Goal: Task Accomplishment & Management: Manage account settings

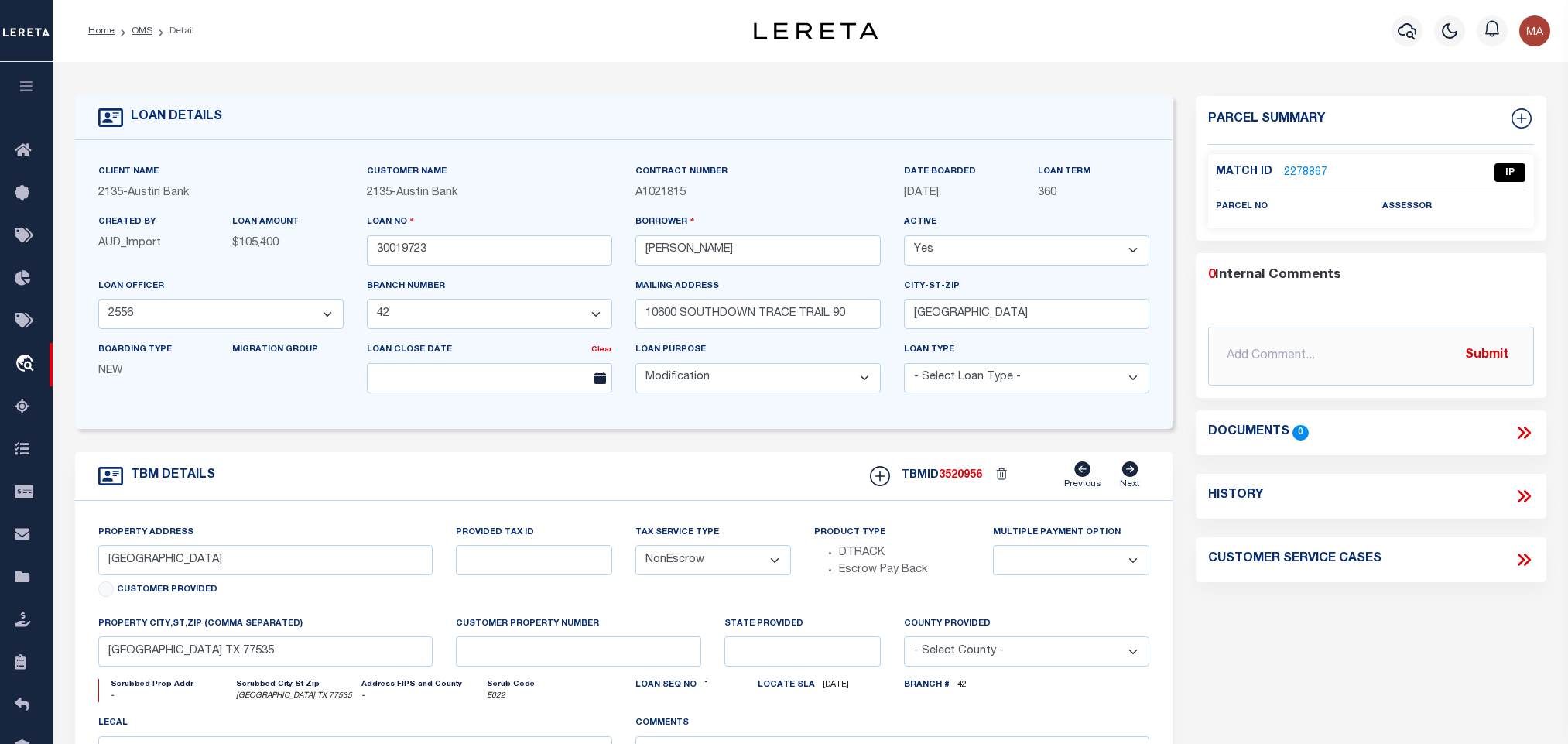
select select "43996"
select select "3166"
select select "700"
select select "NonEscrow"
click at [1307, 172] on link "2278867" at bounding box center [1305, 173] width 43 height 16
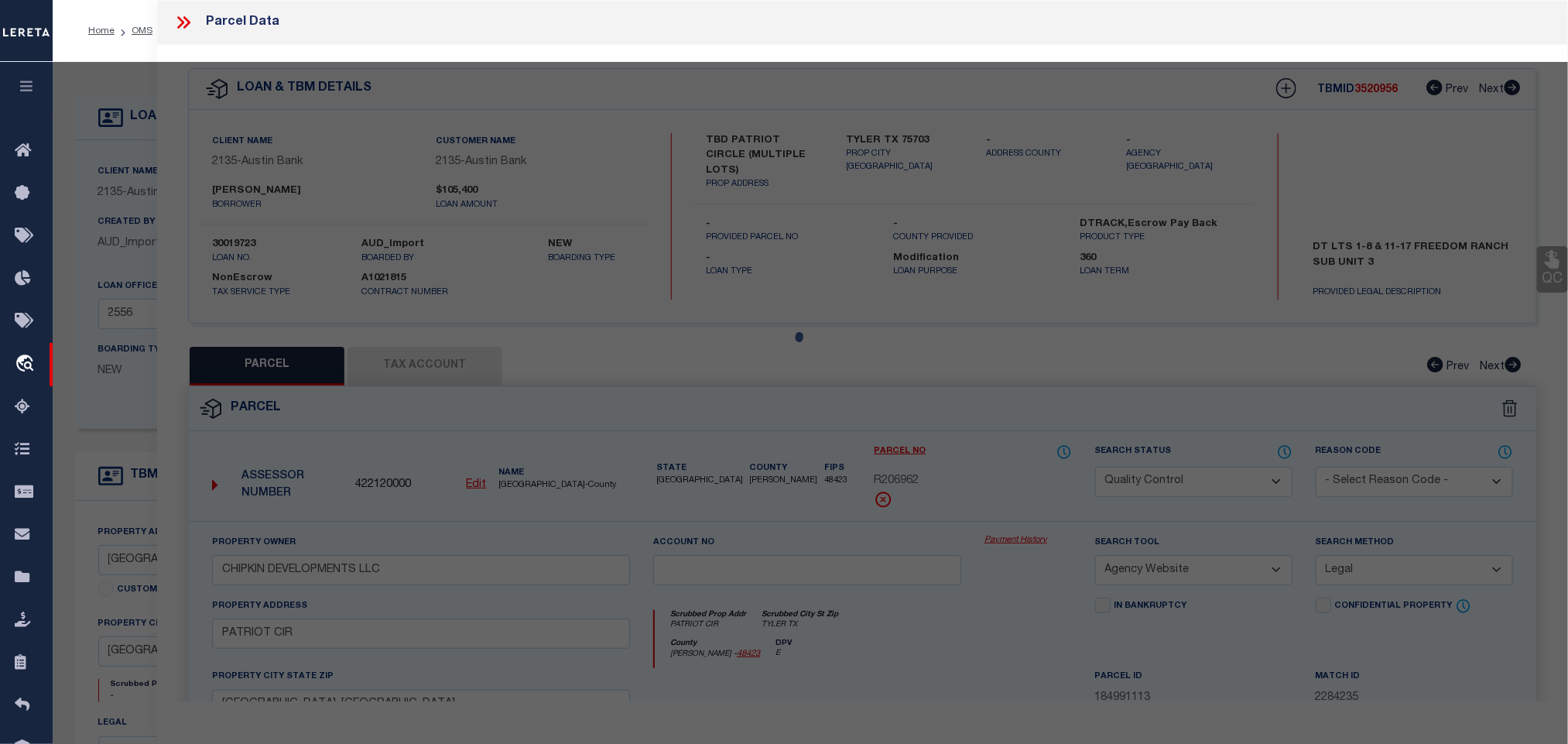
select select "AS"
select select
checkbox input "false"
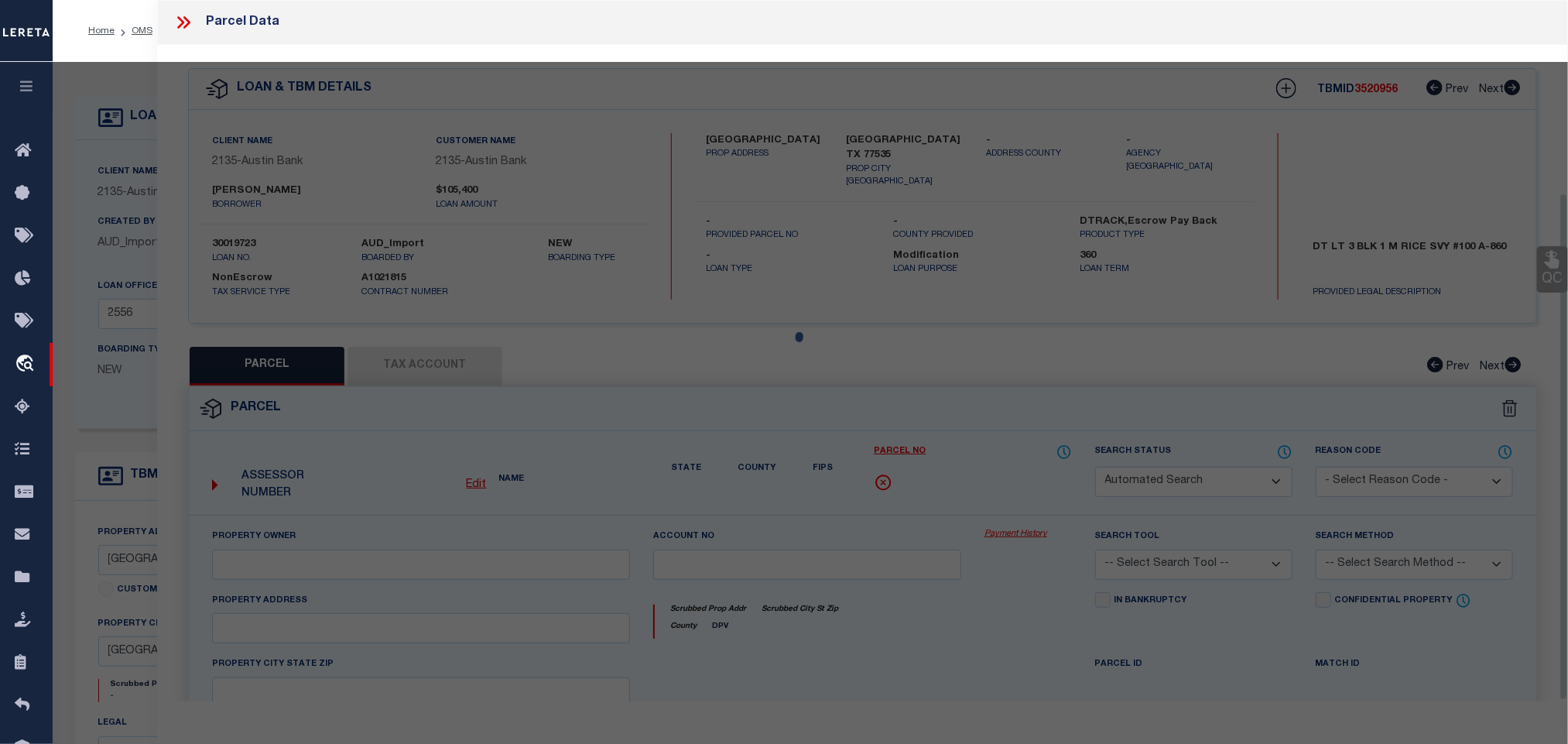
select select "IP"
checkbox input "false"
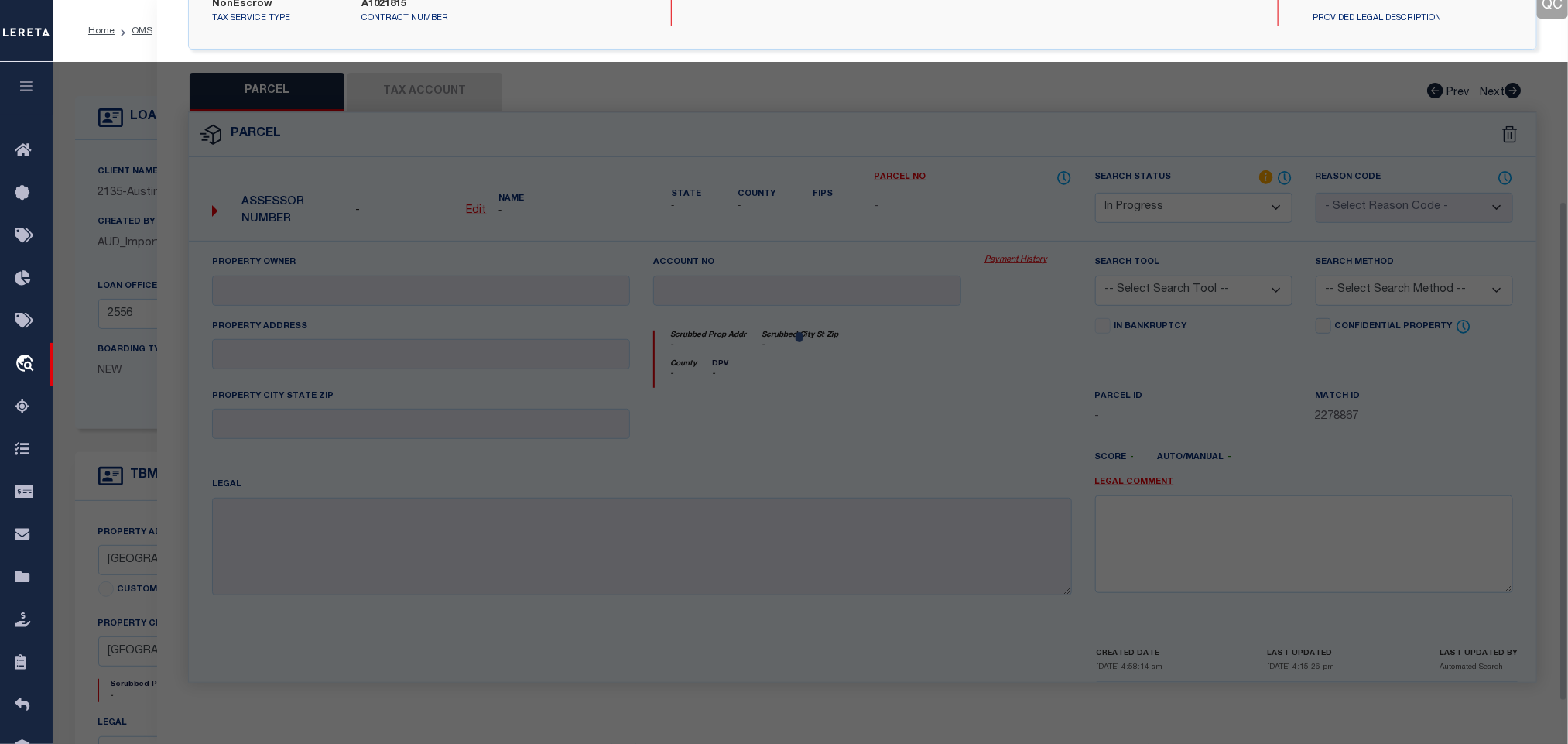
drag, startPoint x: 127, startPoint y: 73, endPoint x: 134, endPoint y: 63, distance: 12.2
click at [127, 74] on div at bounding box center [810, 611] width 1515 height 1097
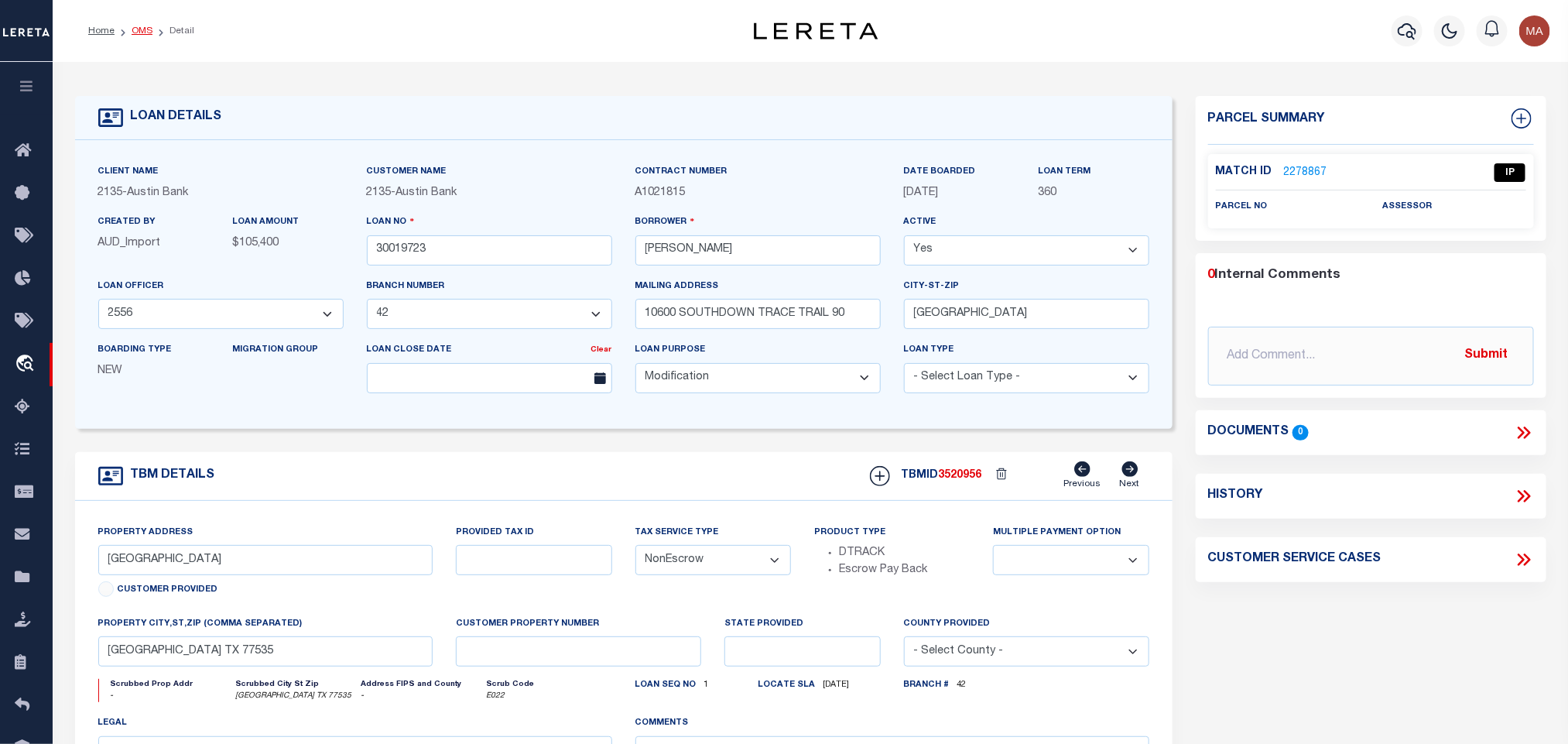
click at [138, 26] on link "OMS" at bounding box center [142, 31] width 21 height 9
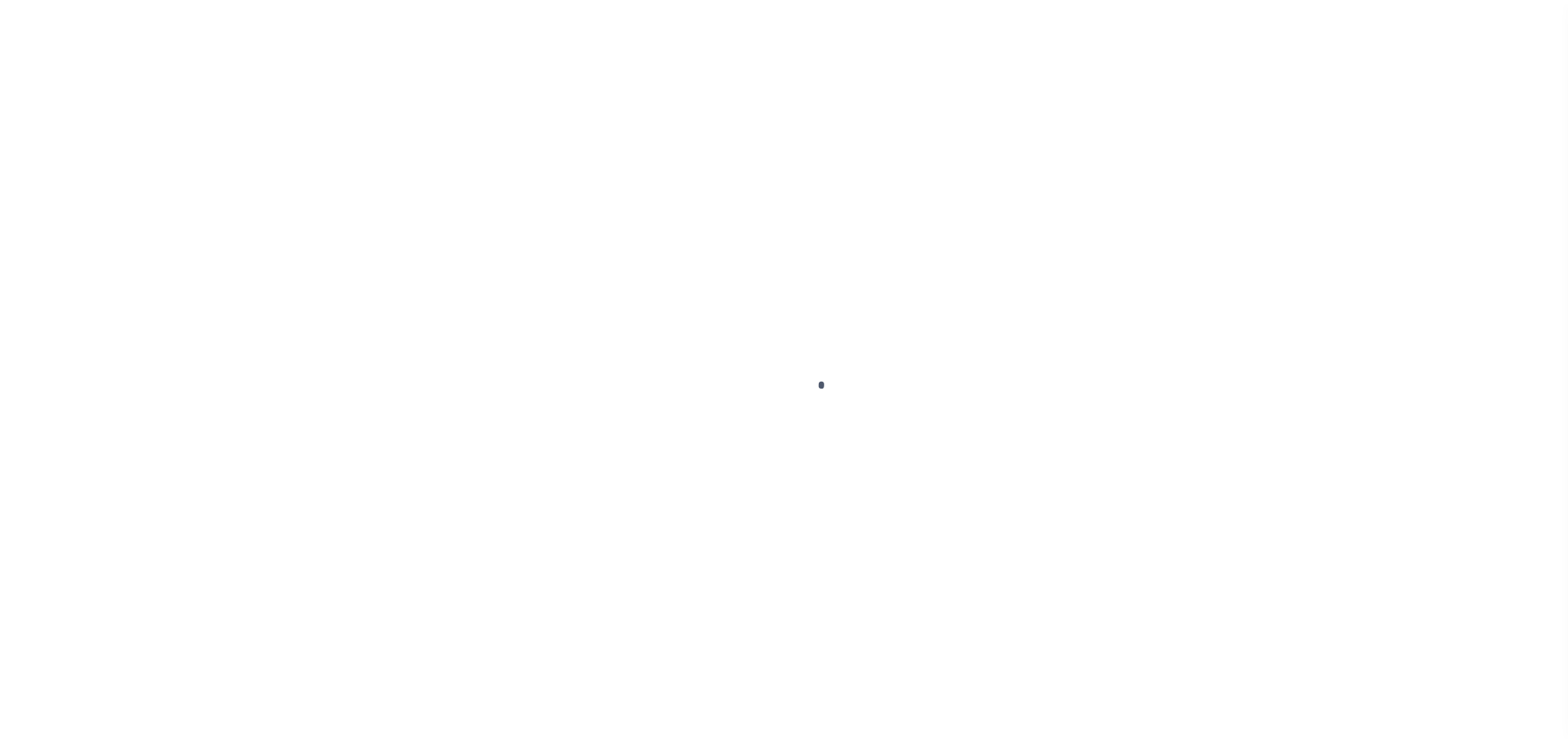
scroll to position [9, 0]
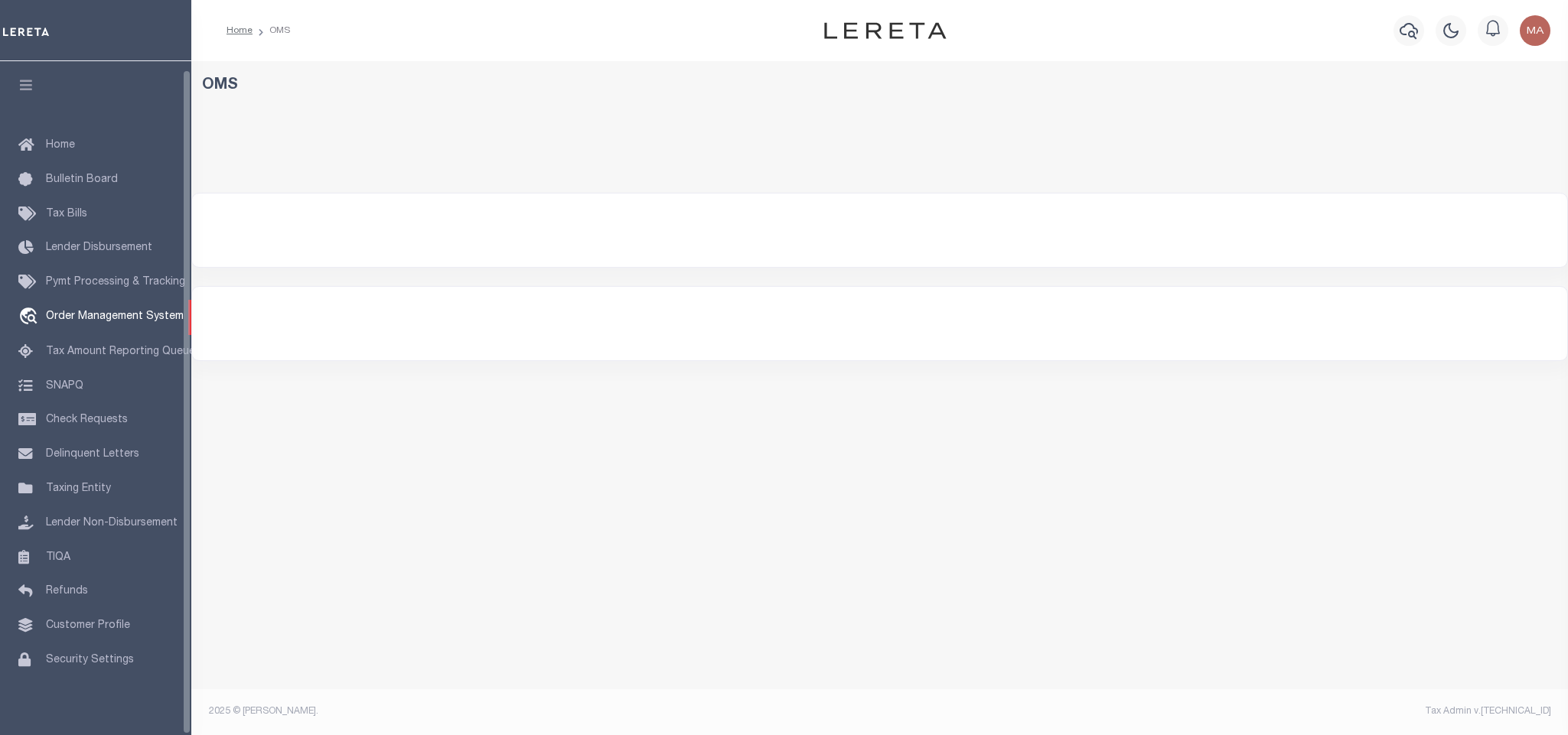
select select "200"
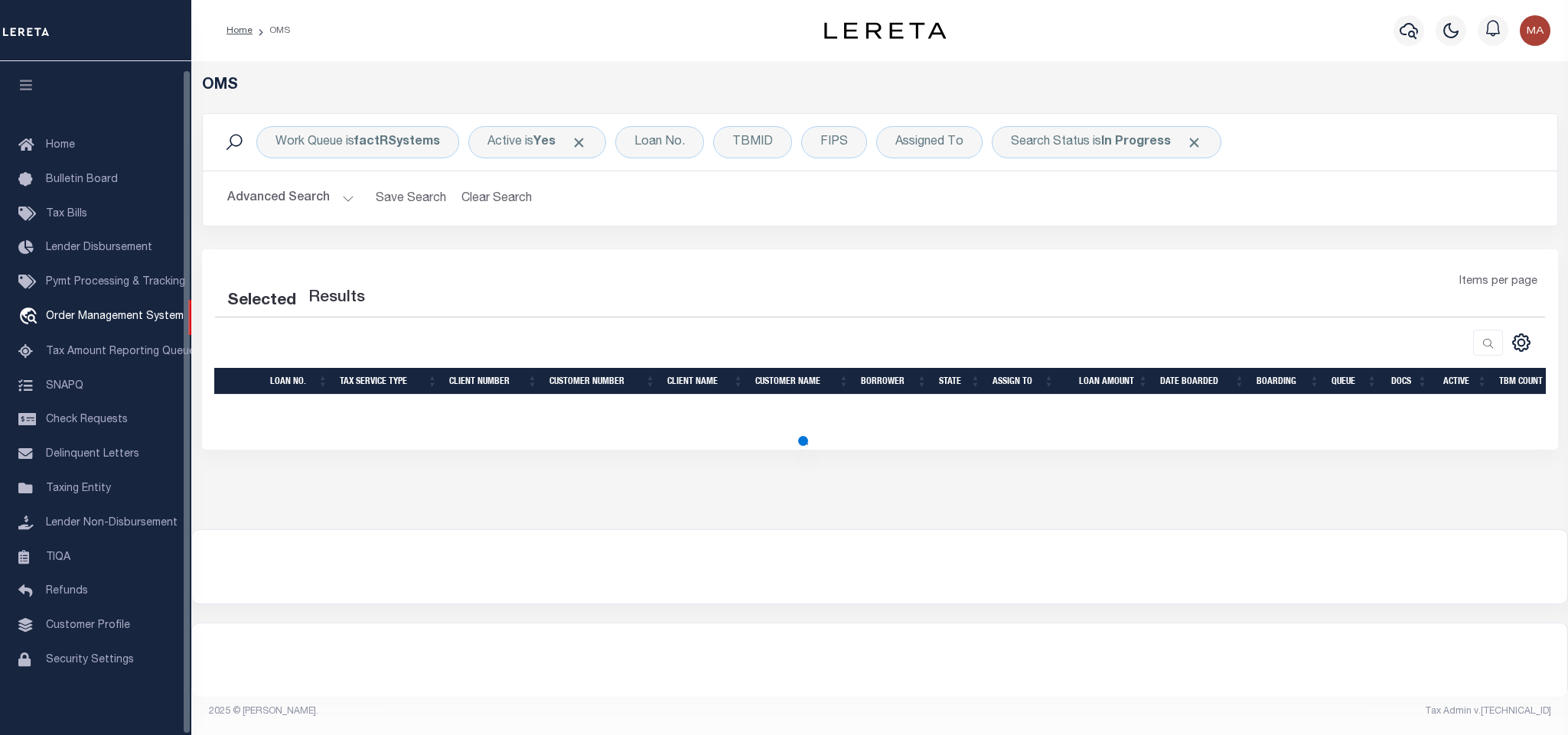
click at [32, 81] on icon "button" at bounding box center [26, 85] width 18 height 13
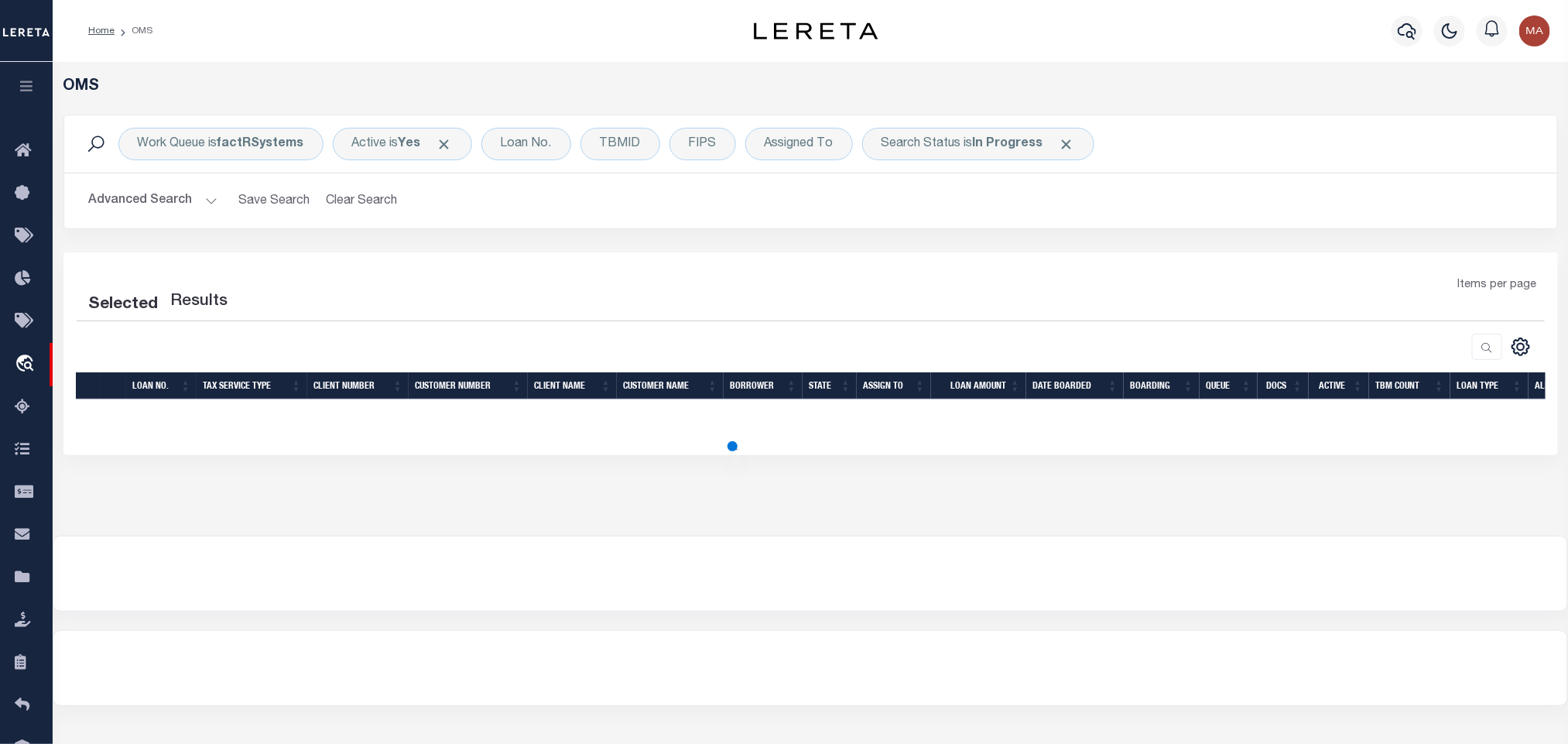
select select "200"
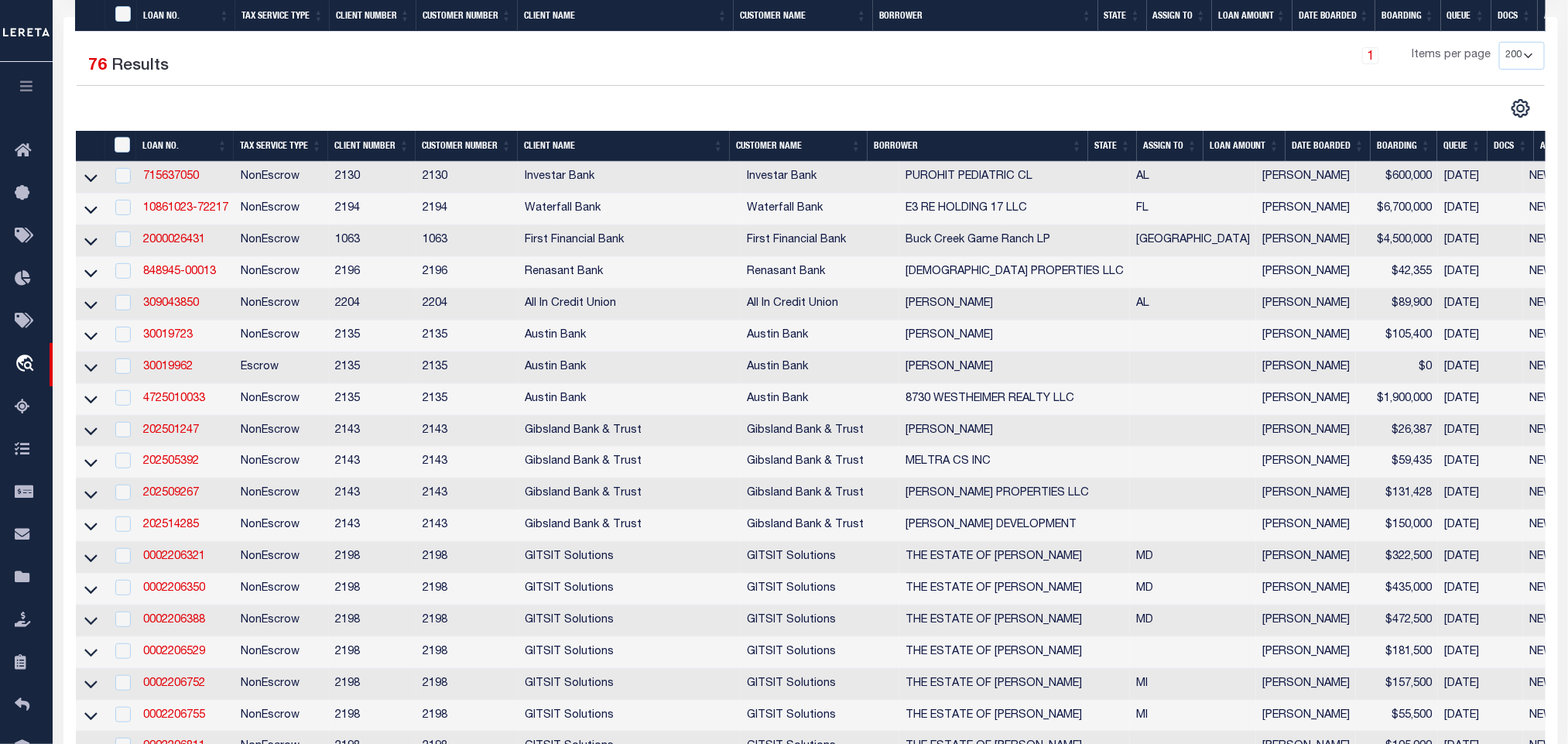
scroll to position [178, 0]
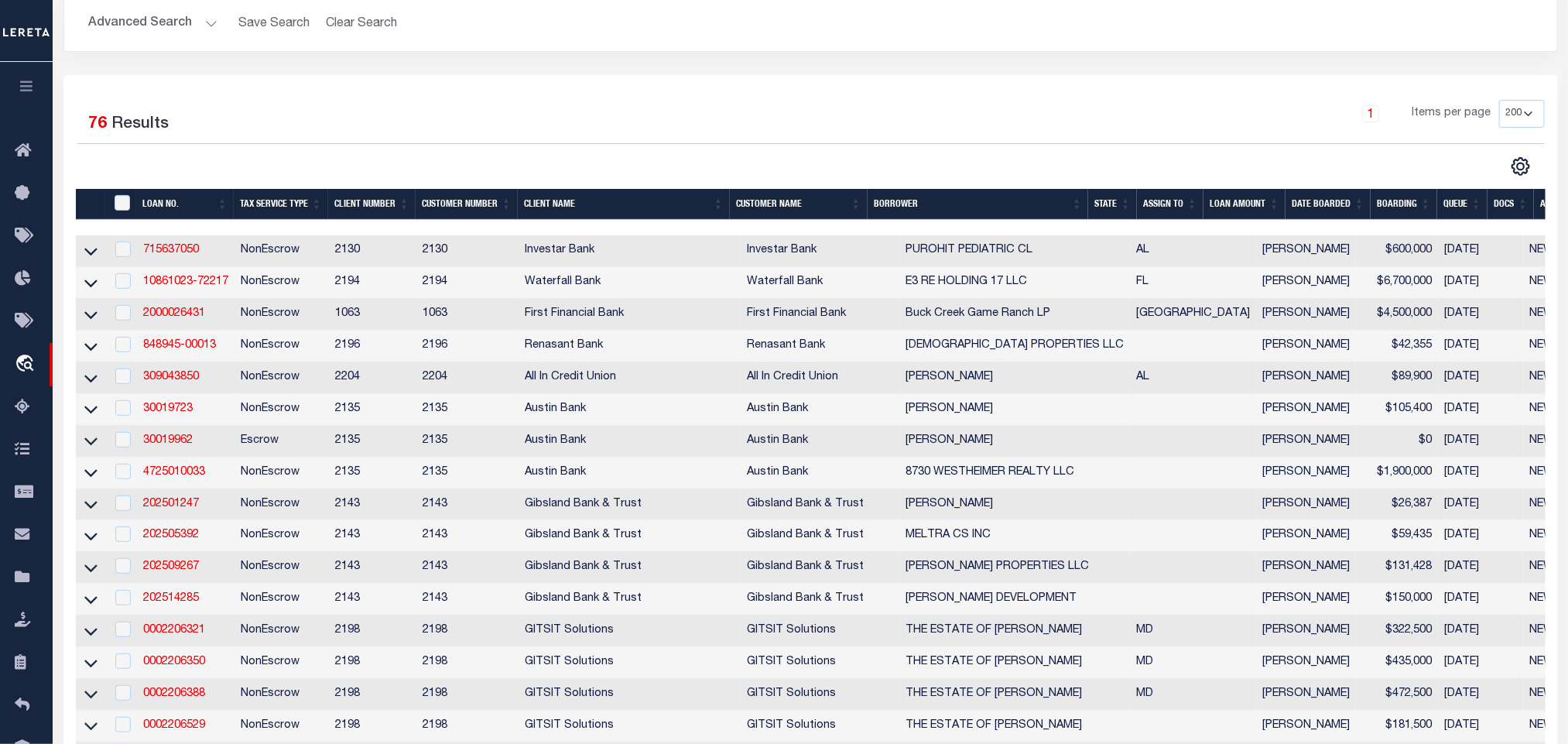
drag, startPoint x: 1114, startPoint y: 202, endPoint x: 1083, endPoint y: 220, distance: 35.8
click at [1114, 202] on th "State" at bounding box center [1112, 204] width 48 height 31
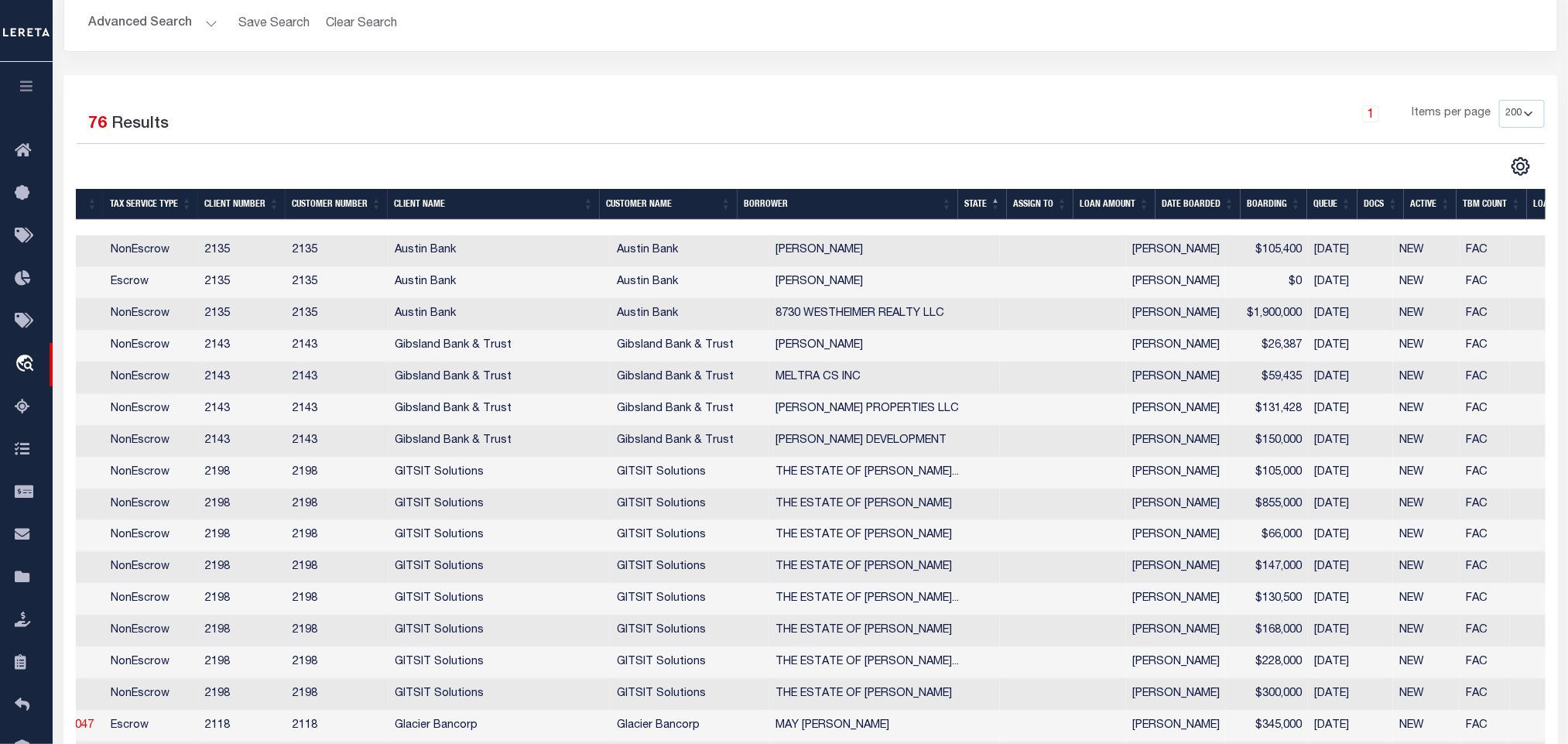
scroll to position [0, 0]
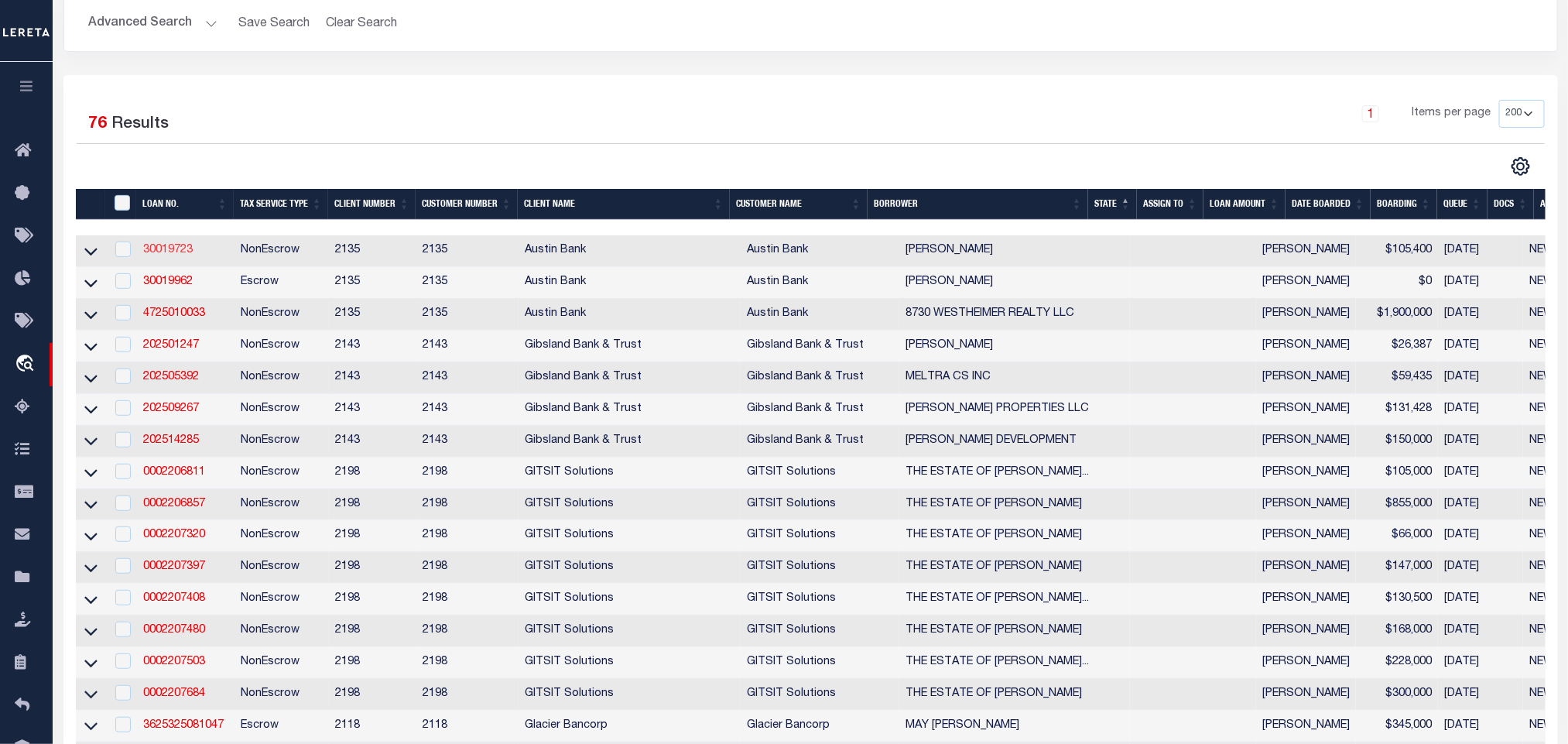
click at [165, 248] on link "30019723" at bounding box center [167, 250] width 49 height 11
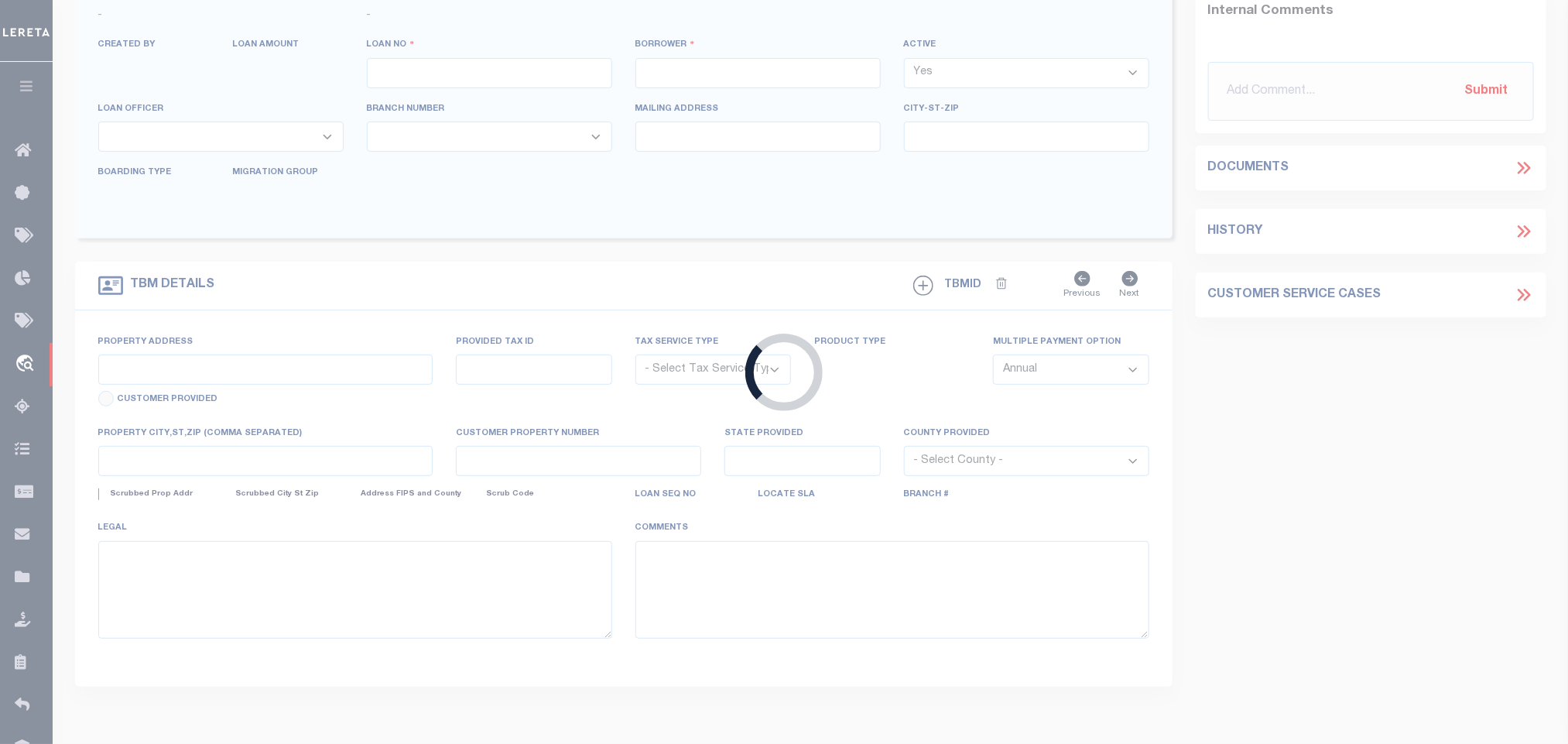
type input "30019723"
type input "[PERSON_NAME]"
select select
type input "10600 SOUTHDOWN TRACE TRAIL 90"
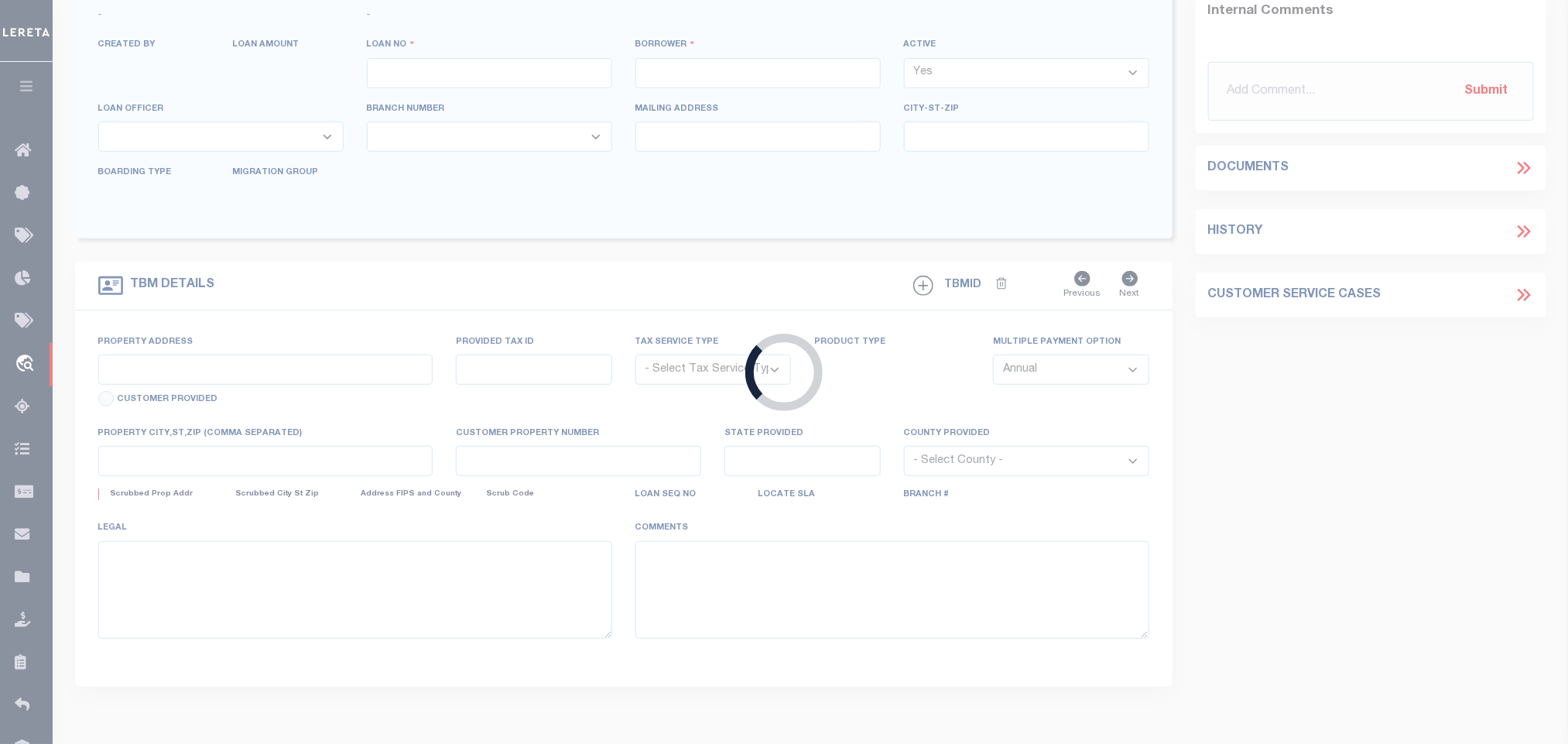
type input "[GEOGRAPHIC_DATA]"
select select "700"
select select "NonEscrow"
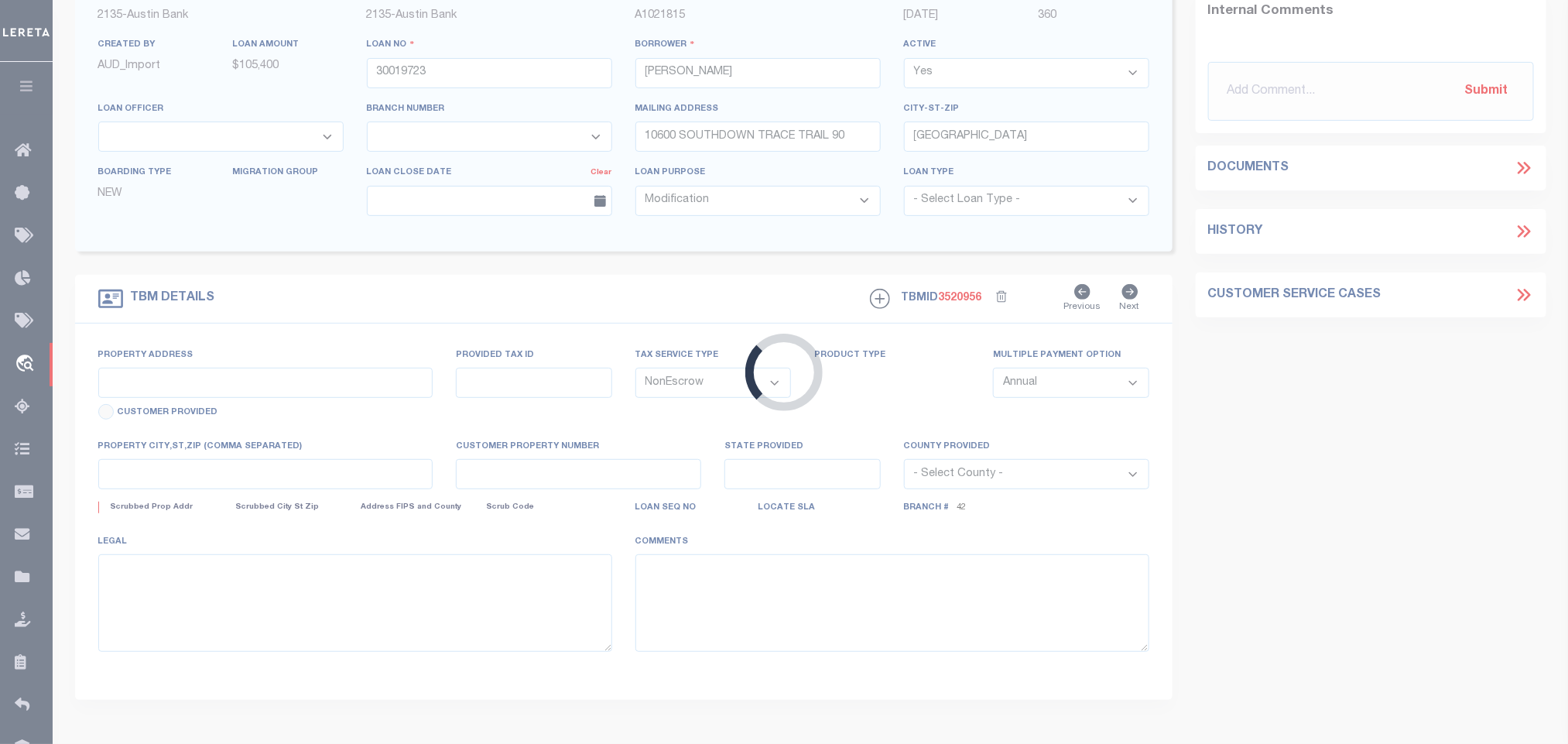
scroll to position [39, 0]
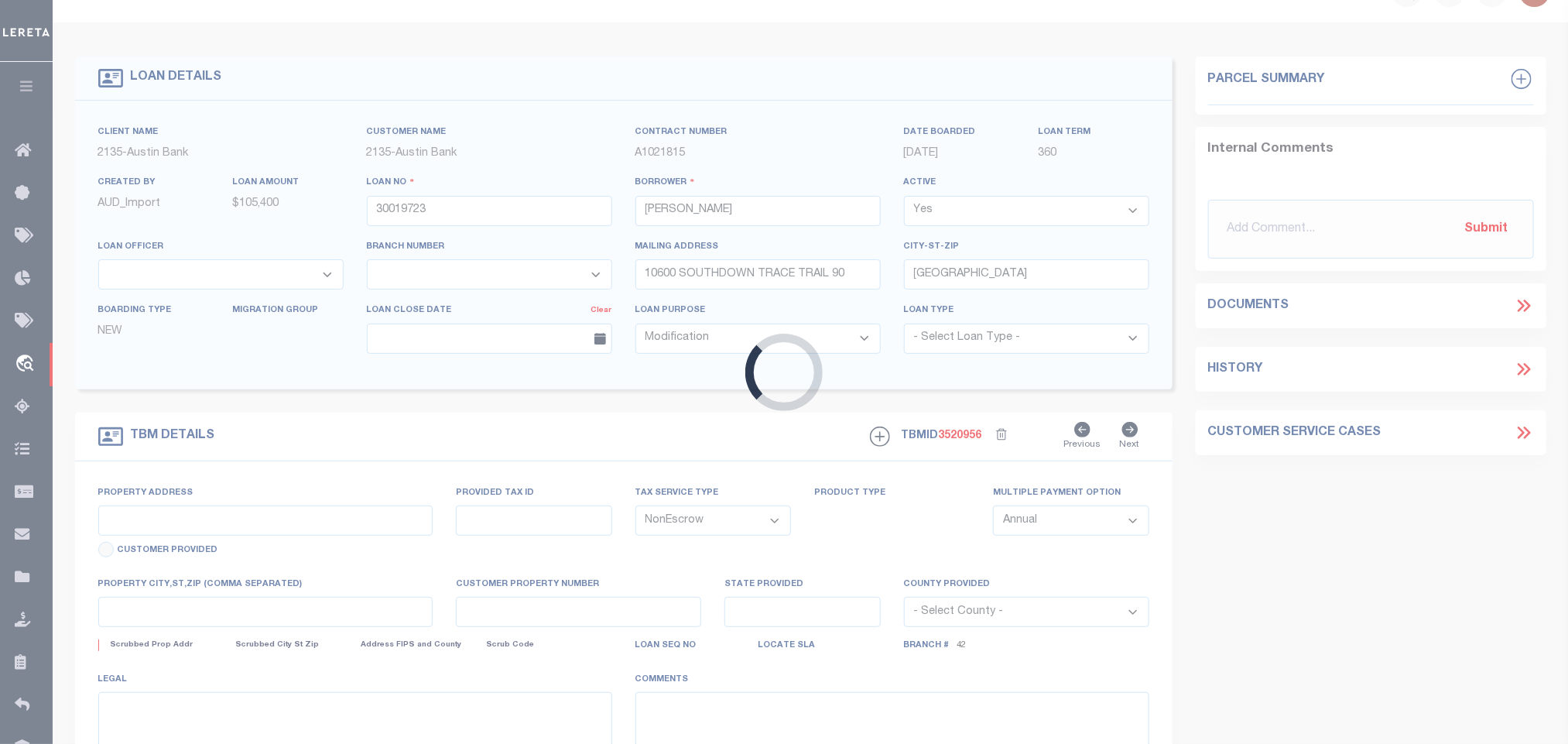
select select "43996"
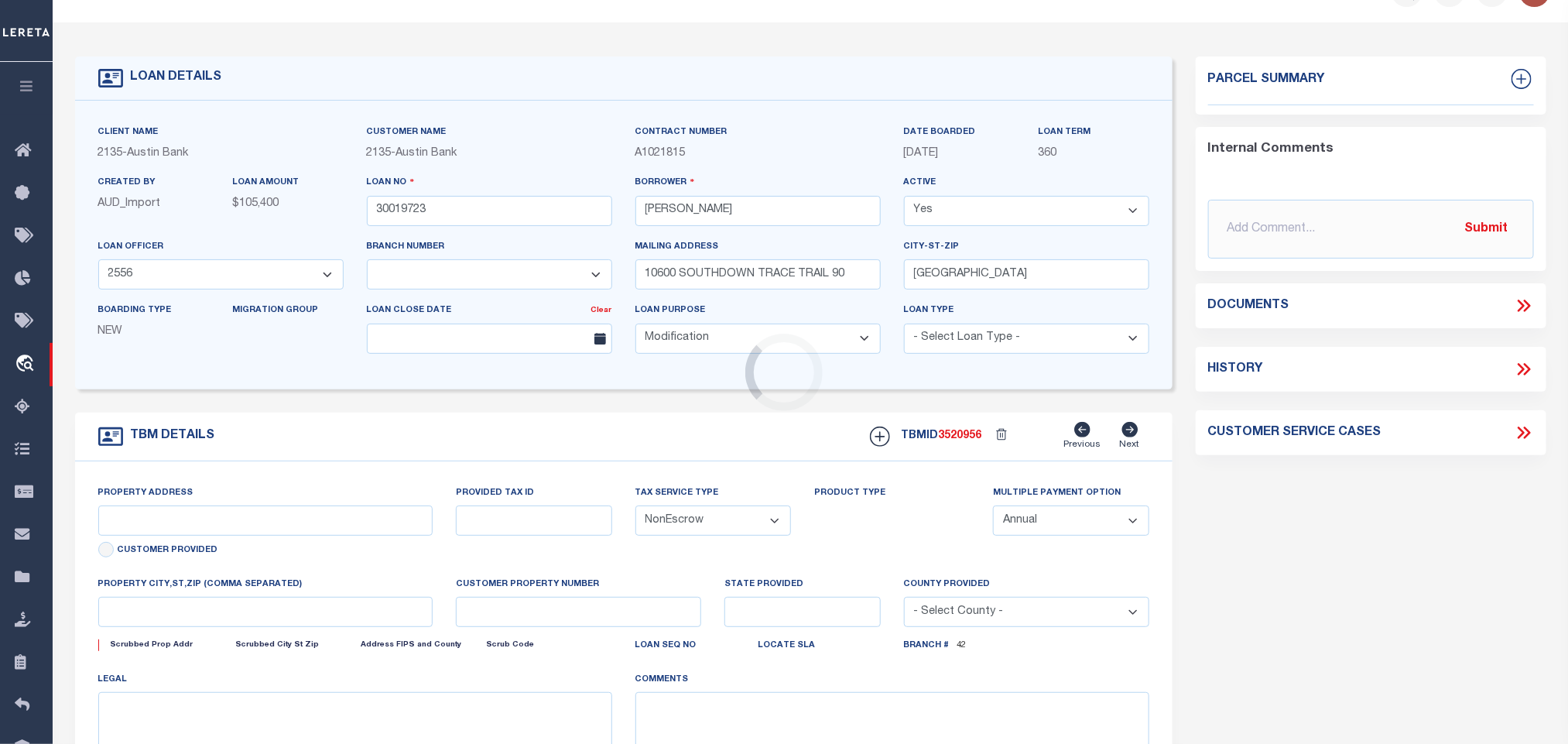
scroll to position [0, 0]
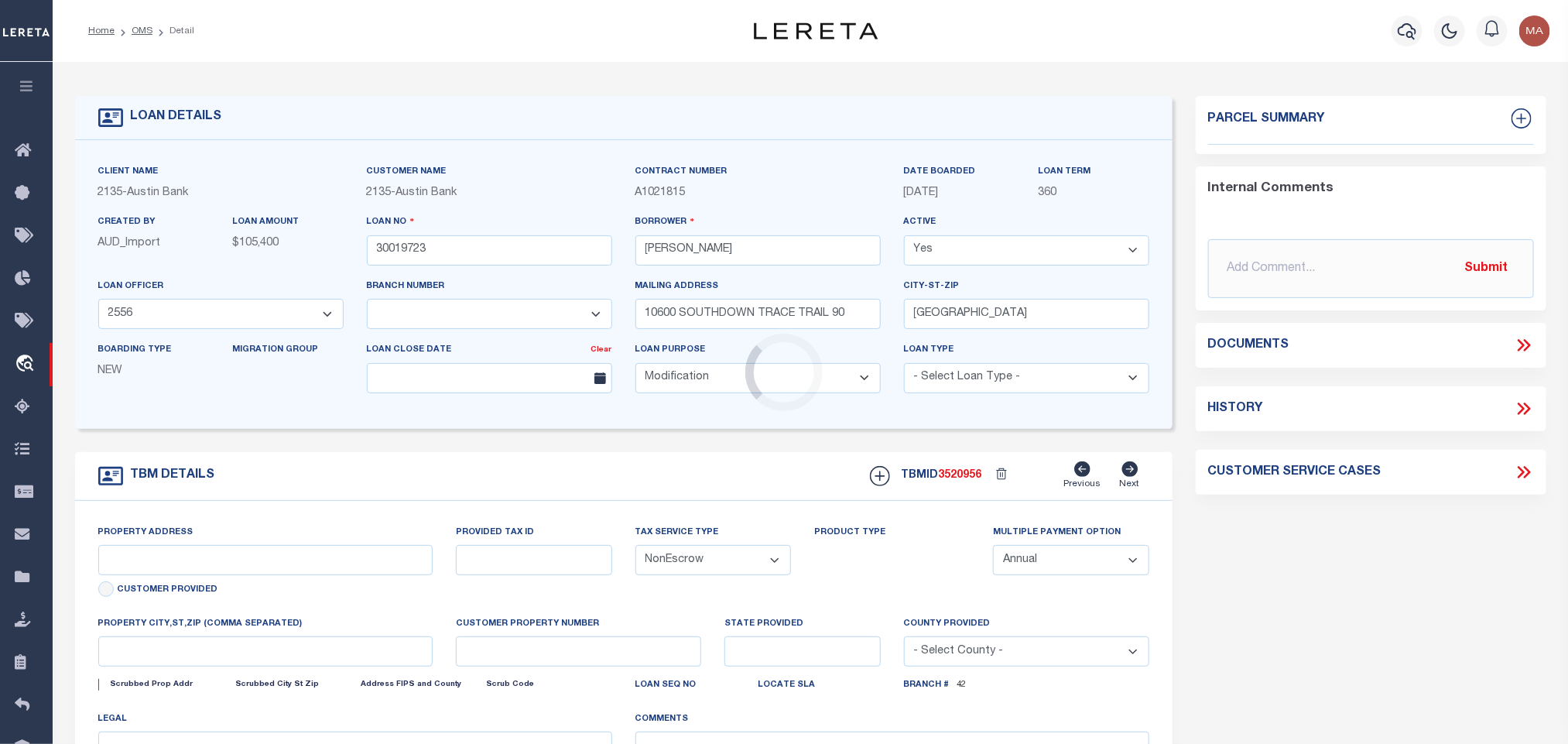
select select "3166"
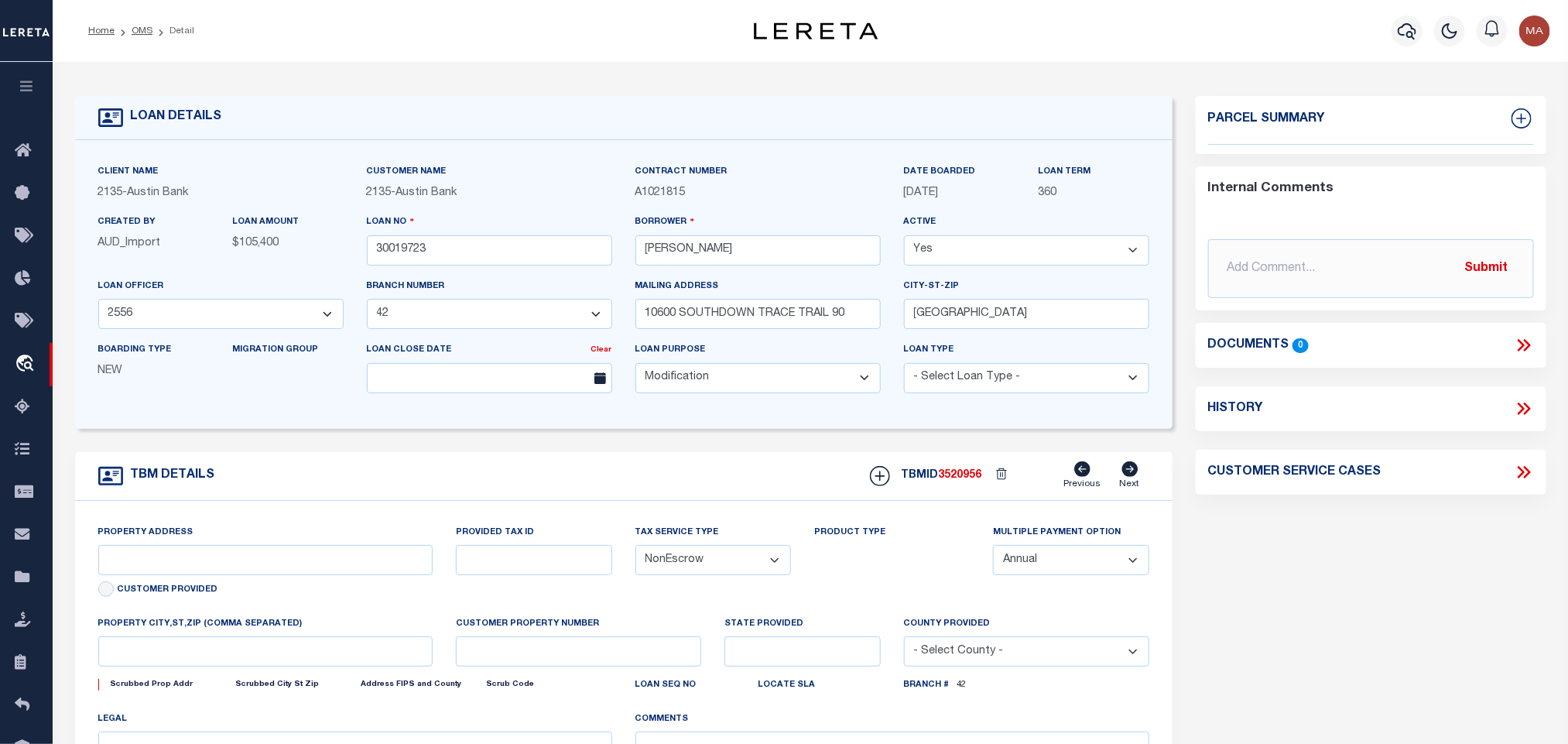
type input "[GEOGRAPHIC_DATA]"
select select
type input "[GEOGRAPHIC_DATA] TX 77535"
type textarea "DT LT 3 BLK 1 M RICE SVY #100 A-860"
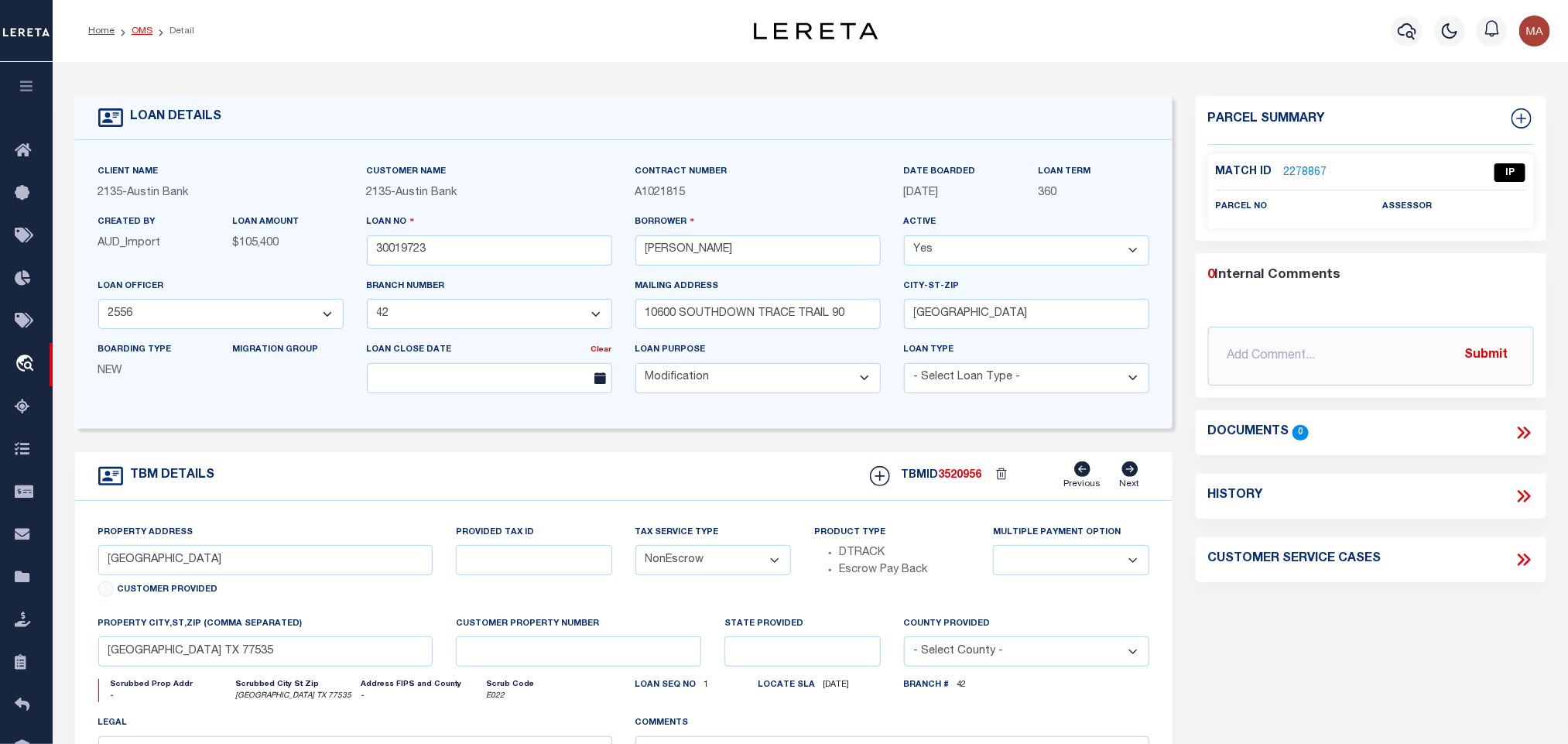
click at [140, 31] on link "OMS" at bounding box center [142, 31] width 21 height 9
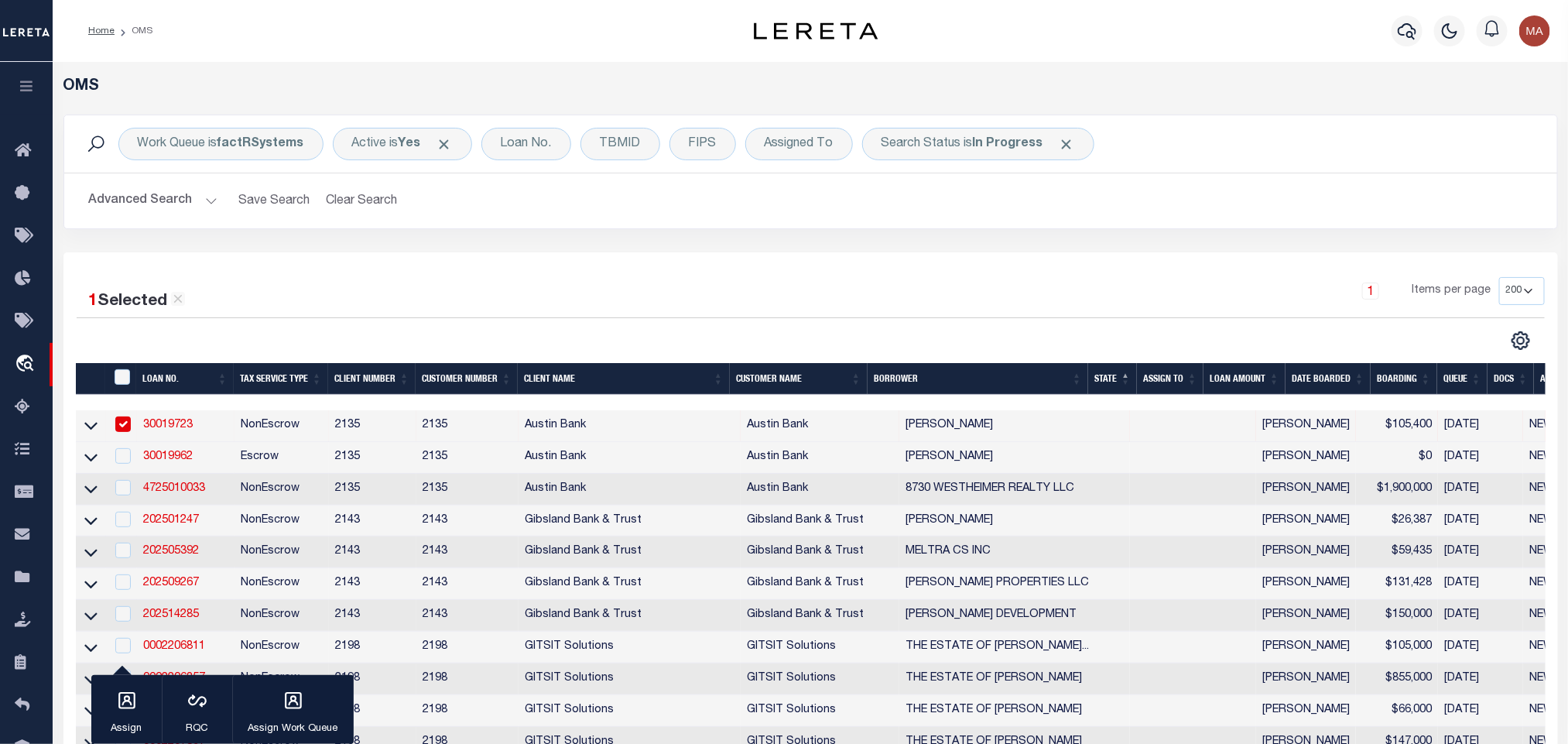
click at [1117, 382] on th "State" at bounding box center [1112, 378] width 48 height 31
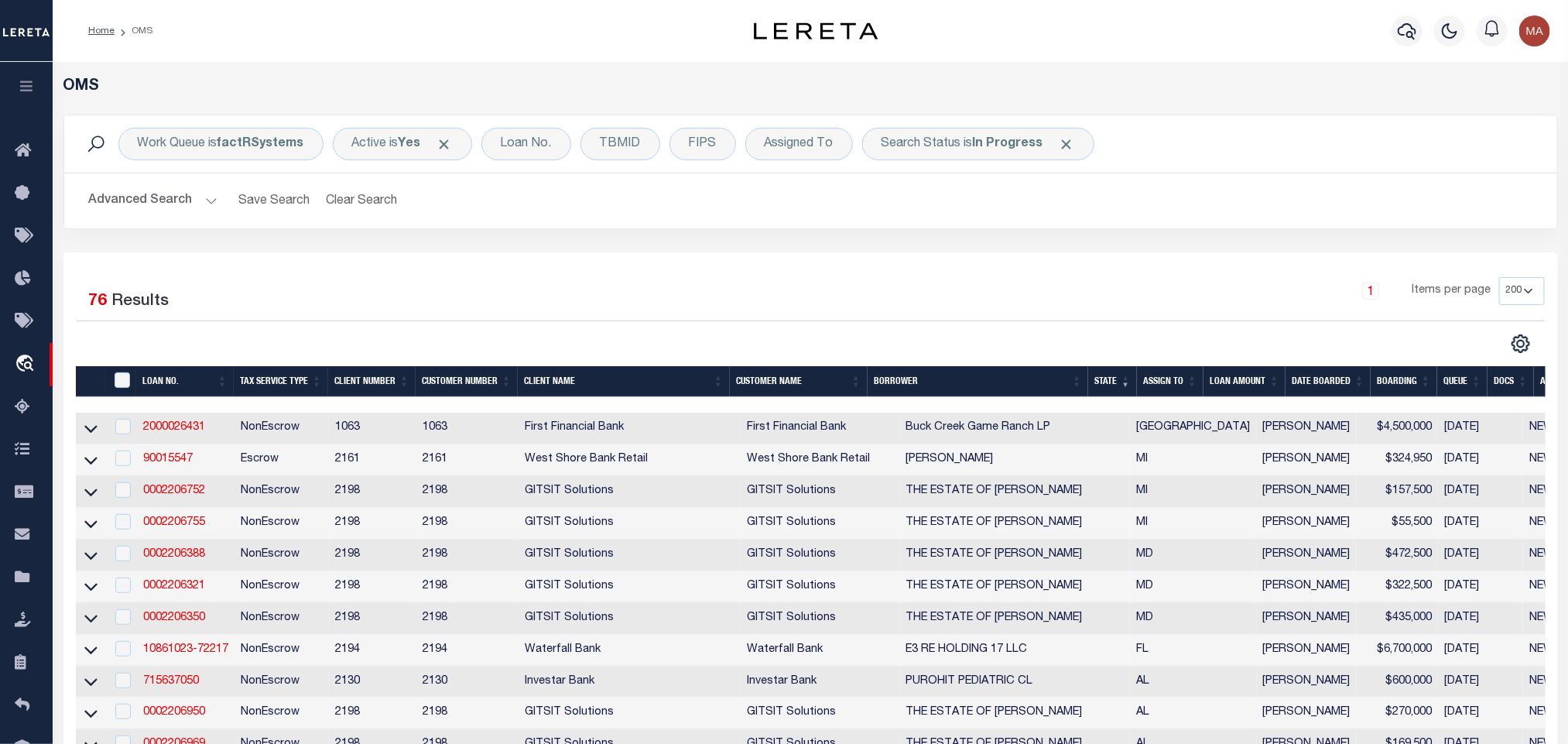
click at [256, 429] on td "NonEscrow" at bounding box center [281, 428] width 94 height 31
checkbox input "true"
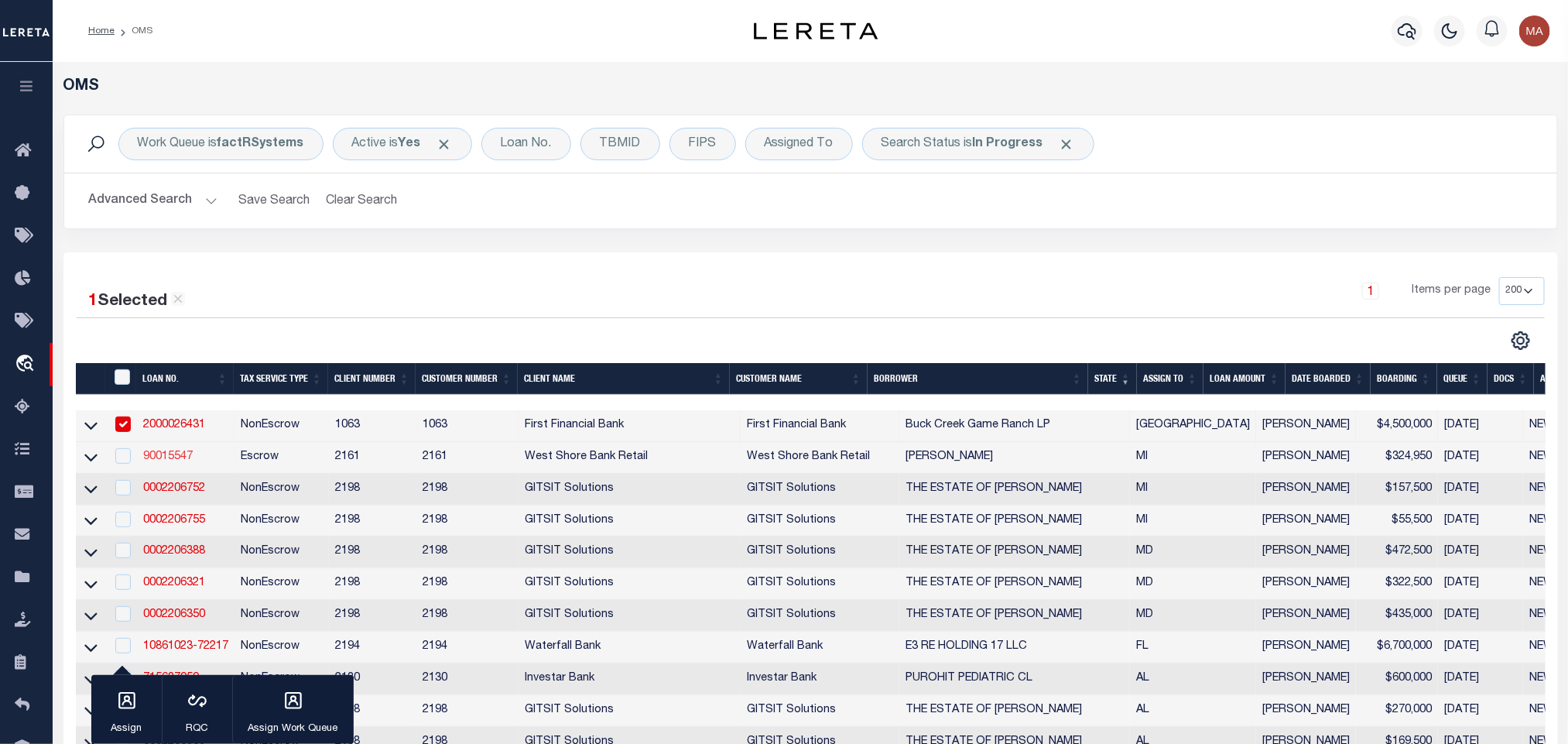
click at [177, 454] on link "90015547" at bounding box center [167, 457] width 49 height 11
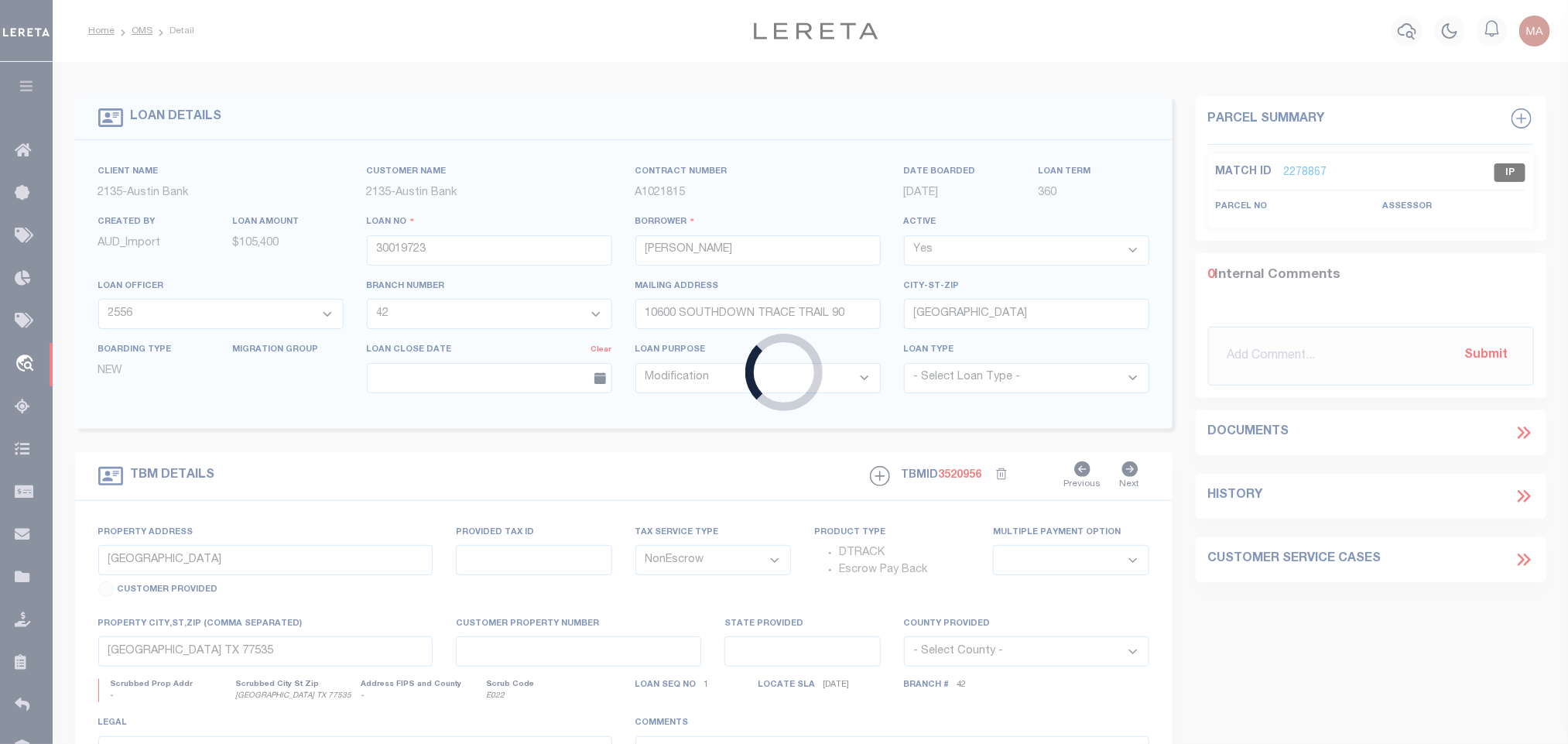
type input "90015547"
type input "[PERSON_NAME]"
select select
select select "200"
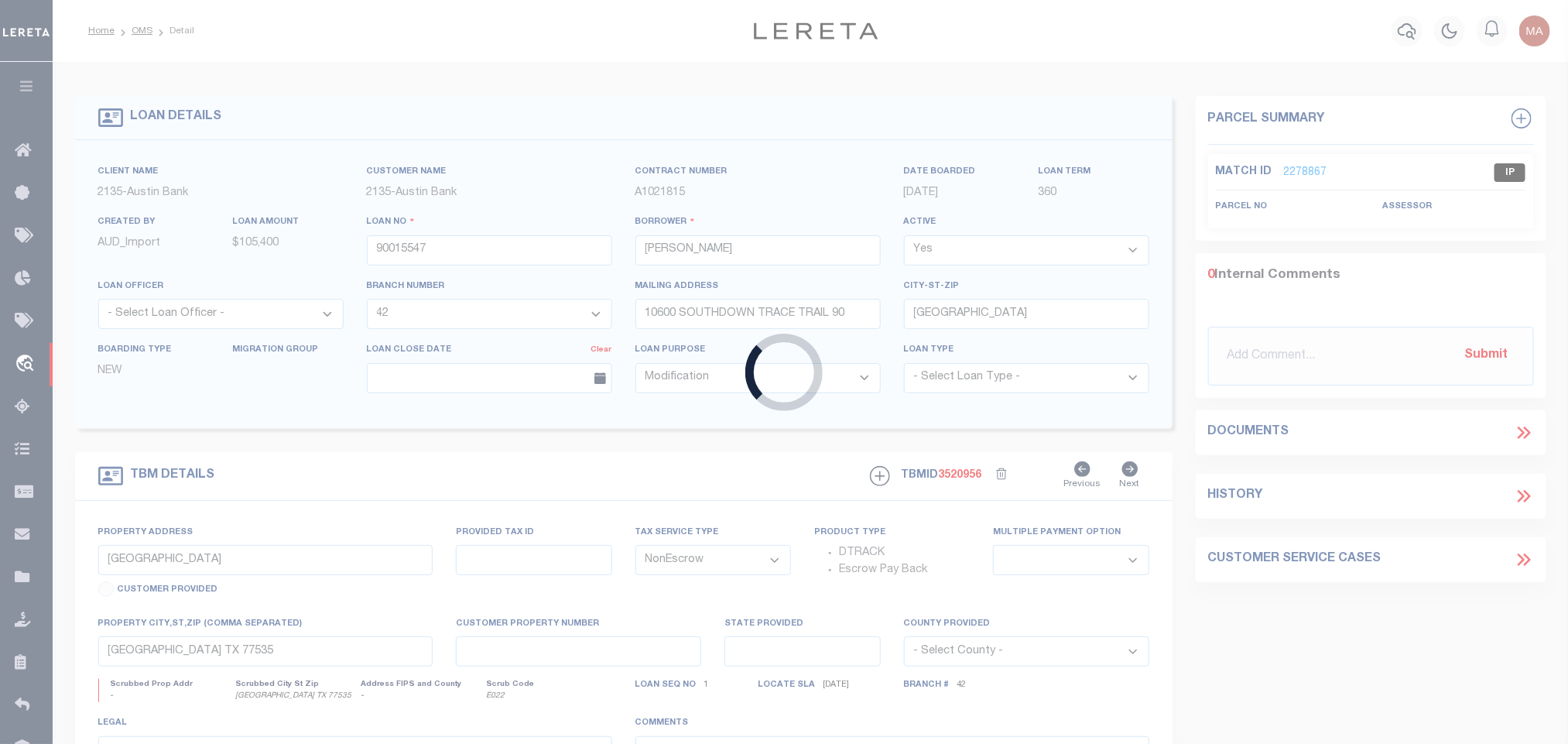
select select "Escrow"
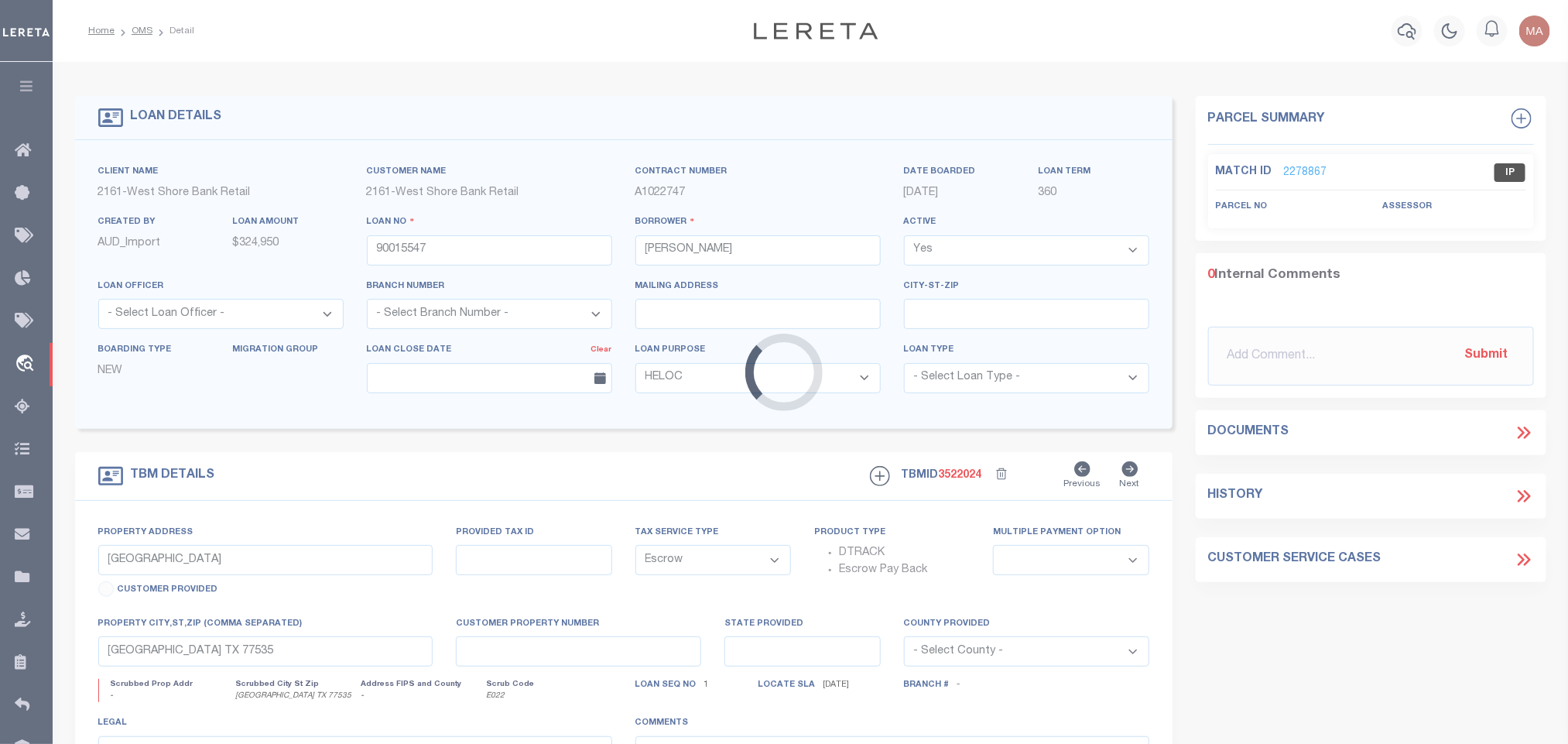
type input "2148 LAREDO DR"
type input "28-09-310-004-00"
type input "[PERSON_NAME] MI 496499474"
type input "MI"
select select
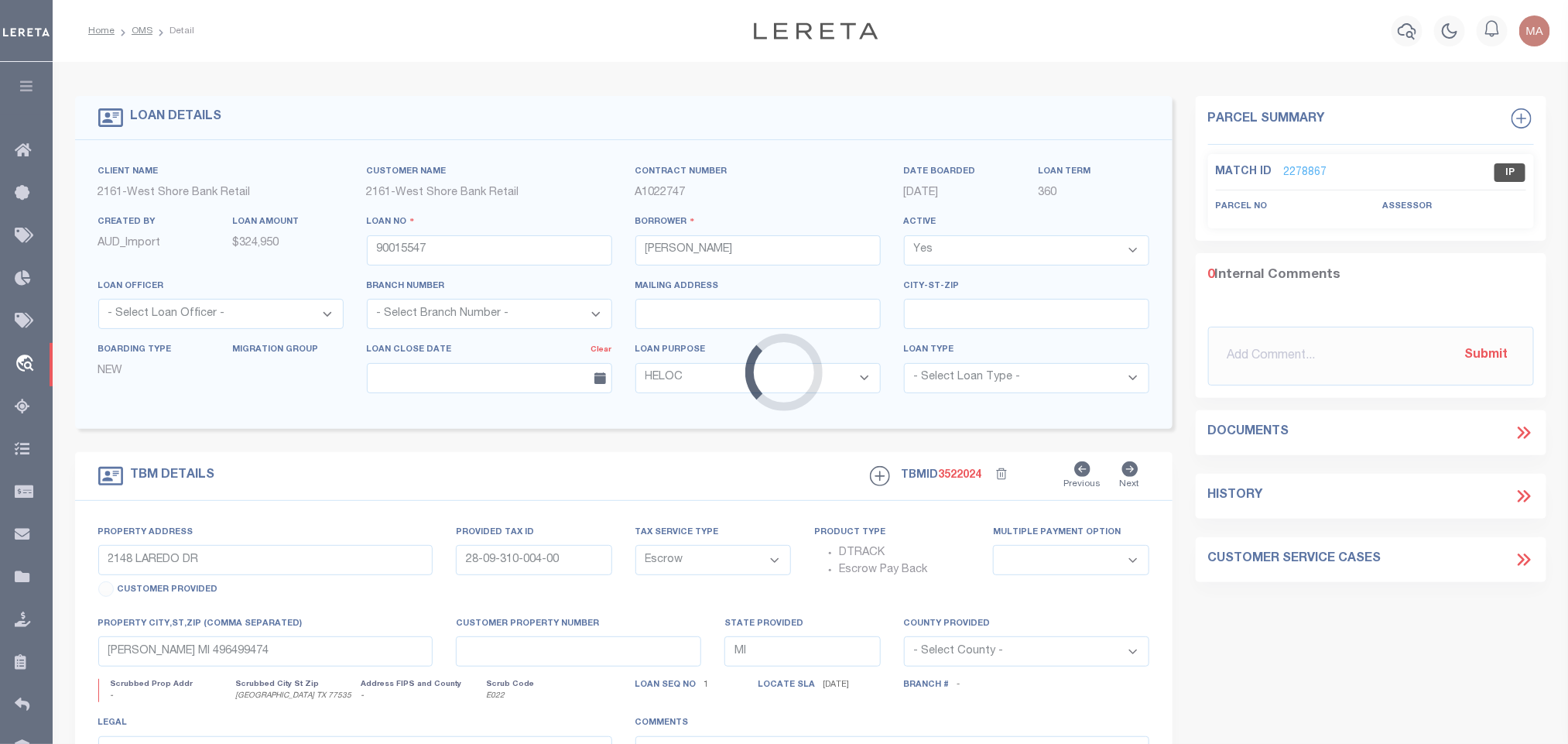
type textarea "28-09-310-004-00"
select select "164189"
select select "4567"
select select "2"
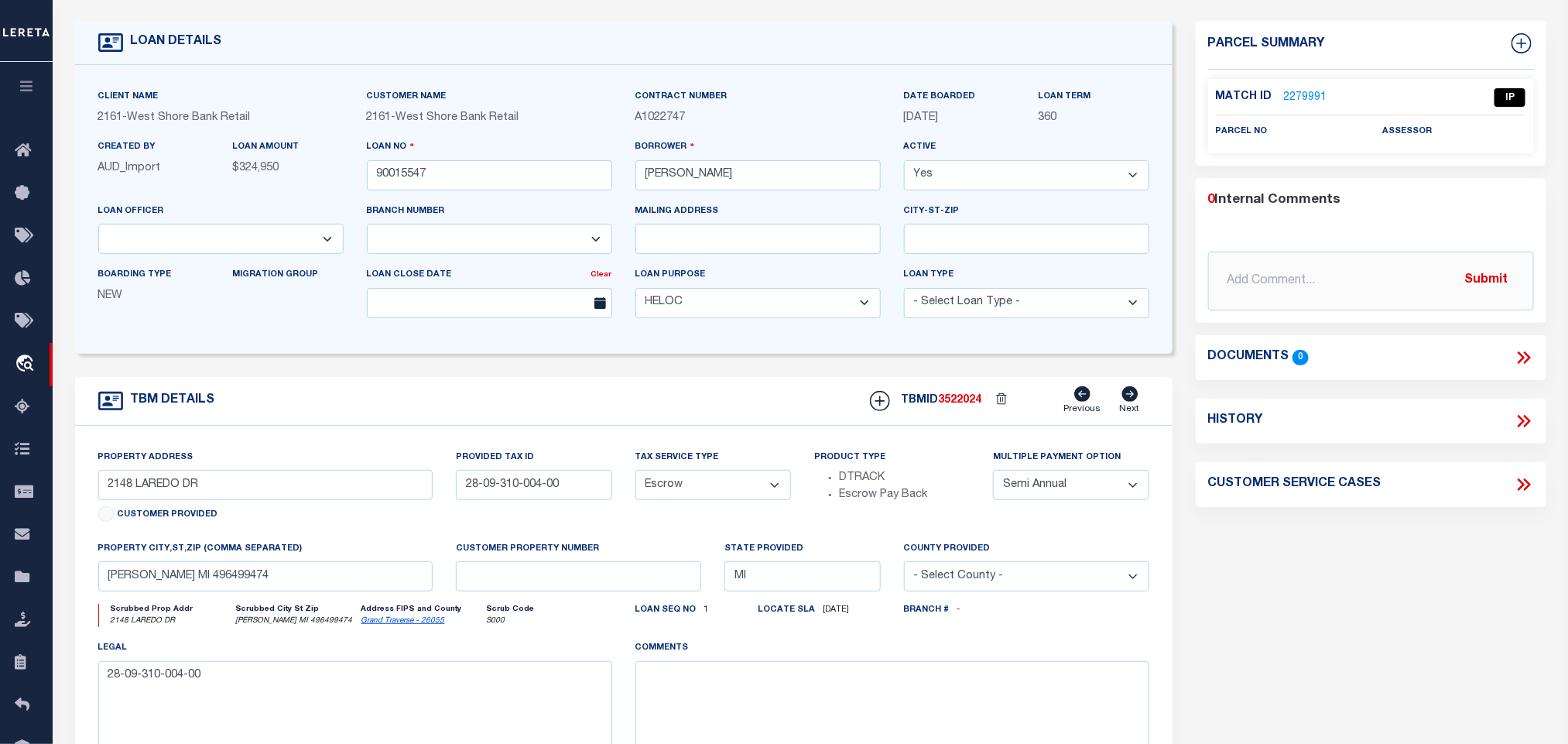
scroll to position [116, 0]
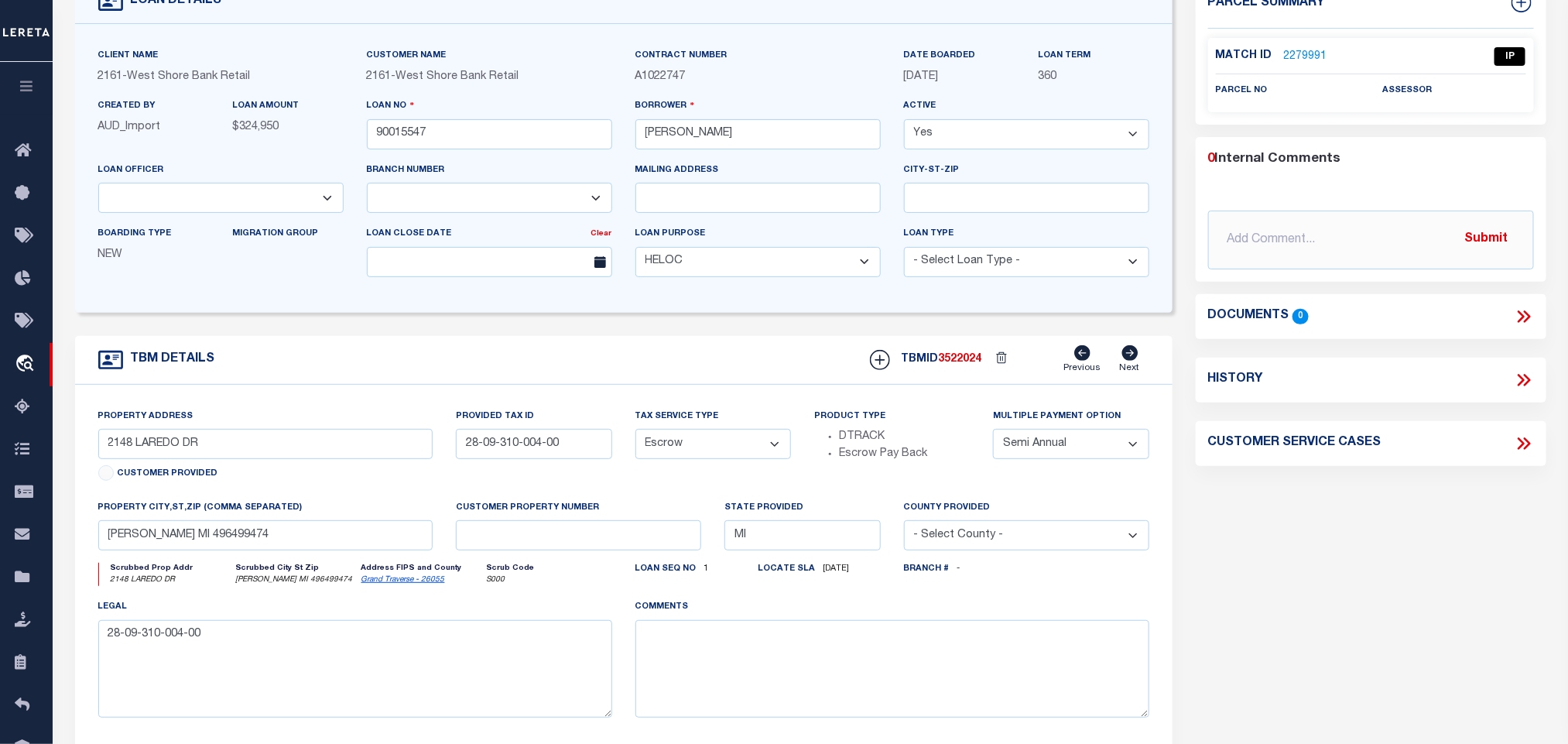
click at [391, 584] on link "Grand Traverse - 26055" at bounding box center [403, 579] width 83 height 8
drag, startPoint x: 484, startPoint y: 456, endPoint x: 559, endPoint y: 464, distance: 75.4
click at [559, 459] on input "28-09-310-004-00" at bounding box center [533, 444] width 156 height 31
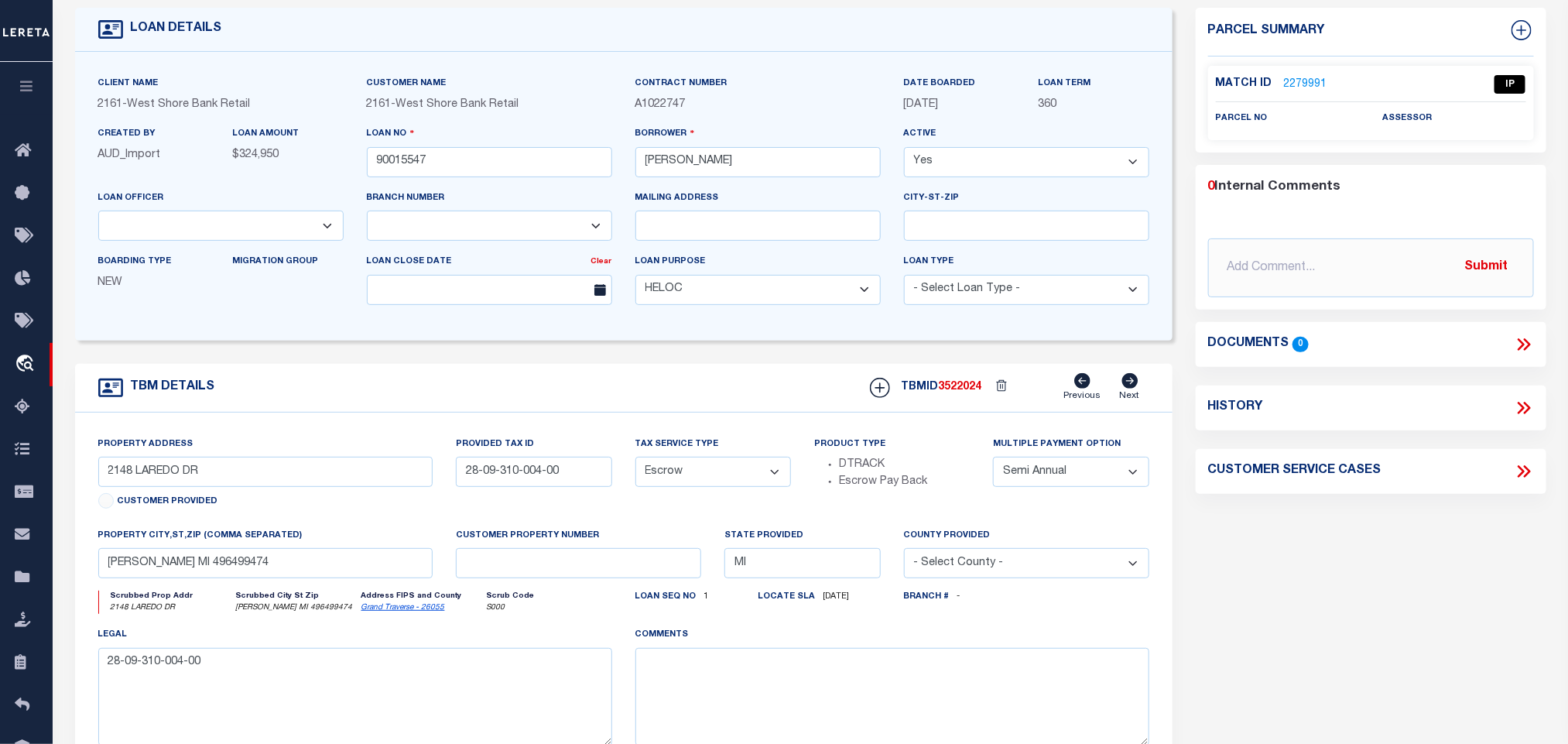
scroll to position [0, 0]
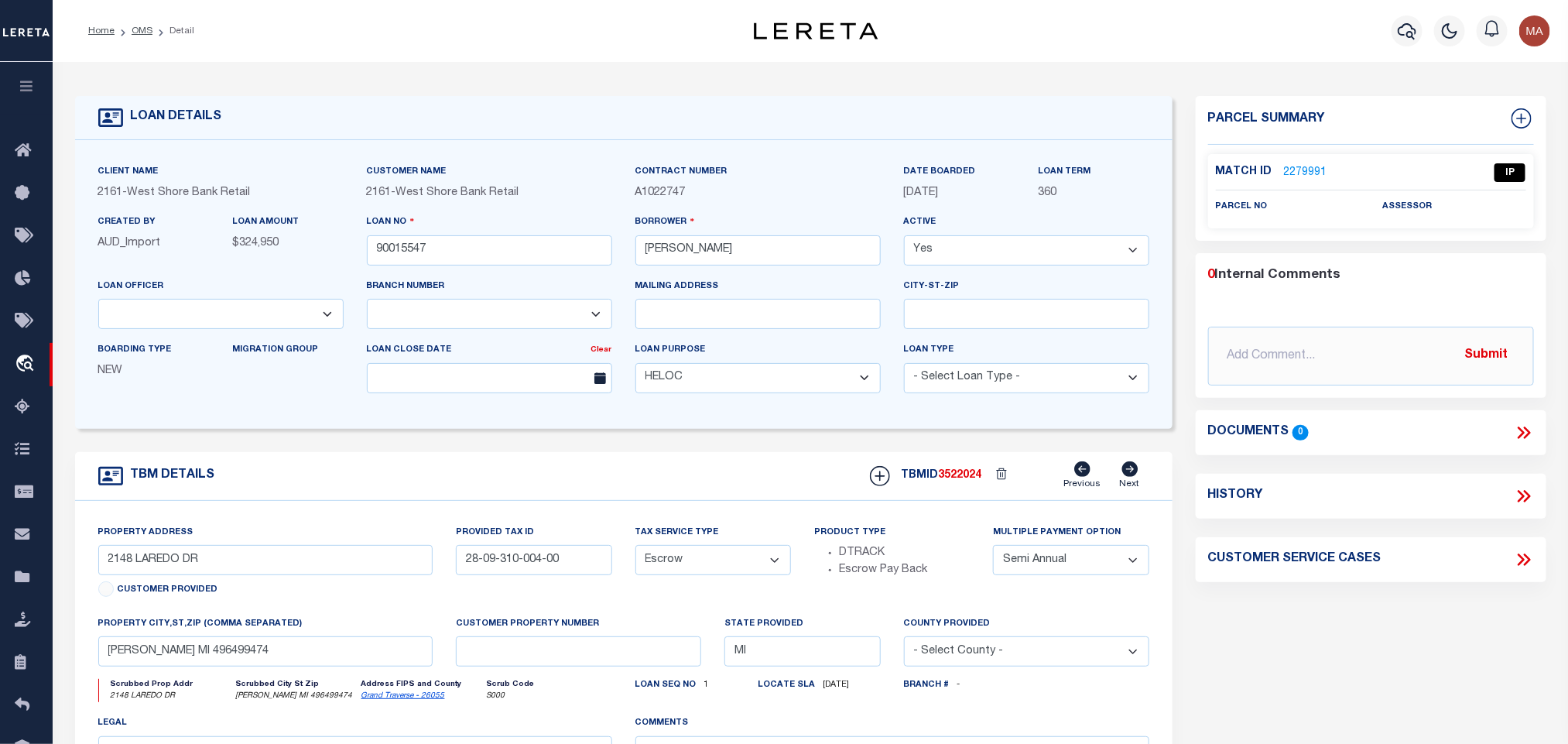
click at [1289, 169] on link "2279991" at bounding box center [1305, 173] width 43 height 16
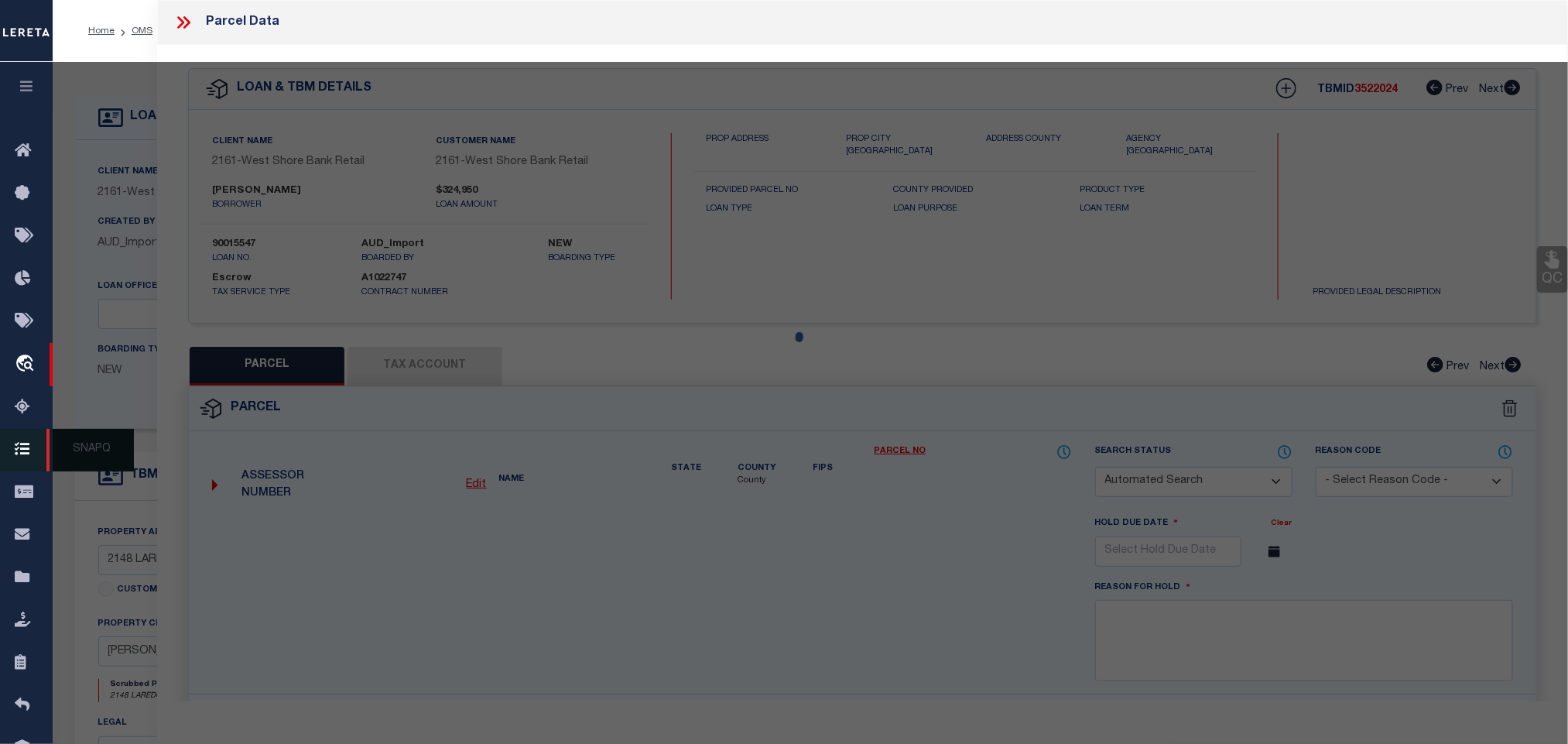
checkbox input "false"
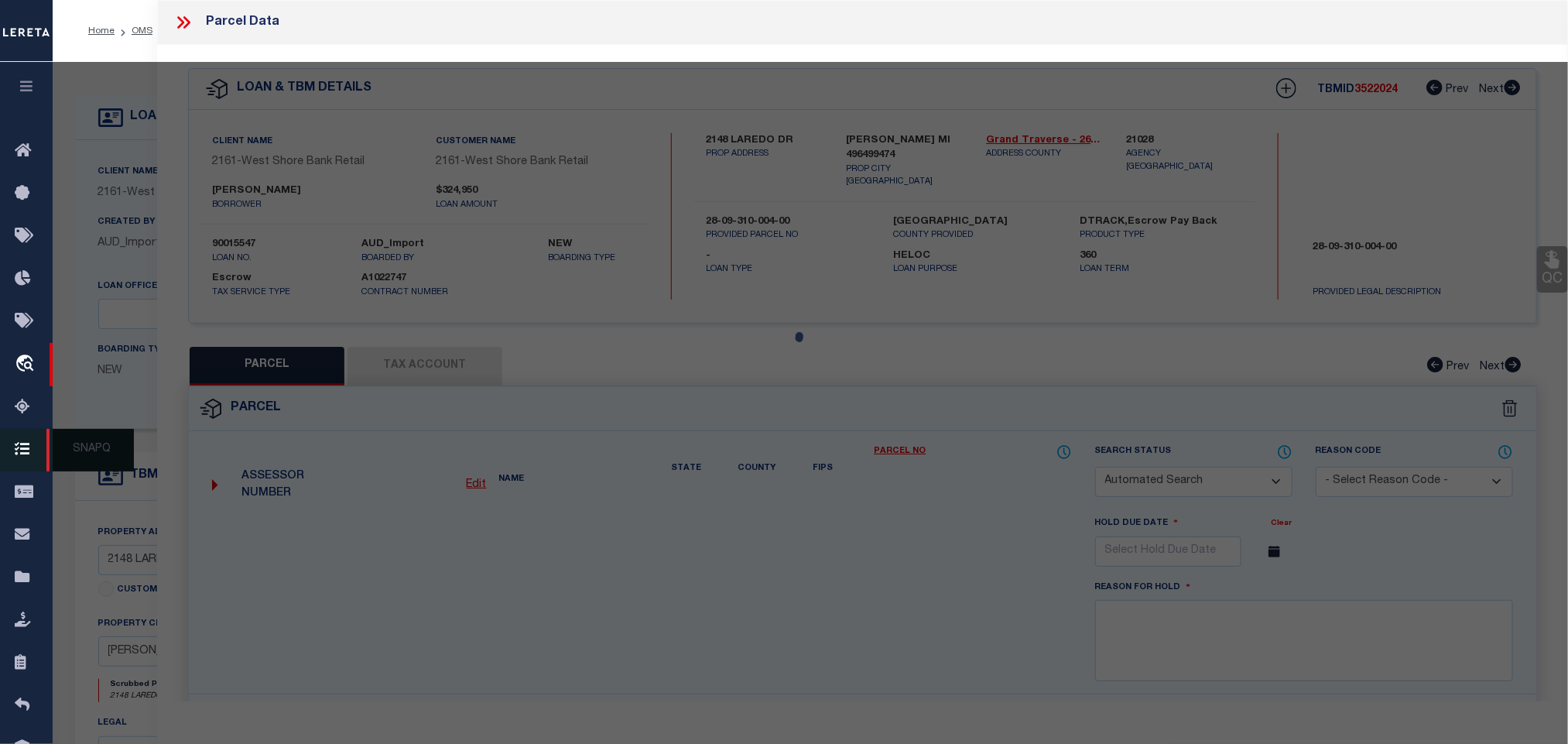
select select "IP"
checkbox input "false"
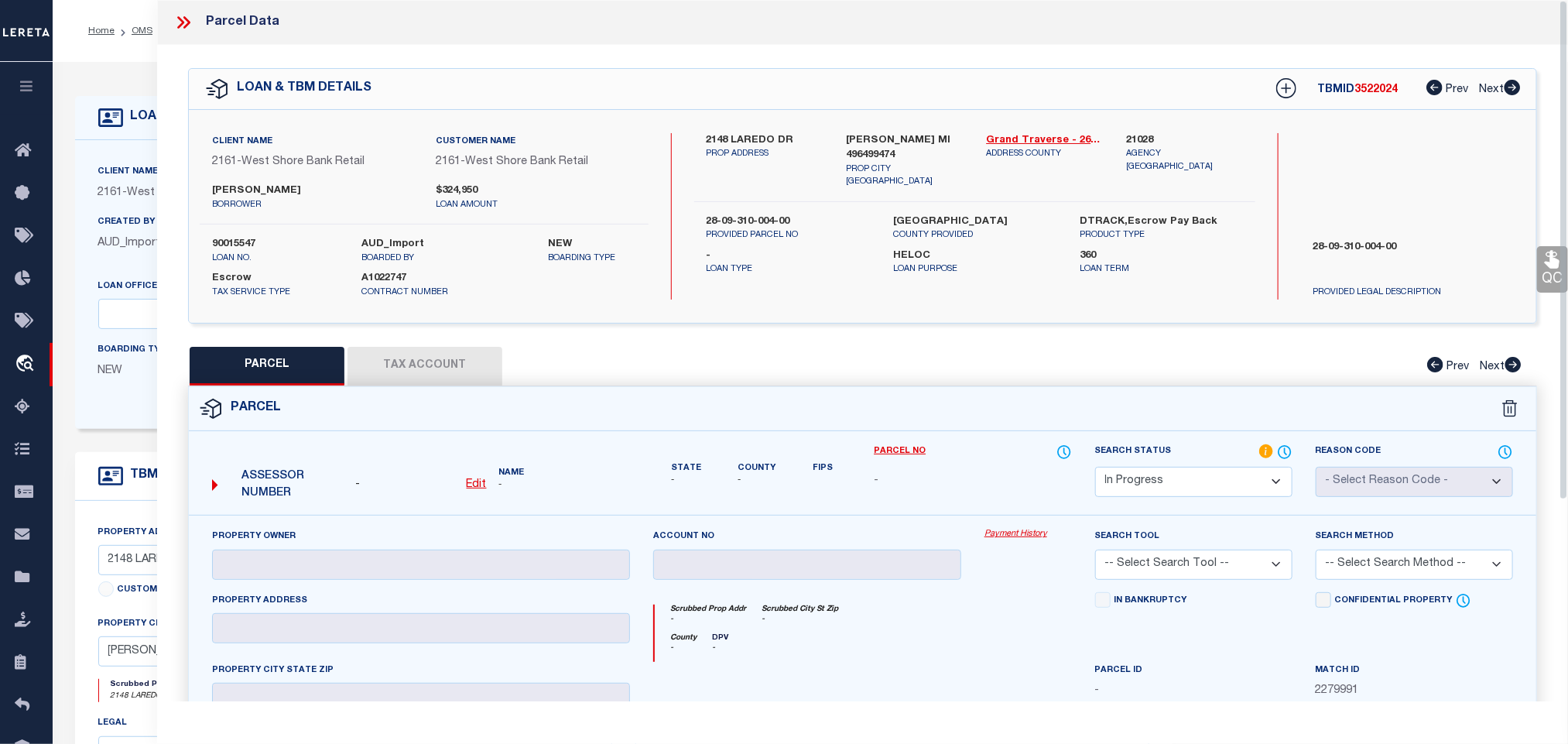
click at [476, 494] on link "Edit" at bounding box center [477, 486] width 20 height 17
select select "IP"
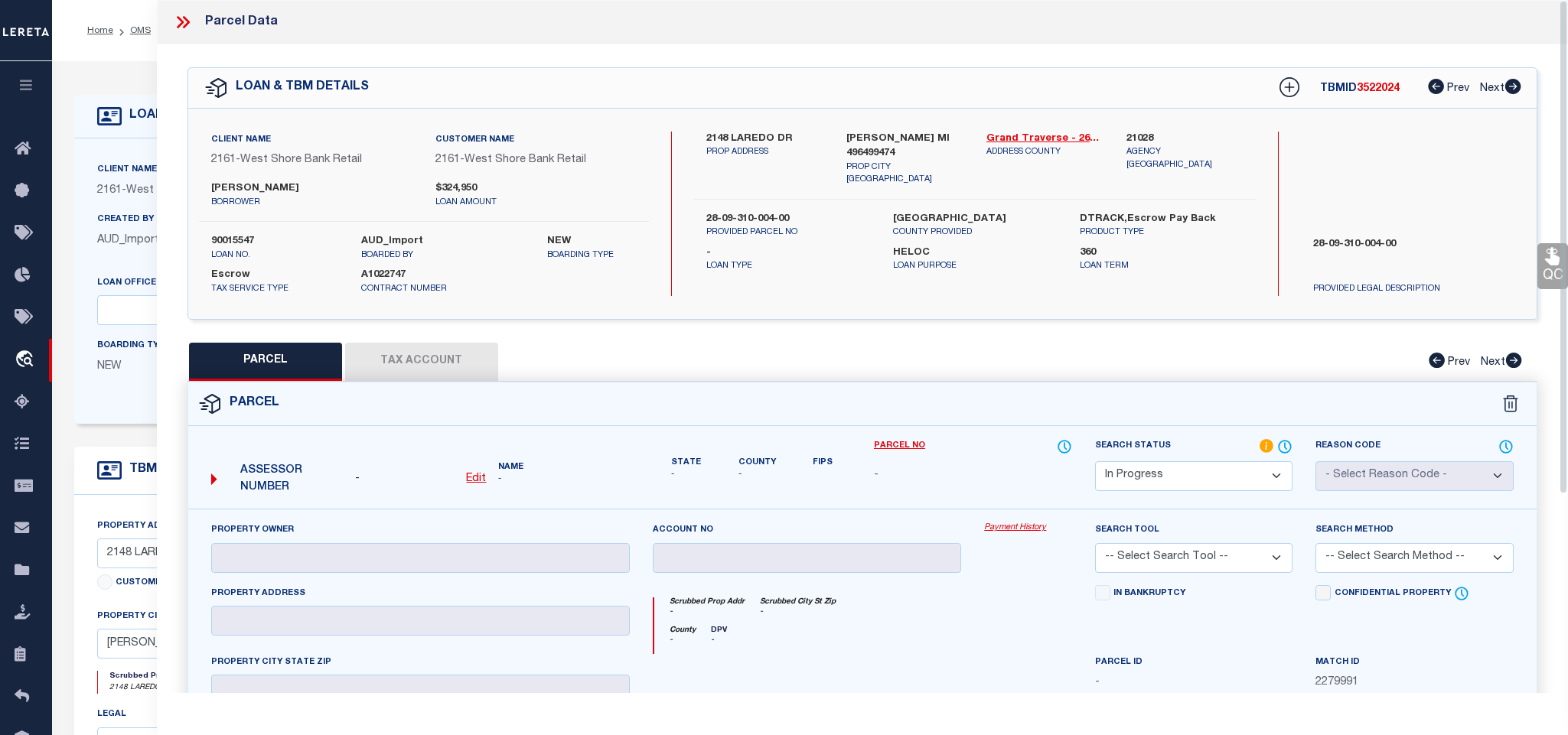
type textarea "-"
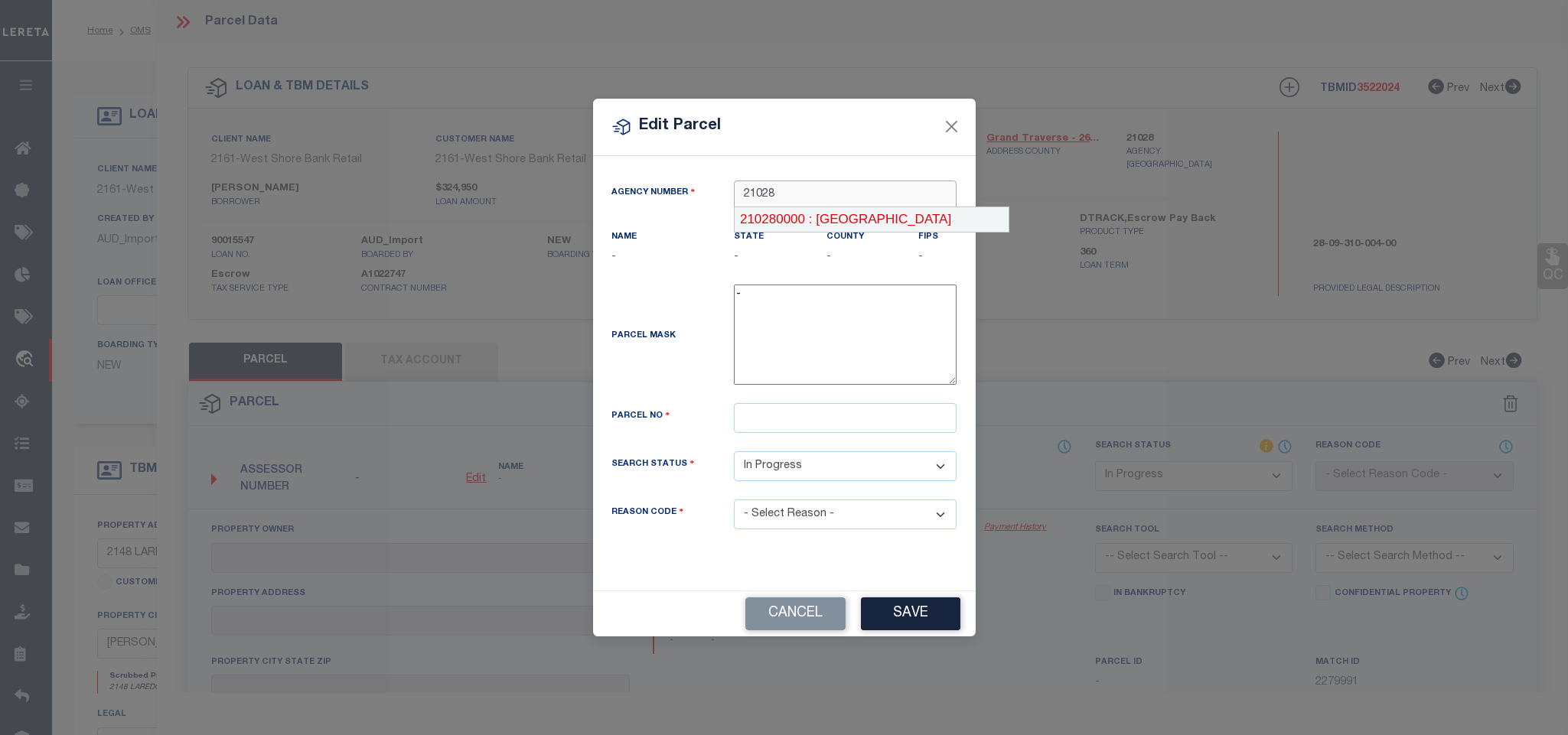
click at [819, 216] on div "210280000 : [GEOGRAPHIC_DATA]" at bounding box center [871, 219] width 274 height 24
type input "210280000"
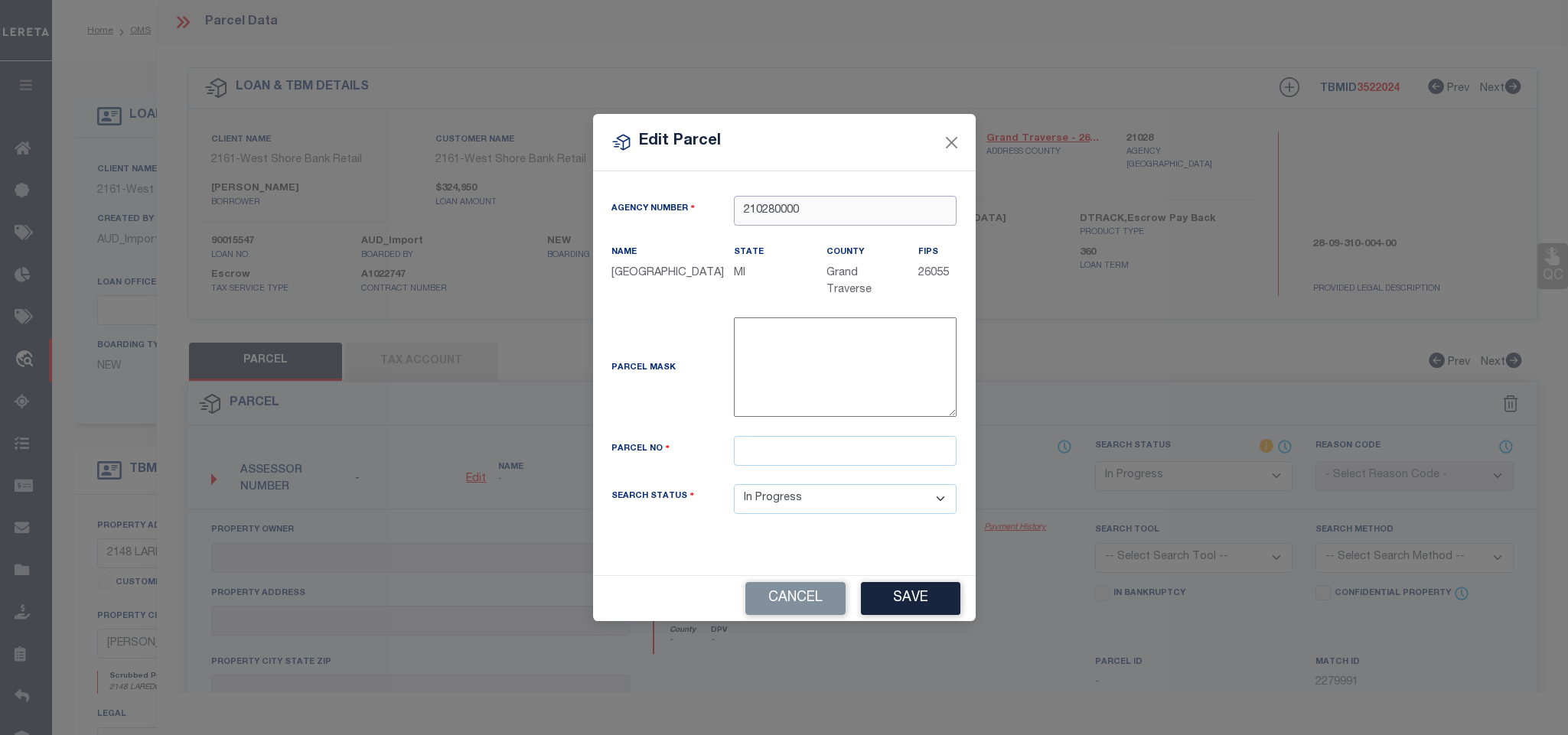
type input "210280000"
click at [882, 465] on input "text" at bounding box center [845, 451] width 223 height 30
paste input "09-310-004-00"
type input "09-310-004-00"
click at [902, 603] on button "Save" at bounding box center [910, 598] width 99 height 33
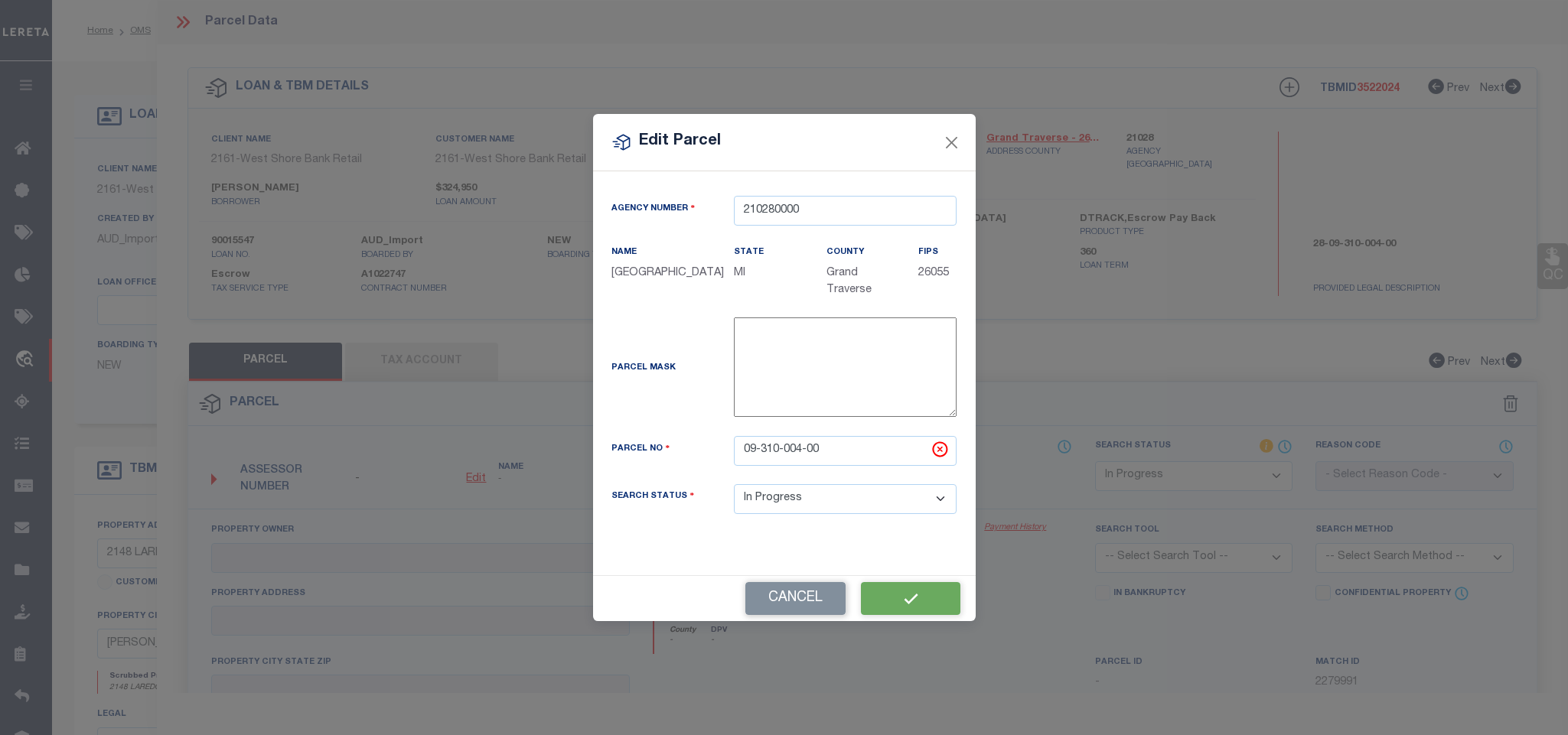
select select "IP"
checkbox input "false"
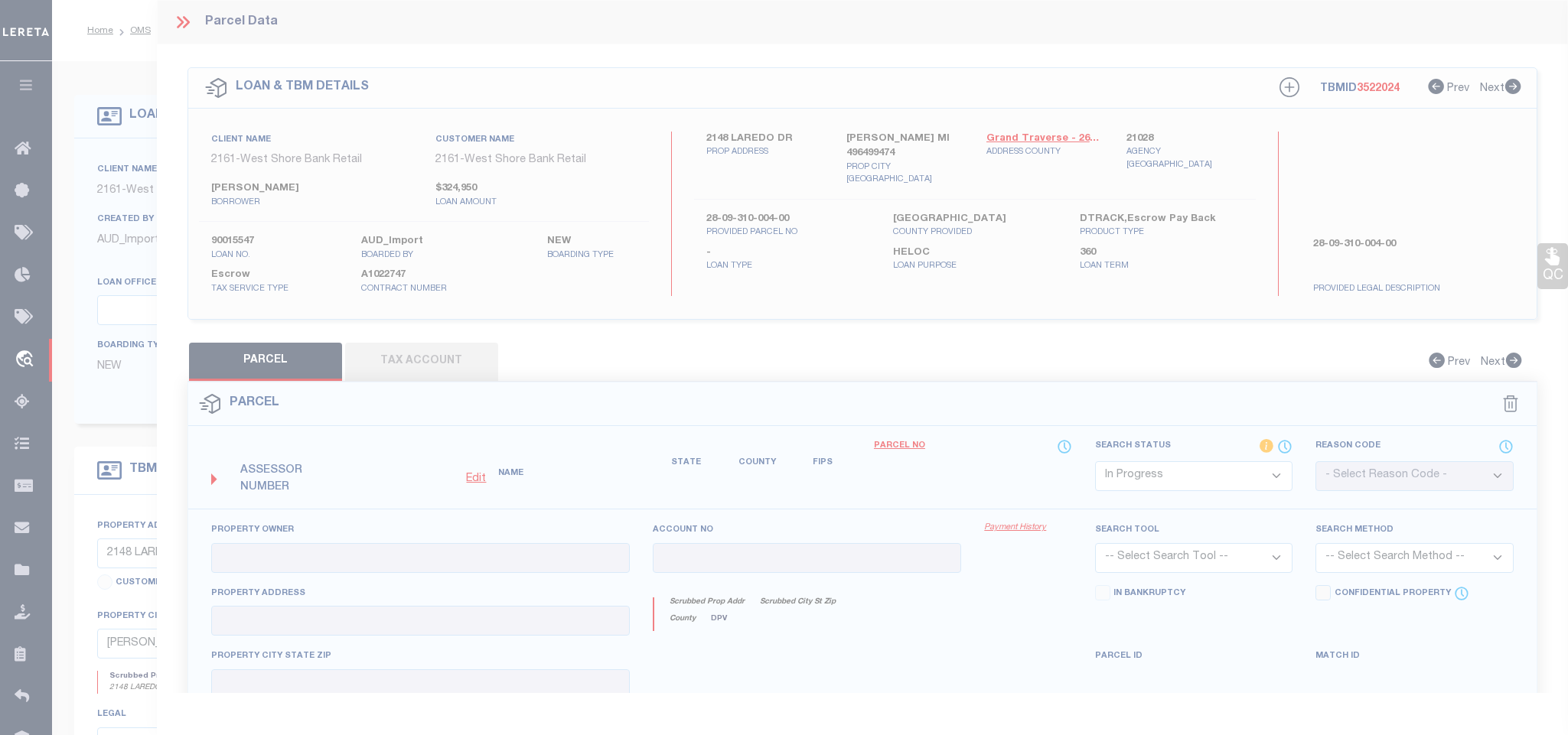
checkbox input "false"
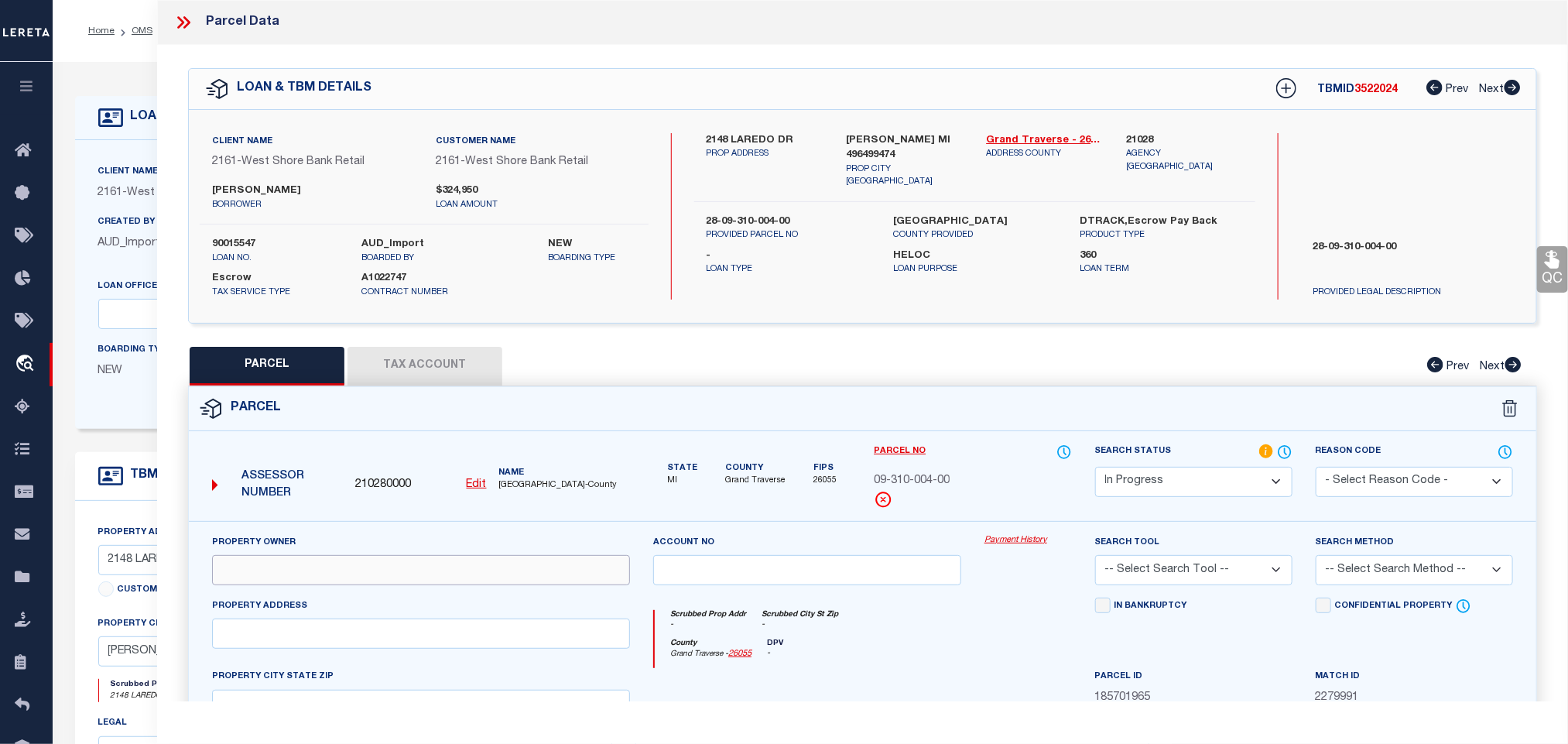
click at [381, 571] on input "text" at bounding box center [421, 571] width 418 height 31
paste input "[PERSON_NAME] & [PERSON_NAME] P"
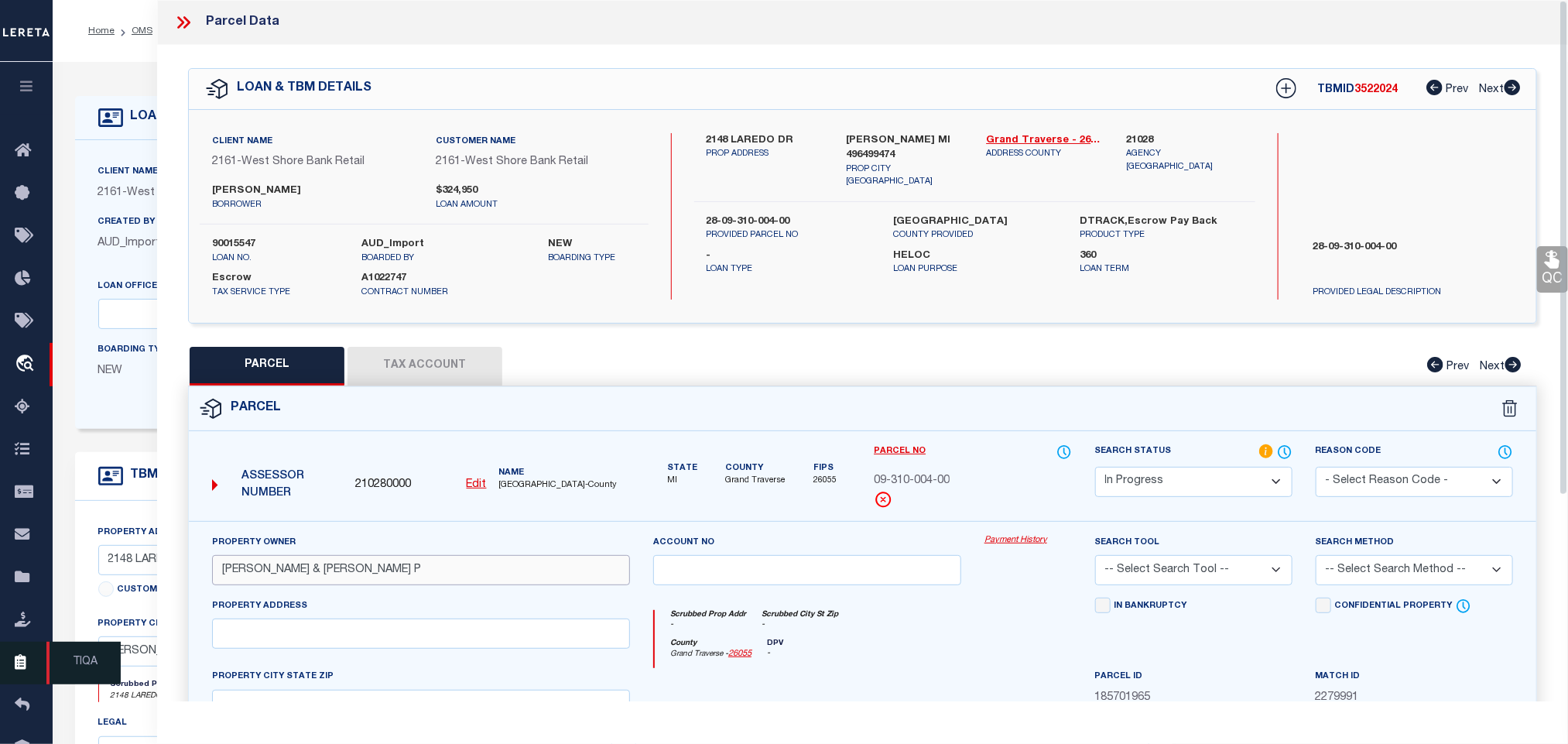
type input "[PERSON_NAME] & [PERSON_NAME] P"
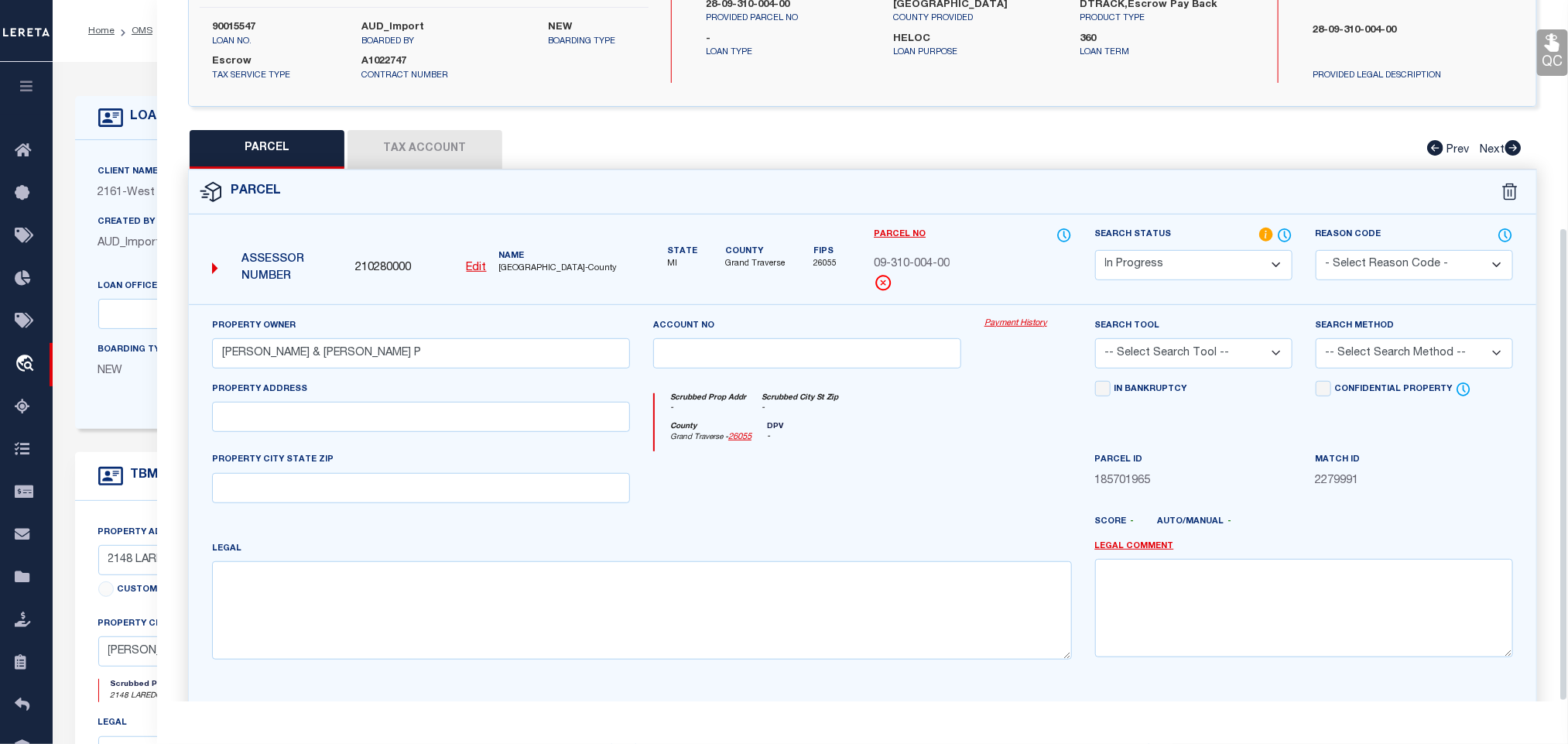
scroll to position [337, 0]
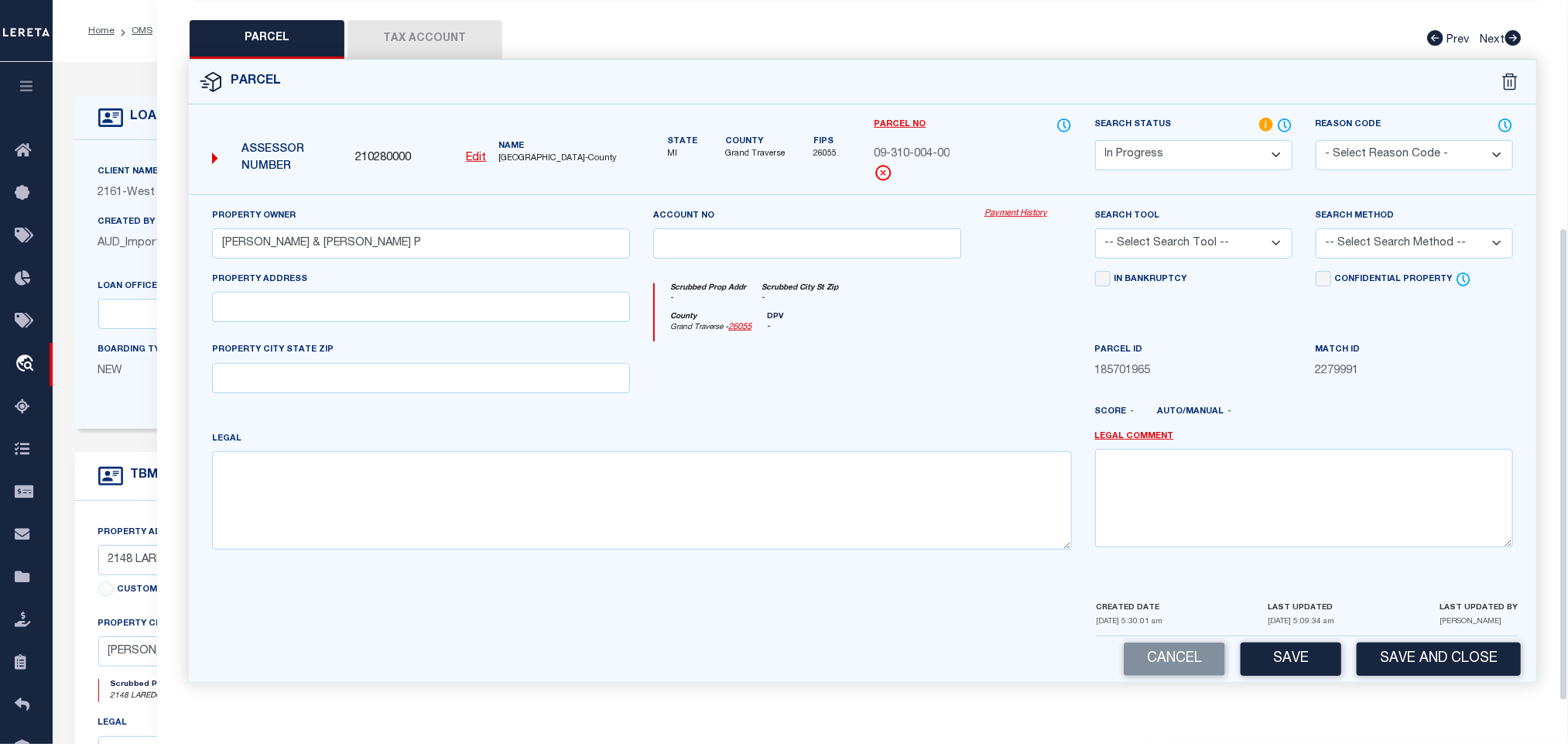
click at [372, 264] on div "Property Owner [PERSON_NAME] & [PERSON_NAME] P" at bounding box center [421, 239] width 441 height 64
drag, startPoint x: 358, startPoint y: 315, endPoint x: 172, endPoint y: 335, distance: 187.1
click at [358, 315] on input "text" at bounding box center [421, 307] width 418 height 31
paste input "[STREET_ADDRESS]"
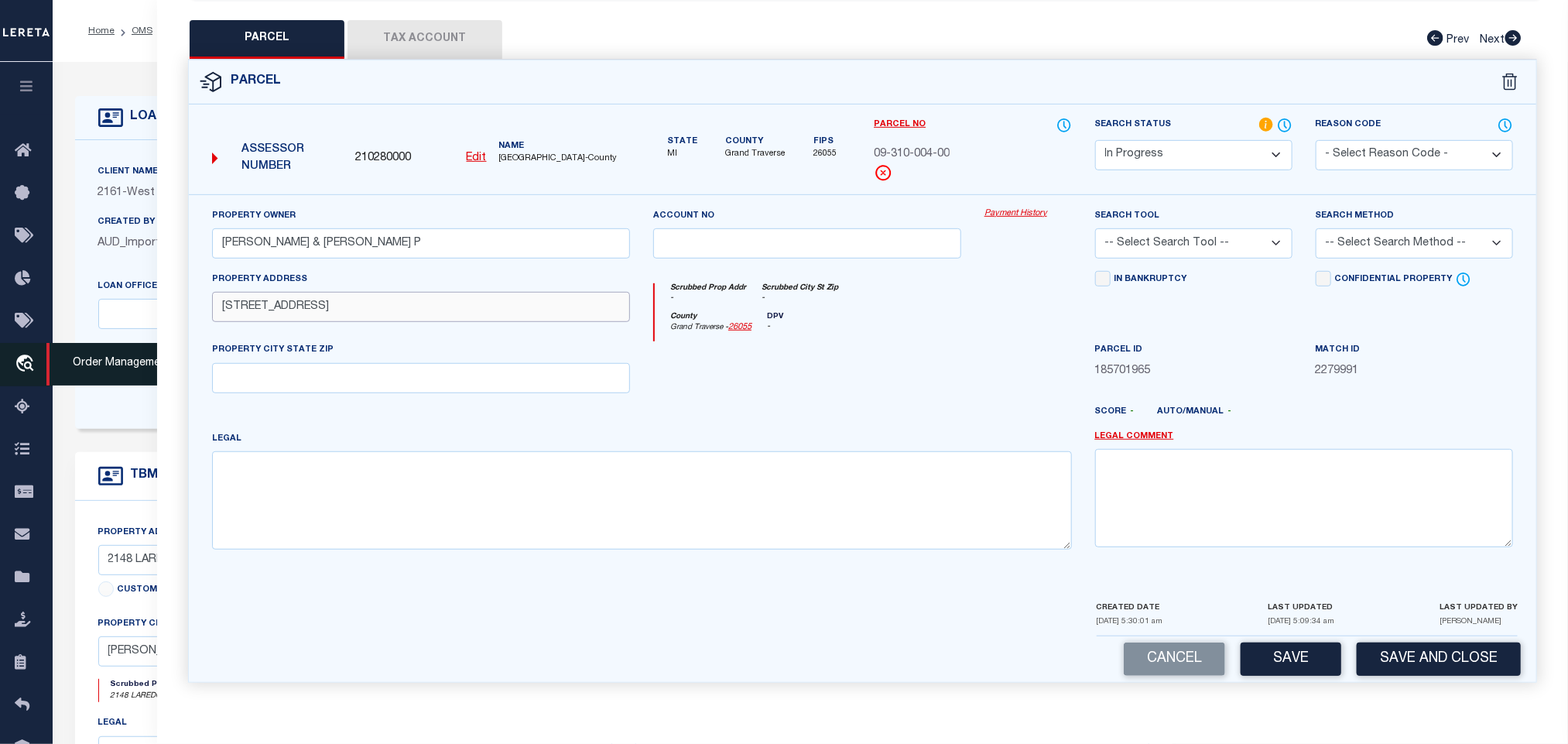
type input "[STREET_ADDRESS]"
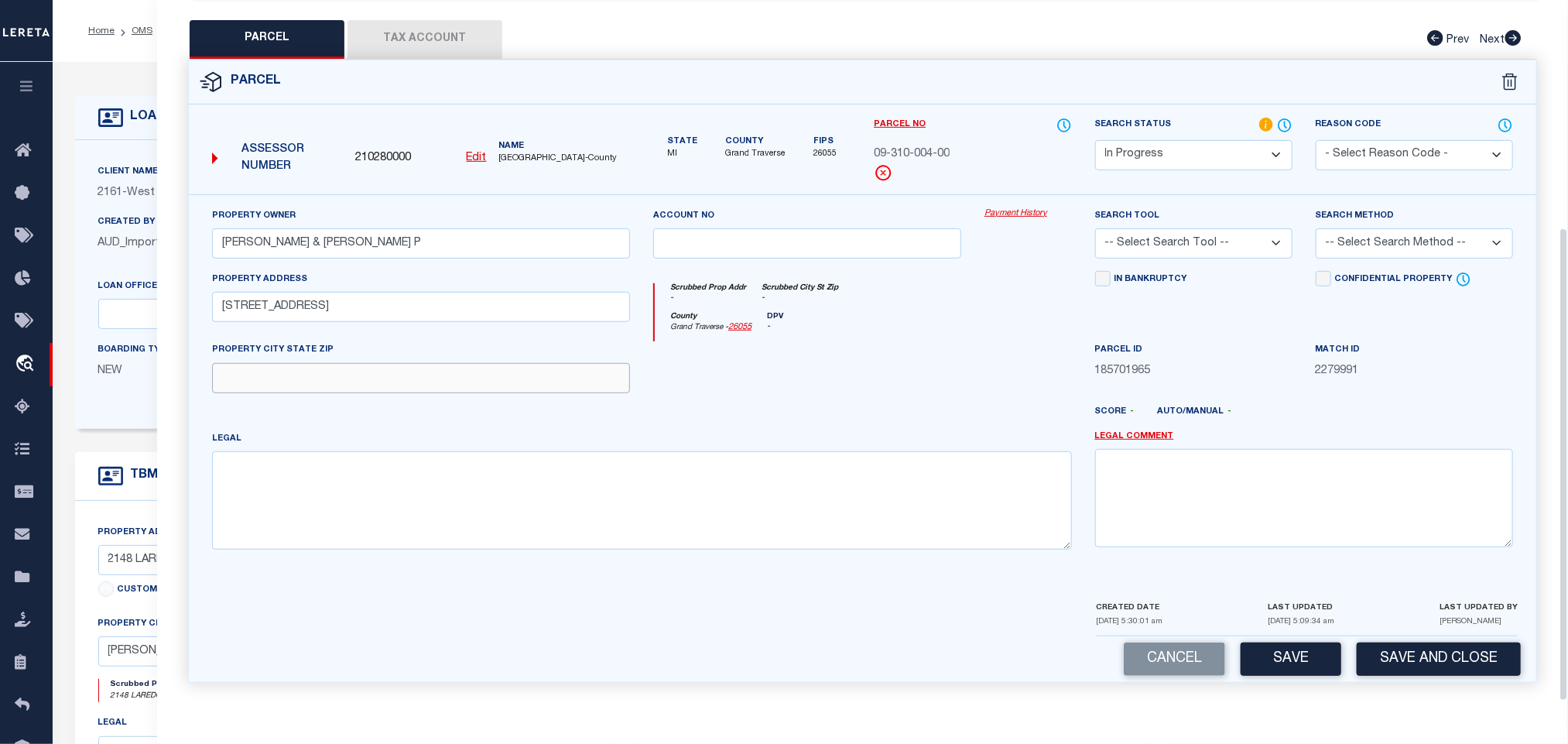
drag, startPoint x: 394, startPoint y: 372, endPoint x: 337, endPoint y: 383, distance: 58.1
click at [394, 372] on input "text" at bounding box center [421, 378] width 418 height 31
paste input "[PERSON_NAME][GEOGRAPHIC_DATA]"
type input "[PERSON_NAME][GEOGRAPHIC_DATA]"
click at [446, 509] on textarea at bounding box center [642, 500] width 860 height 98
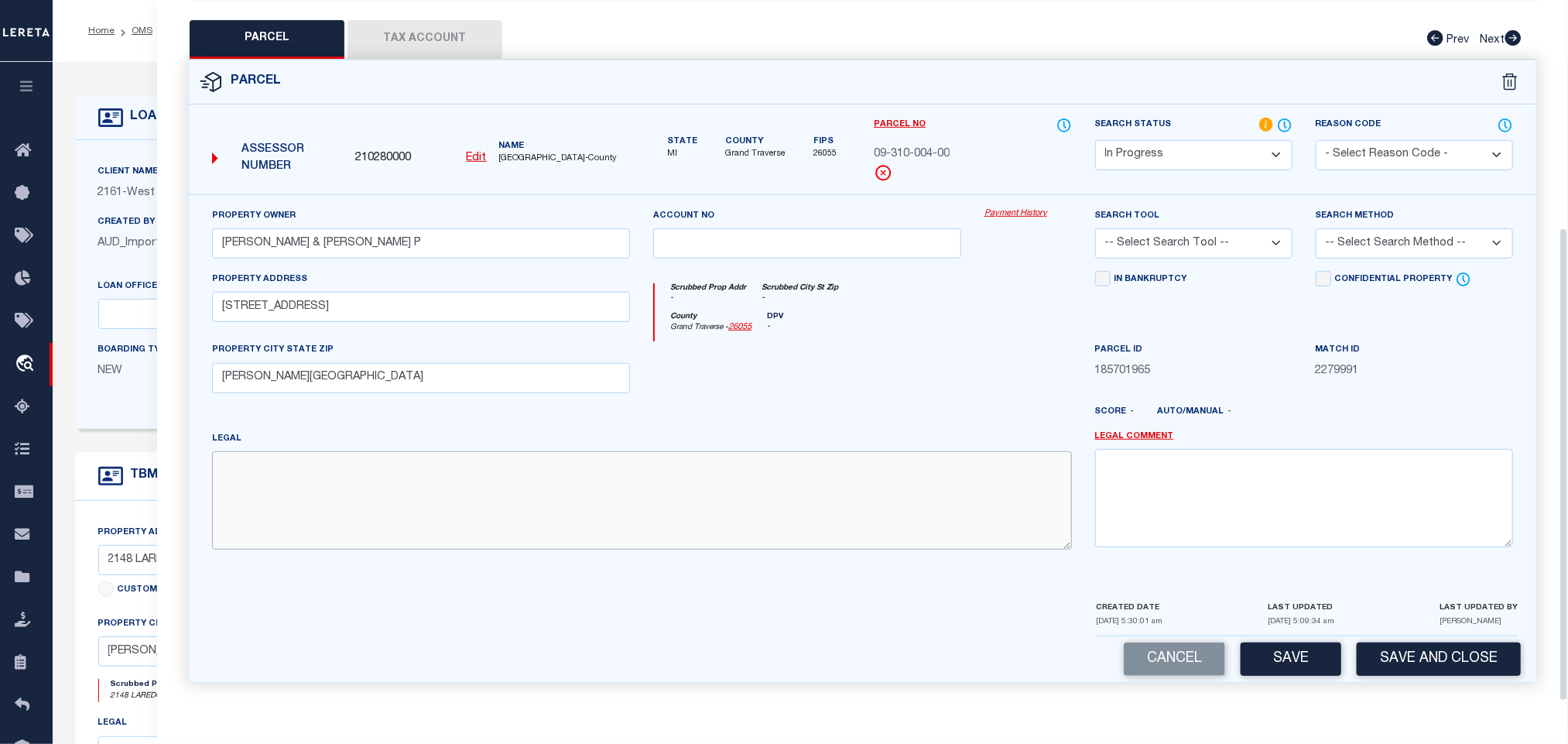
paste textarea "UNIT [STREET_ADDRESS]"
type textarea "UNIT [STREET_ADDRESS]"
drag, startPoint x: 1245, startPoint y: 235, endPoint x: 1243, endPoint y: 248, distance: 13.2
click at [1245, 235] on select "-- Select Search Tool -- 3rd Party Website Agency File Agency Website ATLS CNV-…" at bounding box center [1193, 244] width 197 height 31
select select "AGW"
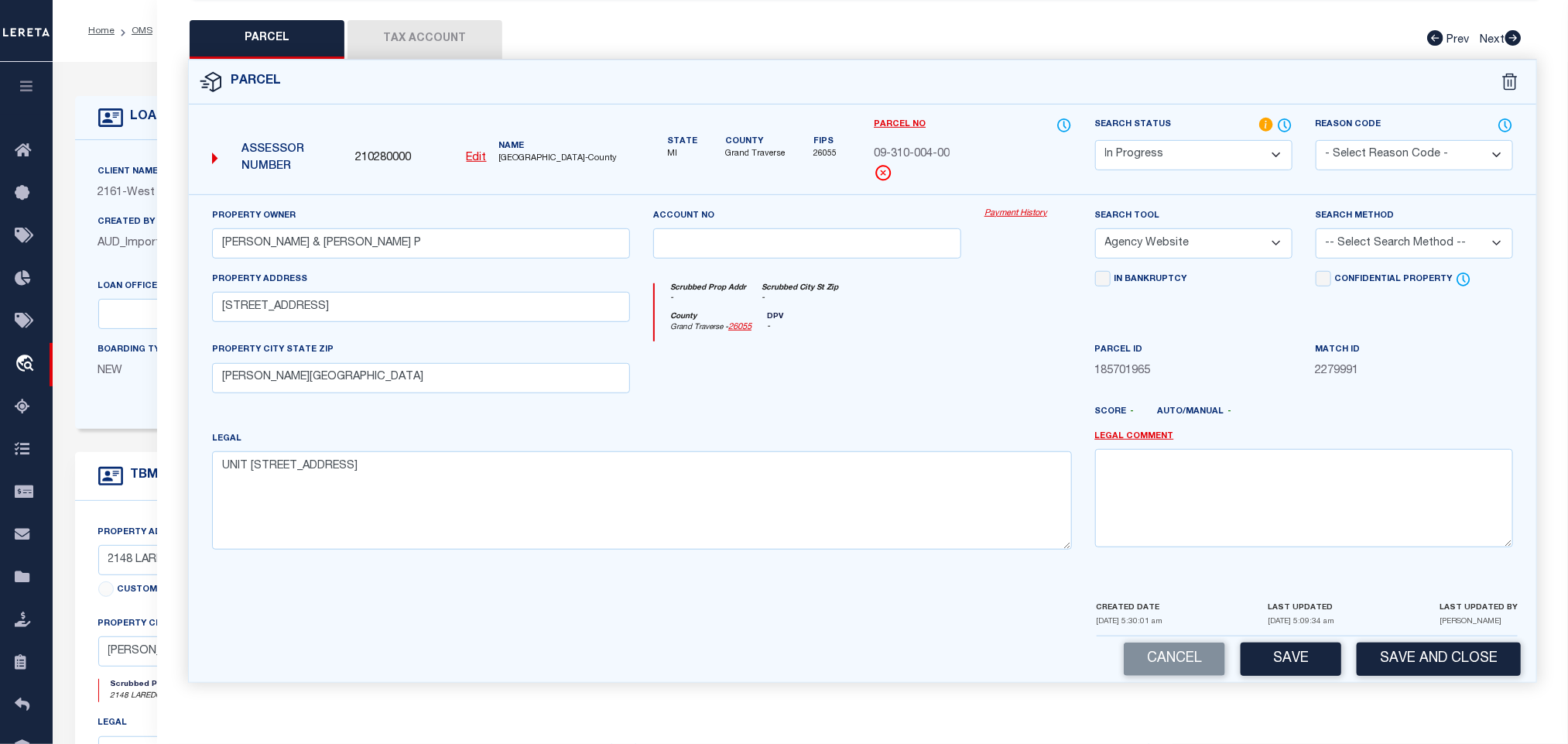
click at [1095, 229] on select "-- Select Search Tool -- 3rd Party Website Agency File Agency Website ATLS CNV-…" at bounding box center [1193, 244] width 197 height 31
click at [1418, 247] on select "-- Select Search Method -- Property Address Legal Liability Info Provided" at bounding box center [1414, 244] width 197 height 31
select select "LEG"
click at [1316, 229] on select "-- Select Search Method -- Property Address Legal Liability Info Provided" at bounding box center [1414, 244] width 197 height 31
drag, startPoint x: 1352, startPoint y: 240, endPoint x: 1363, endPoint y: 252, distance: 16.3
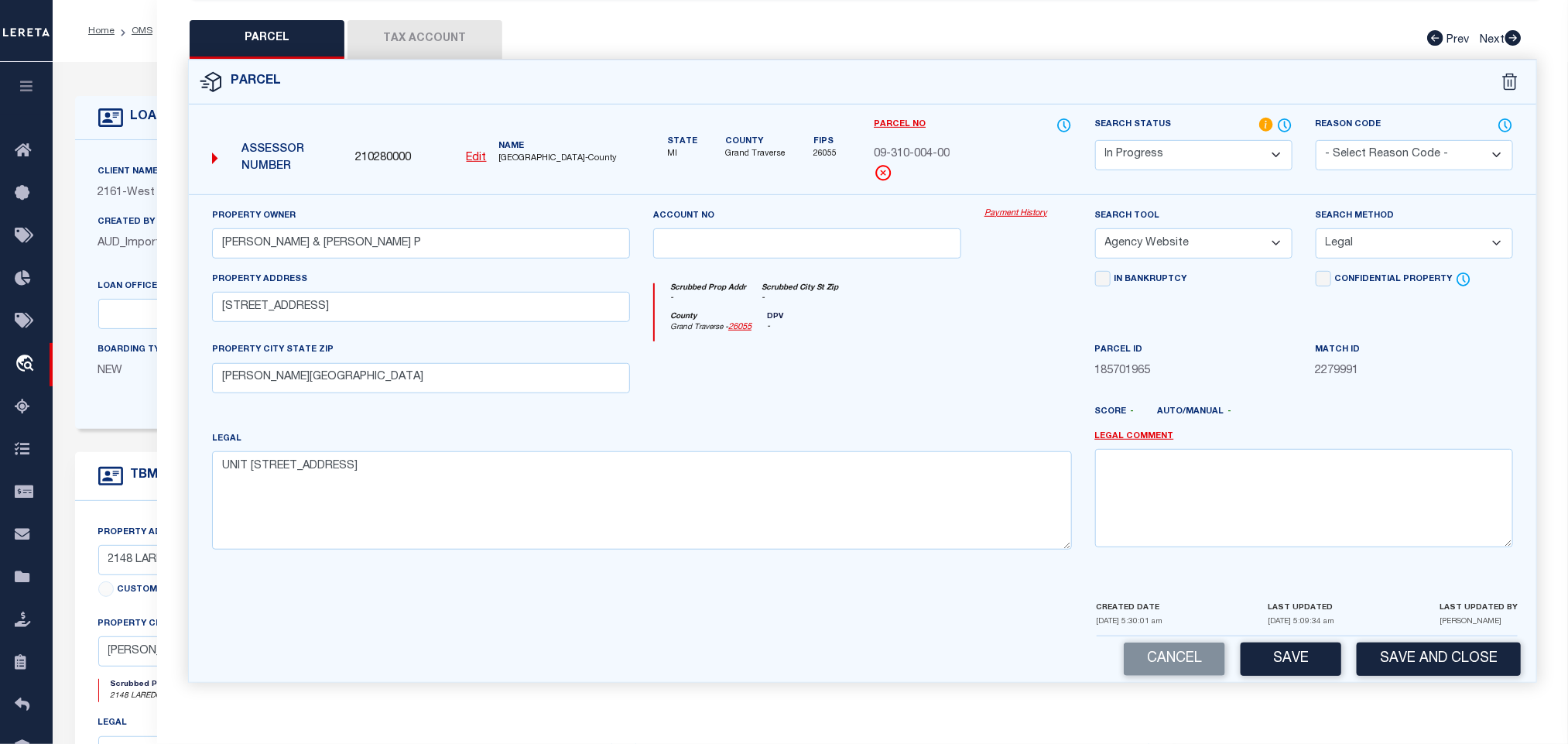
click at [1363, 252] on select "-- Select Search Method -- Property Address Legal Liability Info Provided" at bounding box center [1414, 244] width 197 height 31
click at [1316, 229] on select "-- Select Search Method -- Property Address Legal Liability Info Provided" at bounding box center [1414, 244] width 197 height 31
click at [1396, 229] on select "-- Select Search Method -- Property Address Legal Liability Info Provided" at bounding box center [1414, 244] width 197 height 31
click at [1316, 229] on select "-- Select Search Method -- Property Address Legal Liability Info Provided" at bounding box center [1414, 244] width 197 height 31
click at [1373, 240] on select "-- Select Search Method -- Property Address Legal Liability Info Provided" at bounding box center [1414, 244] width 197 height 31
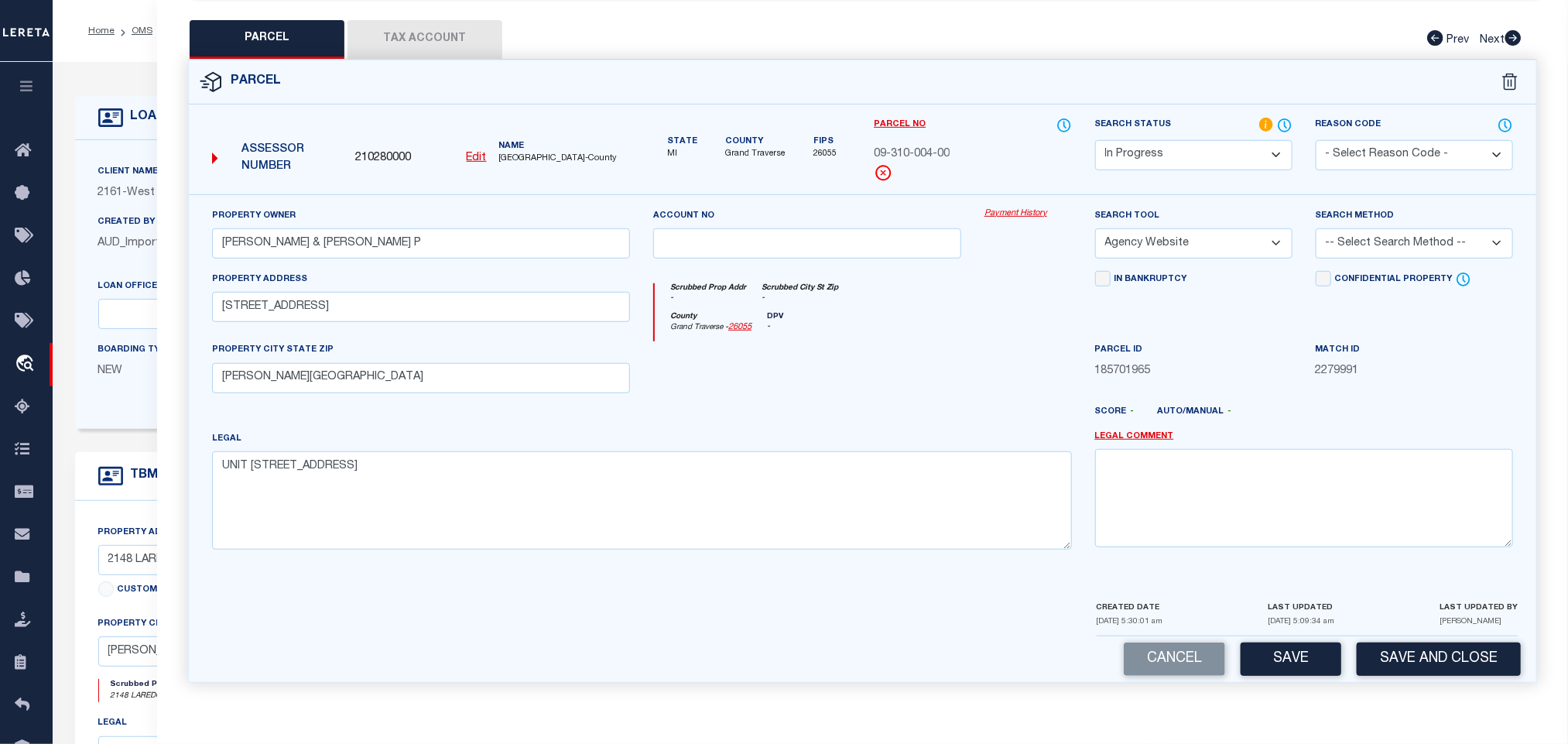
select select "ADD"
click at [1316, 229] on select "-- Select Search Method -- Property Address Legal Liability Info Provided" at bounding box center [1414, 244] width 197 height 31
click at [1265, 655] on button "Save" at bounding box center [1291, 659] width 100 height 33
click at [433, 20] on button "Tax Account" at bounding box center [425, 40] width 155 height 39
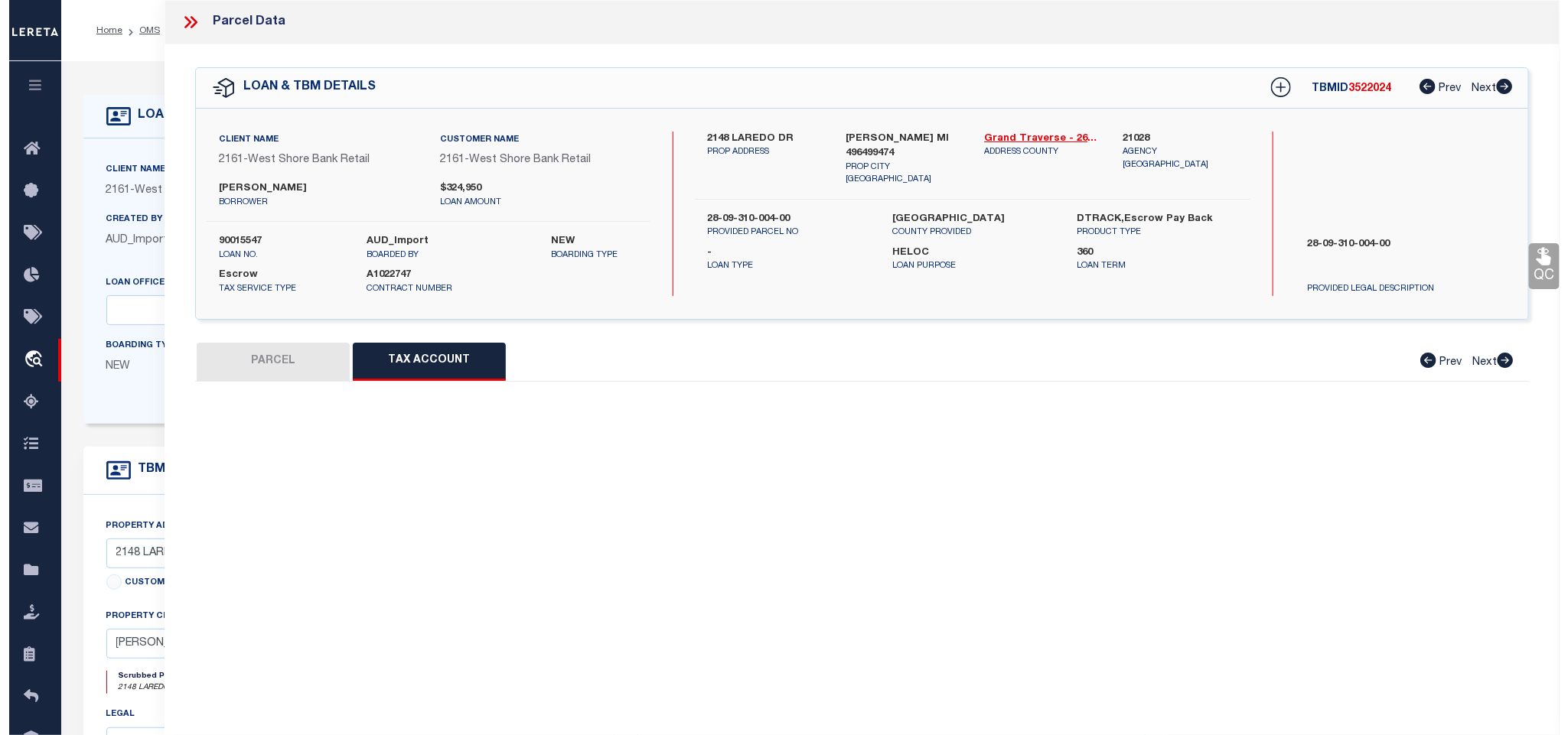
scroll to position [0, 0]
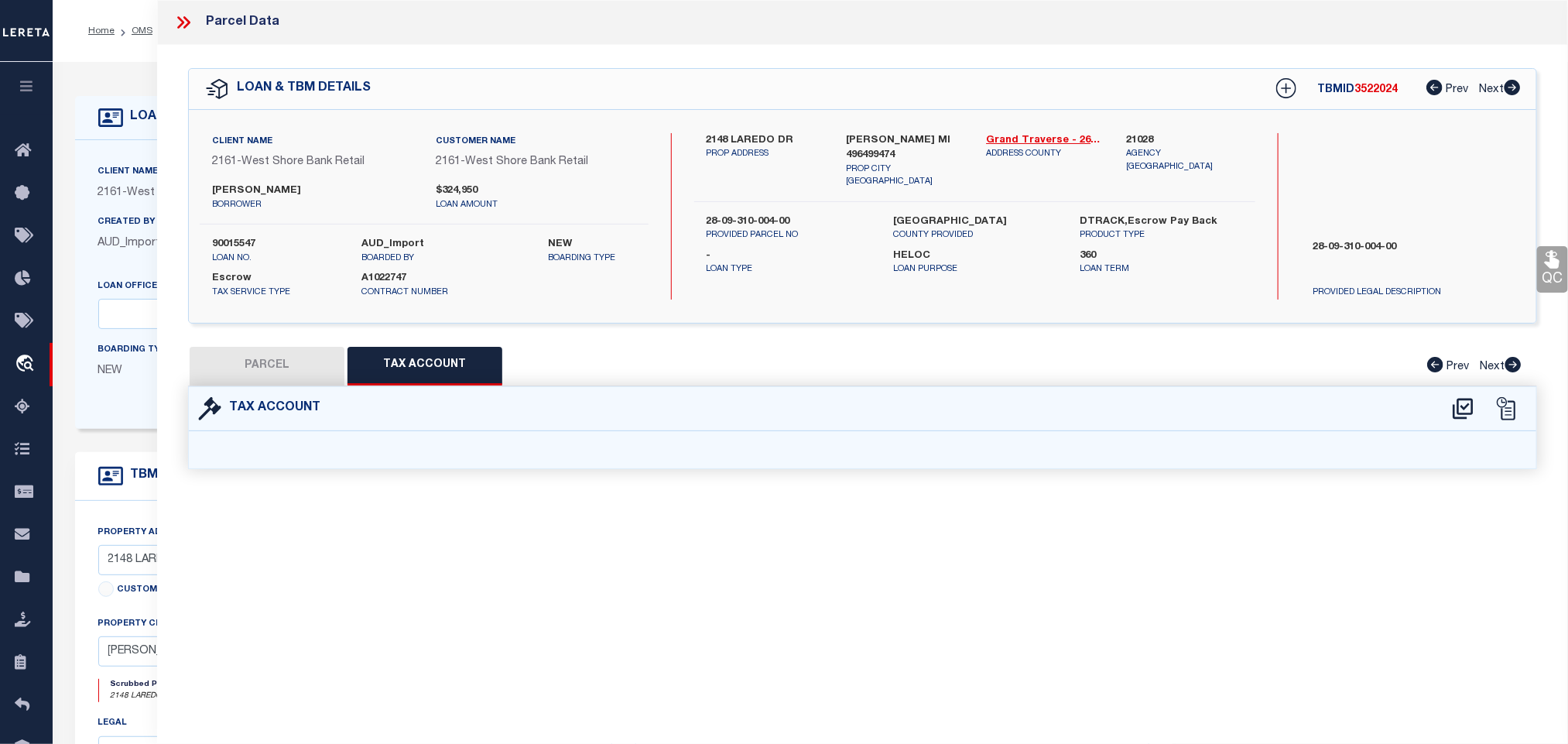
select select "100"
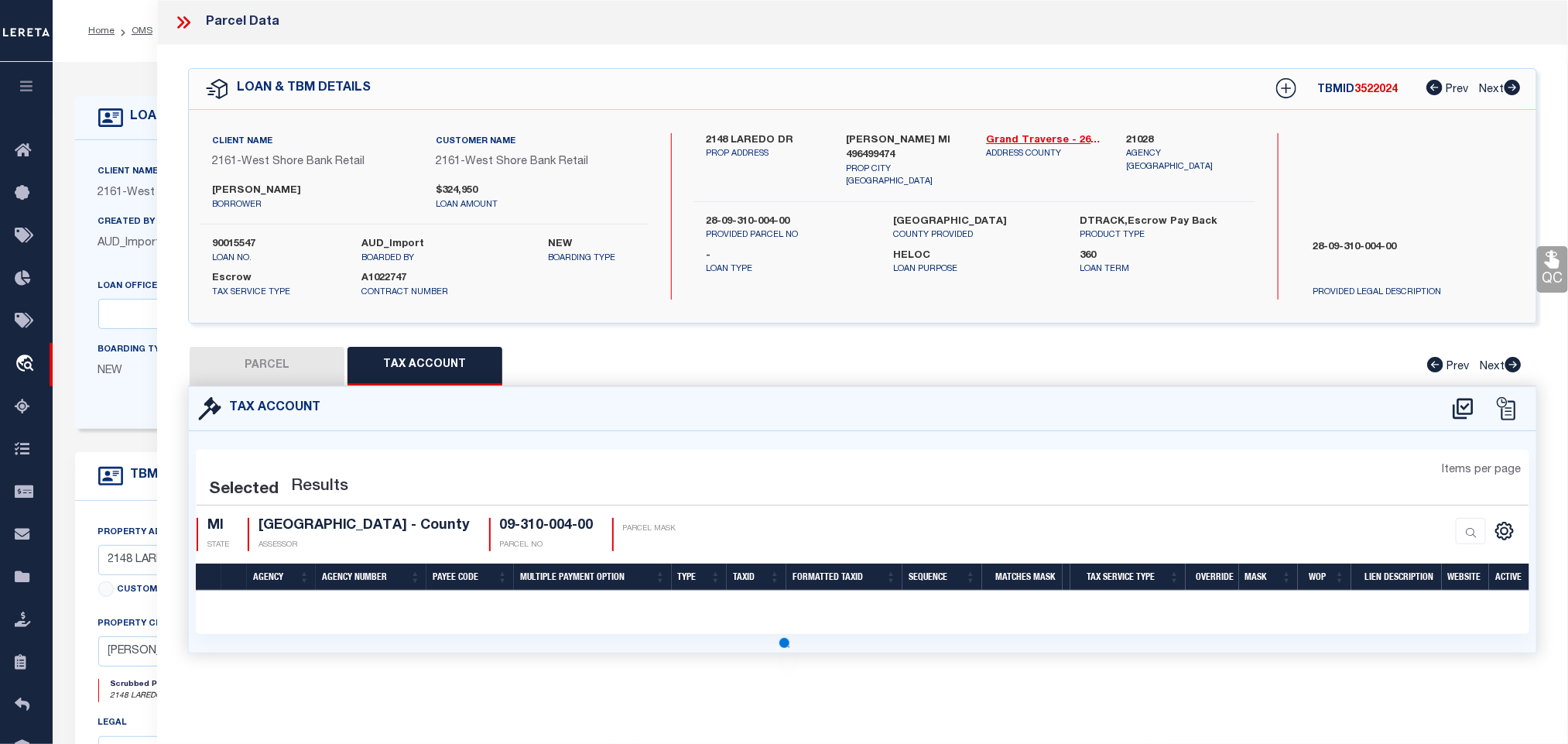
select select "100"
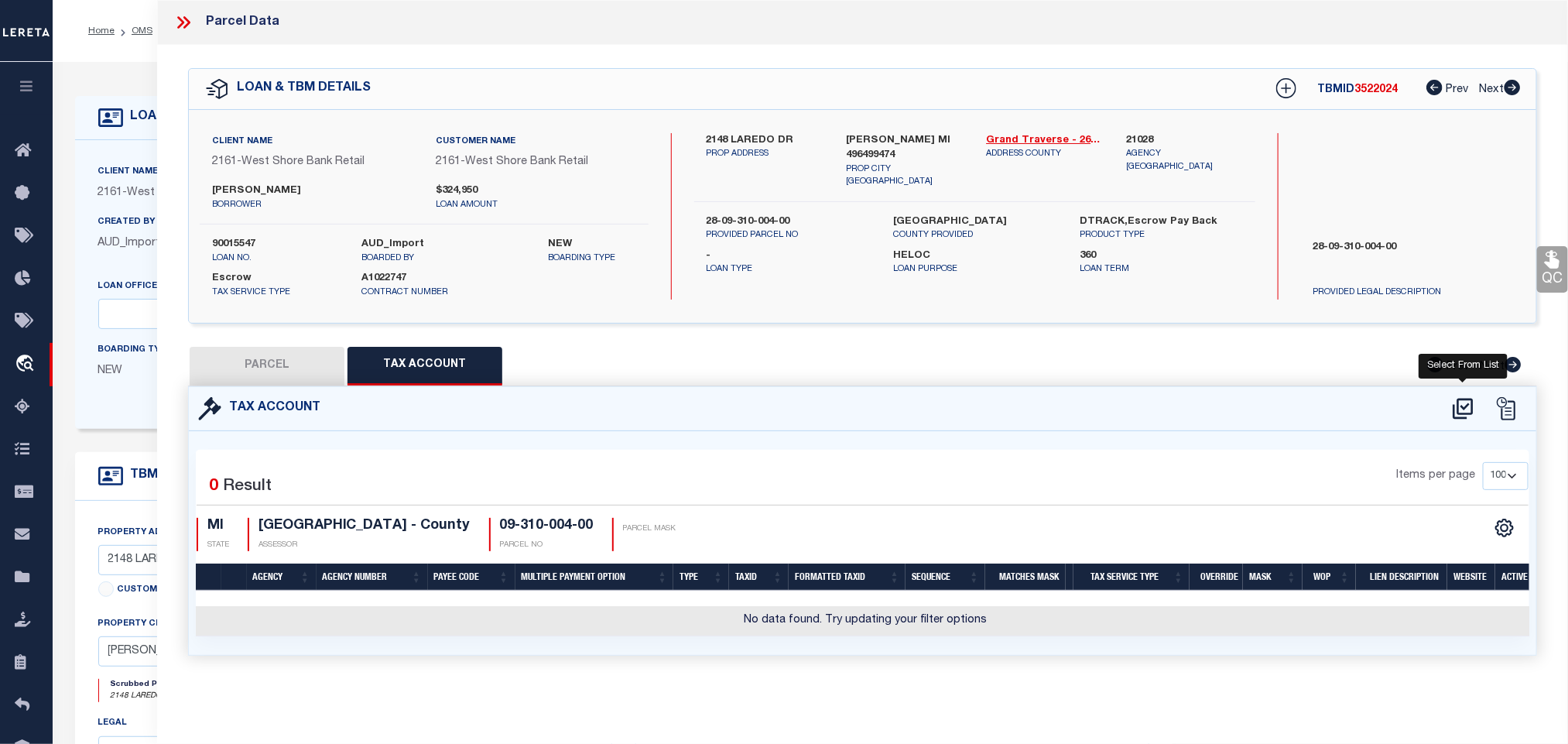
click at [1450, 410] on icon at bounding box center [1463, 408] width 25 height 25
select select "100"
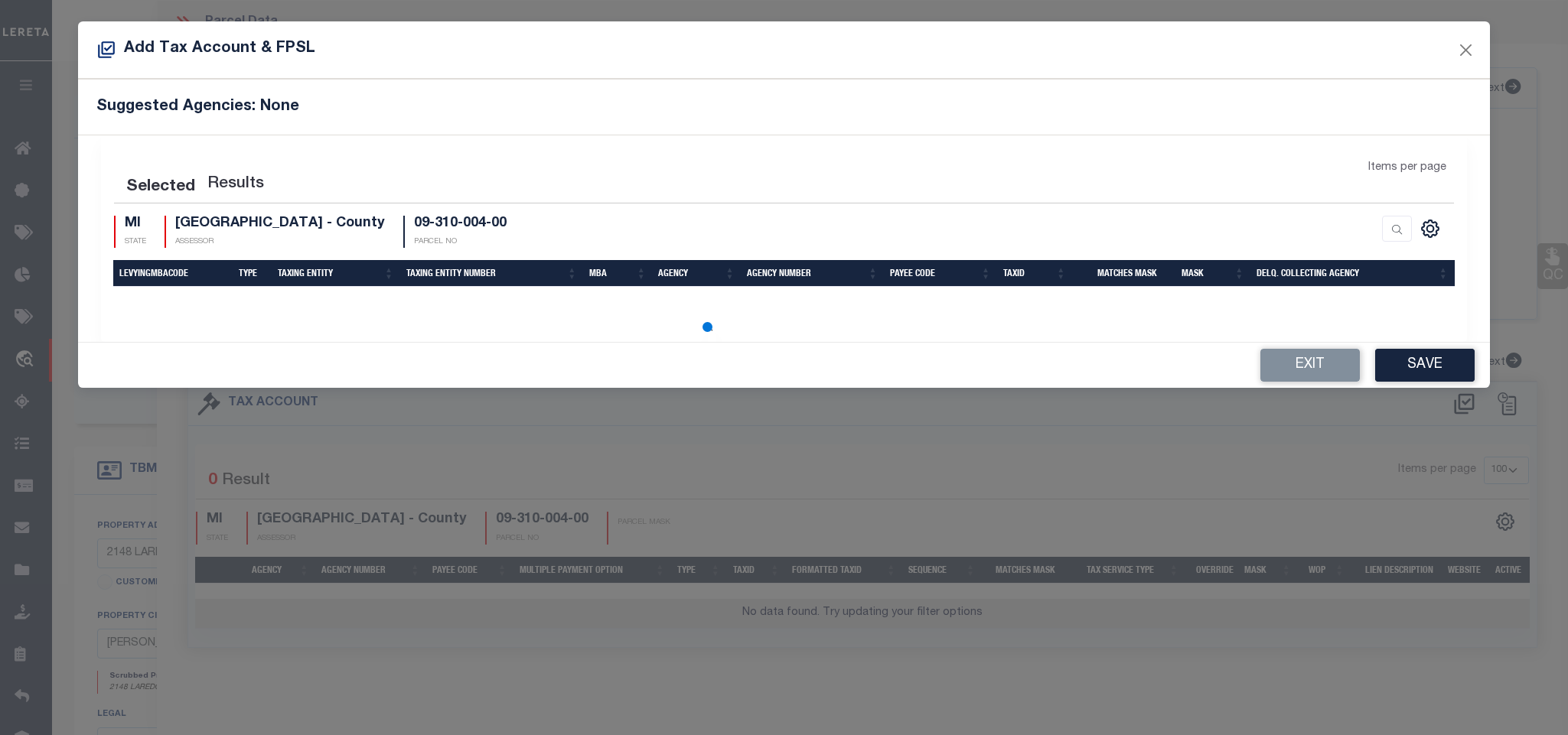
select select "100"
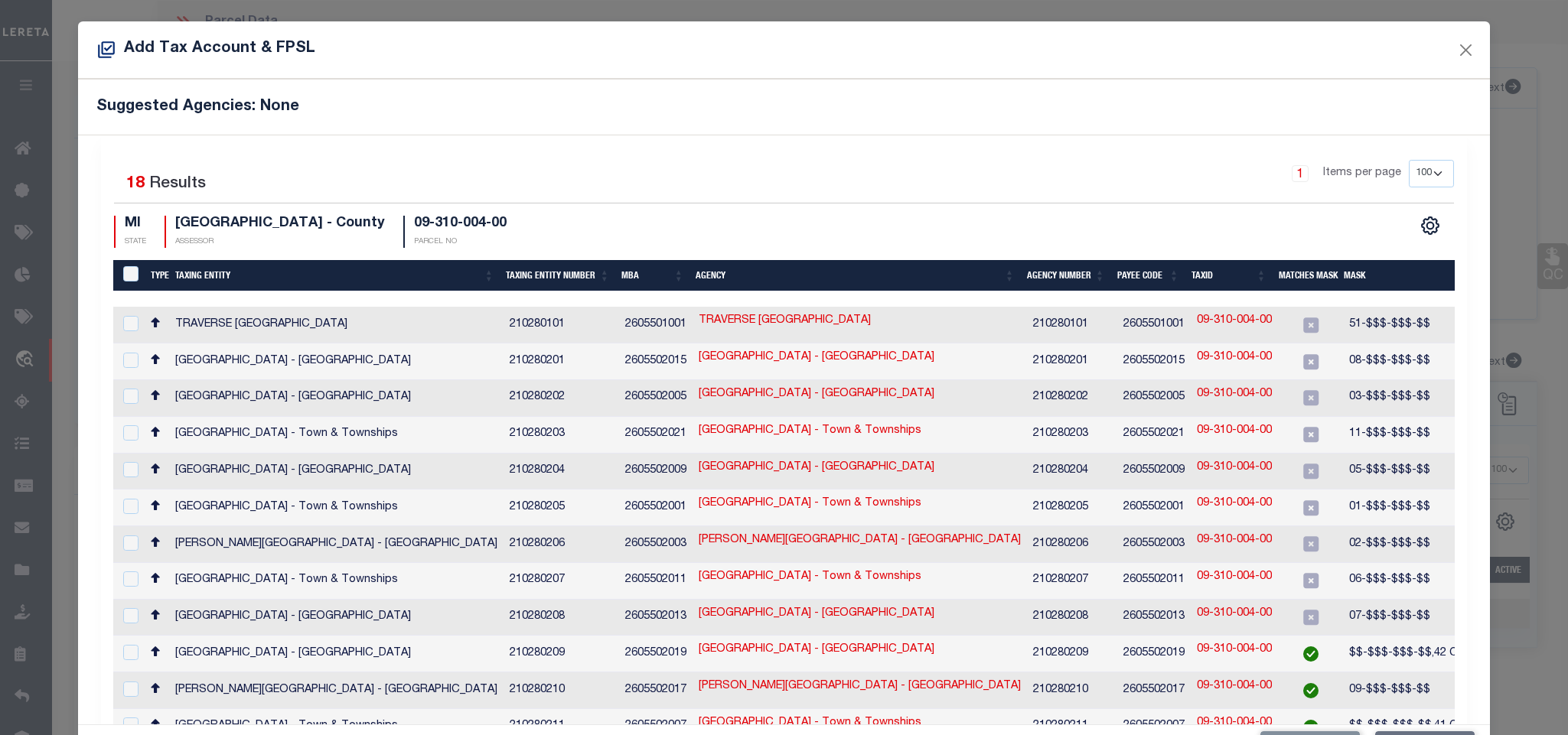
click at [692, 147] on div "Selected 18 Results 1 Items per page 10 25 50 100 200 MI STATE" at bounding box center [783, 556] width 1365 height 842
click at [1353, 685] on span "09-$$$-$$$-$$" at bounding box center [1389, 690] width 82 height 11
checkbox input "true"
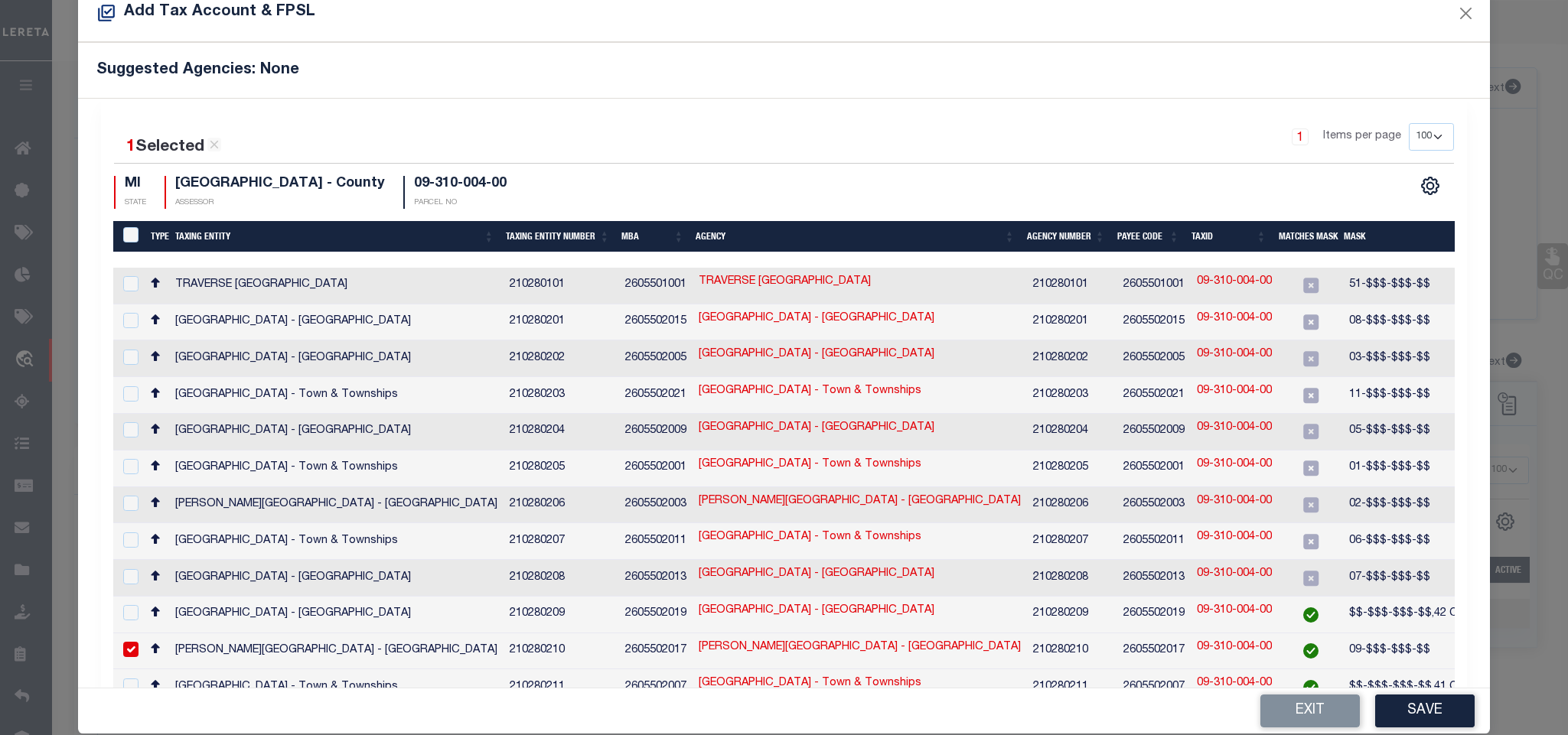
scroll to position [57, 0]
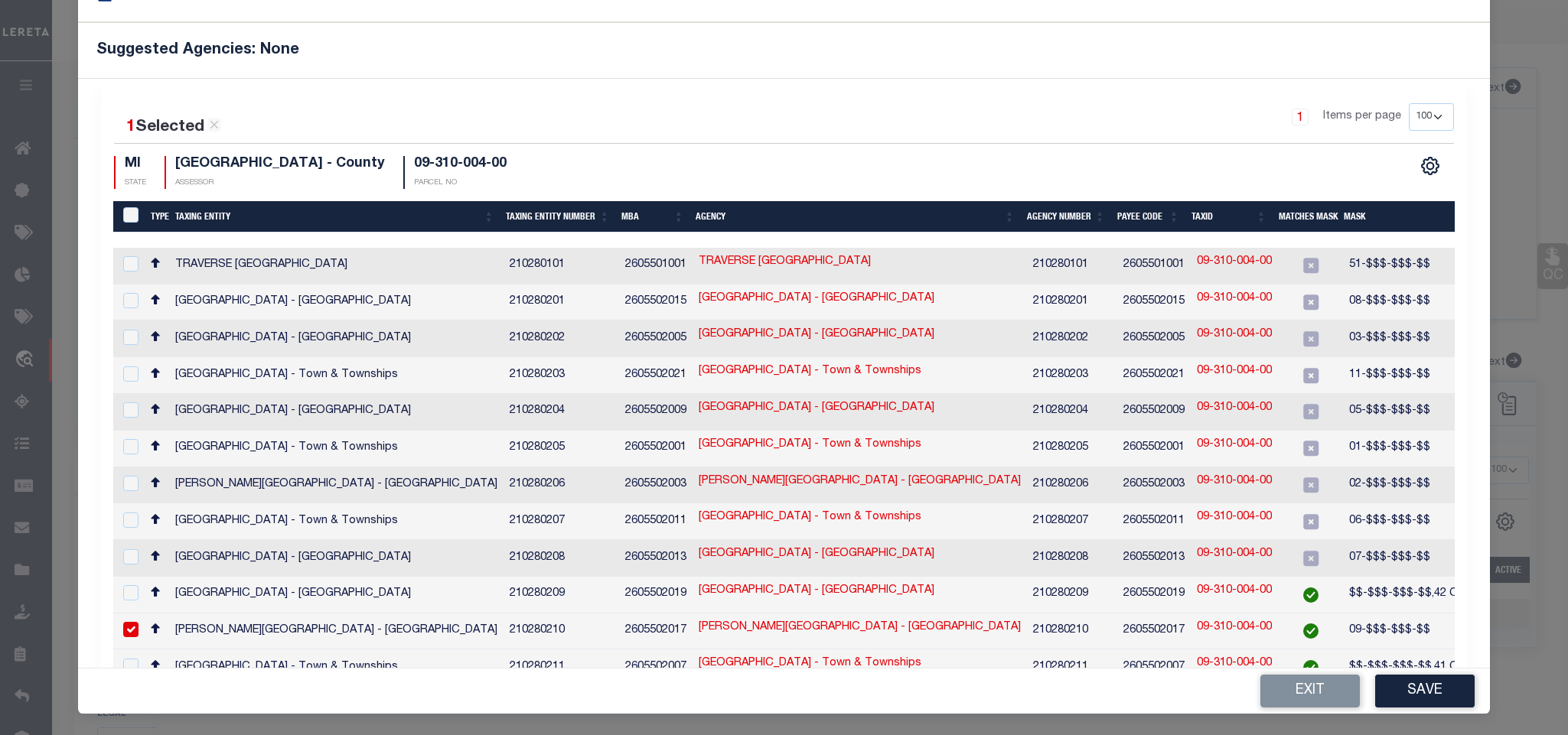
click at [1429, 714] on div "Add Tax Account & FPSL Suggested Agencies: None 1 Selected 18 Results 1 Items p…" at bounding box center [784, 367] width 1568 height 735
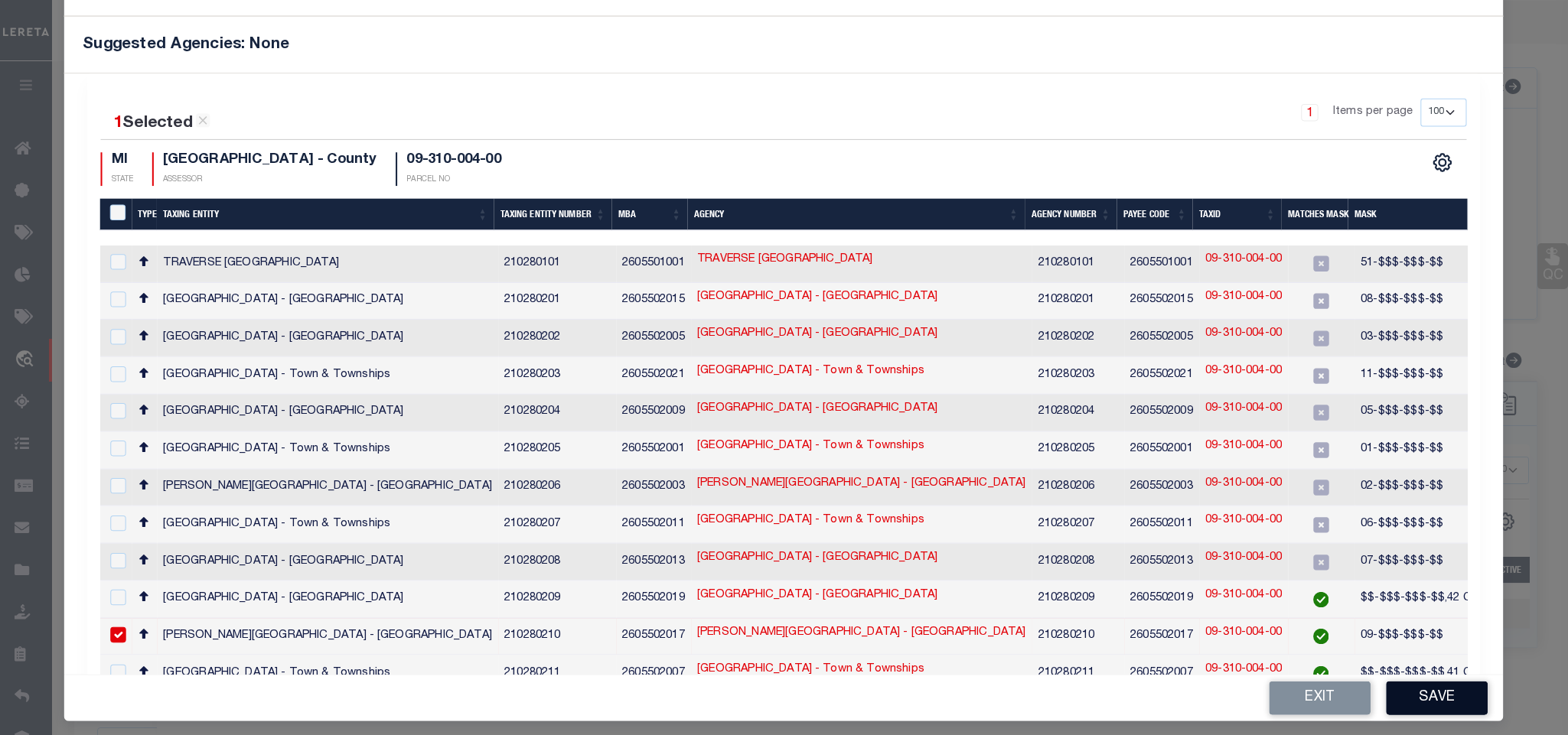
click at [1418, 690] on button "Save" at bounding box center [1437, 698] width 102 height 34
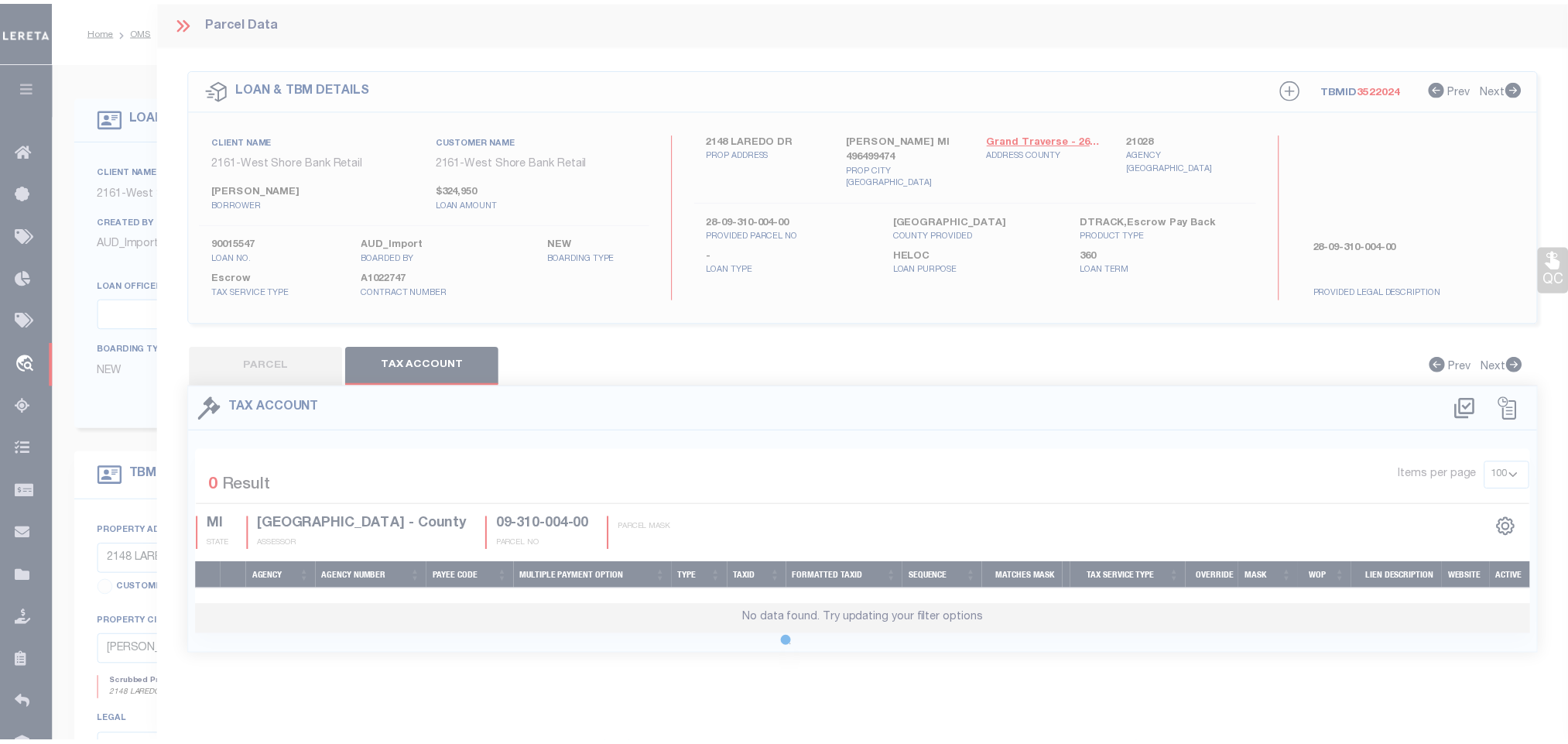
scroll to position [0, 0]
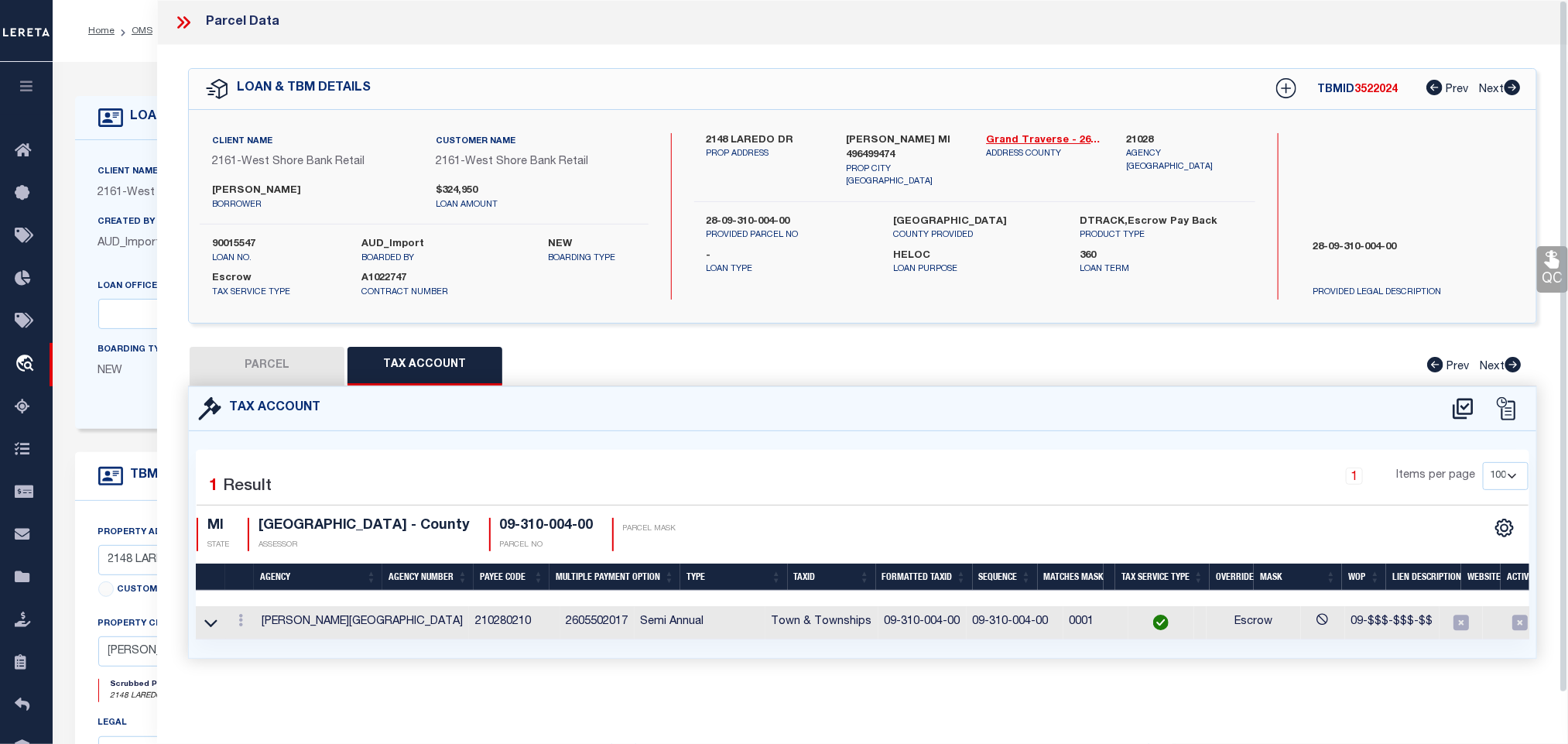
click at [314, 359] on button "PARCEL" at bounding box center [267, 366] width 155 height 39
select select "AS"
select select
checkbox input "false"
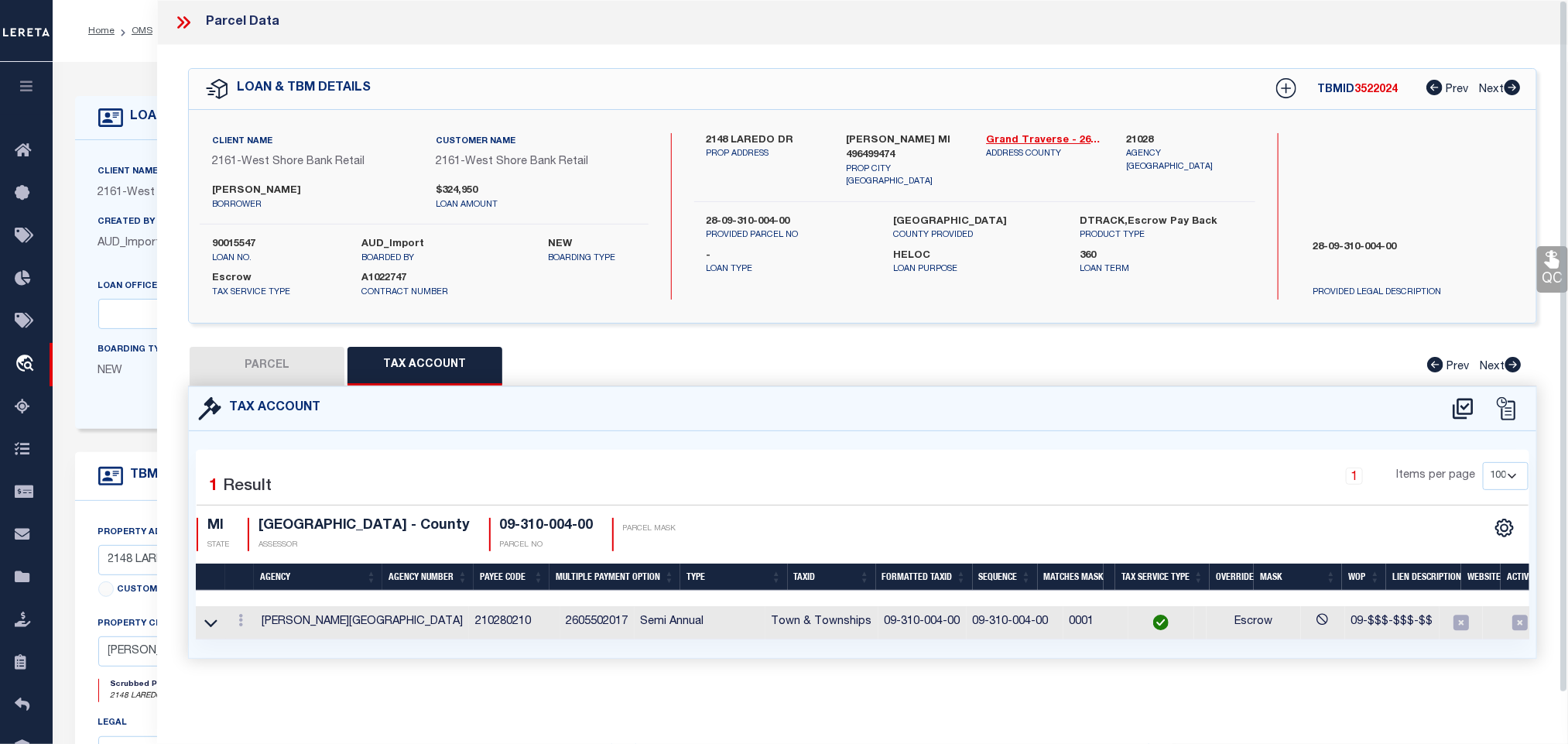
checkbox input "false"
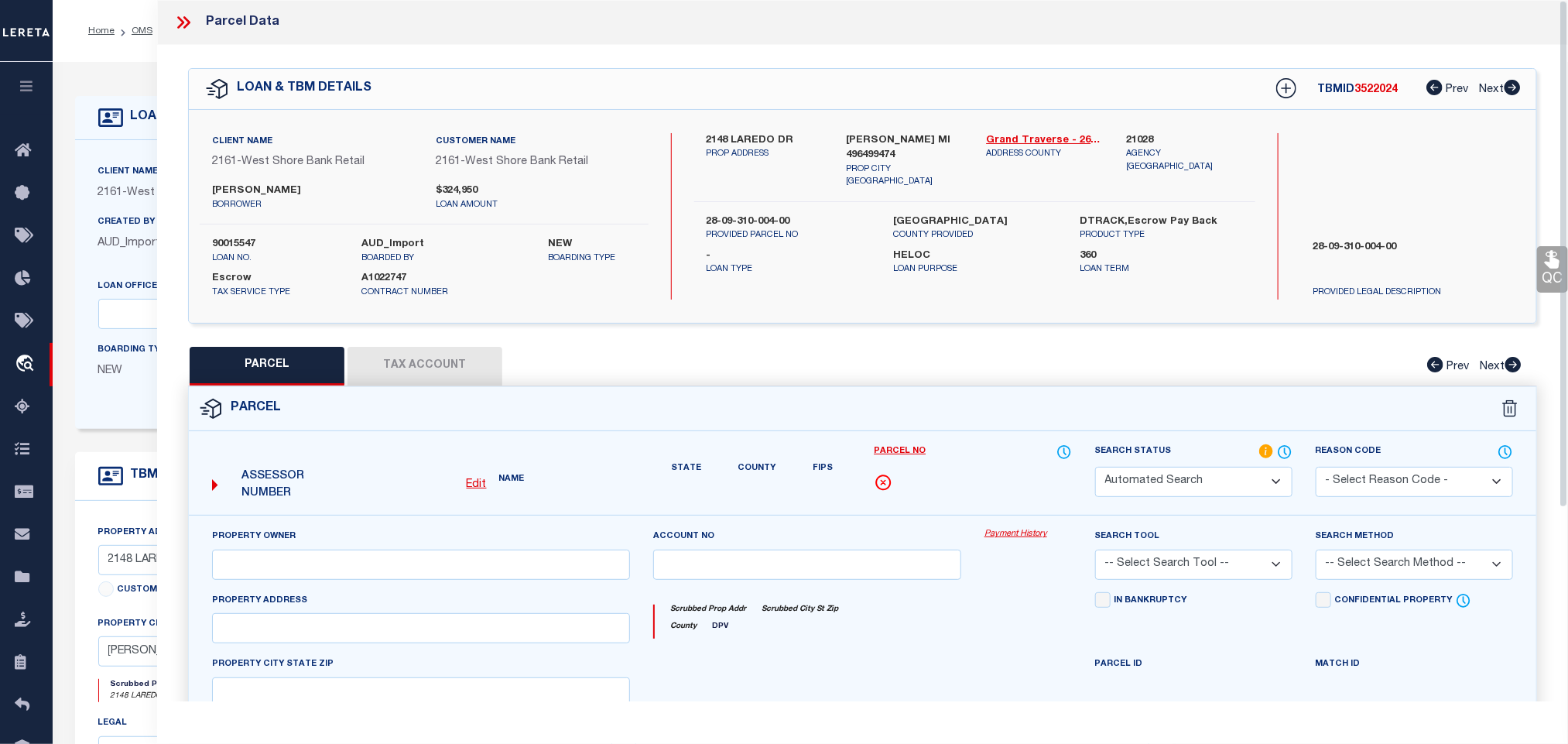
select select "IP"
type input "[PERSON_NAME] & [PERSON_NAME] P"
select select "AGW"
select select "ADD"
type input "[STREET_ADDRESS]"
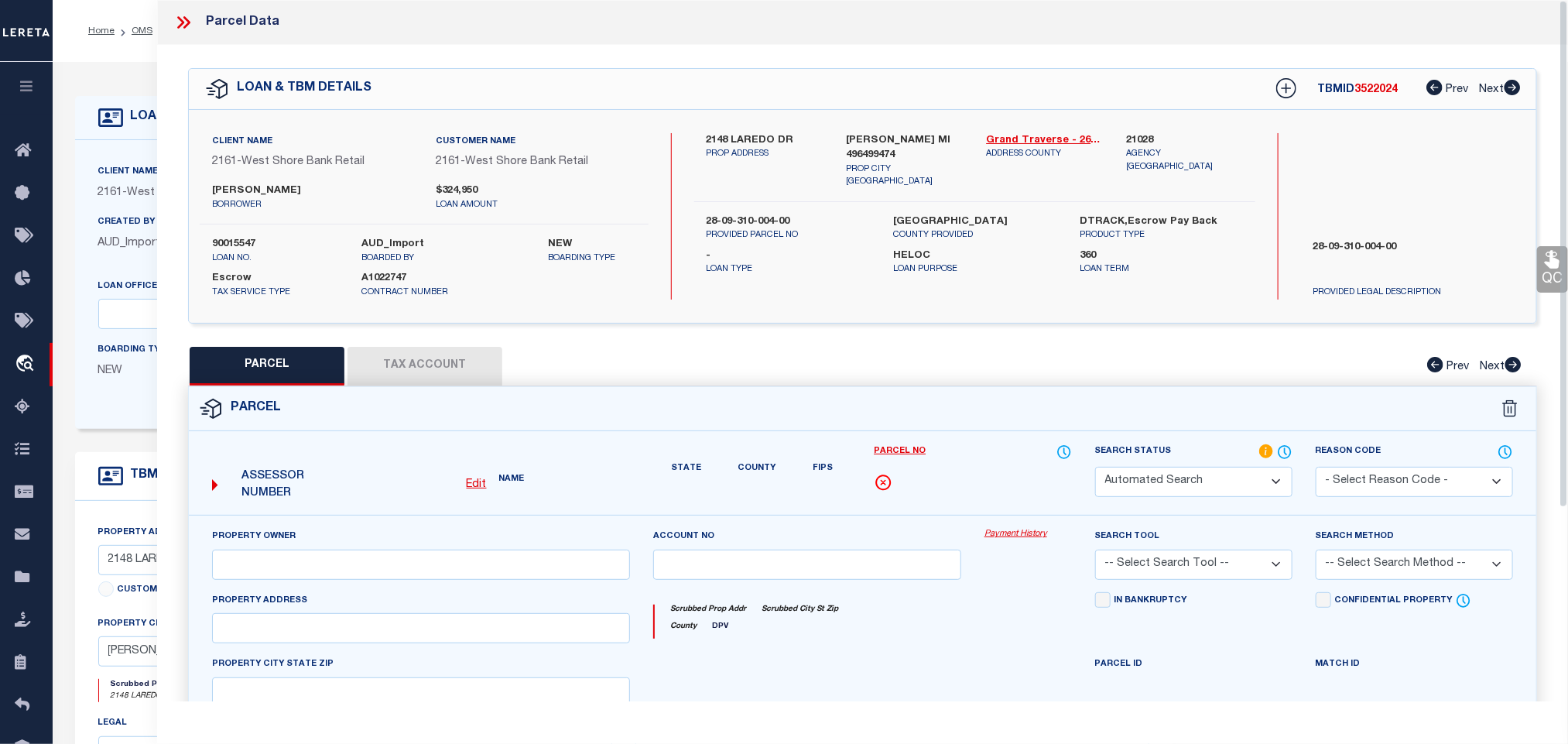
type input "[PERSON_NAME][GEOGRAPHIC_DATA]"
type textarea "UNIT [STREET_ADDRESS]"
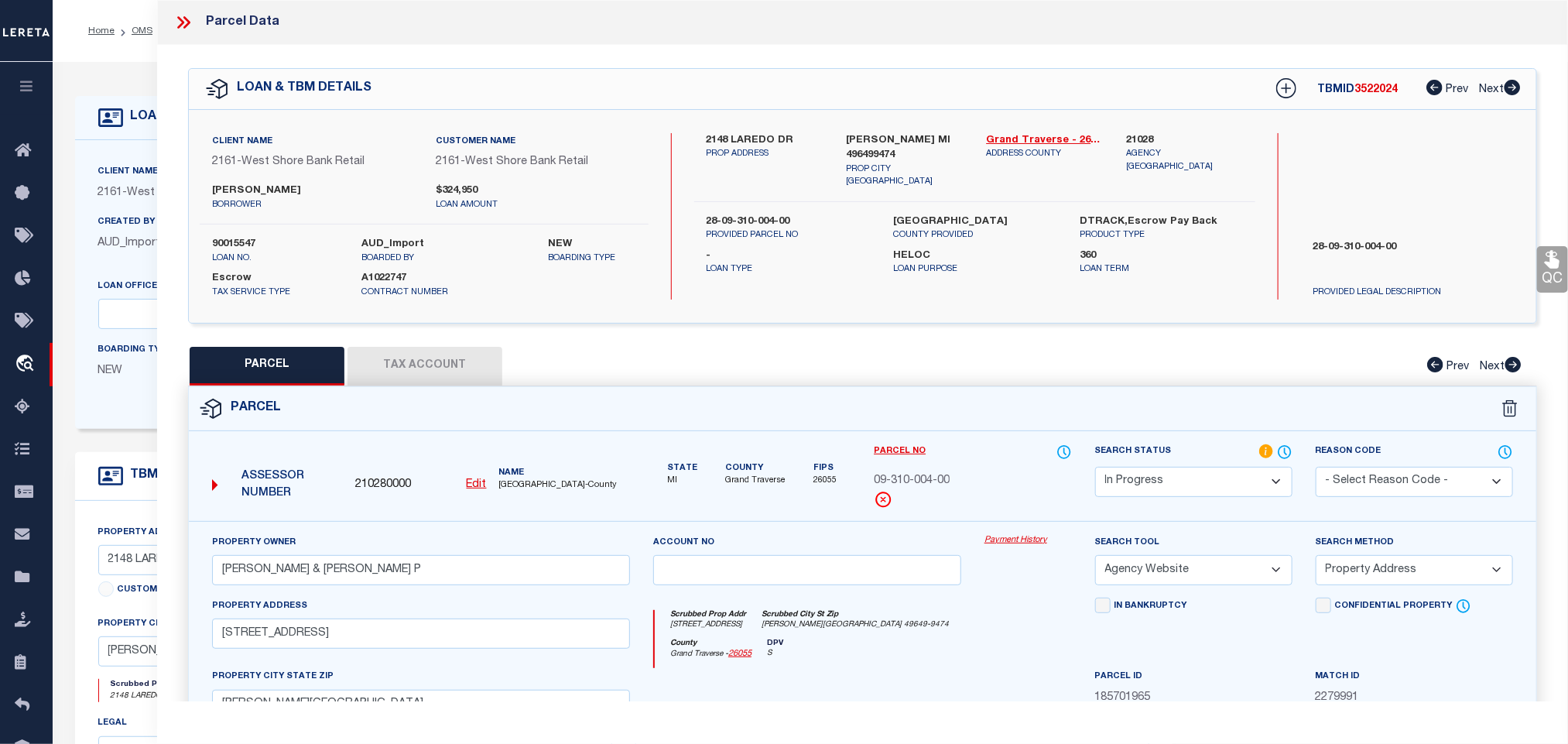
drag, startPoint x: 1252, startPoint y: 486, endPoint x: 1245, endPoint y: 472, distance: 15.7
click at [1249, 486] on select "Automated Search Bad Parcel Complete Duplicate Parcel High Dollar Reporting In …" at bounding box center [1193, 482] width 197 height 31
select select "PC"
click at [1095, 469] on select "Automated Search Bad Parcel Complete Duplicate Parcel High Dollar Reporting In …" at bounding box center [1193, 482] width 197 height 31
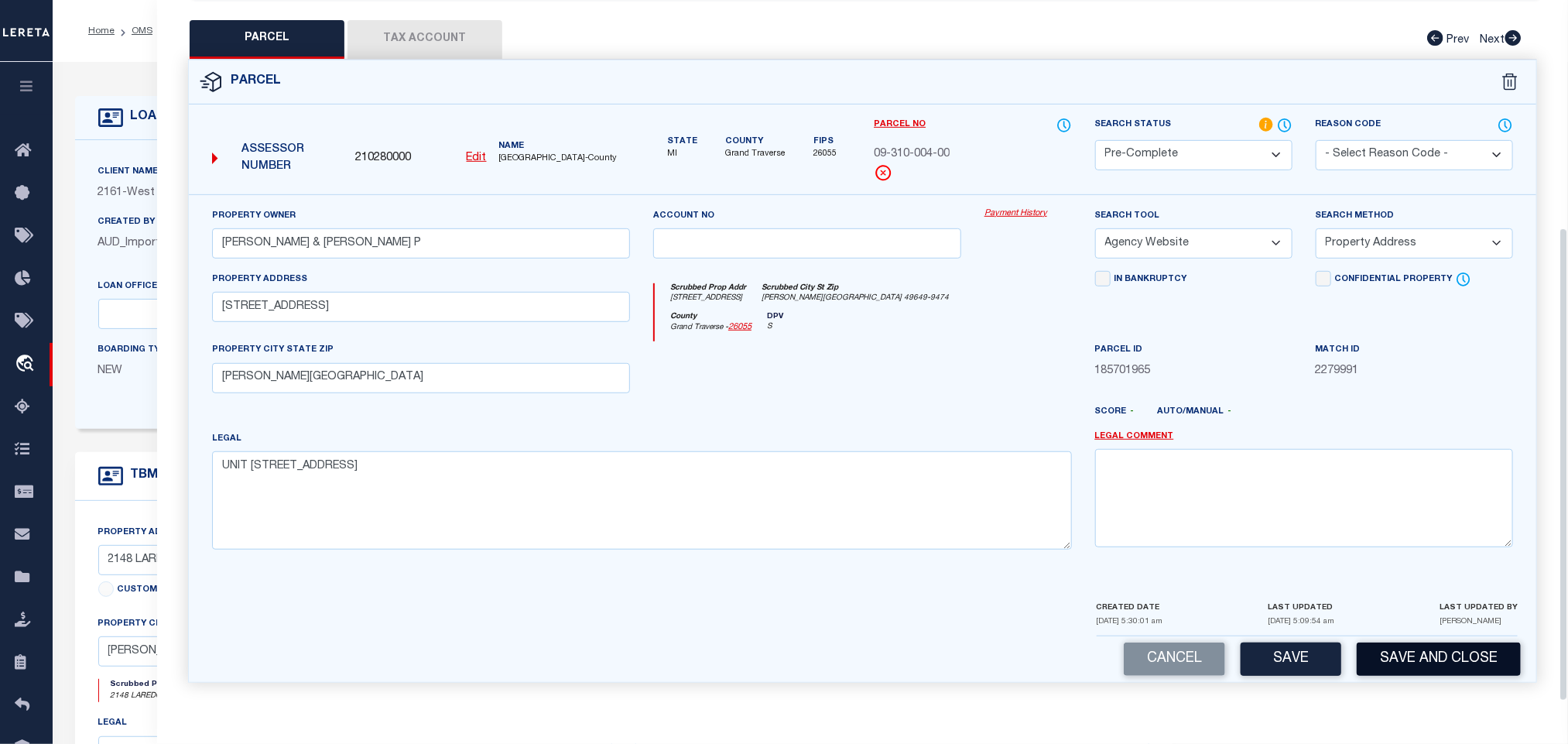
click at [1386, 649] on button "Save and Close" at bounding box center [1438, 659] width 164 height 33
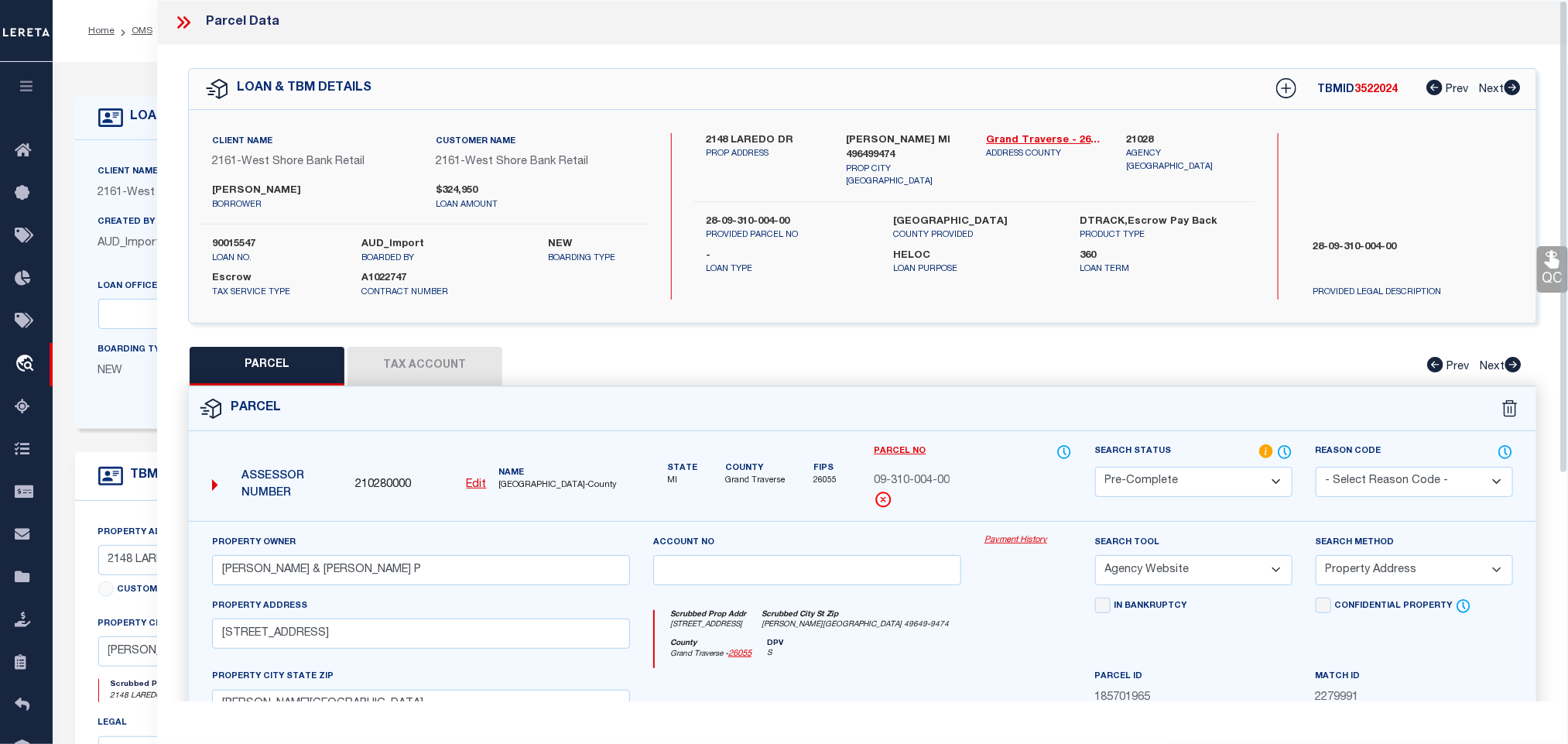
click at [228, 240] on label "90015547" at bounding box center [275, 245] width 126 height 15
copy label "90015547"
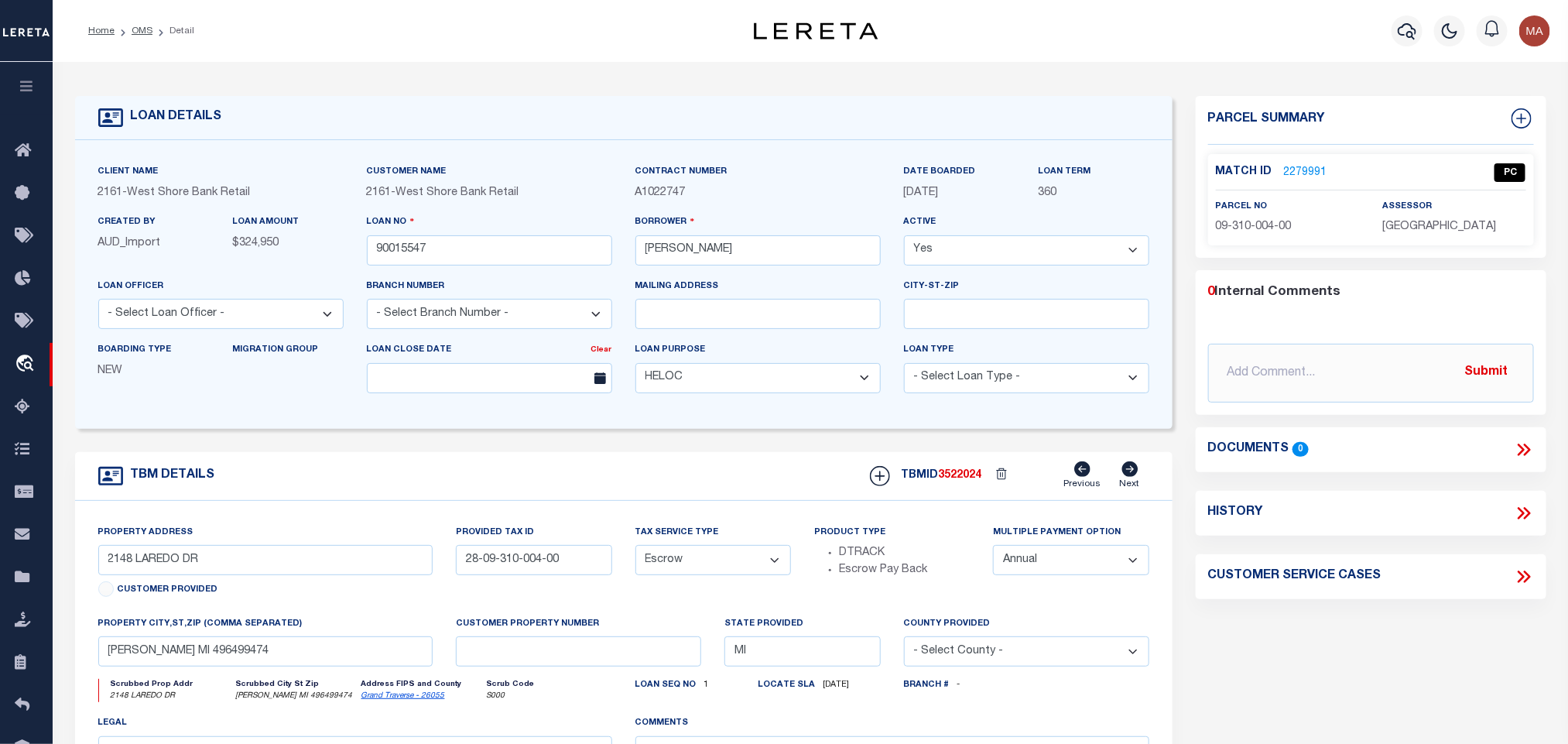
select select
click at [961, 480] on span "3522024" at bounding box center [959, 475] width 43 height 11
copy span "3522024"
click at [1467, 212] on div "assessor GRAND [GEOGRAPHIC_DATA]" at bounding box center [1453, 217] width 143 height 38
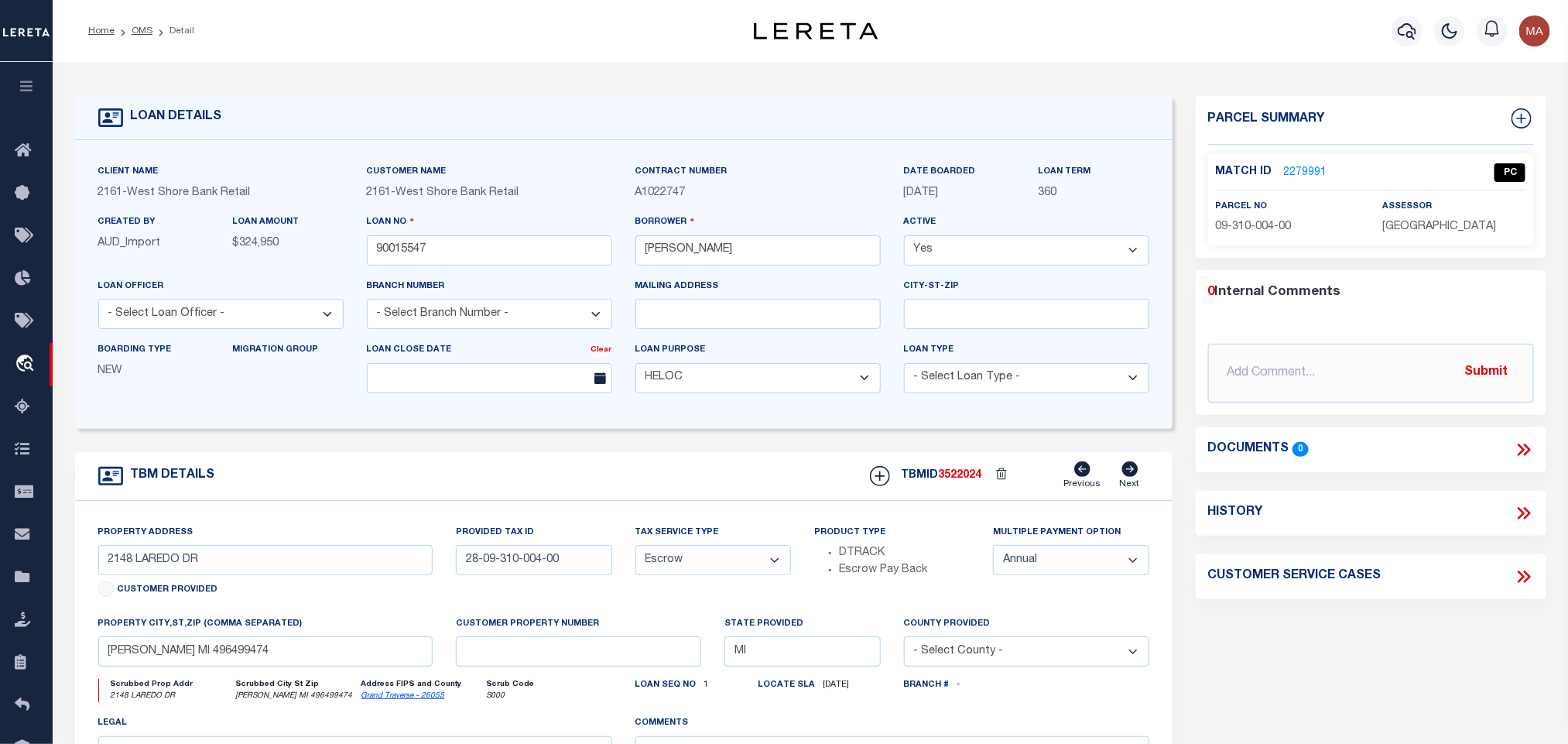
click at [1432, 233] on p "[GEOGRAPHIC_DATA]" at bounding box center [1453, 228] width 143 height 17
copy div "[GEOGRAPHIC_DATA]"
click at [1245, 235] on p "09-310-004-00" at bounding box center [1287, 228] width 143 height 17
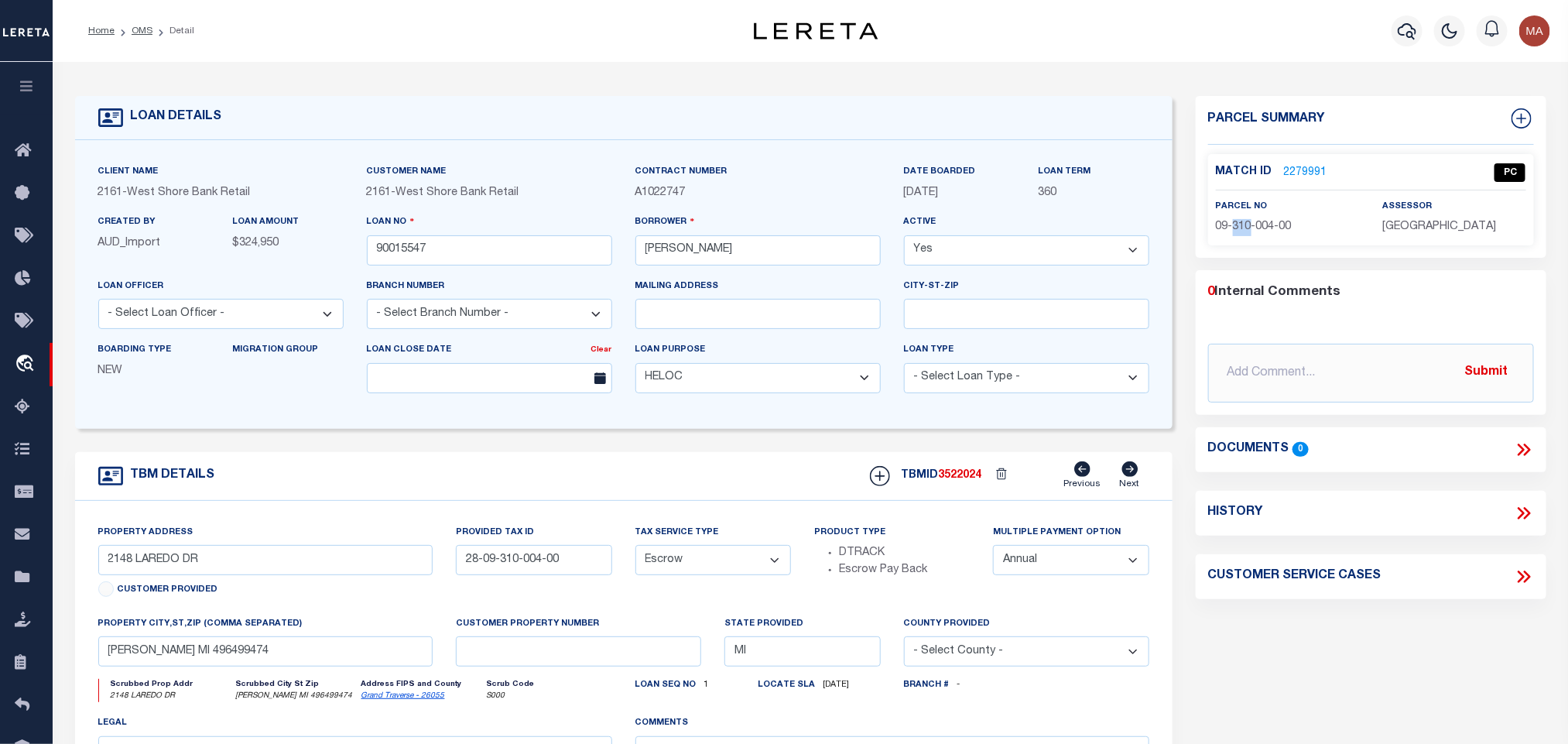
click at [1245, 235] on p "09-310-004-00" at bounding box center [1287, 228] width 143 height 17
copy div "09-310-004-00"
click at [135, 32] on link "OMS" at bounding box center [142, 31] width 21 height 9
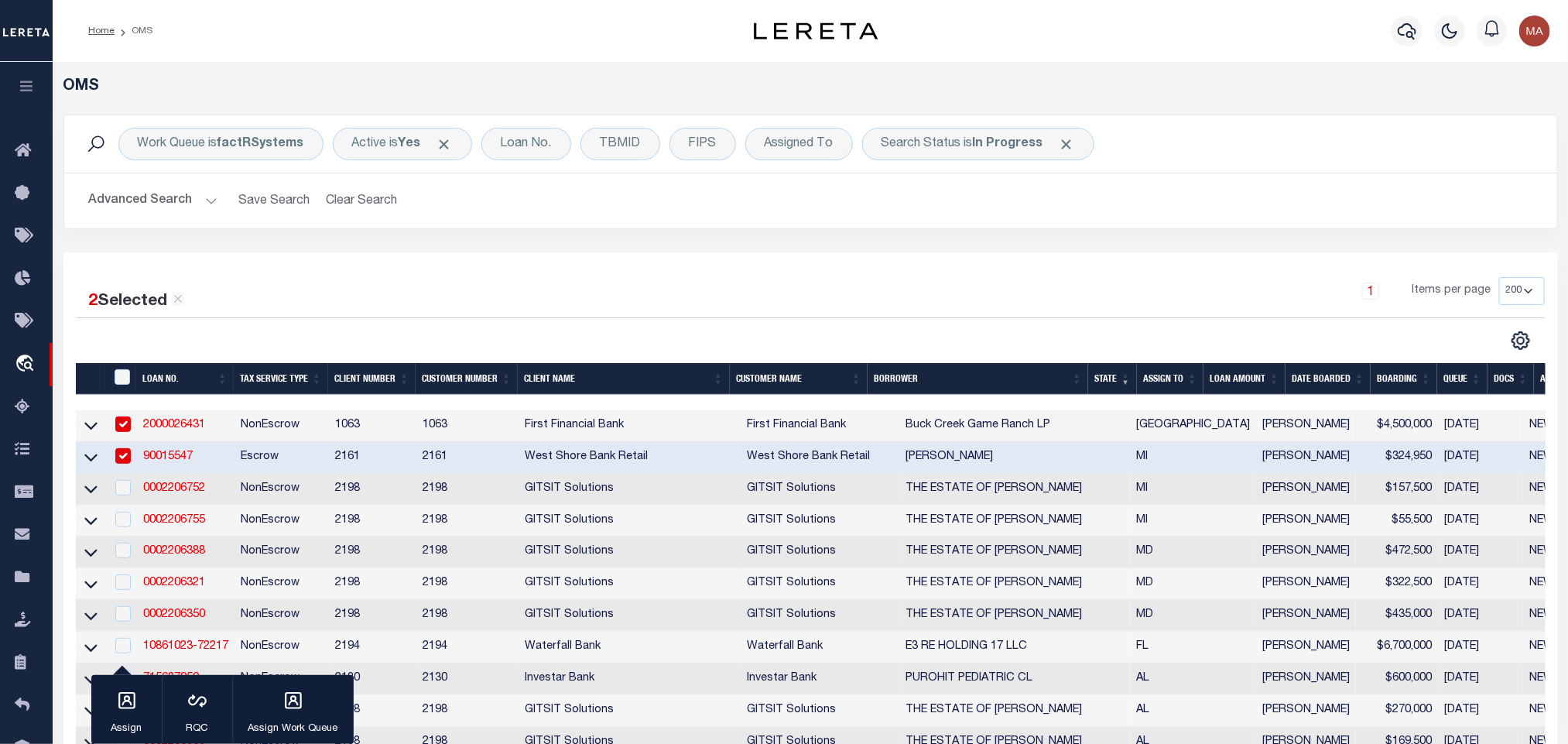
scroll to position [116, 0]
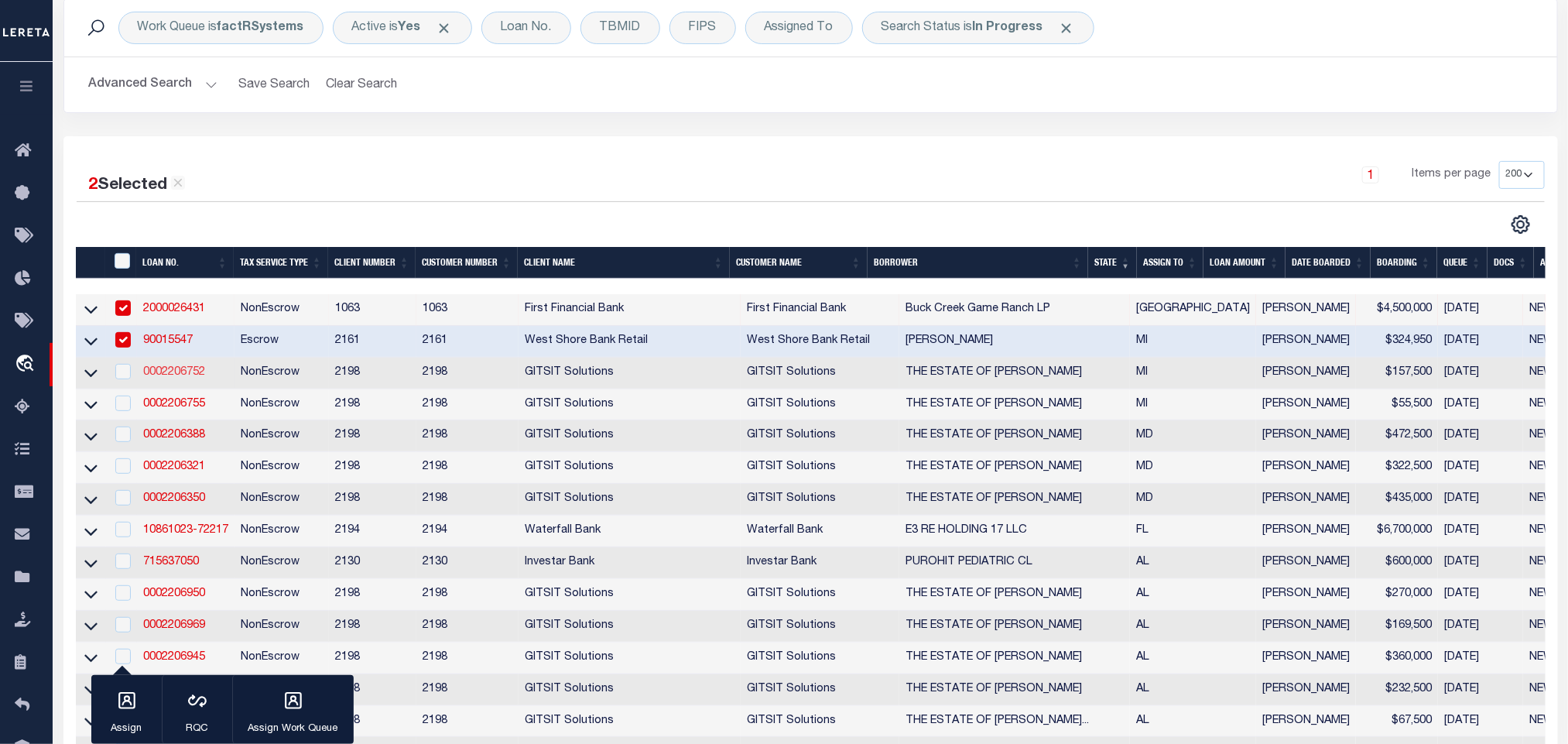
click at [178, 378] on link "0002206752" at bounding box center [173, 372] width 62 height 11
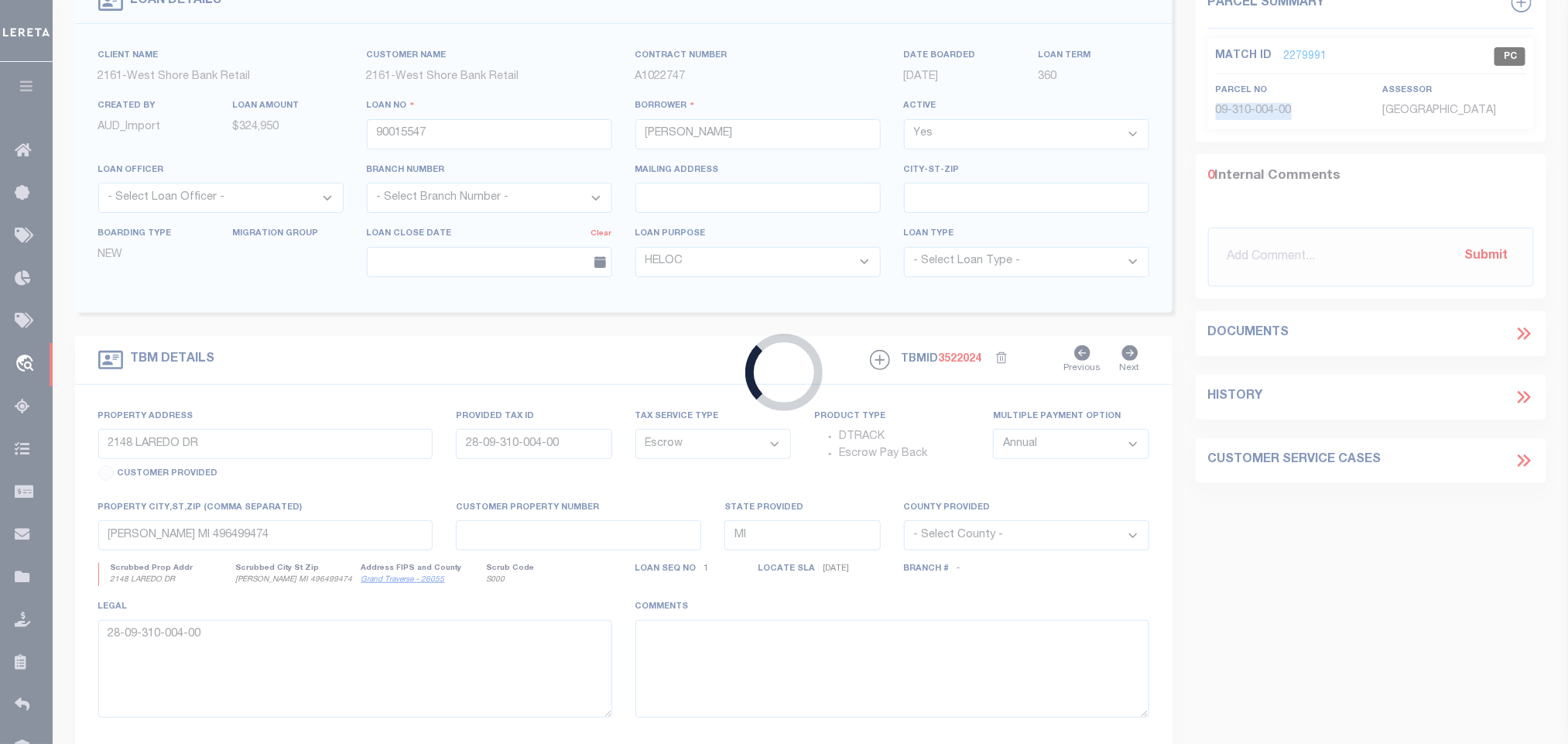
type input "0002206752"
type input "THE ESTATE OF [PERSON_NAME]"
select select
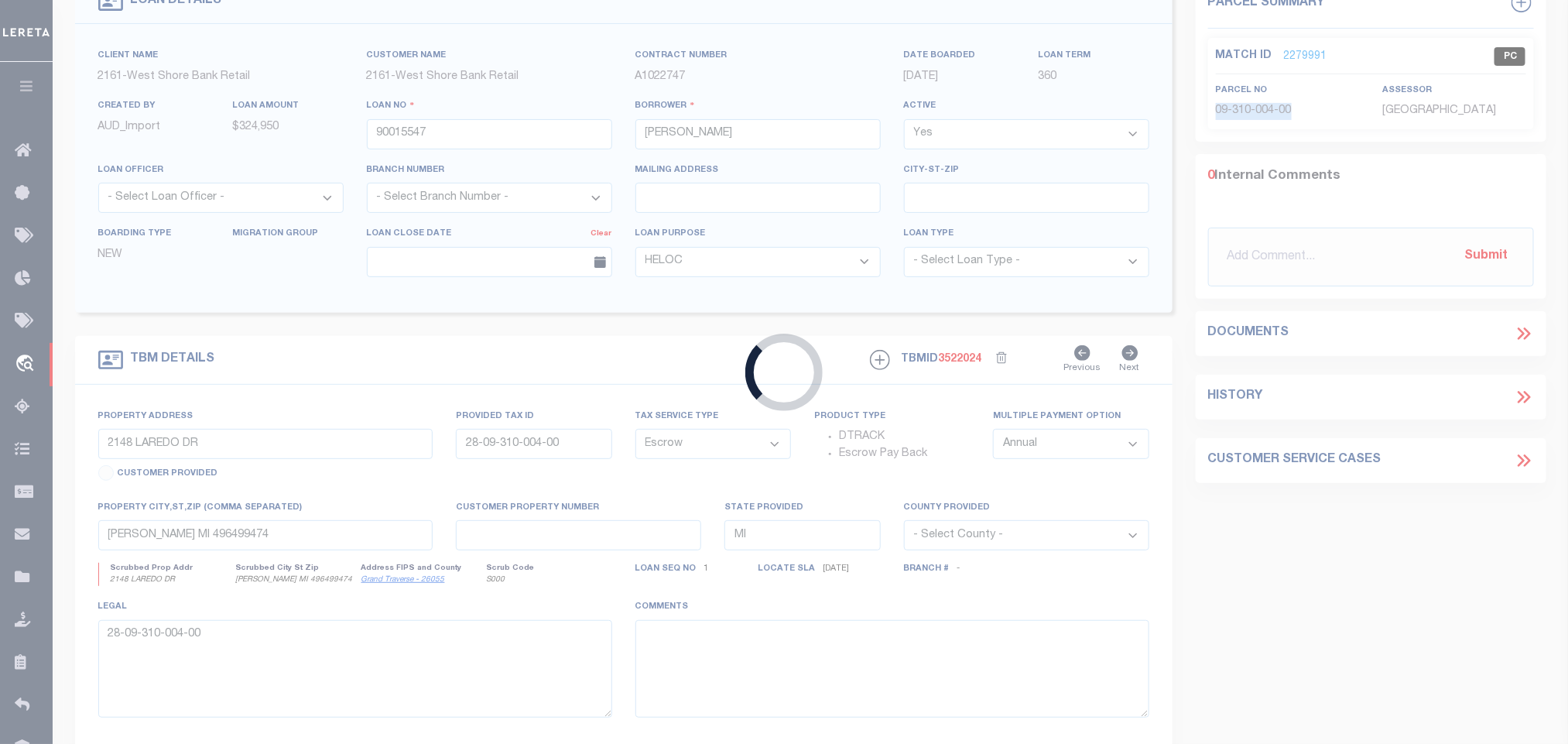
select select "NonEscrow"
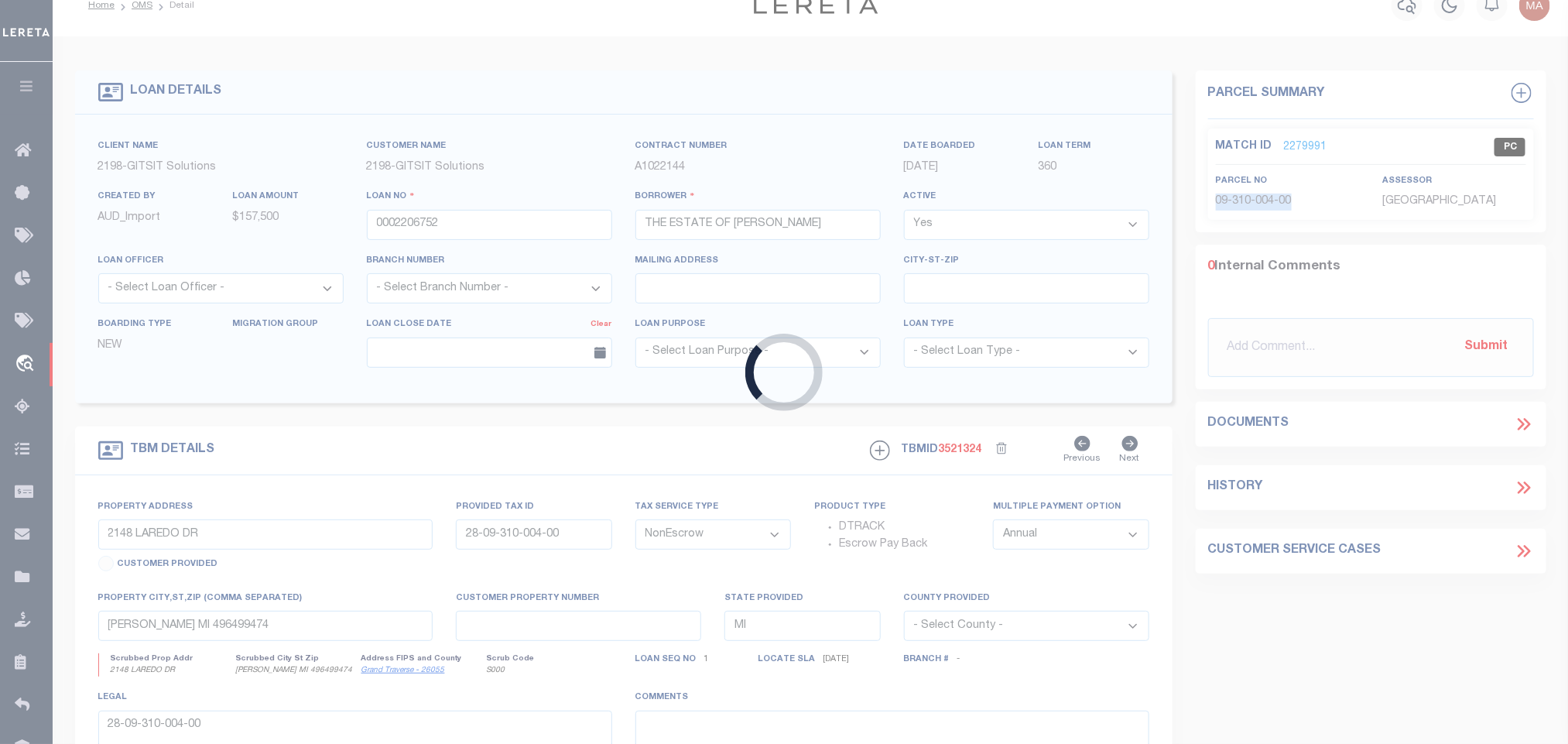
select select "16881"
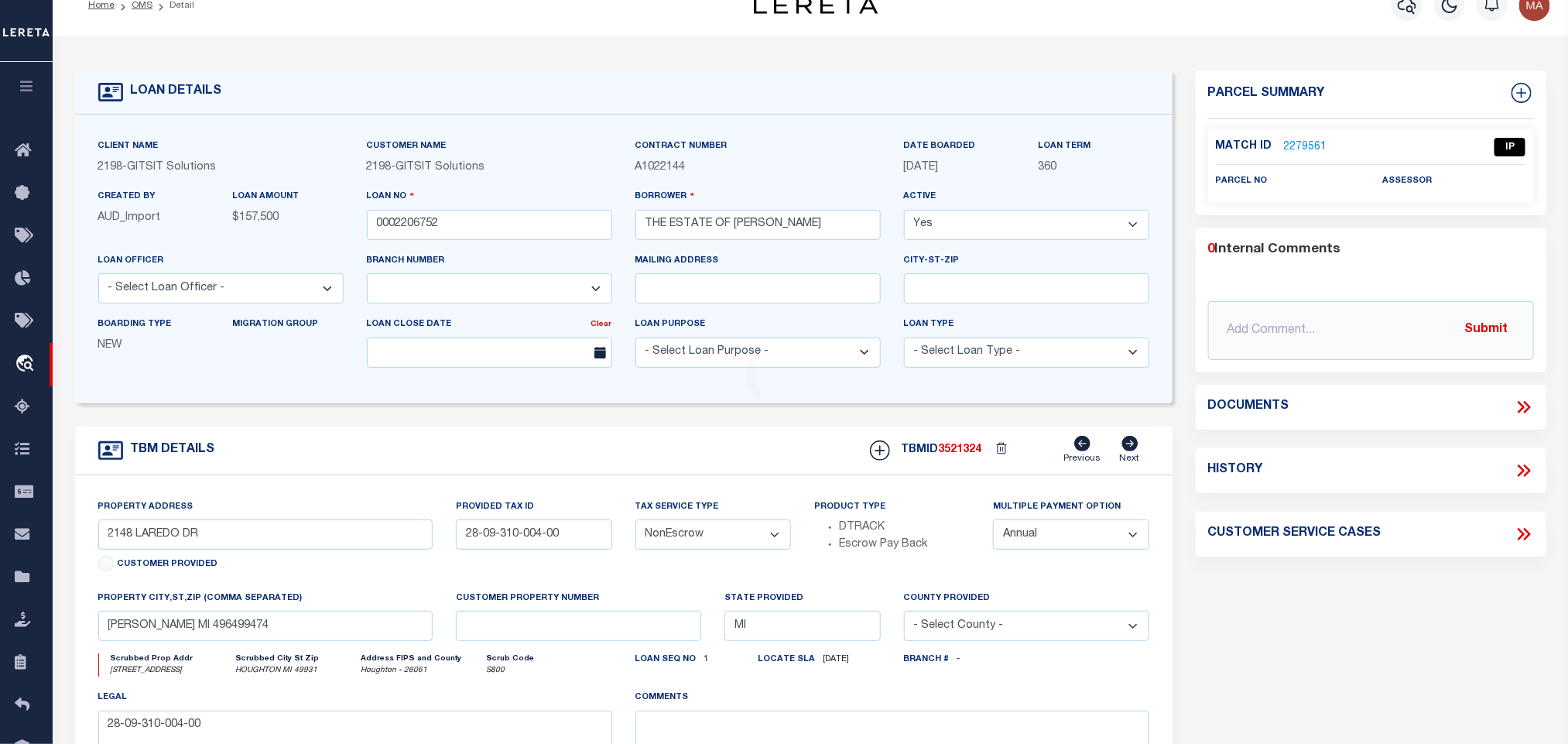
type input "[STREET_ADDRESS]"
type input "HOUGHTON MI 49931"
select select
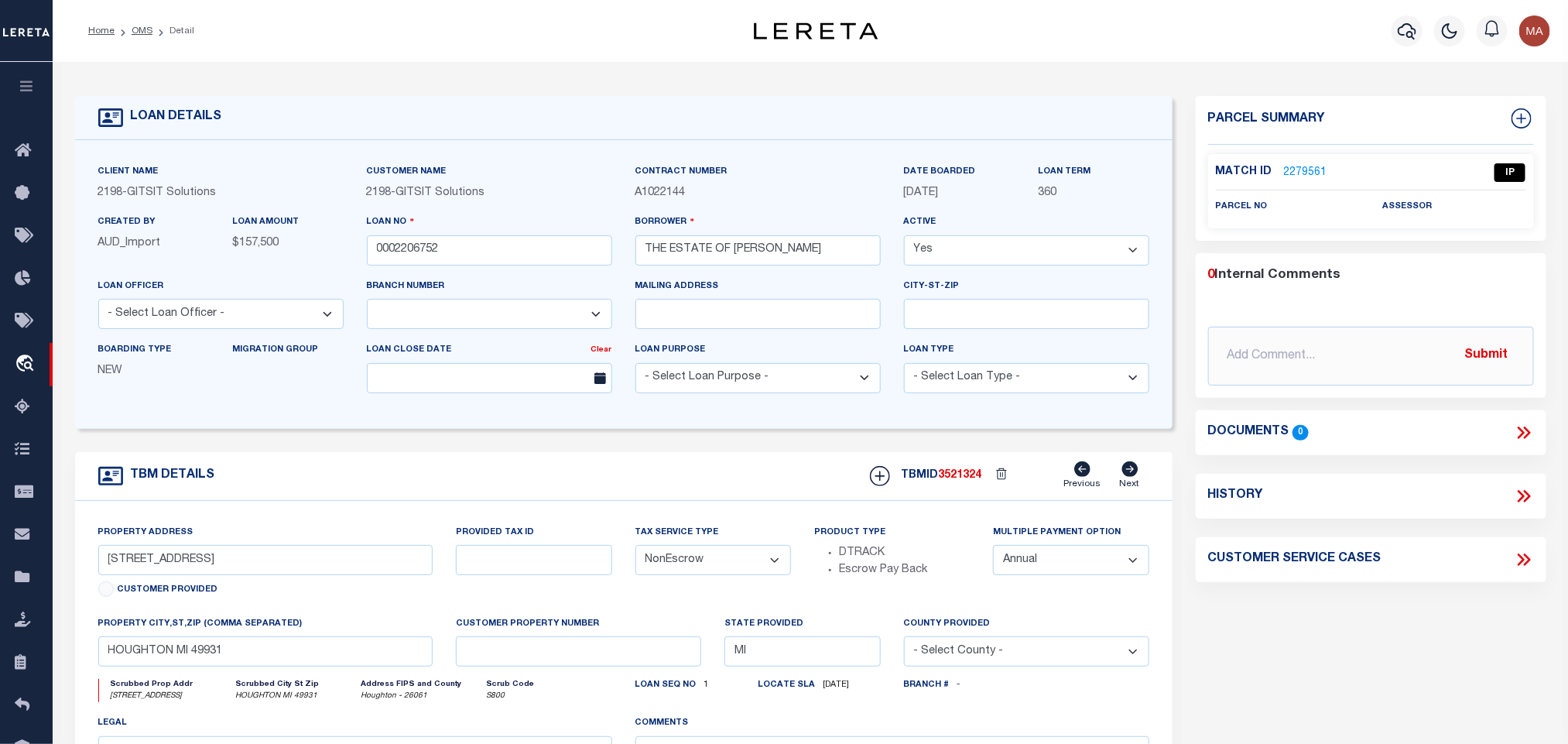
scroll to position [116, 0]
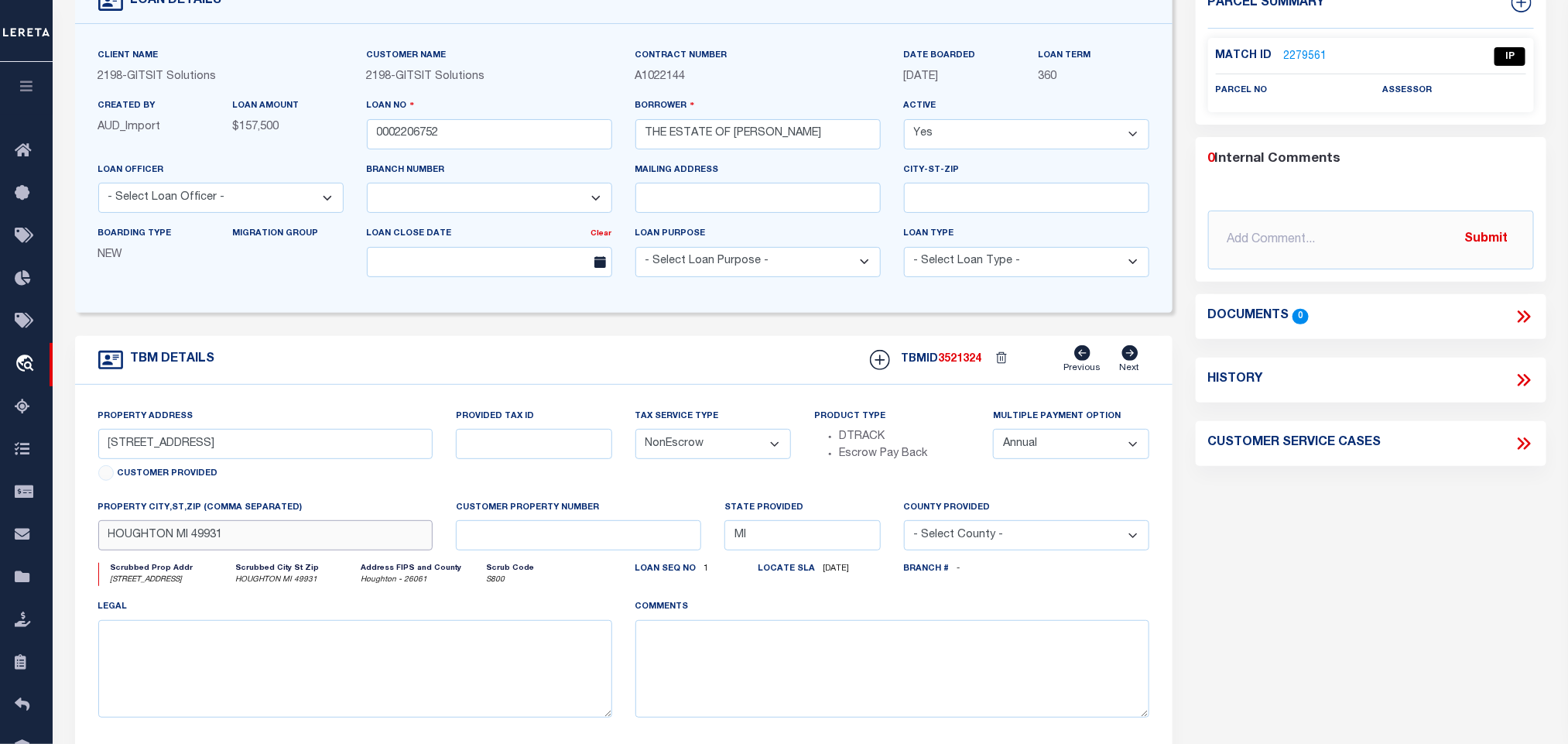
click at [286, 544] on input "HOUGHTON MI 49931" at bounding box center [266, 536] width 335 height 31
drag, startPoint x: 108, startPoint y: 448, endPoint x: 186, endPoint y: 467, distance: 80.3
click at [186, 459] on input "[STREET_ADDRESS]" at bounding box center [266, 444] width 335 height 31
click at [193, 534] on input "HOUGHTON MI 49931" at bounding box center [266, 536] width 335 height 31
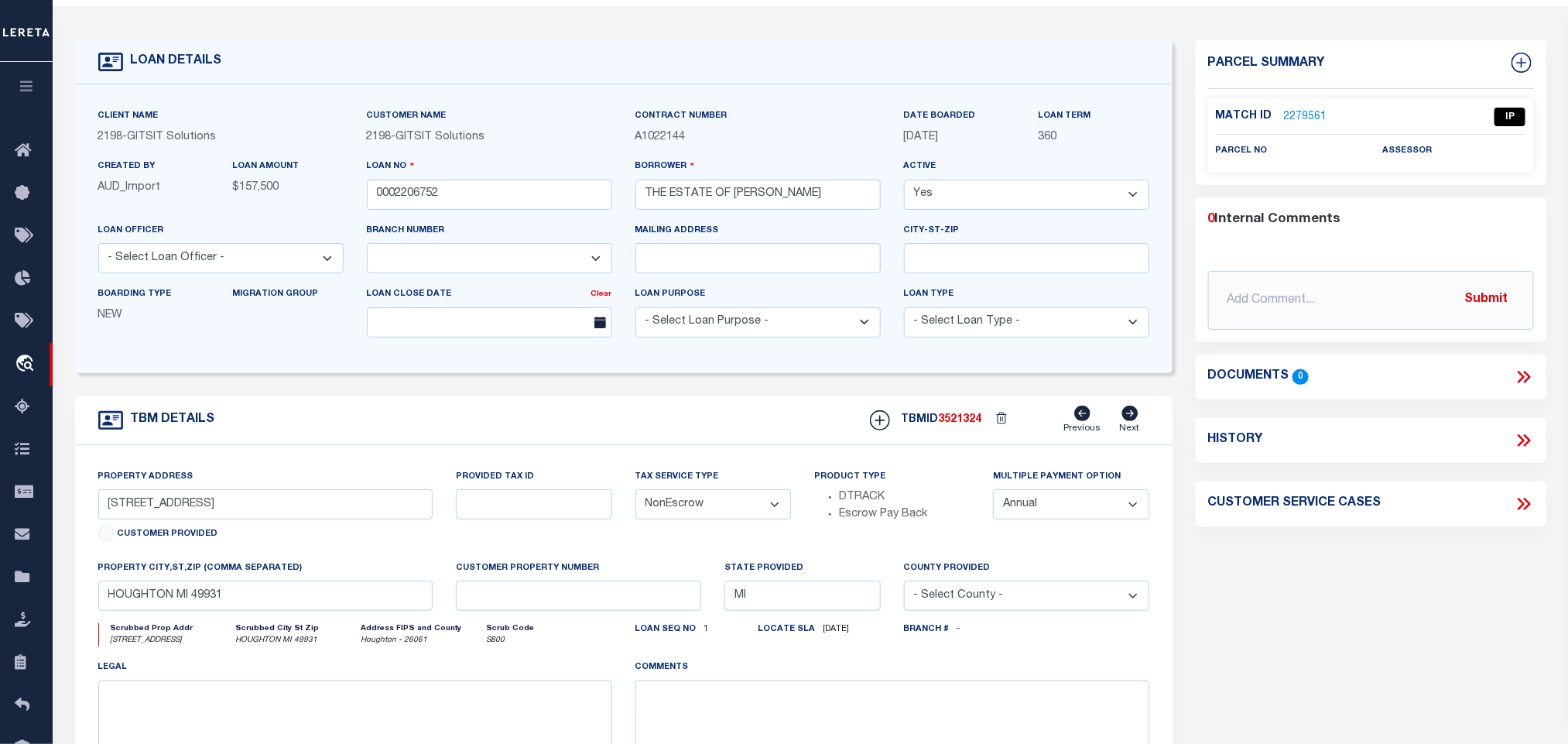
scroll to position [0, 0]
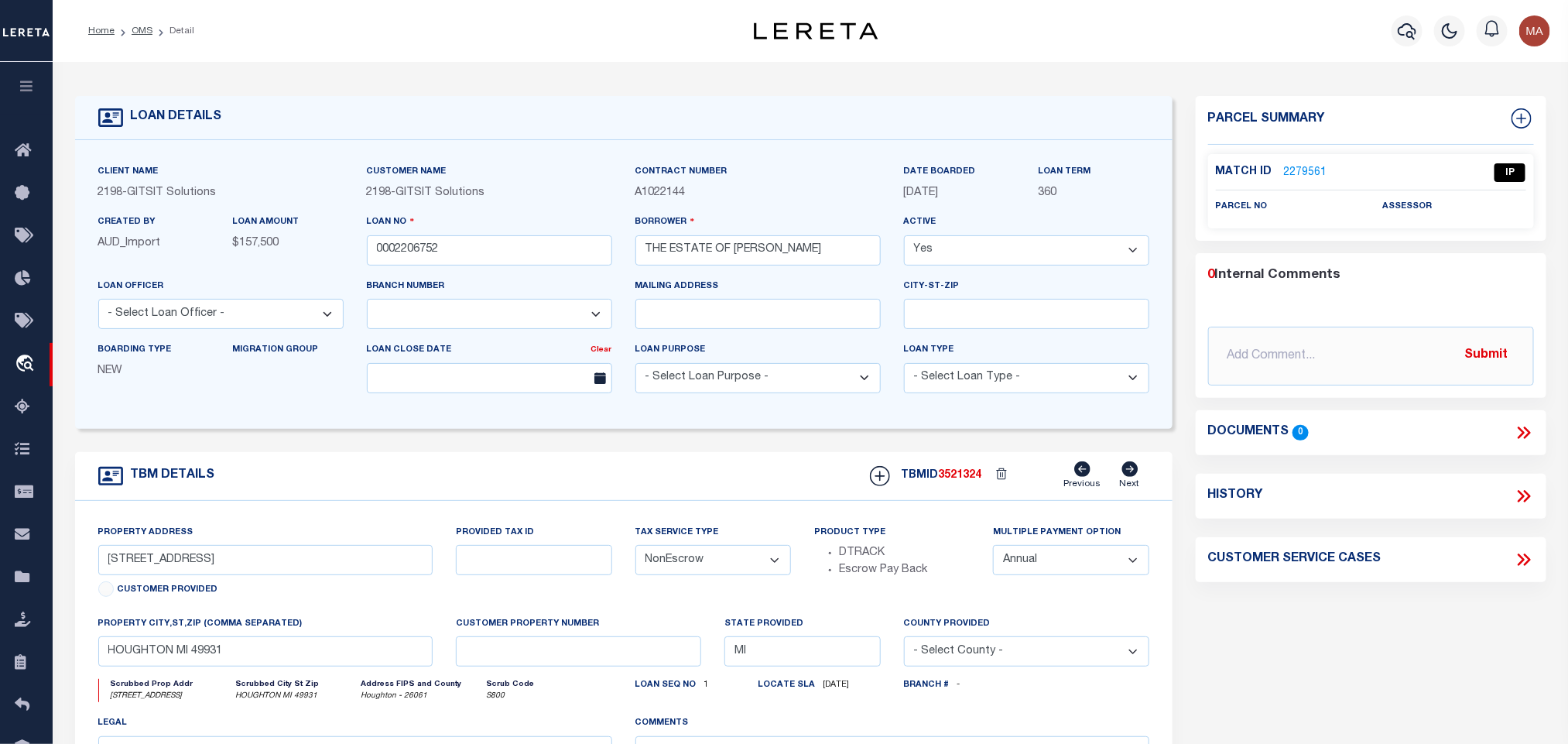
click at [1316, 158] on div "Match ID 2279561 IP parcel no assessor" at bounding box center [1370, 191] width 325 height 75
click at [1315, 159] on div "Match ID 2279561 IP parcel no assessor" at bounding box center [1370, 191] width 325 height 75
click at [1315, 166] on link "2279561" at bounding box center [1305, 173] width 43 height 16
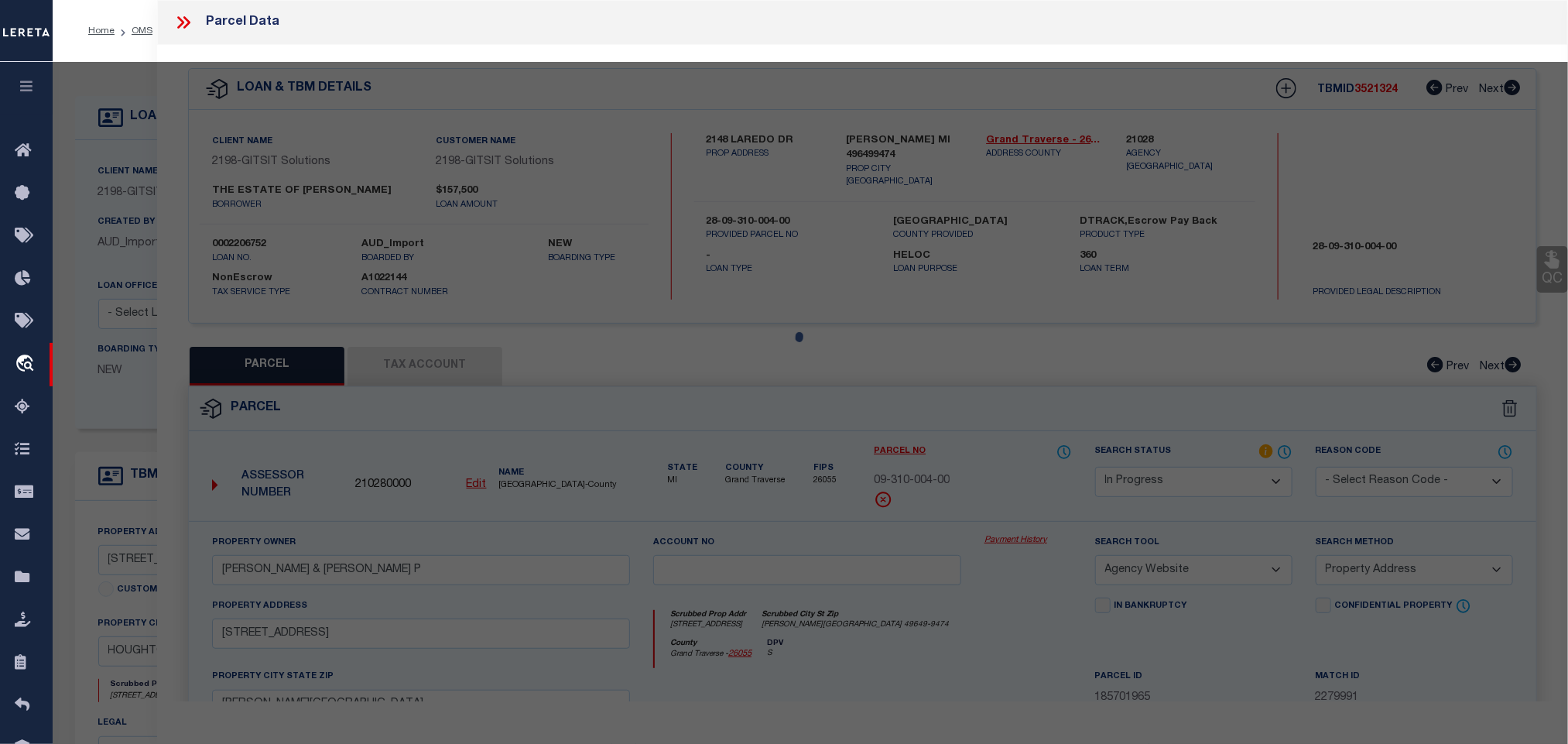
select select "AS"
select select
checkbox input "false"
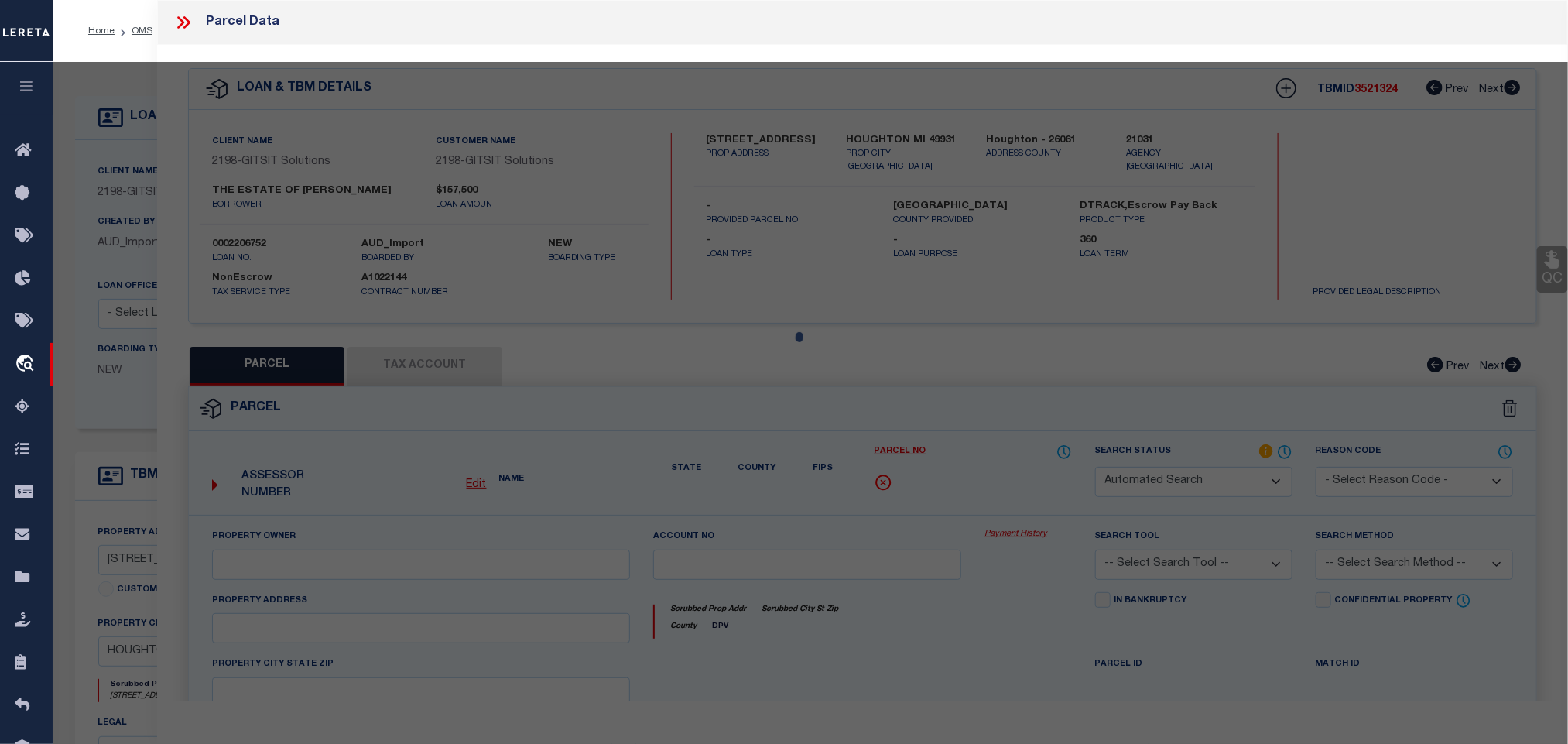
select select "IP"
checkbox input "false"
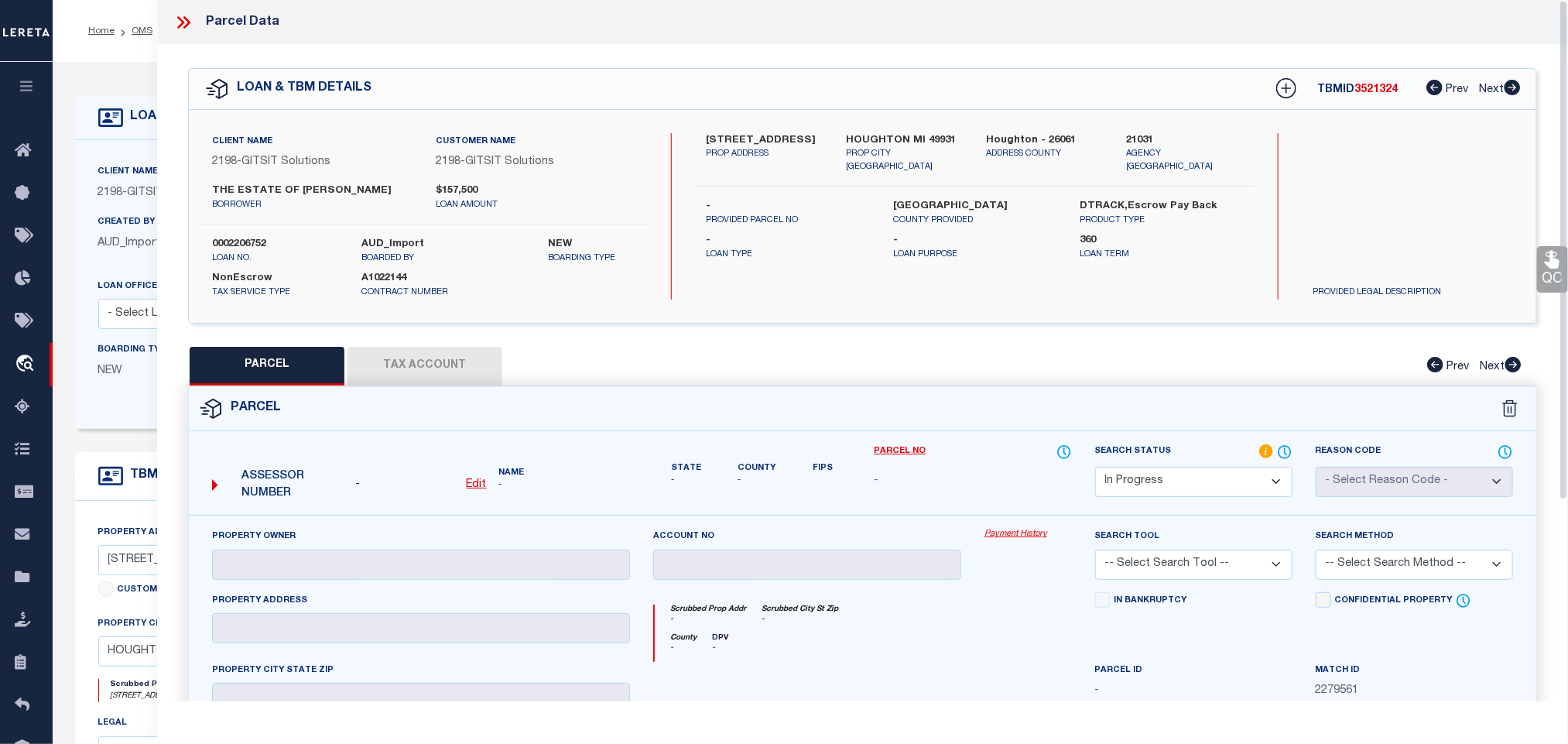
click at [477, 488] on u "Edit" at bounding box center [477, 485] width 20 height 11
select select "IP"
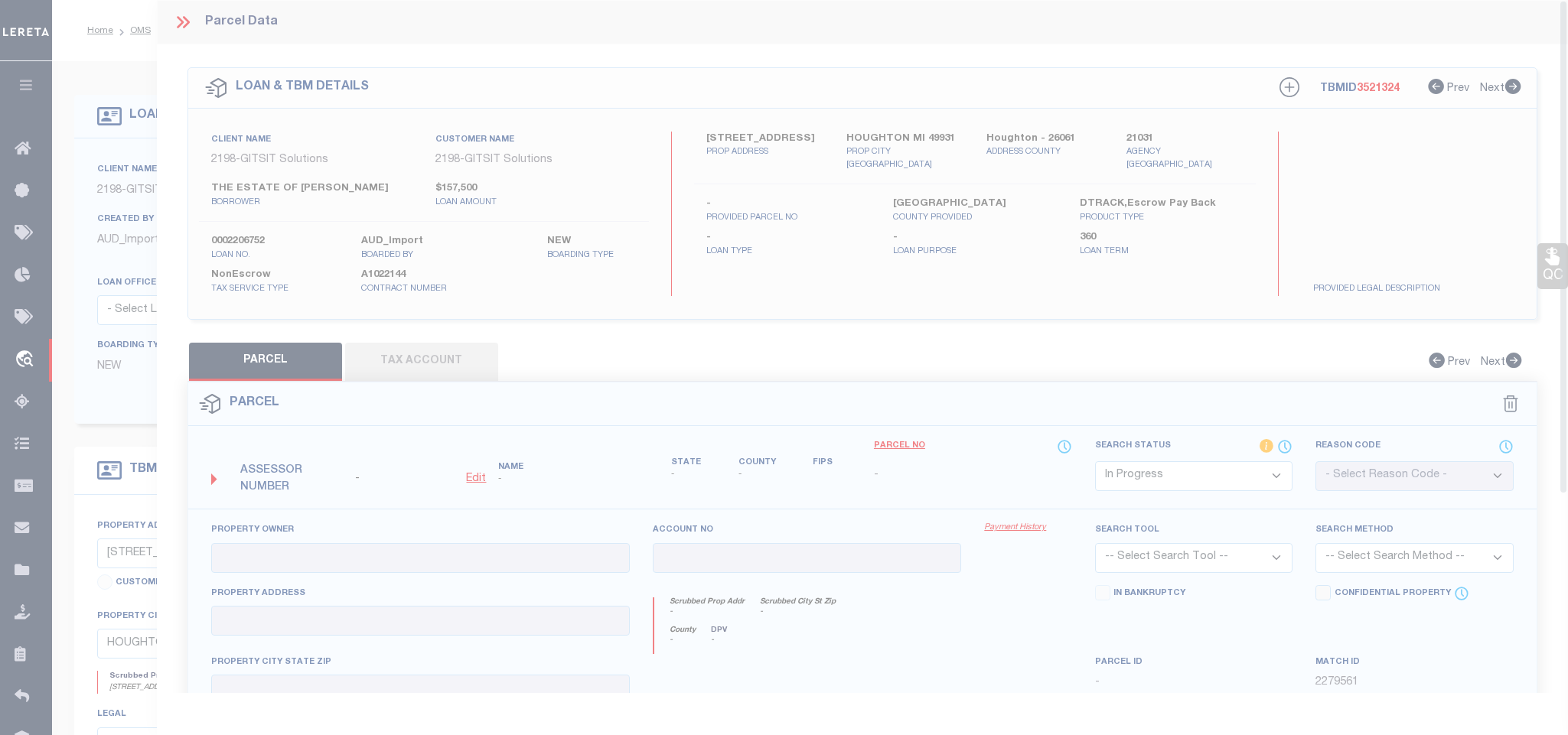
type textarea "-"
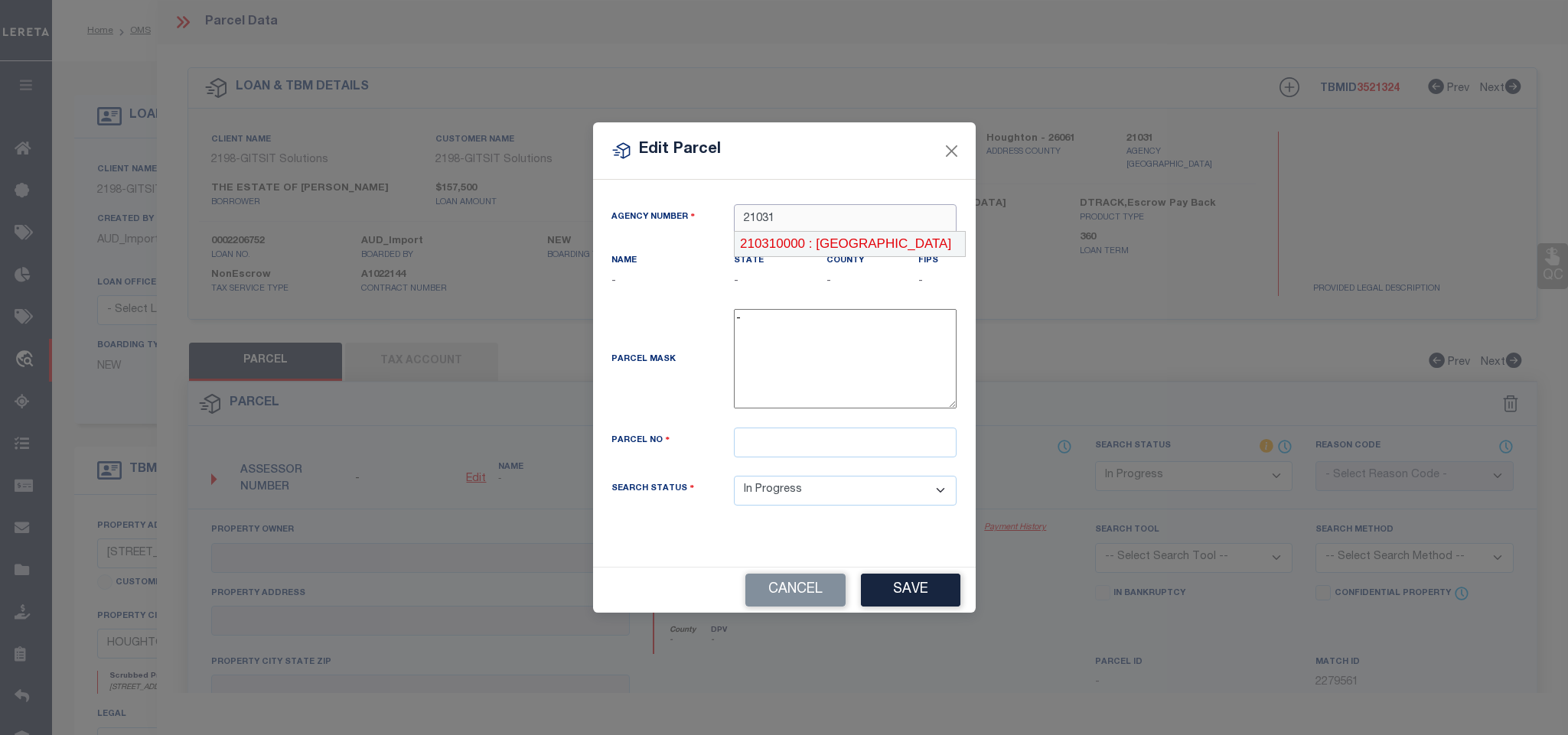
click at [836, 249] on div "210310000 : [GEOGRAPHIC_DATA]" at bounding box center [849, 244] width 229 height 24
type input "210310000"
click at [861, 445] on input "text" at bounding box center [845, 443] width 223 height 30
paste input "052-481-001-00"
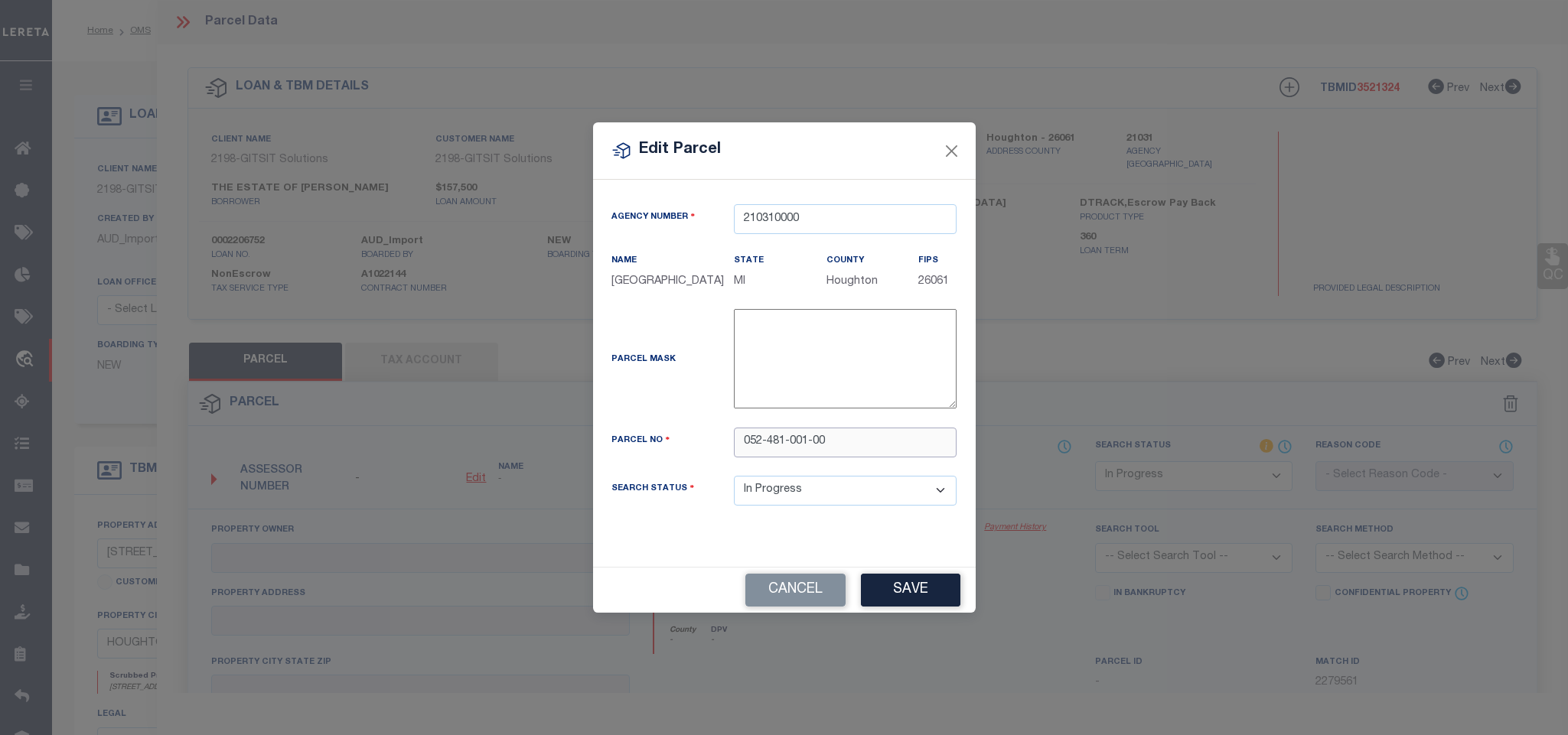
type input "052-481-001-00"
click at [902, 612] on div "Cancel Save" at bounding box center [784, 591] width 382 height 45
click at [887, 606] on button "Save" at bounding box center [910, 590] width 99 height 33
select select "IP"
checkbox input "false"
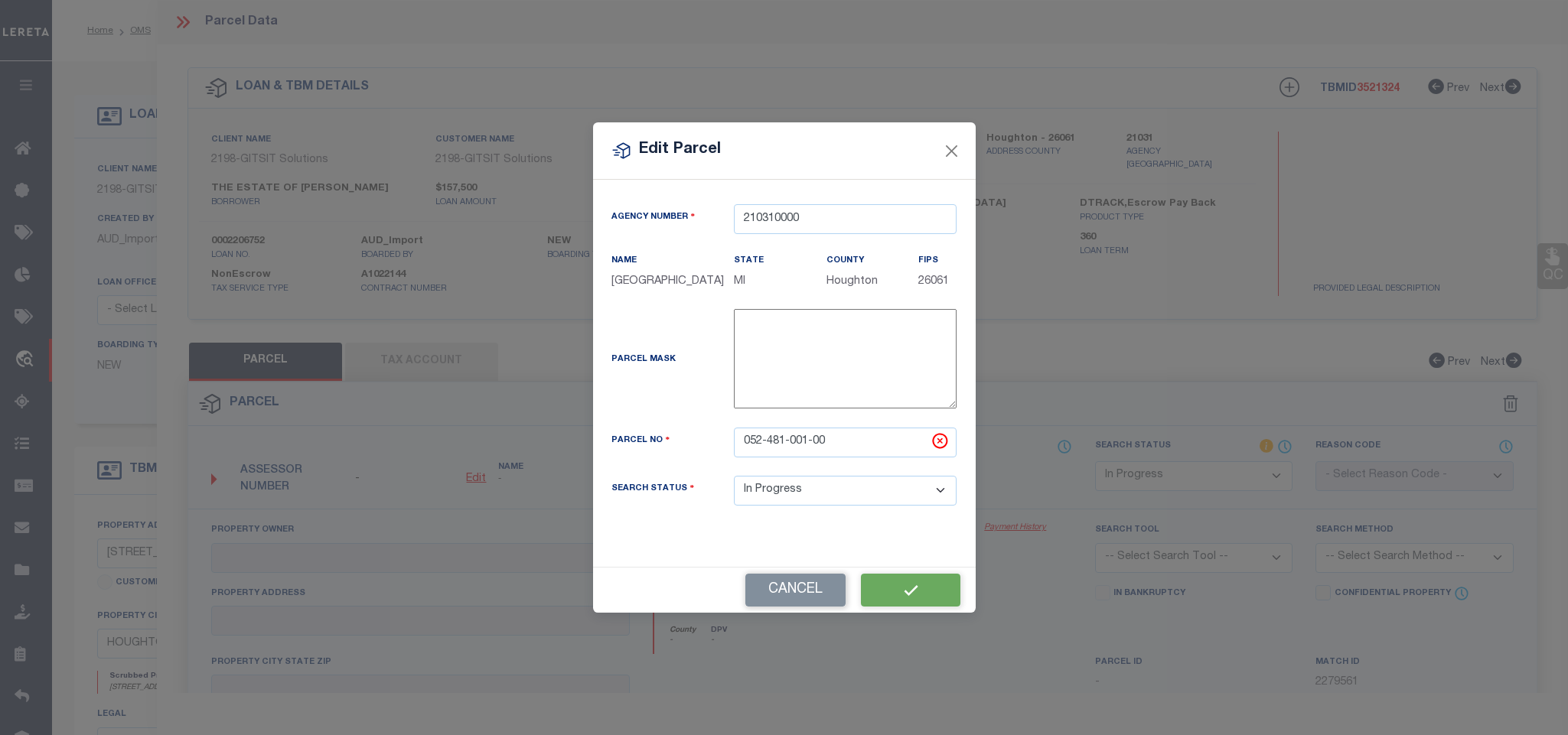
checkbox input "false"
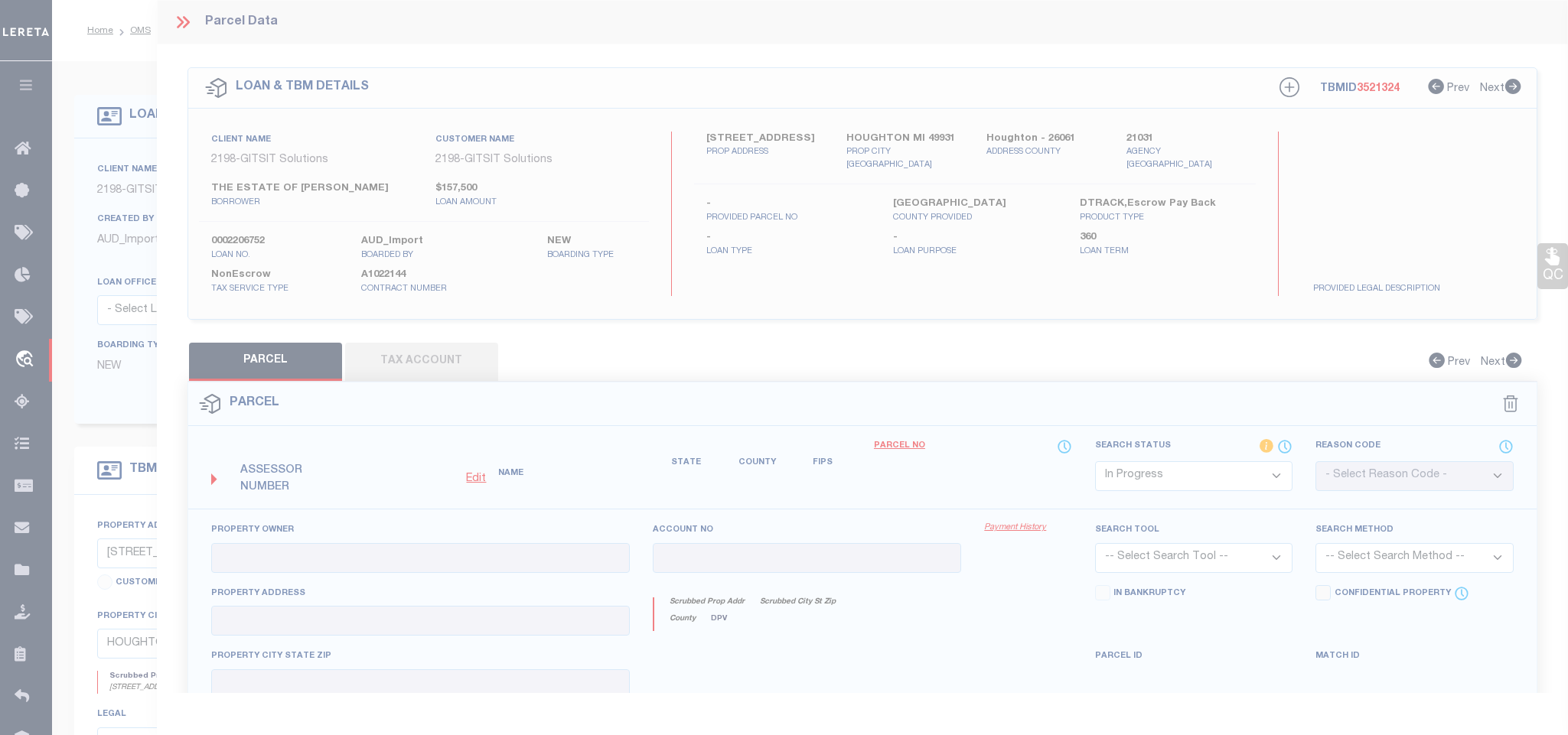
checkbox input "false"
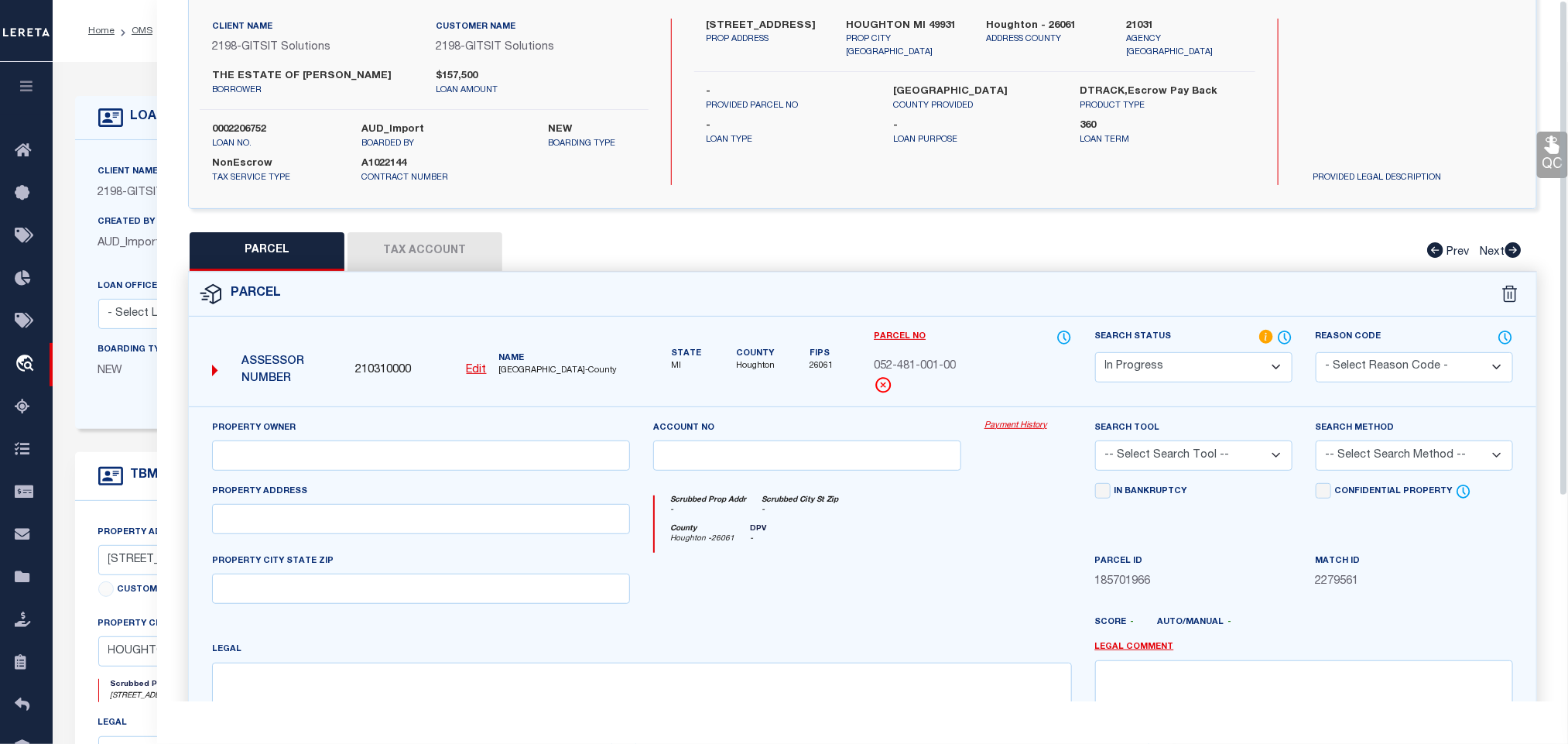
scroll to position [289, 0]
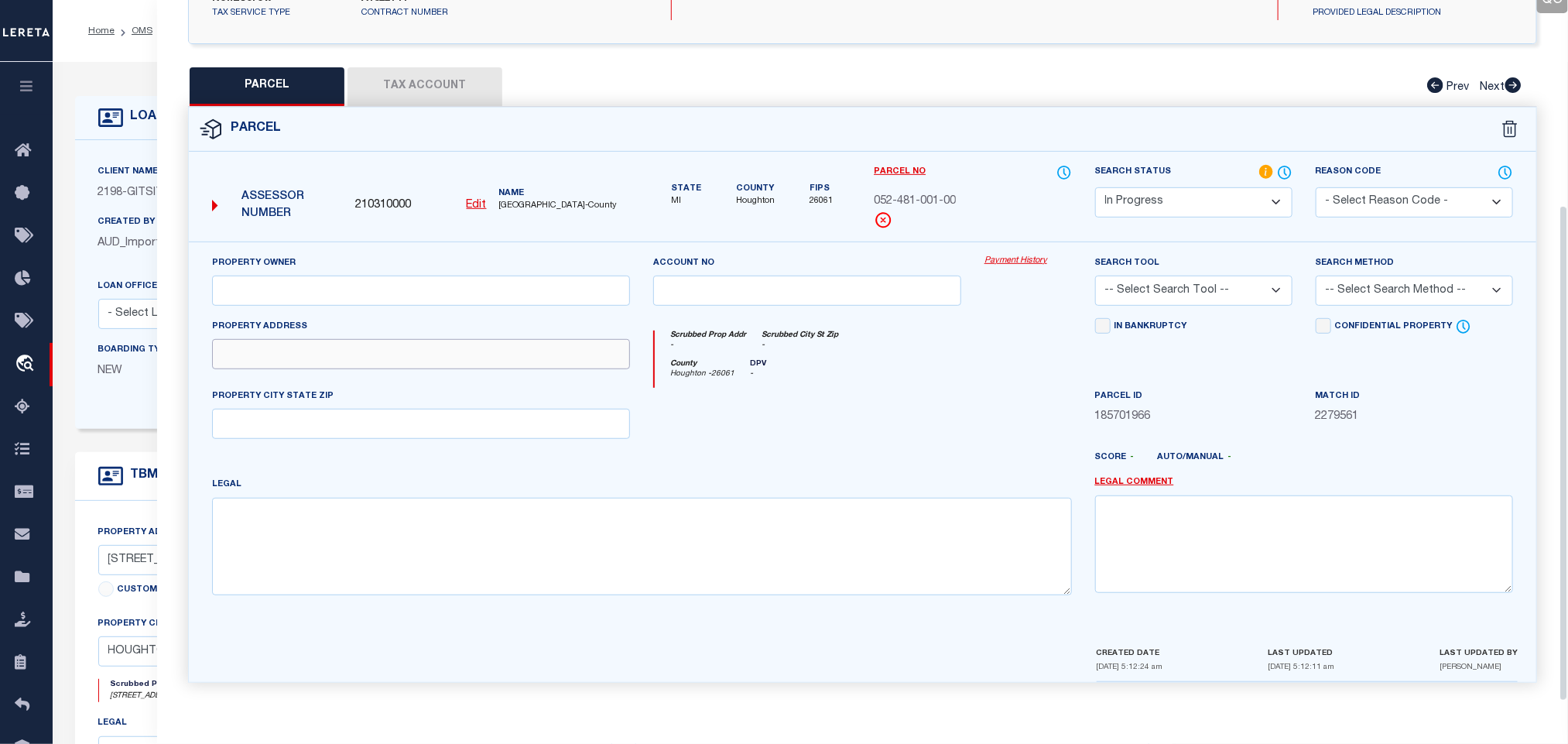
click at [432, 346] on input "text" at bounding box center [421, 355] width 418 height 31
paste input "[STREET_ADDRESS]"
drag, startPoint x: 395, startPoint y: 356, endPoint x: 536, endPoint y: 369, distance: 141.6
click at [536, 369] on div "Property Address [STREET_ADDRESS]" at bounding box center [421, 353] width 441 height 70
type input "[STREET_ADDRESS]"
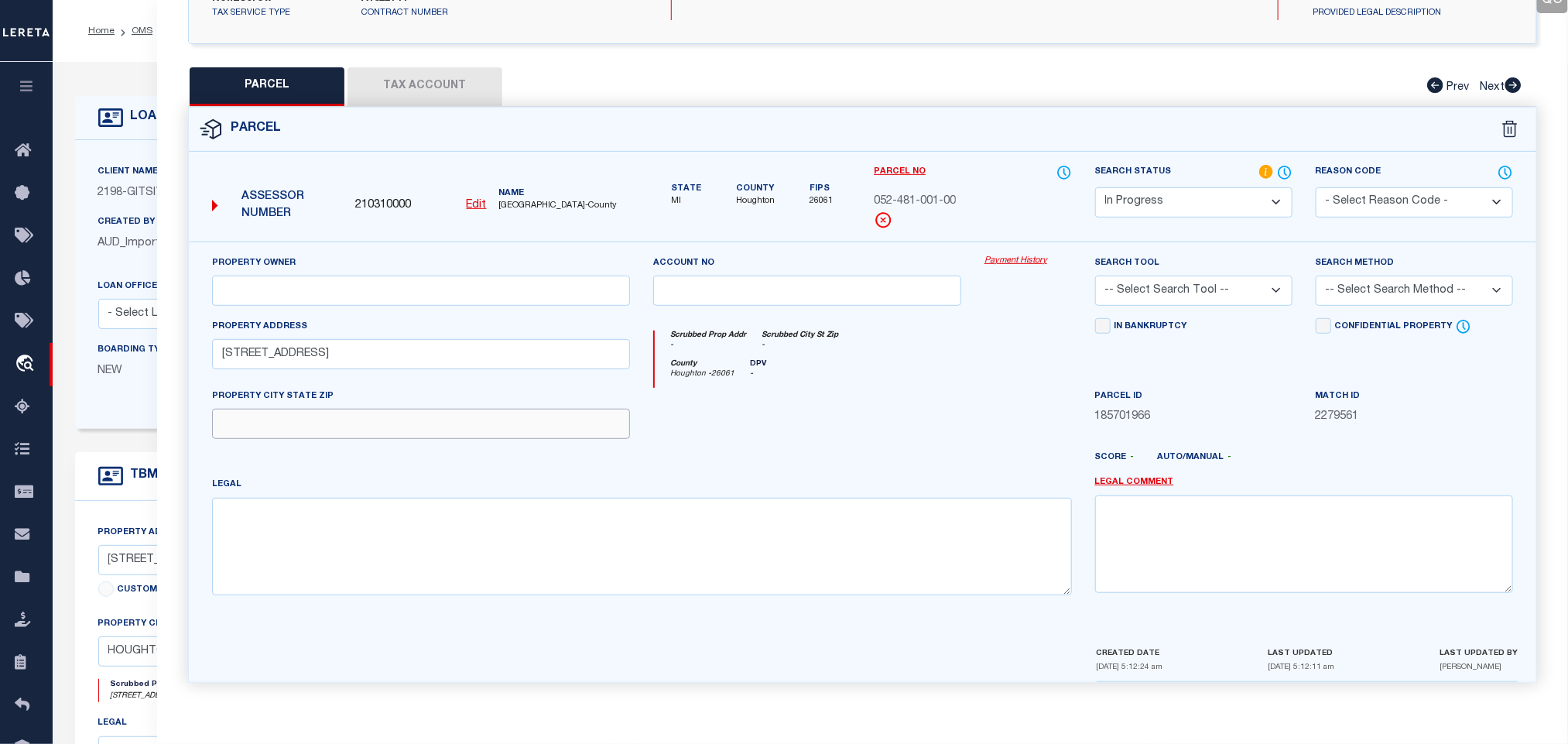
click at [467, 423] on input "text" at bounding box center [421, 424] width 418 height 31
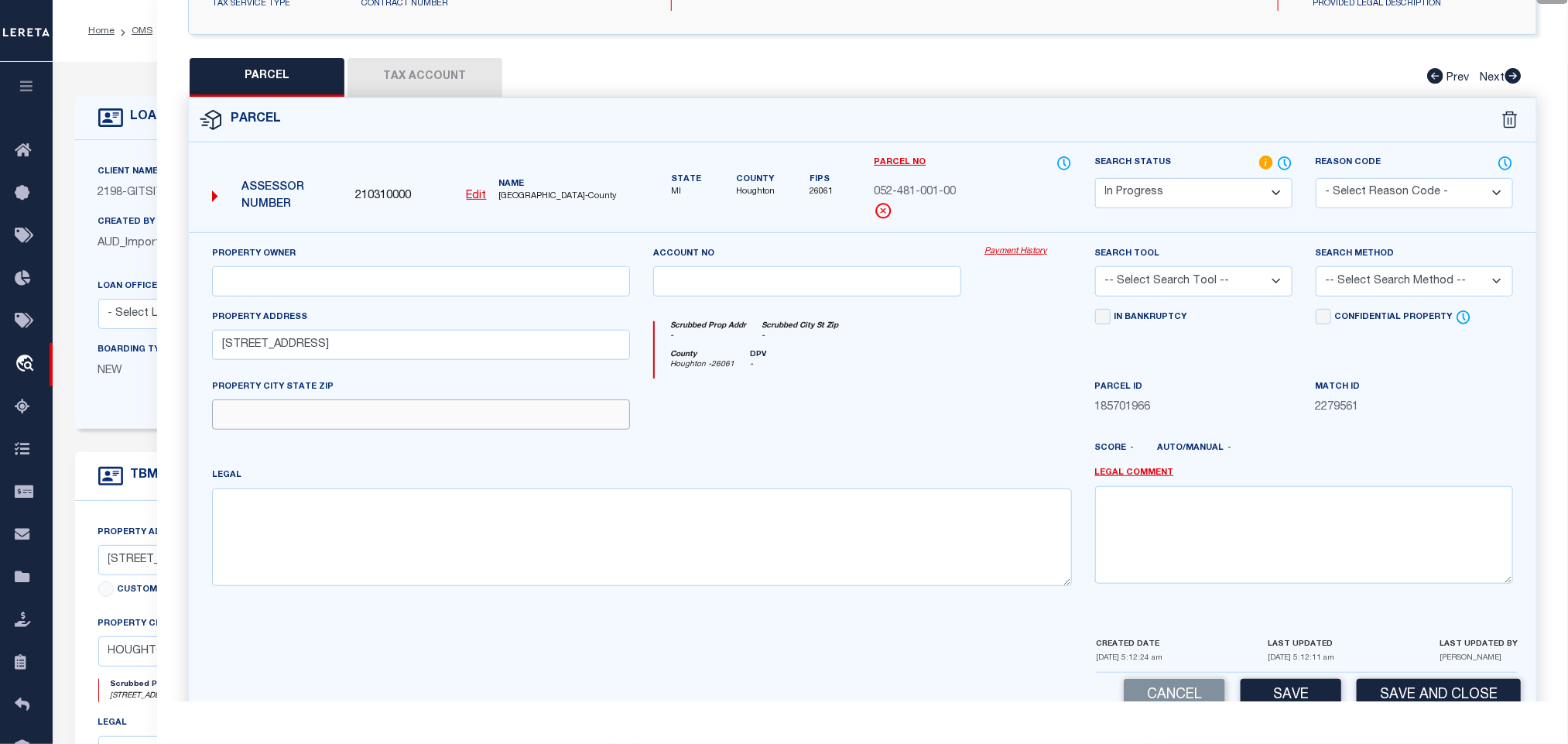
paste input "[GEOGRAPHIC_DATA], MI 49931"
type input "[GEOGRAPHIC_DATA], MI 49931"
click at [597, 286] on input "text" at bounding box center [421, 281] width 418 height 31
paste input "[PERSON_NAME]"
type input "[PERSON_NAME]"
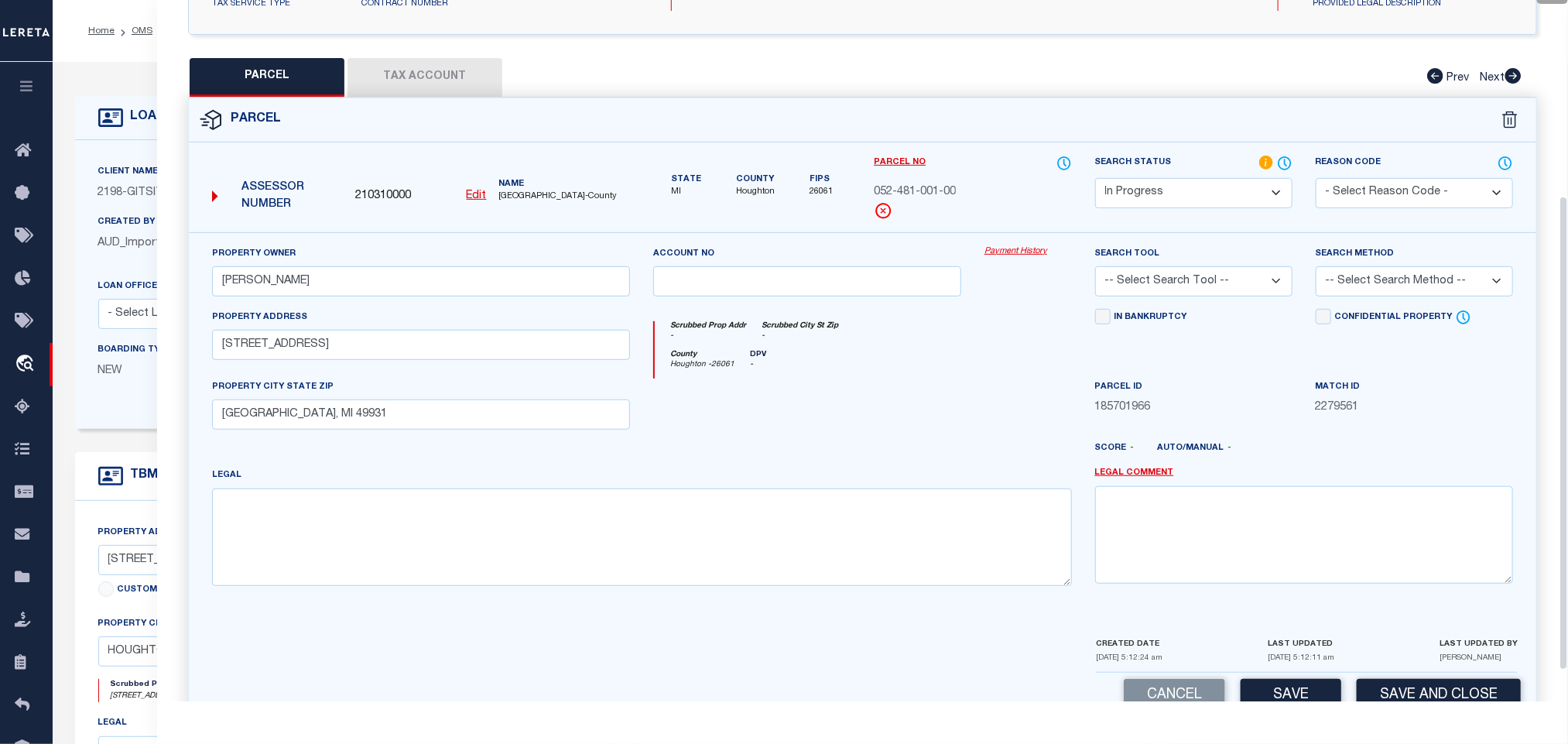
click at [1229, 304] on div "Search Tool -- Select Search Tool -- 3rd Party Website Agency File Agency Websi…" at bounding box center [1193, 277] width 220 height 64
click at [1235, 286] on select "-- Select Search Tool -- 3rd Party Website Agency File Agency Website ATLS CNV-…" at bounding box center [1193, 281] width 197 height 31
select select "AGW"
click at [1095, 270] on select "-- Select Search Tool -- 3rd Party Website Agency File Agency Website ATLS CNV-…" at bounding box center [1193, 281] width 197 height 31
click at [1394, 289] on select "-- Select Search Method -- Property Address Legal Liability Info Provided" at bounding box center [1414, 281] width 197 height 31
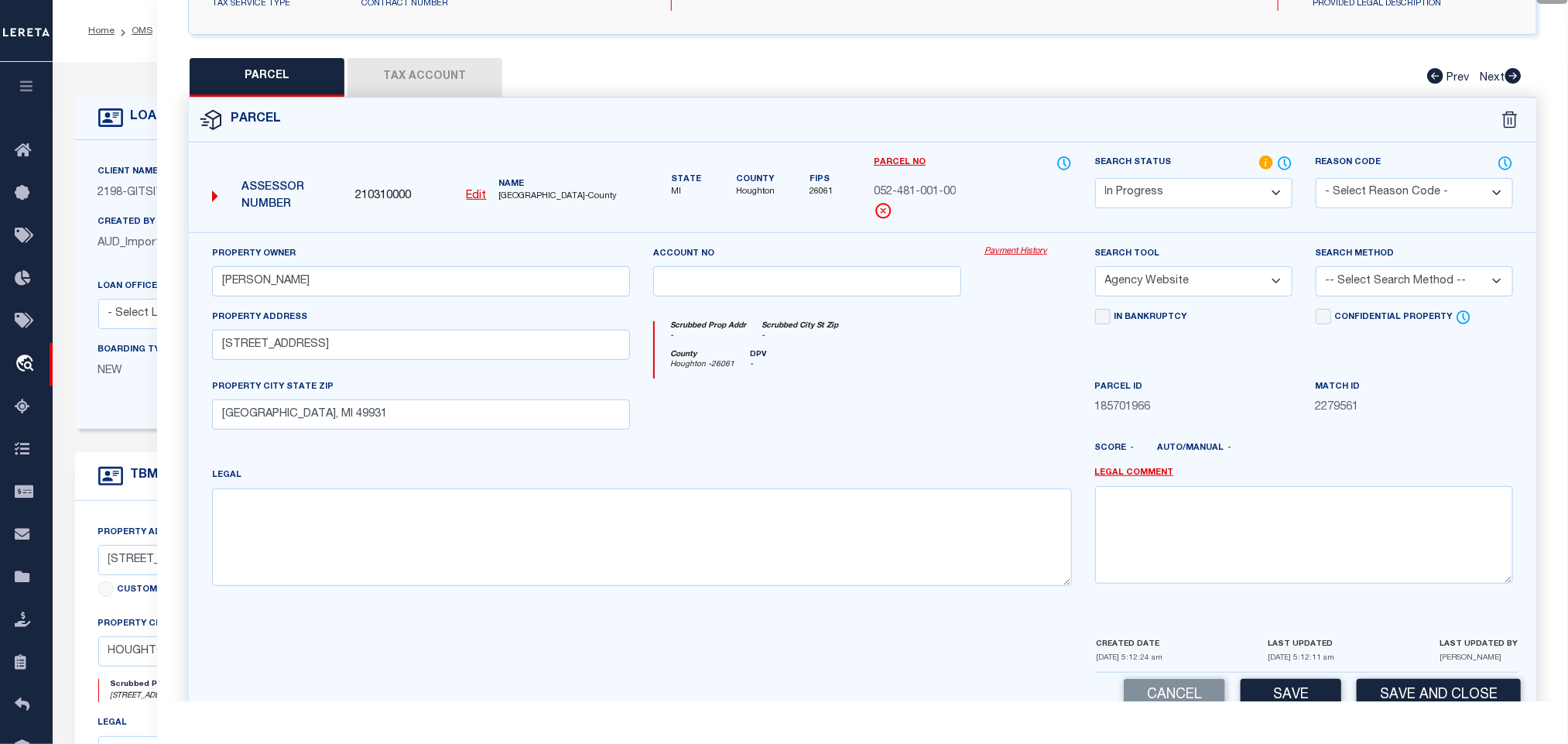
select select "ADD"
click at [1316, 270] on select "-- Select Search Method -- Property Address Legal Liability Info Provided" at bounding box center [1414, 281] width 197 height 31
click at [1293, 685] on div "Cancel Save Save and Close" at bounding box center [862, 696] width 1347 height 46
click at [1288, 688] on button "Save" at bounding box center [1291, 696] width 100 height 33
click at [437, 80] on button "Tax Account" at bounding box center [425, 77] width 155 height 39
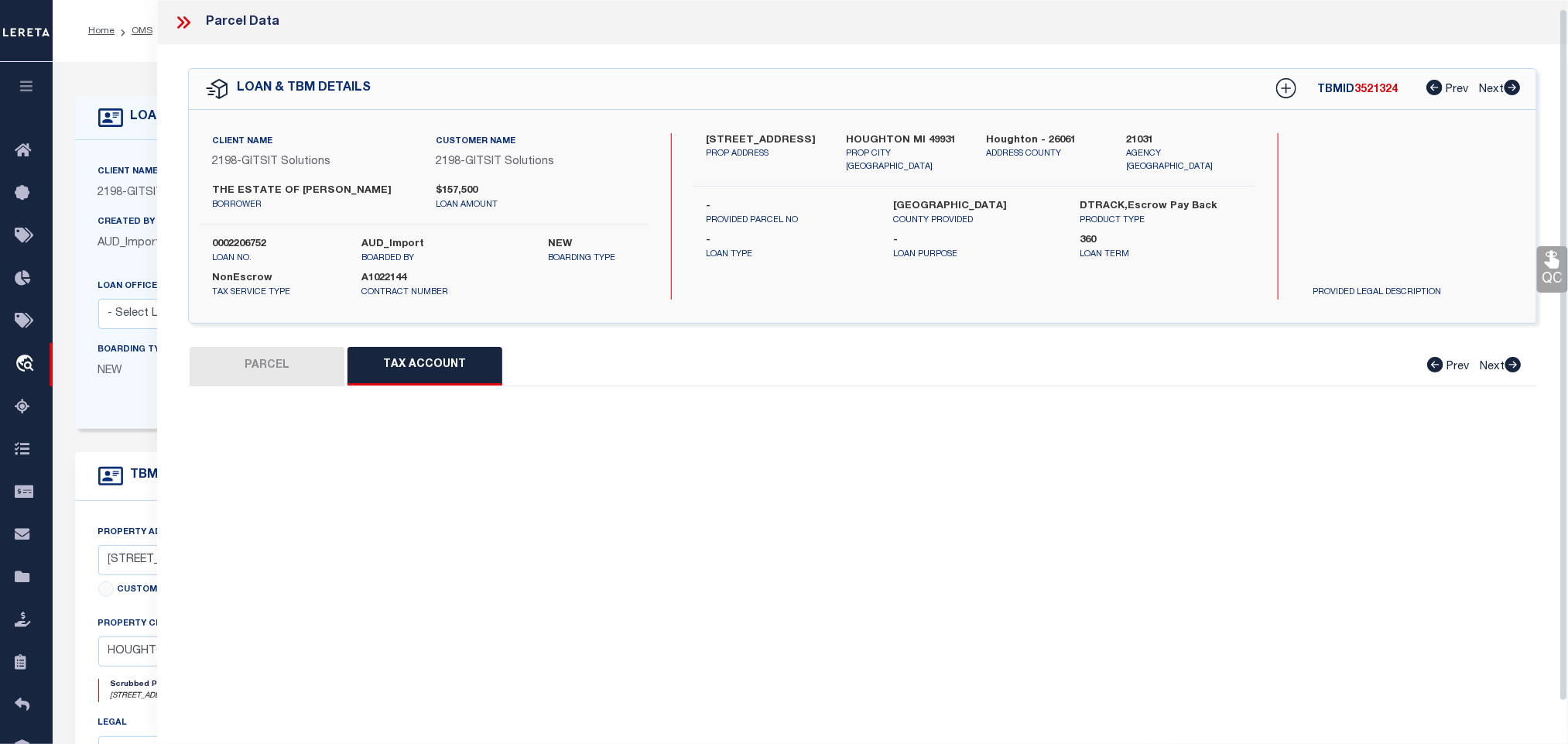
scroll to position [9, 0]
select select "100"
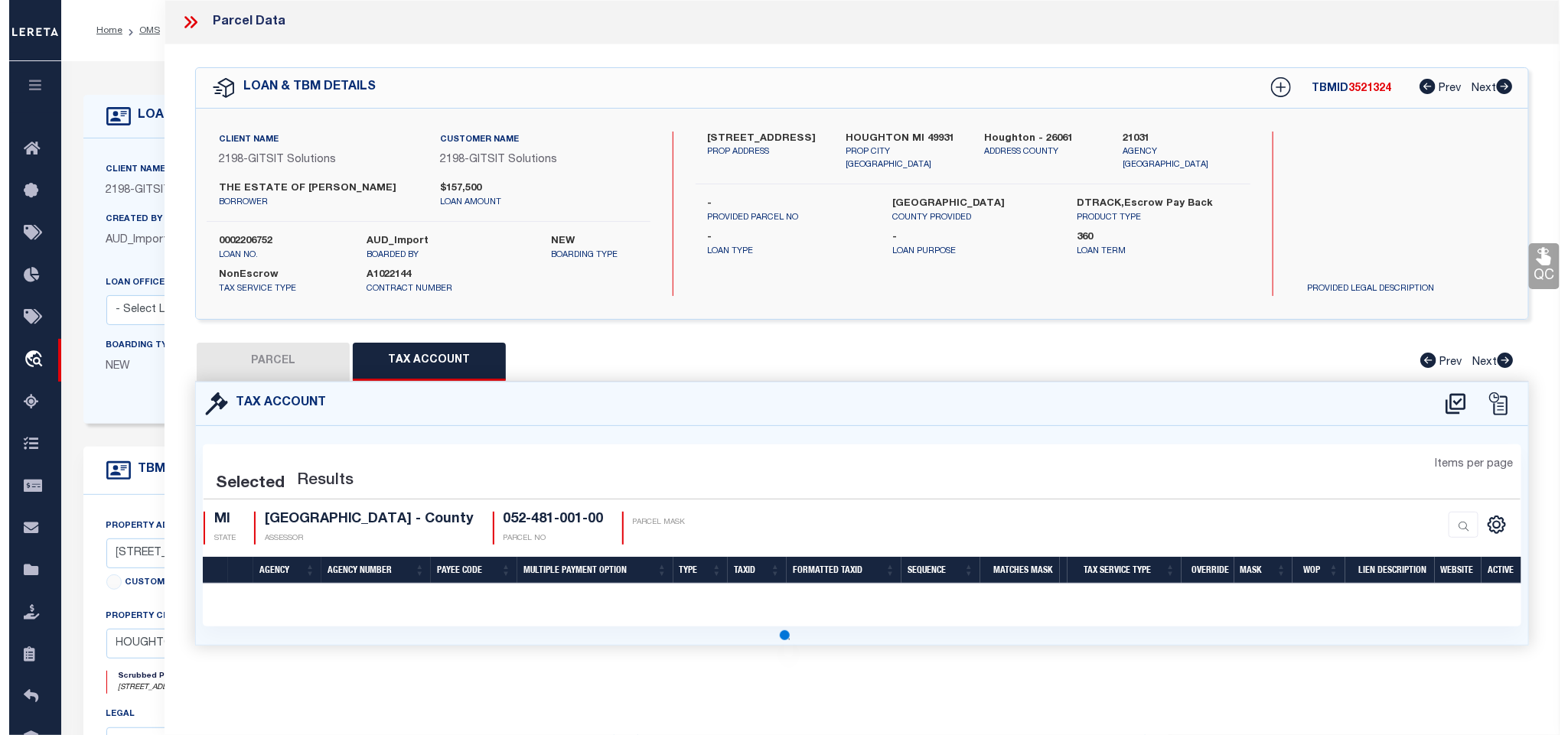
scroll to position [0, 0]
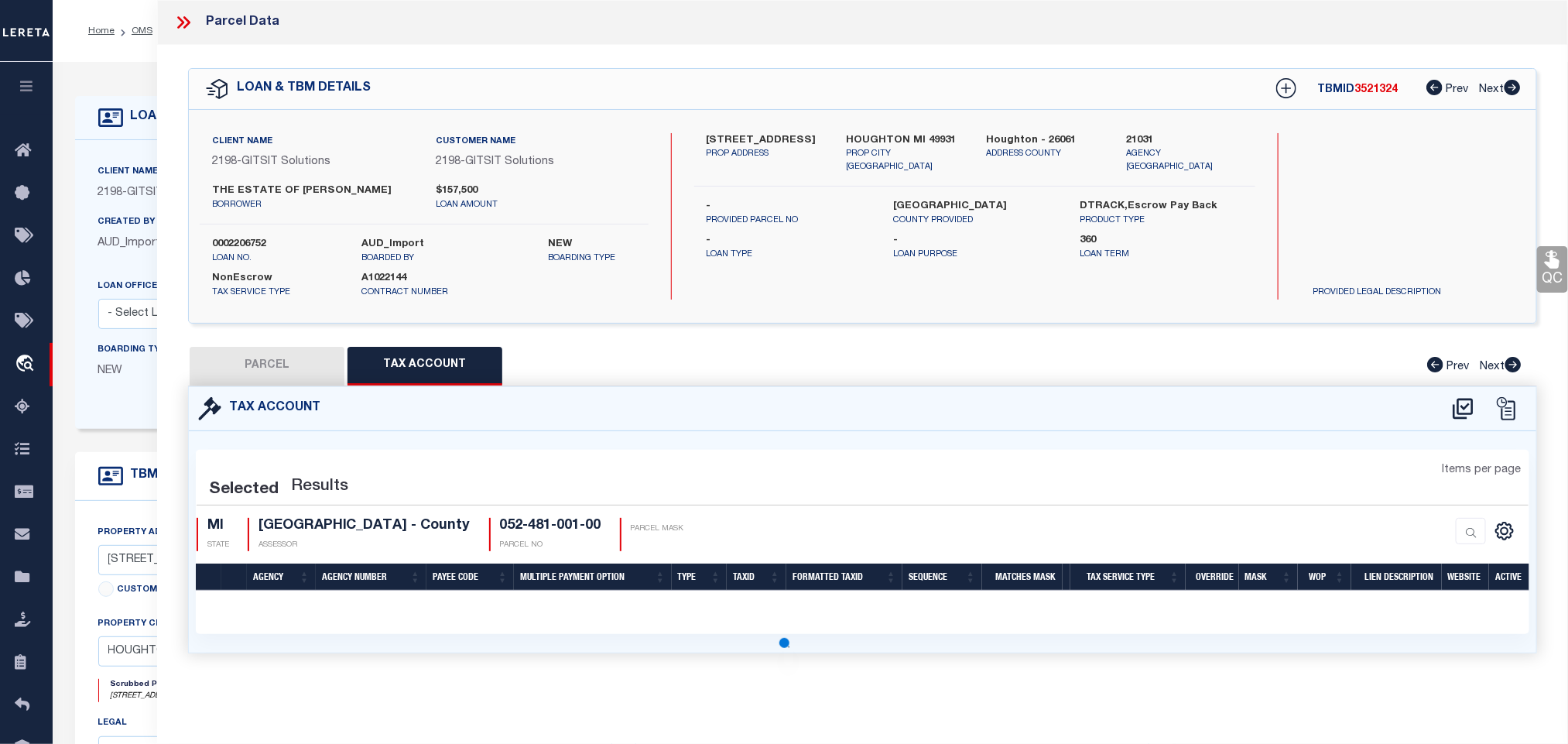
select select "100"
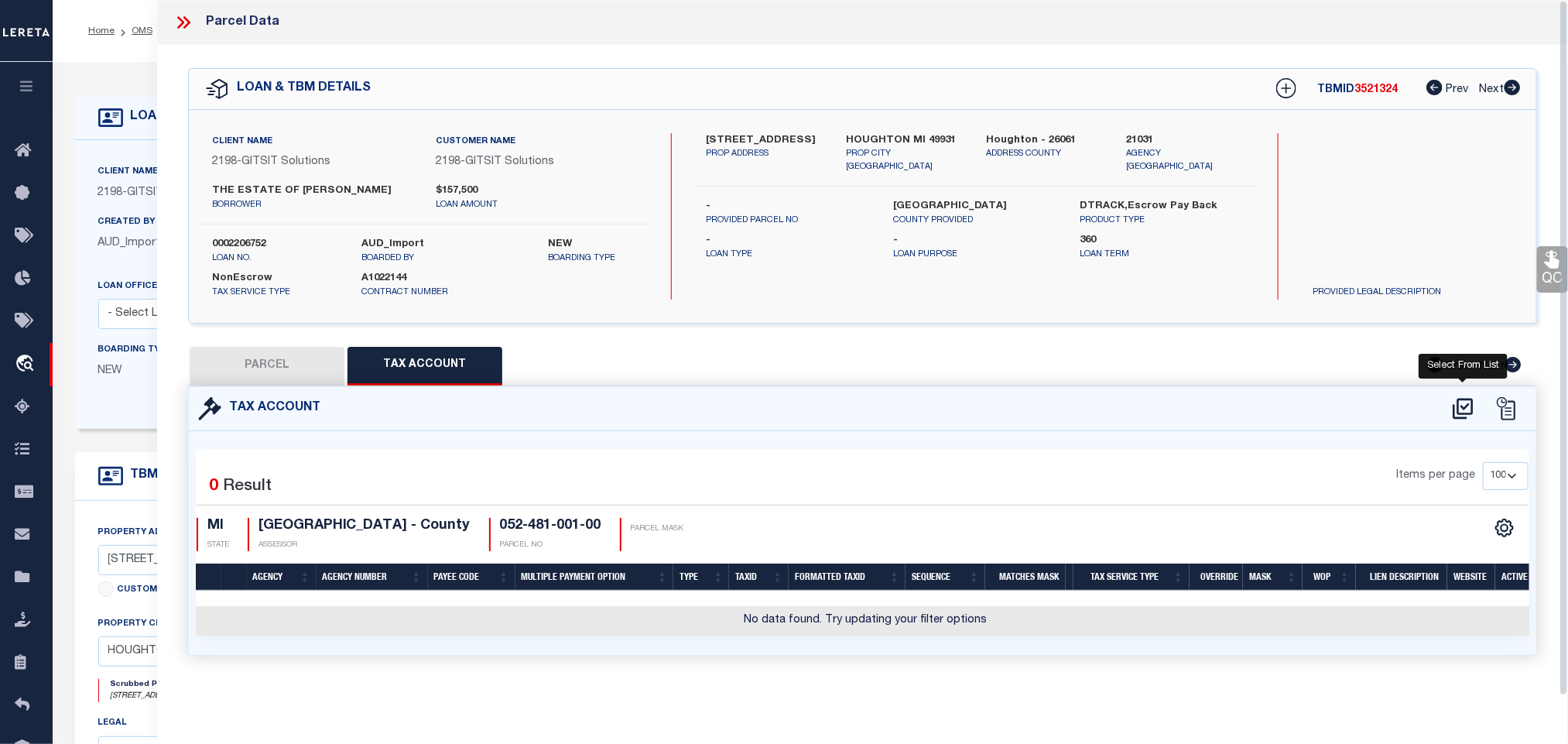
click at [1472, 405] on icon at bounding box center [1463, 408] width 20 height 21
select select "100"
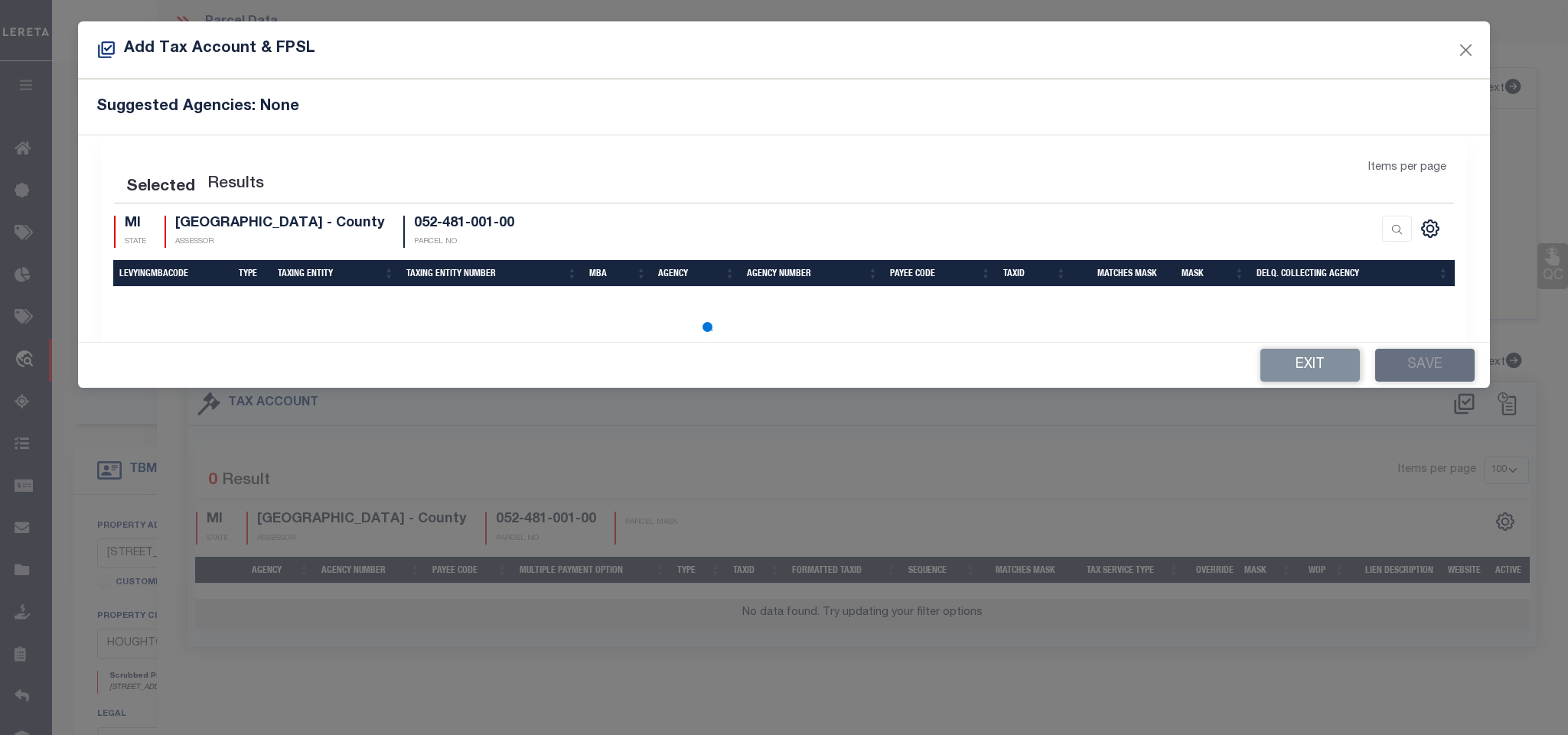
select select "100"
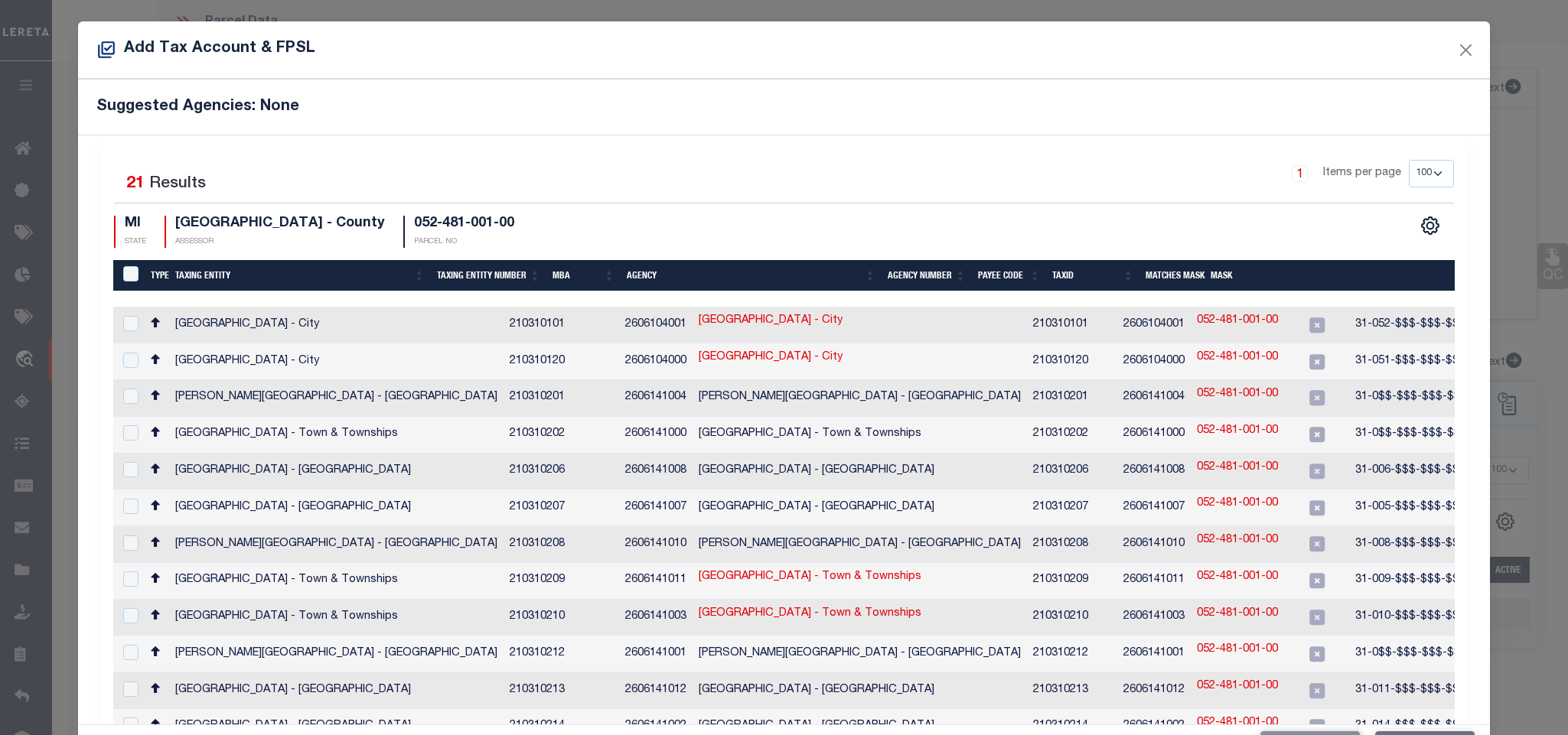
click at [689, 127] on div "Suggested Agencies: None" at bounding box center [783, 107] width 1411 height 55
click at [1197, 324] on link "052-481-001-00" at bounding box center [1237, 321] width 82 height 17
type input "052-481-001-00"
type textarea "31-052-$$$-$$$-$$"
checkbox input "true"
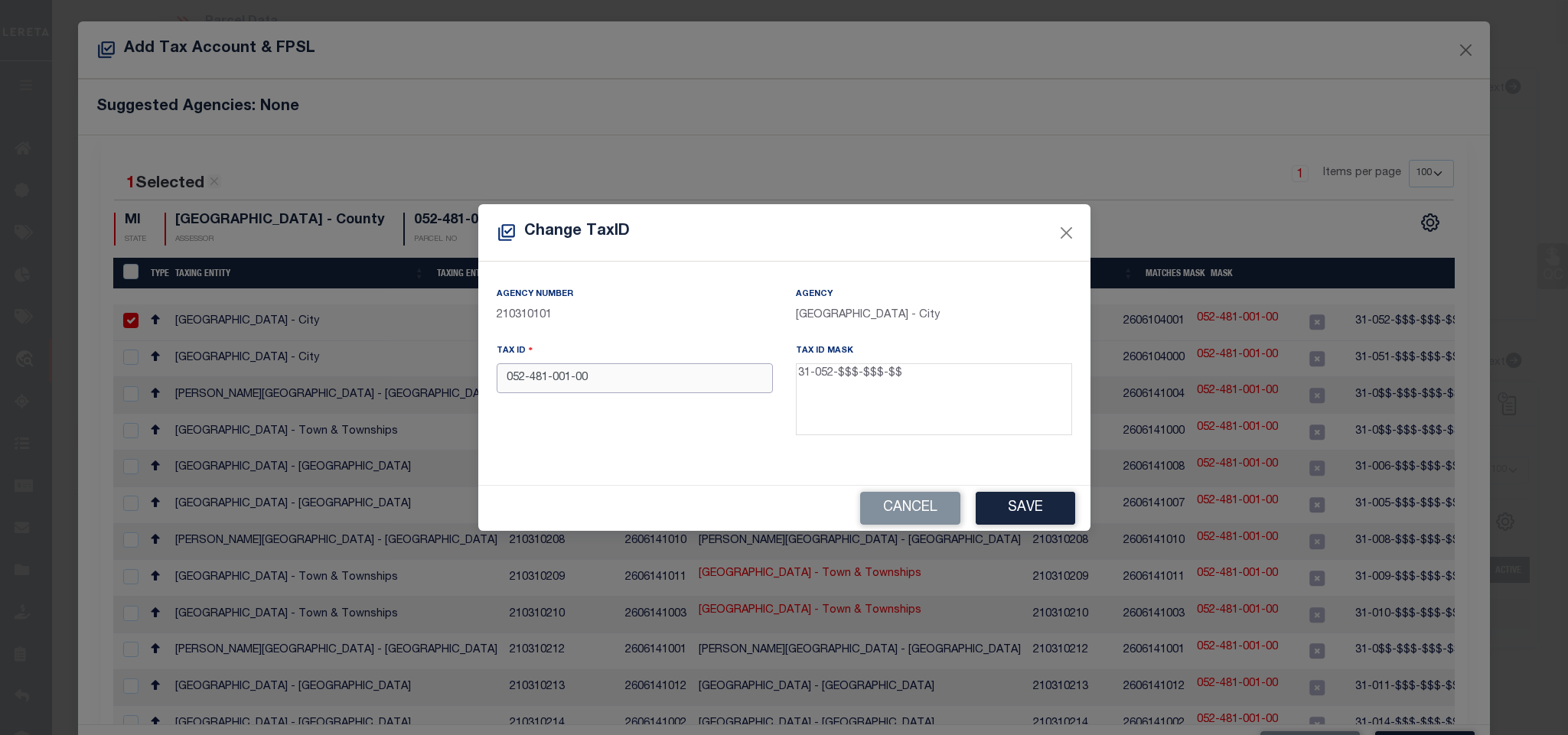
click at [653, 386] on input "052-481-001-00" at bounding box center [634, 378] width 276 height 30
click at [672, 374] on input "31-052-481-001-00" at bounding box center [634, 378] width 276 height 30
type input "31-052-481-001-00"
click at [1031, 518] on button "Save" at bounding box center [1025, 507] width 99 height 33
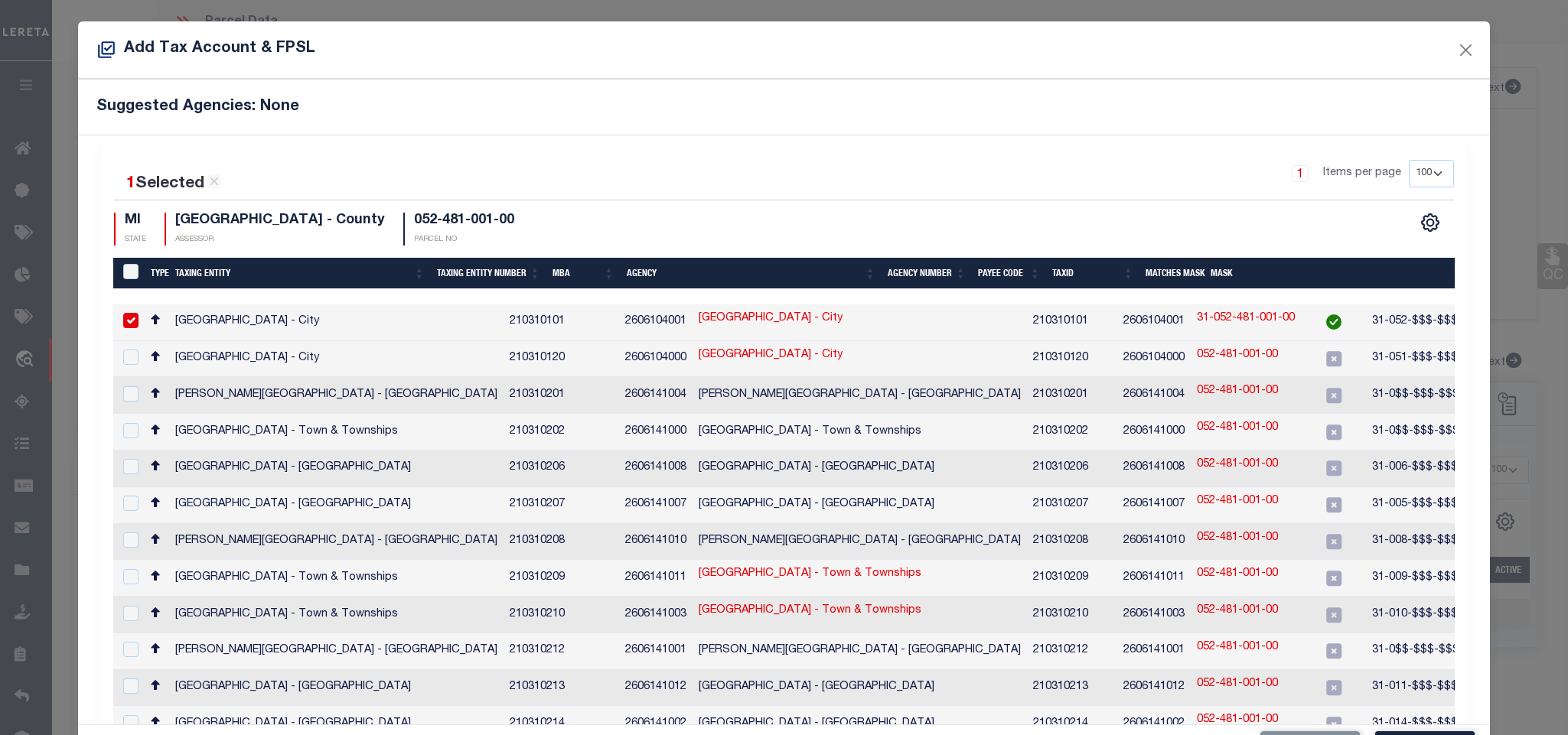
scroll to position [57, 0]
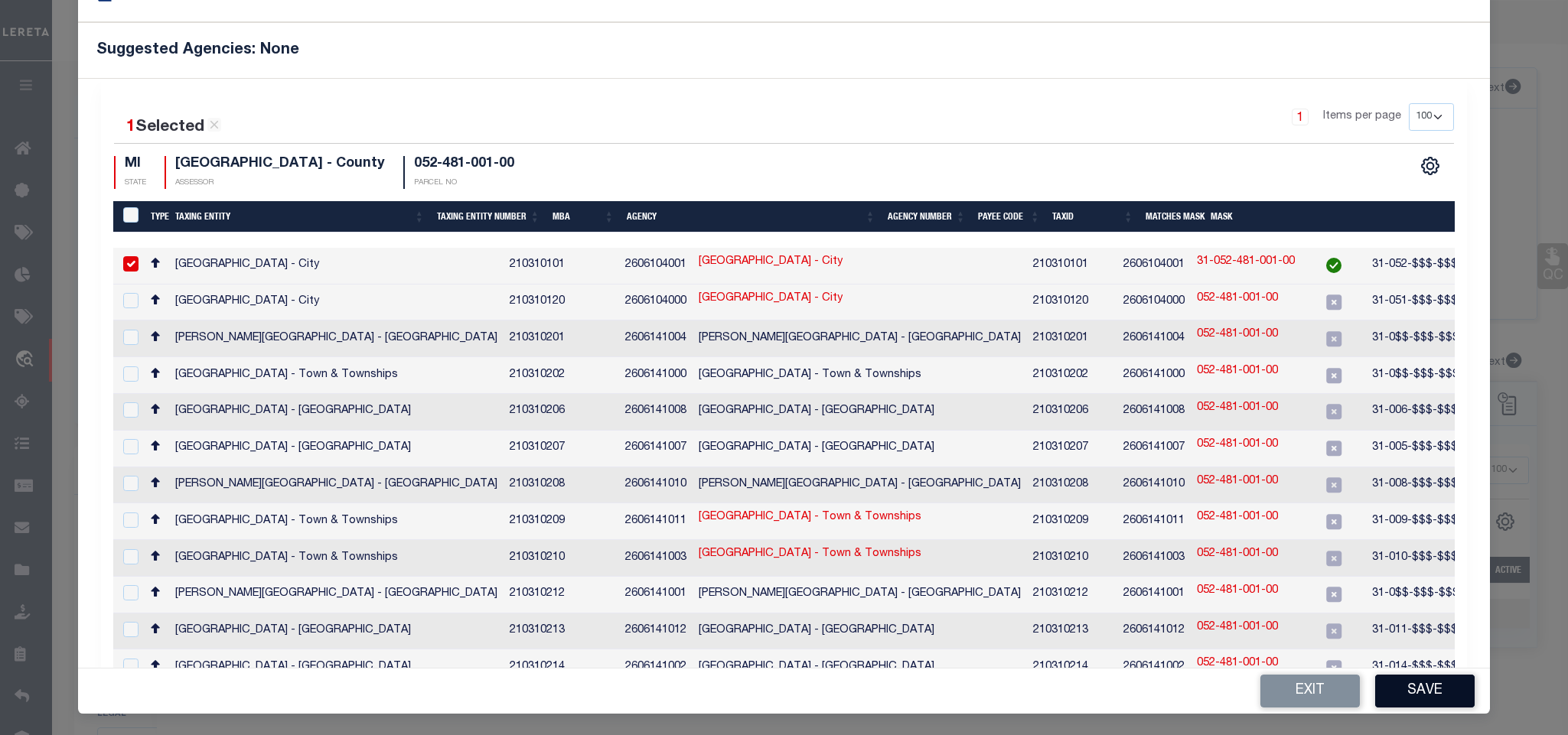
click at [1406, 684] on button "Save" at bounding box center [1424, 690] width 99 height 33
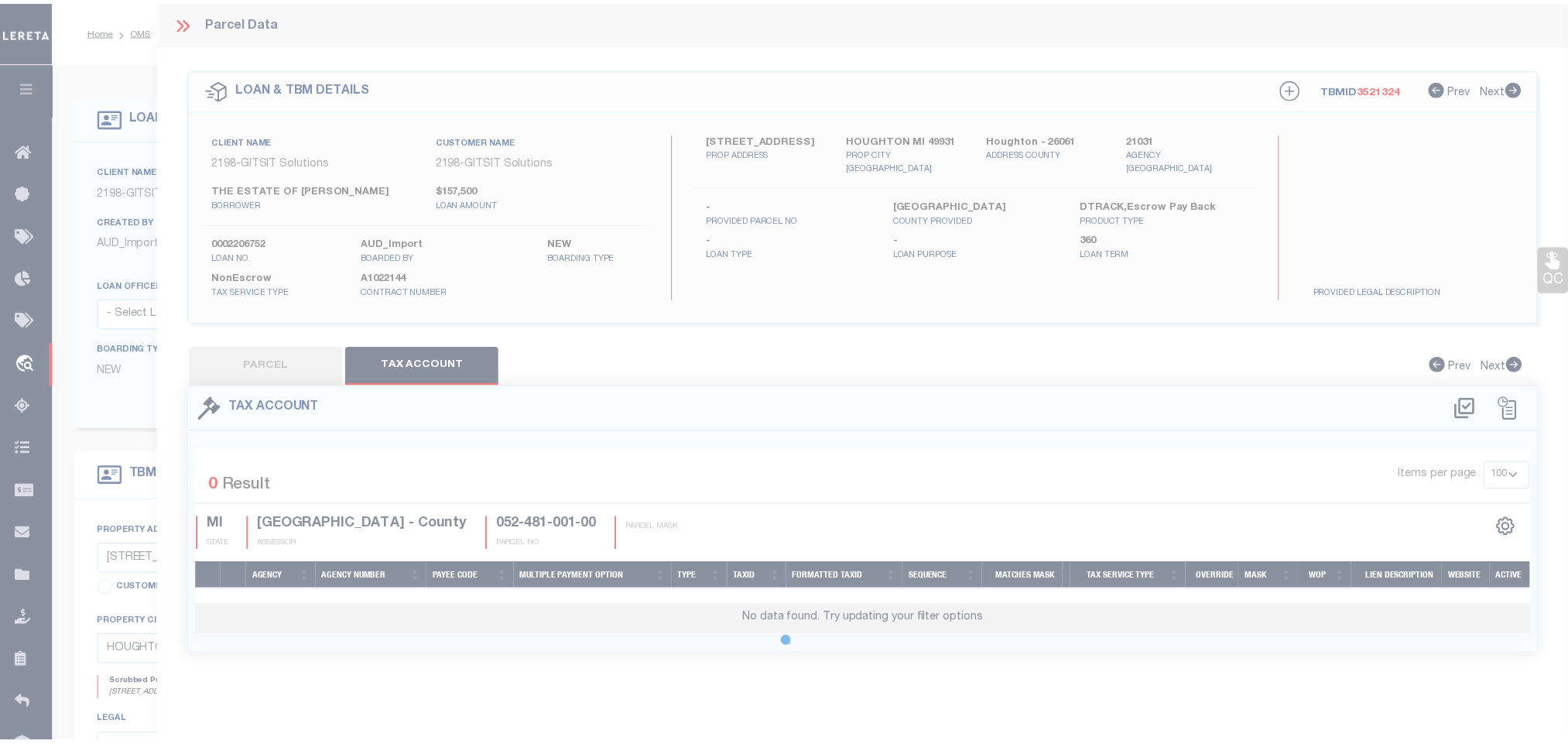
scroll to position [0, 0]
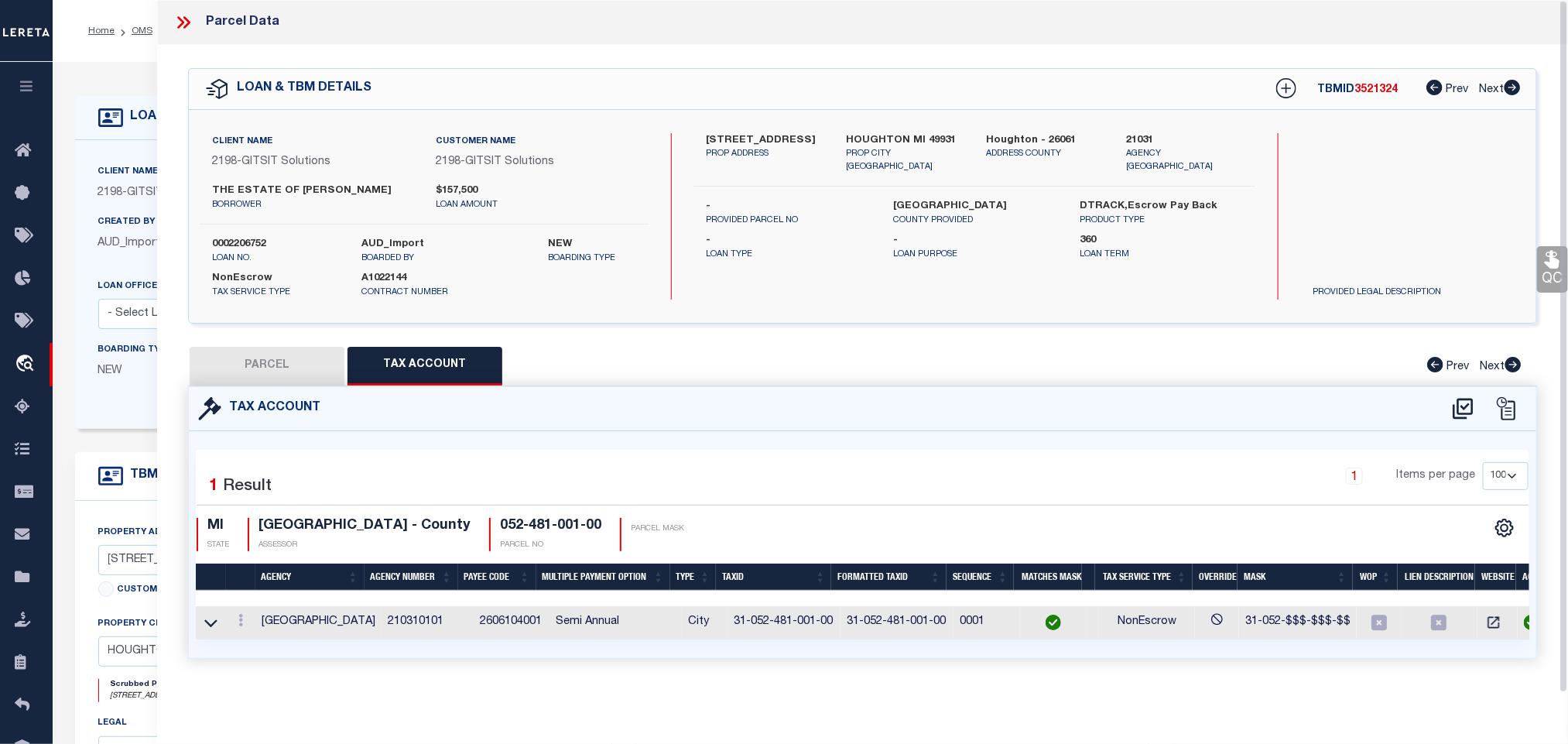
click at [288, 366] on button "PARCEL" at bounding box center [267, 366] width 155 height 39
select select "AS"
select select
checkbox input "false"
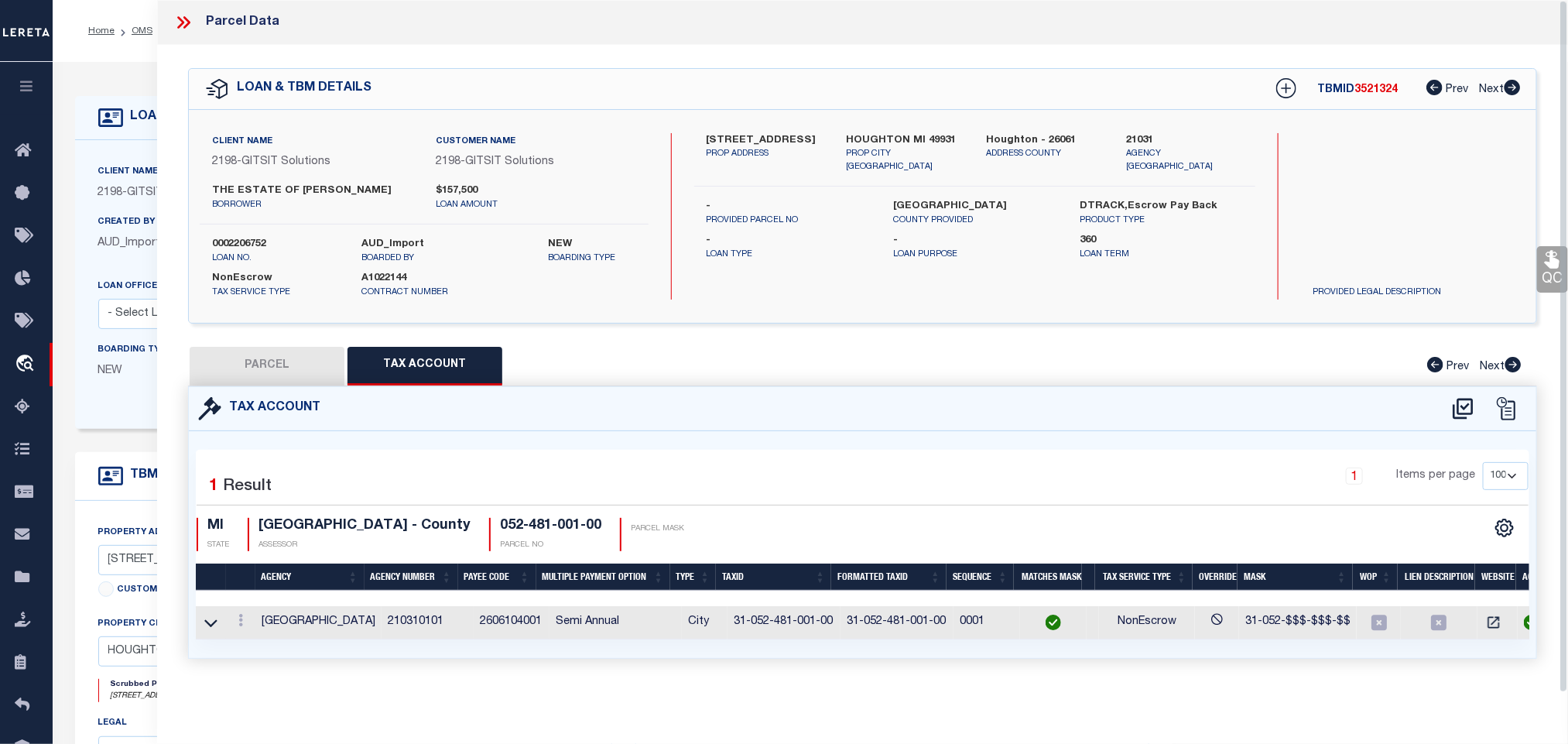
checkbox input "false"
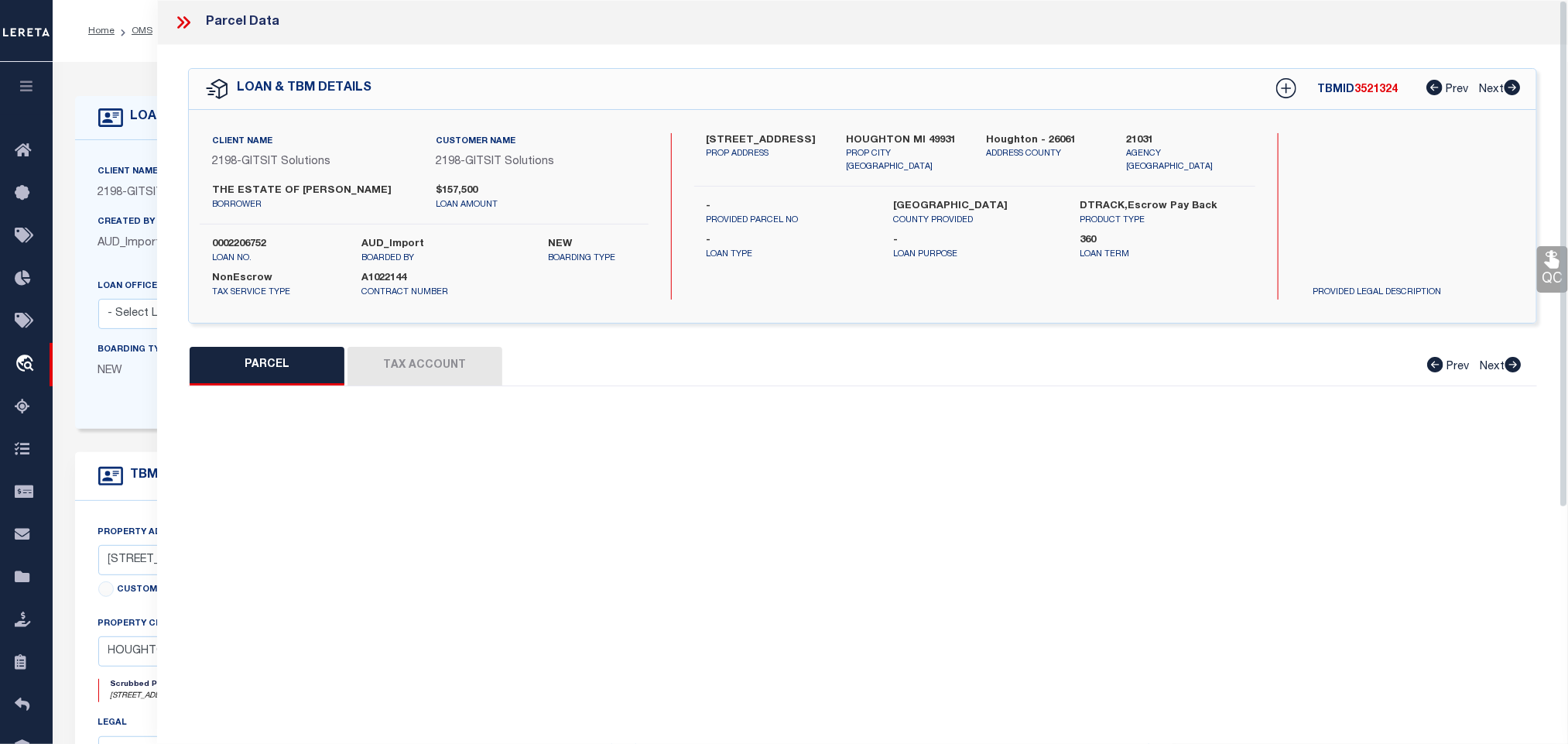
select select "IP"
type input "[PERSON_NAME]"
select select "AGW"
select select "ADD"
type input "[STREET_ADDRESS]"
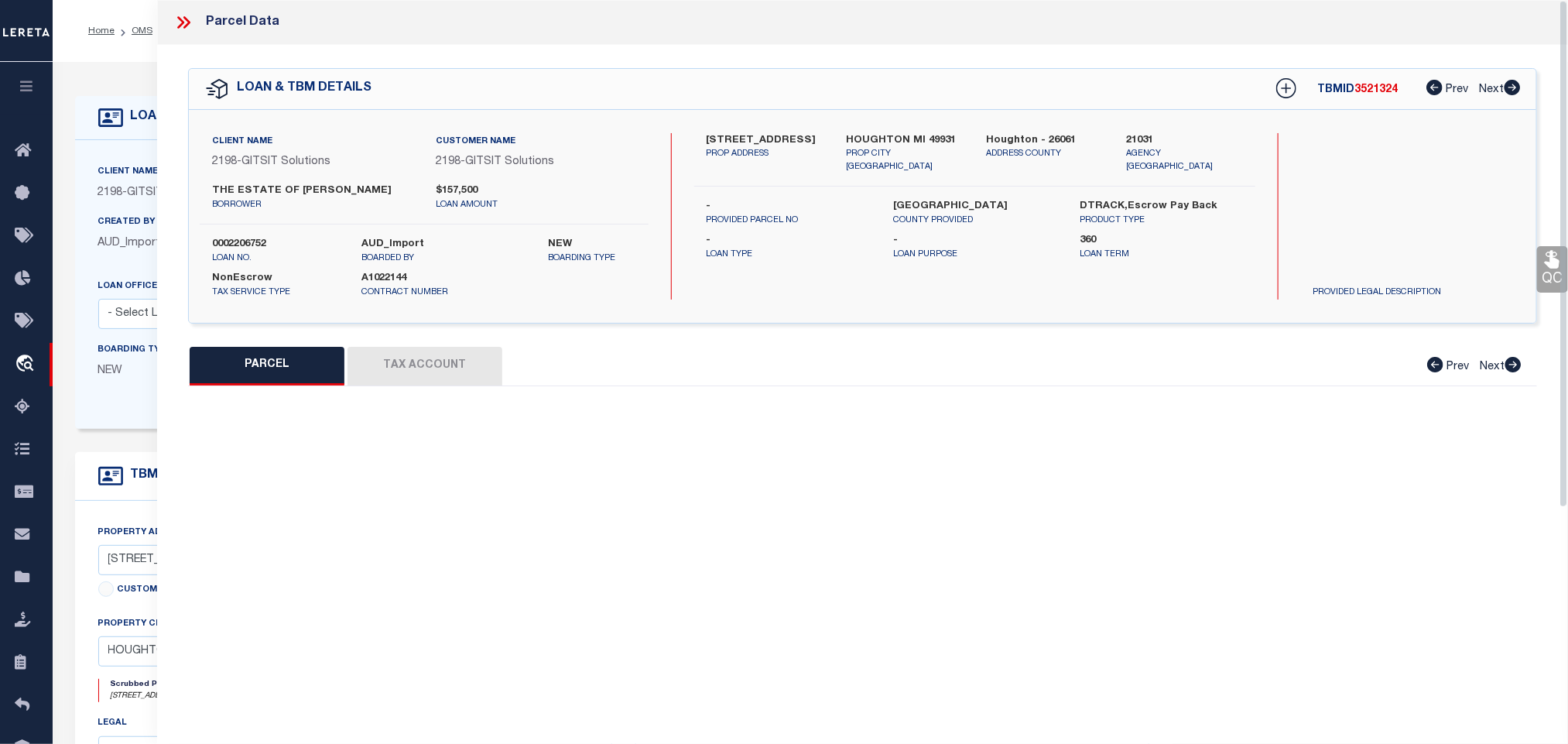
type input "[GEOGRAPHIC_DATA], MI 49931"
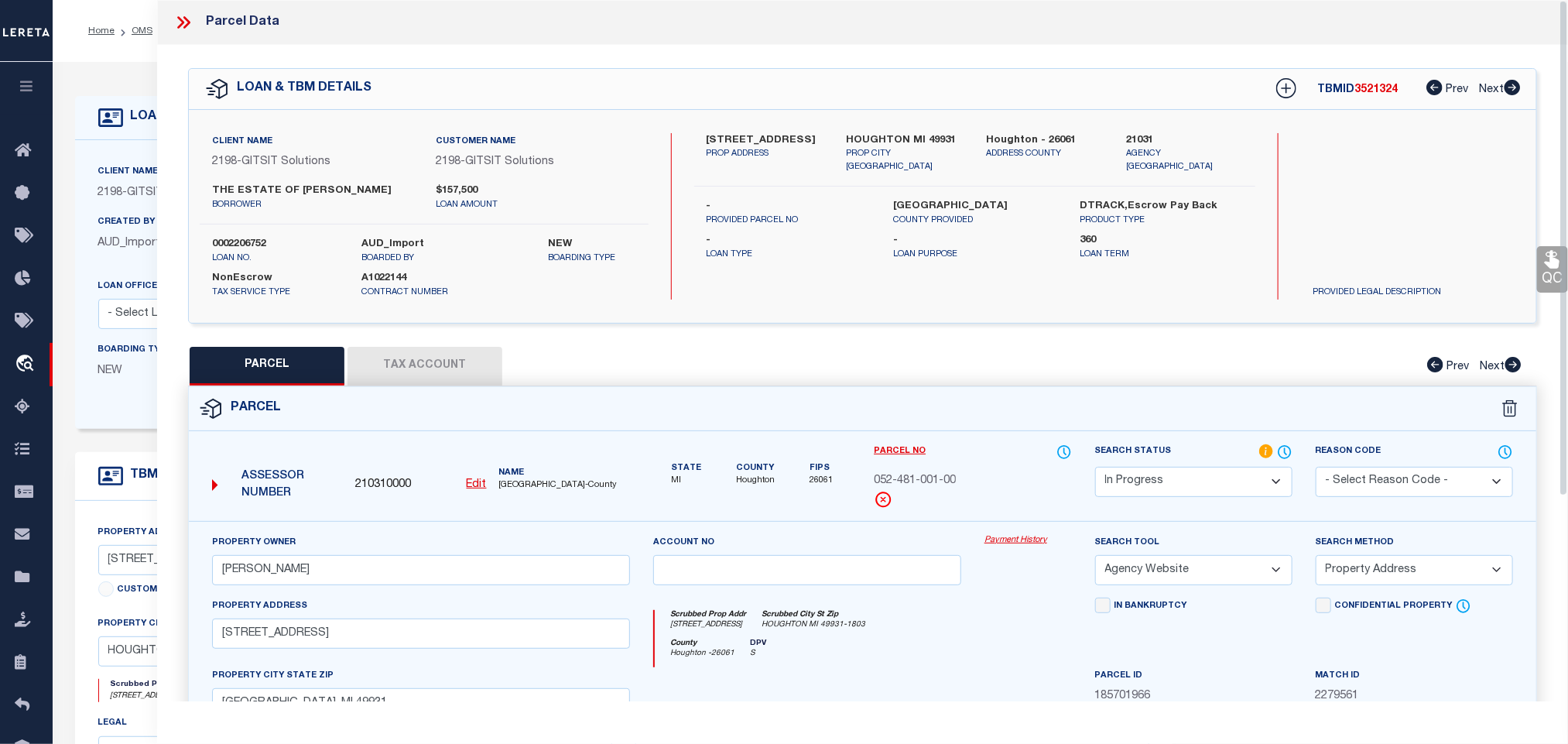
click at [1206, 500] on div "Search Status Automated Search Bad Parcel Complete Duplicate Parcel High Dollar…" at bounding box center [1193, 482] width 220 height 77
drag, startPoint x: 1152, startPoint y: 491, endPoint x: 1149, endPoint y: 474, distance: 17.3
click at [1150, 484] on select "Automated Search Bad Parcel Complete Duplicate Parcel High Dollar Reporting In …" at bounding box center [1193, 482] width 197 height 31
select select "PC"
click at [1095, 469] on select "Automated Search Bad Parcel Complete Duplicate Parcel High Dollar Reporting In …" at bounding box center [1193, 482] width 197 height 31
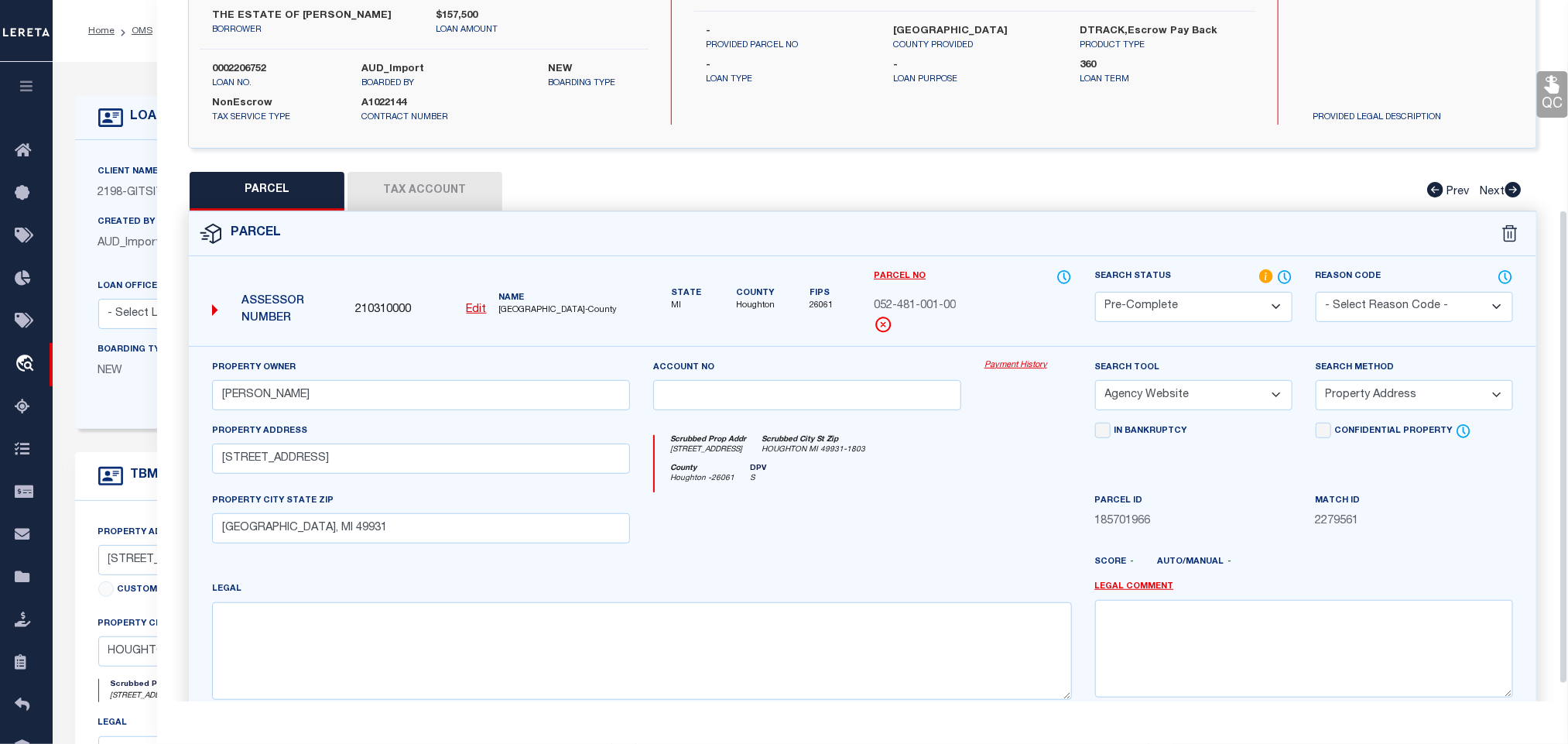
scroll to position [335, 0]
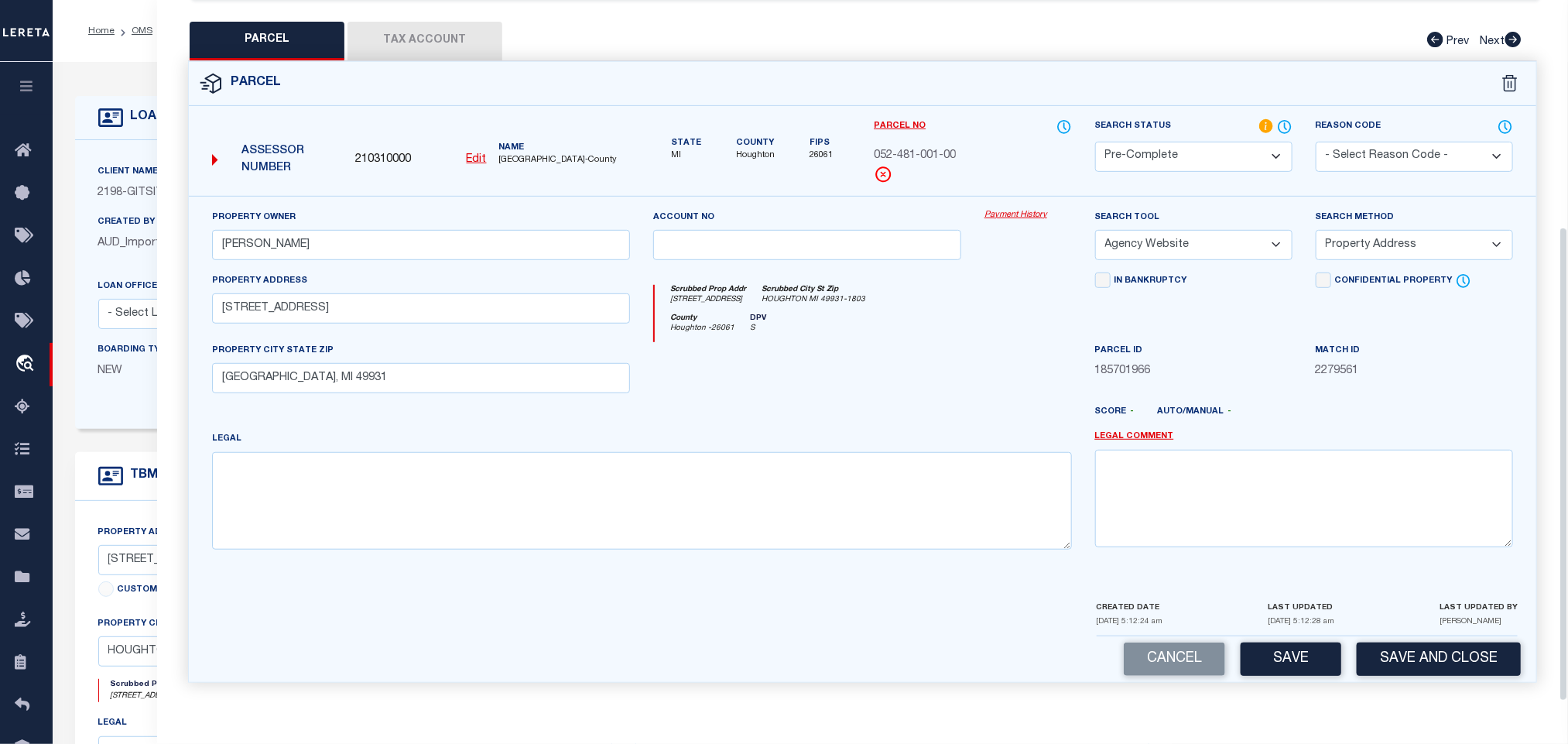
click at [1447, 686] on div "Parcel 210310000 Edit" at bounding box center [863, 382] width 1372 height 641
click at [1445, 673] on button "Save and Close" at bounding box center [1438, 659] width 164 height 33
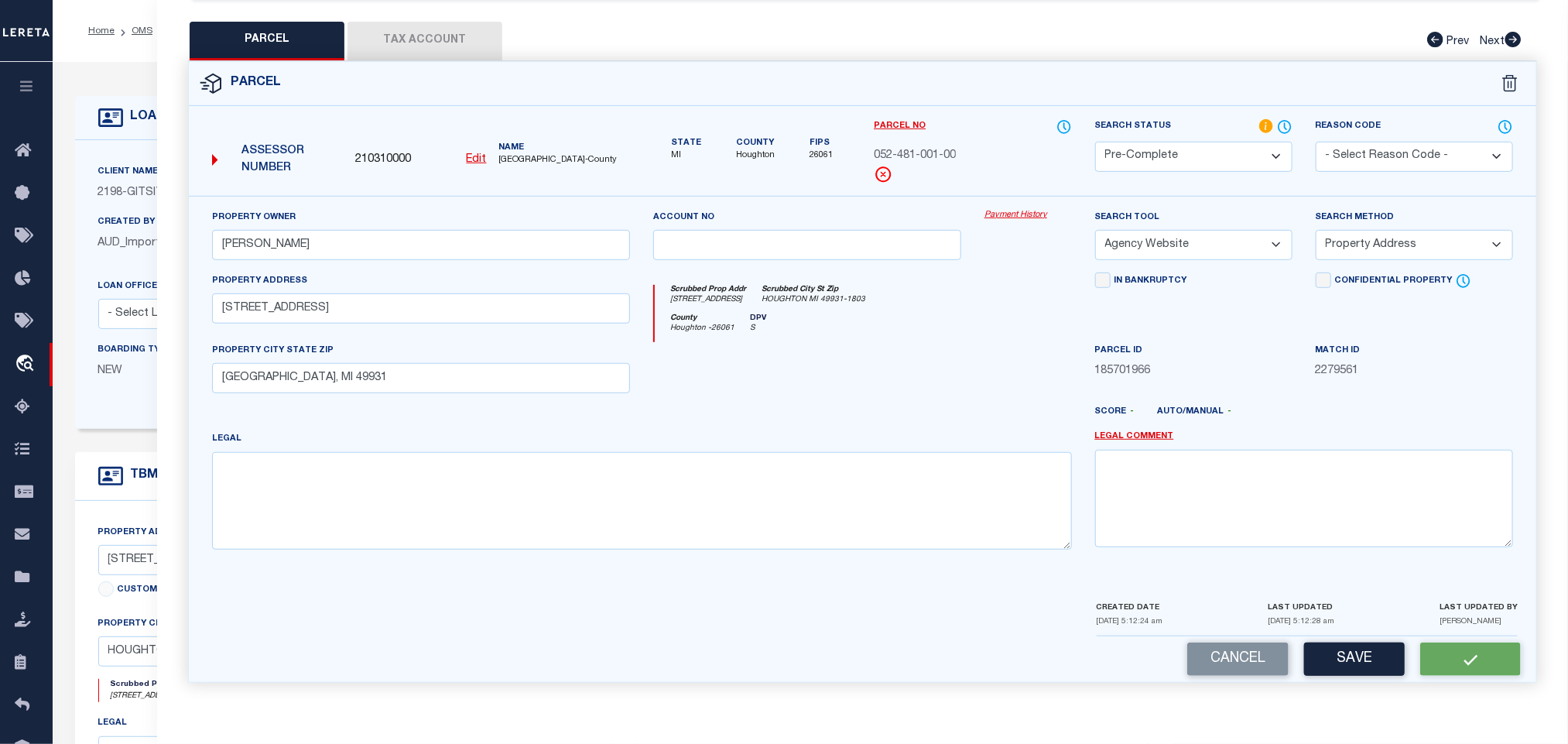
click at [359, 151] on span "210310000" at bounding box center [383, 160] width 56 height 17
click at [359, 151] on div "OMS Work Queue is factRSystems Active is Yes Loan No. TBMID FIPS Assigned To Se…" at bounding box center [810, 611] width 1515 height 1097
copy span "210310000"
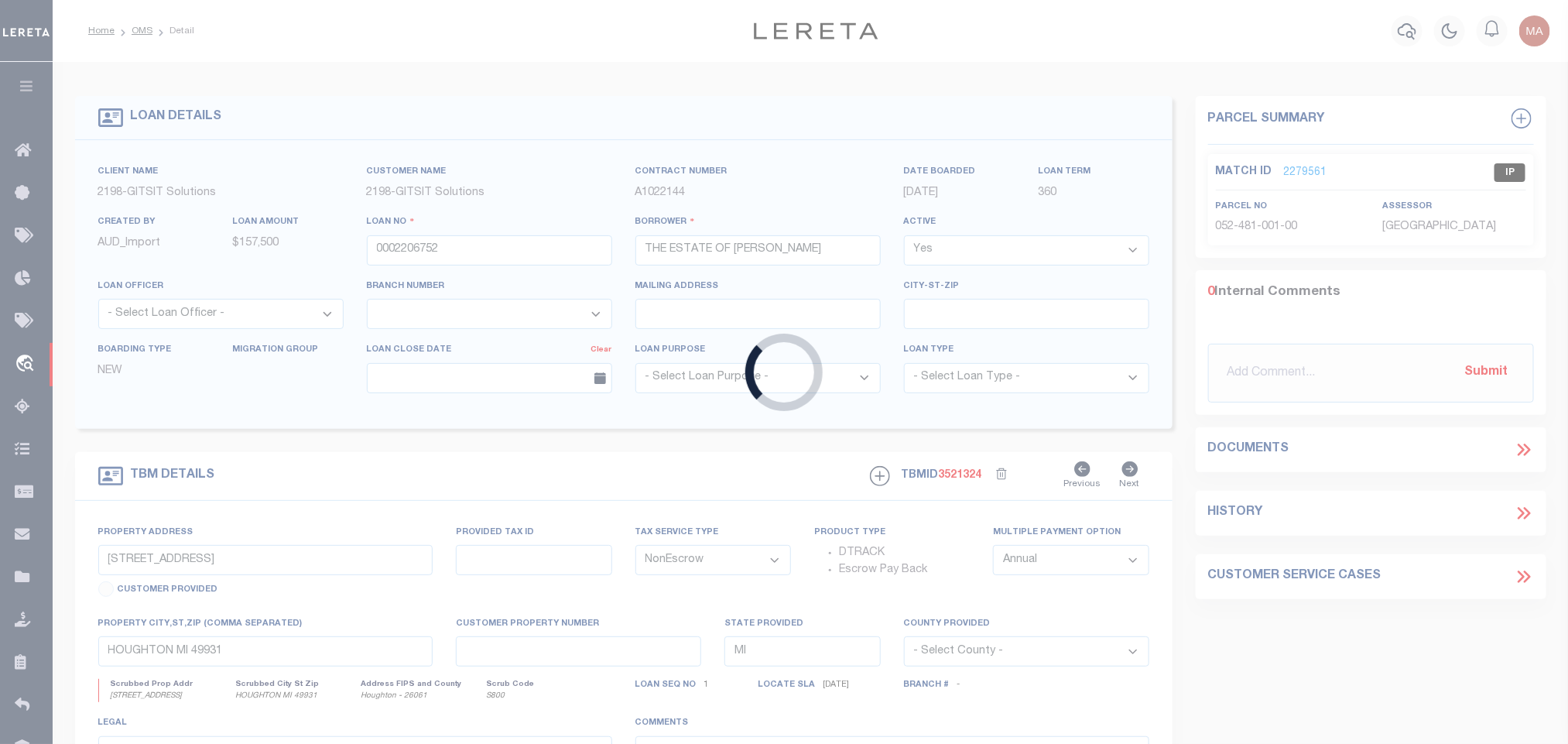
select select
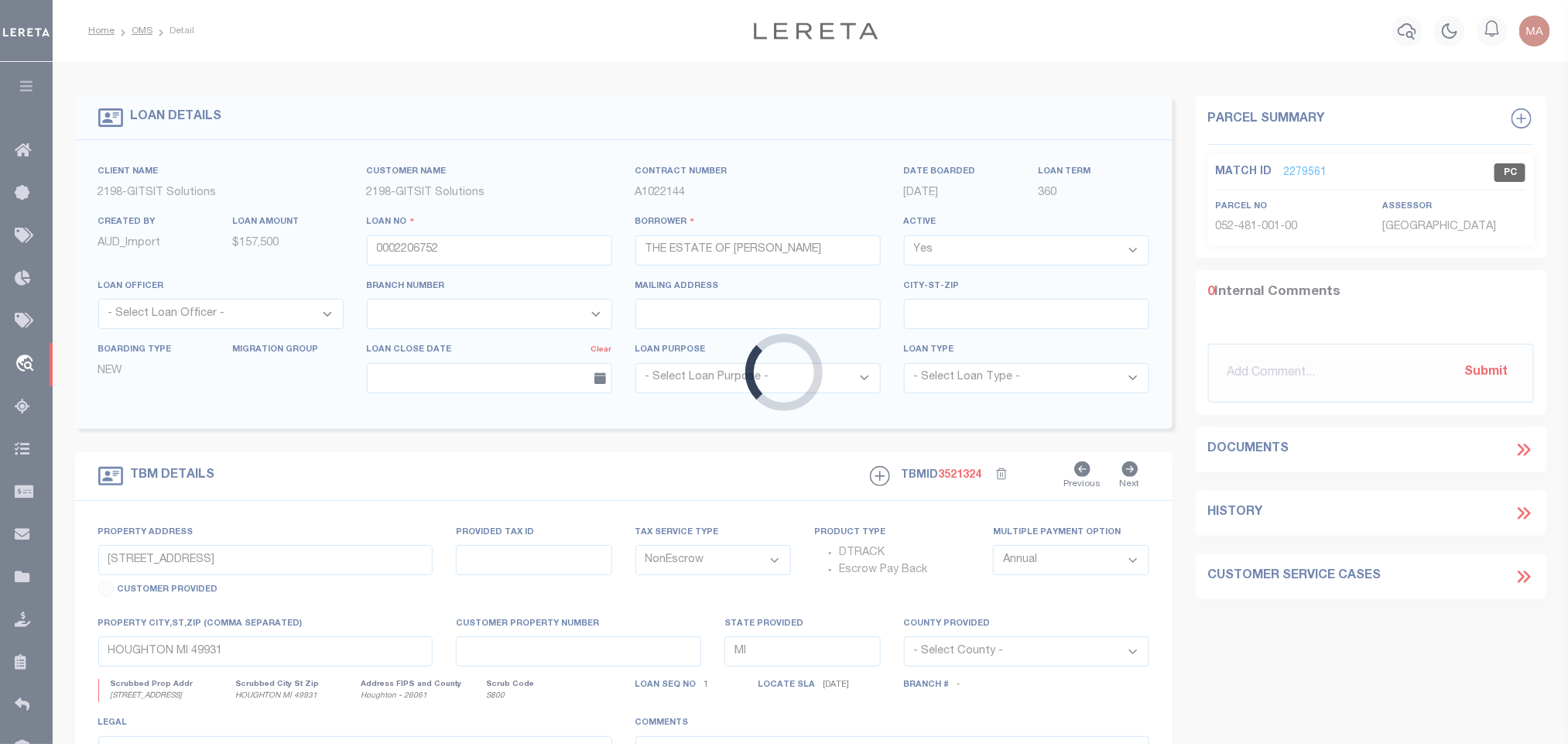
select select
select select "16881"
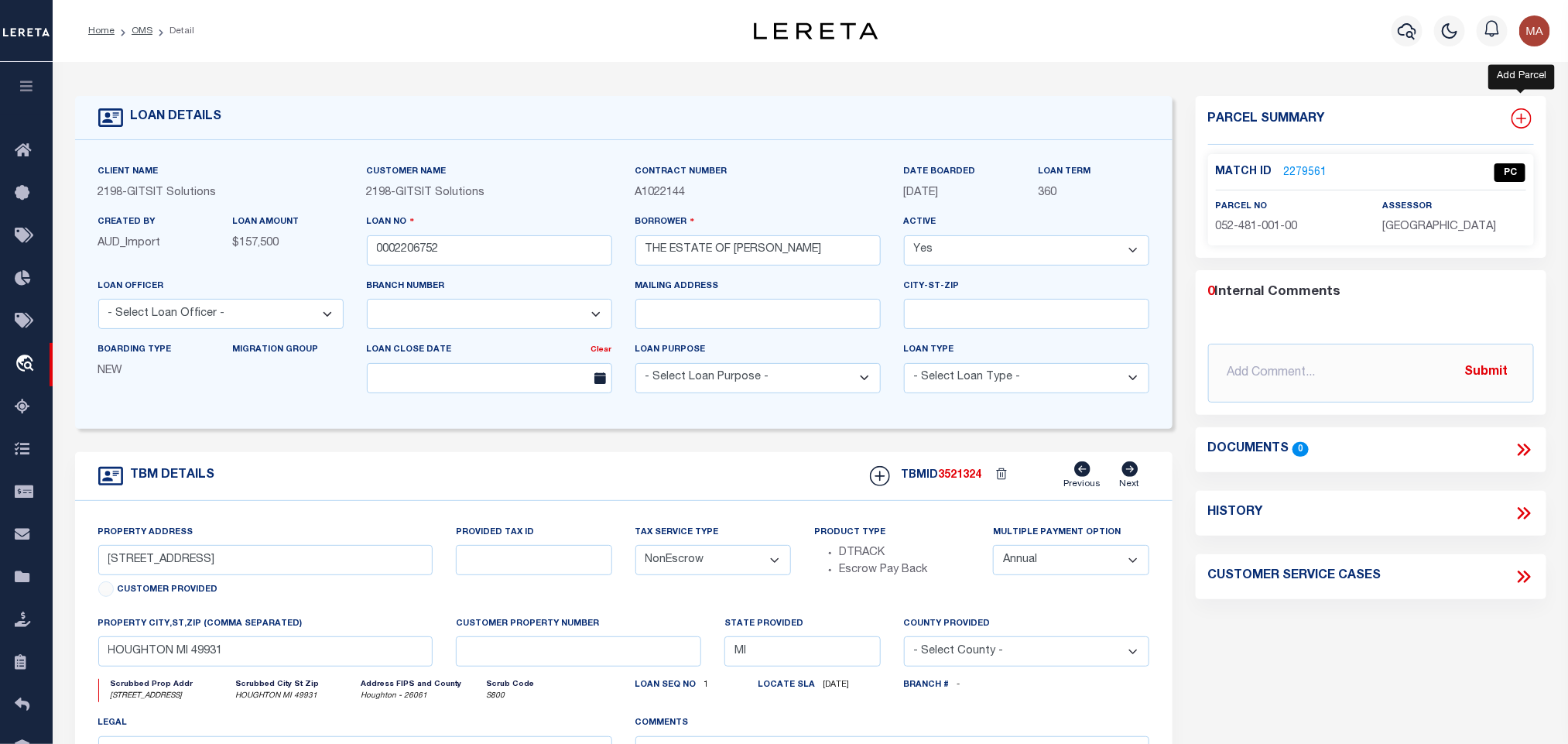
click at [1512, 115] on icon at bounding box center [1521, 118] width 20 height 20
select select "IP"
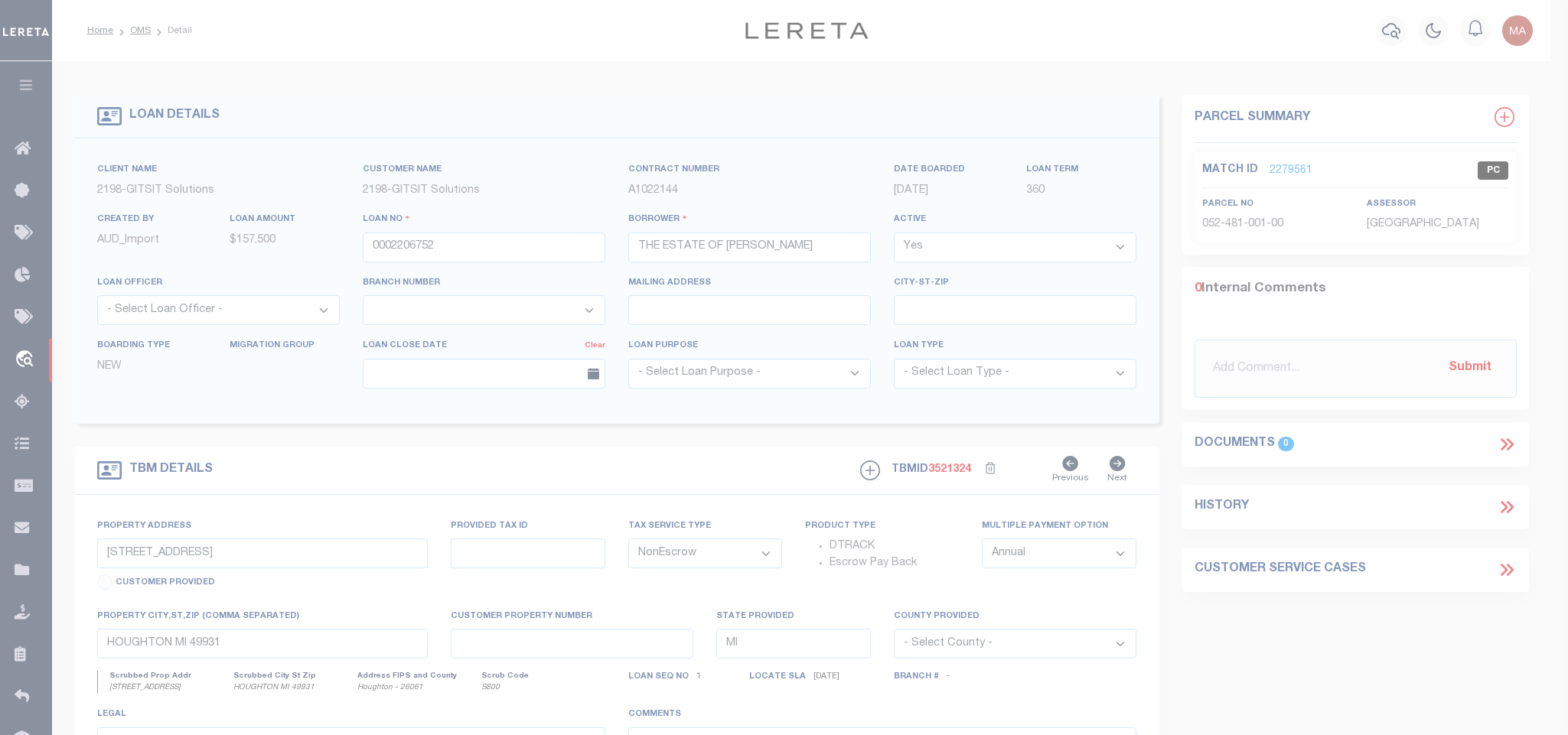
type textarea "-"
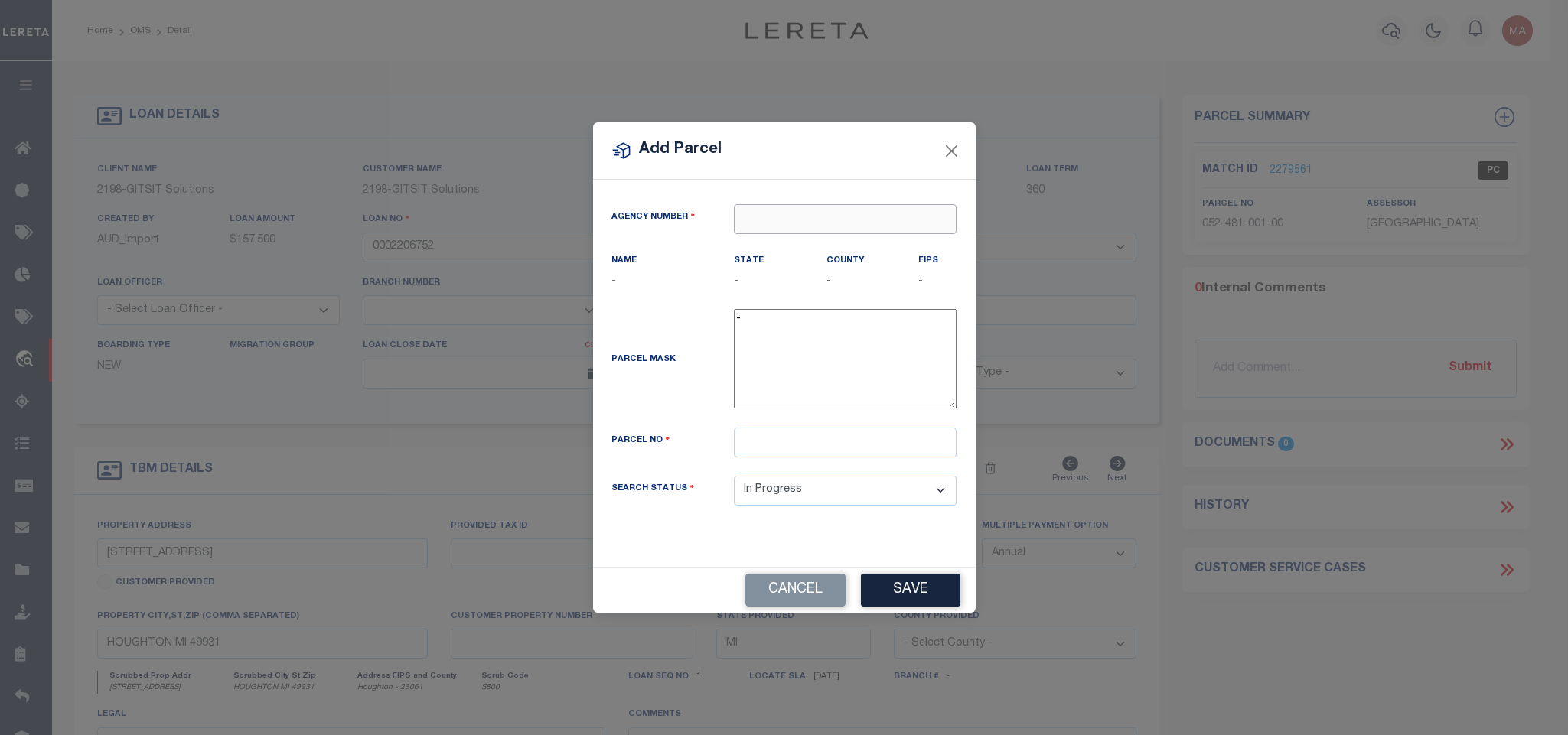
click at [876, 211] on input "text" at bounding box center [845, 219] width 223 height 30
paste input "Houghton"
type input "Houghton"
click at [820, 594] on button "Cancel" at bounding box center [795, 590] width 100 height 33
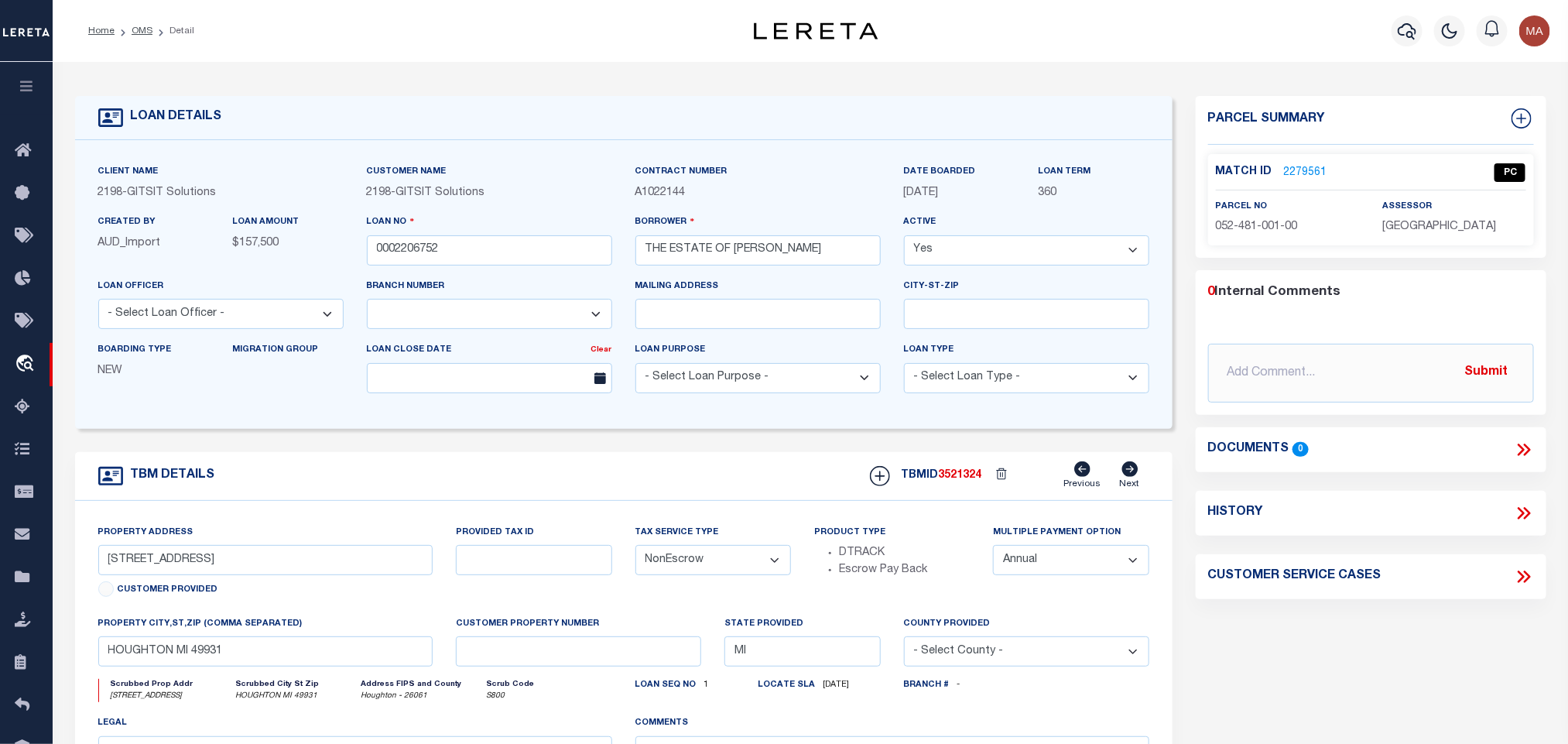
click at [1319, 172] on link "2279561" at bounding box center [1305, 173] width 43 height 16
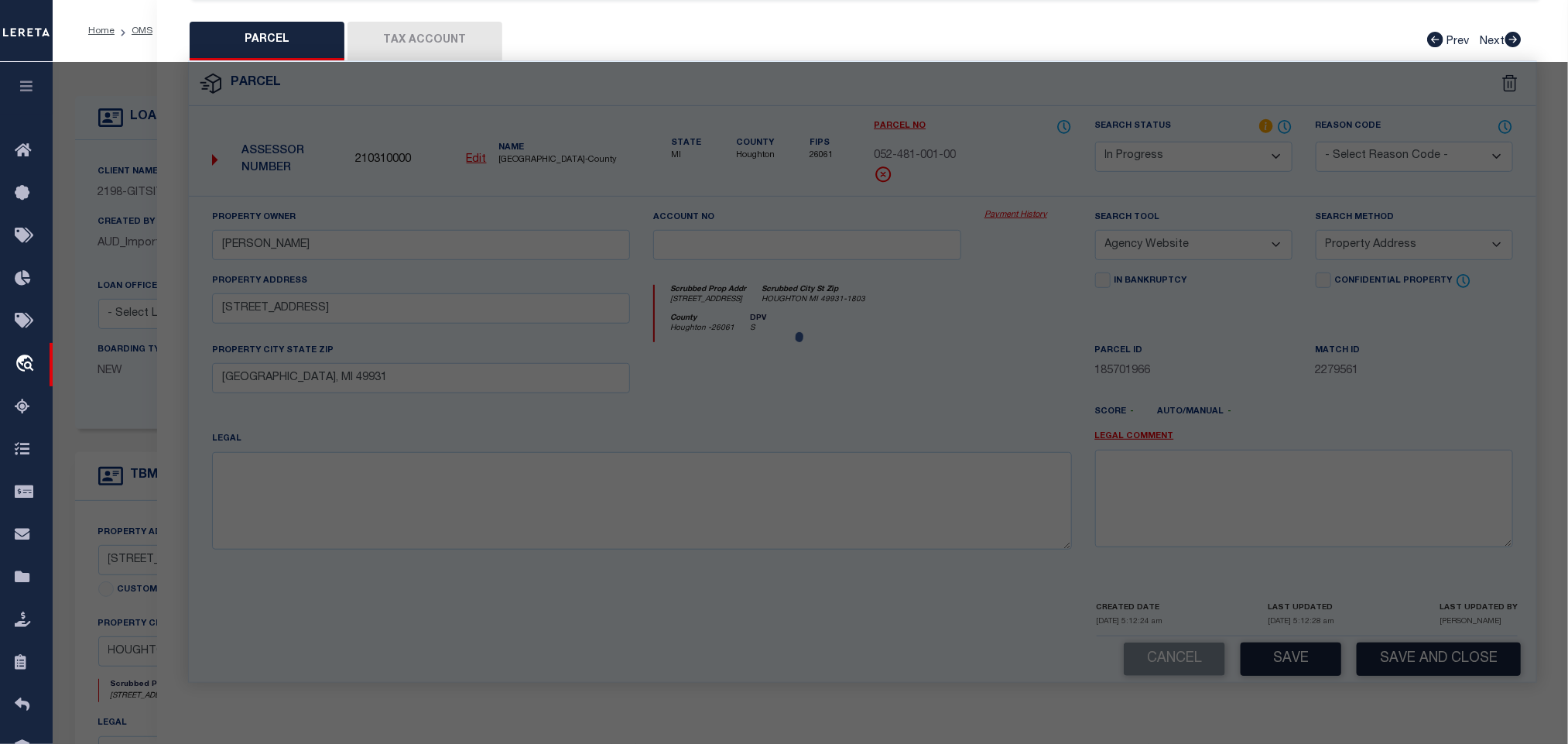
select select "AS"
select select
checkbox input "false"
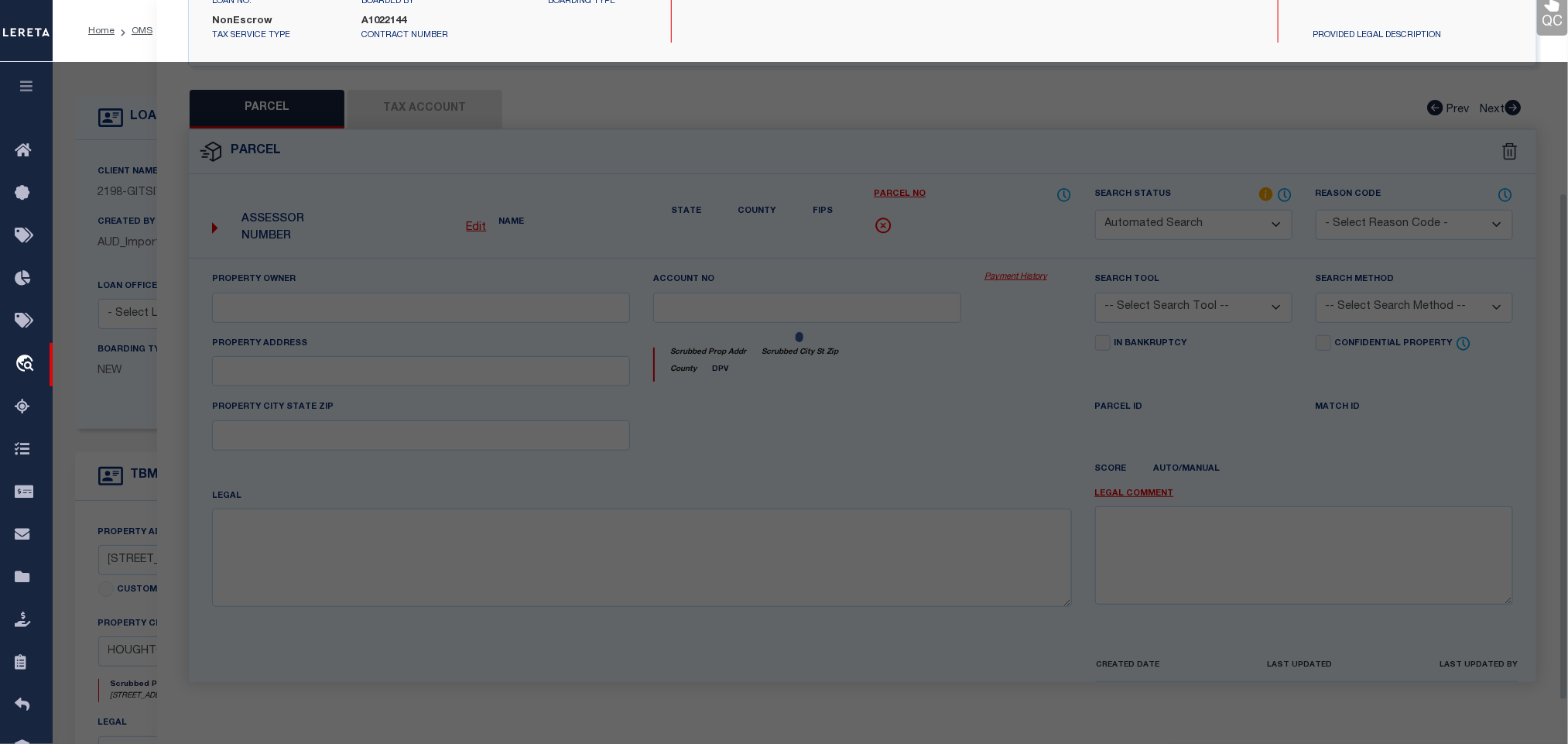
select select "PC"
type input "[PERSON_NAME]"
select select "AGW"
select select "ADD"
type input "[STREET_ADDRESS]"
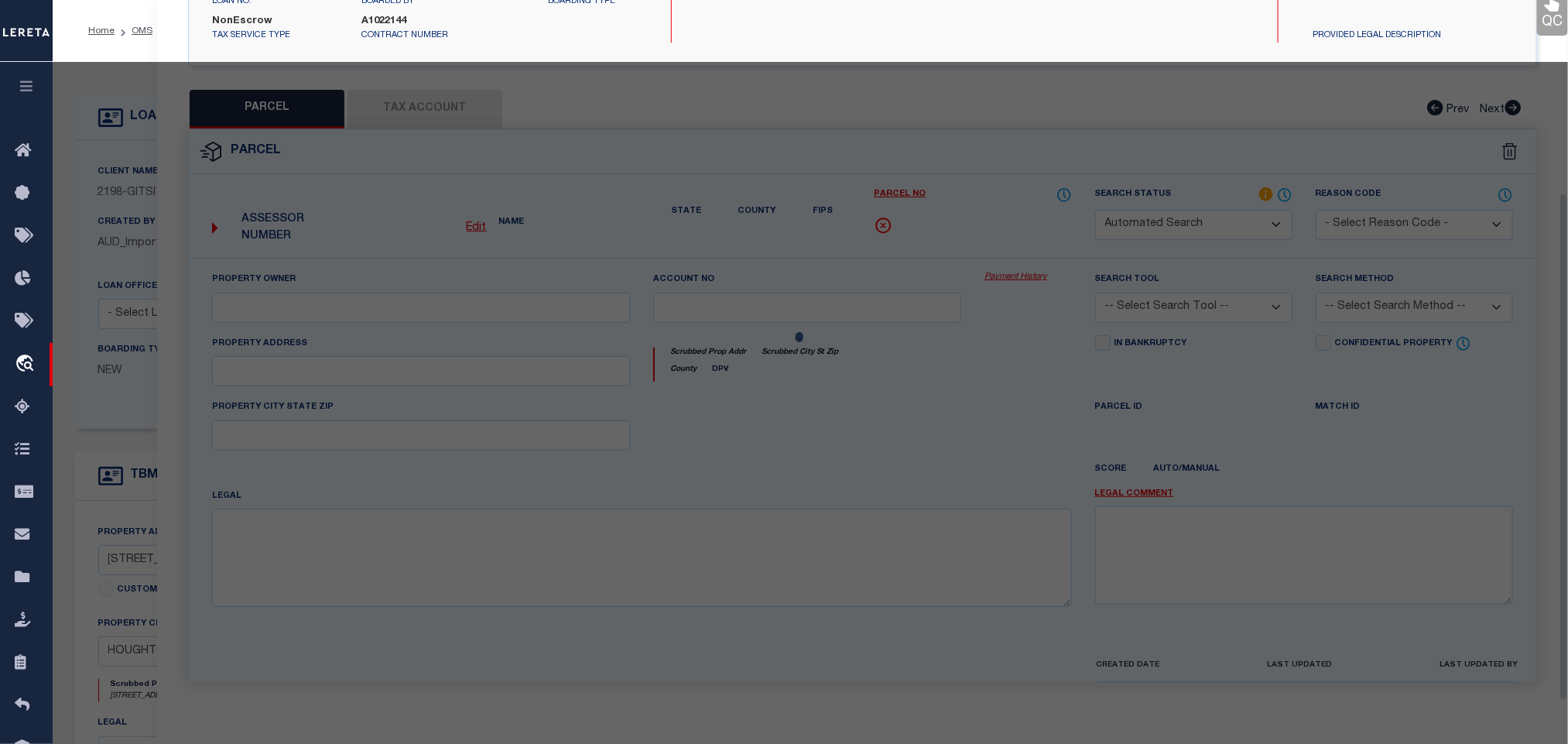
type input "[GEOGRAPHIC_DATA], MI 49931"
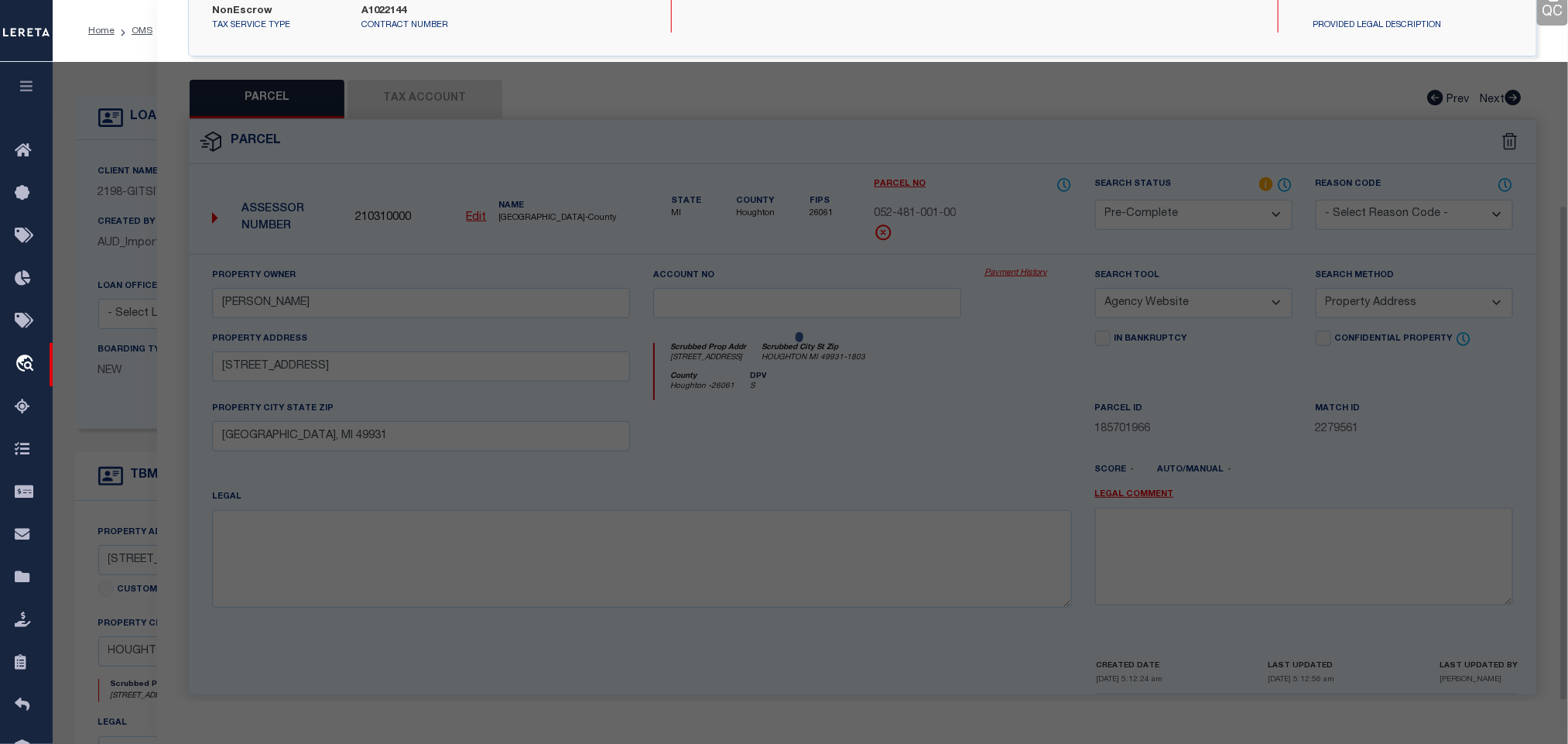
scroll to position [289, 0]
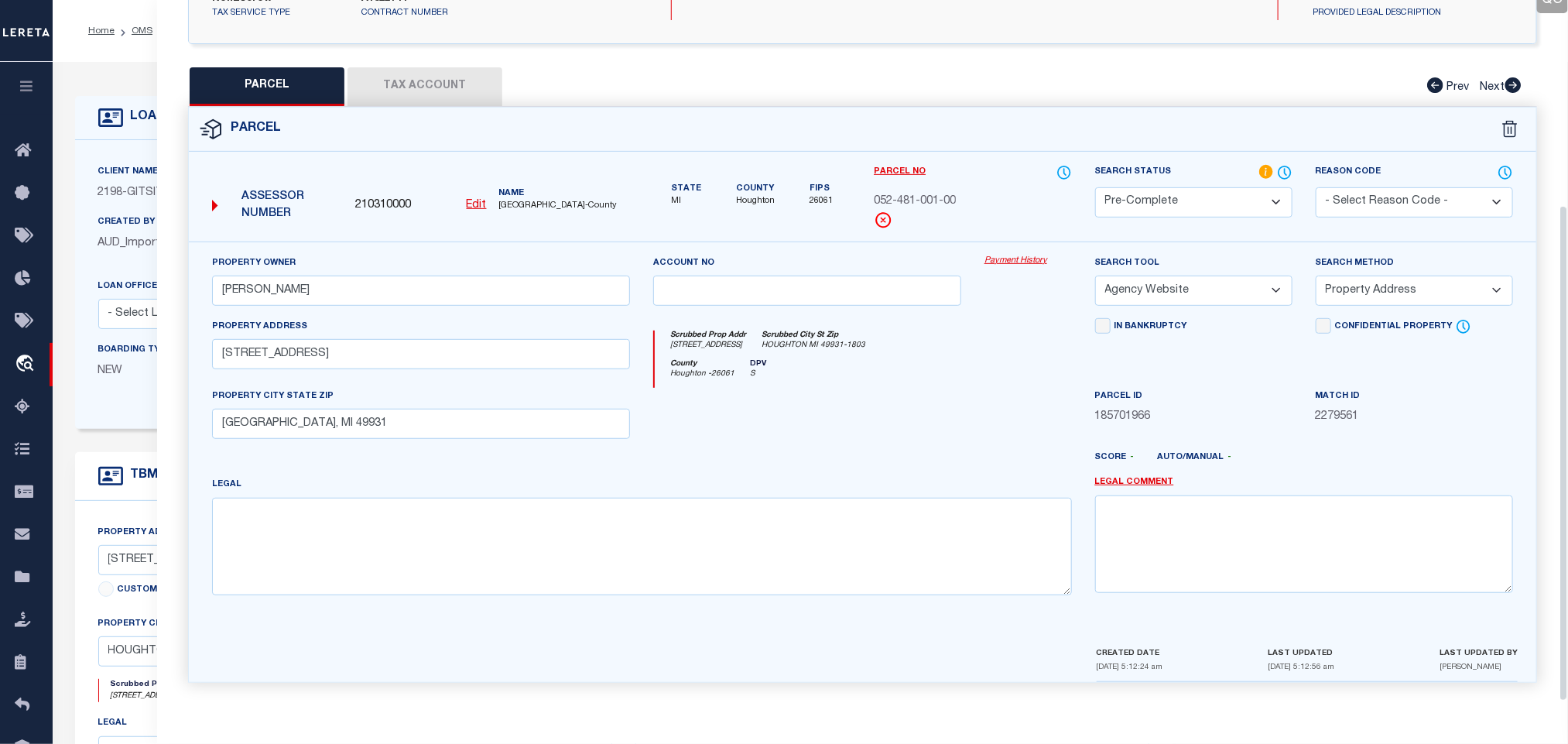
click at [379, 184] on div "Assessor Number 210310000 Edit Name [GEOGRAPHIC_DATA]-County" at bounding box center [421, 200] width 430 height 60
copy span "210310000"
click at [99, 144] on div "Client Name 2198 - GITSIT Solutions Customer Name 2198 - GITSIT Solutions" at bounding box center [623, 285] width 1097 height 289
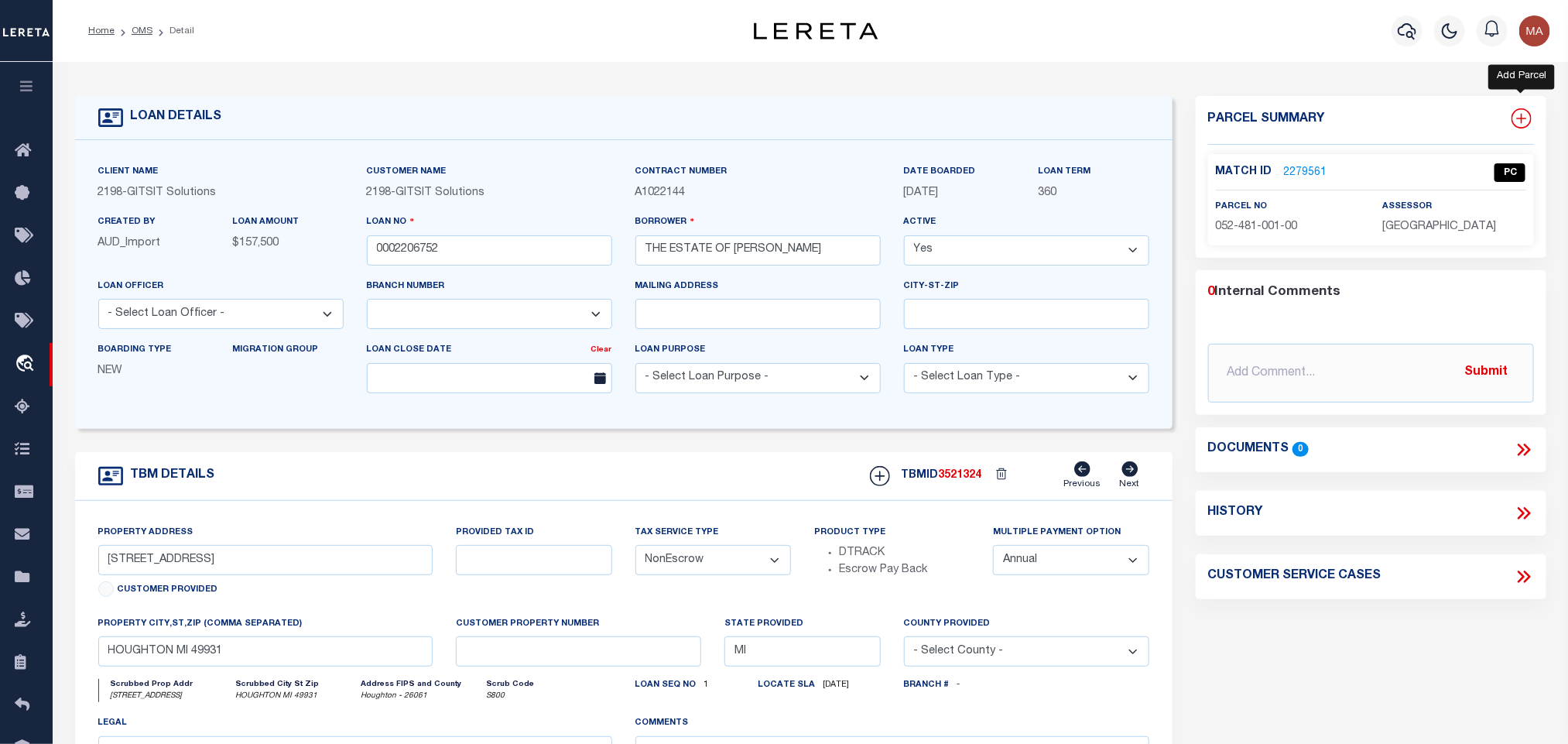
click at [1526, 125] on icon at bounding box center [1521, 118] width 20 height 20
select select "IP"
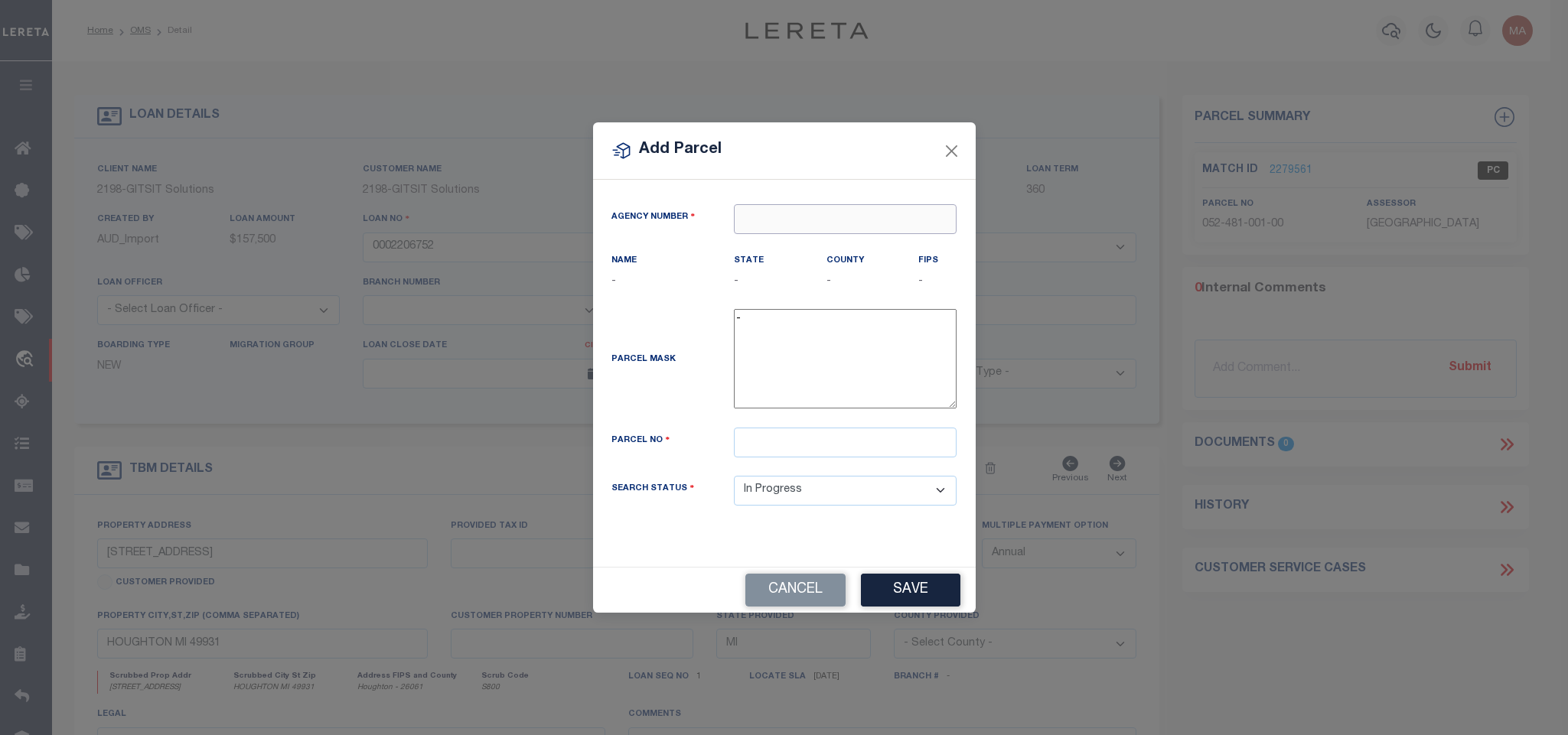
paste input "210310000"
click at [841, 217] on input "text" at bounding box center [845, 219] width 223 height 30
type input "210310000"
click at [803, 246] on div "210310000 : [GEOGRAPHIC_DATA]" at bounding box center [849, 244] width 229 height 24
type input "210310000"
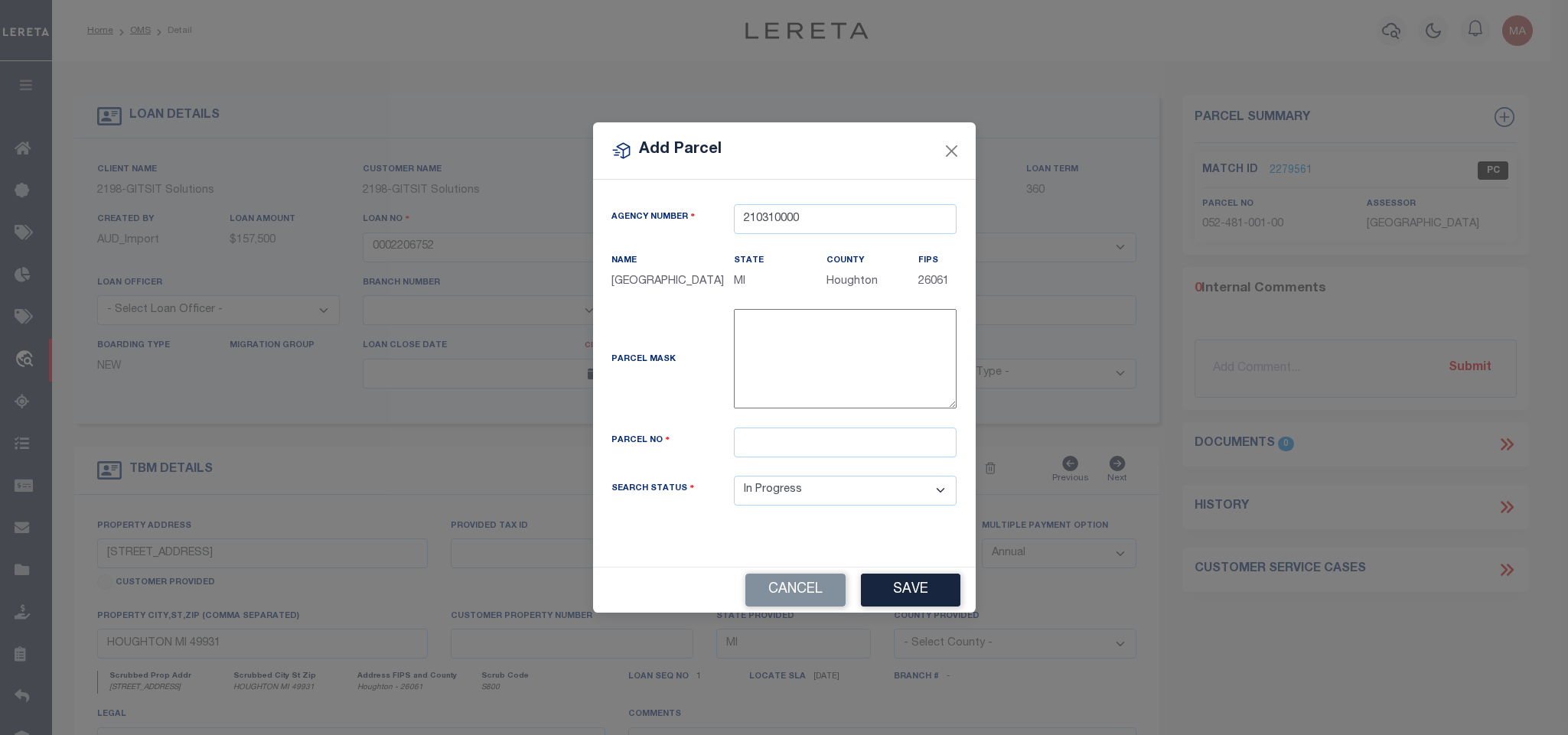
click at [893, 475] on div "Parcel No" at bounding box center [784, 451] width 369 height 48
paste input "052-403-007-00"
click at [887, 449] on input "052-403-007-00" at bounding box center [845, 443] width 223 height 30
type input "052-403-007-00"
click at [925, 590] on button "Save" at bounding box center [910, 590] width 99 height 33
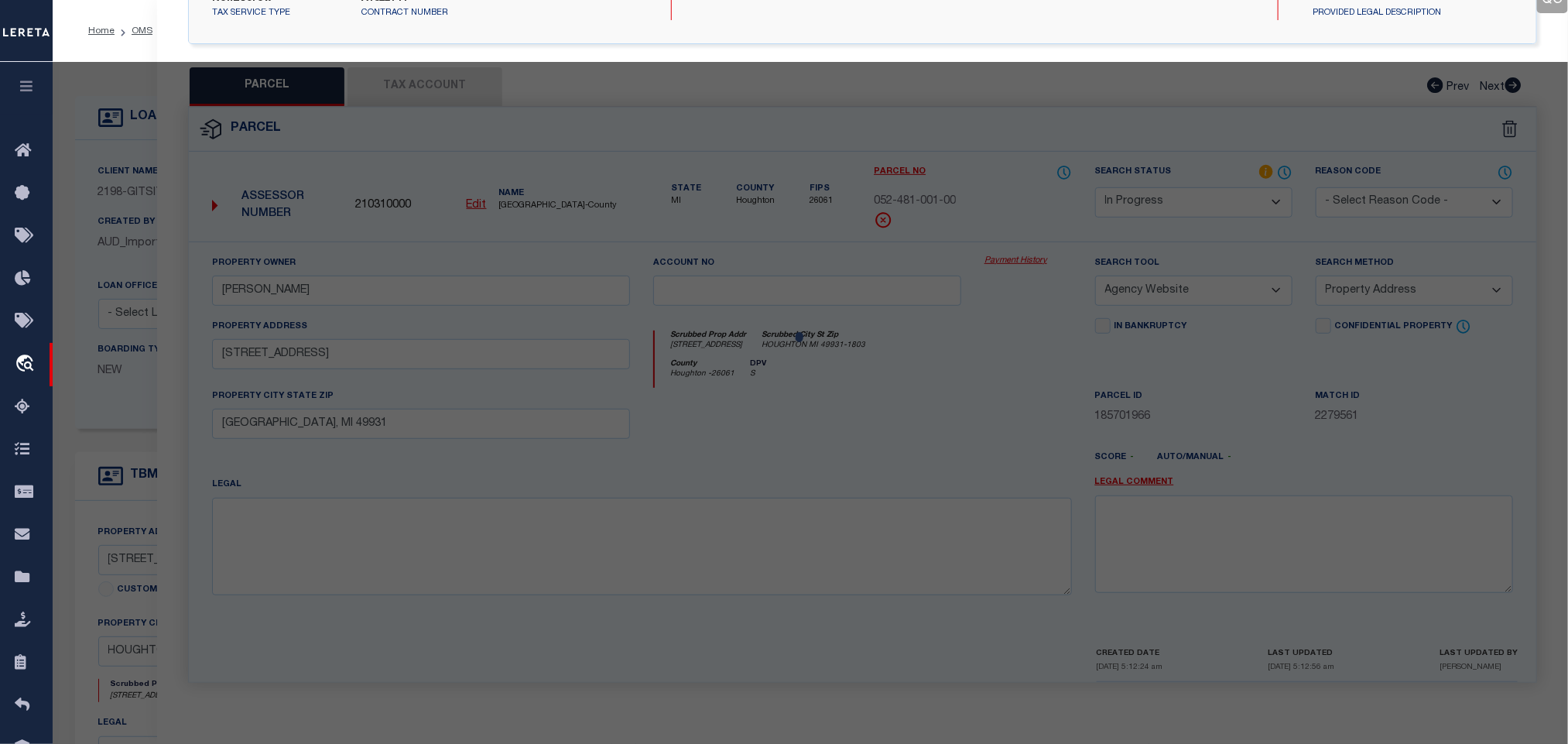
select select "AS"
select select
checkbox input "false"
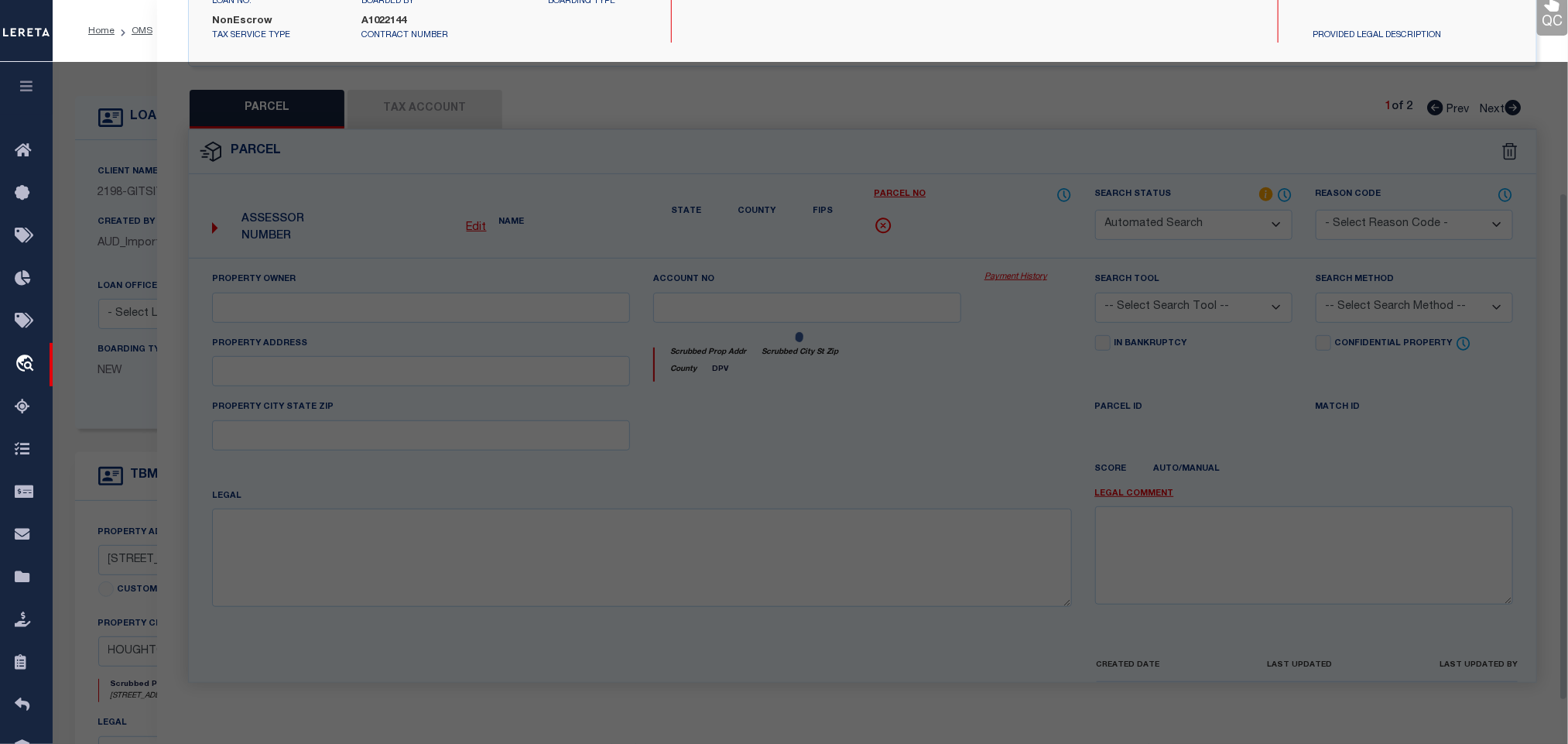
select select "IP"
checkbox input "false"
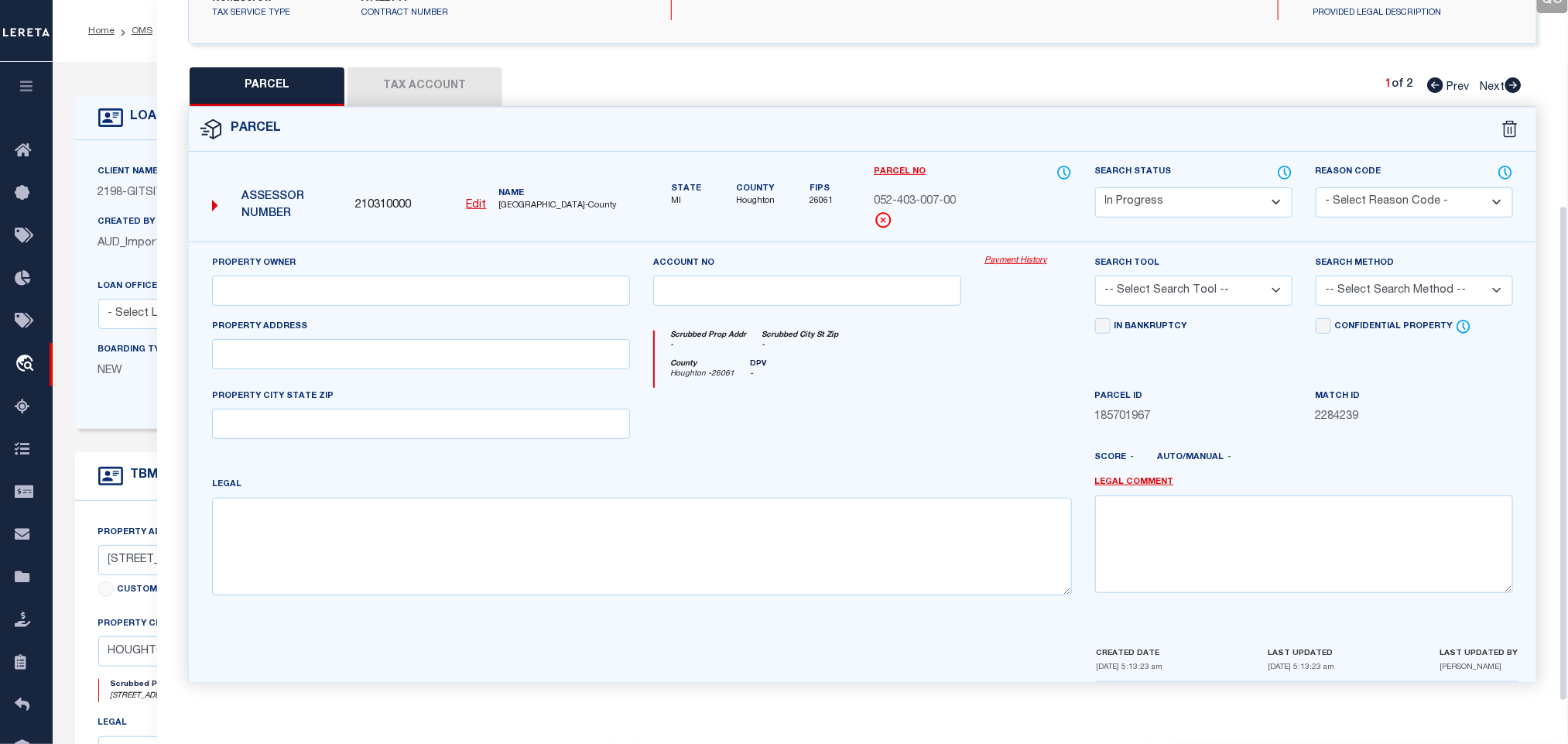
drag, startPoint x: 342, startPoint y: 372, endPoint x: 339, endPoint y: 360, distance: 12.4
click at [342, 372] on div "Property Address" at bounding box center [421, 353] width 441 height 70
click at [339, 360] on input "text" at bounding box center [421, 355] width 418 height 31
paste input "[STREET_ADDRESS]"
drag, startPoint x: 349, startPoint y: 360, endPoint x: 599, endPoint y: 390, distance: 251.8
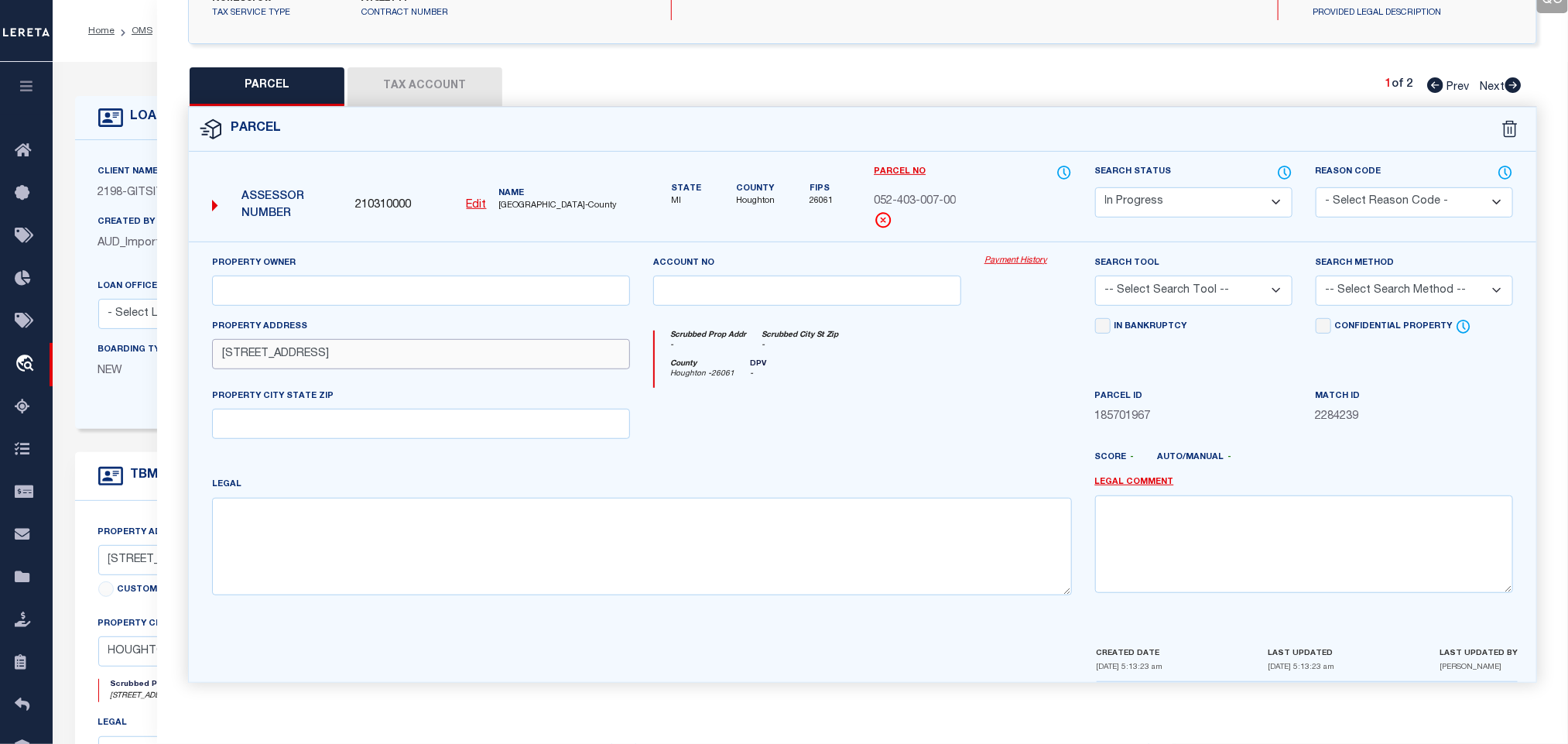
click at [599, 390] on div "Property Owner Account no Payment History Search Tool -- Select Search Tool -- …" at bounding box center [863, 432] width 1324 height 354
type input "[STREET_ADDRESS]"
click at [462, 421] on input "text" at bounding box center [421, 424] width 418 height 31
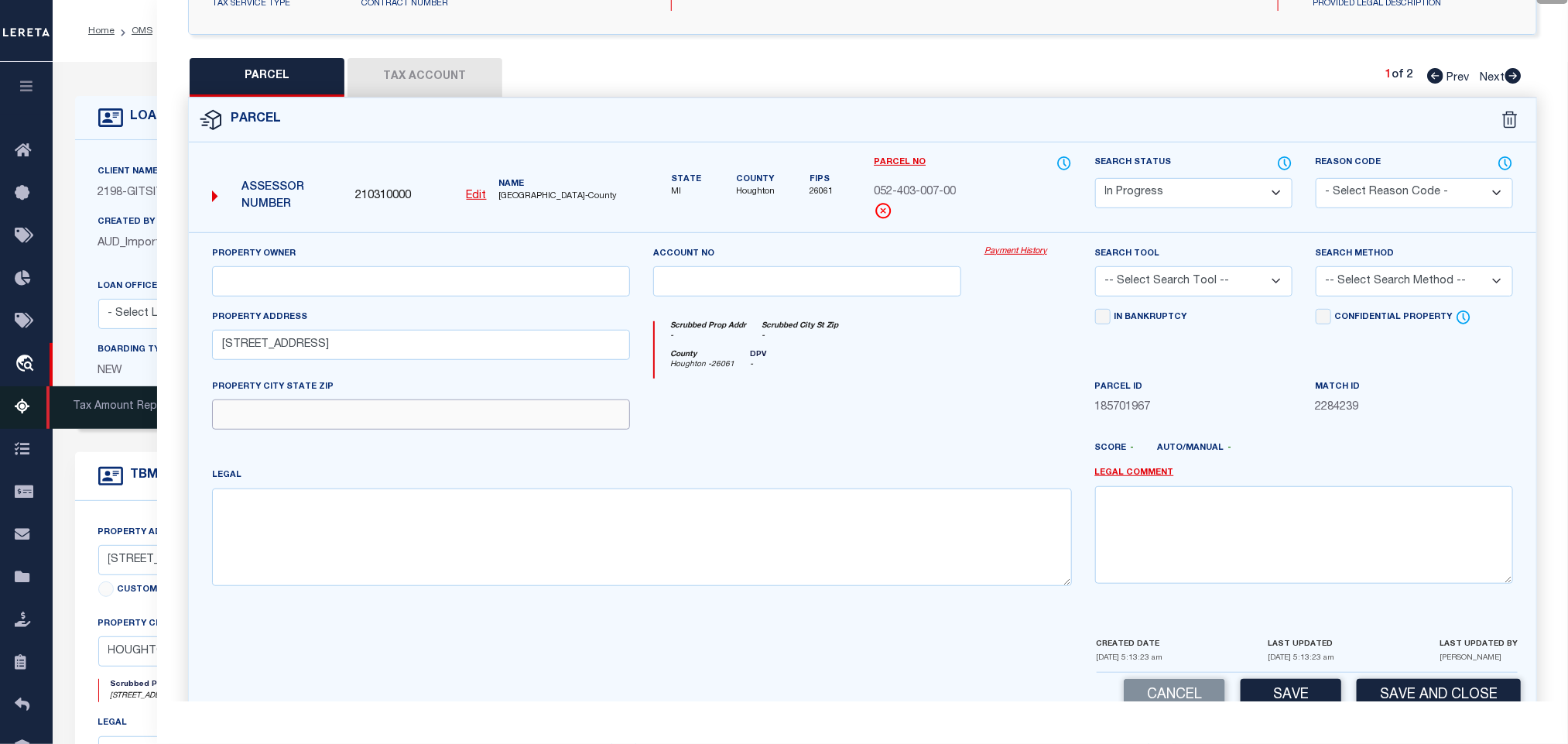
paste input "[GEOGRAPHIC_DATA], MI 49931"
type input "[GEOGRAPHIC_DATA], MI 49931"
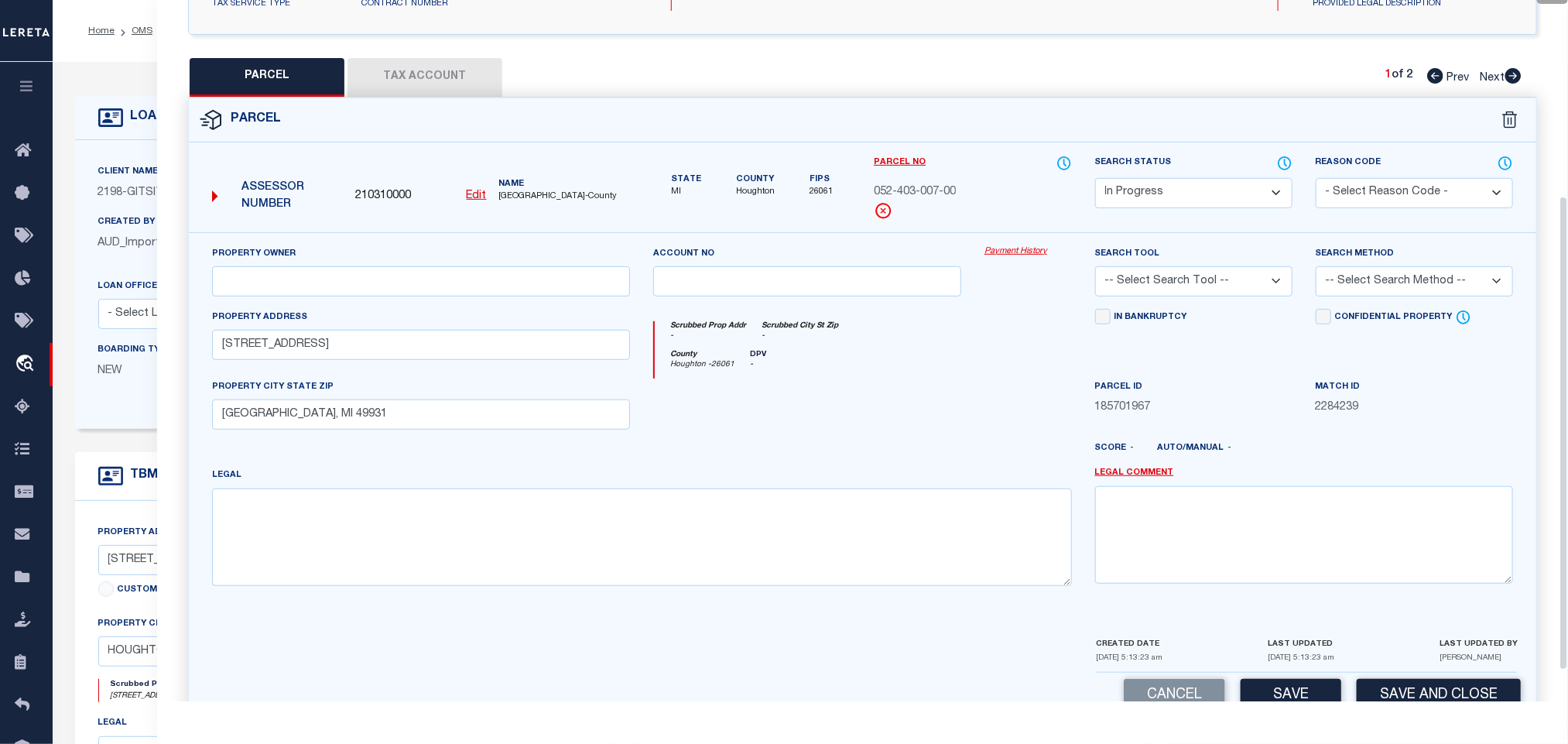
click at [393, 305] on div "Property Owner" at bounding box center [421, 277] width 441 height 64
click at [393, 303] on div "Property Owner" at bounding box center [421, 277] width 441 height 64
paste input "Property Owner: [PERSON_NAME] Summary Information > Assessed Value: $***,*** | …"
drag, startPoint x: 394, startPoint y: 291, endPoint x: 360, endPoint y: 298, distance: 34.7
click at [394, 291] on input "text" at bounding box center [421, 281] width 418 height 31
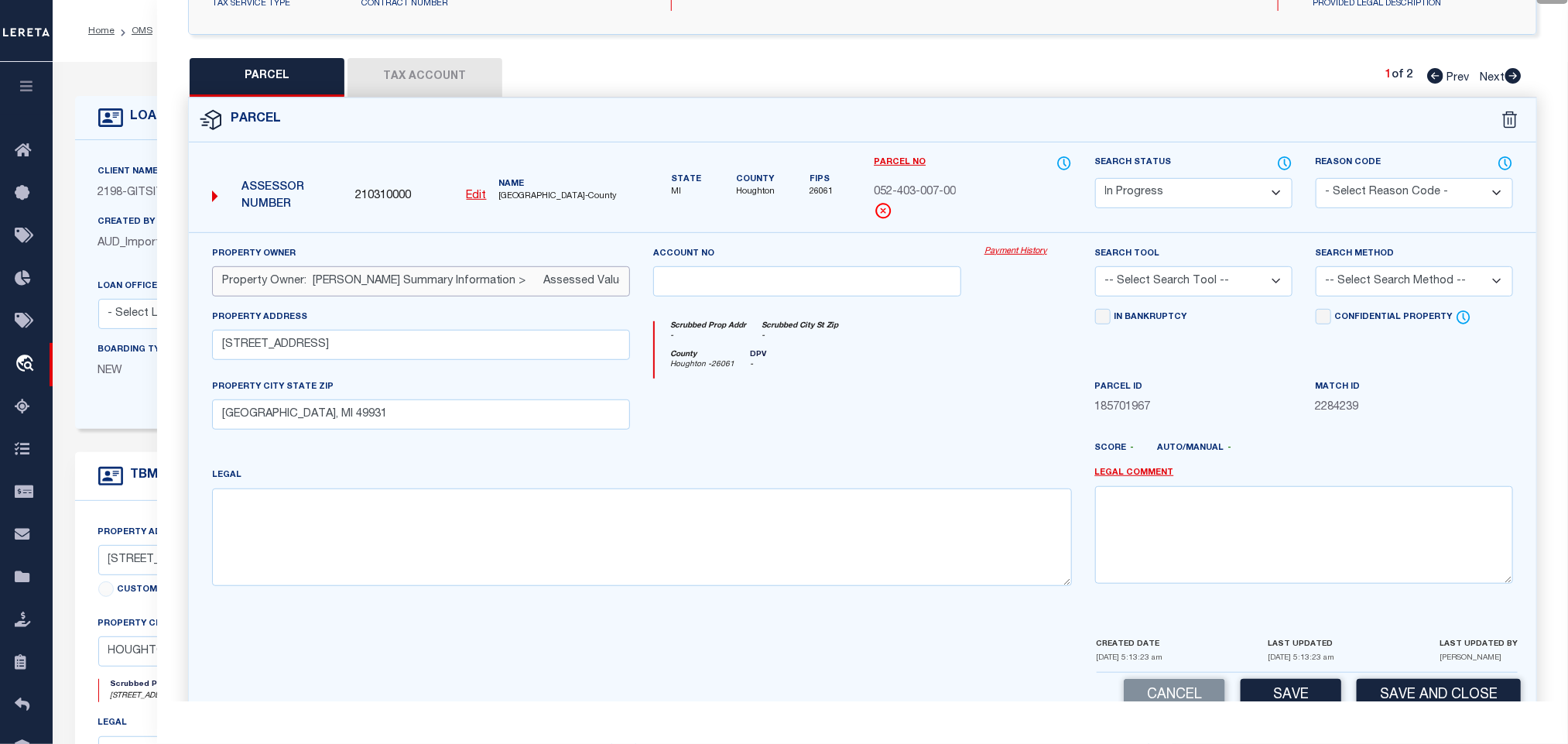
scroll to position [0, 362]
type input "Property Owner: [PERSON_NAME] Summary Information > Assessed Value: $***,*** | …"
drag, startPoint x: 1256, startPoint y: 281, endPoint x: 1251, endPoint y: 310, distance: 29.4
click at [1251, 309] on div "Search Tool -- Select Search Tool -- 3rd Party Website Agency File Agency Websi…" at bounding box center [1193, 277] width 220 height 64
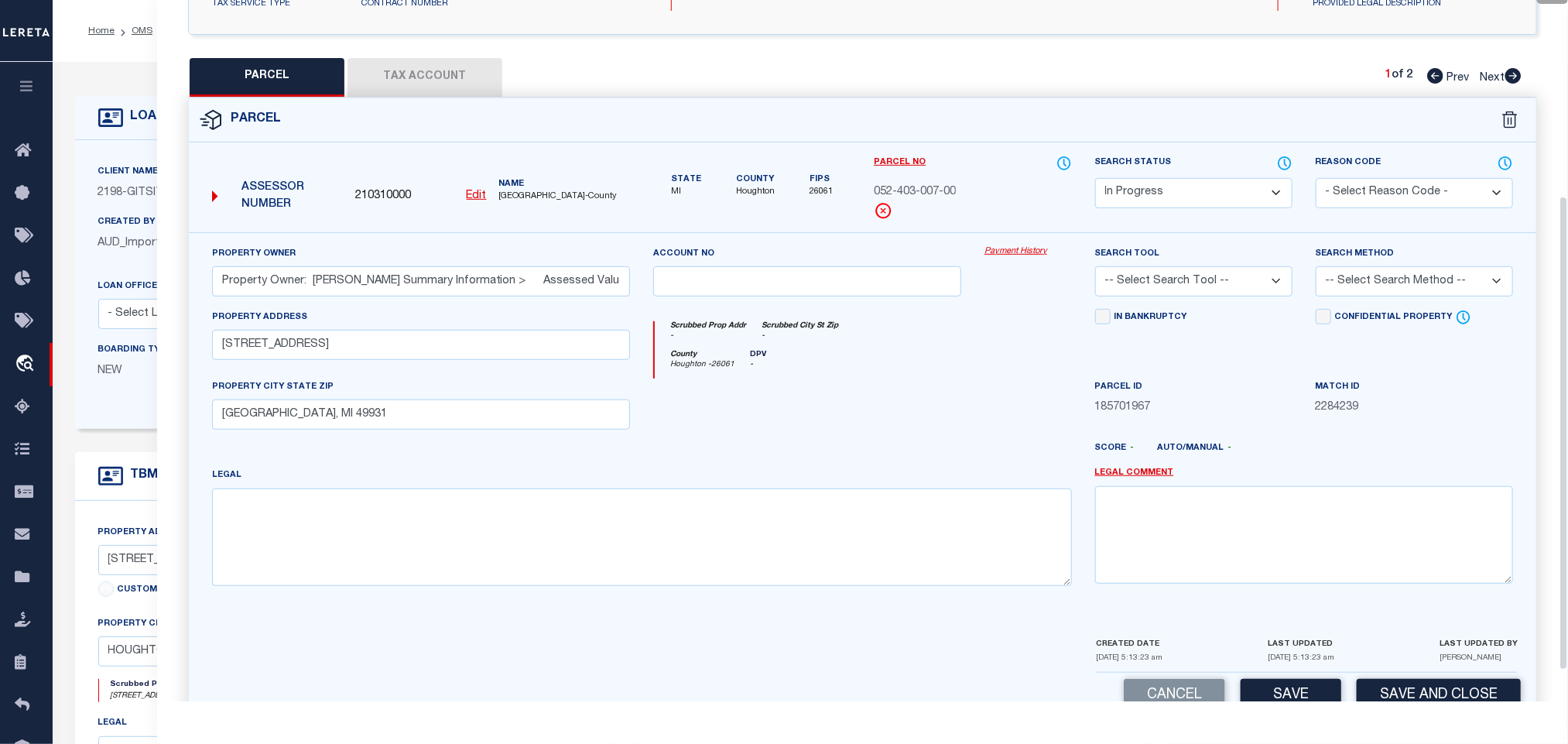
select select "AGW"
click at [1095, 270] on select "-- Select Search Tool -- 3rd Party Website Agency File Agency Website ATLS CNV-…" at bounding box center [1193, 281] width 197 height 31
click at [1405, 267] on div "Search Method -- Select Search Method -- Property Address Legal Liability Info …" at bounding box center [1414, 271] width 197 height 51
click at [1381, 270] on div "Search Method -- Select Search Method -- Property Address Legal Liability Info …" at bounding box center [1414, 271] width 197 height 51
click at [1379, 280] on select "-- Select Search Method -- Property Address Legal Liability Info Provided" at bounding box center [1414, 281] width 197 height 31
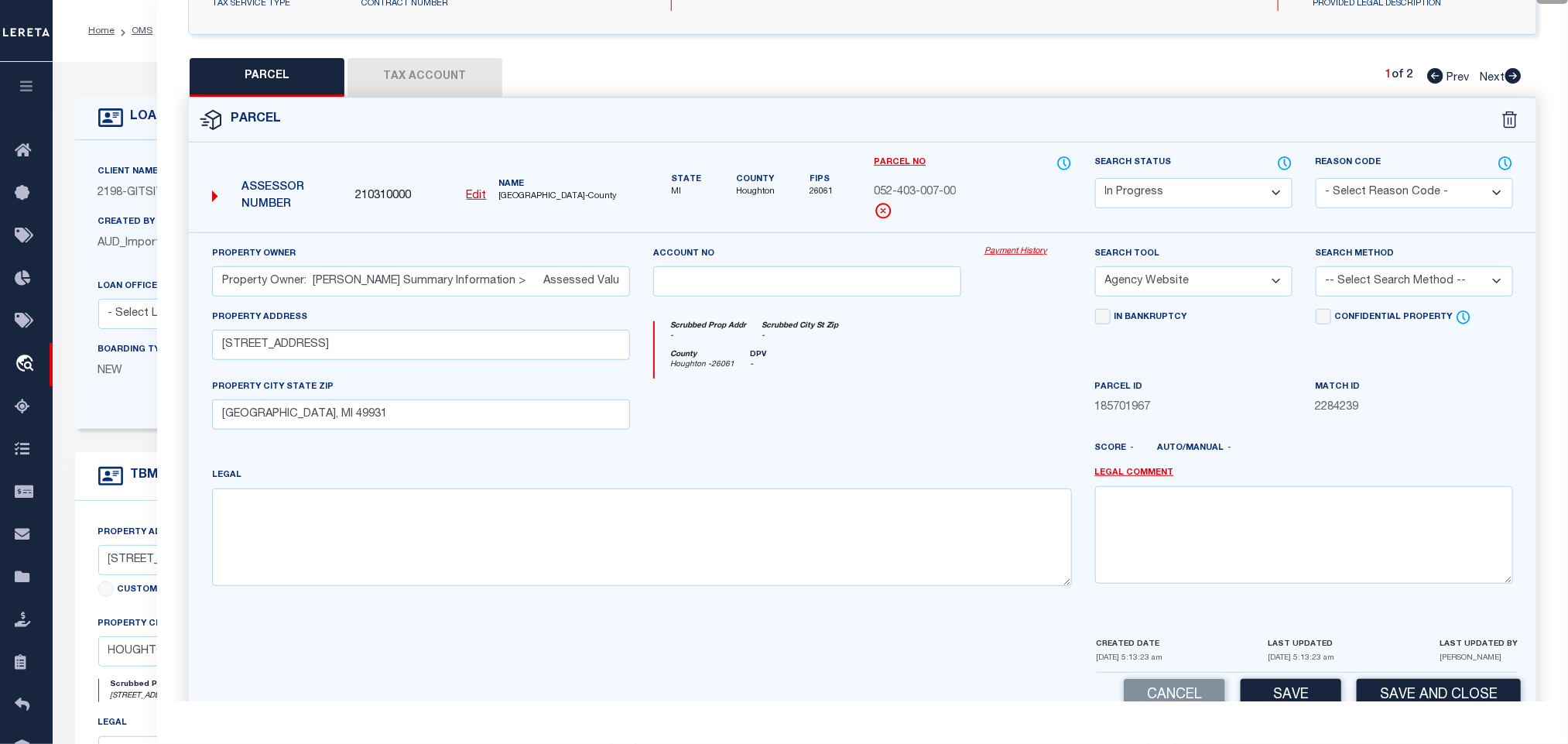
select select "ADD"
click at [1316, 270] on select "-- Select Search Method -- Property Address Legal Liability Info Provided" at bounding box center [1414, 281] width 197 height 31
click at [1302, 690] on button "Save" at bounding box center [1291, 696] width 100 height 33
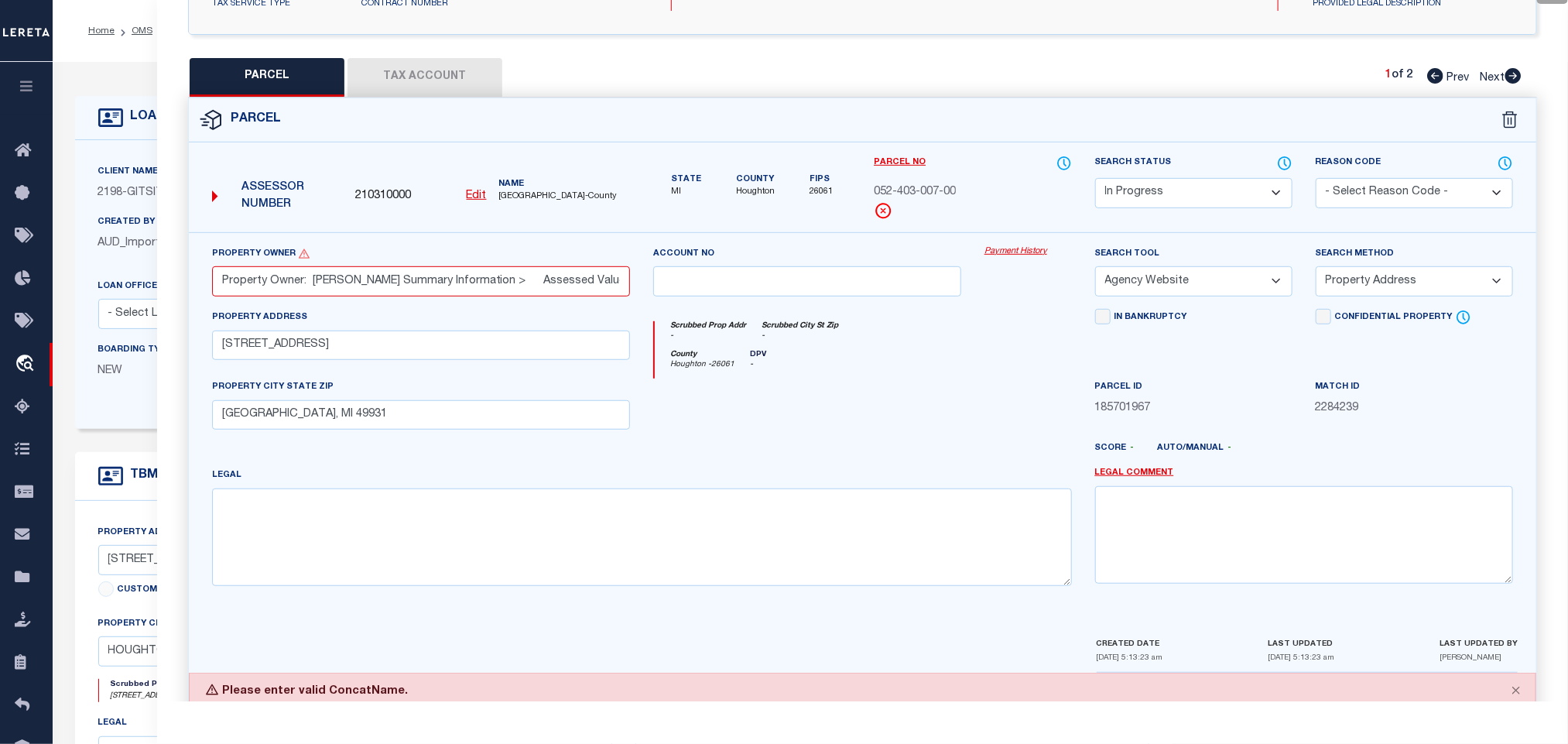
click at [1381, 286] on select "-- Select Search Method -- Property Address Legal Liability Info Provided" at bounding box center [1414, 281] width 197 height 31
click at [1388, 275] on select "-- Select Search Method -- Property Address Legal Liability Info Provided" at bounding box center [1414, 281] width 197 height 31
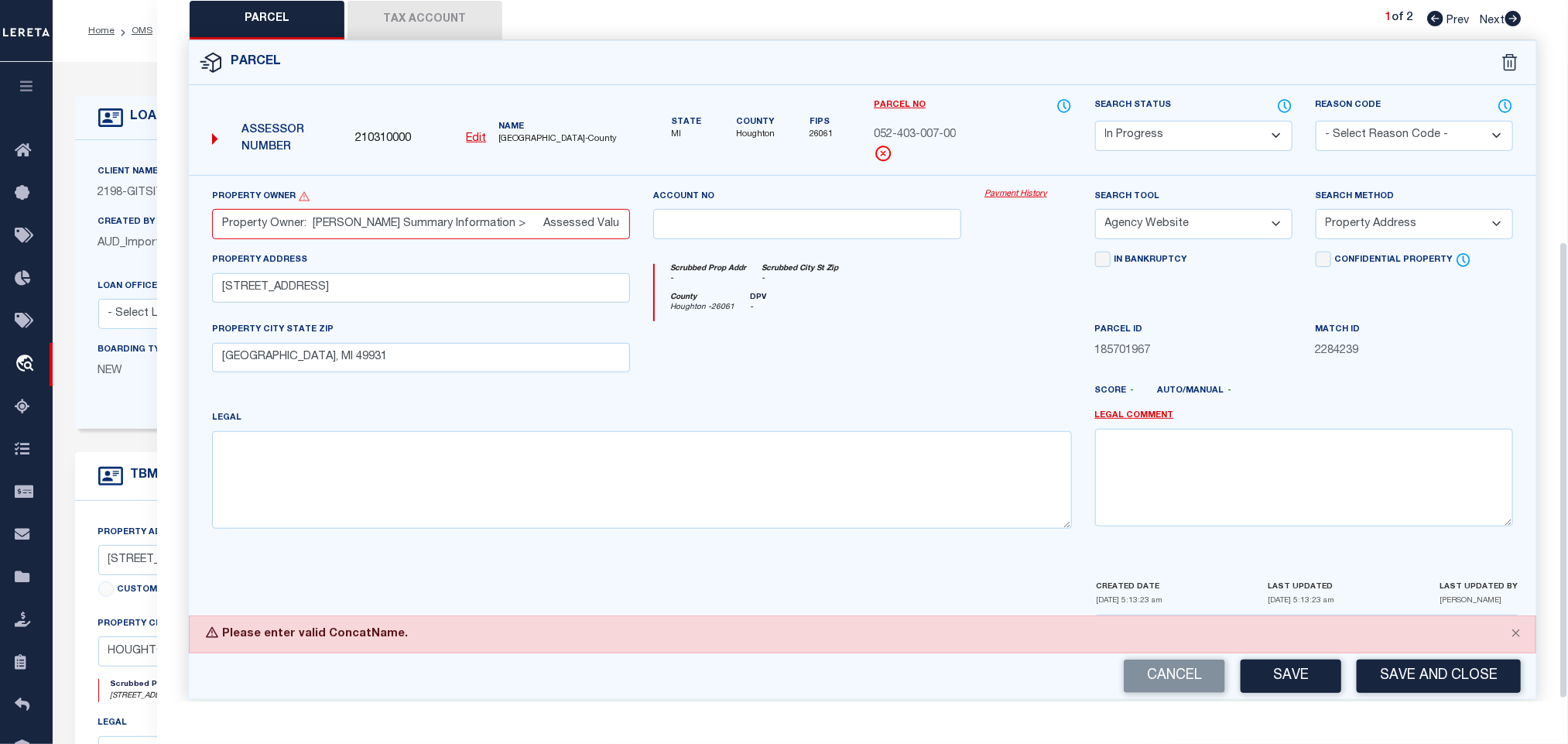
scroll to position [374, 0]
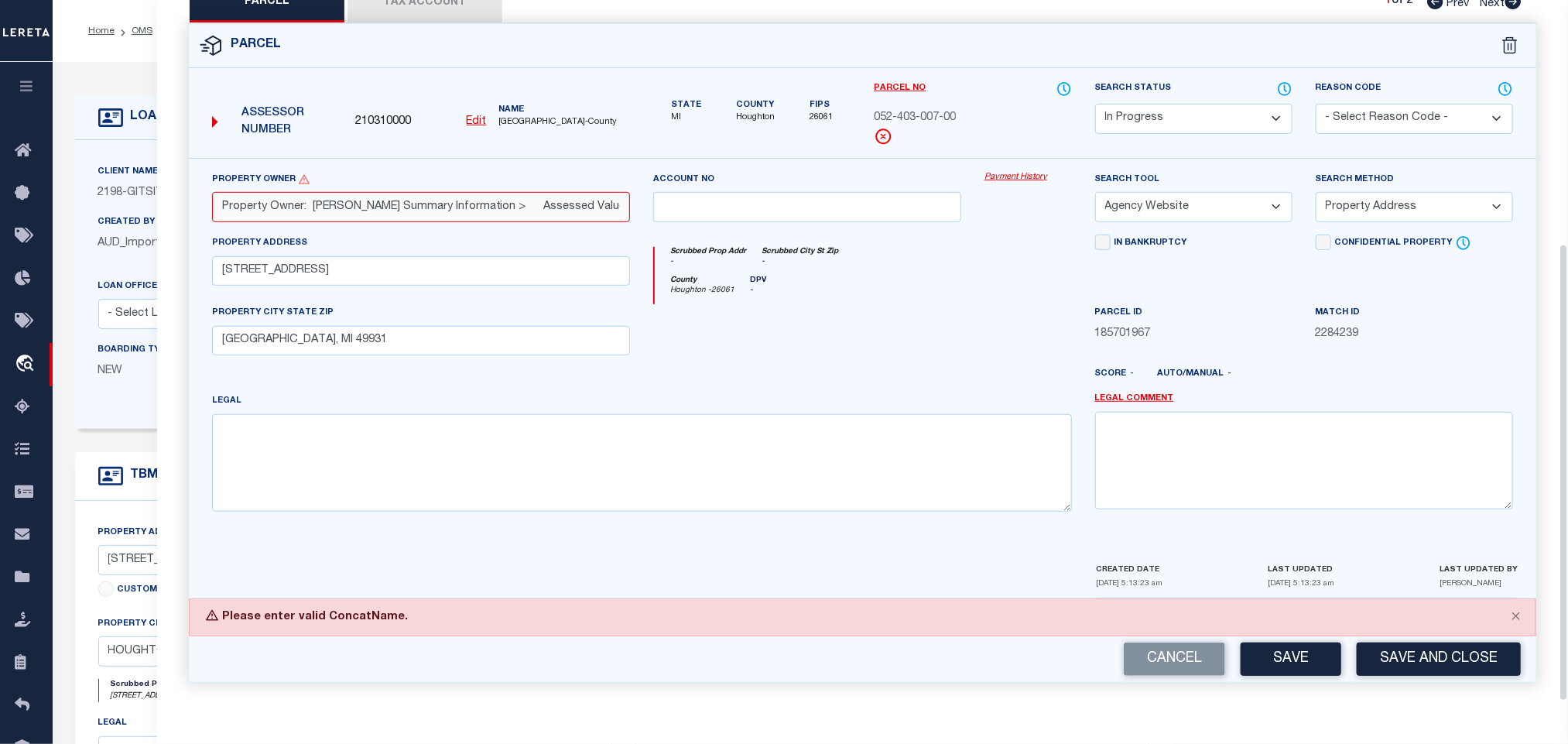
drag, startPoint x: 493, startPoint y: 196, endPoint x: 680, endPoint y: 291, distance: 209.7
click at [493, 196] on input "Property Owner: [PERSON_NAME] Summary Information > Assessed Value: $***,*** | …" at bounding box center [421, 207] width 418 height 31
paste input "[PERSON_NAME]"
type input "[PERSON_NAME]"
click at [1305, 667] on button "Save" at bounding box center [1291, 659] width 100 height 33
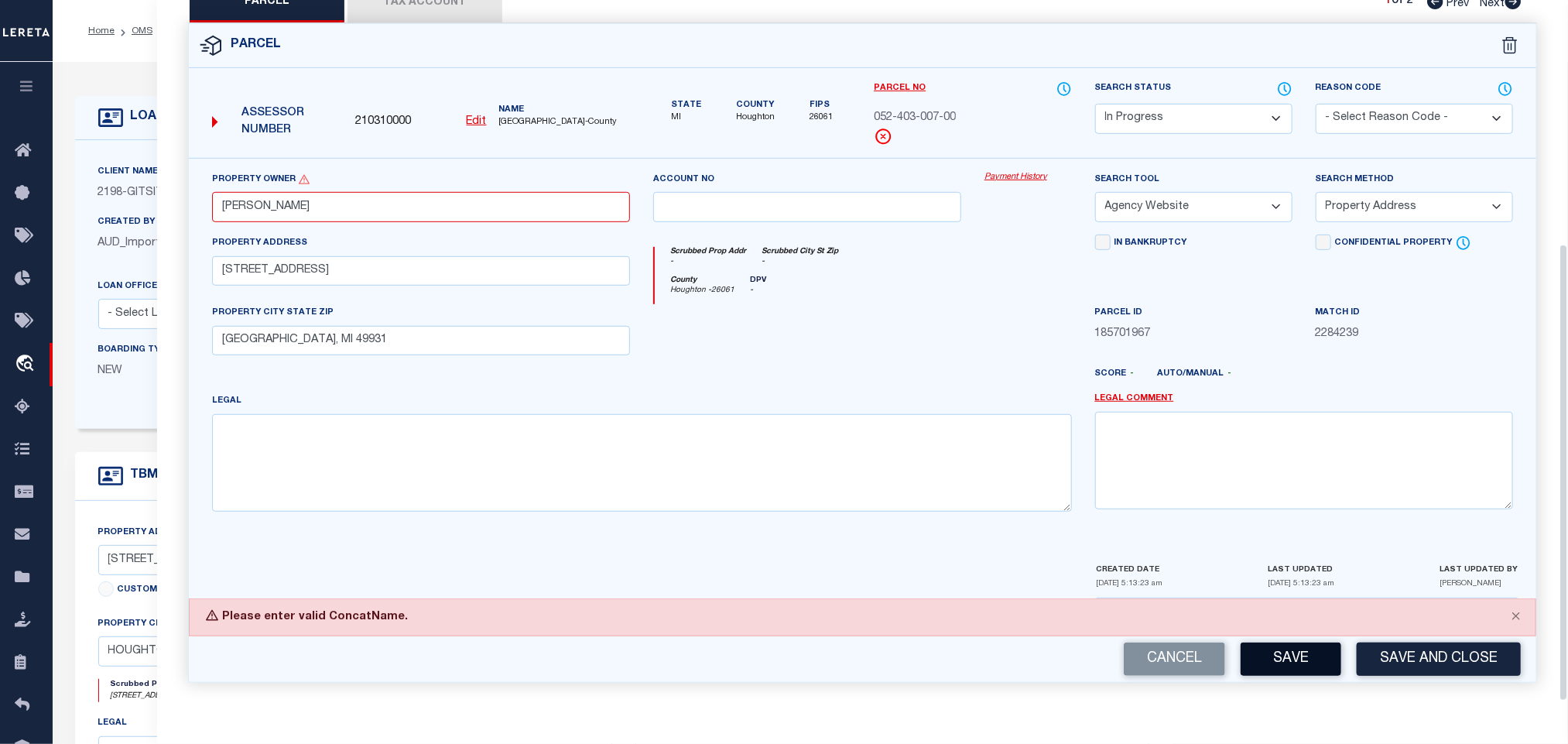
scroll to position [335, 0]
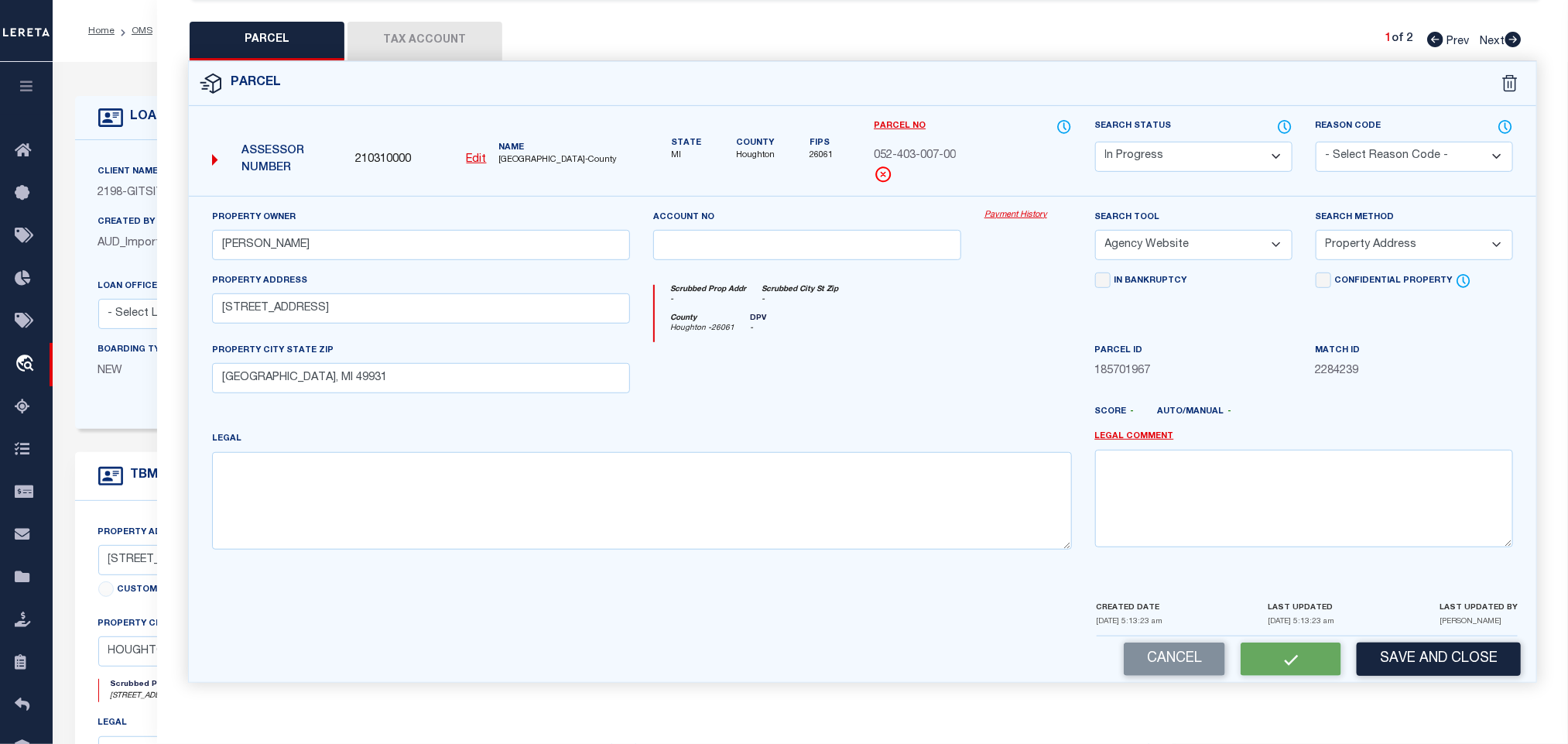
click at [457, 31] on button "Tax Account" at bounding box center [425, 41] width 155 height 39
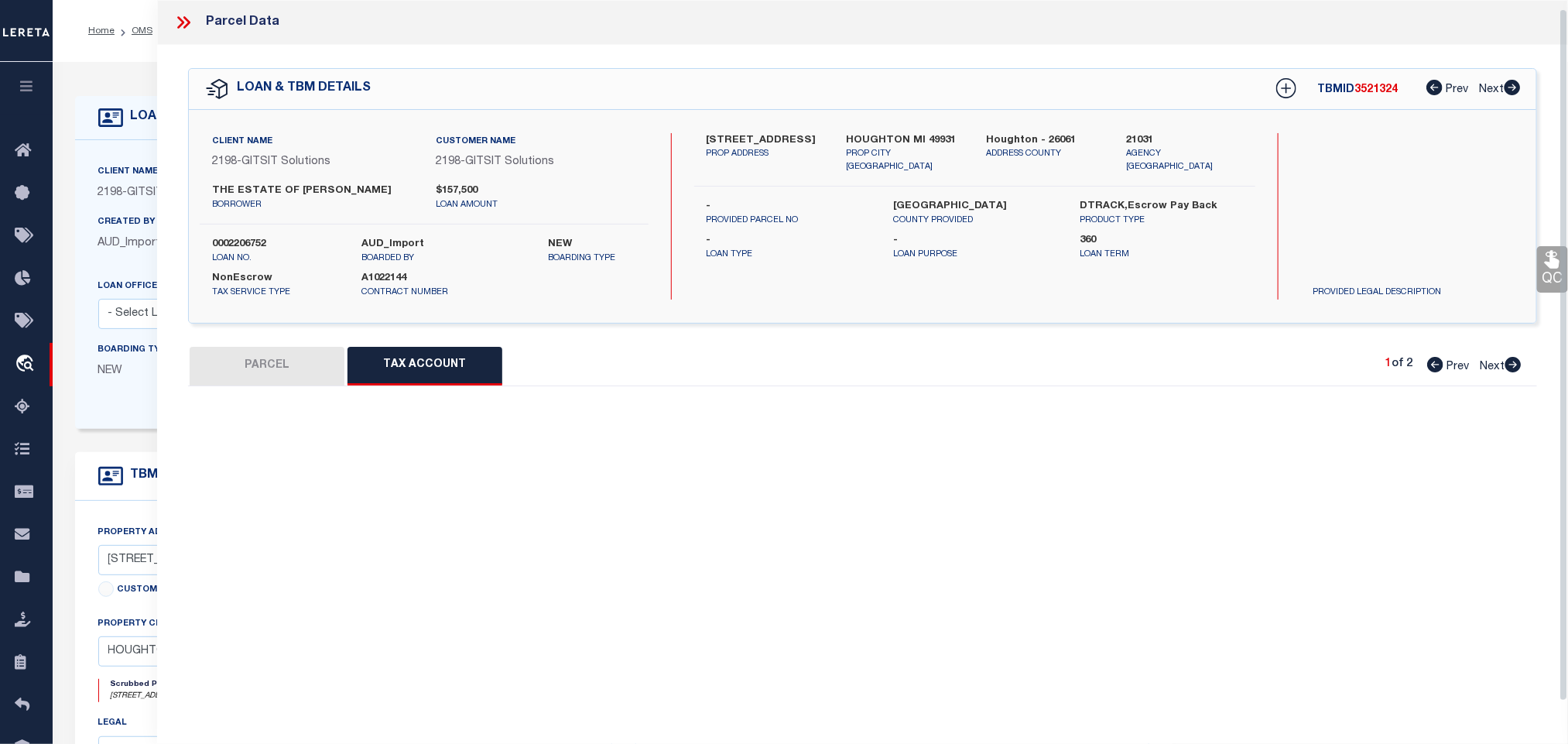
scroll to position [9, 0]
select select "100"
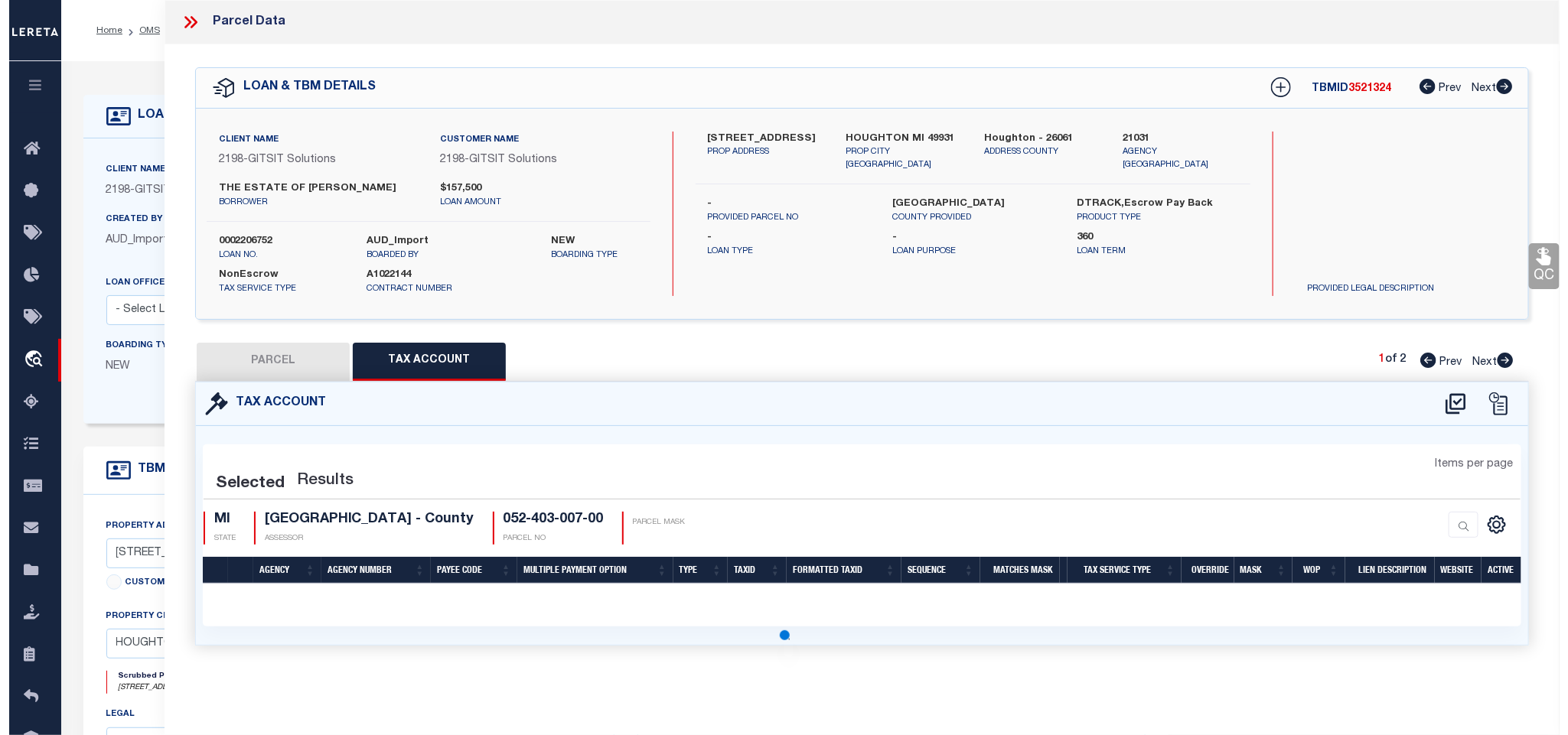
scroll to position [0, 0]
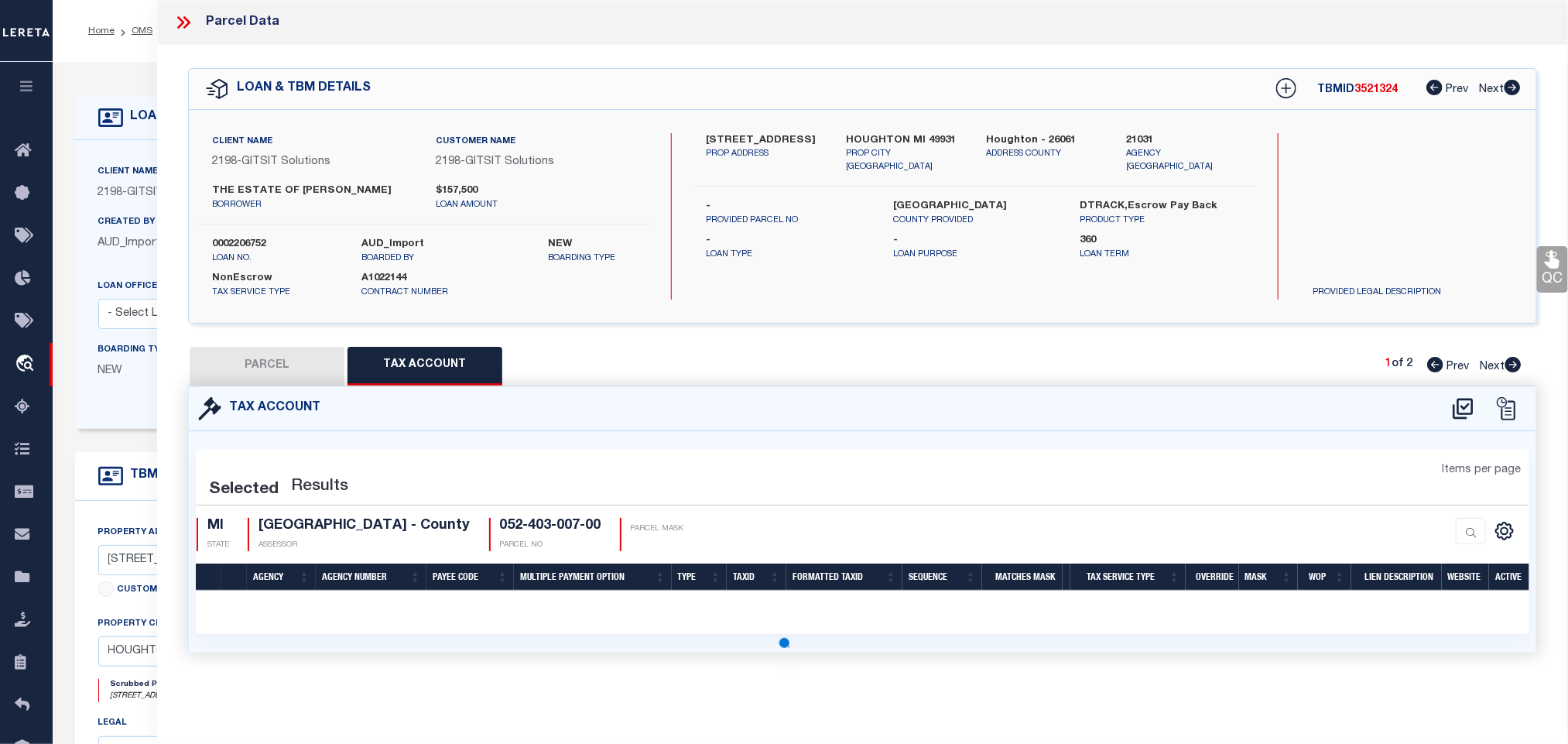
select select "100"
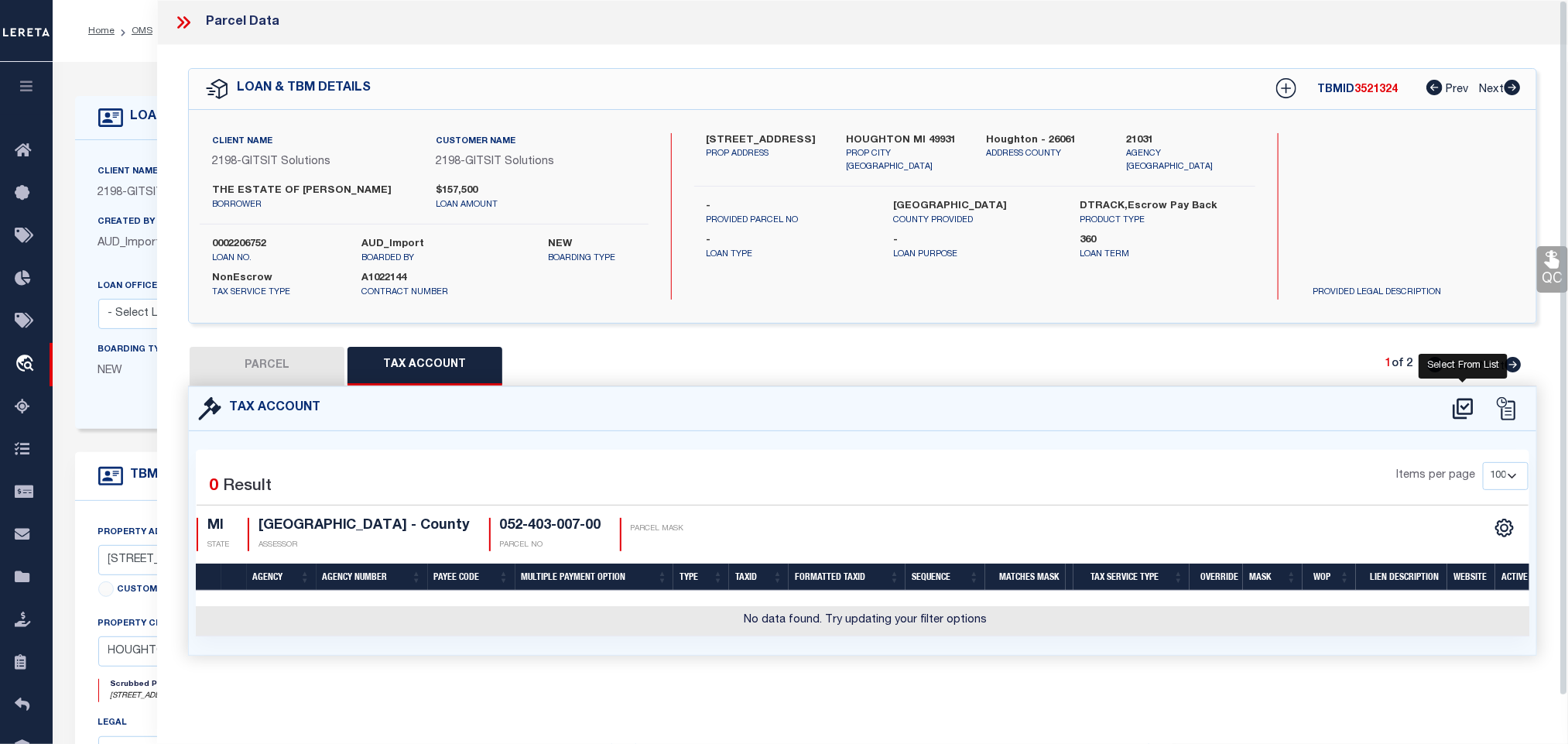
click at [1456, 404] on icon at bounding box center [1463, 408] width 25 height 25
select select "100"
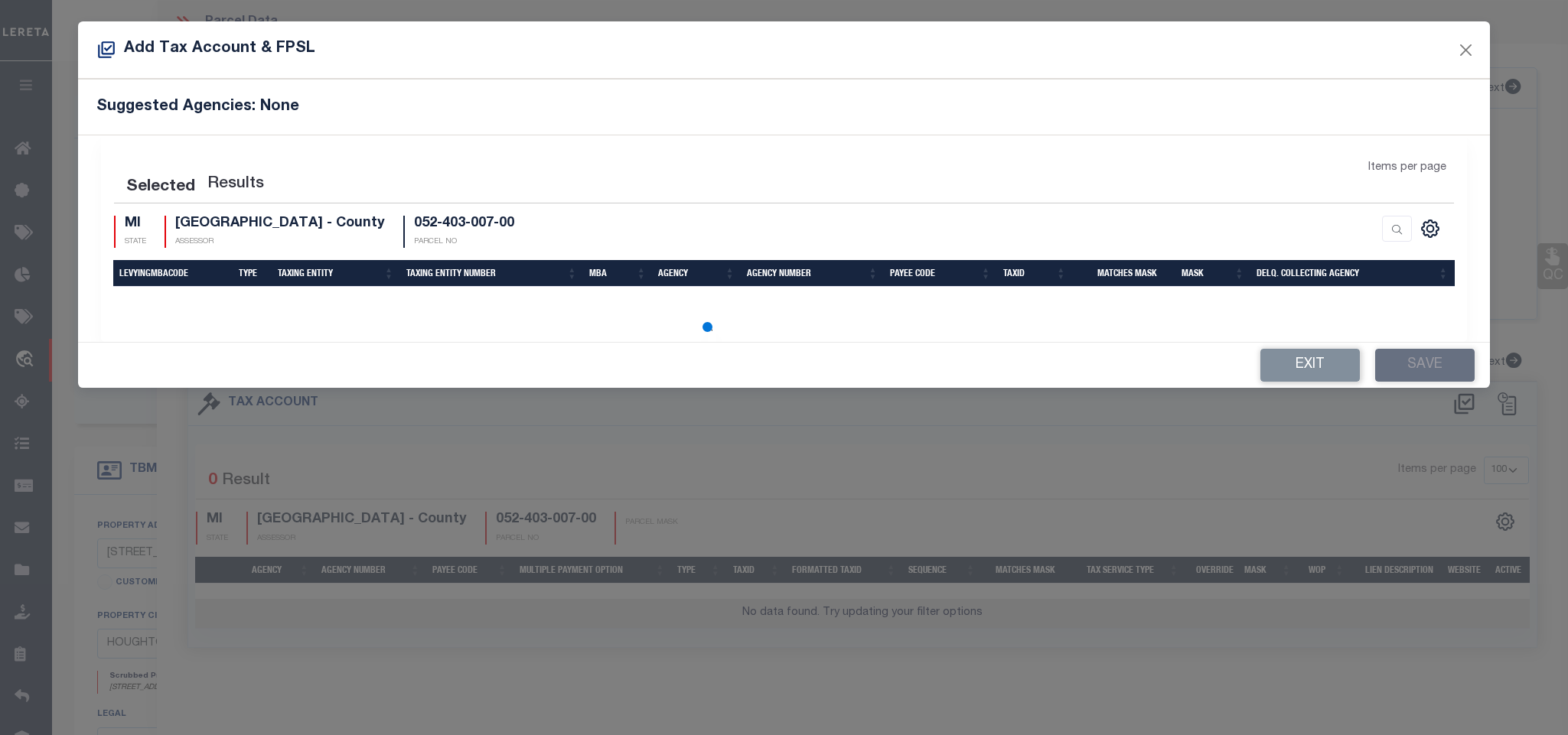
select select "100"
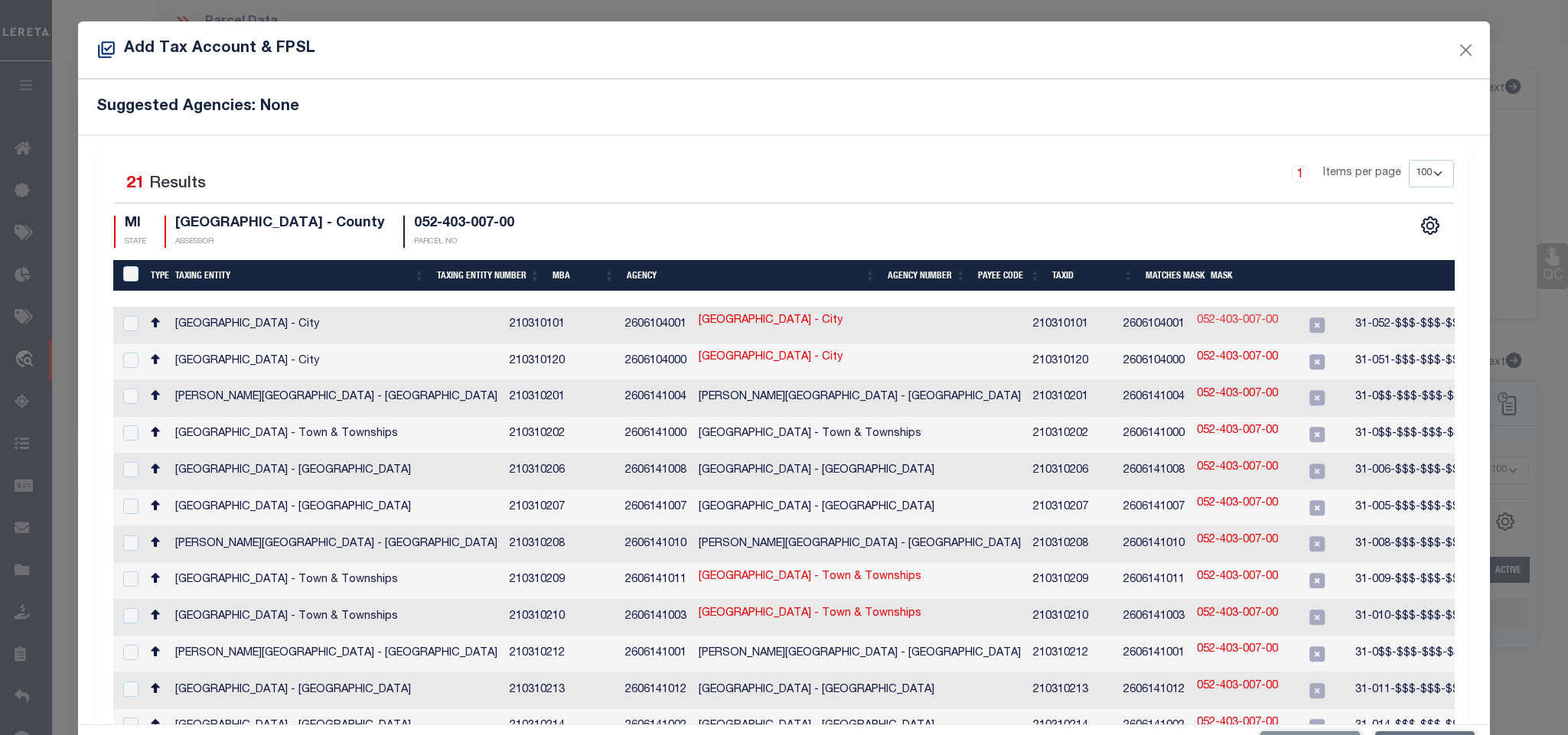
click at [1197, 327] on link "052-403-007-00" at bounding box center [1237, 321] width 82 height 17
type input "052-403-007-00"
checkbox input "true"
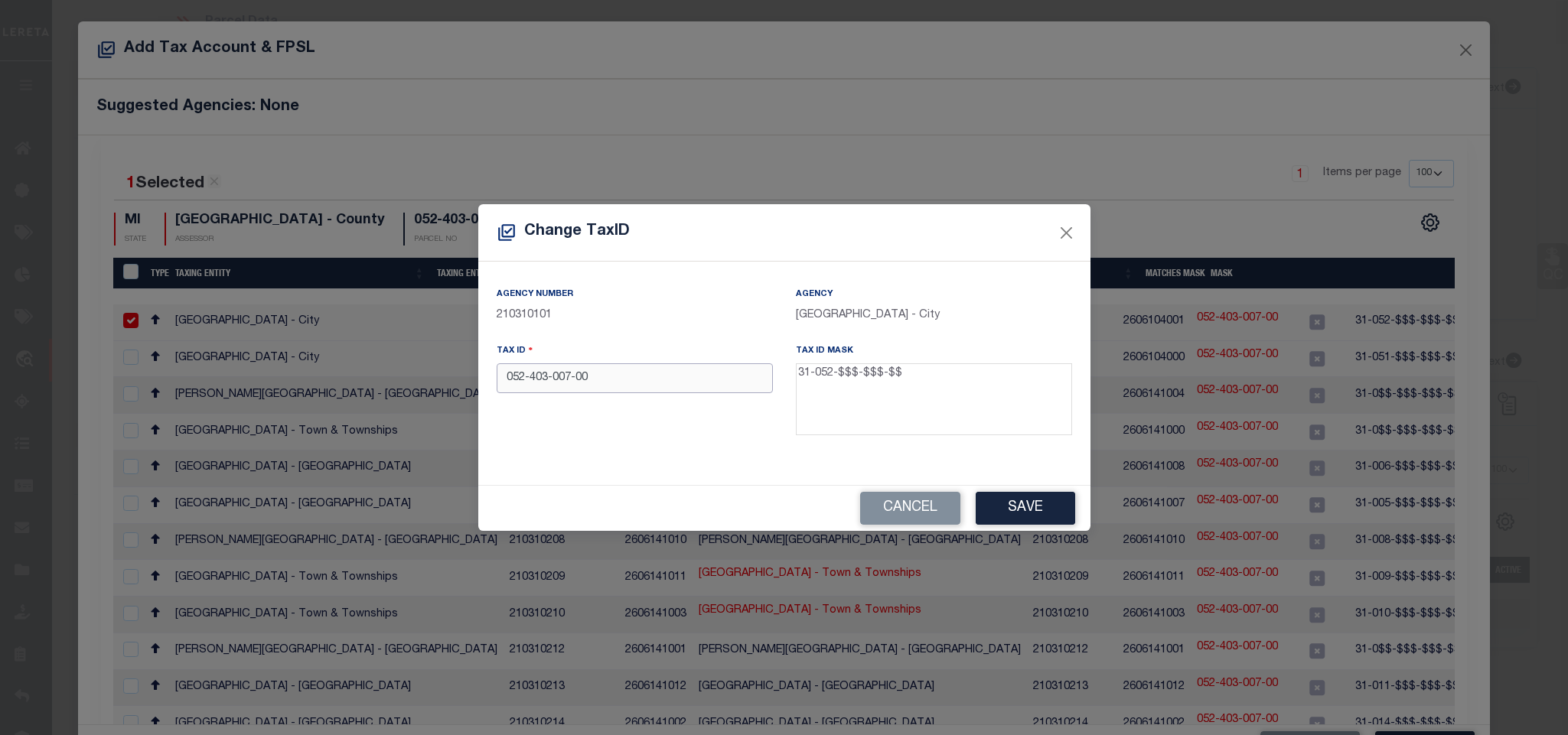
click at [637, 372] on input "052-403-007-00" at bounding box center [634, 378] width 276 height 30
type input "31-052-403-007-00"
click at [1013, 503] on button "Save" at bounding box center [1025, 507] width 99 height 33
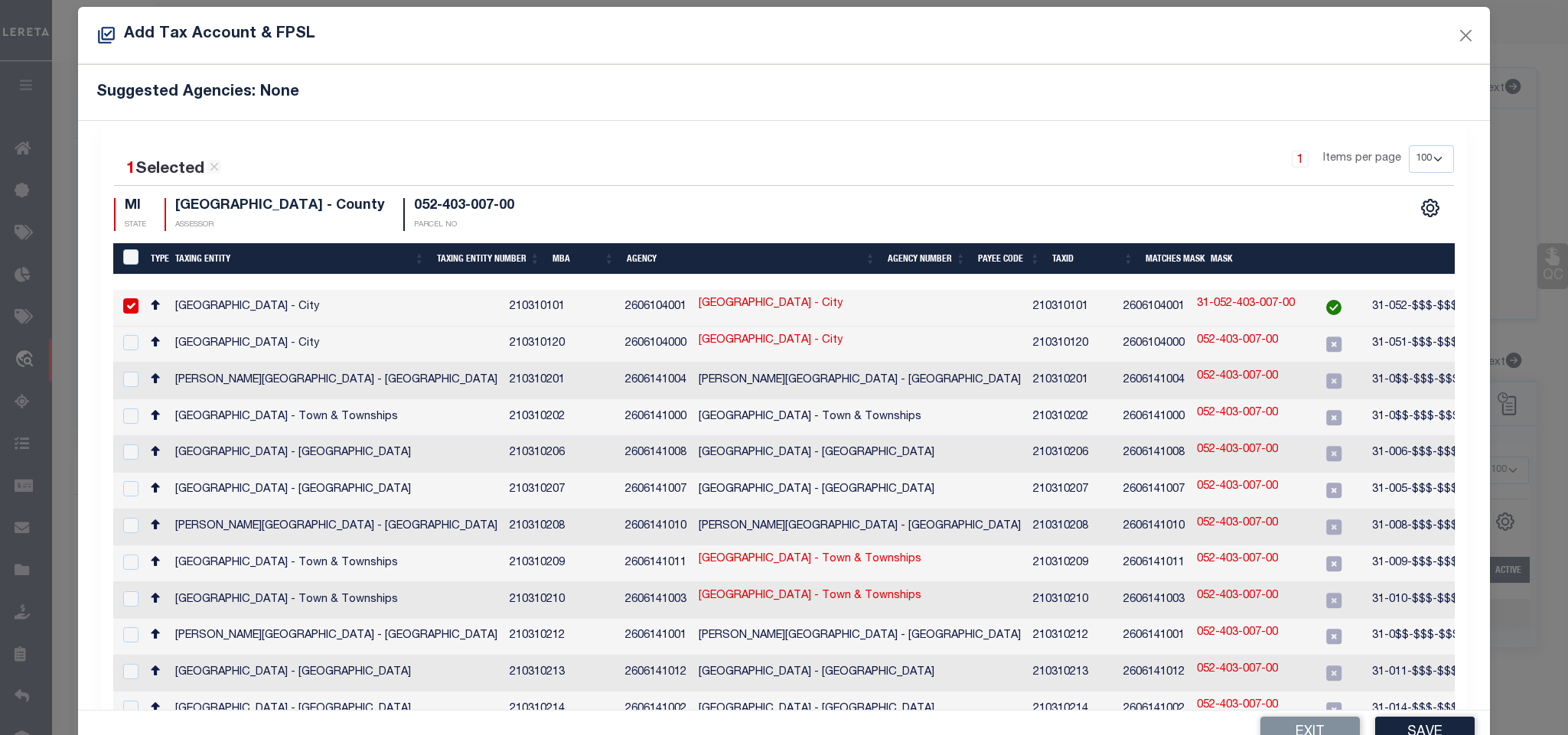
scroll to position [57, 0]
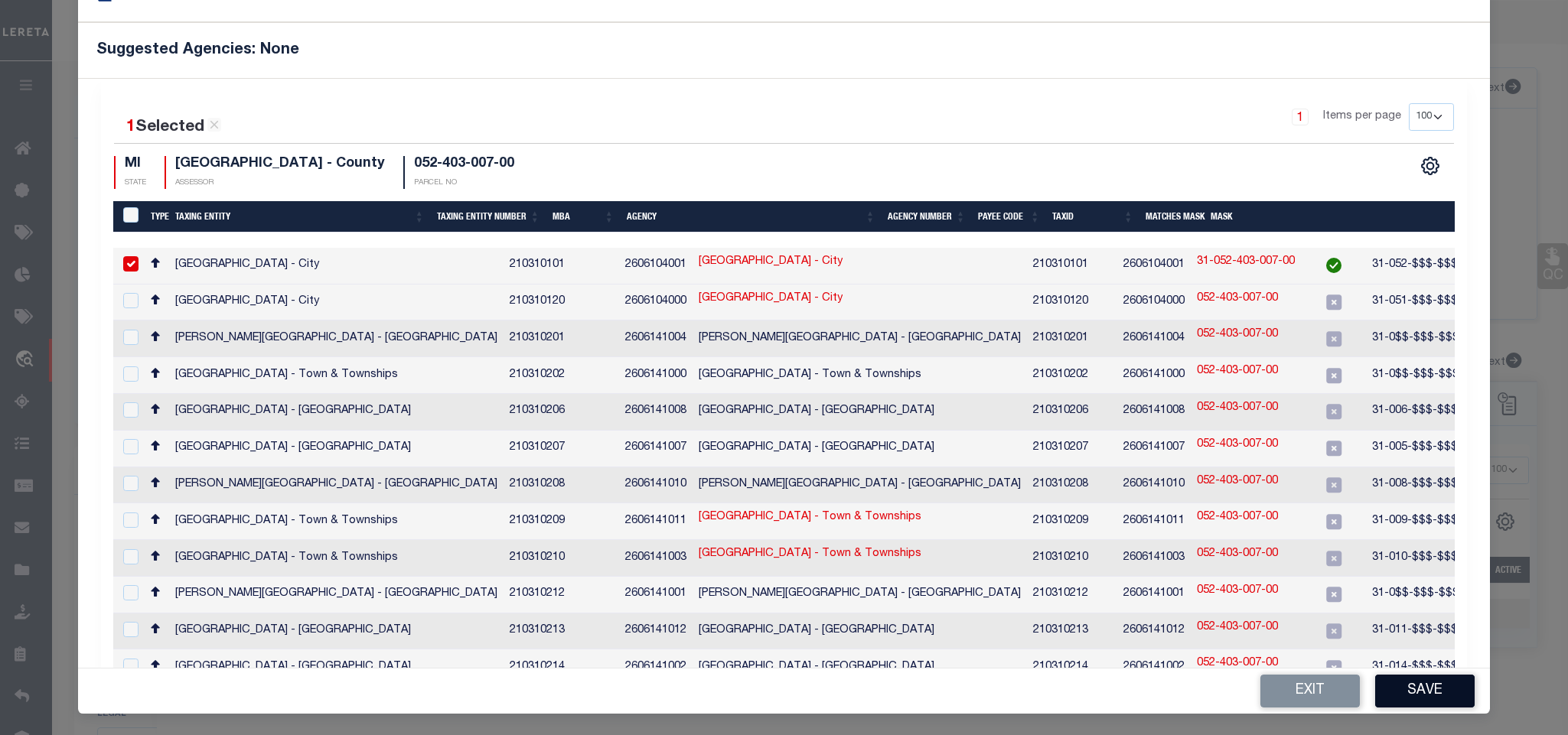
click at [1375, 682] on button "Save" at bounding box center [1424, 690] width 99 height 33
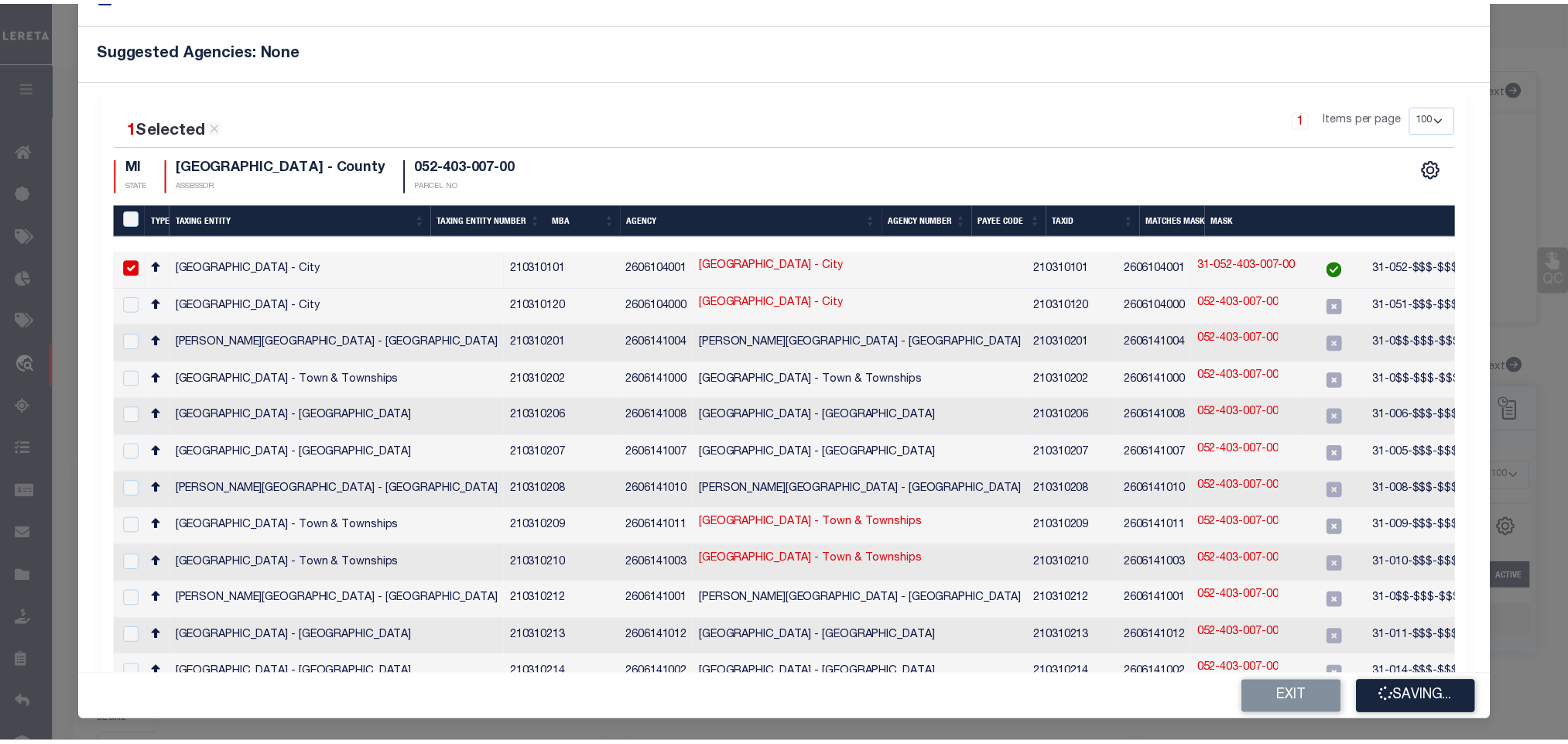
scroll to position [0, 0]
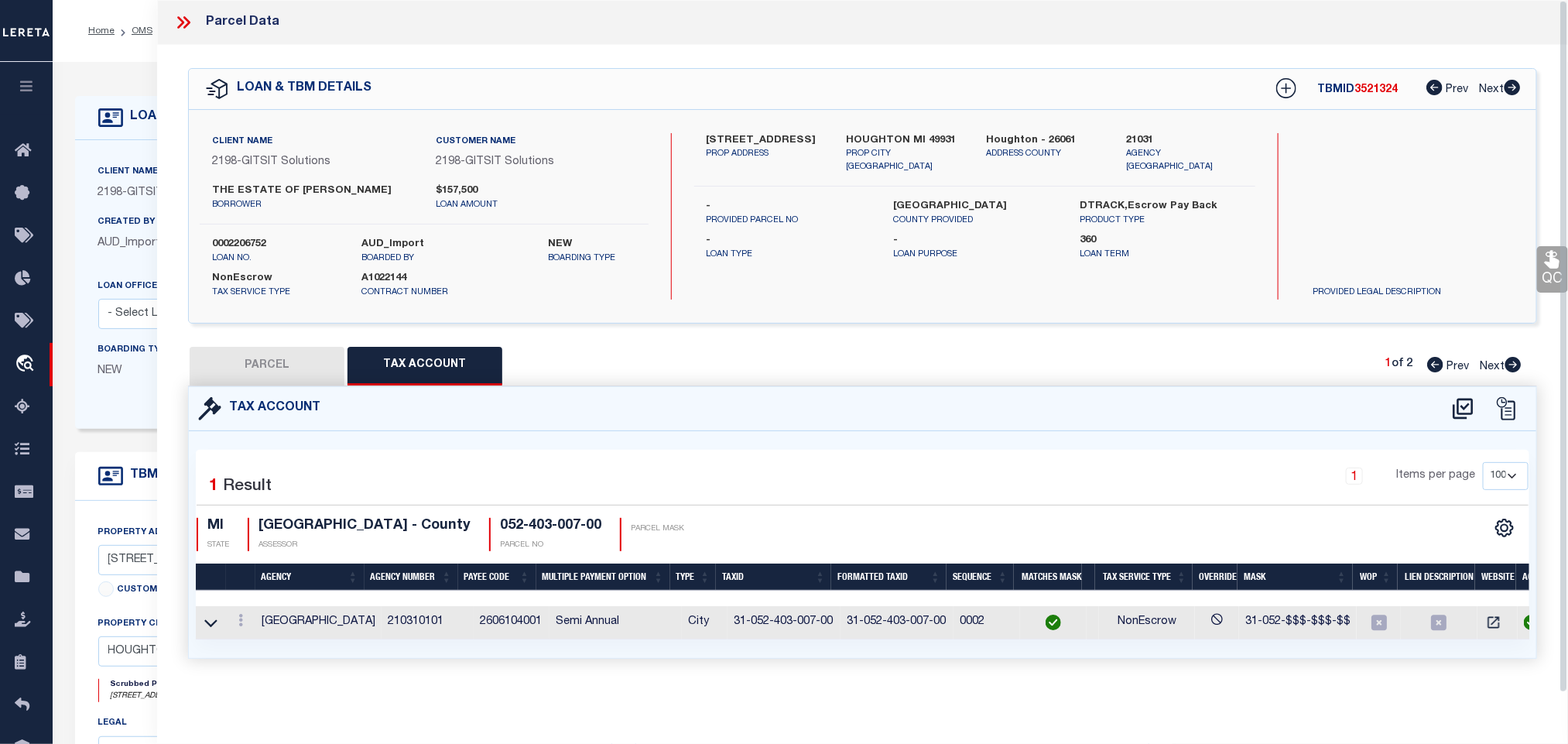
click at [254, 365] on button "PARCEL" at bounding box center [267, 366] width 155 height 39
select select "AS"
select select
checkbox input "false"
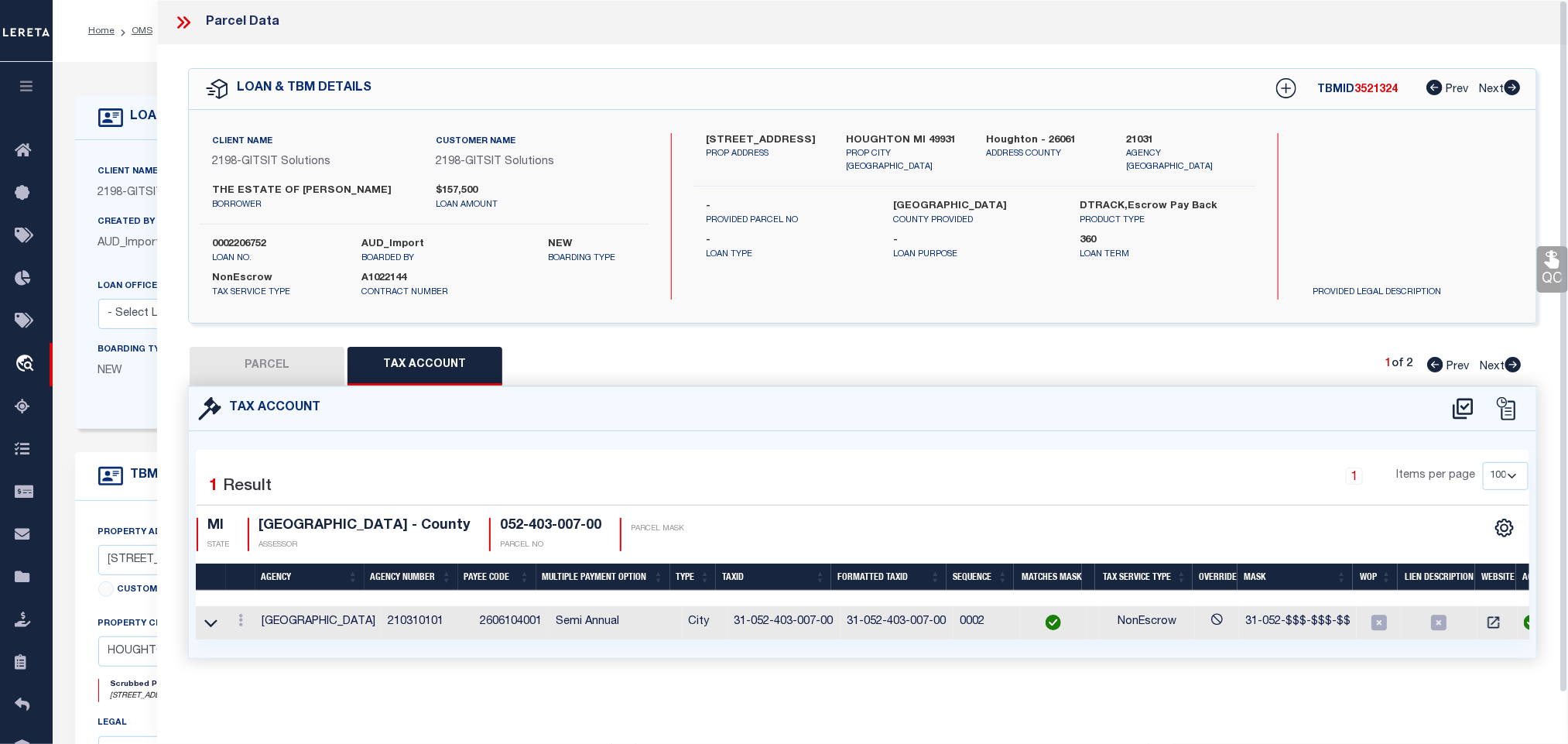
checkbox input "false"
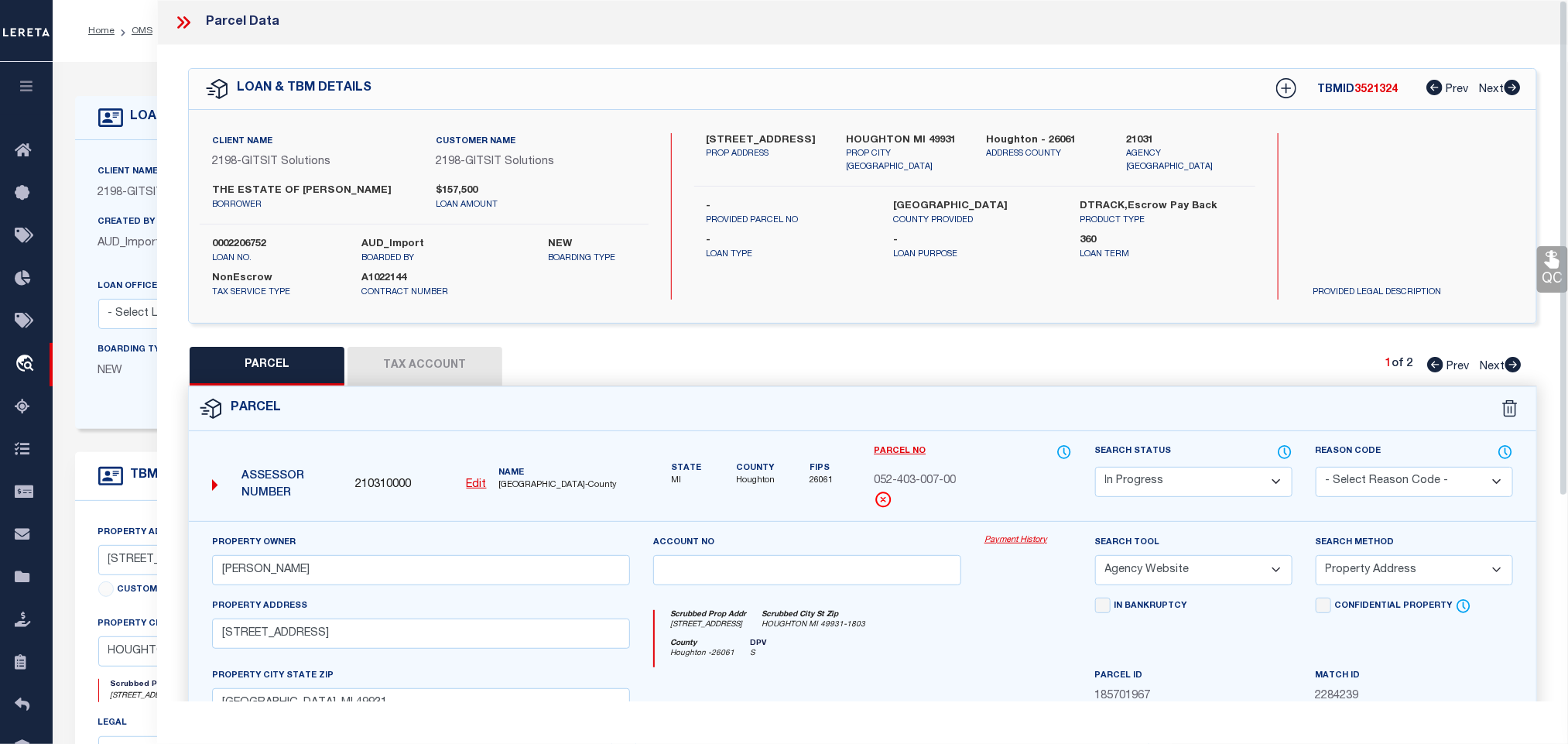
click at [1124, 464] on div "Search Status Automated Search Bad Parcel Complete Duplicate Parcel High Dollar…" at bounding box center [1193, 470] width 197 height 54
drag, startPoint x: 1142, startPoint y: 479, endPoint x: 1142, endPoint y: 469, distance: 10.0
click at [1142, 479] on select "Automated Search Bad Parcel Complete Duplicate Parcel High Dollar Reporting In …" at bounding box center [1193, 482] width 197 height 31
click at [1095, 469] on select "Automated Search Bad Parcel Complete Duplicate Parcel High Dollar Reporting In …" at bounding box center [1193, 482] width 197 height 31
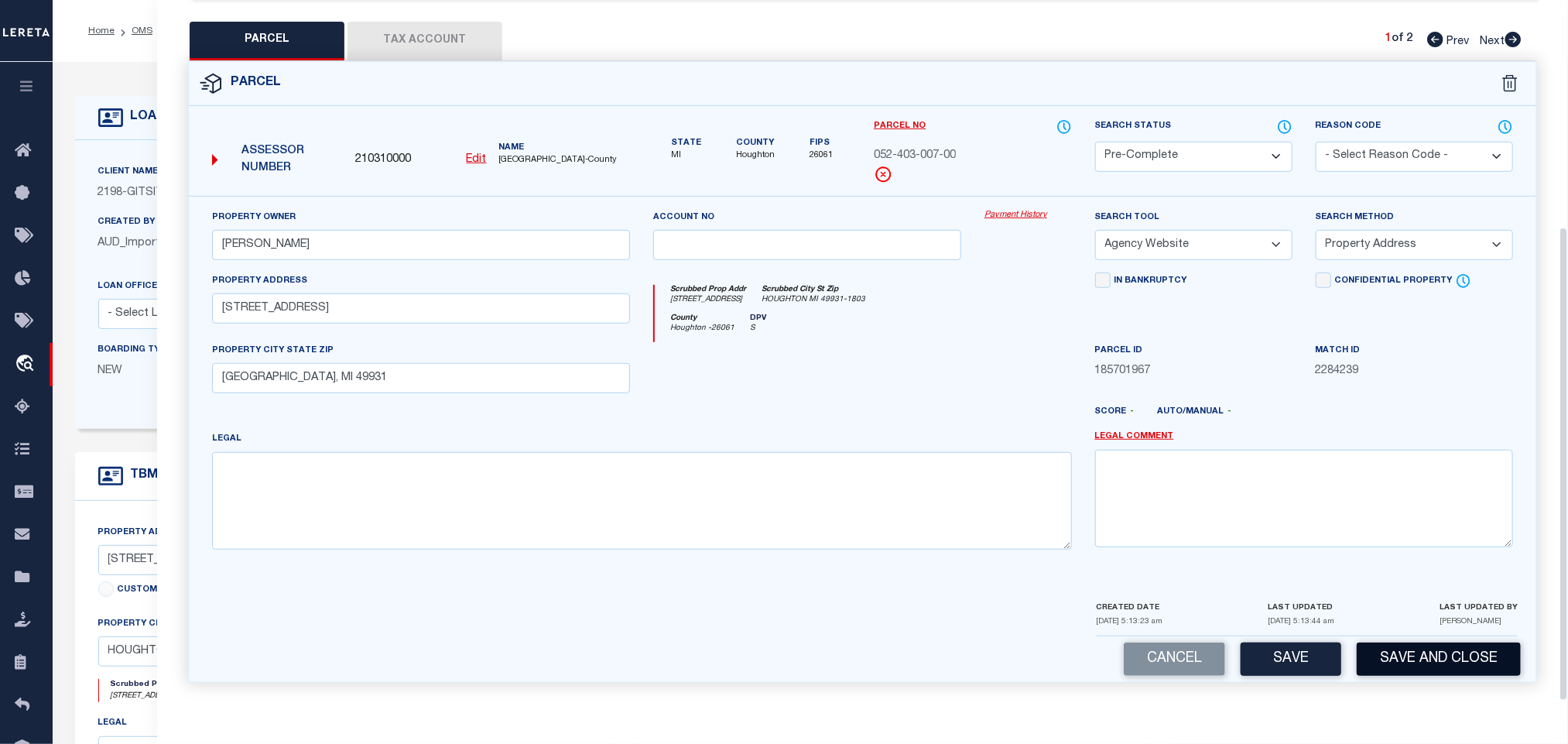
click at [1410, 673] on button "Save and Close" at bounding box center [1438, 659] width 164 height 33
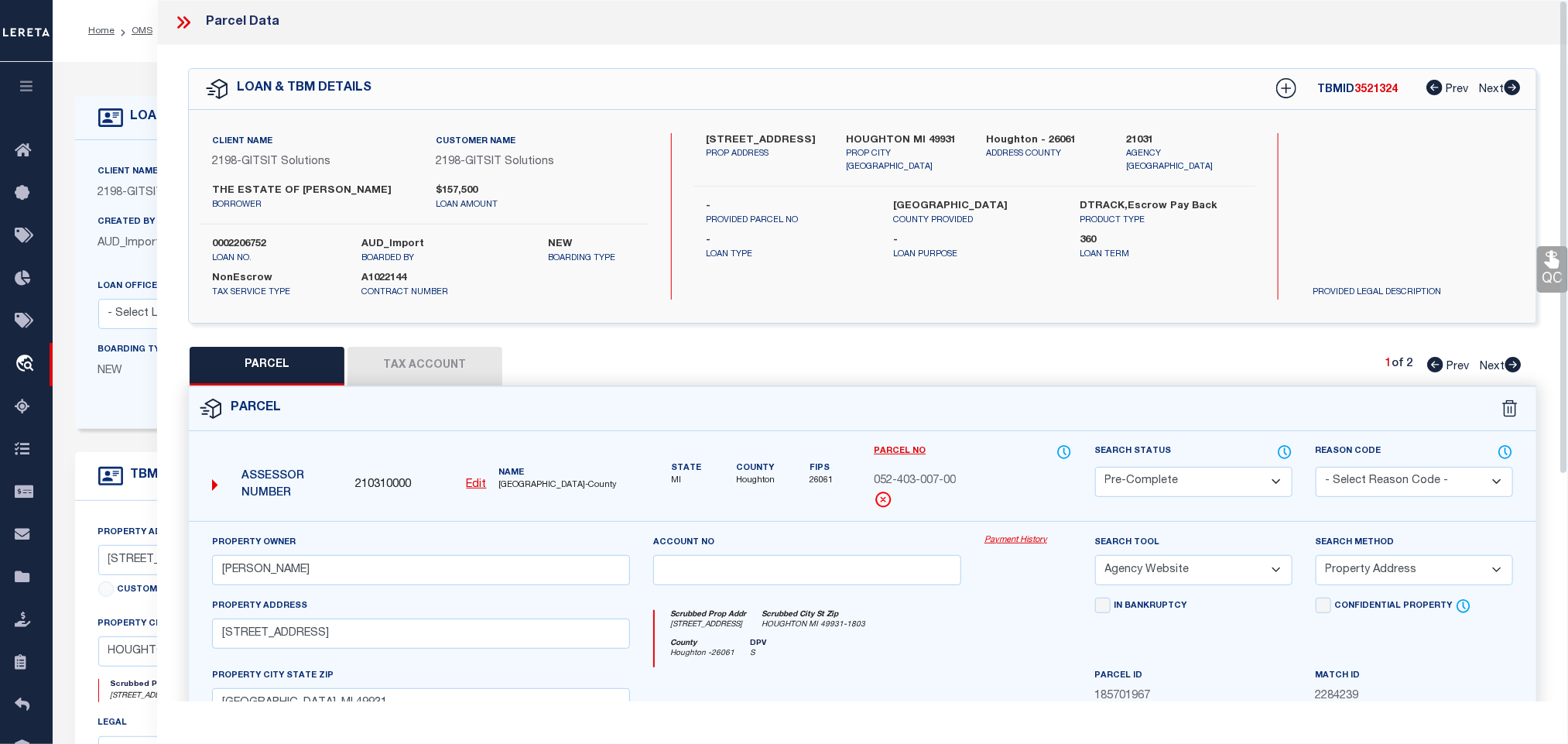
click at [207, 233] on div "Client Name 2198 - GITSIT Solutions Customer Name 2198 - GITSIT Solutions THE E…" at bounding box center [424, 217] width 449 height 167
copy label "0002206752"
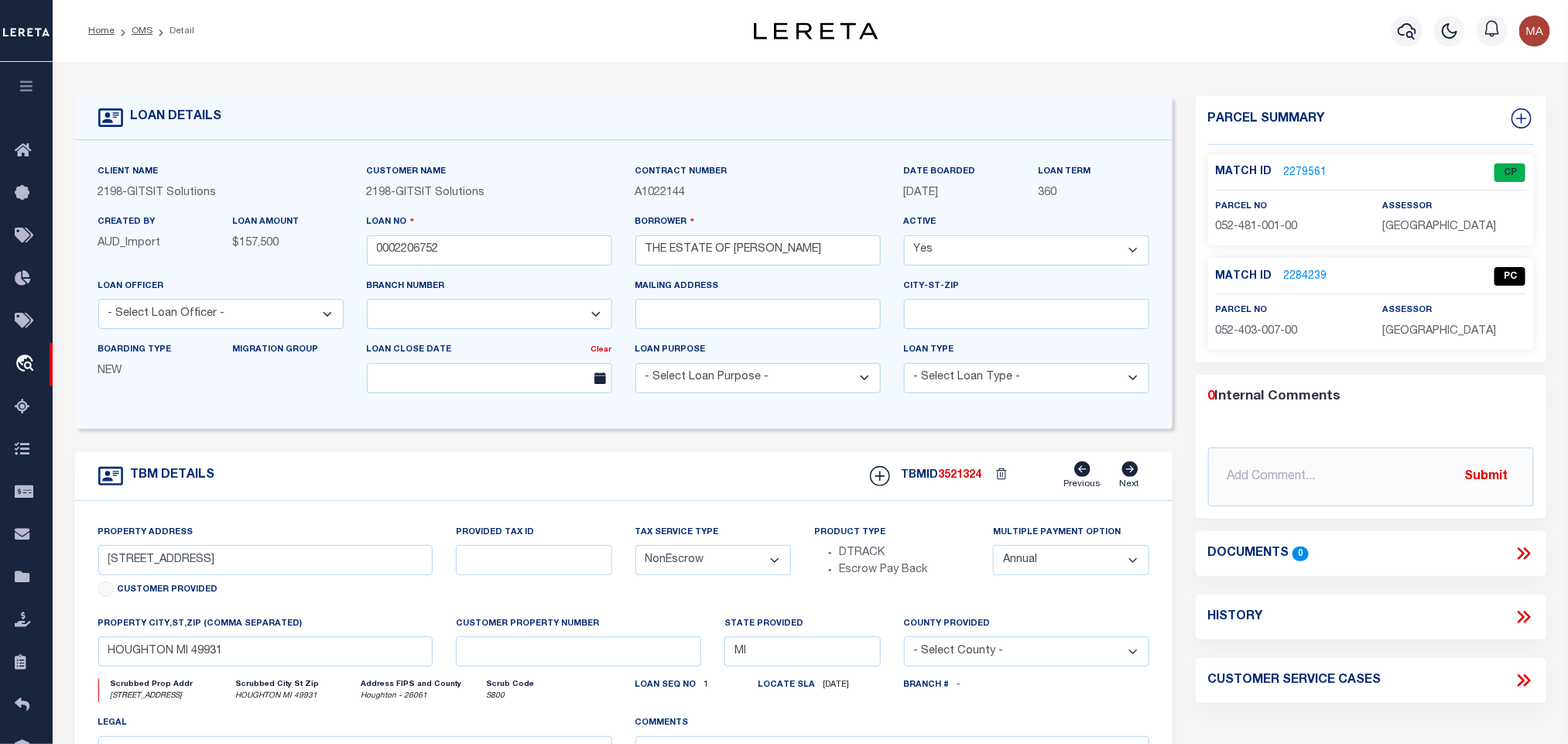
click at [956, 474] on div "TBMID 3521324 Previous Next" at bounding box center [1004, 476] width 291 height 30
copy span "3521324"
click at [1440, 230] on span "[GEOGRAPHIC_DATA]" at bounding box center [1439, 226] width 114 height 11
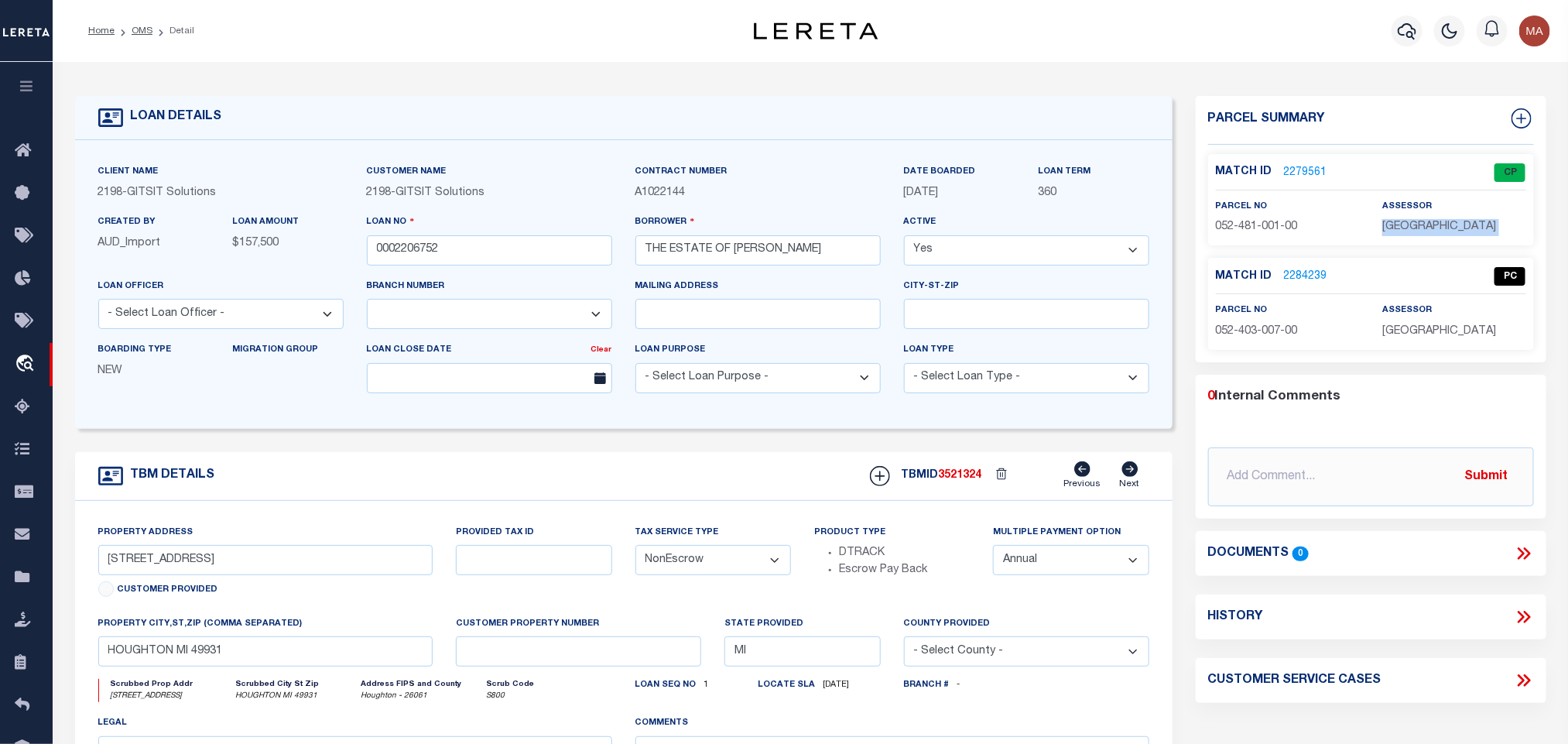
click at [1440, 230] on span "[GEOGRAPHIC_DATA]" at bounding box center [1439, 226] width 114 height 11
copy div "[GEOGRAPHIC_DATA]"
click at [1259, 205] on label "parcel no" at bounding box center [1241, 207] width 52 height 13
click at [1256, 226] on span "052-481-001-00" at bounding box center [1256, 226] width 82 height 11
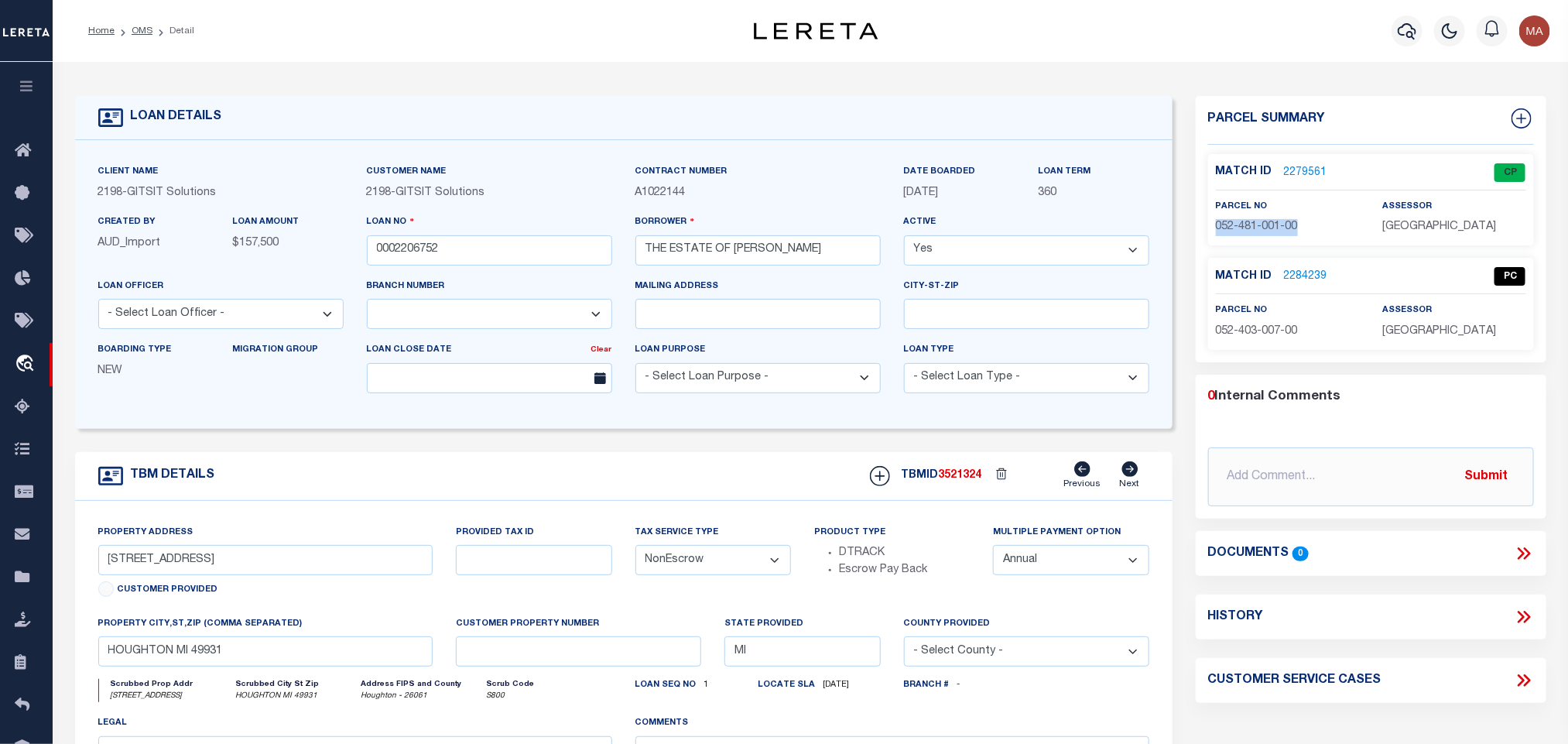
click at [1256, 226] on span "052-481-001-00" at bounding box center [1256, 226] width 82 height 11
copy div "052-481-001-00"
click at [497, 256] on input "0002206752" at bounding box center [490, 251] width 246 height 31
click at [948, 480] on span "3521324" at bounding box center [959, 475] width 43 height 11
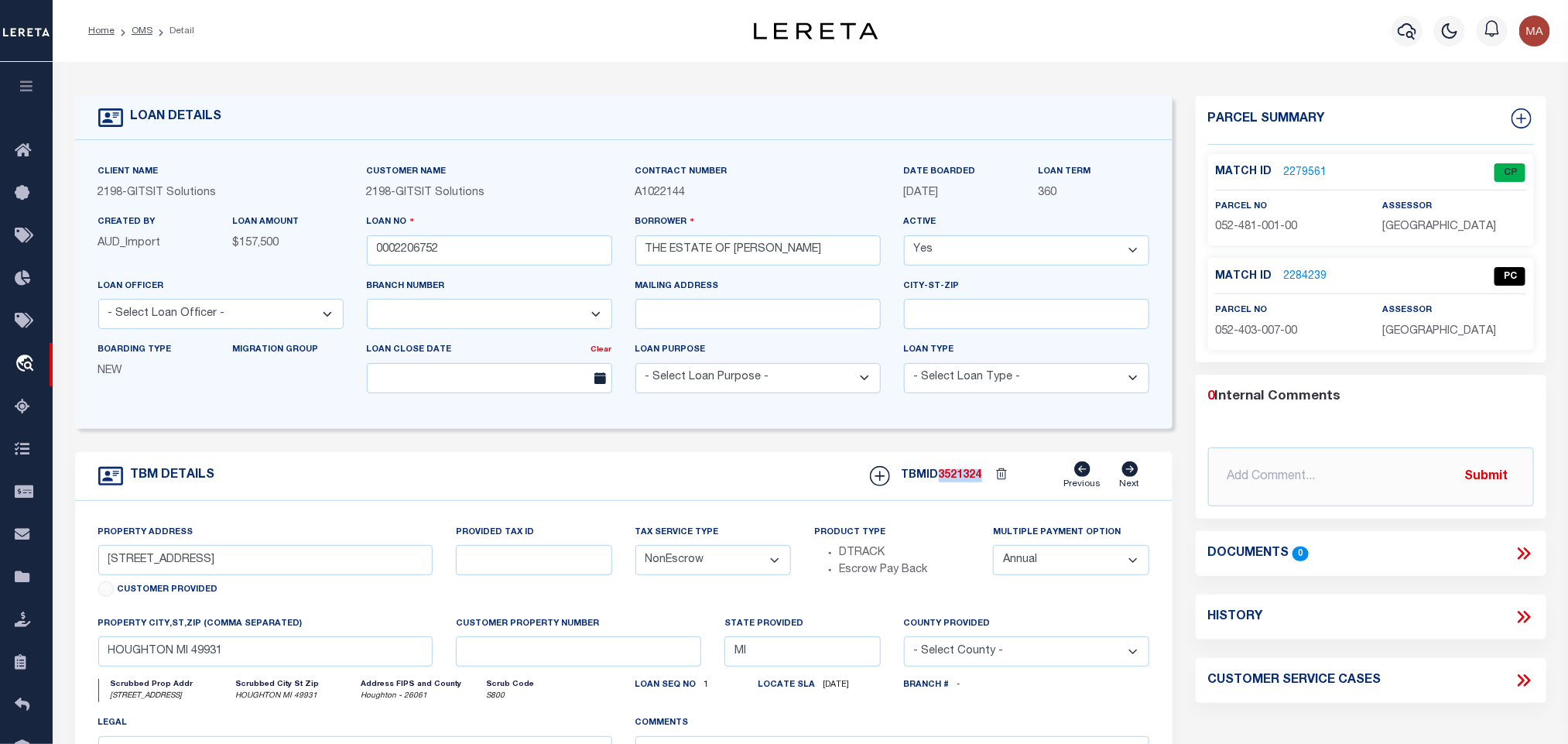
click at [948, 480] on span "3521324" at bounding box center [959, 475] width 43 height 11
click at [1405, 340] on p "[GEOGRAPHIC_DATA]" at bounding box center [1453, 332] width 143 height 17
click at [1261, 331] on span "052-403-007-00" at bounding box center [1256, 331] width 82 height 11
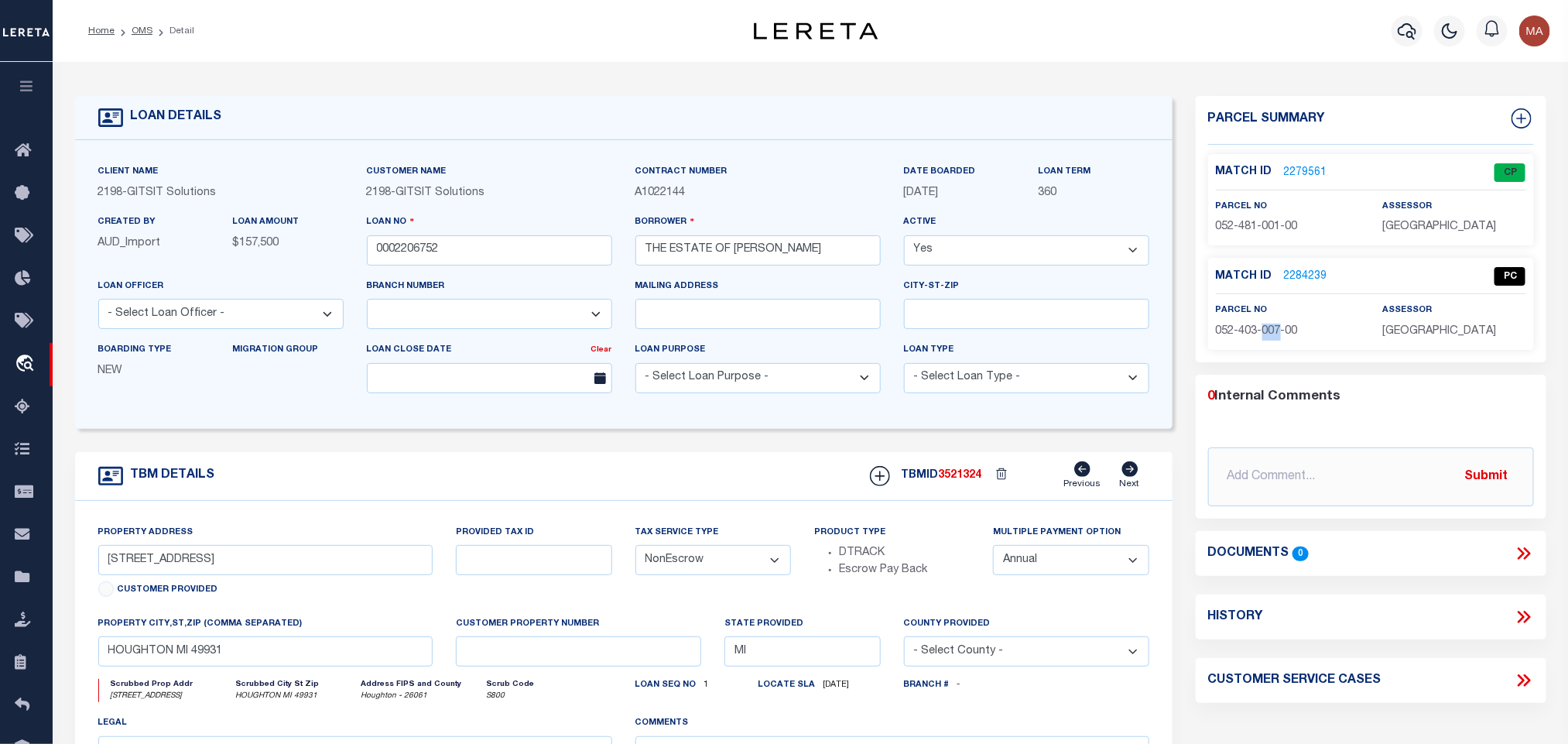
click at [1261, 331] on span "052-403-007-00" at bounding box center [1256, 331] width 82 height 11
click at [135, 28] on link "OMS" at bounding box center [142, 31] width 21 height 9
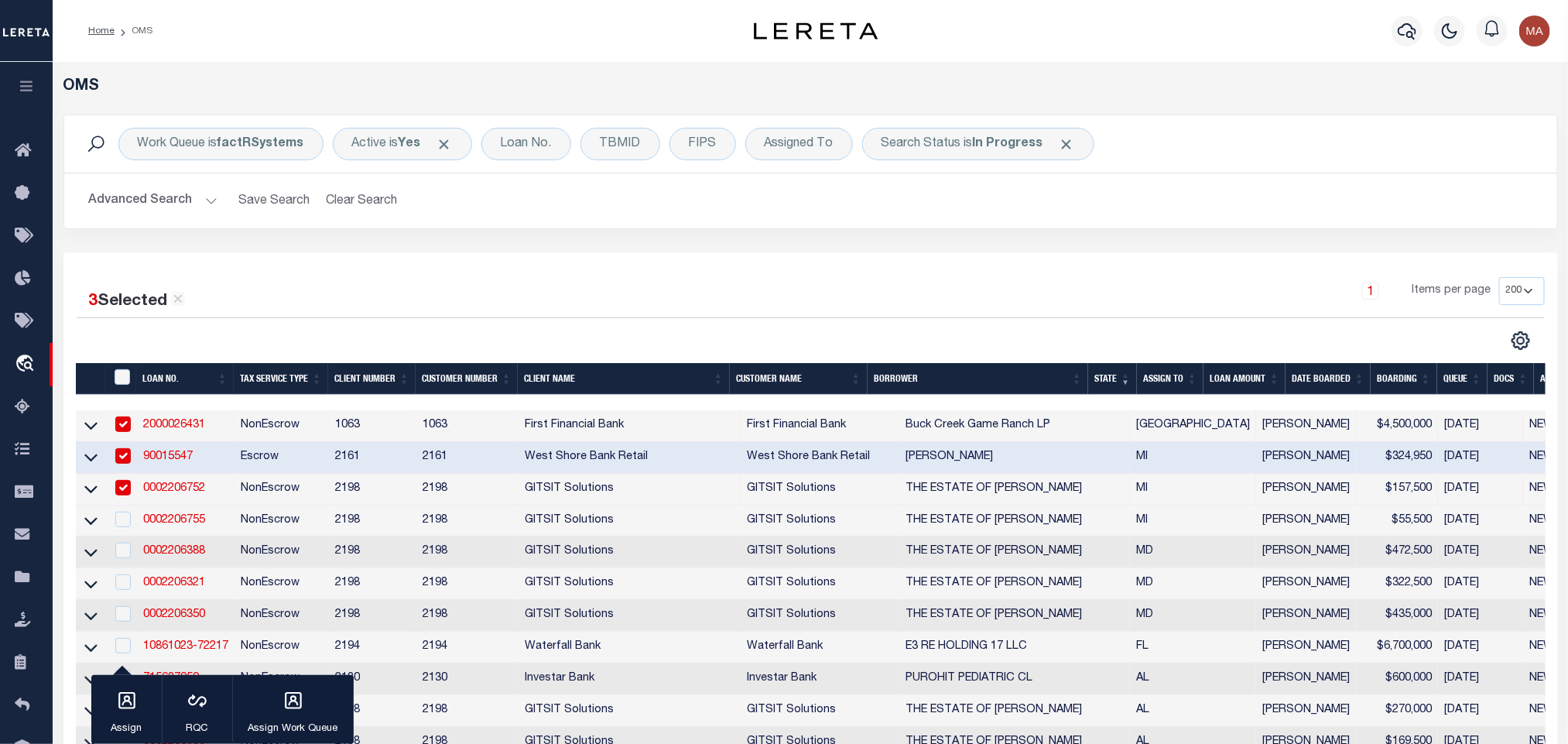
scroll to position [232, 0]
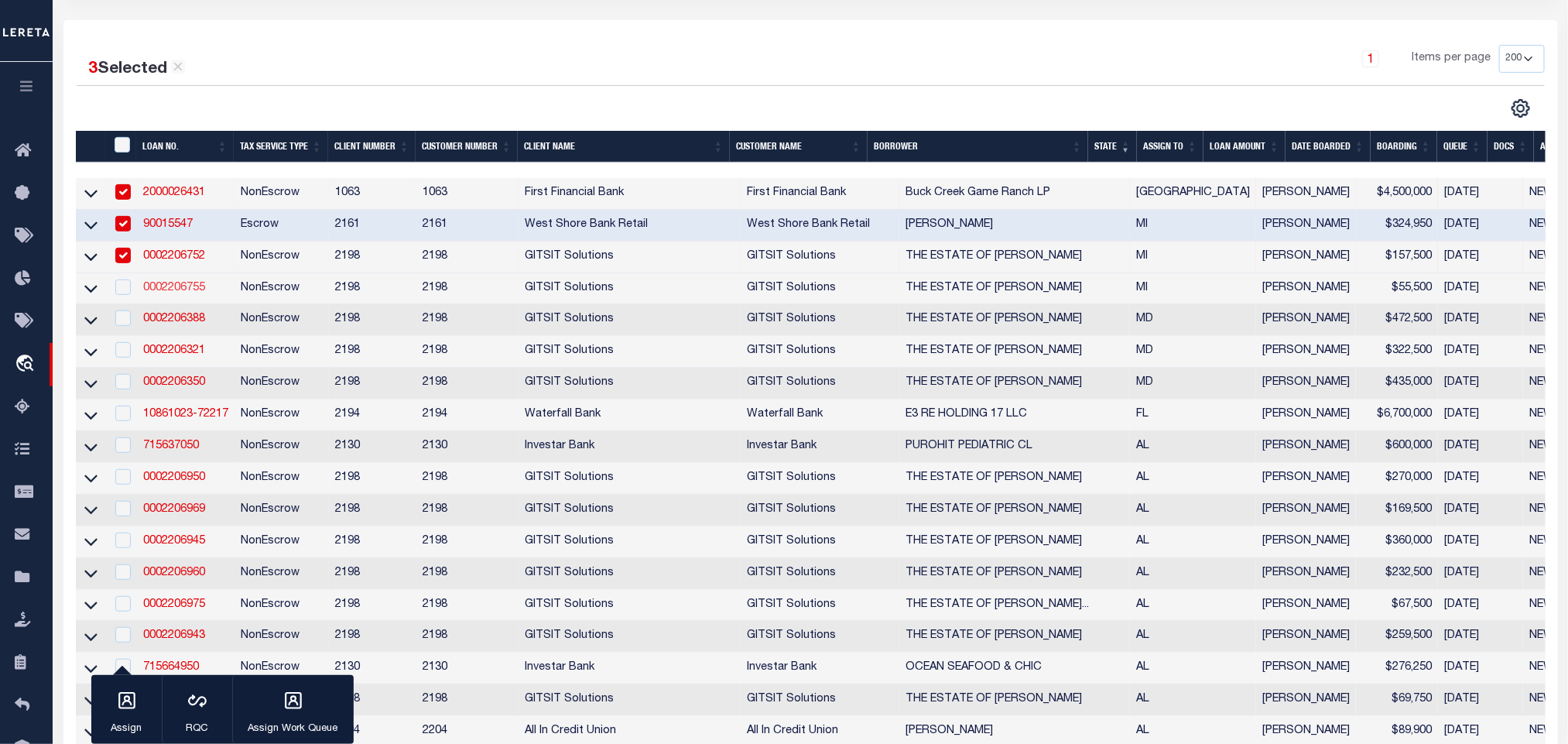
click at [153, 289] on link "0002206755" at bounding box center [173, 287] width 62 height 11
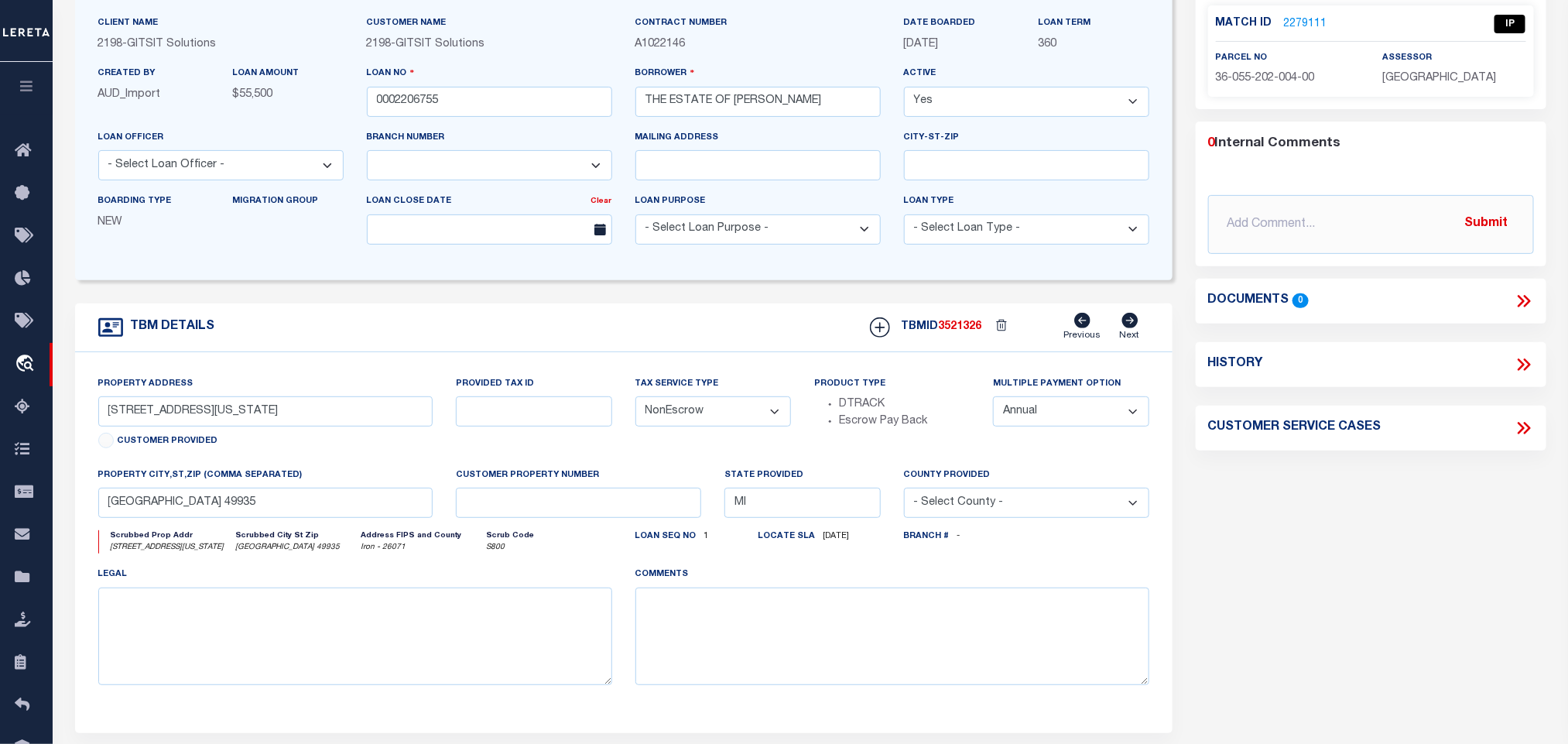
scroll to position [232, 0]
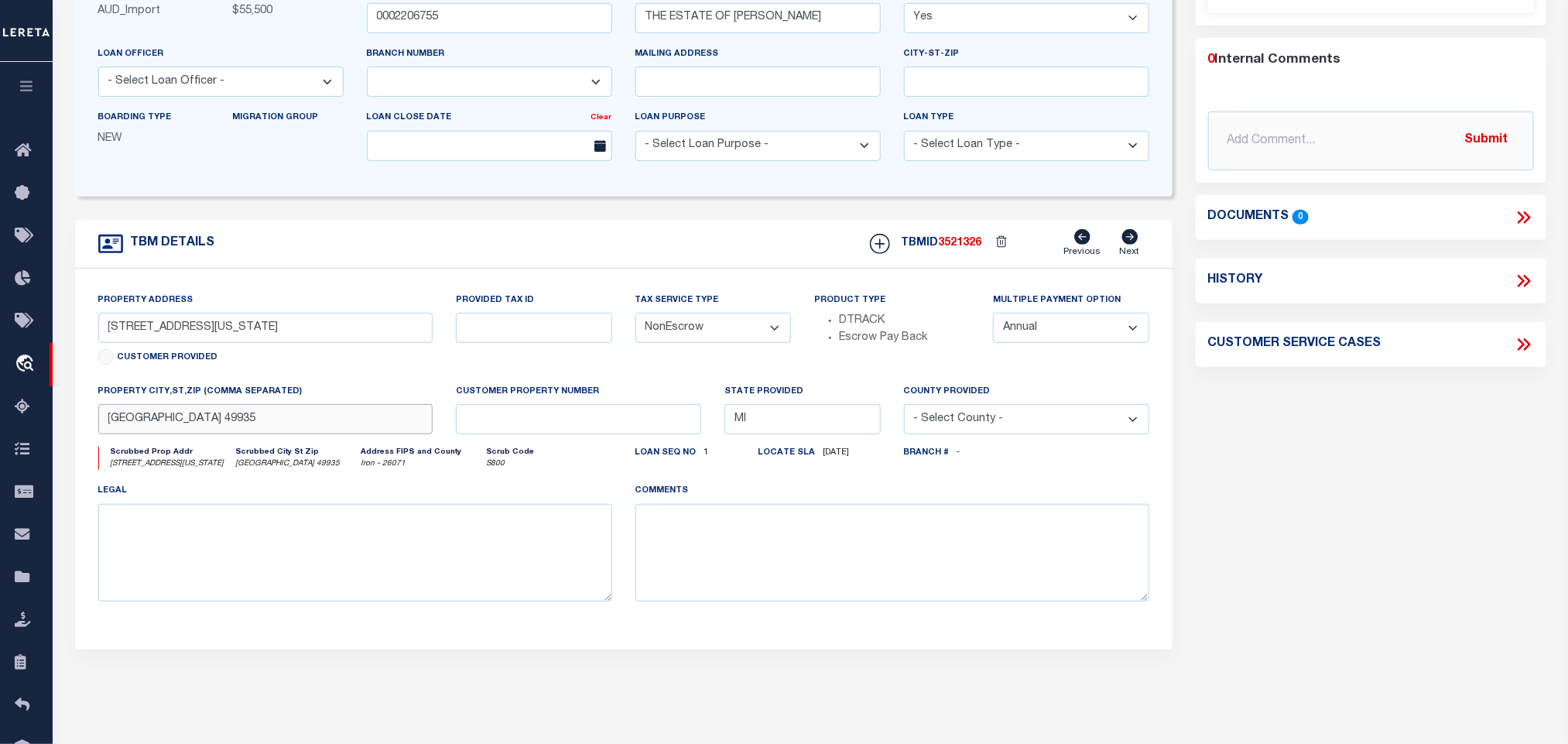
click at [239, 425] on input "[GEOGRAPHIC_DATA] 49935" at bounding box center [266, 419] width 335 height 31
drag, startPoint x: 105, startPoint y: 333, endPoint x: 204, endPoint y: 347, distance: 100.0
click at [204, 343] on input "[STREET_ADDRESS][US_STATE]" at bounding box center [266, 328] width 335 height 31
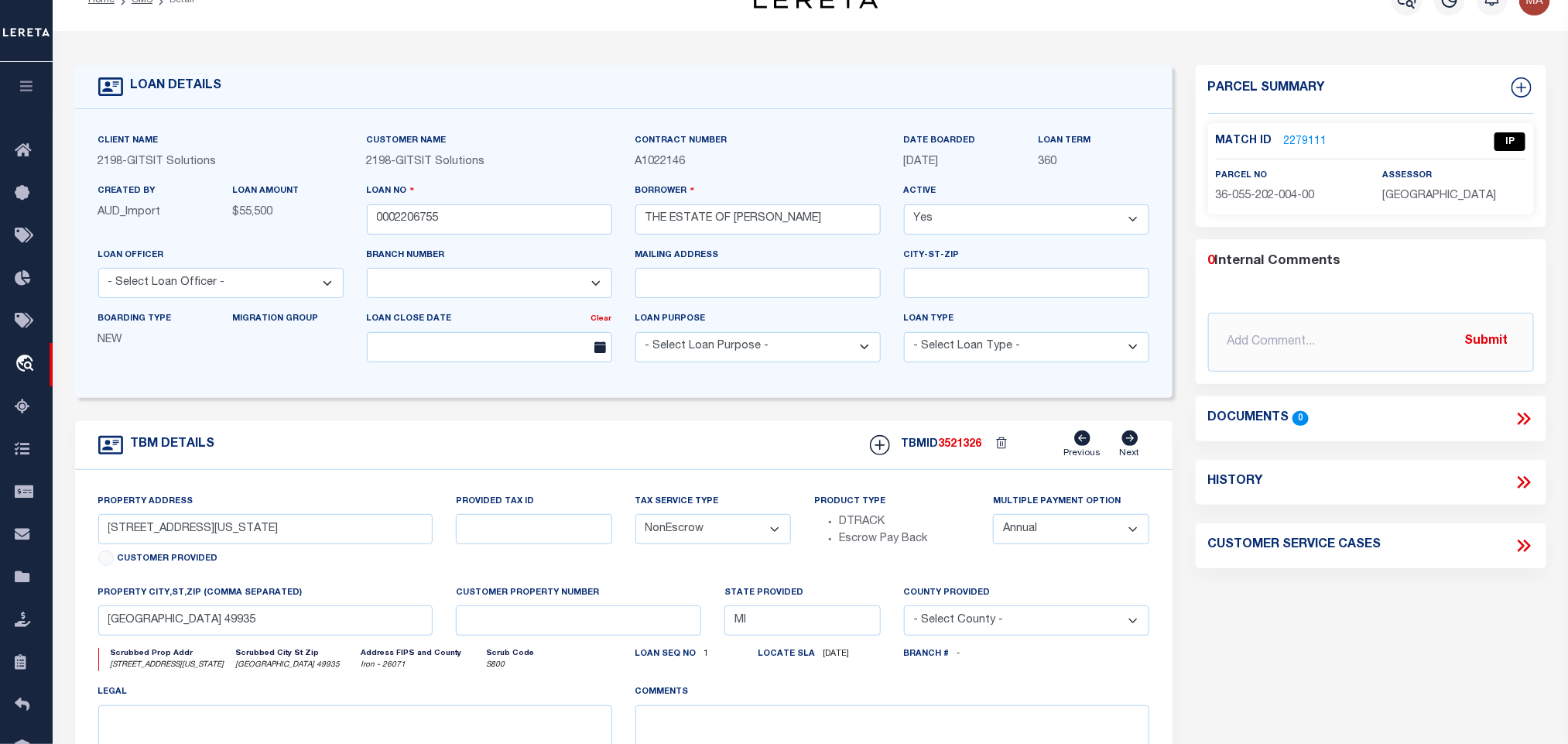
scroll to position [0, 0]
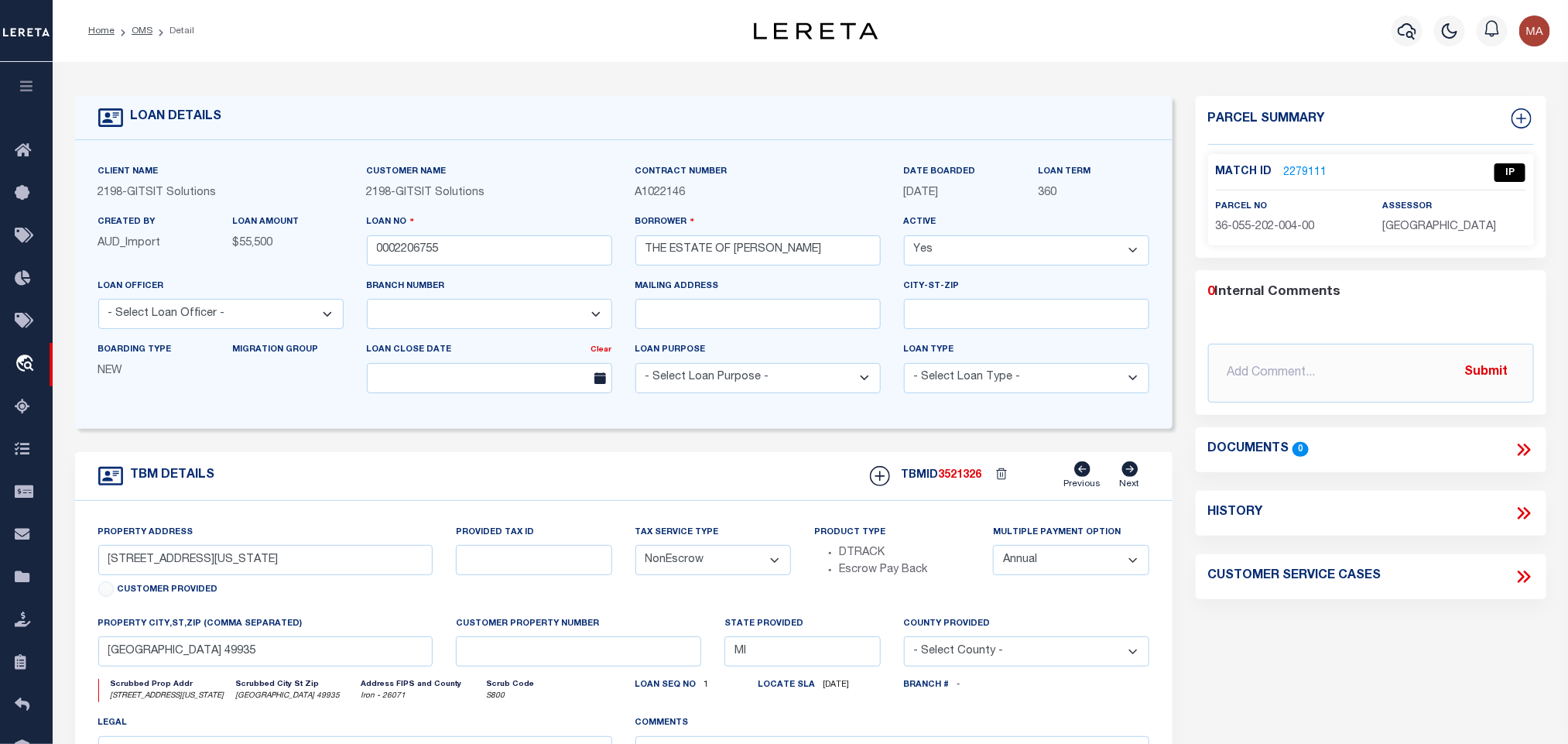
click at [1300, 177] on link "2279111" at bounding box center [1305, 173] width 43 height 16
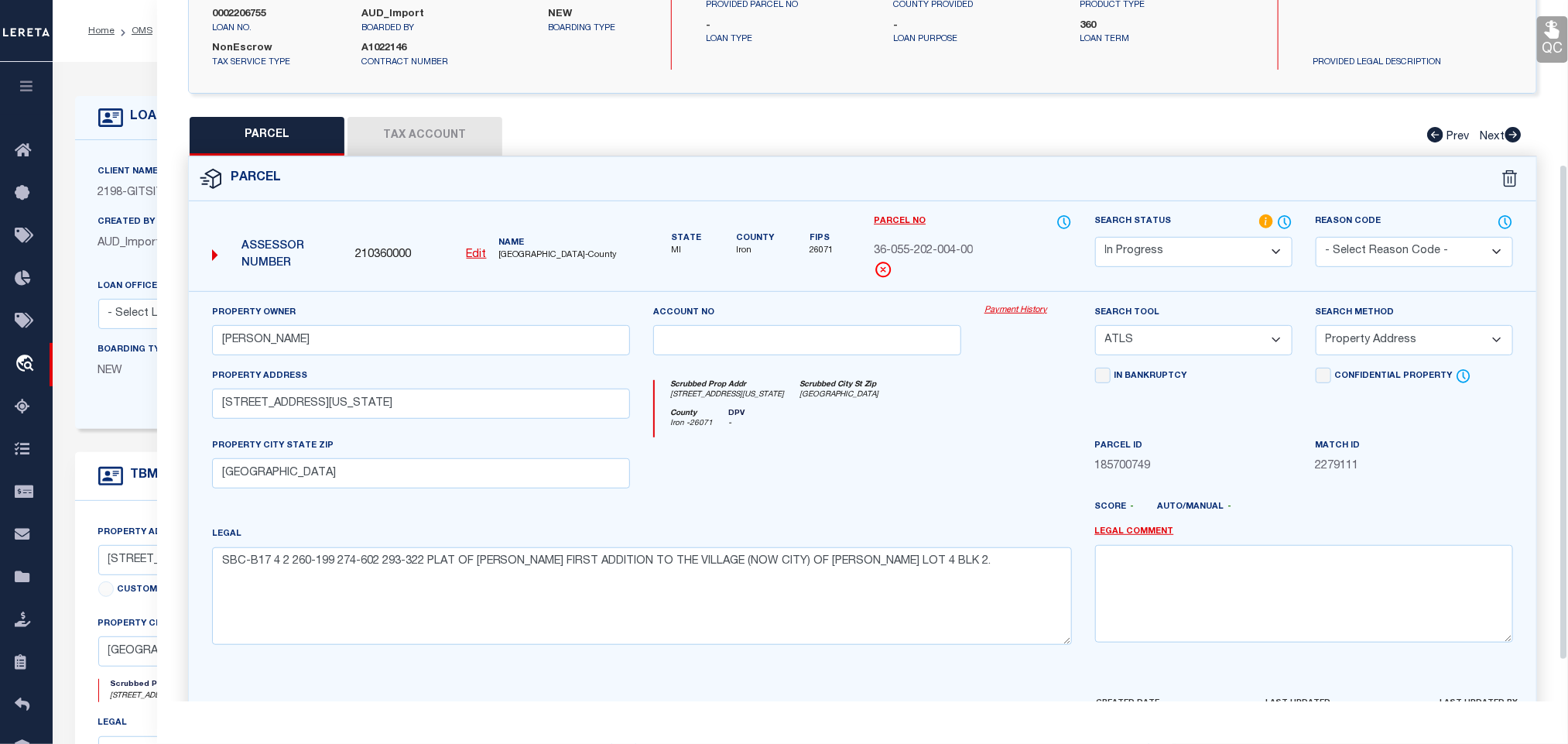
scroll to position [232, 0]
drag, startPoint x: 1171, startPoint y: 339, endPoint x: 1177, endPoint y: 351, distance: 13.4
click at [1171, 339] on select "-- Select Search Tool -- 3rd Party Website Agency File Agency Website ATLS CNV-…" at bounding box center [1193, 338] width 197 height 31
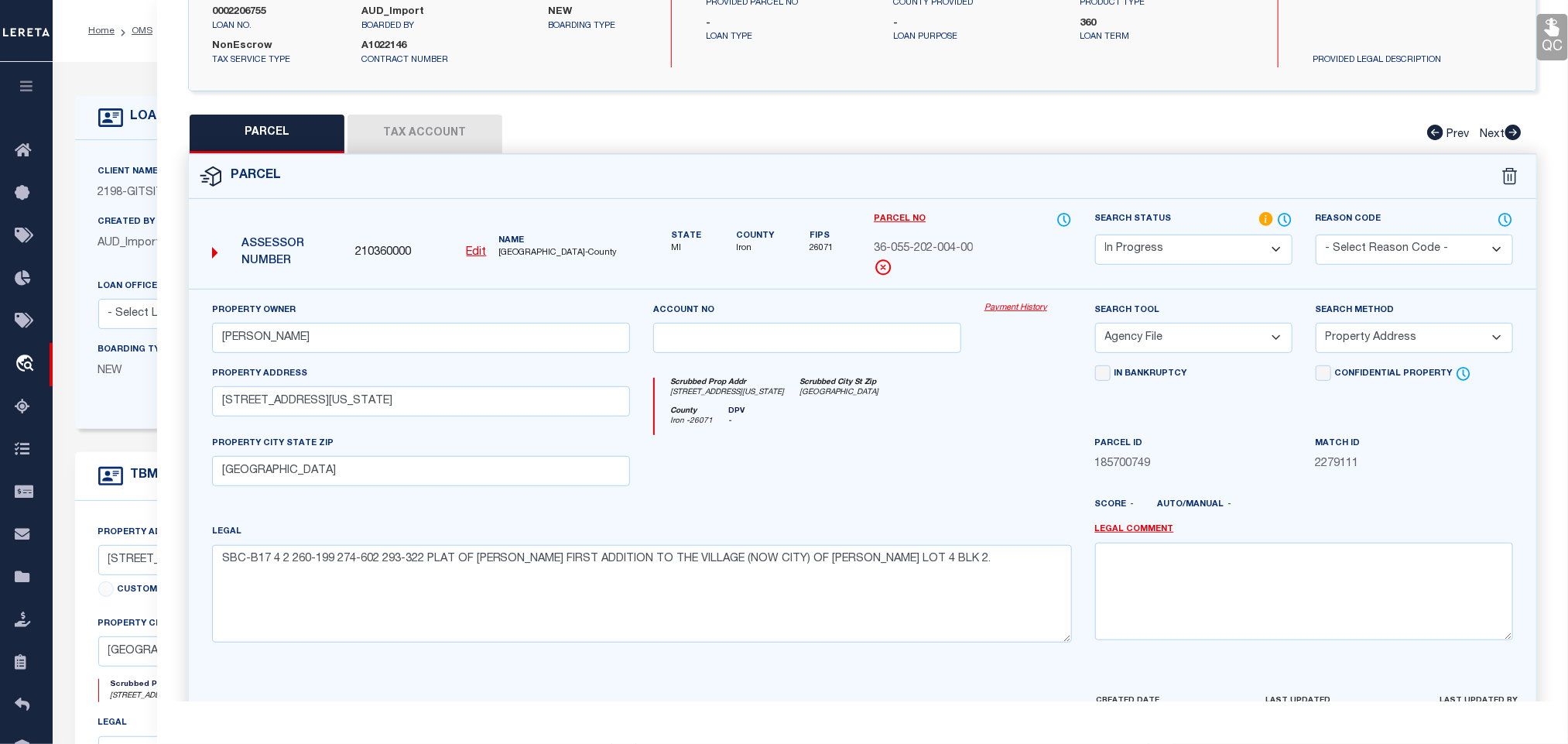
click at [1095, 327] on select "-- Select Search Tool -- 3rd Party Website Agency File Agency Website ATLS CNV-…" at bounding box center [1193, 338] width 197 height 31
click at [1184, 342] on select "-- Select Search Tool -- 3rd Party Website Agency File Agency Website ATLS CNV-…" at bounding box center [1193, 338] width 197 height 31
click at [1095, 327] on select "-- Select Search Tool -- 3rd Party Website Agency File Agency Website ATLS CNV-…" at bounding box center [1193, 338] width 197 height 31
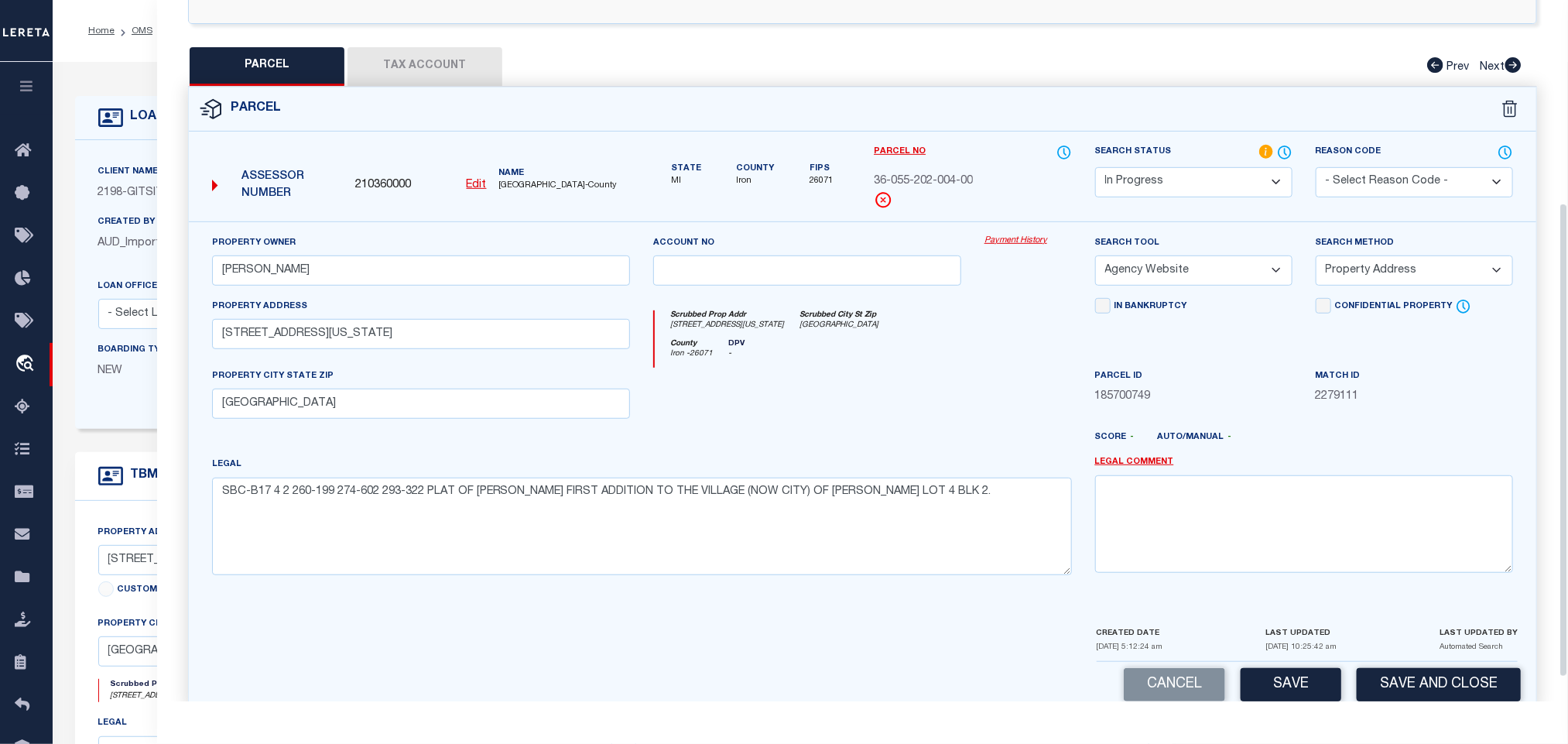
scroll to position [335, 0]
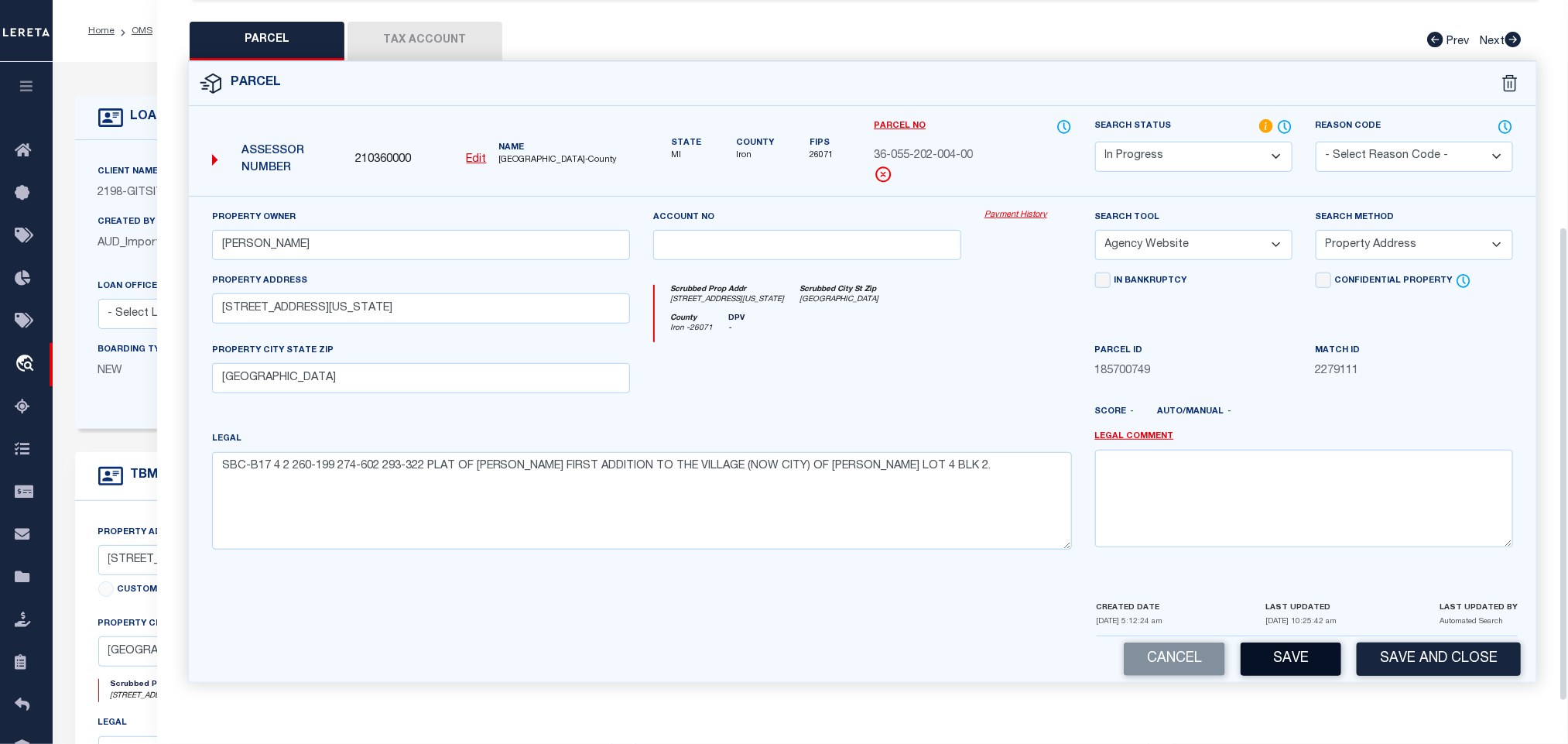
click at [1292, 664] on button "Save" at bounding box center [1291, 659] width 100 height 33
click at [450, 36] on button "Tax Account" at bounding box center [425, 41] width 155 height 39
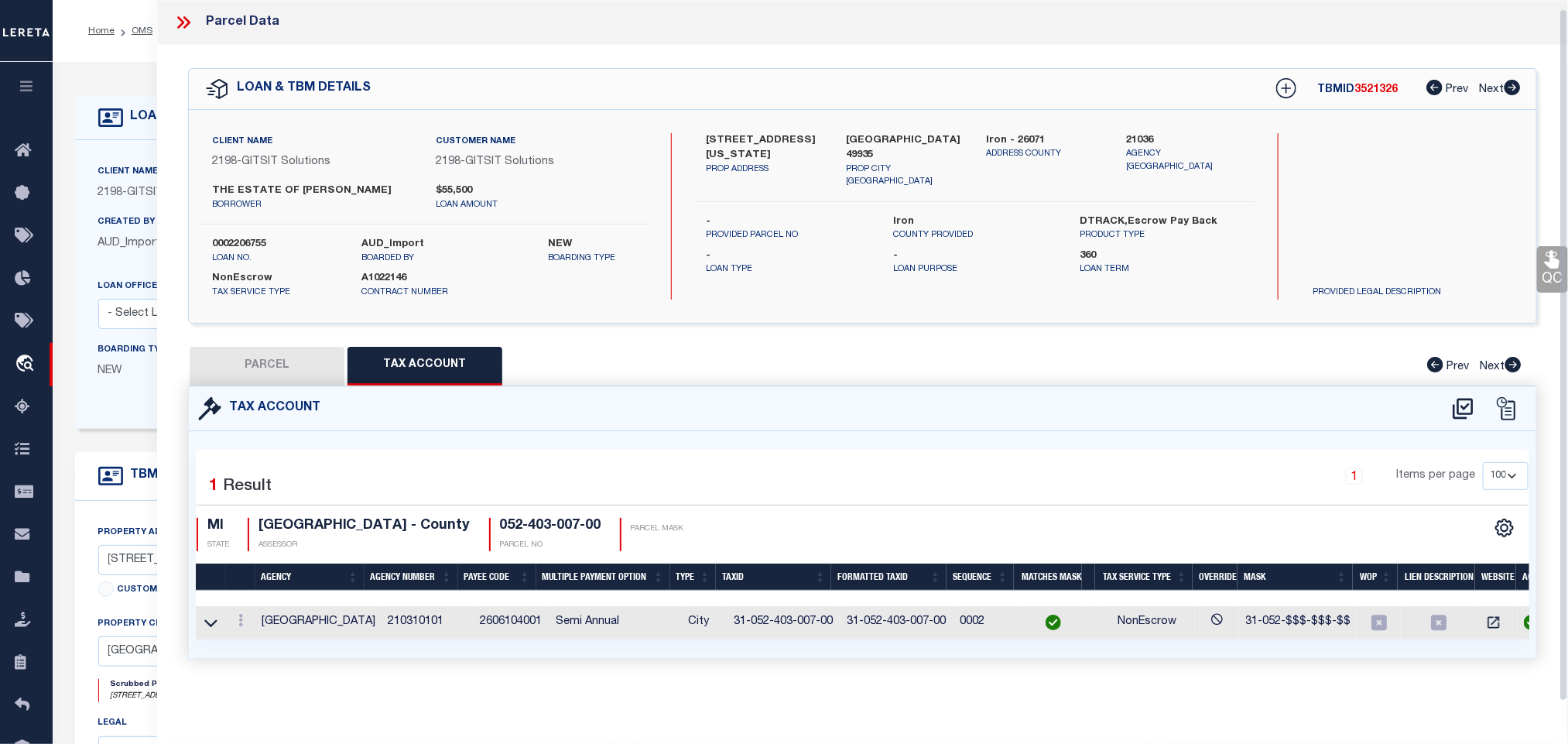
scroll to position [0, 0]
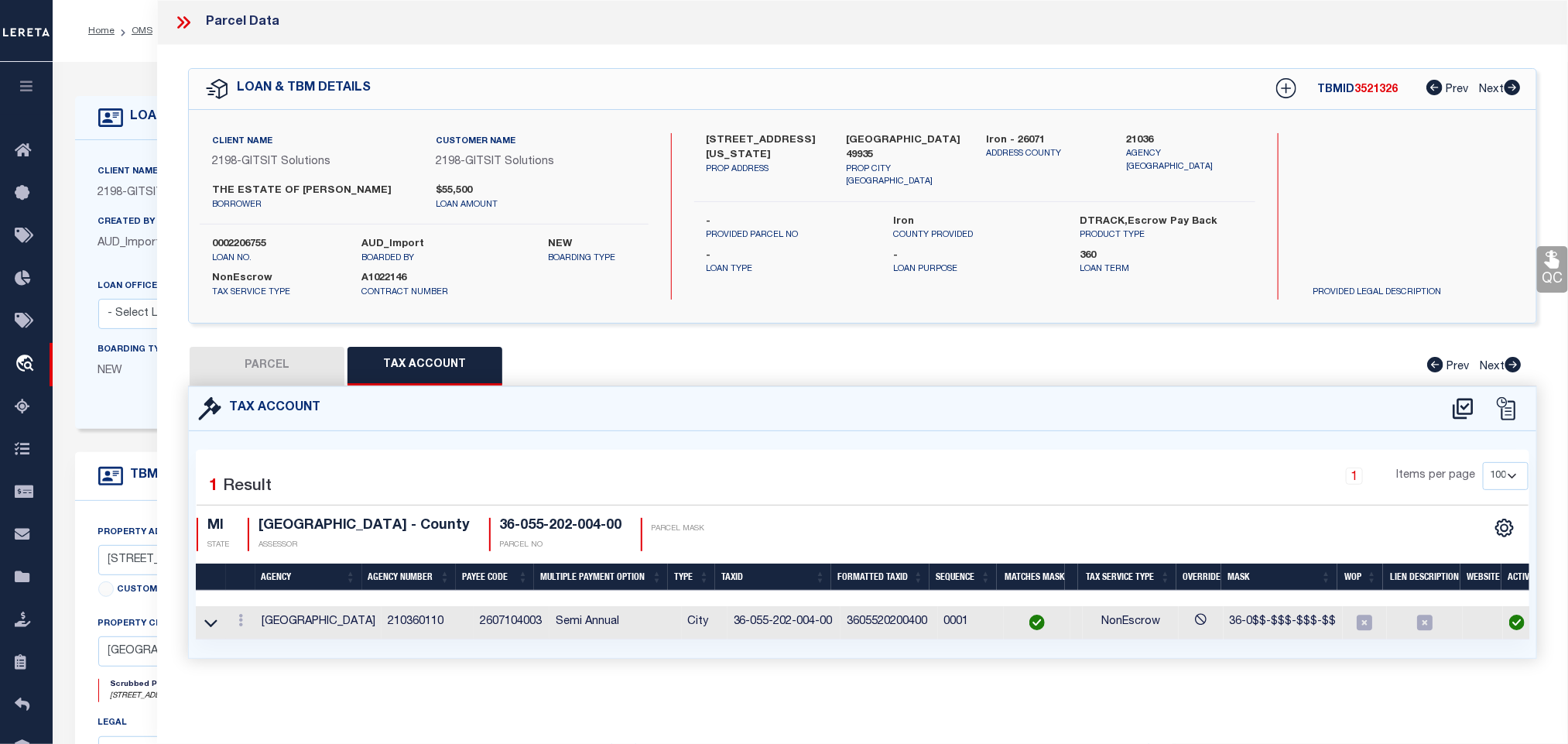
click at [269, 365] on button "PARCEL" at bounding box center [267, 366] width 155 height 39
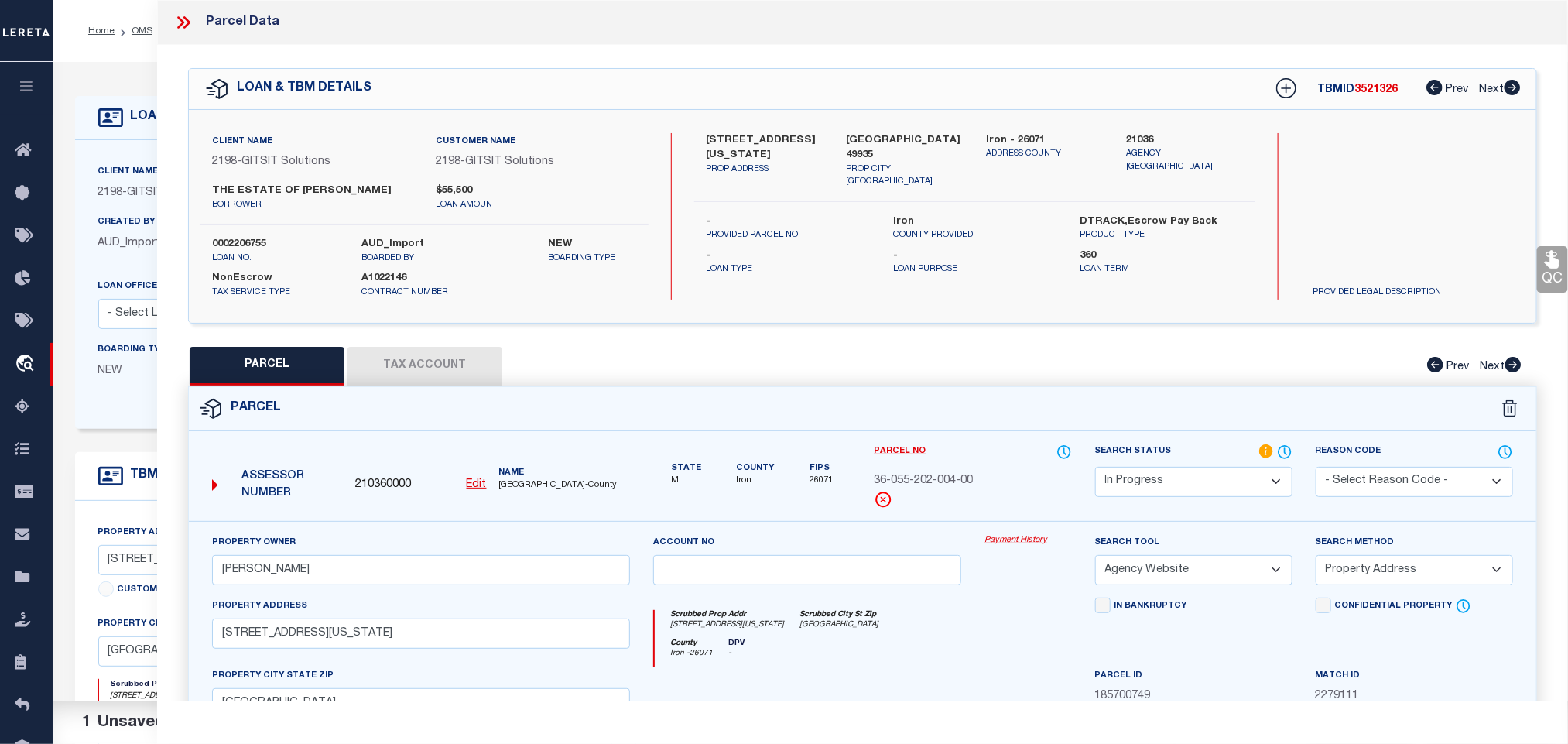
drag, startPoint x: 1256, startPoint y: 486, endPoint x: 1245, endPoint y: 470, distance: 19.4
click at [1251, 486] on select "Automated Search Bad Parcel Complete Duplicate Parcel High Dollar Reporting In …" at bounding box center [1193, 482] width 197 height 31
click at [1095, 469] on select "Automated Search Bad Parcel Complete Duplicate Parcel High Dollar Reporting In …" at bounding box center [1193, 482] width 197 height 31
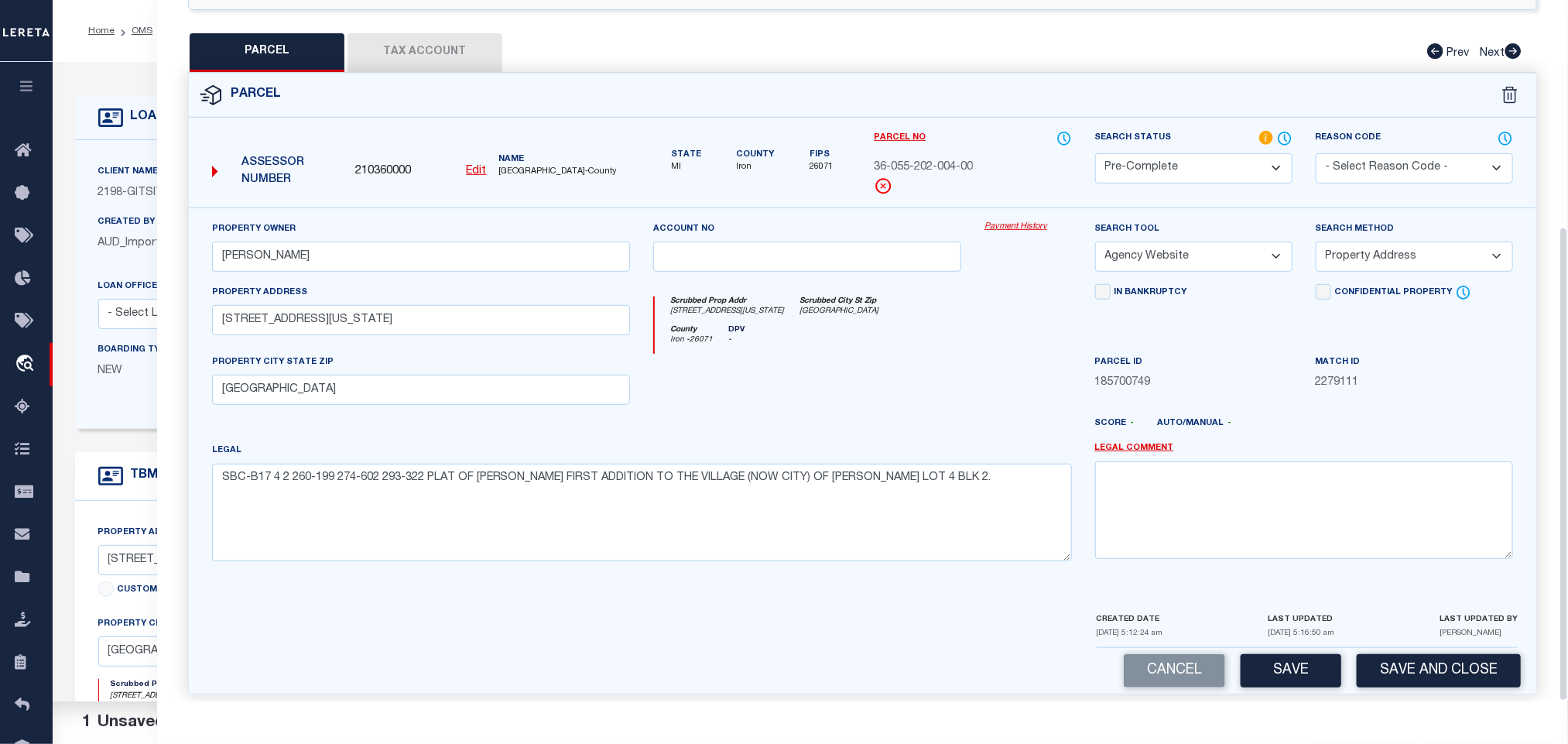
scroll to position [335, 0]
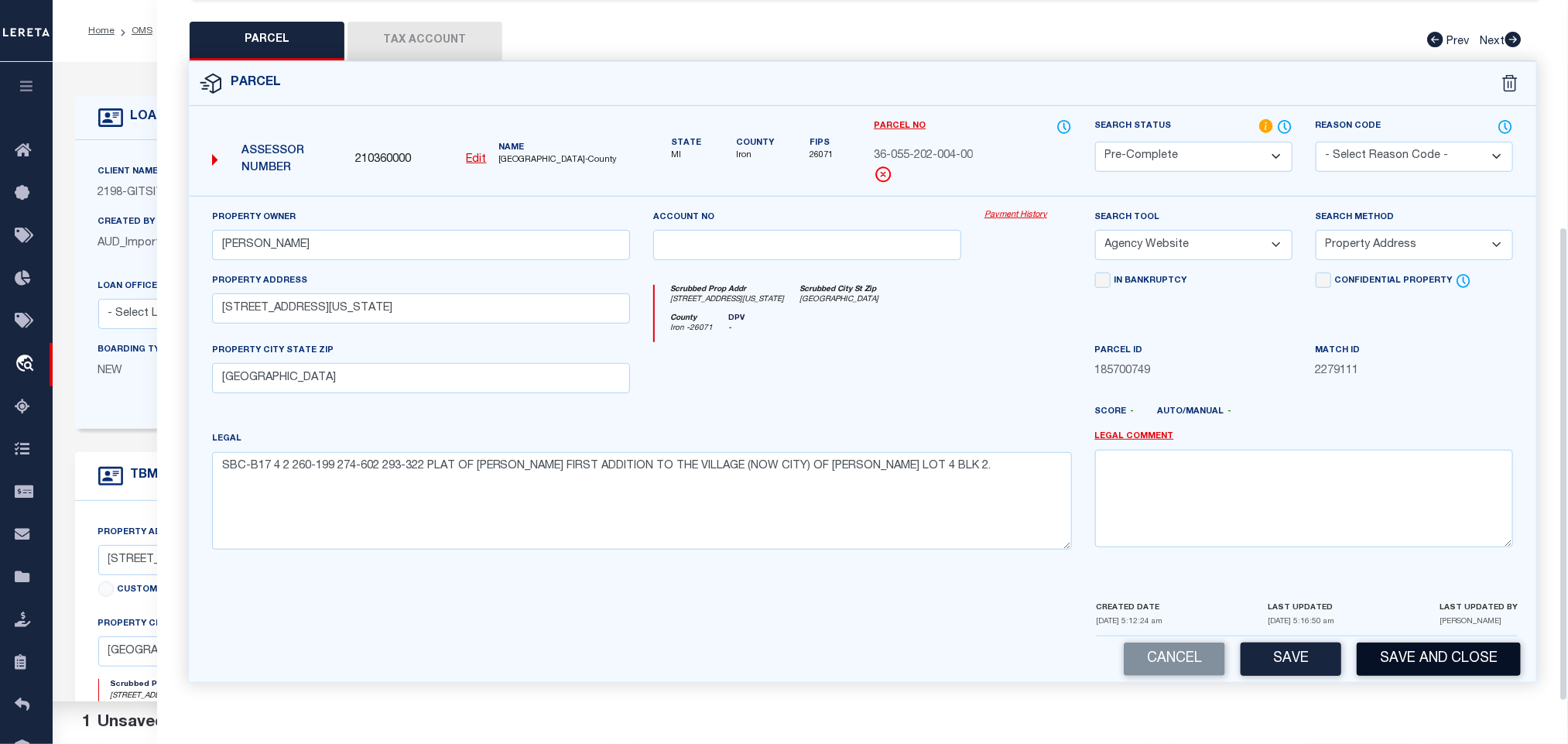
drag, startPoint x: 1463, startPoint y: 629, endPoint x: 1473, endPoint y: 645, distance: 18.9
click at [1463, 630] on div "LAST UPDATED BY [PERSON_NAME]" at bounding box center [1479, 617] width 78 height 37
click at [1473, 645] on button "Save and Close" at bounding box center [1438, 659] width 164 height 33
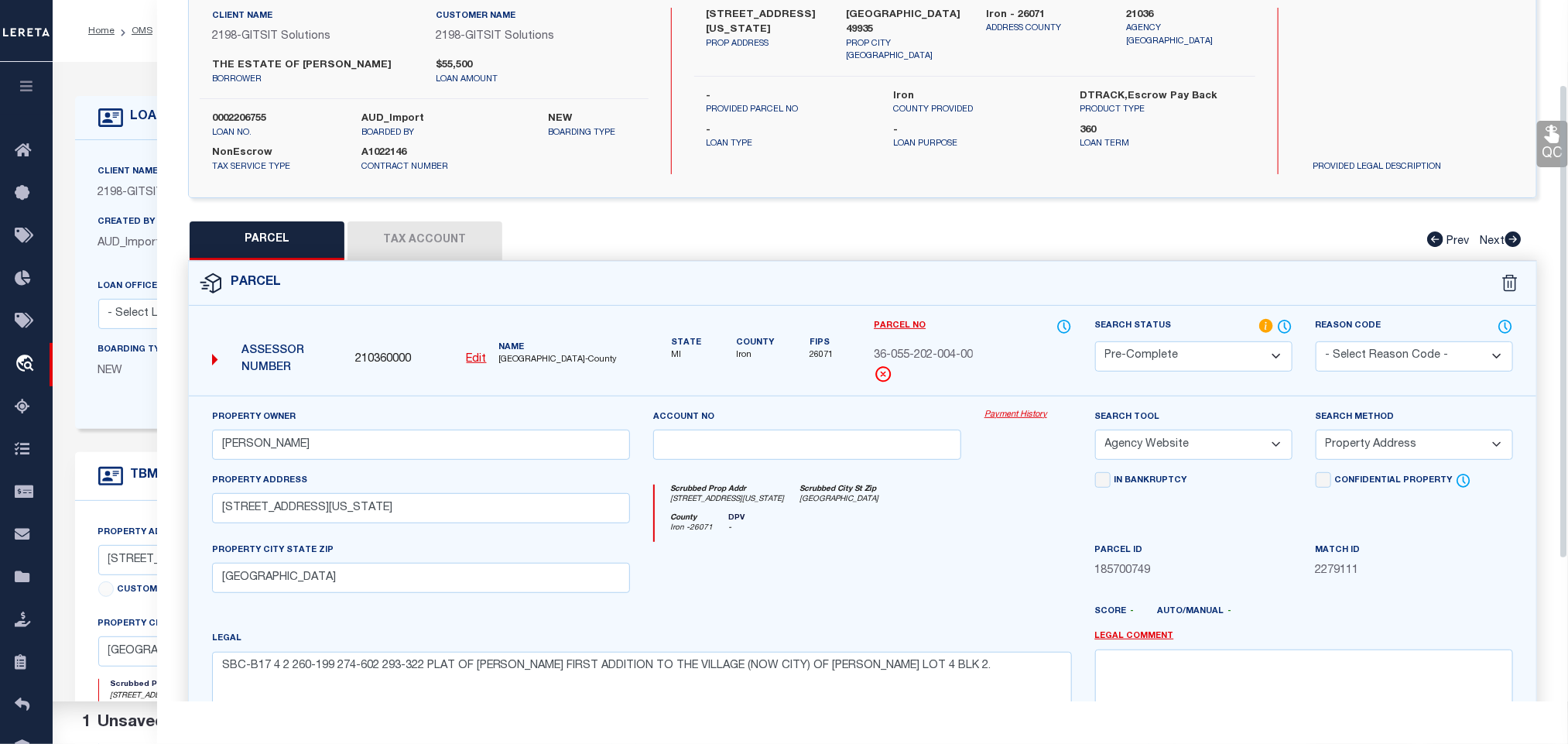
scroll to position [0, 0]
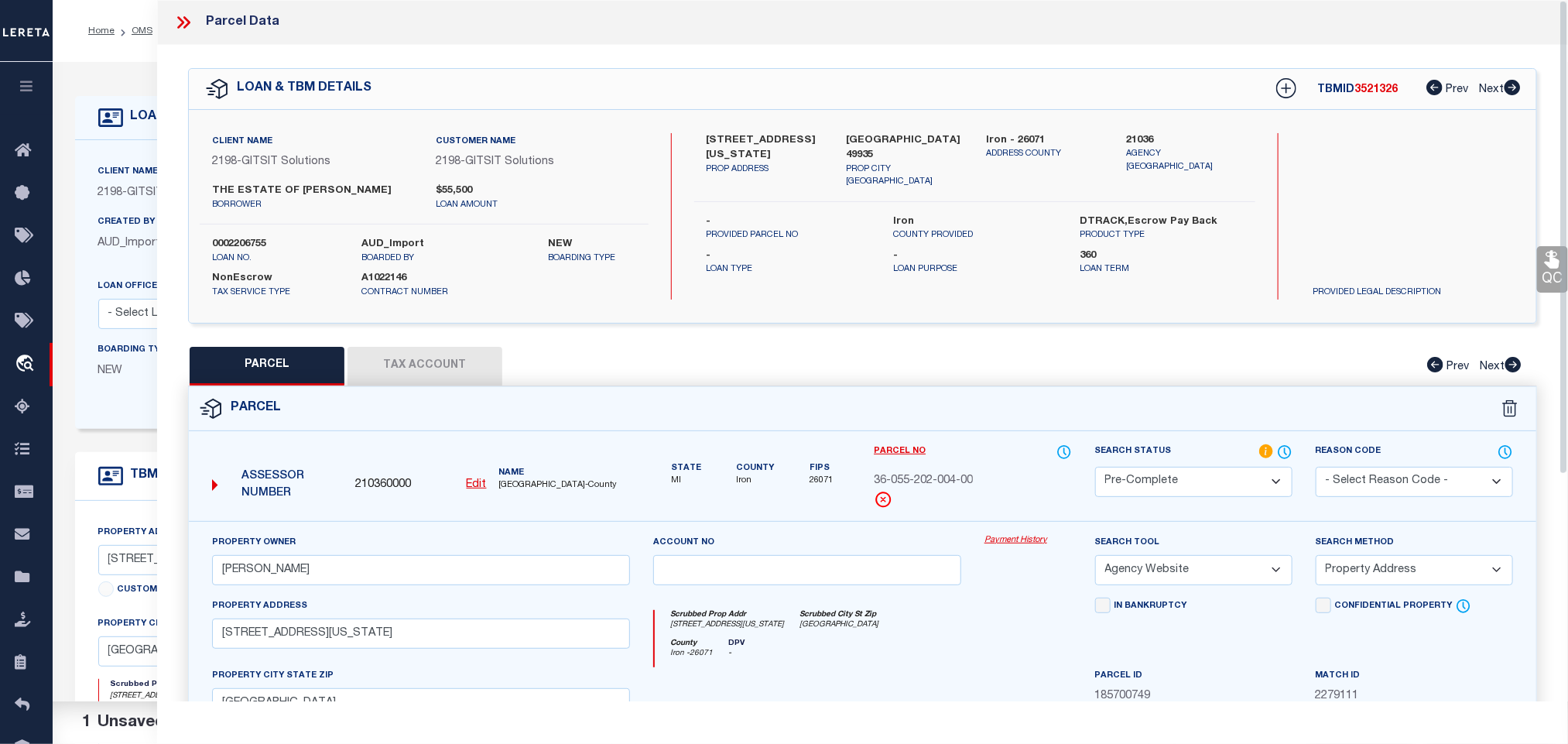
click at [242, 247] on label "0002206755" at bounding box center [275, 245] width 126 height 15
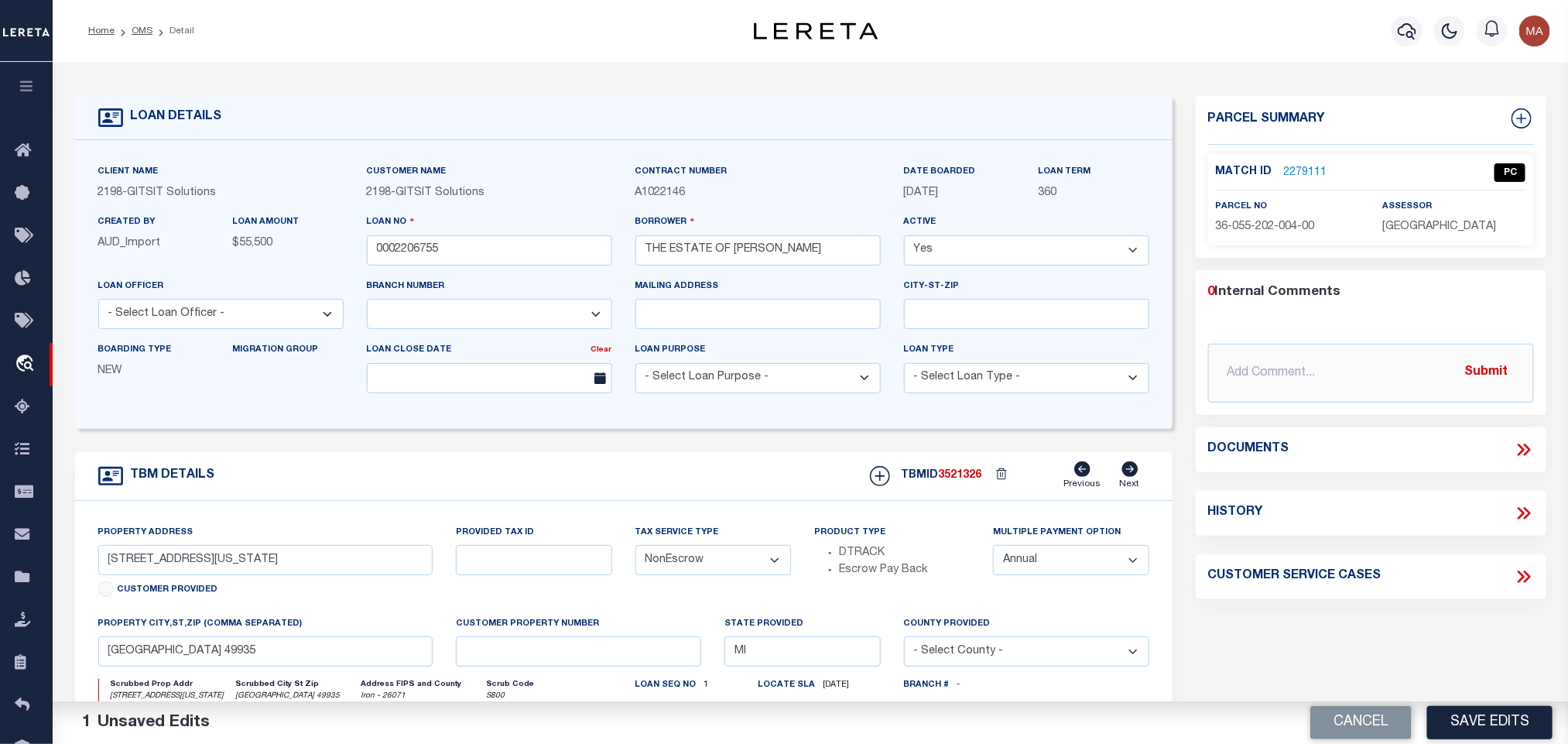
click at [1338, 713] on button "Cancel" at bounding box center [1360, 722] width 101 height 33
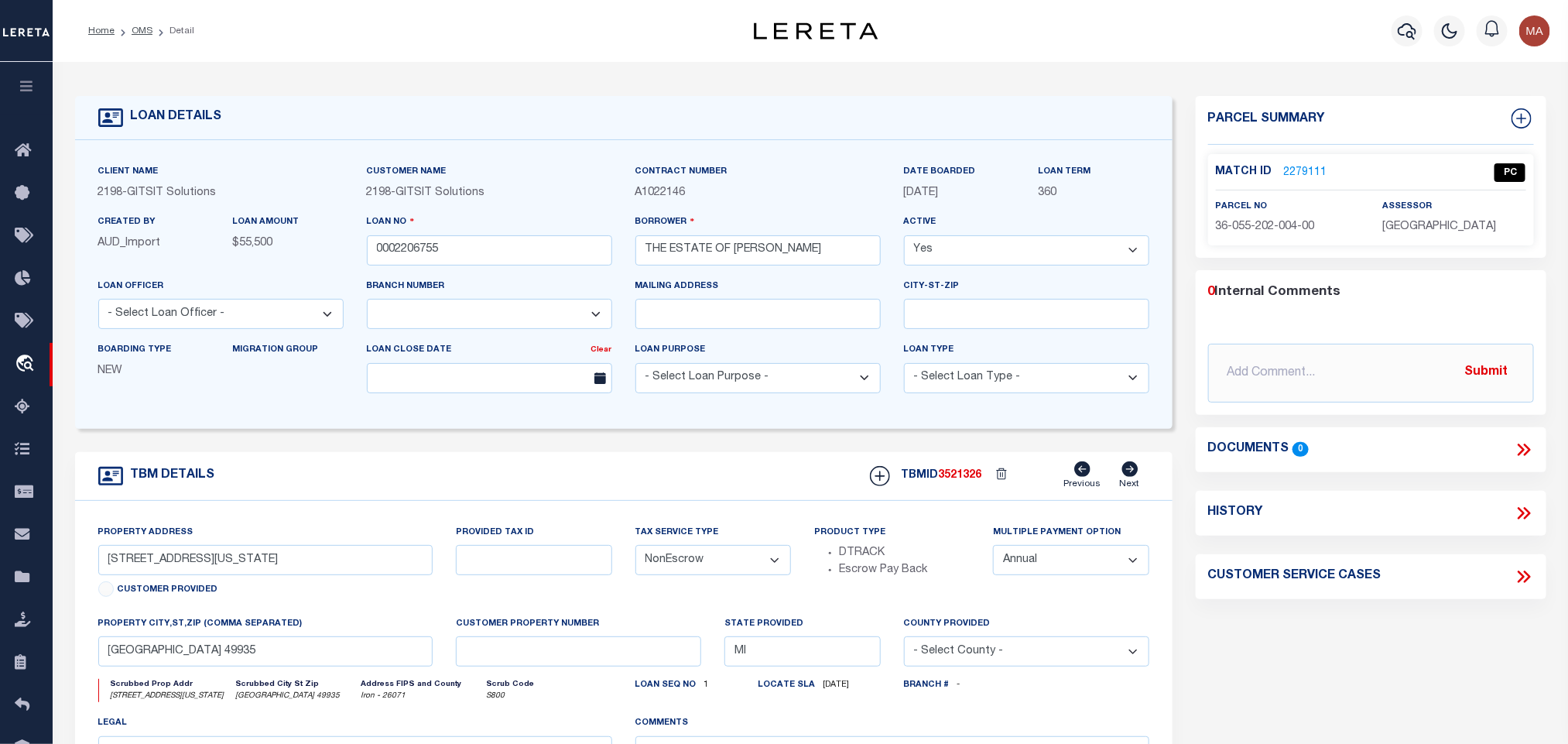
click at [966, 476] on span "3521326" at bounding box center [959, 475] width 43 height 11
click at [1430, 232] on span "[GEOGRAPHIC_DATA]" at bounding box center [1439, 226] width 114 height 11
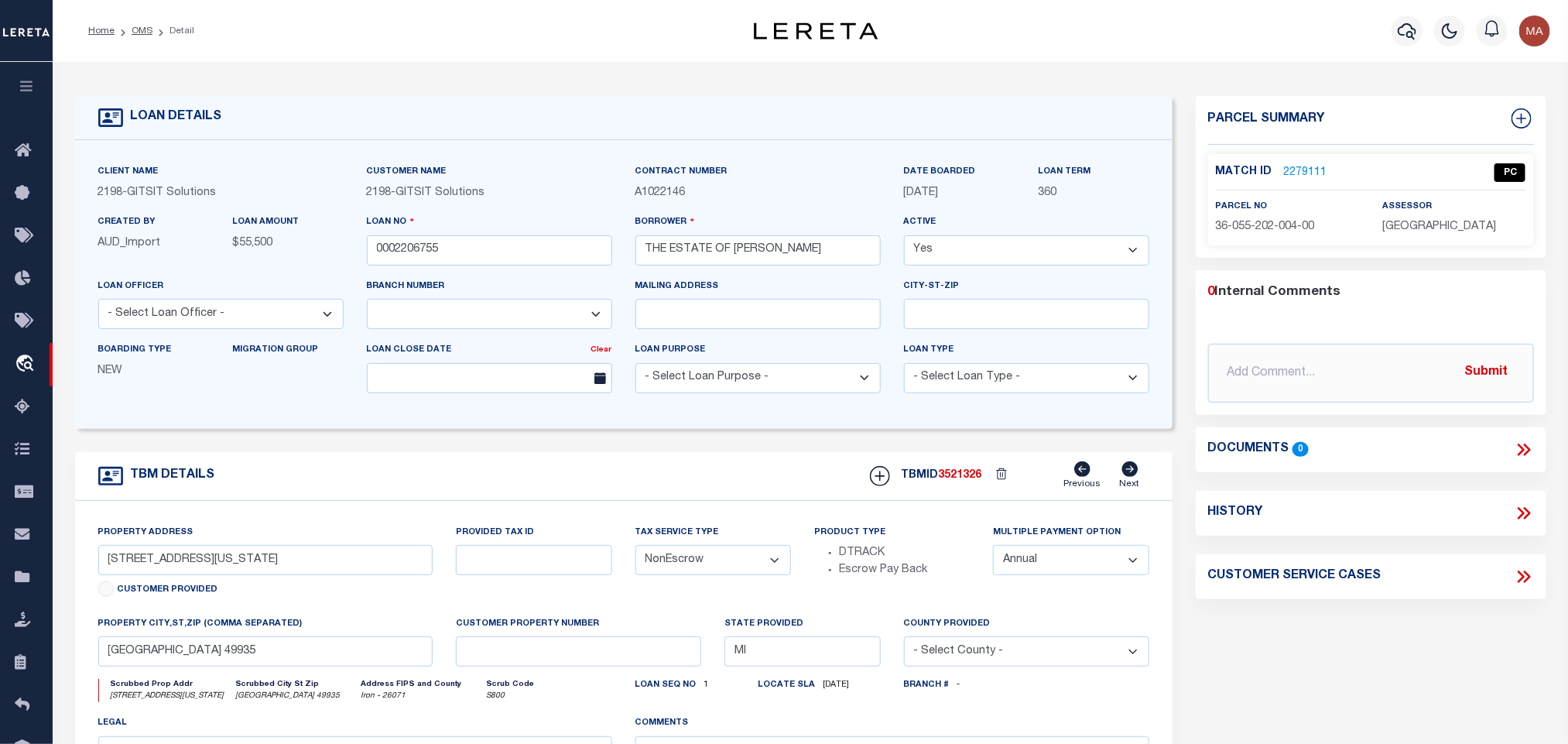
click at [1226, 228] on span "36-055-202-004-00" at bounding box center [1265, 226] width 99 height 11
click at [144, 26] on link "OMS" at bounding box center [142, 31] width 21 height 9
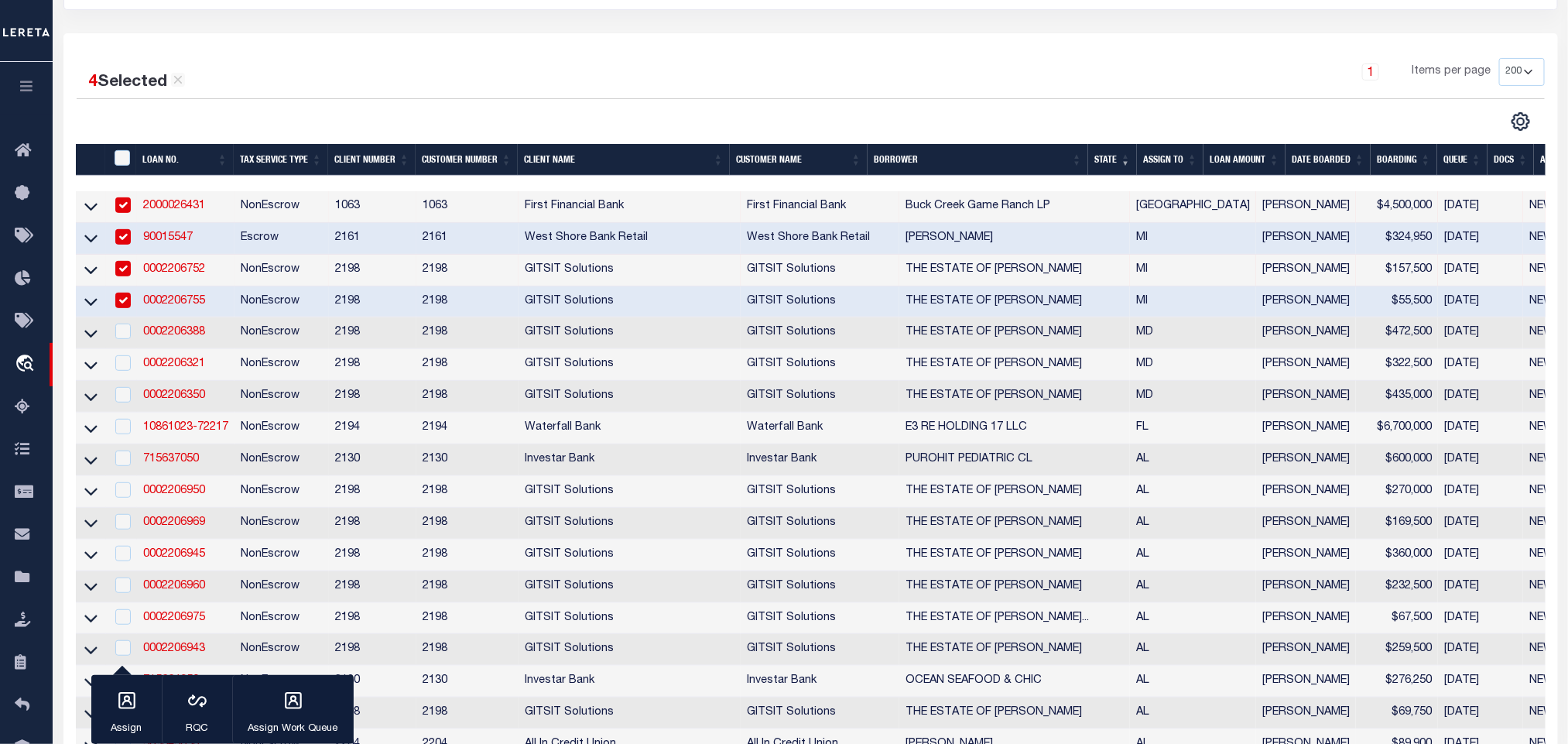
scroll to position [232, 0]
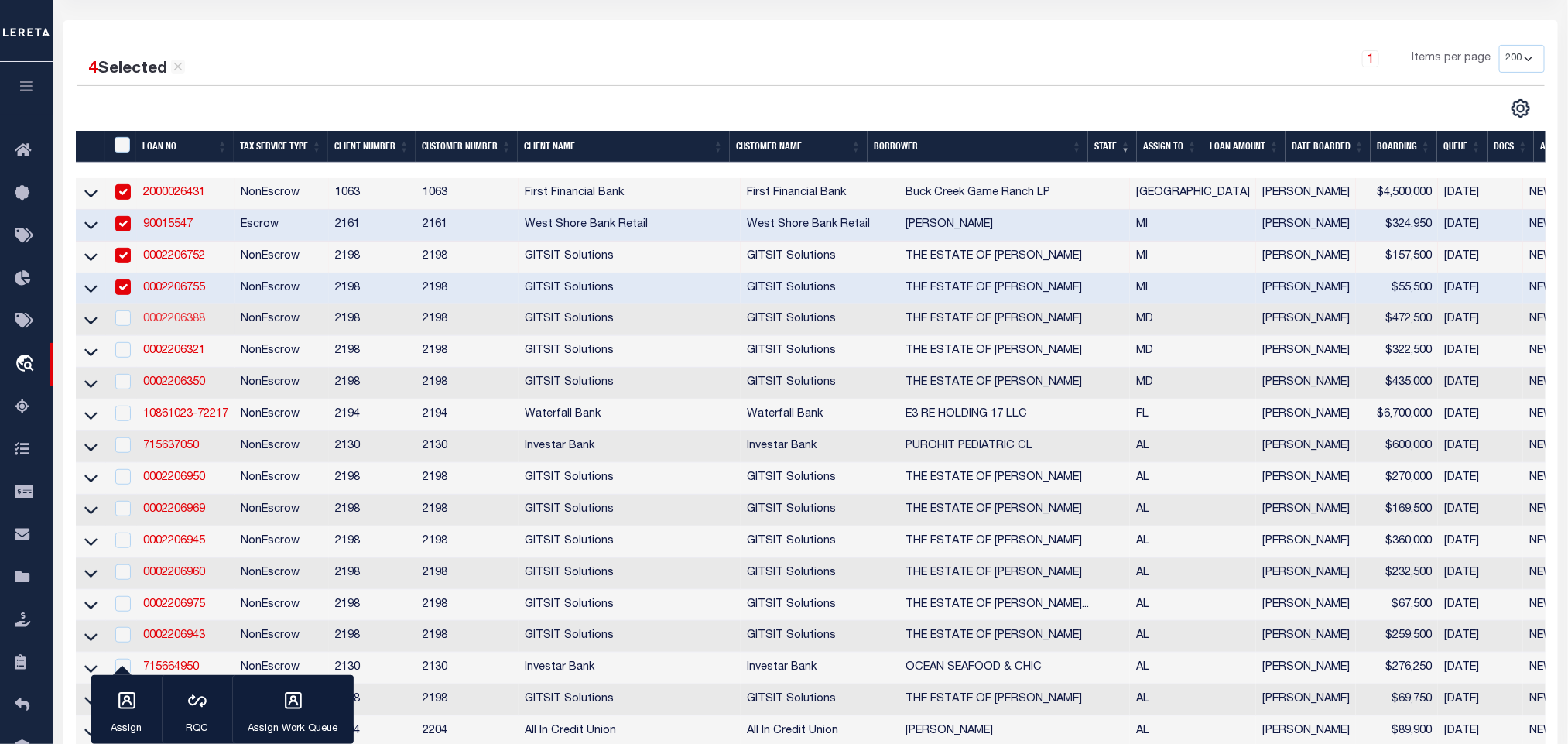
click at [178, 324] on link "0002206388" at bounding box center [173, 319] width 62 height 11
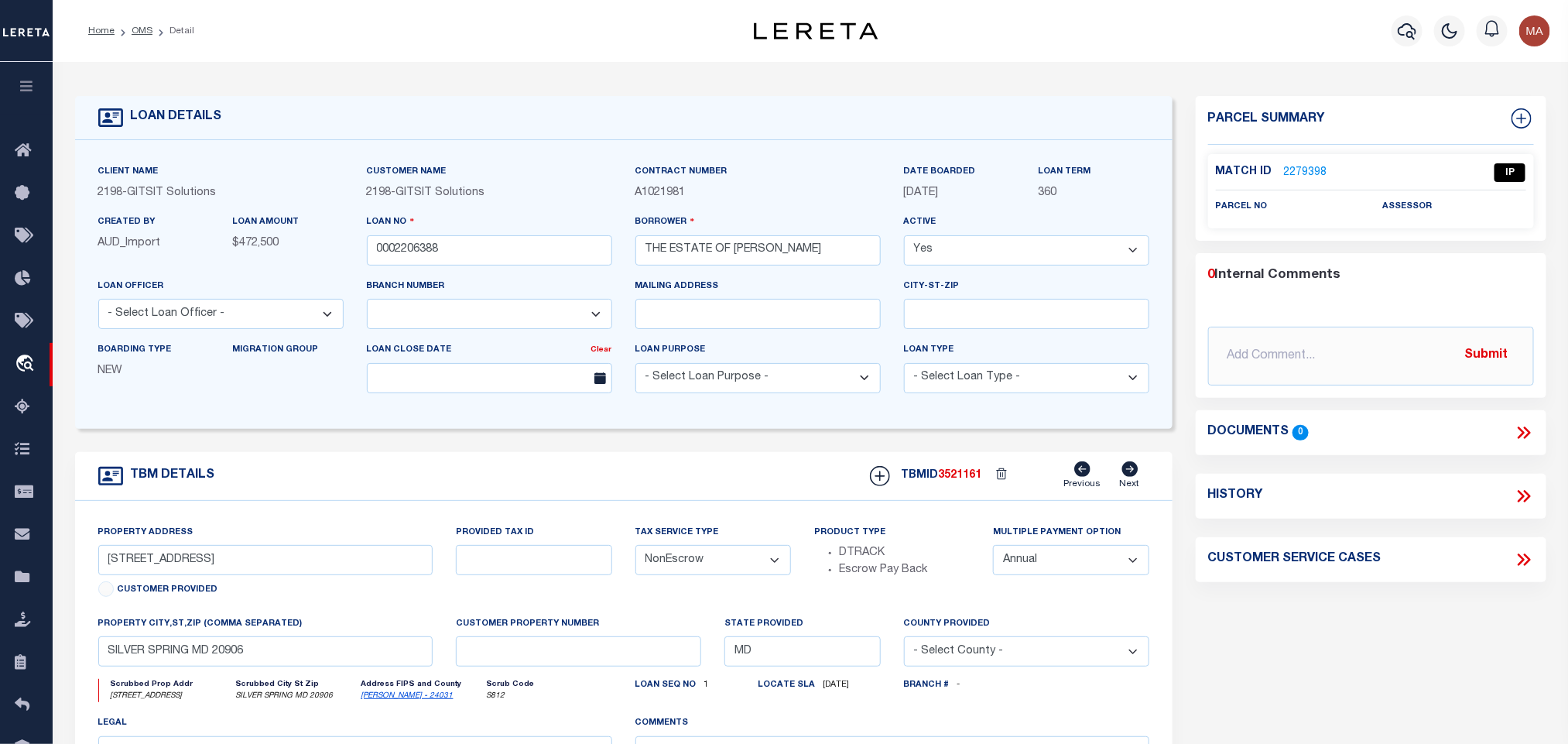
scroll to position [116, 0]
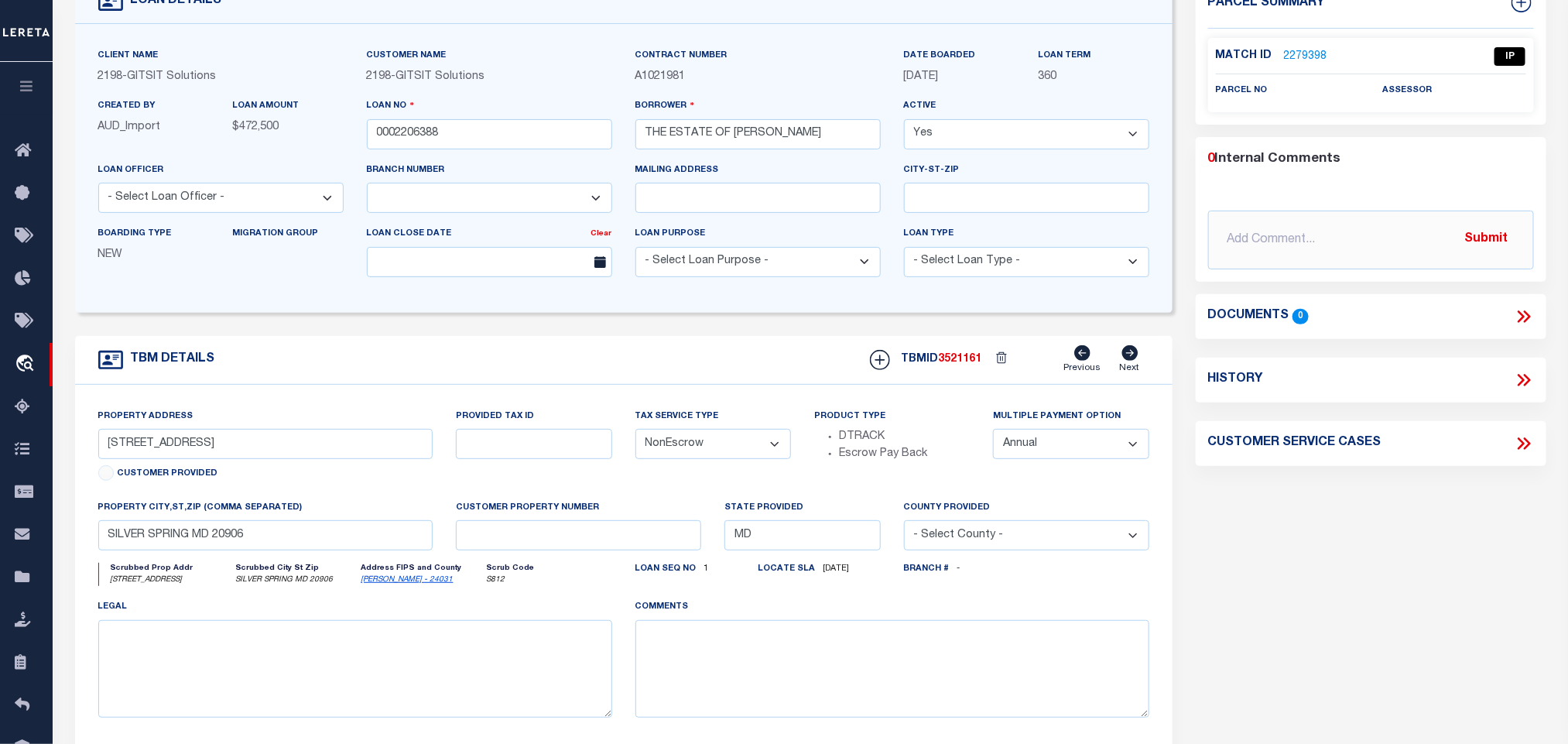
click at [379, 584] on link "[PERSON_NAME] - 24031" at bounding box center [407, 579] width 92 height 8
click at [194, 448] on input "[STREET_ADDRESS]" at bounding box center [266, 444] width 335 height 31
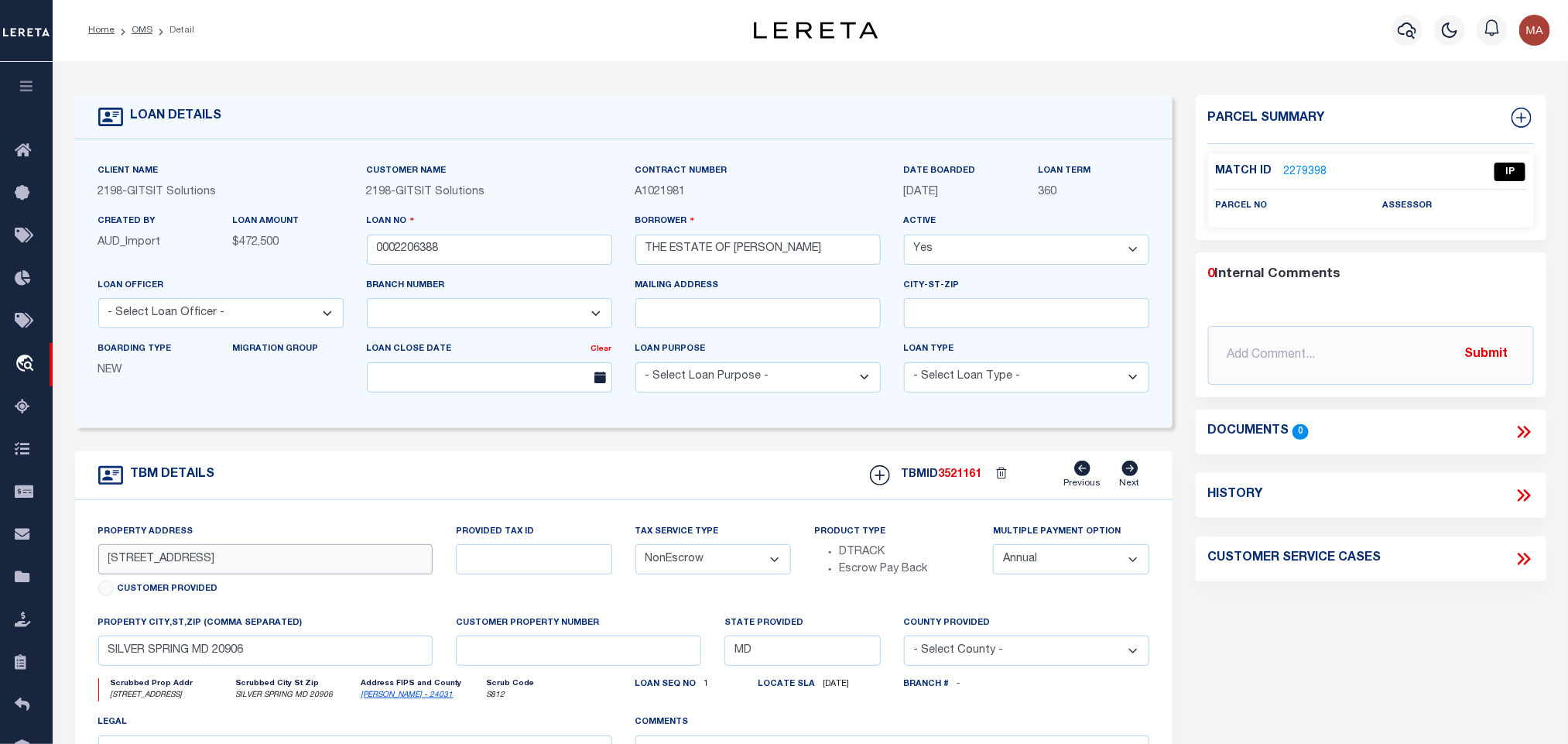
scroll to position [0, 0]
click at [1315, 165] on link "2279398" at bounding box center [1305, 173] width 43 height 16
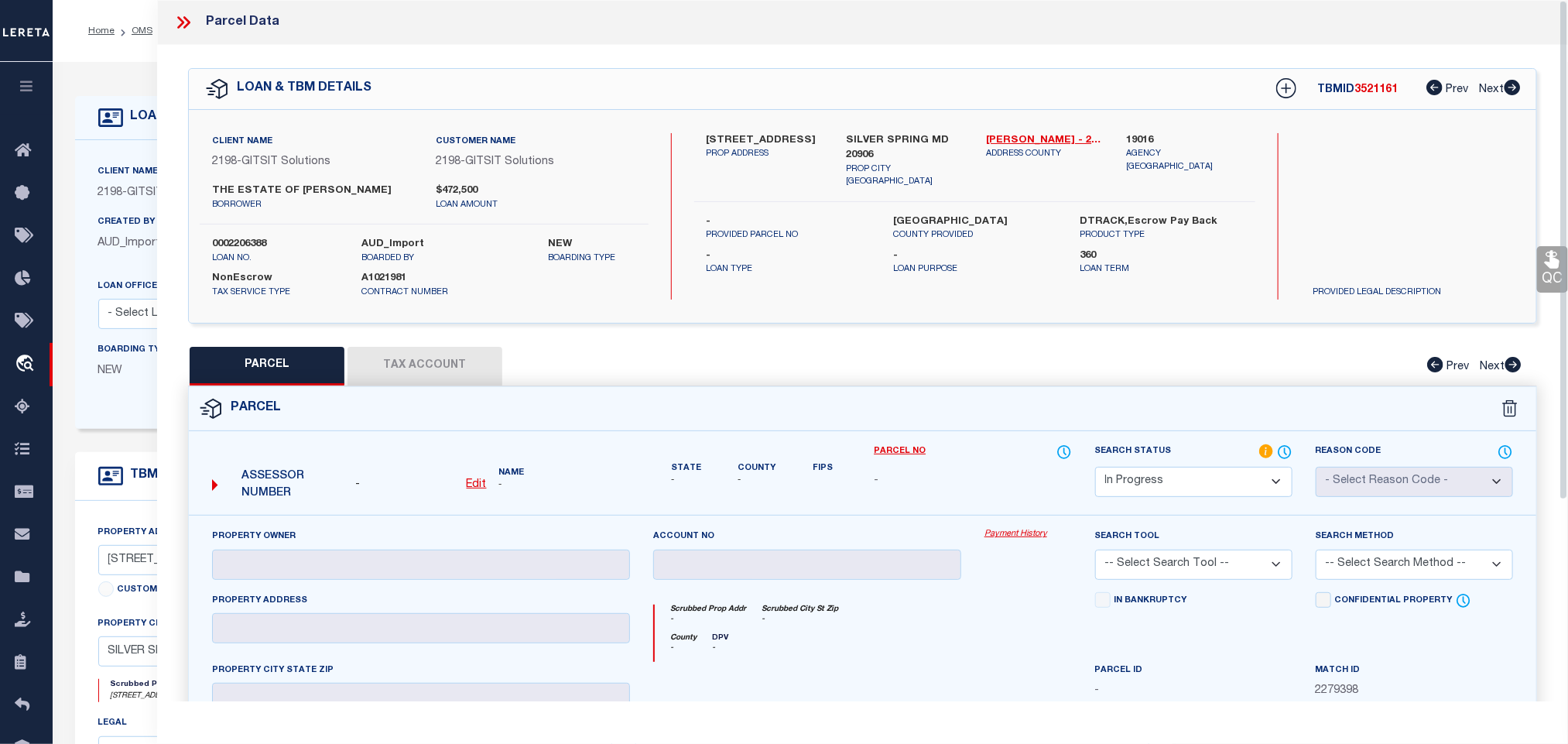
click at [476, 483] on u "Edit" at bounding box center [477, 485] width 20 height 11
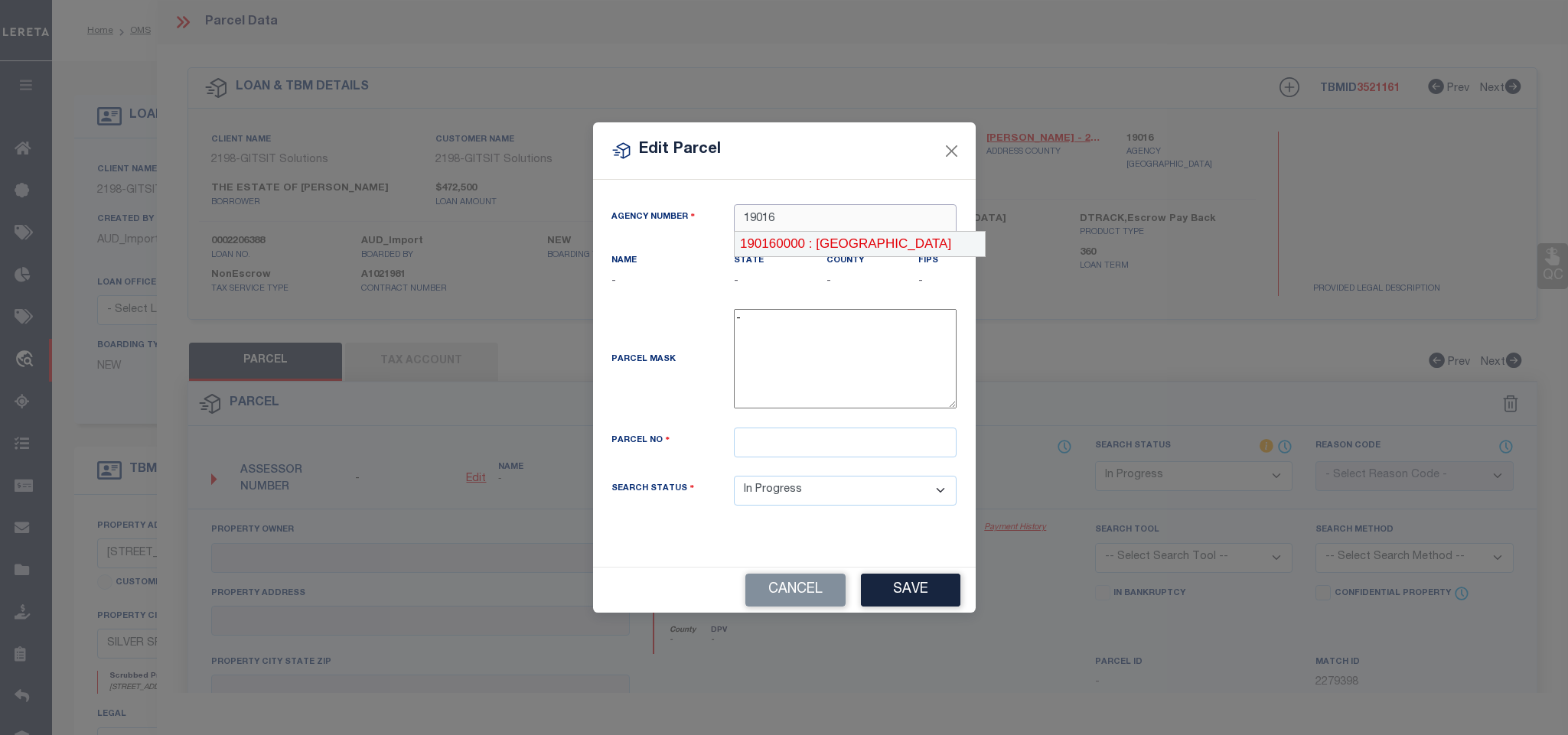
click at [855, 239] on div "190160000 : [GEOGRAPHIC_DATA]" at bounding box center [859, 244] width 250 height 24
click at [887, 428] on div "Parcel Mask -" at bounding box center [784, 368] width 369 height 118
click at [887, 457] on input "text" at bounding box center [845, 443] width 223 height 30
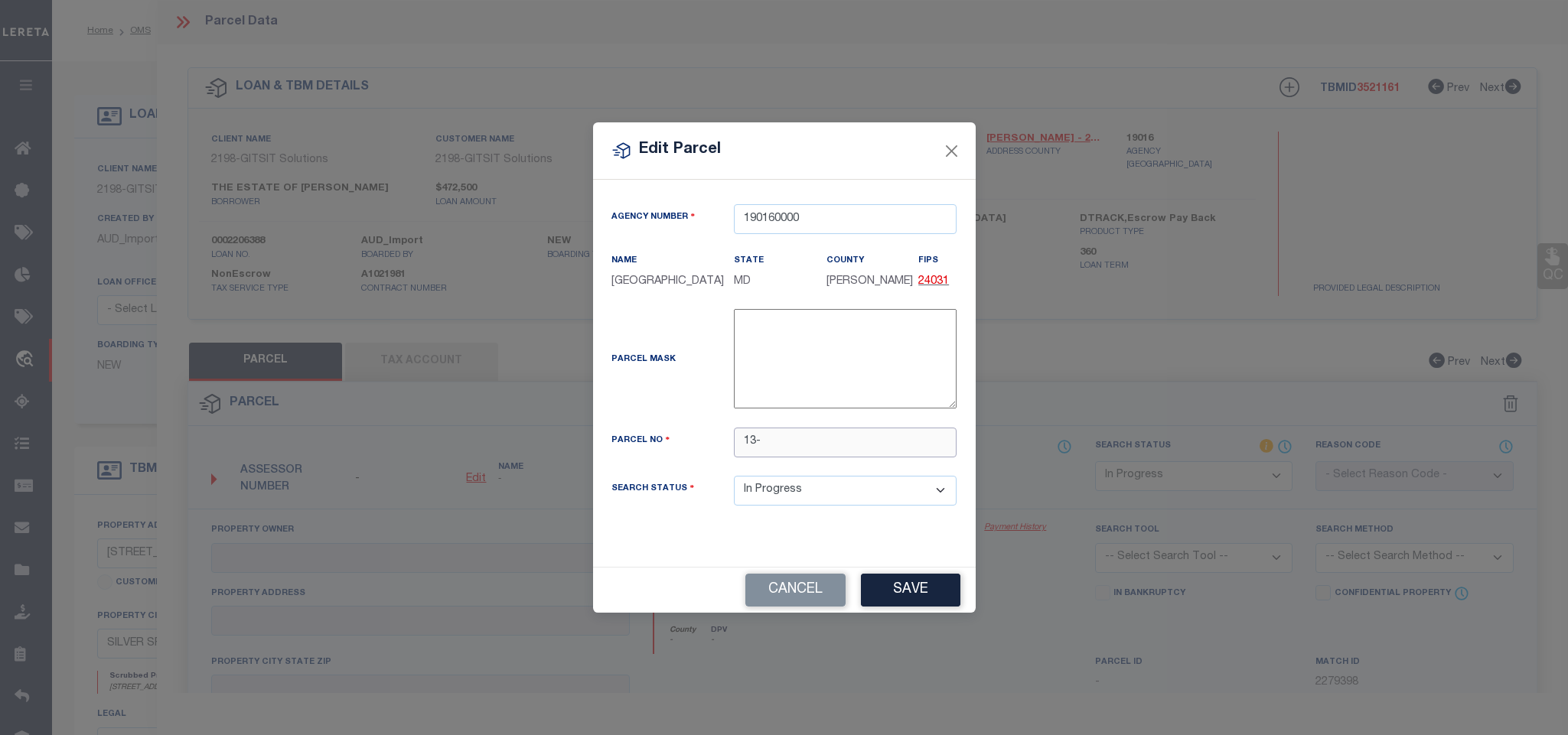
paste input "02406258"
click at [918, 604] on button "Save" at bounding box center [910, 590] width 99 height 33
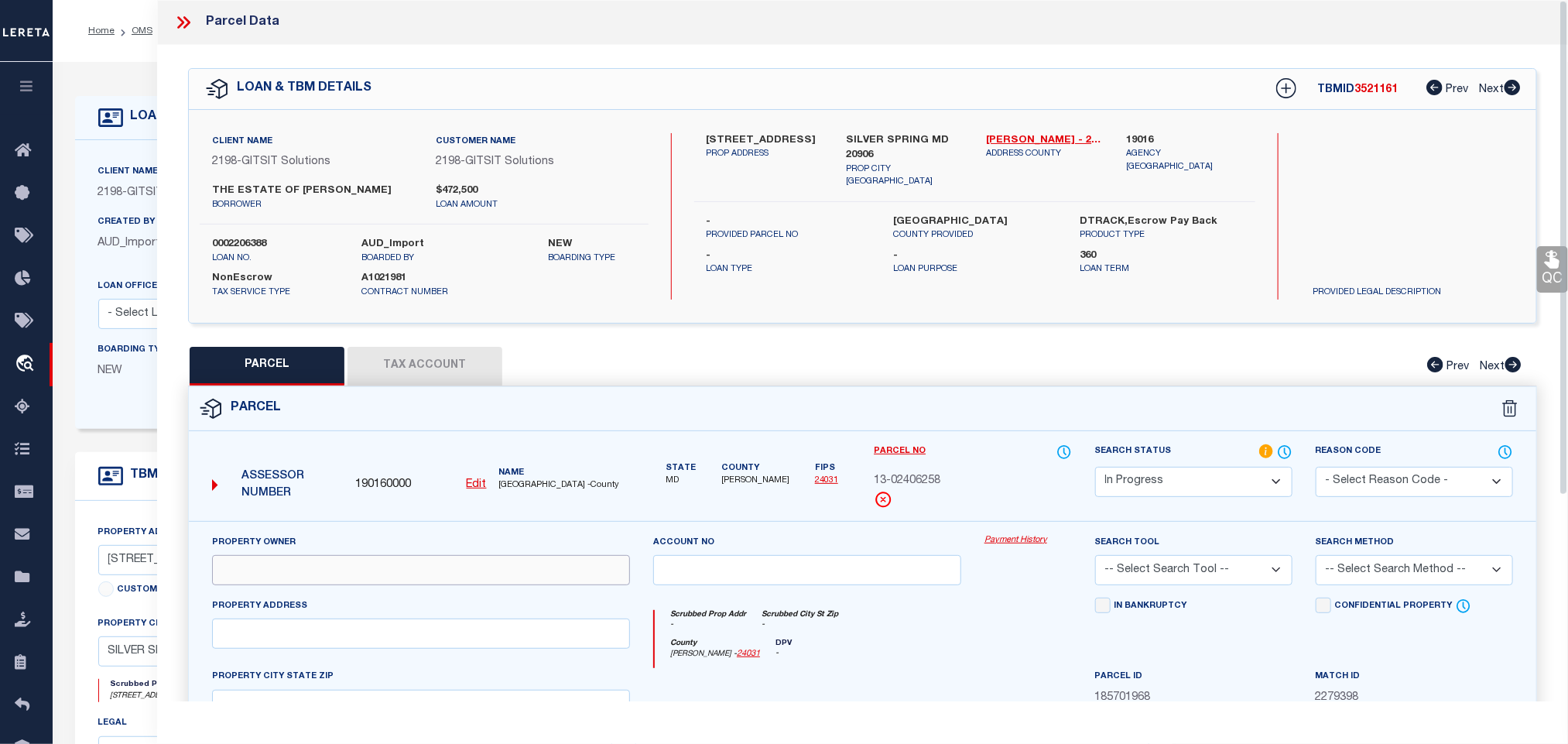
click at [473, 572] on input "text" at bounding box center [421, 571] width 418 height 31
paste input "[PERSON_NAME] & [PERSON_NAME]"
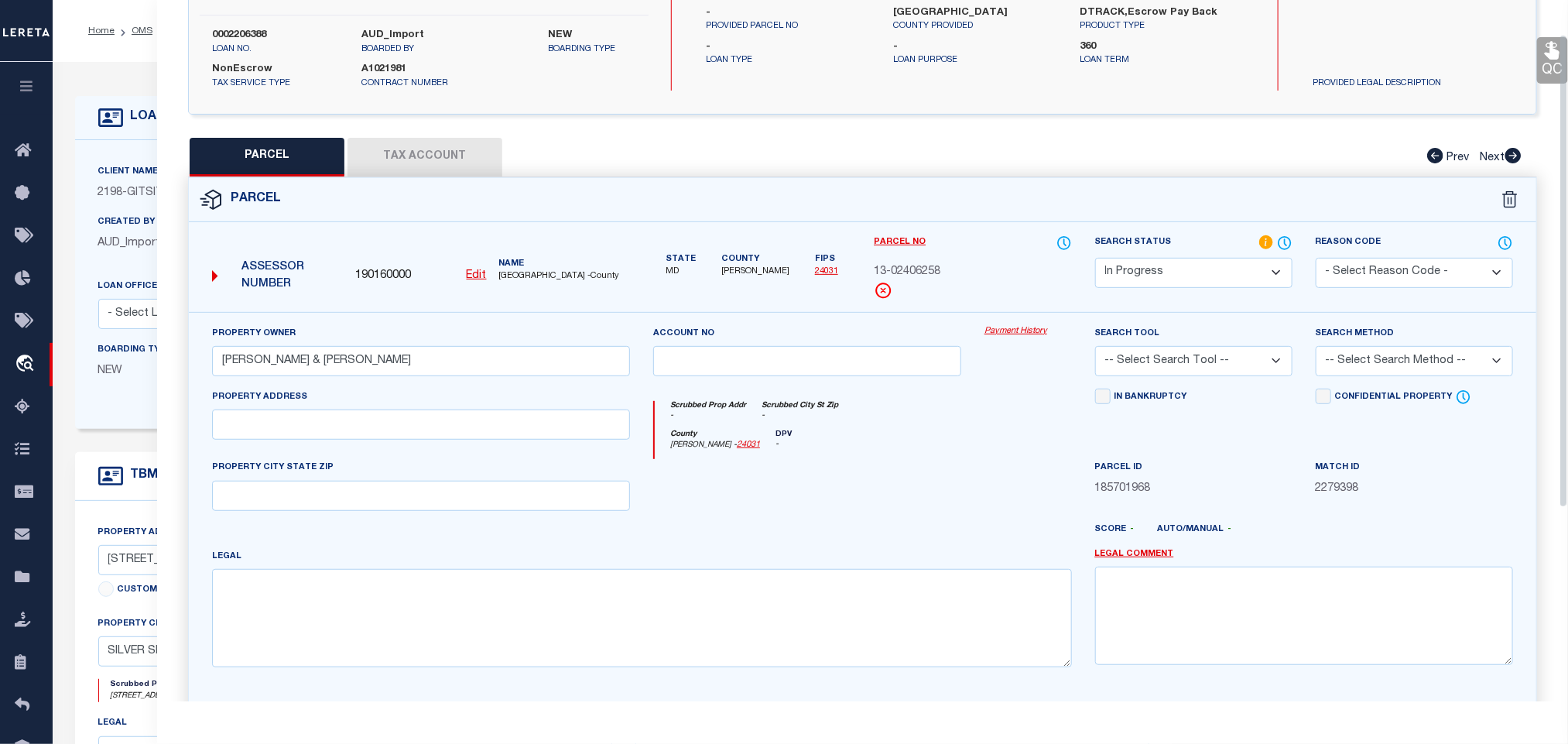
scroll to position [337, 0]
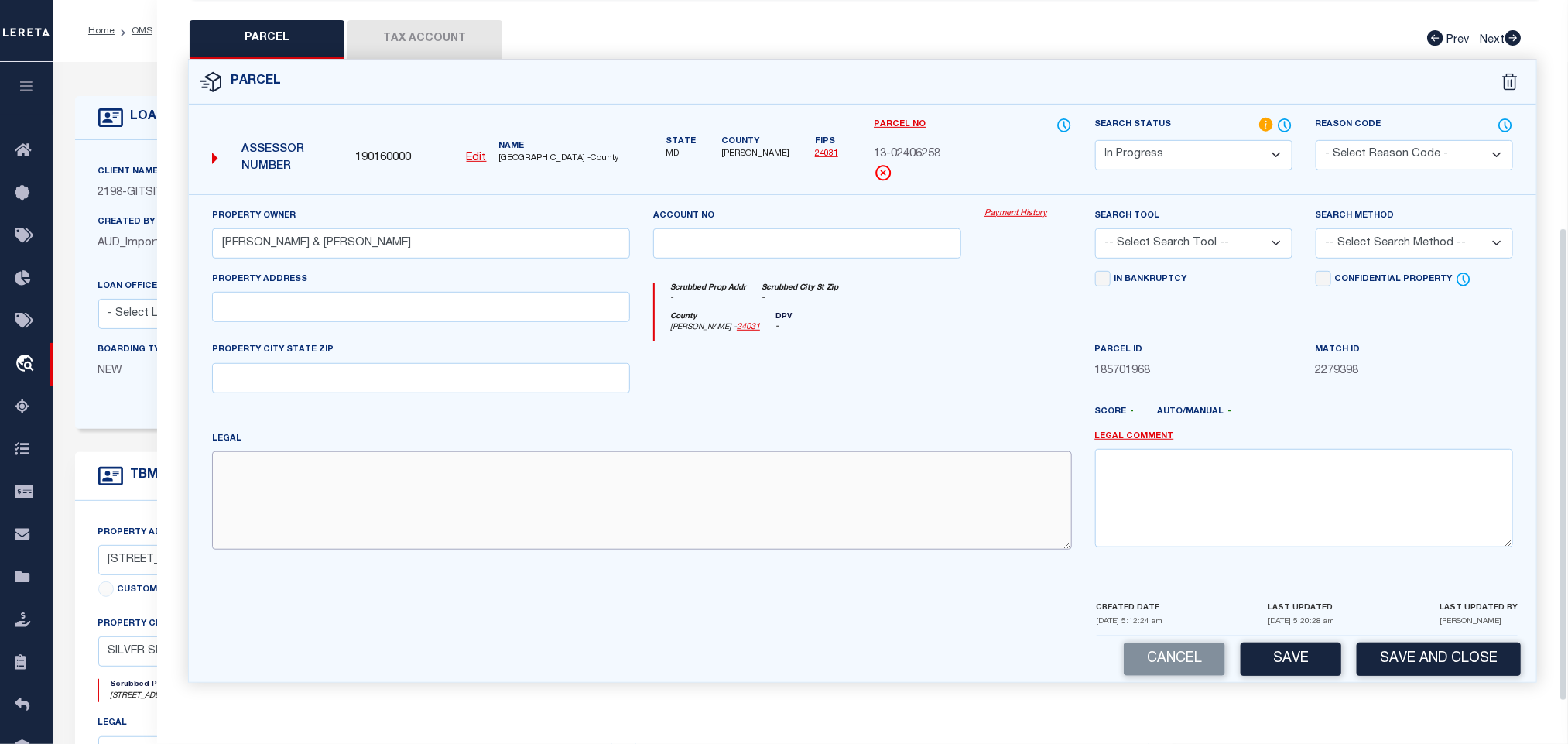
click at [472, 471] on textarea at bounding box center [642, 500] width 860 height 98
paste textarea "UN 1-112 GREENS AT"
click at [532, 508] on textarea "UN 1-112 GREENS AT" at bounding box center [642, 500] width 860 height 98
paste textarea "LEISURE WORLD PH 1"
drag, startPoint x: 374, startPoint y: 315, endPoint x: 23, endPoint y: 460, distance: 379.8
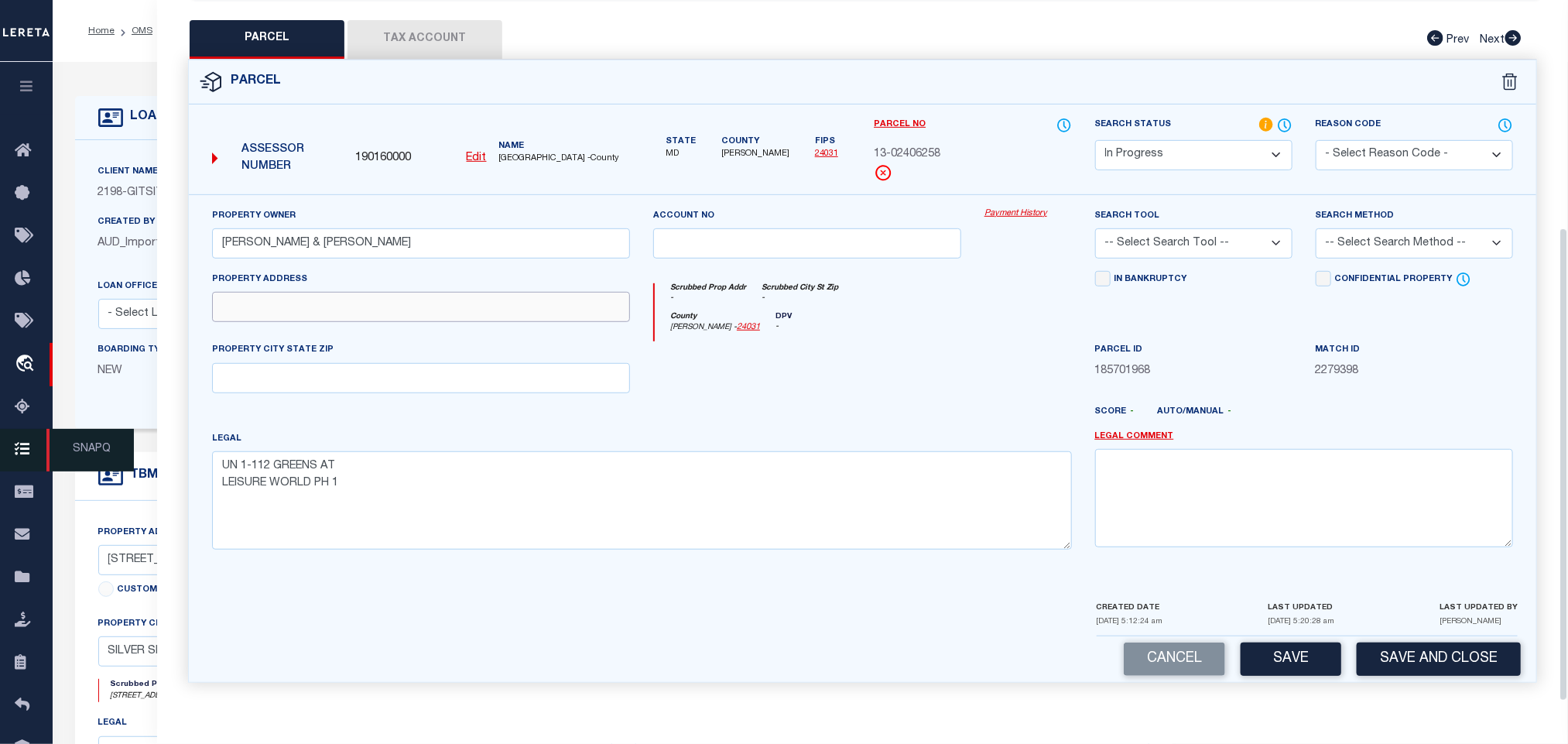
click at [374, 315] on input "text" at bounding box center [421, 307] width 418 height 31
paste input "[STREET_ADDRESS]"
click at [464, 299] on input "[STREET_ADDRESS]" at bounding box center [421, 307] width 418 height 31
paste input "UNIT: 1-112"
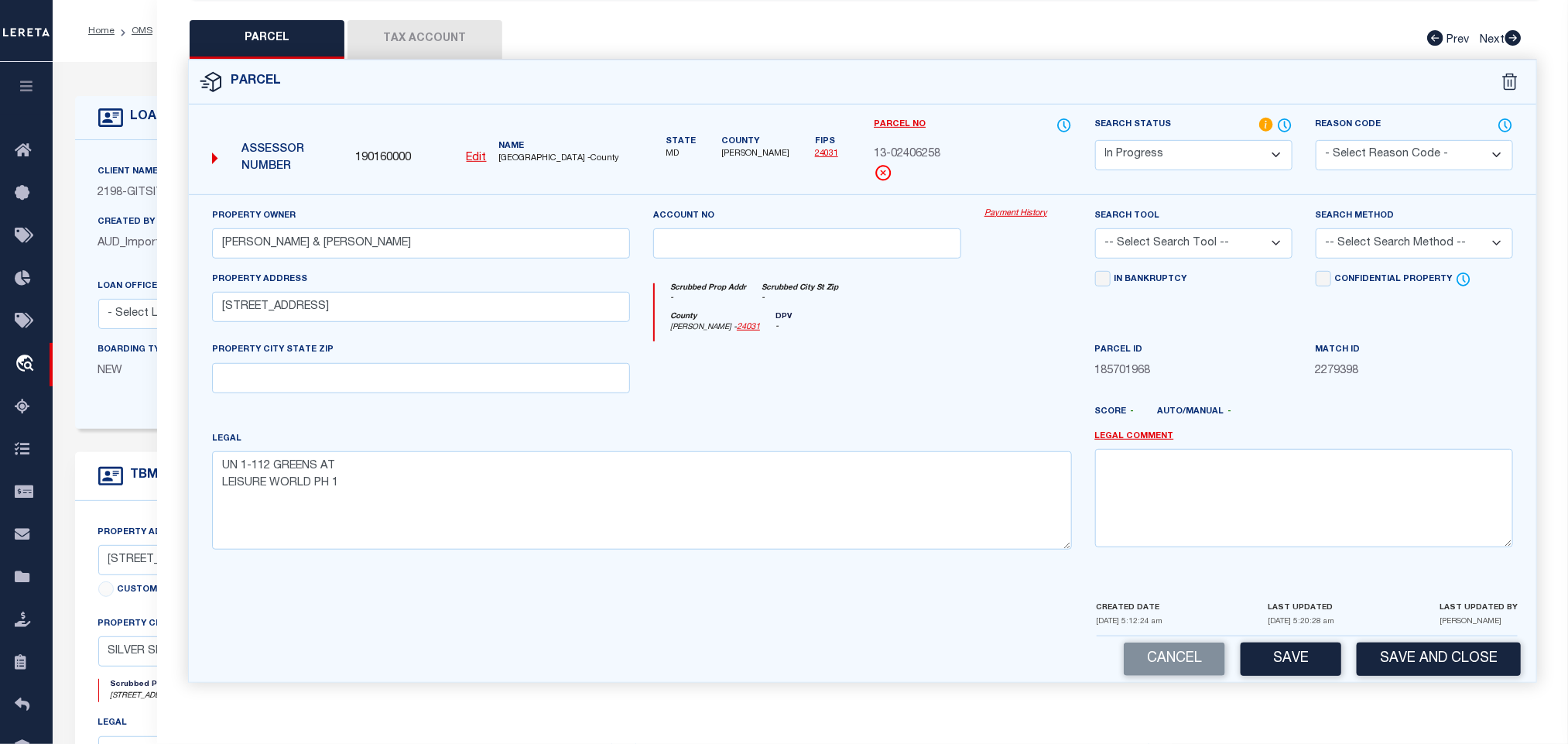
drag, startPoint x: 1180, startPoint y: 236, endPoint x: 1180, endPoint y: 247, distance: 11.0
click at [1180, 236] on select "-- Select Search Tool -- 3rd Party Website Agency File Agency Website ATLS CNV-…" at bounding box center [1193, 244] width 197 height 31
click at [1095, 229] on select "-- Select Search Tool -- 3rd Party Website Agency File Agency Website ATLS CNV-…" at bounding box center [1193, 244] width 197 height 31
drag, startPoint x: 1350, startPoint y: 241, endPoint x: 1354, endPoint y: 251, distance: 10.8
click at [1350, 241] on select "-- Select Search Method -- Property Address Legal Liability Info Provided" at bounding box center [1414, 244] width 197 height 31
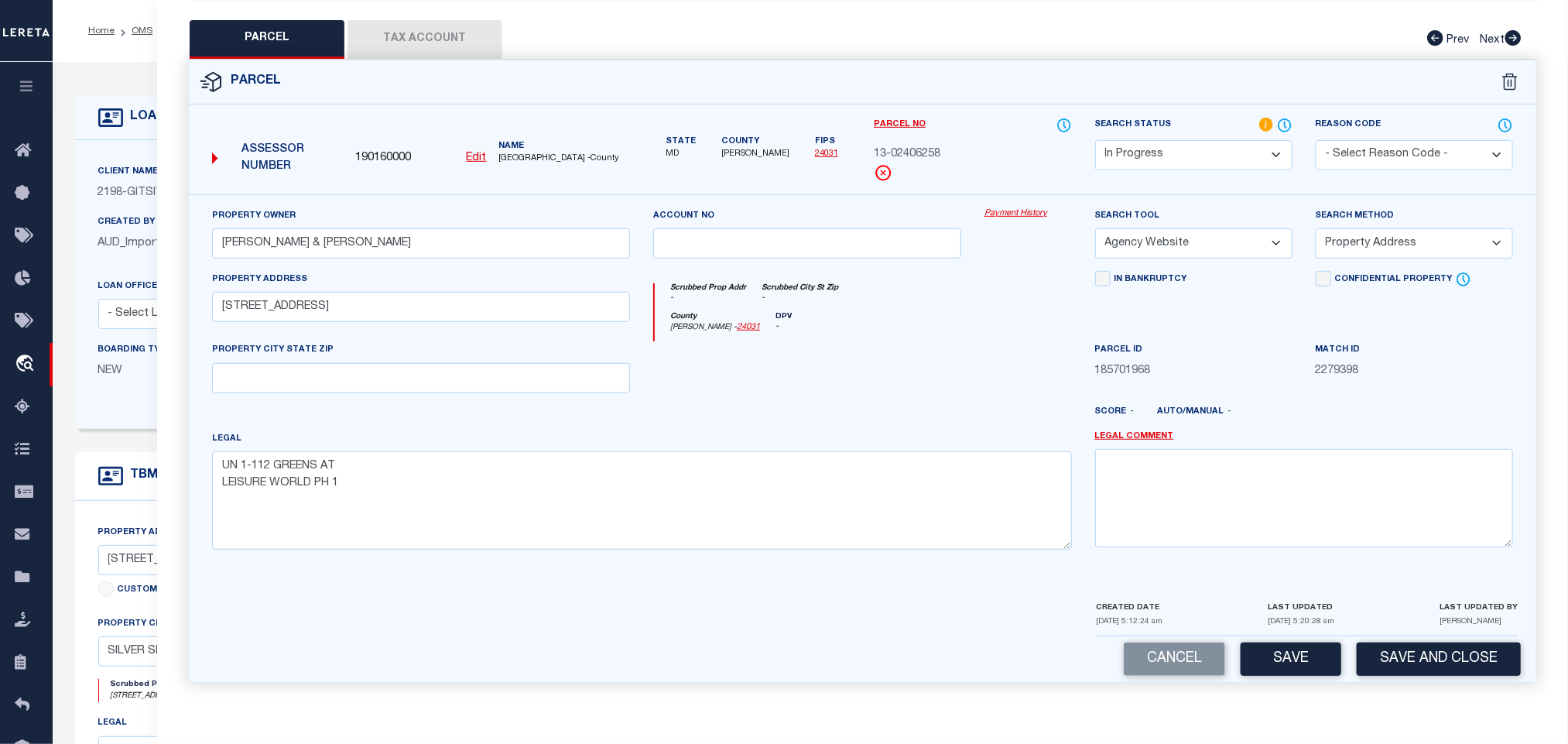
click at [1316, 229] on select "-- Select Search Method -- Property Address Legal Liability Info Provided" at bounding box center [1414, 244] width 197 height 31
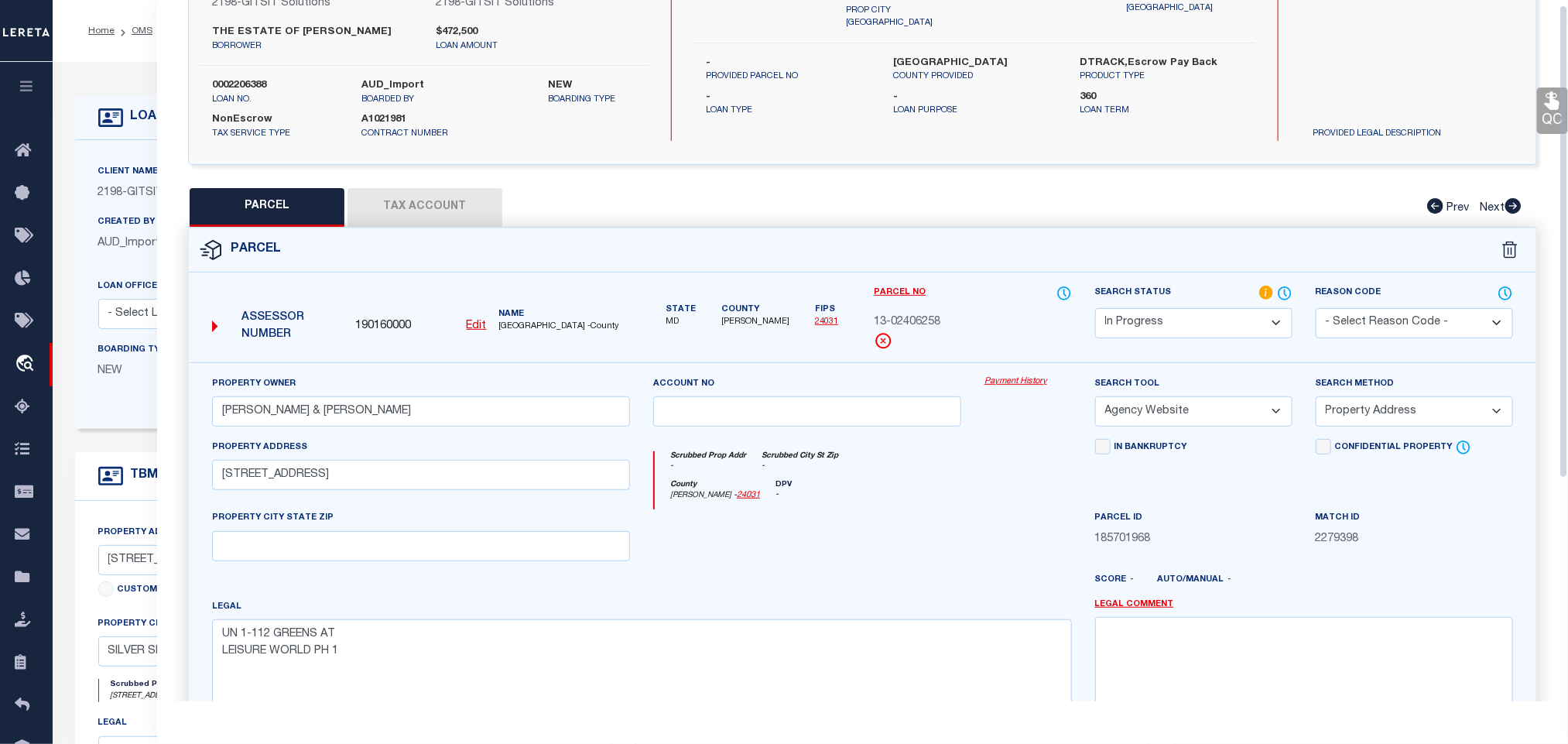
scroll to position [0, 0]
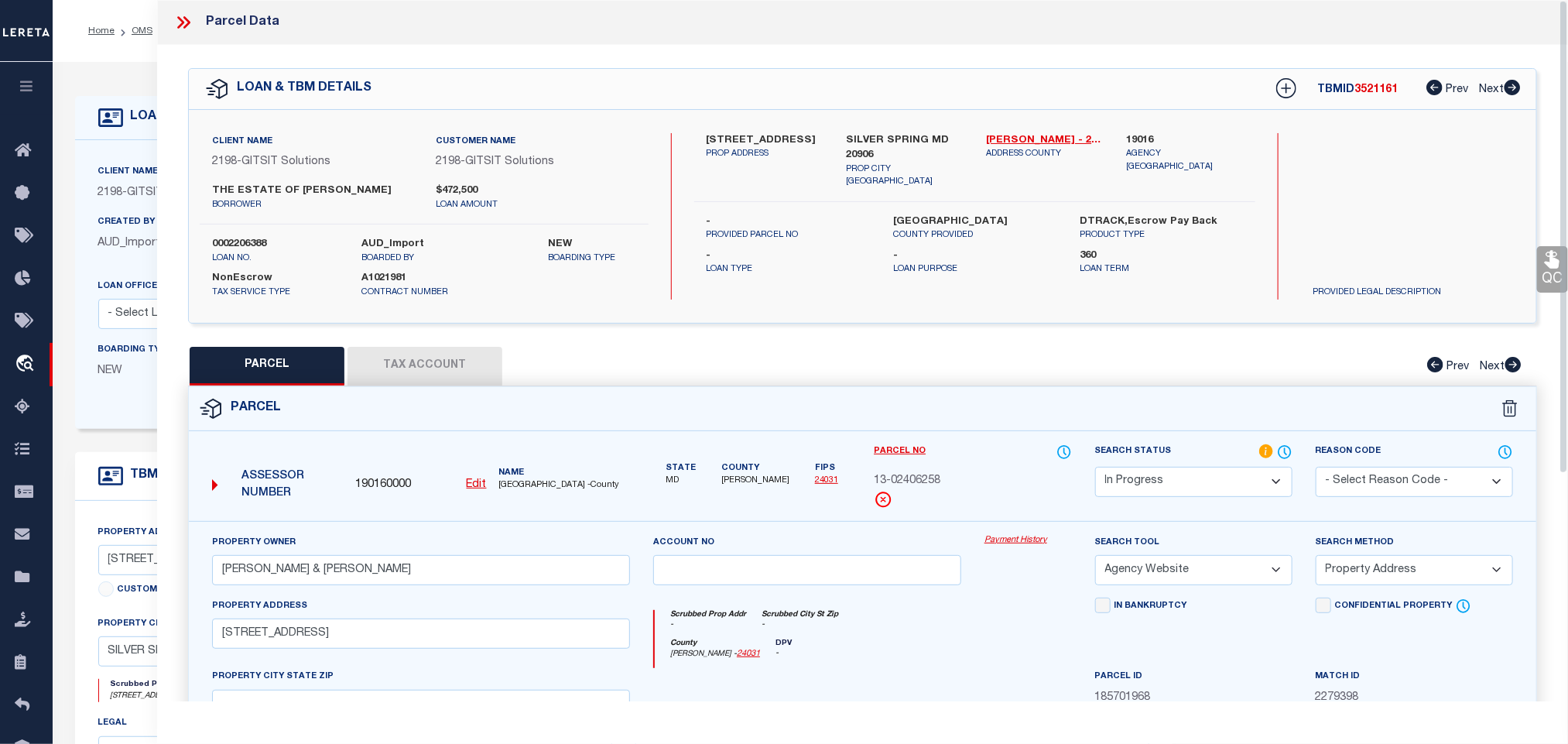
click at [886, 135] on label "SILVER SPRING MD 20906" at bounding box center [904, 149] width 116 height 31
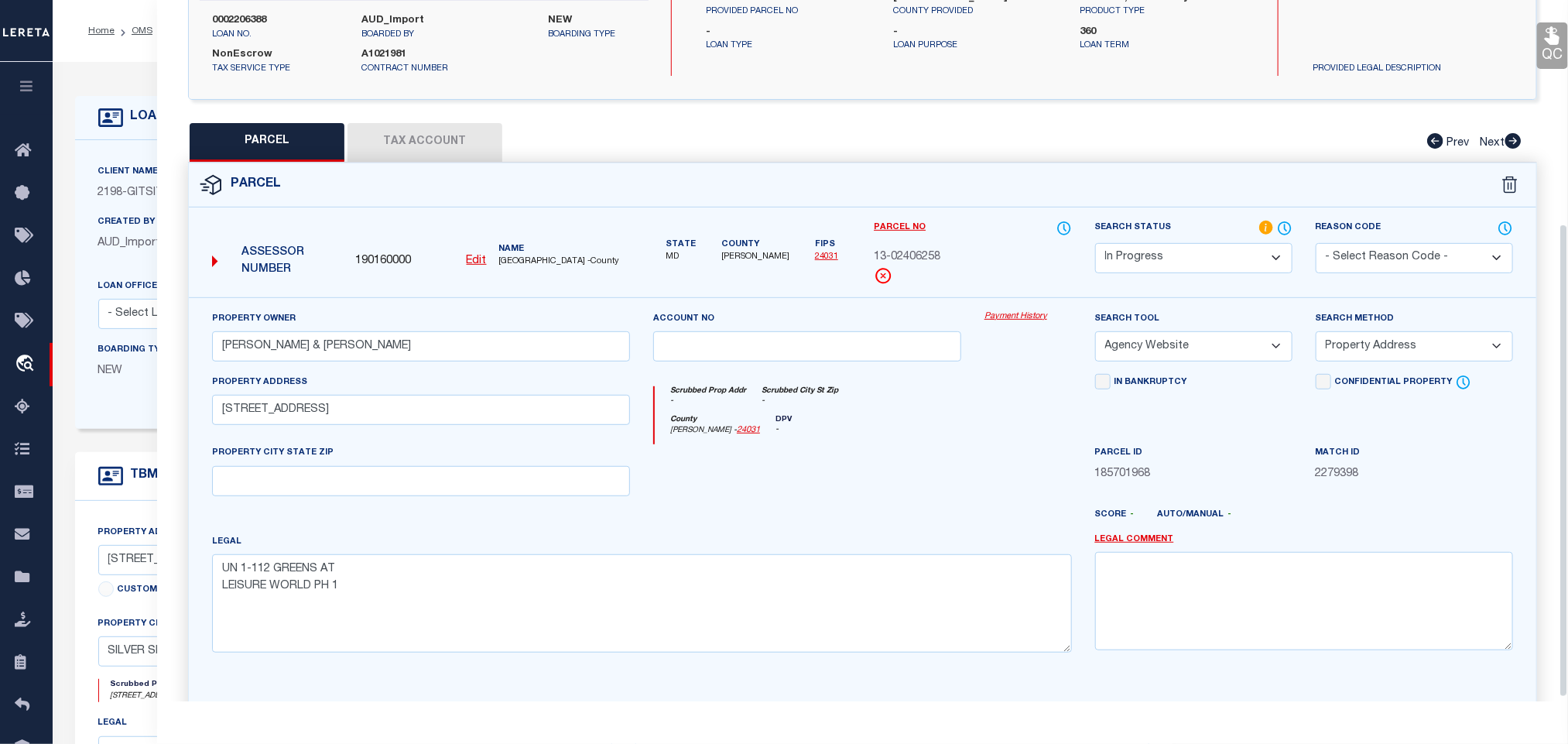
scroll to position [337, 0]
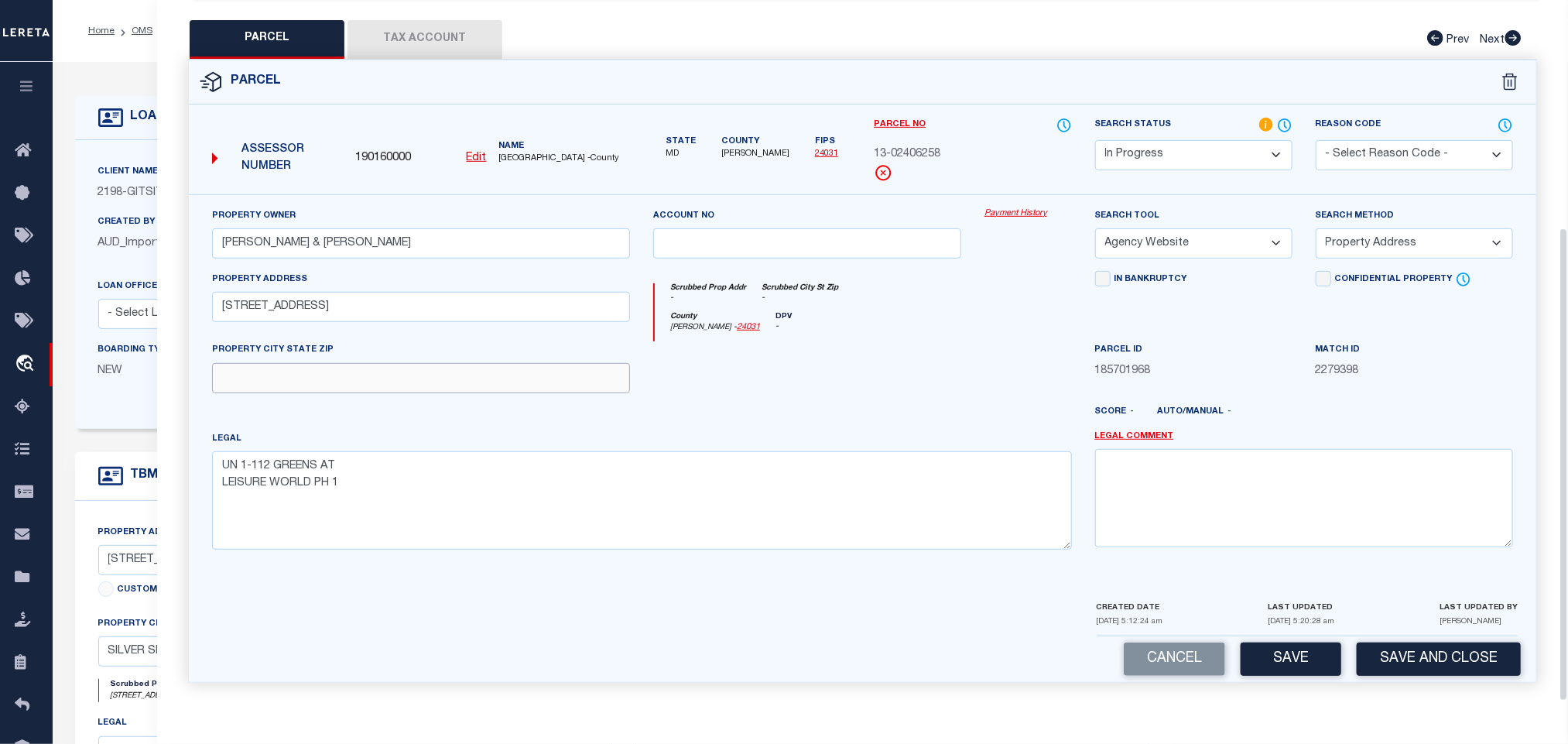
drag, startPoint x: 587, startPoint y: 374, endPoint x: 1163, endPoint y: 562, distance: 605.9
click at [587, 374] on input "text" at bounding box center [421, 378] width 418 height 31
paste input "SILVER SPRING MD 20906"
click at [1263, 662] on button "Save" at bounding box center [1291, 659] width 100 height 33
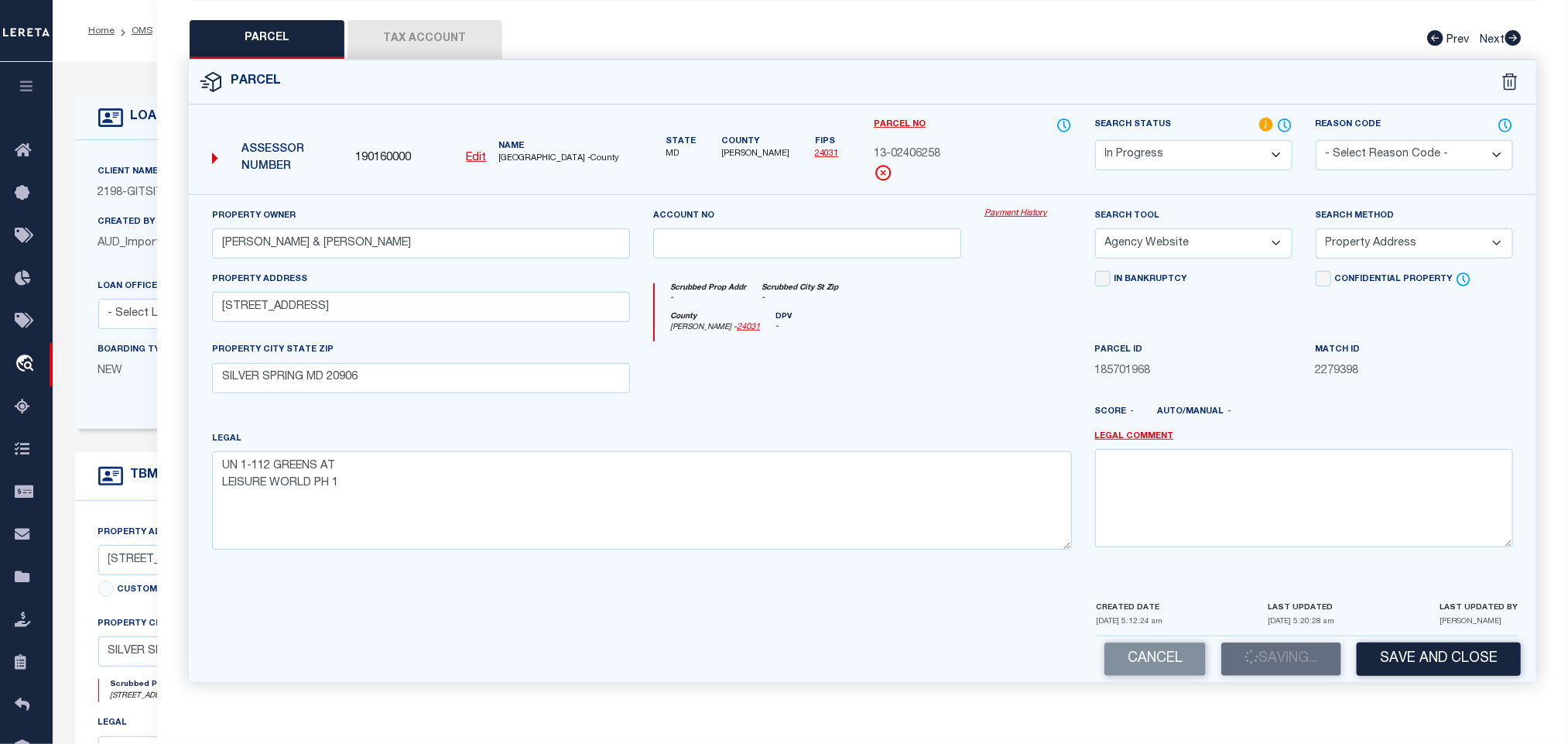
click at [416, 26] on button "Tax Account" at bounding box center [425, 40] width 155 height 39
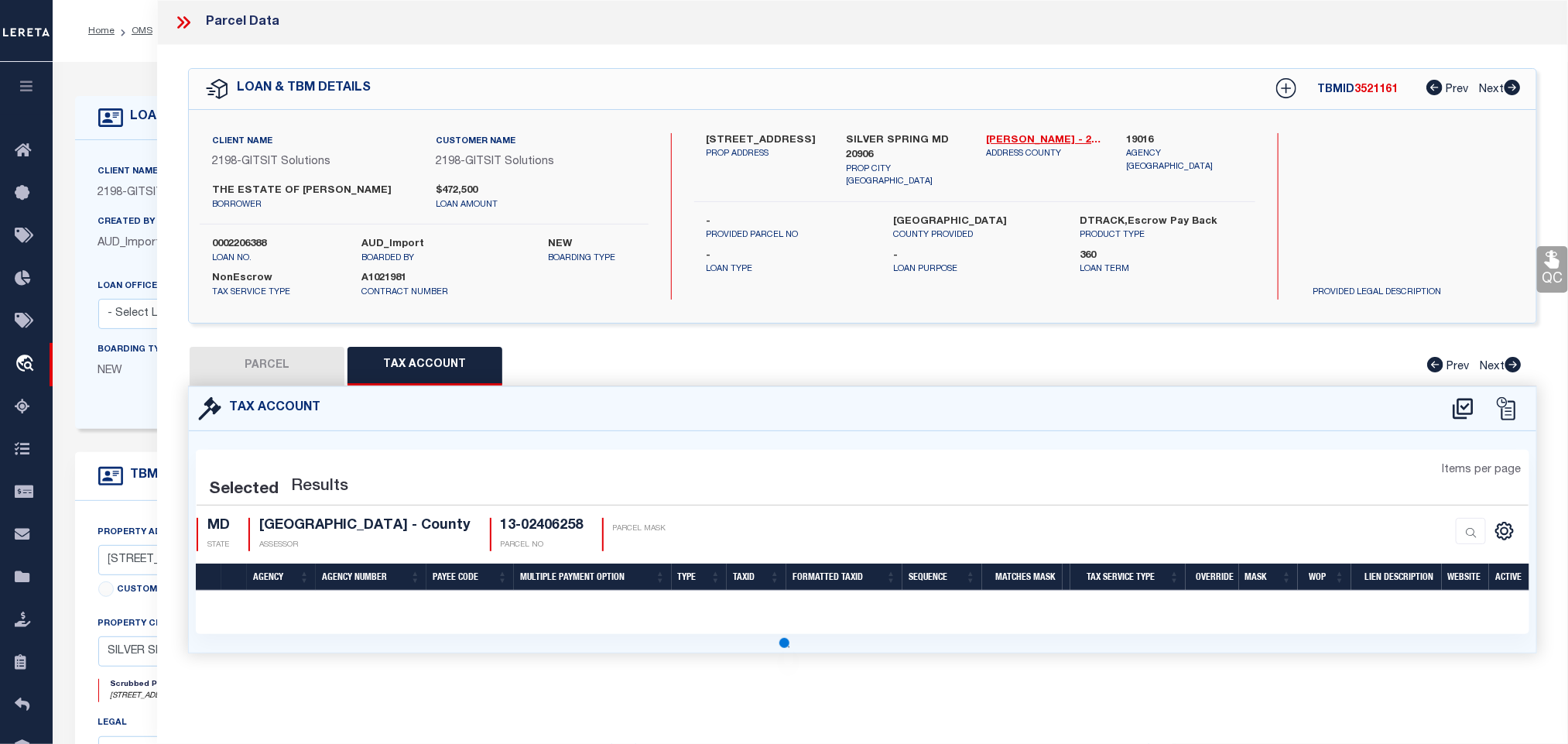
scroll to position [0, 0]
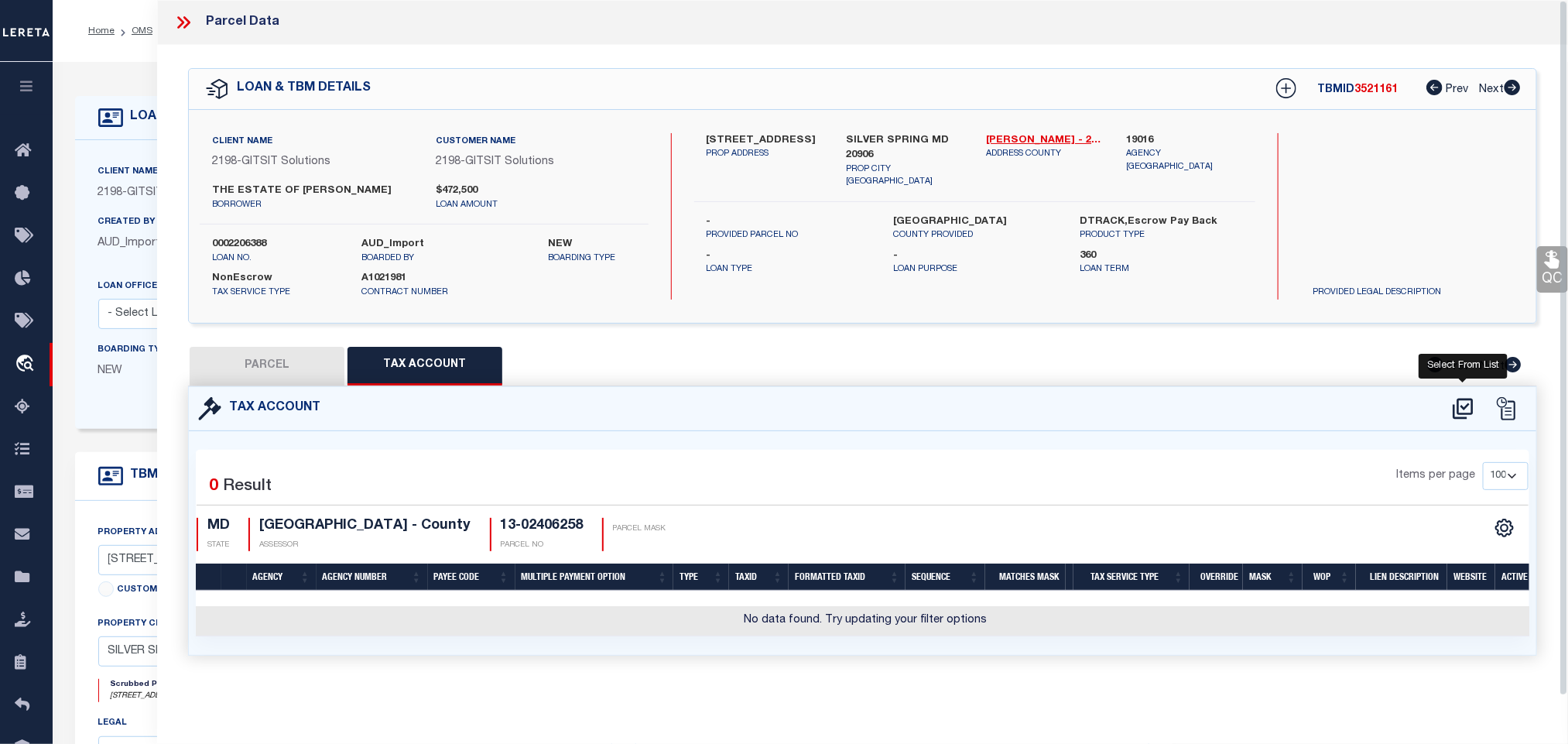
click at [1461, 407] on icon at bounding box center [1463, 408] width 20 height 21
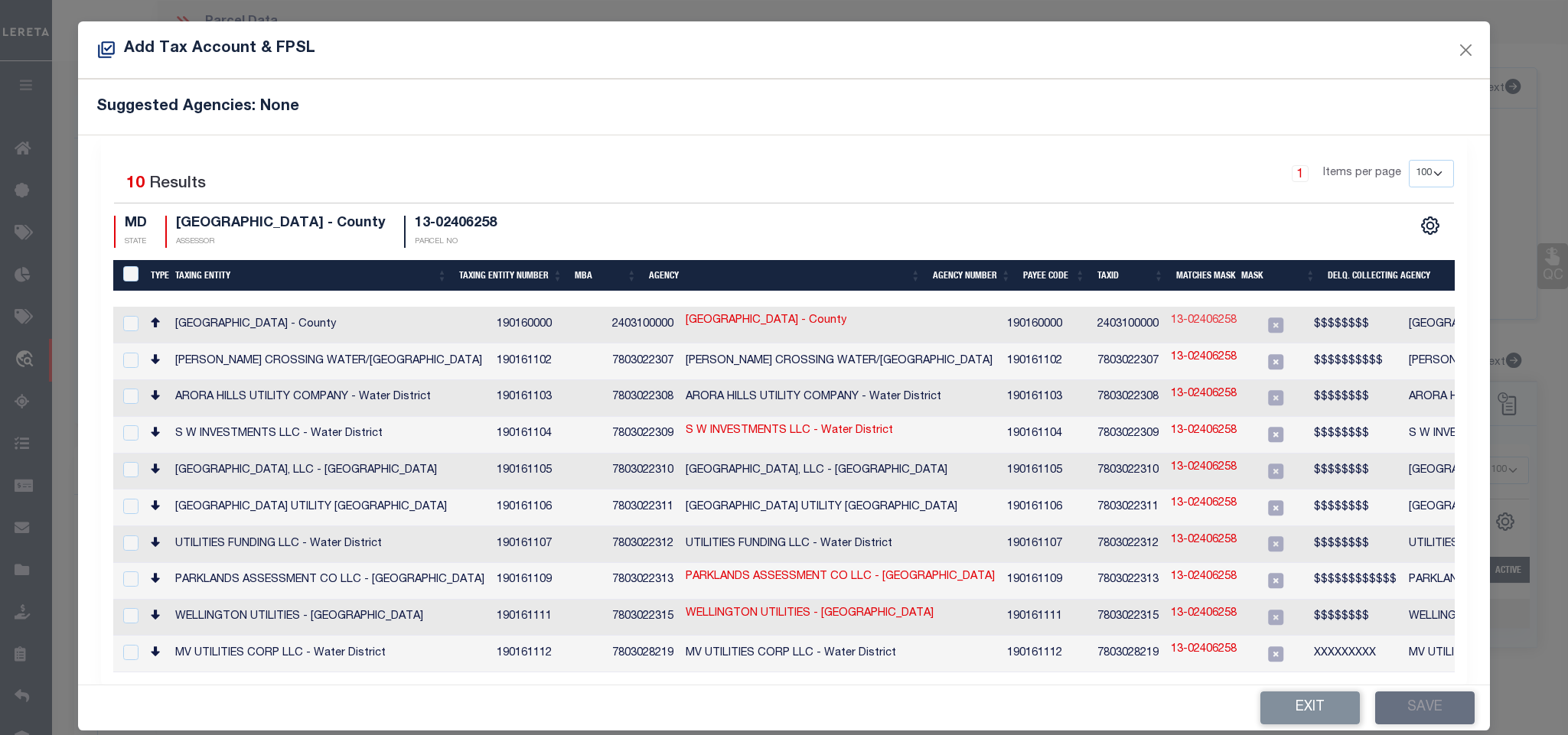
click at [1171, 321] on link "13-02406258" at bounding box center [1203, 321] width 66 height 17
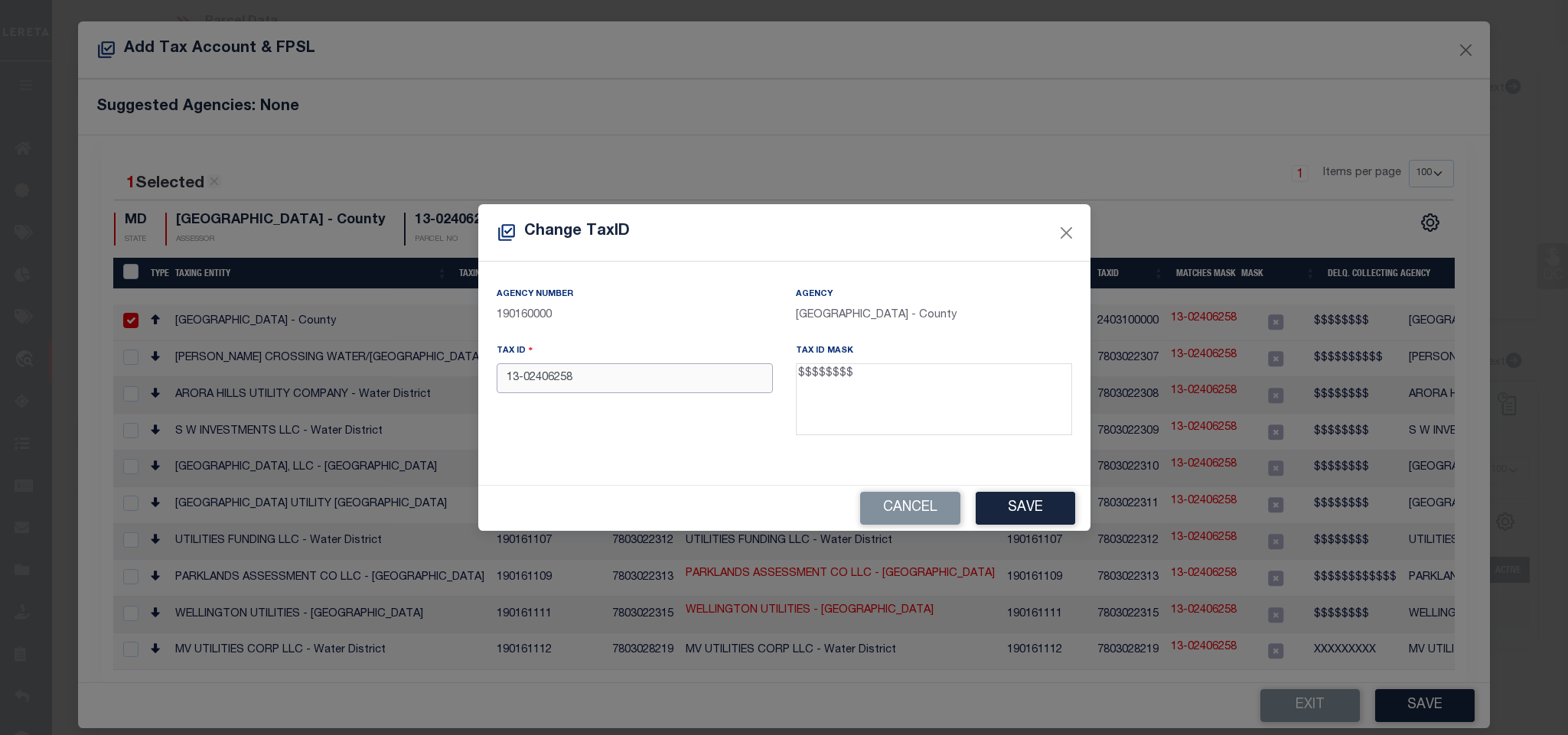
drag, startPoint x: 522, startPoint y: 391, endPoint x: 505, endPoint y: 395, distance: 17.5
click at [505, 393] on input "13-02406258" at bounding box center [634, 378] width 276 height 30
click at [1060, 496] on button "Save" at bounding box center [1025, 507] width 99 height 33
click at [680, 365] on input "02406258" at bounding box center [634, 378] width 276 height 30
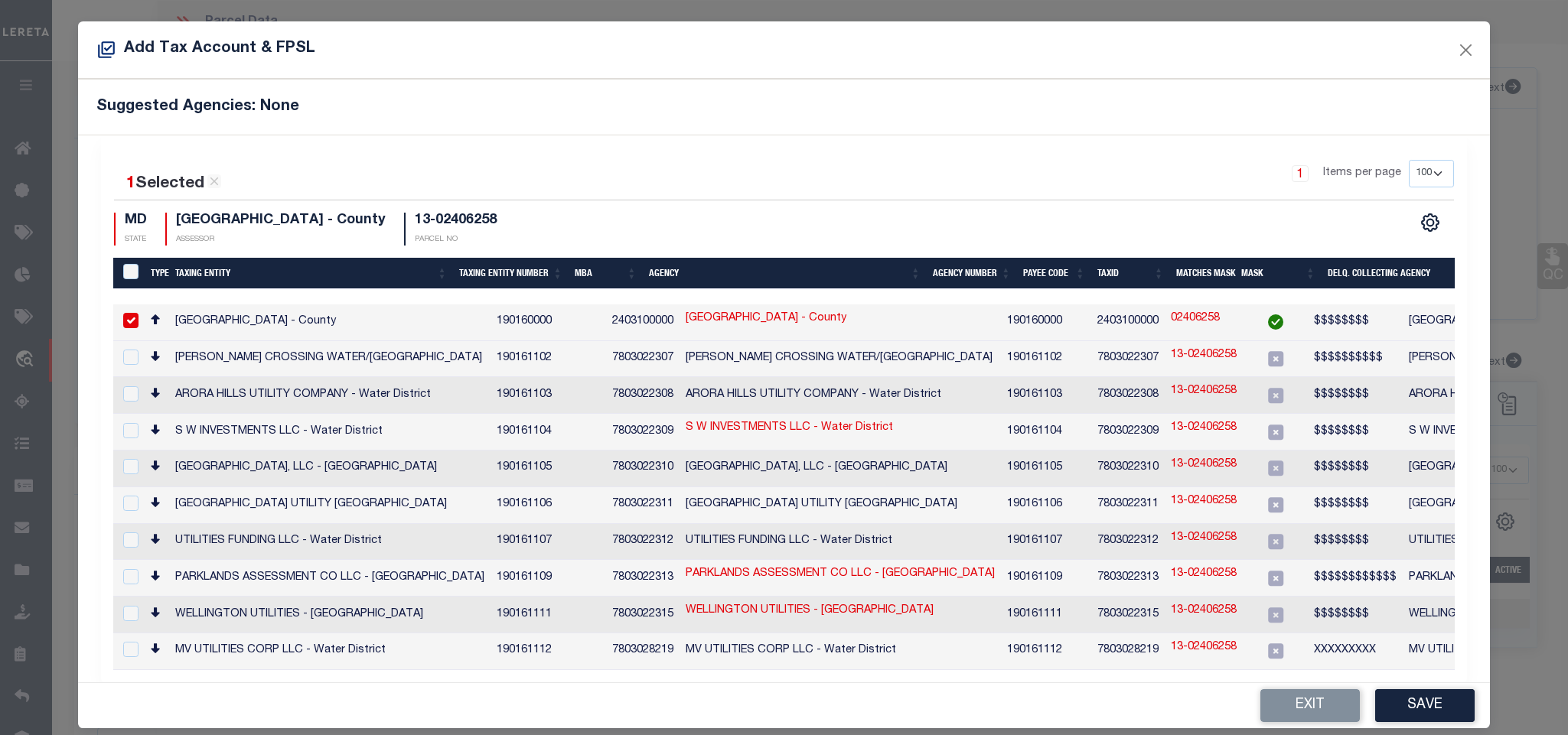
click at [1406, 722] on div "Exit Save" at bounding box center [783, 706] width 1411 height 45
click at [1389, 698] on button "Save" at bounding box center [1424, 705] width 99 height 33
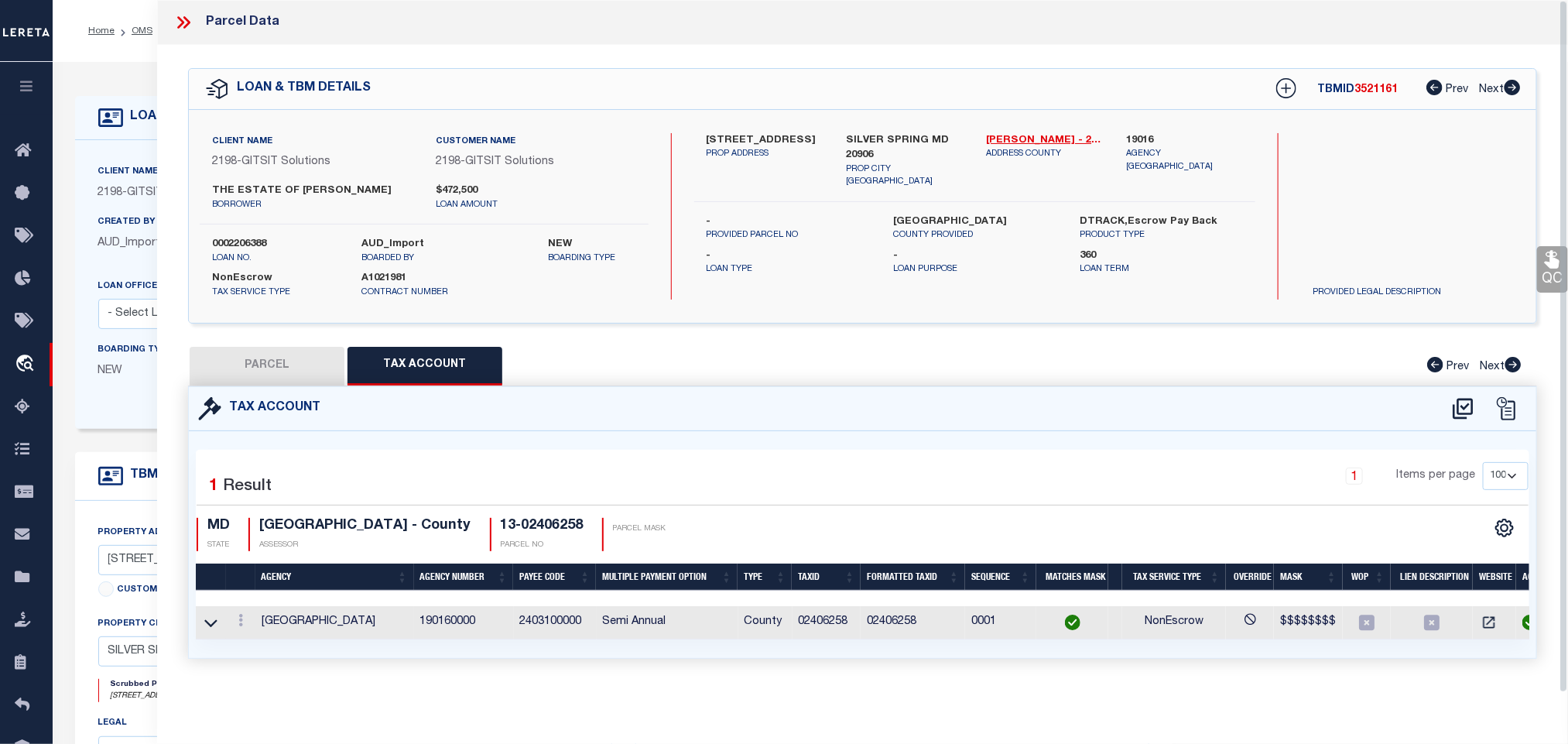
drag, startPoint x: 298, startPoint y: 350, endPoint x: 1147, endPoint y: 402, distance: 850.6
click at [298, 351] on button "PARCEL" at bounding box center [267, 366] width 155 height 39
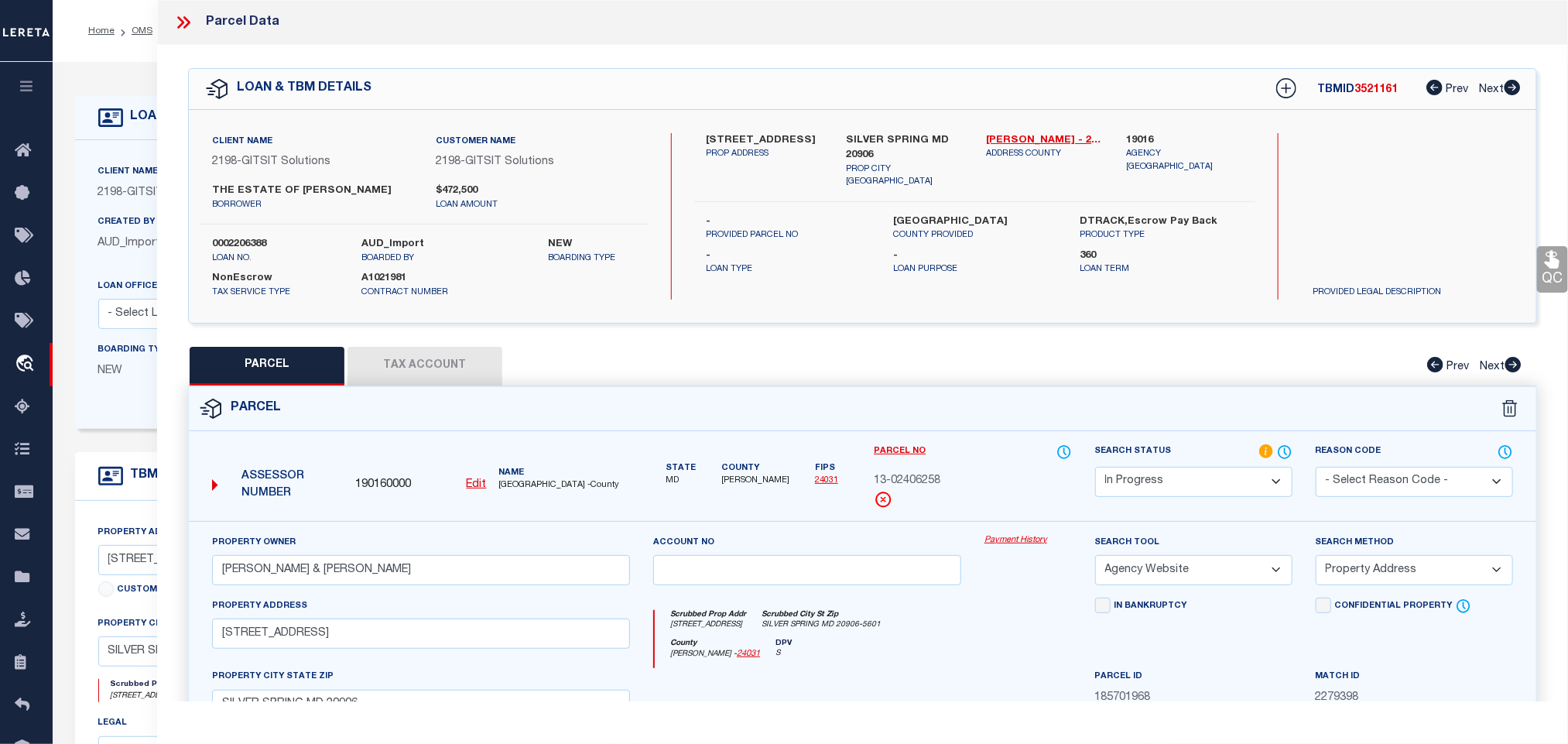
click at [1168, 474] on select "Automated Search Bad Parcel Complete Duplicate Parcel High Dollar Reporting In …" at bounding box center [1193, 482] width 197 height 31
click at [1095, 469] on select "Automated Search Bad Parcel Complete Duplicate Parcel High Dollar Reporting In …" at bounding box center [1193, 482] width 197 height 31
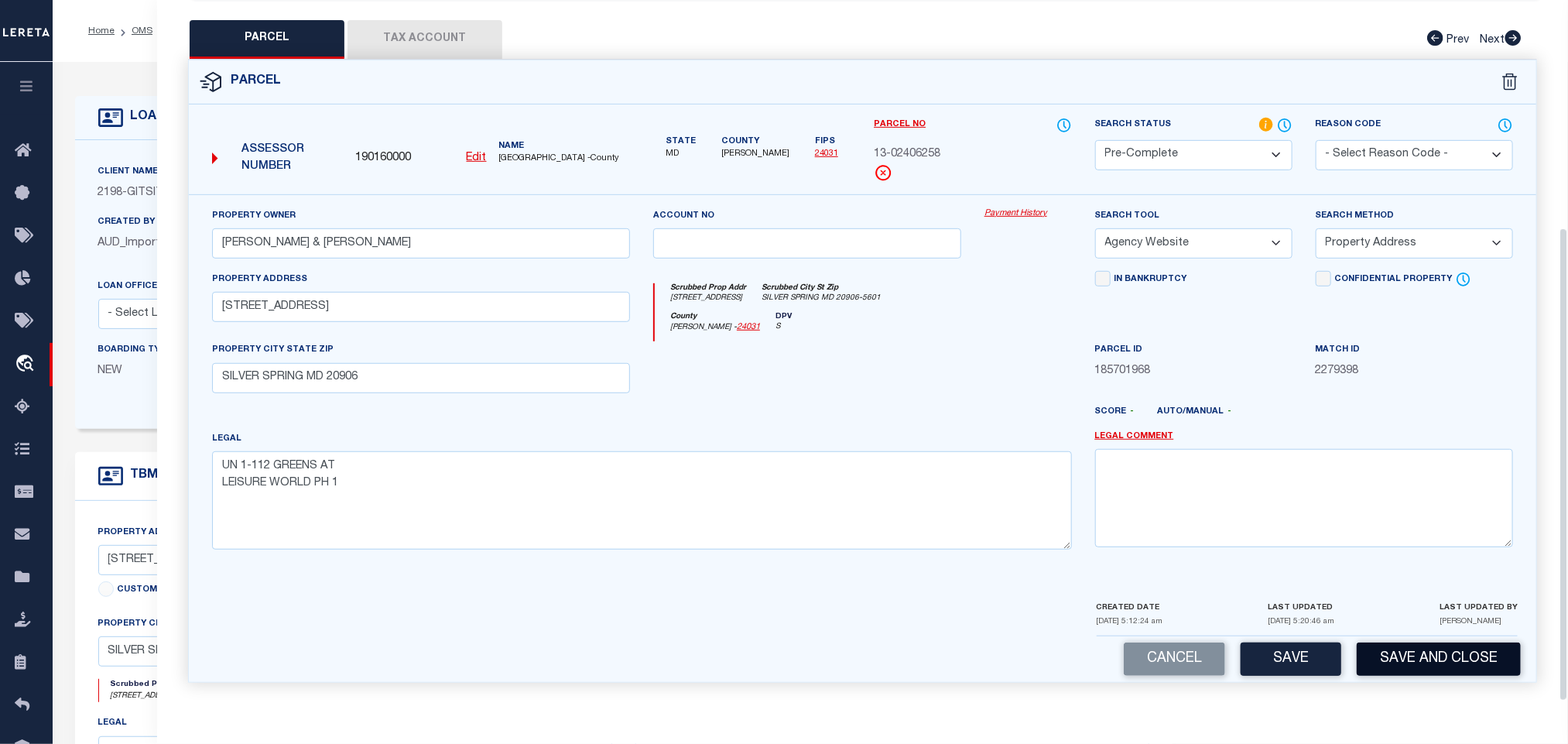
click at [1386, 673] on button "Save and Close" at bounding box center [1438, 659] width 164 height 33
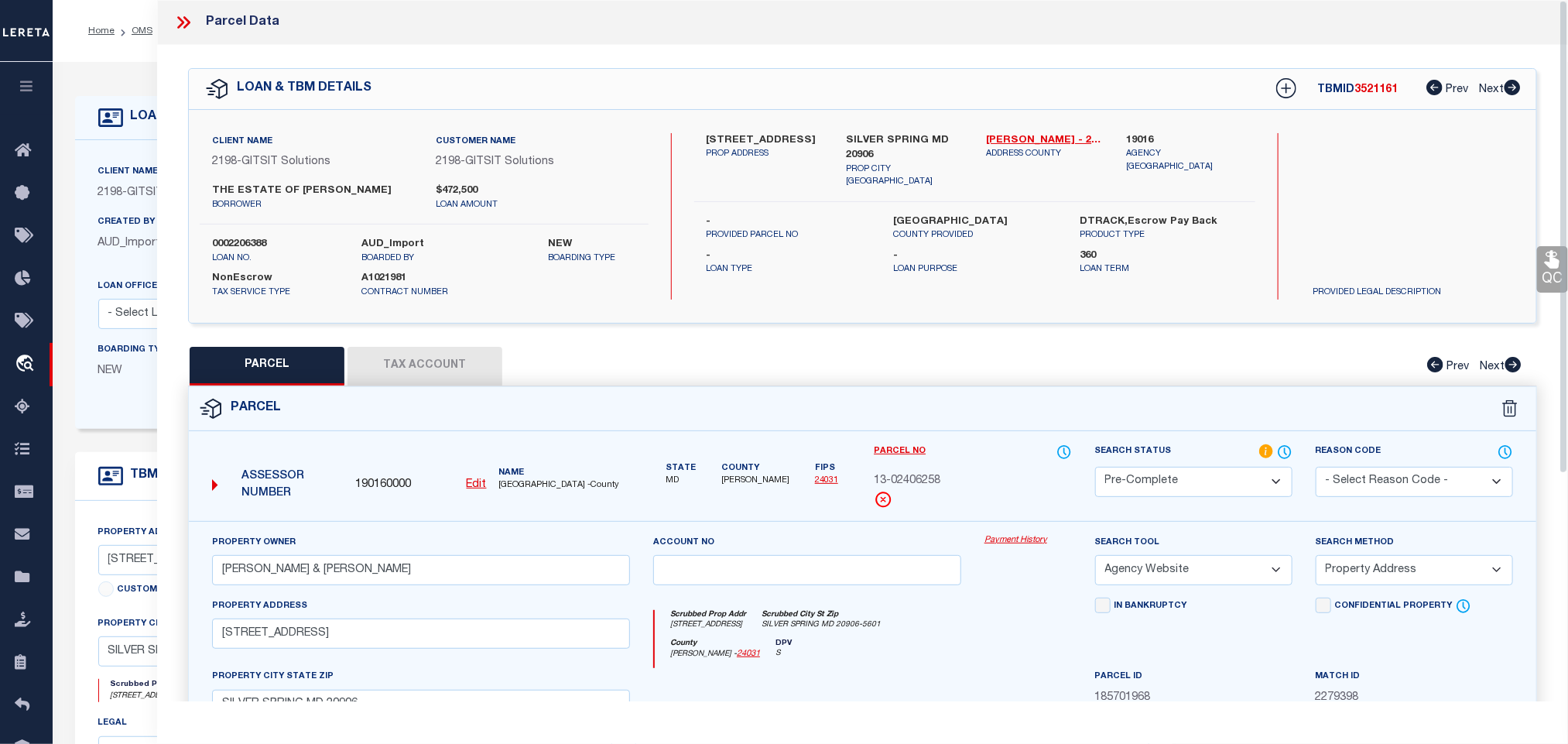
click at [201, 255] on div "0002206388 loan no." at bounding box center [275, 251] width 150 height 28
click at [235, 244] on label "0002206388" at bounding box center [275, 245] width 126 height 15
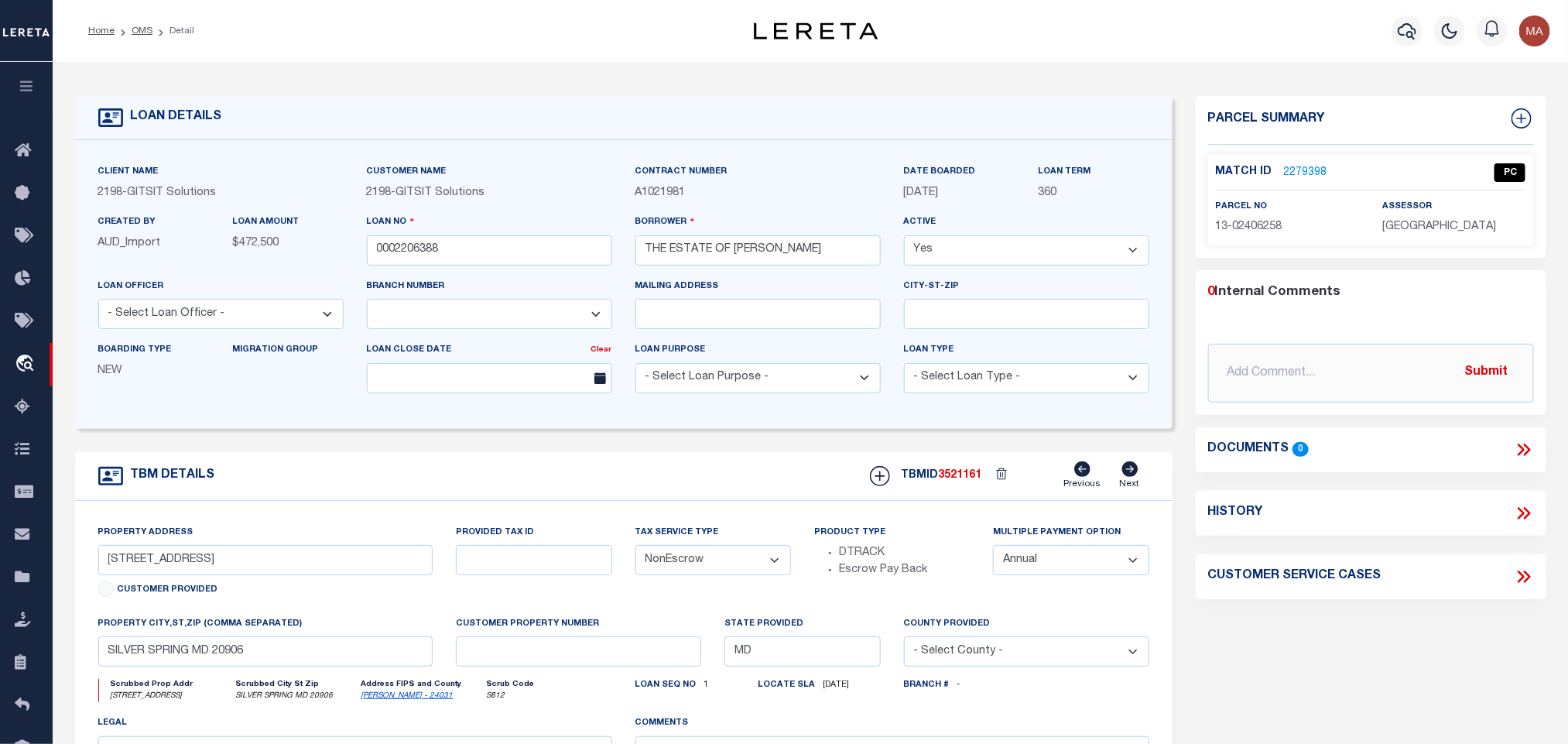
click at [968, 479] on span "3521161" at bounding box center [959, 475] width 43 height 11
click at [1465, 217] on div "assessor [GEOGRAPHIC_DATA]" at bounding box center [1453, 217] width 143 height 38
click at [1467, 217] on div "assessor [GEOGRAPHIC_DATA]" at bounding box center [1453, 217] width 143 height 38
click at [1468, 224] on span "[GEOGRAPHIC_DATA]" at bounding box center [1439, 226] width 114 height 11
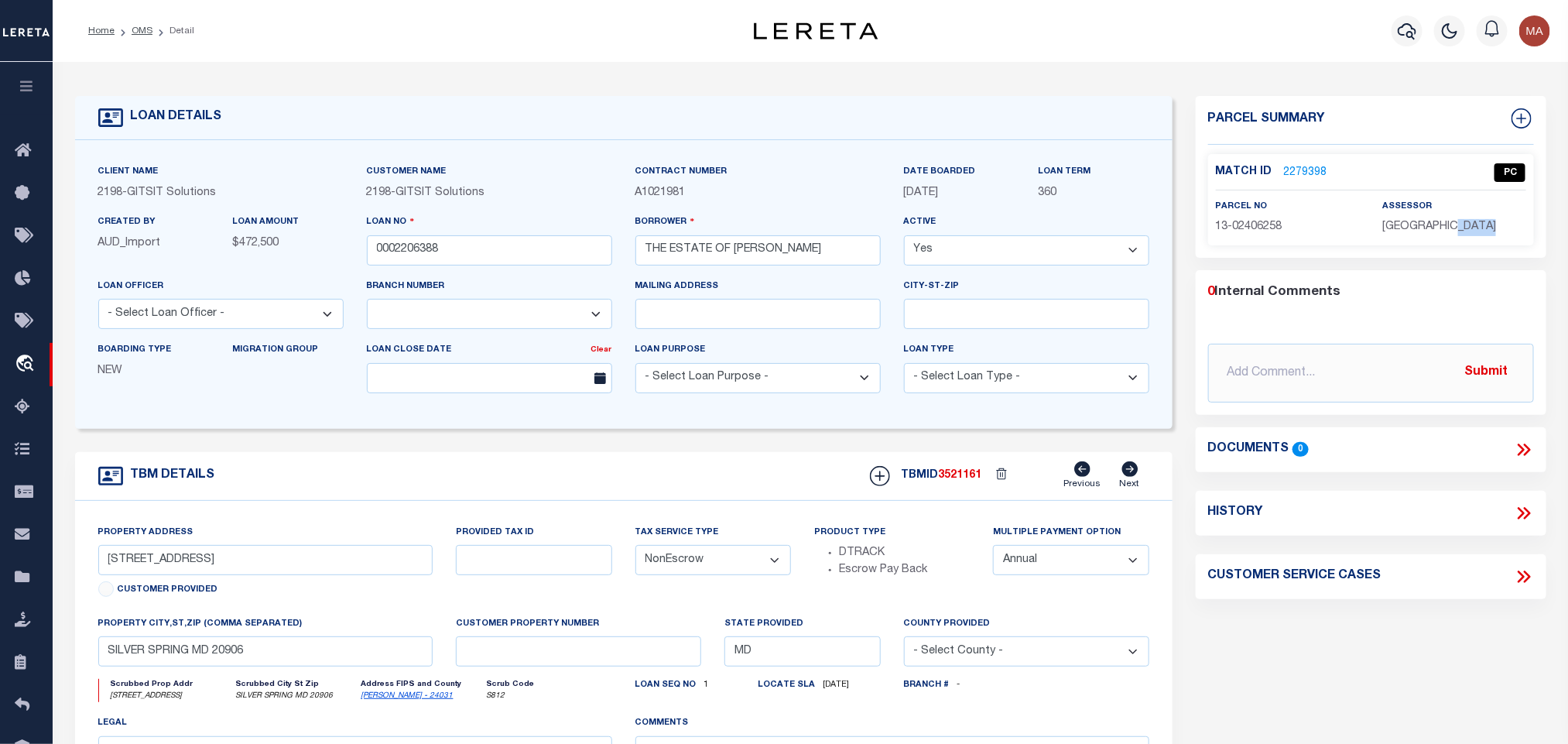
click at [1468, 224] on span "[GEOGRAPHIC_DATA]" at bounding box center [1439, 226] width 114 height 11
click at [1243, 230] on span "13-02406258" at bounding box center [1248, 226] width 66 height 11
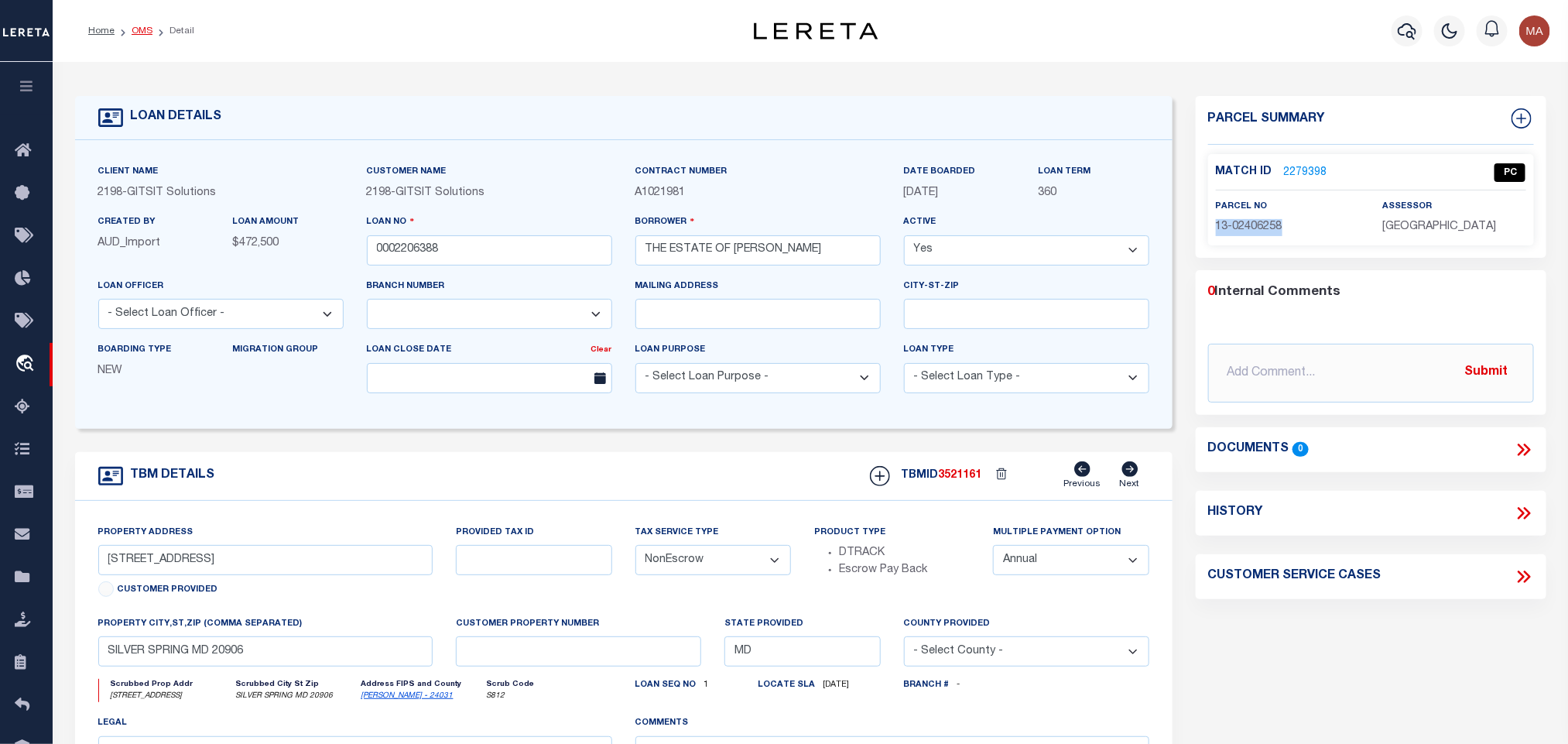
click at [140, 29] on link "OMS" at bounding box center [142, 31] width 21 height 9
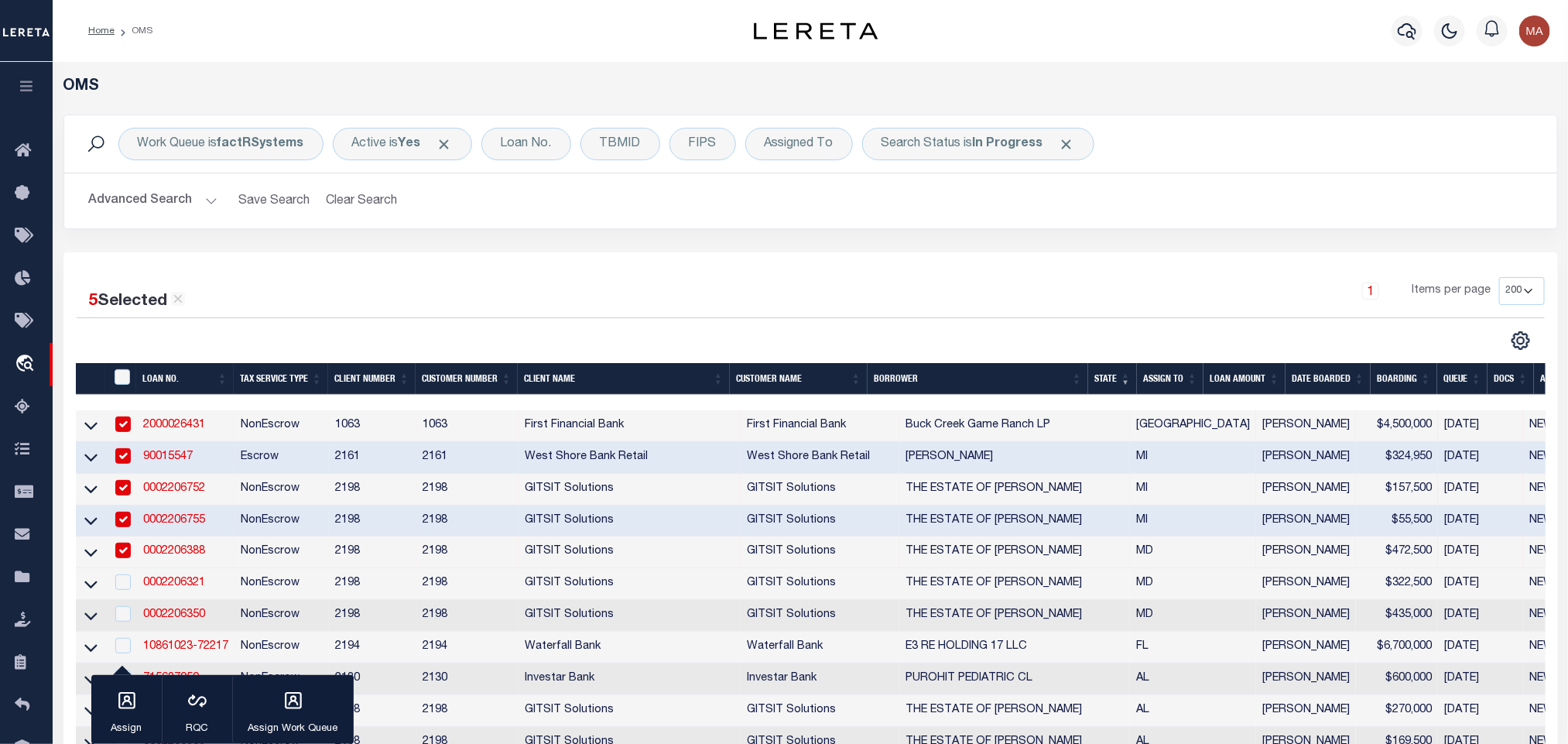
scroll to position [232, 0]
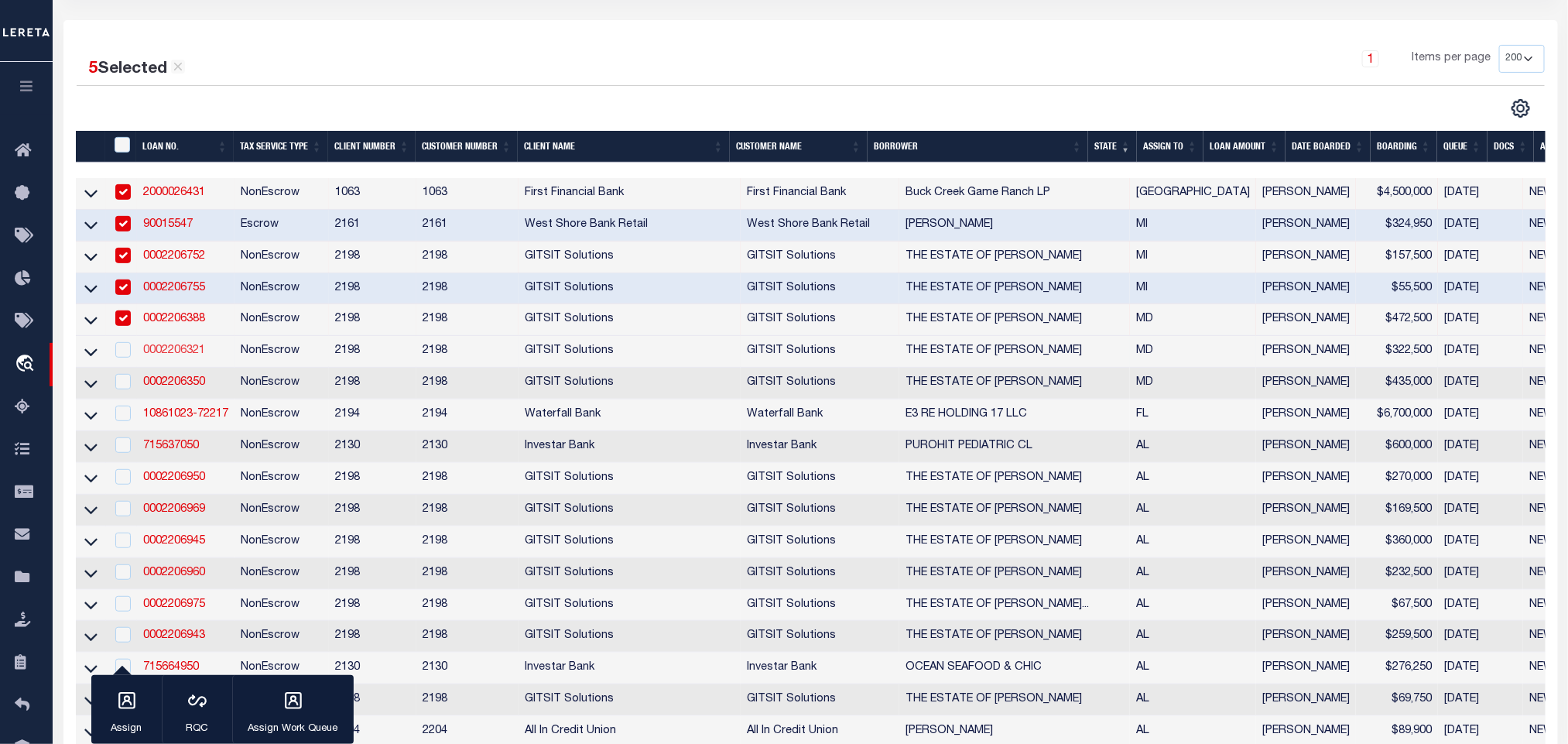
click at [168, 355] on link "0002206321" at bounding box center [173, 350] width 62 height 11
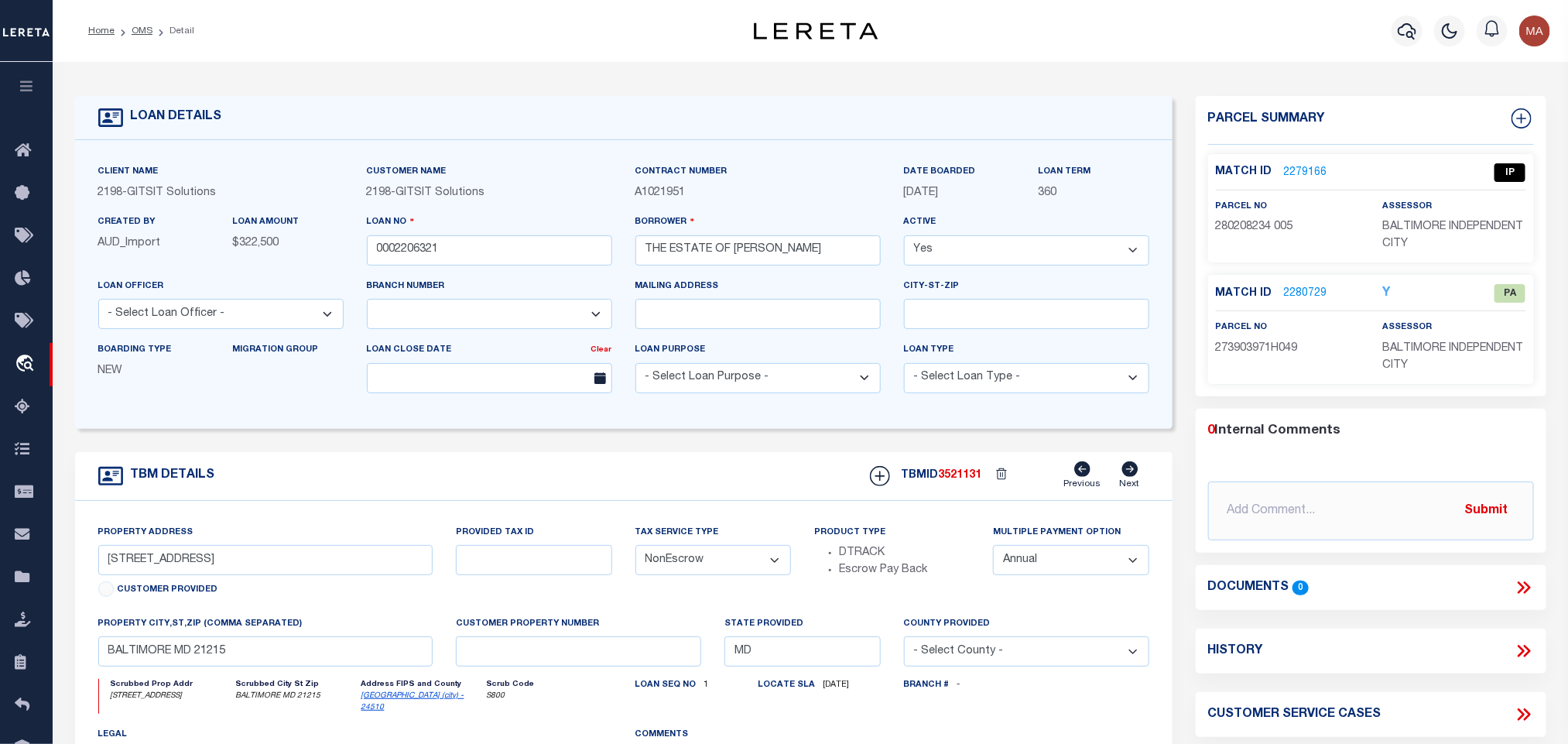
scroll to position [116, 0]
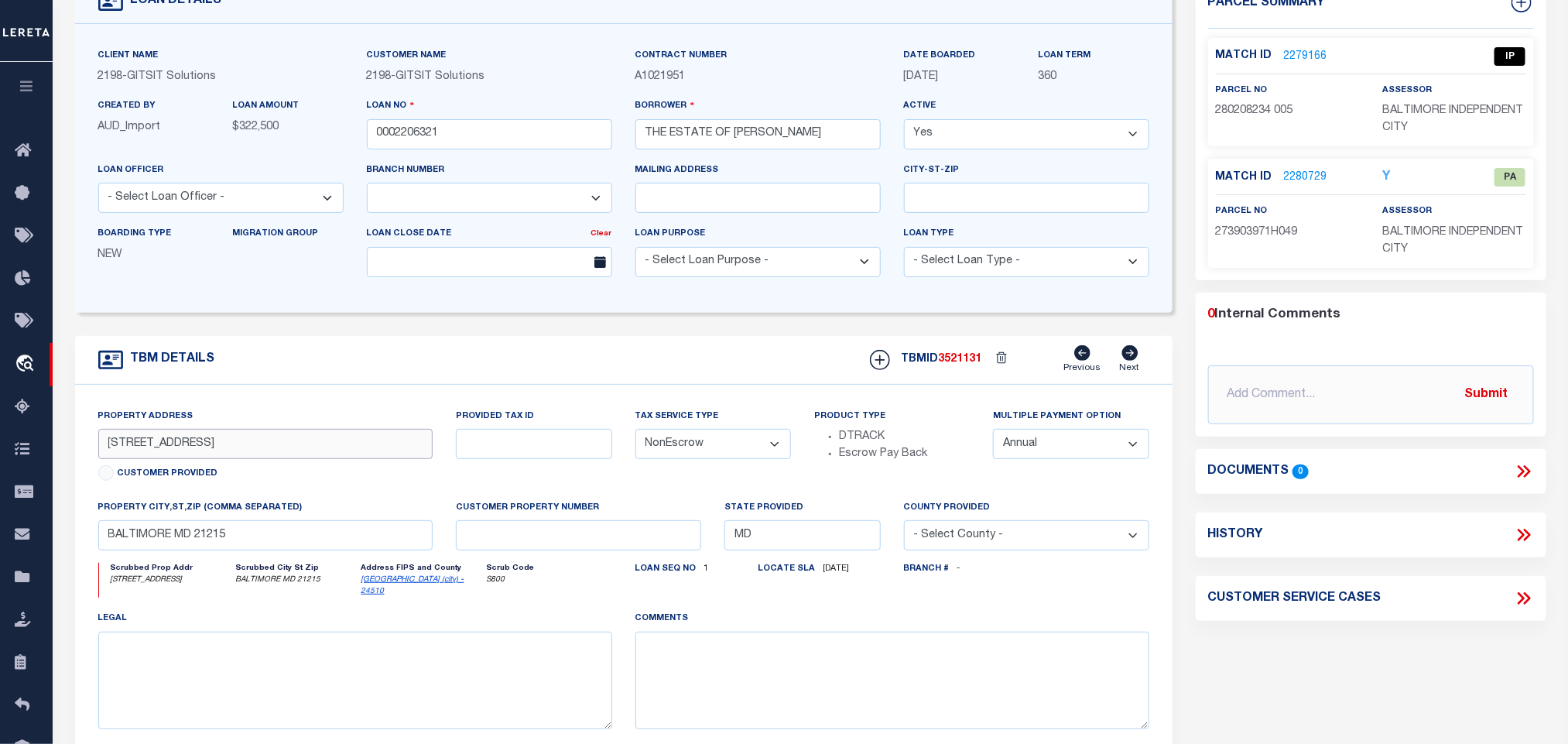
click at [175, 451] on input "[STREET_ADDRESS]" at bounding box center [266, 444] width 335 height 31
click at [166, 452] on input "[STREET_ADDRESS]" at bounding box center [266, 444] width 335 height 31
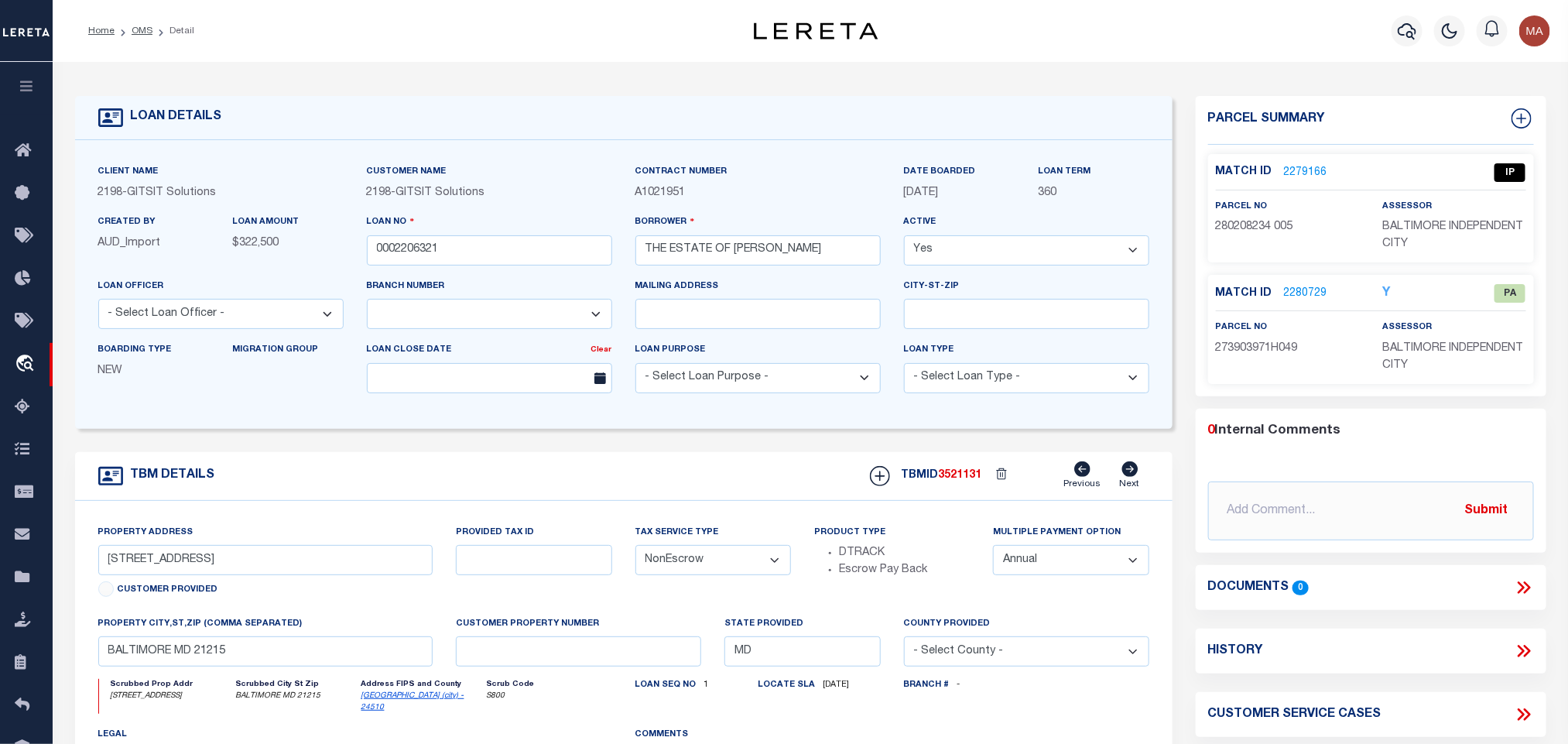
click at [1316, 170] on link "2279166" at bounding box center [1305, 173] width 43 height 16
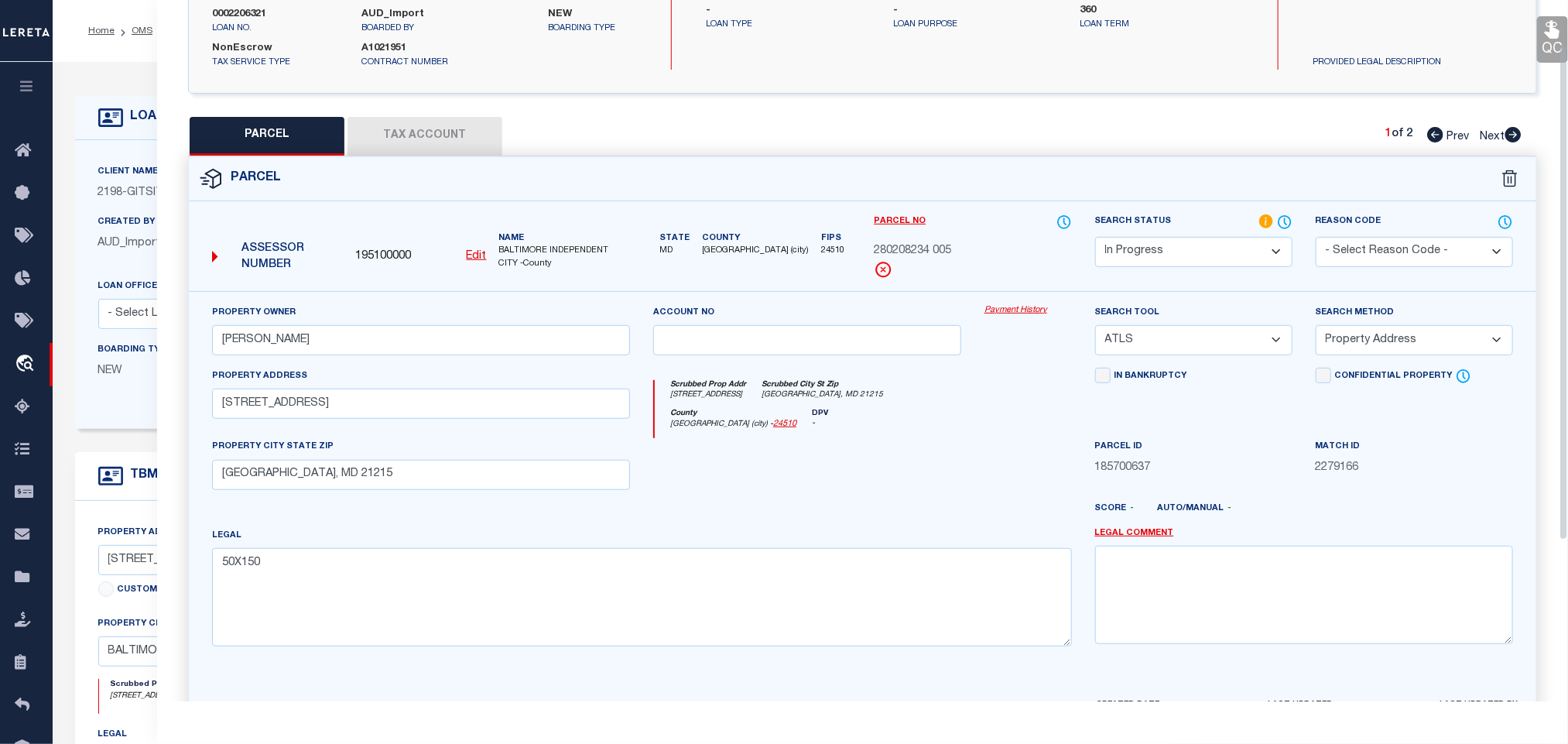
scroll to position [232, 0]
click at [339, 346] on input "[PERSON_NAME]" at bounding box center [421, 338] width 418 height 31
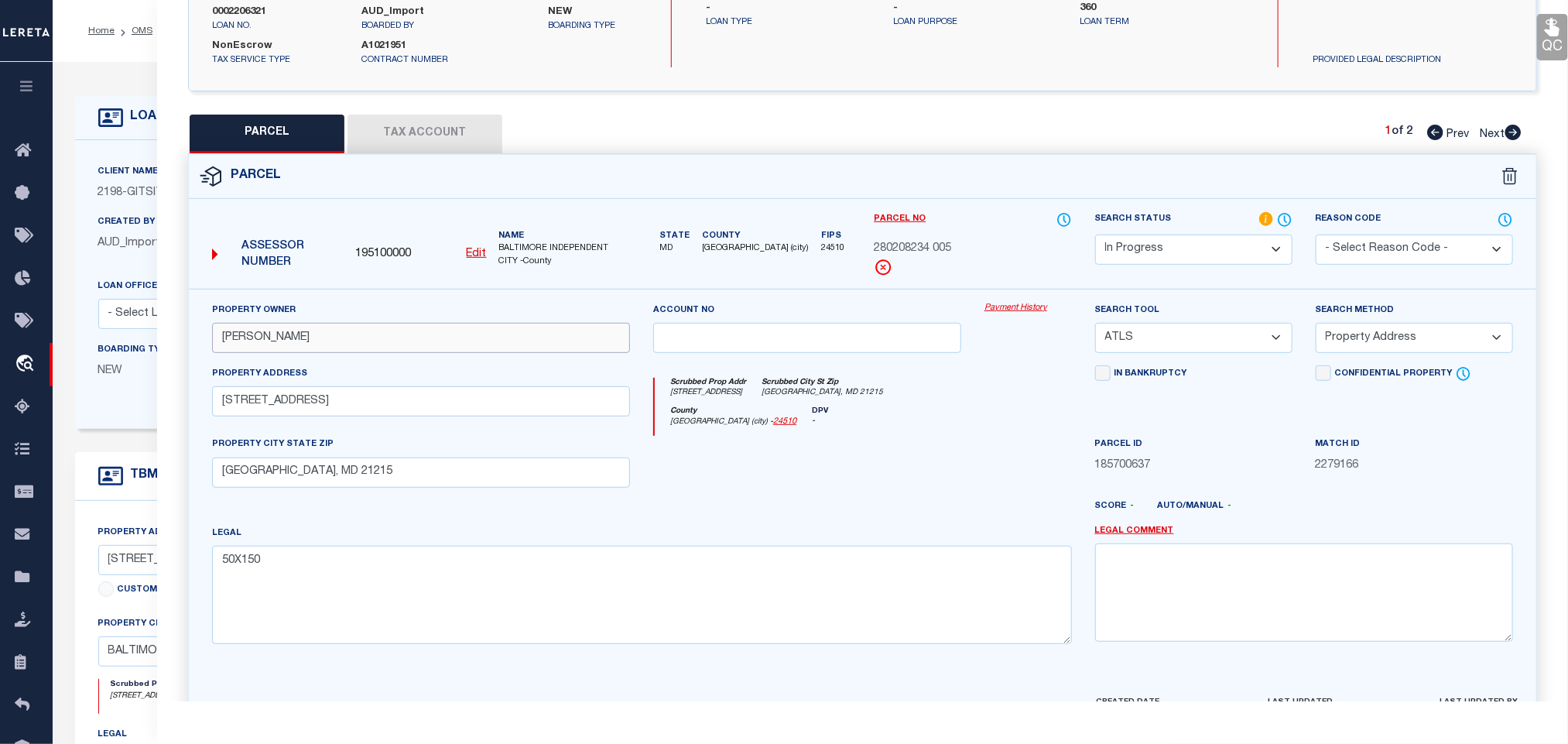
paste input "[PERSON_NAME] (LIFE)"
drag, startPoint x: 1169, startPoint y: 342, endPoint x: 1169, endPoint y: 351, distance: 9.0
click at [1169, 342] on select "-- Select Search Tool -- 3rd Party Website Agency File Agency Website ATLS CNV-…" at bounding box center [1193, 338] width 197 height 31
click at [1095, 327] on select "-- Select Search Tool -- 3rd Party Website Agency File Agency Website ATLS CNV-…" at bounding box center [1193, 338] width 197 height 31
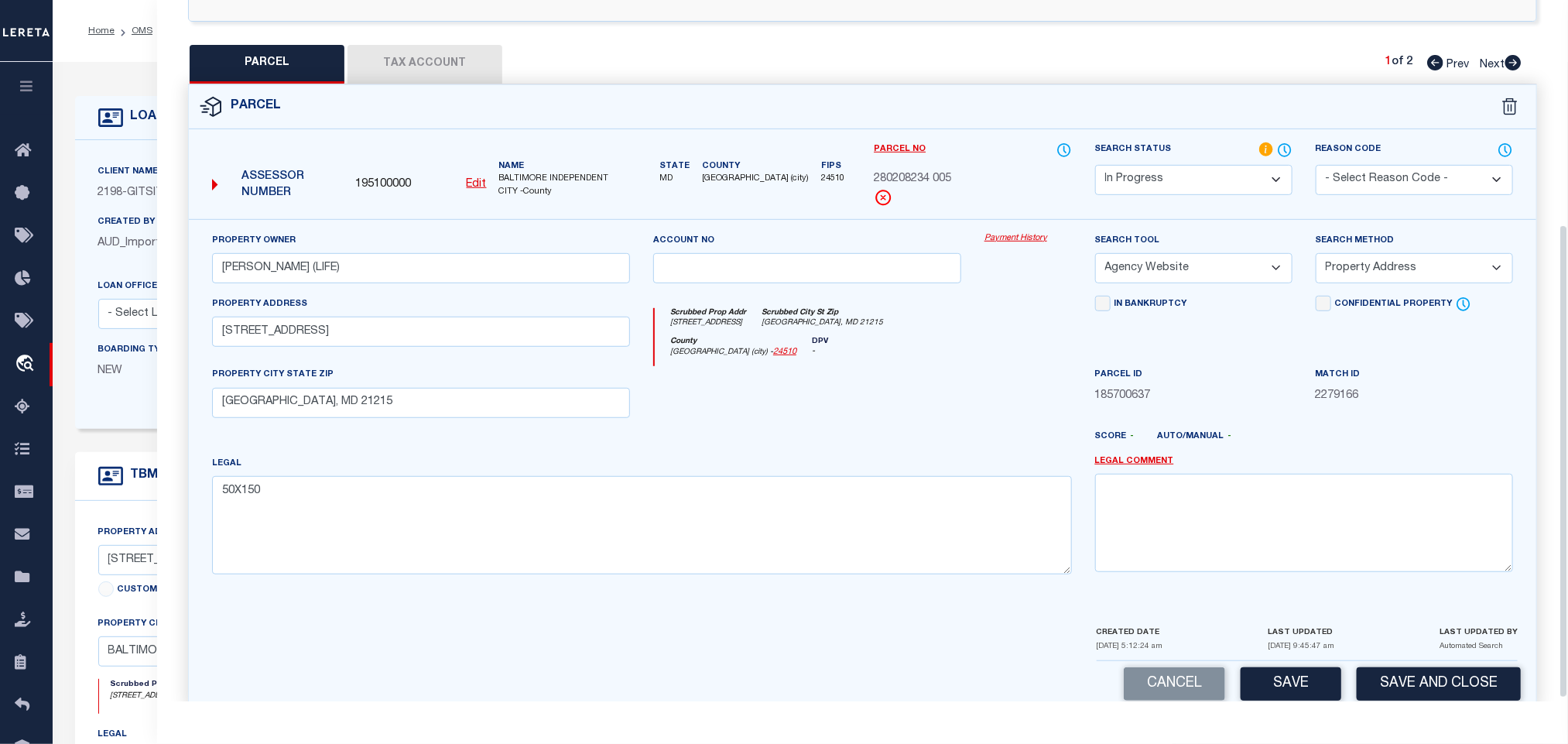
scroll to position [337, 0]
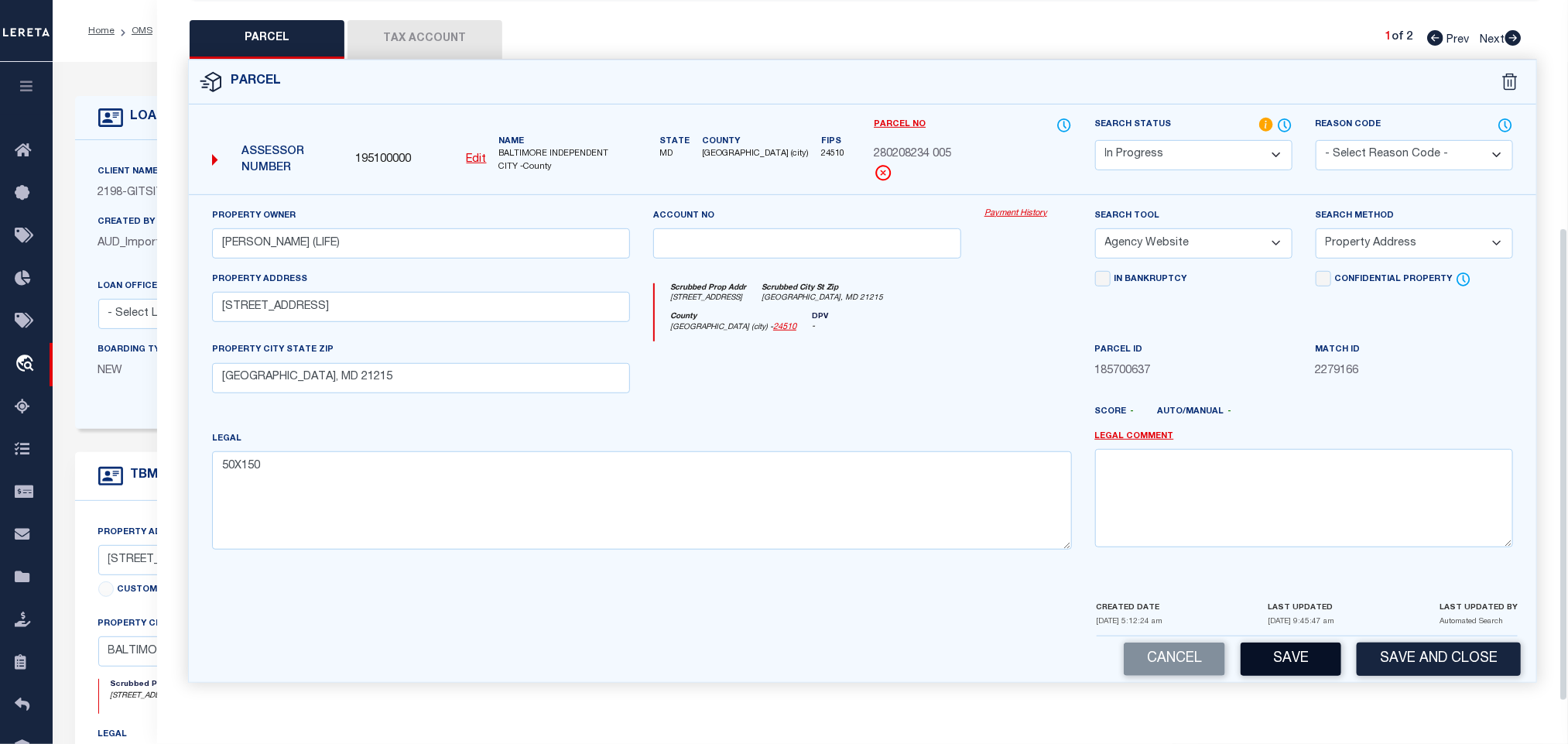
click at [1271, 655] on button "Save" at bounding box center [1291, 659] width 100 height 33
click at [450, 20] on button "Tax Account" at bounding box center [425, 40] width 155 height 39
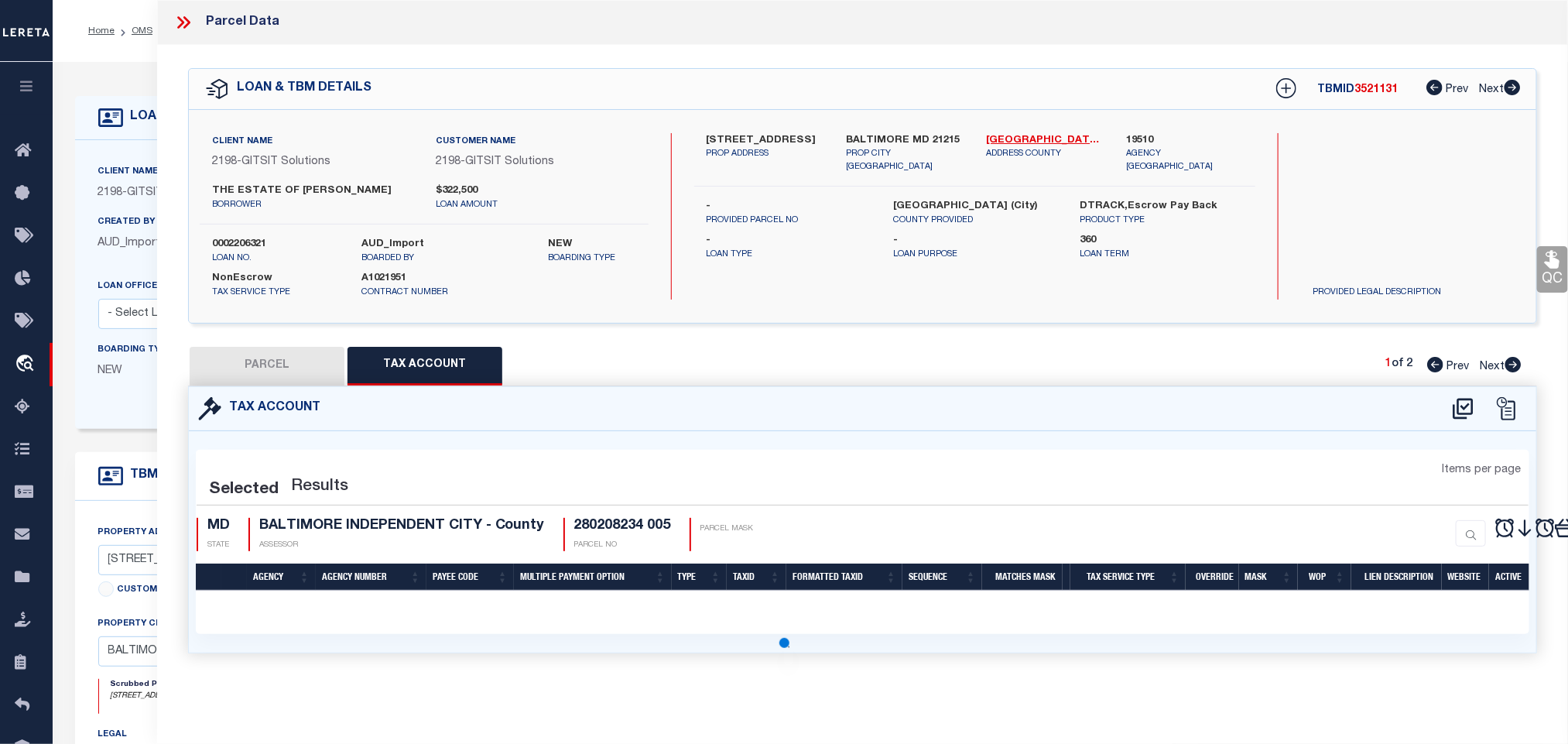
scroll to position [0, 0]
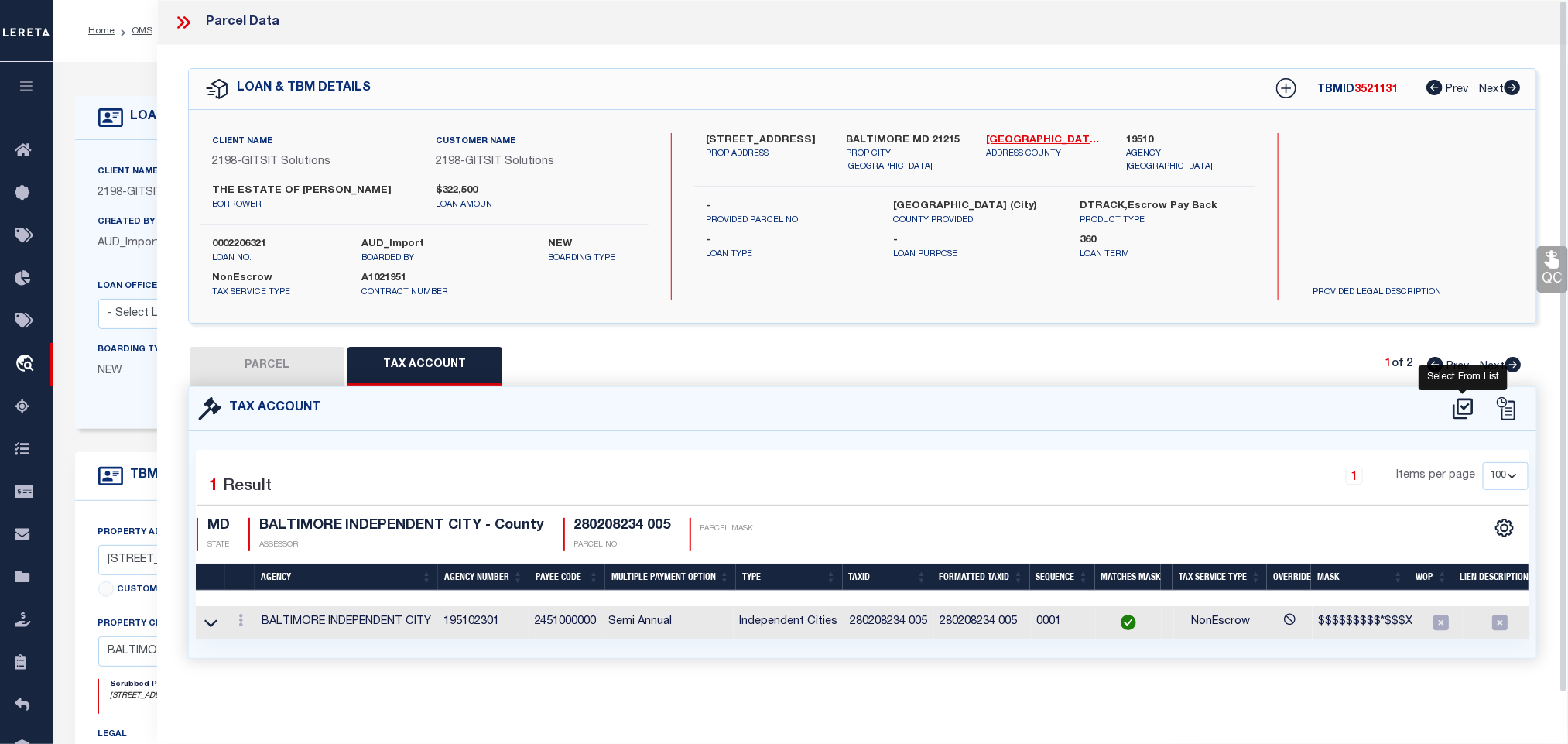
click at [1458, 405] on icon at bounding box center [1463, 408] width 20 height 21
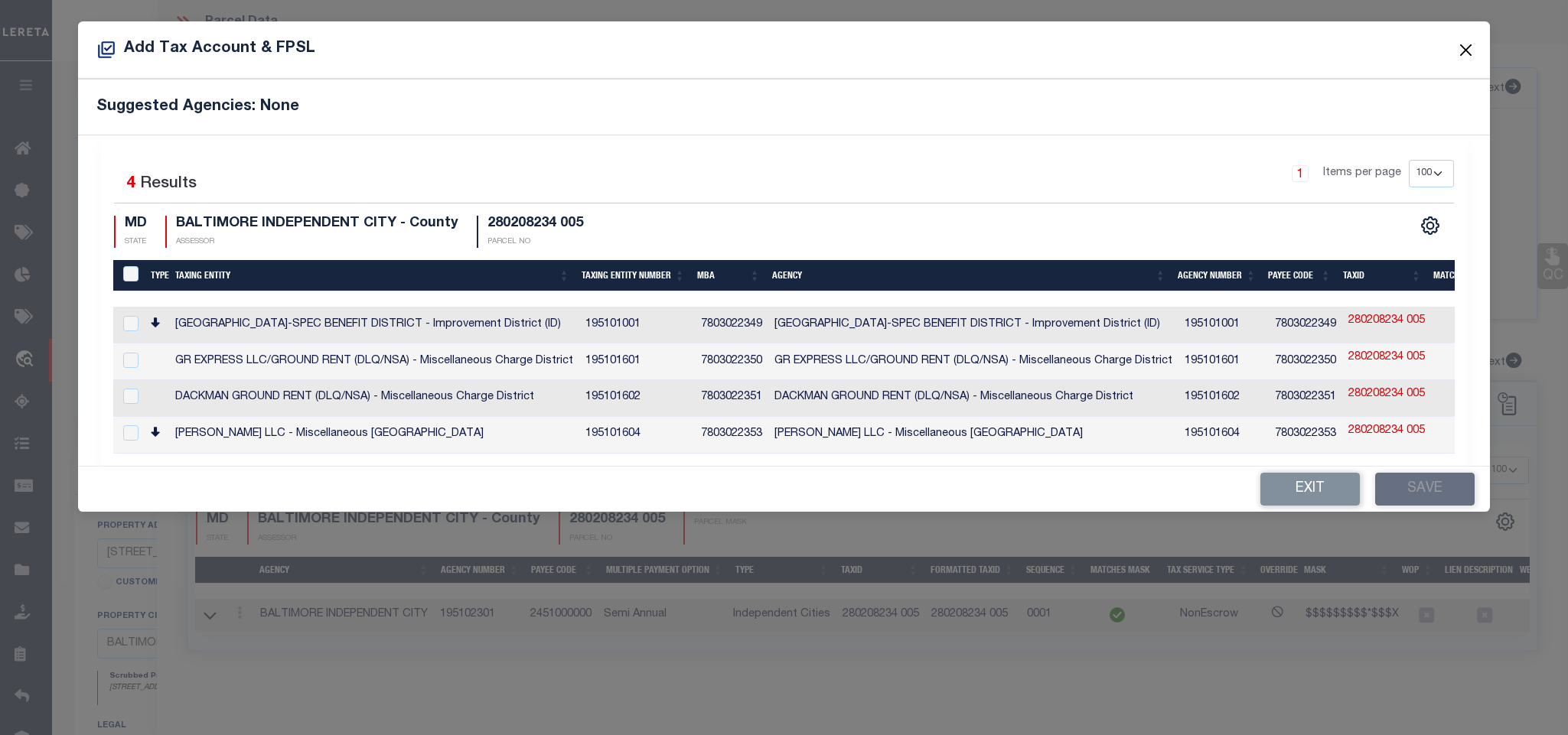
click at [1458, 50] on button "Close" at bounding box center [1465, 50] width 20 height 20
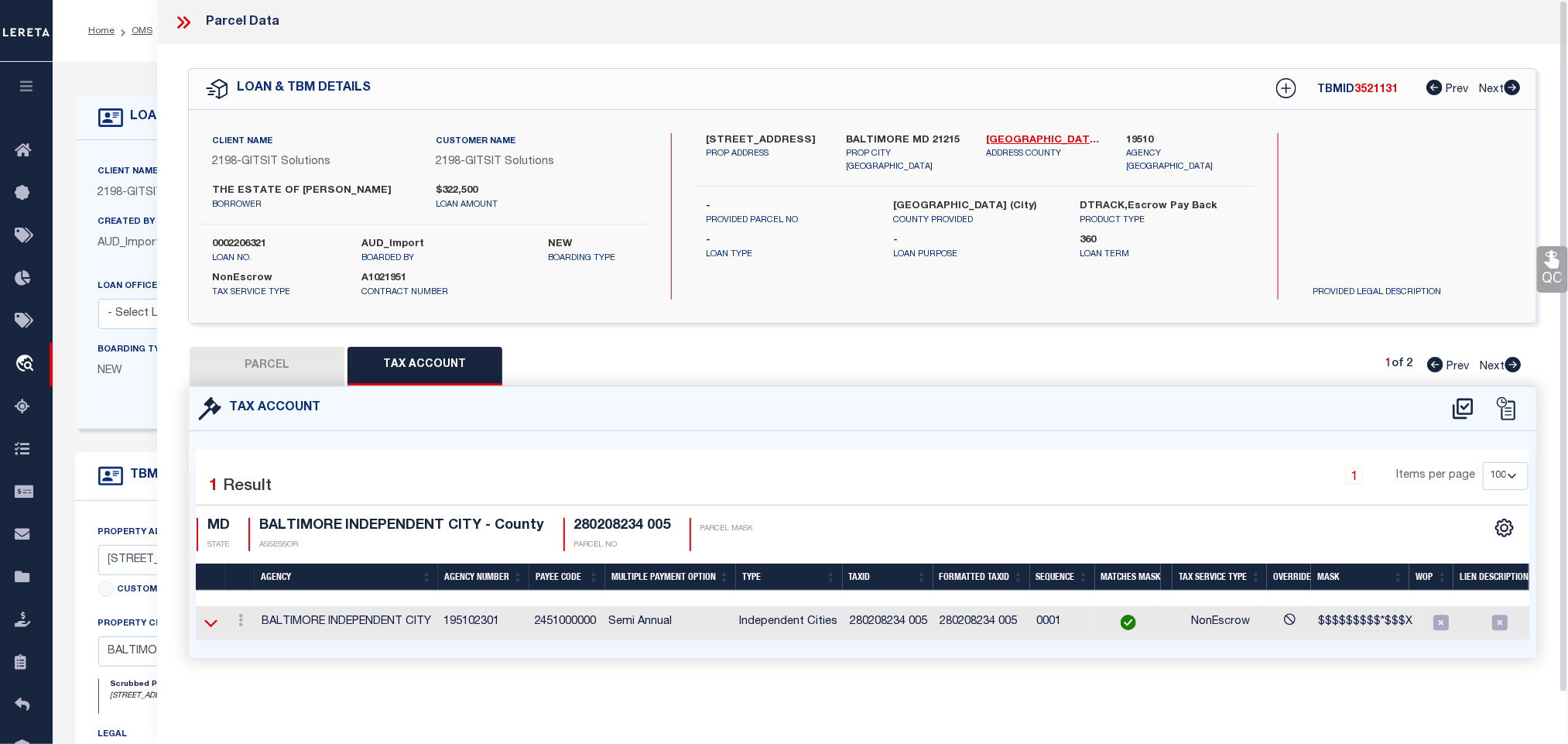
click at [214, 626] on icon at bounding box center [210, 622] width 13 height 16
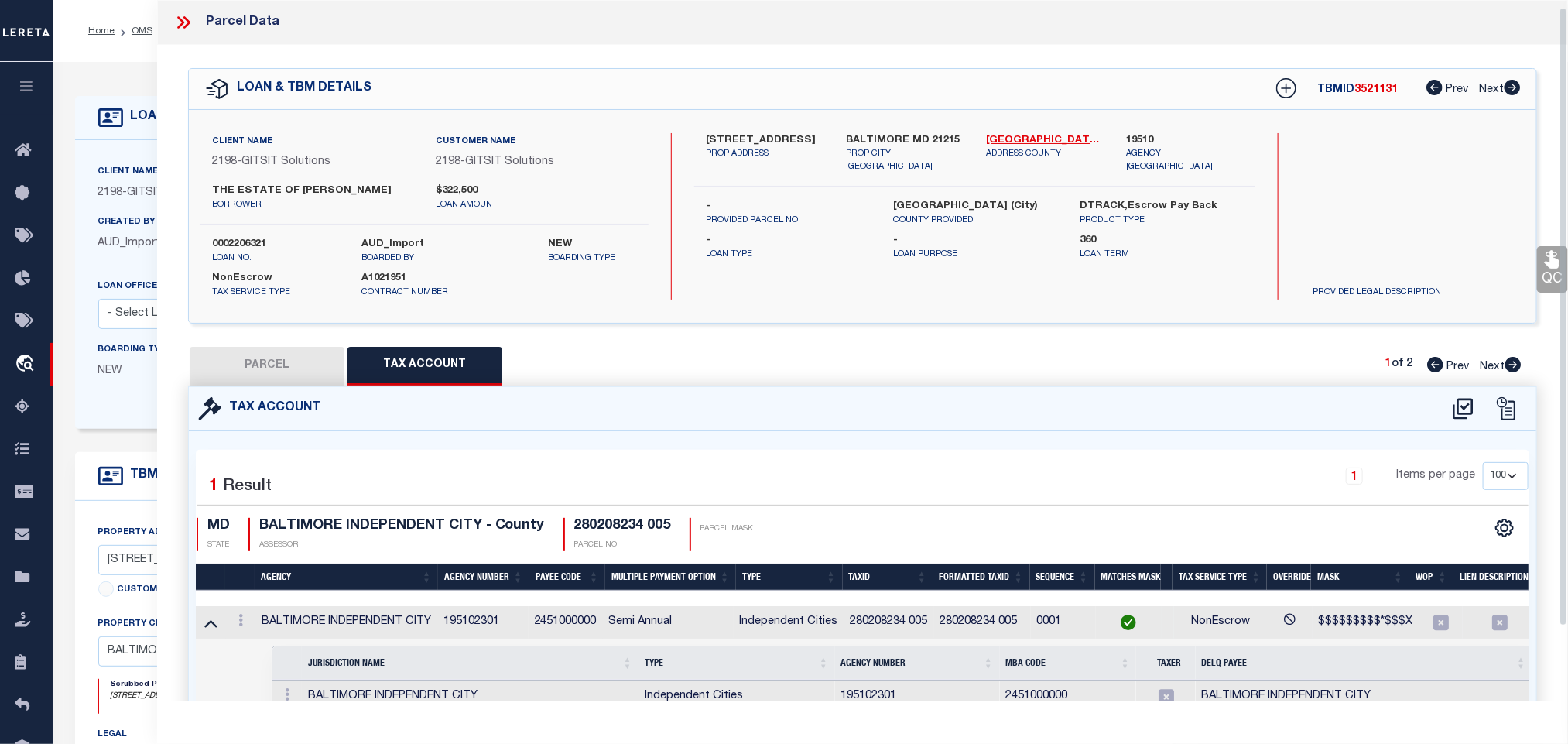
scroll to position [94, 0]
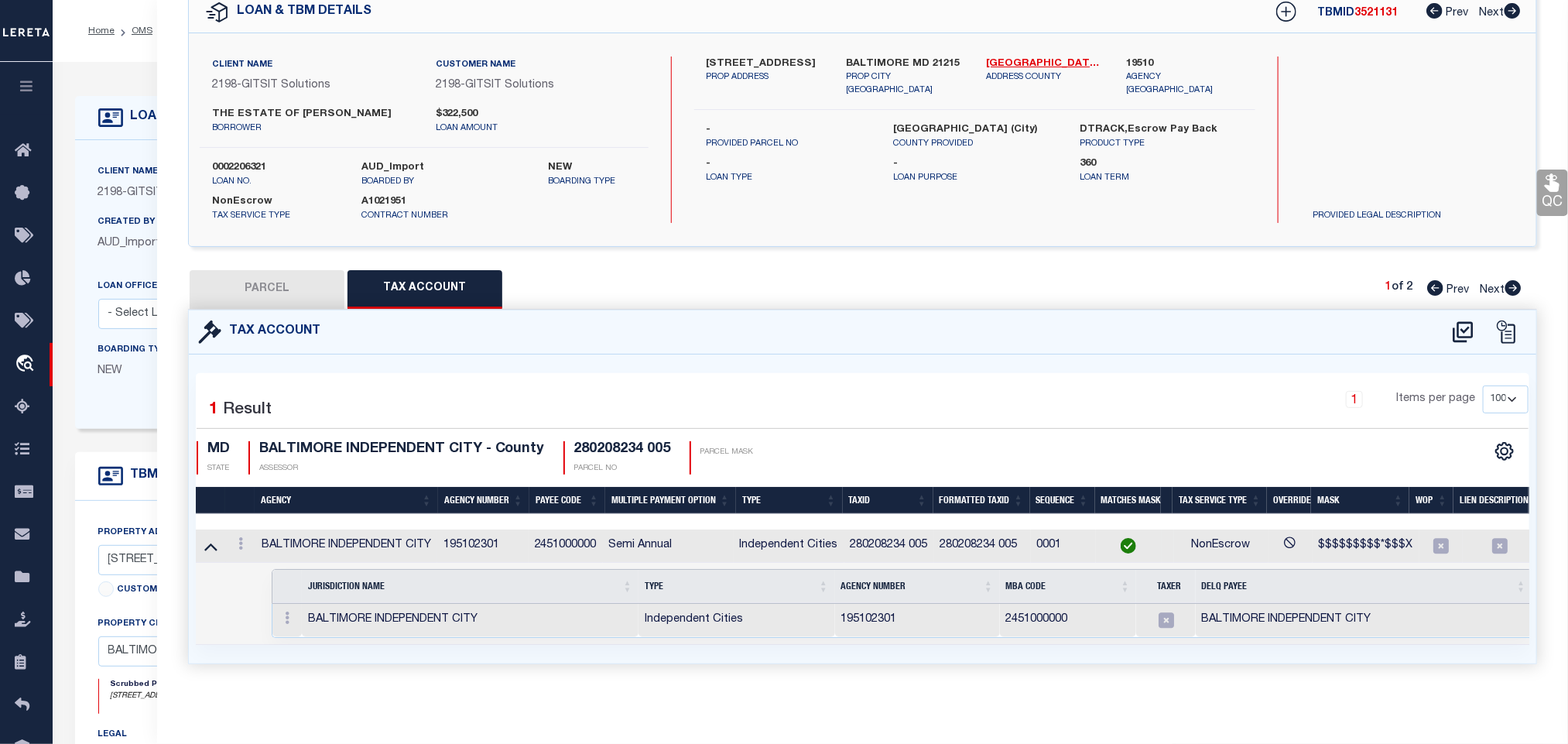
click at [281, 270] on button "PARCEL" at bounding box center [267, 290] width 155 height 39
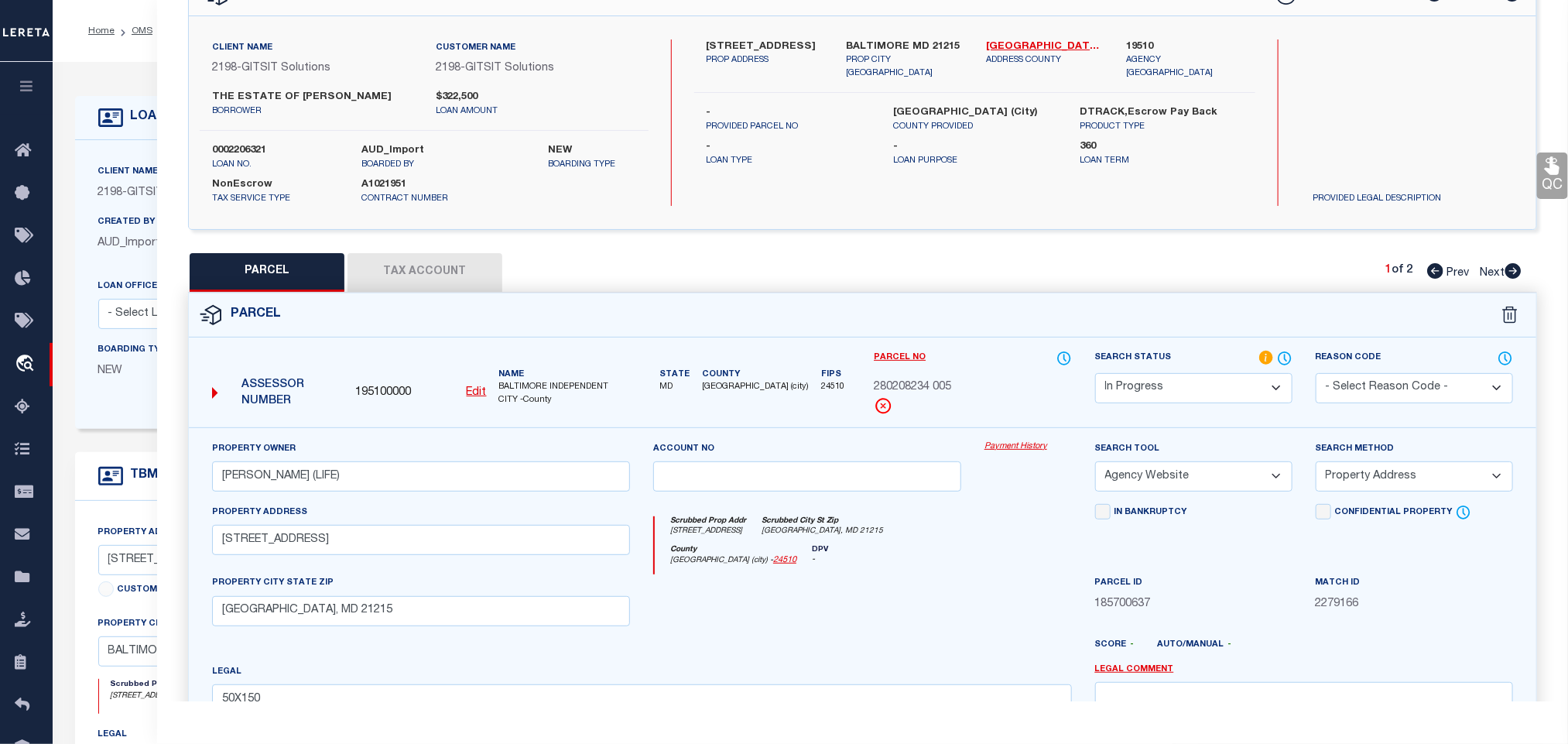
drag, startPoint x: 1163, startPoint y: 393, endPoint x: 1166, endPoint y: 382, distance: 11.4
click at [1163, 393] on select "Automated Search Bad Parcel Complete Duplicate Parcel High Dollar Reporting In …" at bounding box center [1193, 389] width 197 height 31
click at [1095, 375] on select "Automated Search Bad Parcel Complete Duplicate Parcel High Dollar Reporting In …" at bounding box center [1193, 389] width 197 height 31
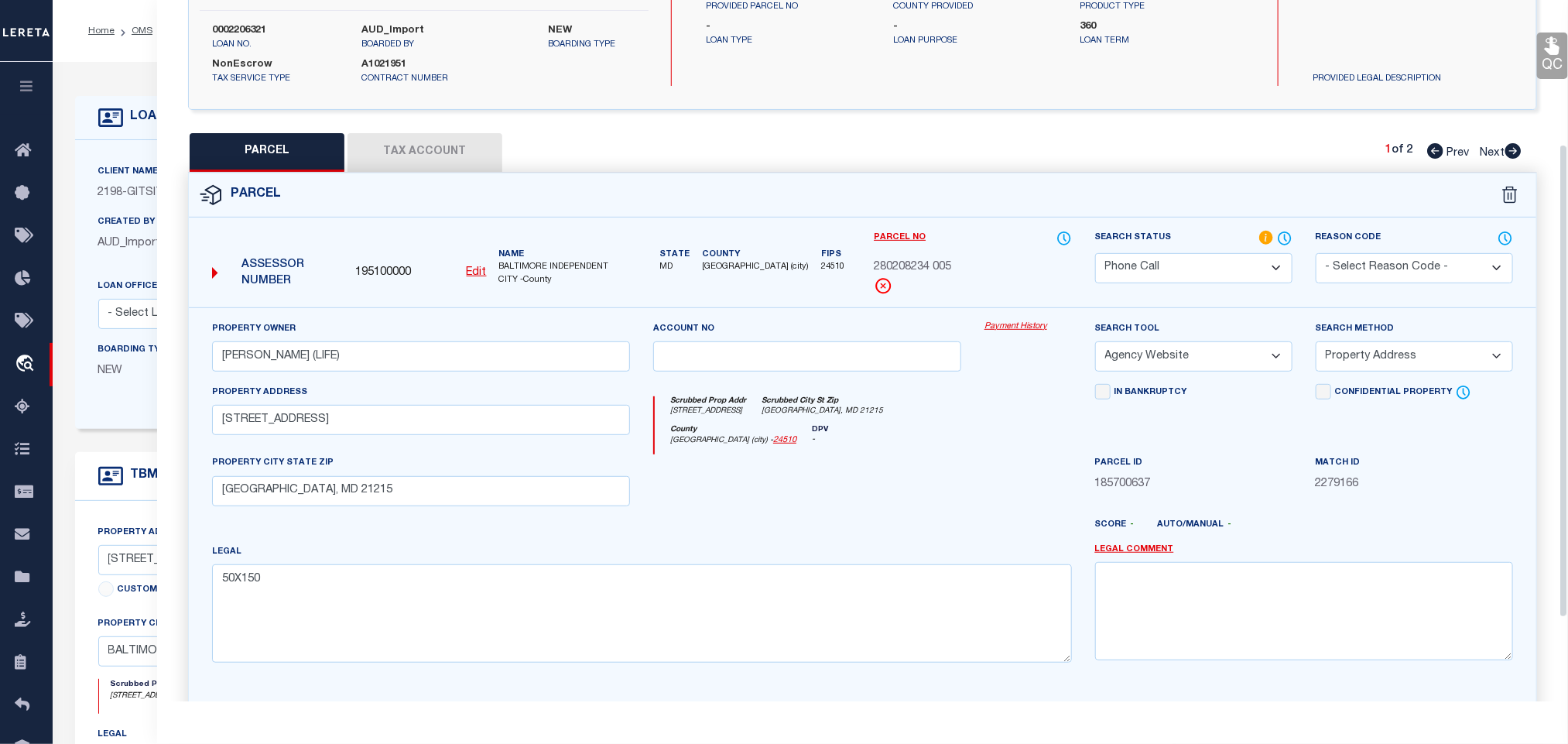
scroll to position [337, 0]
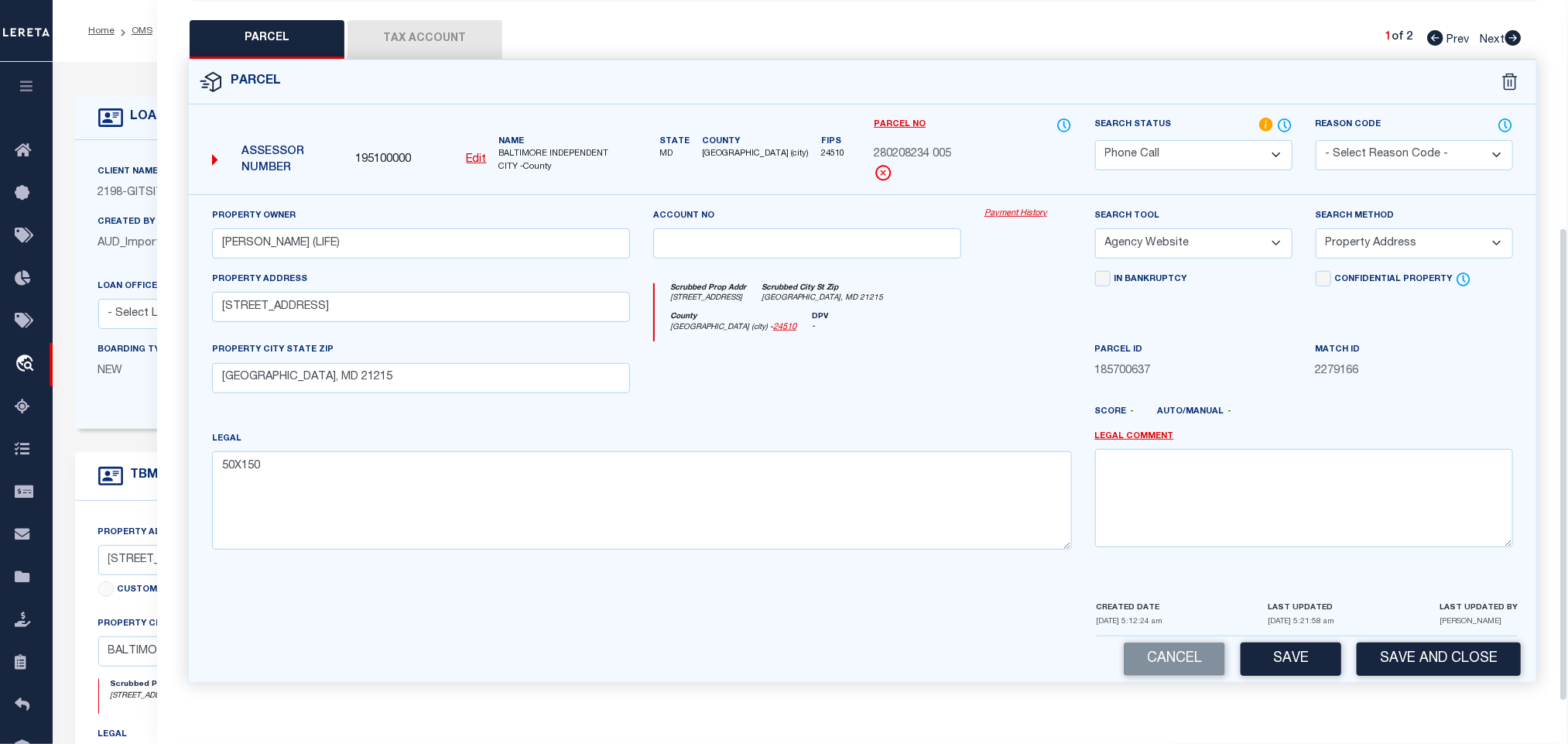
click at [1220, 145] on select "Automated Search Bad Parcel Complete Duplicate Parcel High Dollar Reporting In …" at bounding box center [1193, 156] width 197 height 31
click at [1095, 140] on select "Automated Search Bad Parcel Complete Duplicate Parcel High Dollar Reporting In …" at bounding box center [1193, 156] width 197 height 31
click at [1384, 655] on button "Save and Close" at bounding box center [1438, 659] width 164 height 33
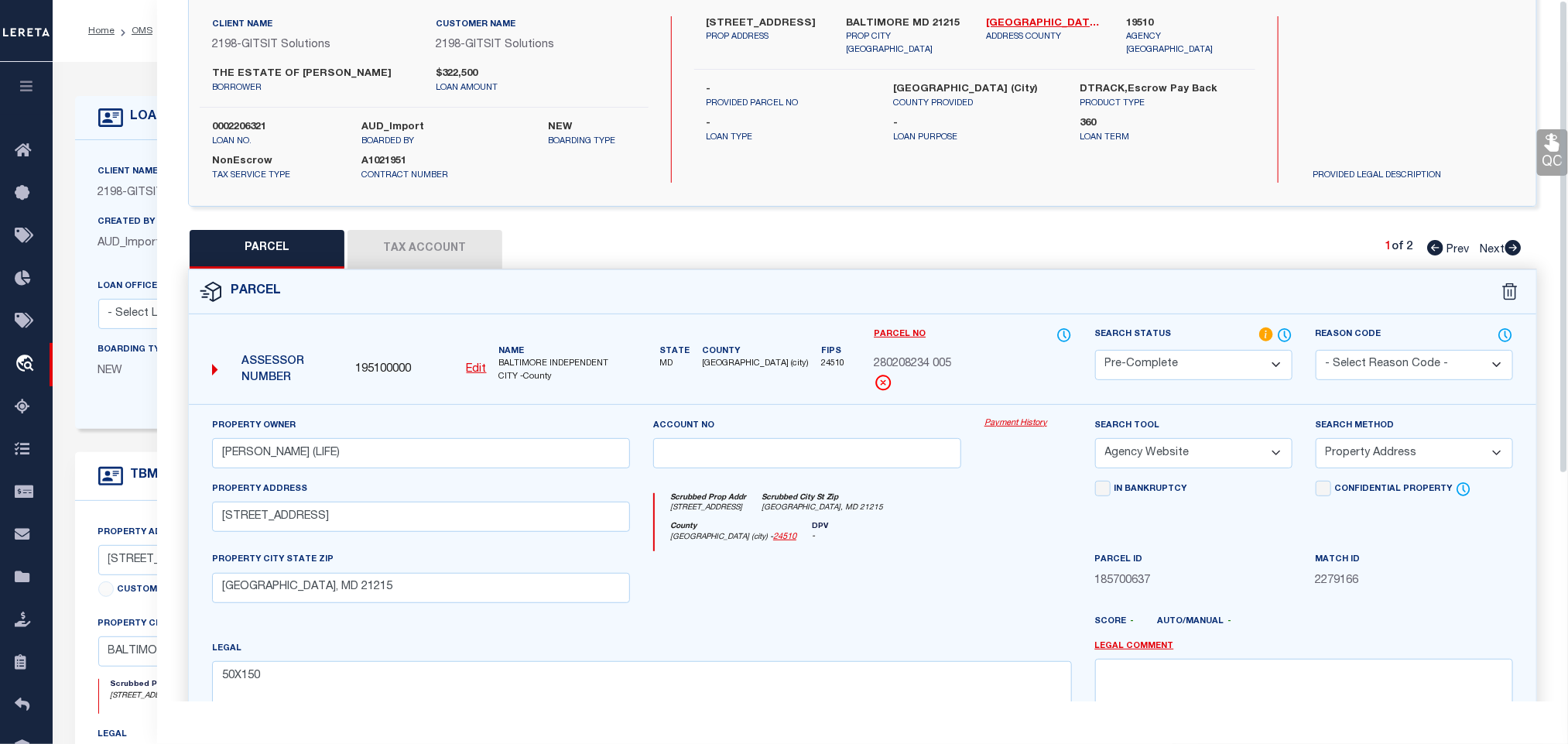
scroll to position [0, 0]
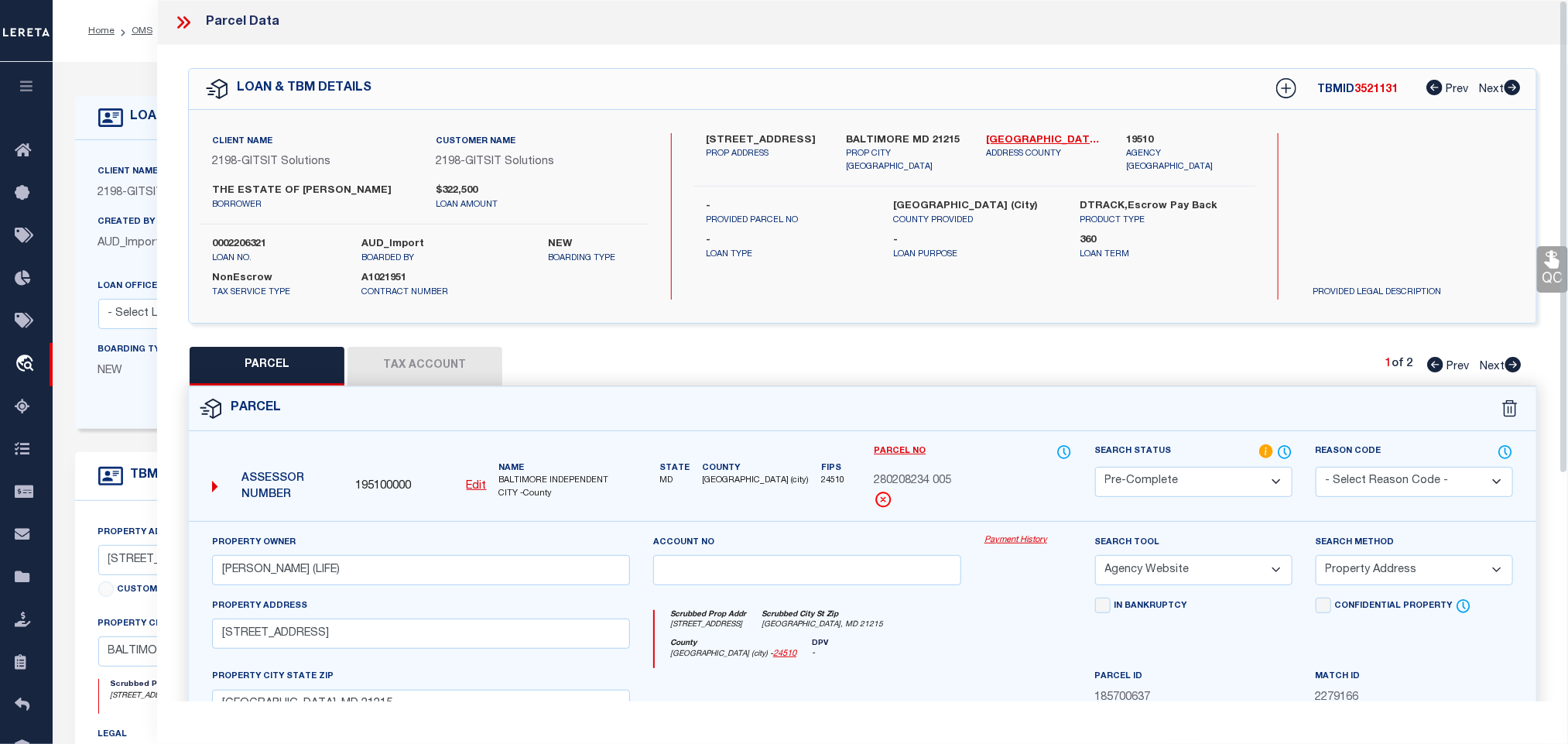
click at [239, 241] on div "OMS Work Queue is factRSystems Active is Yes Loan No. TBMID FIPS Assigned To Se…" at bounding box center [810, 616] width 1515 height 1109
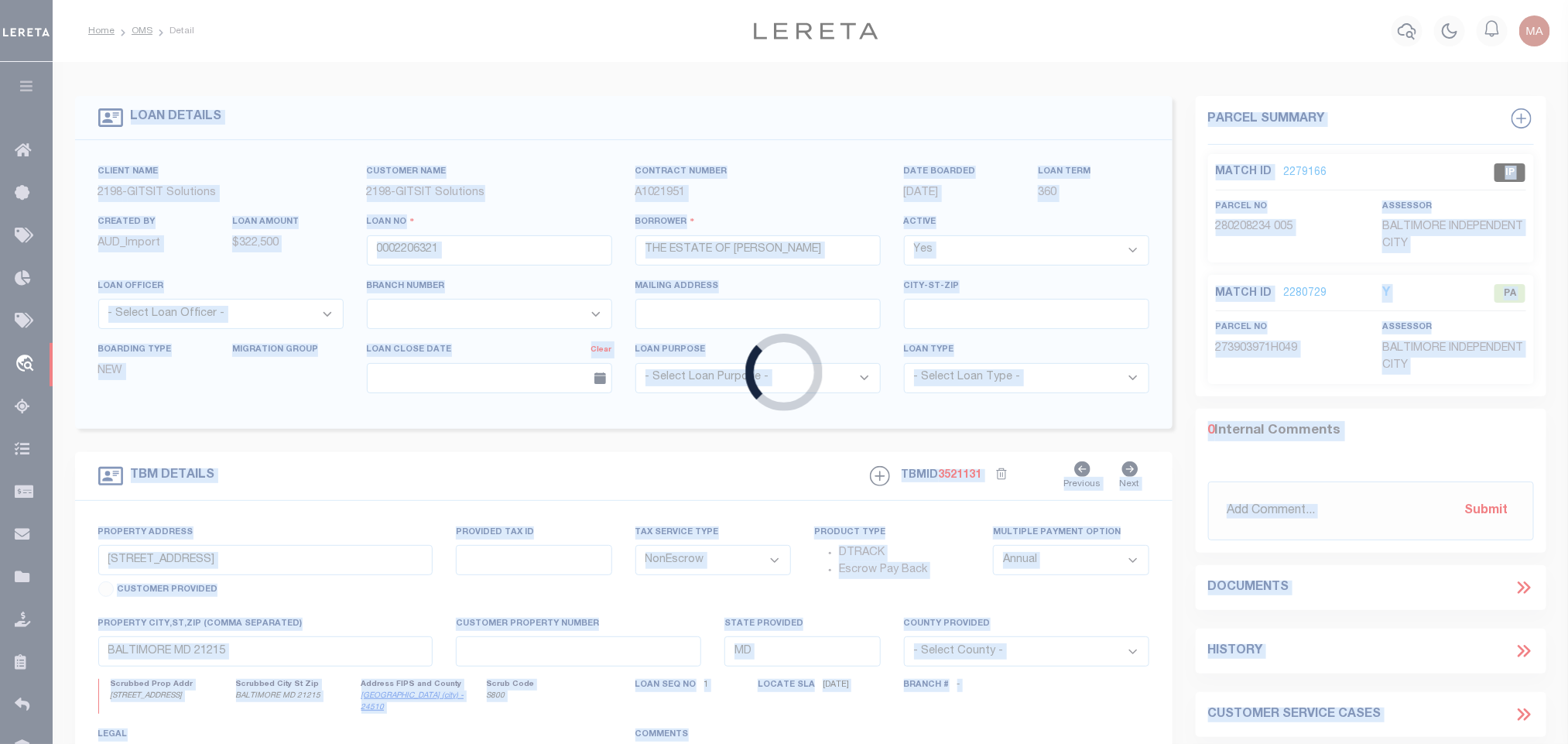
click at [239, 241] on div "Loading..." at bounding box center [784, 372] width 1568 height 744
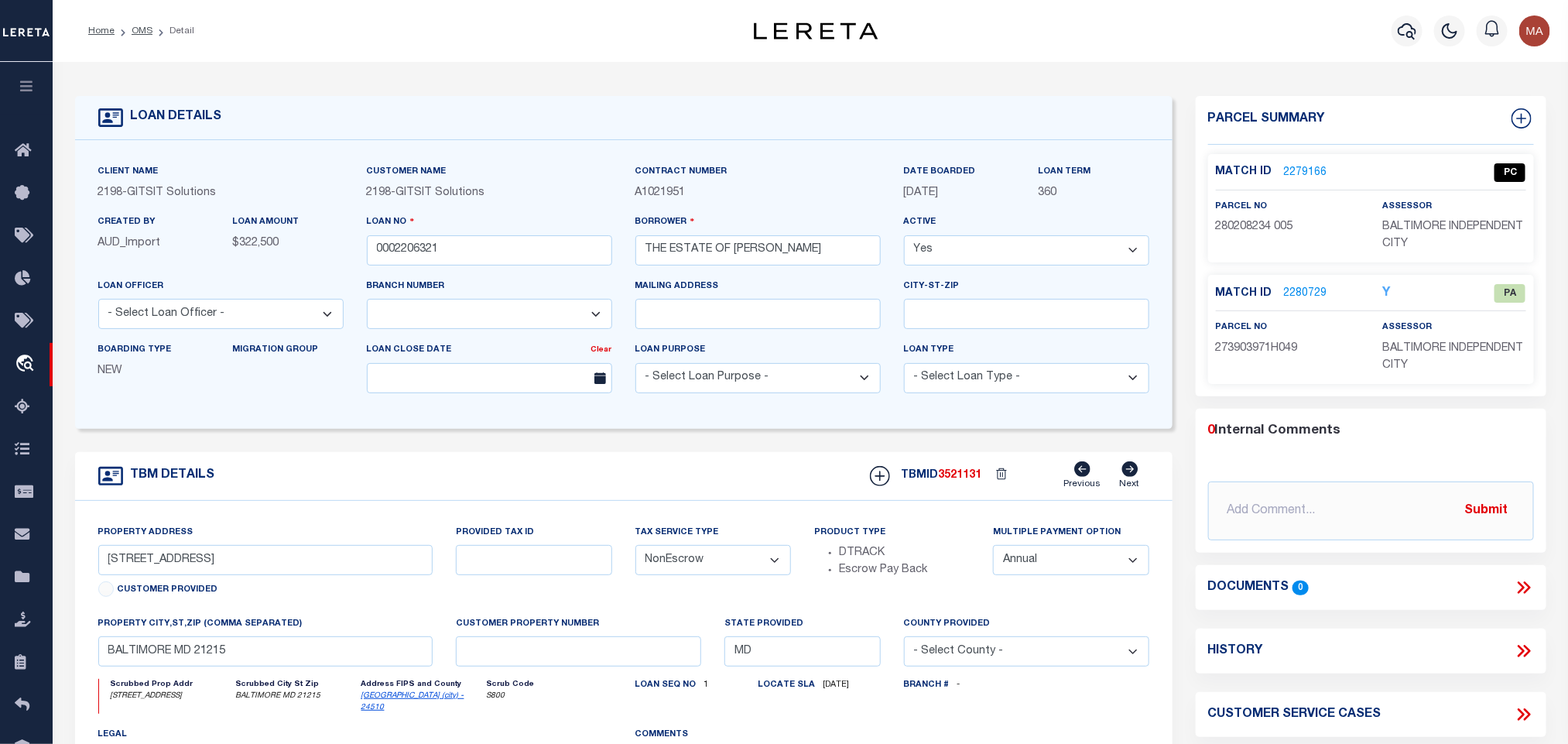
click at [416, 224] on div "Loan No 0002206321" at bounding box center [490, 239] width 246 height 51
click at [418, 240] on input "0002206321" at bounding box center [490, 251] width 246 height 31
click at [416, 252] on input "0002206321" at bounding box center [490, 251] width 246 height 31
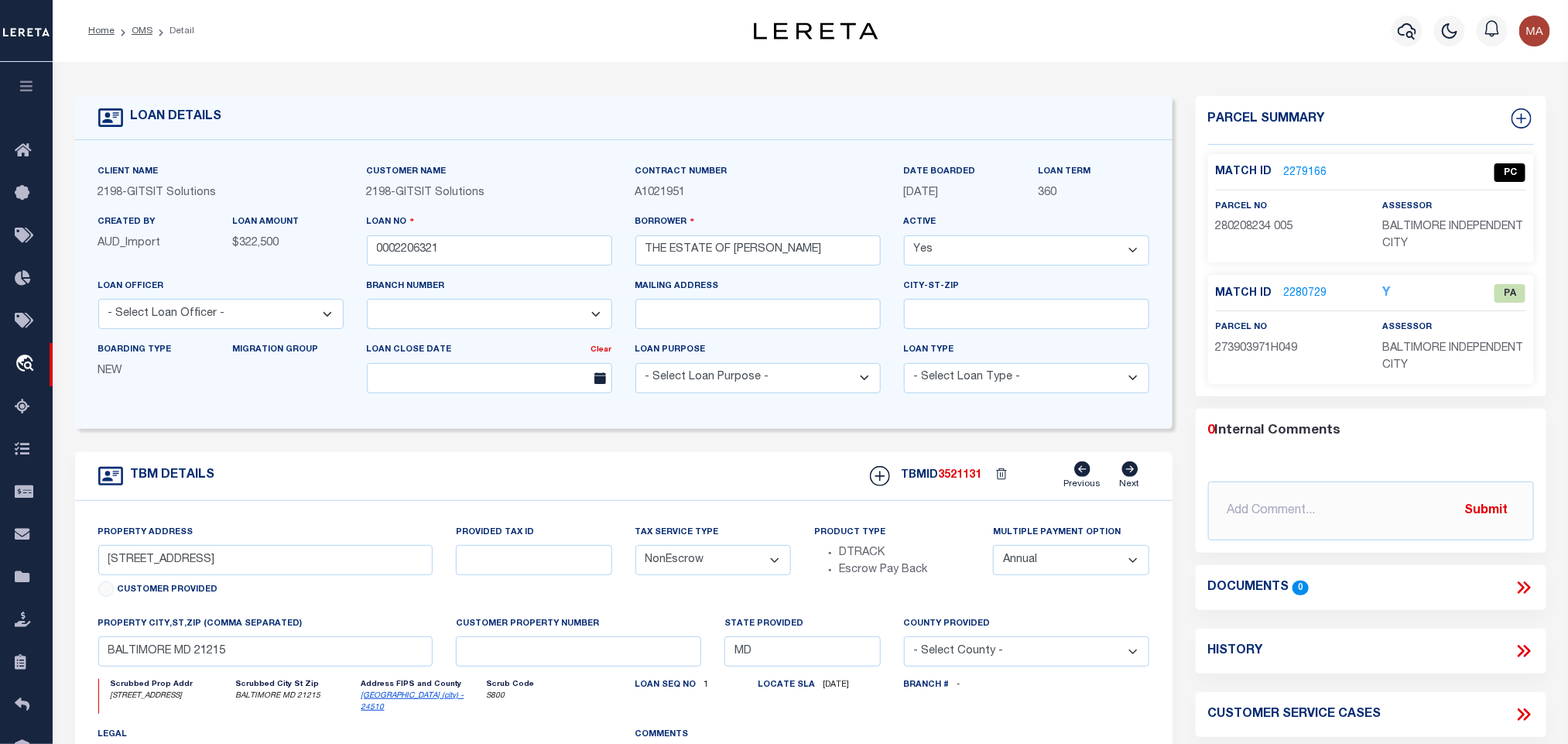
click at [955, 480] on span "3521131" at bounding box center [959, 475] width 43 height 11
click at [1425, 235] on p "BALTIMORE INDEPENDENT CITY" at bounding box center [1453, 236] width 143 height 34
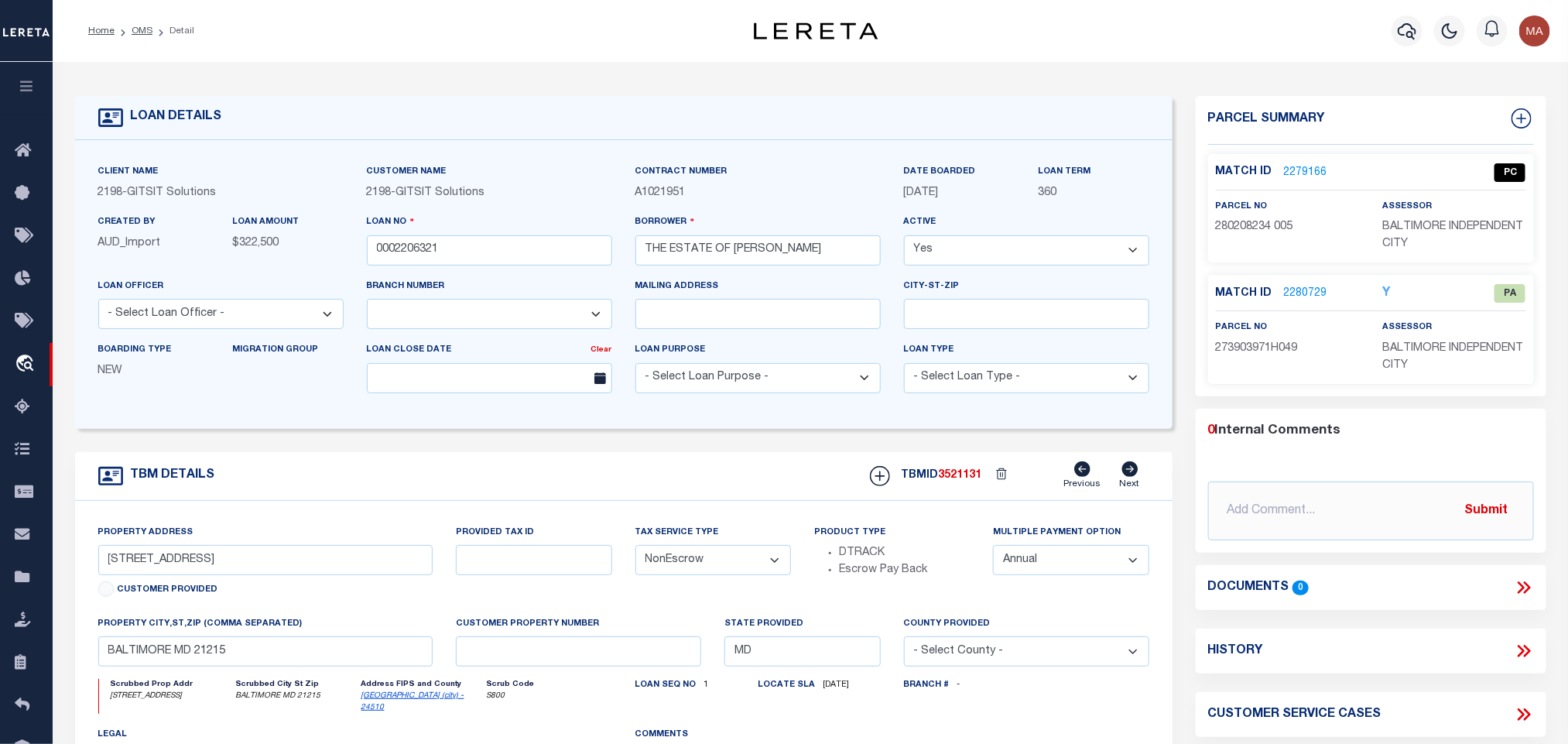
click at [1261, 235] on p "280208234 005" at bounding box center [1287, 228] width 143 height 17
click at [1261, 223] on span "280208234 005" at bounding box center [1254, 226] width 77 height 11
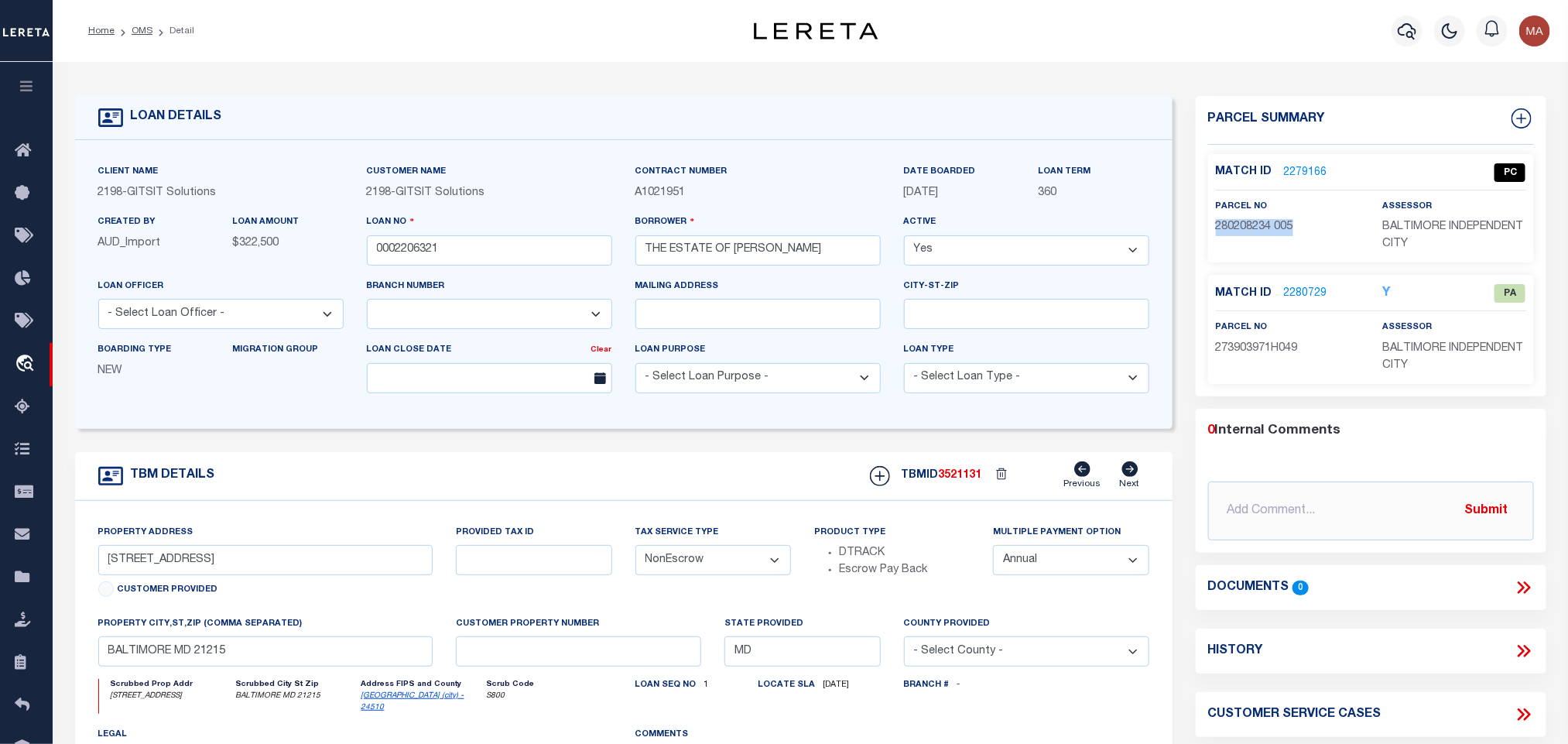
click at [1303, 290] on link "2280729" at bounding box center [1305, 293] width 43 height 16
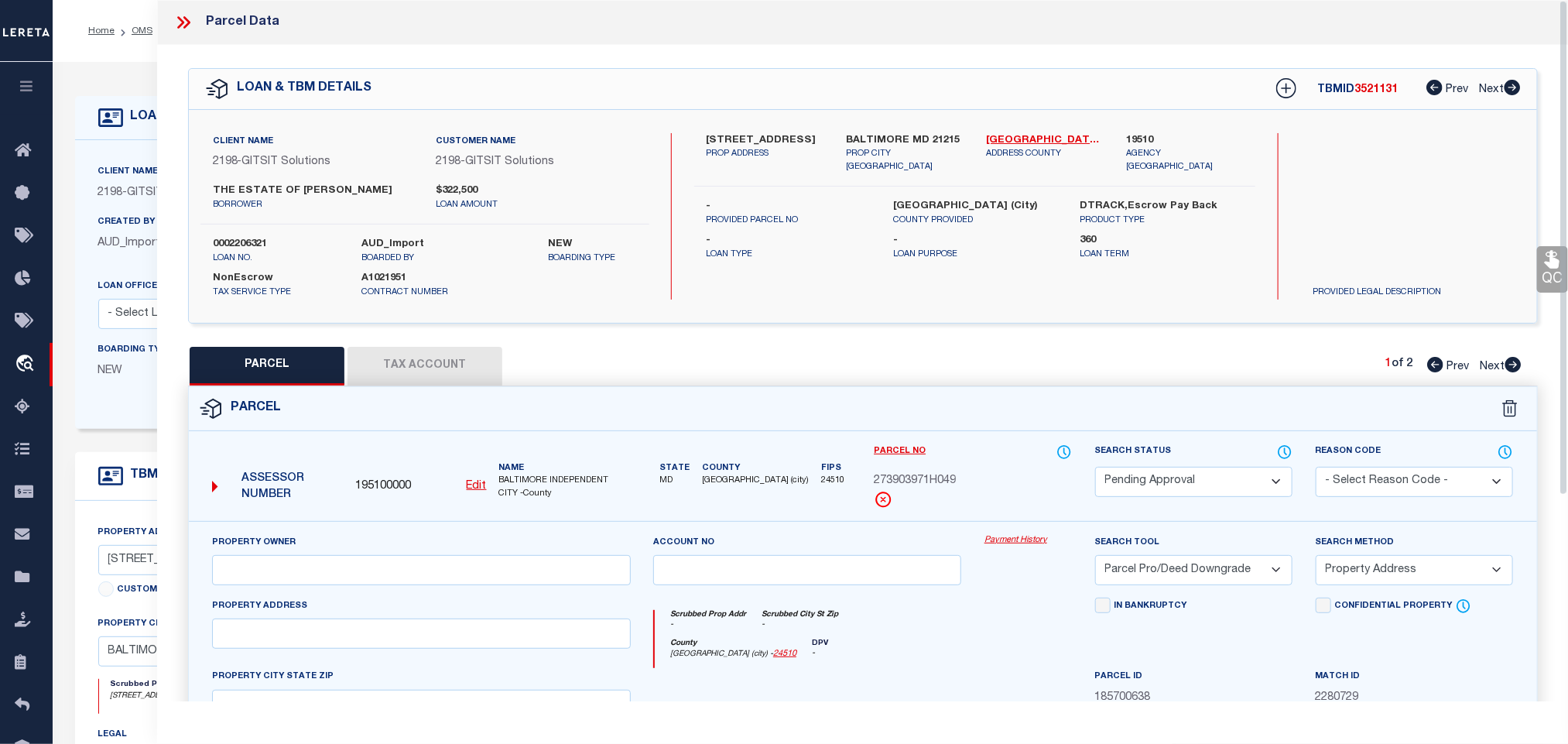
click at [1157, 480] on select "Automated Search Bad Parcel Complete Duplicate Parcel High Dollar Reporting In …" at bounding box center [1193, 482] width 197 height 31
click at [1095, 469] on select "Automated Search Bad Parcel Complete Duplicate Parcel High Dollar Reporting In …" at bounding box center [1193, 482] width 197 height 31
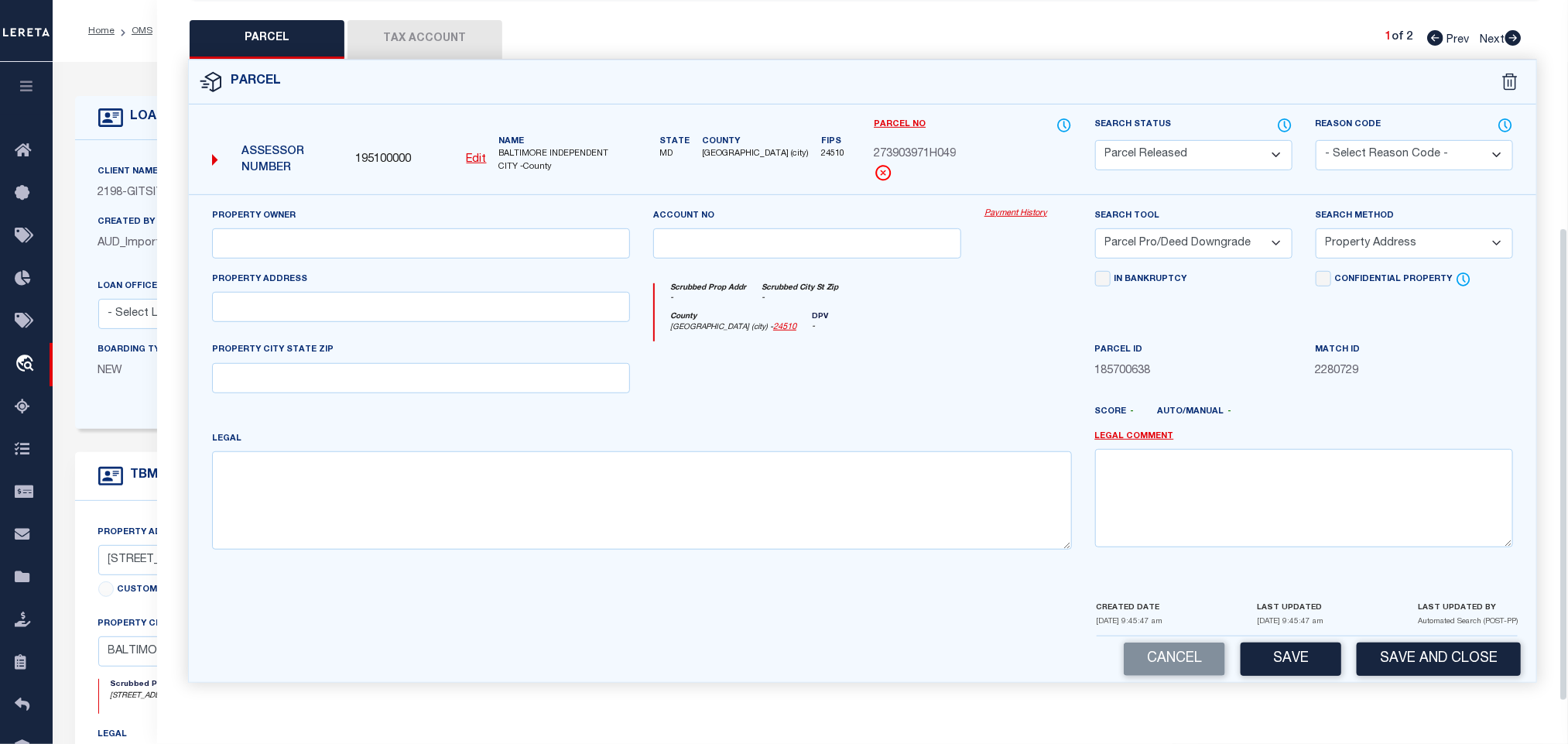
scroll to position [337, 0]
click at [1378, 156] on select "- Select Reason Code - 099 - Other (Provide additional detail) ACT - Agency Cha…" at bounding box center [1414, 156] width 197 height 31
click at [1316, 140] on select "- Select Reason Code - 099 - Other (Provide additional detail) ACT - Agency Cha…" at bounding box center [1414, 156] width 197 height 31
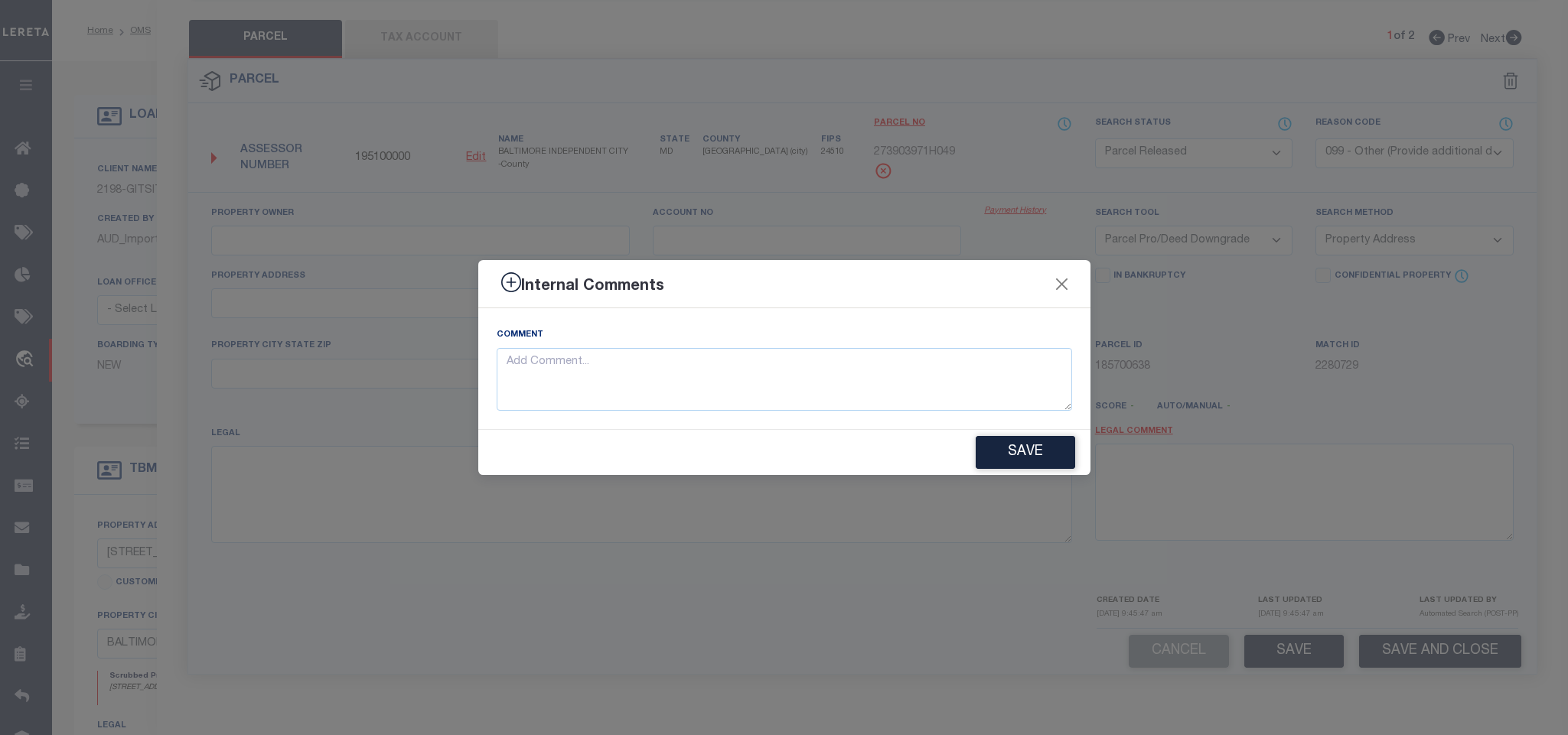
click at [866, 425] on div "Comment" at bounding box center [784, 369] width 612 height 121
click at [881, 390] on textarea at bounding box center [784, 380] width 576 height 64
paste textarea "Parcel not required"
click at [1023, 437] on button "Save" at bounding box center [1025, 452] width 99 height 33
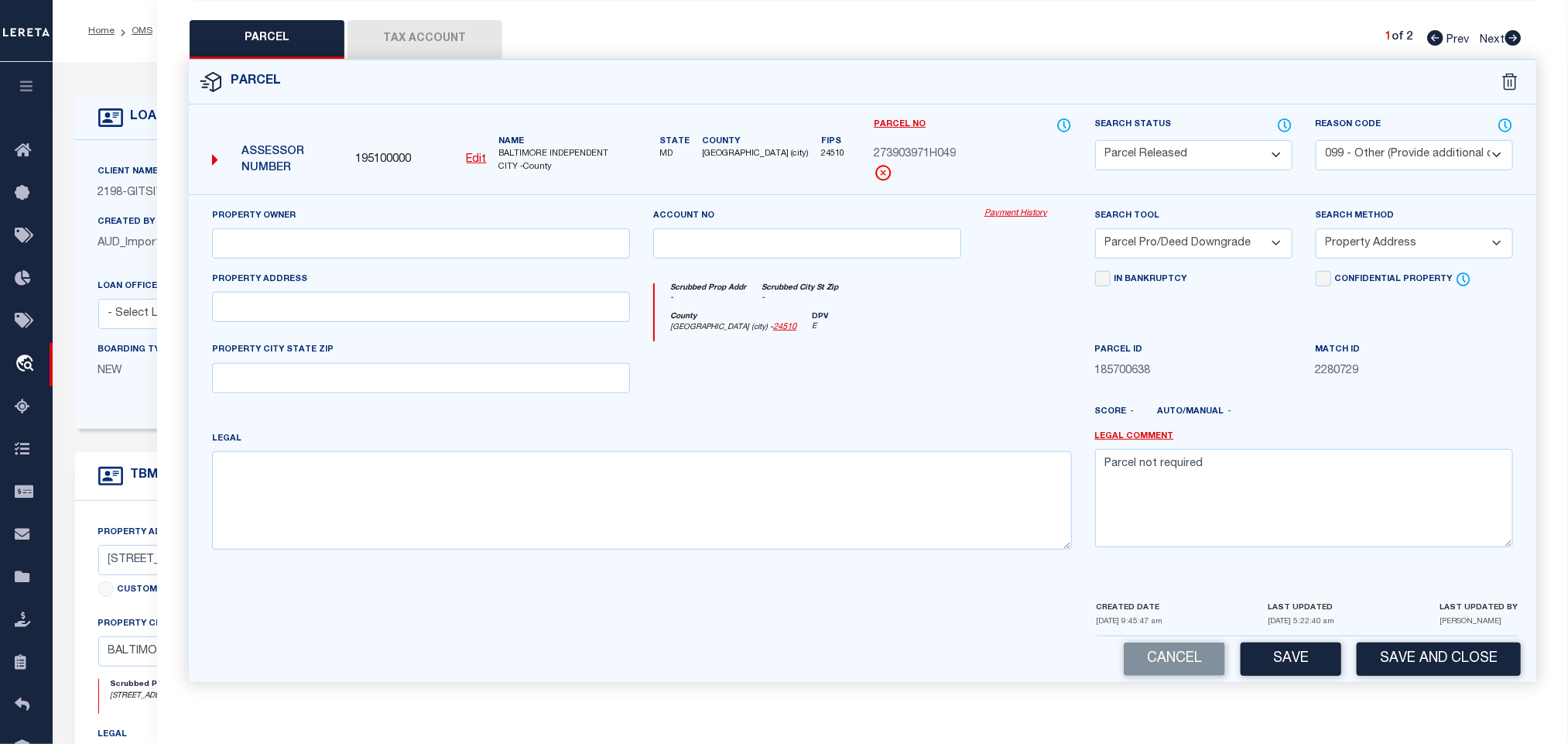
click at [131, 67] on div "LOAN DETAILS Client Name 2198" at bounding box center [810, 531] width 1515 height 939
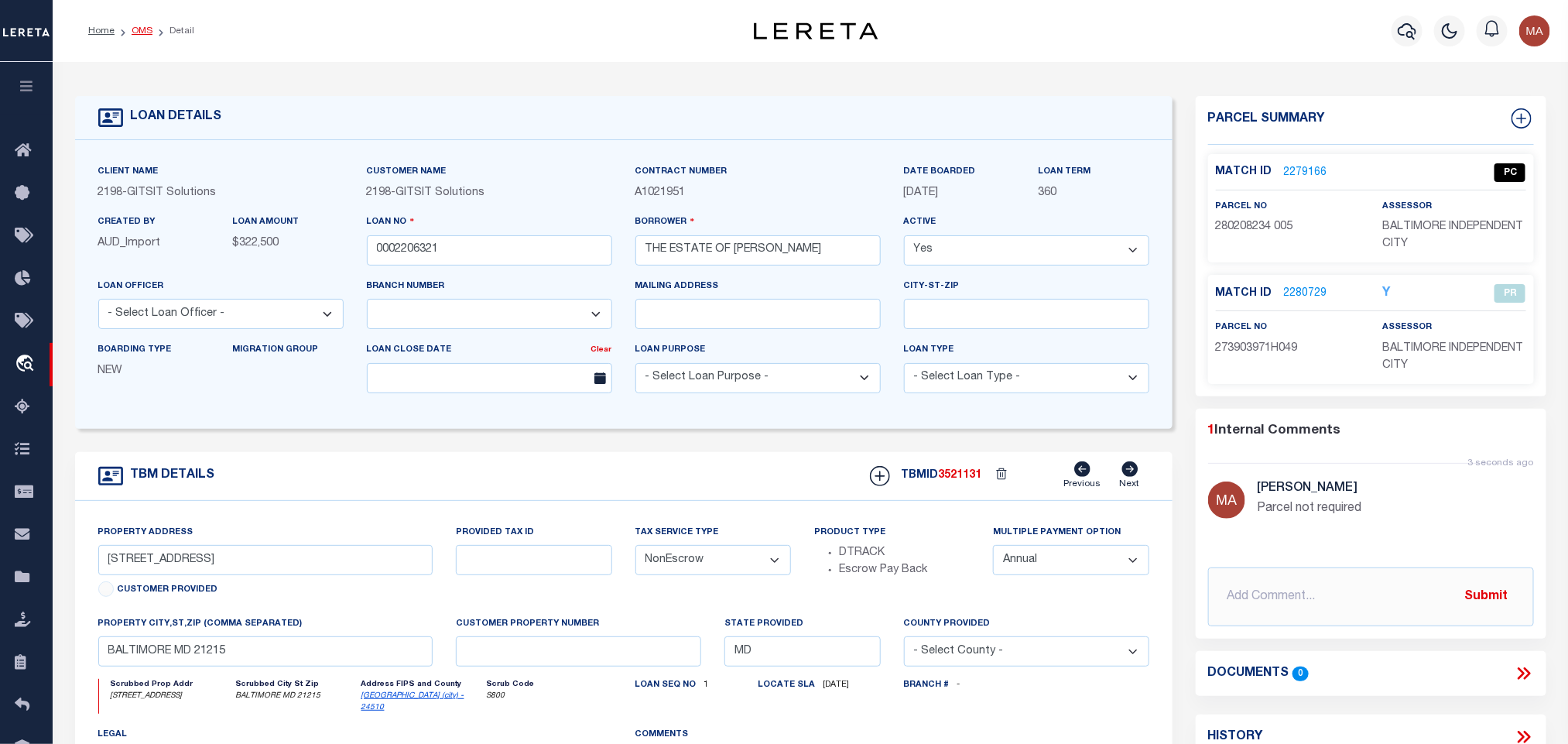
click at [142, 29] on link "OMS" at bounding box center [142, 31] width 21 height 9
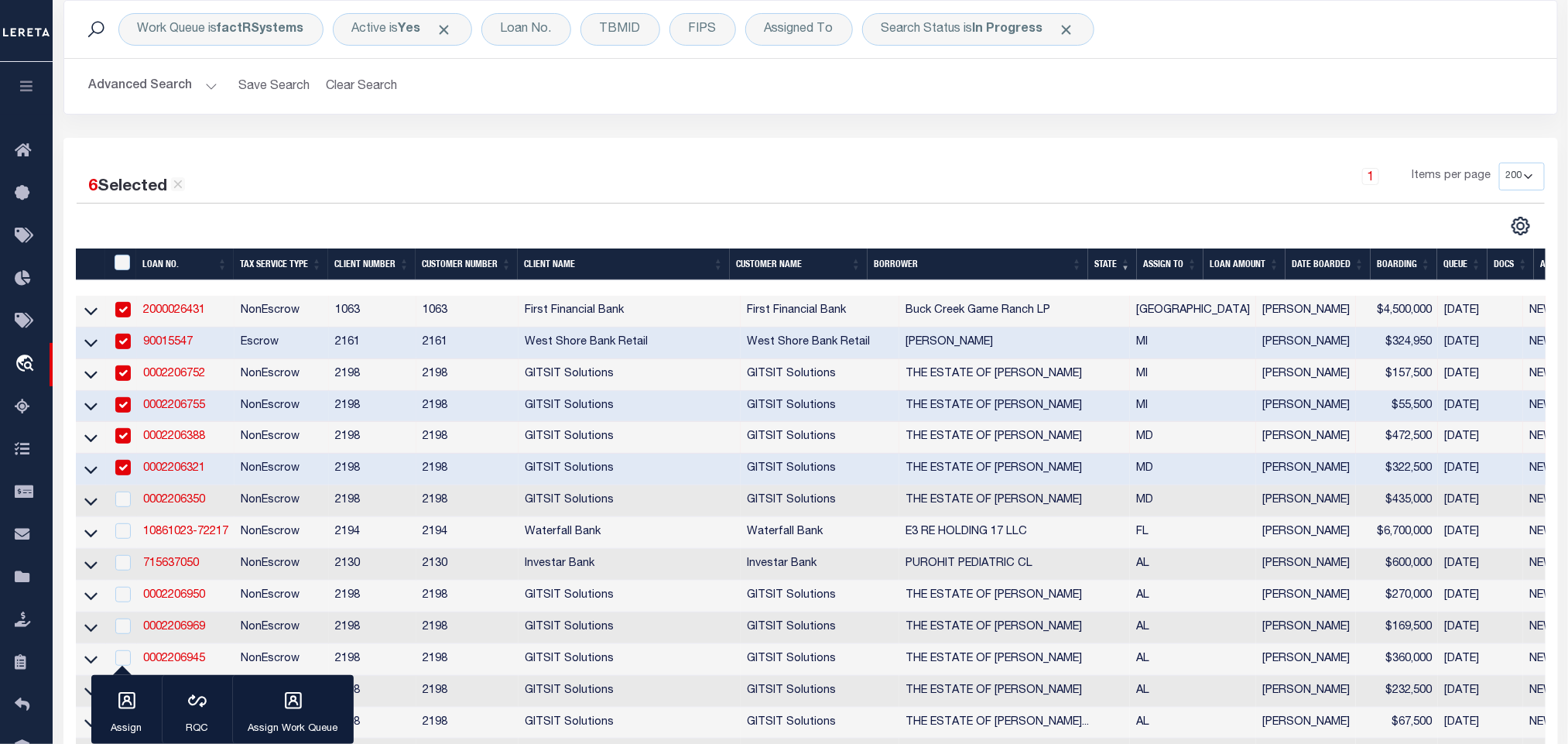
scroll to position [116, 0]
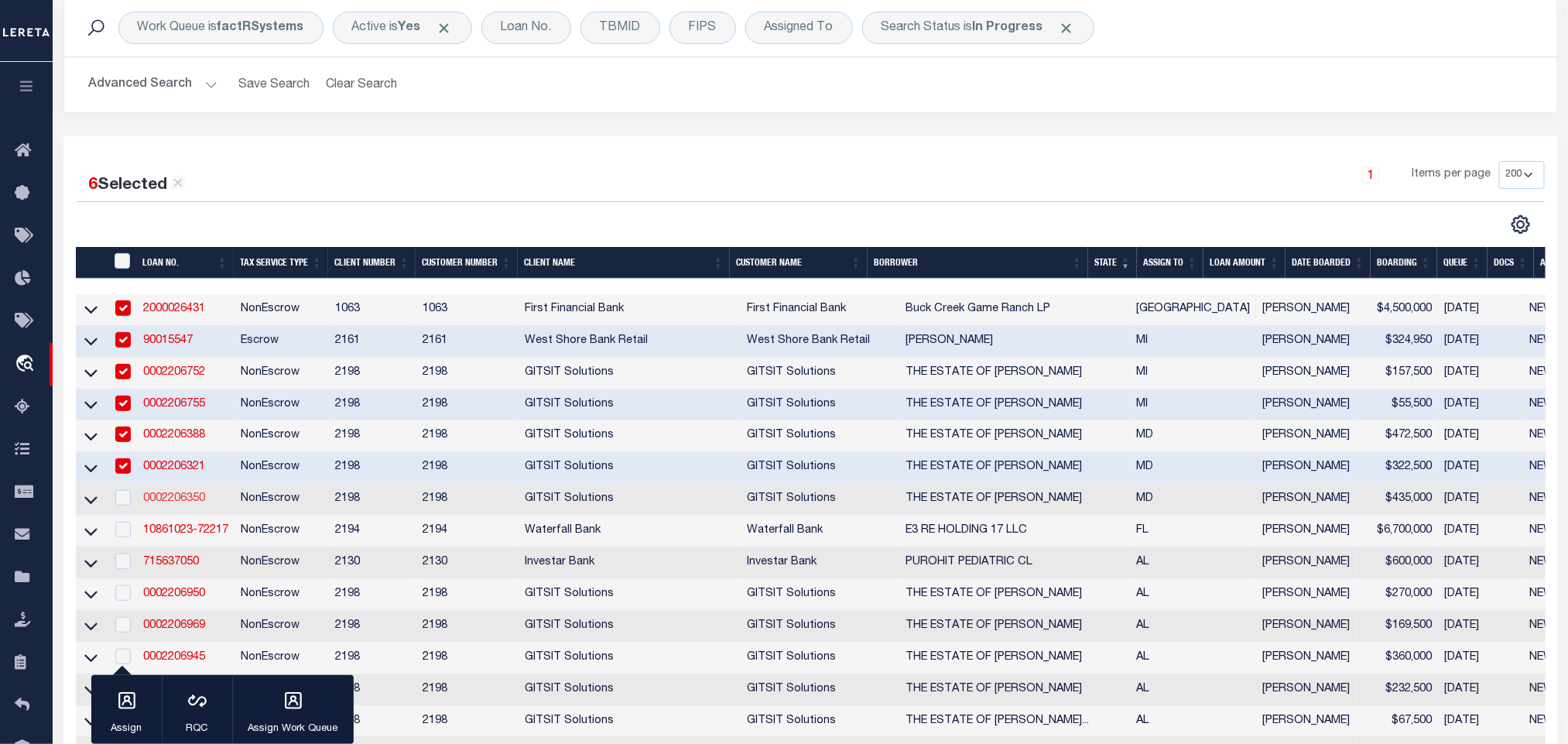
click at [175, 502] on link "0002206350" at bounding box center [173, 498] width 62 height 11
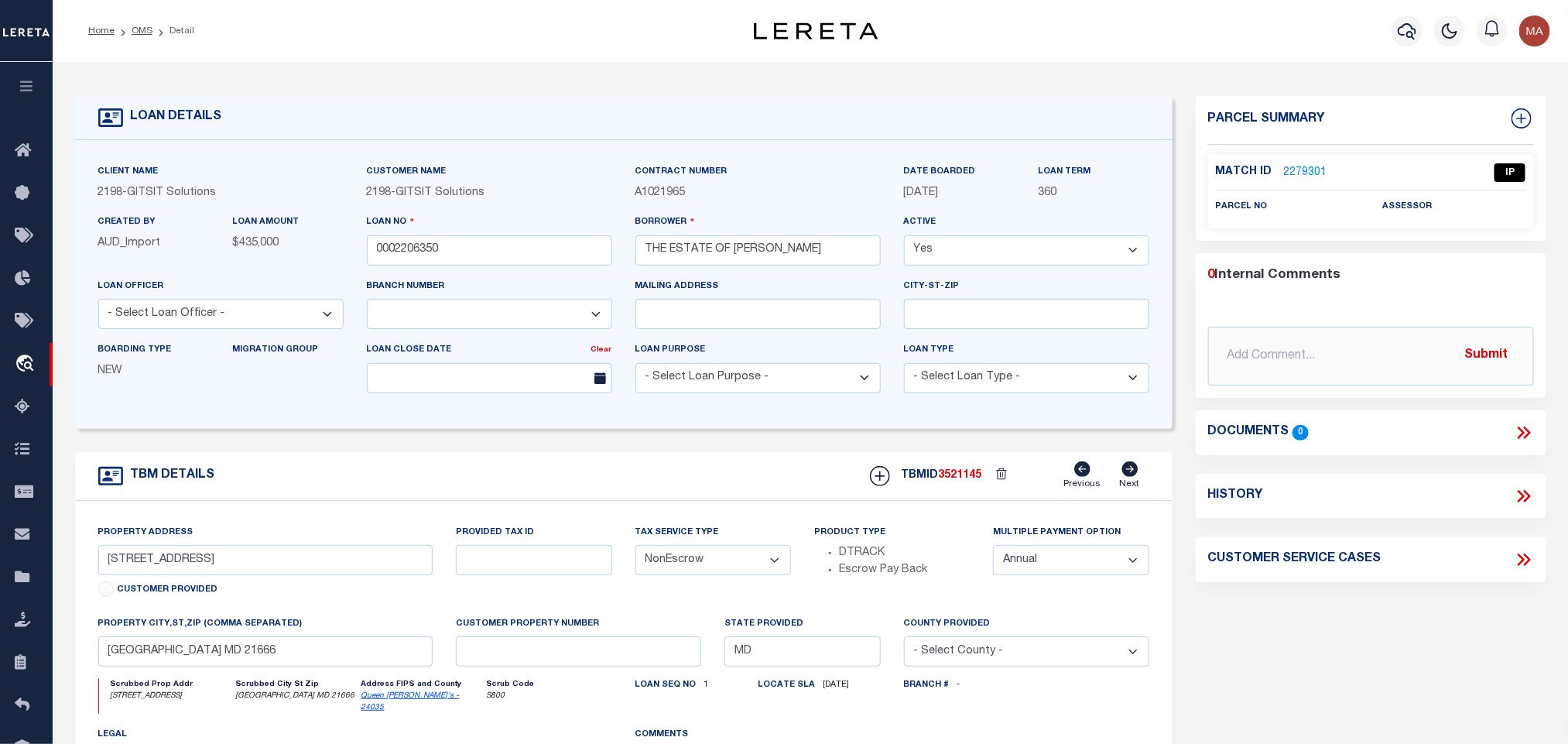
click at [395, 707] on link "Queen [PERSON_NAME]'s - 24035" at bounding box center [410, 701] width 99 height 20
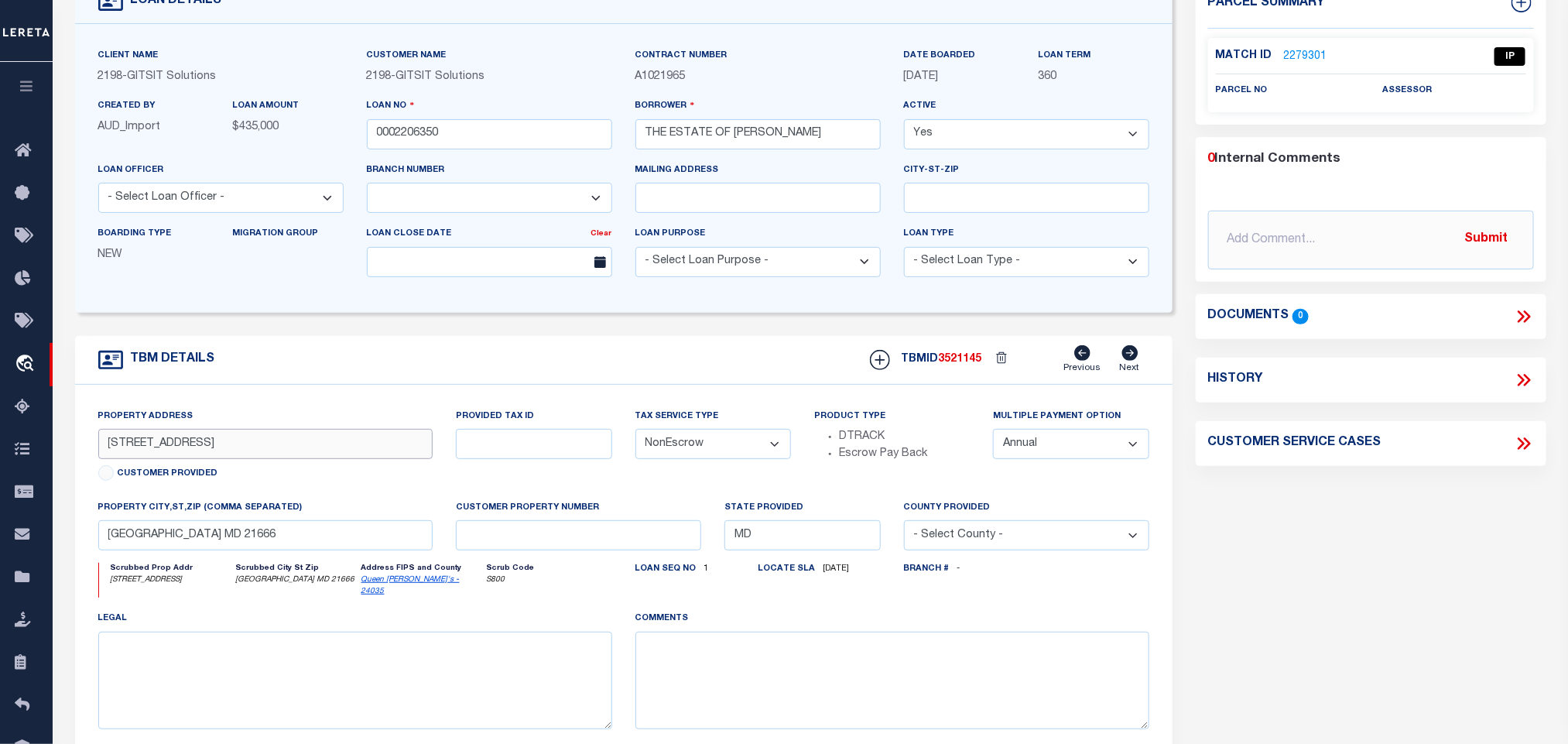
click at [172, 453] on input "[STREET_ADDRESS]" at bounding box center [266, 444] width 335 height 31
click at [189, 455] on input "[STREET_ADDRESS]" at bounding box center [266, 444] width 335 height 31
click at [388, 469] on div "Property Address [STREET_ADDRESS] Customer Provided" at bounding box center [266, 447] width 335 height 79
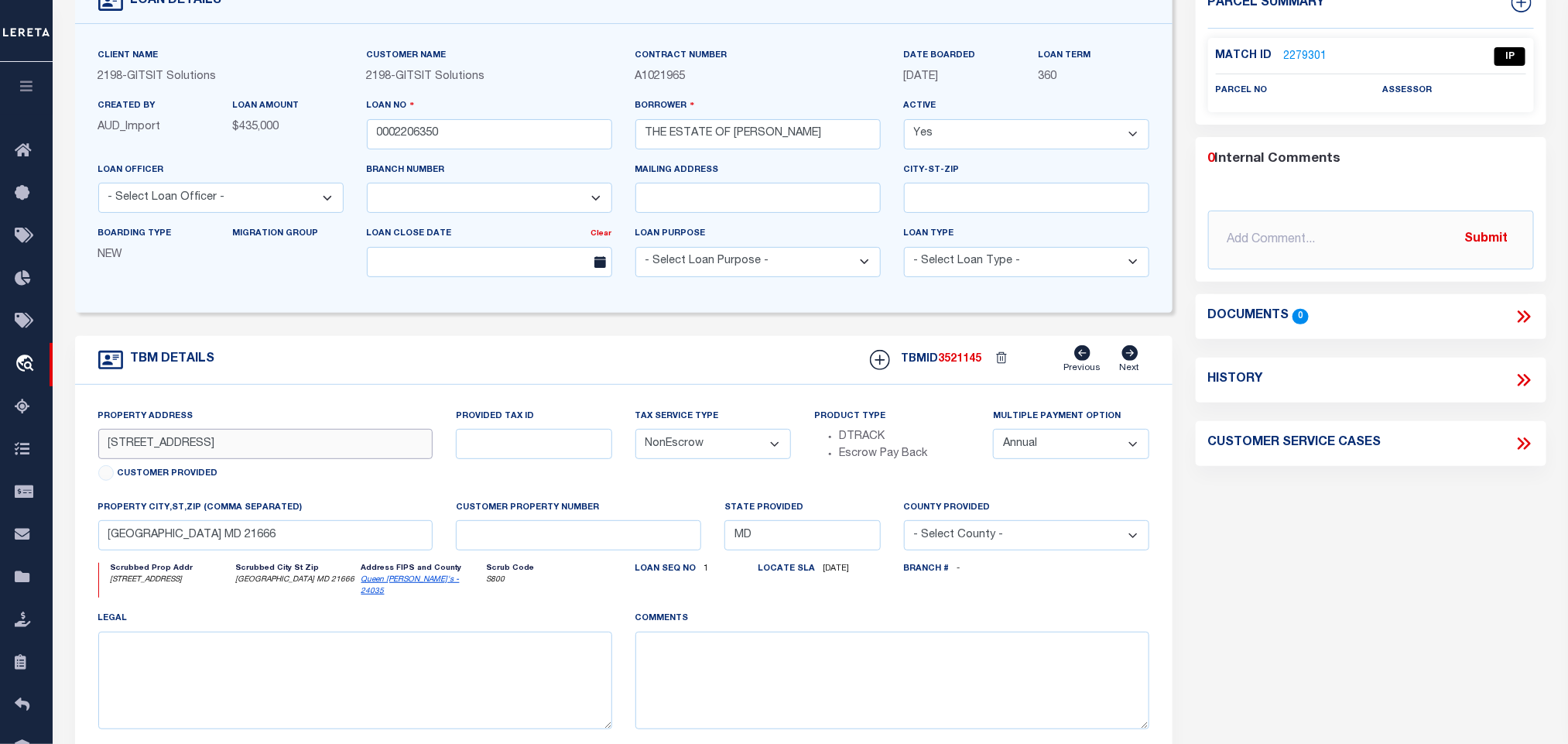
click at [369, 451] on input "[STREET_ADDRESS]" at bounding box center [266, 444] width 335 height 31
click at [288, 547] on input "[GEOGRAPHIC_DATA] MD 21666" at bounding box center [266, 536] width 335 height 31
click at [1312, 63] on link "2279301" at bounding box center [1305, 56] width 43 height 16
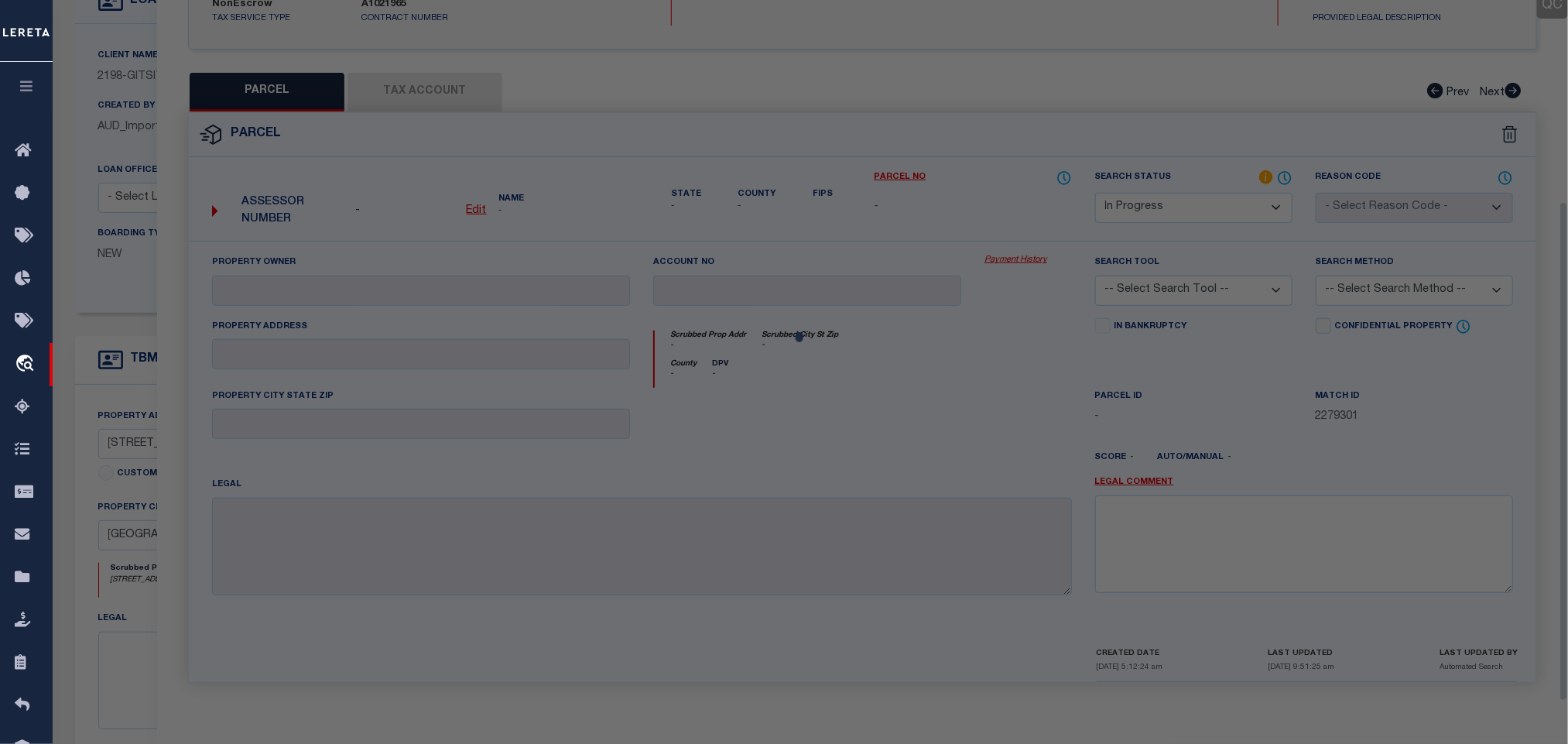
scroll to position [283, 0]
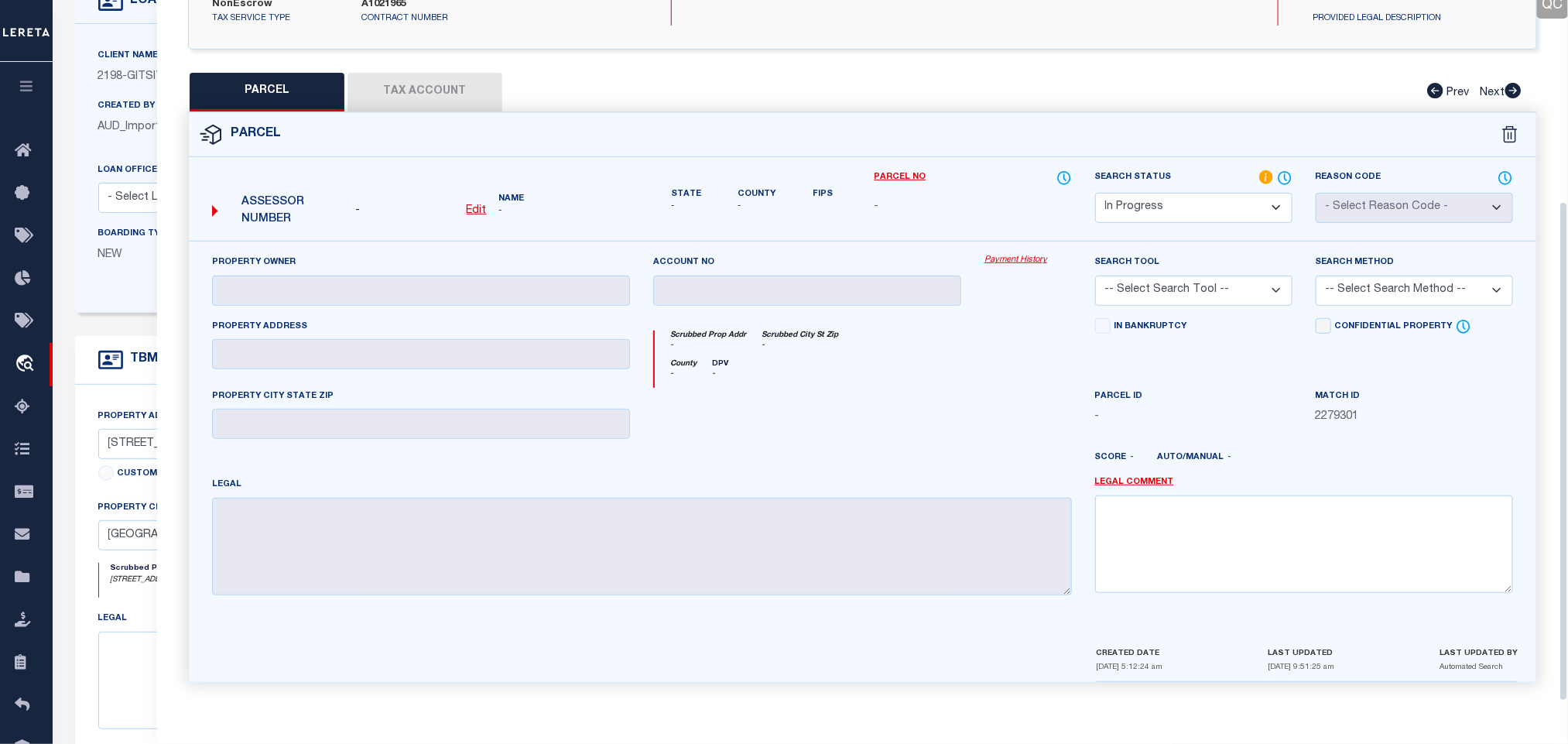
click at [1192, 197] on select "Automated Search Bad Parcel Complete Duplicate Parcel High Dollar Reporting In …" at bounding box center [1193, 208] width 197 height 31
drag, startPoint x: 1192, startPoint y: 197, endPoint x: 1235, endPoint y: 395, distance: 202.6
click at [1192, 197] on select "Automated Search Bad Parcel Complete Duplicate Parcel High Dollar Reporting In …" at bounding box center [1193, 208] width 197 height 31
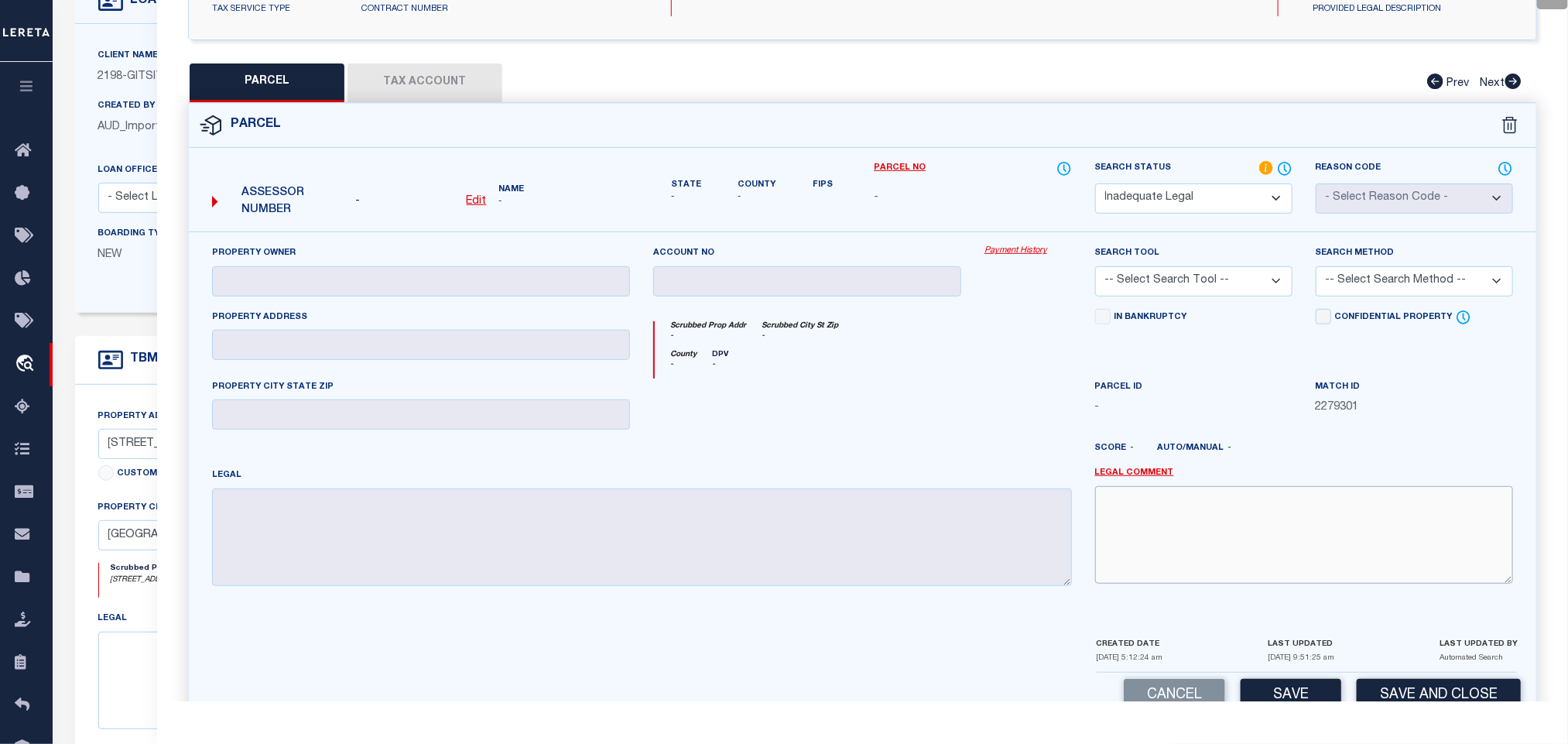
click at [1264, 560] on textarea at bounding box center [1304, 535] width 418 height 98
paste textarea "No match found for the situs address. Please provide legal to proceed."
click at [1388, 686] on div "Cancel Save Save and Close" at bounding box center [862, 696] width 1347 height 46
click at [1391, 690] on button "Save and Close" at bounding box center [1438, 696] width 164 height 33
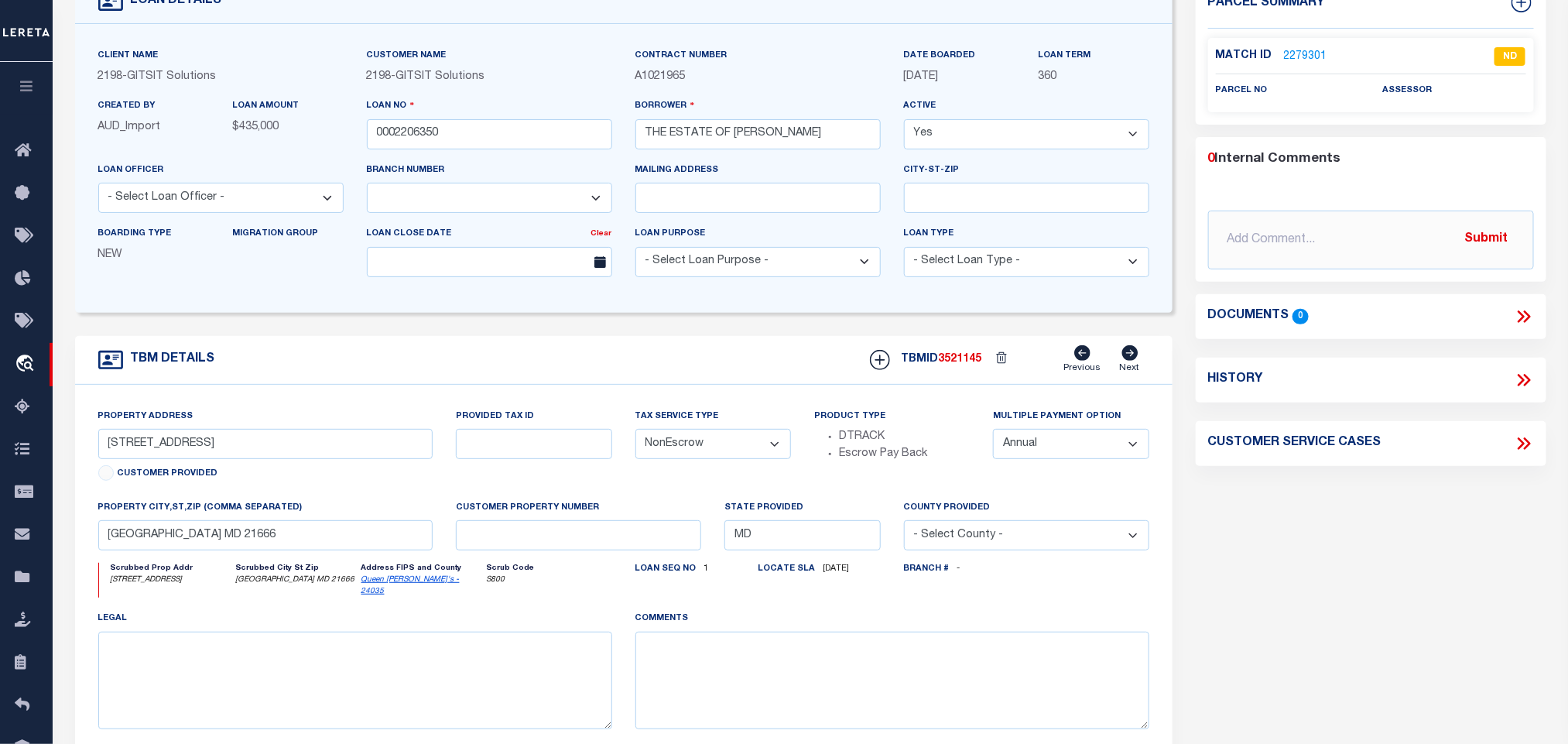
scroll to position [0, 0]
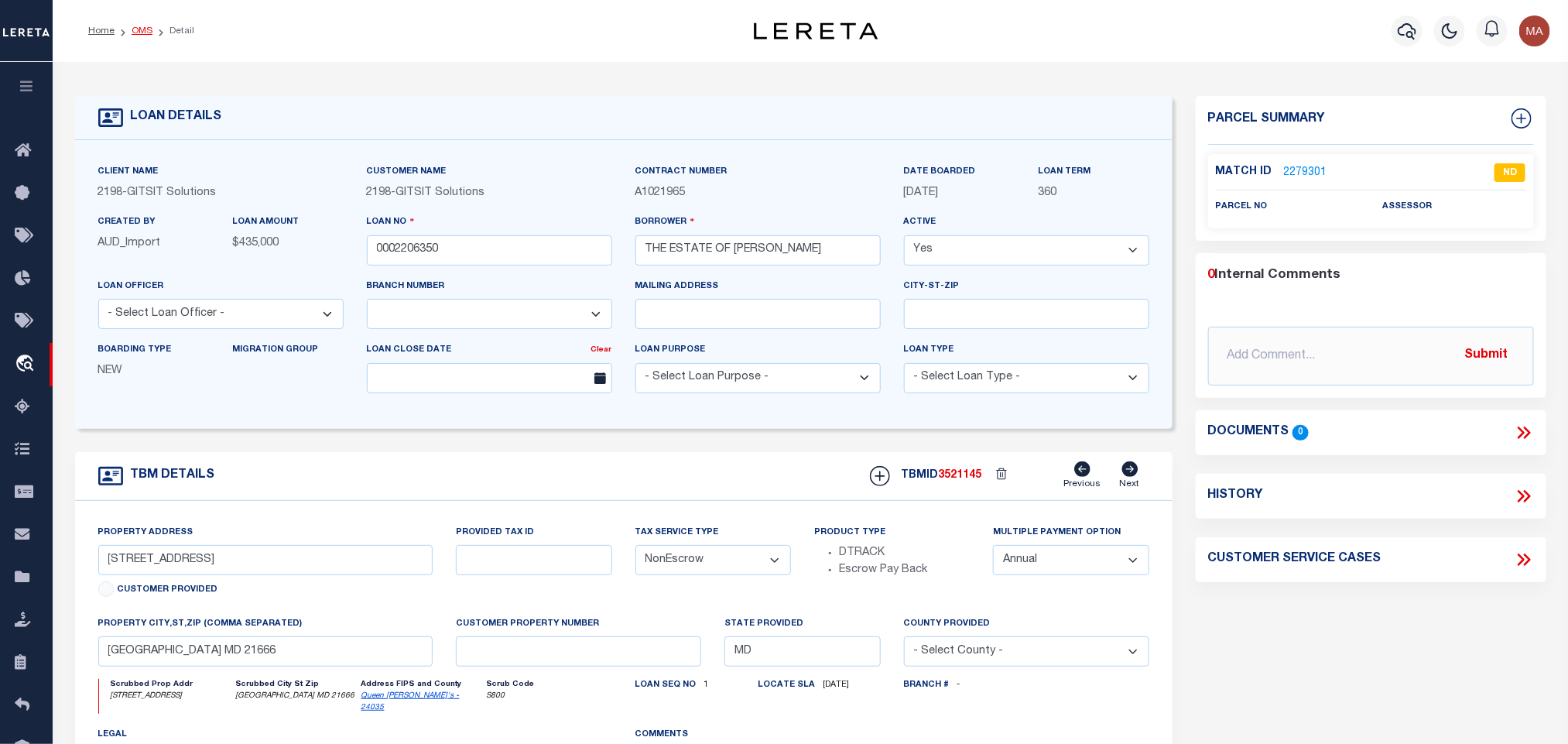
click at [139, 36] on link "OMS" at bounding box center [142, 31] width 21 height 9
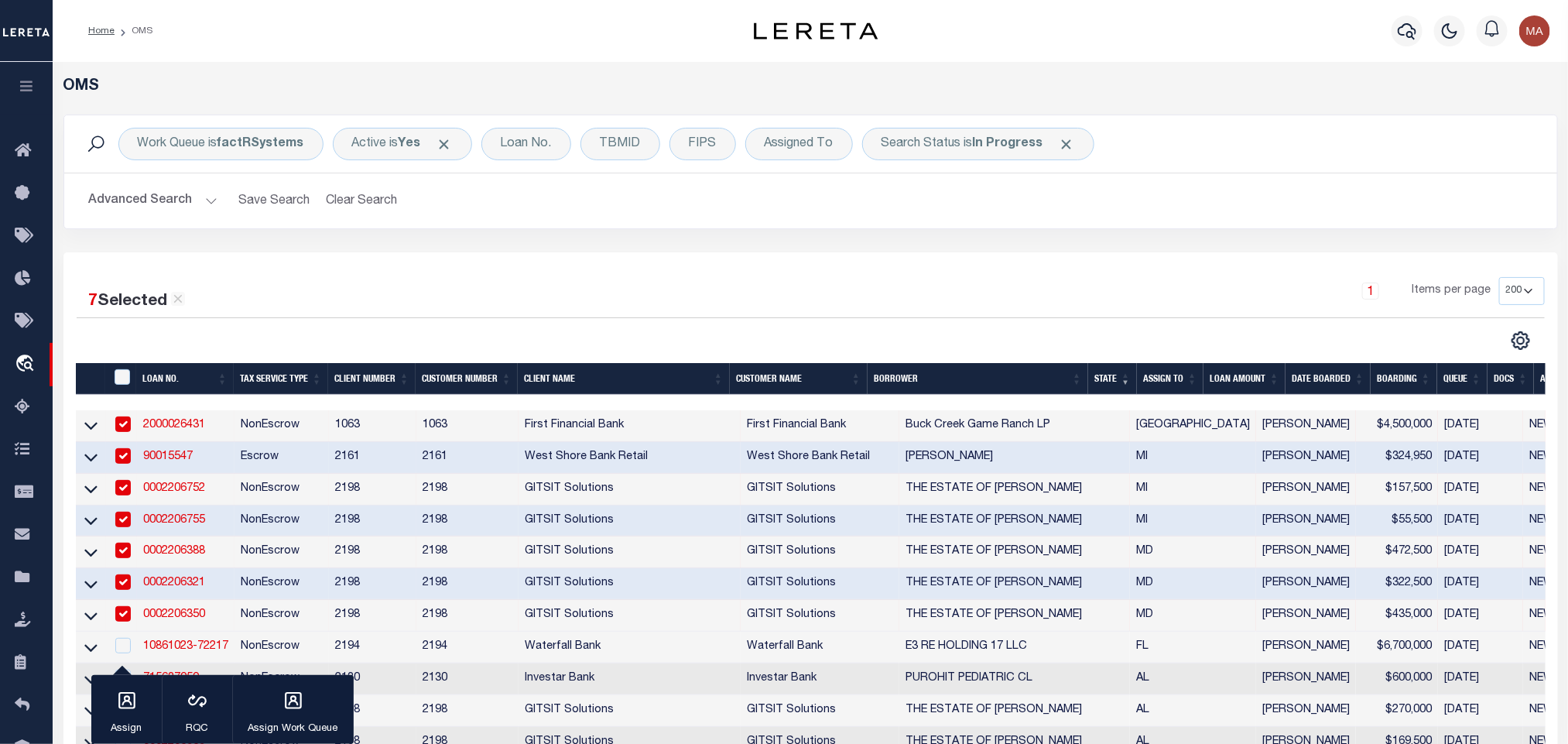
scroll to position [349, 0]
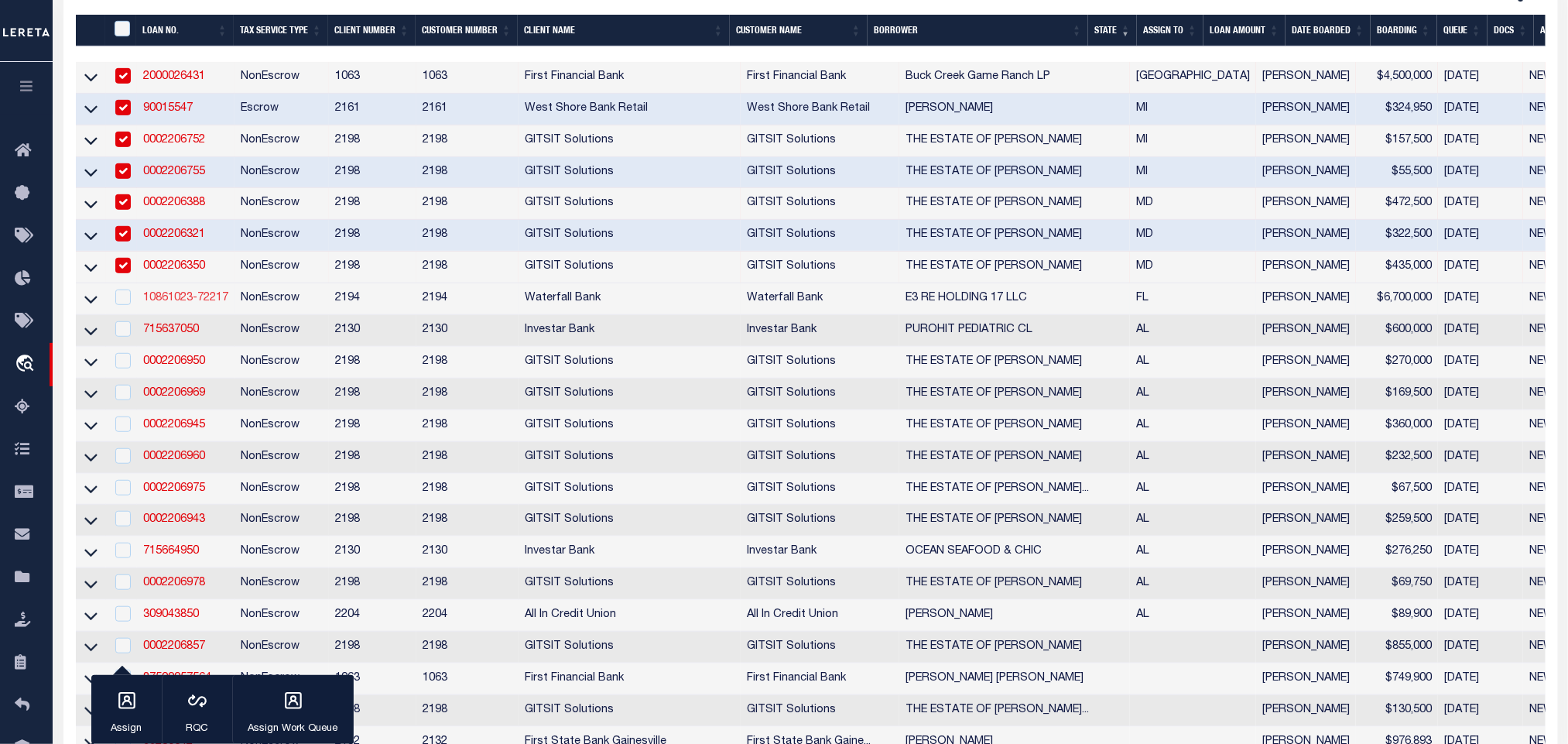
click at [182, 304] on link "10861023-72217" at bounding box center [185, 298] width 85 height 11
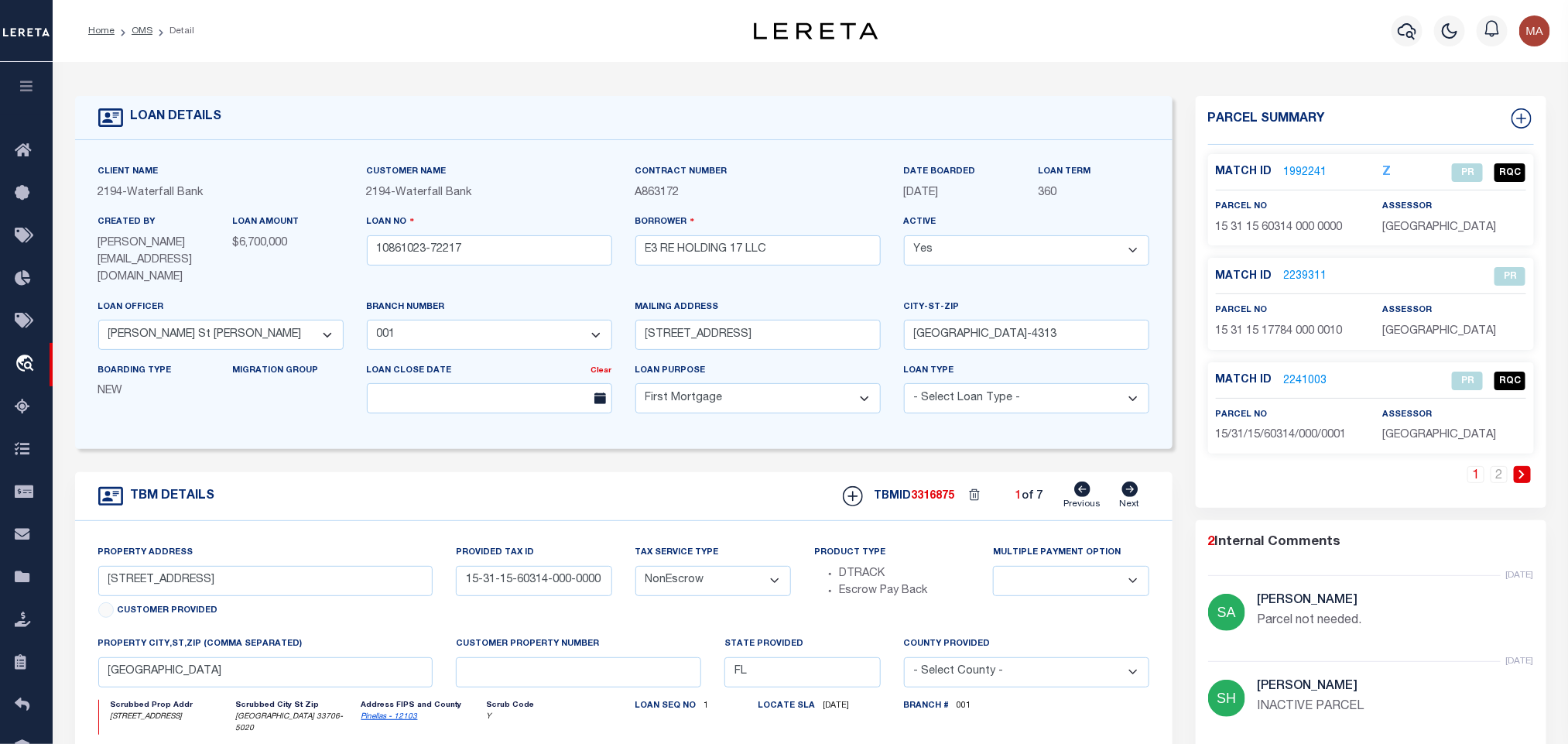
click at [130, 29] on li "OMS" at bounding box center [133, 31] width 38 height 14
click at [134, 21] on ol "Home OMS Detail" at bounding box center [141, 31] width 131 height 32
click at [135, 26] on link "OMS" at bounding box center [142, 31] width 21 height 9
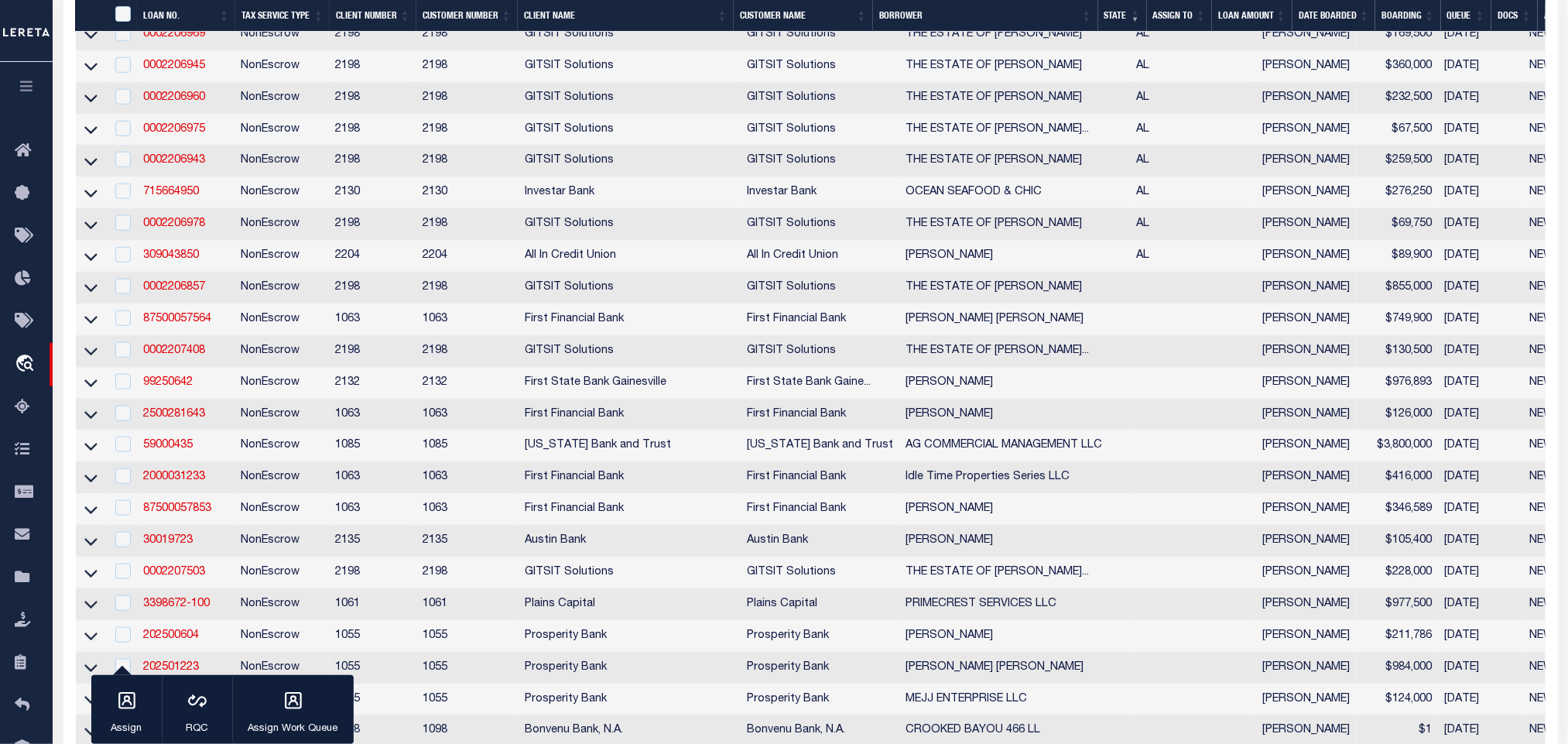
scroll to position [696, 0]
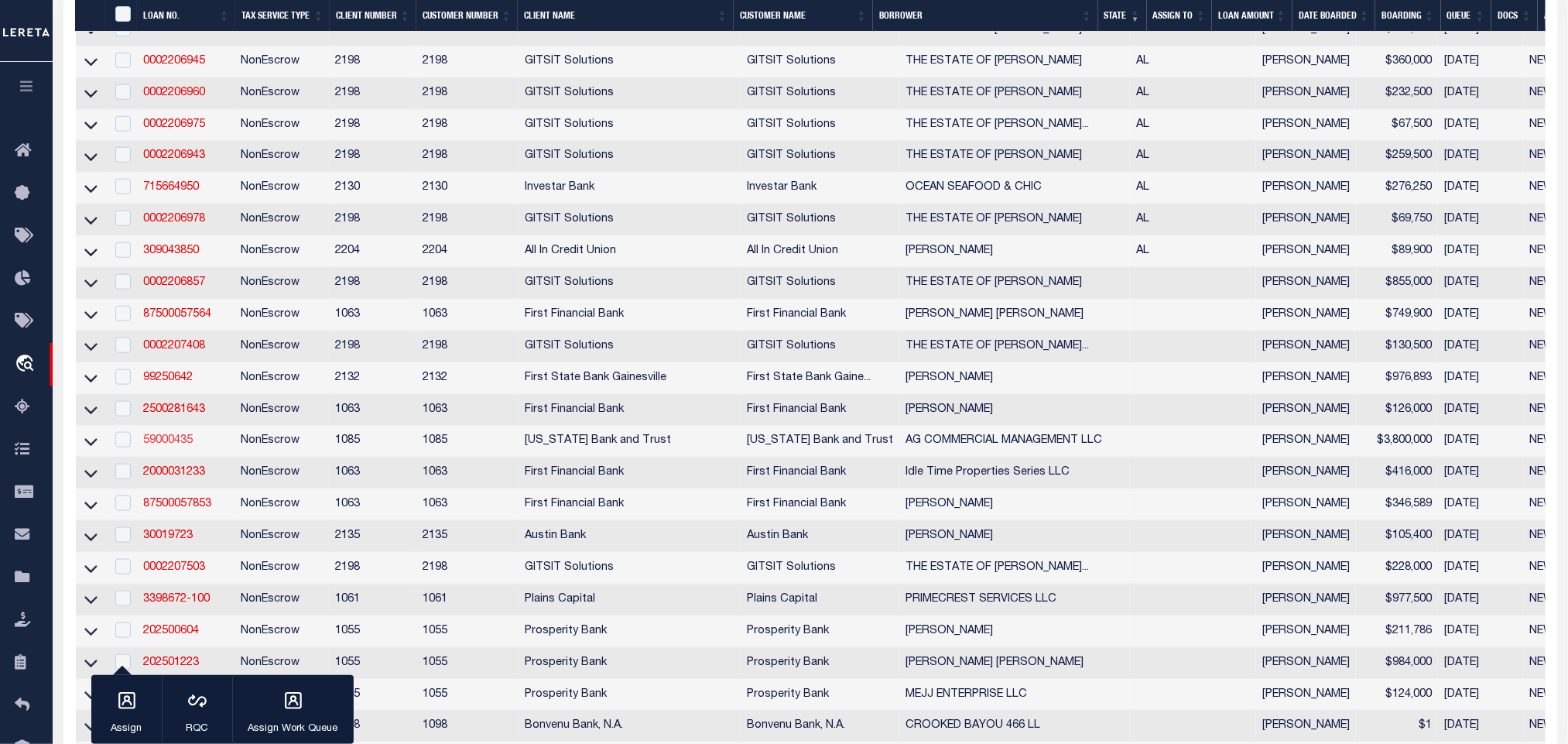
click at [156, 446] on link "59000435" at bounding box center [167, 440] width 49 height 11
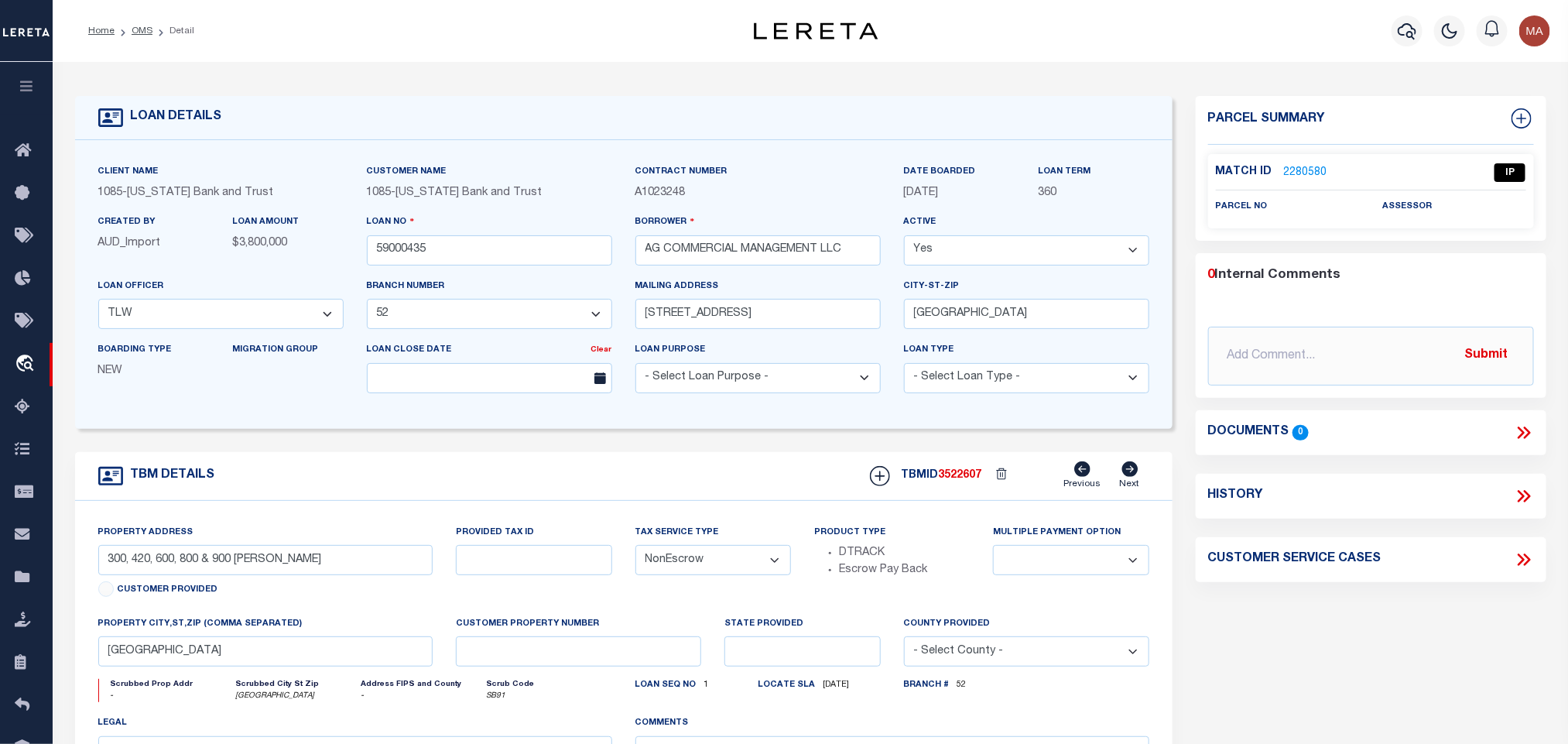
click at [1305, 168] on link "2280580" at bounding box center [1305, 173] width 43 height 16
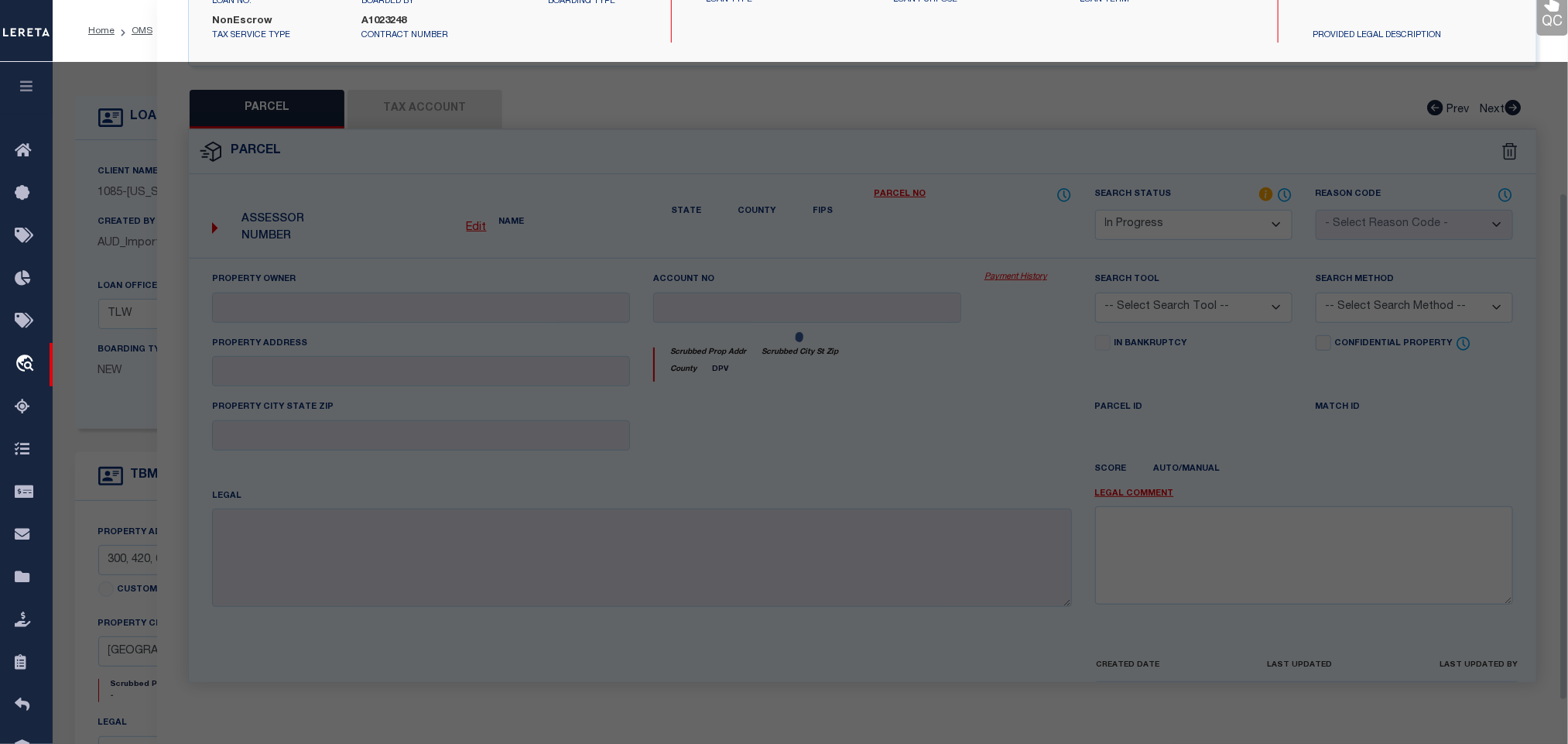
scroll to position [283, 0]
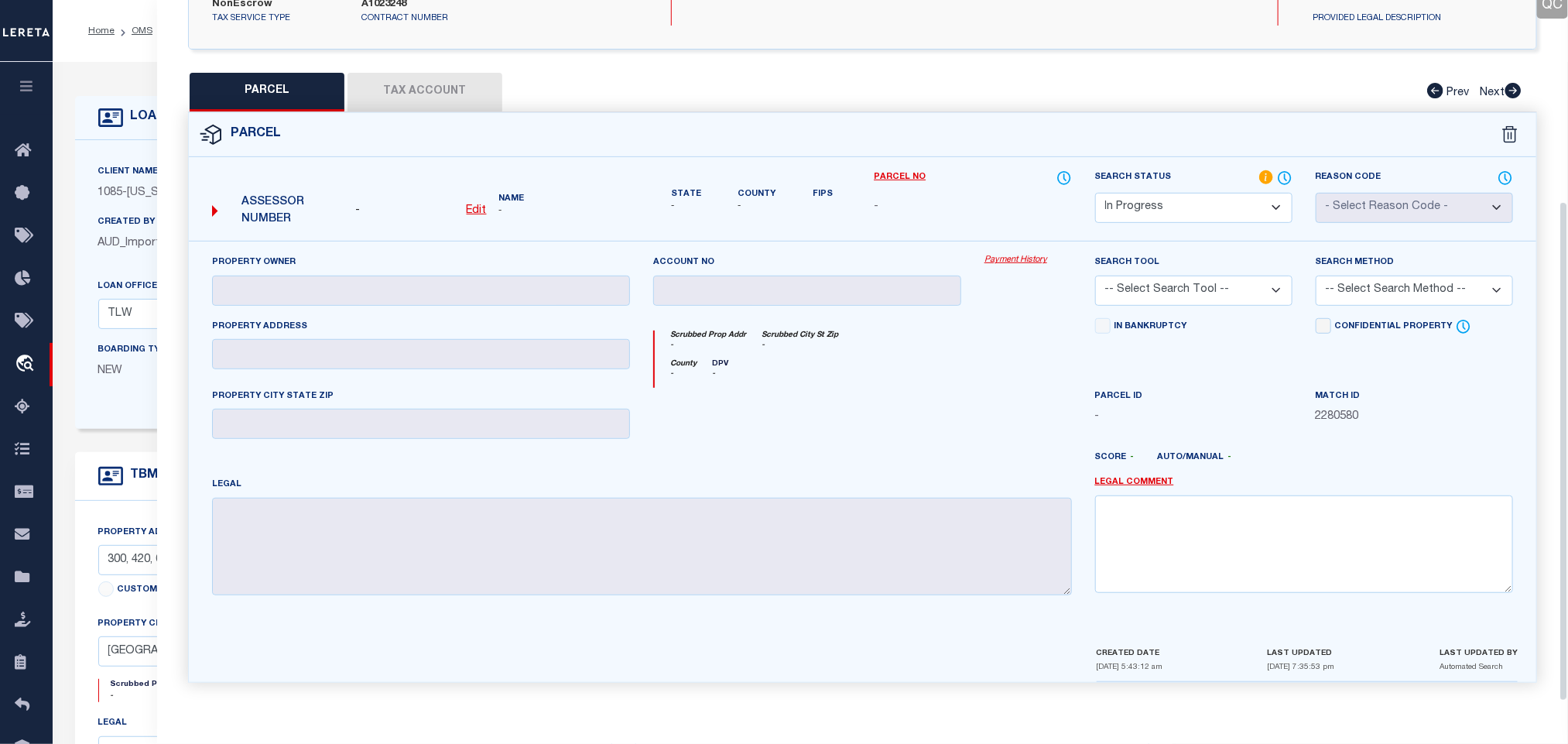
click at [1247, 209] on select "Automated Search Bad Parcel Complete Duplicate Parcel High Dollar Reporting In …" at bounding box center [1193, 208] width 197 height 31
drag, startPoint x: 1247, startPoint y: 209, endPoint x: 1236, endPoint y: 247, distance: 39.6
click at [1247, 209] on select "Automated Search Bad Parcel Complete Duplicate Parcel High Dollar Reporting In …" at bounding box center [1193, 208] width 197 height 31
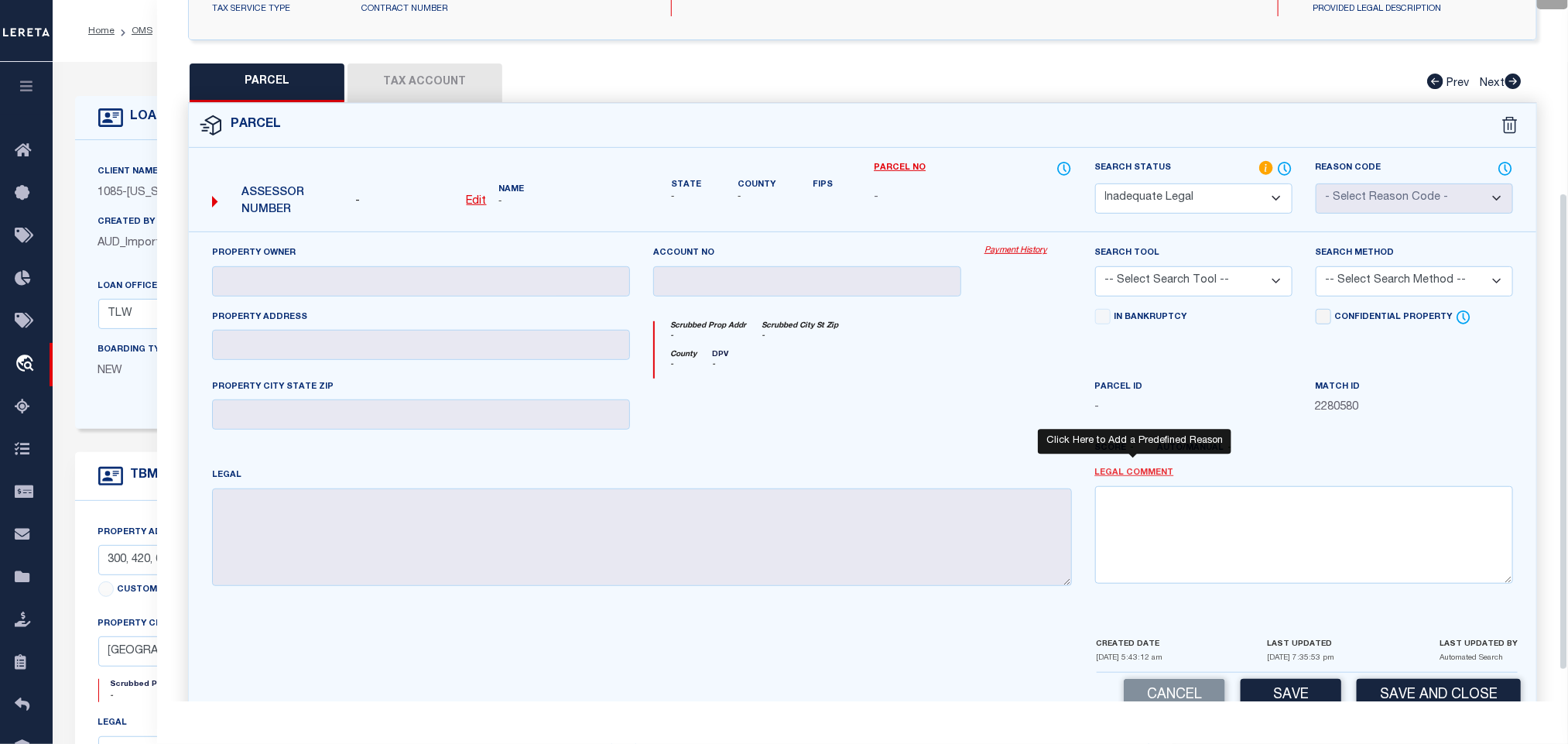
click at [1138, 474] on link "Legal Comment" at bounding box center [1134, 473] width 79 height 13
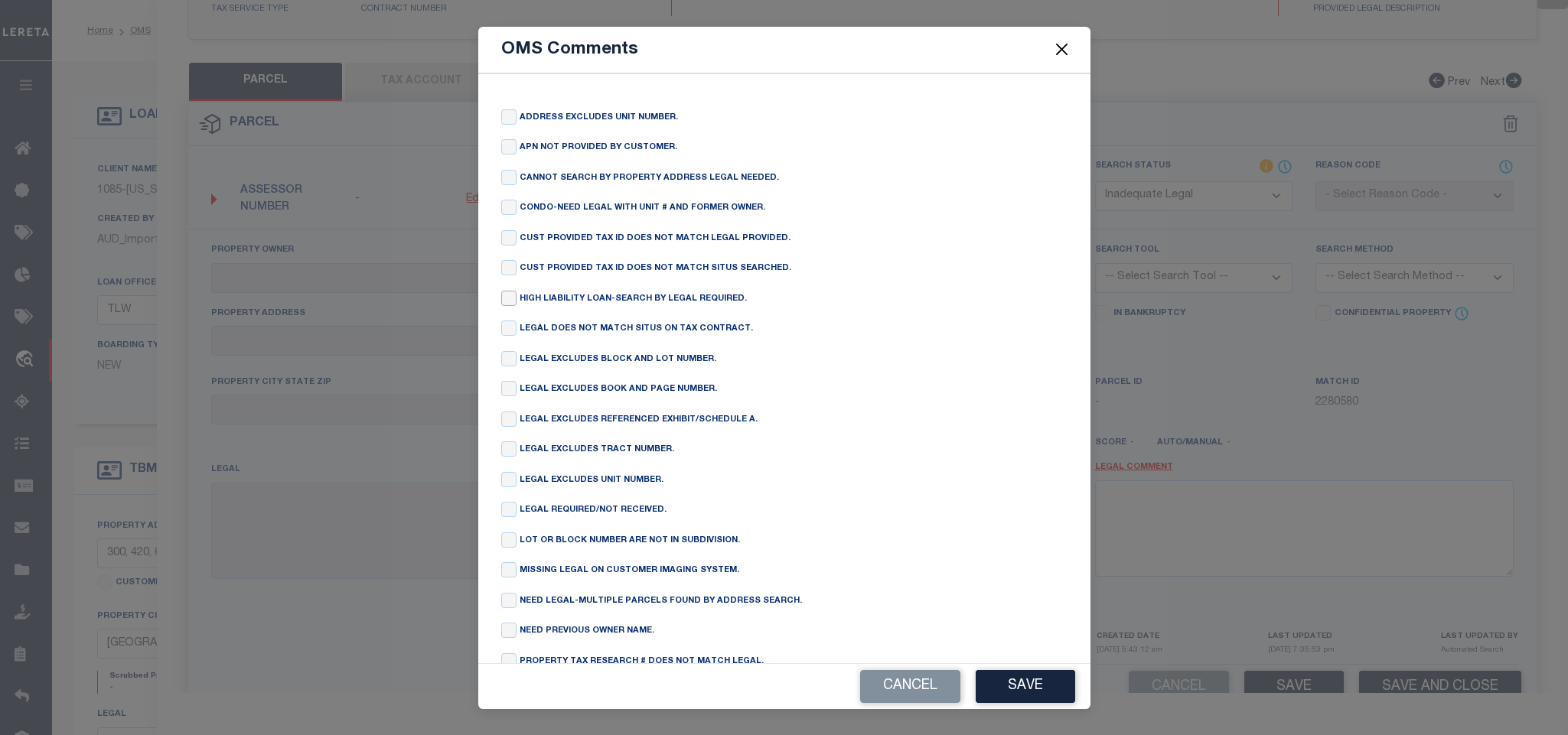
click at [505, 301] on input "checkbox" at bounding box center [508, 298] width 15 height 15
click at [1052, 685] on button "Save" at bounding box center [1025, 686] width 99 height 33
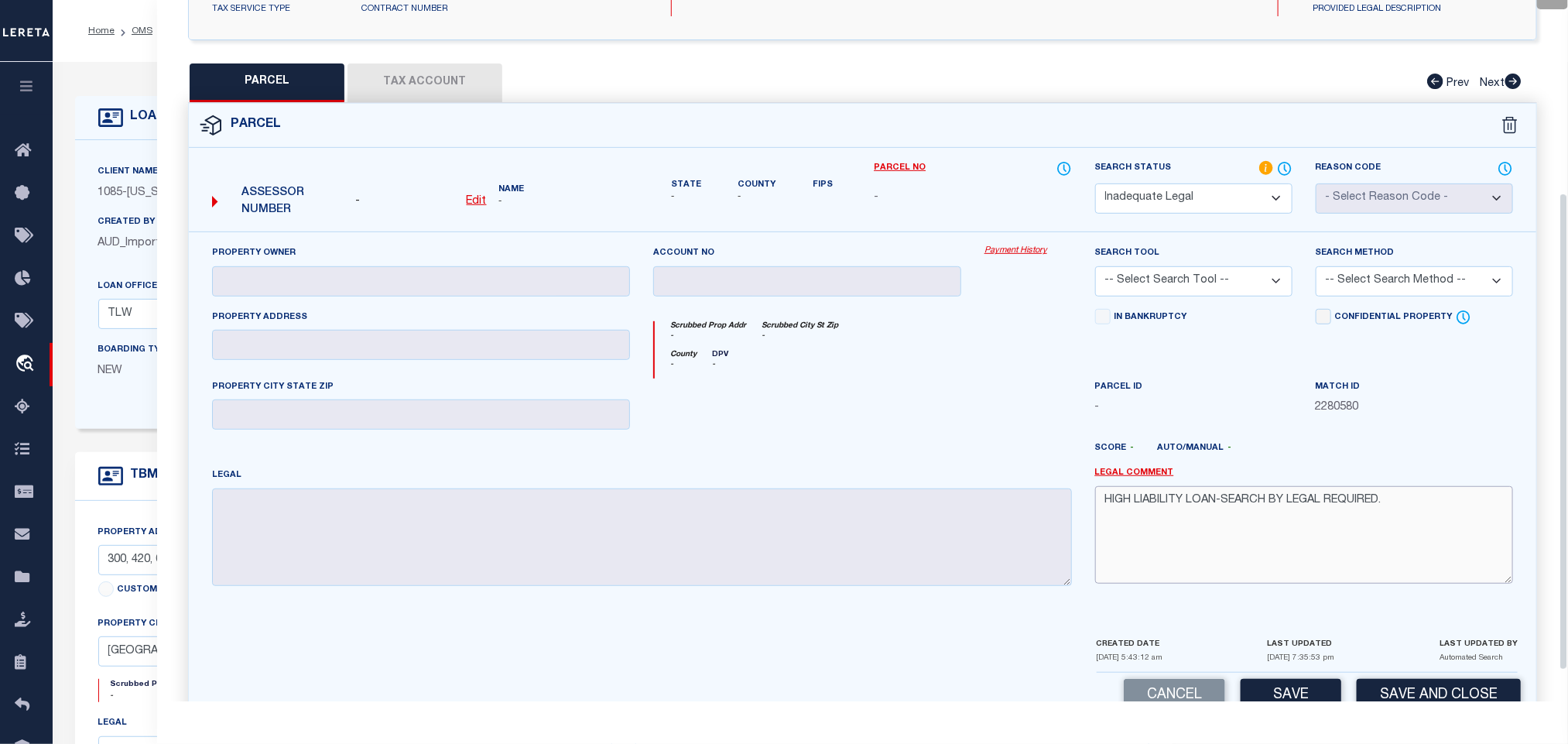
click at [1286, 553] on textarea "HIGH LIABILITY LOAN-SEARCH BY LEGAL REQUIRED." at bounding box center [1304, 535] width 418 height 98
click at [1391, 686] on div "Cancel Save Save and Close" at bounding box center [862, 696] width 1347 height 46
click at [1400, 697] on button "Save and Close" at bounding box center [1438, 696] width 164 height 33
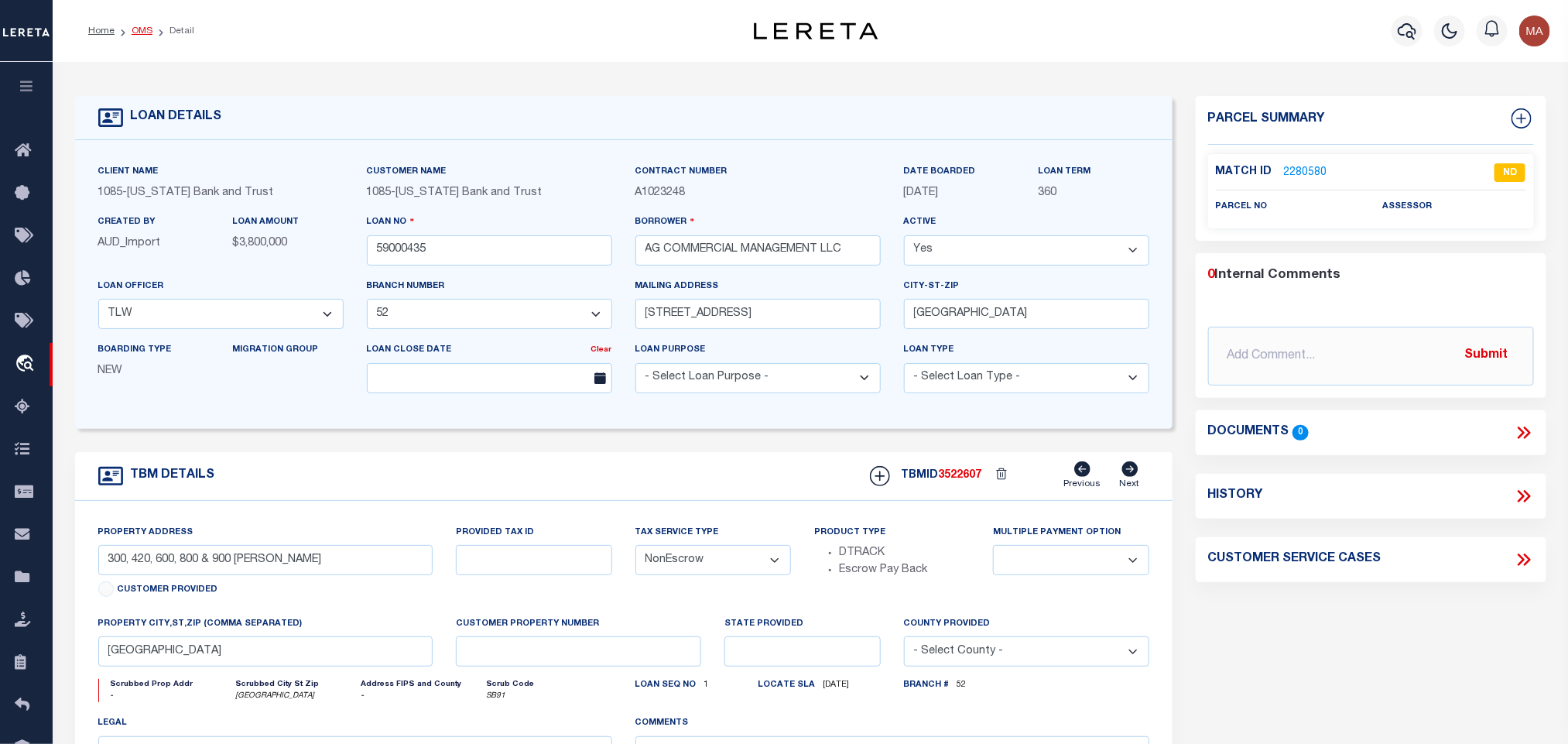
click at [142, 28] on link "OMS" at bounding box center [142, 31] width 21 height 9
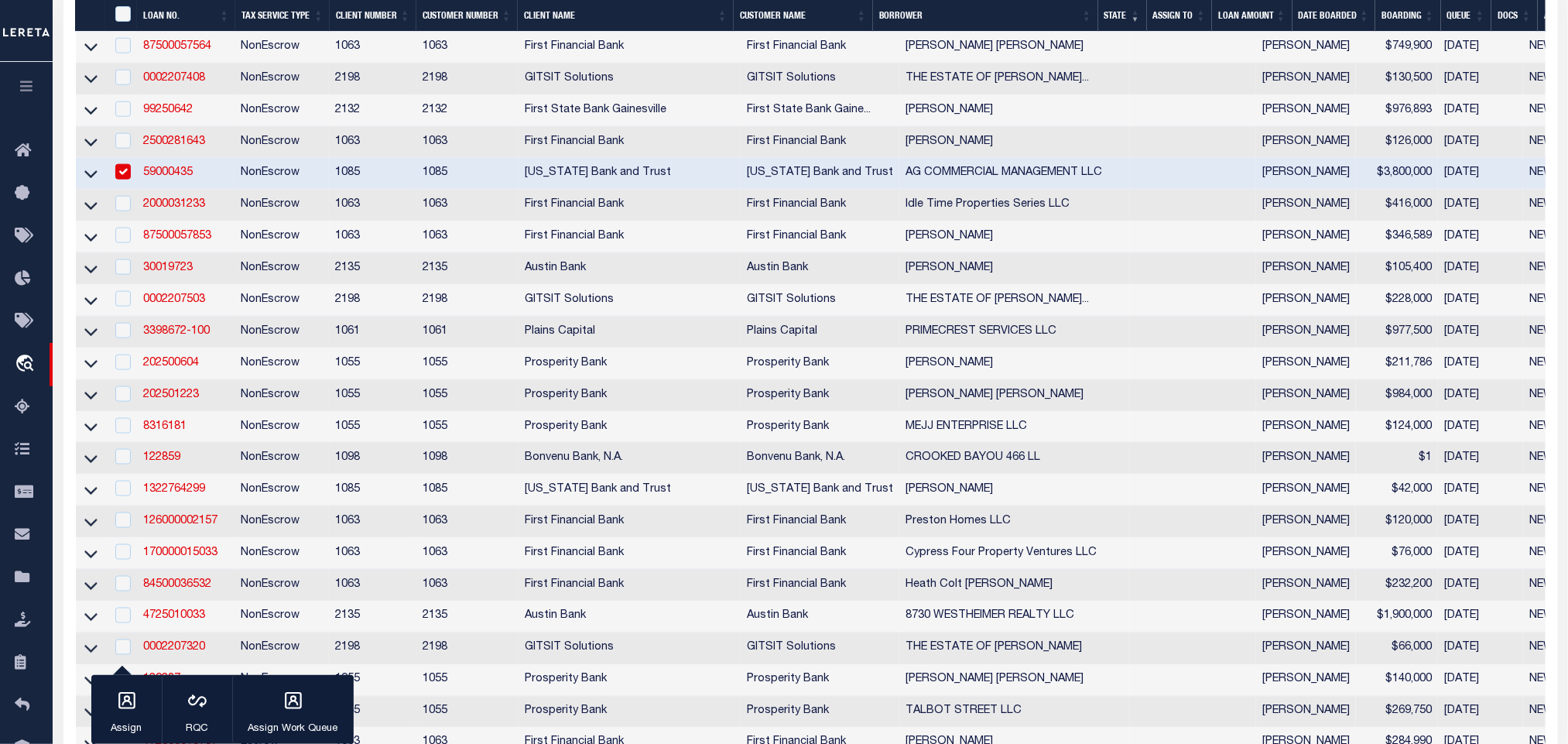
scroll to position [1045, 0]
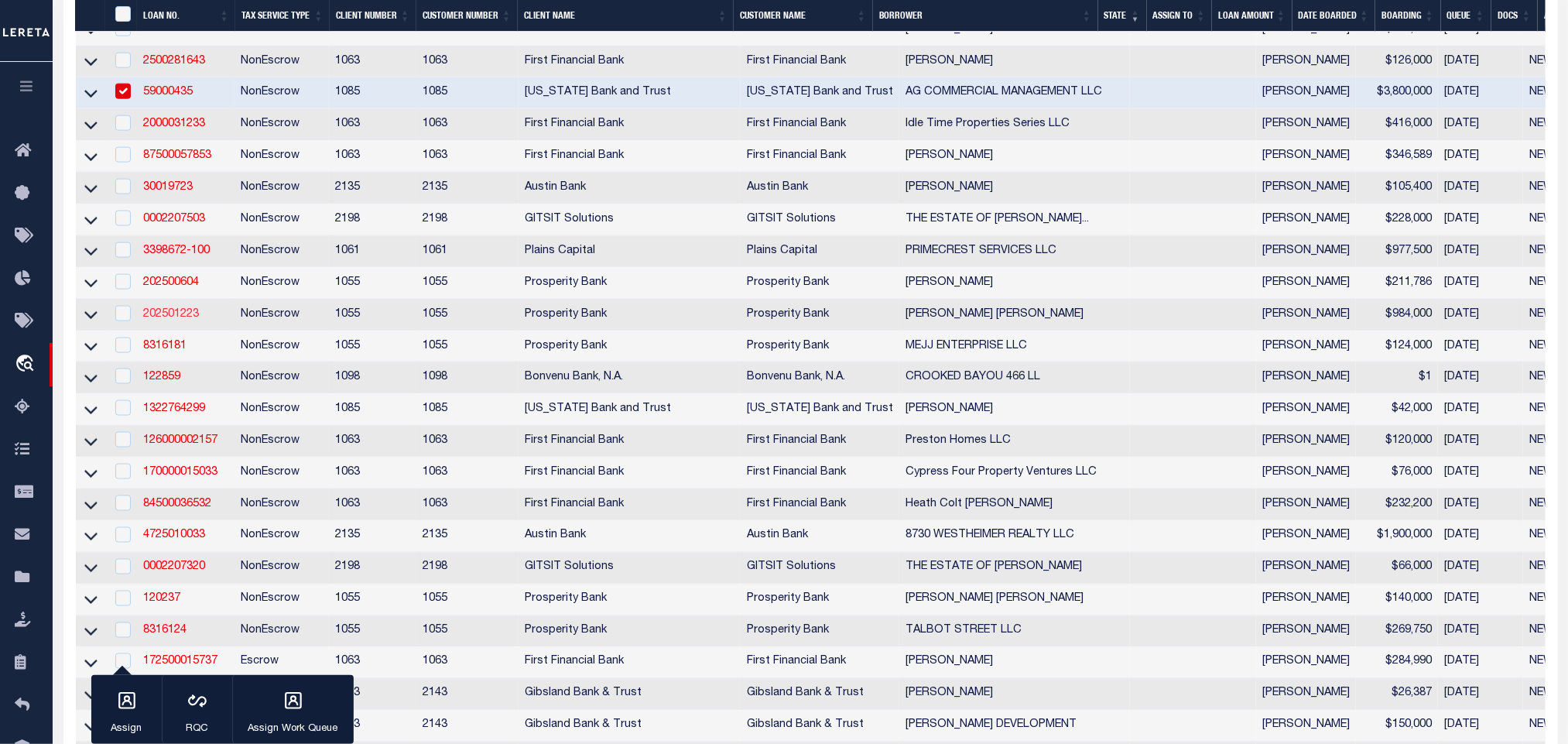
click at [163, 320] on link "202501223" at bounding box center [171, 314] width 56 height 11
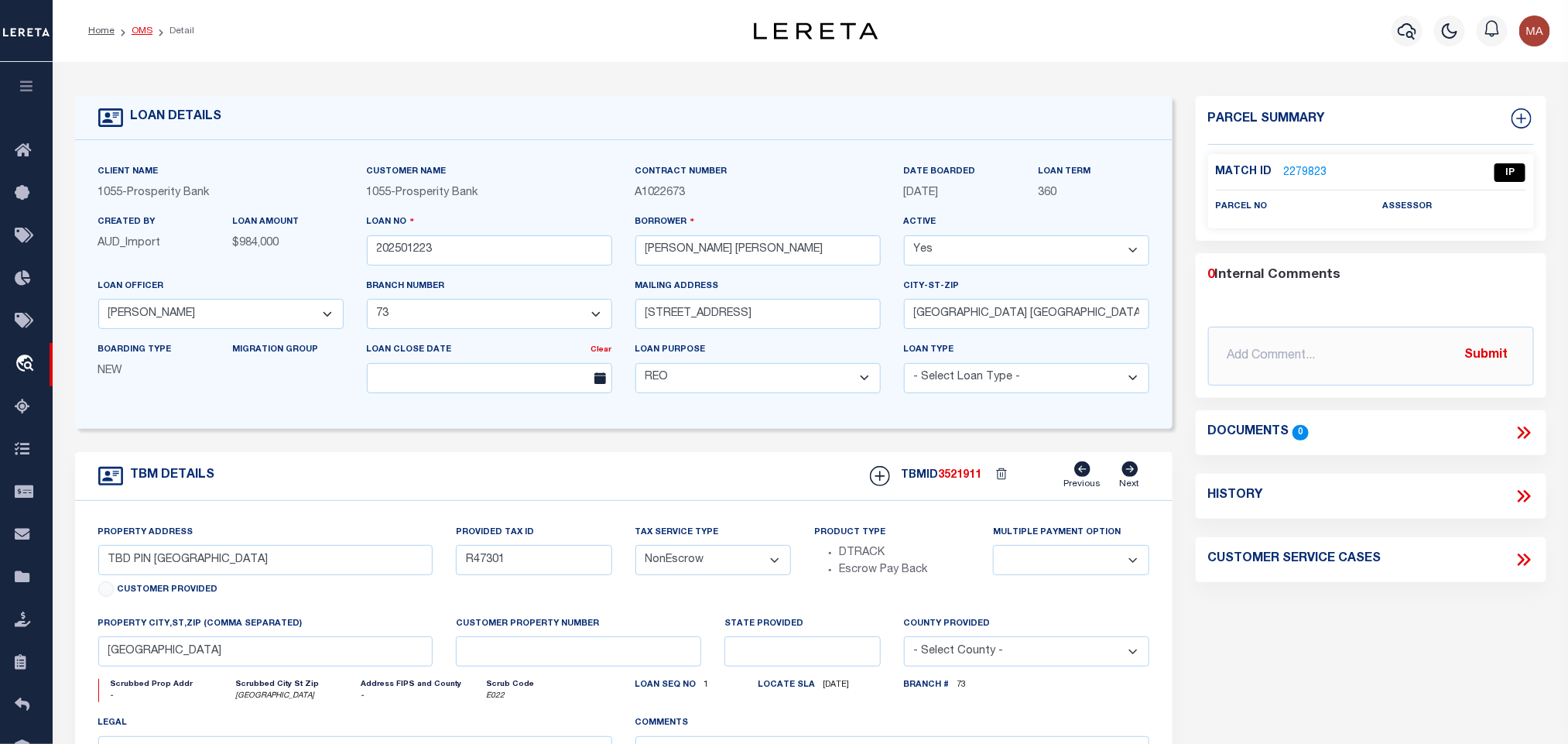
click at [143, 35] on link "OMS" at bounding box center [142, 31] width 21 height 9
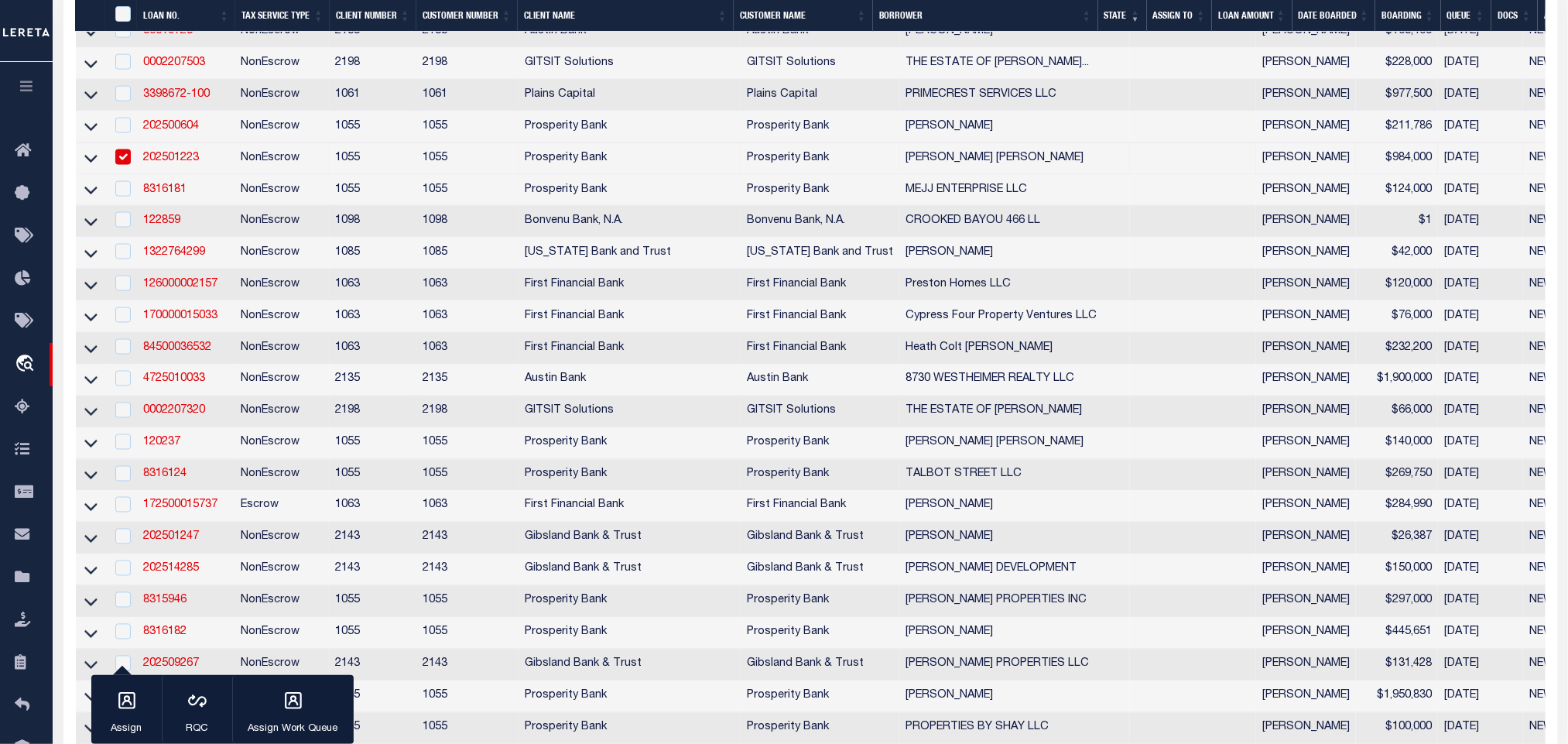
scroll to position [1394, 0]
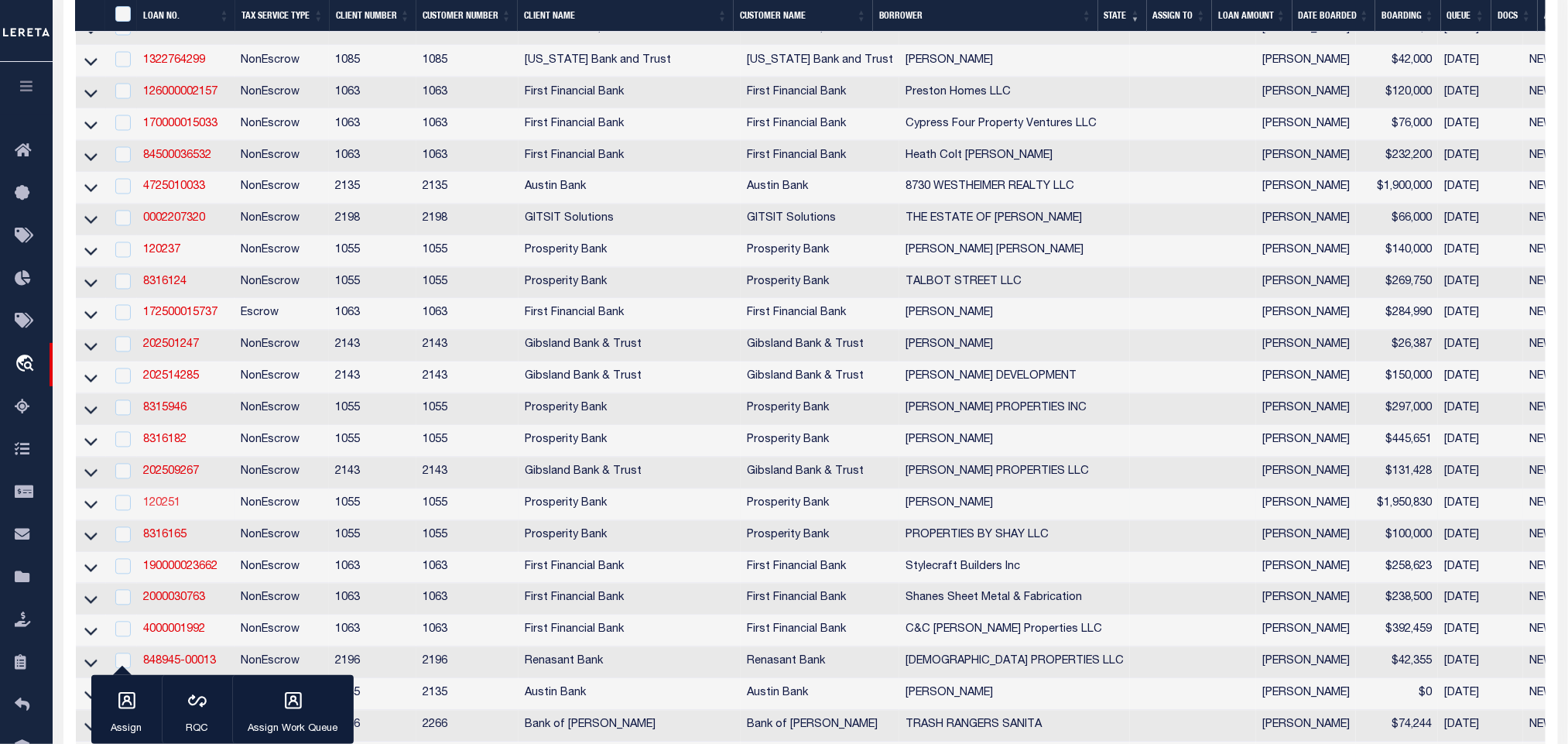
click at [163, 509] on link "120251" at bounding box center [161, 503] width 37 height 11
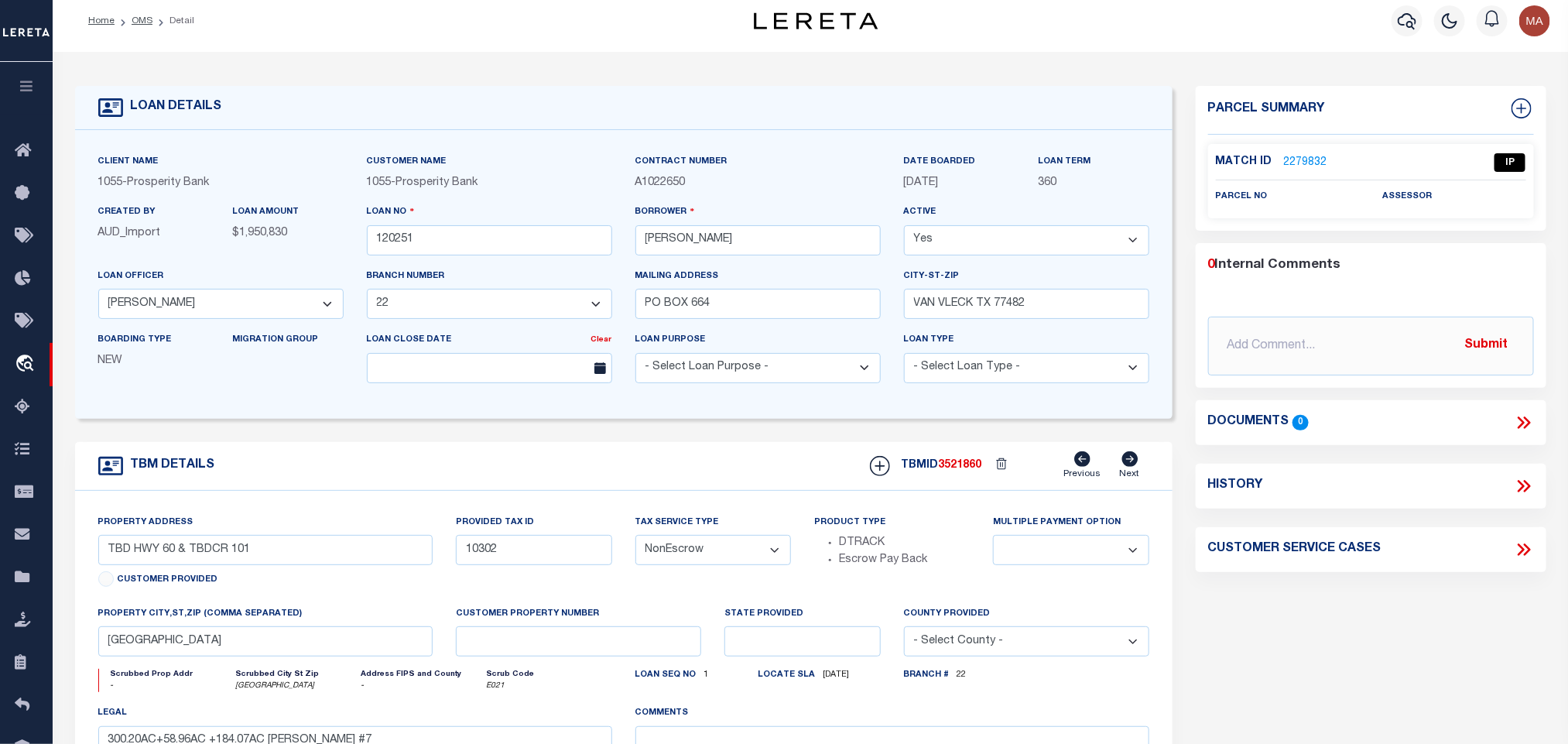
scroll to position [116, 0]
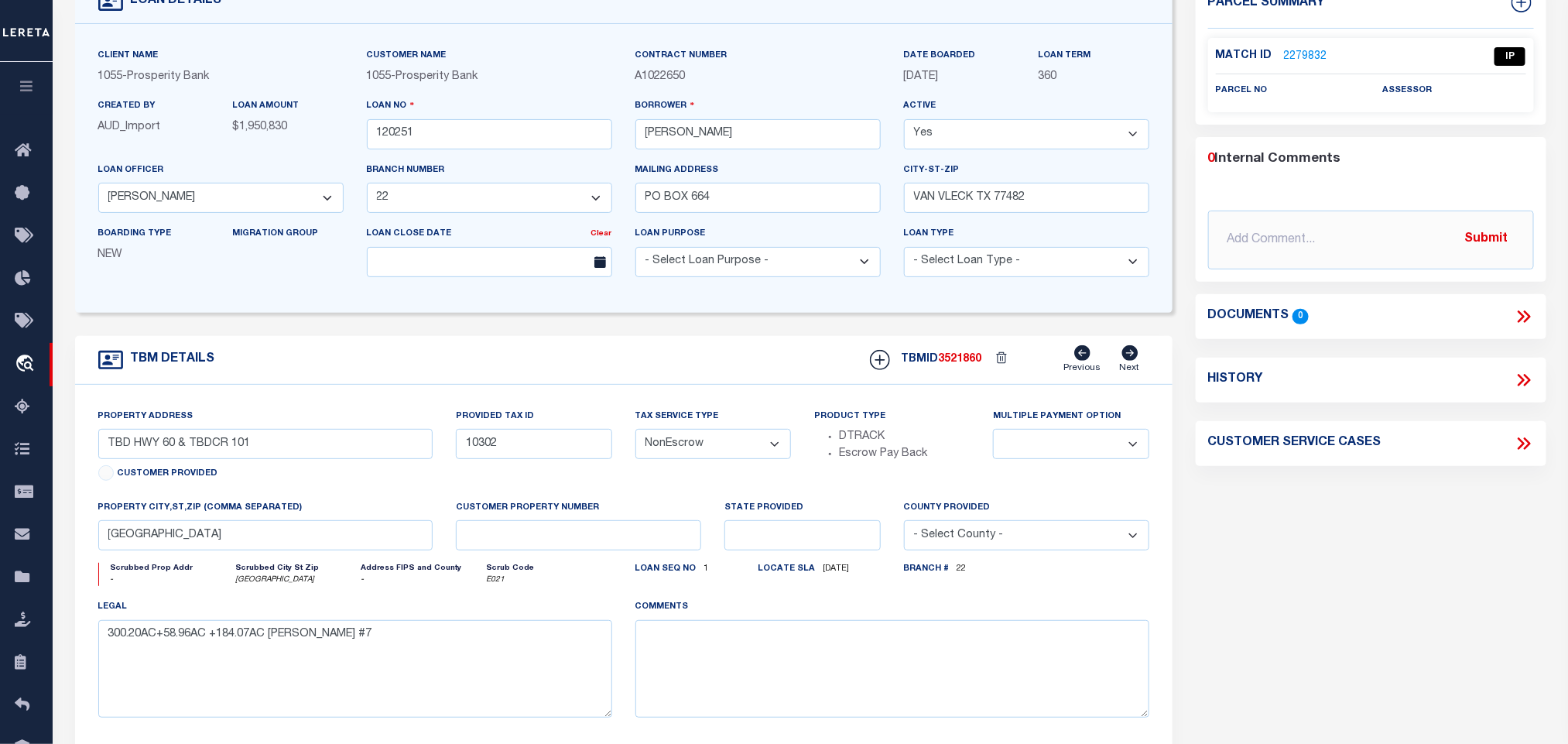
click at [1315, 56] on link "2279832" at bounding box center [1305, 56] width 43 height 16
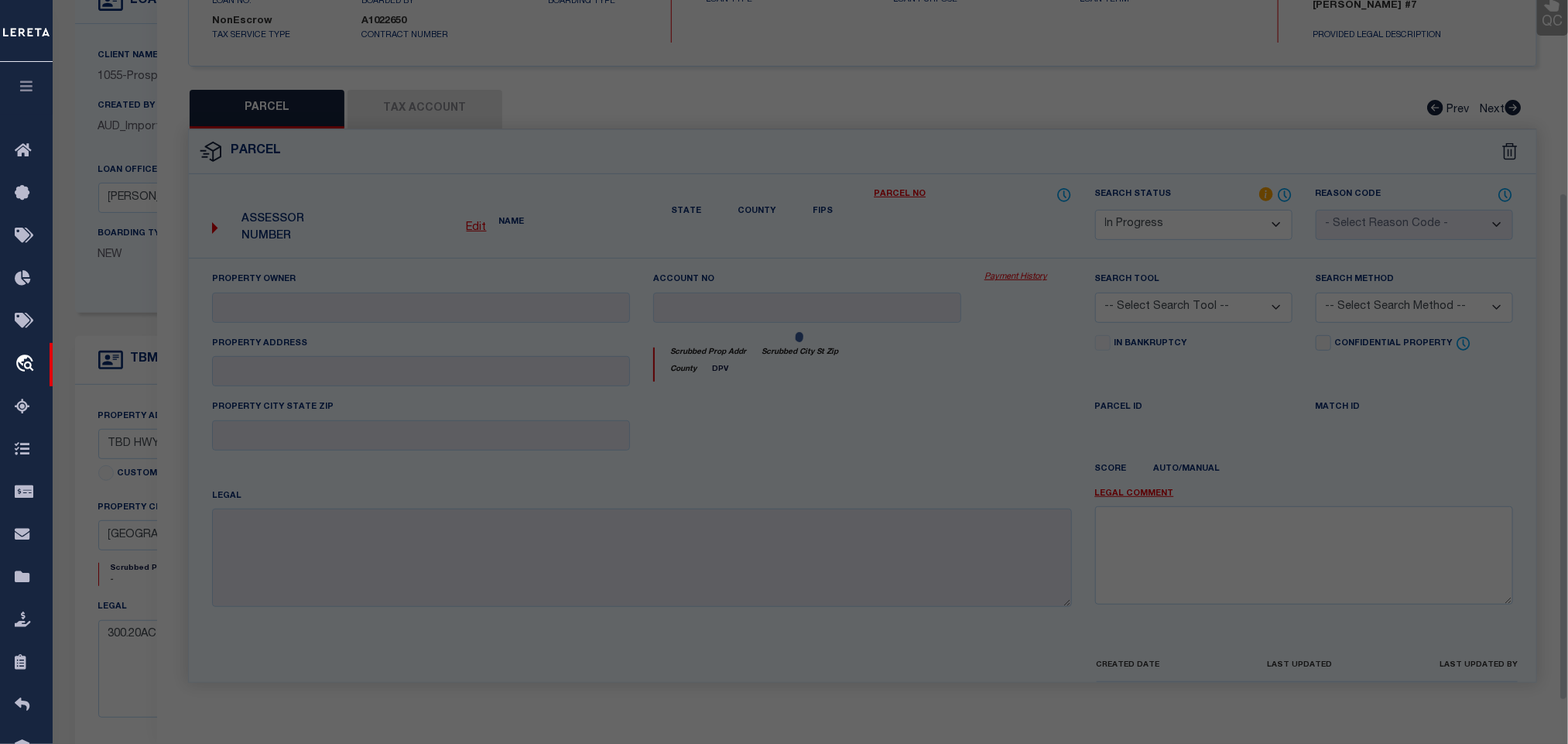
scroll to position [283, 0]
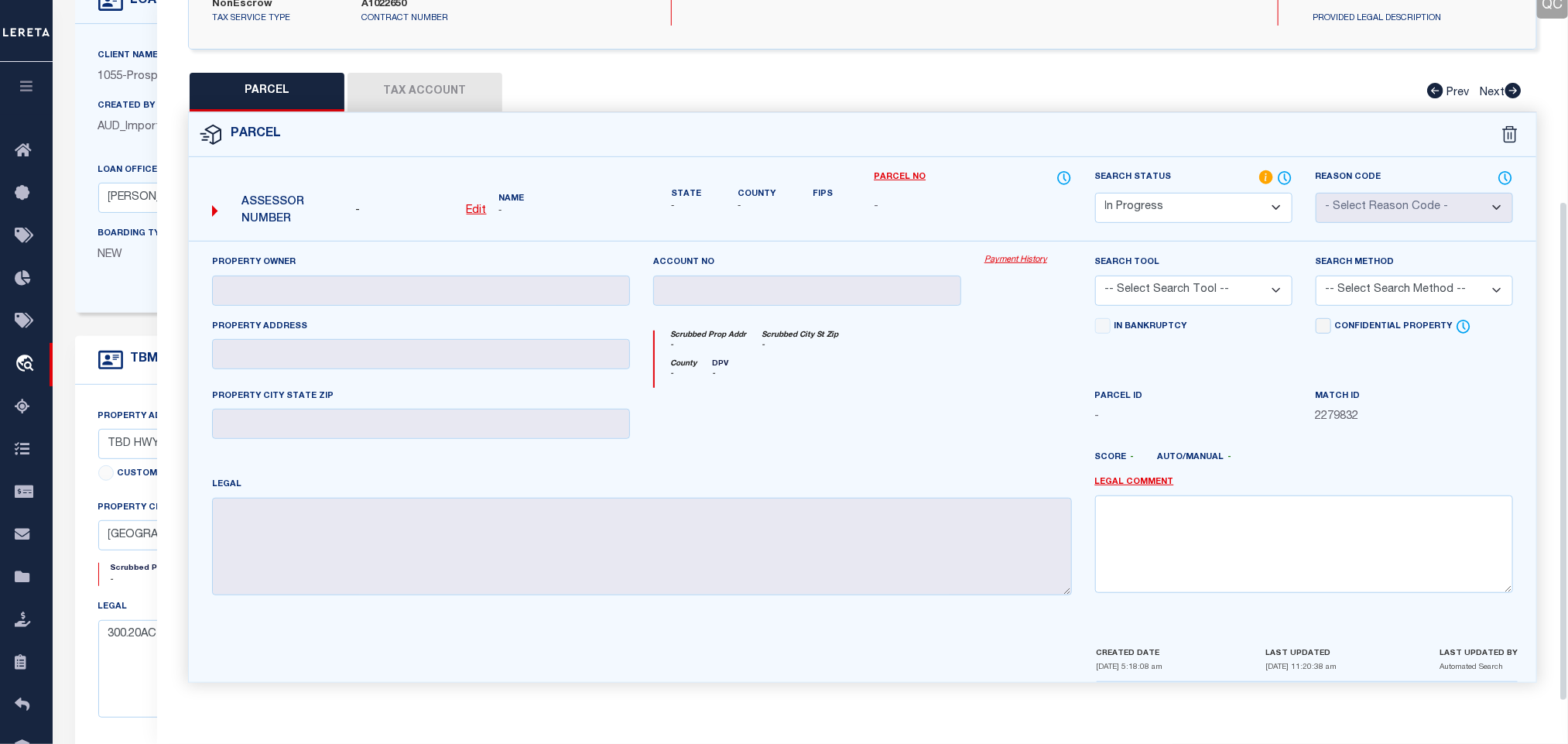
click at [151, 54] on label "Client Name" at bounding box center [128, 55] width 60 height 13
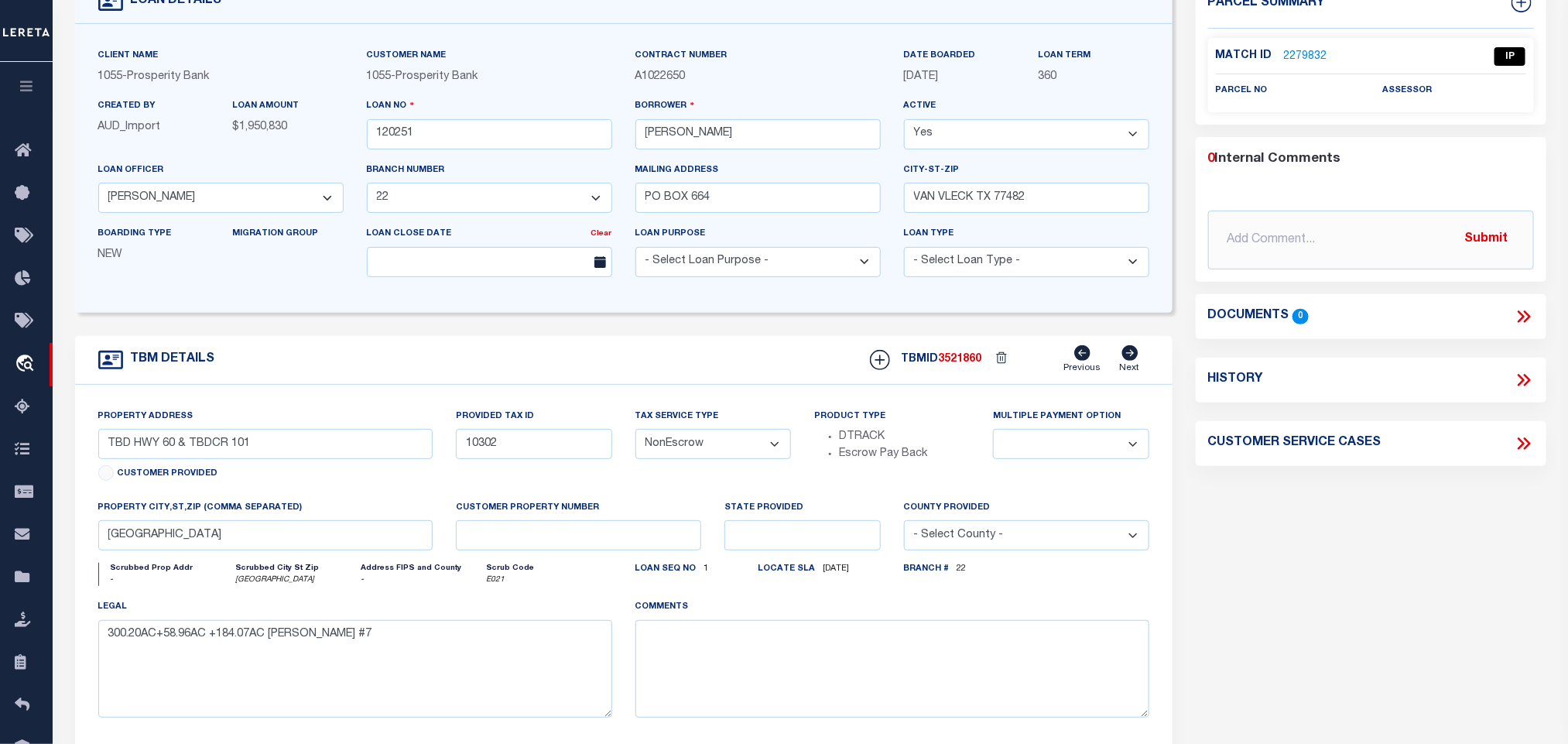
scroll to position [0, 0]
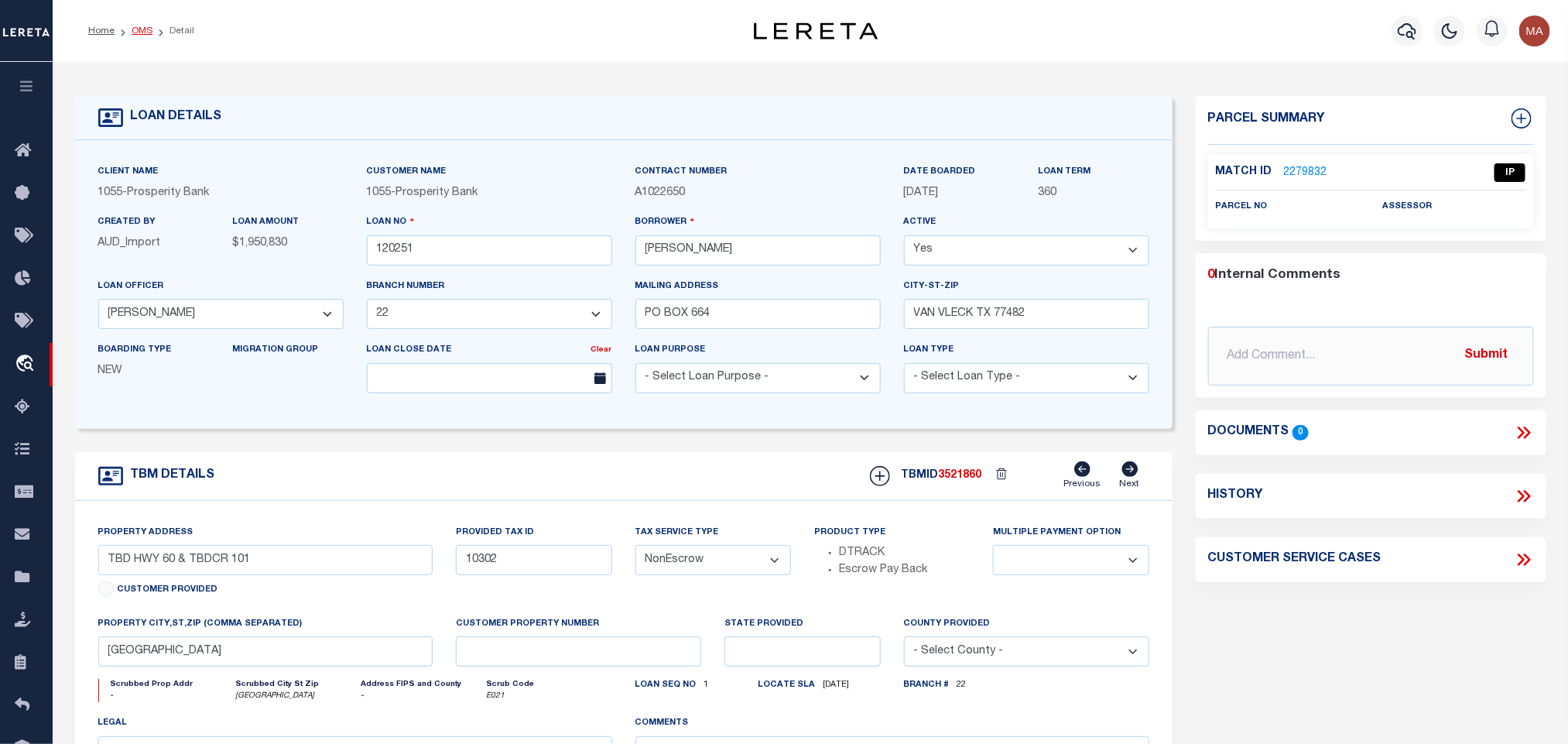
click at [143, 36] on link "OMS" at bounding box center [142, 31] width 21 height 9
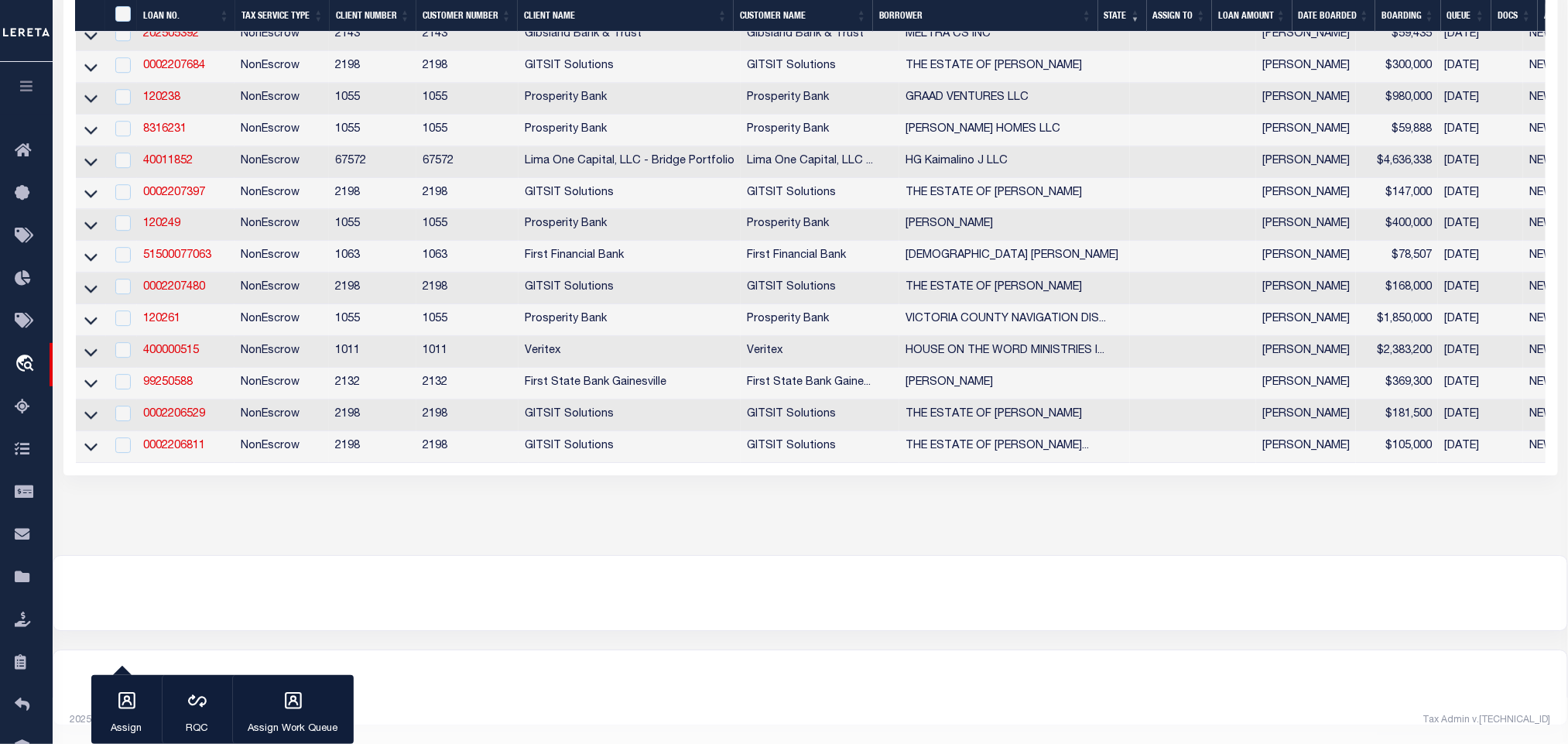
scroll to position [2381, 0]
click at [169, 345] on link "400000515" at bounding box center [171, 350] width 56 height 11
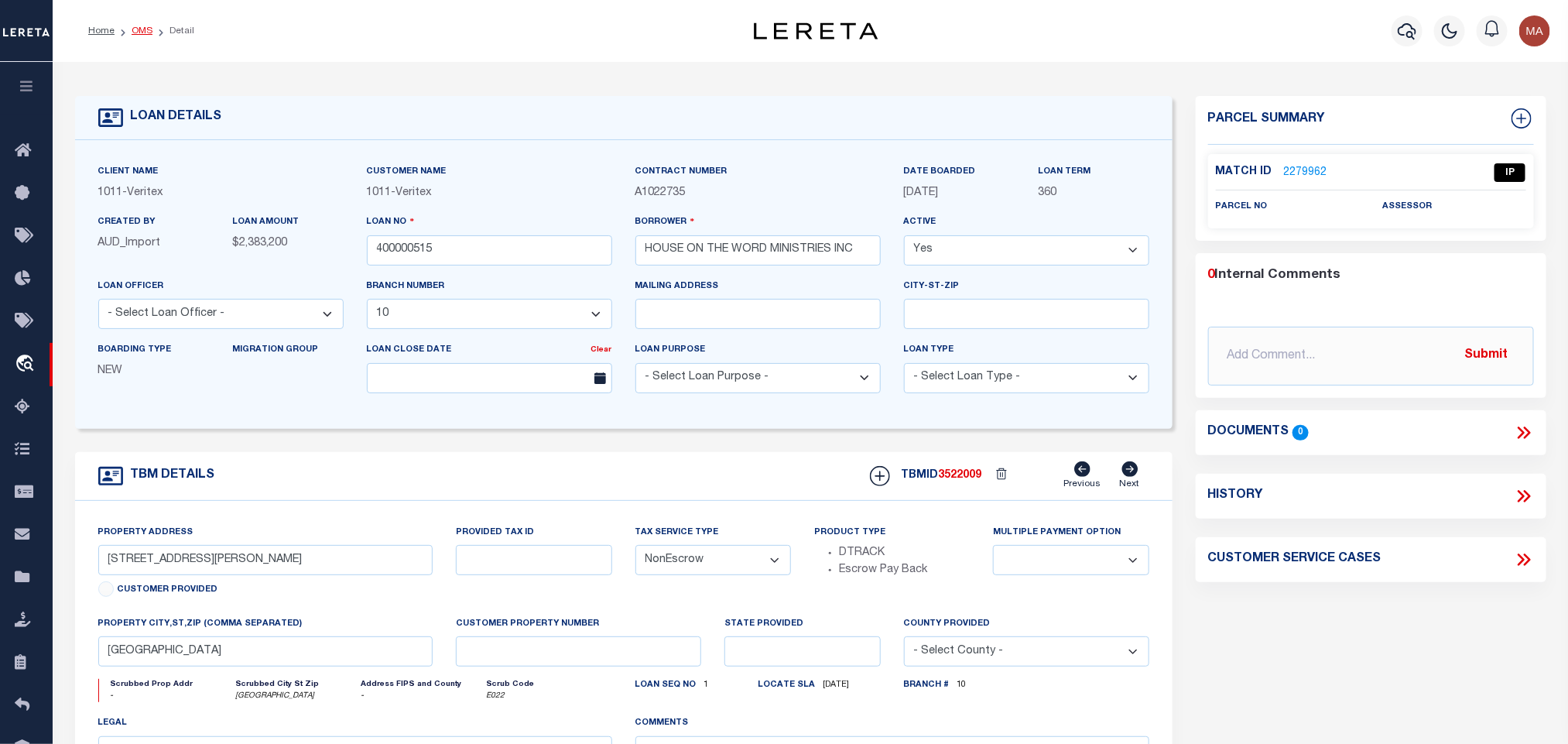
click at [134, 35] on link "OMS" at bounding box center [142, 31] width 21 height 9
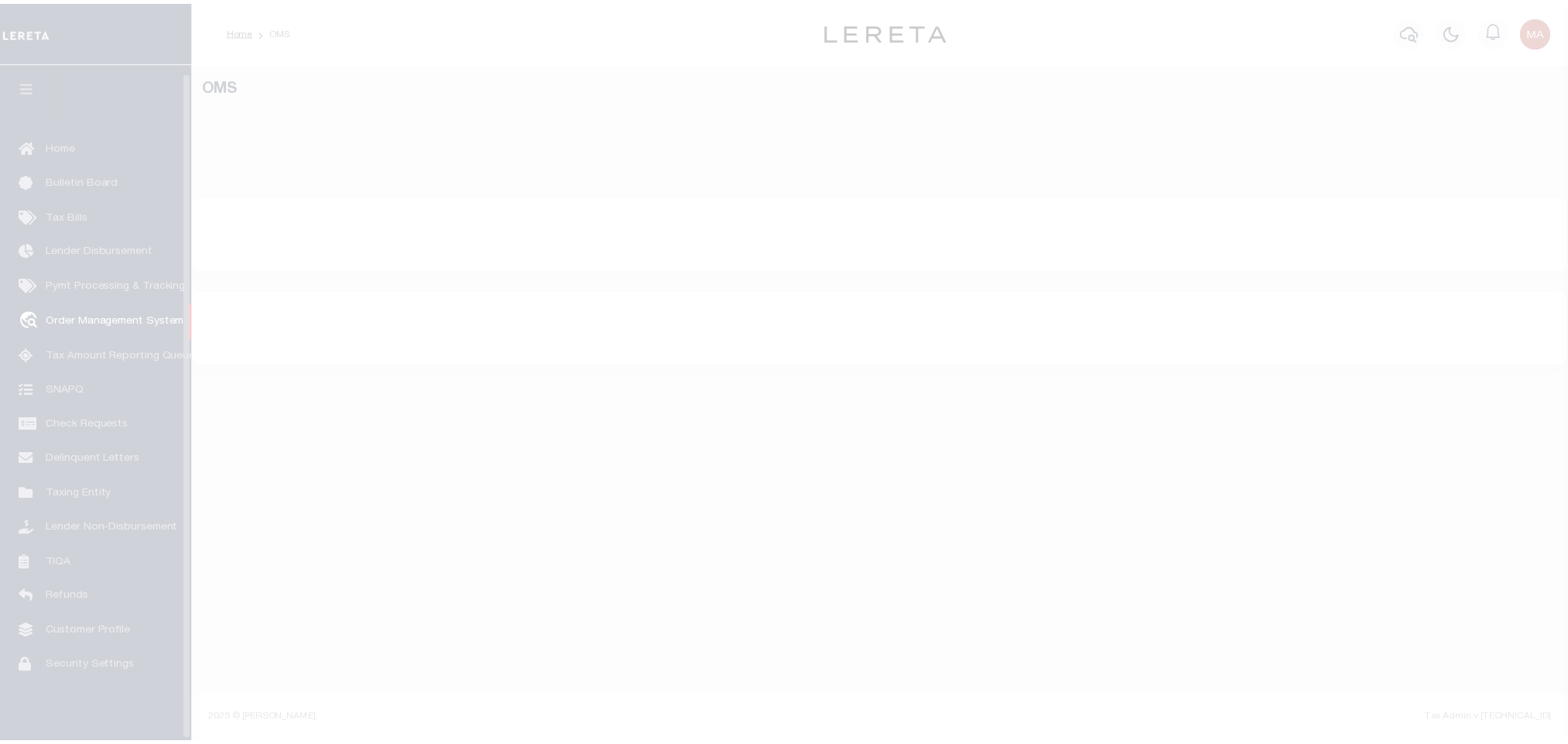
scroll to position [9, 0]
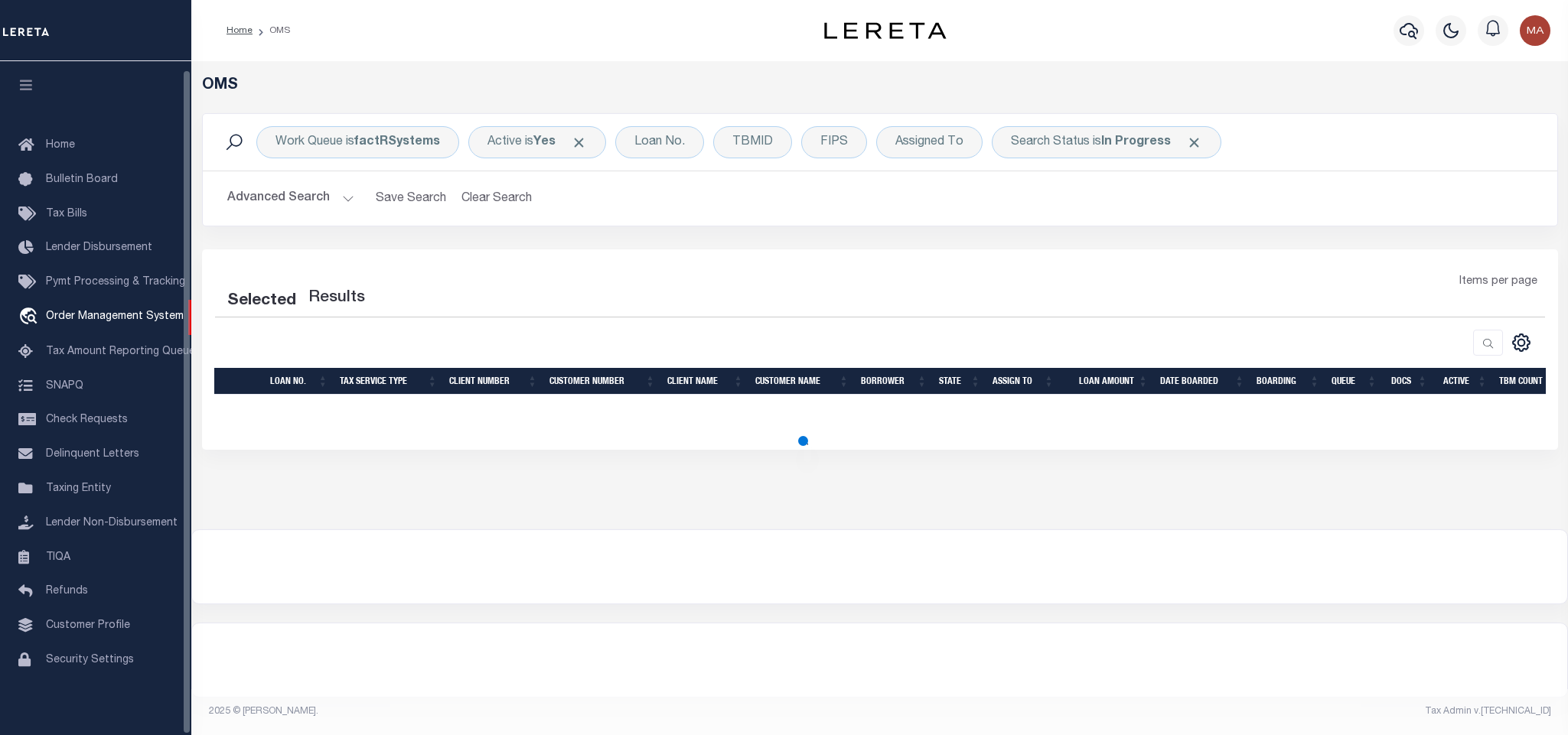
click at [23, 81] on icon "button" at bounding box center [26, 85] width 18 height 13
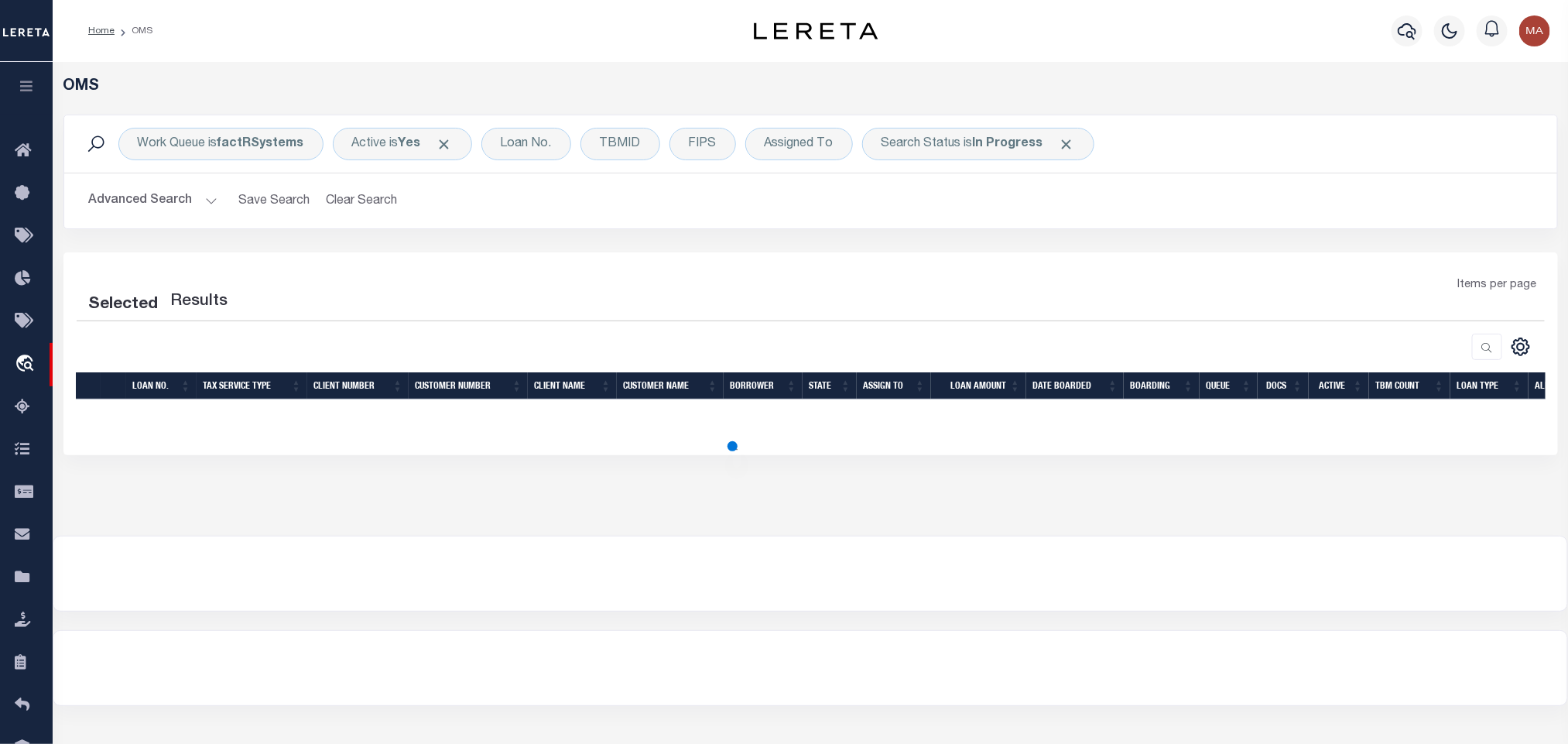
select select "200"
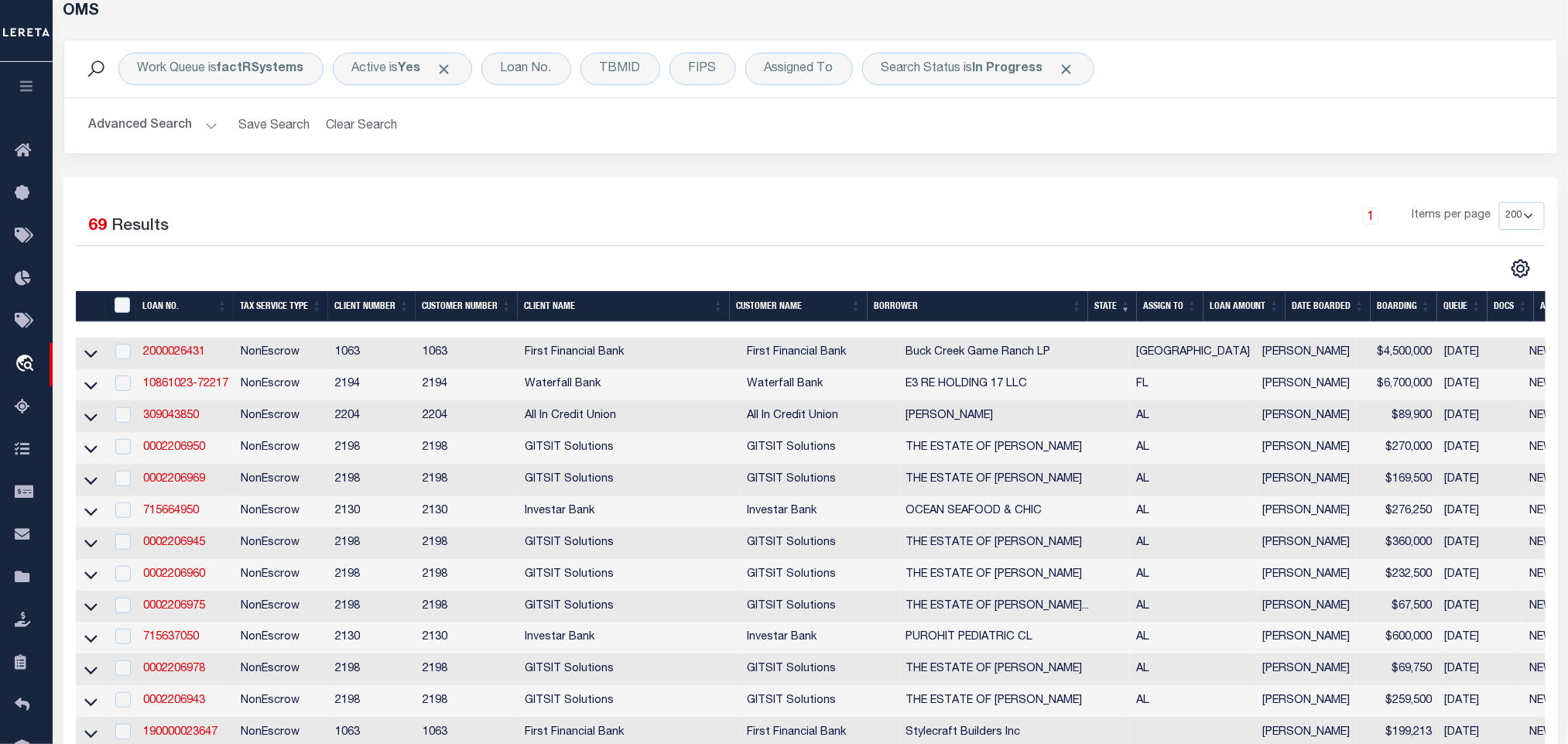
scroll to position [116, 0]
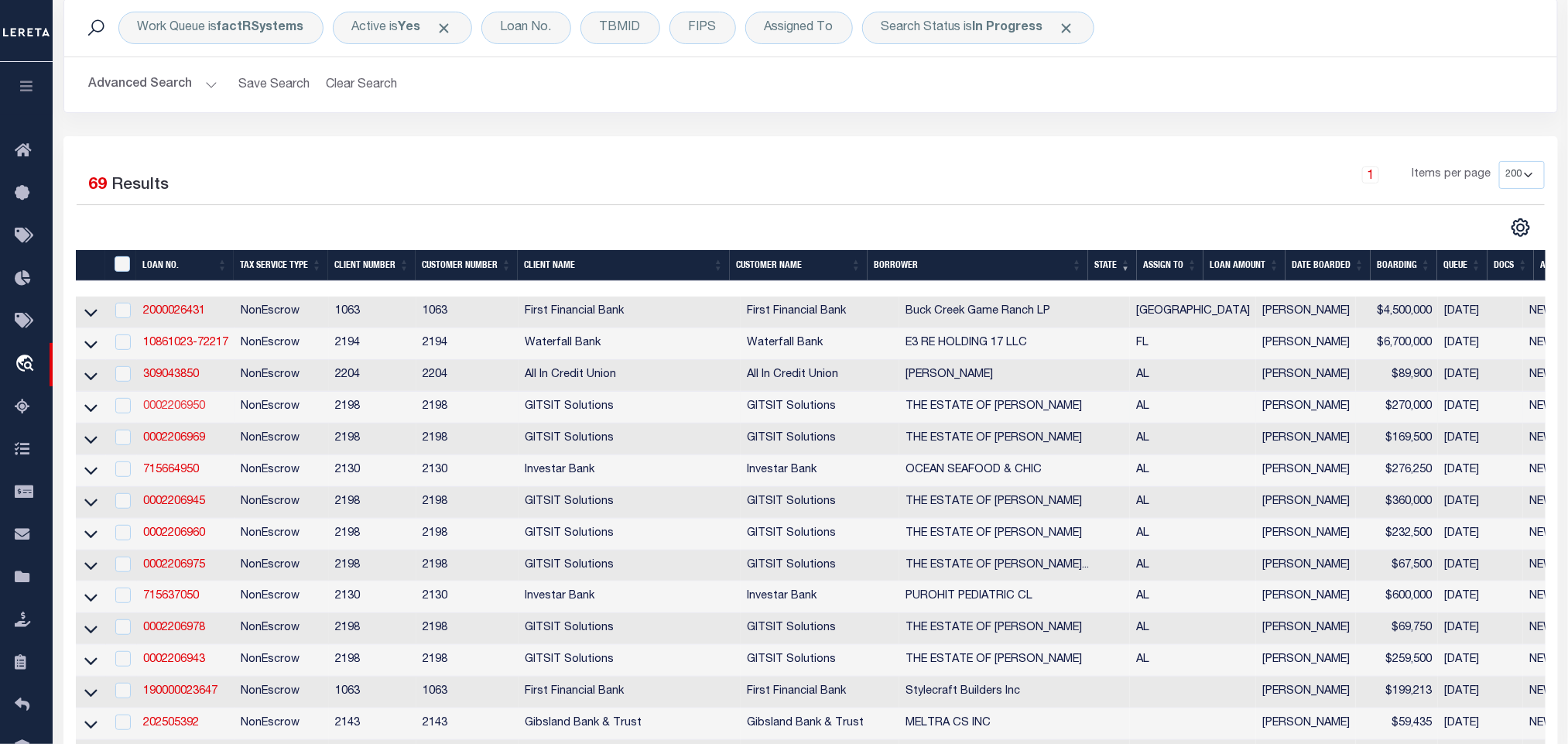
click at [190, 412] on link "0002206950" at bounding box center [173, 406] width 62 height 11
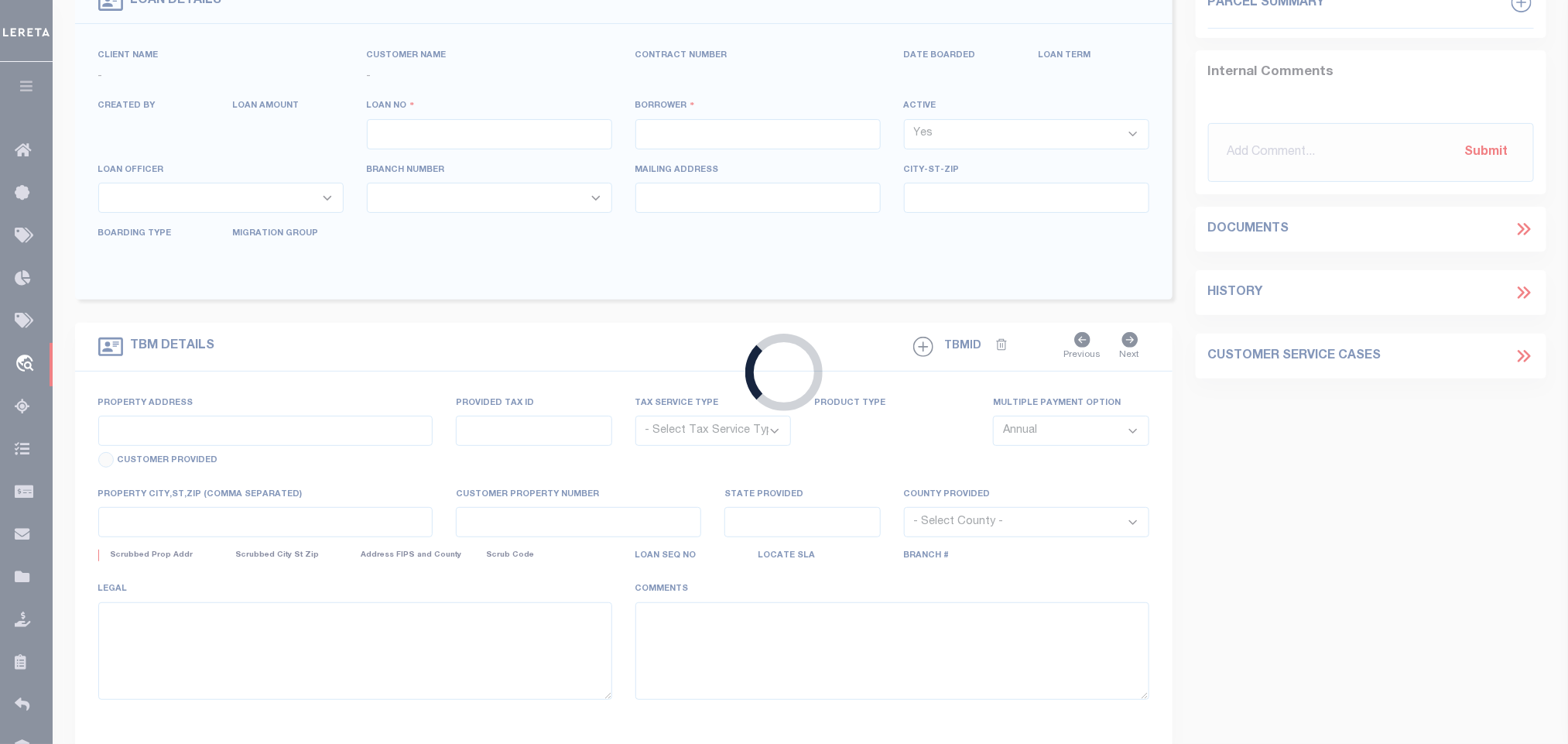
type input "0002206950"
type input "THE ESTATE OF [PERSON_NAME]"
select select
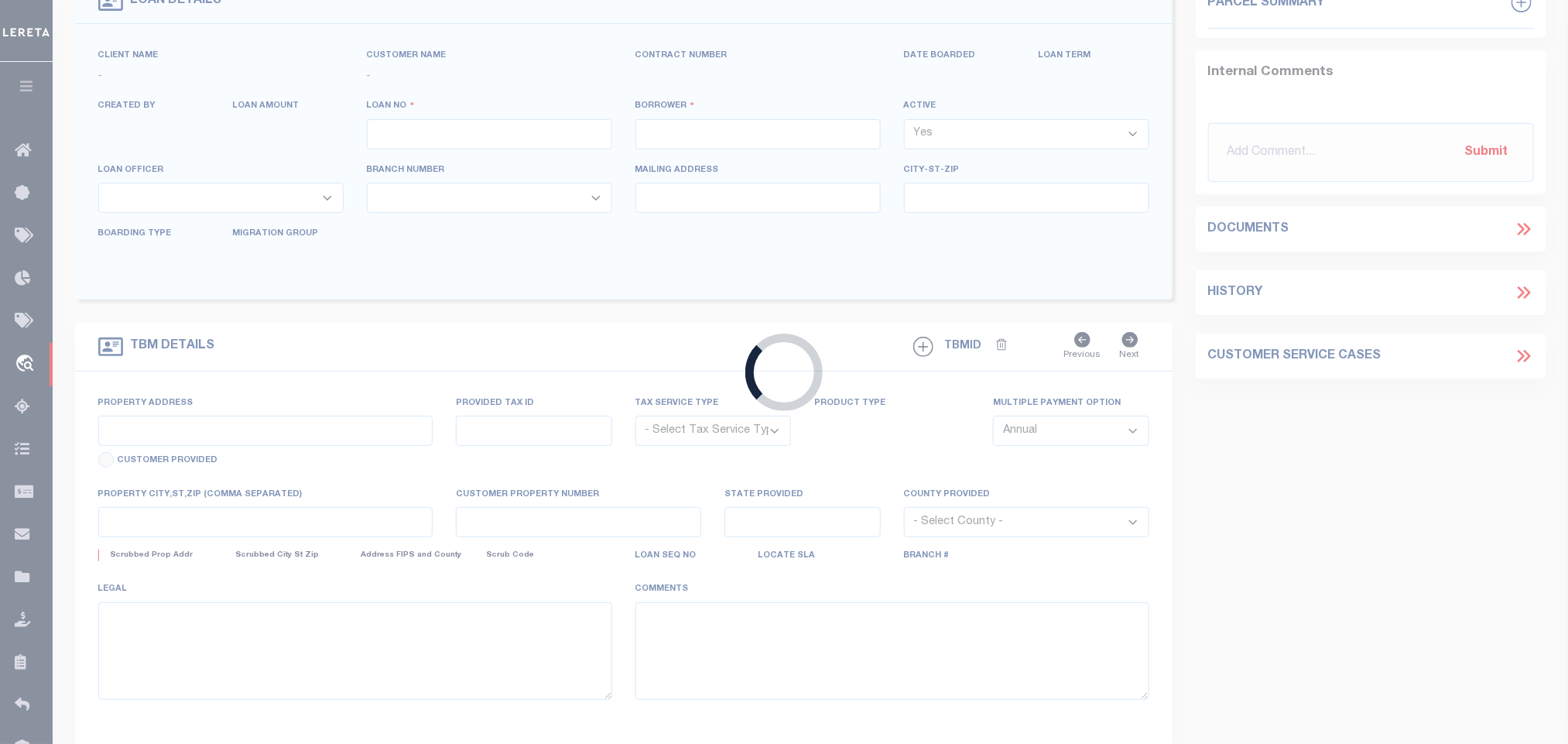
select select "NonEscrow"
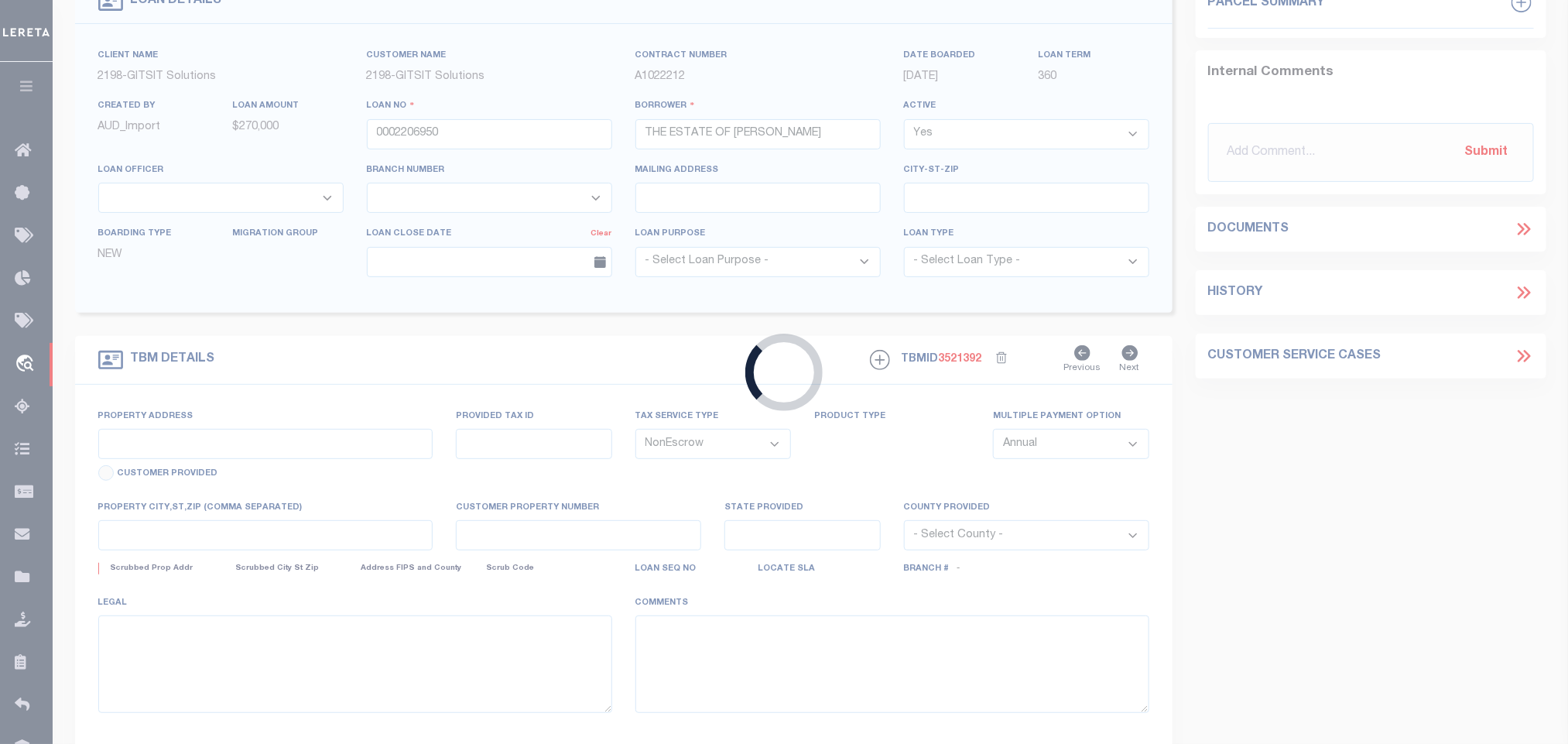
scroll to position [105, 0]
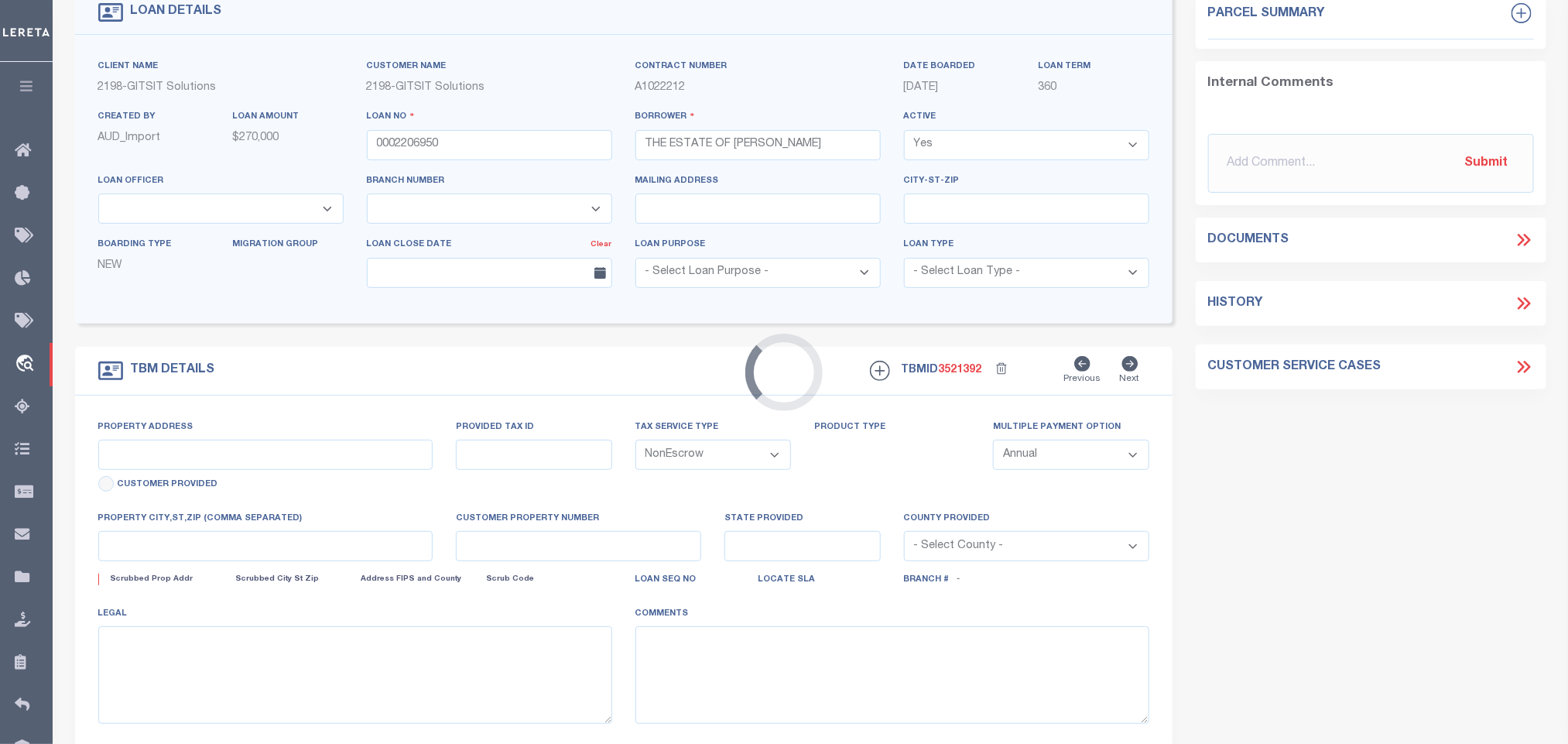
type input "104 HIGHWAY 25 E"
select select
type input "COLUMBIANA AL 35051"
type input "AL"
select select
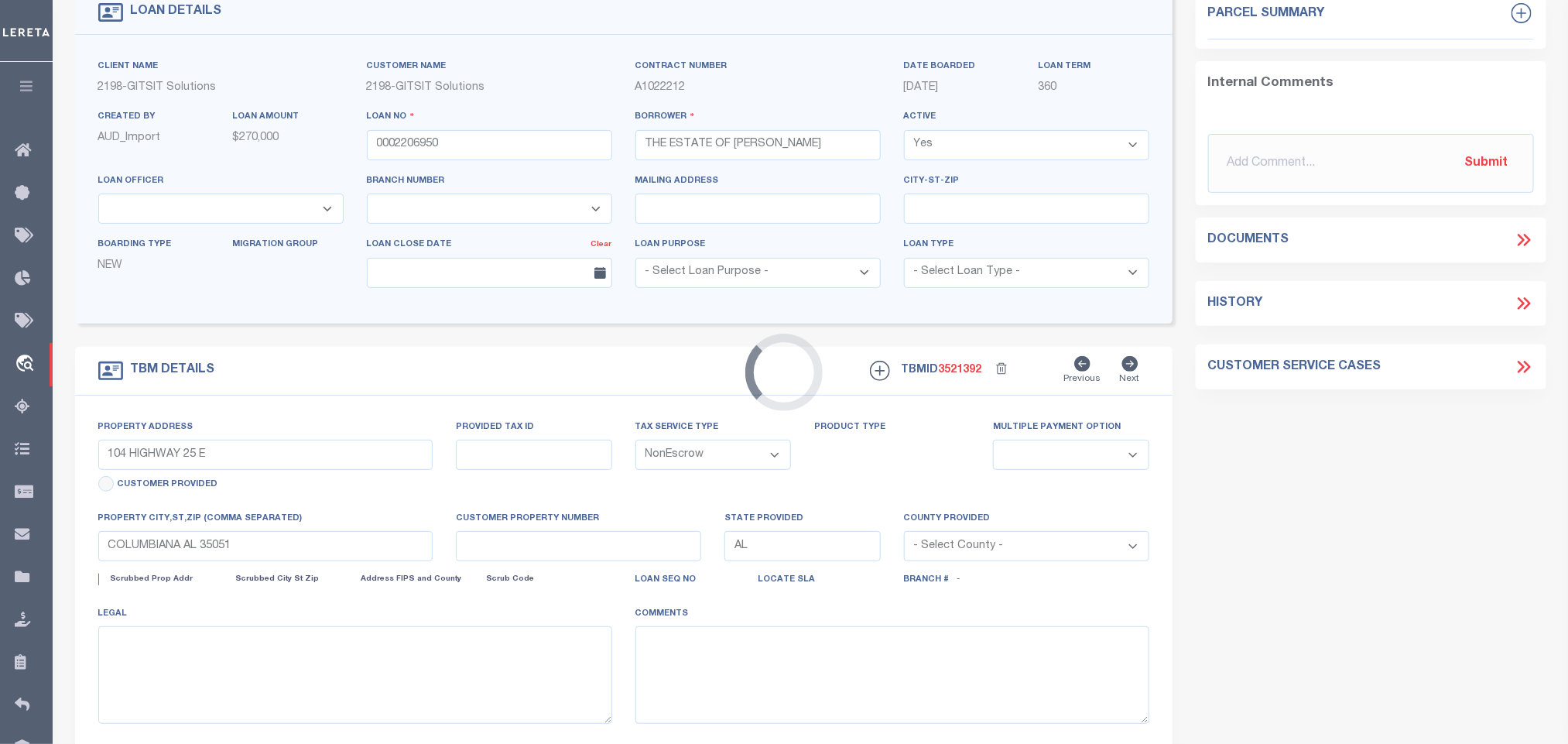
scroll to position [0, 0]
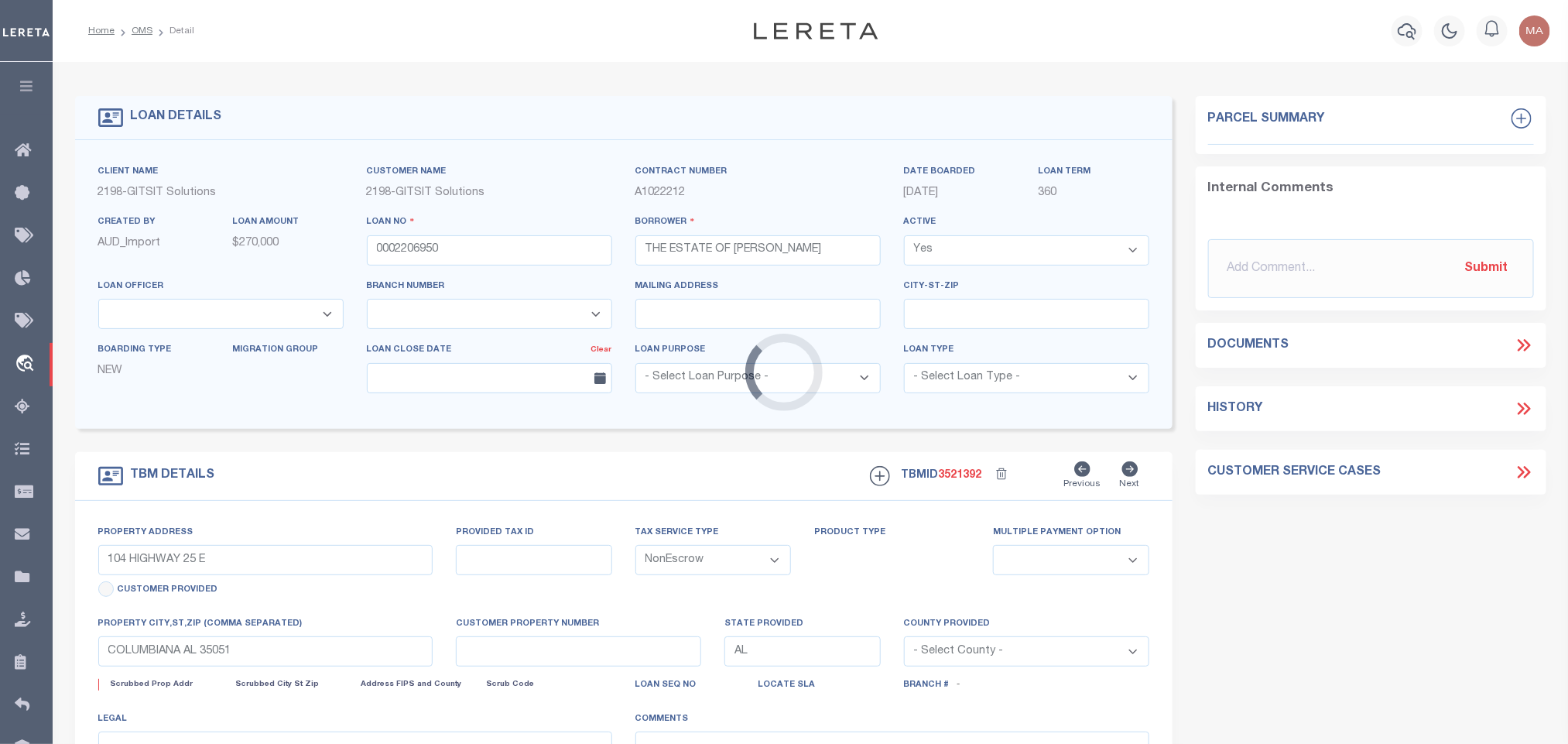
select select "16881"
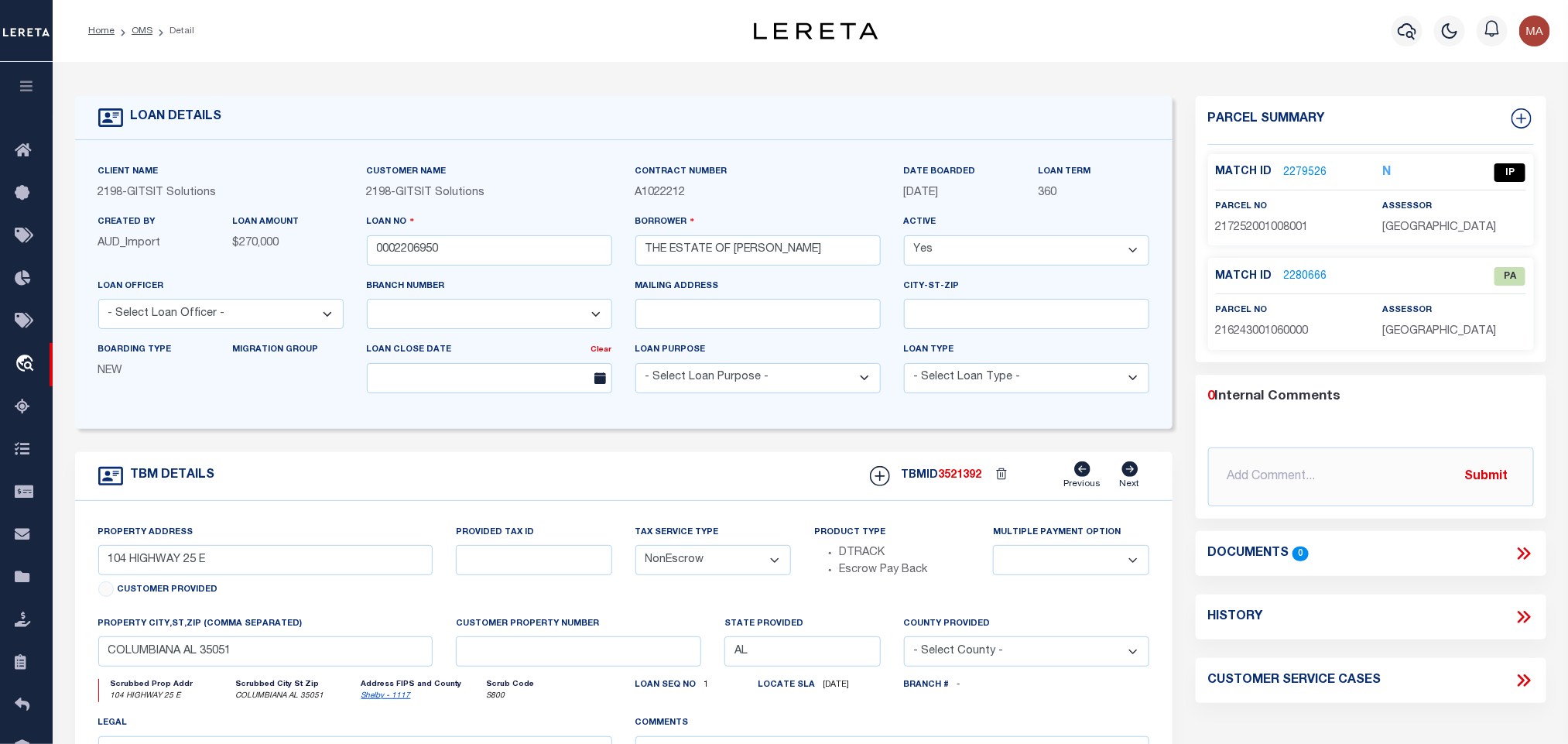
scroll to position [116, 0]
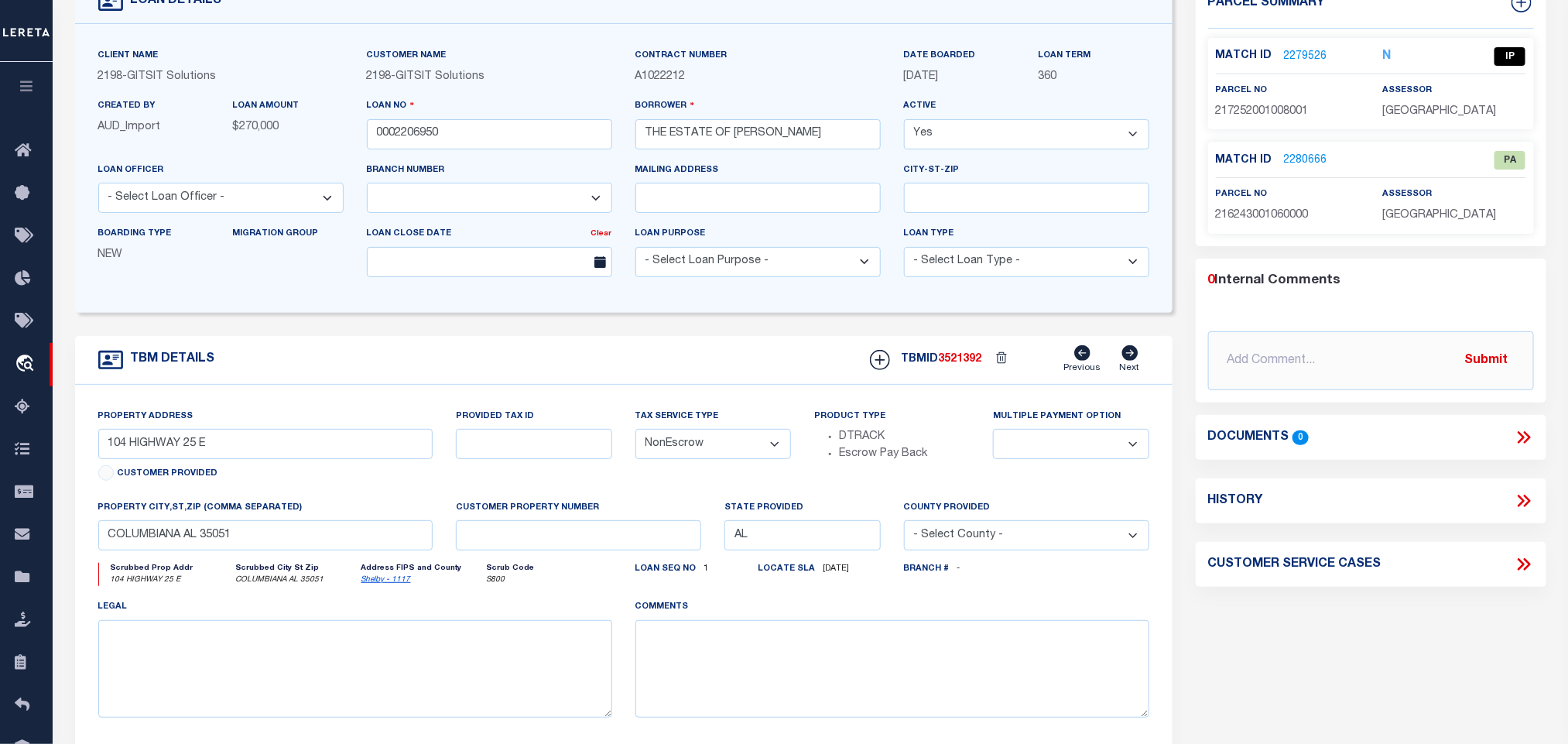
click at [381, 584] on link "Shelby - 1117" at bounding box center [386, 579] width 49 height 8
click at [1433, 115] on span "SHELBY COUNTY" at bounding box center [1439, 111] width 114 height 11
copy div "SHELBY COUNTY"
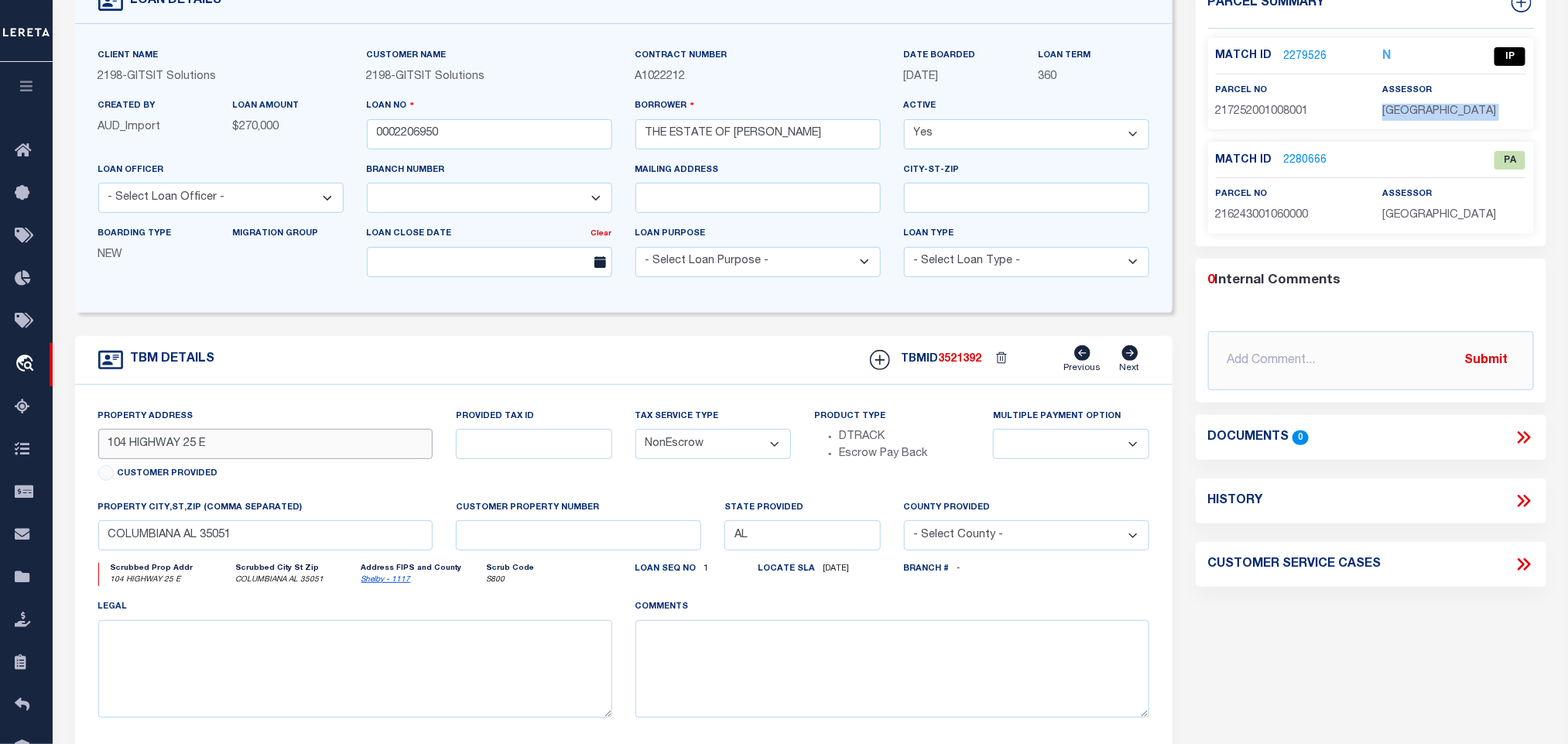
click at [158, 449] on input "104 HIGHWAY 25 E" at bounding box center [266, 444] width 335 height 31
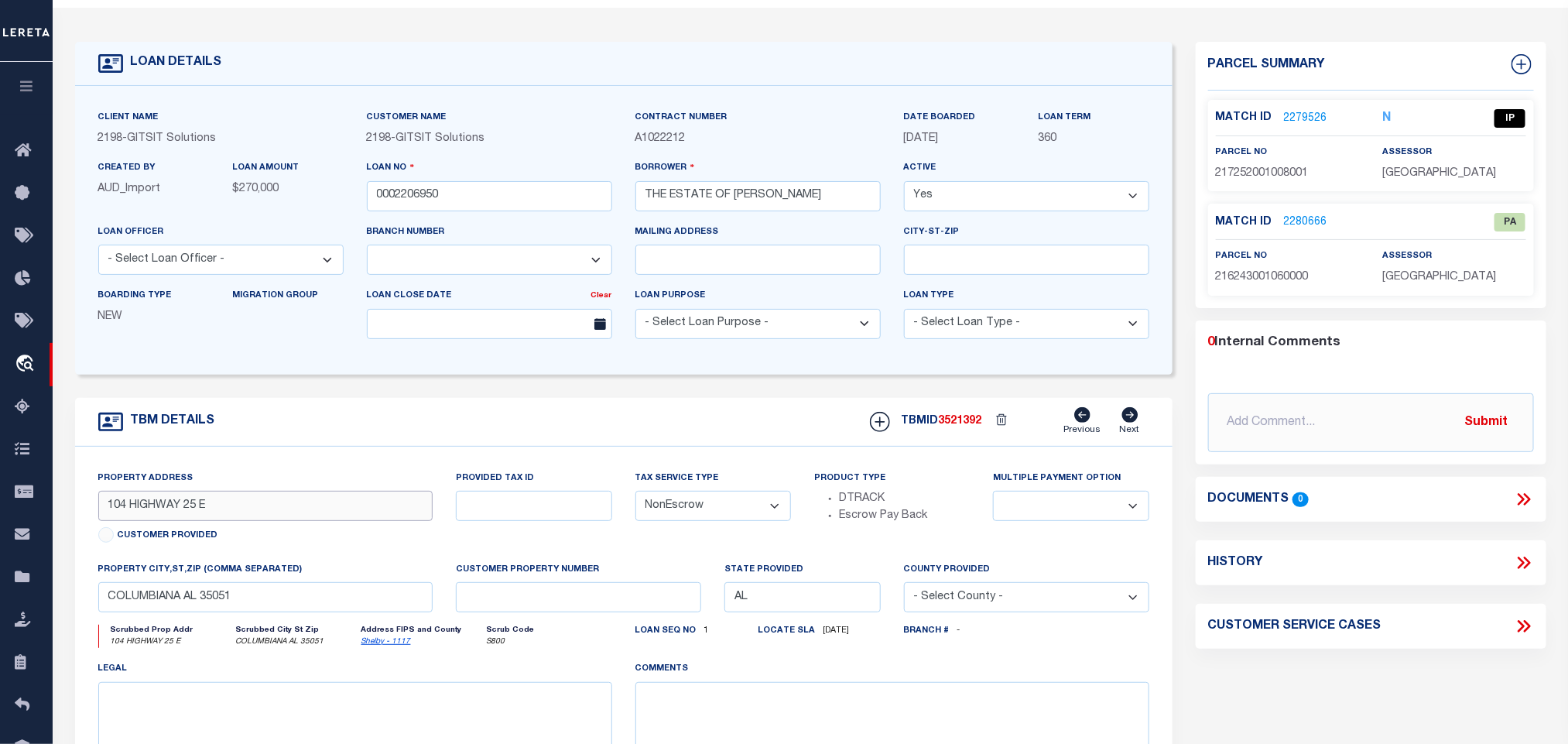
scroll to position [0, 0]
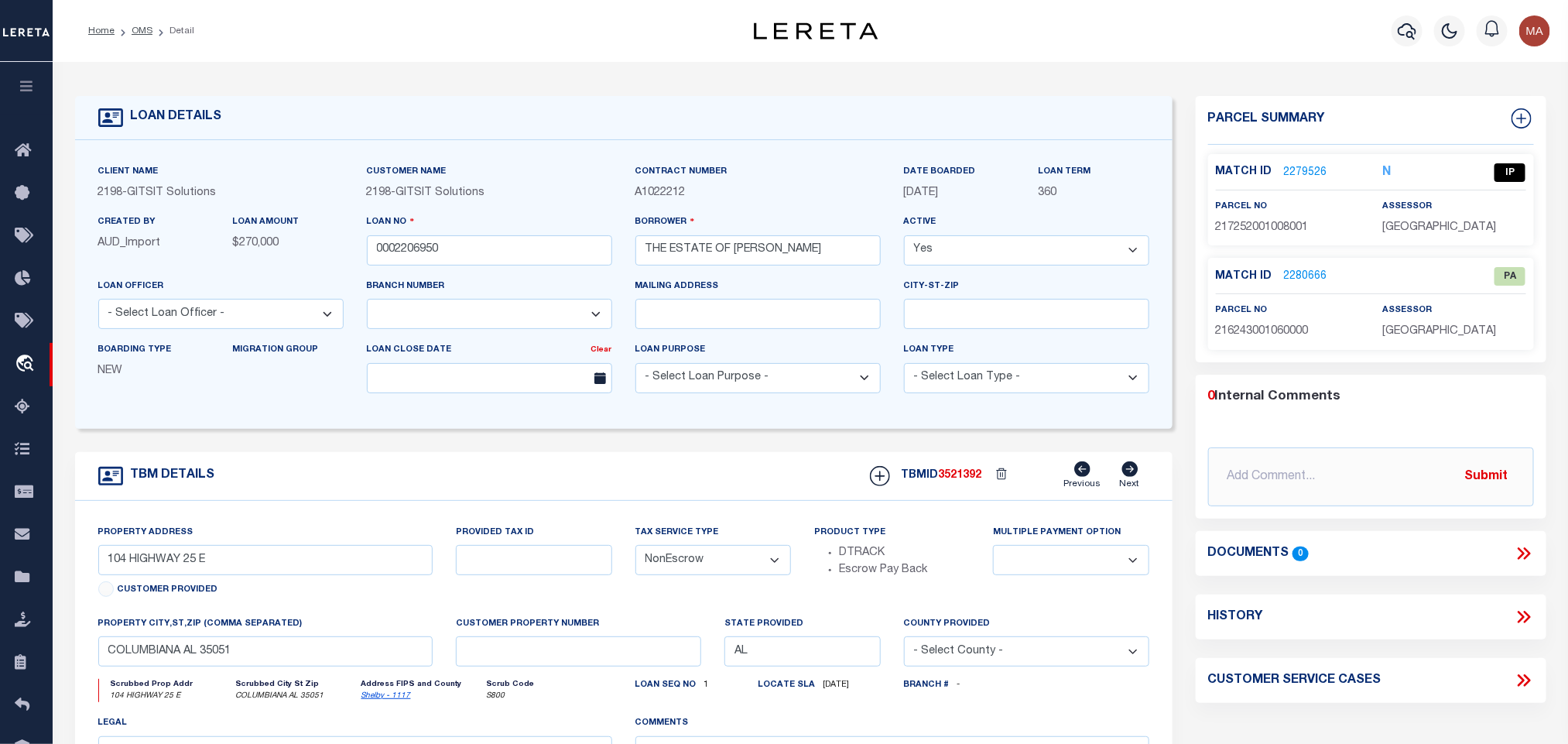
click at [1238, 238] on div "Match ID 2279526 N IP parcel no assessor" at bounding box center [1370, 199] width 325 height 91
copy span "217252001008001"
click at [1310, 168] on link "2279526" at bounding box center [1305, 173] width 43 height 16
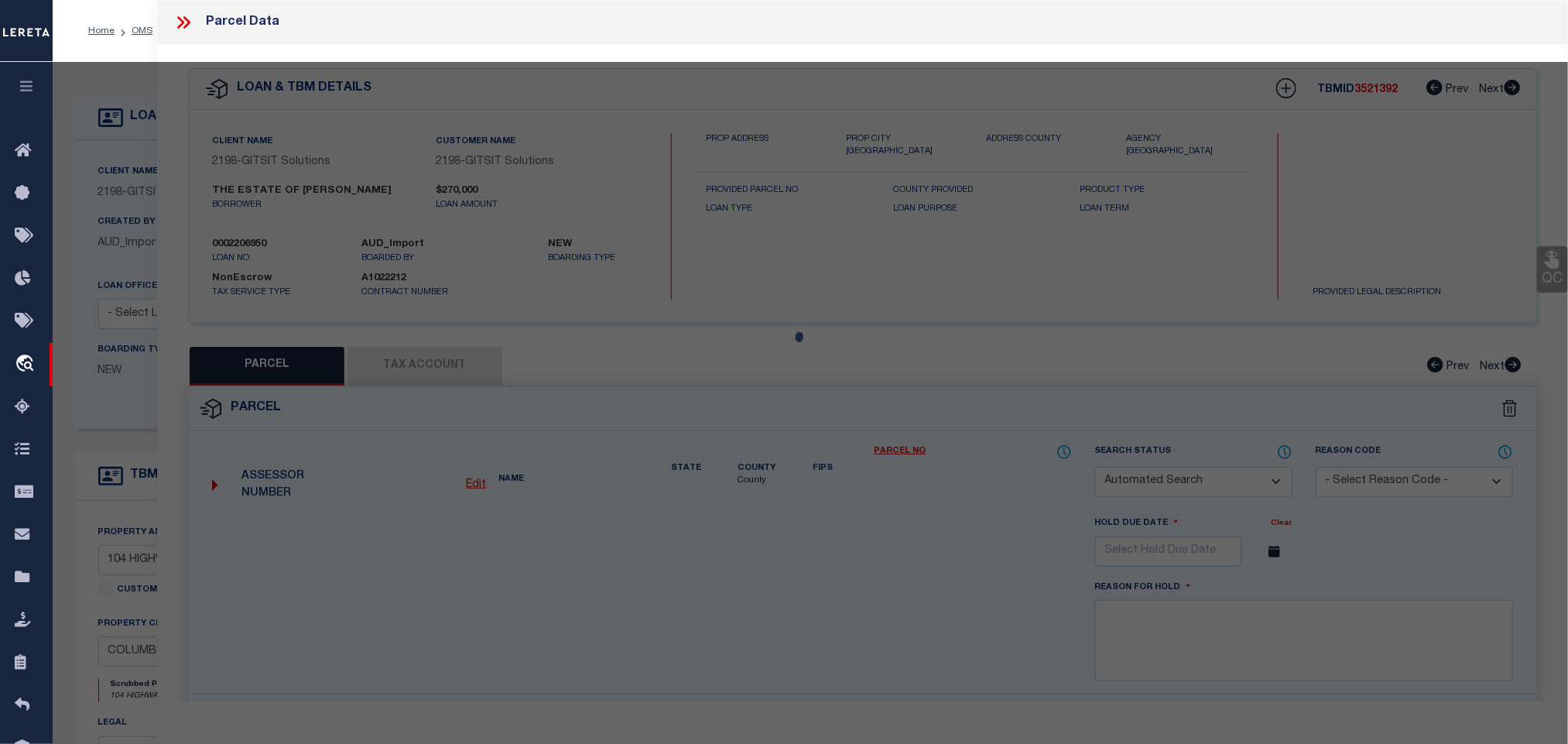
checkbox input "false"
select select "IP"
type input "HUGHES,PRESTON O"
select select "ATL"
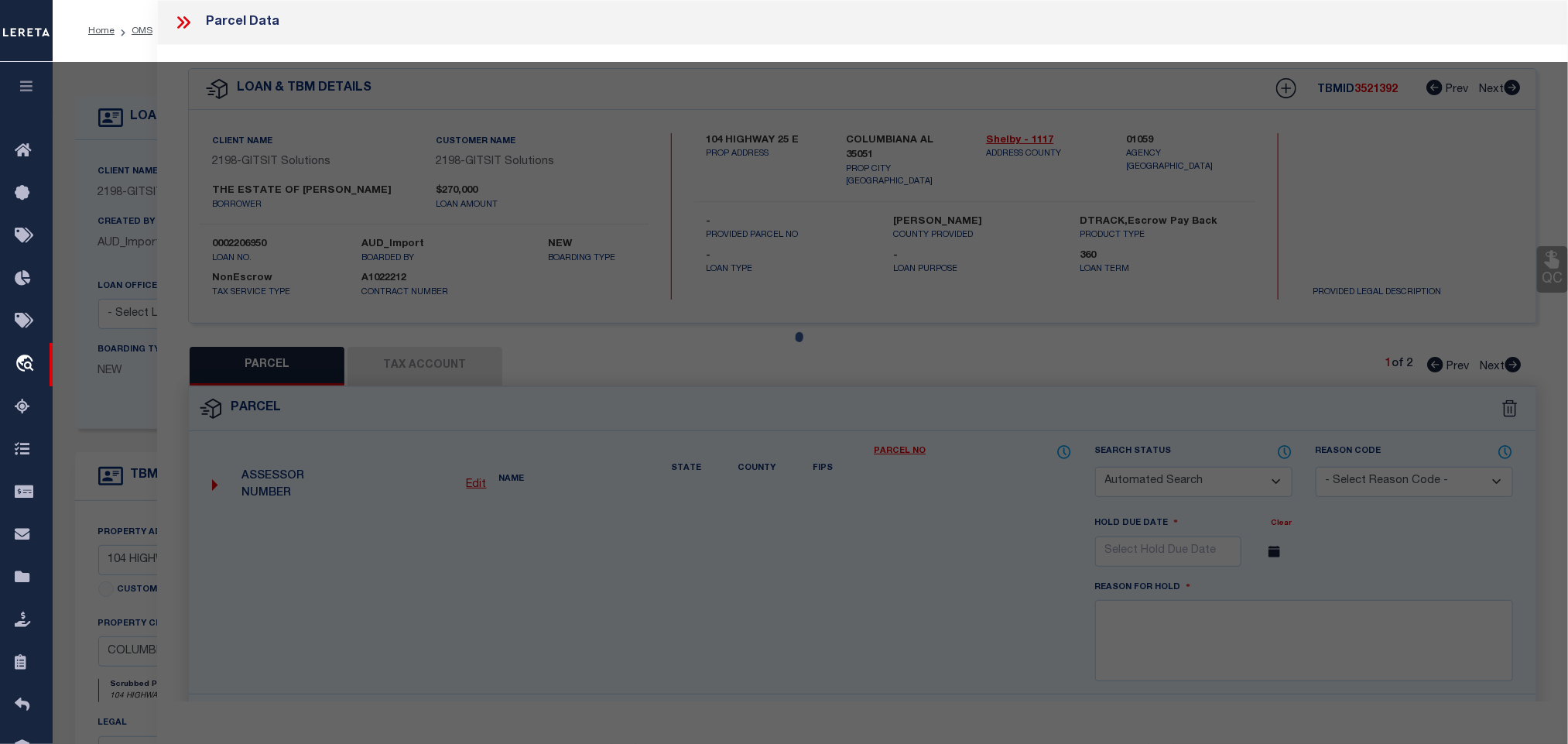
select select "ADD"
type input "104 HIGHWAY 25 E"
checkbox input "false"
type input "COLUMBIANA, AL 35051"
type textarea "BEG AT PT WHERE N LN OF NW1/4 OF SEC25 T21S R1W INT E ROW OFGOODWIN ST TH E120 …"
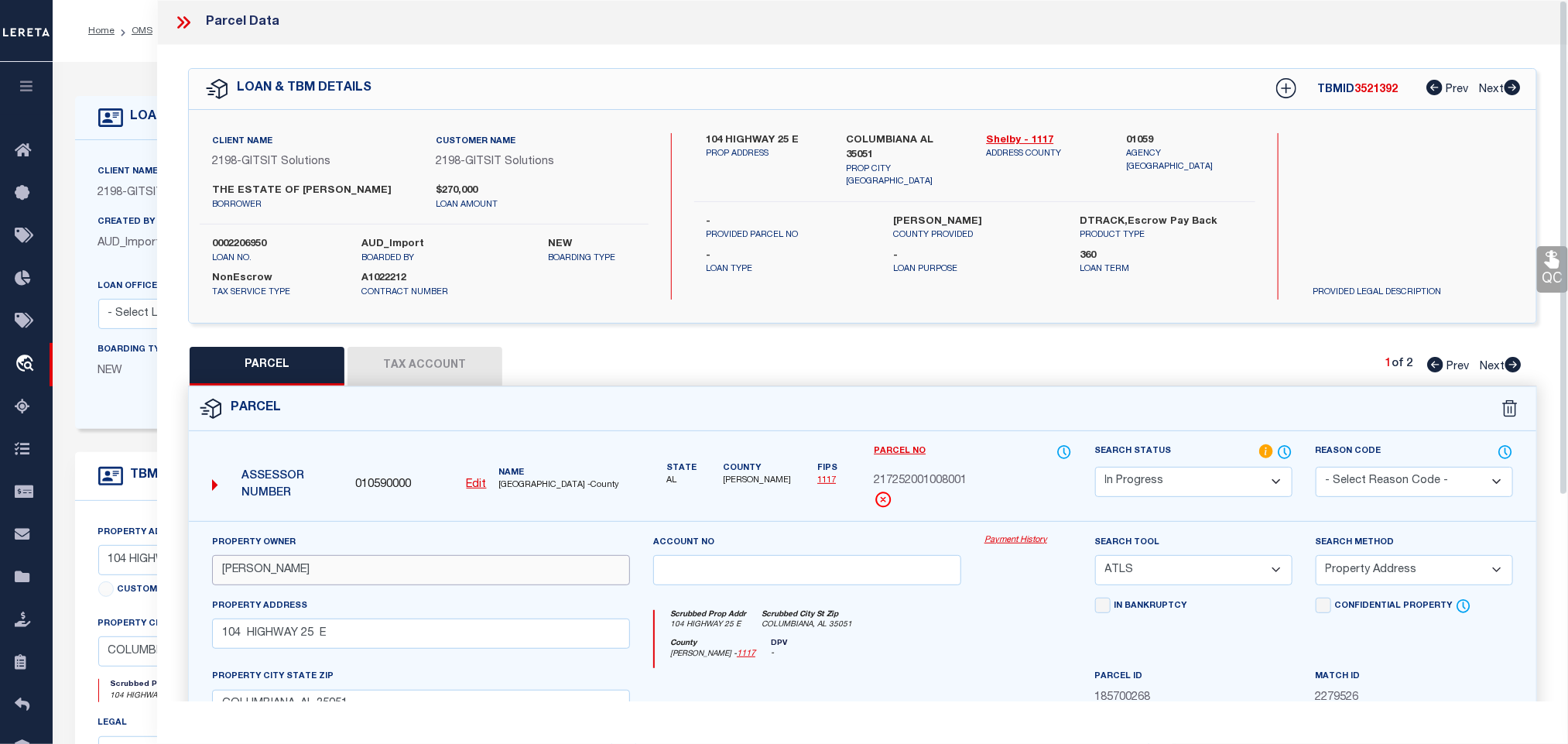
click at [359, 576] on input "HUGHES,PRESTON O" at bounding box center [421, 571] width 418 height 31
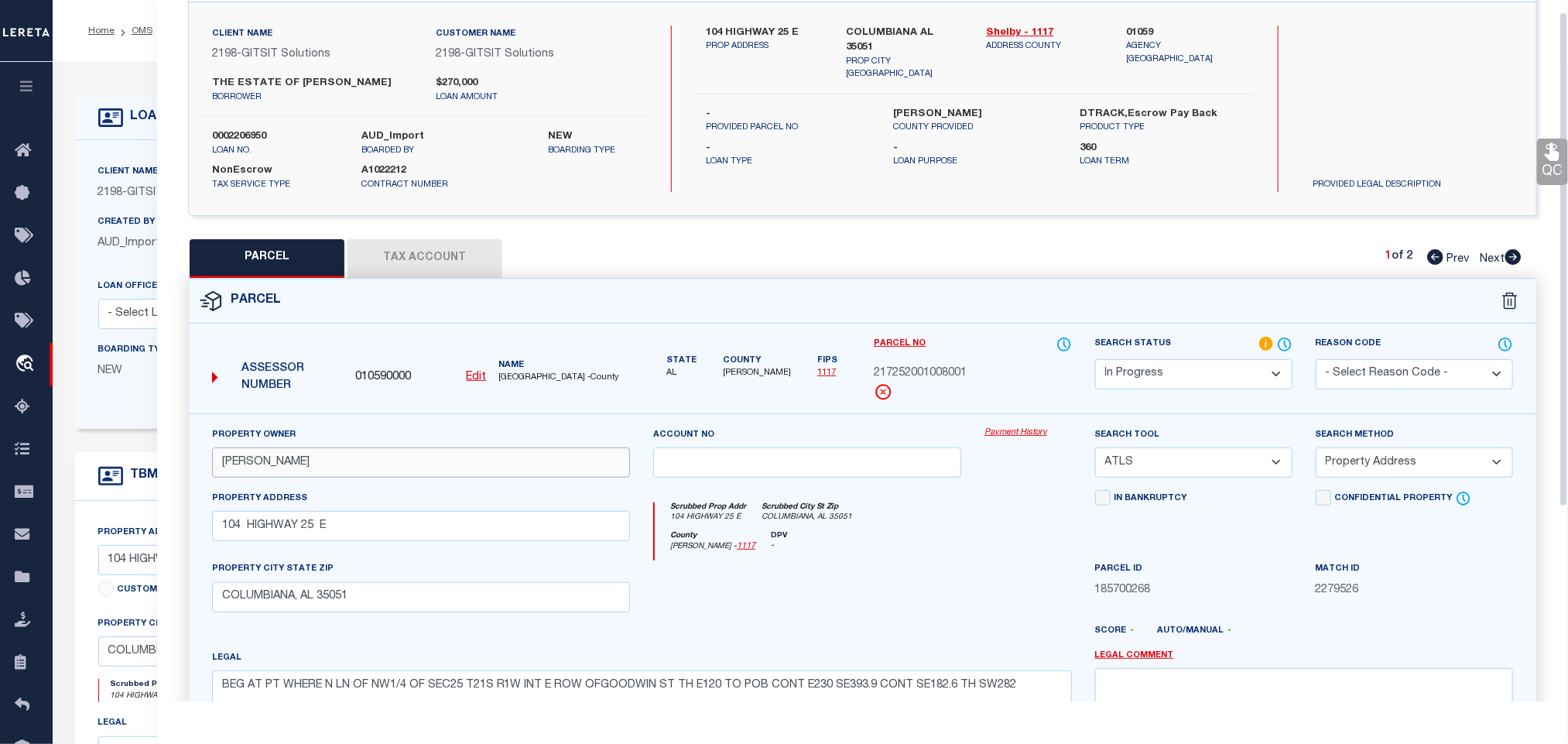
scroll to position [290, 0]
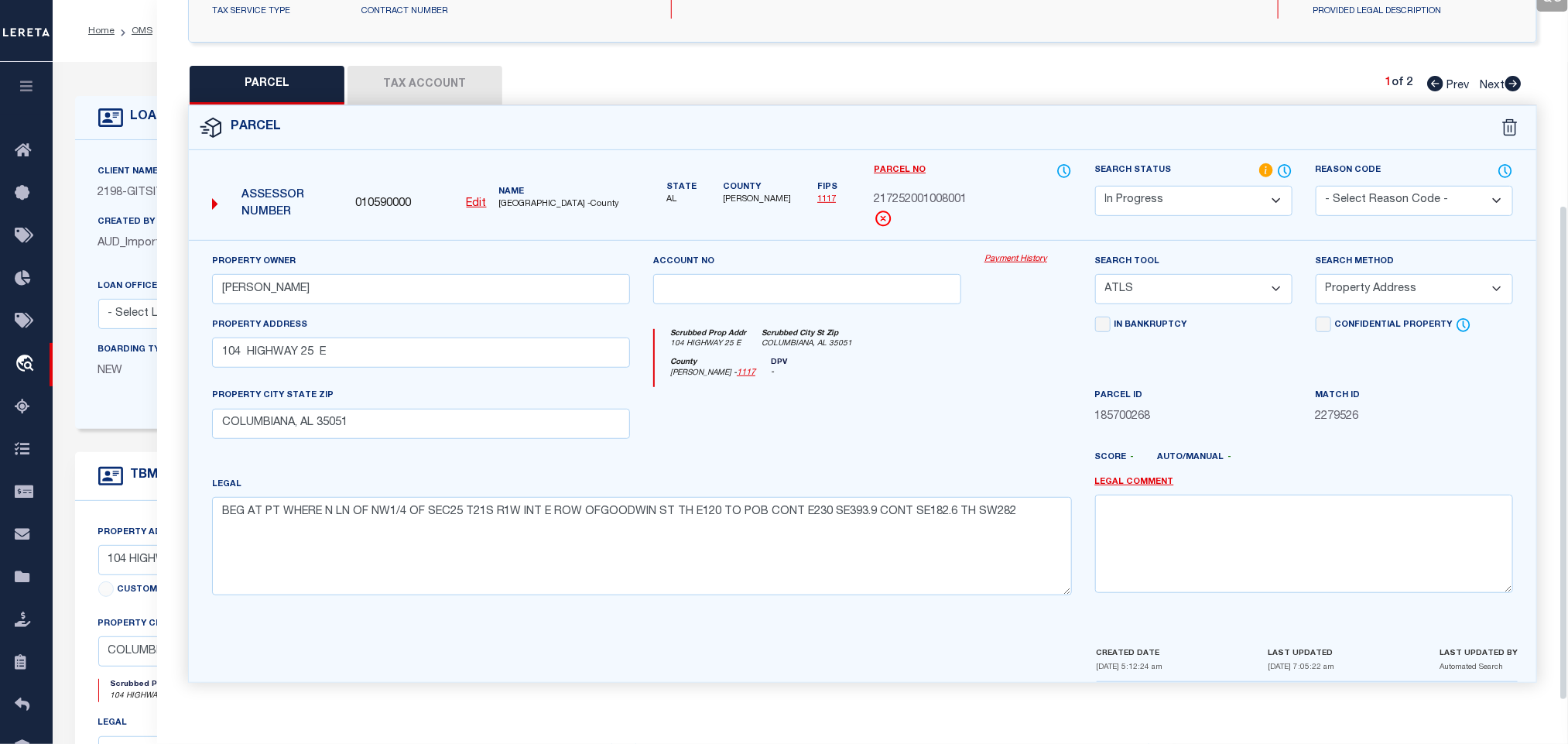
click at [1187, 281] on select "-- Select Search Tool -- 3rd Party Website Agency File Agency Website ATLS CNV-…" at bounding box center [1193, 289] width 197 height 31
select select "AGW"
click at [1095, 274] on select "-- Select Search Tool -- 3rd Party Website Agency File Agency Website ATLS CNV-…" at bounding box center [1193, 289] width 197 height 31
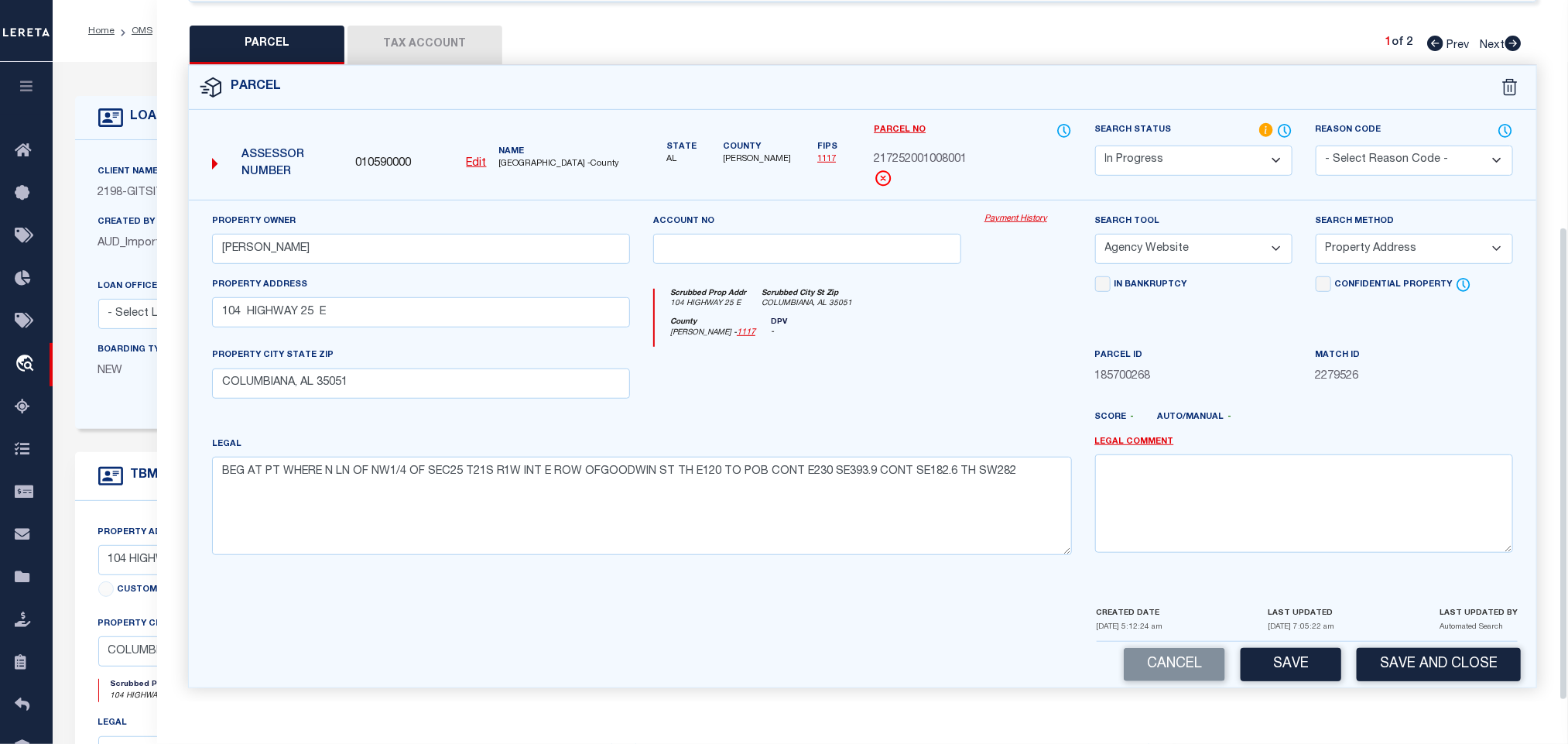
scroll to position [337, 0]
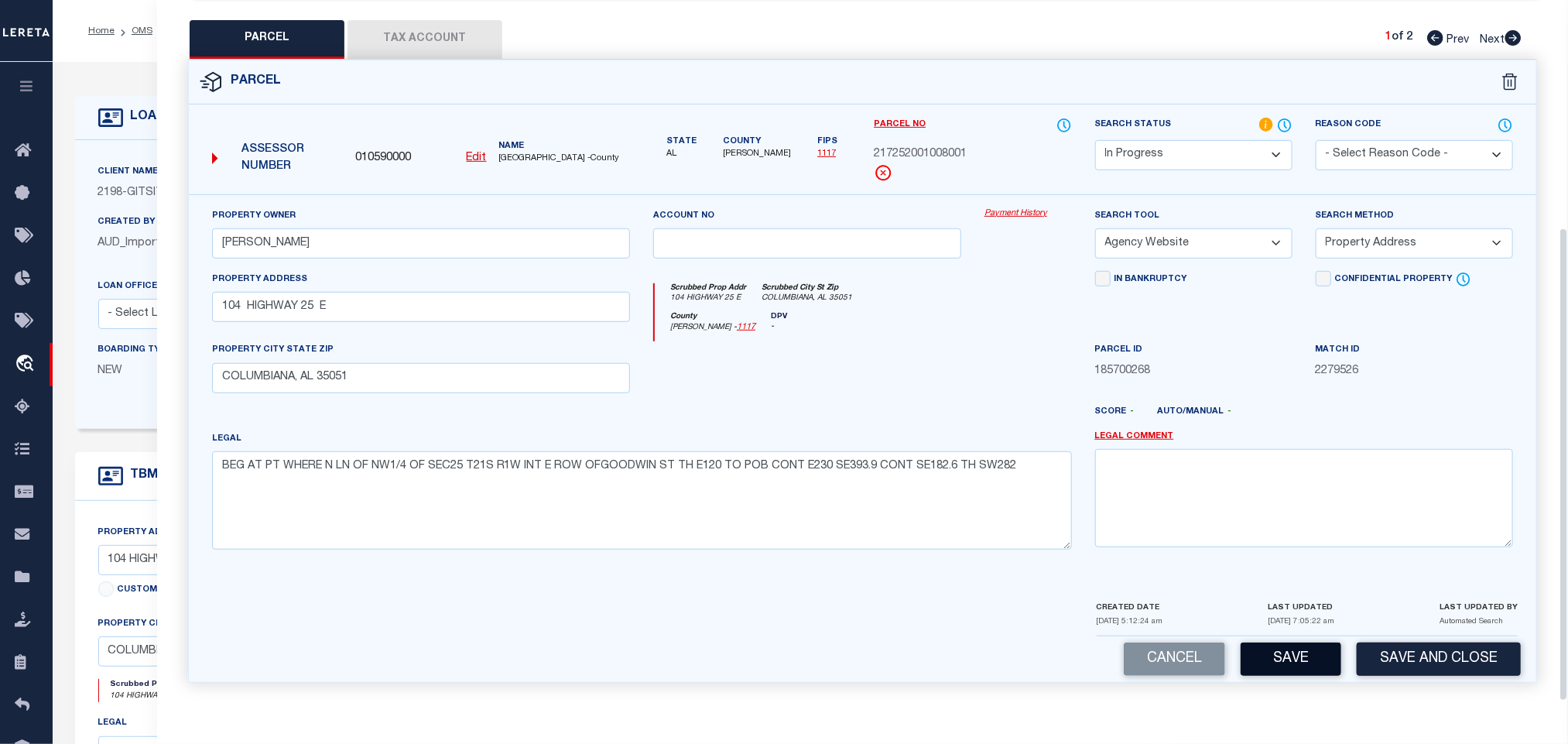
click at [1275, 650] on button "Save" at bounding box center [1291, 659] width 100 height 33
click at [445, 24] on button "Tax Account" at bounding box center [425, 40] width 155 height 39
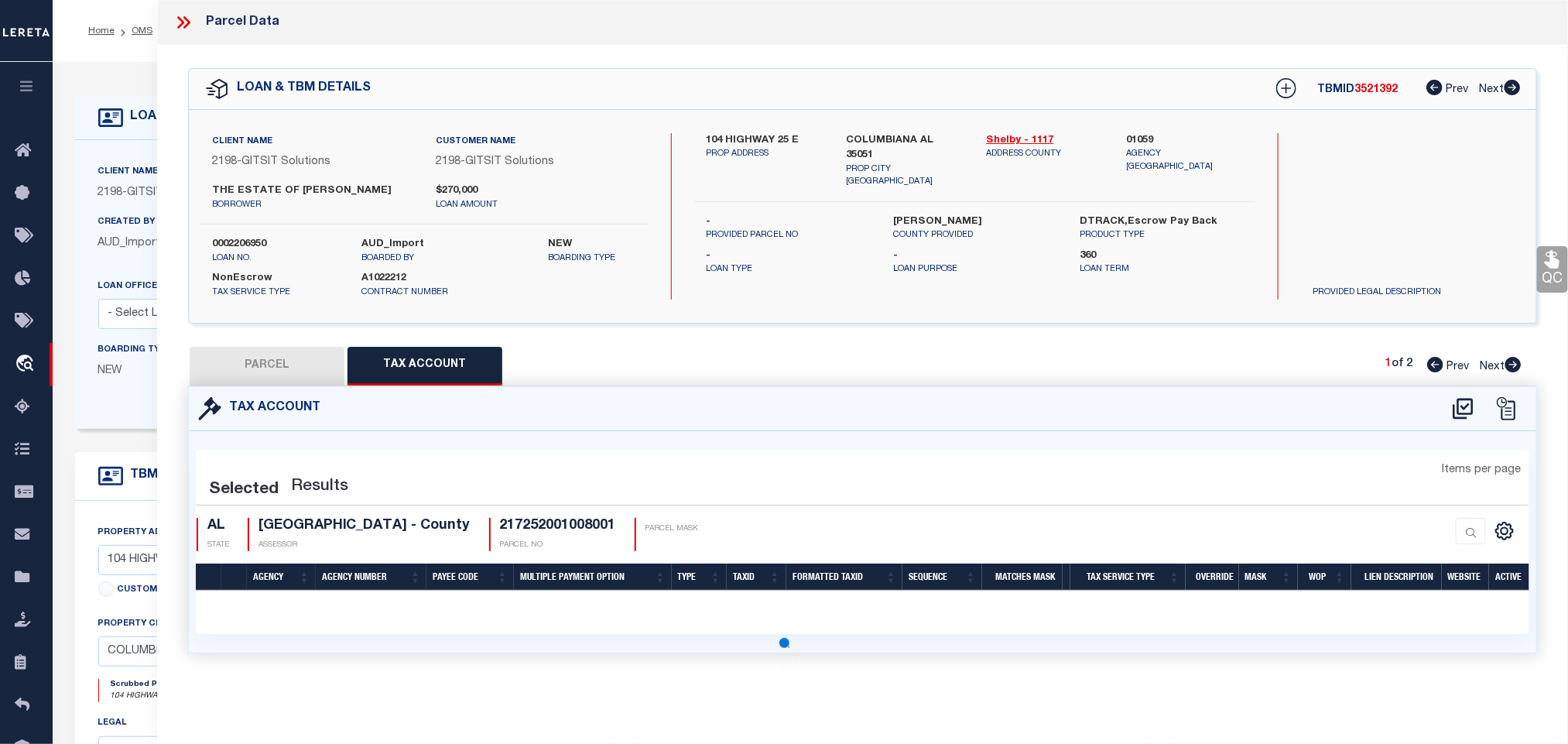
select select "100"
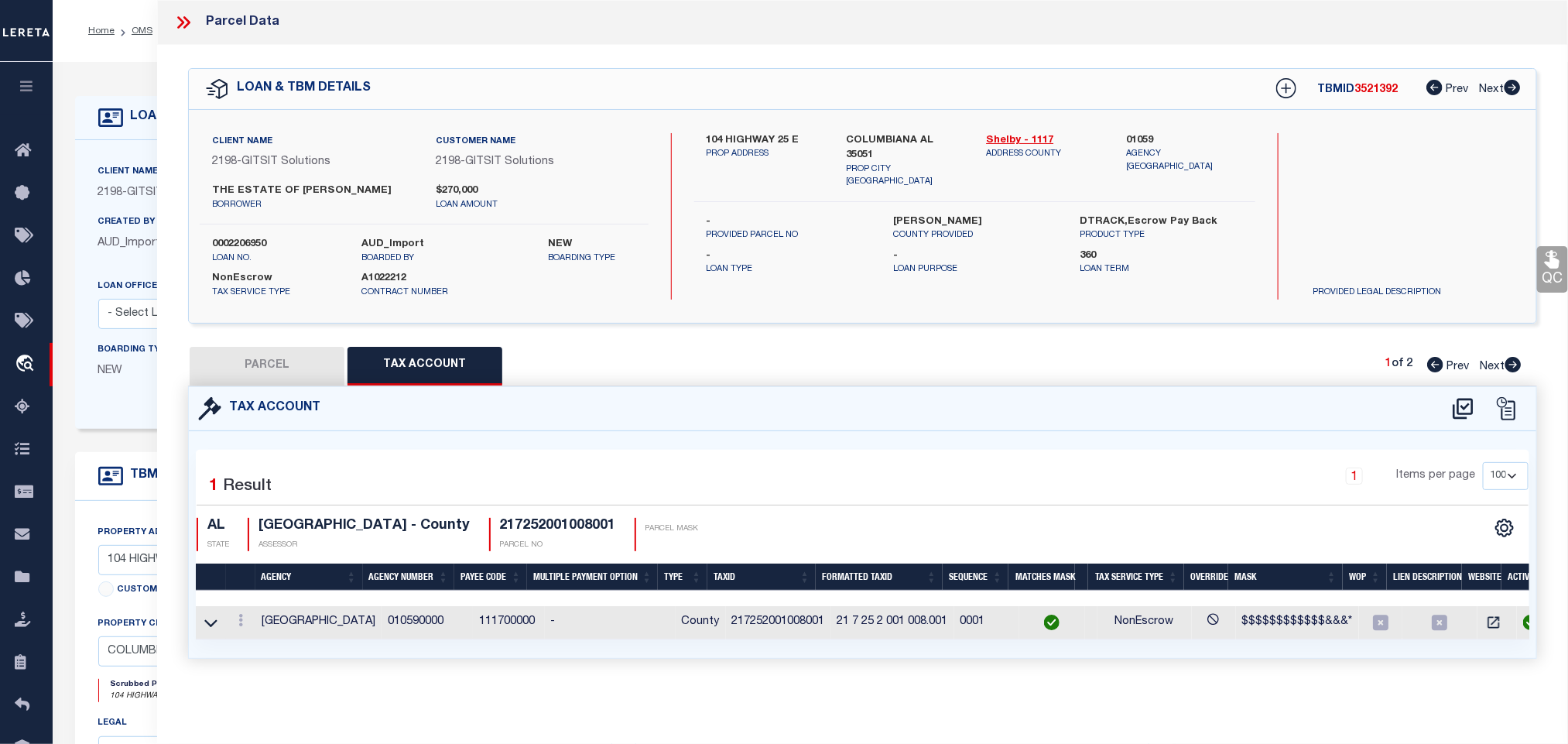
select select "AS"
select select
checkbox input "false"
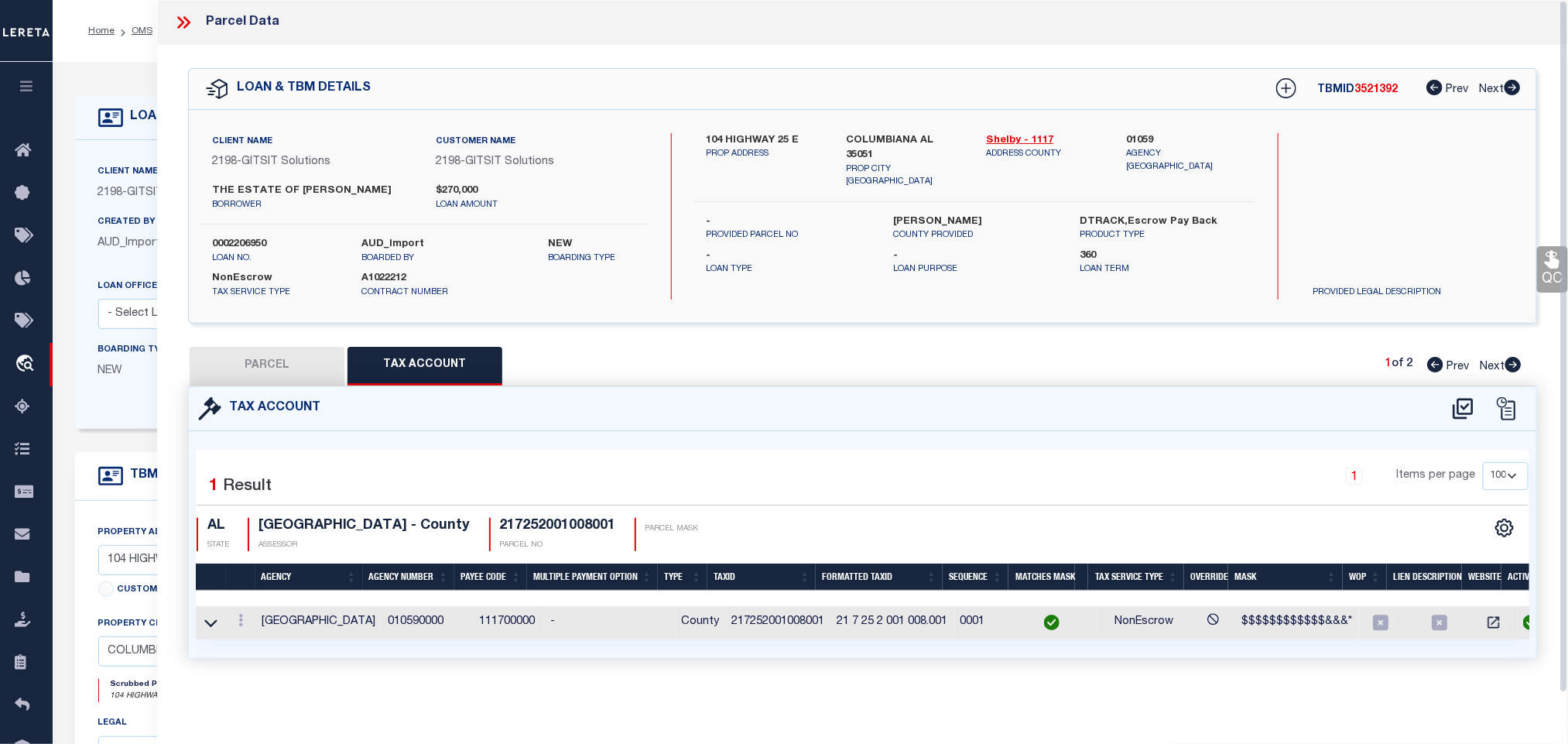
select select "IP"
type input "HUGHES,PRESTON O"
select select "AGW"
select select "ADD"
type input "104 HIGHWAY 25 E"
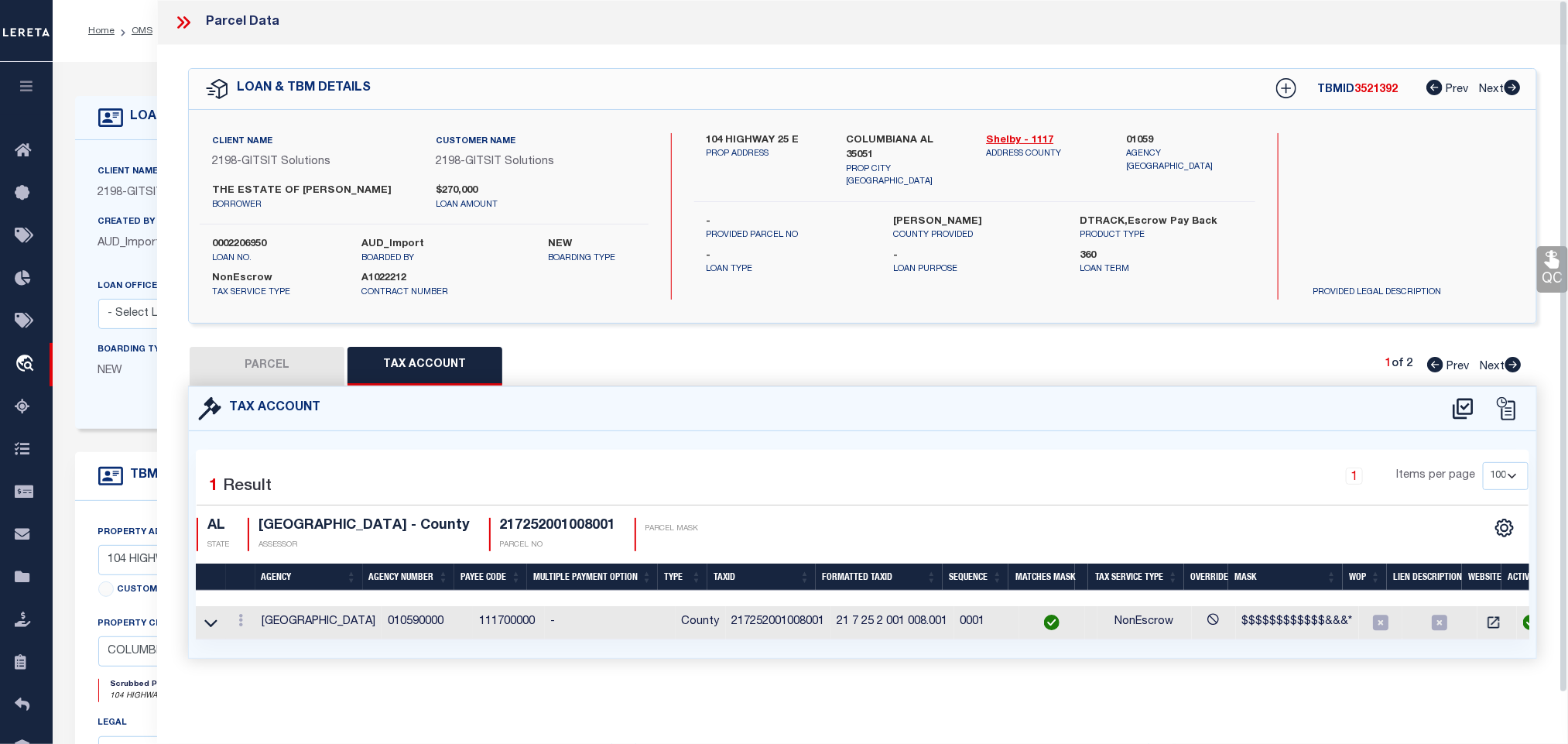
type input "COLUMBIANA, AL 35051"
type textarea "BEG AT PT WHERE N LN OF NW1/4 OF SEC25 T21S R1W INT E ROW OFGOODWIN ST TH E120 …"
click at [281, 372] on button "PARCEL" at bounding box center [267, 366] width 155 height 39
select select "AS"
select select
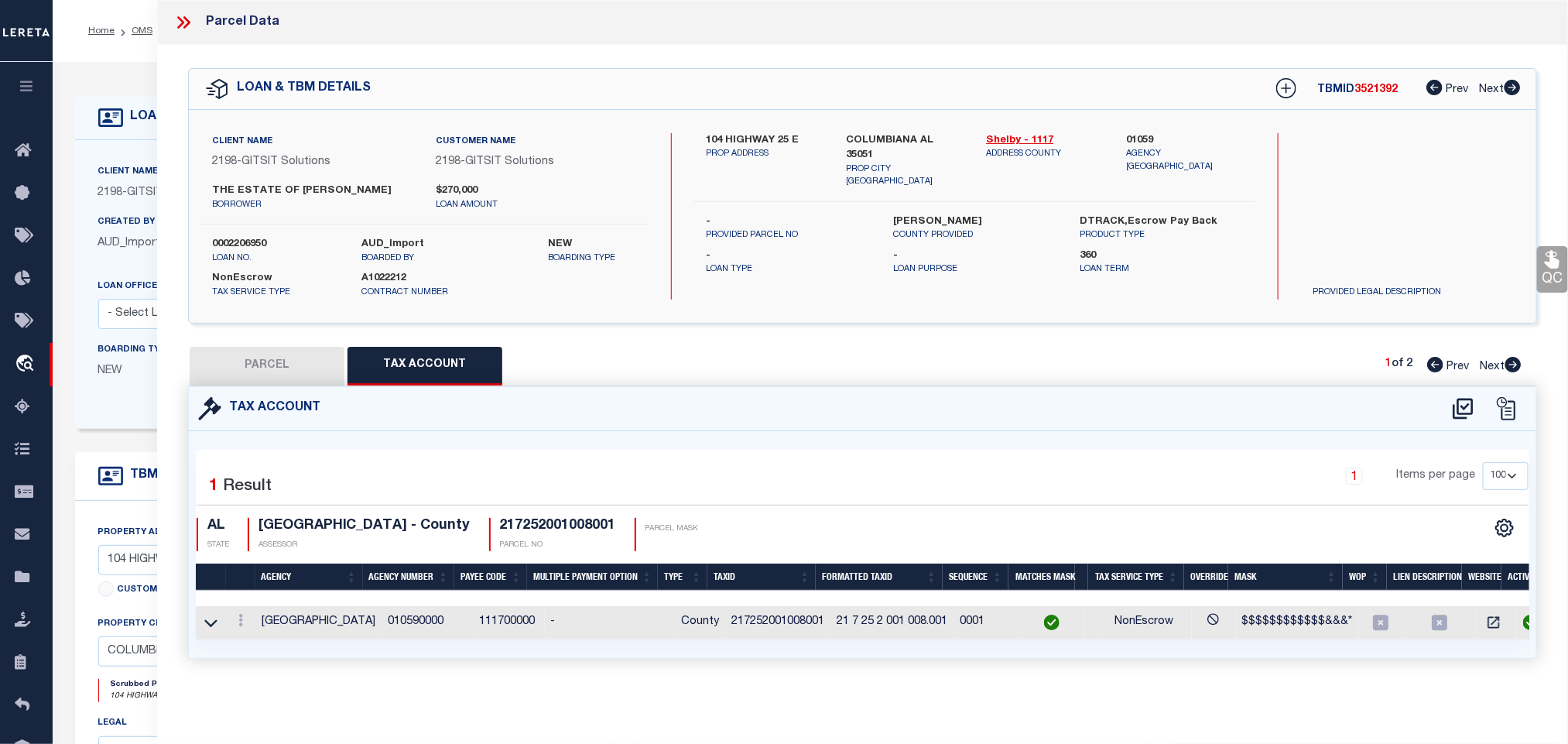
select select
checkbox input "false"
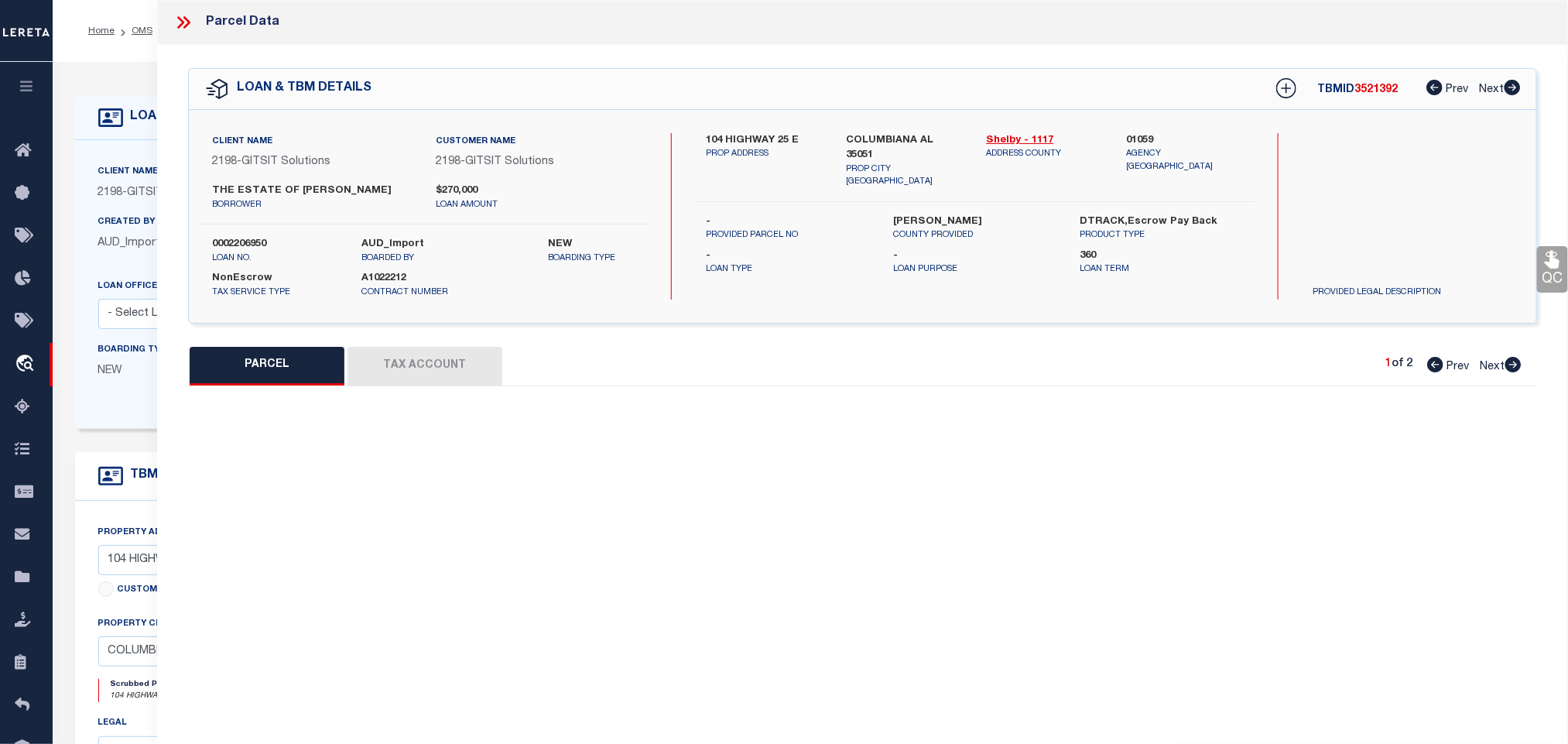
select select "IP"
type input "HUGHES,PRESTON O"
select select "AGW"
select select "ADD"
type input "104 HIGHWAY 25 E"
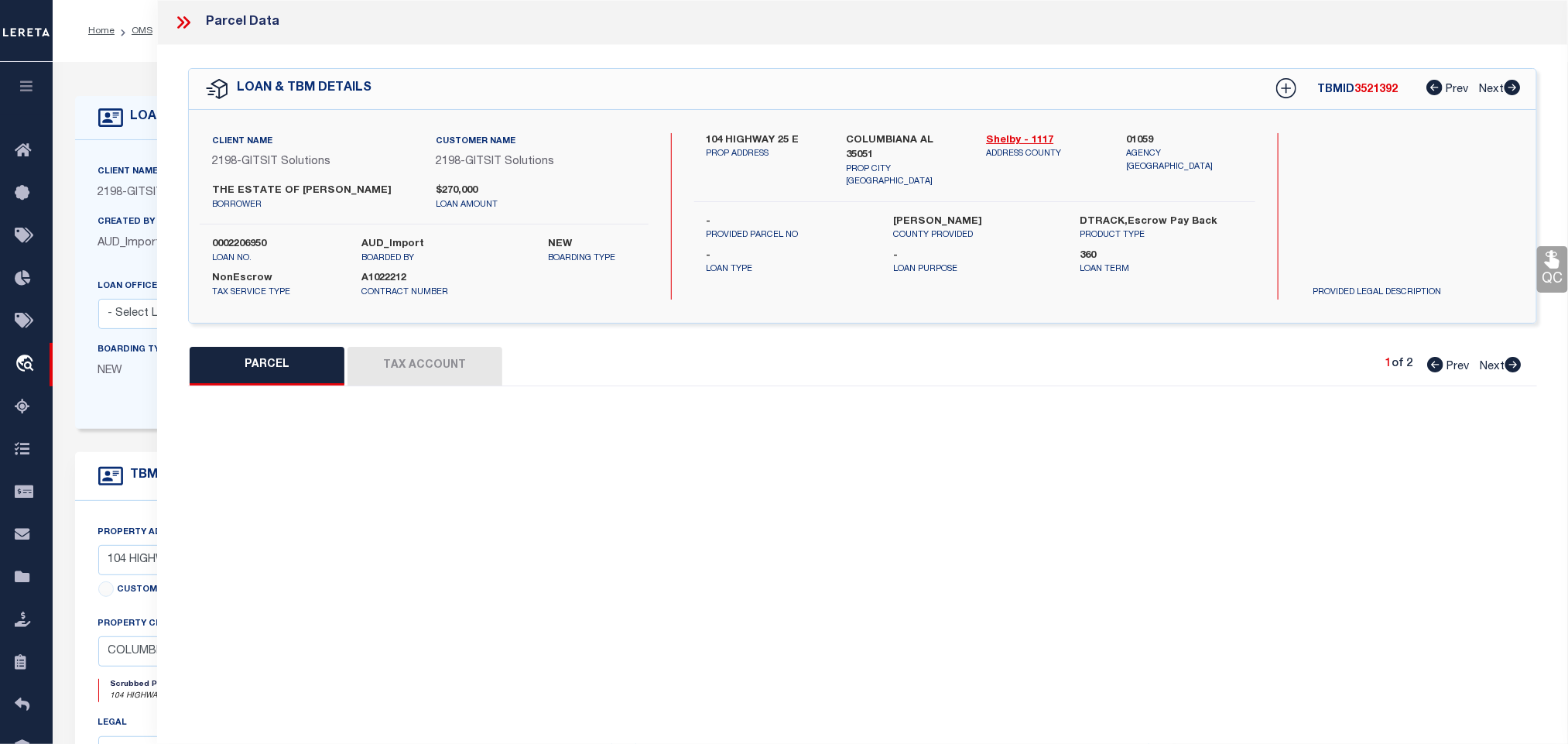
type input "COLUMBIANA, AL 35051"
type textarea "BEG AT PT WHERE N LN OF NW1/4 OF SEC25 T21S R1W INT E ROW OFGOODWIN ST TH E120 …"
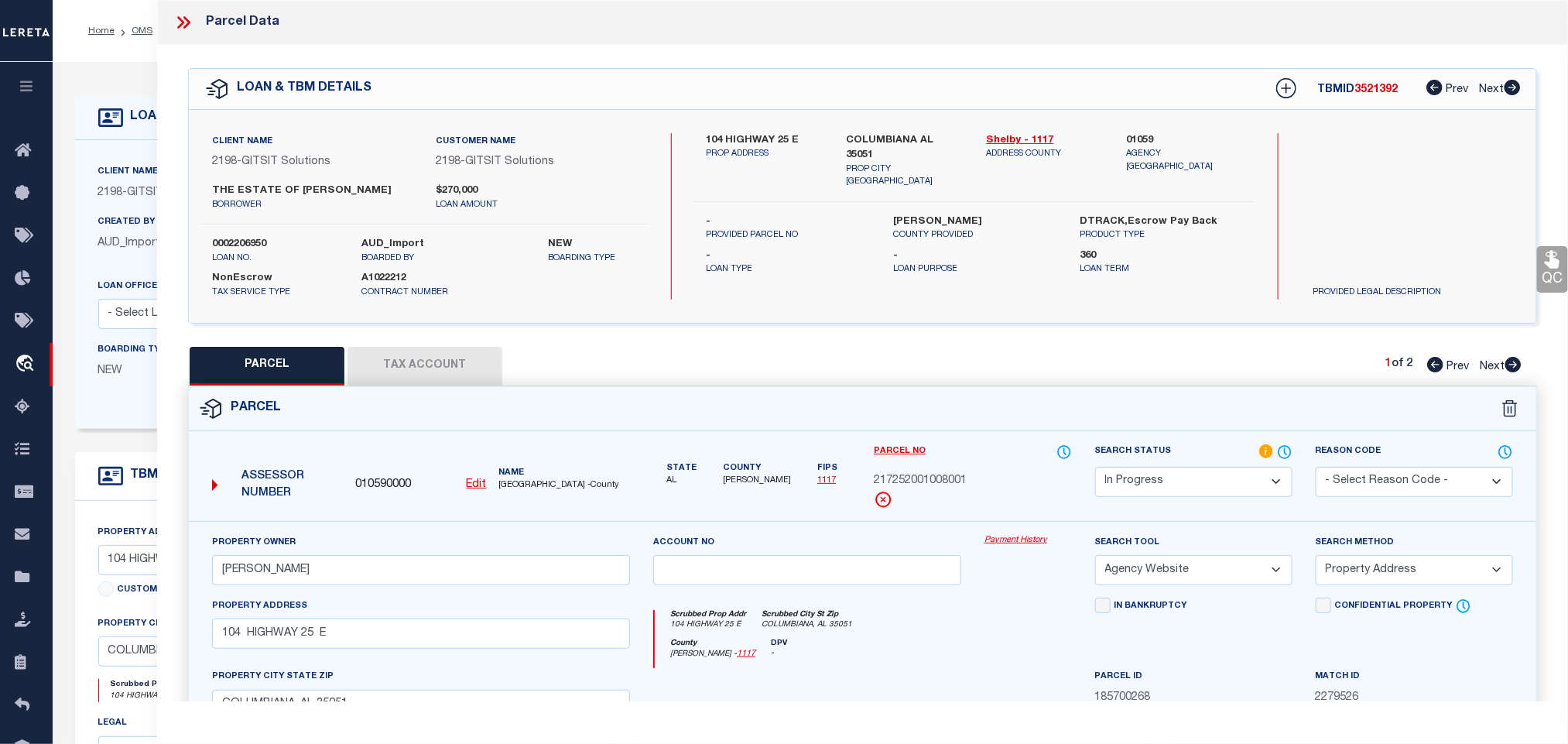
drag, startPoint x: 1178, startPoint y: 488, endPoint x: 1172, endPoint y: 469, distance: 19.9
click at [1178, 488] on select "Automated Search Bad Parcel Complete Duplicate Parcel High Dollar Reporting In …" at bounding box center [1193, 482] width 197 height 31
select select "PC"
click at [1095, 469] on select "Automated Search Bad Parcel Complete Duplicate Parcel High Dollar Reporting In …" at bounding box center [1193, 482] width 197 height 31
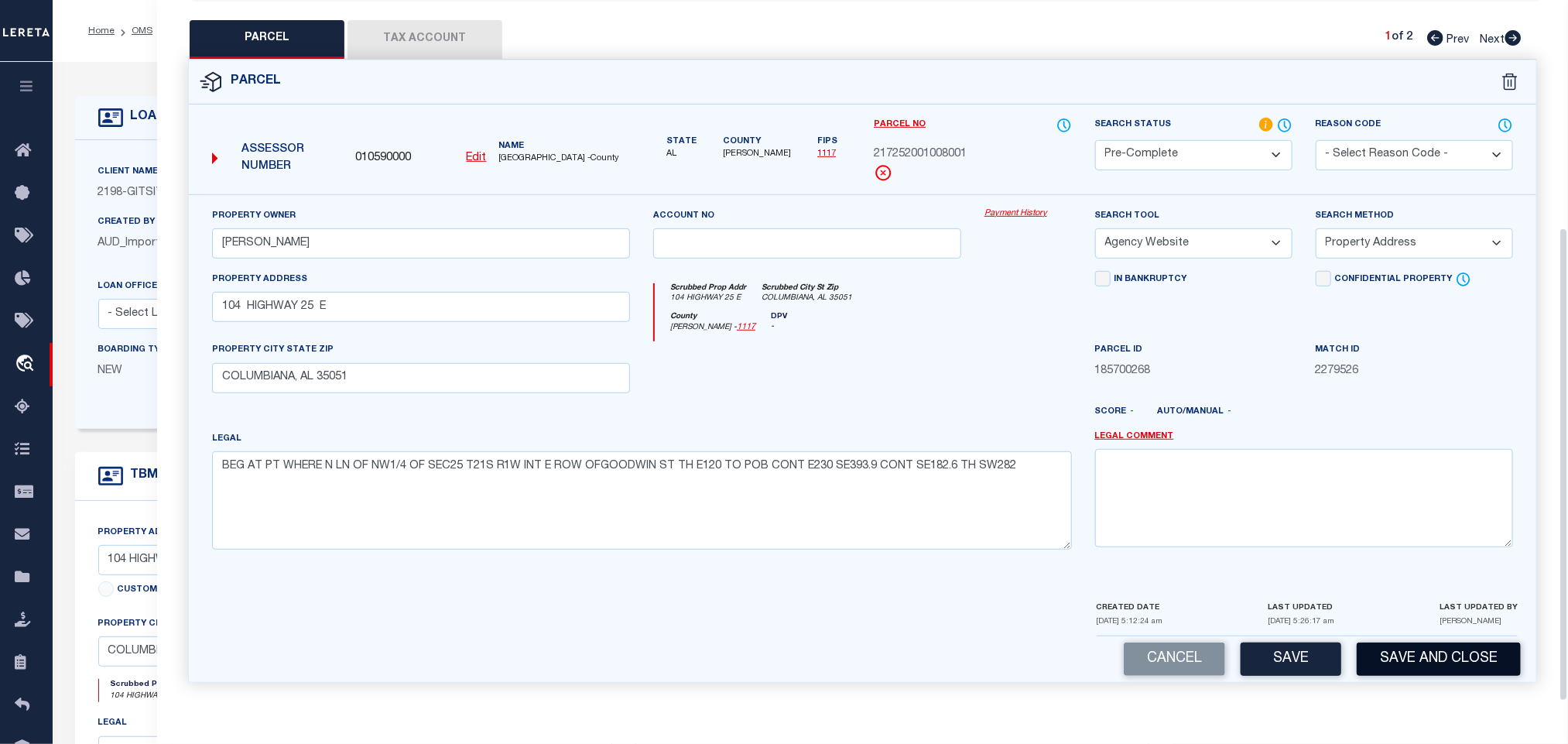
click at [1379, 643] on button "Save and Close" at bounding box center [1438, 659] width 164 height 33
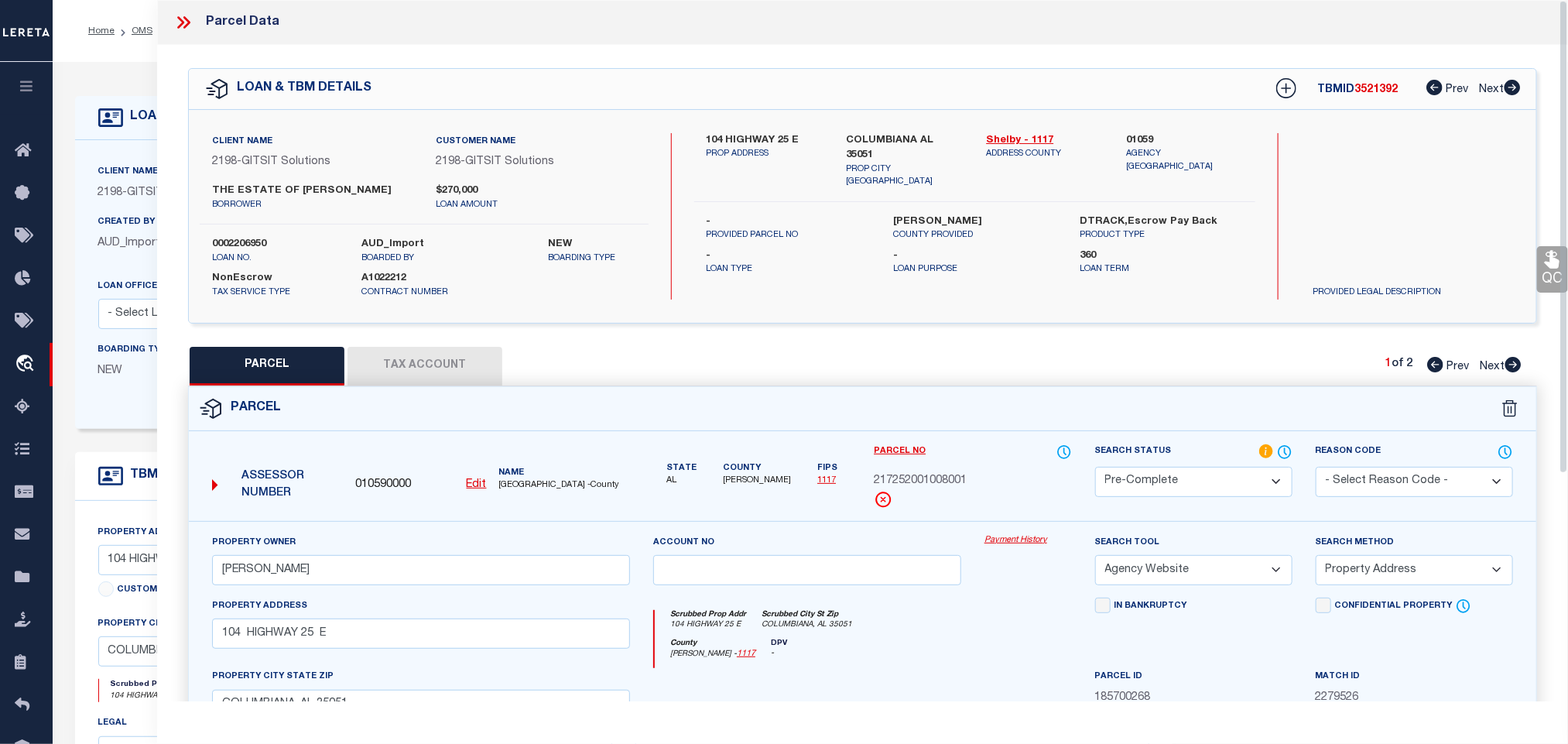
click at [244, 228] on div "Client Name 2198 - GITSIT Solutions Customer Name 2198 - GITSIT Solutions THE E…" at bounding box center [424, 217] width 449 height 167
copy label "0002206950"
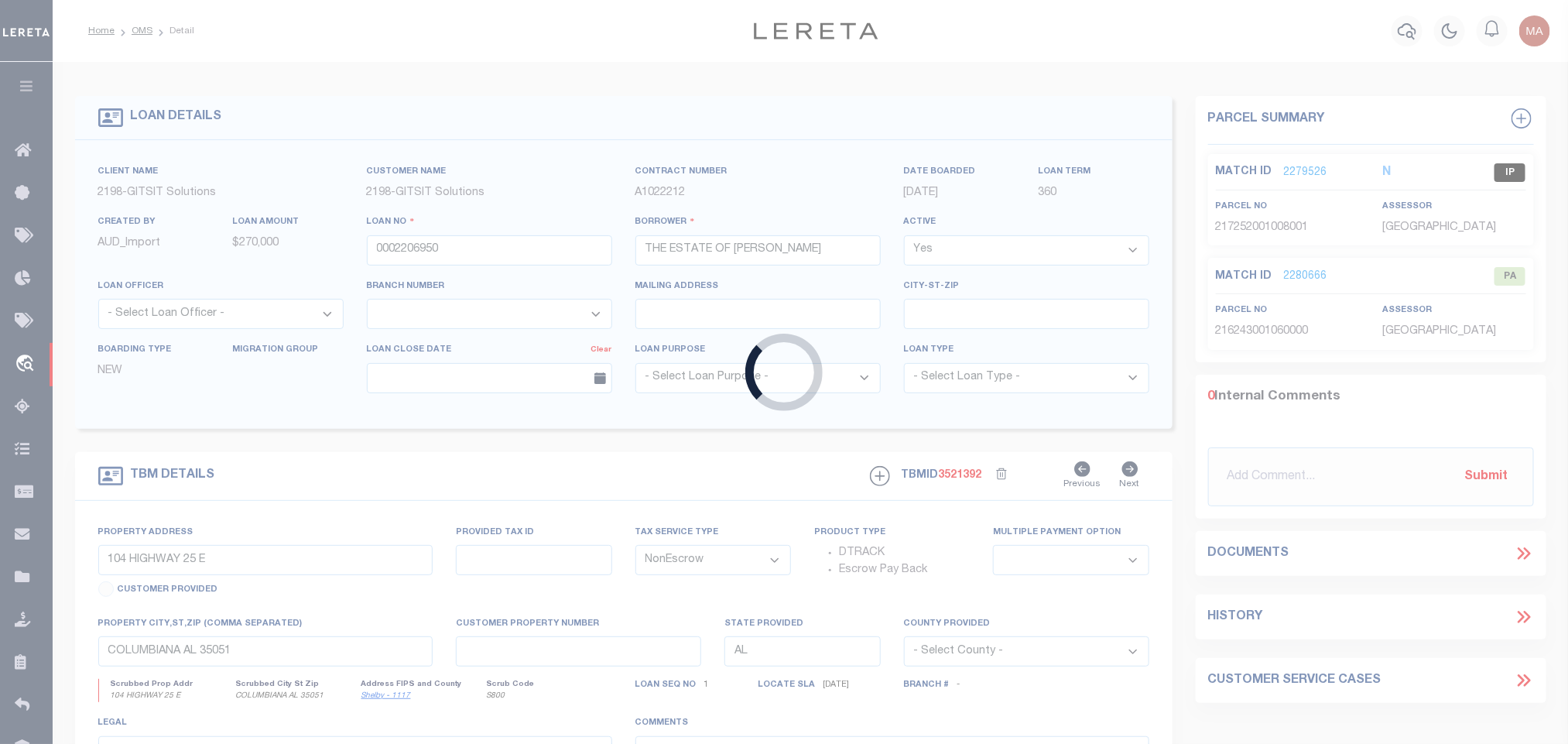
select select
select select "16881"
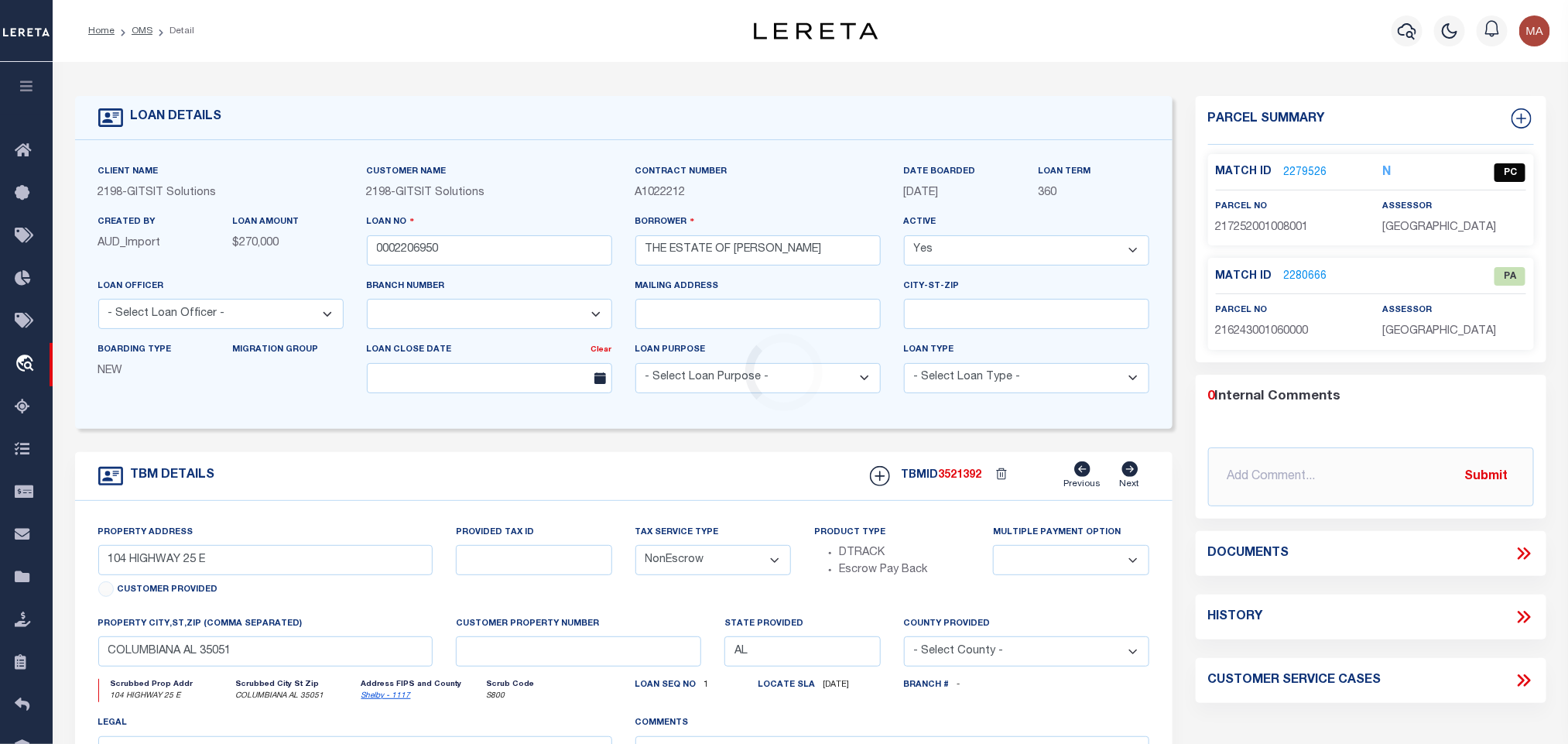
select select
click at [969, 480] on span "3521392" at bounding box center [959, 475] width 43 height 11
copy span "3521392"
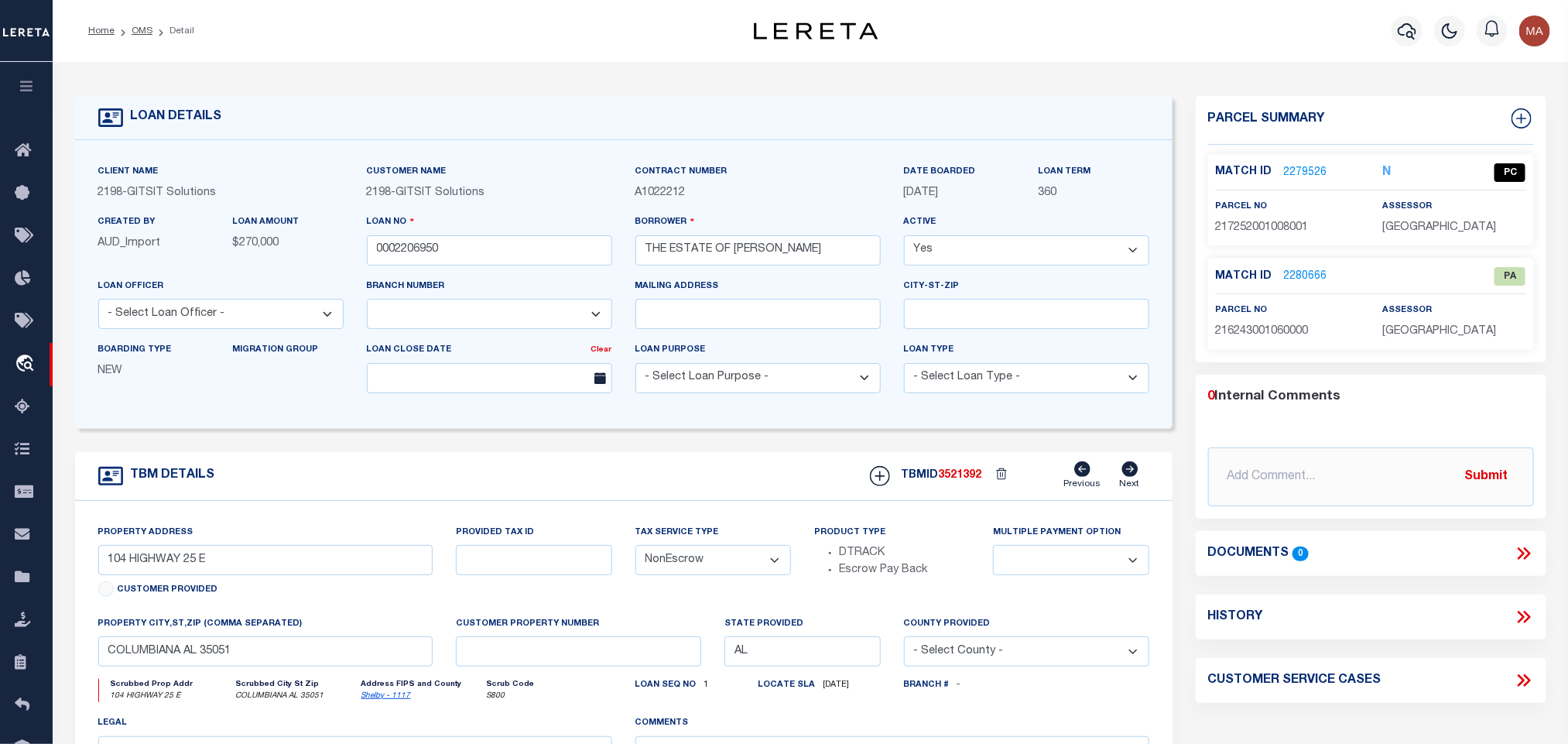
click at [1394, 222] on span "SHELBY COUNTY" at bounding box center [1439, 227] width 114 height 11
copy div "SHELBY COUNTY"
click at [1277, 230] on span "217252001008001" at bounding box center [1261, 227] width 93 height 11
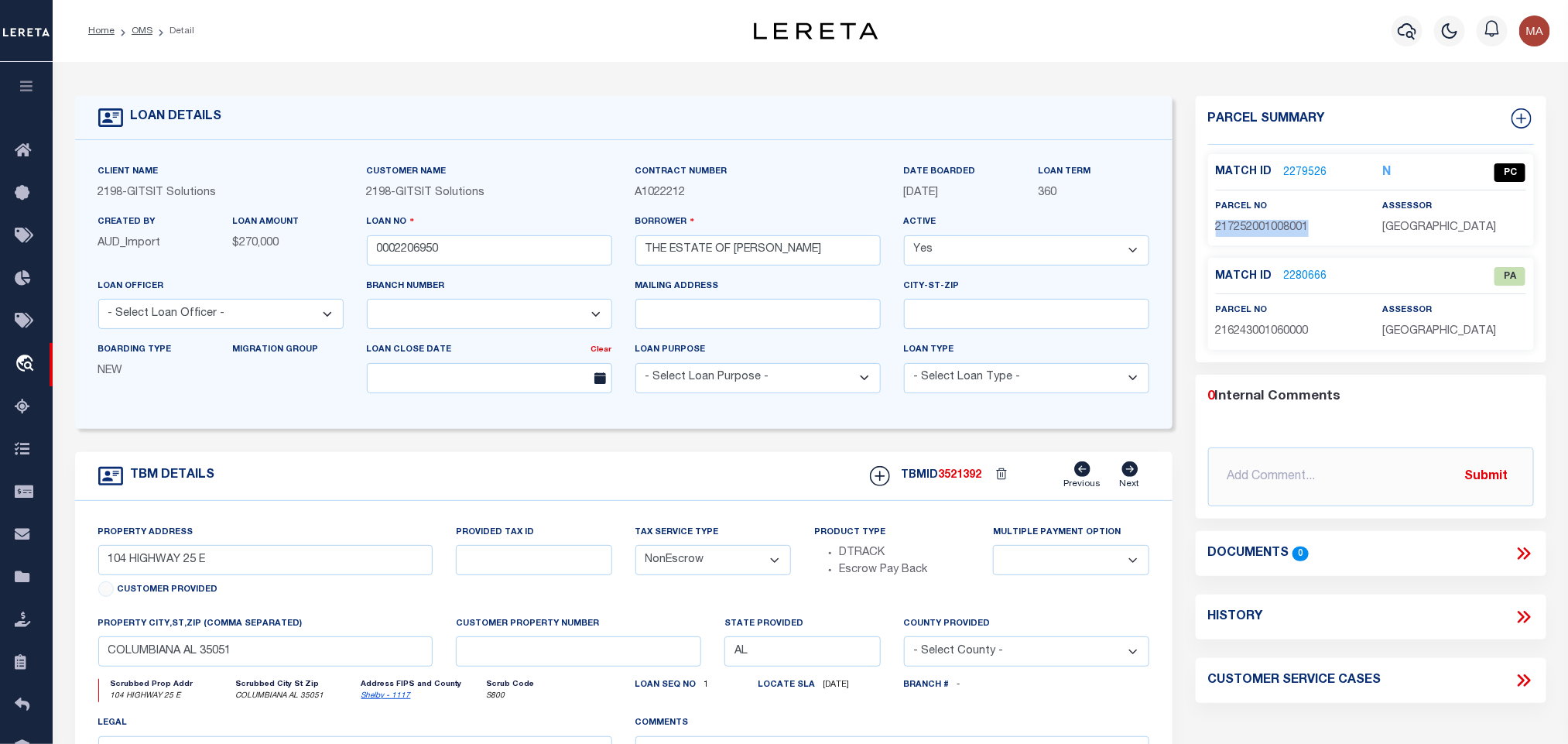
click at [1277, 230] on span "217252001008001" at bounding box center [1261, 227] width 93 height 11
copy span "217252001008001"
click at [1315, 272] on link "2280666" at bounding box center [1305, 276] width 43 height 16
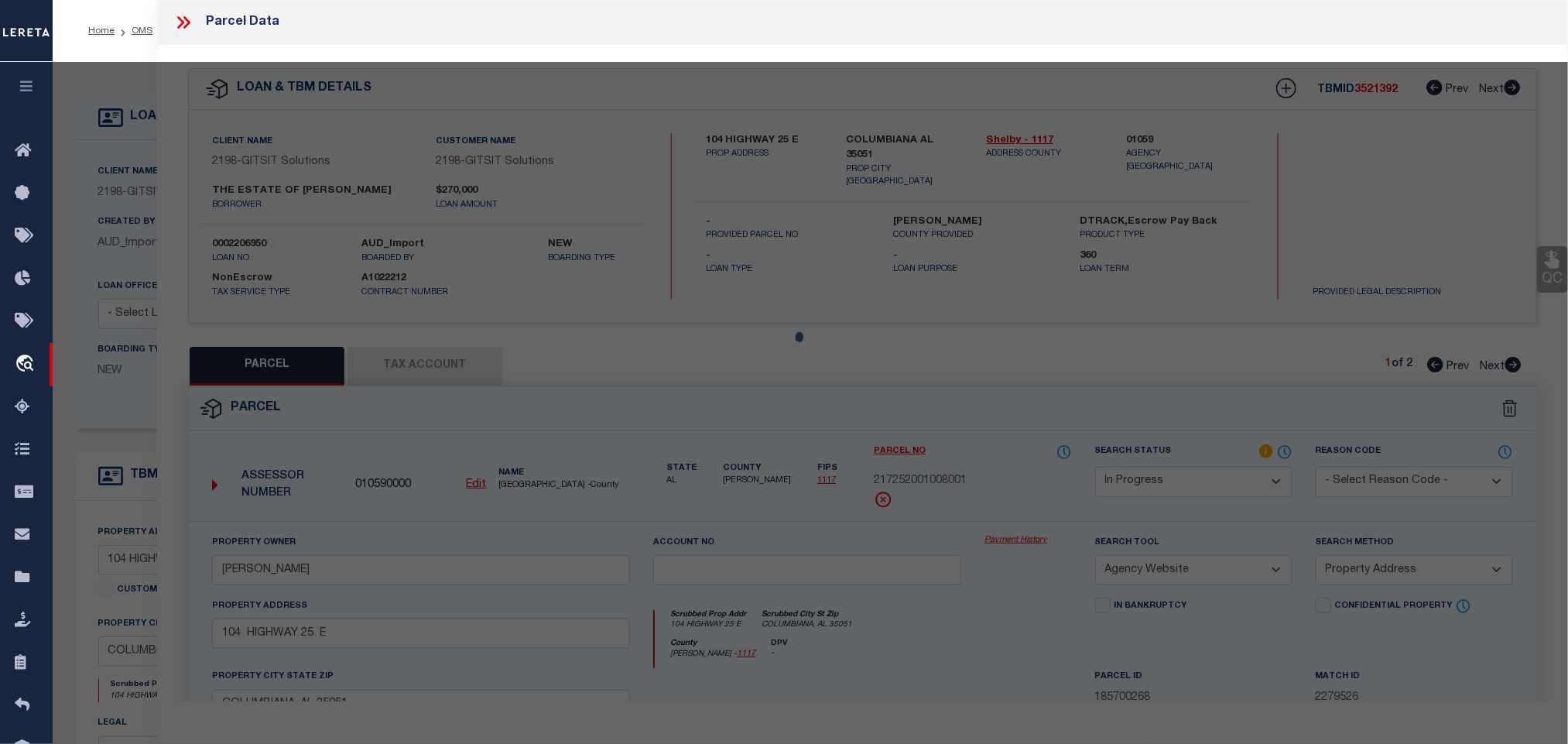
select select "AS"
select select
checkbox input "false"
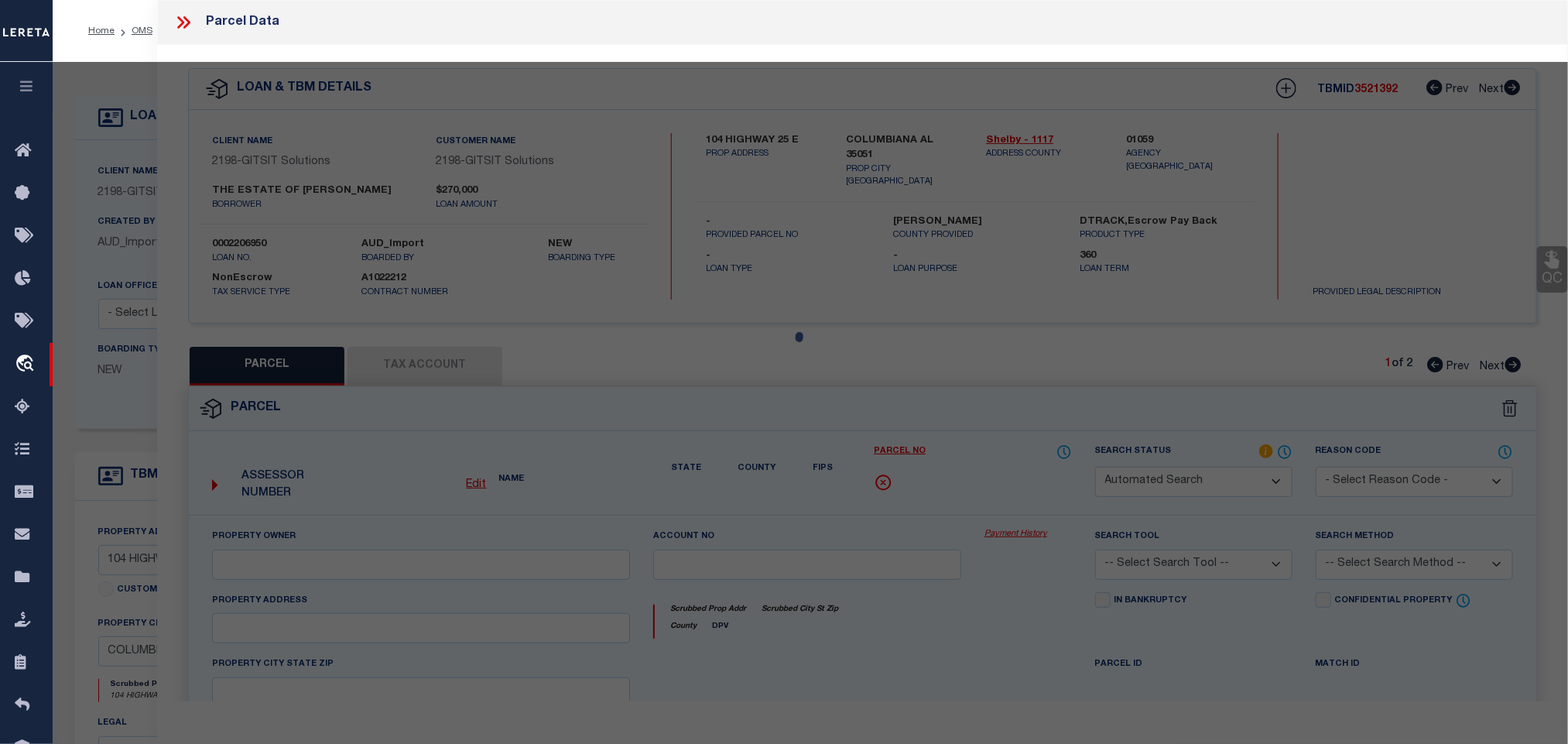
select select "PA"
type input "HUGHES,PRESTON O"
select select "ATL"
select select "ADD"
checkbox input "false"
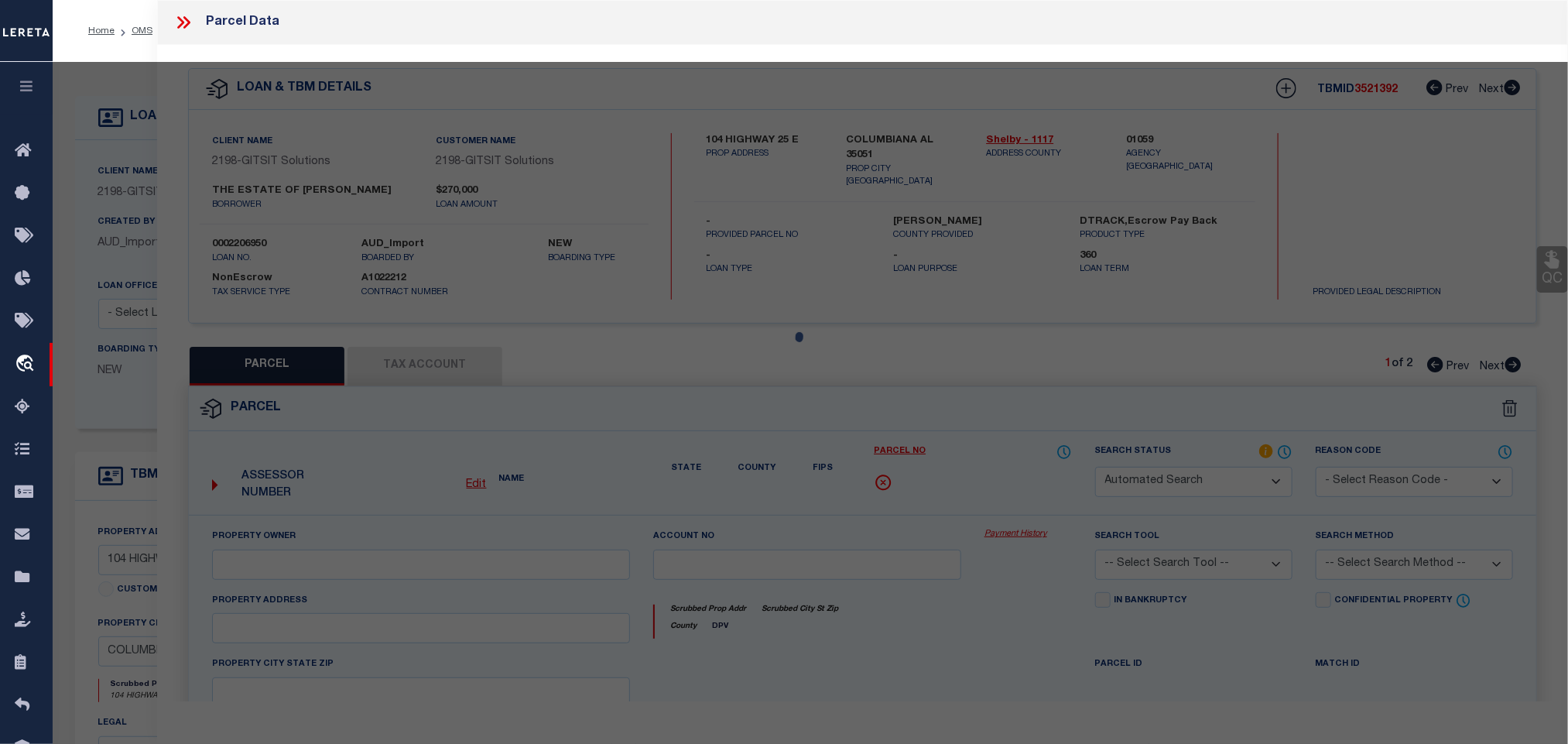
type input "COLUMBIANA, AL 35051"
type textarea "COM INT E R/W GOODWN ST & S LNSW1/4 E ALG SD 1/4 LN 120 TO POB E 230' NWLY 158.…"
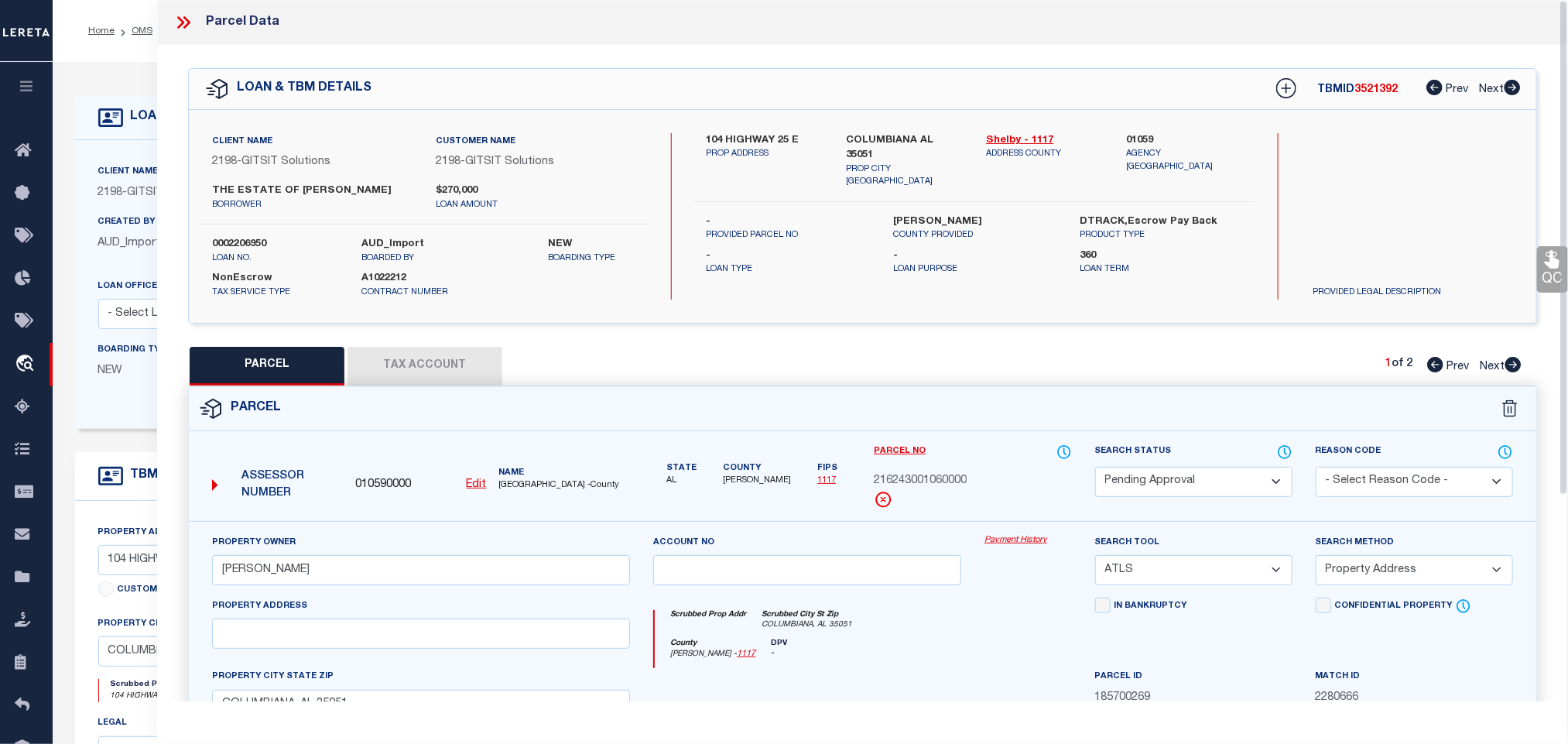
click at [1189, 486] on select "Automated Search Bad Parcel Complete Duplicate Parcel High Dollar Reporting In …" at bounding box center [1193, 482] width 197 height 31
select select "PR"
drag, startPoint x: 1196, startPoint y: 486, endPoint x: 1526, endPoint y: 491, distance: 330.0
click at [1196, 486] on select "Automated Search Bad Parcel Complete Duplicate Parcel High Dollar Reporting In …" at bounding box center [1193, 482] width 197 height 31
click at [1526, 491] on div "Assessor Number 010590000 Edit Name SHELBY COUNTY -County" at bounding box center [863, 482] width 1370 height 77
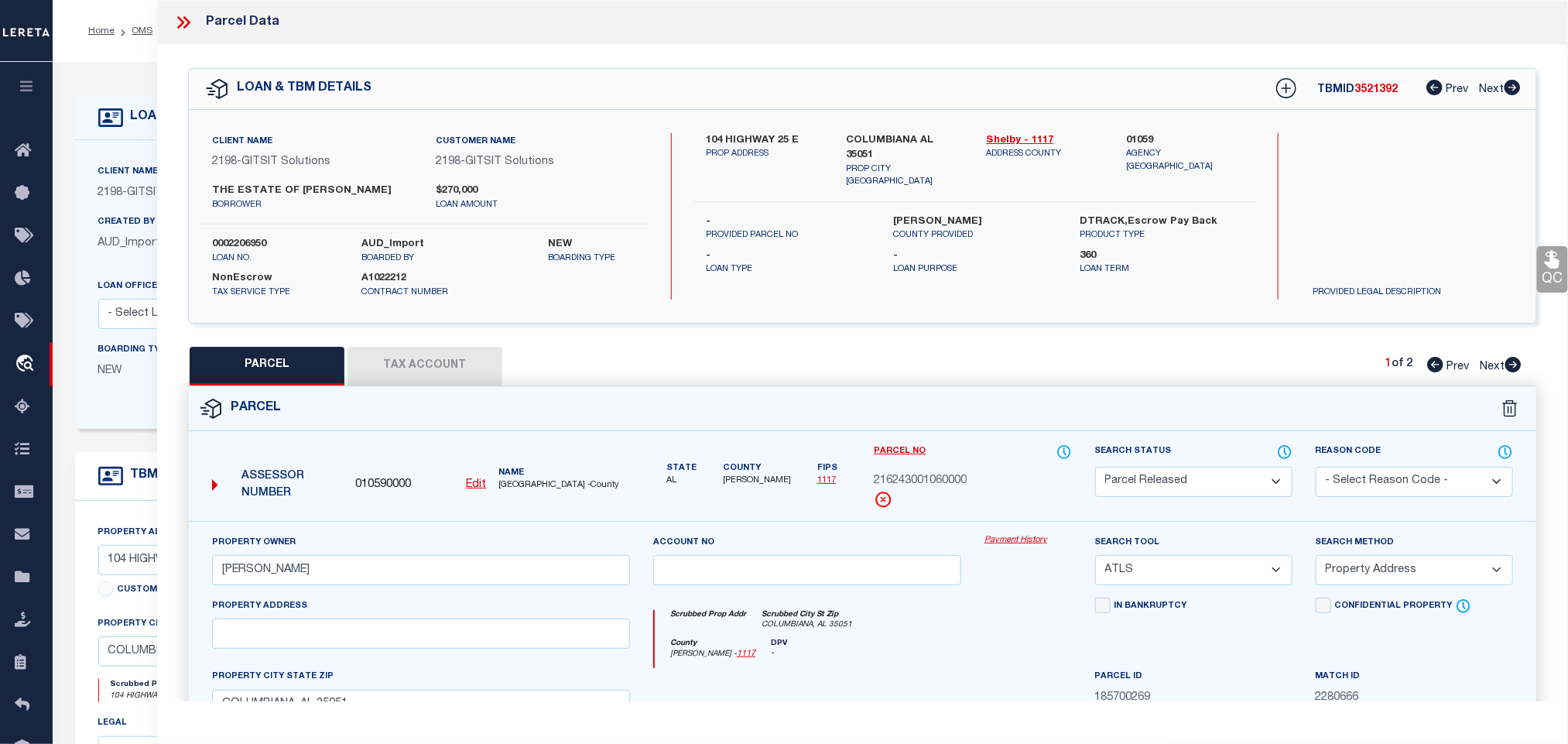
click at [1465, 490] on select "- Select Reason Code - 099 - Other (Provide additional detail) ACT - Agency Cha…" at bounding box center [1414, 482] width 197 height 31
select select "099"
click at [1465, 490] on select "- Select Reason Code - 099 - Other (Provide additional detail) ACT - Agency Cha…" at bounding box center [1414, 482] width 197 height 31
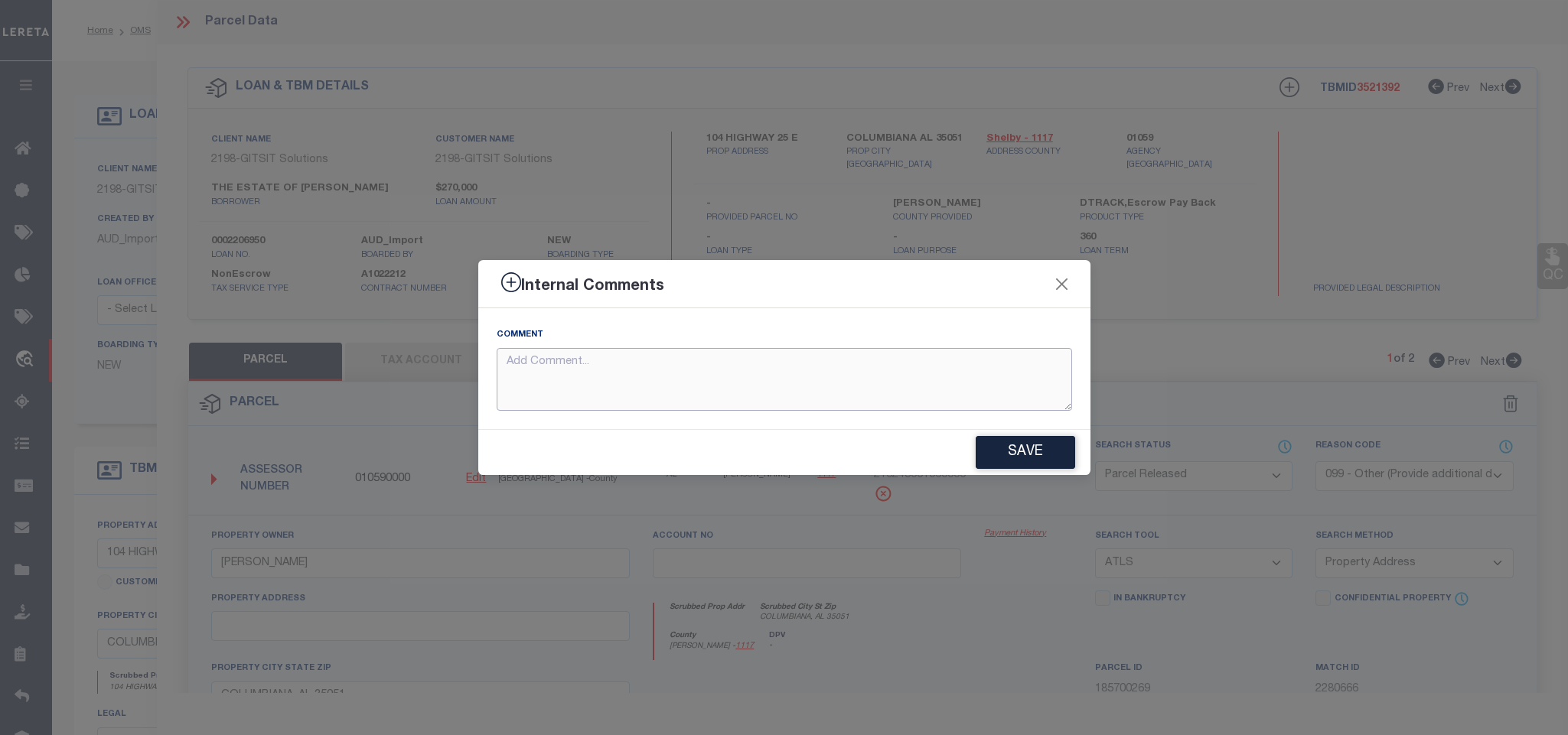
click at [852, 367] on textarea at bounding box center [784, 380] width 576 height 64
paste textarea "Parcel not required"
type textarea "Parcel not required"
click at [985, 441] on button "Save" at bounding box center [1025, 452] width 99 height 33
type textarea "Parcel not required"
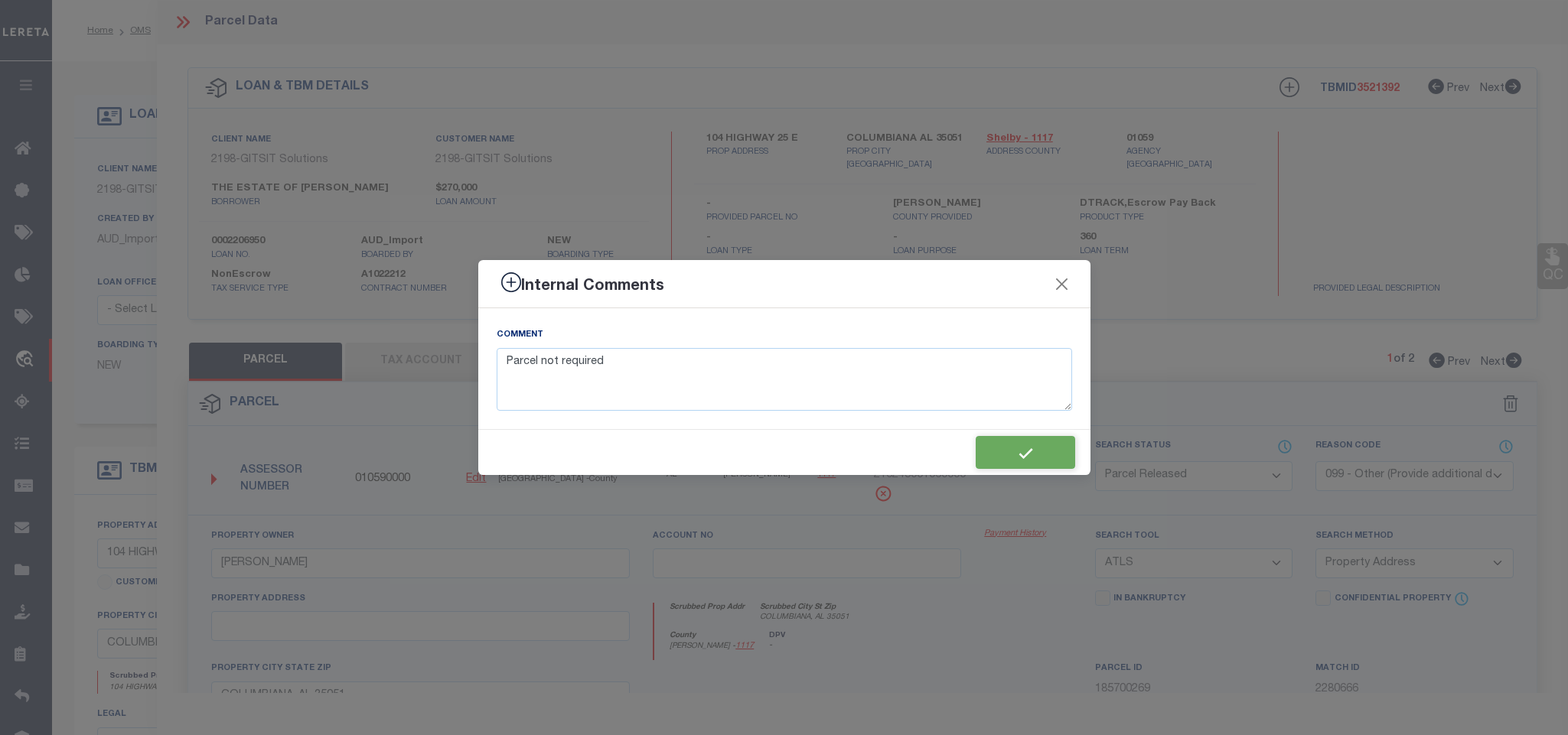
type textarea "Parcel not required"
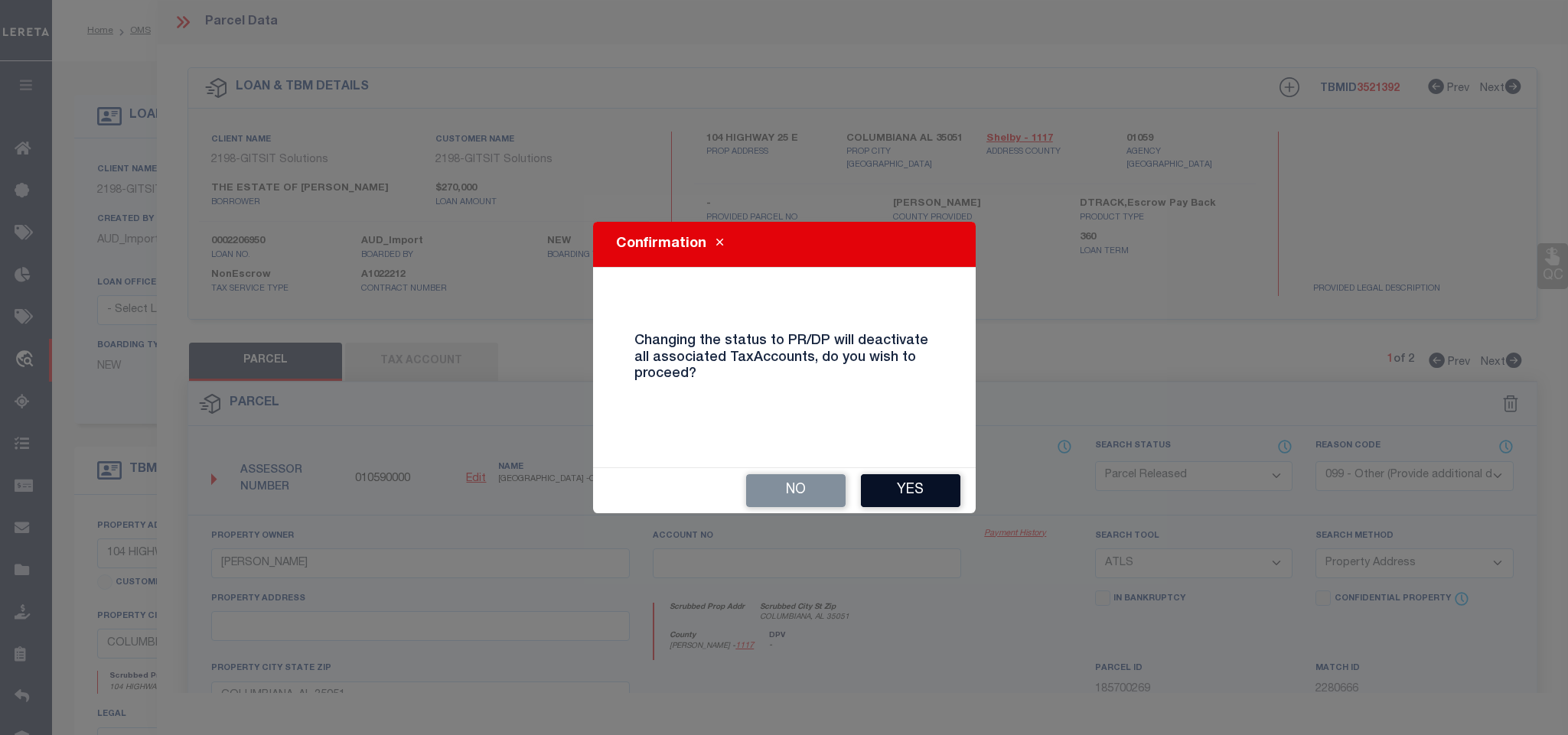
click at [910, 475] on button "Yes" at bounding box center [910, 491] width 99 height 33
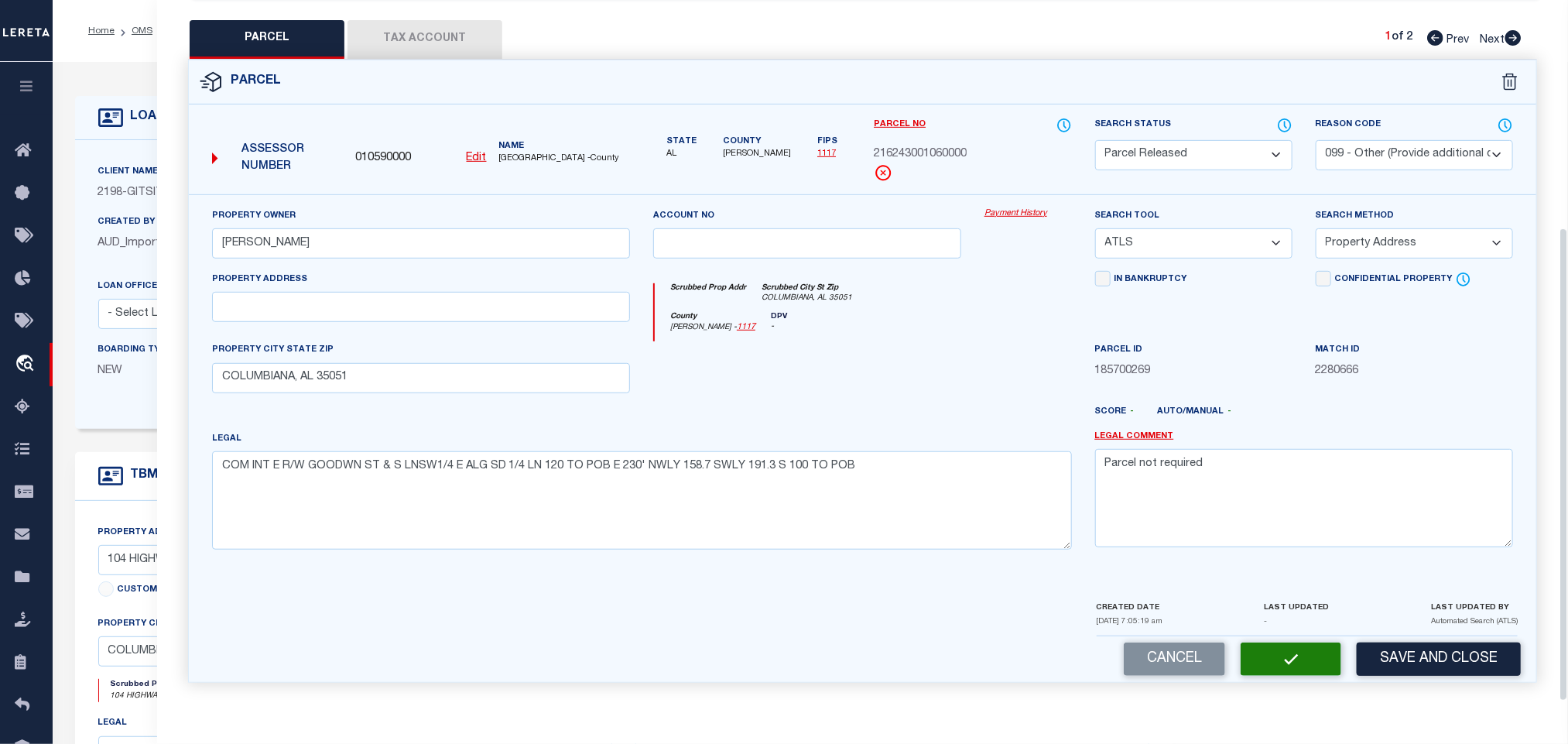
select select "AS"
select select
checkbox input "false"
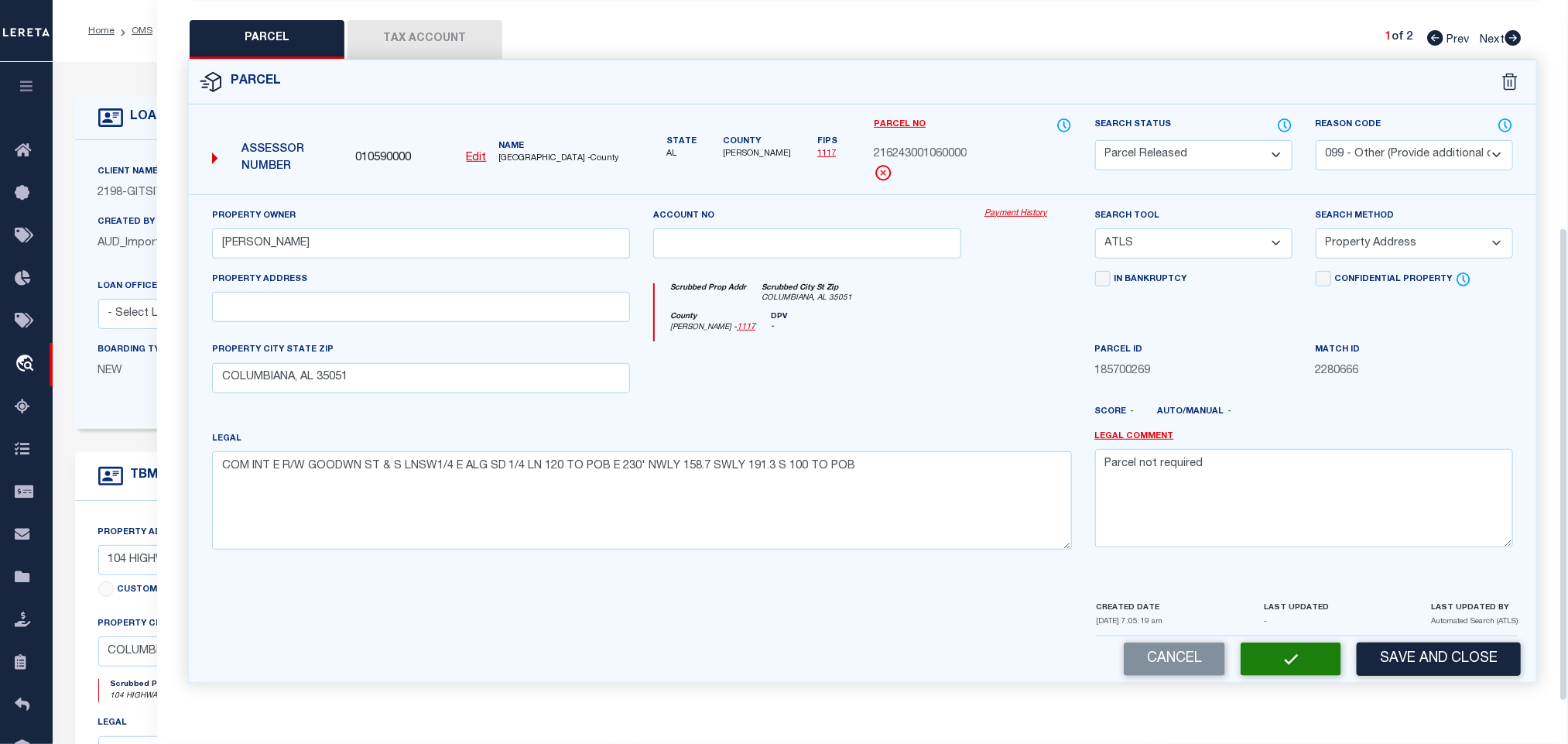
checkbox input "false"
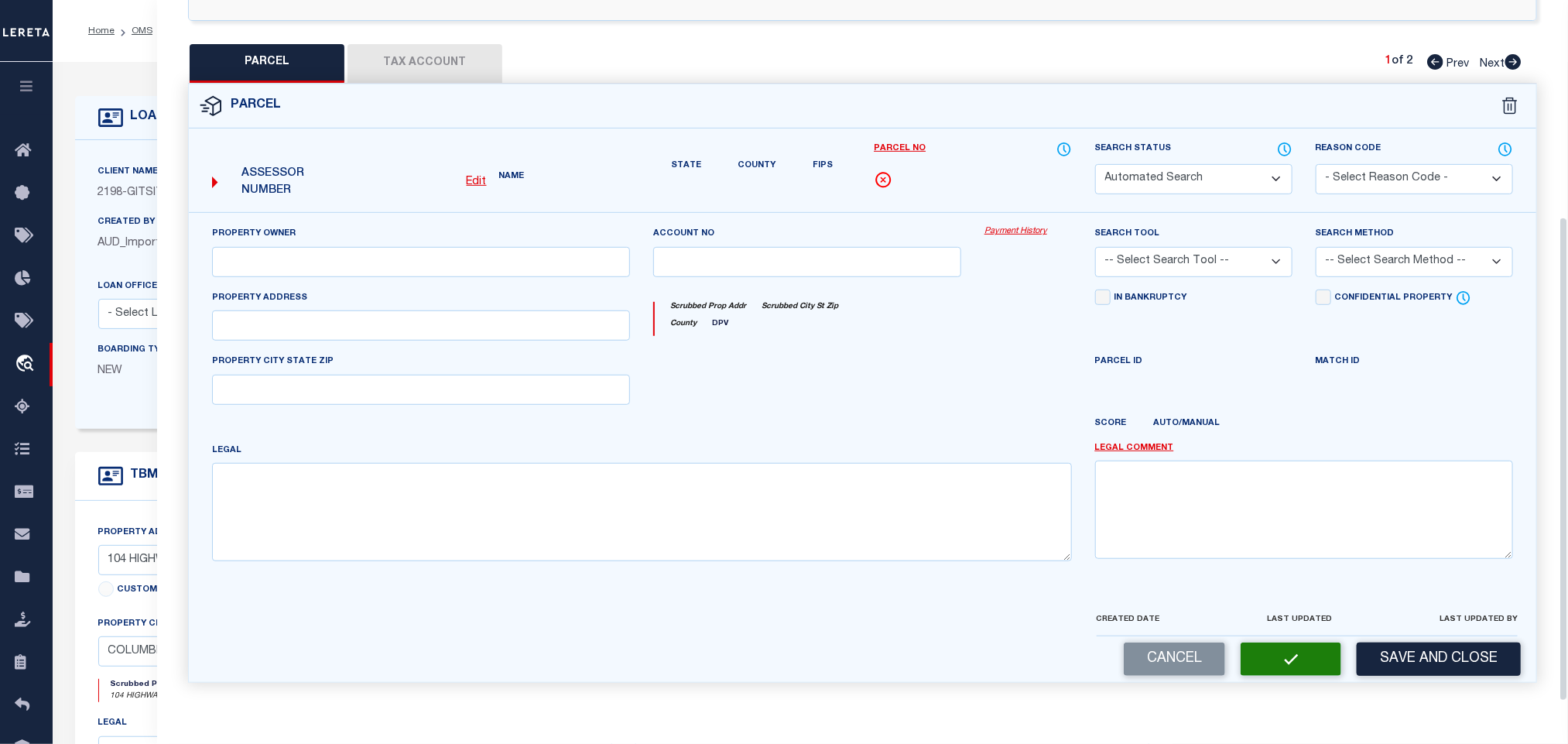
select select "PR"
select select "099"
type input "HUGHES,PRESTON O"
select select "ATL"
select select "ADD"
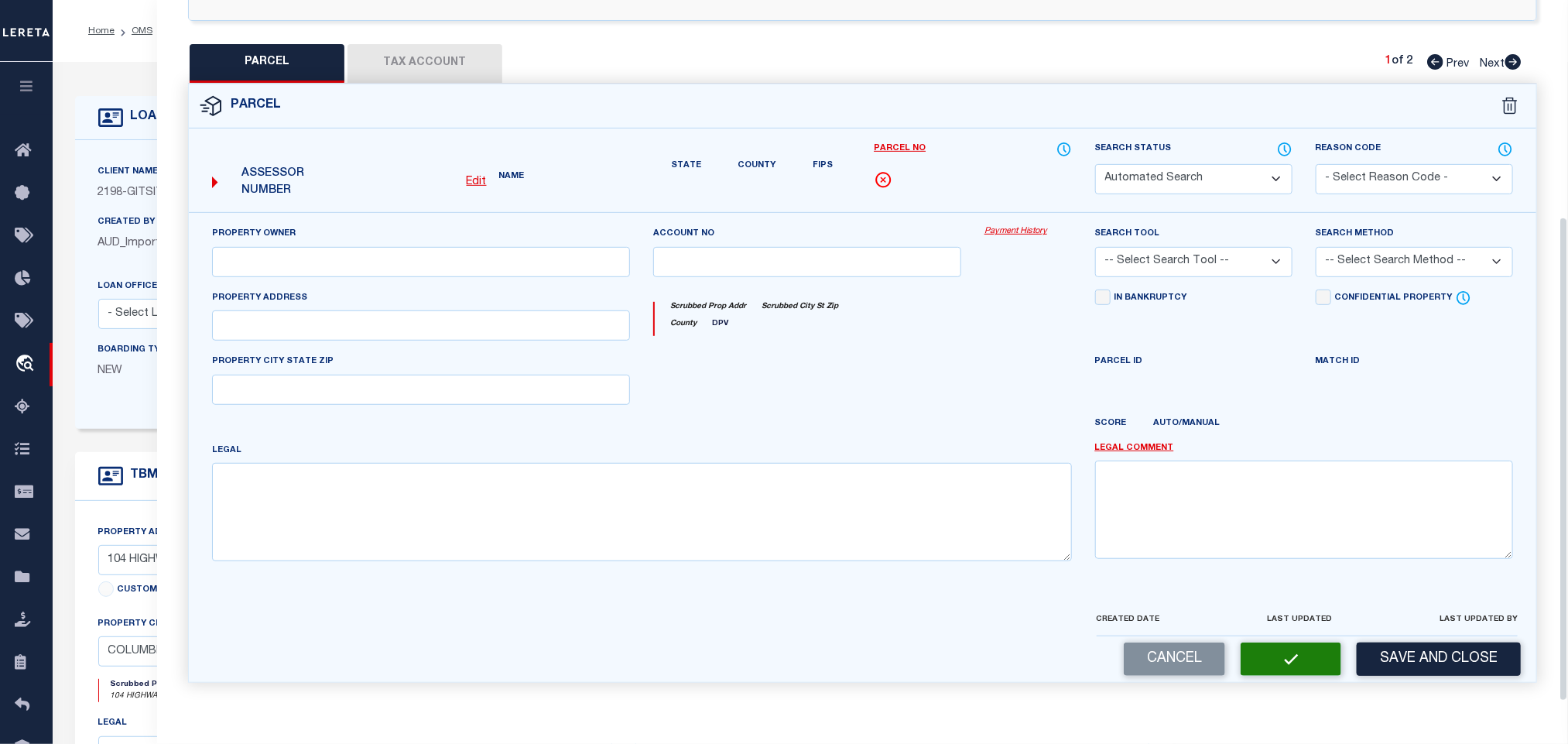
type input "COLUMBIANA, AL 35051"
type textarea "COM INT E R/W GOODWN ST & S LNSW1/4 E ALG SD 1/4 LN 120 TO POB E 230' NWLY 158.…"
type textarea "Parcel not required"
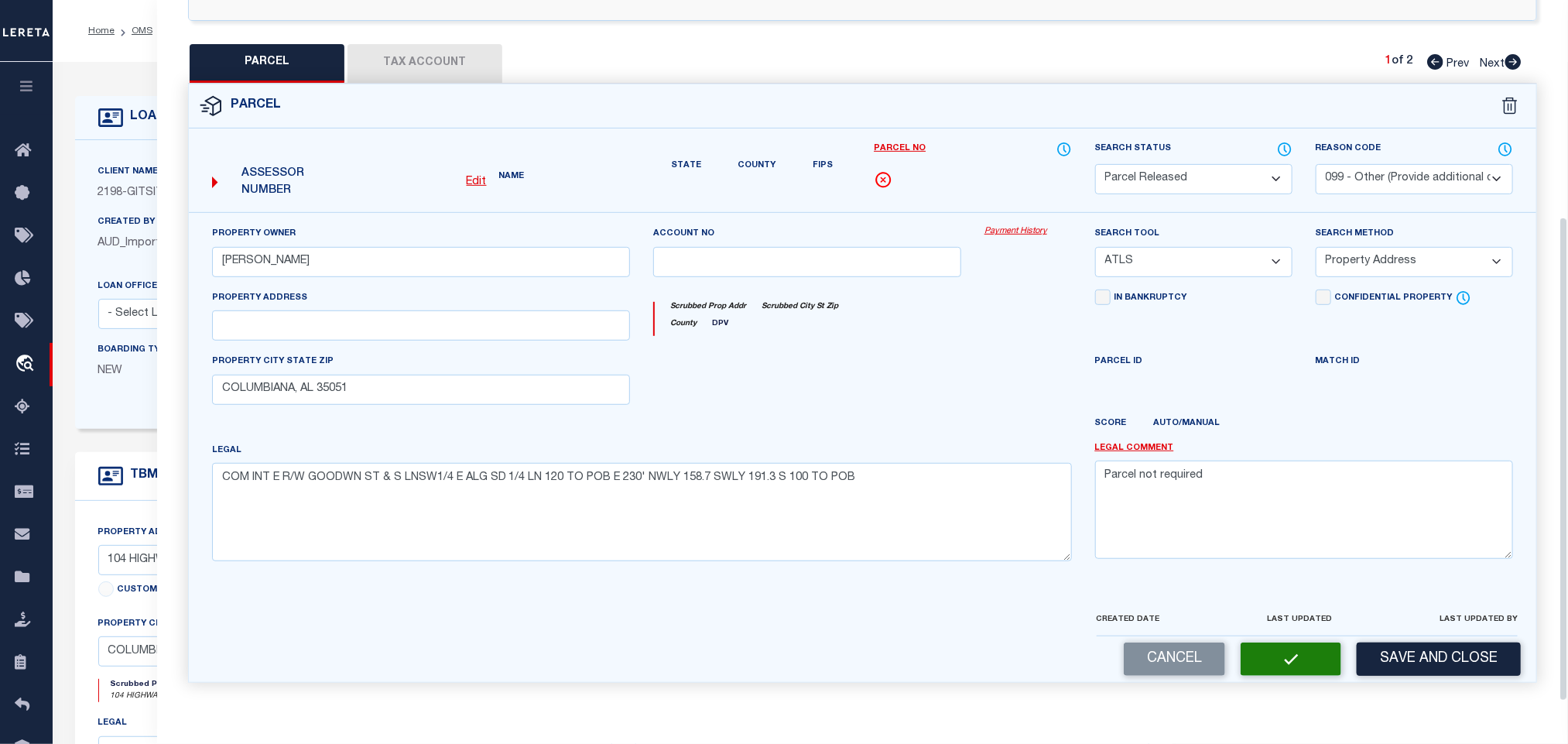
scroll to position [337, 0]
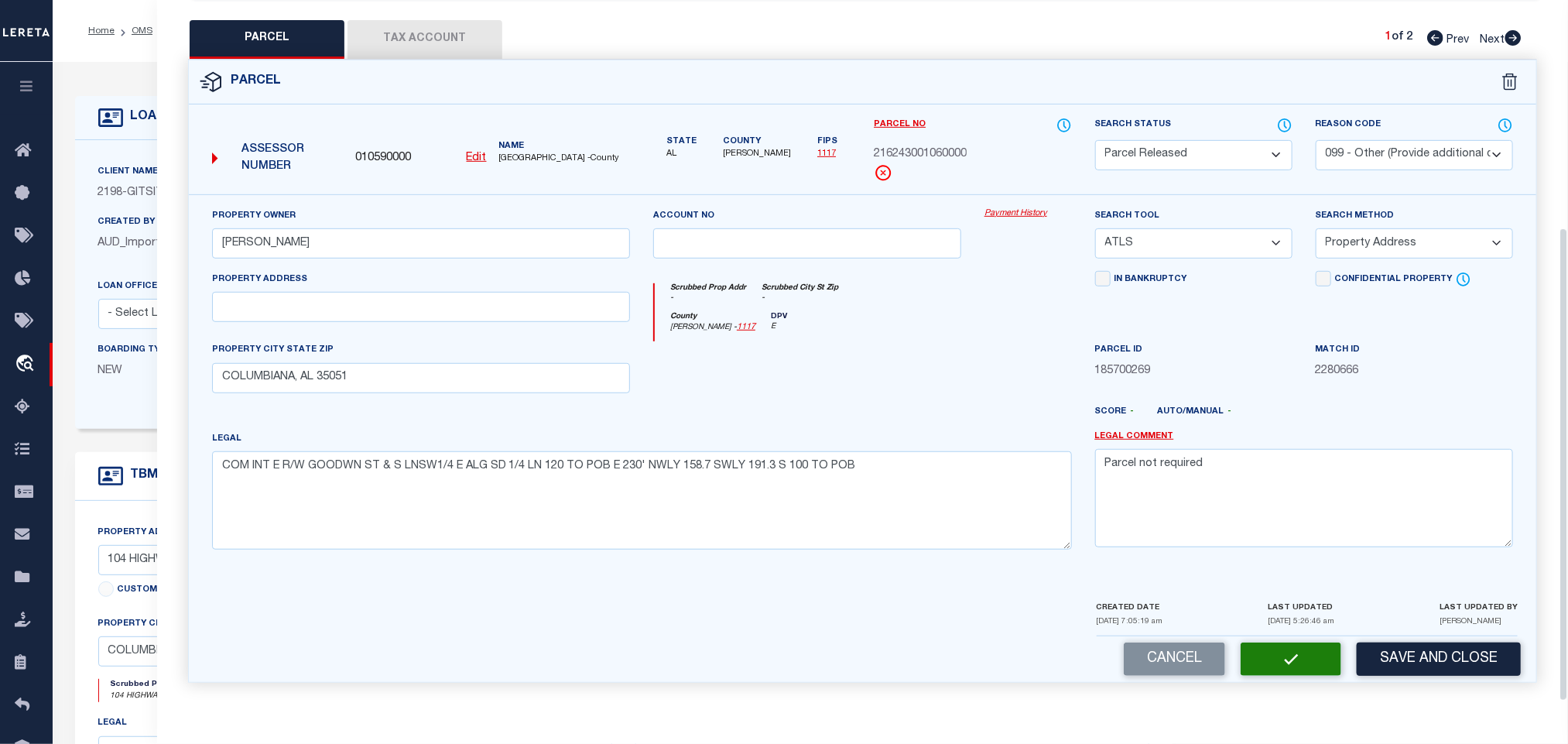
click at [123, 74] on div "LOAN DETAILS Client Name 2198" at bounding box center [810, 525] width 1515 height 927
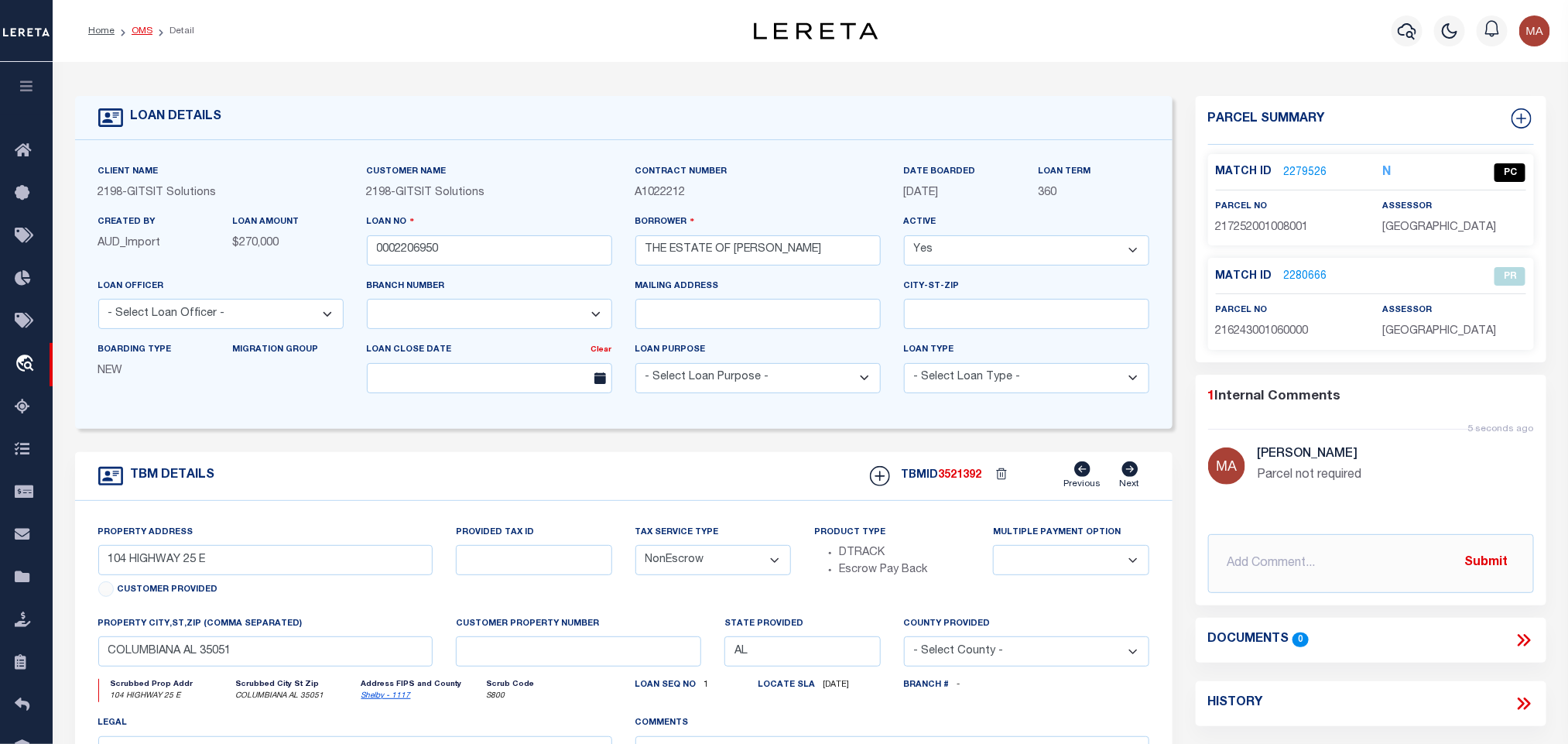
click at [143, 26] on link "OMS" at bounding box center [142, 31] width 21 height 9
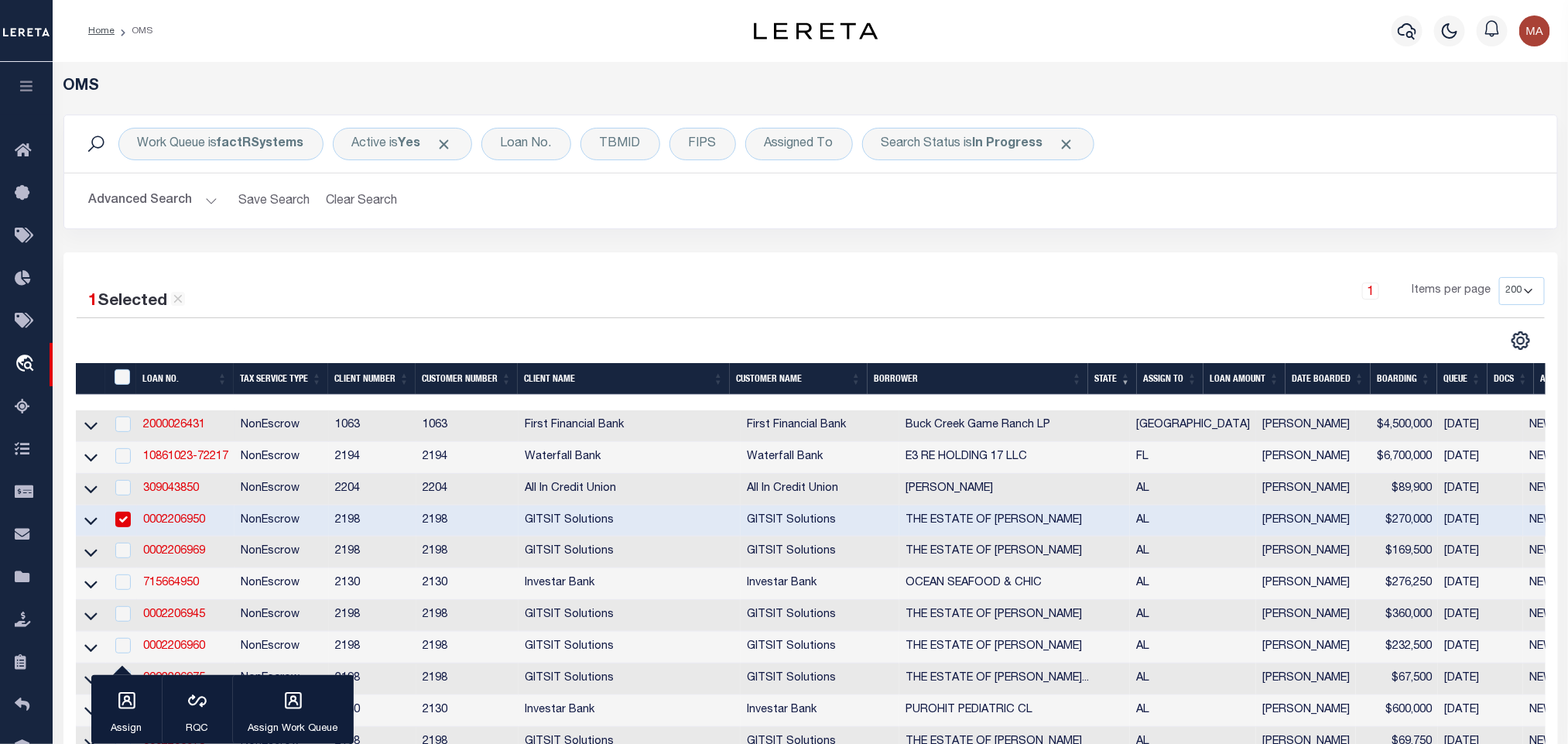
scroll to position [116, 0]
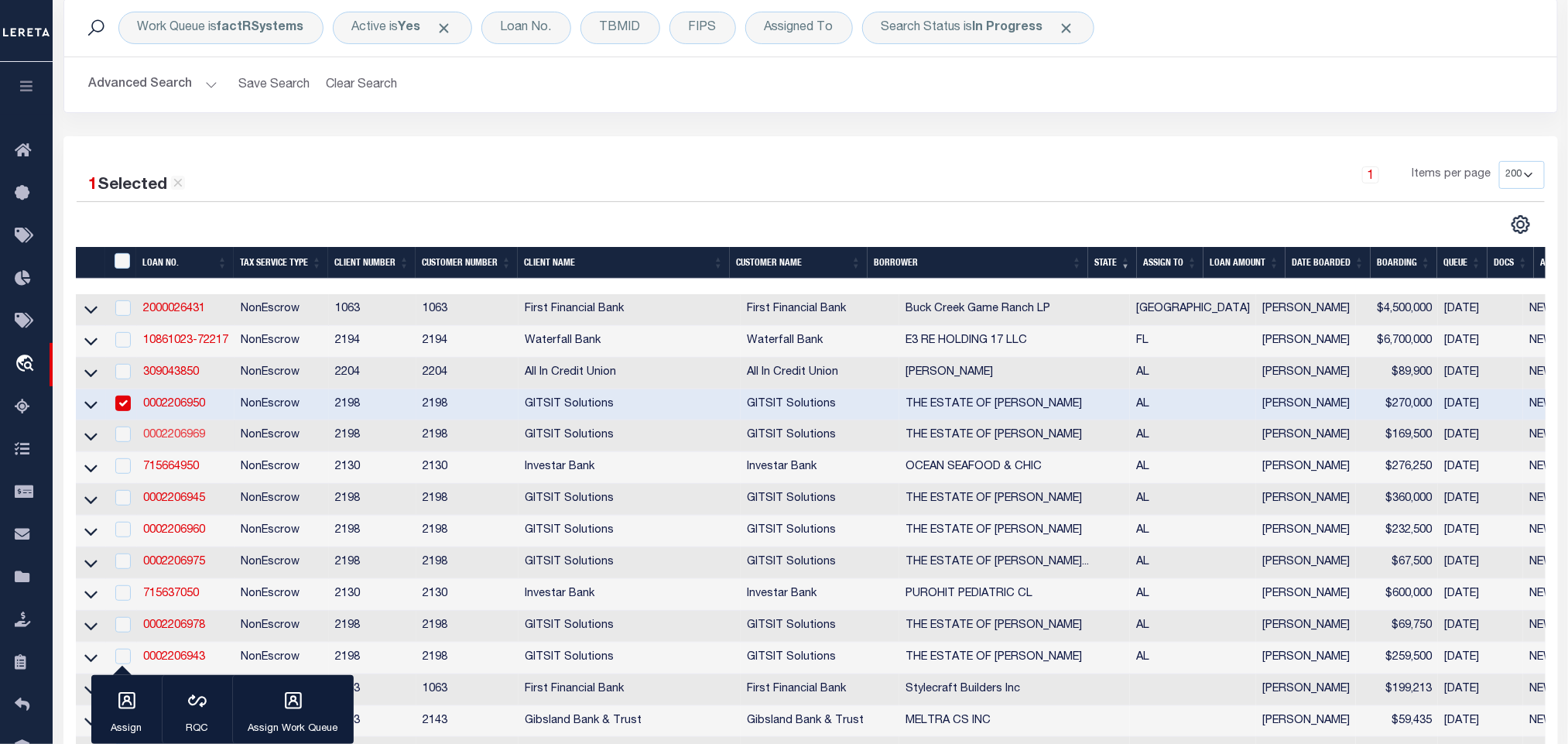
click at [181, 435] on link "0002206969" at bounding box center [173, 434] width 62 height 11
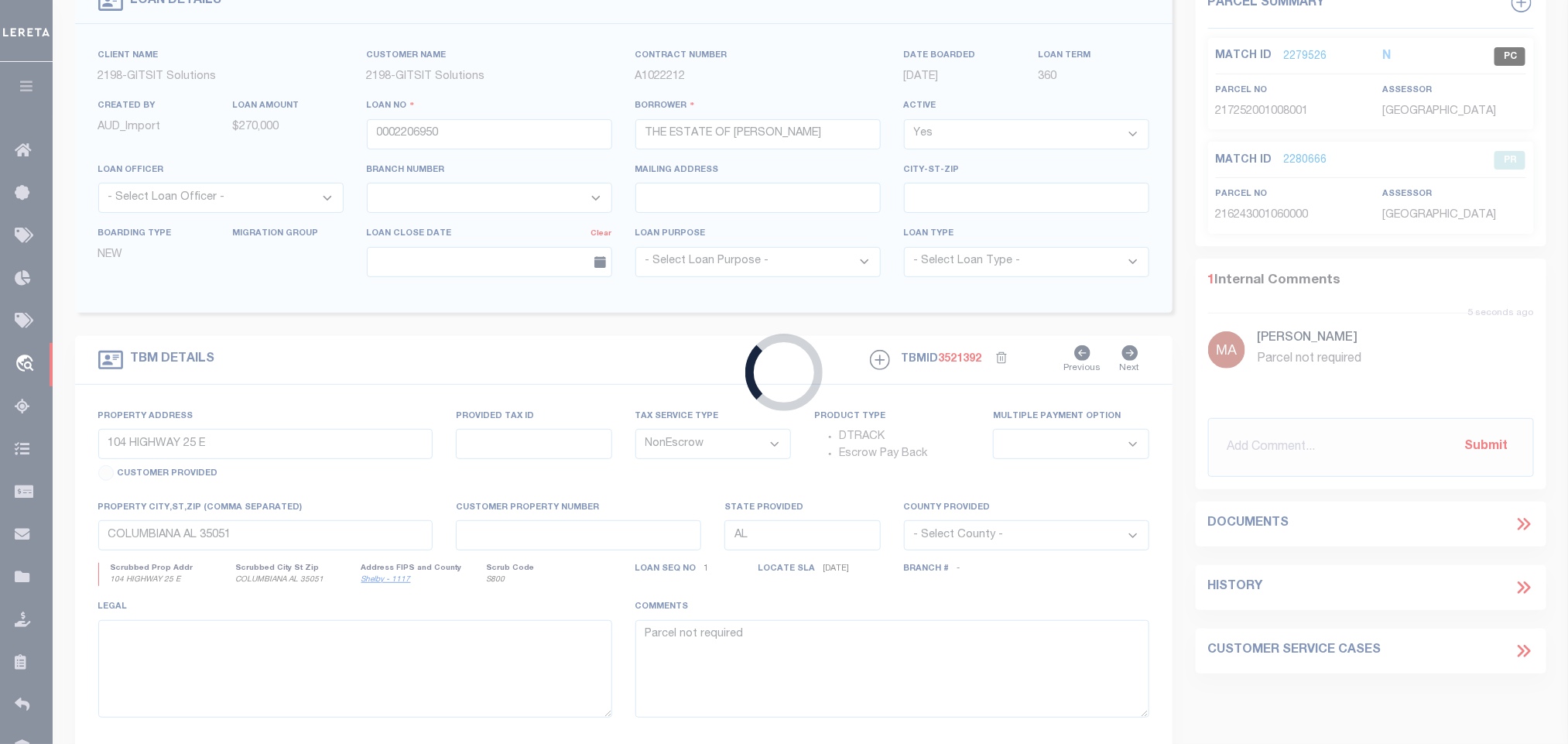
type input "0002206969"
type input "THE ESTATE OF [PERSON_NAME]"
select select
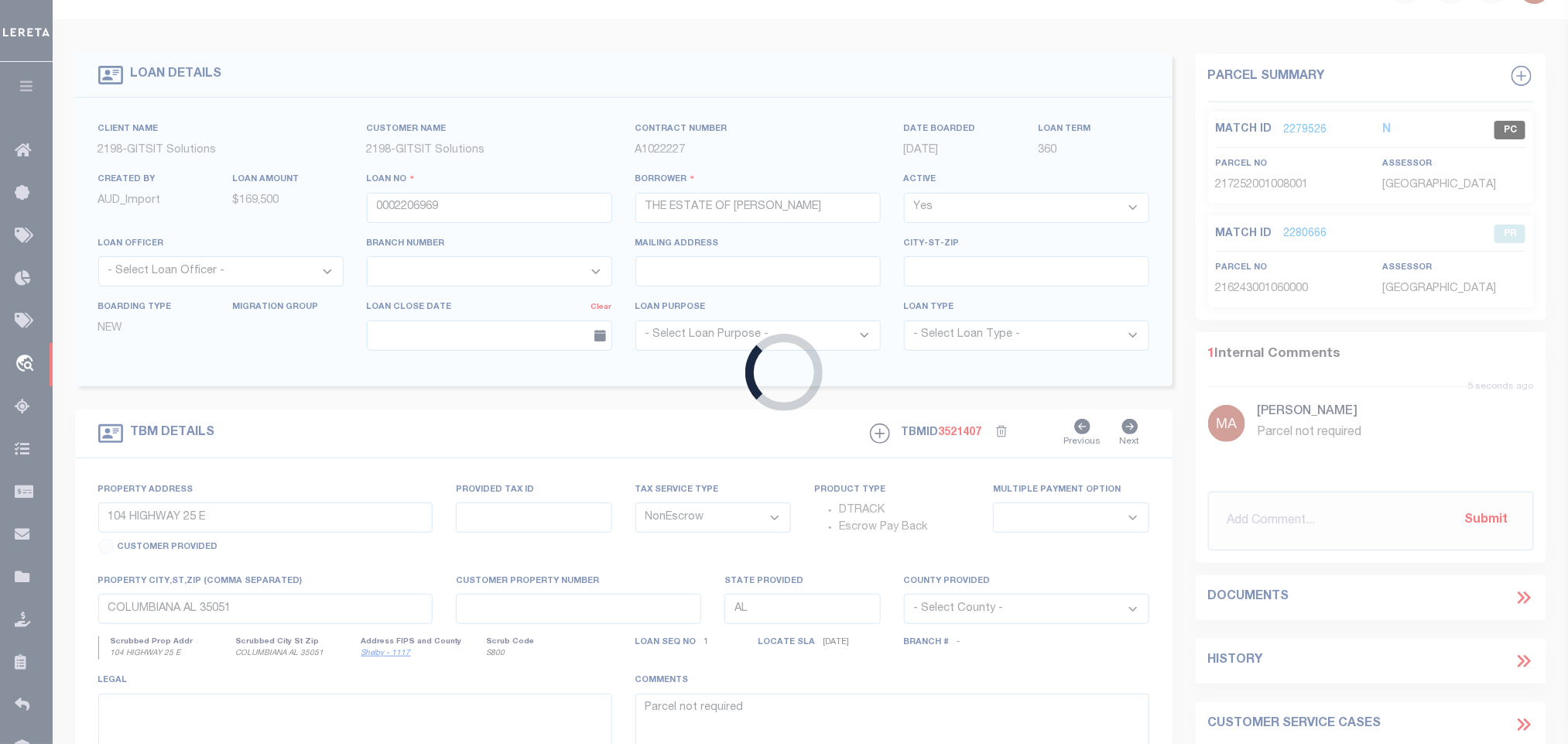
select select "16881"
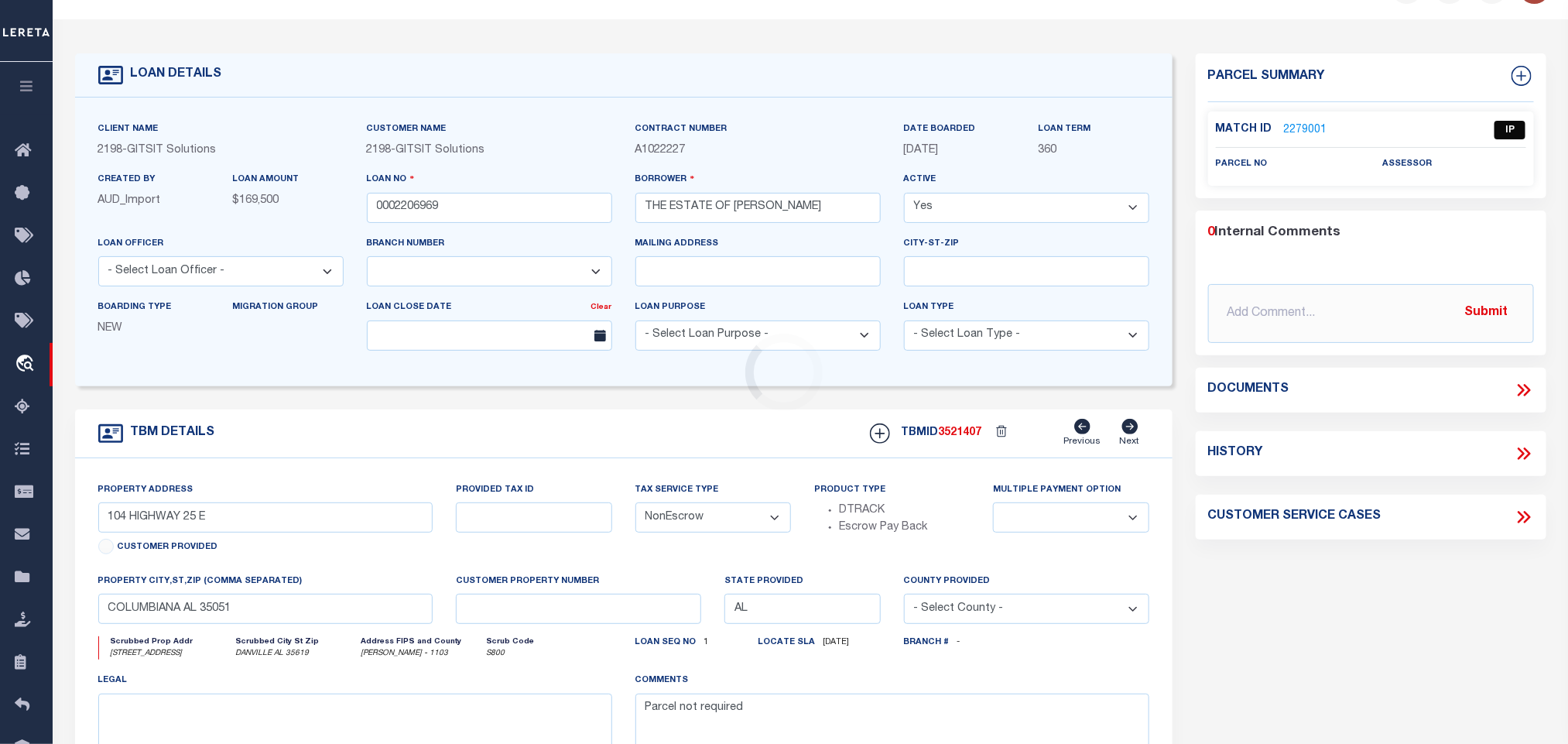
type input "2823 IRON MAN RD"
select select
type input "DANVILLE AL 35619"
select select
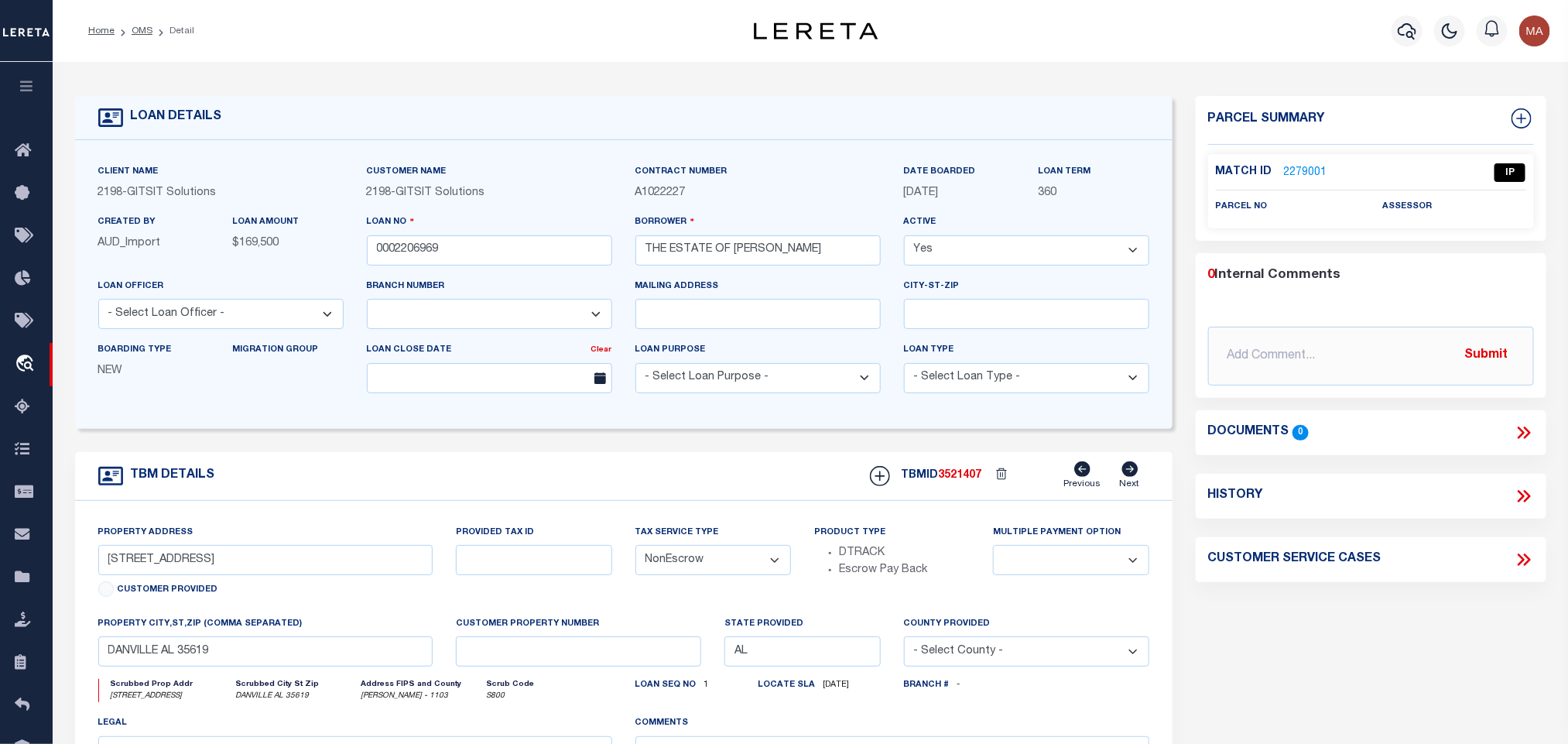
scroll to position [116, 0]
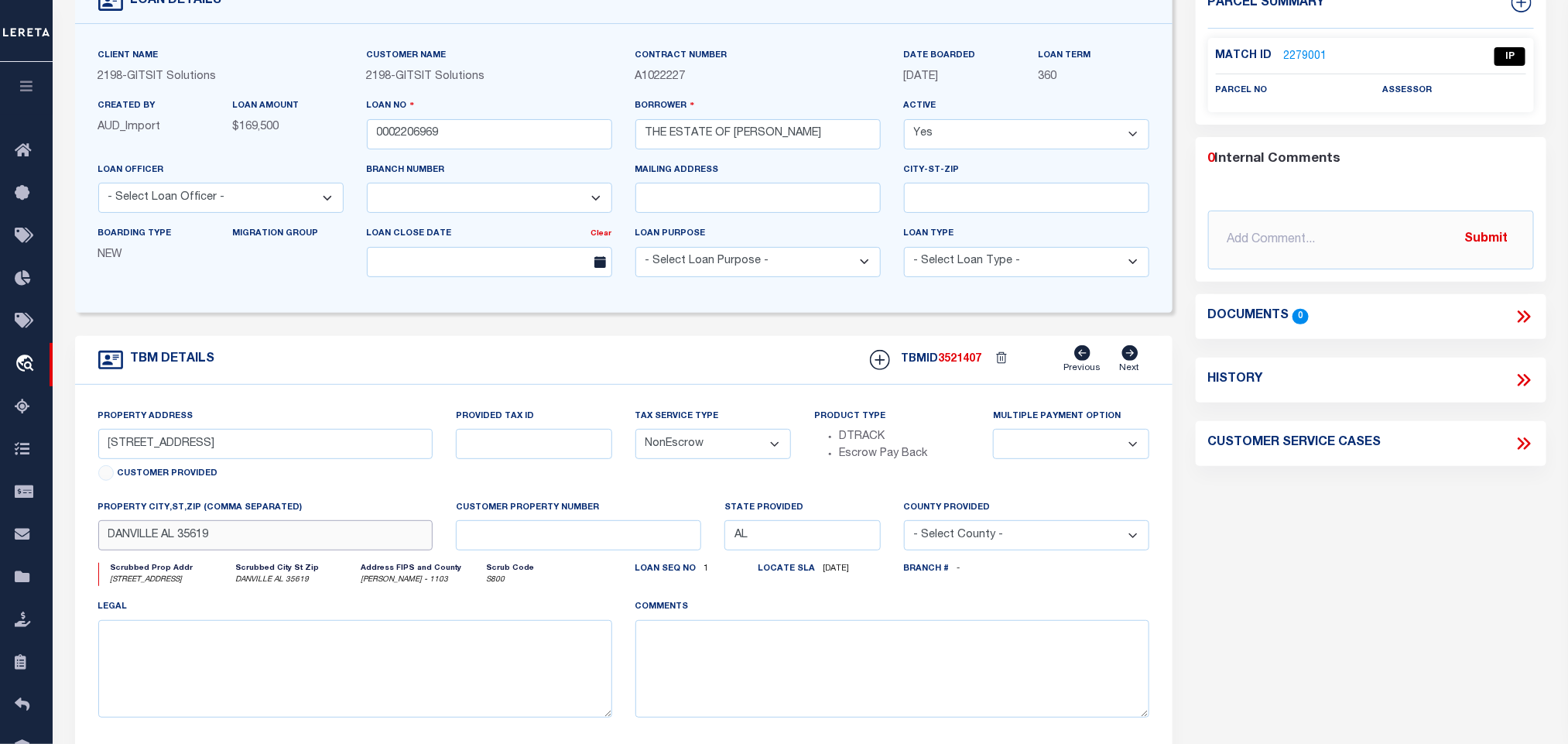
click at [349, 549] on input "DANVILLE AL 35619" at bounding box center [266, 536] width 335 height 31
drag, startPoint x: 116, startPoint y: 451, endPoint x: 195, endPoint y: 460, distance: 79.5
click at [195, 459] on input "2823 IRON MAN RD" at bounding box center [266, 444] width 335 height 31
click at [239, 444] on input "2823 IRON MAN RD" at bounding box center [266, 444] width 335 height 31
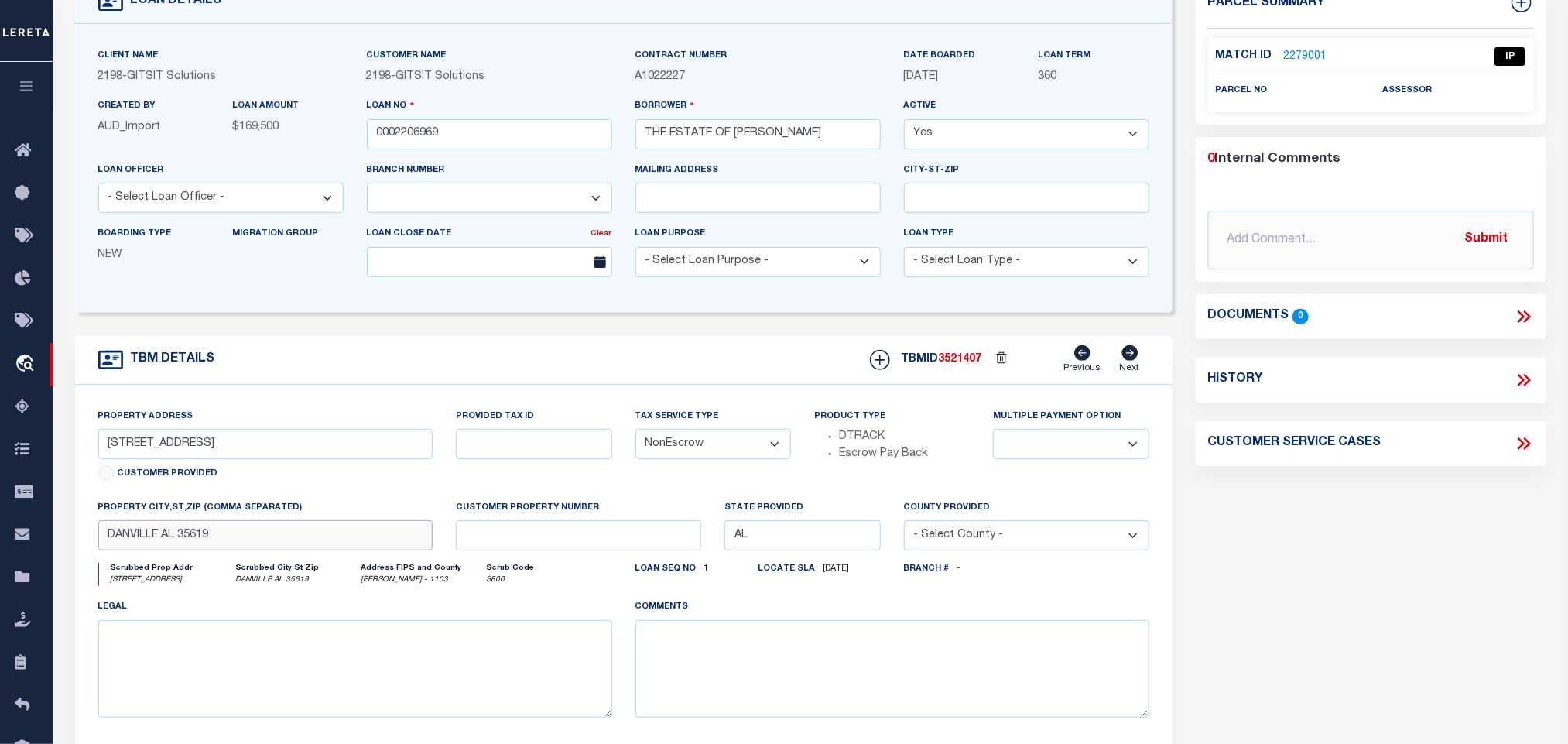
click at [296, 549] on input "DANVILLE AL 35619" at bounding box center [266, 536] width 335 height 31
click at [416, 144] on input "0002206969" at bounding box center [490, 134] width 246 height 31
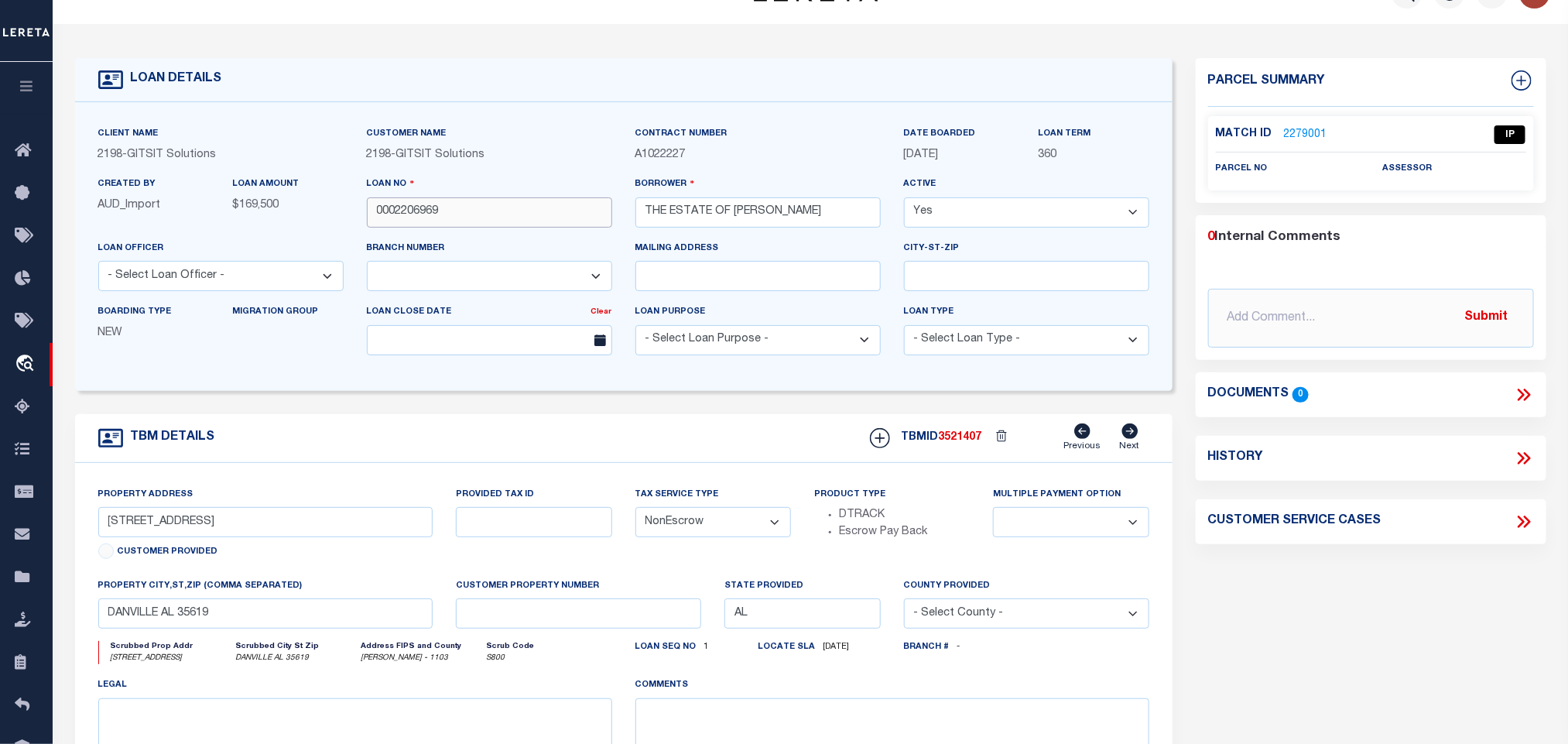
scroll to position [0, 0]
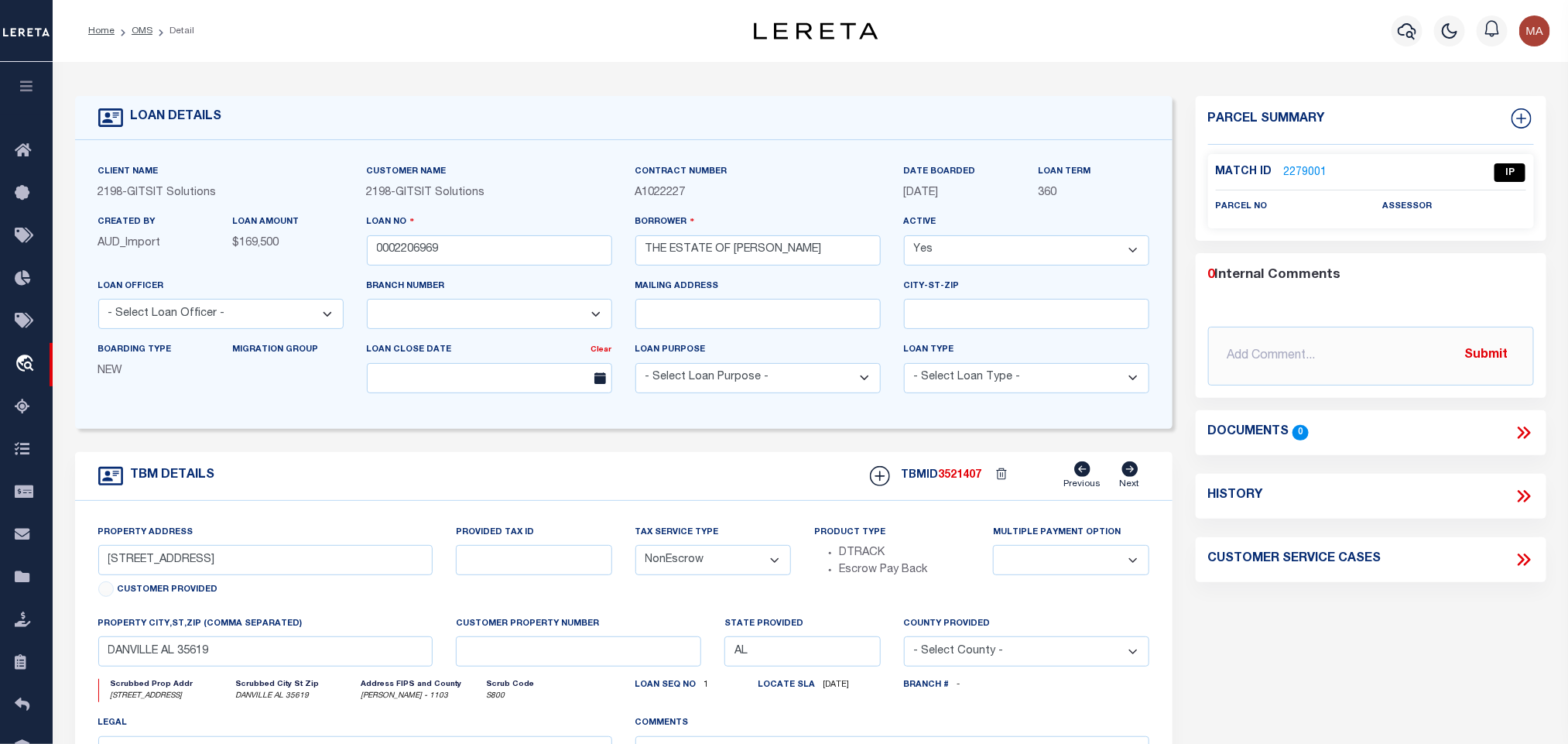
click at [1315, 178] on link "2279001" at bounding box center [1305, 173] width 43 height 16
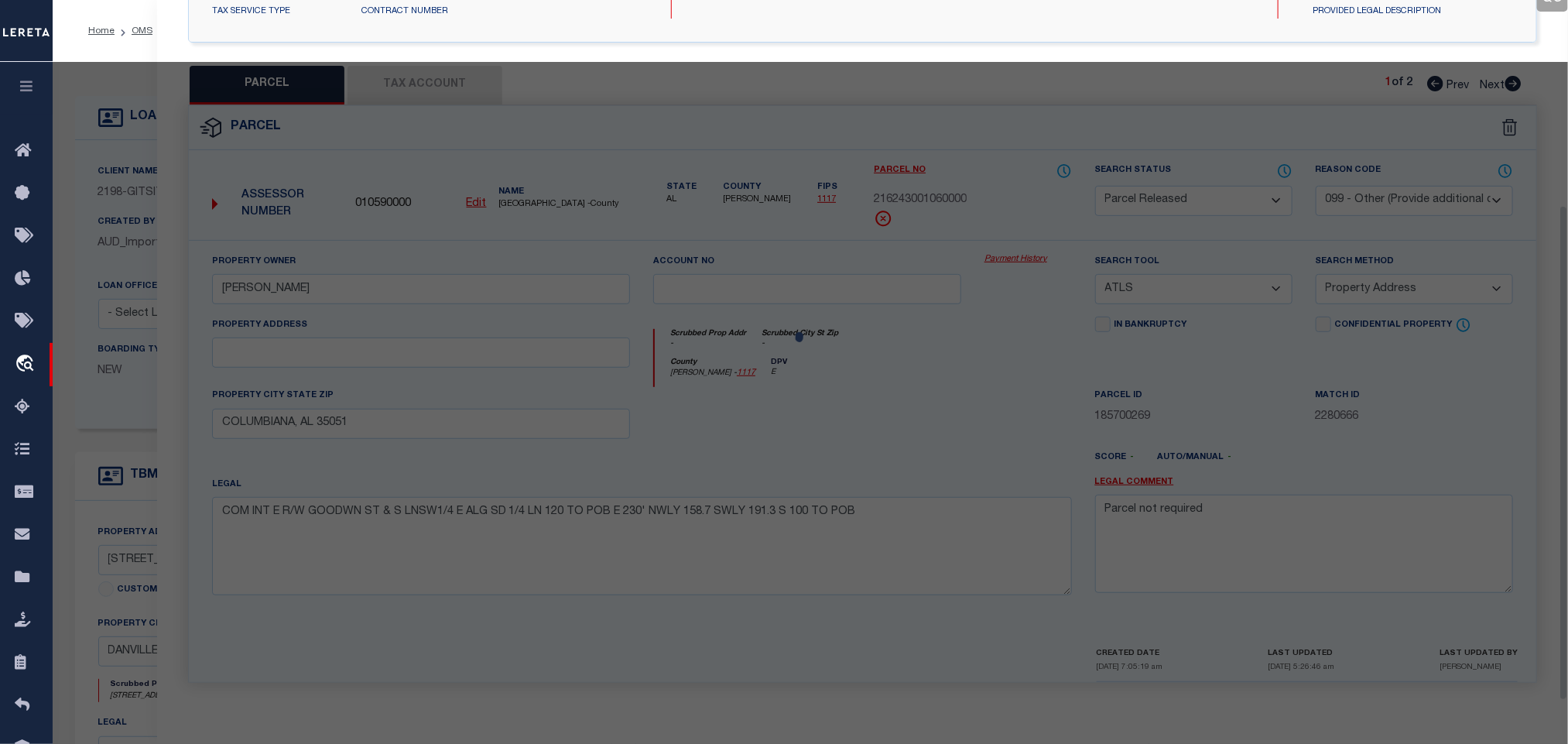
select select "AS"
select select
checkbox input "false"
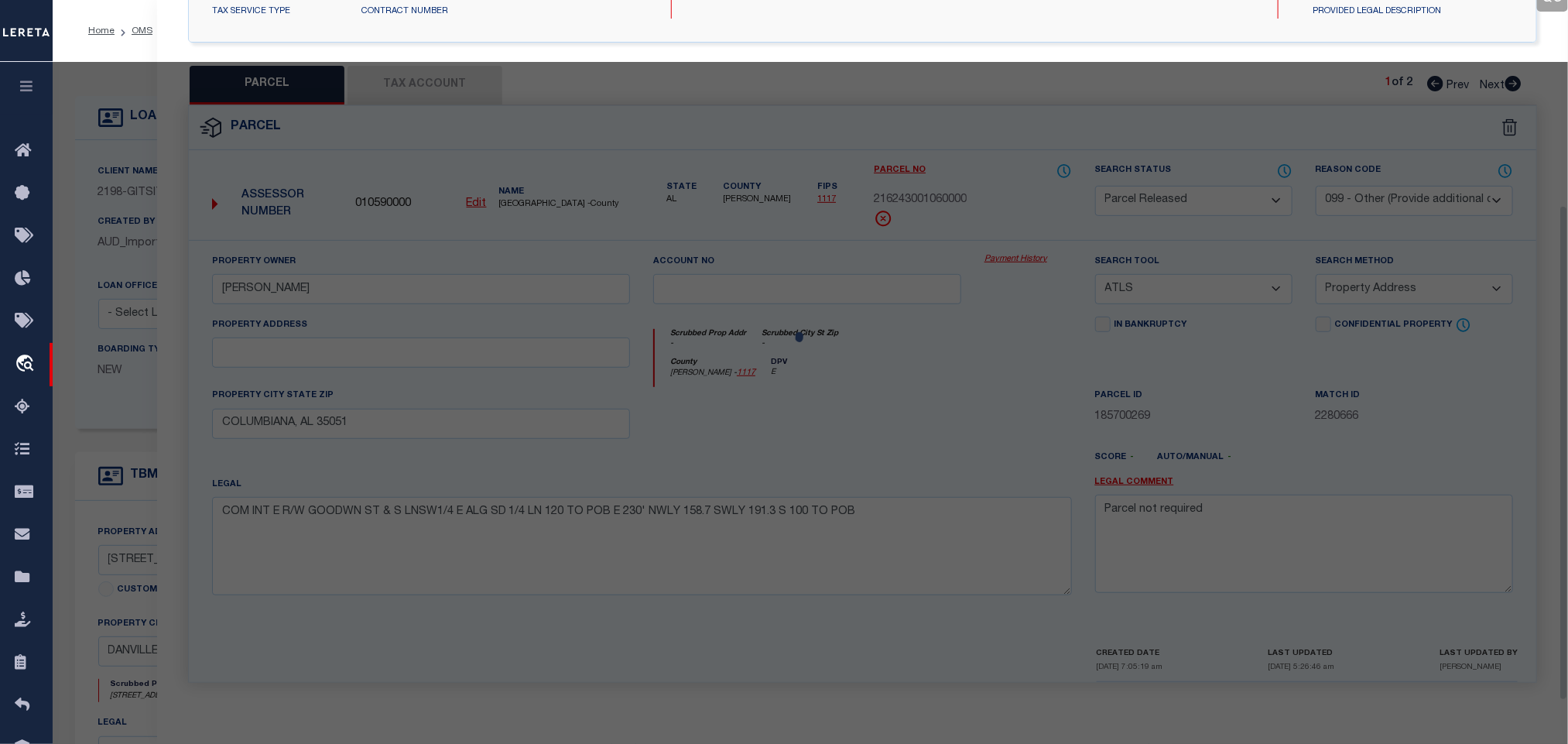
checkbox input "false"
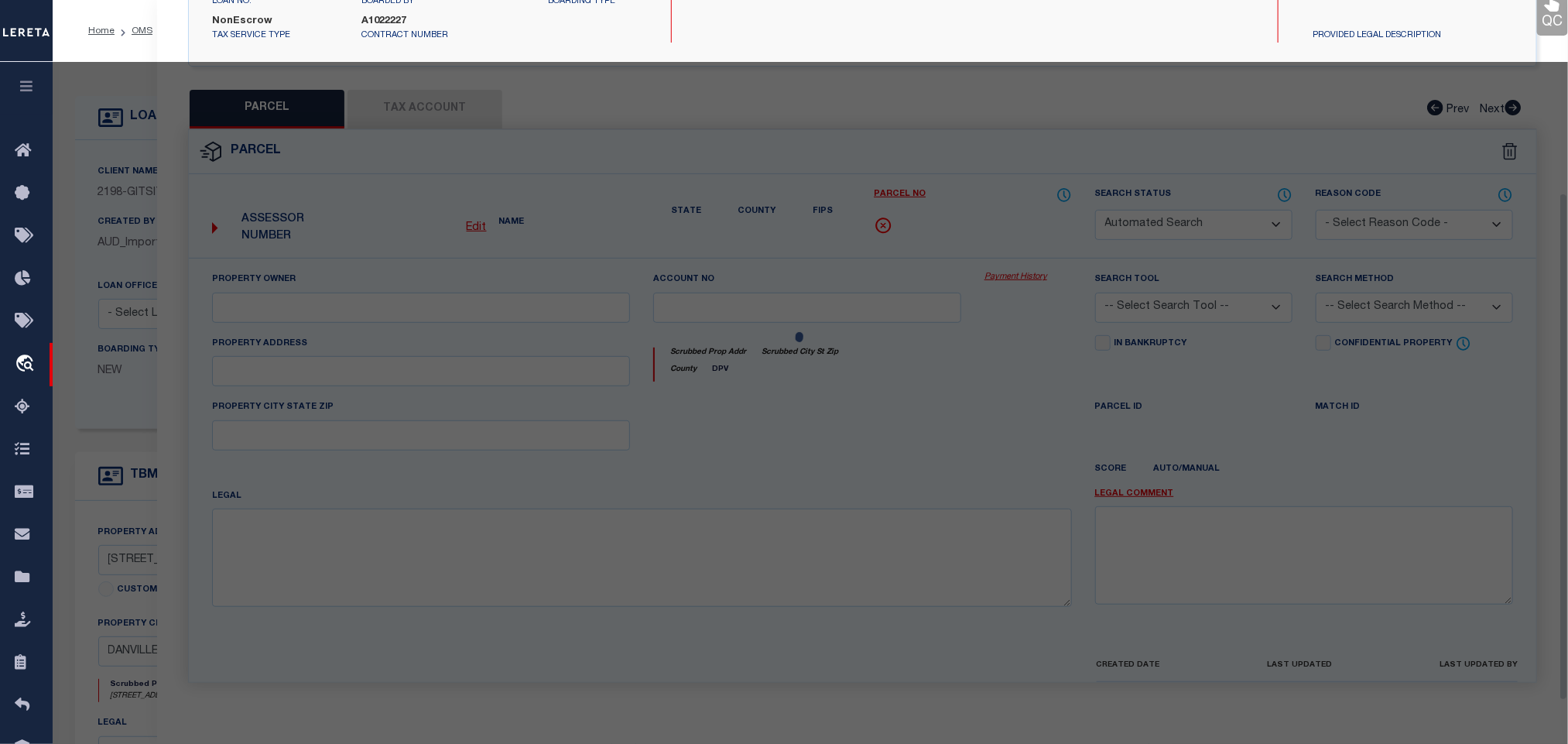
select select "IP"
checkbox input "false"
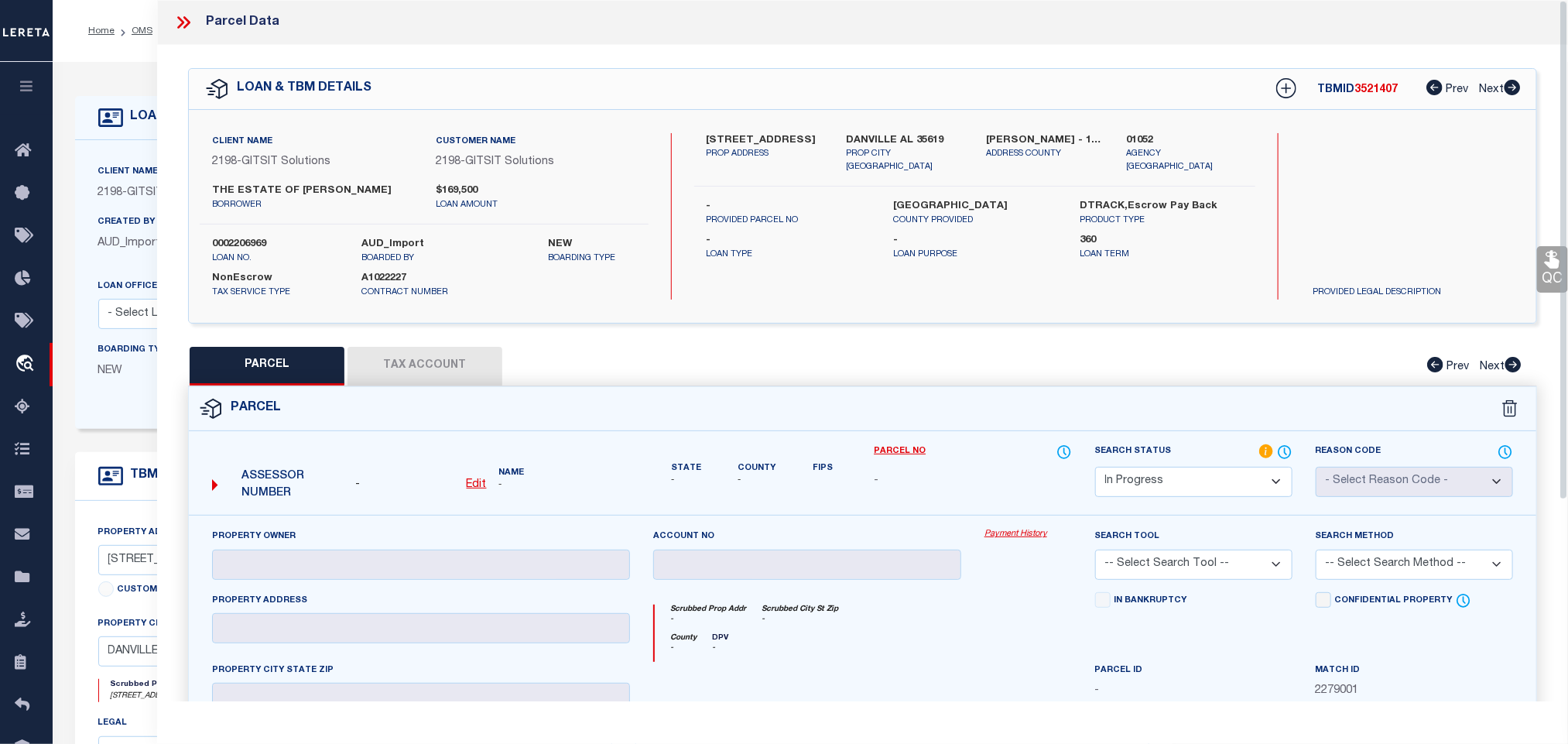
click at [473, 488] on u "Edit" at bounding box center [477, 485] width 20 height 11
select select "IP"
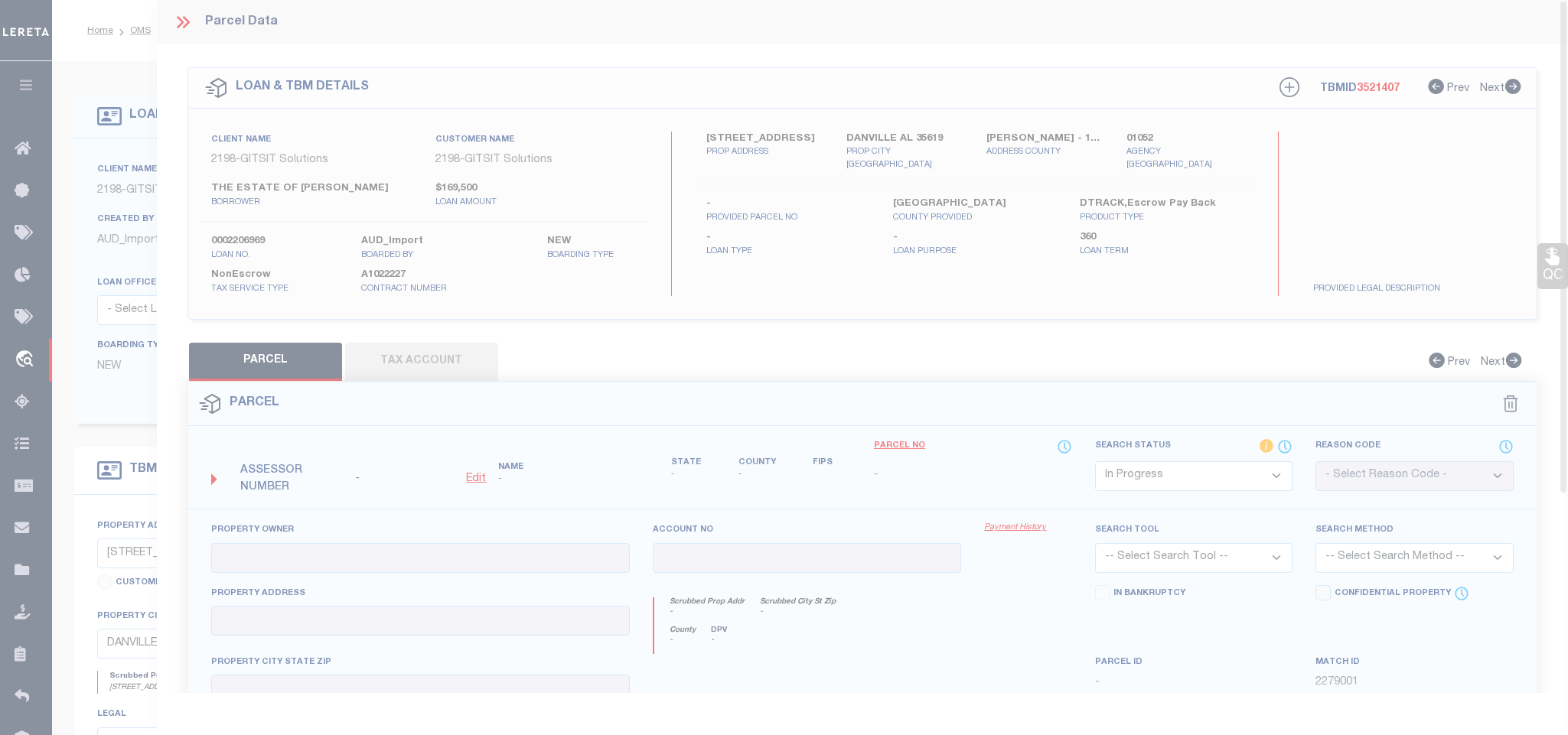
type textarea "-"
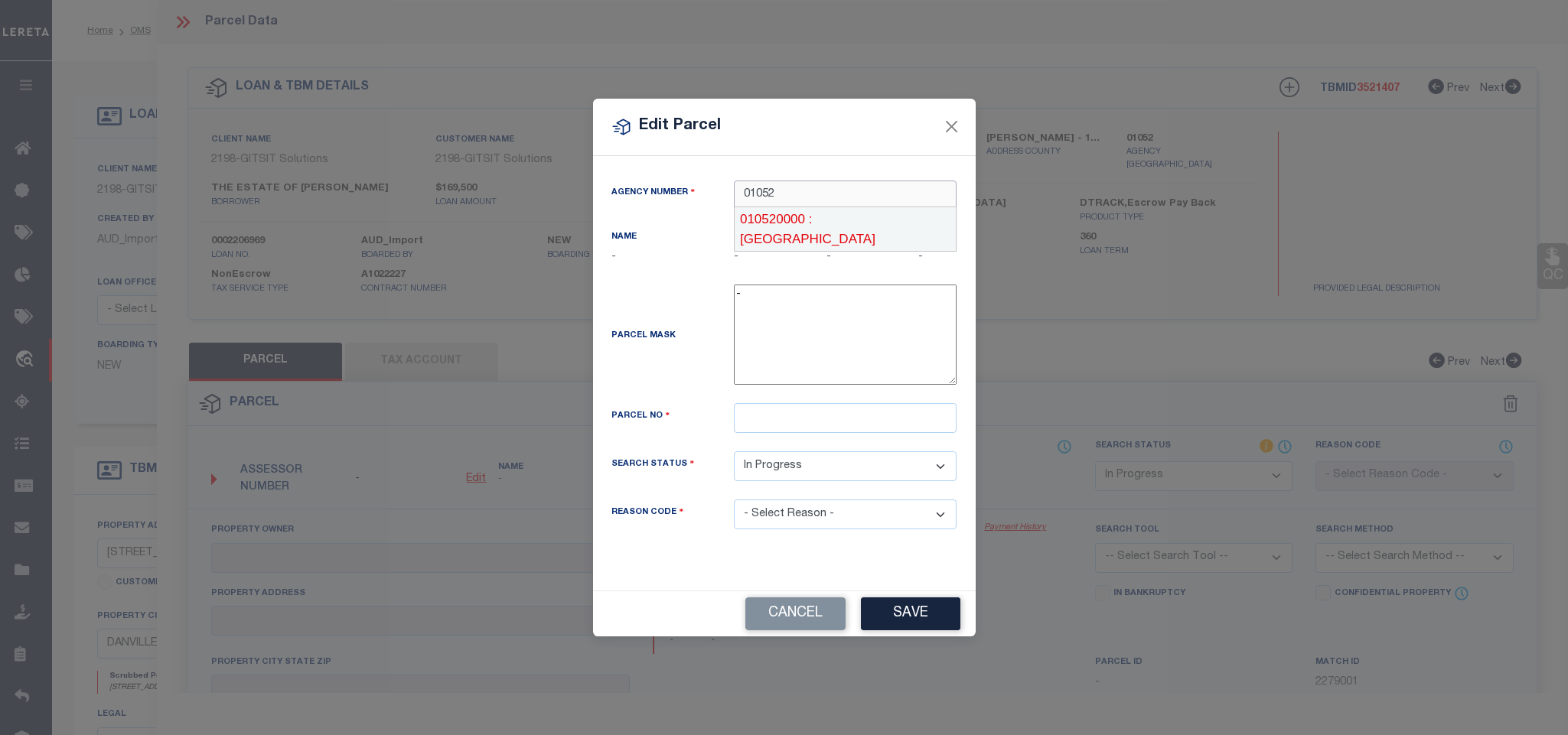
click at [866, 218] on div "010520000 : MORGAN COUNTY" at bounding box center [845, 229] width 221 height 44
type input "010520000"
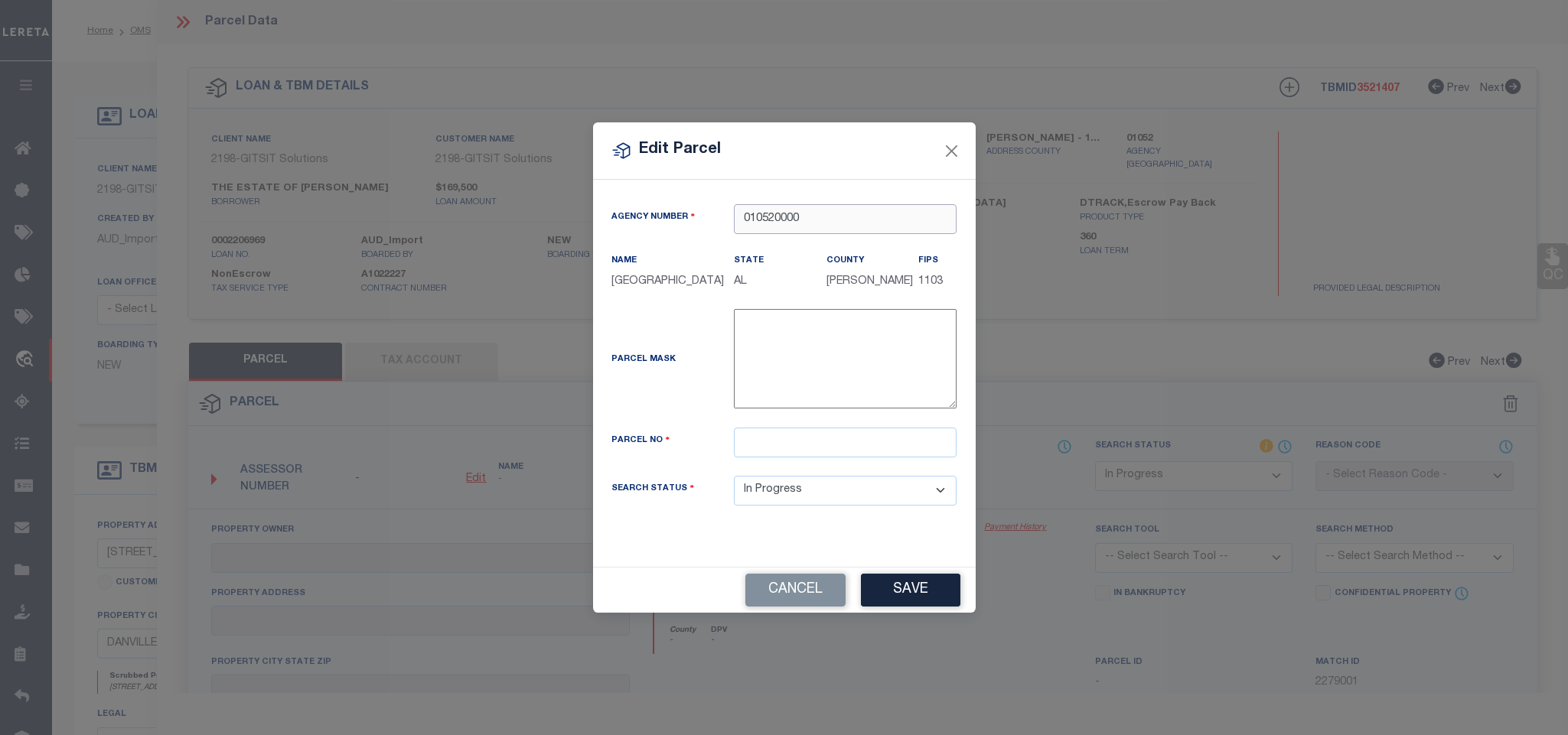
type input "010520000"
click at [867, 449] on input "text" at bounding box center [845, 443] width 223 height 30
paste input "14 03 05 0 000 015.000"
type input "14 03 05 0 000 015.000"
click at [910, 599] on button "Save" at bounding box center [910, 590] width 99 height 33
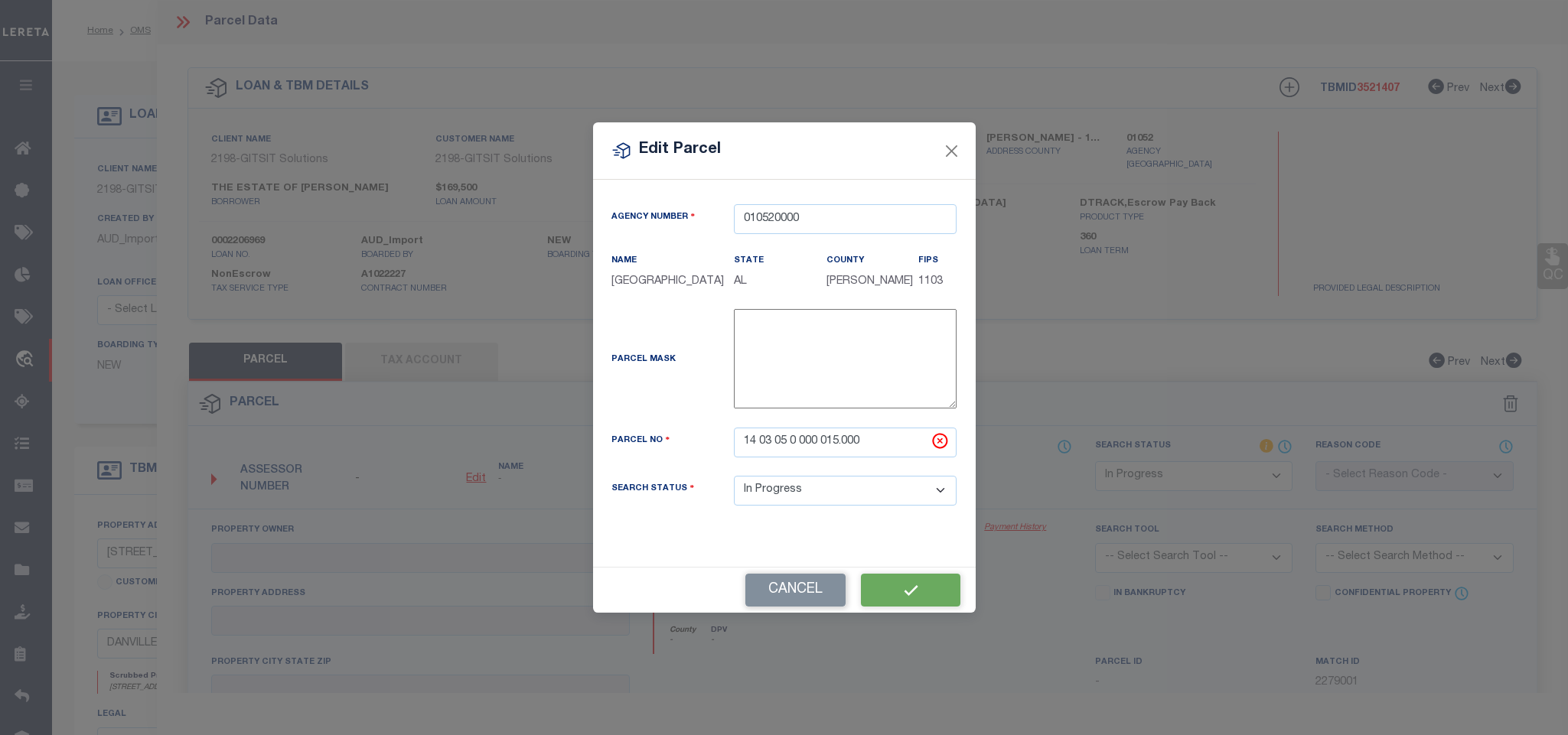
select select "IP"
checkbox input "false"
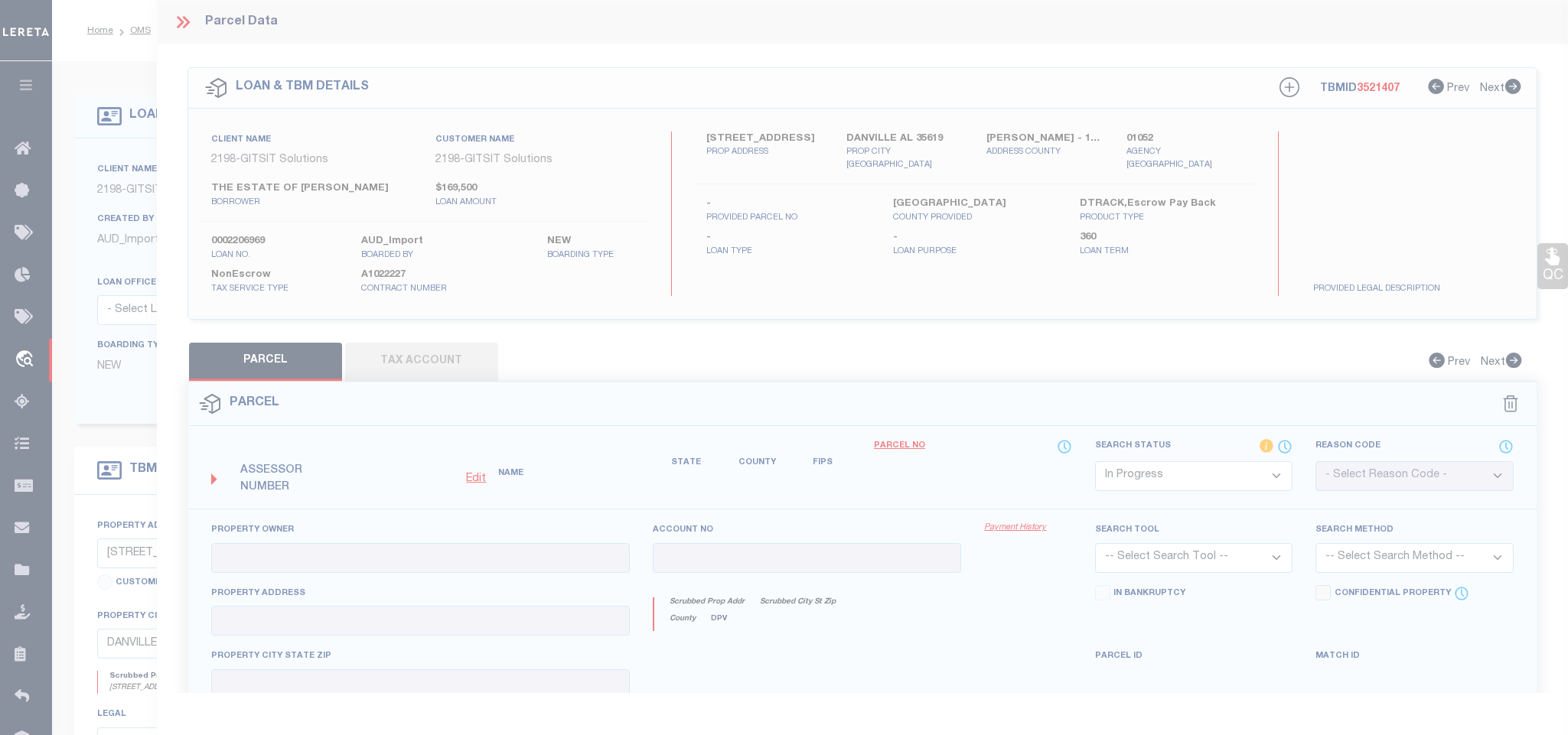
checkbox input "false"
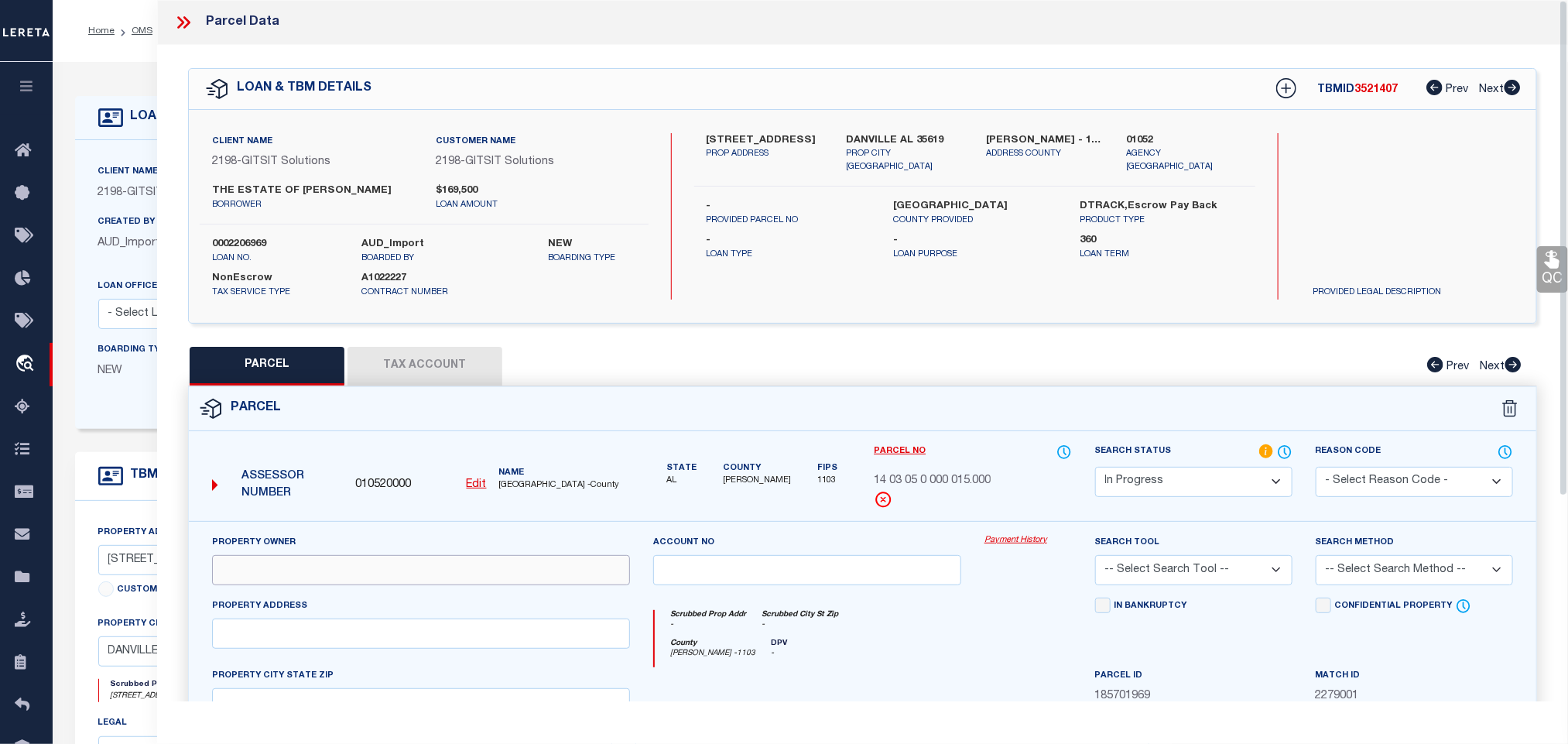
click at [490, 578] on input "text" at bounding box center [421, 571] width 418 height 31
paste input "WOODALL BEVERLY"
type input "WOODALL BEVERLY"
click at [892, 134] on label "DANVILLE AL 35619" at bounding box center [904, 141] width 116 height 15
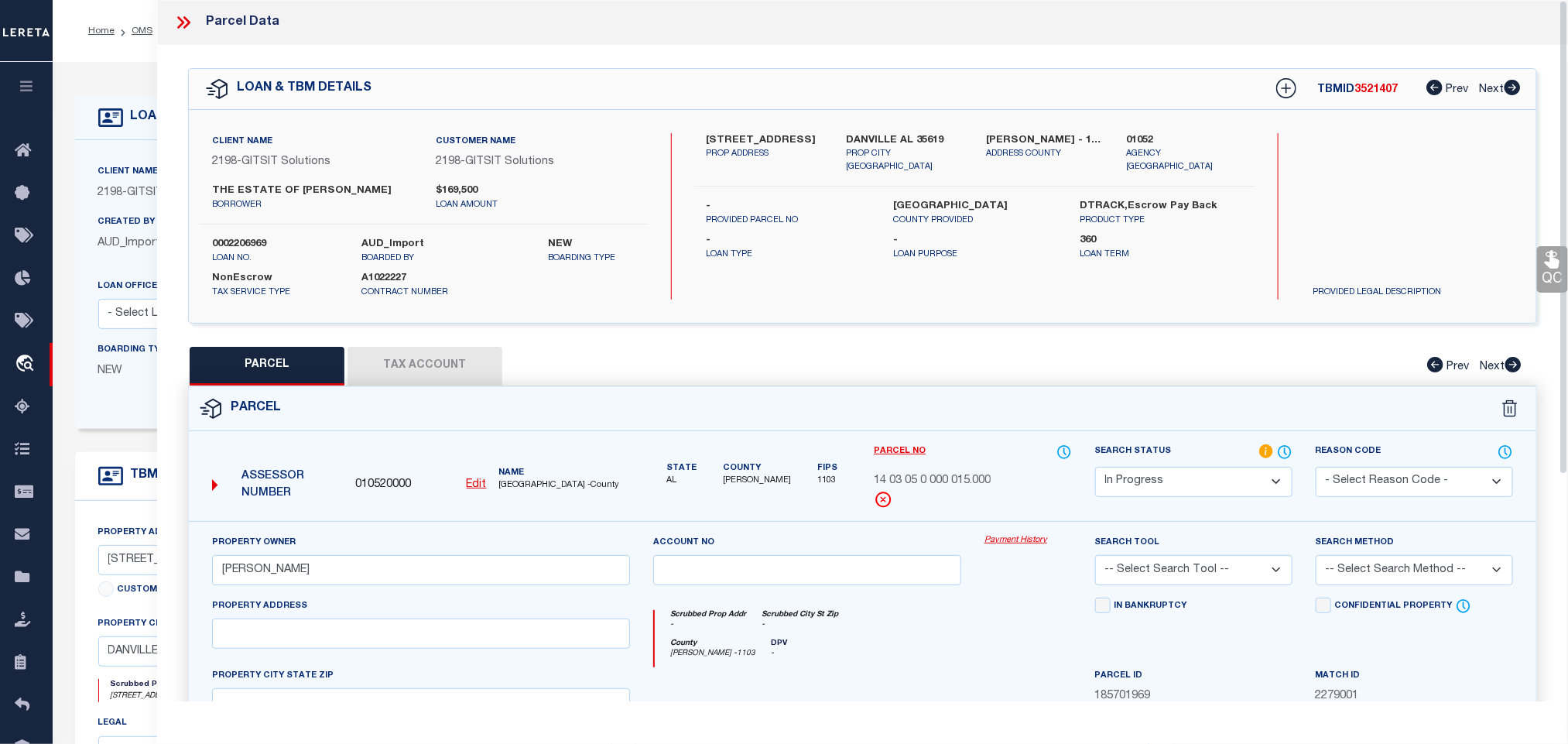
click at [892, 134] on label "DANVILLE AL 35619" at bounding box center [904, 141] width 116 height 15
copy div "DANVILLE AL 35619"
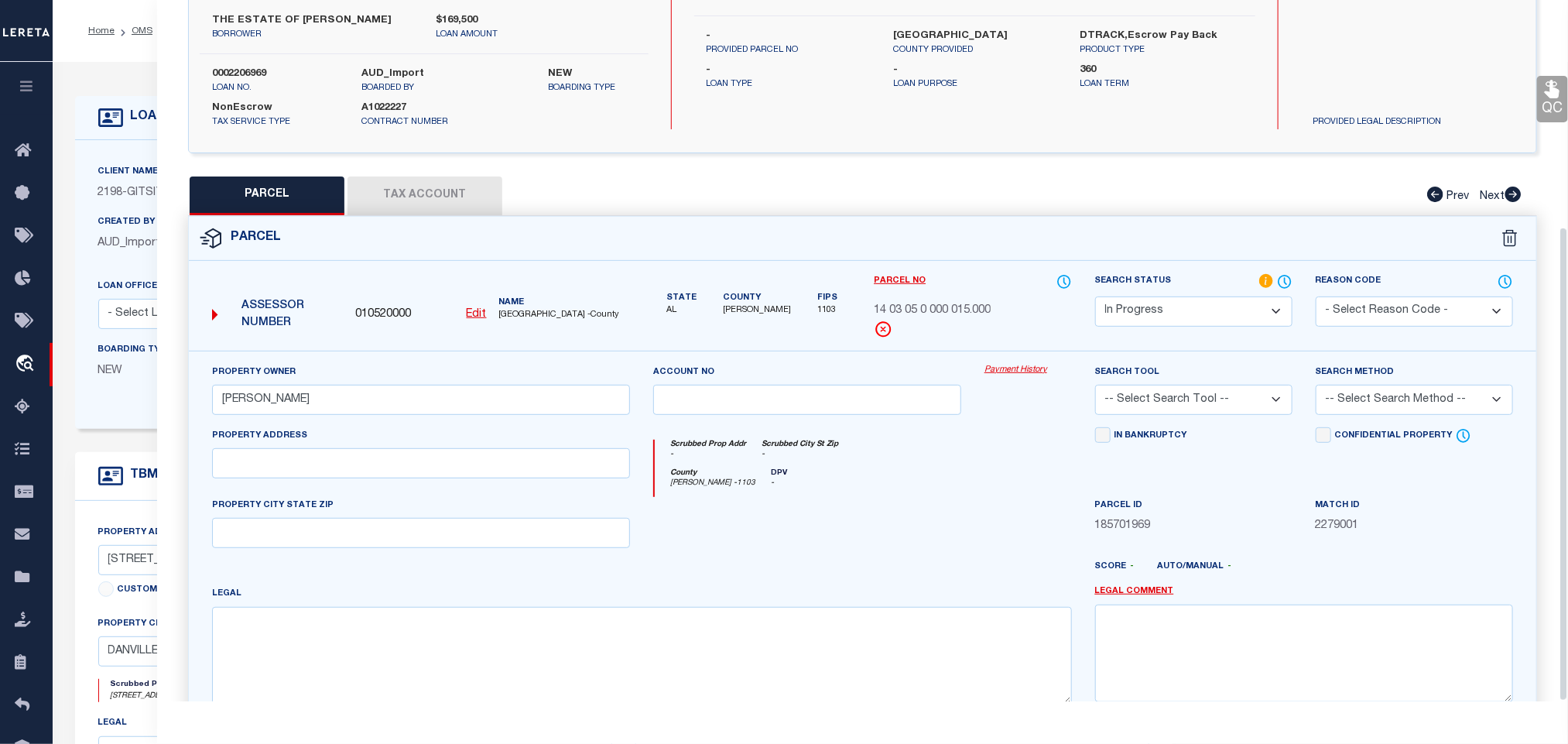
scroll to position [335, 0]
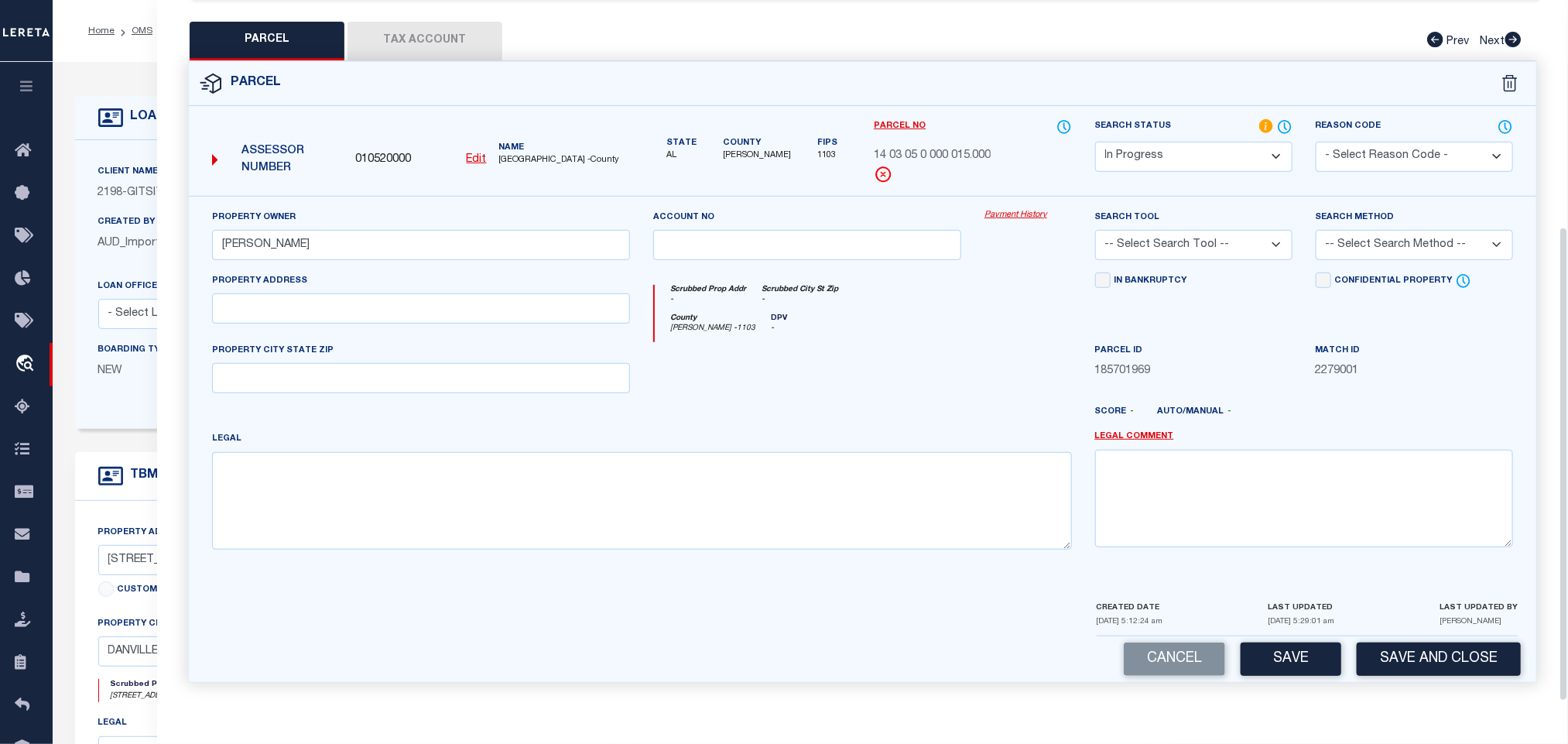
click at [426, 342] on div "PROPERTY CITY STATE ZIP" at bounding box center [421, 367] width 418 height 51
drag, startPoint x: 432, startPoint y: 372, endPoint x: 299, endPoint y: 372, distance: 133.0
click at [432, 372] on input "text" at bounding box center [421, 378] width 418 height 31
paste input "DANVILLE AL 35619"
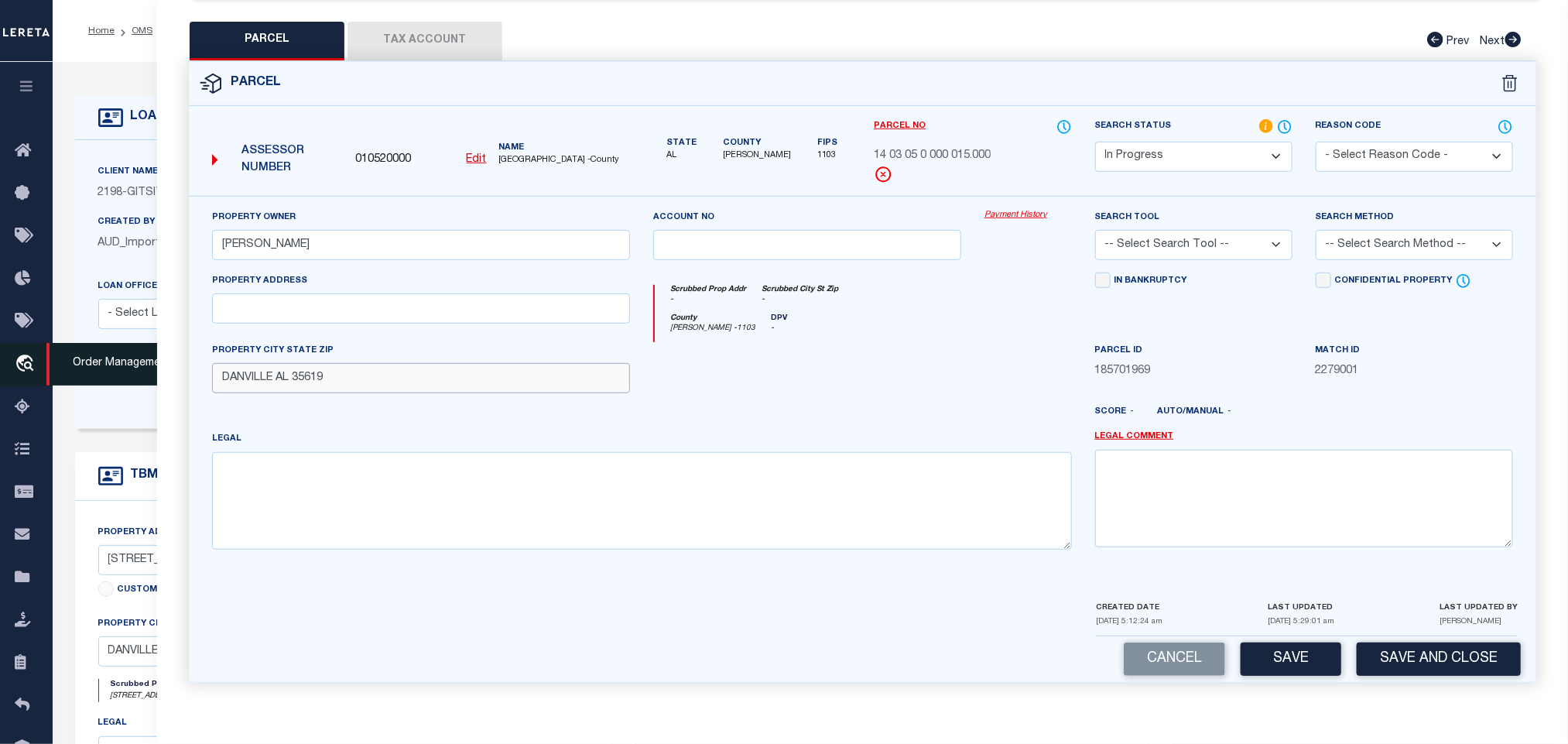
type input "DANVILLE AL 35619"
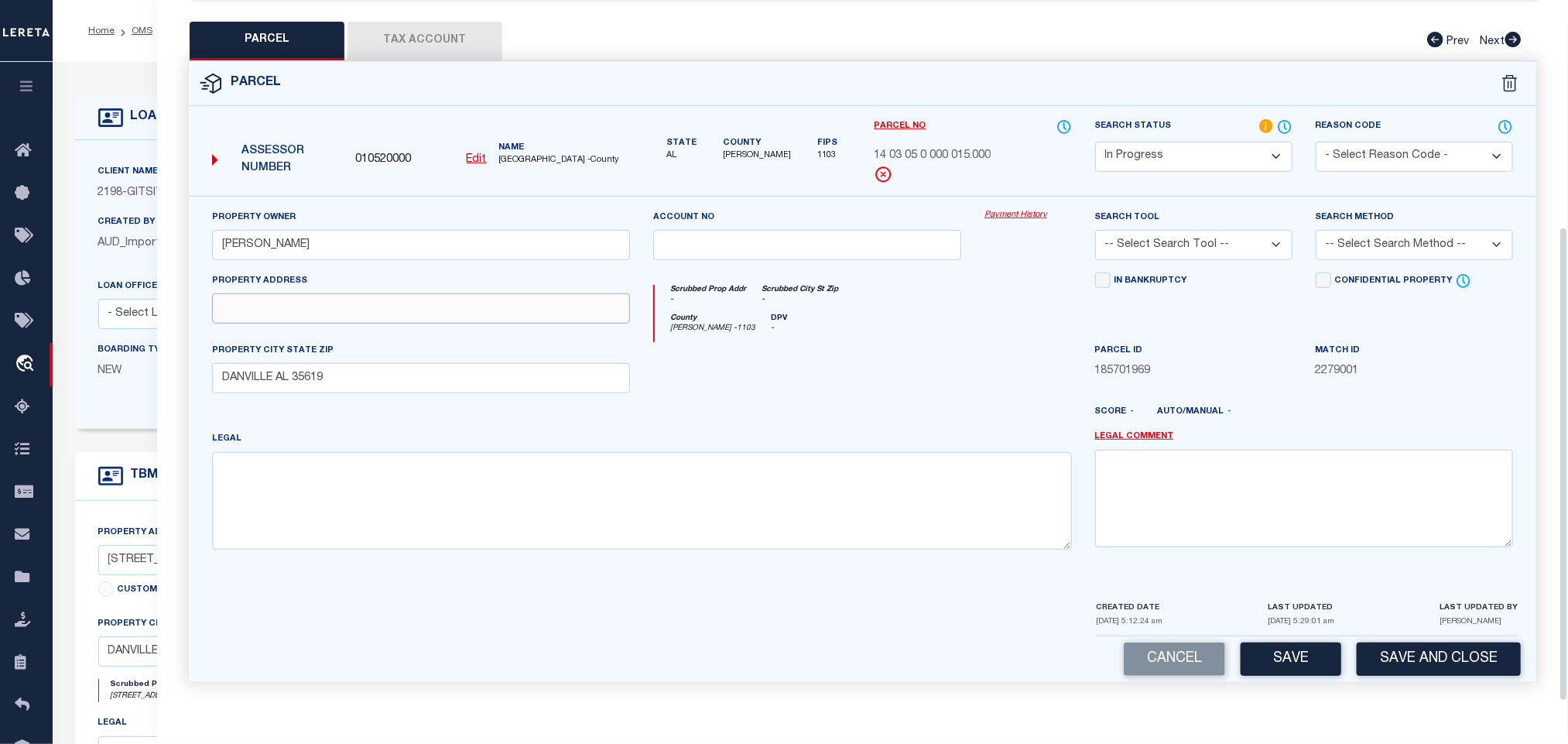
click at [394, 312] on input "text" at bounding box center [421, 309] width 418 height 31
paste input "NE CO RD 22"
type input "NE CO RD 22"
click at [800, 560] on div "Legal" at bounding box center [642, 496] width 883 height 132
click at [776, 525] on textarea at bounding box center [642, 501] width 860 height 98
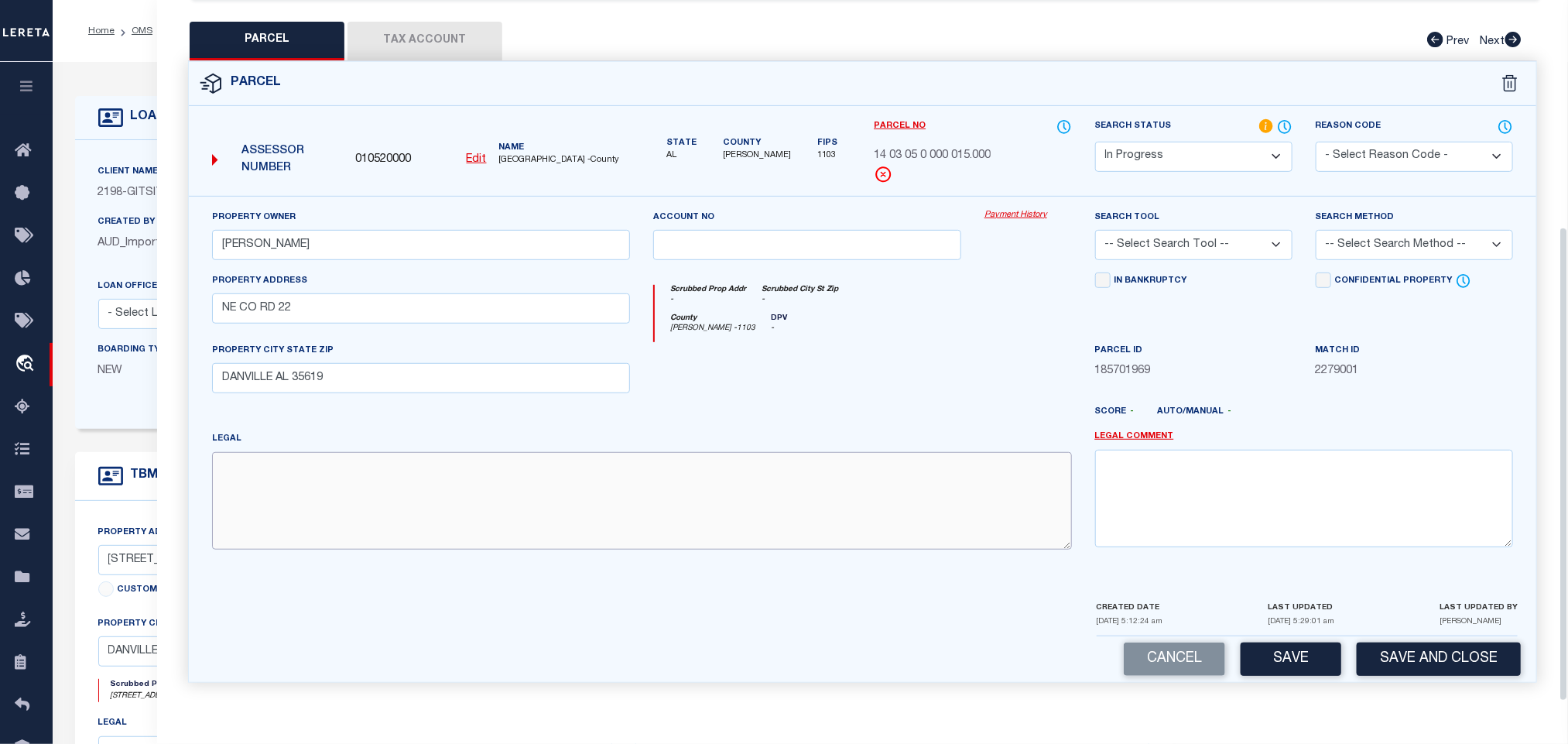
paste textarea "COM INT NE ROW HARTSELLE-NEEL ROAD & E LINE OF SW1/4 OF NW1/4 SEC 5, T7S, R5W, …"
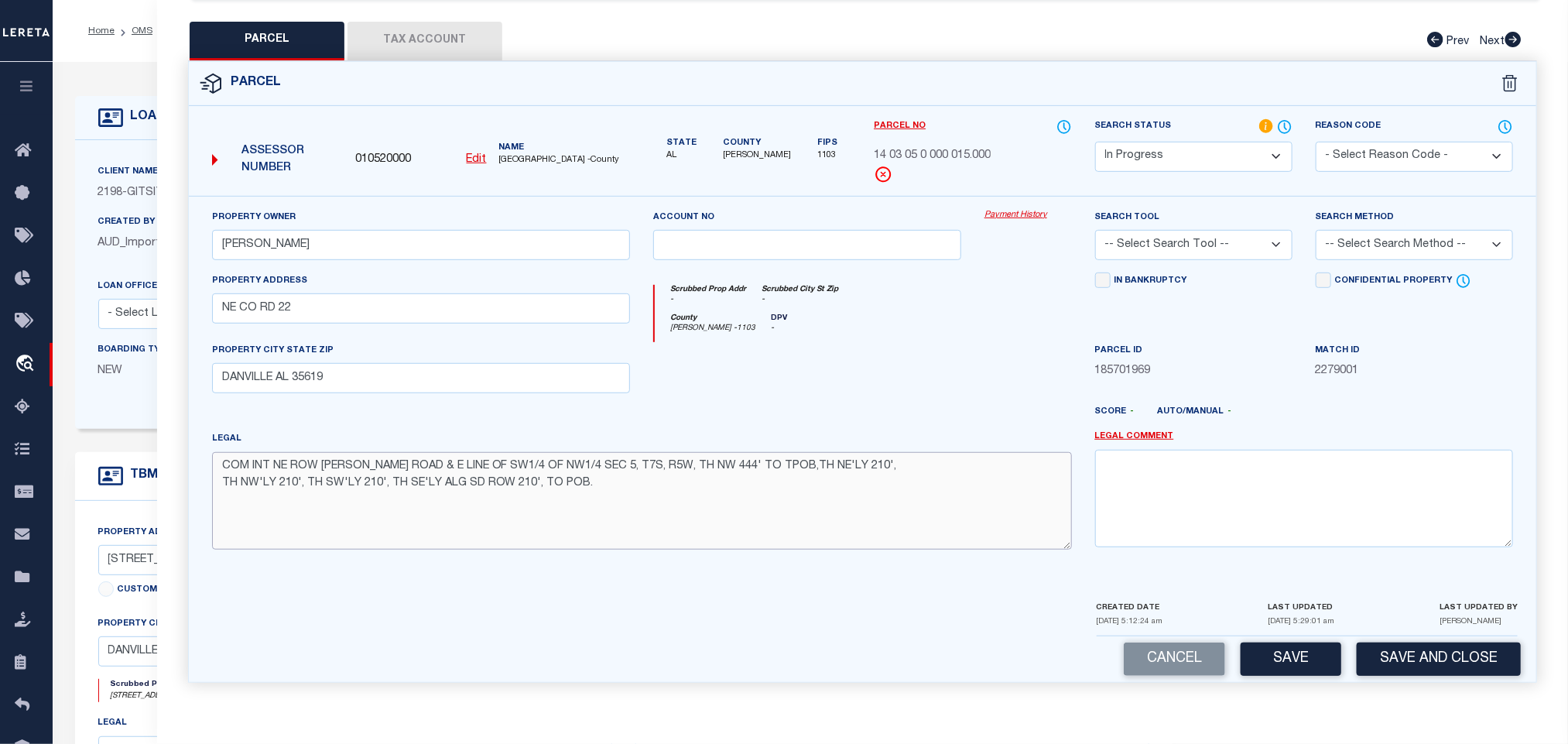
type textarea "COM INT NE ROW HARTSELLE-NEEL ROAD & E LINE OF SW1/4 OF NW1/4 SEC 5, T7S, R5W, …"
click at [1201, 247] on select "-- Select Search Tool -- 3rd Party Website Agency File Agency Website ATLS CNV-…" at bounding box center [1193, 245] width 197 height 31
select select "AGW"
click at [1095, 230] on select "-- Select Search Tool -- 3rd Party Website Agency File Agency Website ATLS CNV-…" at bounding box center [1193, 245] width 197 height 31
drag, startPoint x: 1418, startPoint y: 233, endPoint x: 1417, endPoint y: 252, distance: 19.0
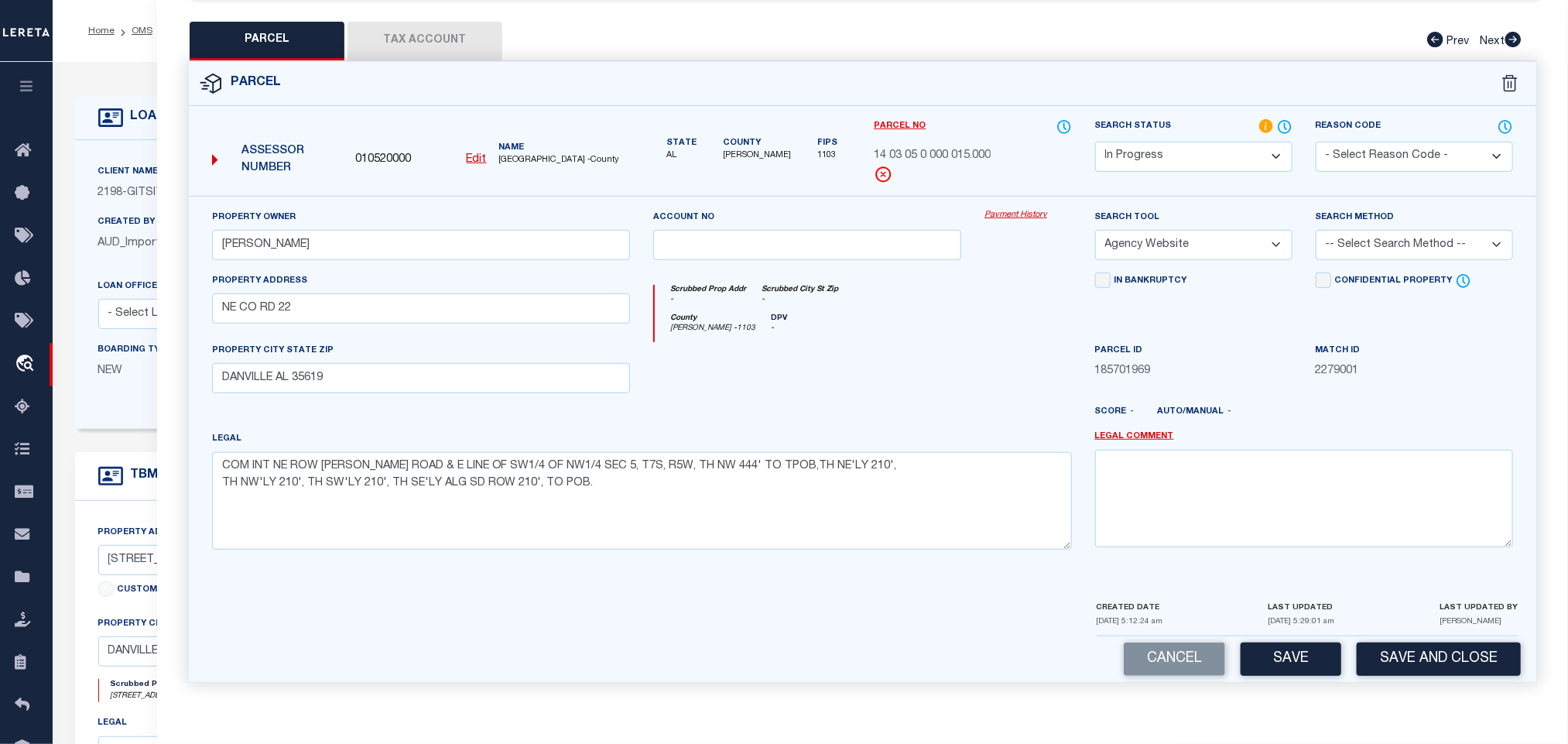
click at [1418, 233] on select "-- Select Search Method -- Property Address Legal Liability Info Provided" at bounding box center [1414, 245] width 197 height 31
select select "ADD"
click at [1316, 230] on select "-- Select Search Method -- Property Address Legal Liability Info Provided" at bounding box center [1414, 245] width 197 height 31
click at [1240, 684] on div "Parcel 010520000 Edit" at bounding box center [863, 382] width 1372 height 641
click at [1280, 661] on button "Save" at bounding box center [1291, 659] width 100 height 33
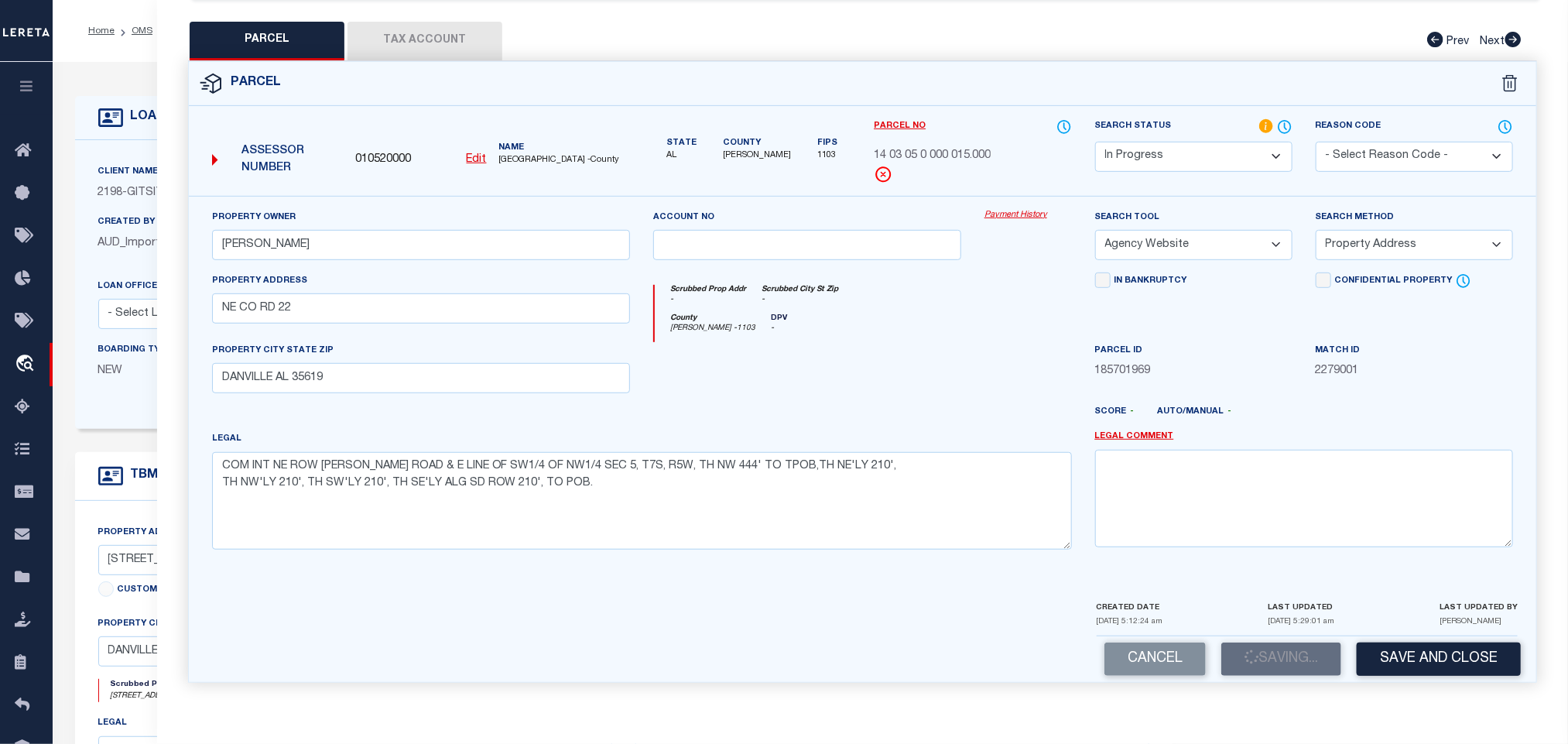
click at [426, 32] on button "Tax Account" at bounding box center [425, 41] width 155 height 39
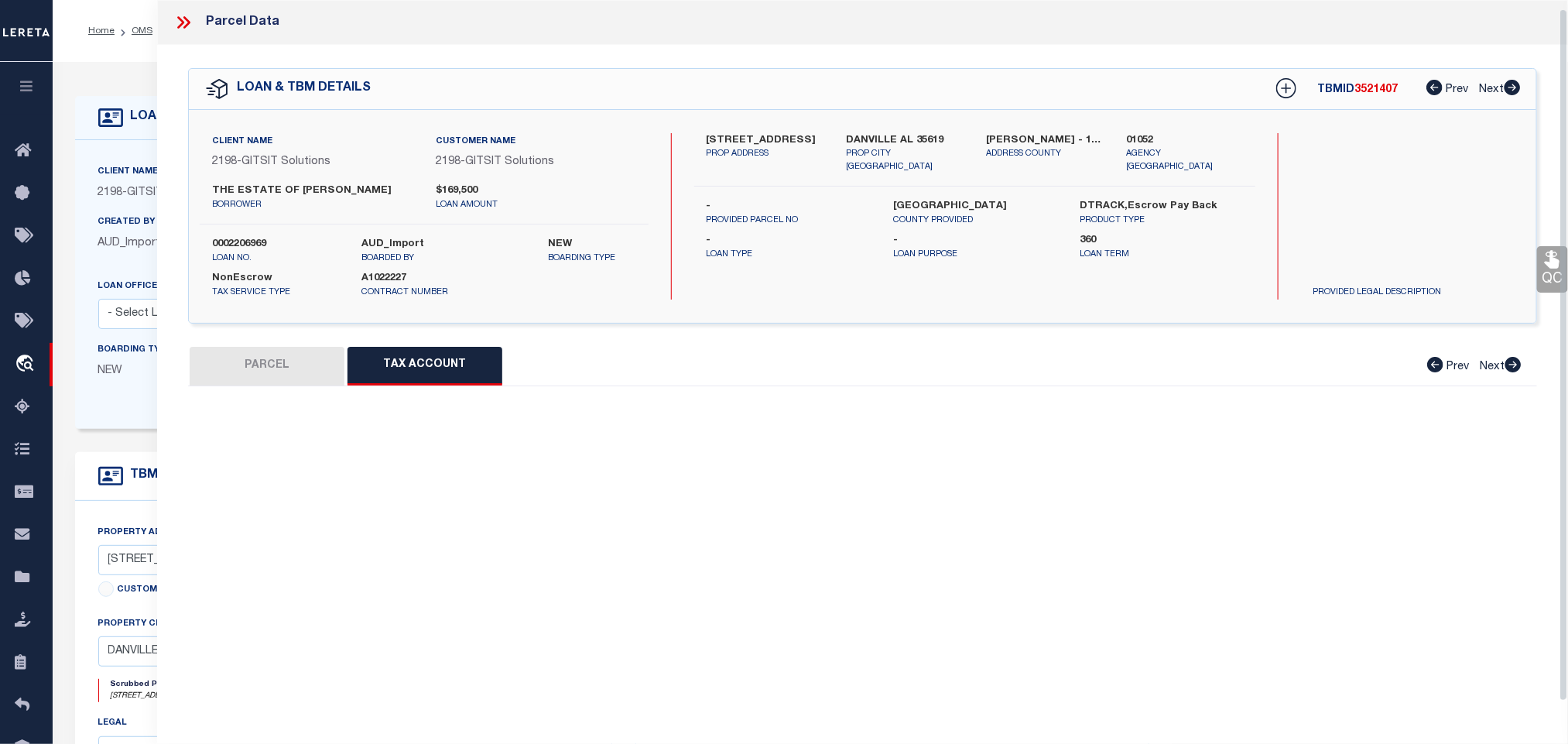
scroll to position [9, 0]
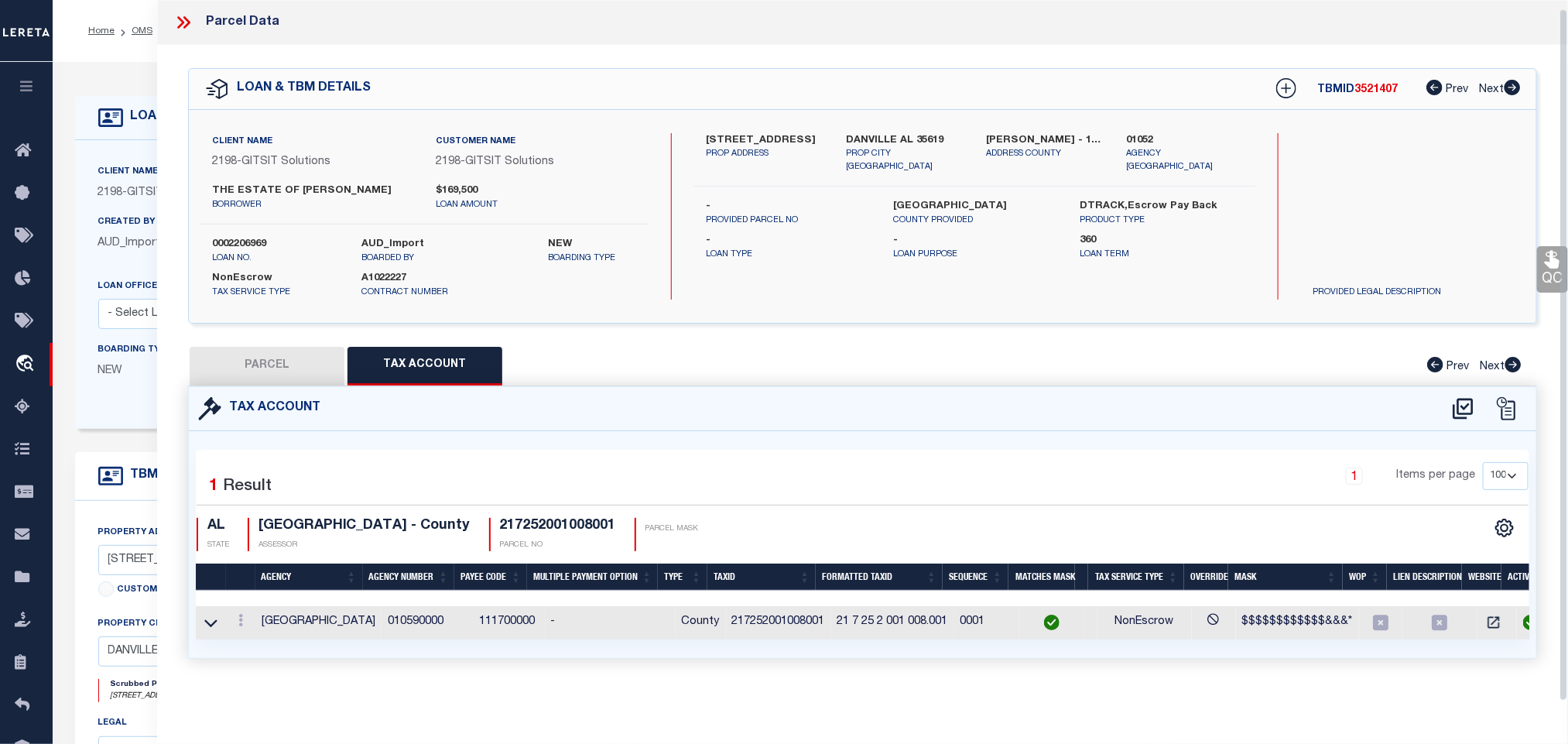
select select "100"
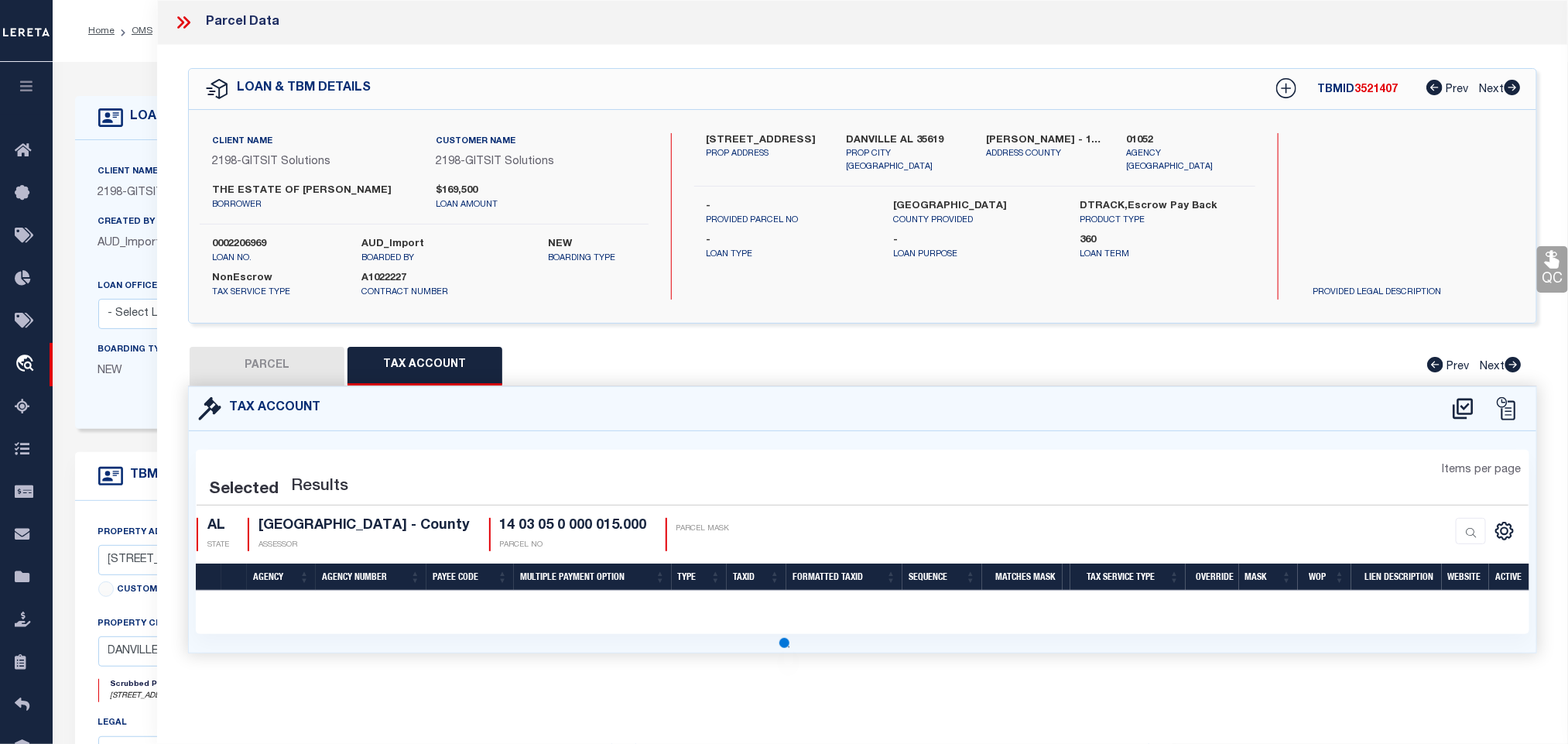
scroll to position [0, 0]
select select "100"
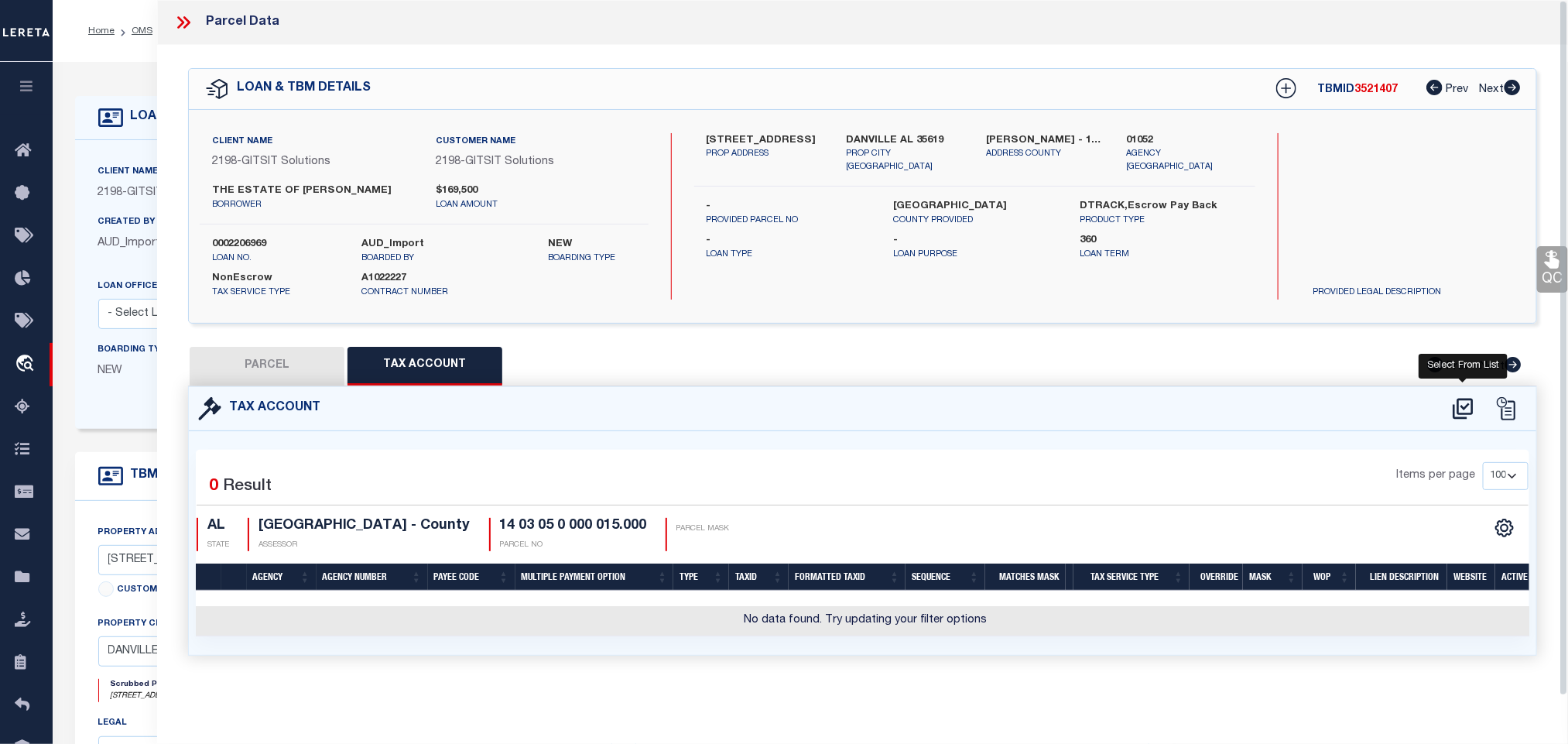
click at [1457, 409] on icon at bounding box center [1463, 408] width 25 height 25
select select "100"
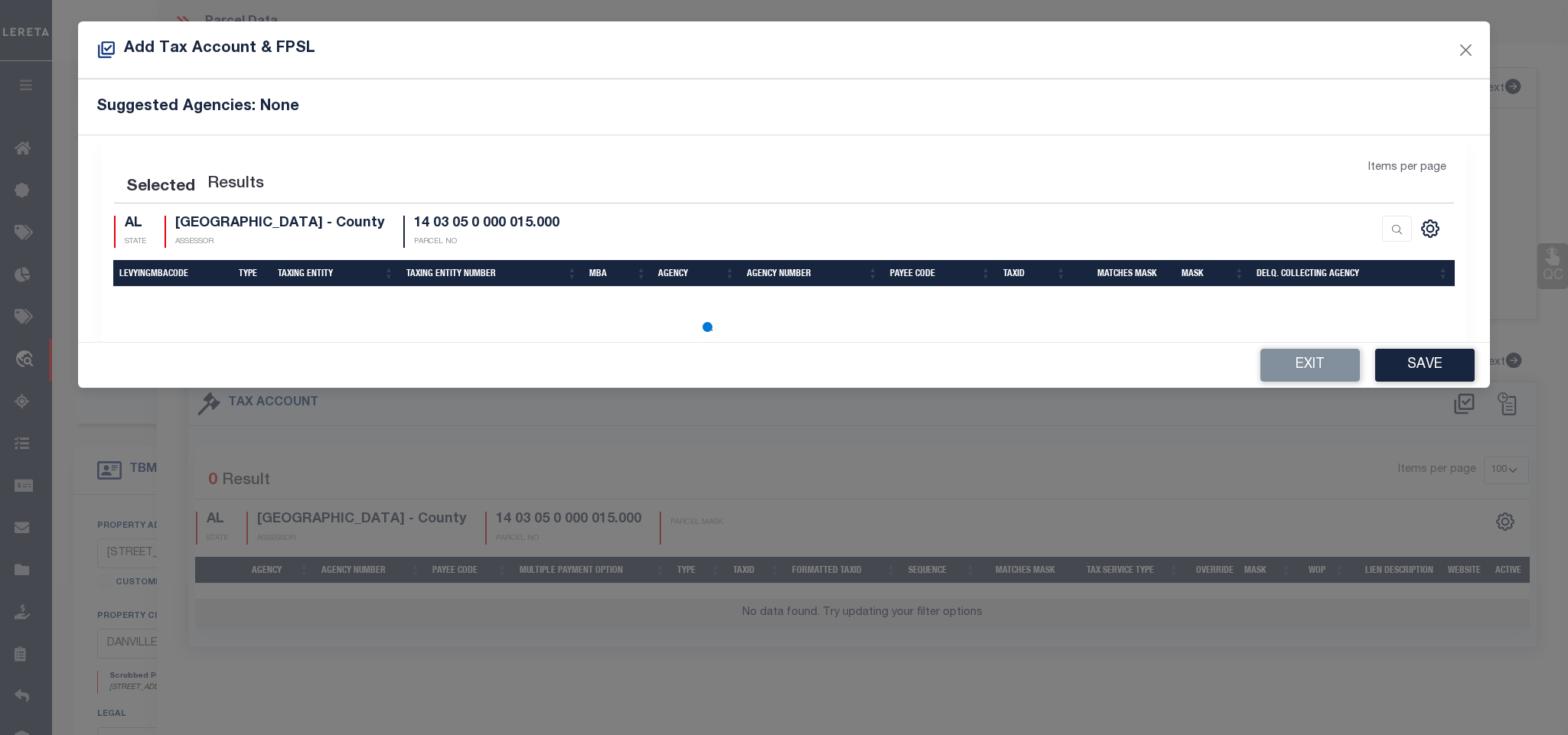
select select "100"
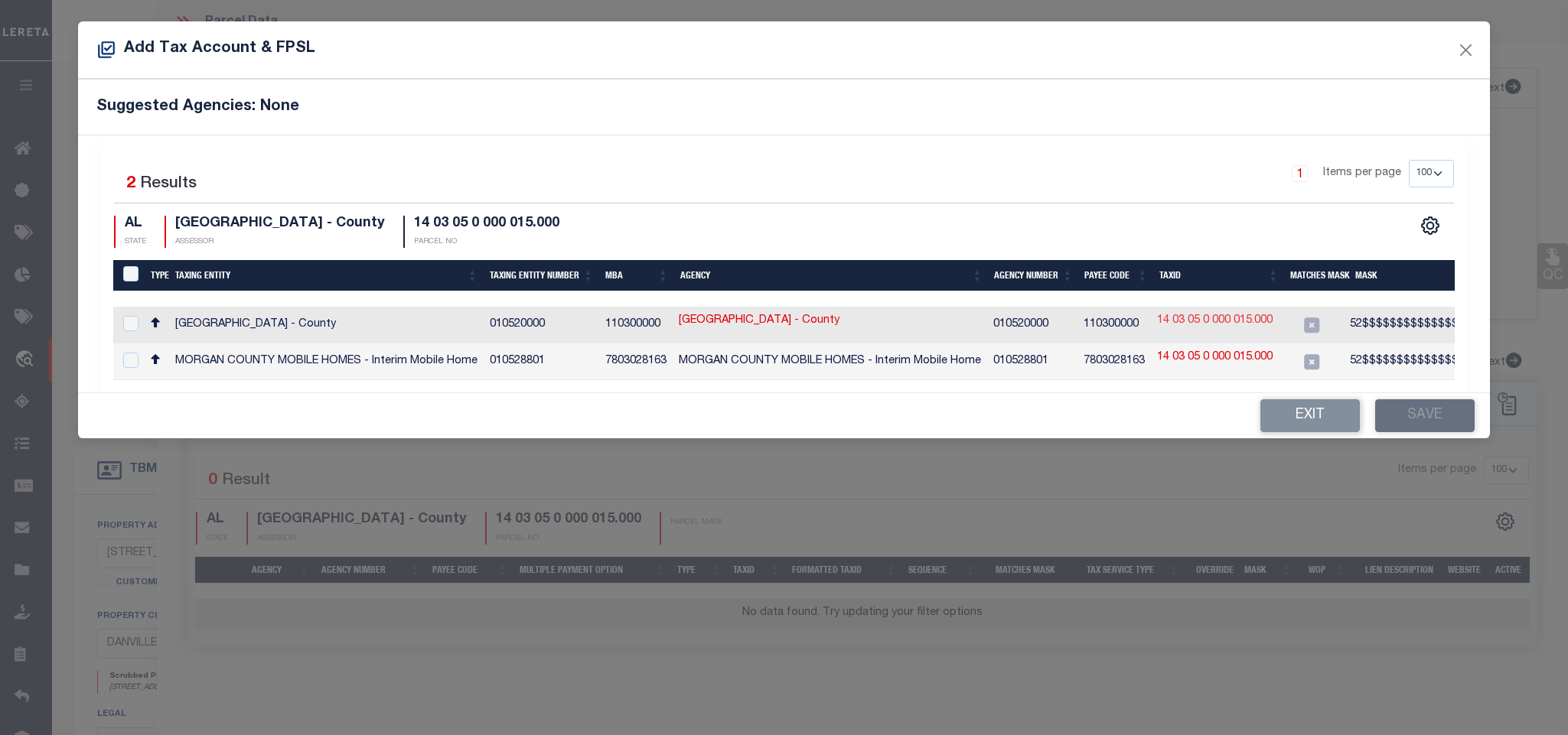
click at [1228, 317] on link "14 03 05 0 000 015.000" at bounding box center [1214, 321] width 115 height 17
type input "14 03 05 0 000 015.000"
type textarea "52$$$$$$$$$$$$$$$$XXX##*#,52$$$$$$$$$$$$$$$$%XX$#X#"
checkbox input "true"
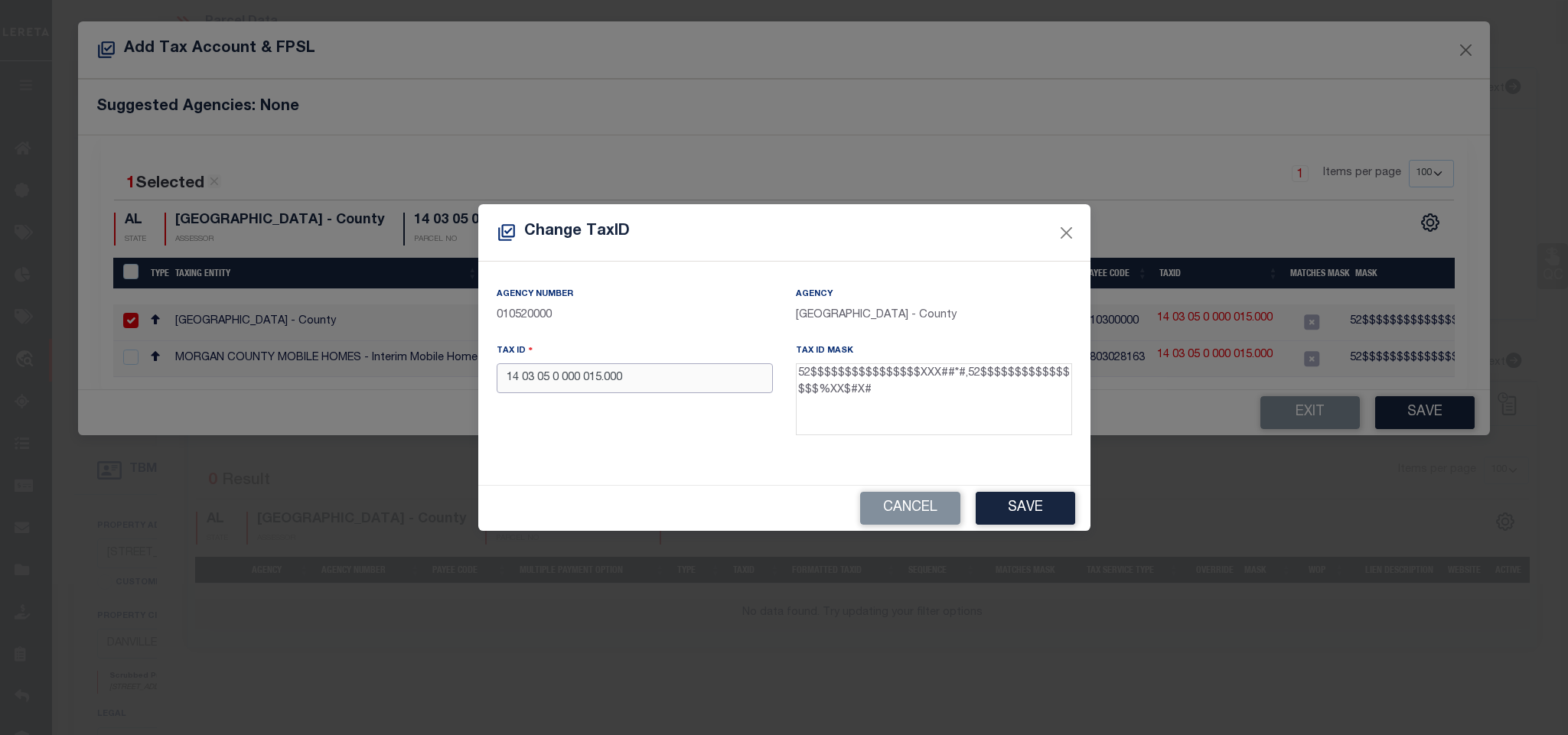
click at [669, 388] on input "14 03 05 0 000 015.000" at bounding box center [634, 378] width 276 height 30
type input "521403050000015000"
click at [1023, 514] on button "Save" at bounding box center [1025, 507] width 99 height 33
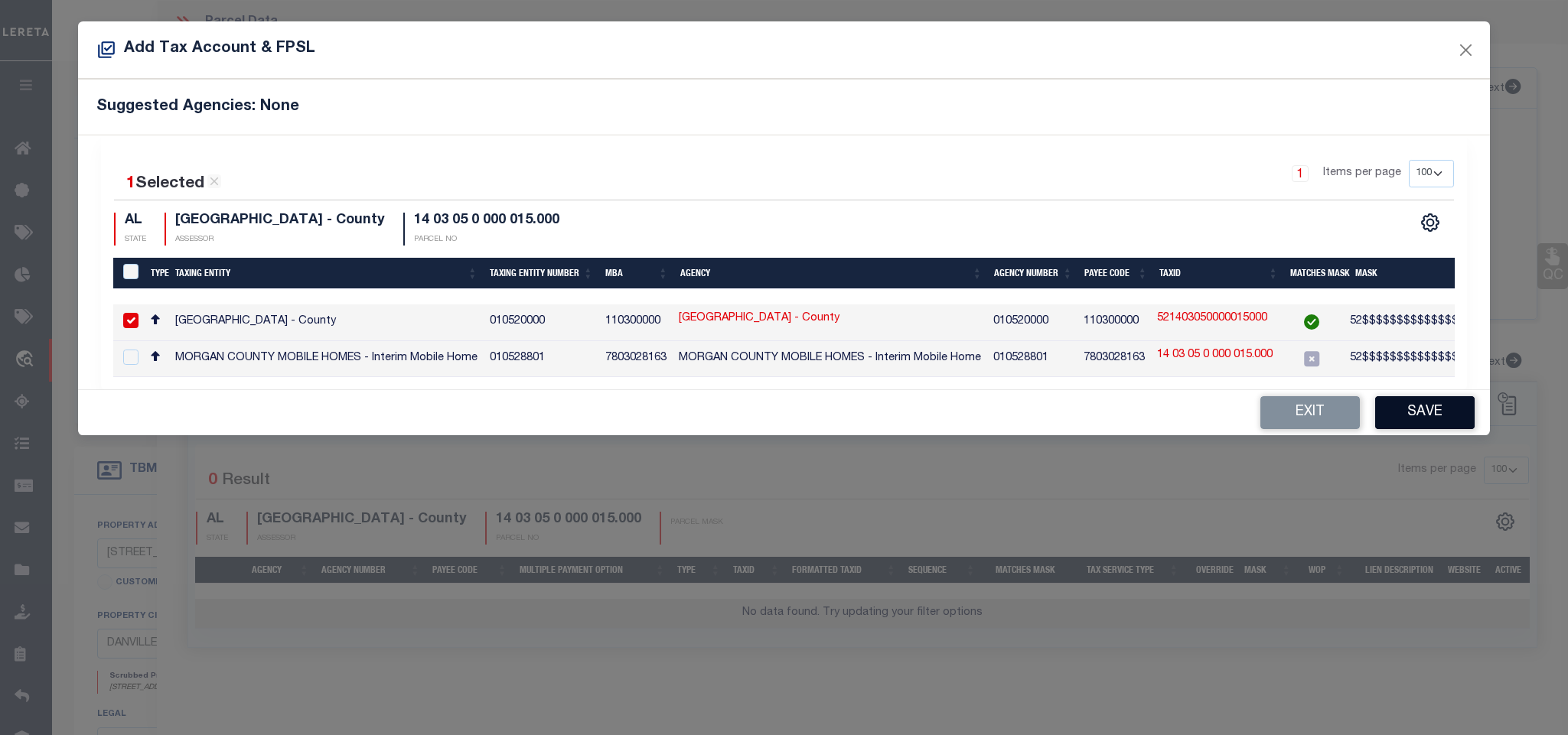
click at [1419, 418] on button "Save" at bounding box center [1424, 412] width 99 height 33
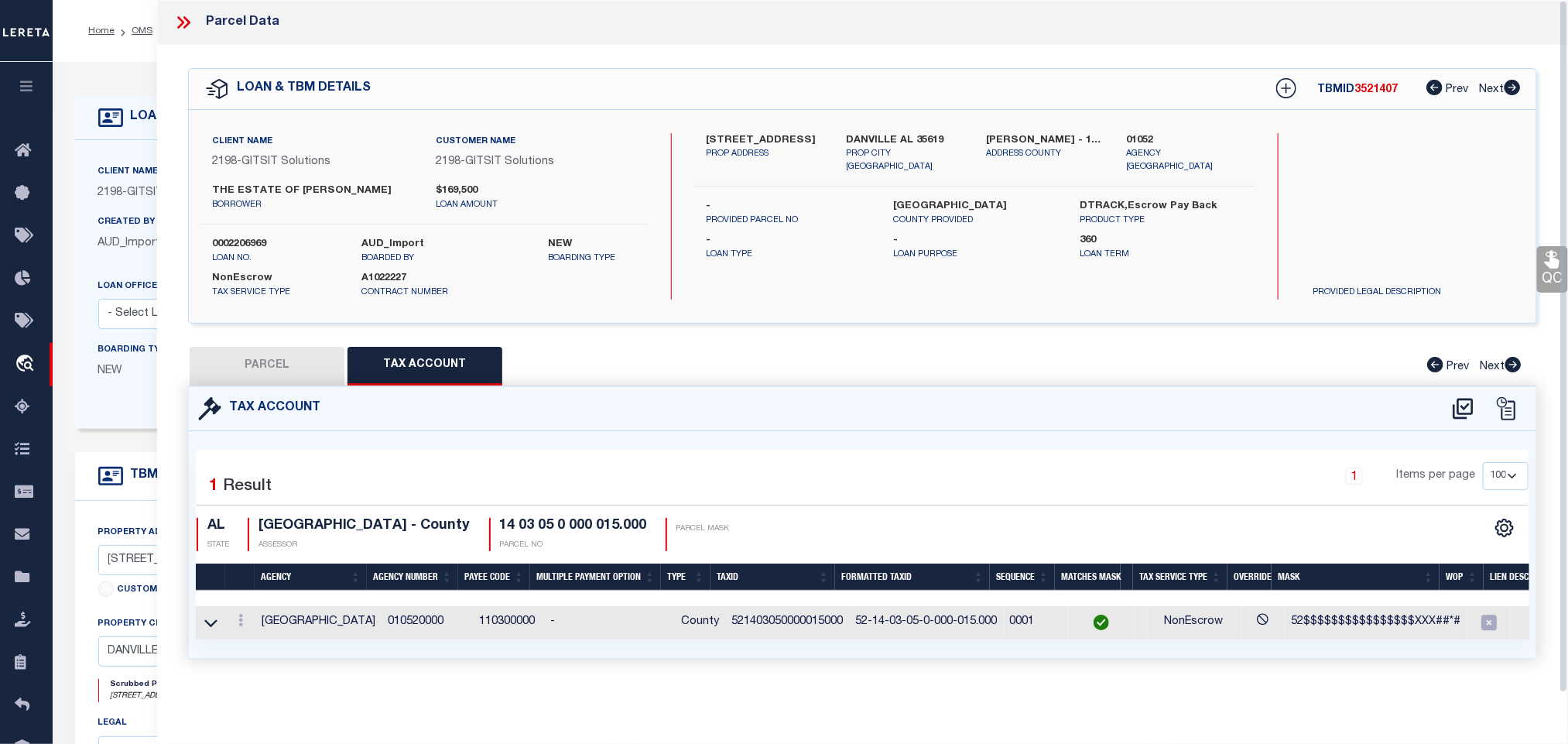
click at [274, 386] on div "Tax Account Selected 1 1" at bounding box center [862, 522] width 1349 height 272
click at [270, 349] on button "PARCEL" at bounding box center [267, 366] width 155 height 39
select select "AS"
select select
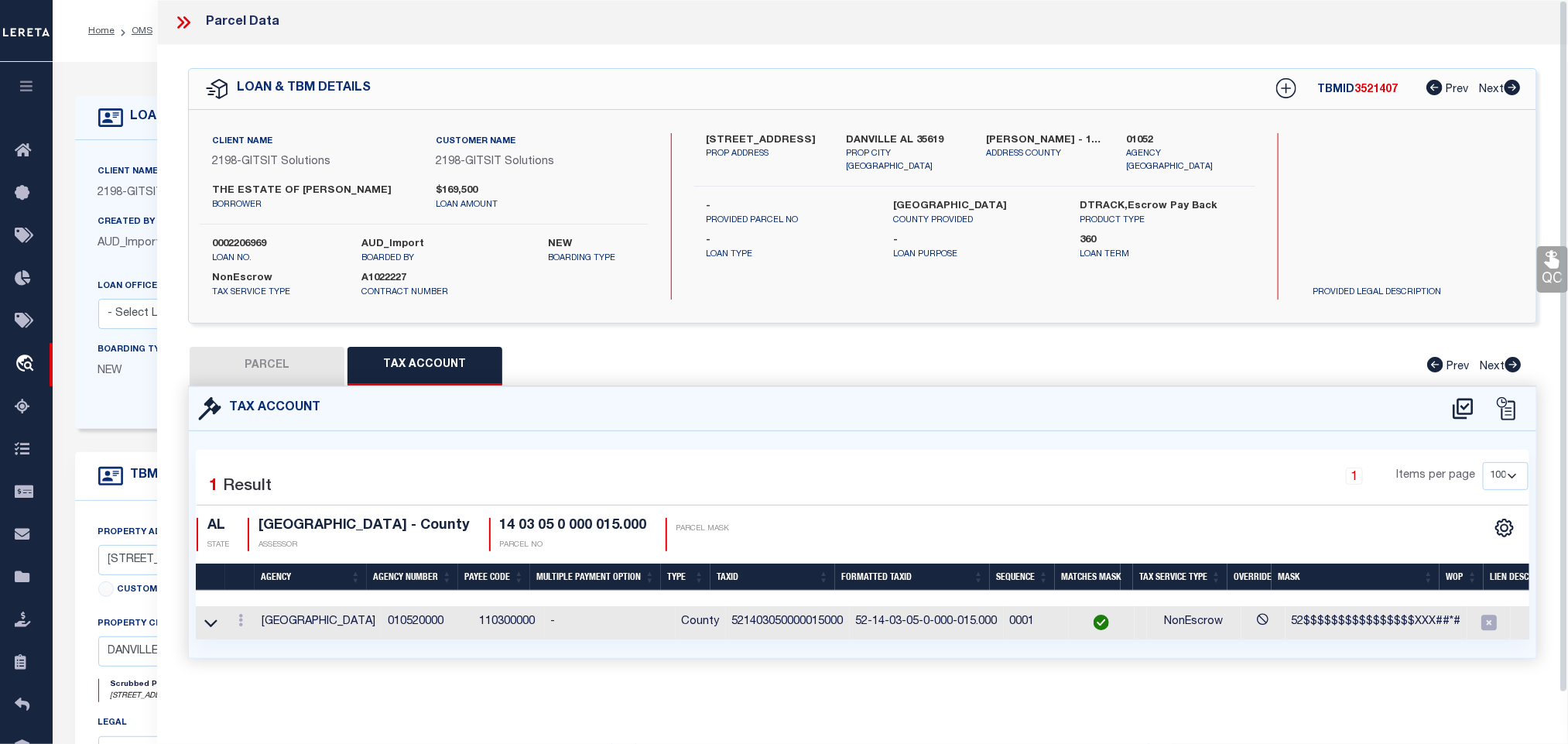
checkbox input "false"
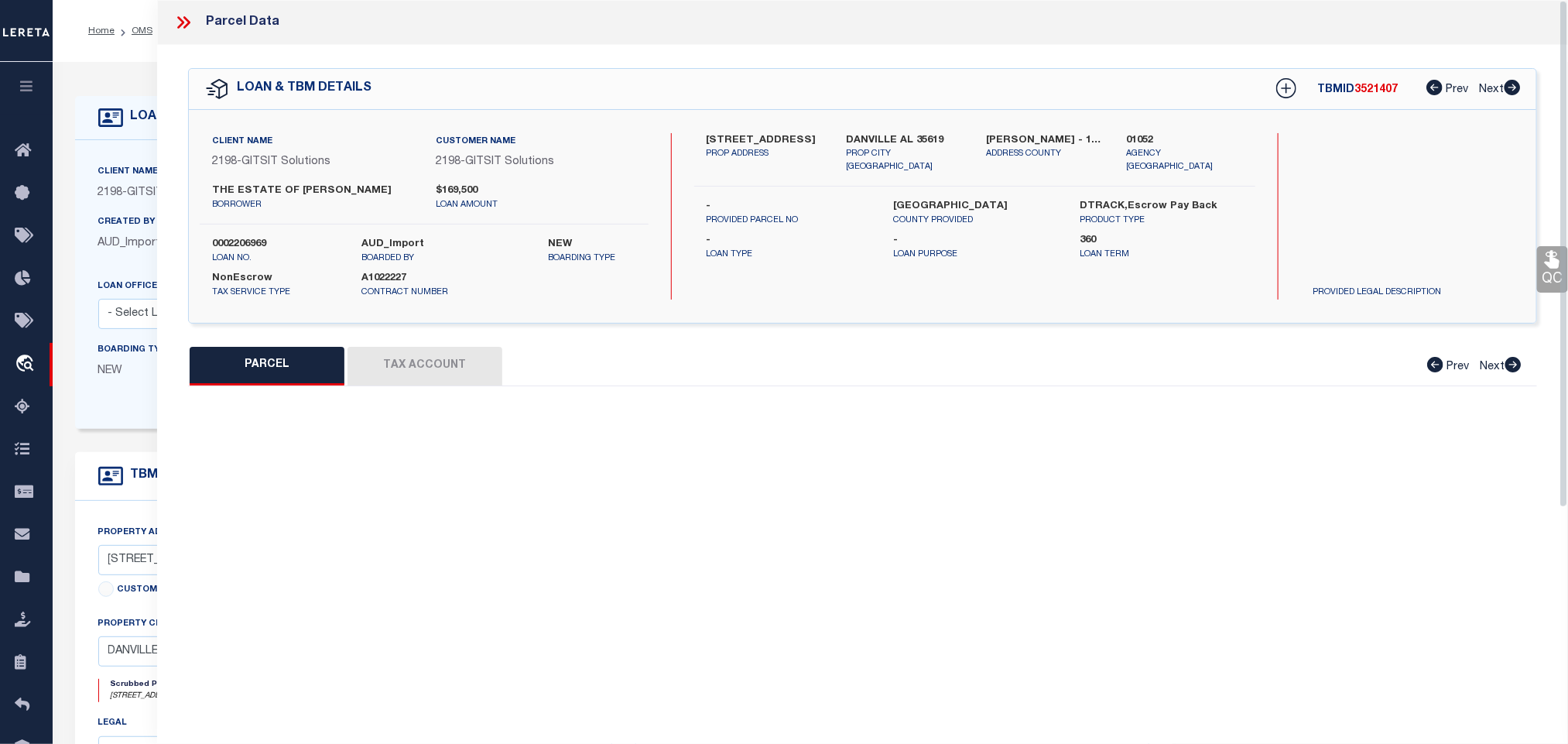
select select "IP"
type input "WOODALL BEVERLY"
select select "AGW"
select select "ADD"
type input "NE CO RD 22"
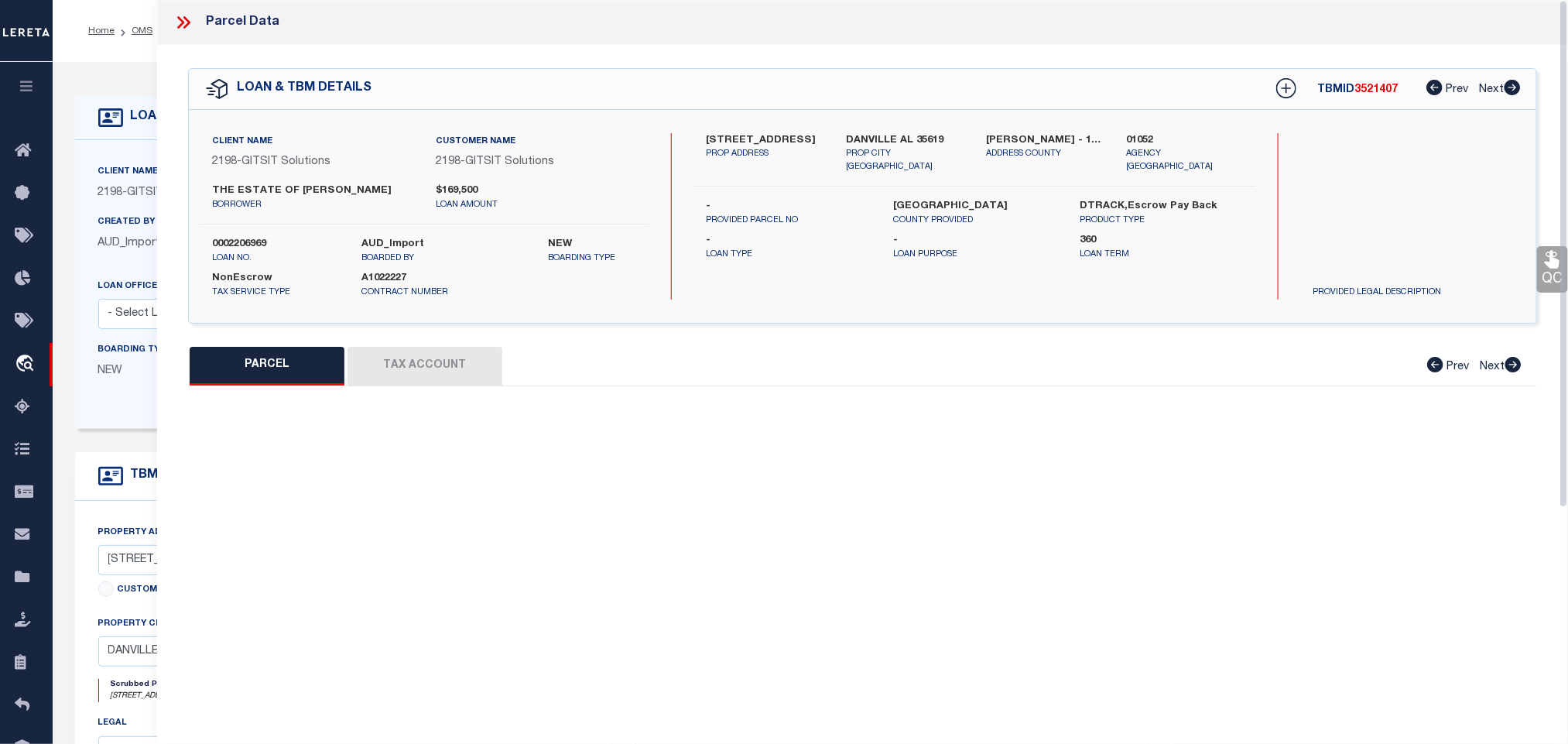
type input "DANVILLE AL 35619"
type textarea "COM INT NE ROW HARTSELLE-NEEL ROAD & E LINE OF SW1/4 OF NW1/4 SEC 5, T7S, R5W, …"
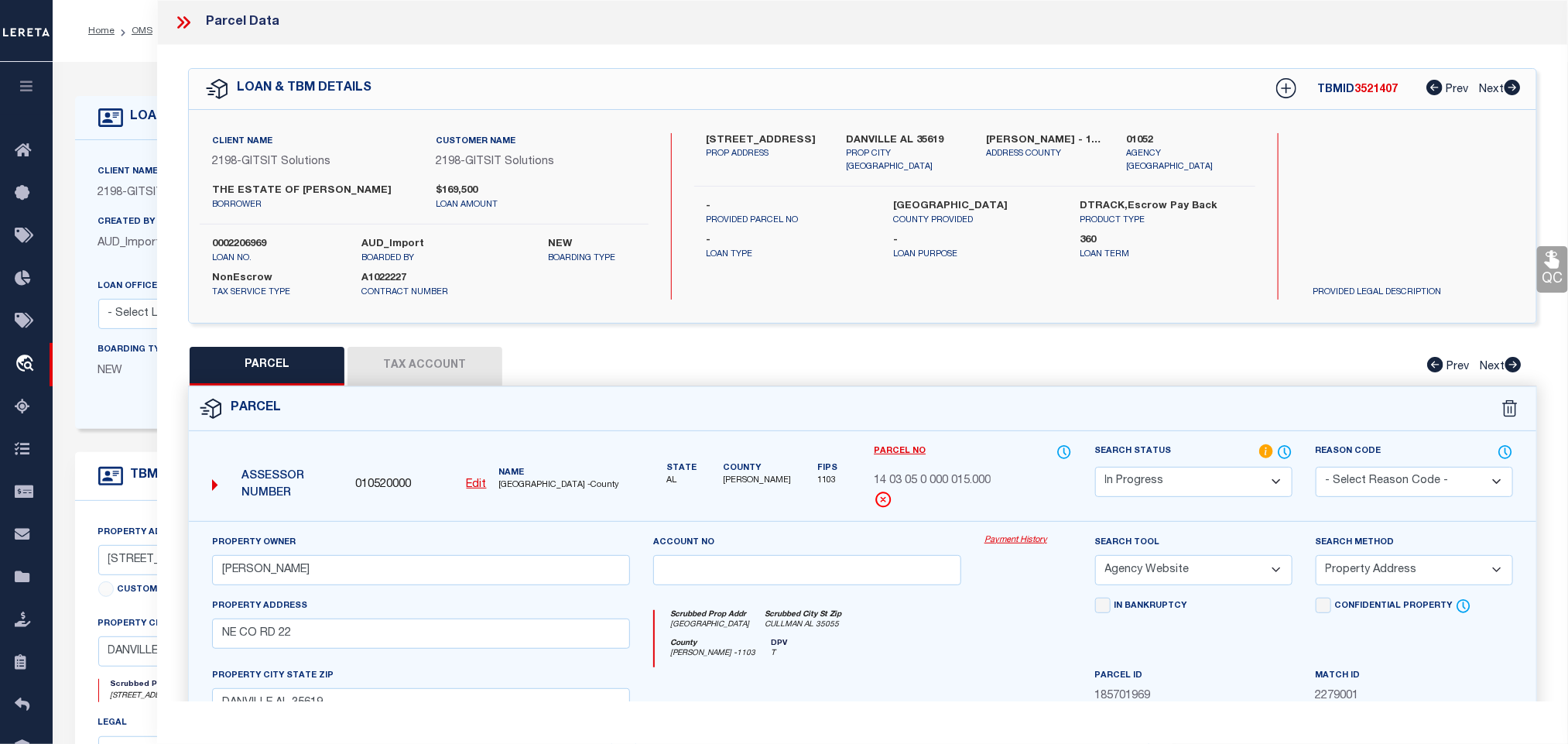
drag, startPoint x: 1220, startPoint y: 488, endPoint x: 1214, endPoint y: 474, distance: 15.2
click at [1216, 486] on select "Automated Search Bad Parcel Complete Duplicate Parcel High Dollar Reporting In …" at bounding box center [1193, 482] width 197 height 31
select select "PC"
click at [1095, 469] on select "Automated Search Bad Parcel Complete Duplicate Parcel High Dollar Reporting In …" at bounding box center [1193, 482] width 197 height 31
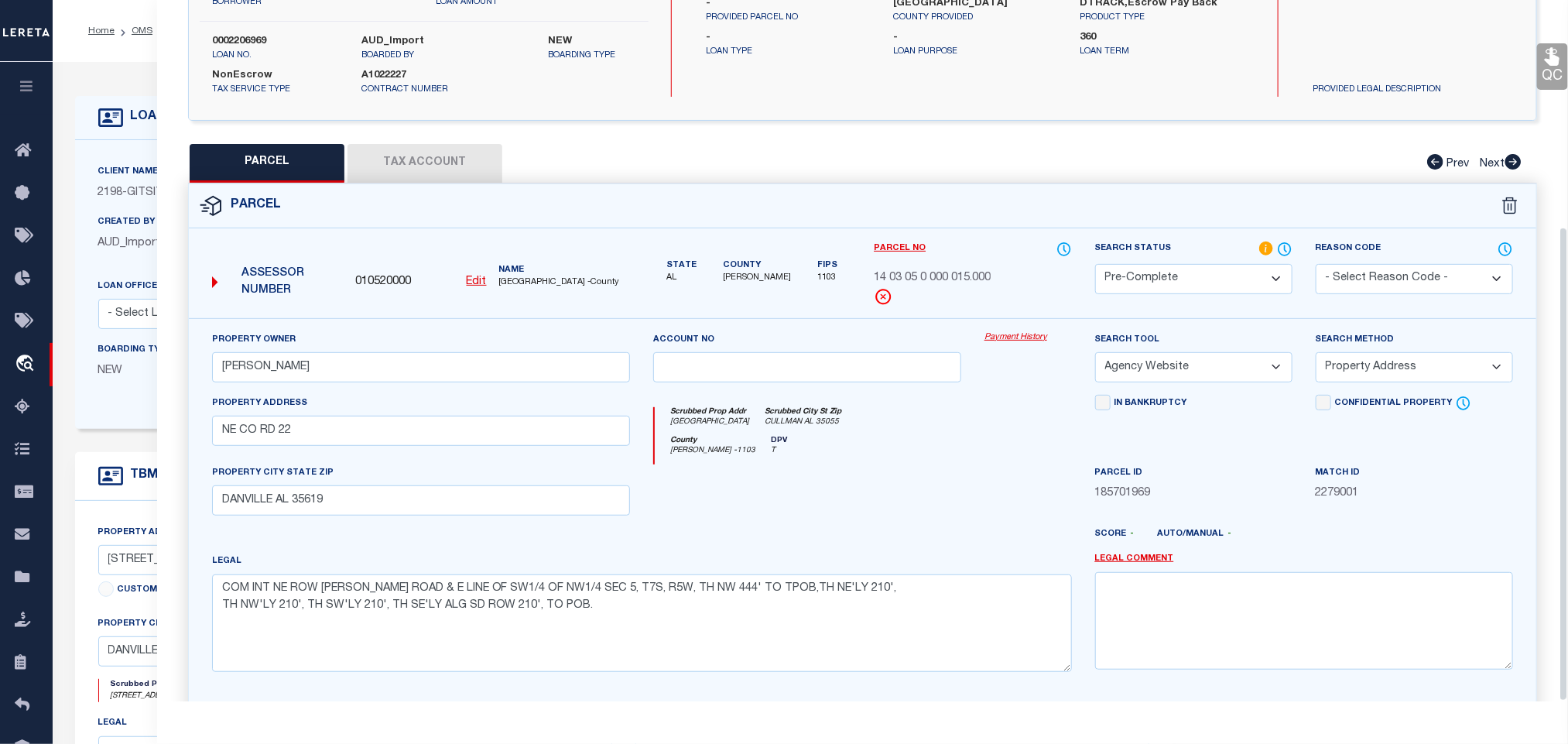
scroll to position [335, 0]
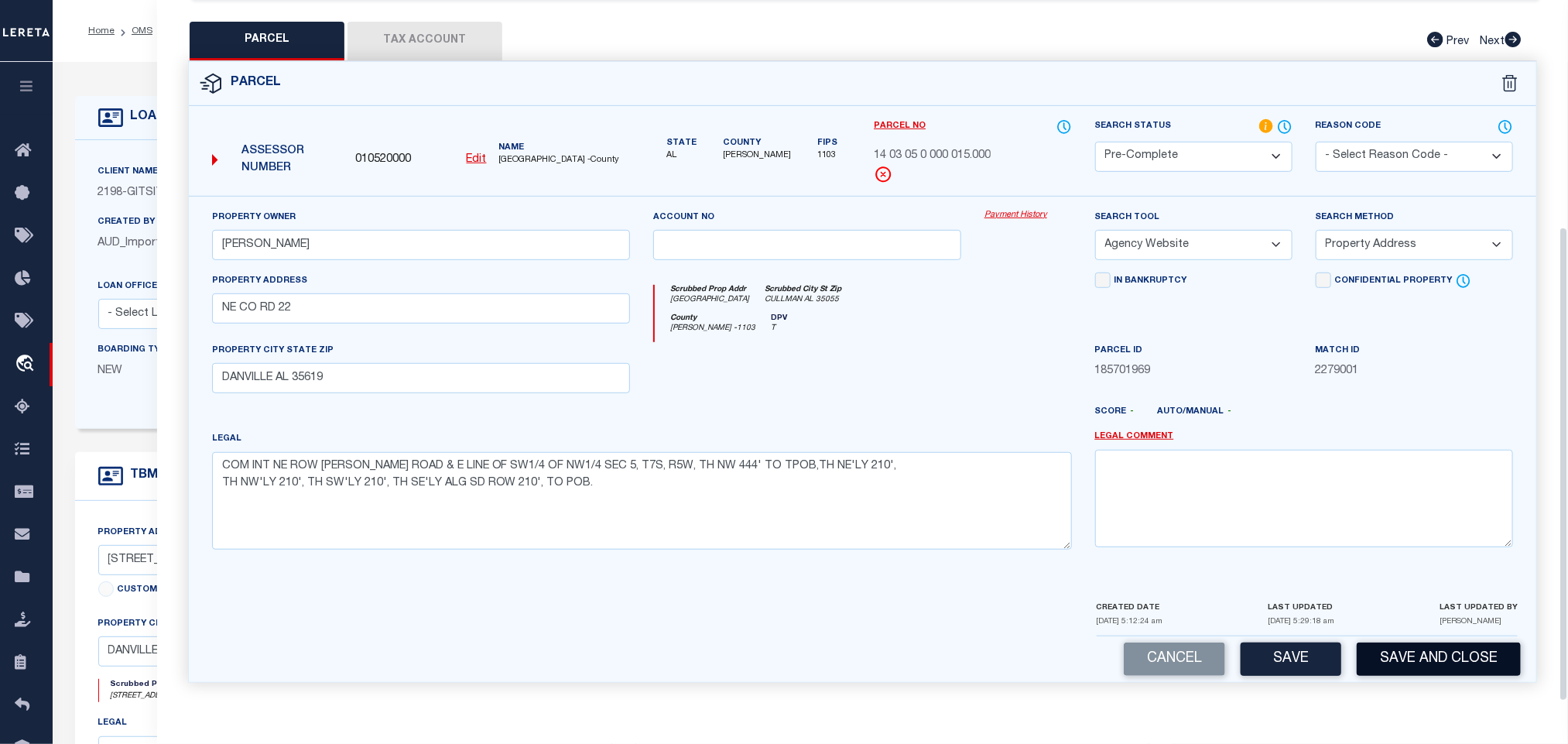
click at [1384, 650] on button "Save and Close" at bounding box center [1438, 659] width 164 height 33
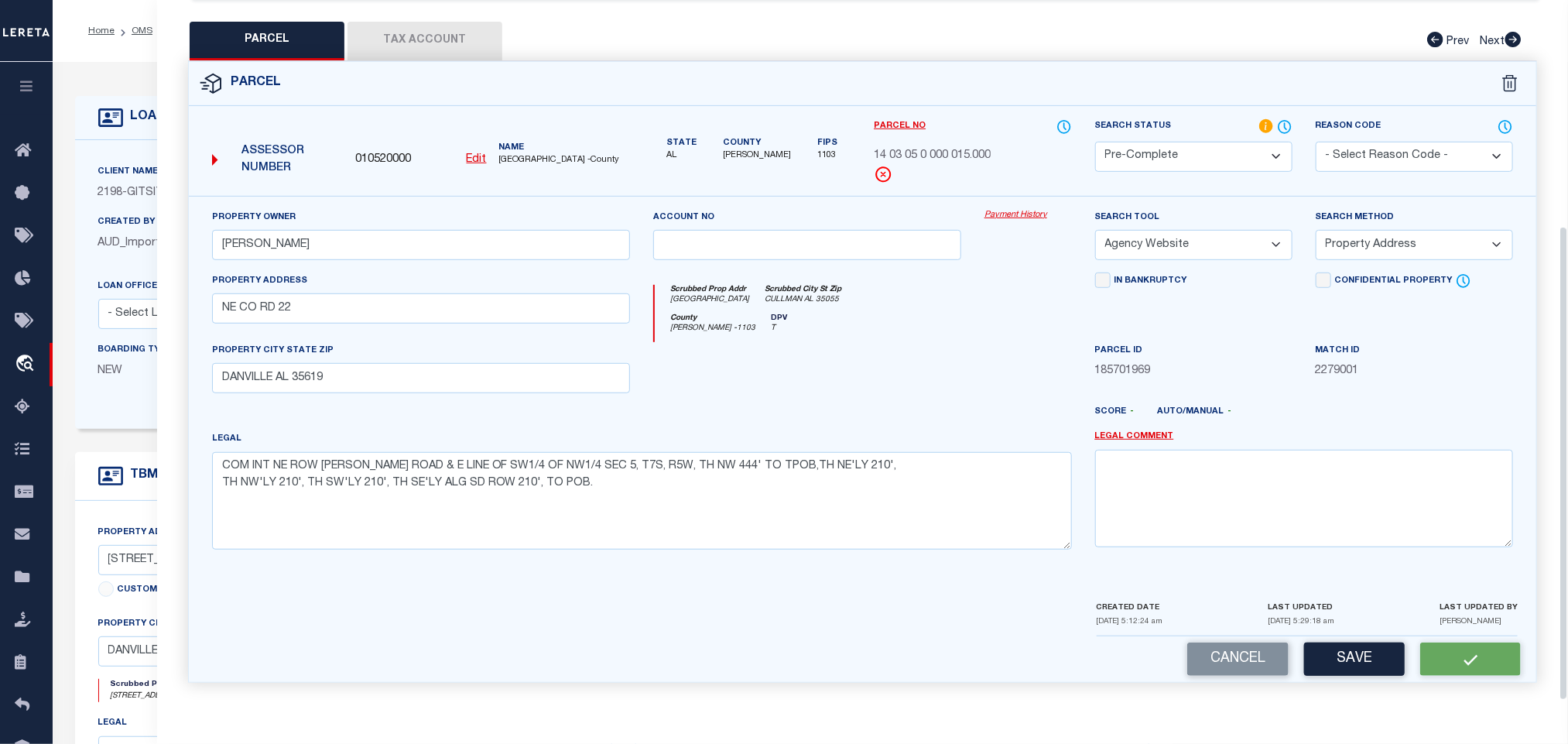
scroll to position [0, 0]
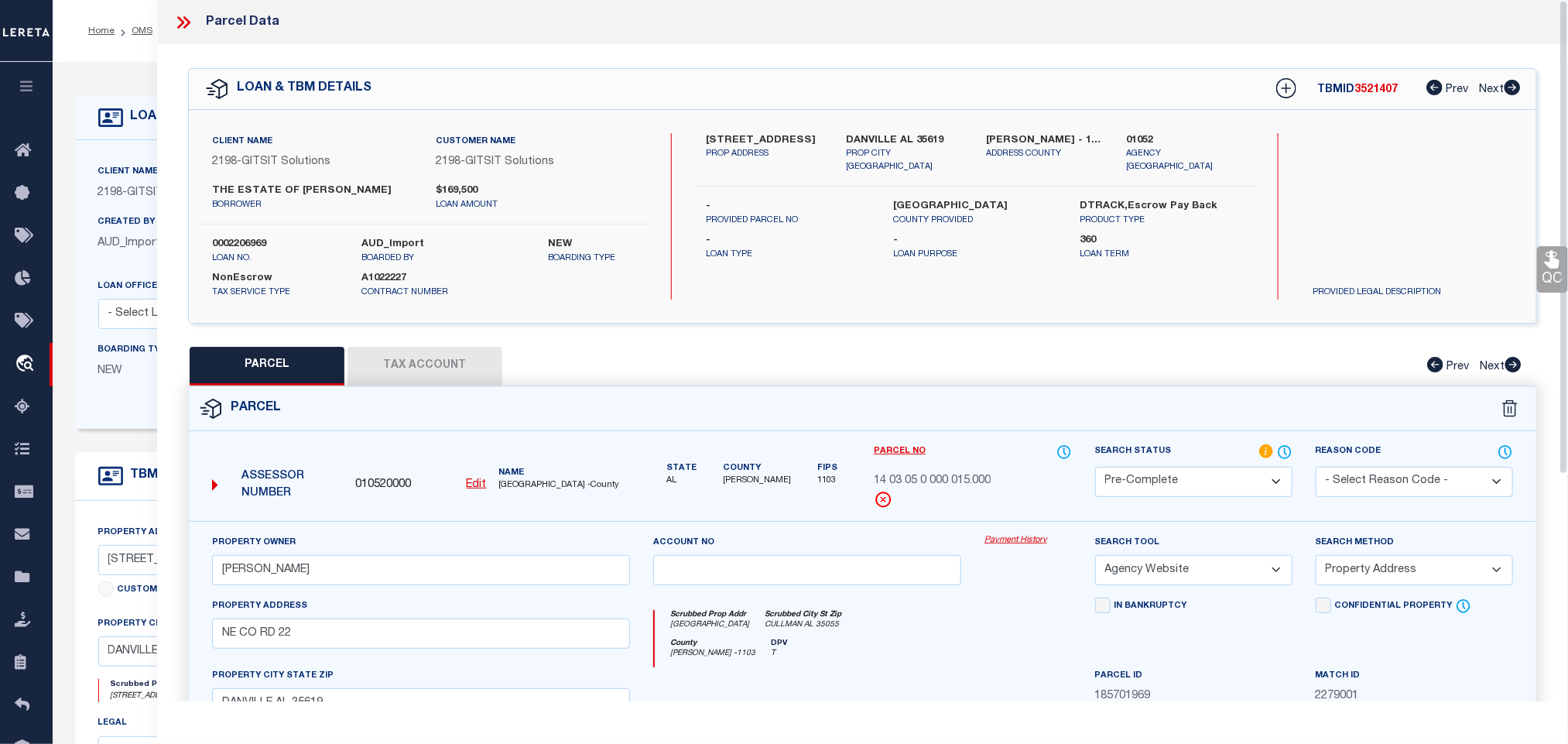
click at [230, 240] on label "0002206969" at bounding box center [275, 245] width 126 height 15
copy label "0002206969"
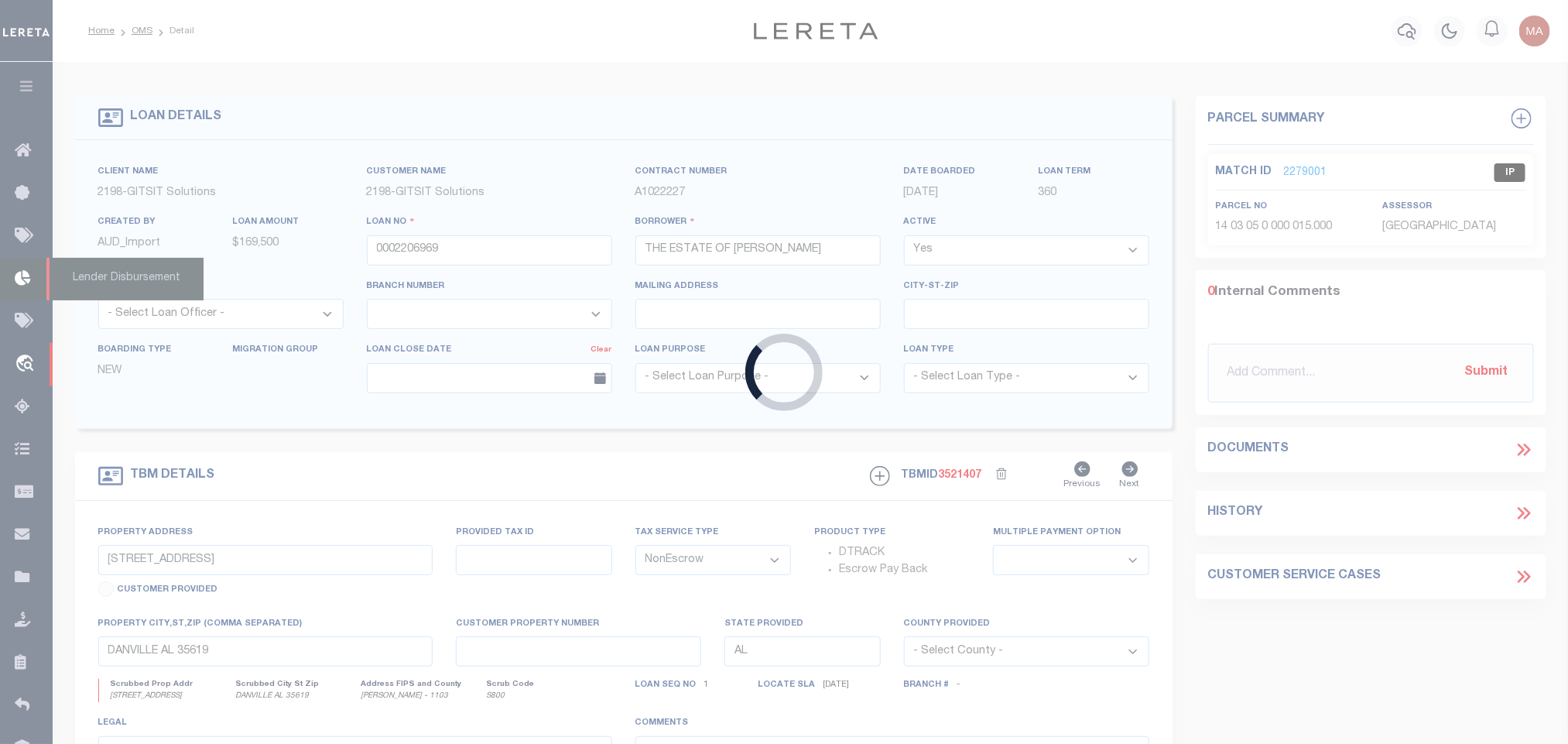
select select
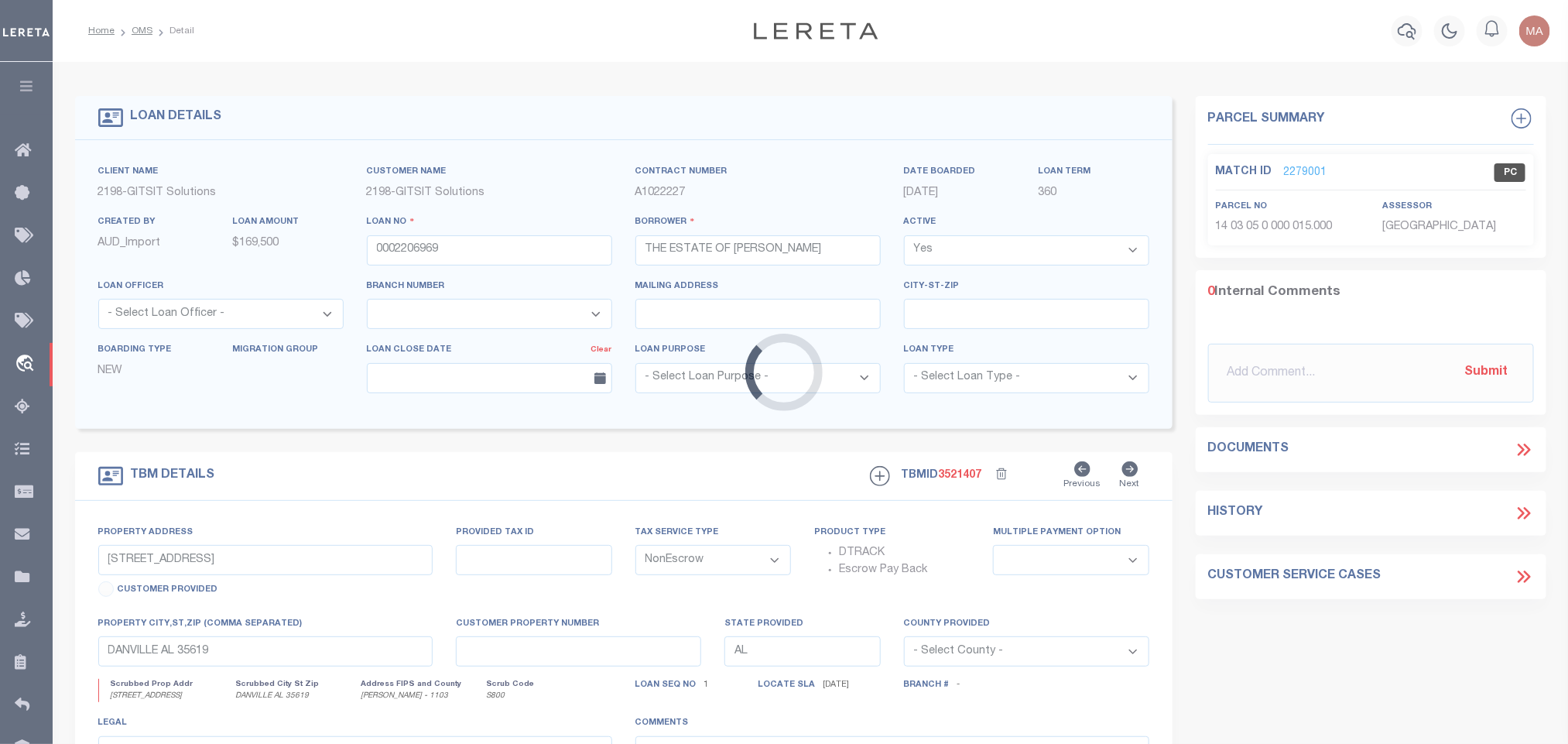
select select
select select "16881"
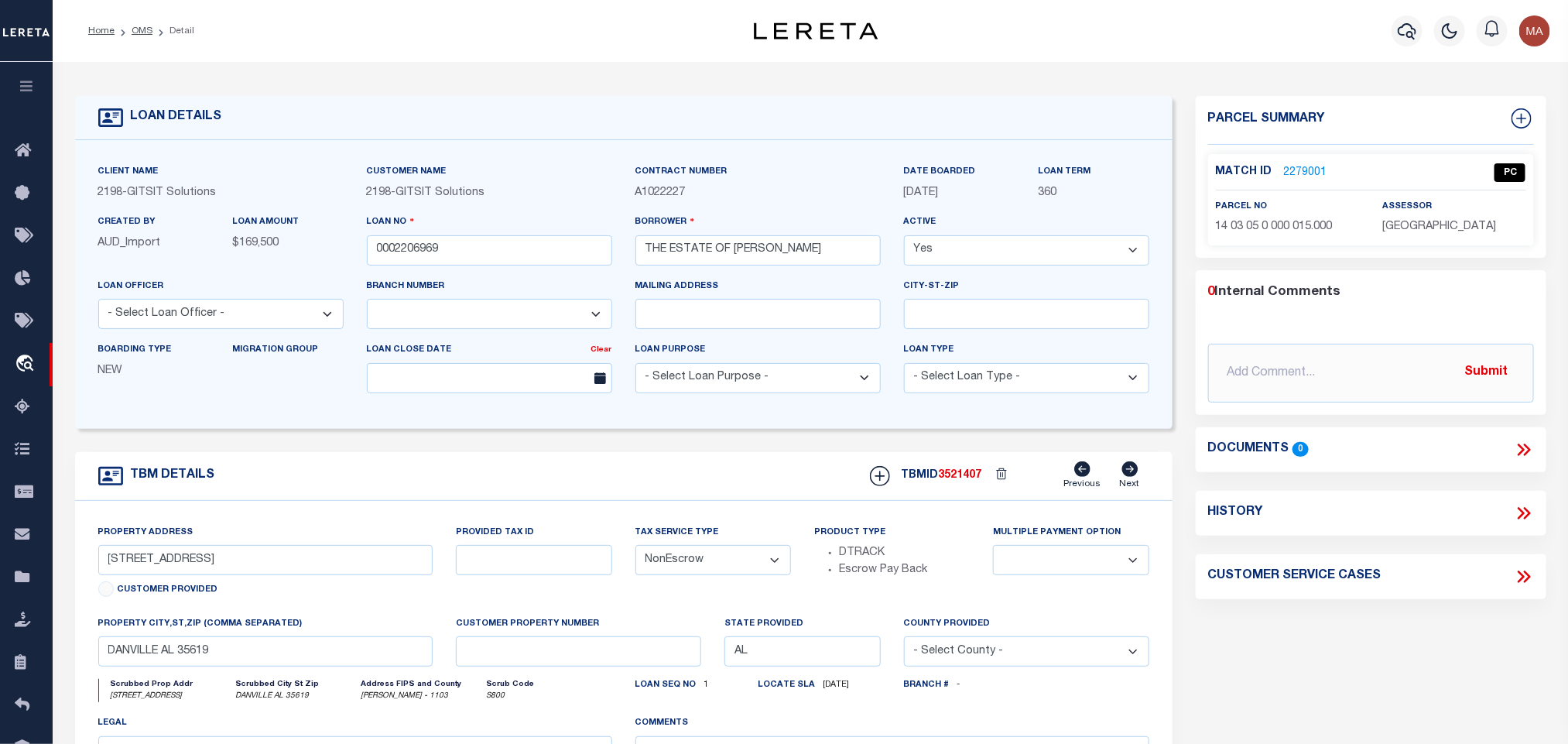
click at [956, 477] on span "3521407" at bounding box center [959, 475] width 43 height 11
copy span "3521407"
click at [1405, 233] on p "MORGAN COUNTY" at bounding box center [1453, 228] width 143 height 17
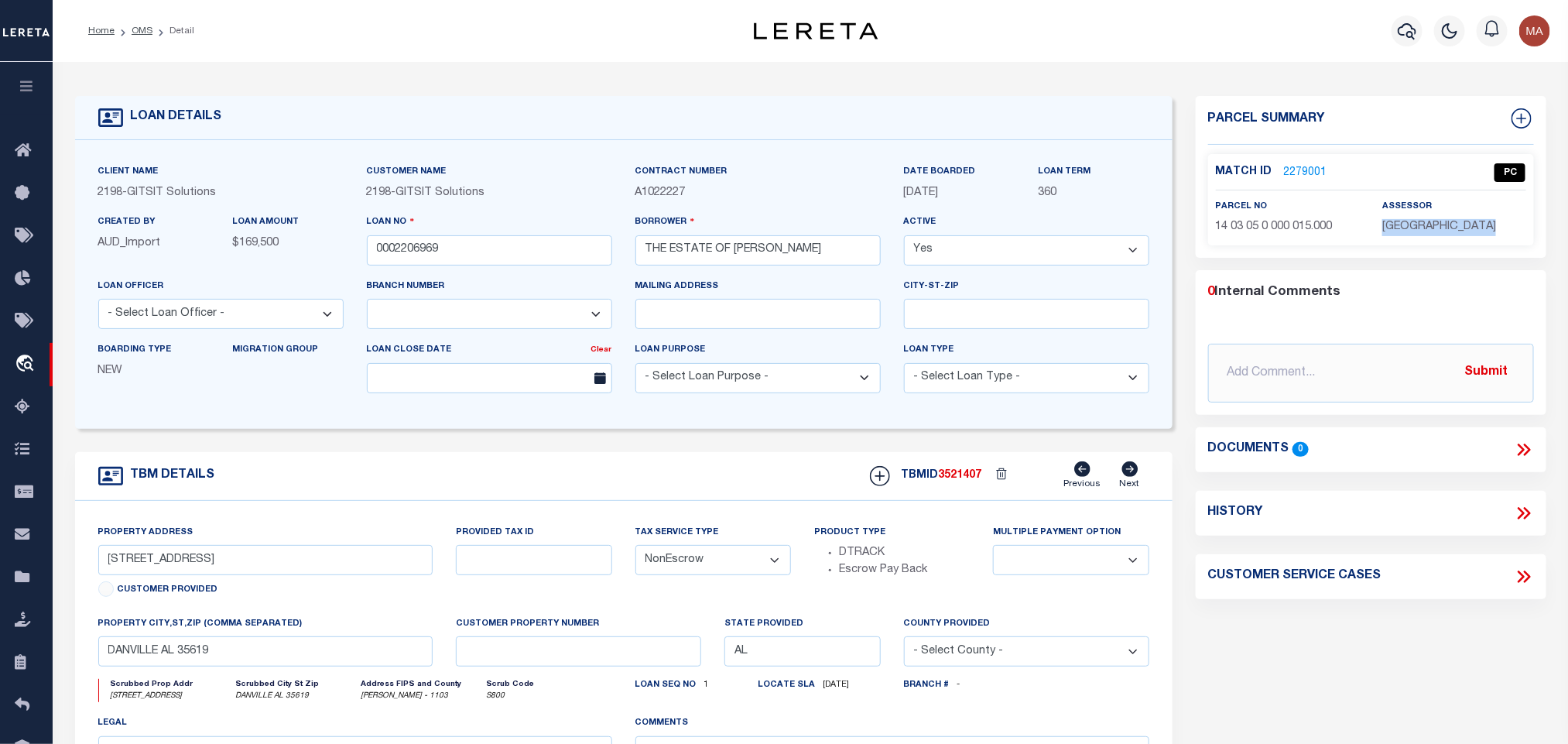
click at [1405, 233] on p "MORGAN COUNTY" at bounding box center [1453, 228] width 143 height 17
copy div "MORGAN COUNTY"
click at [1273, 230] on span "14 03 05 0 000 015.000" at bounding box center [1273, 226] width 116 height 11
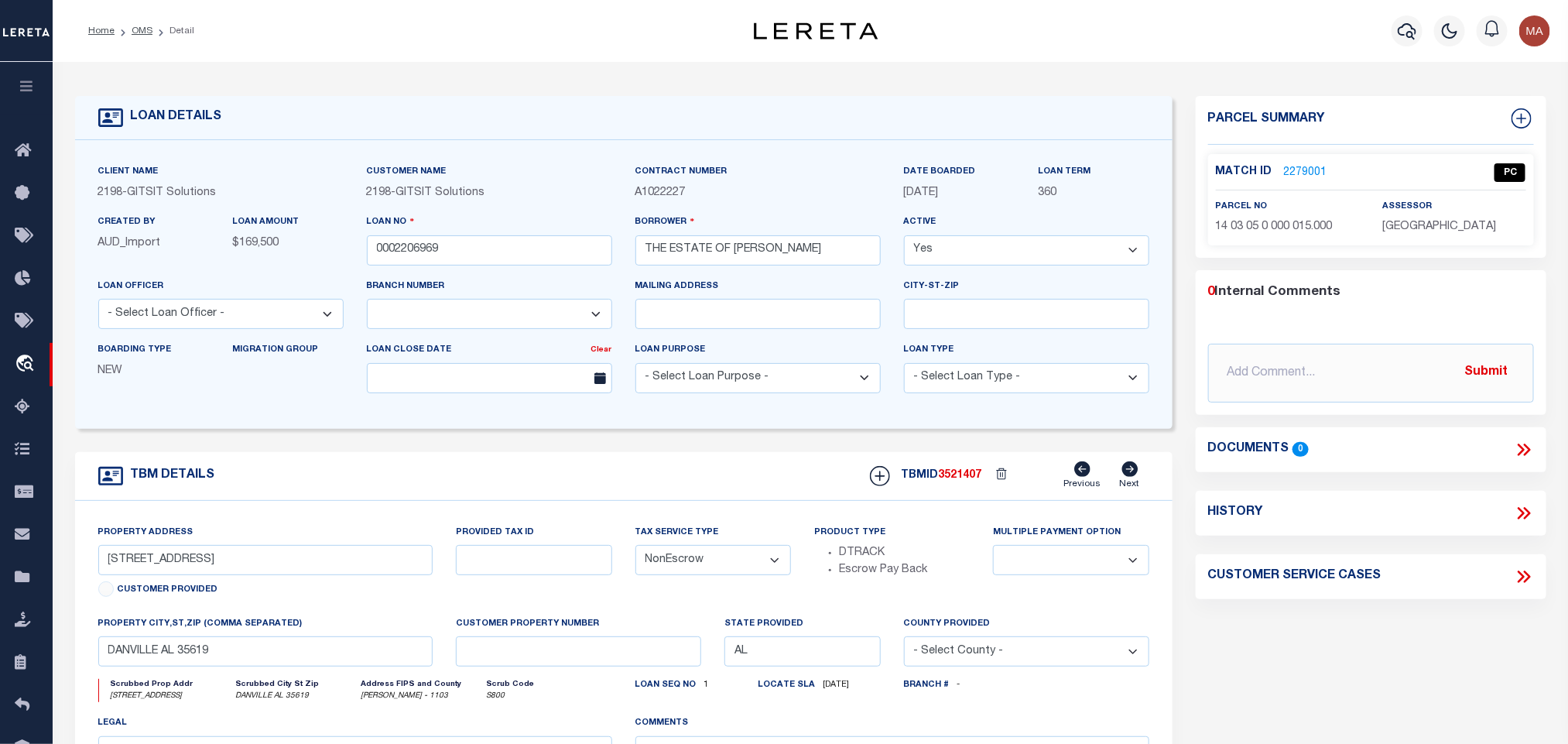
click at [144, 24] on li "OMS" at bounding box center [133, 31] width 38 height 14
click at [140, 29] on link "OMS" at bounding box center [142, 31] width 21 height 9
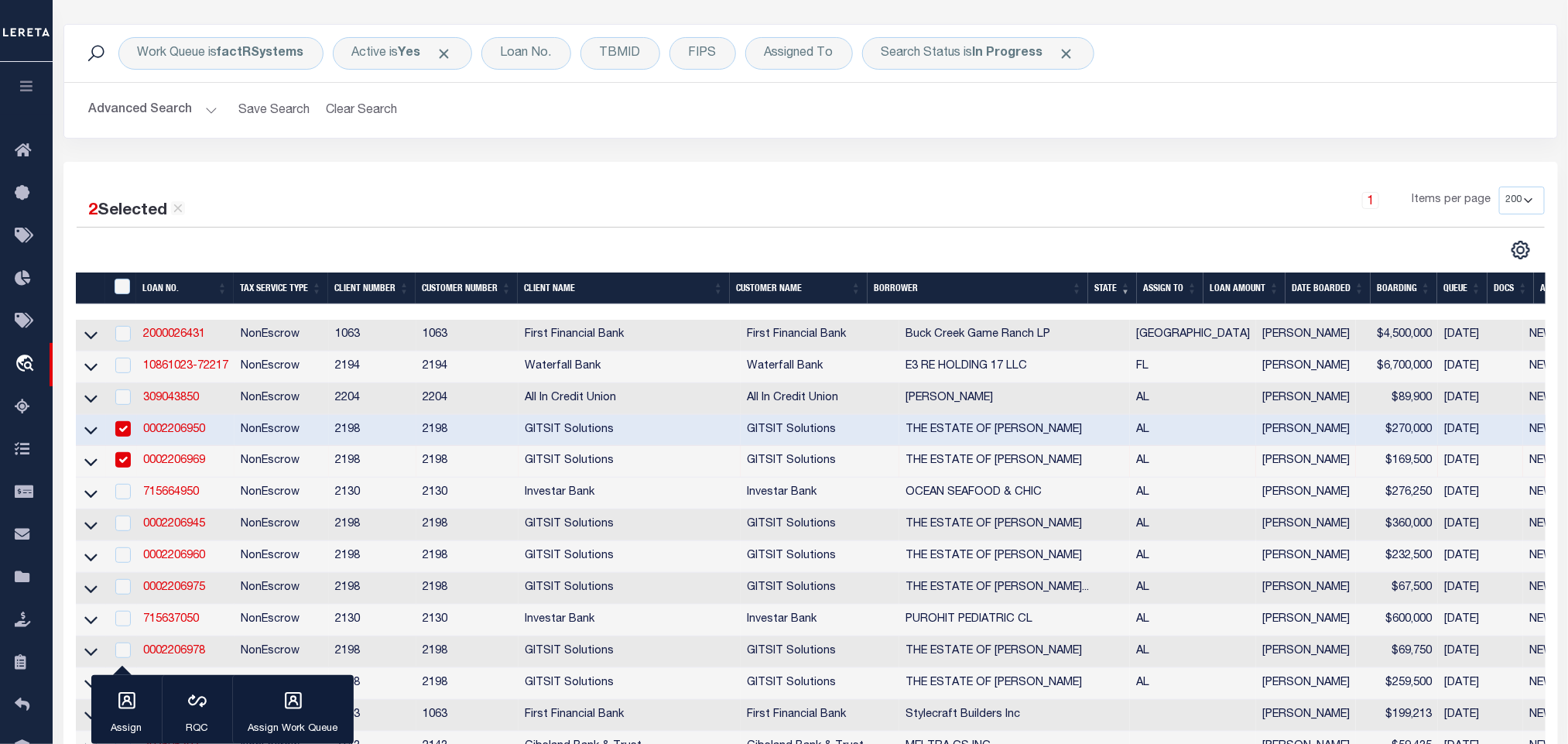
scroll to position [116, 0]
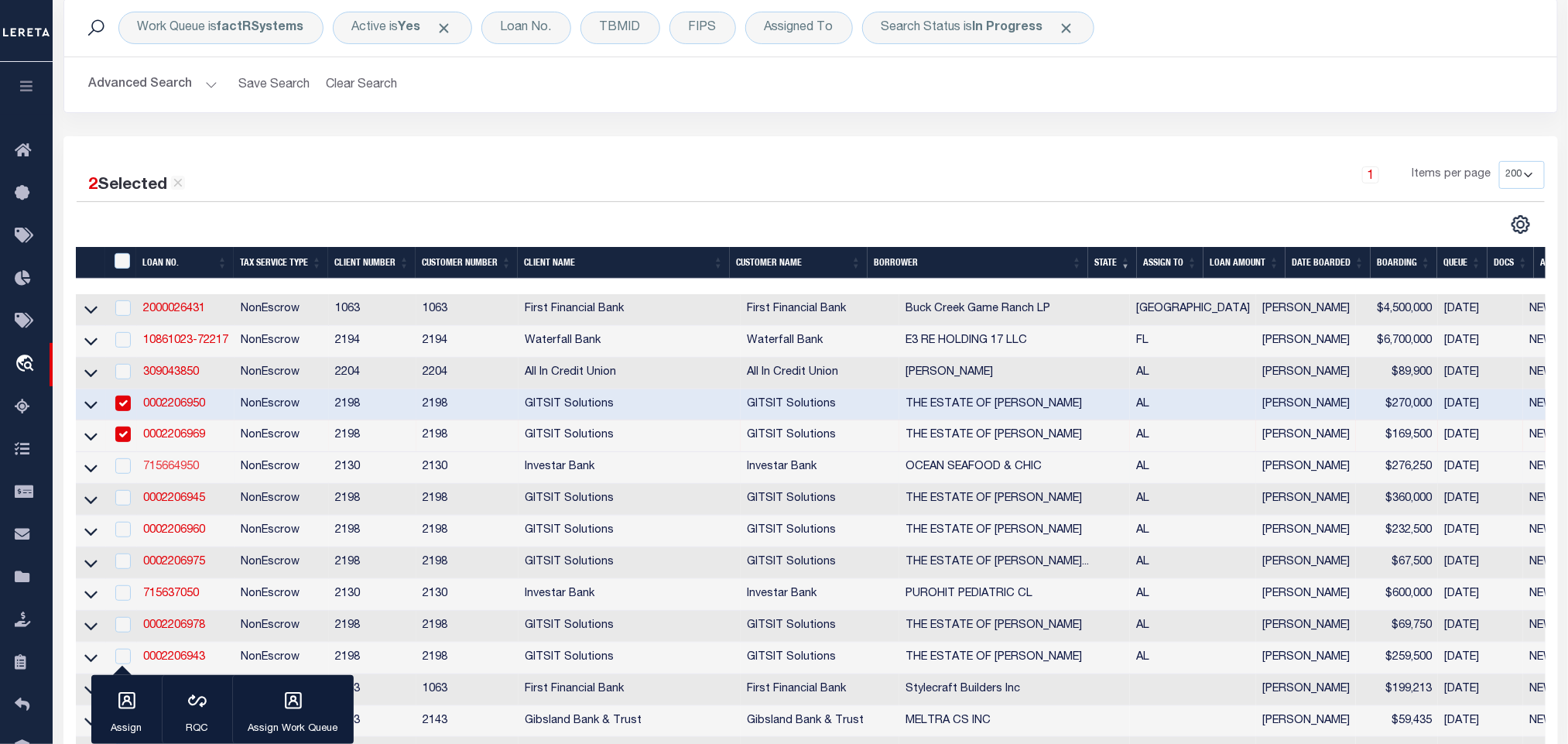
click at [184, 472] on link "715664950" at bounding box center [171, 467] width 56 height 11
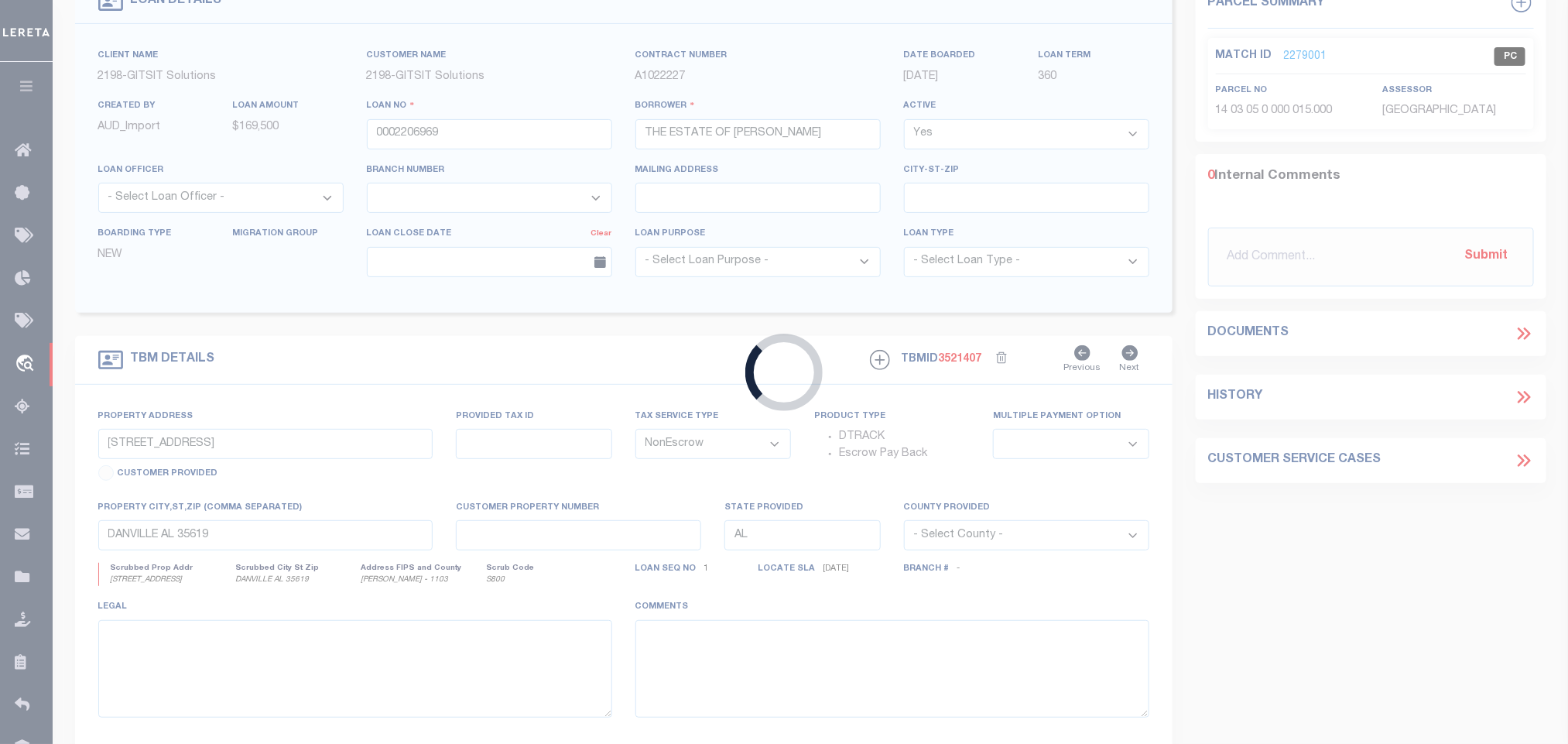
type input "715664950"
type input "OCEAN SEAFOOD & CHIC"
select select
type input "157 BRANDY HIGHLAND DR"
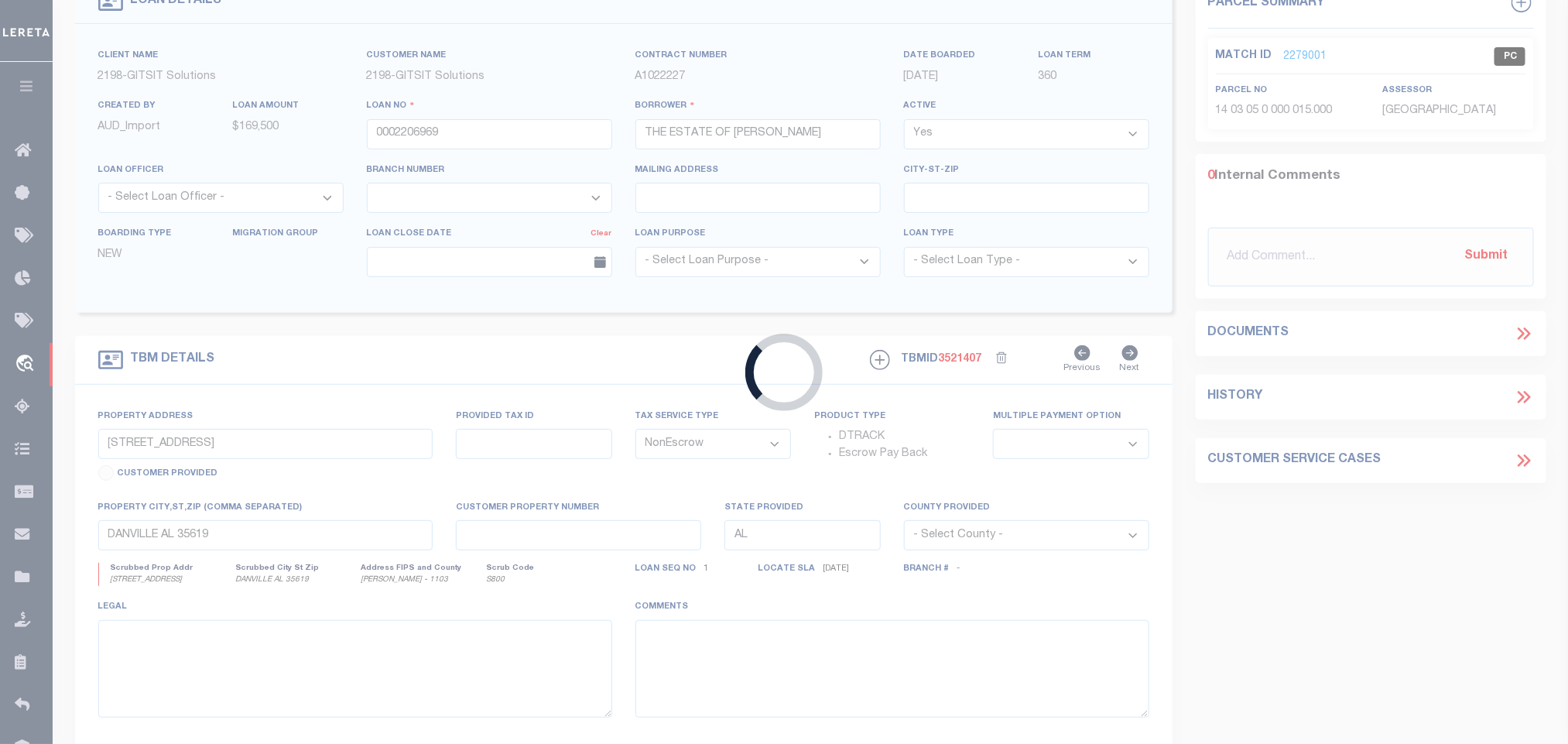
type input "OXFORD AL 36203"
select select "100"
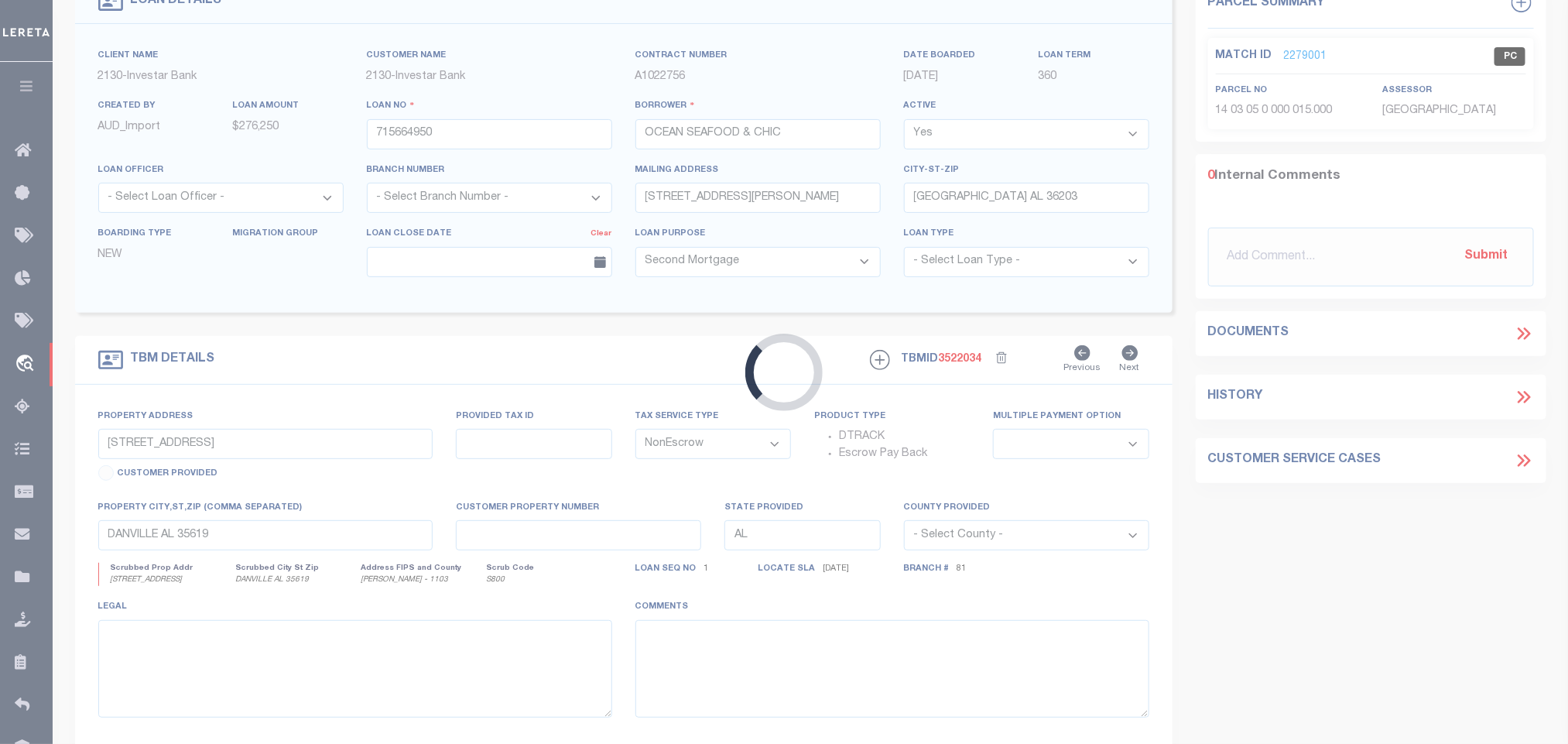
scroll to position [112, 0]
type input "730 NOBLE STREET"
select select
type input "ANNISTON AL 36201"
type input "147503"
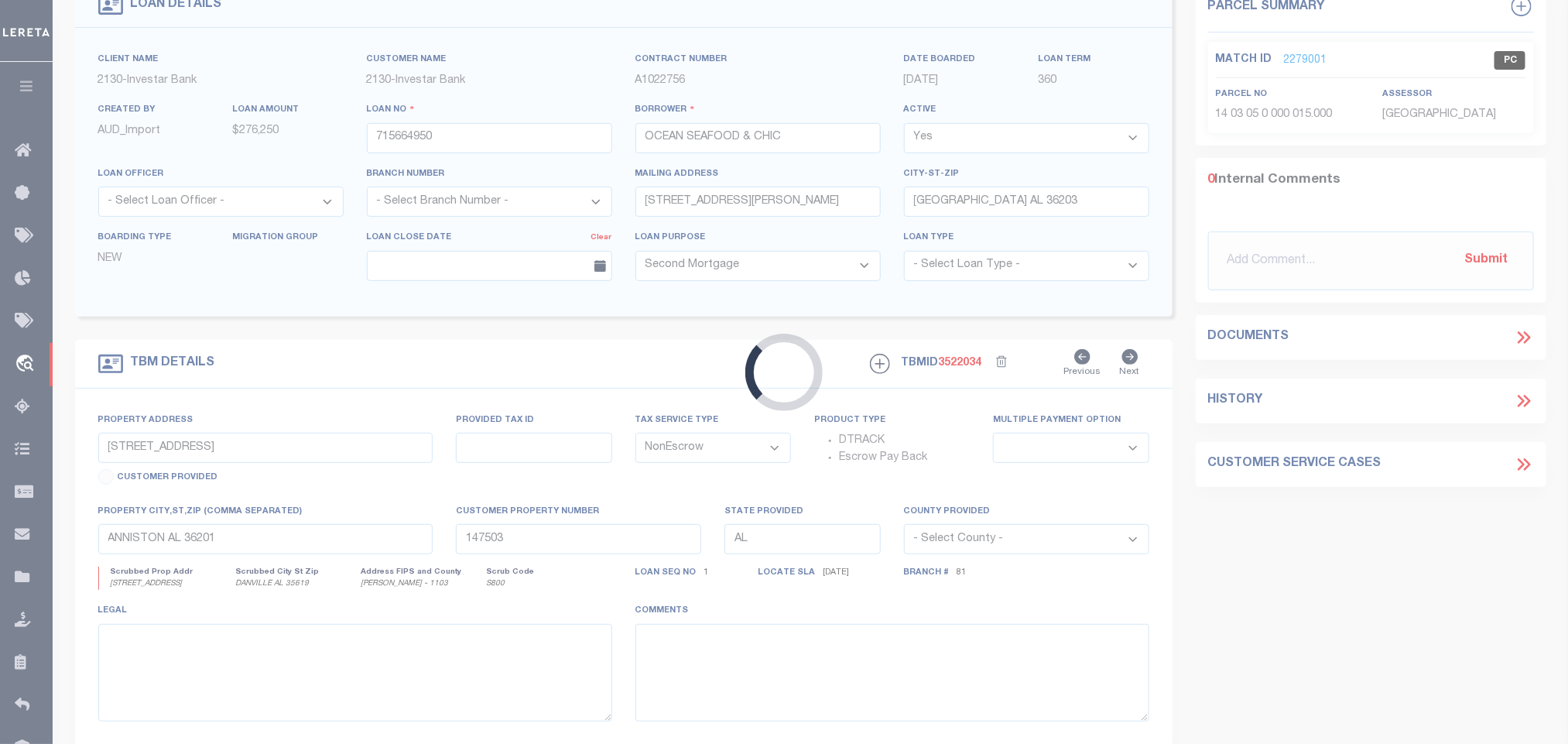
select select
select select "21044"
select select "4592"
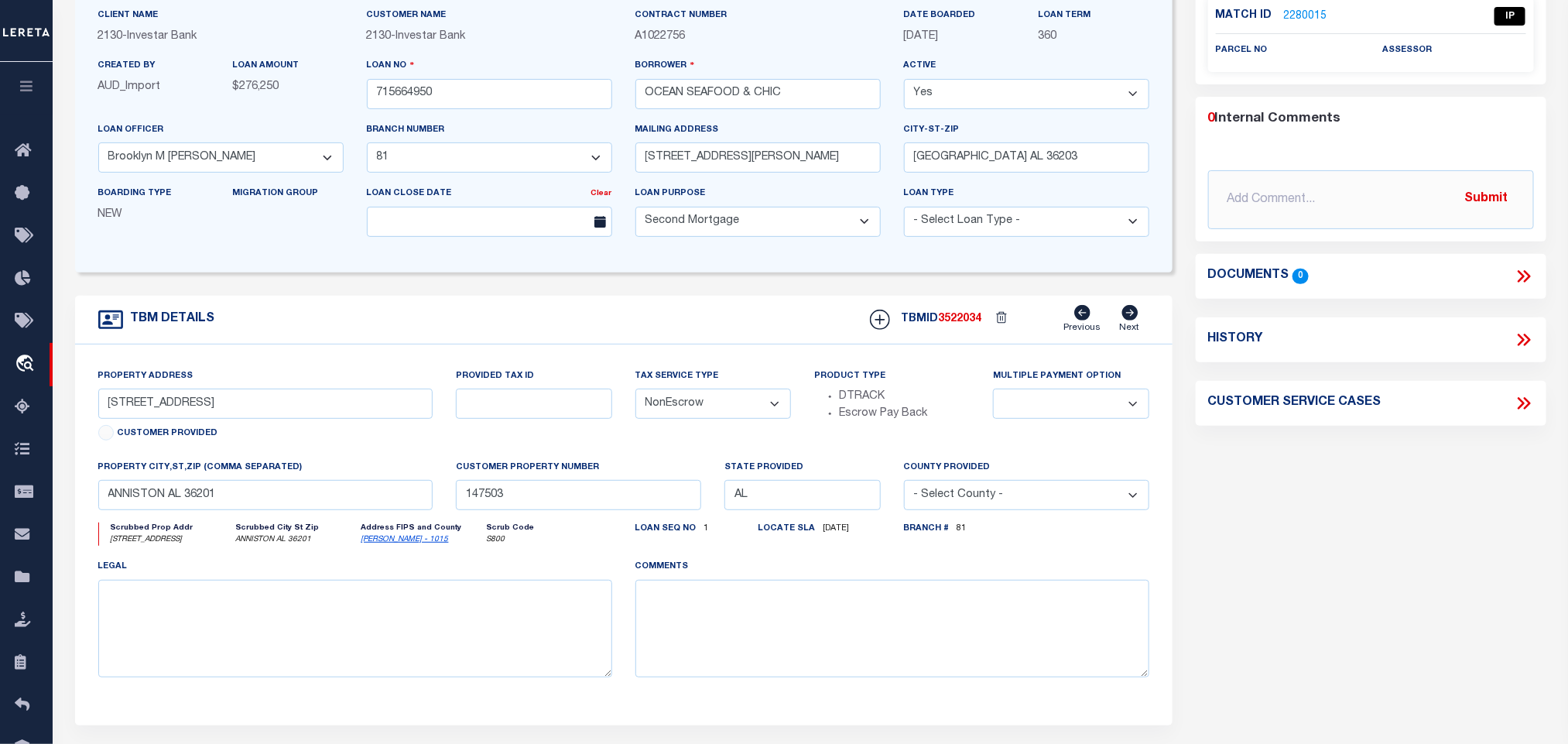
scroll to position [116, 0]
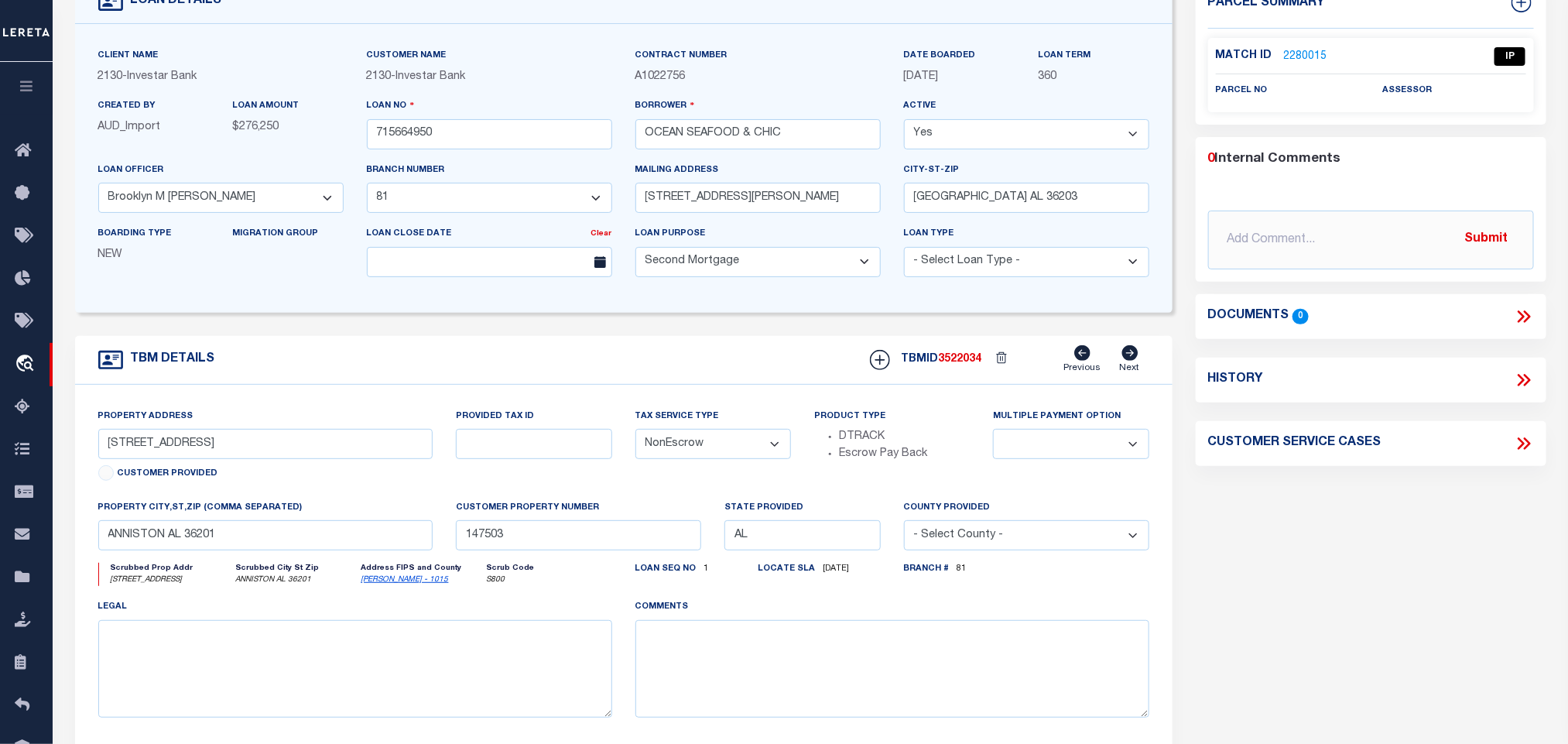
click at [382, 584] on link "Calhoun - 1015" at bounding box center [405, 579] width 88 height 8
drag, startPoint x: 105, startPoint y: 446, endPoint x: 166, endPoint y: 469, distance: 65.2
click at [166, 469] on div "Property Address 730 NOBLE STREET Customer Provided" at bounding box center [266, 447] width 335 height 79
click at [286, 358] on div "TBM DETAILS TBMID 3522034 Previous Next" at bounding box center [623, 360] width 1097 height 48
click at [523, 434] on div "Provided Tax ID" at bounding box center [533, 434] width 156 height 51
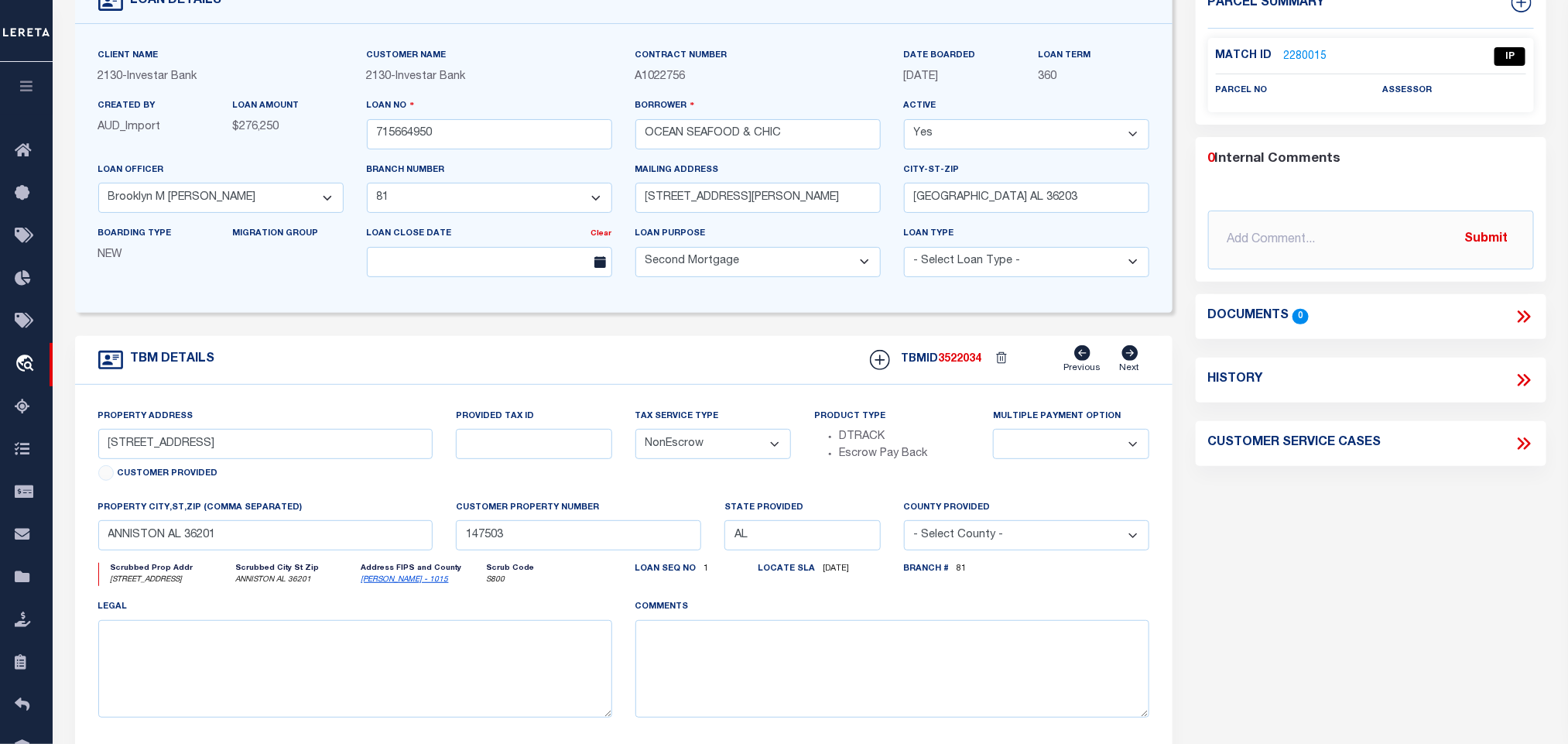
click at [500, 420] on label "Provided Tax ID" at bounding box center [495, 417] width 78 height 13
click at [512, 421] on label "Provided Tax ID" at bounding box center [495, 417] width 78 height 13
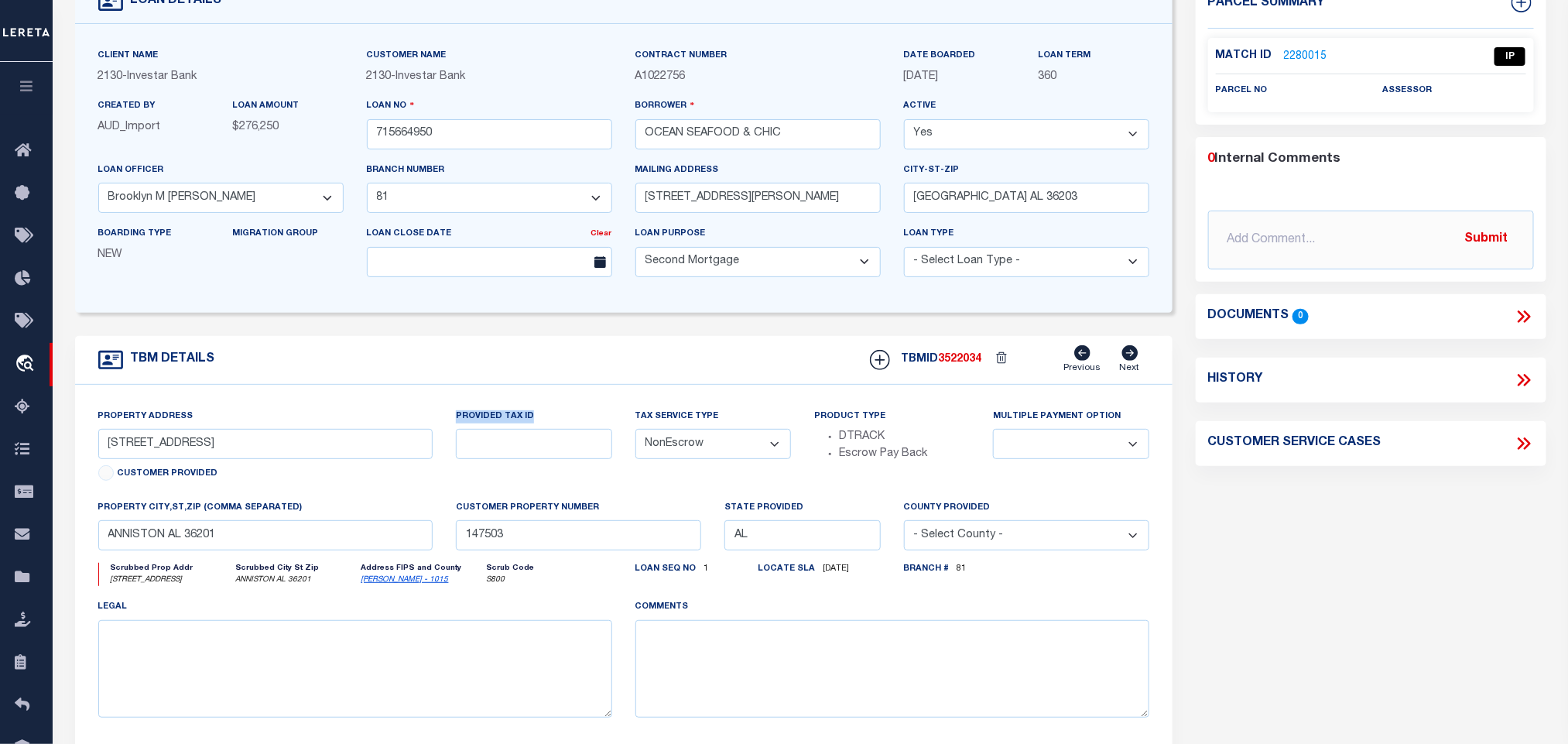
click at [512, 421] on label "Provided Tax ID" at bounding box center [495, 417] width 78 height 13
click at [516, 423] on label "Provided Tax ID" at bounding box center [495, 417] width 78 height 13
click at [159, 453] on input "730 NOBLE STREET" at bounding box center [266, 444] width 335 height 31
click at [299, 456] on input "730 NOBLE STREET" at bounding box center [266, 444] width 335 height 31
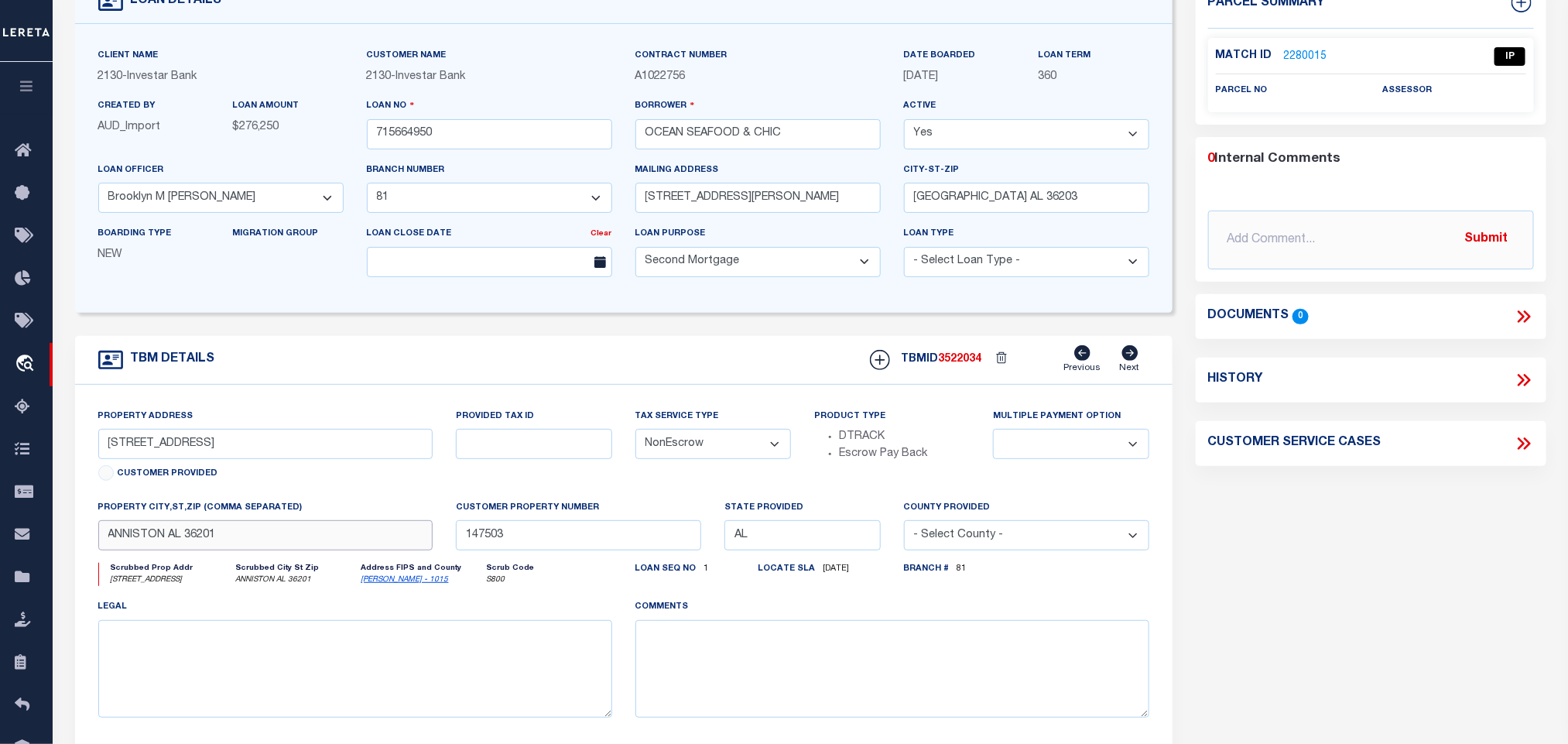
click at [269, 550] on input "ANNISTON AL 36201" at bounding box center [266, 536] width 335 height 31
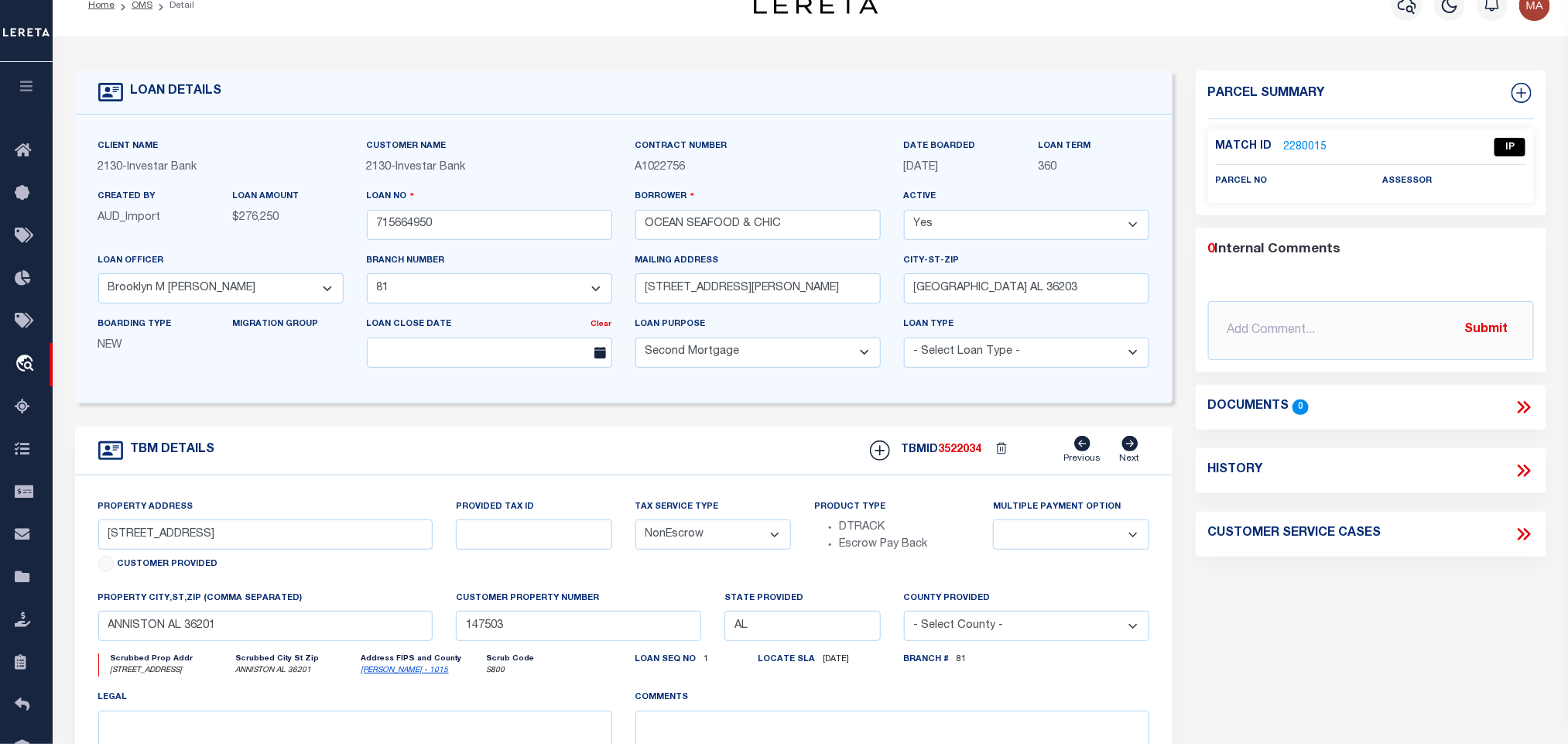
scroll to position [0, 0]
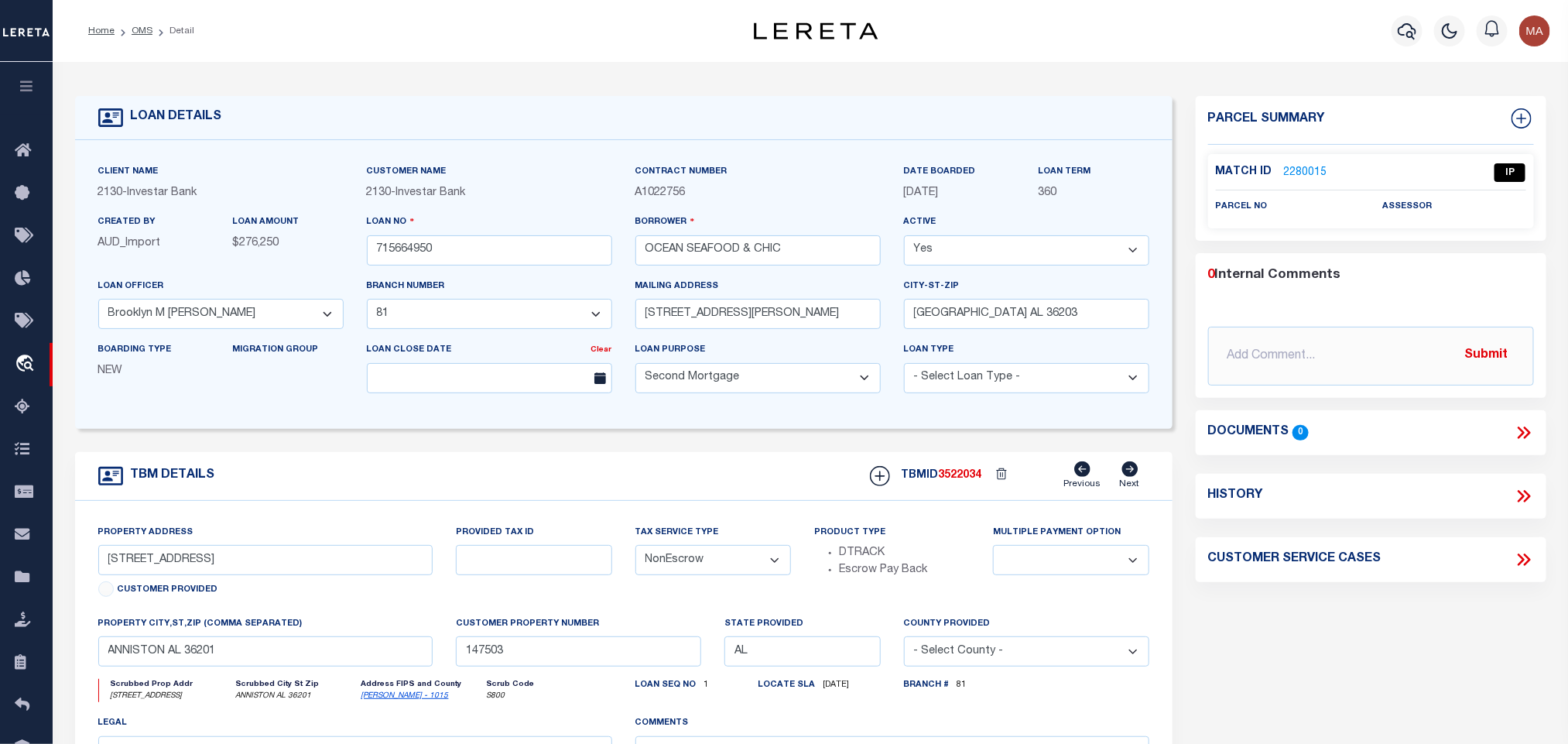
click at [1305, 170] on link "2280015" at bounding box center [1305, 173] width 43 height 16
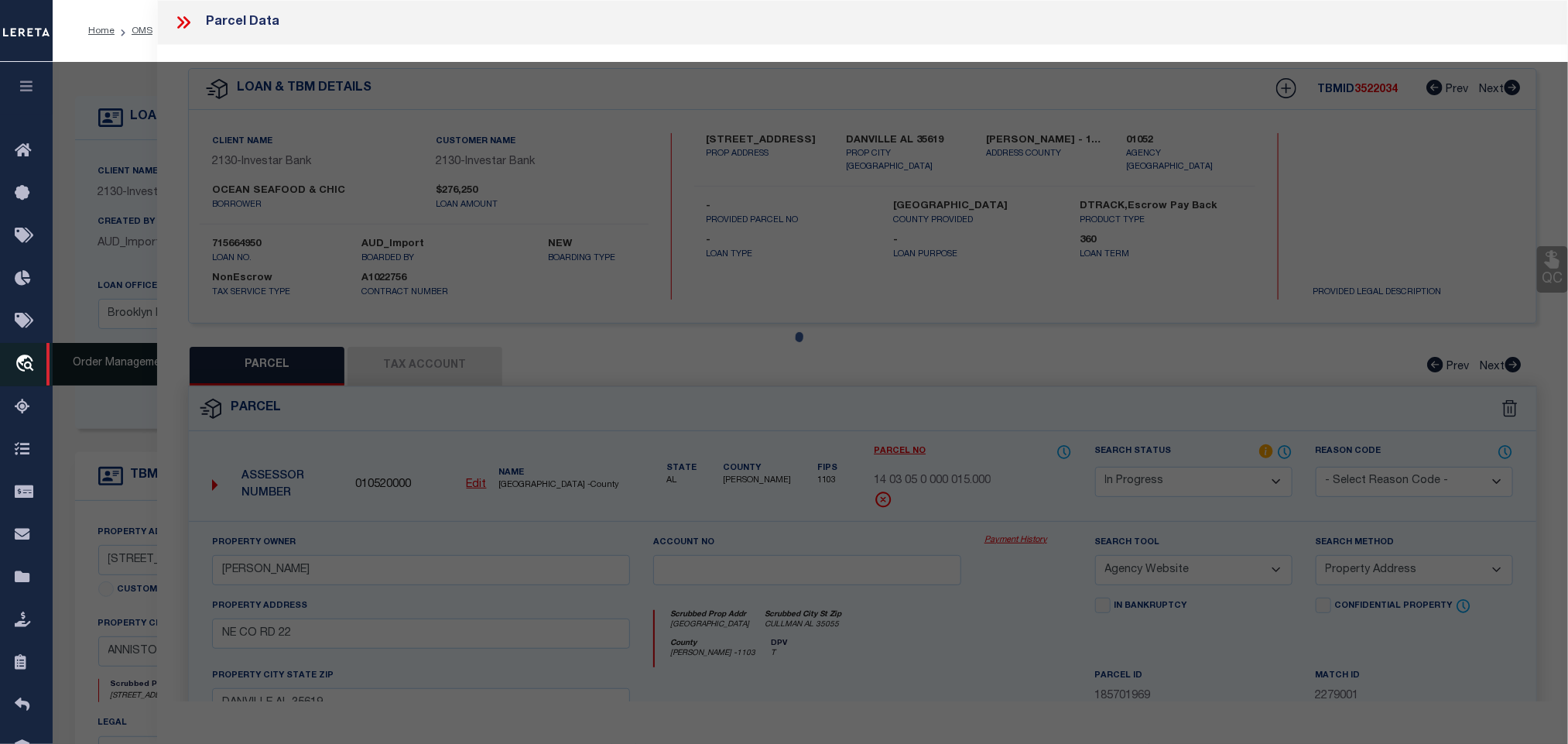
select select "AS"
select select
checkbox input "false"
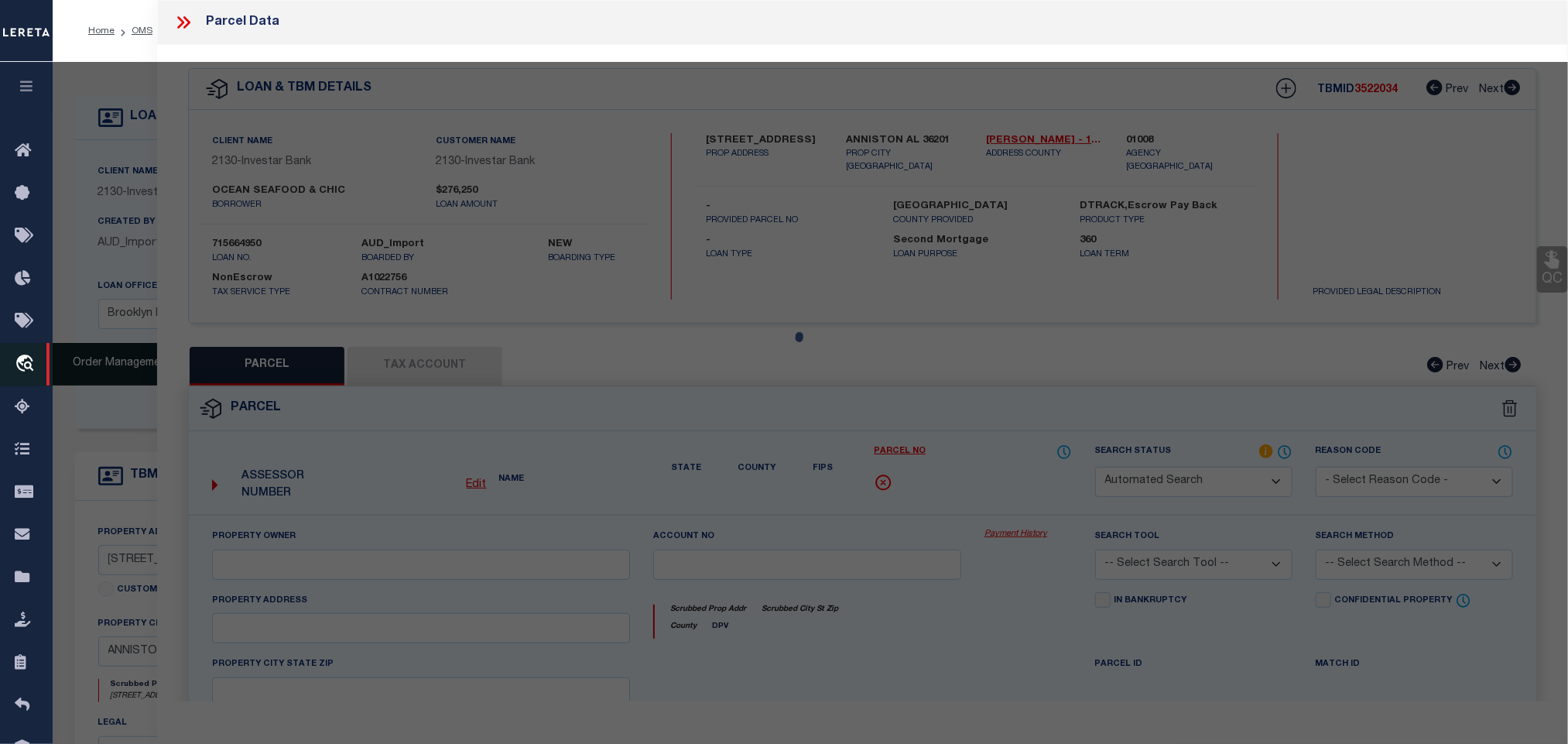
select select "IP"
checkbox input "false"
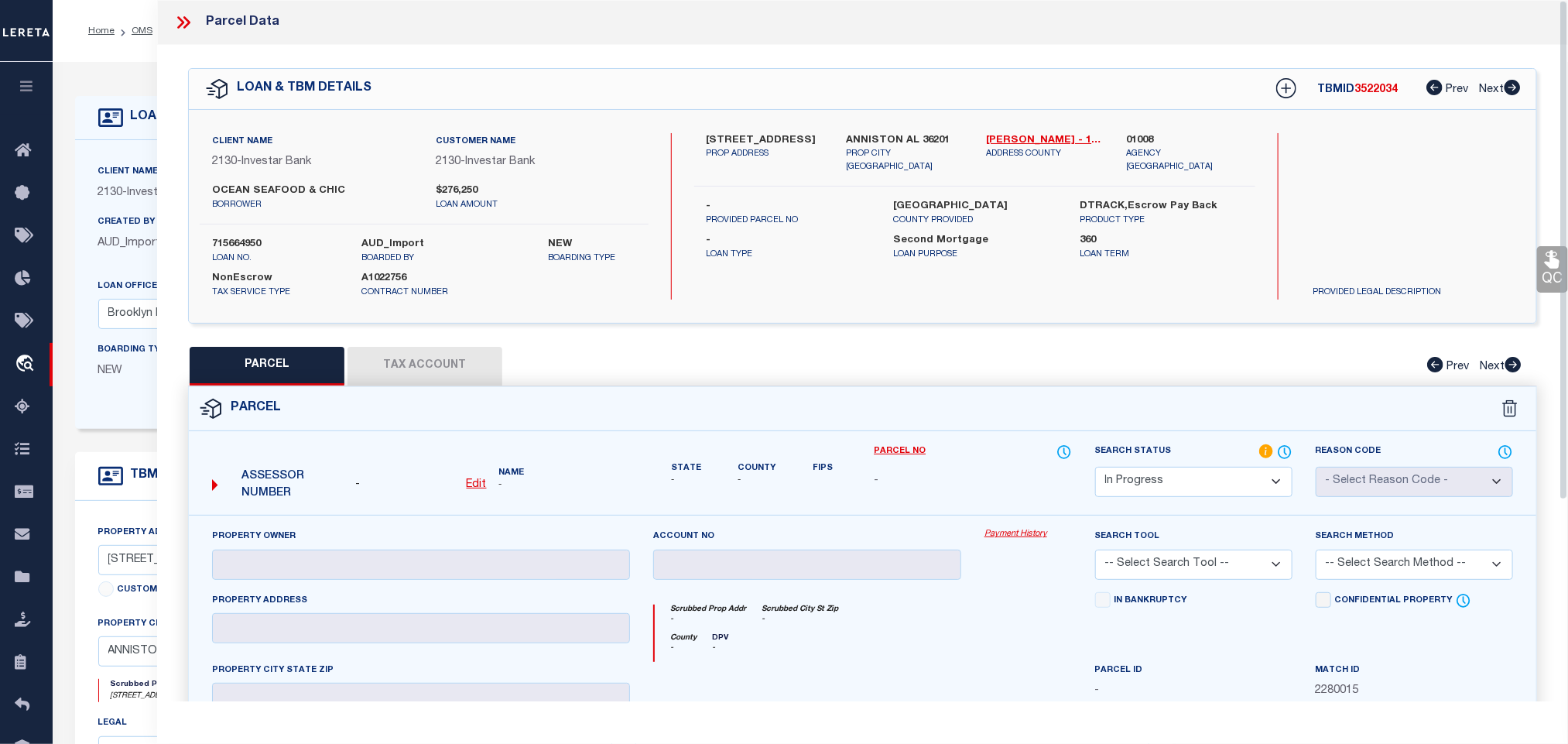
click at [479, 490] on u "Edit" at bounding box center [477, 485] width 20 height 11
select select "IP"
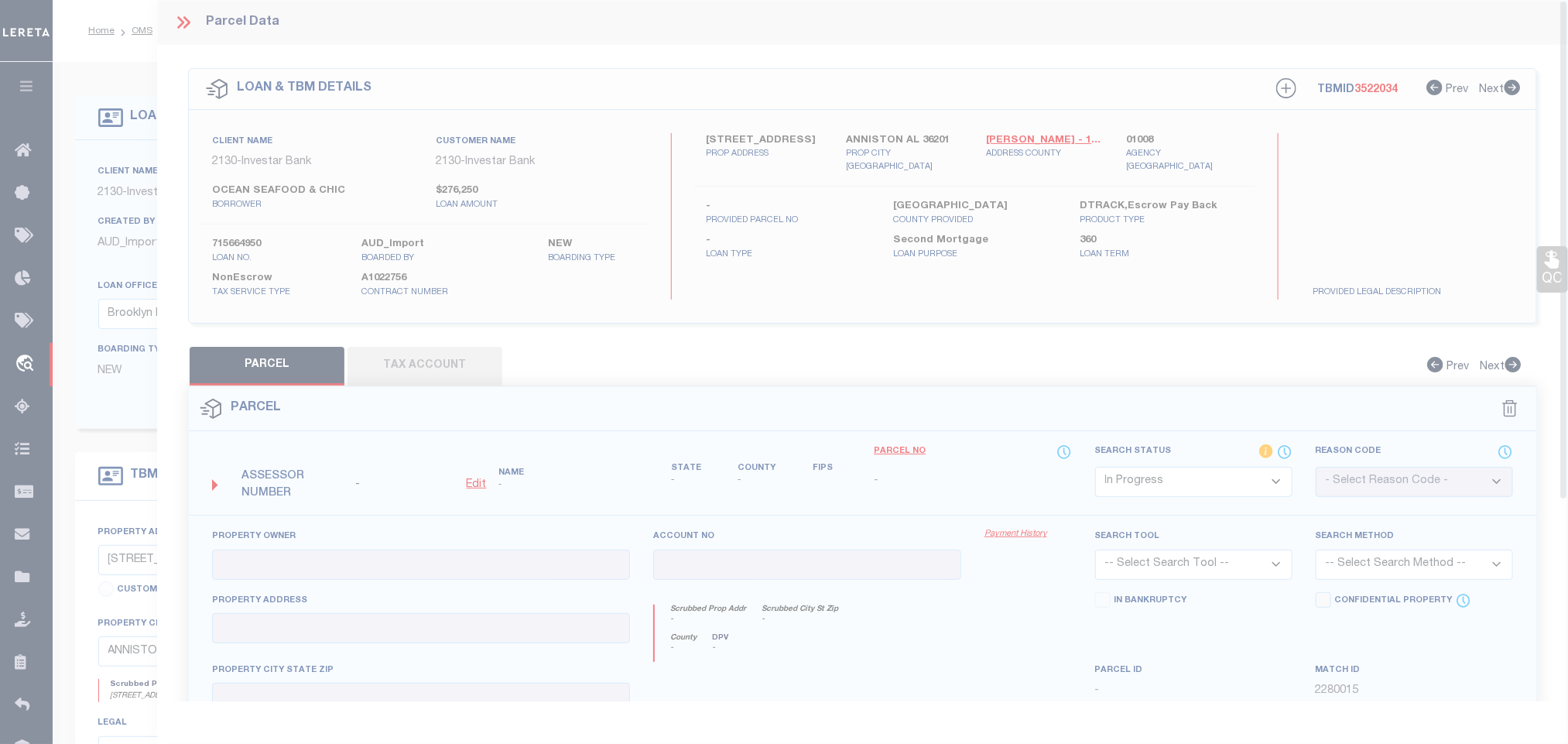
type textarea "-"
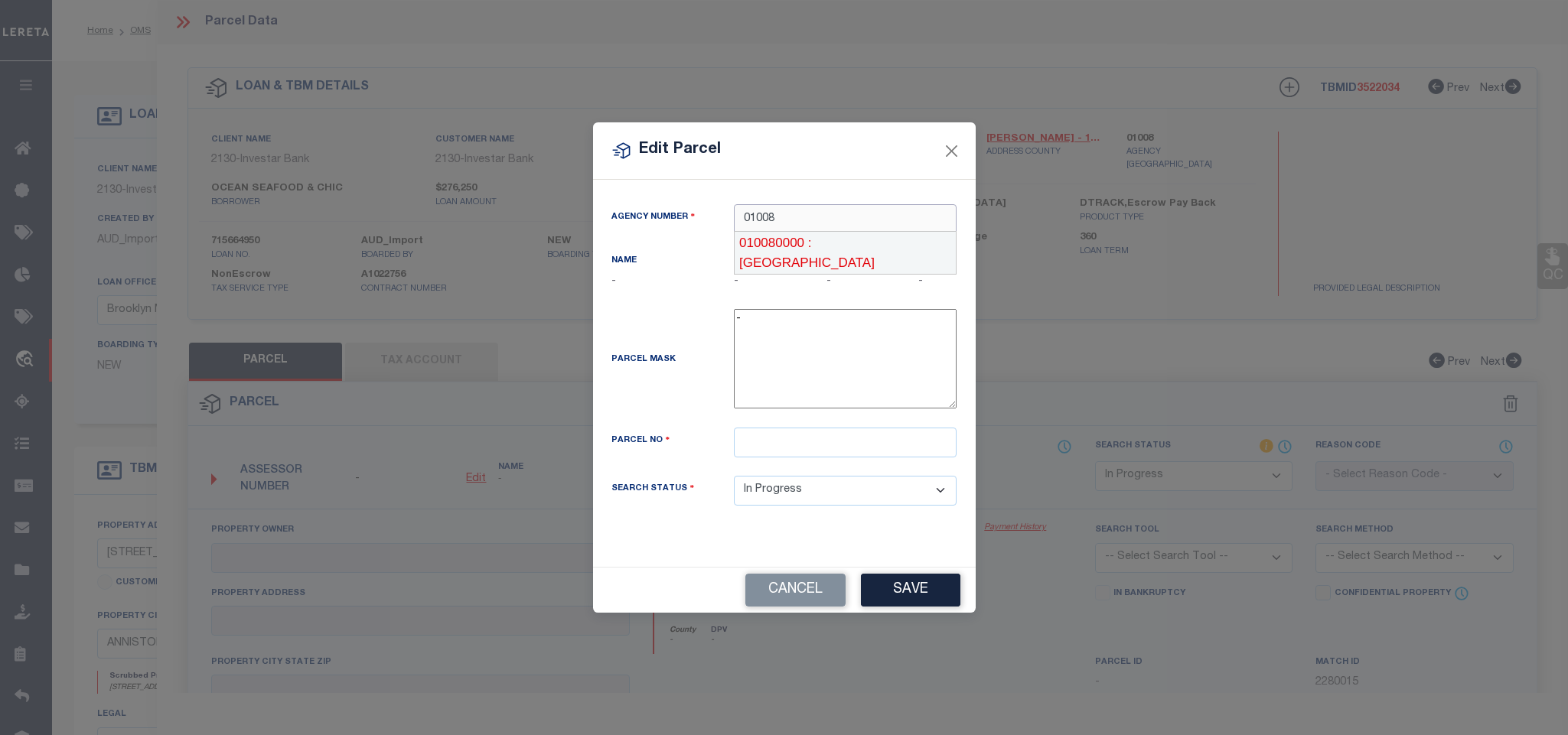
click at [932, 229] on input "01008" at bounding box center [845, 219] width 223 height 30
click at [929, 245] on div "010080000 : CALHOUN COUNTY" at bounding box center [845, 254] width 221 height 44
type input "010080000"
click at [795, 470] on div "Parcel No" at bounding box center [784, 451] width 369 height 48
click at [803, 457] on input "text" at bounding box center [845, 443] width 223 height 30
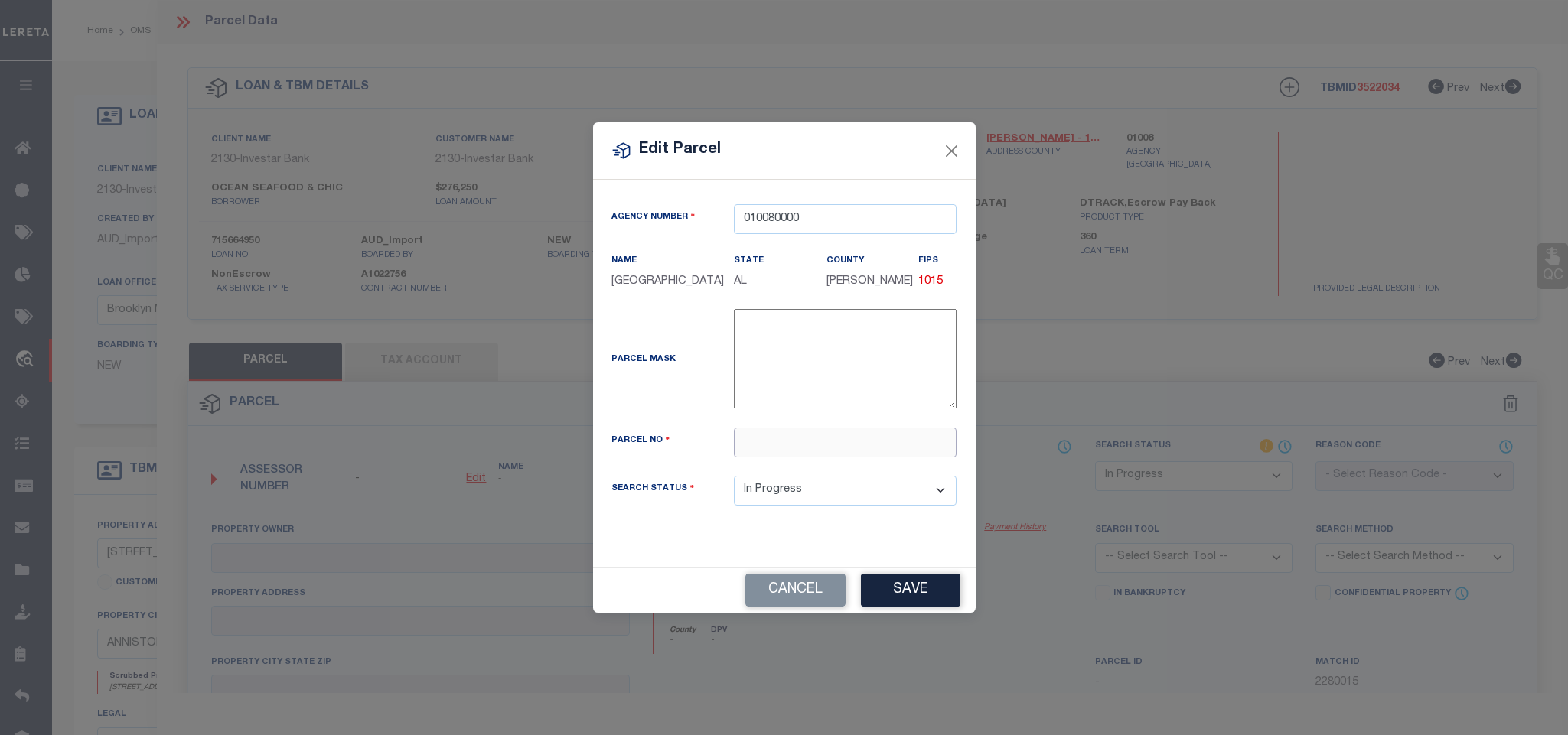
paste input "21-03-07-1-003-034.001"
click at [917, 606] on button "Save" at bounding box center [910, 590] width 99 height 33
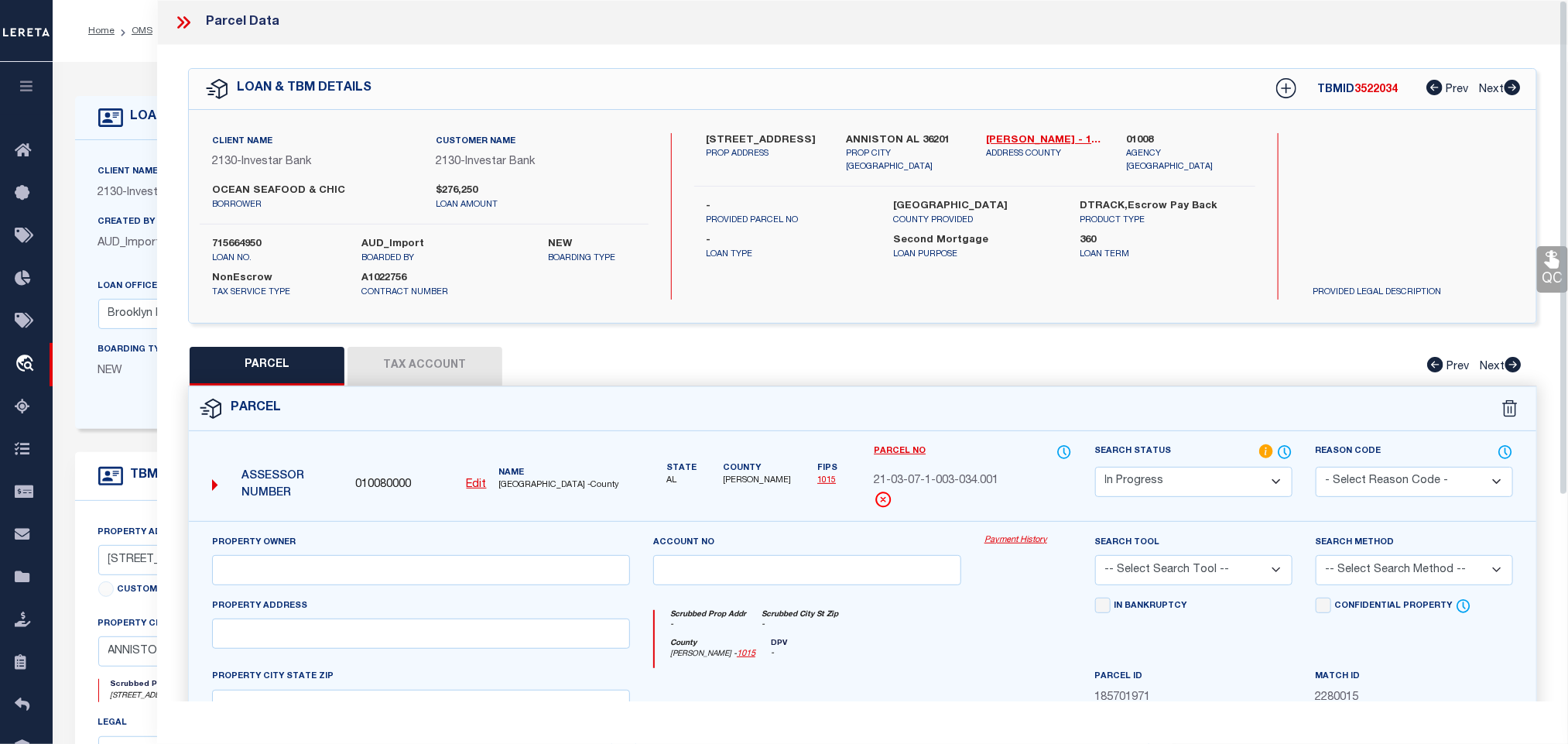
click at [365, 558] on div "Property Owner" at bounding box center [421, 559] width 418 height 51
click at [367, 567] on input "text" at bounding box center [421, 571] width 418 height 31
paste input "CBC 1 LLC"
click at [895, 131] on div "Client Name 2130 - Investar Bank Customer Name 2130 - Investar Bank OCEAN SEAFO…" at bounding box center [862, 216] width 1347 height 213
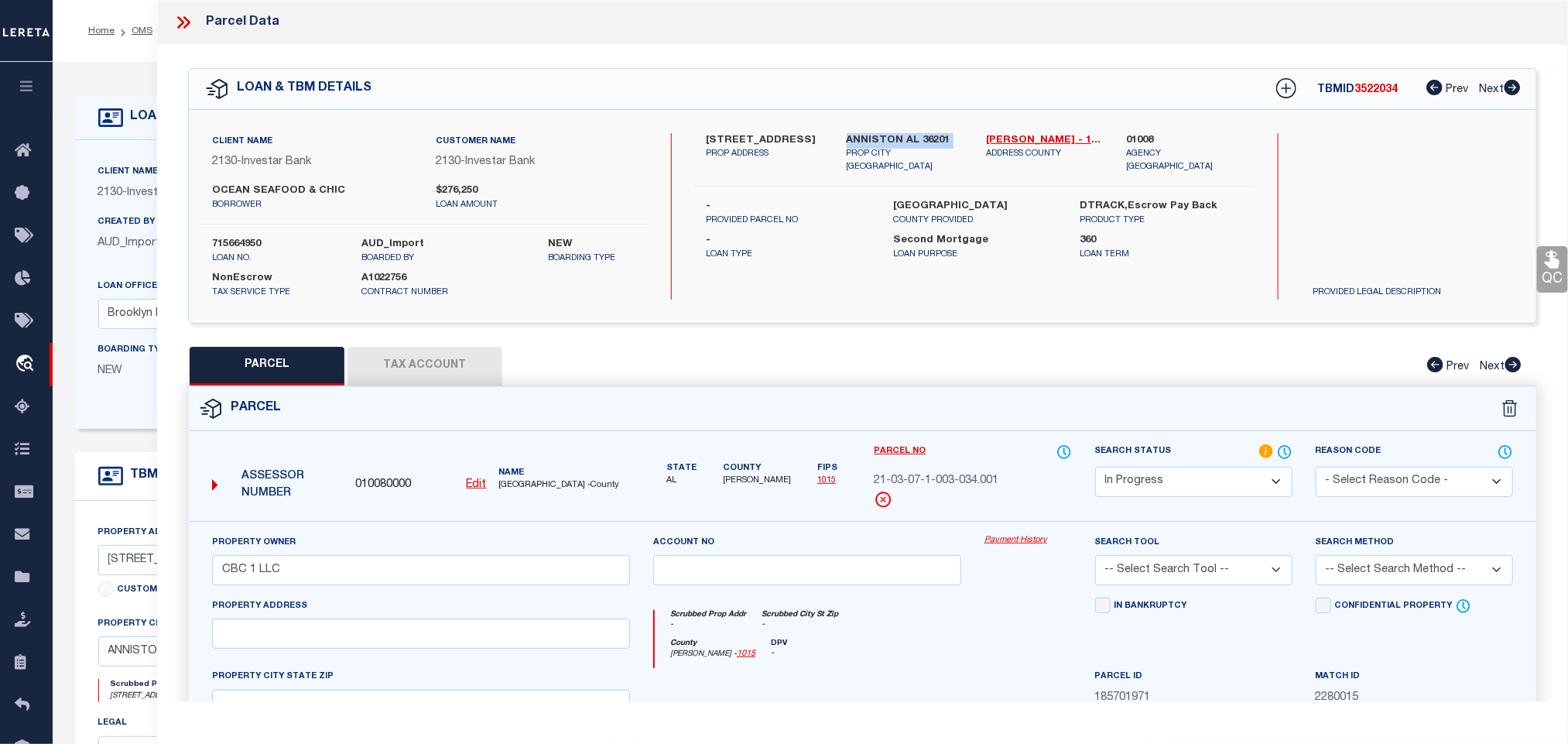
click at [895, 131] on div "Client Name 2130 - Investar Bank Customer Name 2130 - Investar Bank OCEAN SEAFO…" at bounding box center [862, 216] width 1347 height 213
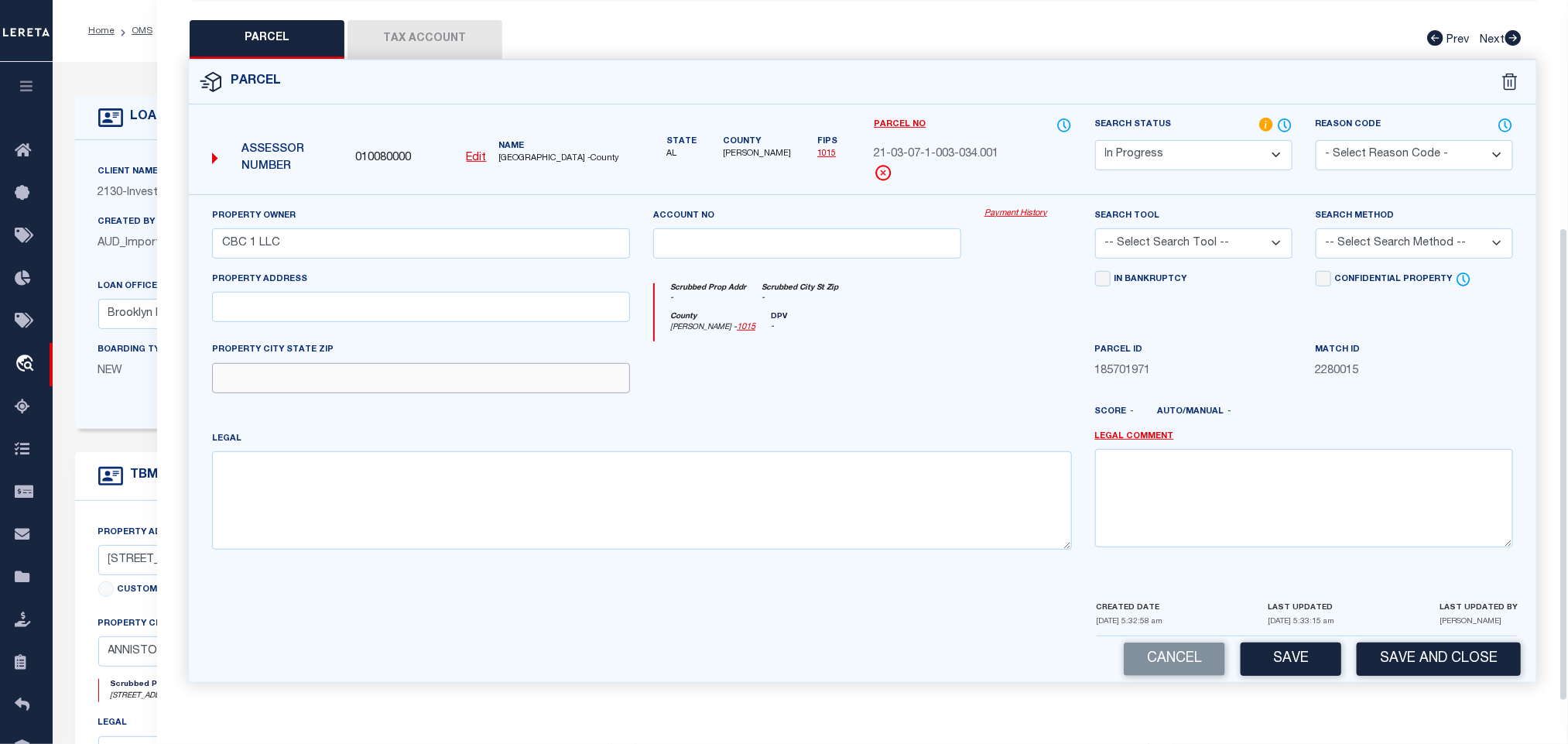
drag, startPoint x: 448, startPoint y: 367, endPoint x: 274, endPoint y: 377, distance: 174.3
click at [448, 367] on input "text" at bounding box center [421, 378] width 418 height 31
paste input "ANNISTON AL 36201"
click at [486, 514] on textarea at bounding box center [642, 500] width 860 height 98
paste textarea "SEC 7 TSP 16S R 8E HAMILTON SUB BLK F LTS 5 THRU 14 & N 5.3 LT 4 ANNISTON AL"
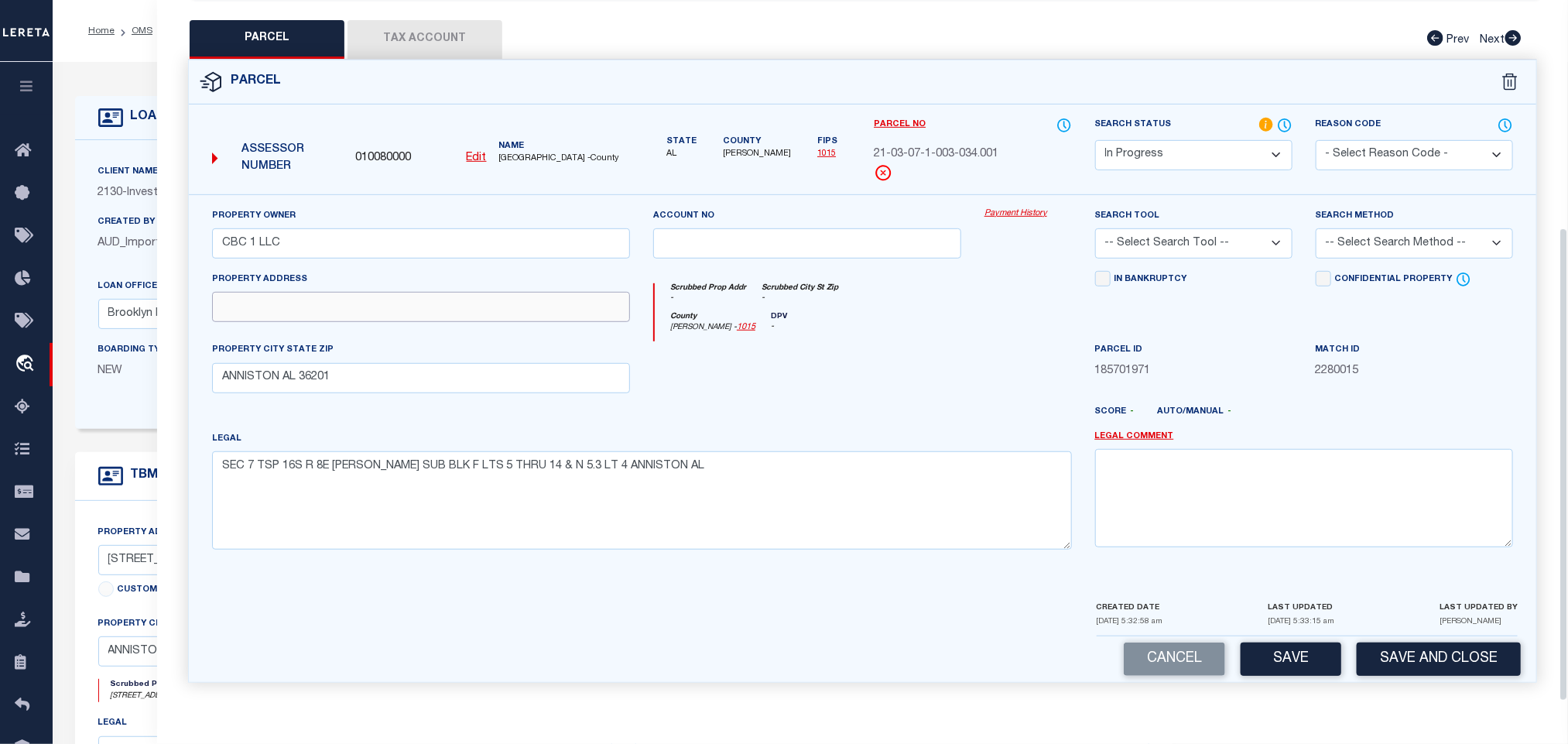
click at [476, 300] on input "text" at bounding box center [421, 307] width 418 height 31
paste input "730 NOBLE ST"
click at [1261, 242] on select "-- Select Search Tool -- 3rd Party Website Agency File Agency Website ATLS CNV-…" at bounding box center [1193, 244] width 197 height 31
click at [1095, 229] on select "-- Select Search Tool -- 3rd Party Website Agency File Agency Website ATLS CNV-…" at bounding box center [1193, 244] width 197 height 31
click at [1370, 247] on select "-- Select Search Method -- Property Address Legal Liability Info Provided" at bounding box center [1414, 244] width 197 height 31
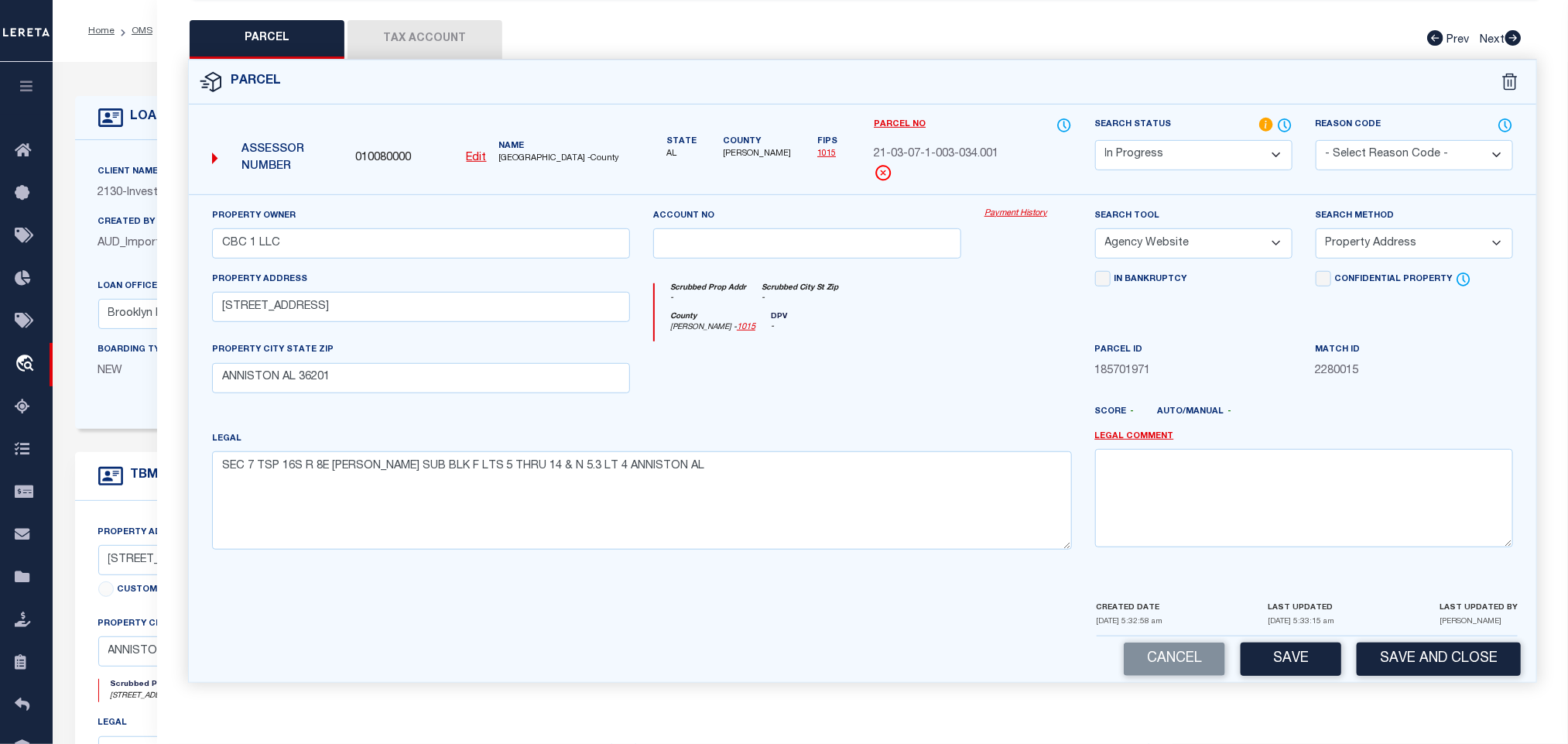
click at [1316, 229] on select "-- Select Search Method -- Property Address Legal Liability Info Provided" at bounding box center [1414, 244] width 197 height 31
click at [1293, 683] on div "Parcel 010080000 Edit" at bounding box center [863, 380] width 1372 height 642
click at [1302, 651] on button "Save" at bounding box center [1291, 659] width 100 height 33
click at [450, 26] on button "Tax Account" at bounding box center [425, 40] width 155 height 39
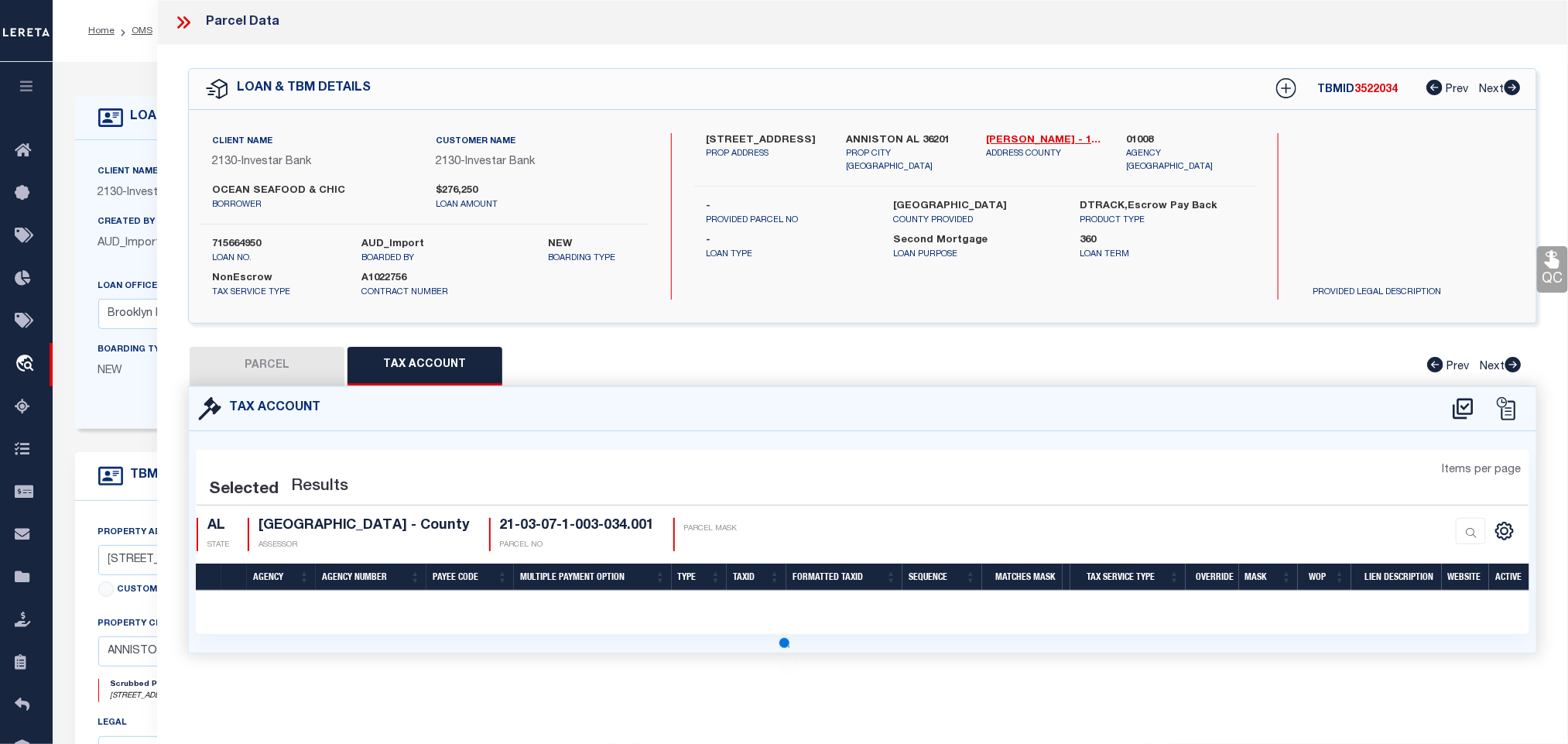
scroll to position [0, 0]
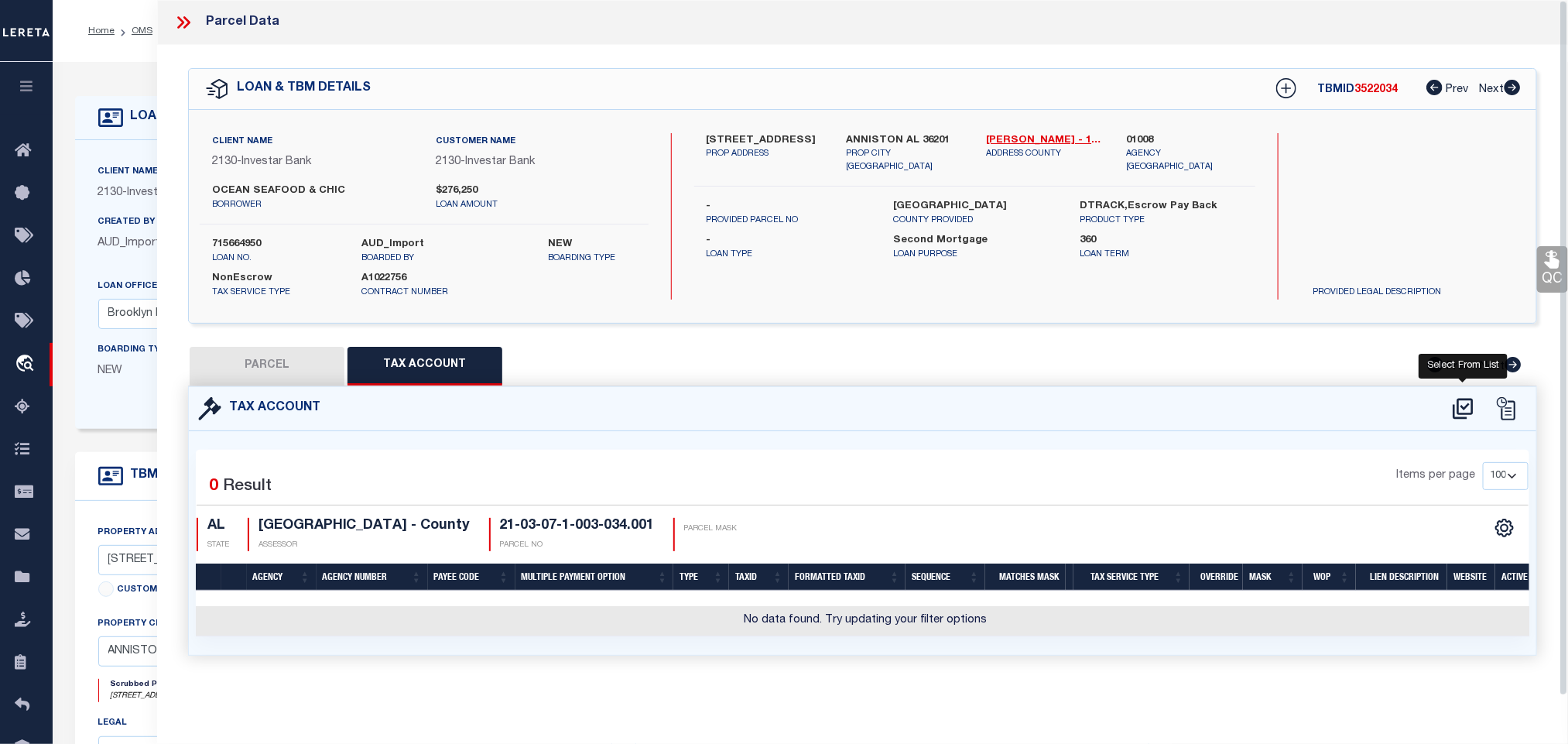
click at [1467, 409] on icon at bounding box center [1463, 408] width 20 height 21
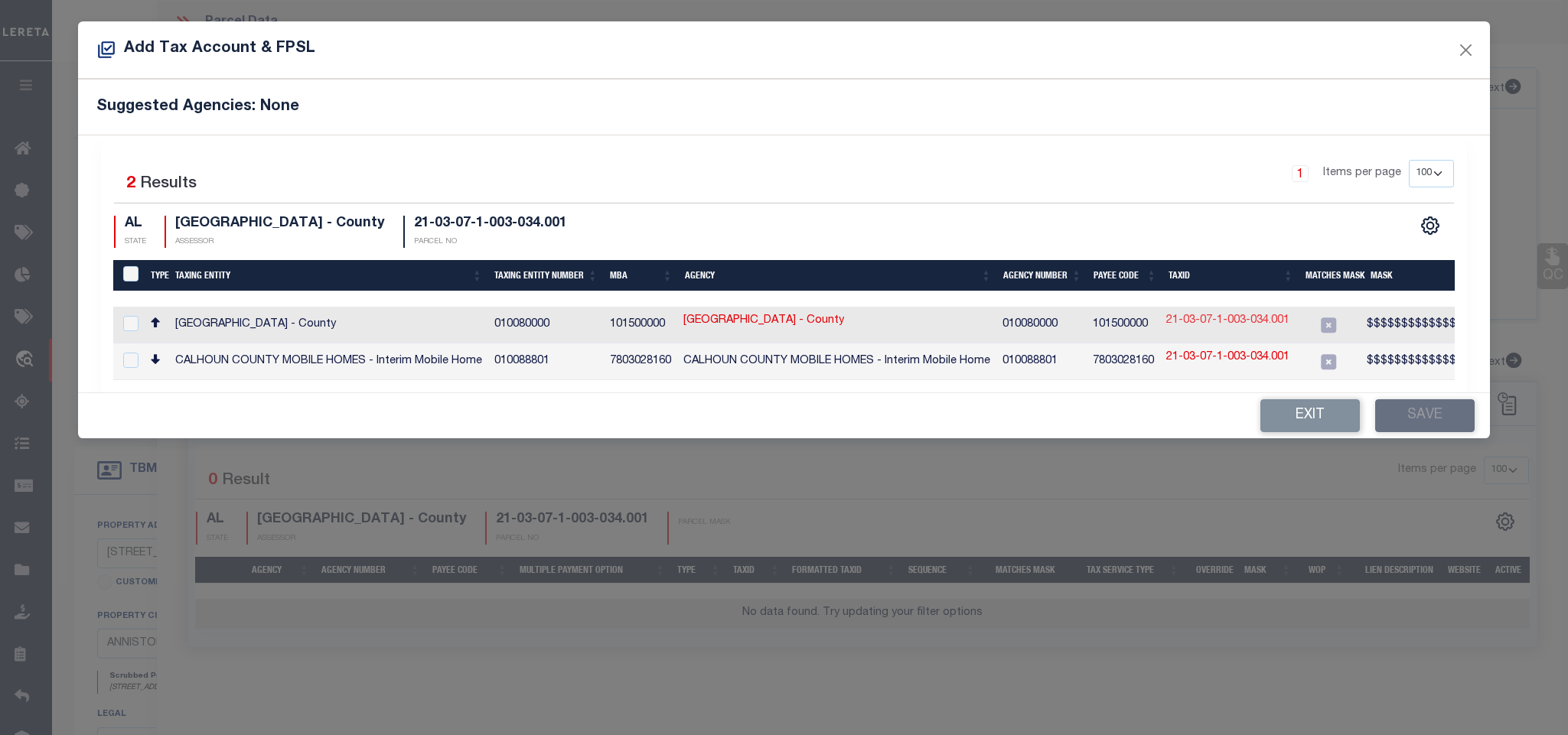
click at [1249, 324] on link "21-03-07-1-003-034.001" at bounding box center [1228, 321] width 124 height 17
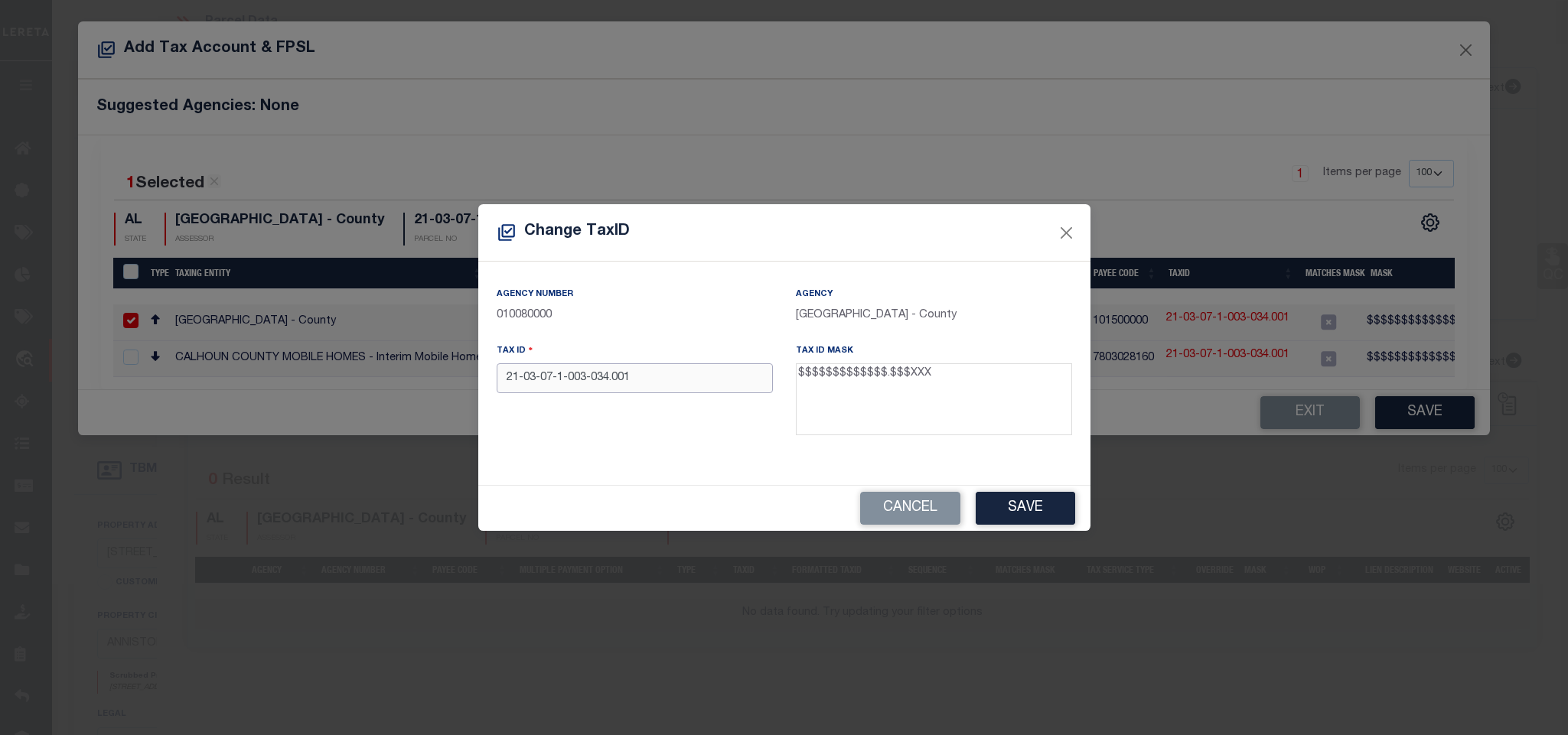
click at [760, 381] on input "21-03-07-1-003-034.001" at bounding box center [634, 378] width 276 height 30
click at [587, 391] on input "2103071003034001" at bounding box center [634, 378] width 276 height 30
click at [1035, 500] on button "Save" at bounding box center [1025, 507] width 99 height 33
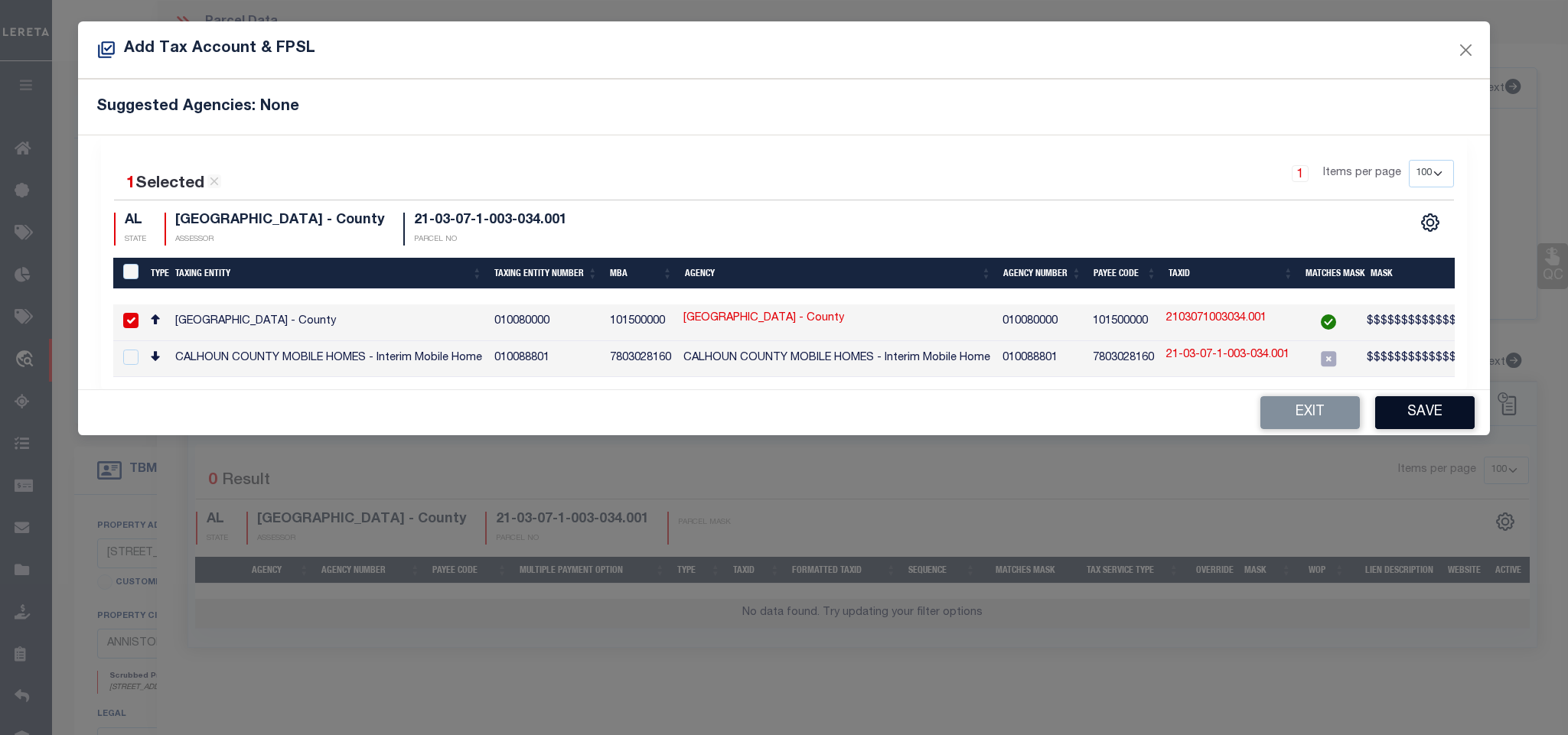
click at [1409, 421] on button "Save" at bounding box center [1424, 412] width 99 height 33
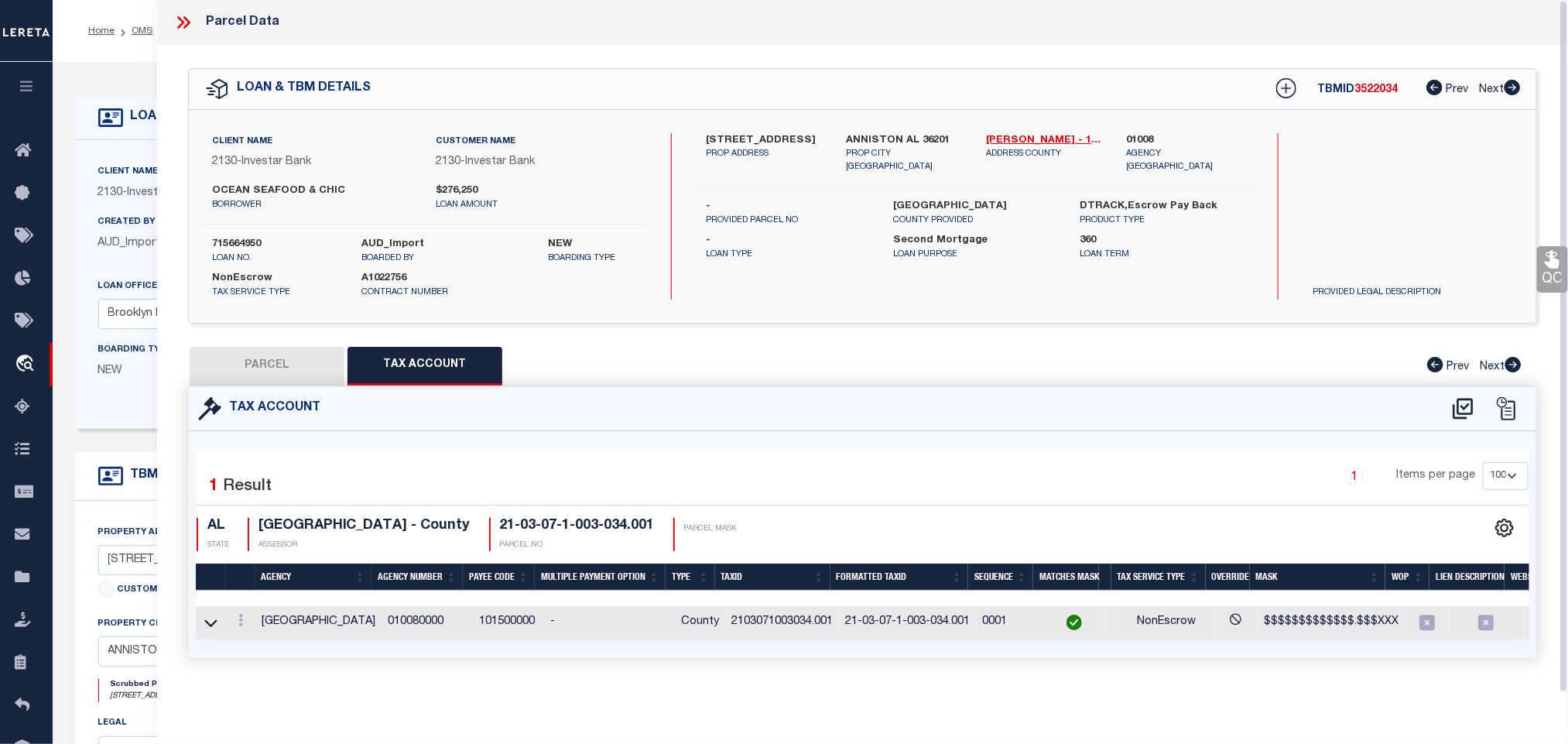
click at [279, 360] on button "PARCEL" at bounding box center [267, 366] width 155 height 39
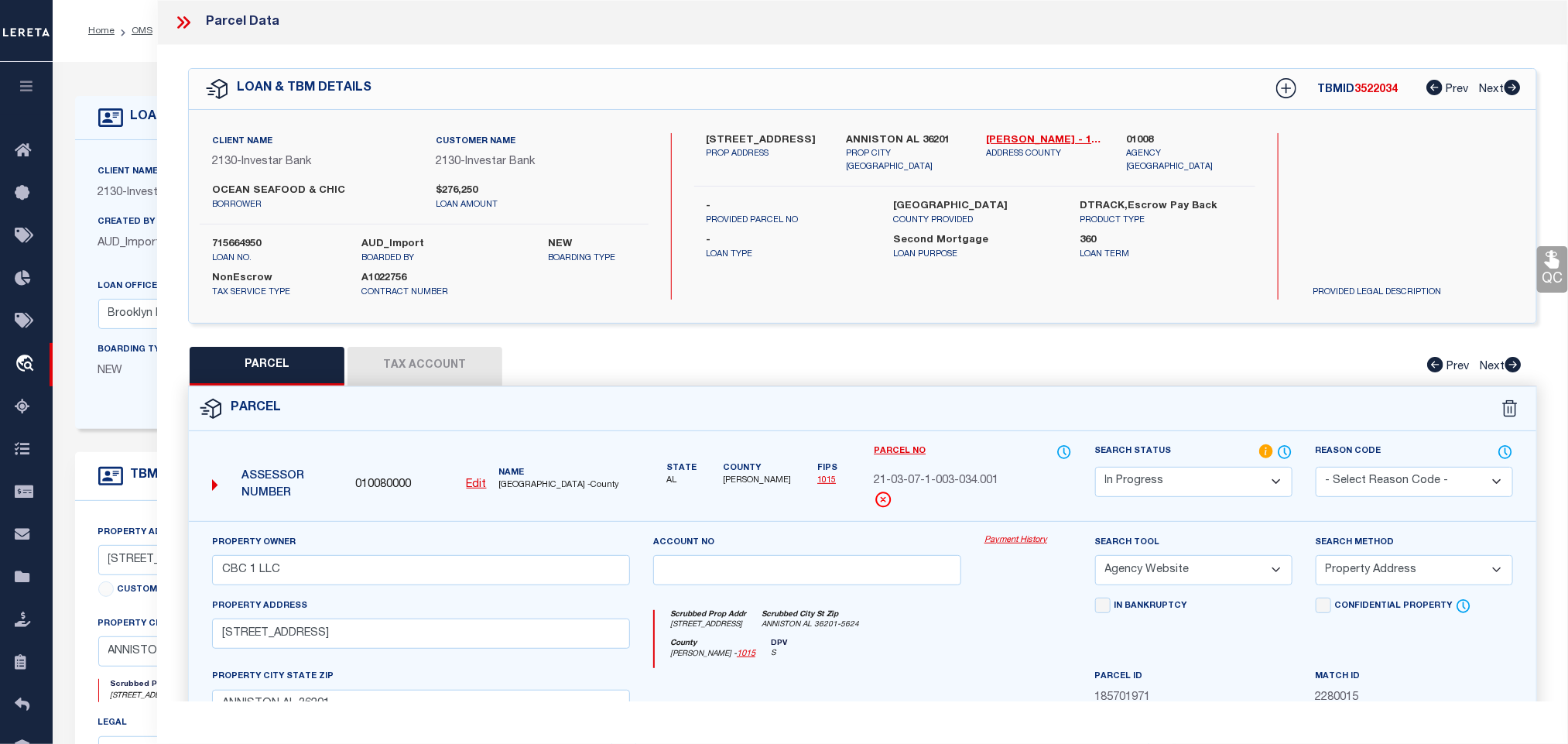
drag, startPoint x: 1171, startPoint y: 495, endPoint x: 1166, endPoint y: 474, distance: 21.6
click at [1166, 483] on select "Automated Search Bad Parcel Complete Duplicate Parcel High Dollar Reporting In …" at bounding box center [1193, 482] width 197 height 31
click at [1095, 469] on select "Automated Search Bad Parcel Complete Duplicate Parcel High Dollar Reporting In …" at bounding box center [1193, 482] width 197 height 31
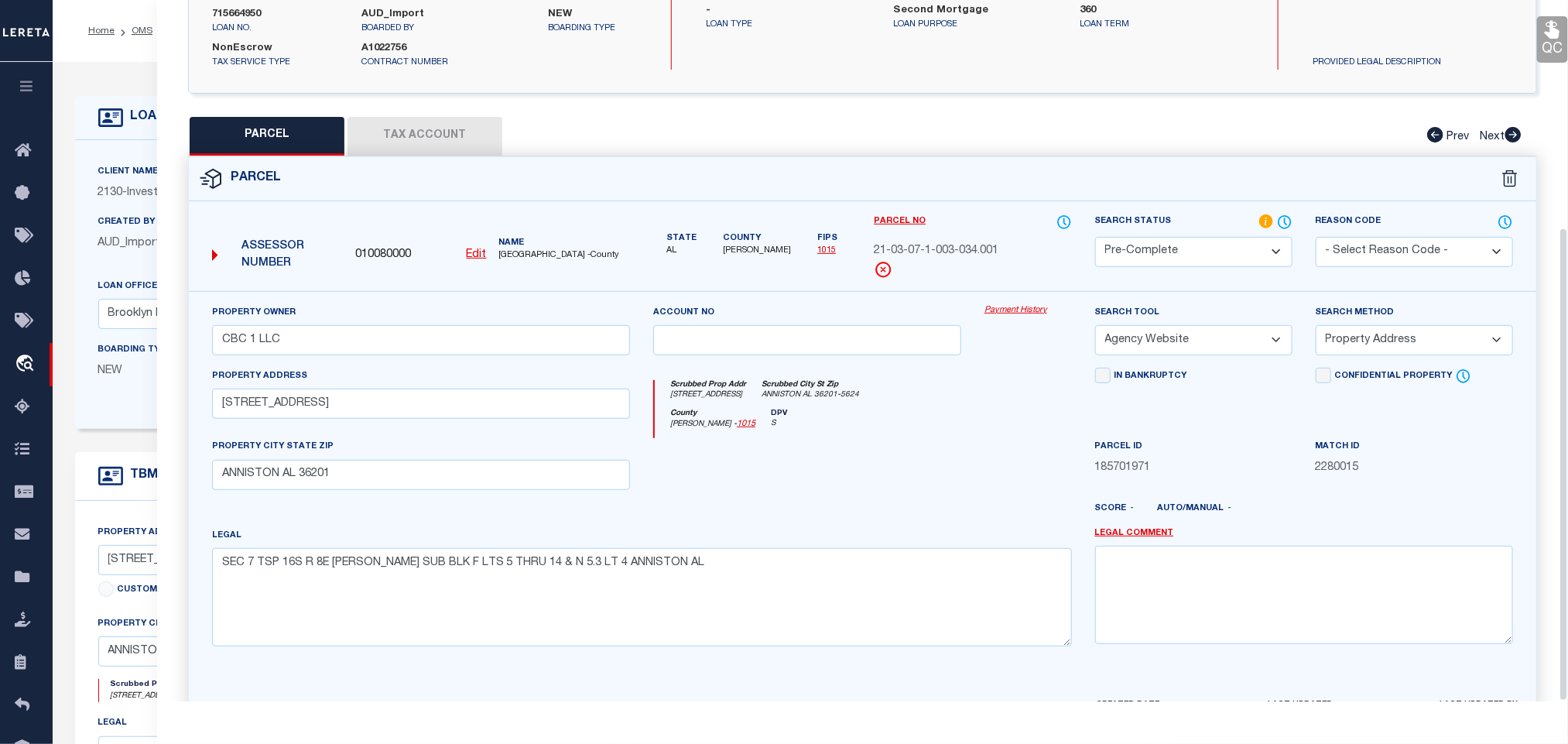
scroll to position [337, 0]
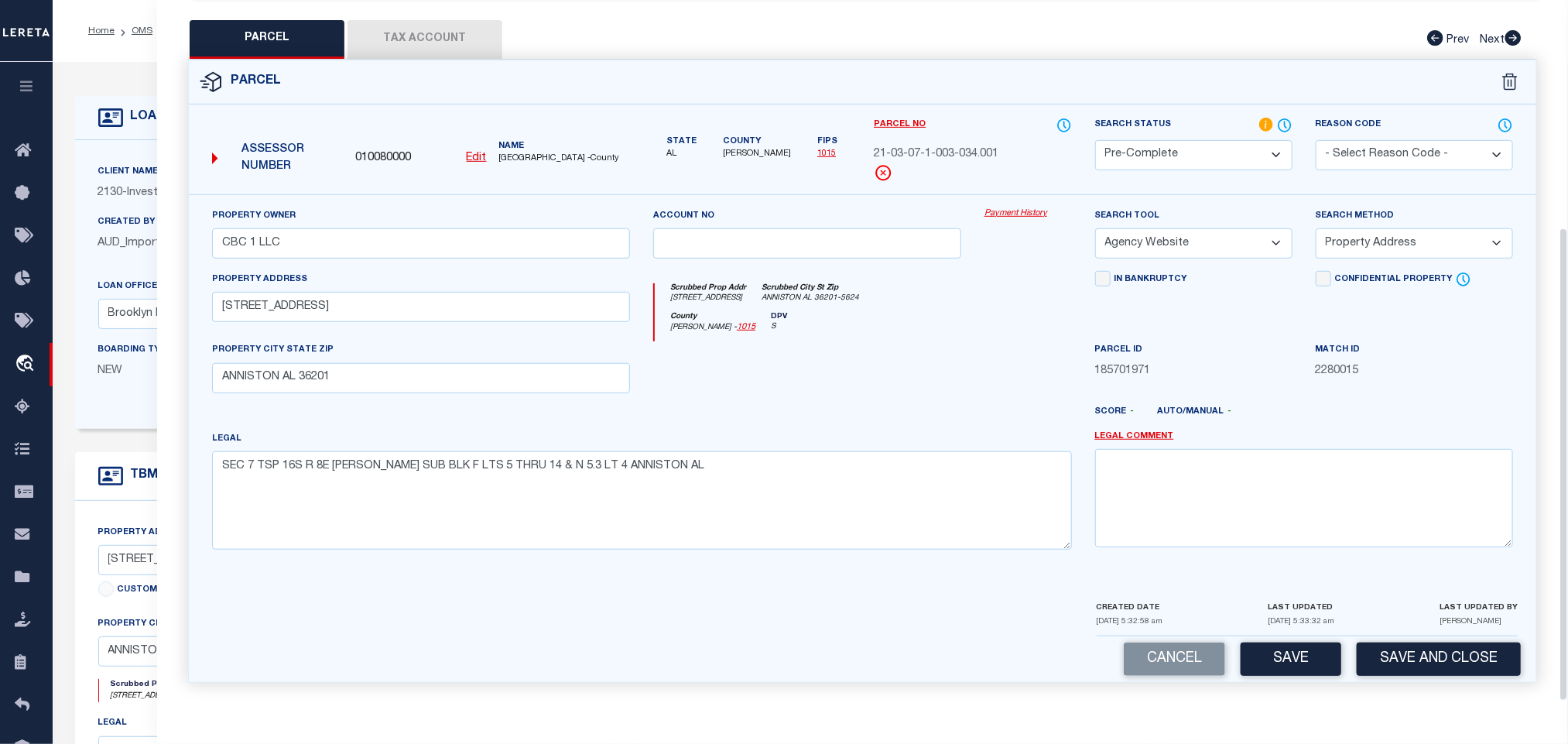
click at [1409, 662] on button "Save and Close" at bounding box center [1438, 659] width 164 height 33
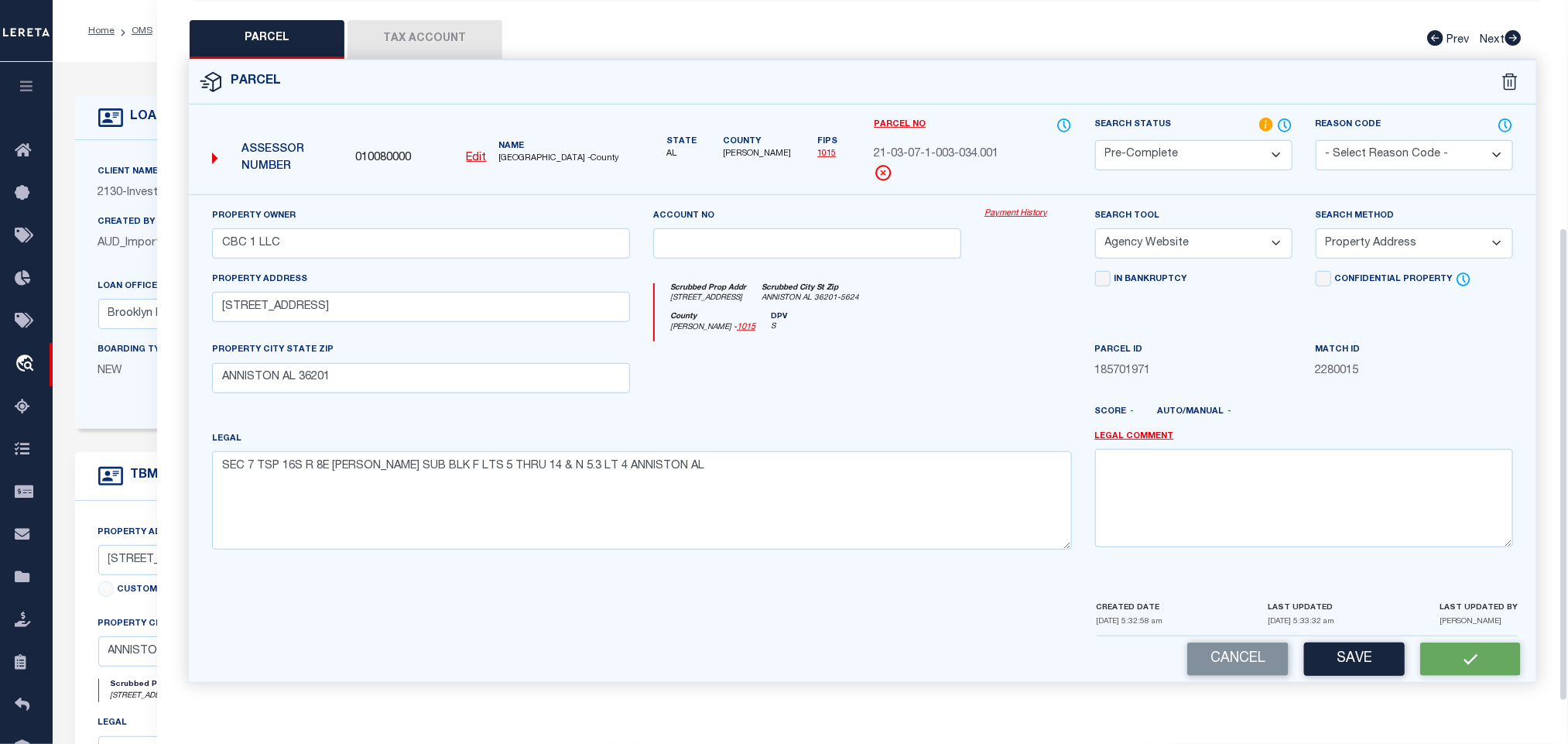
click at [378, 151] on span "010080000" at bounding box center [383, 159] width 56 height 17
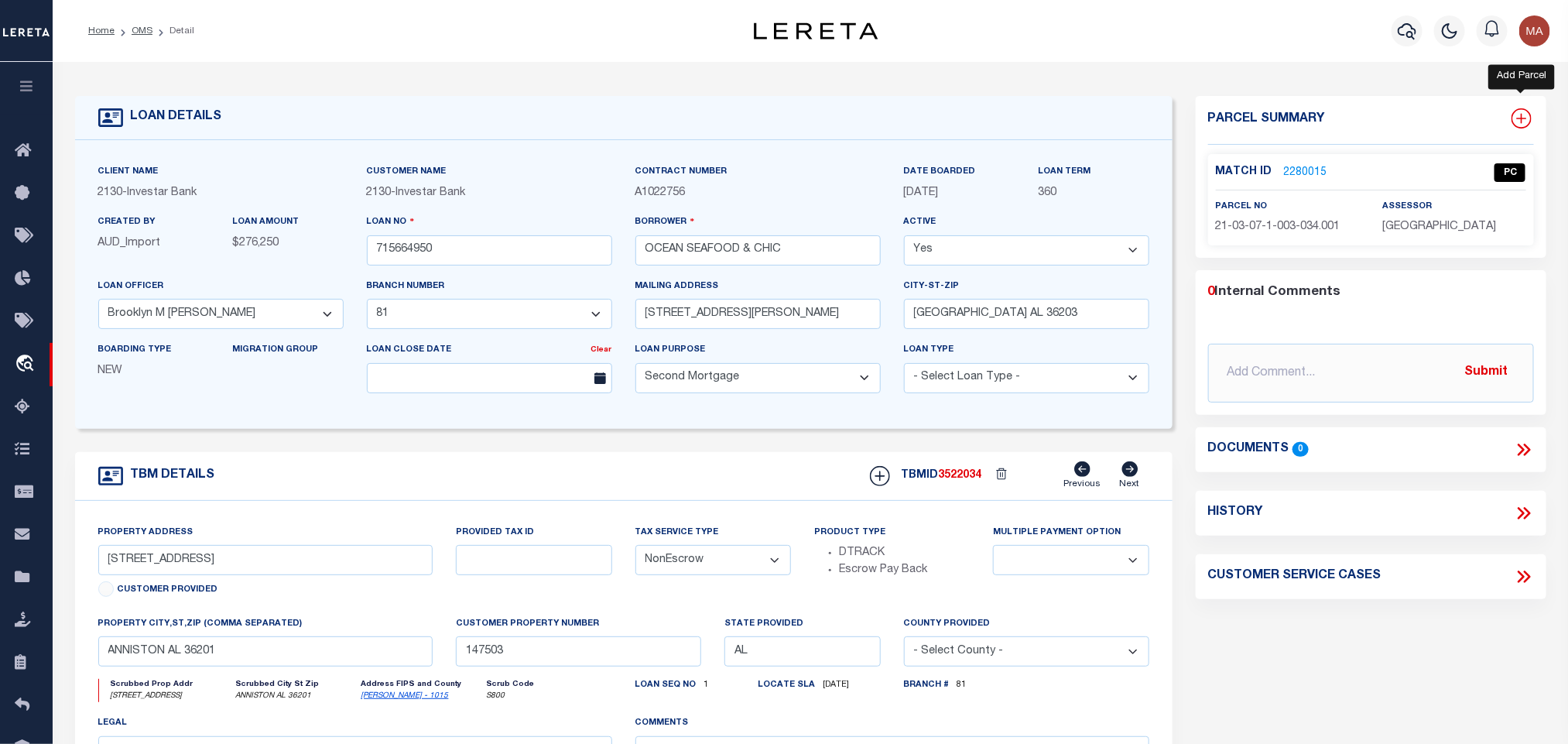
click at [1519, 119] on icon at bounding box center [1521, 118] width 20 height 20
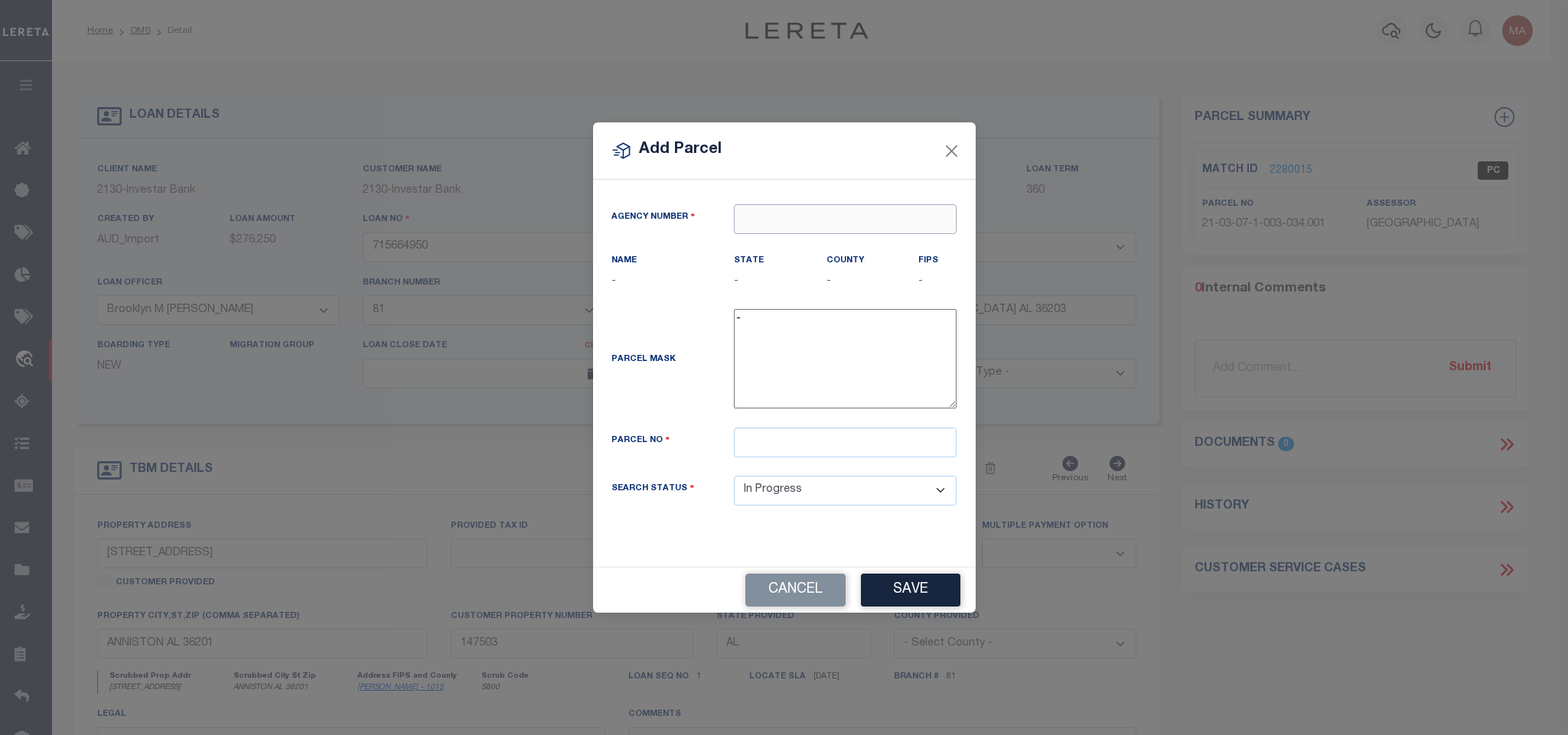
click at [781, 217] on input "text" at bounding box center [845, 219] width 223 height 30
paste input "010080000"
click at [818, 242] on div "010080000 : CALHOUN COUNTY" at bounding box center [845, 254] width 221 height 44
click at [826, 457] on input "text" at bounding box center [845, 443] width 223 height 30
paste input "21-03-07-1-003-034.004"
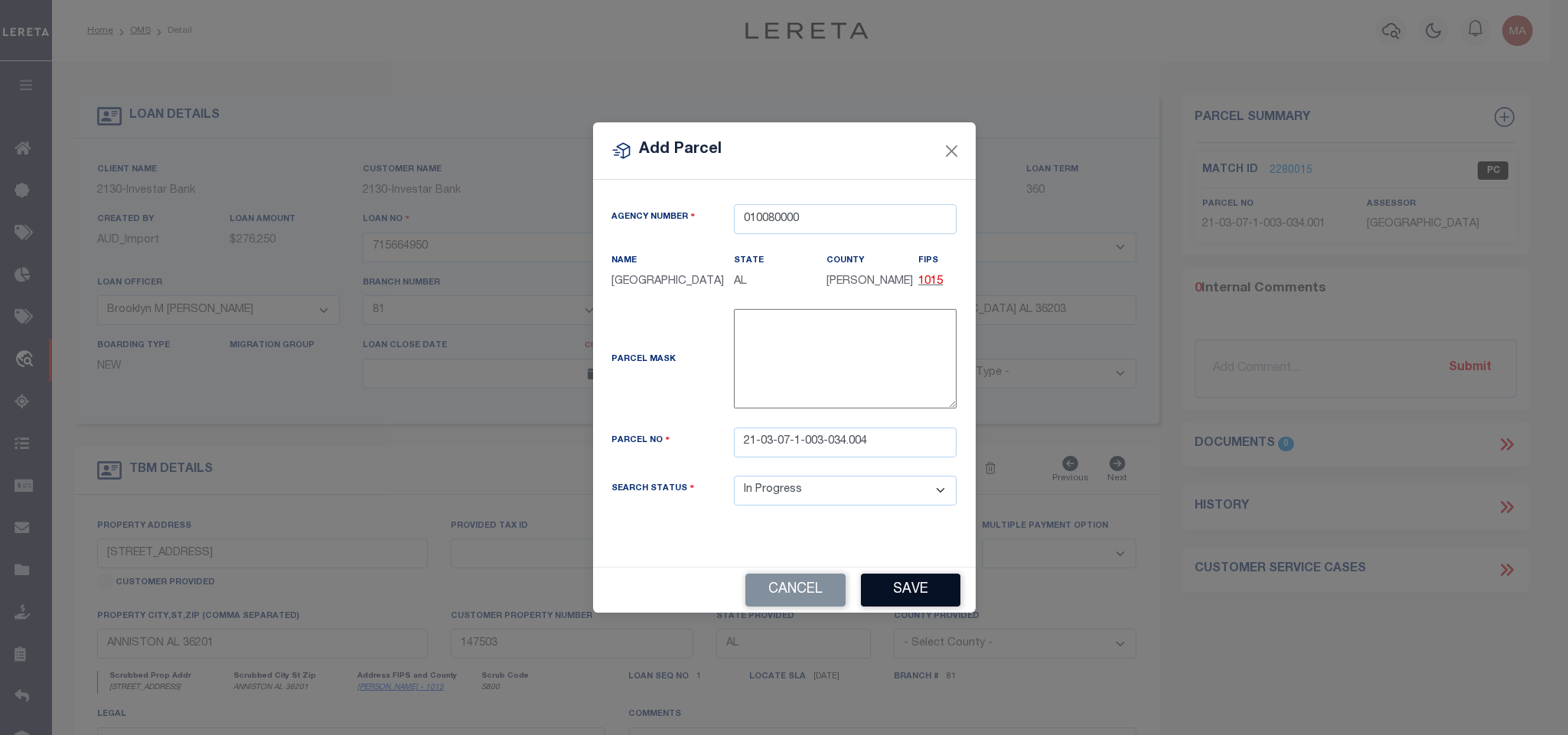
click at [887, 600] on button "Save" at bounding box center [910, 590] width 99 height 33
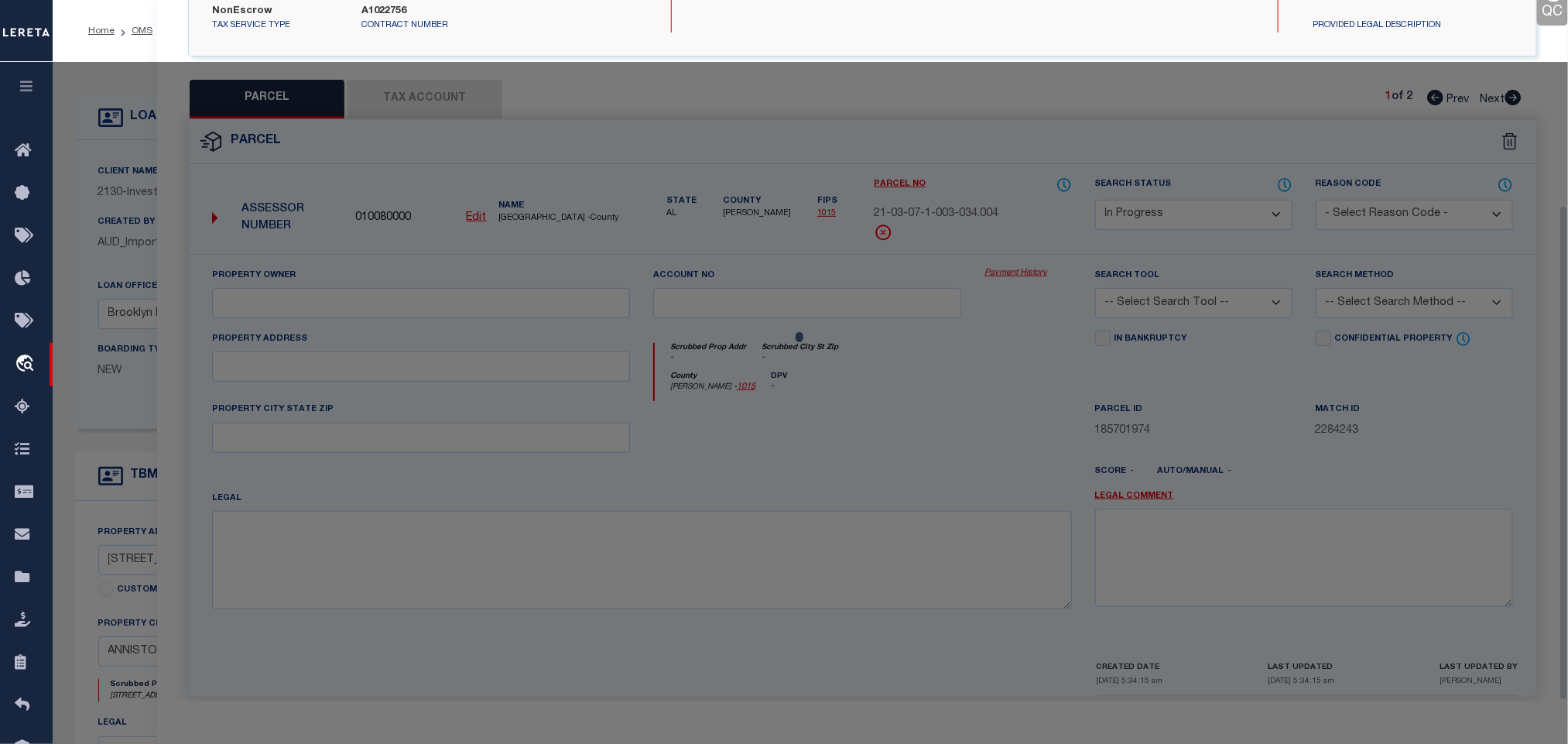
scroll to position [290, 0]
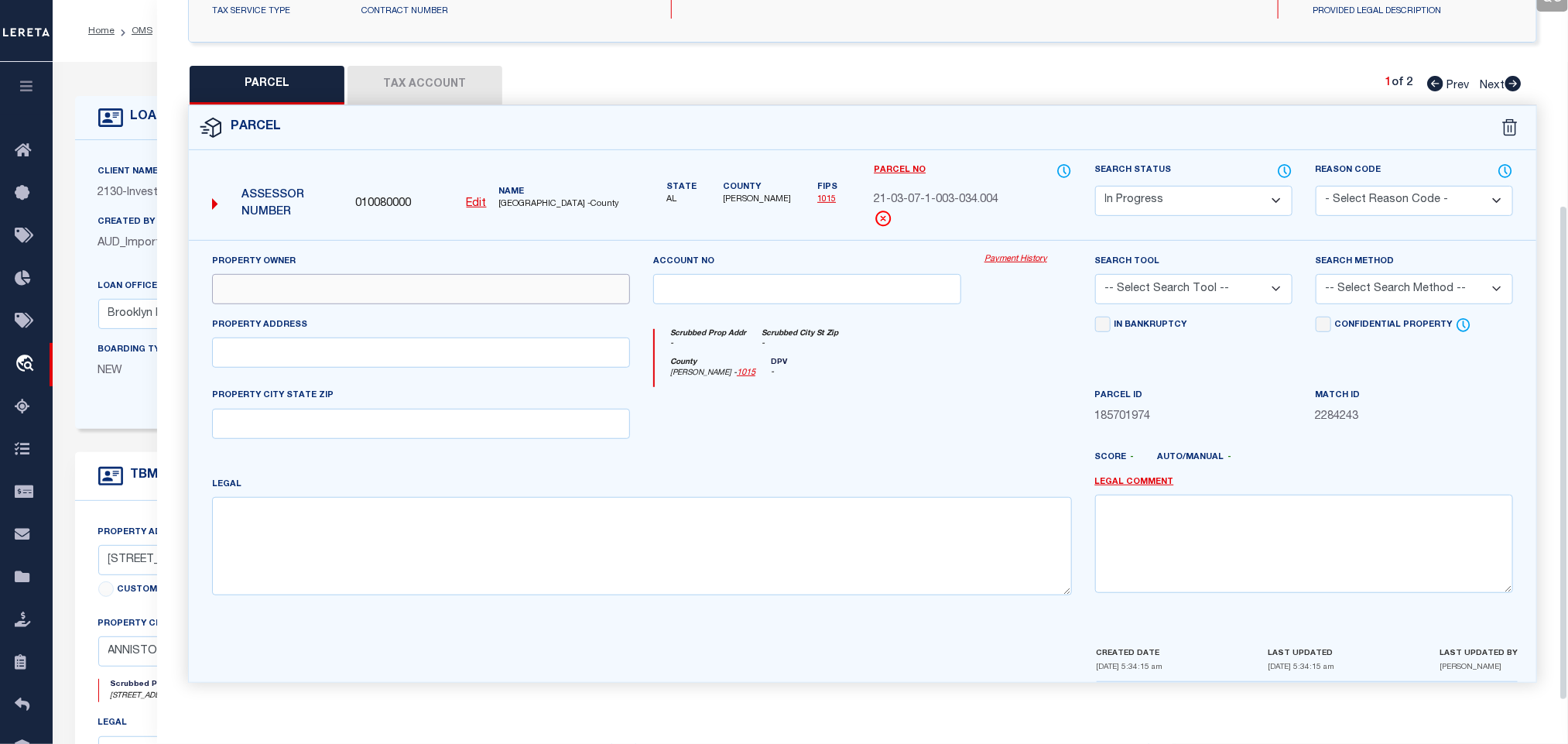
drag, startPoint x: 344, startPoint y: 291, endPoint x: 72, endPoint y: 354, distance: 279.2
click at [344, 291] on input "text" at bounding box center [421, 289] width 418 height 31
paste input "LRND LLC"
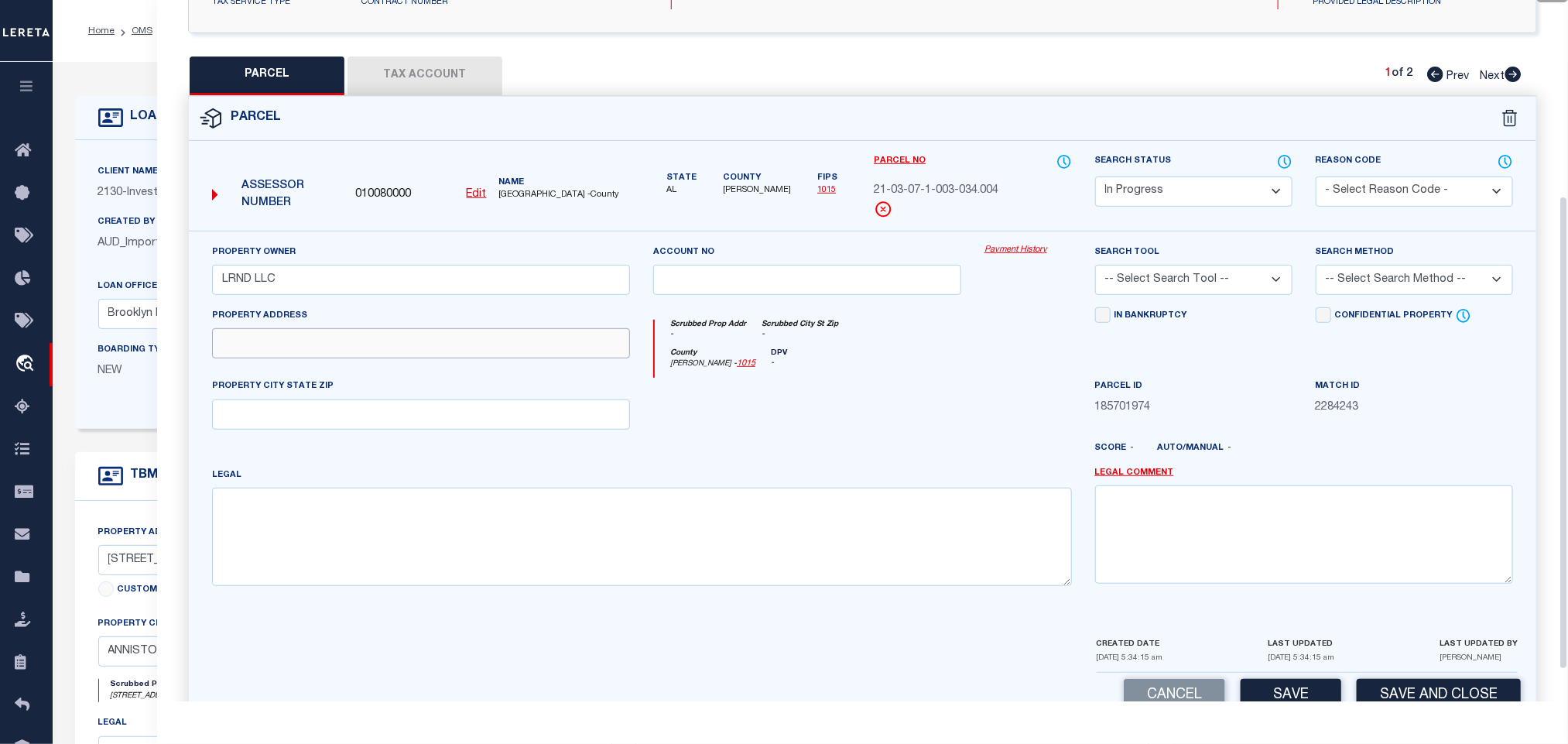
click at [353, 344] on input "text" at bounding box center [421, 344] width 418 height 31
paste input "730 NOBLE ST"
click at [549, 551] on textarea at bounding box center [642, 537] width 860 height 98
paste textarea "Legal Description: SEC 7 TSP 16S RNG 8E HAMILTON SUB BLK G LOTS 1 - 9 DESC AS B…"
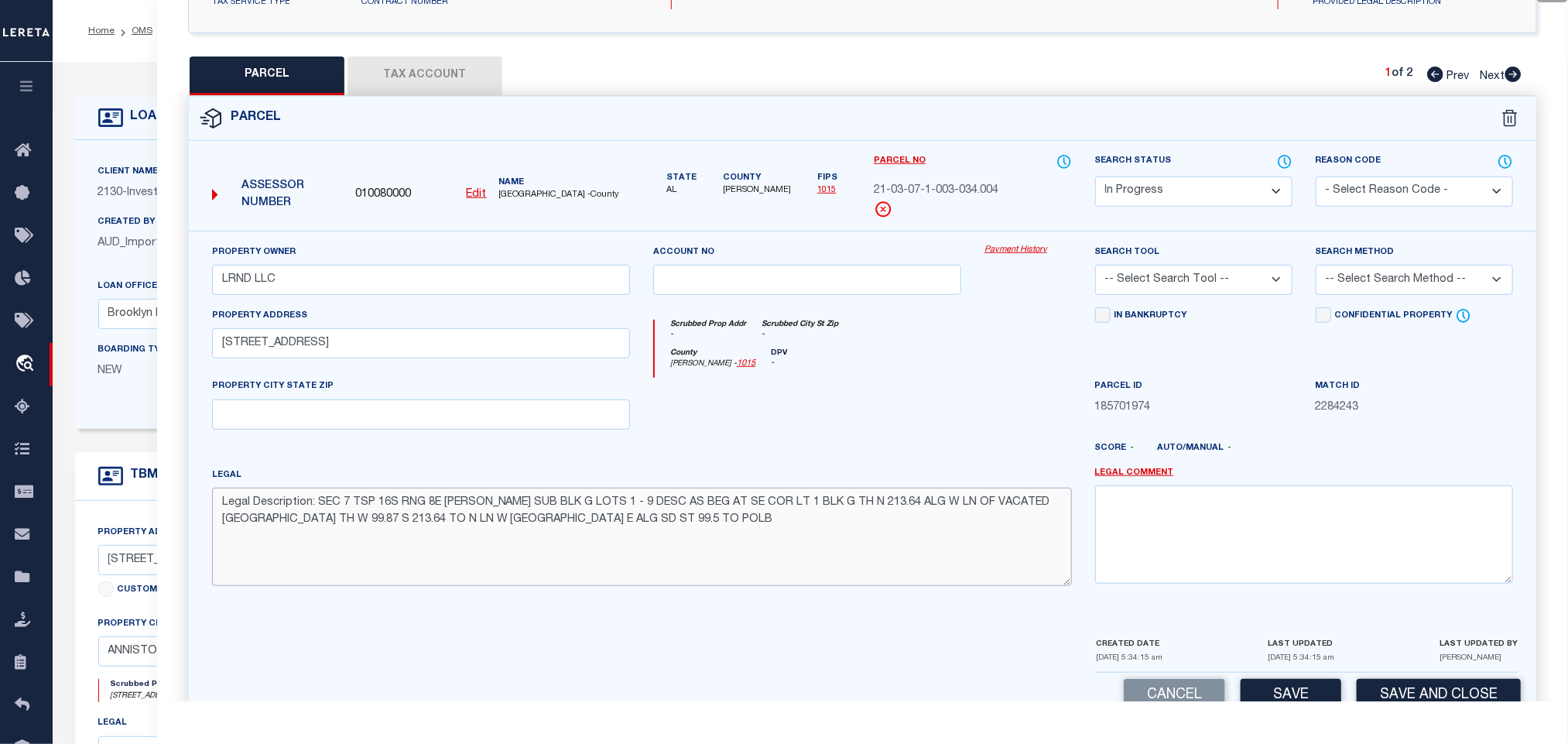
drag, startPoint x: 307, startPoint y: 515, endPoint x: 216, endPoint y: 514, distance: 91.0
click at [216, 514] on textarea "Legal Description: SEC 7 TSP 16S RNG 8E HAMILTON SUB BLK G LOTS 1 - 9 DESC AS B…" at bounding box center [642, 537] width 860 height 98
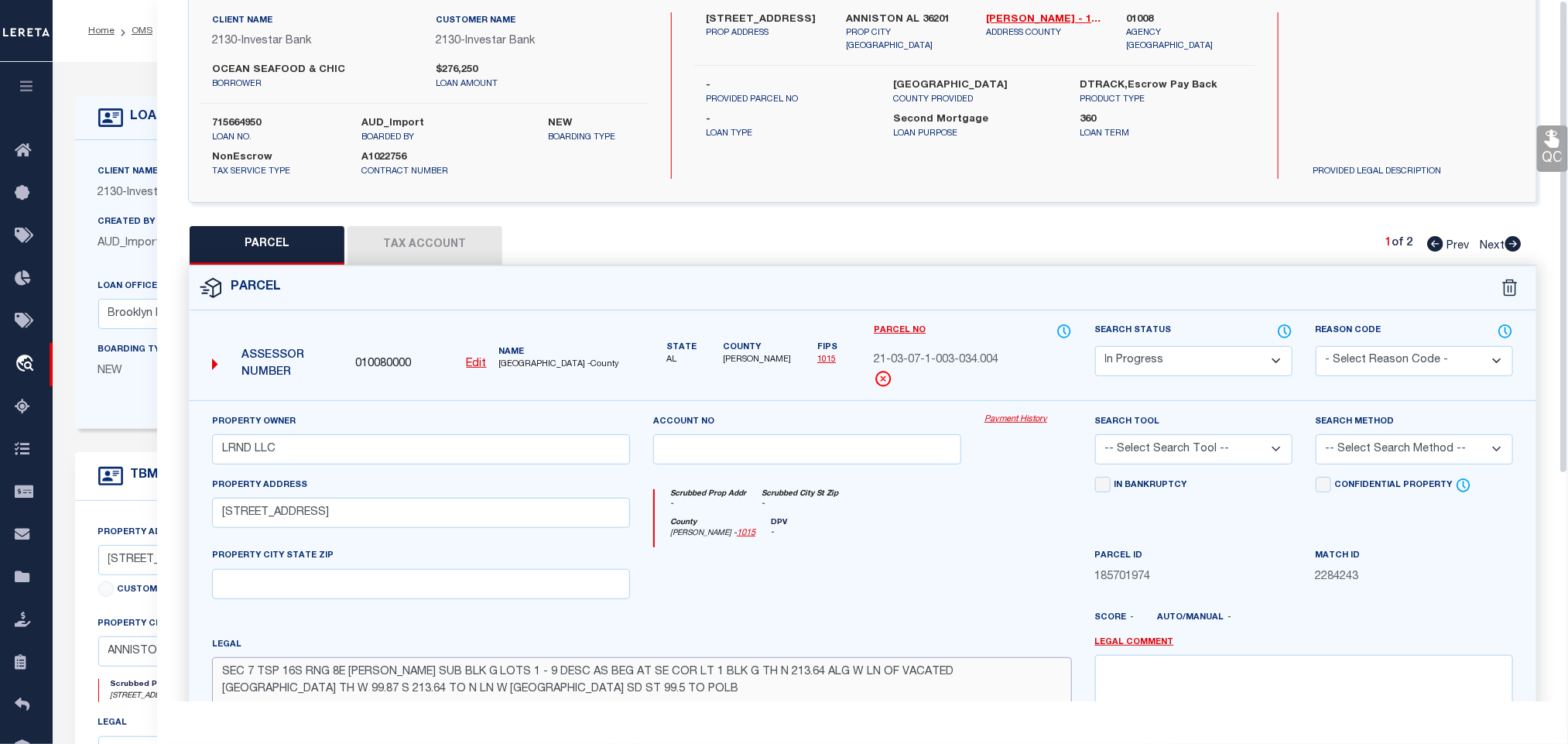
scroll to position [0, 0]
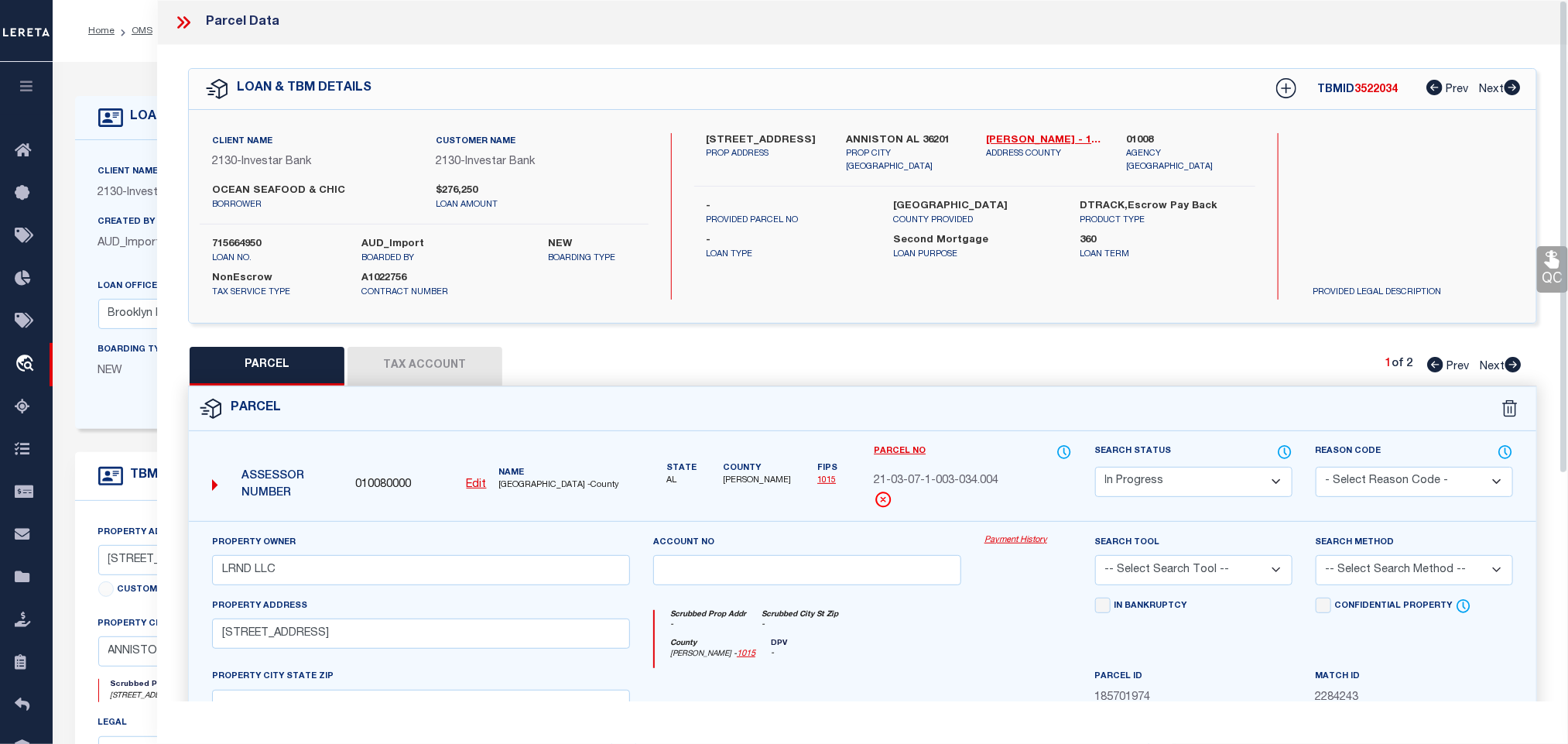
click at [878, 139] on label "ANNISTON AL 36201" at bounding box center [904, 141] width 116 height 15
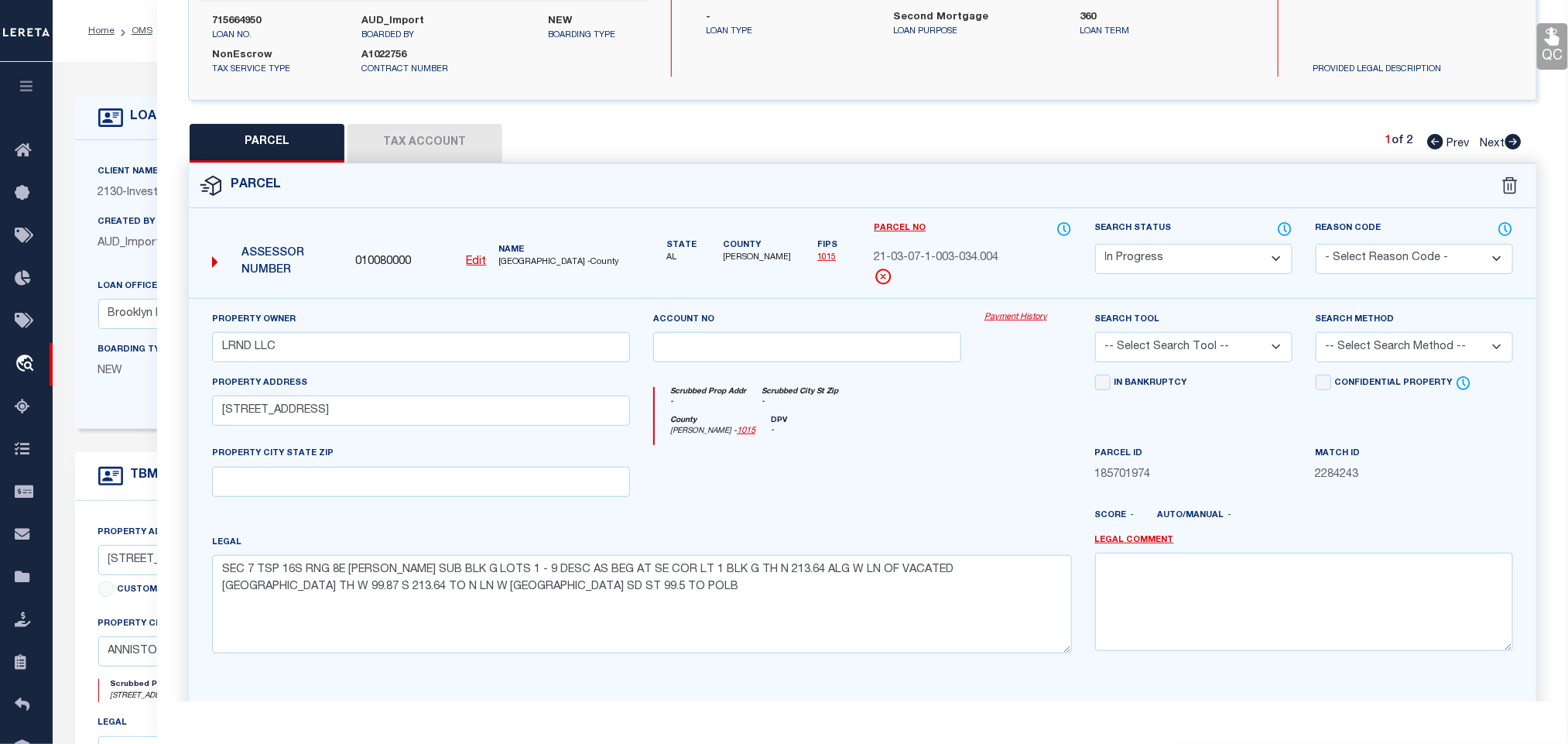
scroll to position [337, 0]
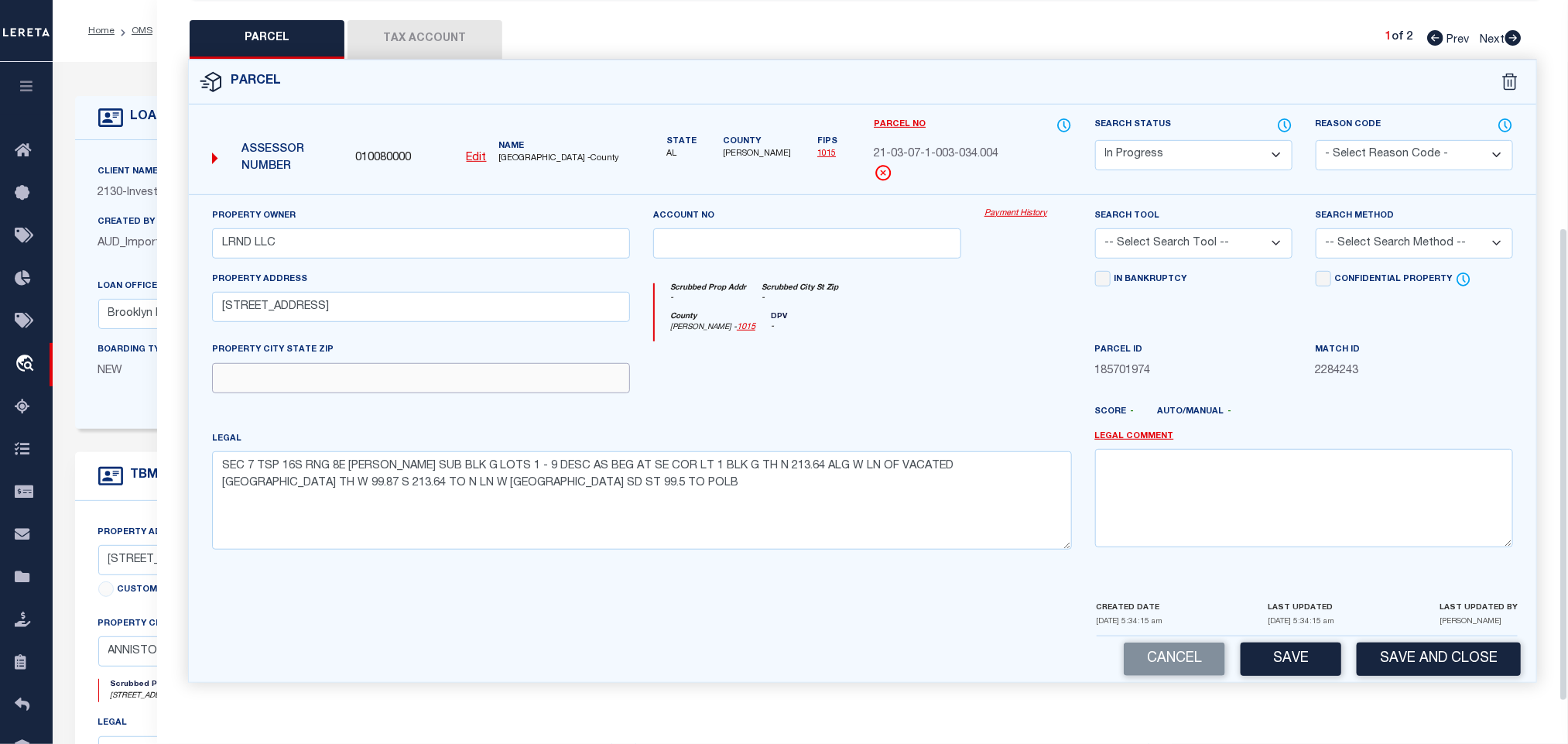
click at [560, 381] on input "text" at bounding box center [421, 378] width 418 height 31
paste input "ANNISTON AL 36201"
click at [1214, 247] on select "-- Select Search Tool -- 3rd Party Website Agency File Agency Website ATLS CNV-…" at bounding box center [1193, 244] width 197 height 31
click at [1095, 229] on select "-- Select Search Tool -- 3rd Party Website Agency File Agency Website ATLS CNV-…" at bounding box center [1193, 244] width 197 height 31
click at [1370, 216] on label "Search Method" at bounding box center [1355, 216] width 79 height 13
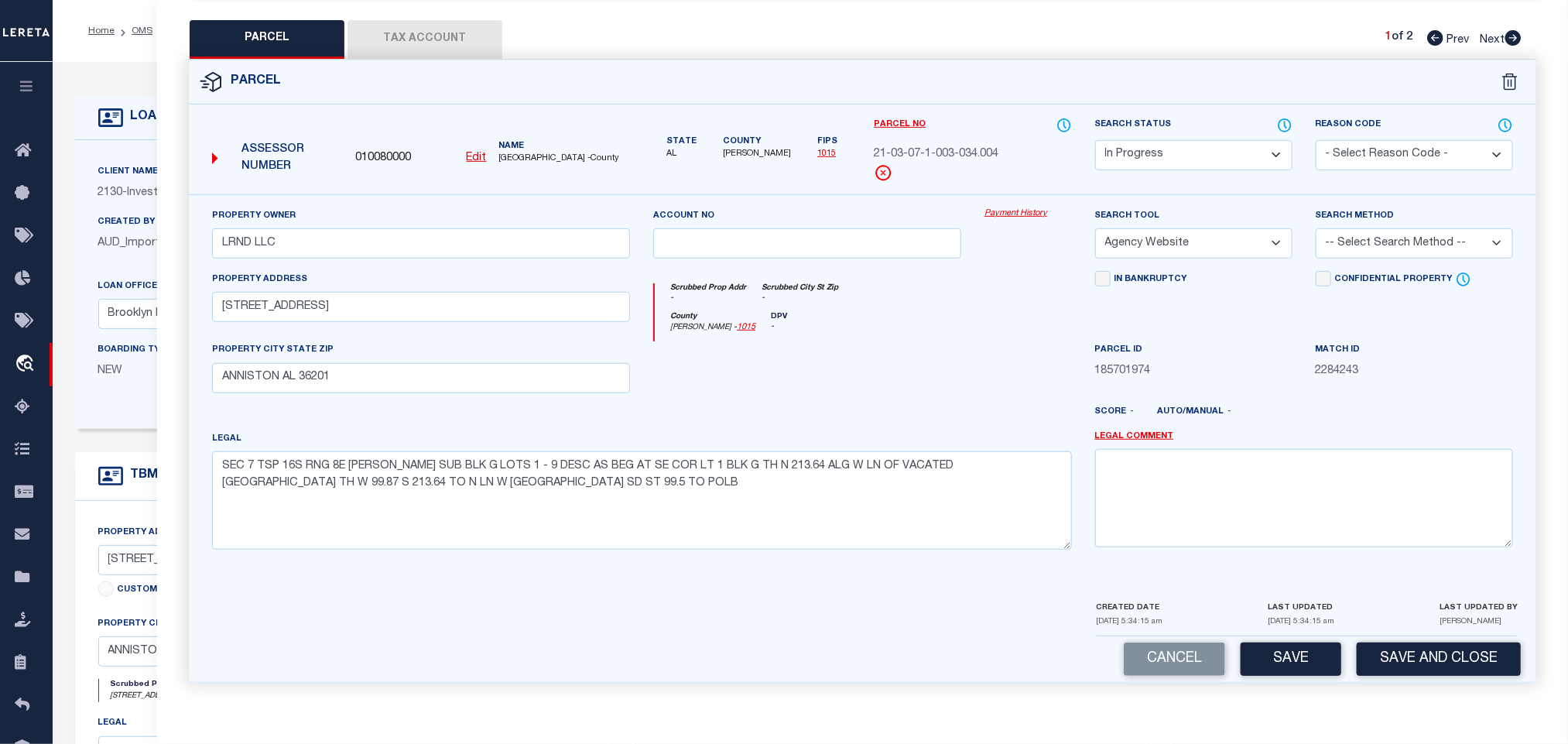
click at [1373, 239] on select "-- Select Search Method -- Property Address Legal Liability Info Provided" at bounding box center [1414, 244] width 197 height 31
click at [1316, 229] on select "-- Select Search Method -- Property Address Legal Liability Info Provided" at bounding box center [1414, 244] width 197 height 31
click at [1282, 658] on button "Save" at bounding box center [1291, 659] width 100 height 33
click at [429, 29] on button "Tax Account" at bounding box center [425, 40] width 155 height 39
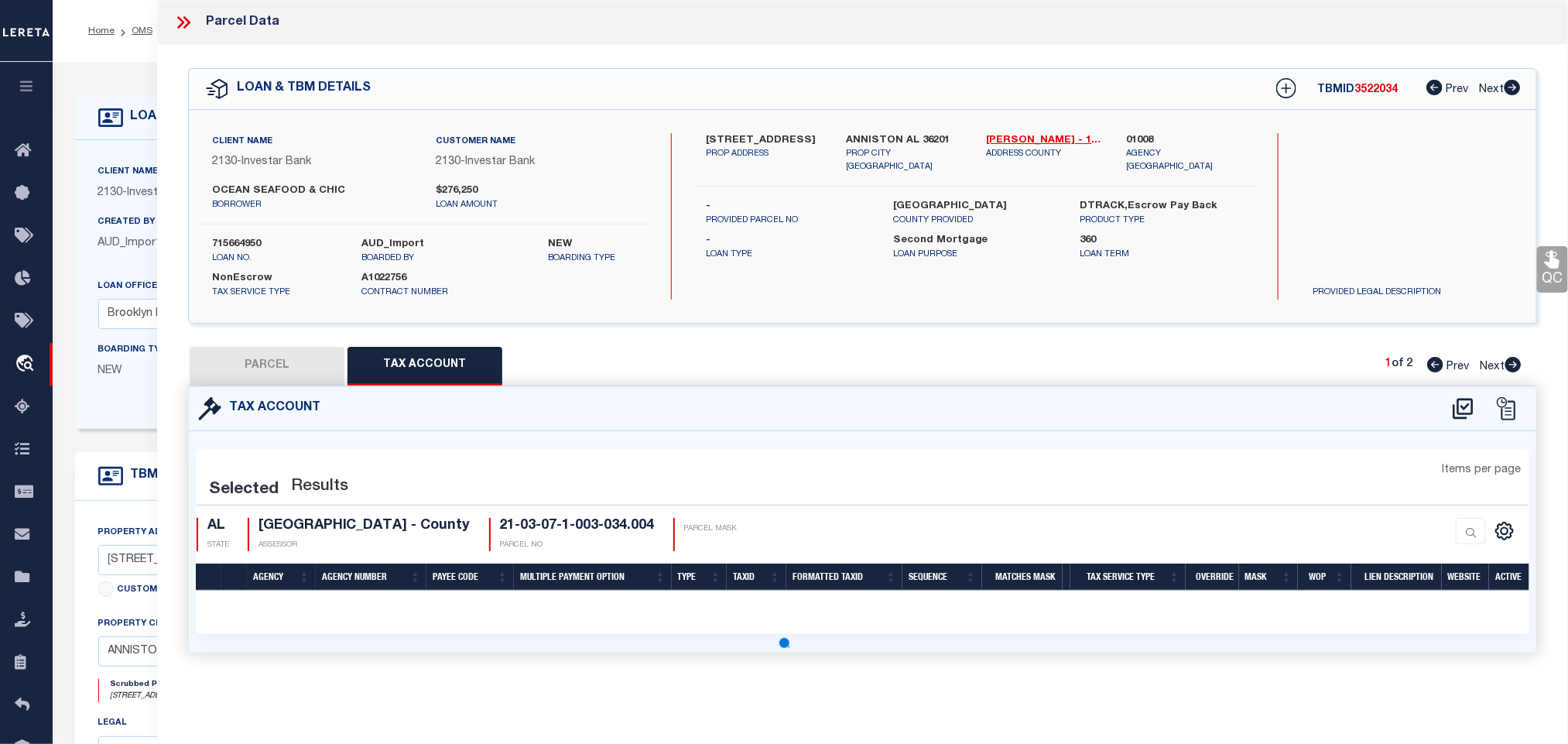
scroll to position [0, 0]
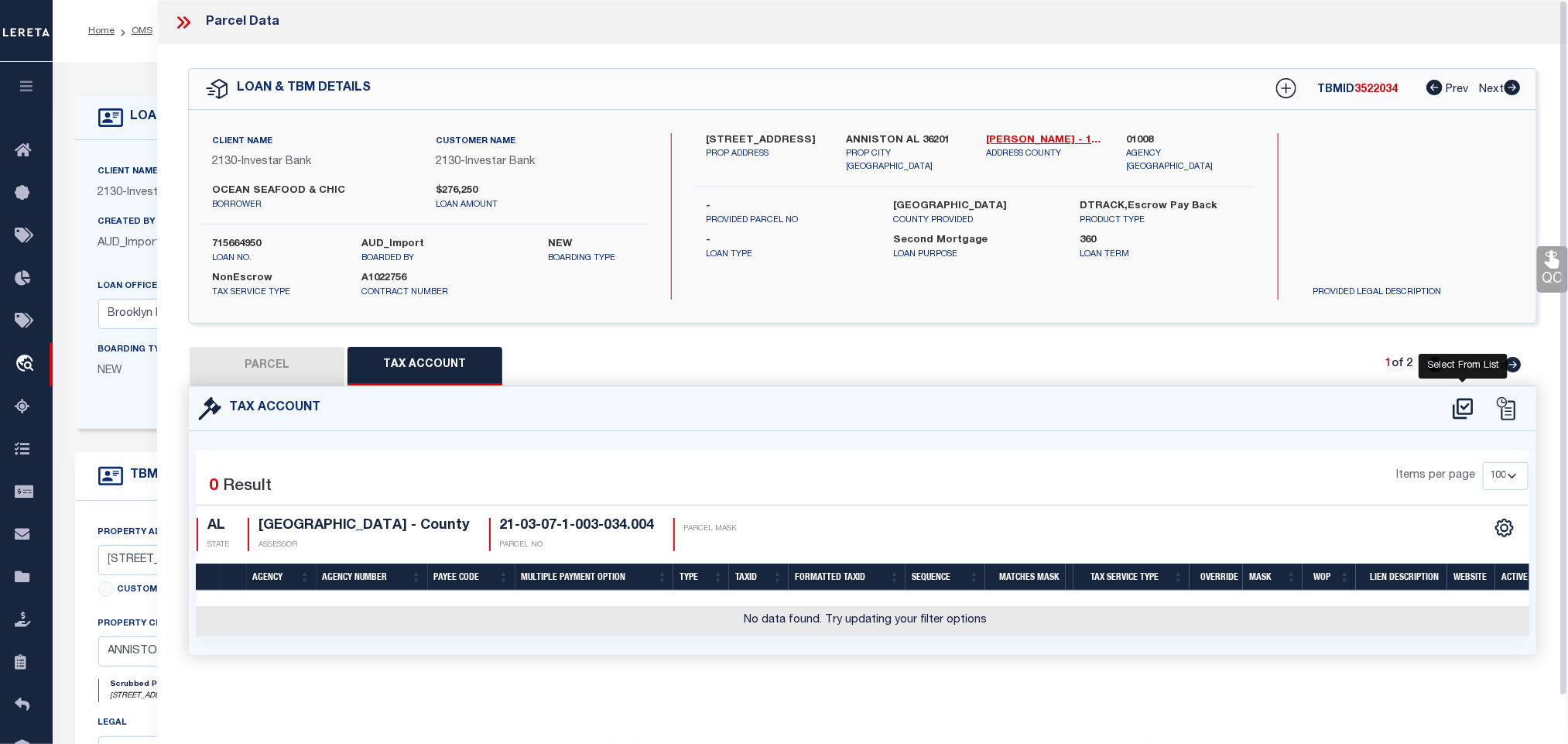
click at [1465, 407] on icon at bounding box center [1463, 408] width 25 height 25
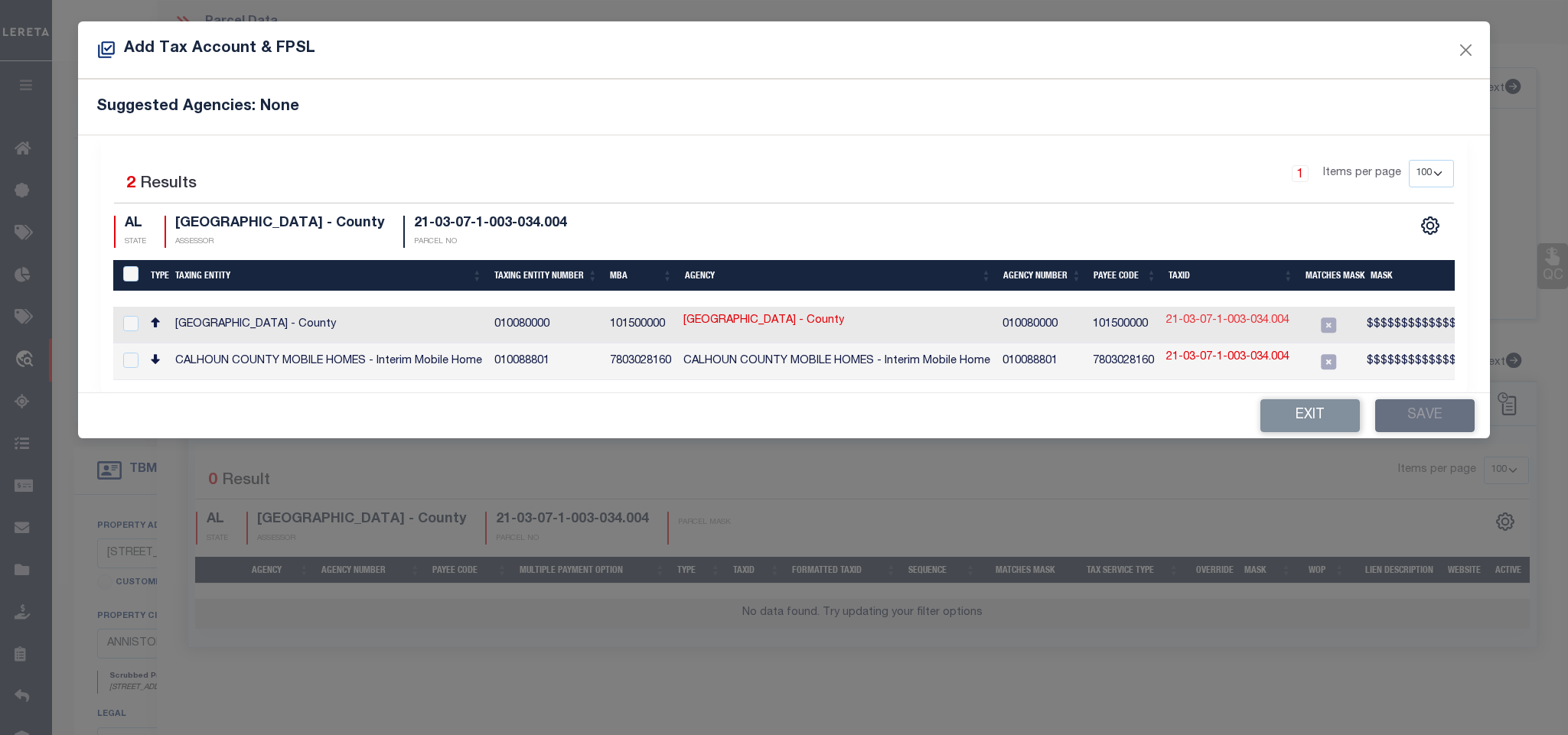
click at [1260, 321] on link "21-03-07-1-003-034.004" at bounding box center [1228, 321] width 124 height 17
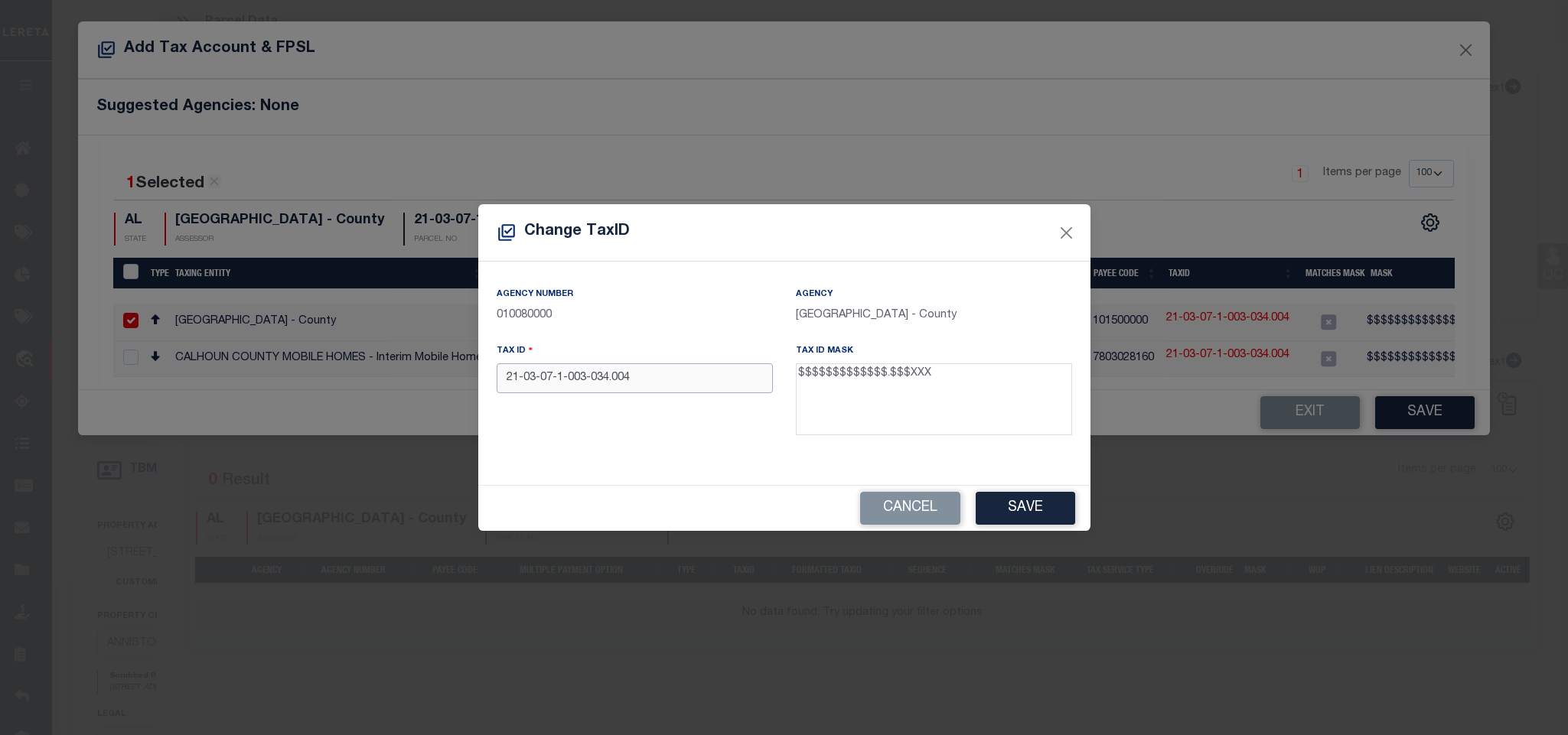
click at [741, 392] on input "21-03-07-1-003-034.004" at bounding box center [634, 378] width 276 height 30
click at [998, 505] on button "Save" at bounding box center [1025, 507] width 99 height 33
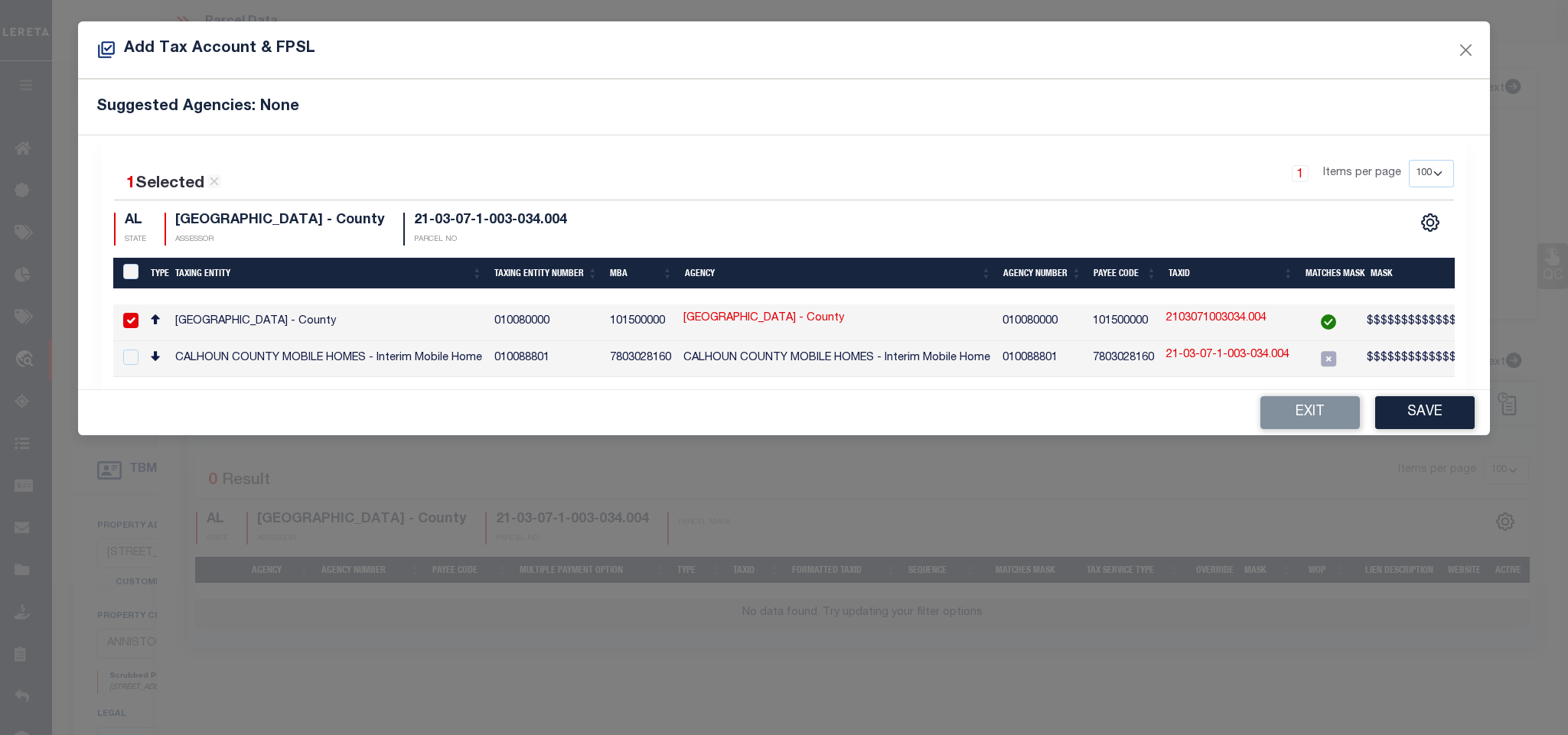
click at [1410, 418] on button "Save" at bounding box center [1424, 412] width 99 height 33
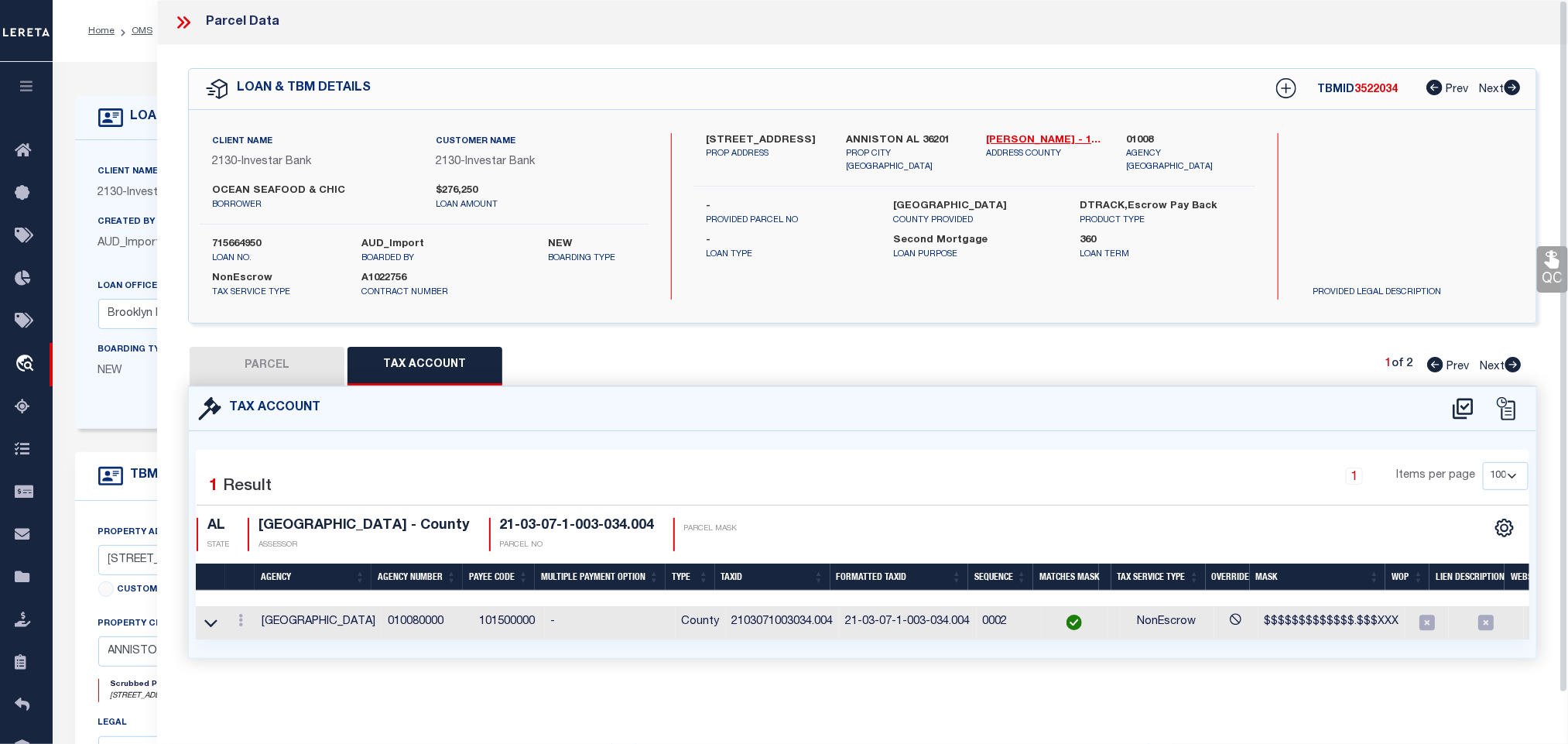
click at [276, 363] on button "PARCEL" at bounding box center [267, 366] width 155 height 39
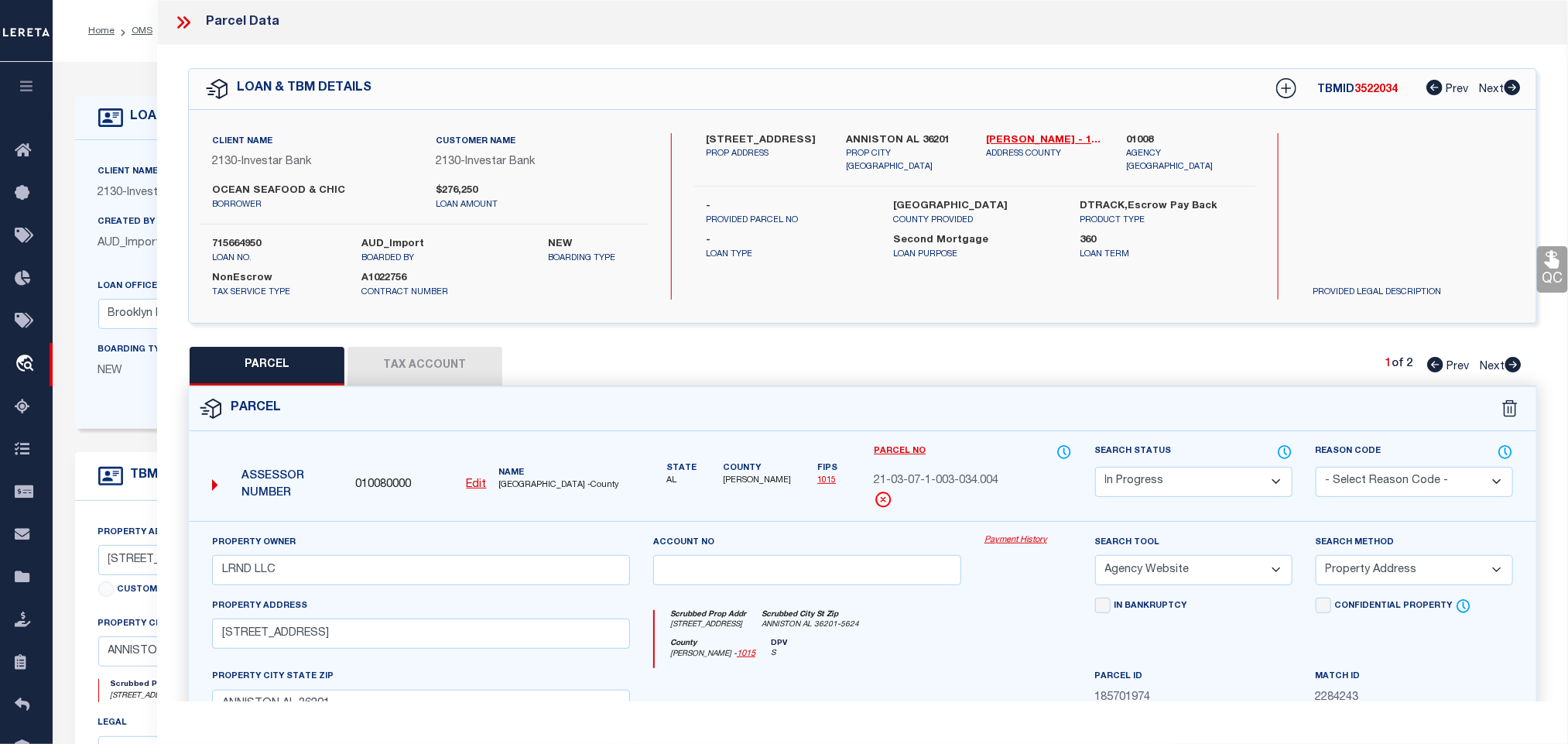
drag, startPoint x: 1241, startPoint y: 471, endPoint x: 1206, endPoint y: 476, distance: 35.4
click at [1241, 471] on select "Automated Search Bad Parcel Complete Duplicate Parcel High Dollar Reporting In …" at bounding box center [1193, 482] width 197 height 31
click at [1095, 469] on select "Automated Search Bad Parcel Complete Duplicate Parcel High Dollar Reporting In …" at bounding box center [1193, 482] width 197 height 31
click at [1154, 476] on select "Automated Search Bad Parcel Complete Duplicate Parcel High Dollar Reporting In …" at bounding box center [1193, 482] width 197 height 31
click at [1095, 469] on select "Automated Search Bad Parcel Complete Duplicate Parcel High Dollar Reporting In …" at bounding box center [1193, 482] width 197 height 31
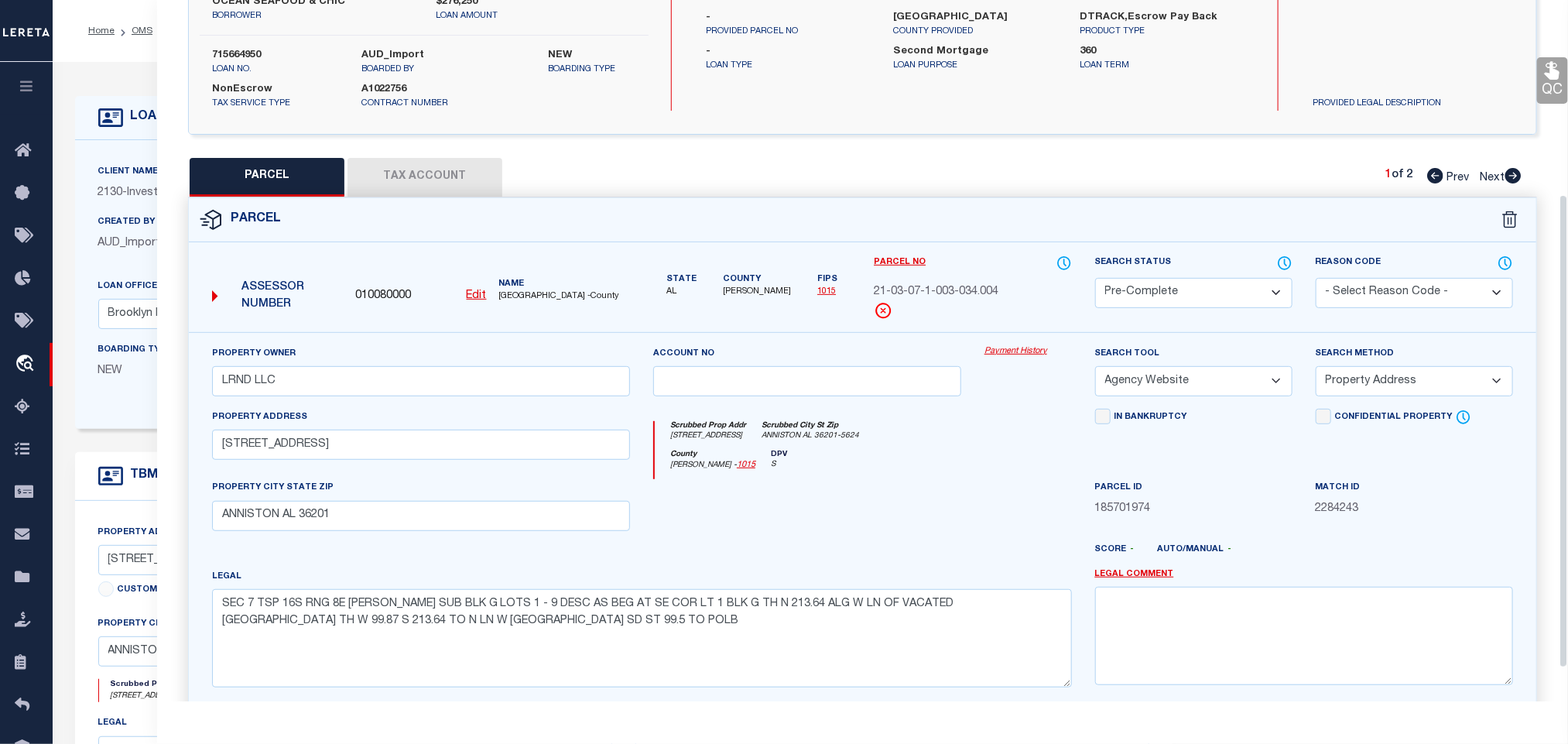
scroll to position [337, 0]
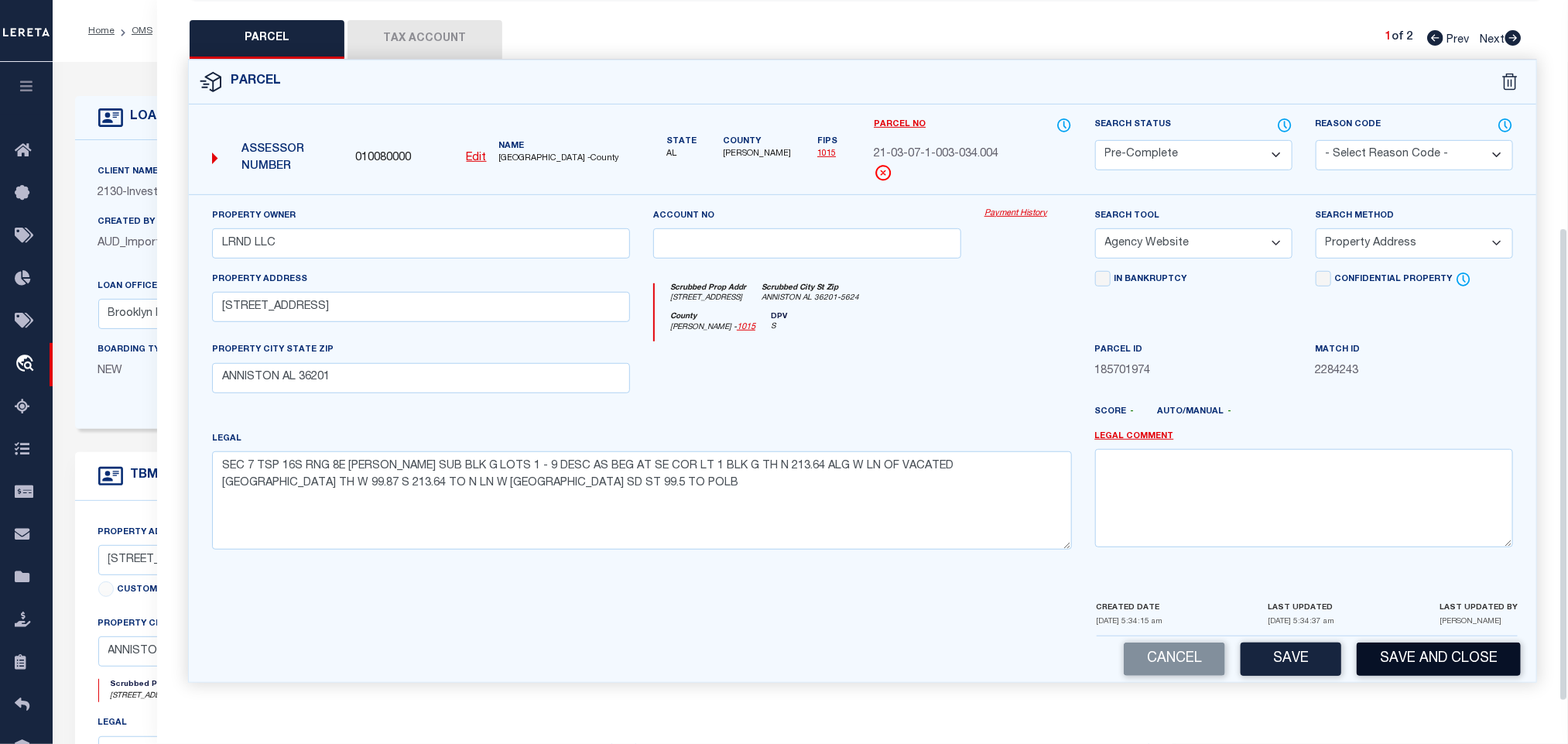
click at [1407, 655] on button "Save and Close" at bounding box center [1438, 659] width 164 height 33
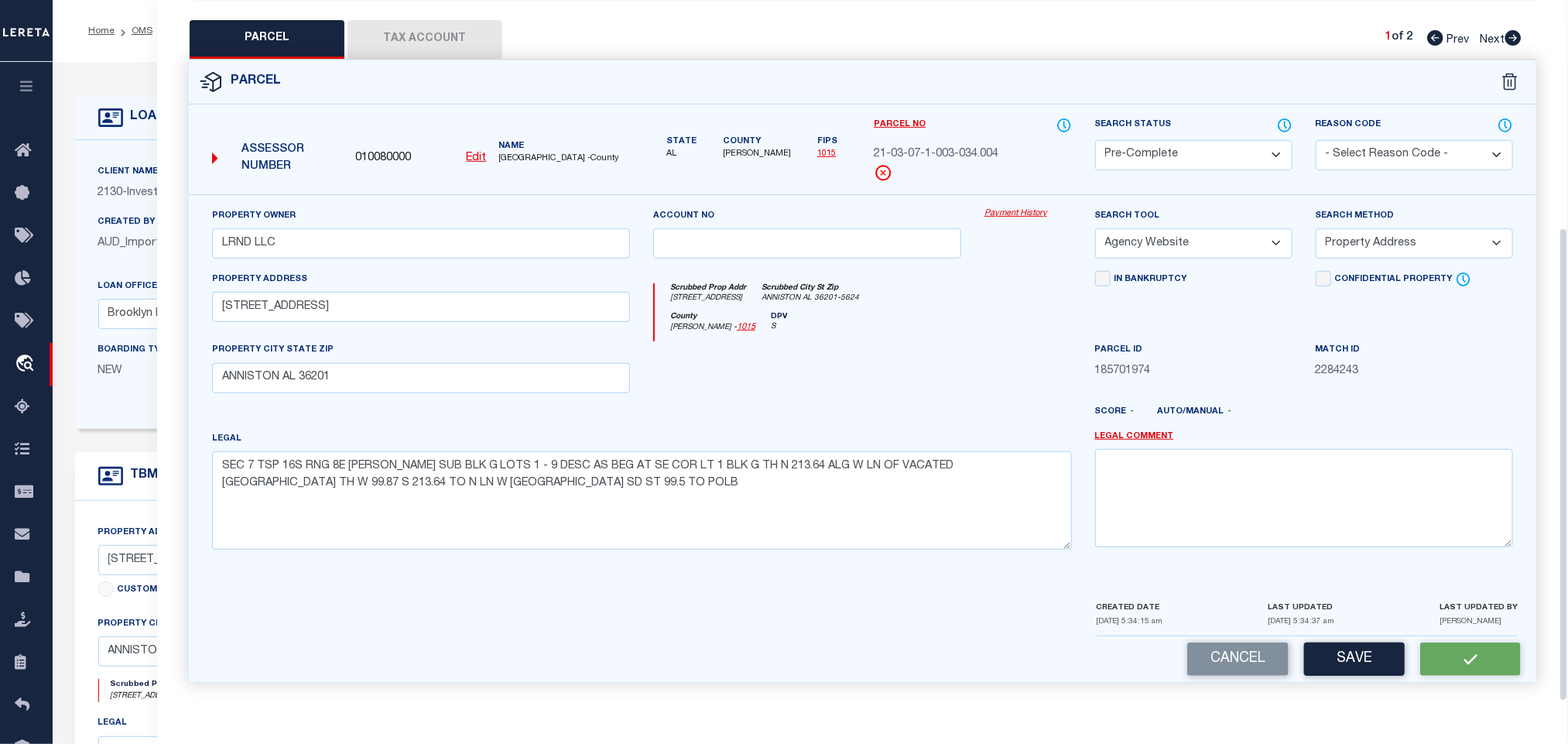
click at [370, 151] on span "010080000" at bounding box center [383, 159] width 56 height 17
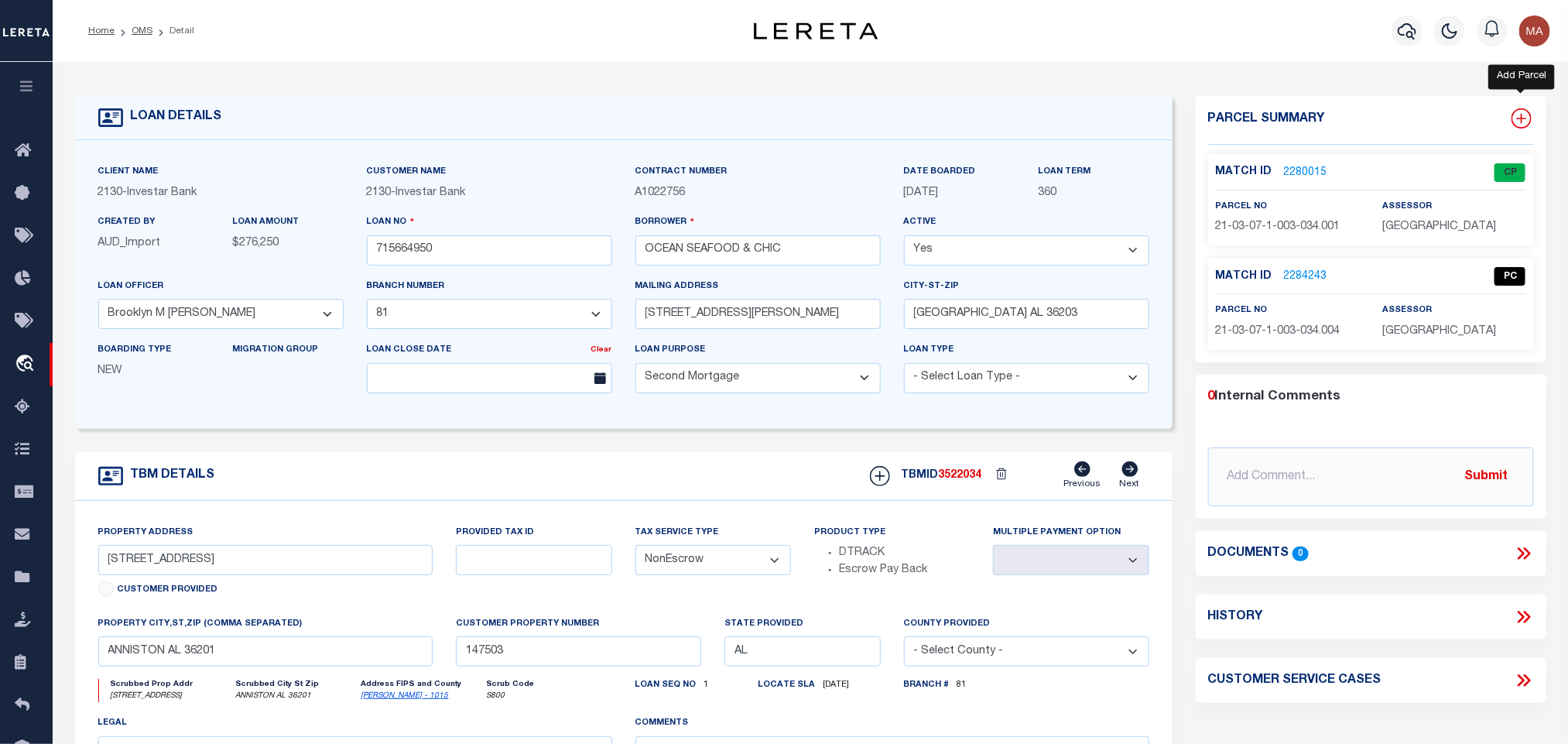
click at [1521, 119] on icon at bounding box center [1521, 119] width 10 height 10
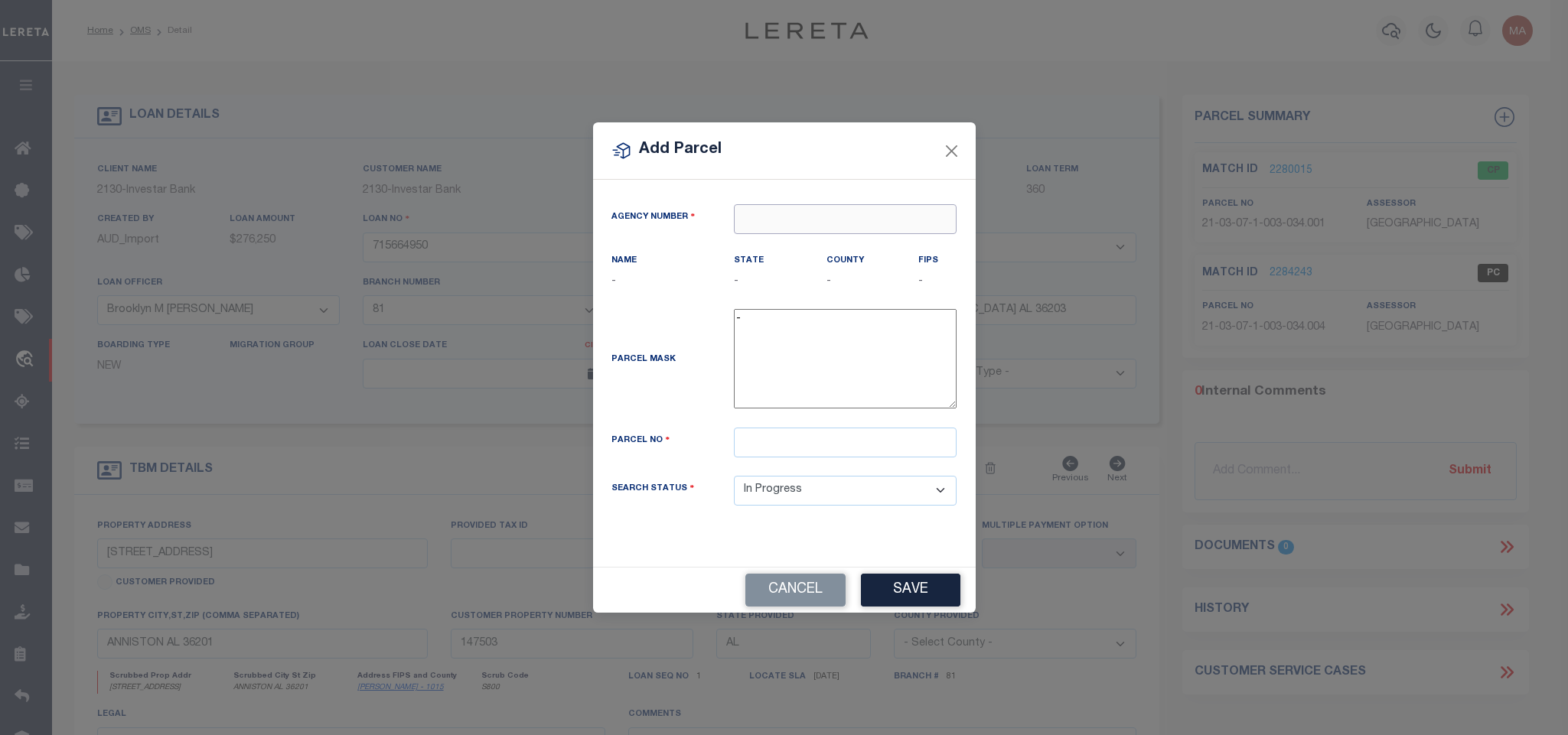
click at [851, 211] on input "text" at bounding box center [845, 219] width 223 height 30
paste input "010080000"
click at [823, 244] on div "010080000 : CALHOUN COUNTY" at bounding box center [845, 254] width 221 height 44
click at [868, 457] on input "text" at bounding box center [845, 443] width 223 height 30
paste input "21-03-07-1-003-034.004"
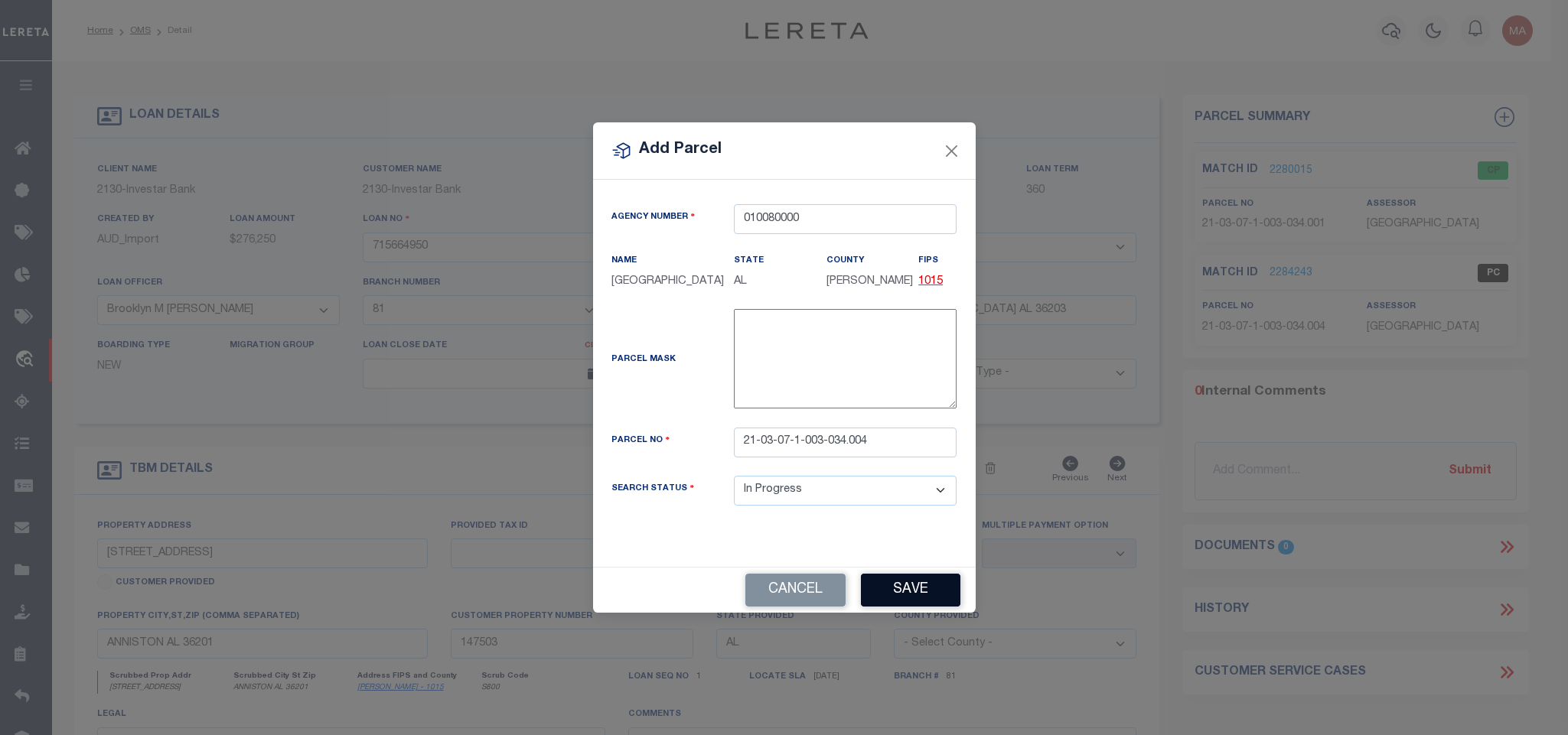
click at [892, 606] on button "Save" at bounding box center [910, 590] width 99 height 33
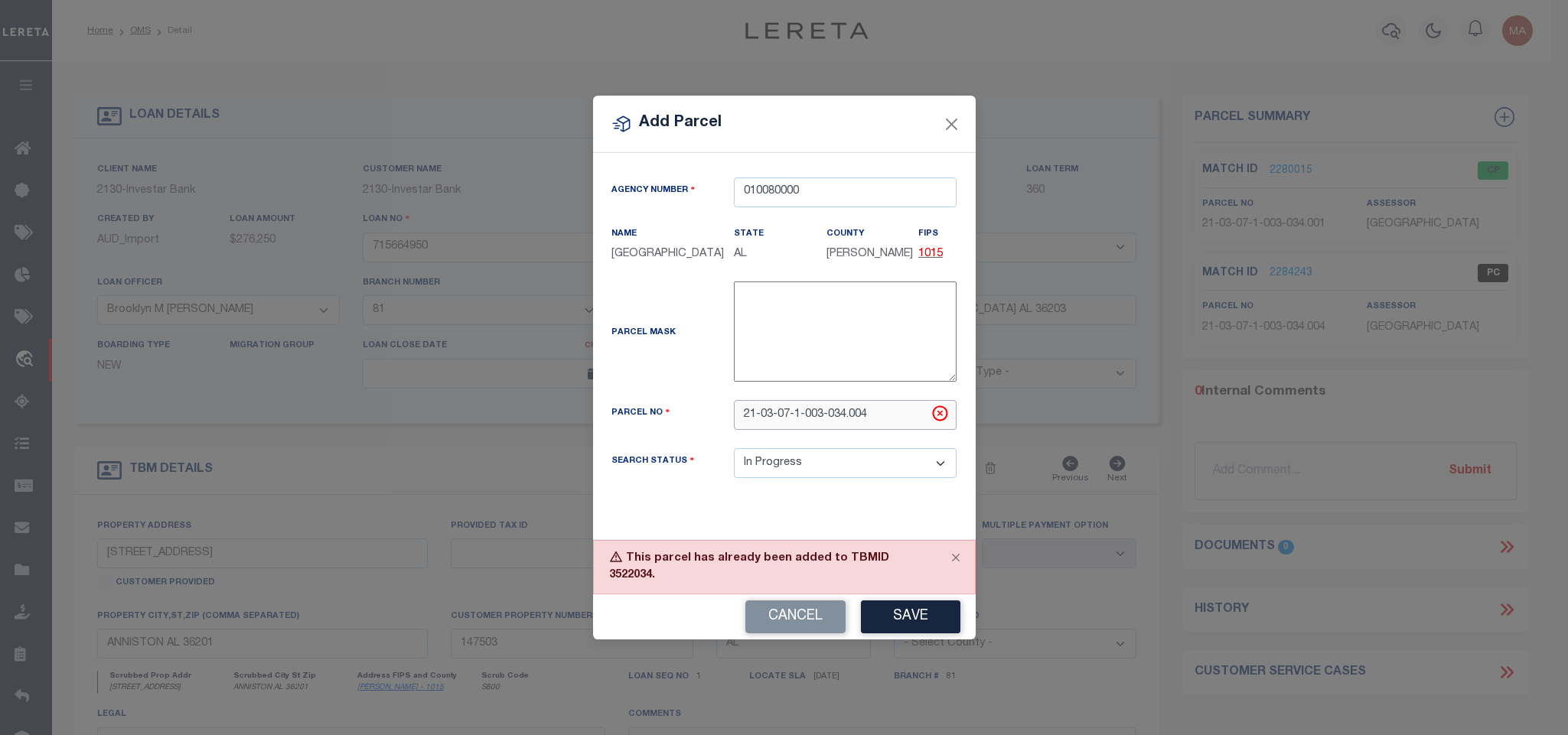
click at [806, 430] on input "21-03-07-1-003-034.004" at bounding box center [845, 415] width 223 height 30
paste input "3"
click at [930, 616] on button "Save" at bounding box center [910, 617] width 99 height 33
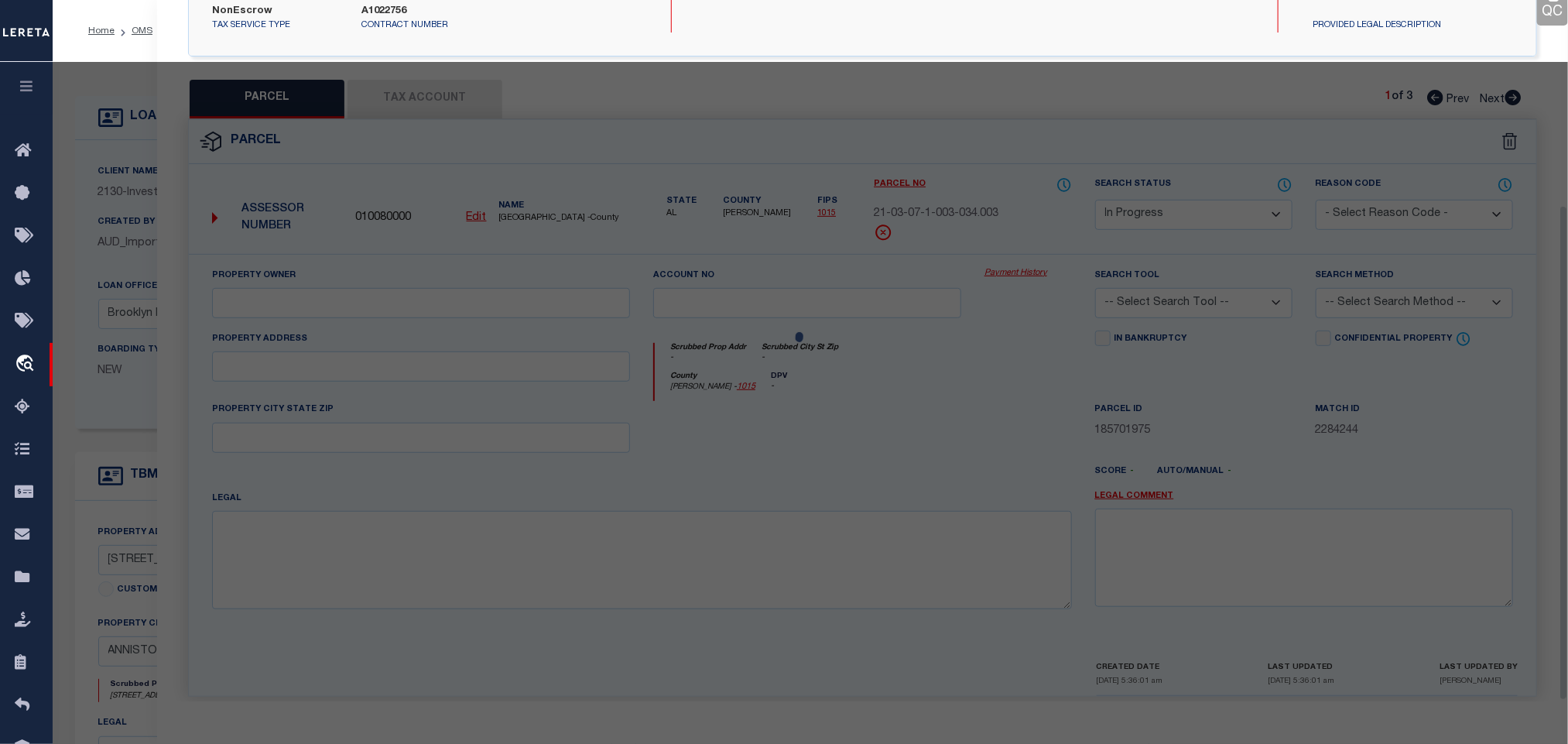
scroll to position [290, 0]
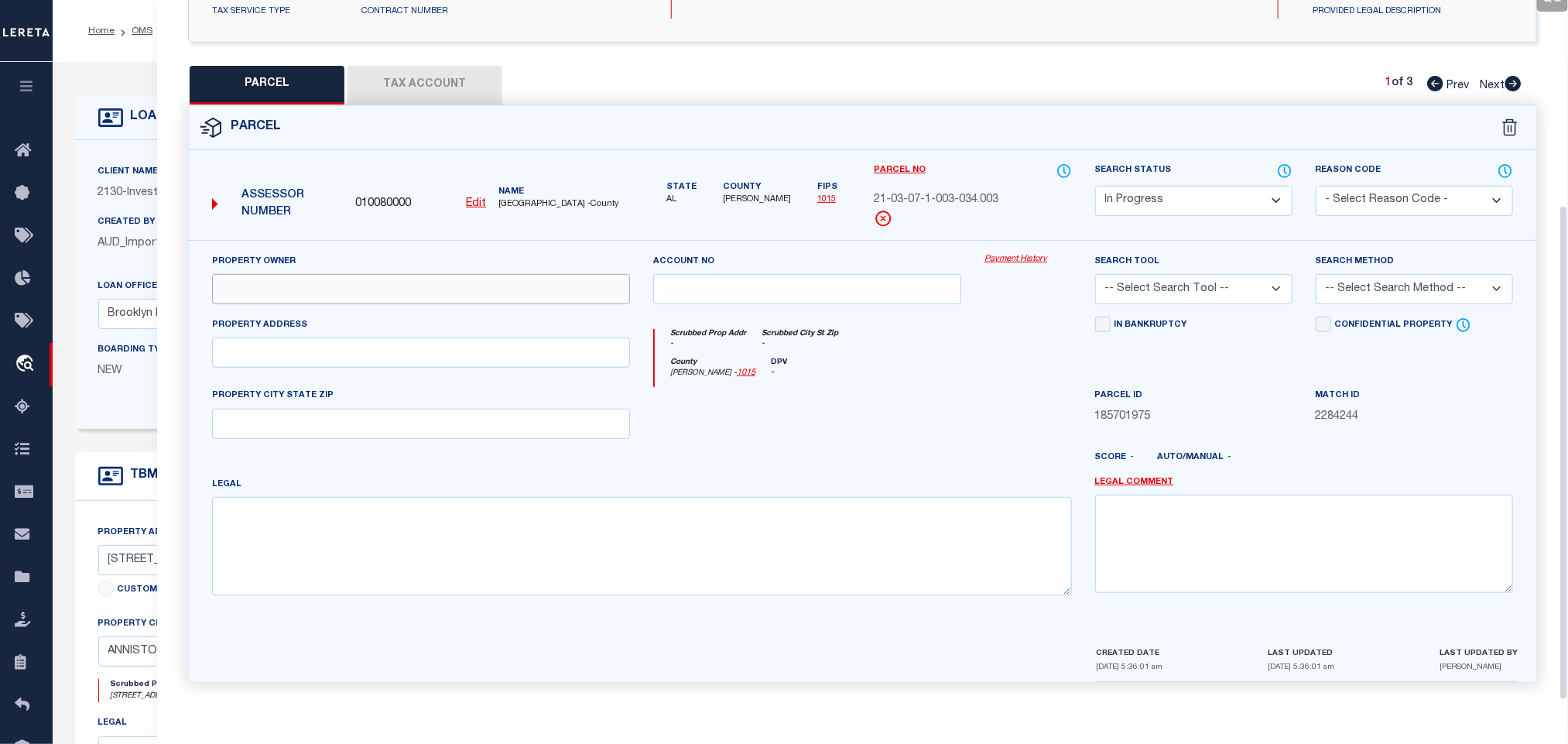
drag, startPoint x: 385, startPoint y: 284, endPoint x: 235, endPoint y: 325, distance: 155.5
click at [385, 284] on input "text" at bounding box center [421, 289] width 418 height 31
paste input "LRND LLC"
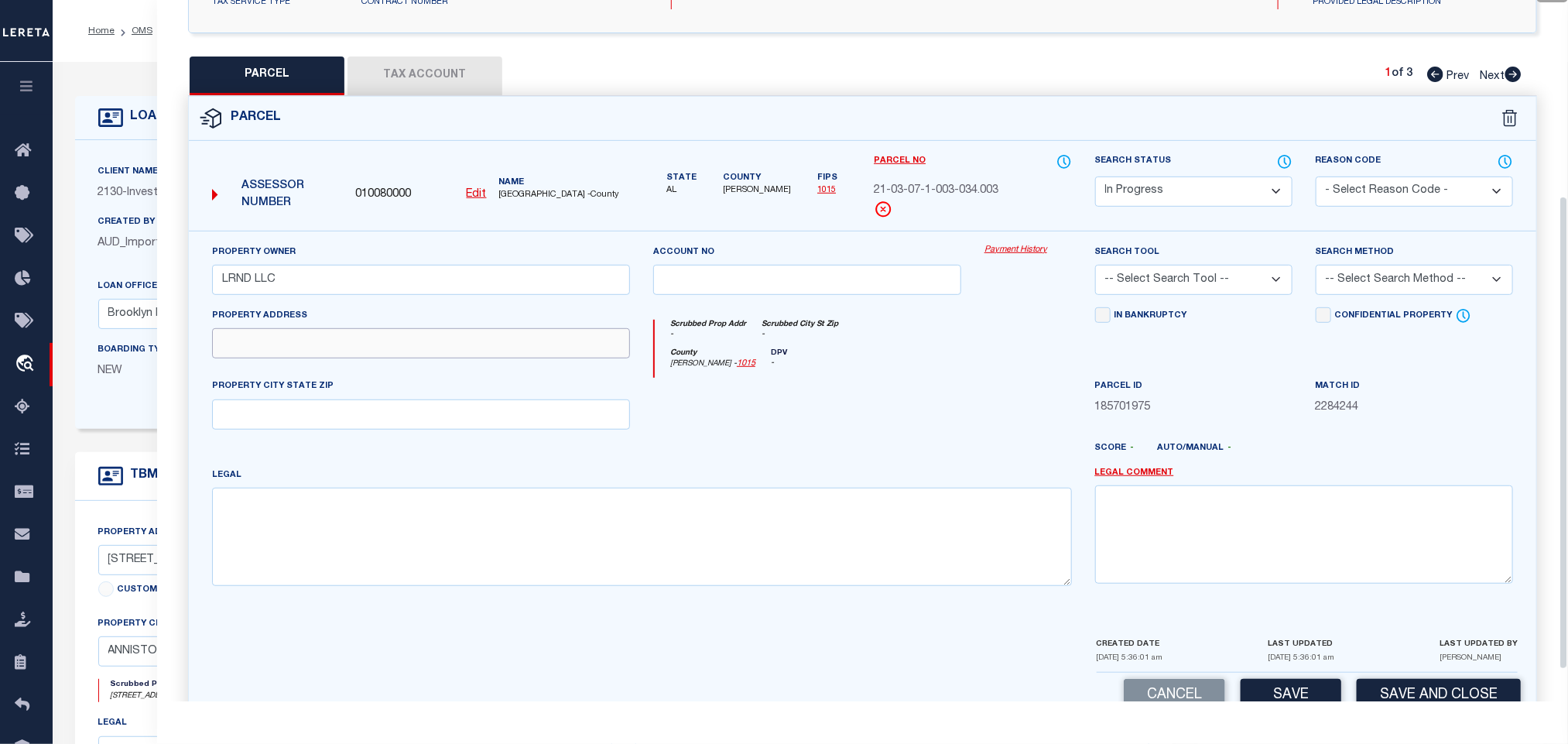
drag, startPoint x: 437, startPoint y: 356, endPoint x: 162, endPoint y: 467, distance: 296.6
click at [437, 356] on input "text" at bounding box center [421, 344] width 418 height 31
paste input "730 NOBLE ST"
click at [558, 527] on textarea at bounding box center [642, 537] width 860 height 98
paste textarea "SEC 7 TSP 16S RNG 8E HAMILTON SUB BLK F LOTS 1 - 3 & S 18 OF LOT 4 ANNISTON AL"
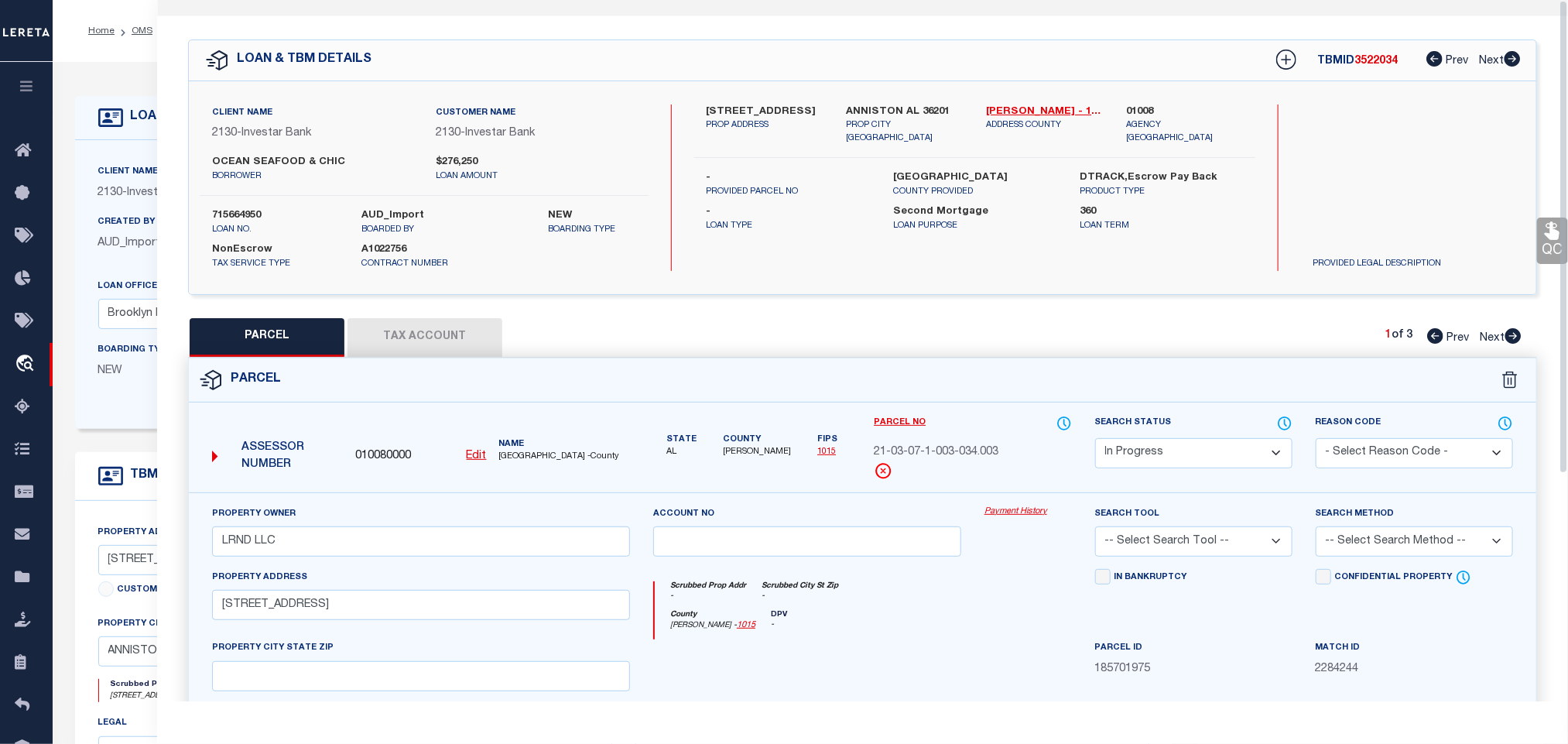
scroll to position [0, 0]
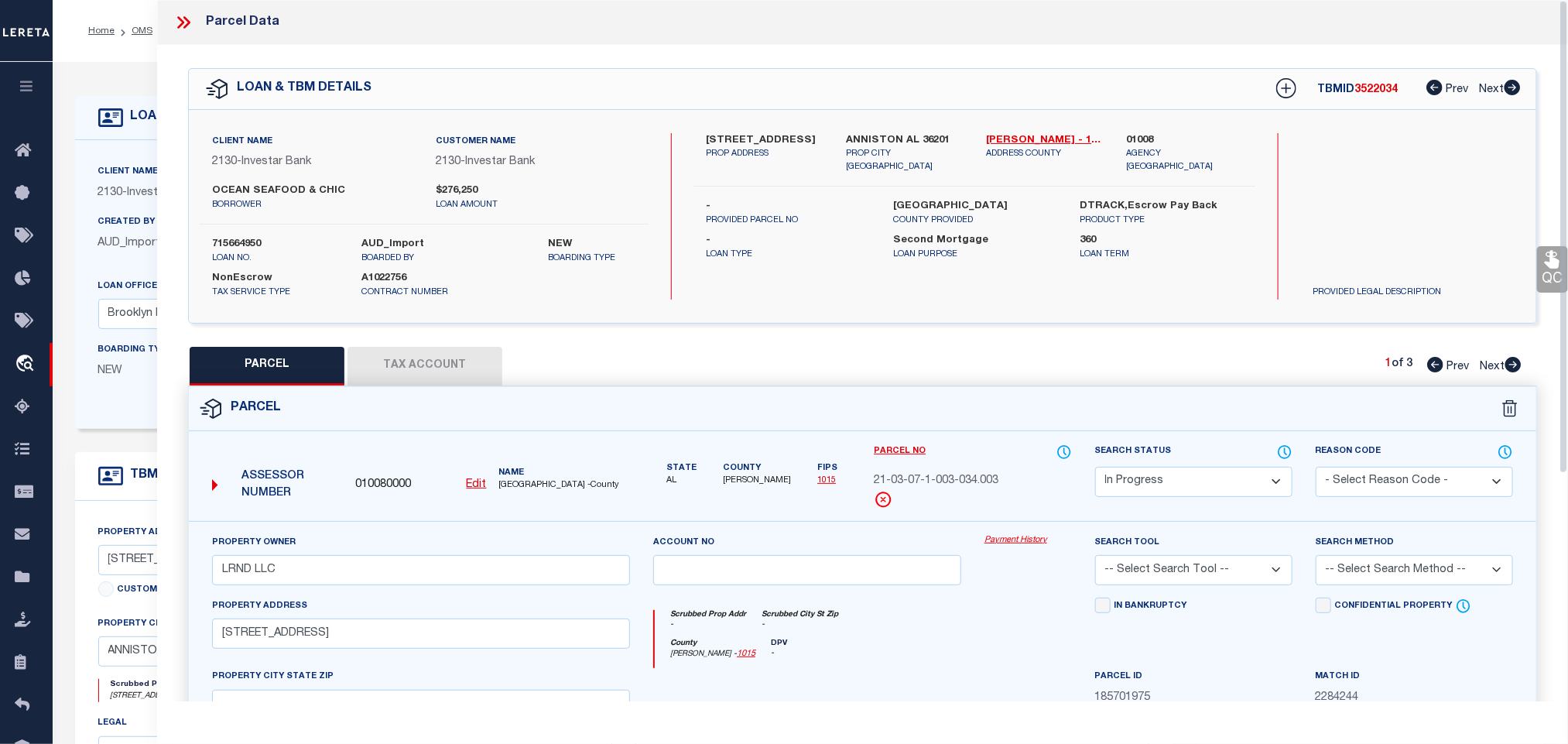
click at [920, 128] on div "Client Name 2130 - Investar Bank Customer Name 2130 - Investar Bank OCEAN SEAFO…" at bounding box center [862, 216] width 1347 height 213
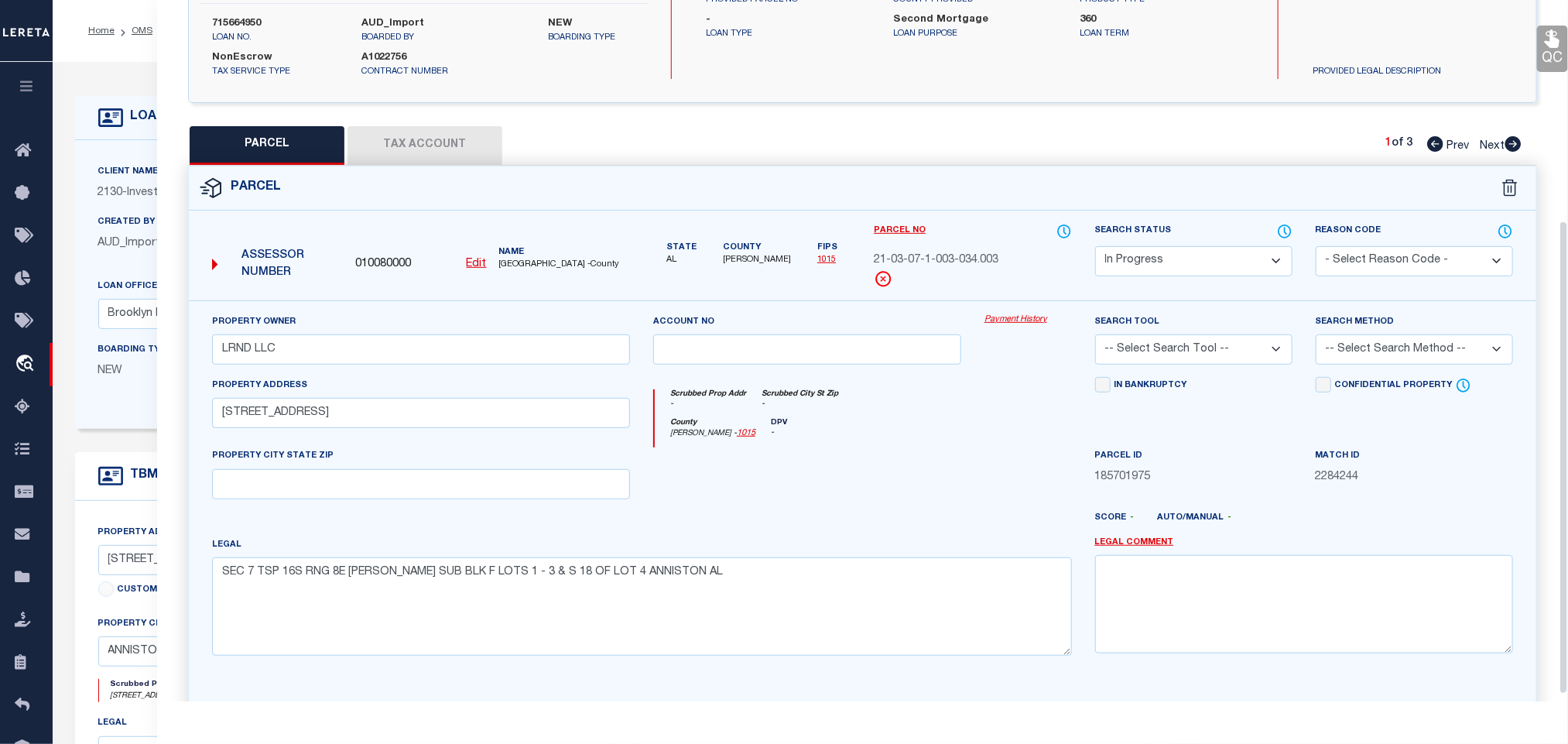
scroll to position [337, 0]
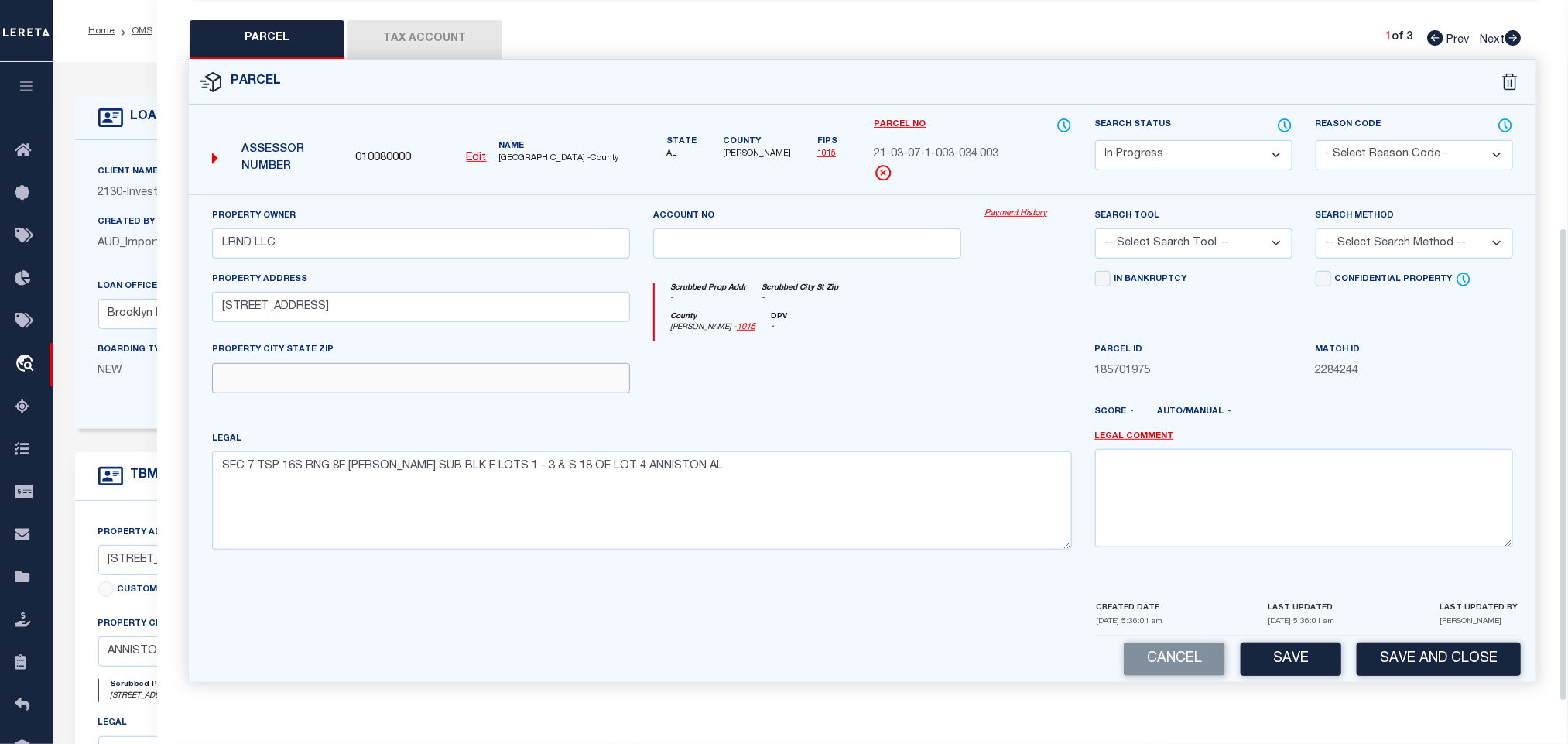
click at [525, 376] on input "text" at bounding box center [421, 378] width 418 height 31
paste input "ANNISTON AL 36201"
click at [1229, 238] on select "-- Select Search Tool -- 3rd Party Website Agency File Agency Website ATLS CNV-…" at bounding box center [1193, 244] width 197 height 31
click at [1095, 229] on select "-- Select Search Tool -- 3rd Party Website Agency File Agency Website ATLS CNV-…" at bounding box center [1193, 244] width 197 height 31
click at [1373, 247] on select "-- Select Search Method -- Property Address Legal Liability Info Provided" at bounding box center [1414, 244] width 197 height 31
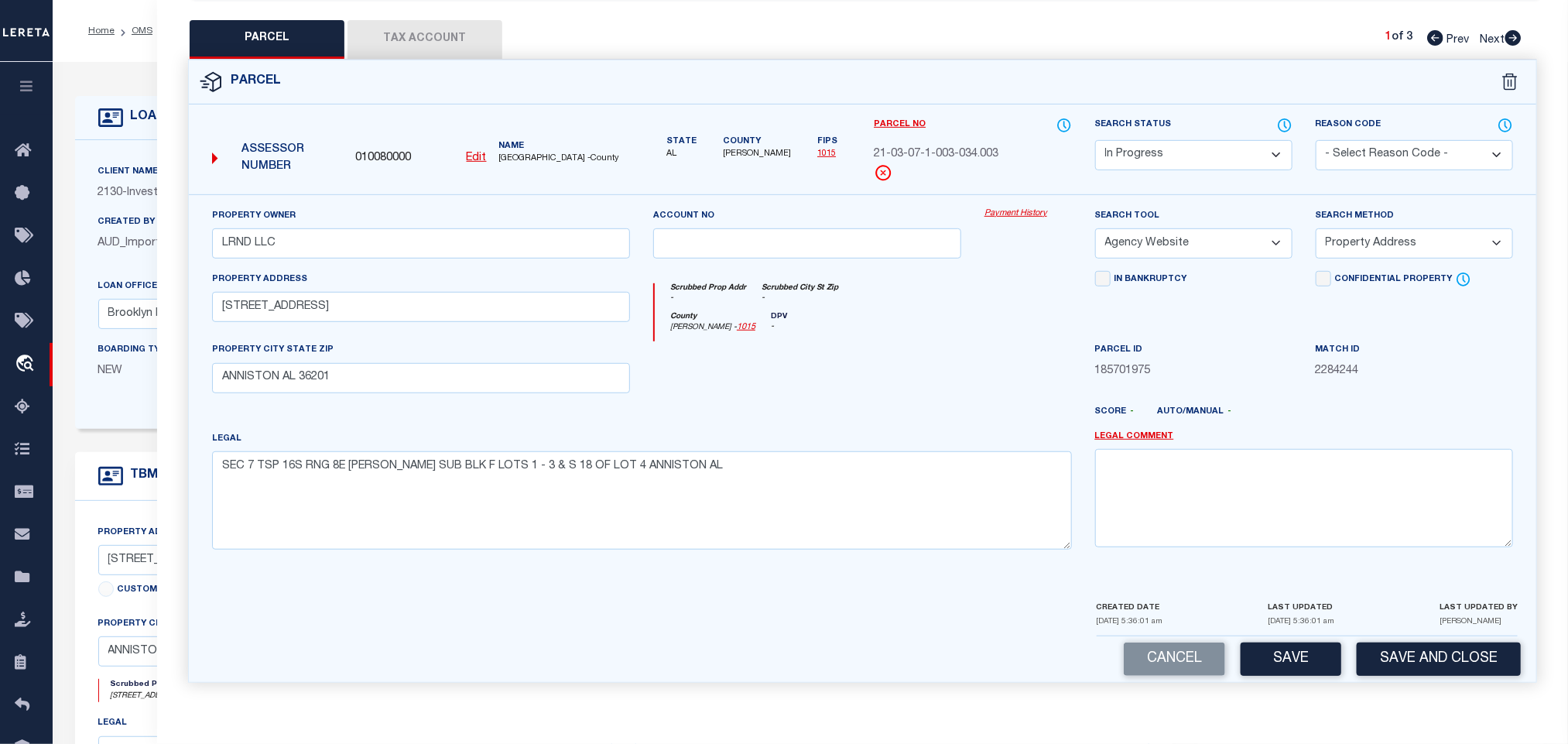
click at [1316, 229] on select "-- Select Search Method -- Property Address Legal Liability Info Provided" at bounding box center [1414, 244] width 197 height 31
click at [1272, 661] on button "Save" at bounding box center [1291, 659] width 100 height 33
click at [410, 24] on button "Tax Account" at bounding box center [425, 40] width 155 height 39
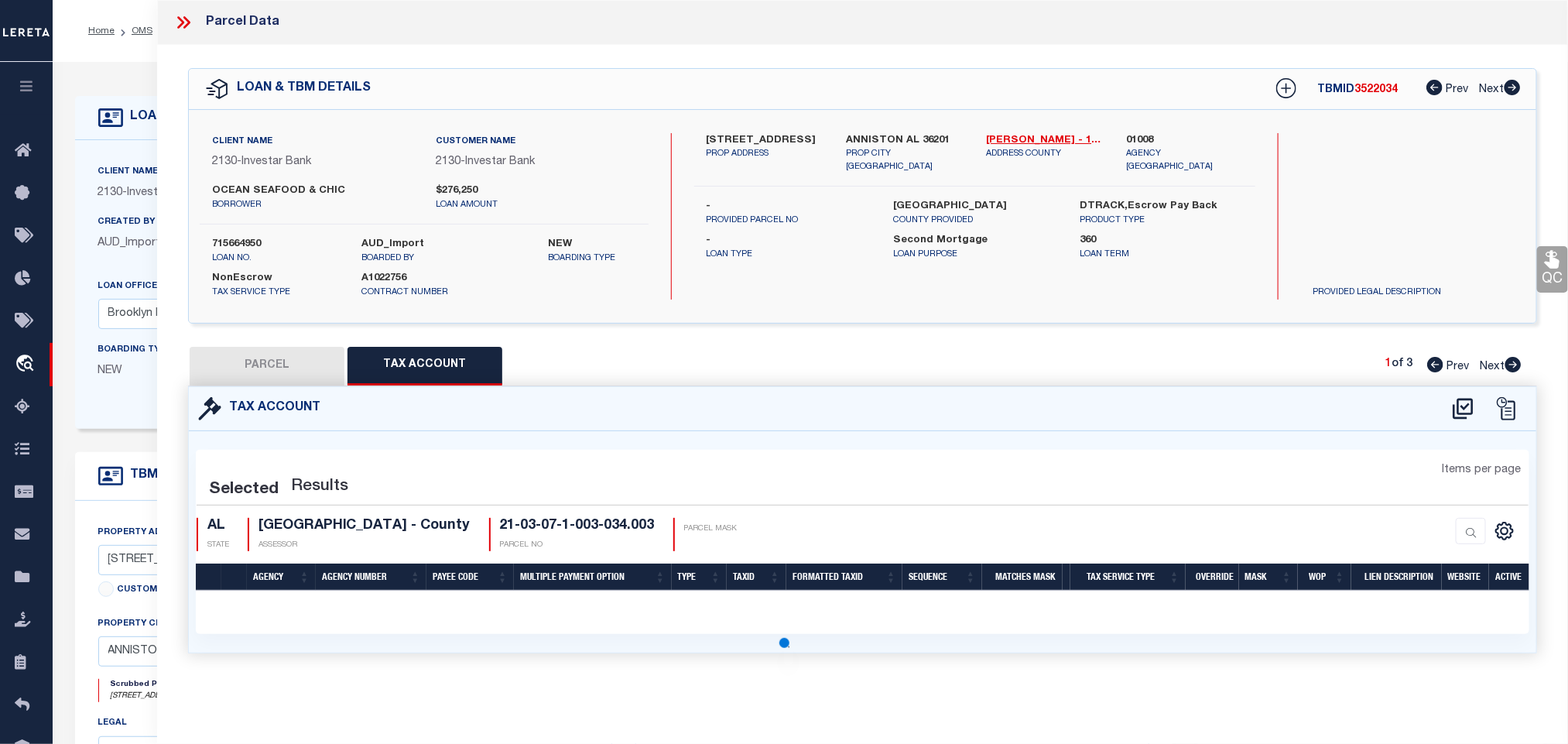
scroll to position [0, 0]
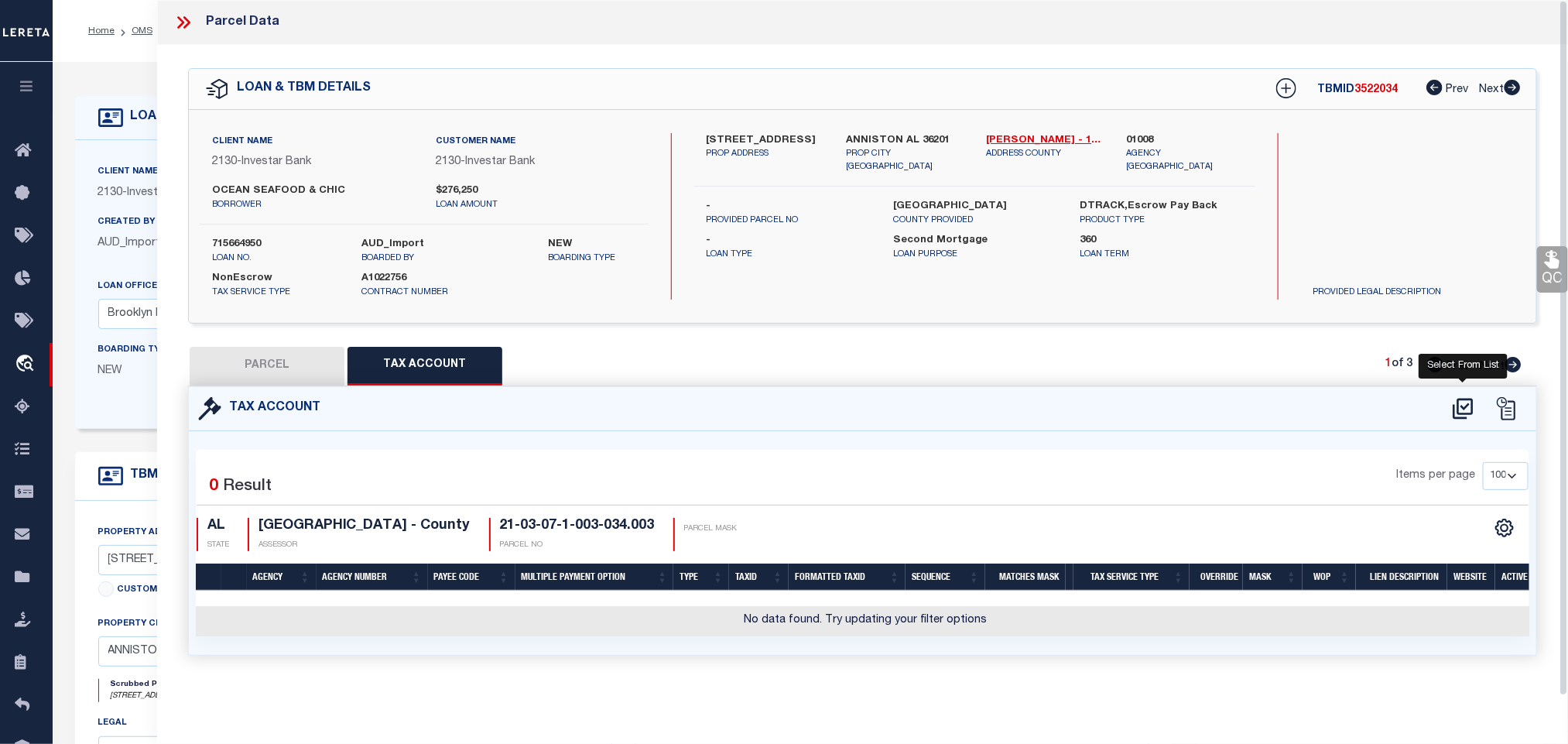
click at [1457, 411] on icon at bounding box center [1463, 408] width 25 height 25
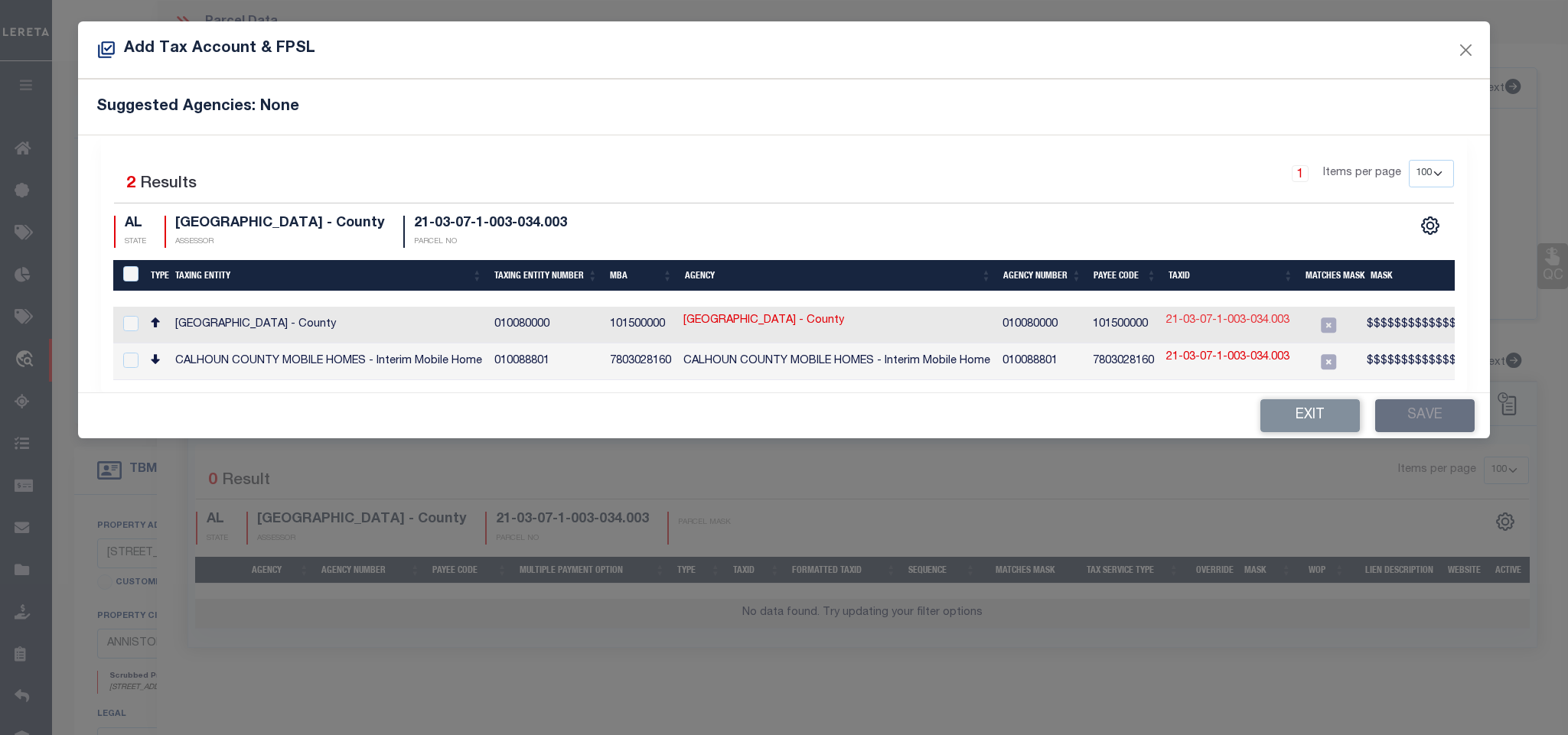
click at [1250, 319] on link "21-03-07-1-003-034.003" at bounding box center [1228, 321] width 124 height 17
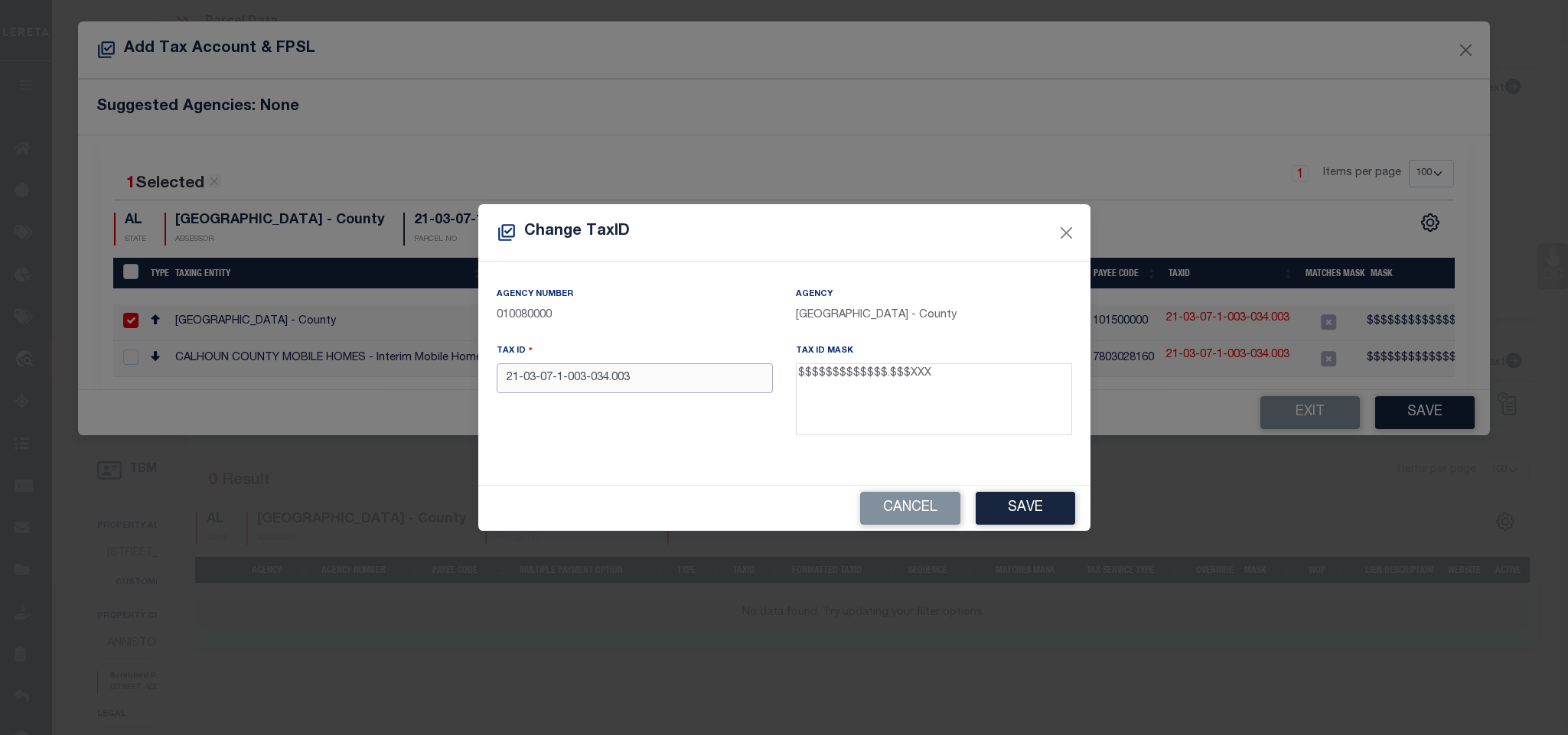
click at [673, 389] on input "21-03-07-1-003-034.003" at bounding box center [634, 378] width 276 height 30
click at [990, 519] on button "Save" at bounding box center [1025, 507] width 99 height 33
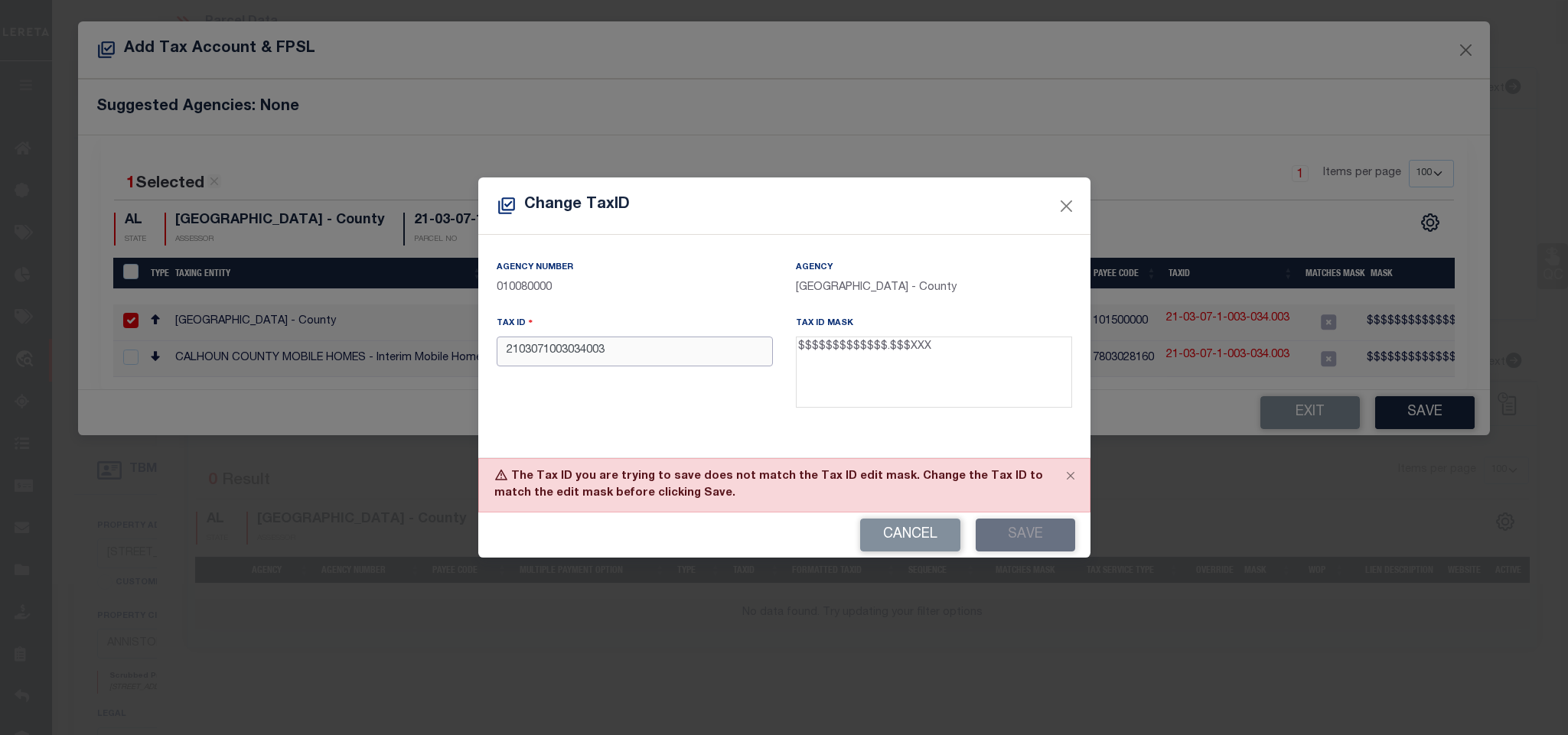
click at [713, 361] on input "2103071003034003" at bounding box center [634, 352] width 276 height 30
click at [1006, 534] on button "Save" at bounding box center [1025, 534] width 99 height 33
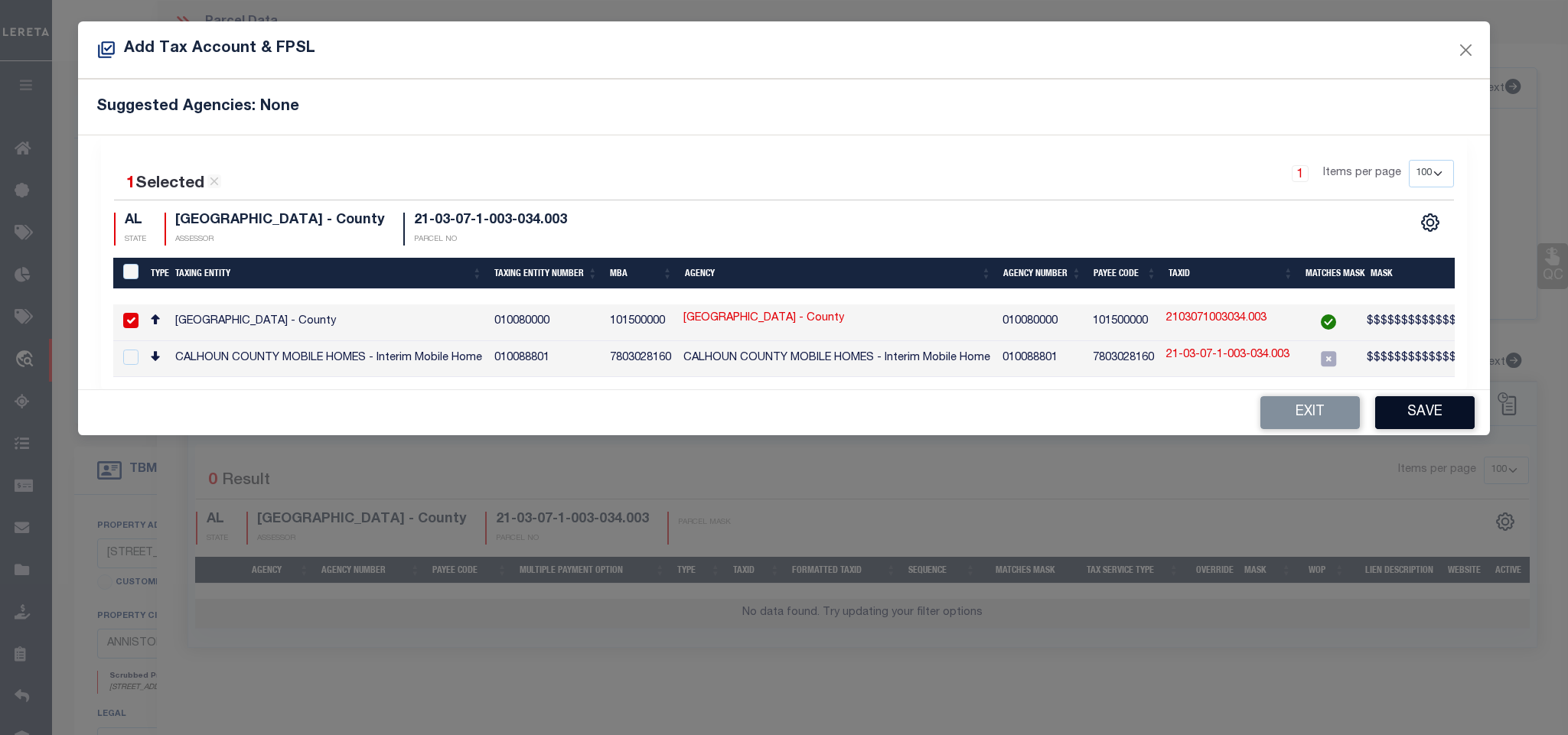
click at [1407, 421] on button "Save" at bounding box center [1424, 412] width 99 height 33
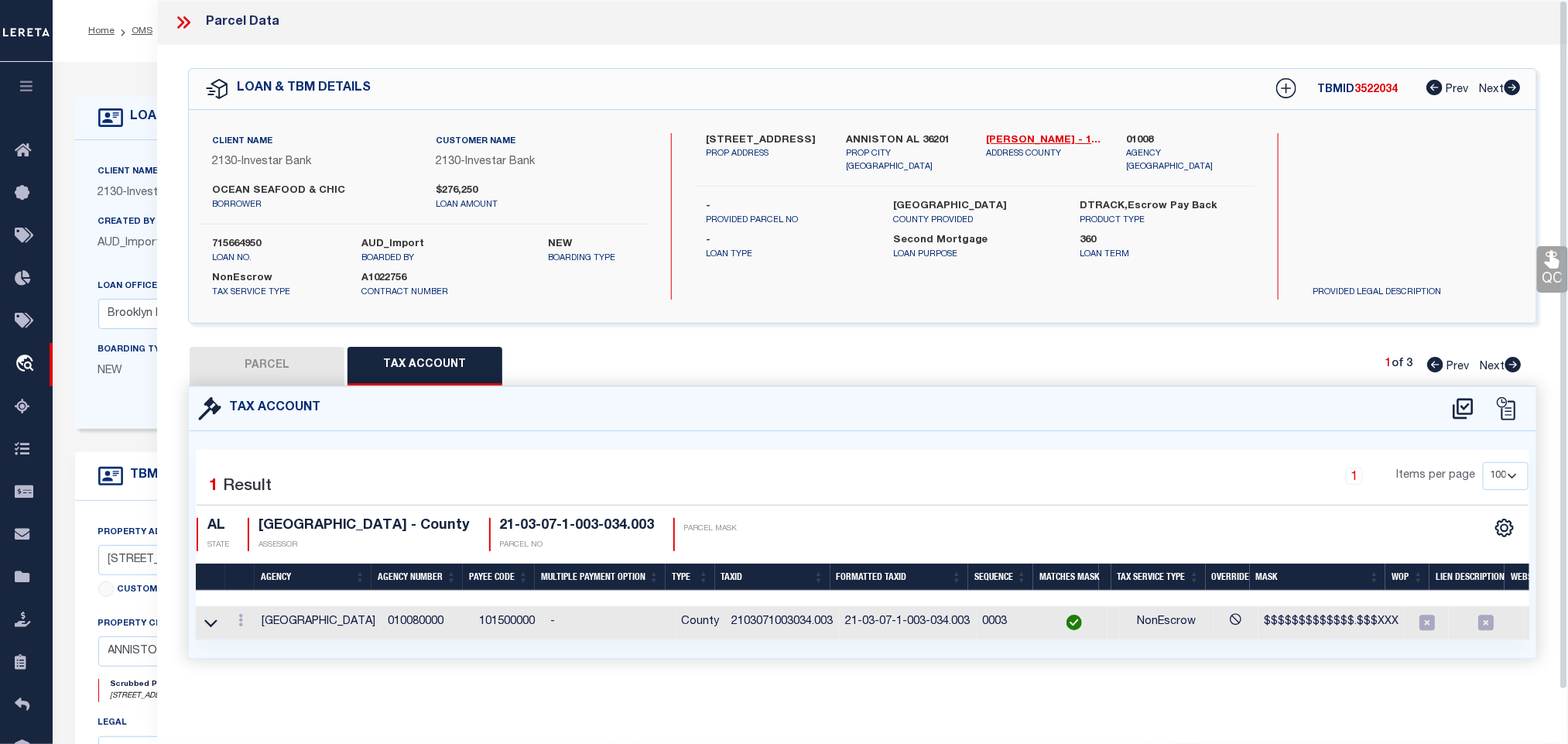
click at [300, 372] on button "PARCEL" at bounding box center [267, 366] width 155 height 39
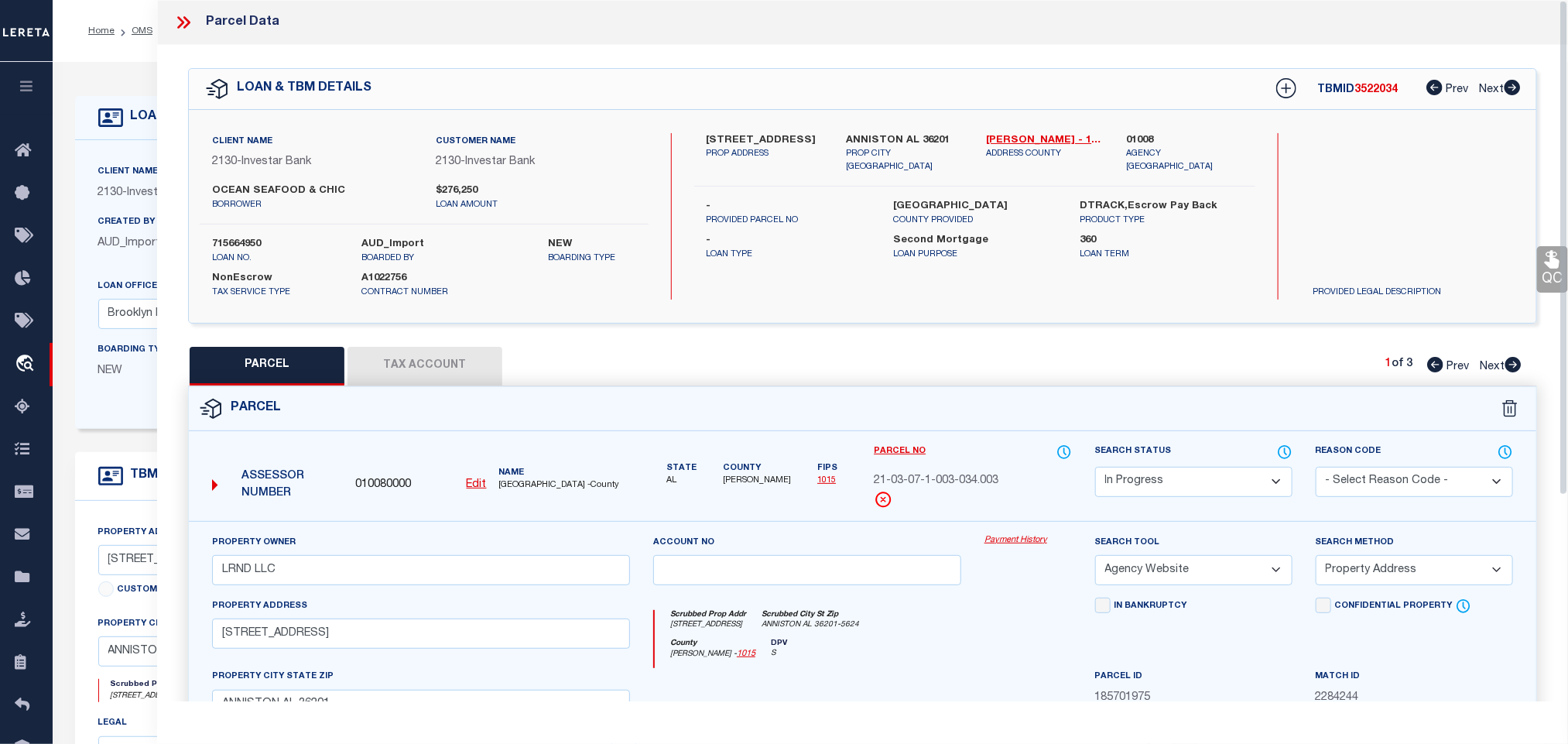
click at [1154, 486] on select "Automated Search Bad Parcel Complete Duplicate Parcel High Dollar Reporting In …" at bounding box center [1193, 482] width 197 height 31
click at [1095, 469] on select "Automated Search Bad Parcel Complete Duplicate Parcel High Dollar Reporting In …" at bounding box center [1193, 482] width 197 height 31
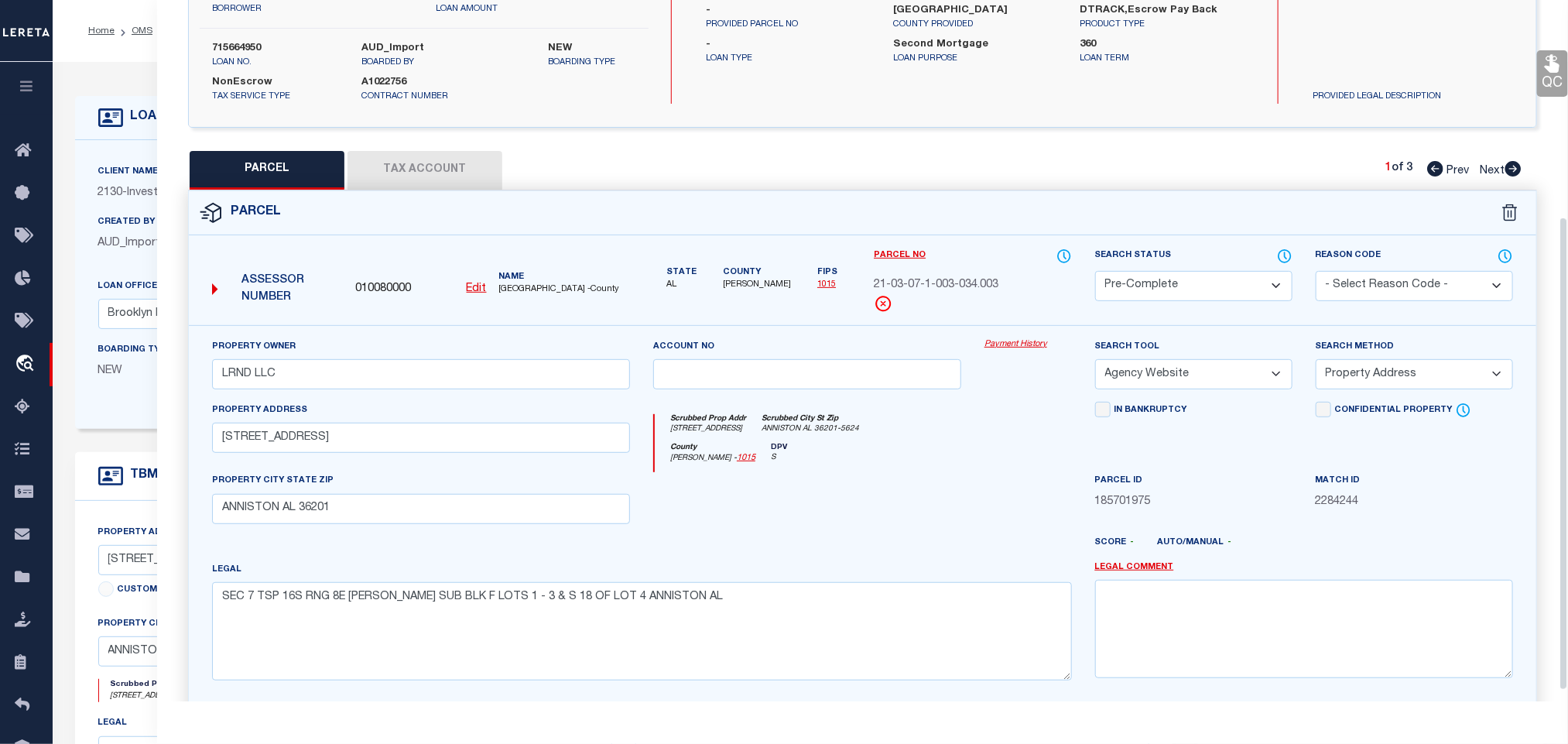
scroll to position [337, 0]
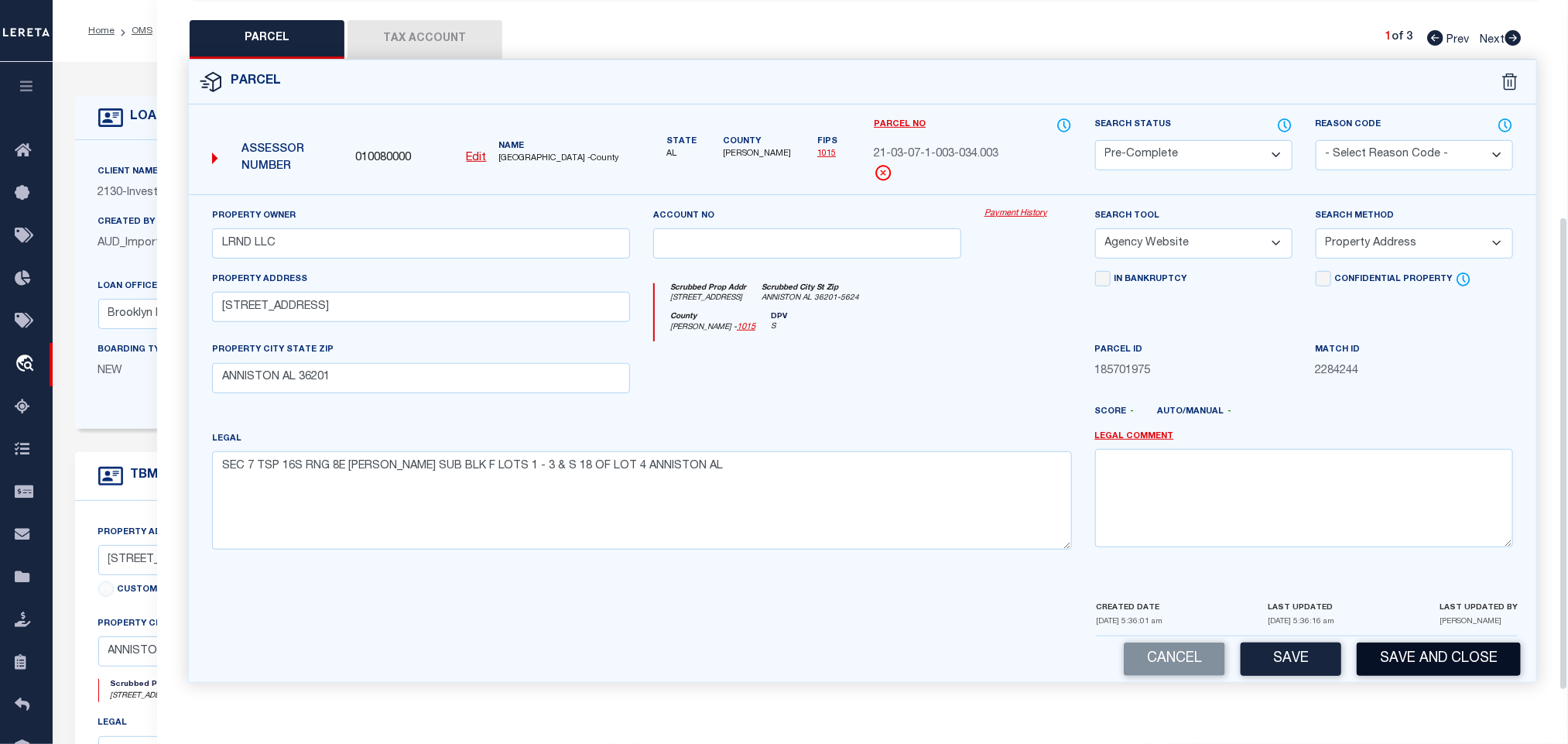
click at [1425, 665] on button "Save and Close" at bounding box center [1438, 659] width 164 height 33
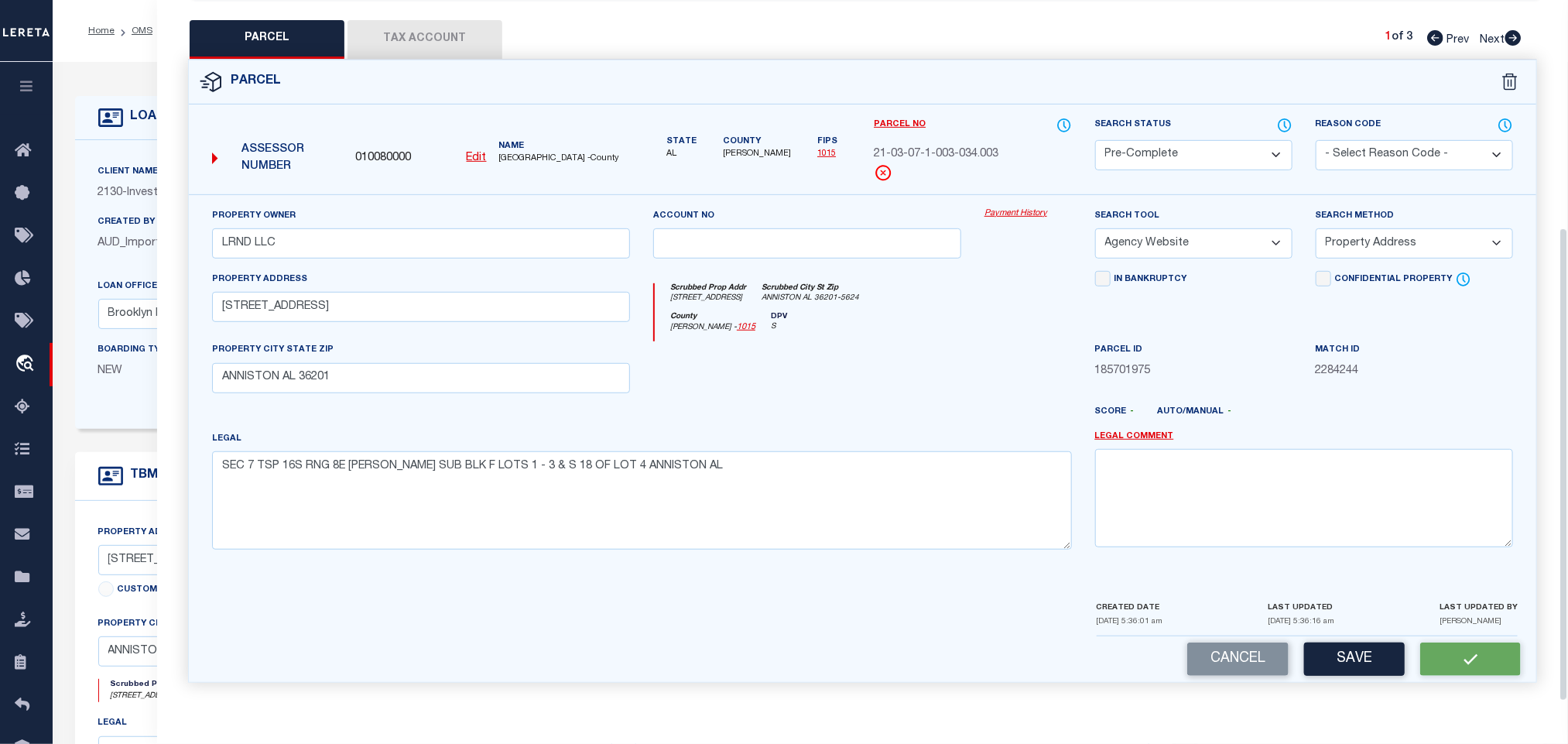
click at [369, 151] on span "010080000" at bounding box center [383, 159] width 56 height 17
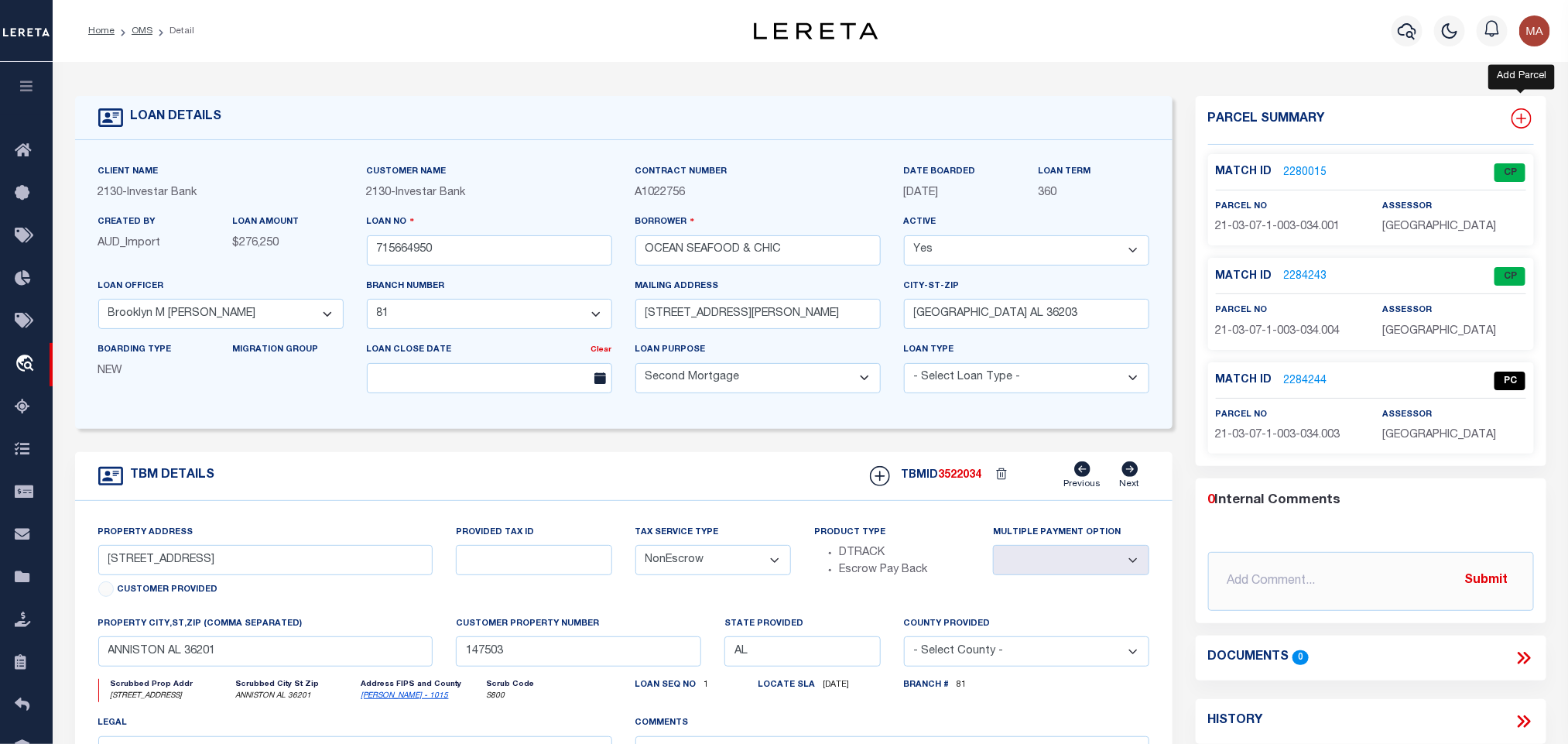
click at [1518, 116] on icon at bounding box center [1521, 118] width 20 height 20
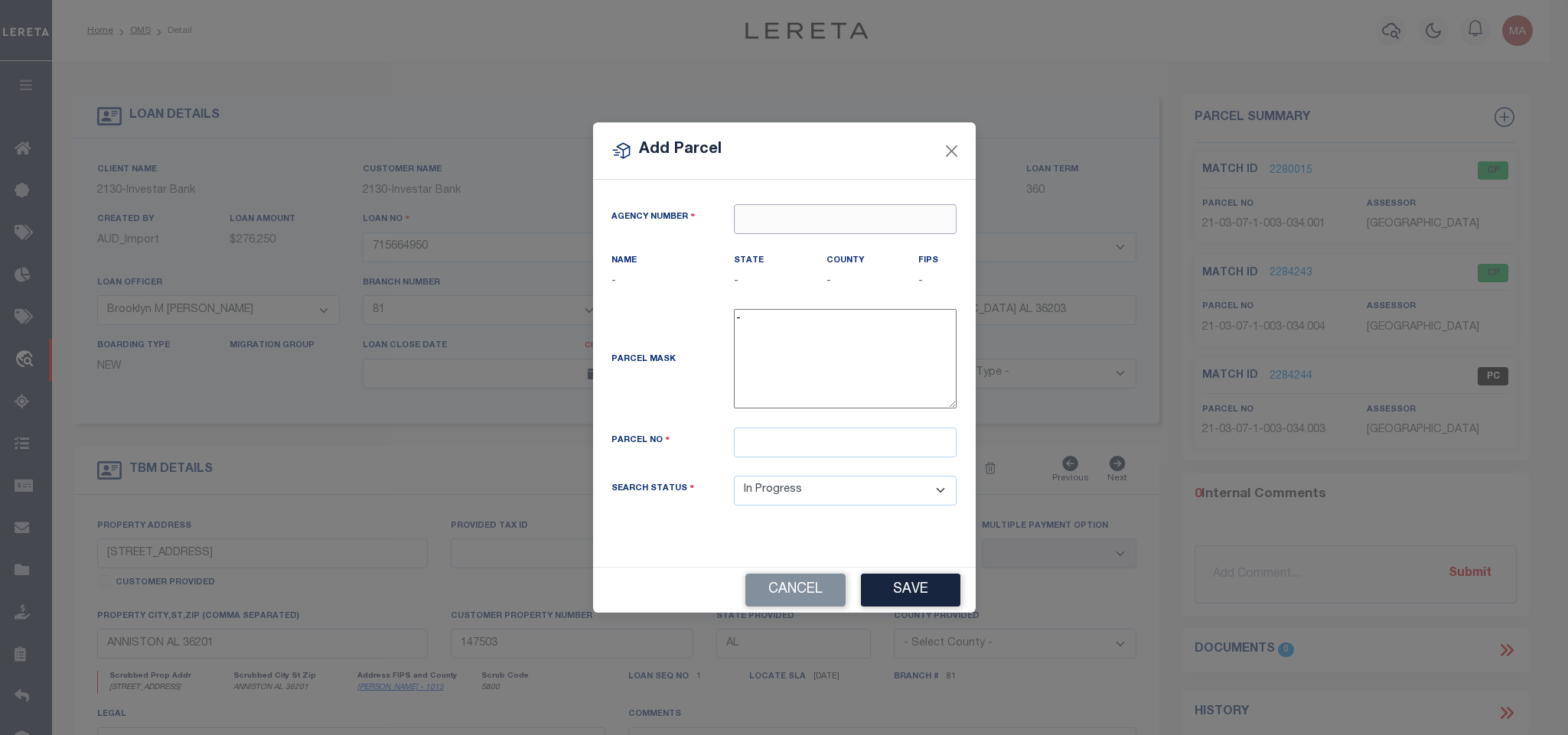
click at [928, 212] on input "text" at bounding box center [845, 219] width 223 height 30
paste input "010080000"
click at [907, 241] on div "010080000 : CALHOUN COUNTY" at bounding box center [845, 253] width 223 height 44
click at [772, 591] on button "Cancel" at bounding box center [795, 590] width 100 height 33
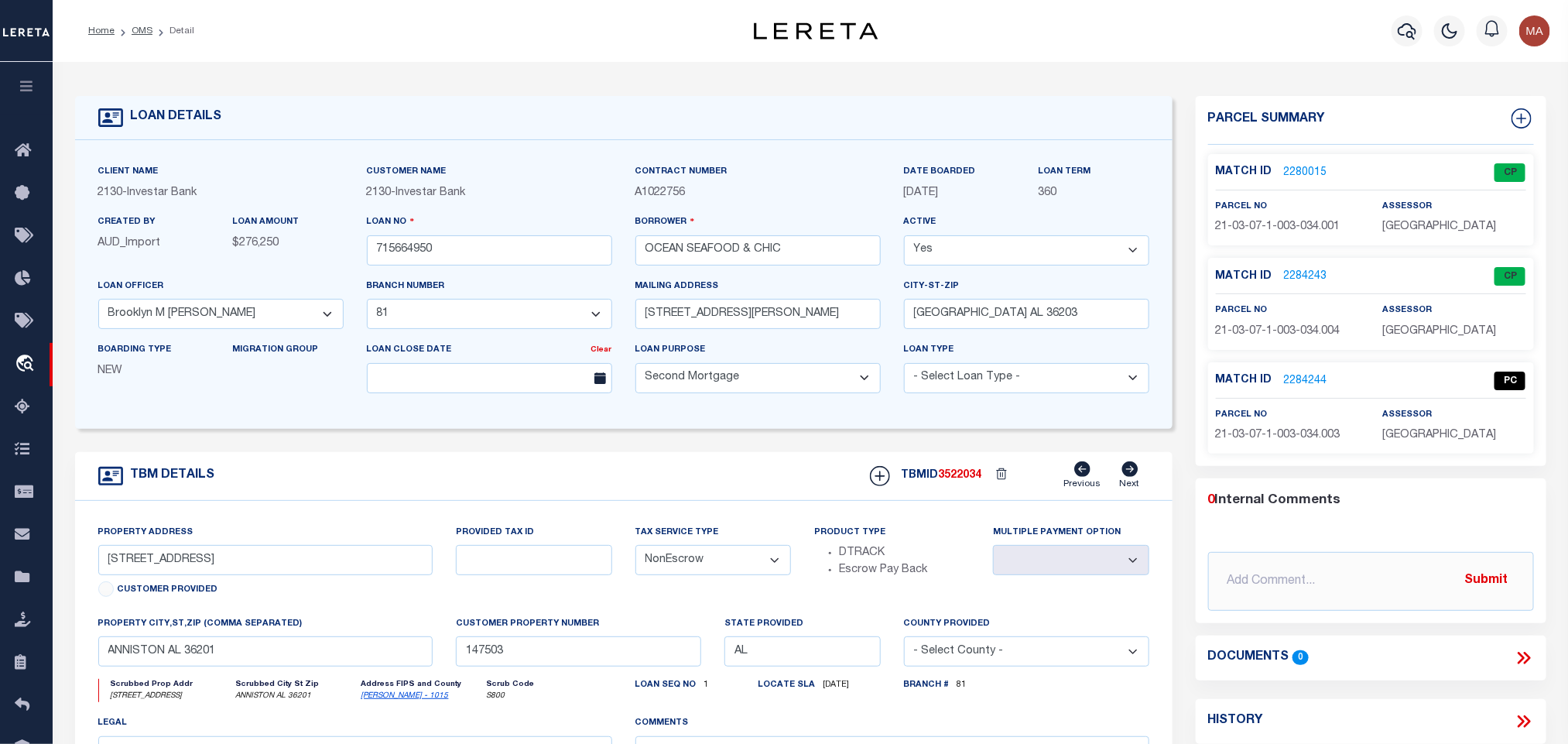
click at [395, 232] on div "Loan No 715664950" at bounding box center [490, 239] width 246 height 51
click at [410, 258] on input "715664950" at bounding box center [490, 251] width 246 height 31
click at [977, 480] on span "3522034" at bounding box center [959, 475] width 43 height 11
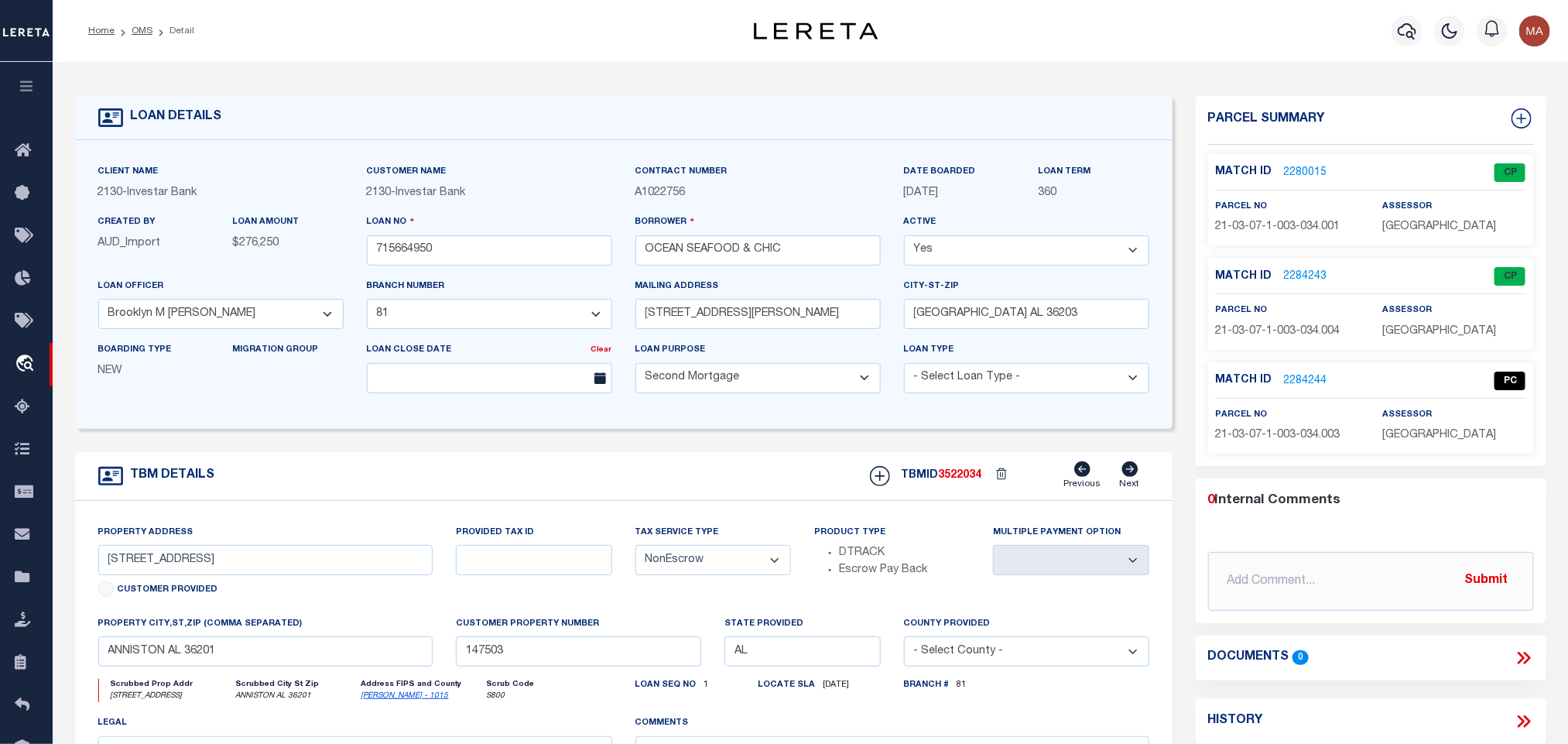
click at [1391, 212] on label "assessor" at bounding box center [1407, 207] width 49 height 13
click at [1397, 226] on span "CALHOUN COUNTY" at bounding box center [1439, 226] width 114 height 11
click at [1305, 237] on div "Match ID 2280015 CP parcel no 21-03-07-1-003-034.001" at bounding box center [1370, 199] width 325 height 91
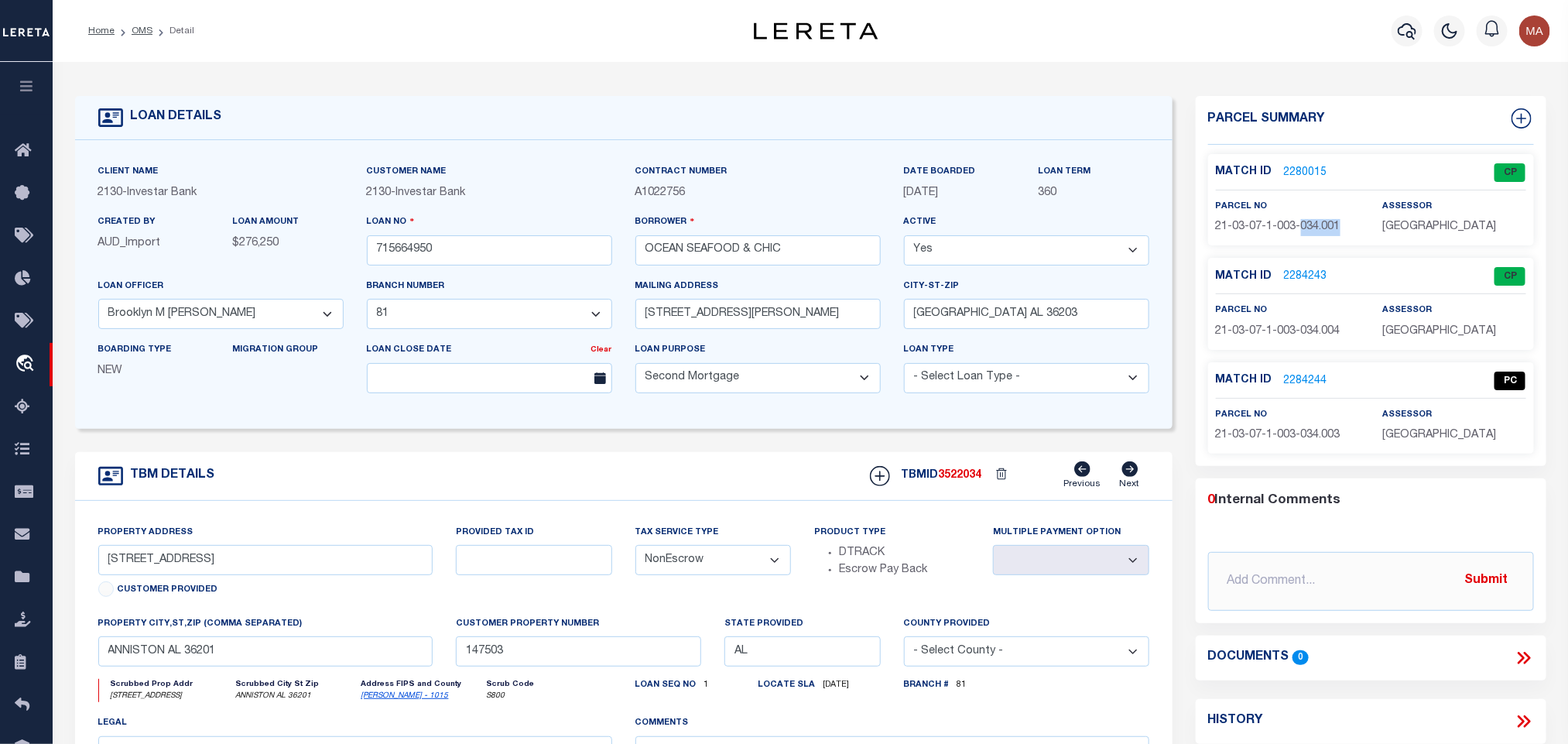
click at [1305, 237] on div "Match ID 2280015 CP parcel no 21-03-07-1-003-034.001" at bounding box center [1370, 199] width 325 height 91
click at [426, 244] on input "715664950" at bounding box center [490, 251] width 246 height 31
click at [959, 474] on div "TBMID 3522034 Previous Next" at bounding box center [1004, 476] width 291 height 30
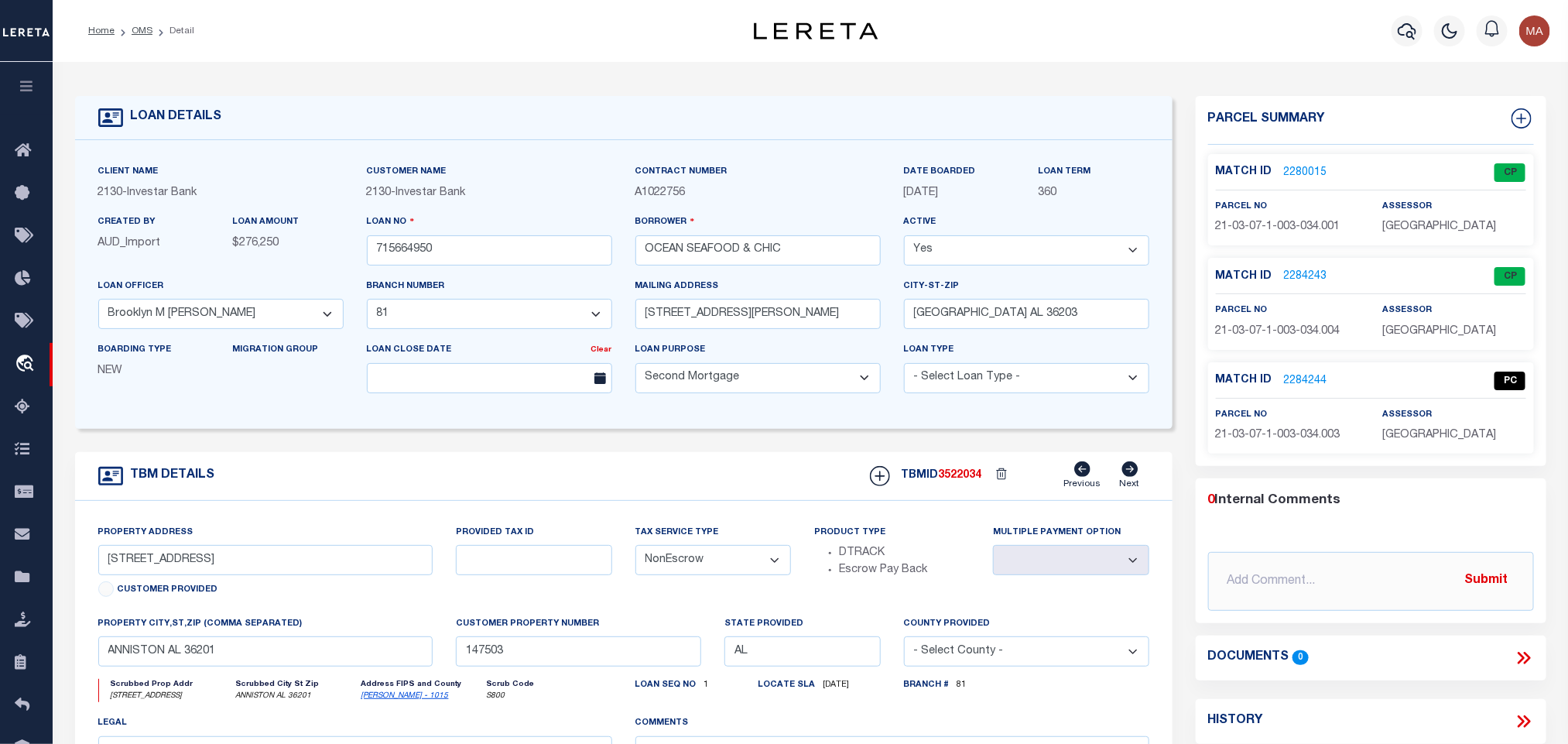
click at [959, 474] on div "TBMID 3522034 Previous Next" at bounding box center [1004, 476] width 291 height 30
click at [1425, 331] on span "CALHOUN COUNTY" at bounding box center [1439, 331] width 114 height 11
click at [1249, 328] on span "21-03-07-1-003-034.004" at bounding box center [1277, 331] width 125 height 11
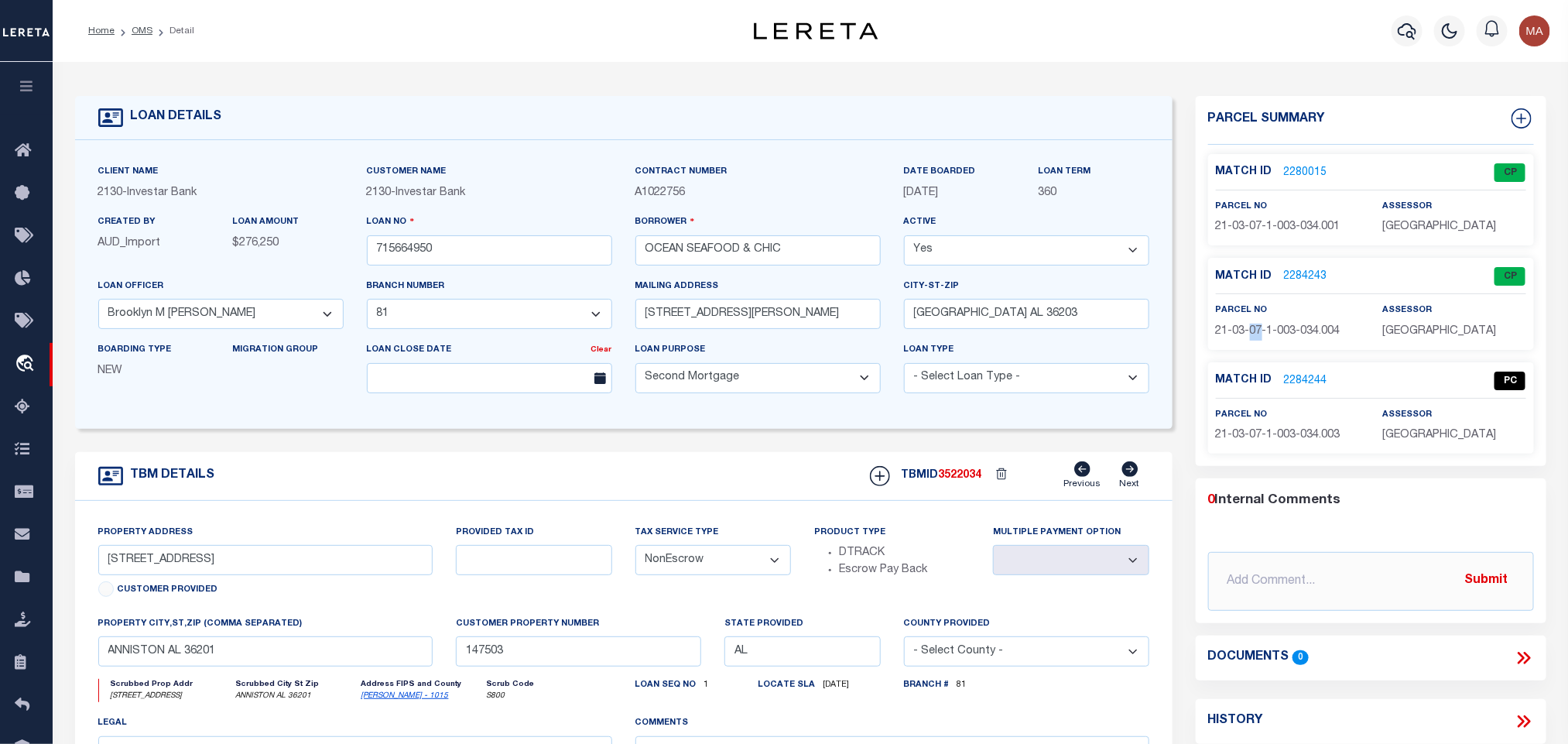
click at [1249, 328] on span "21-03-07-1-003-034.004" at bounding box center [1277, 331] width 125 height 11
click at [413, 247] on input "715664950" at bounding box center [490, 251] width 246 height 31
click at [949, 491] on div "TBMID 3522034 Previous Next" at bounding box center [1004, 476] width 291 height 30
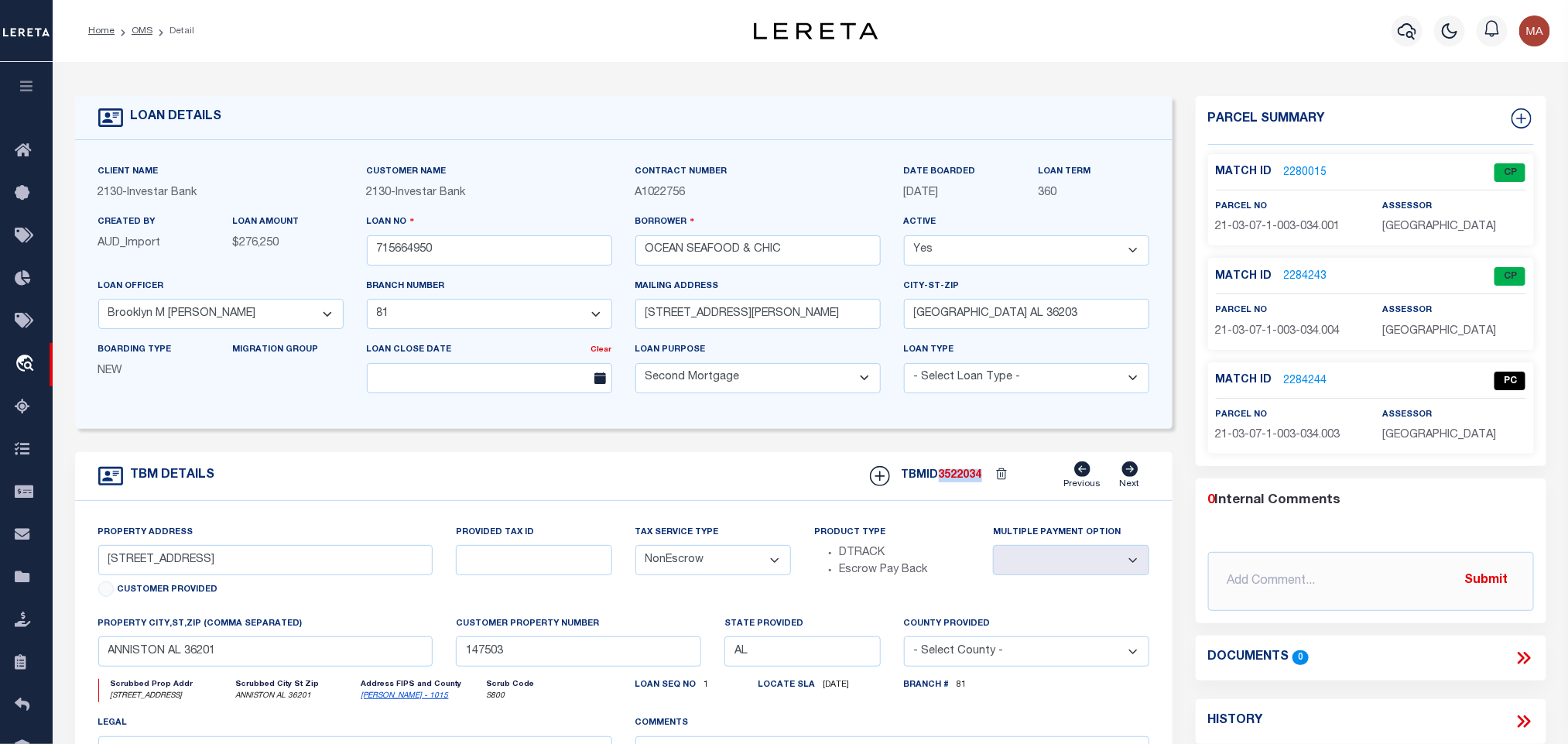
click at [949, 491] on div "TBMID 3522034 Previous Next" at bounding box center [1004, 476] width 291 height 30
click at [1416, 440] on span "CALHOUN COUNTY" at bounding box center [1439, 434] width 114 height 11
click at [1276, 440] on span "21-03-07-1-003-034.003" at bounding box center [1277, 434] width 125 height 11
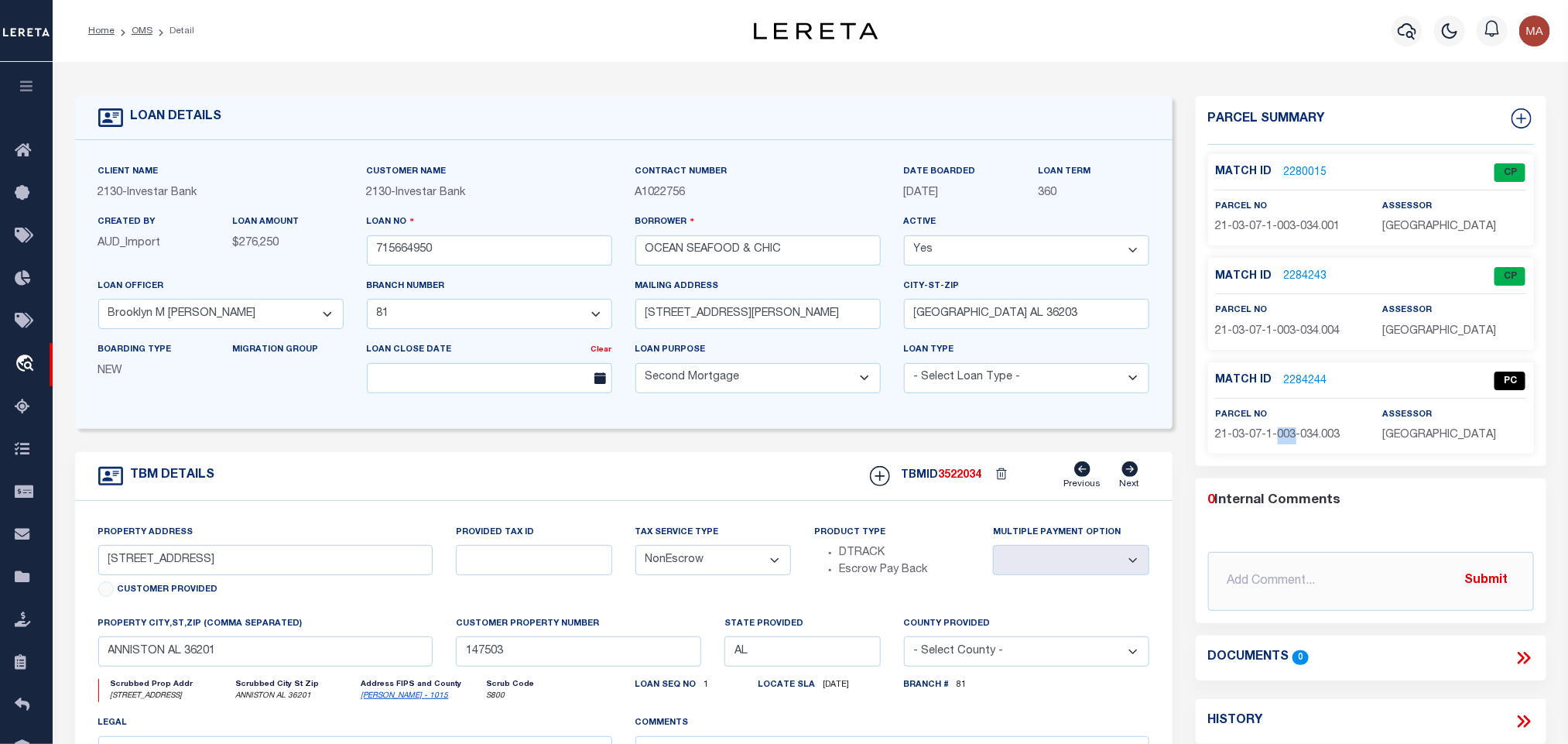
click at [1276, 440] on span "21-03-07-1-003-034.003" at bounding box center [1277, 434] width 125 height 11
drag, startPoint x: 142, startPoint y: 26, endPoint x: 131, endPoint y: 1, distance: 27.3
click at [142, 26] on link "OMS" at bounding box center [142, 31] width 21 height 9
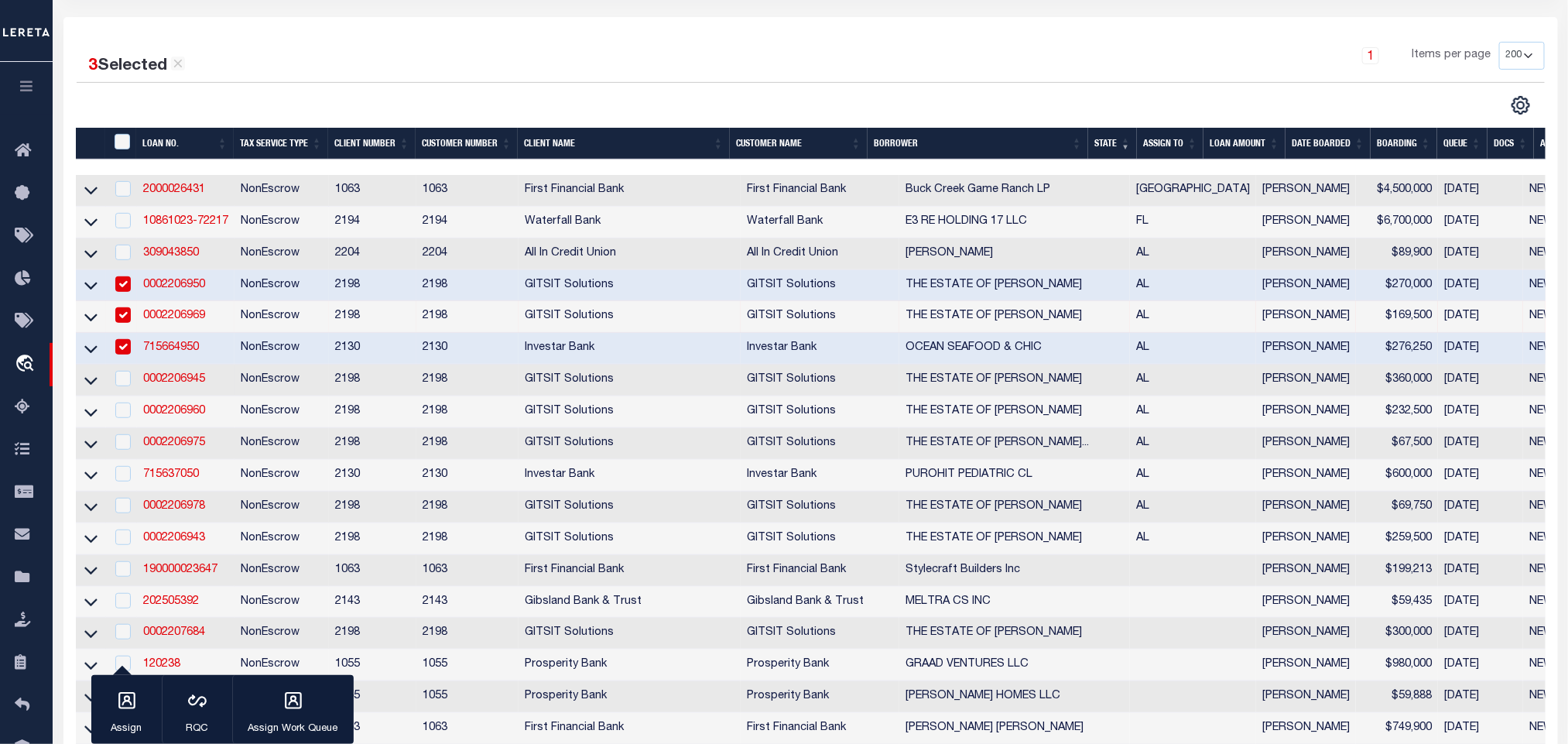
scroll to position [349, 0]
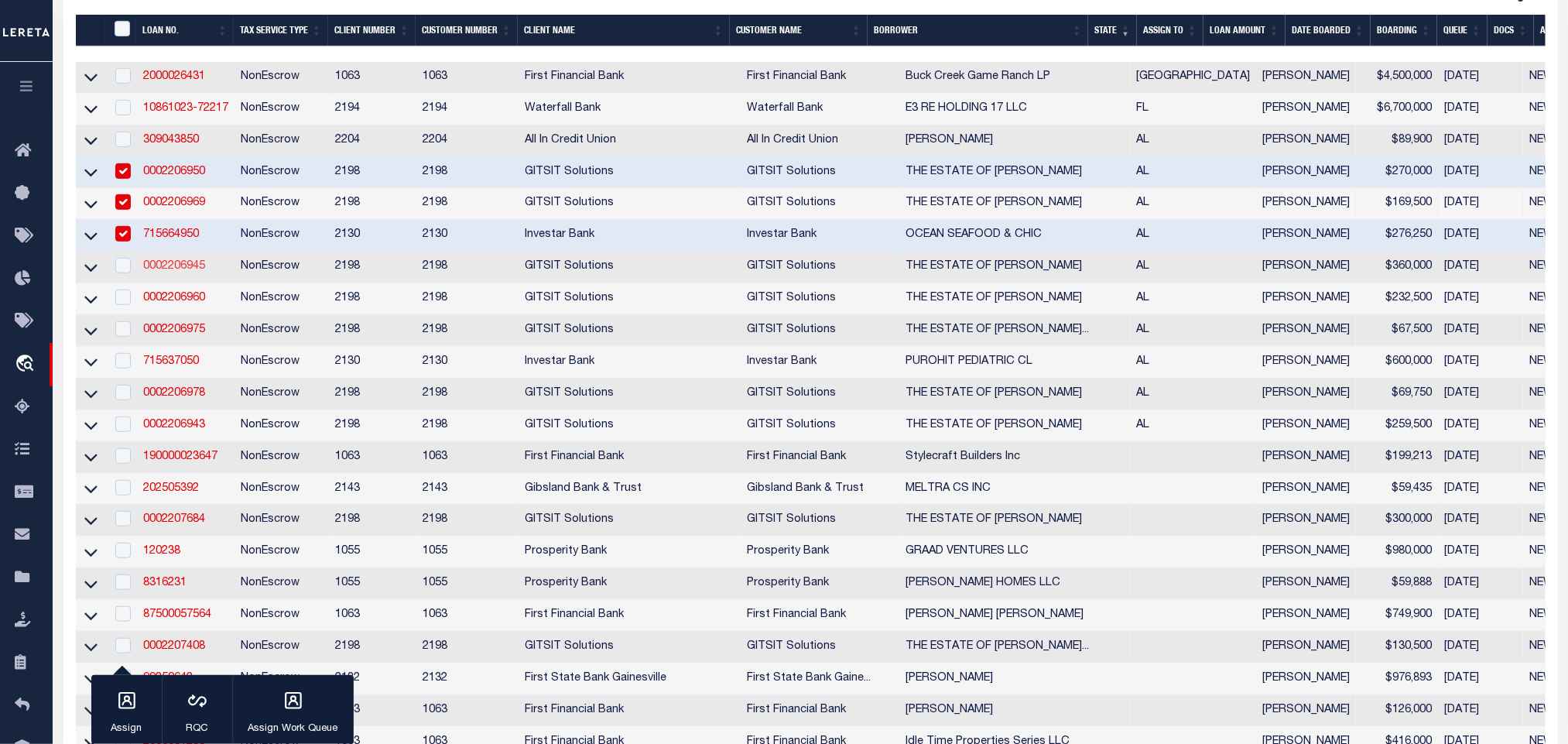
click at [177, 270] on link "0002206945" at bounding box center [173, 266] width 62 height 11
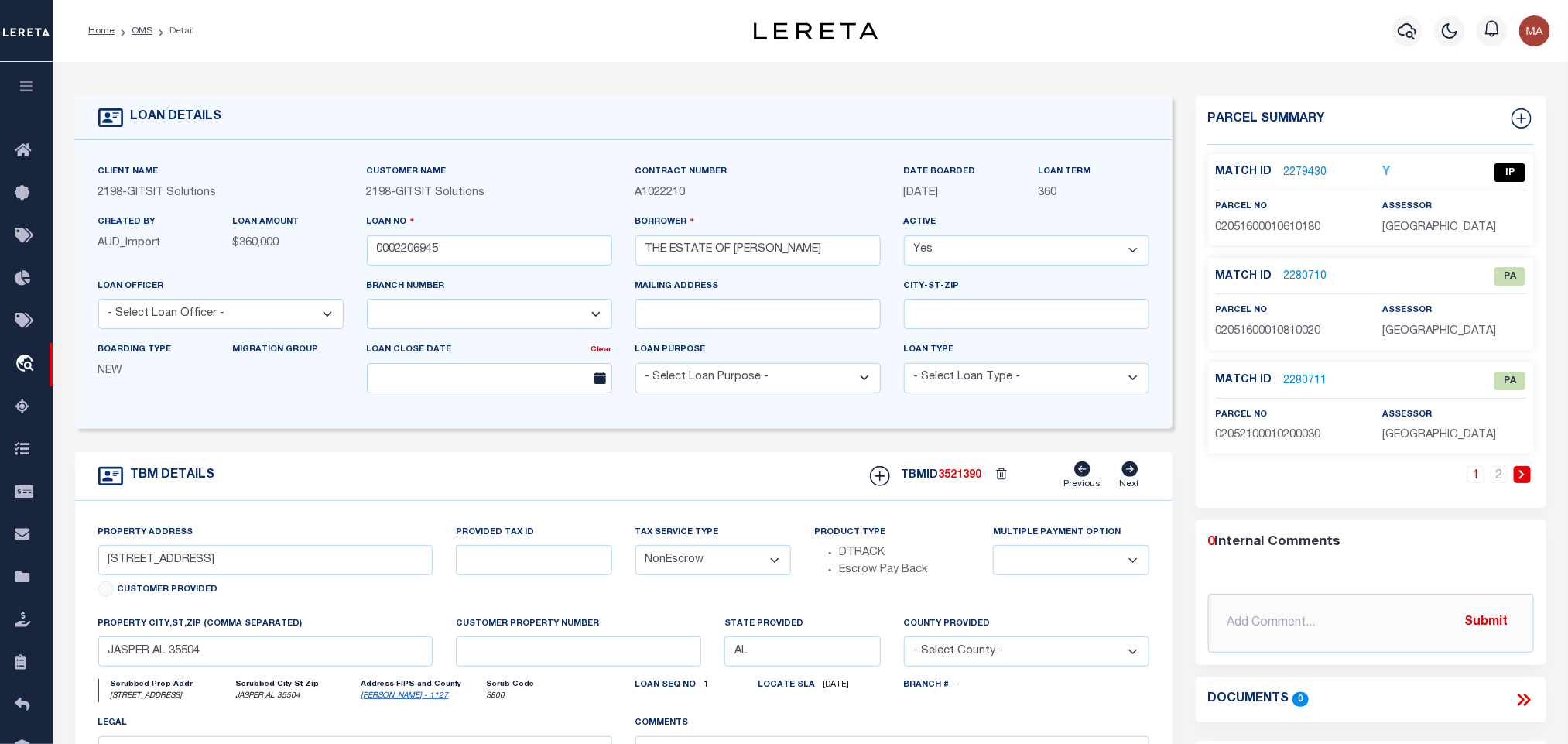
click at [144, 31] on link "OMS" at bounding box center [142, 31] width 21 height 9
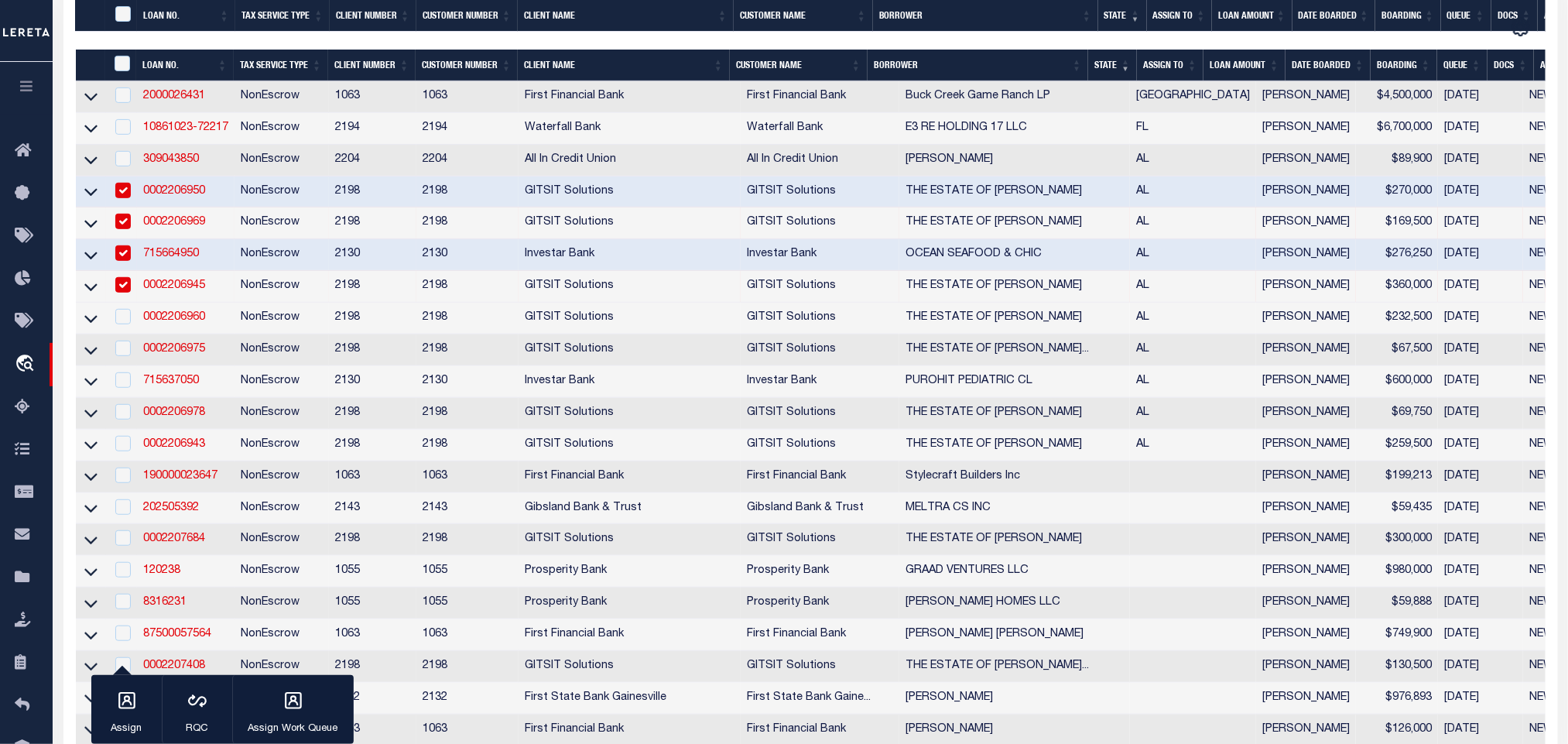
scroll to position [464, 0]
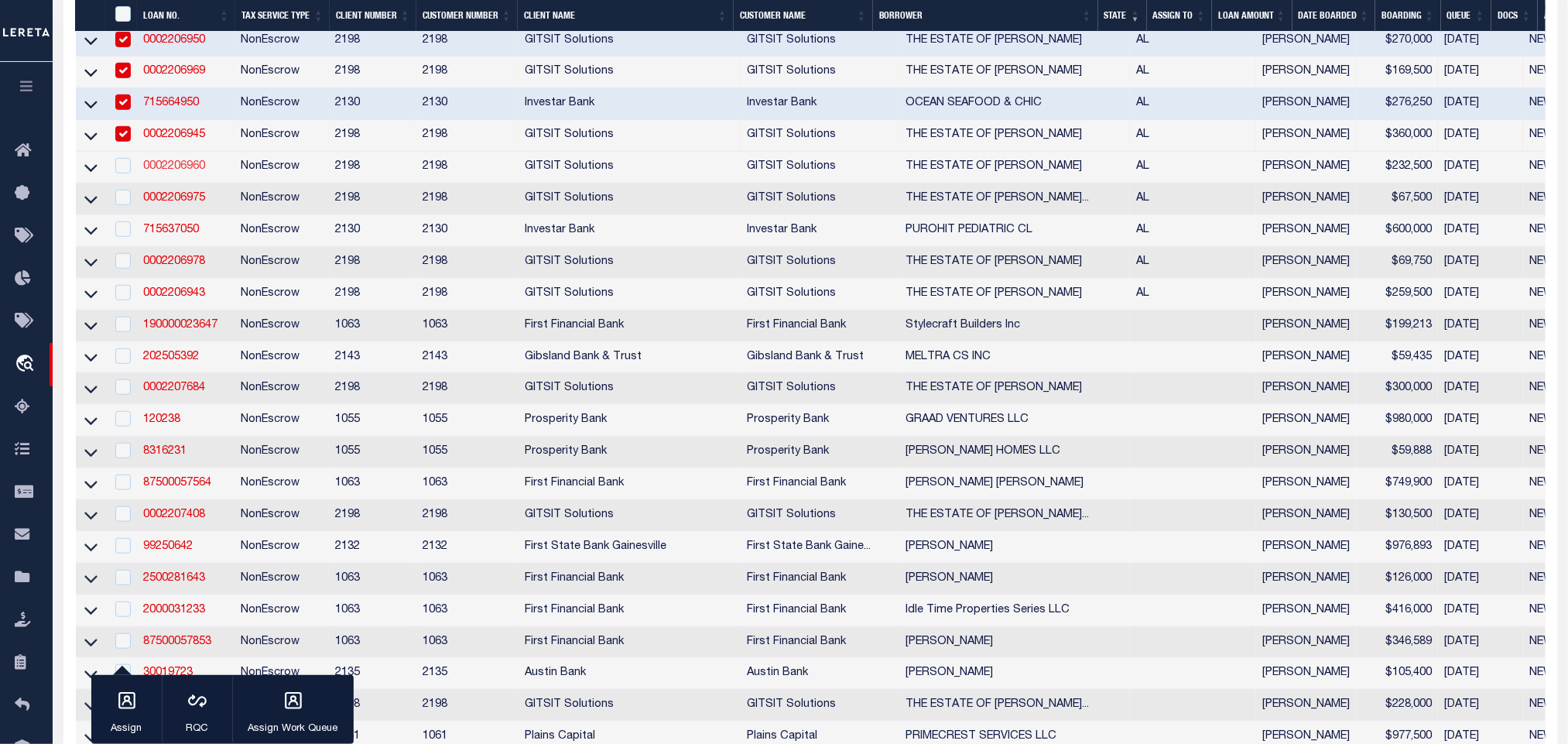
click at [168, 172] on link "0002206960" at bounding box center [173, 166] width 62 height 11
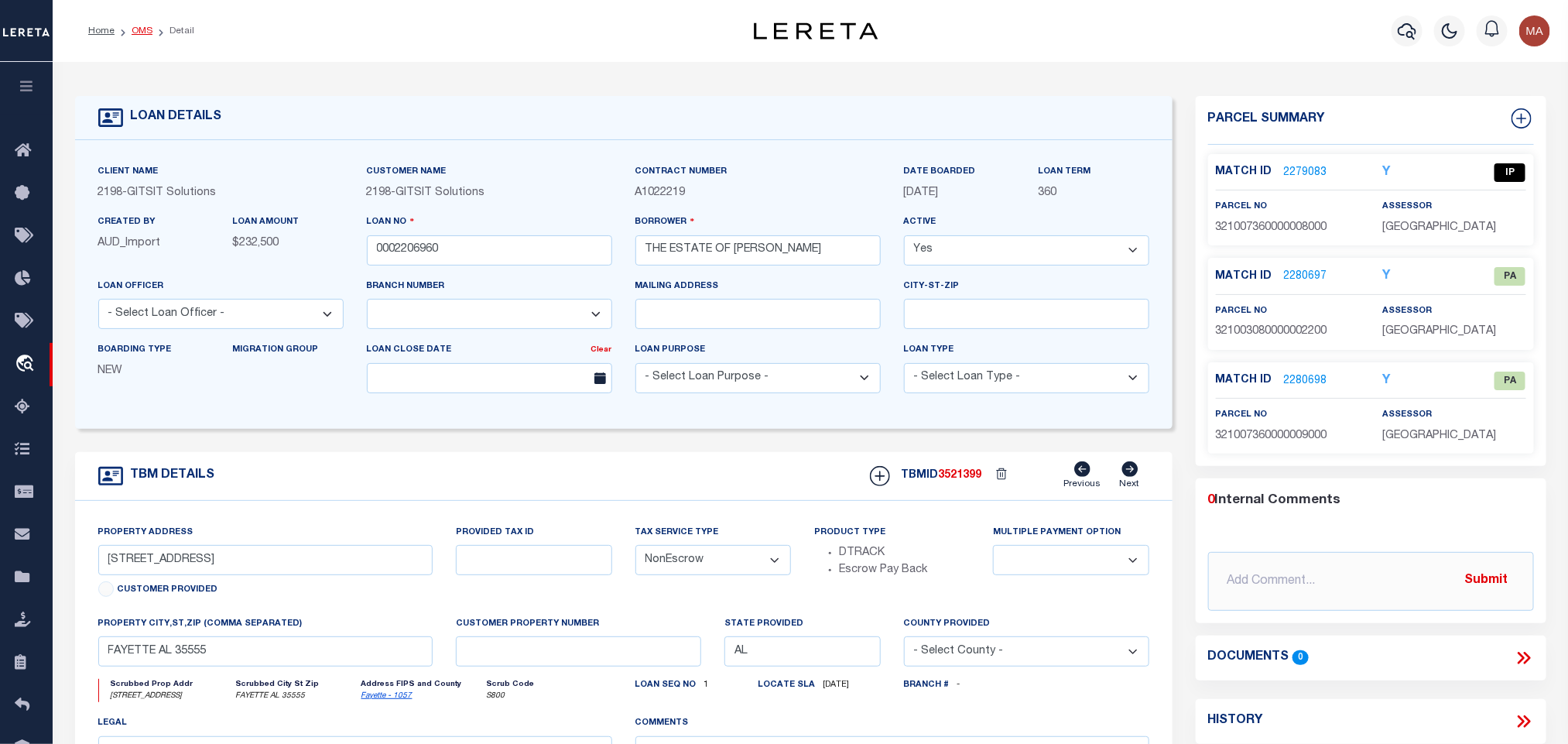
click at [139, 32] on link "OMS" at bounding box center [142, 31] width 21 height 9
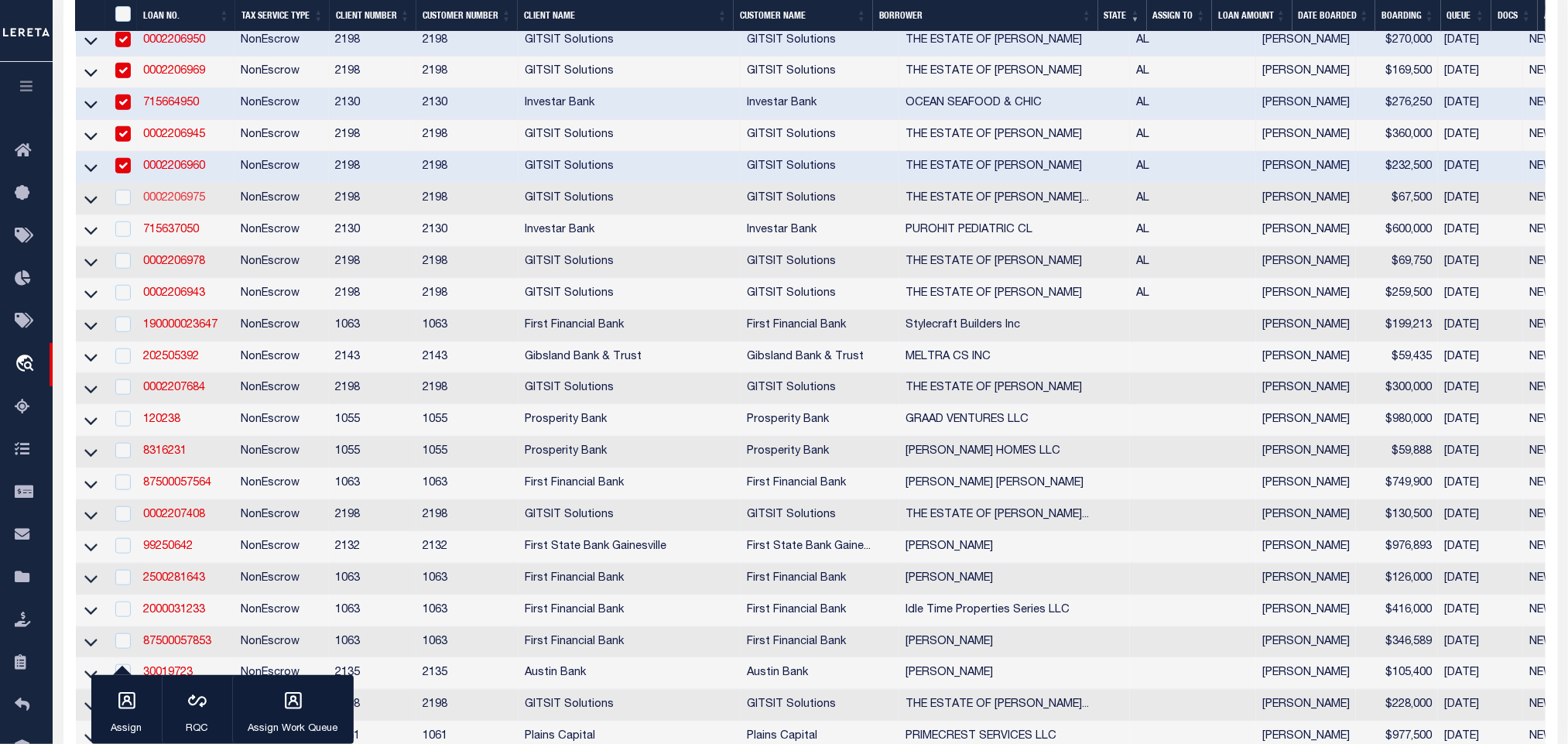
click at [178, 200] on link "0002206975" at bounding box center [173, 198] width 62 height 11
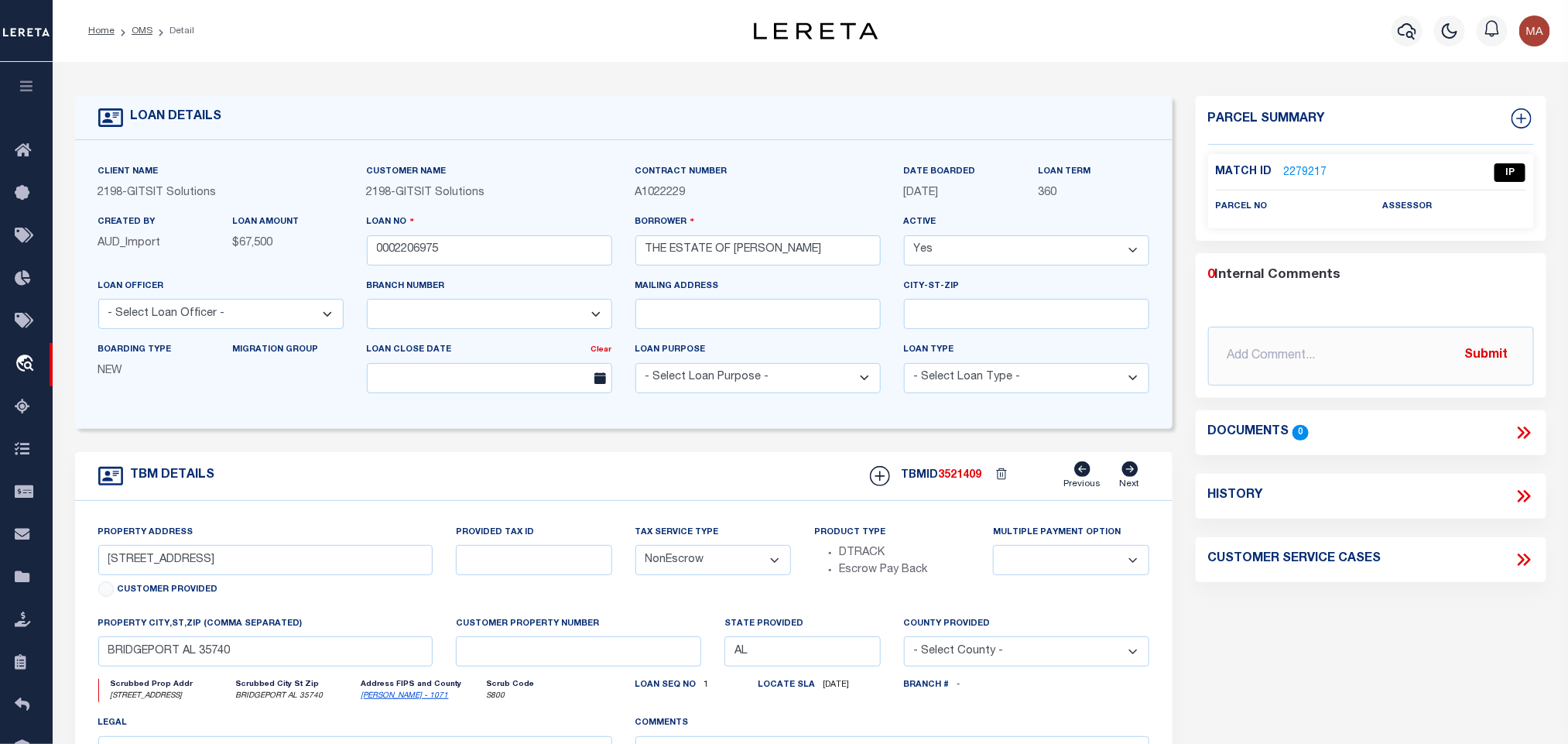
scroll to position [116, 0]
